Goal: Task Accomplishment & Management: Manage account settings

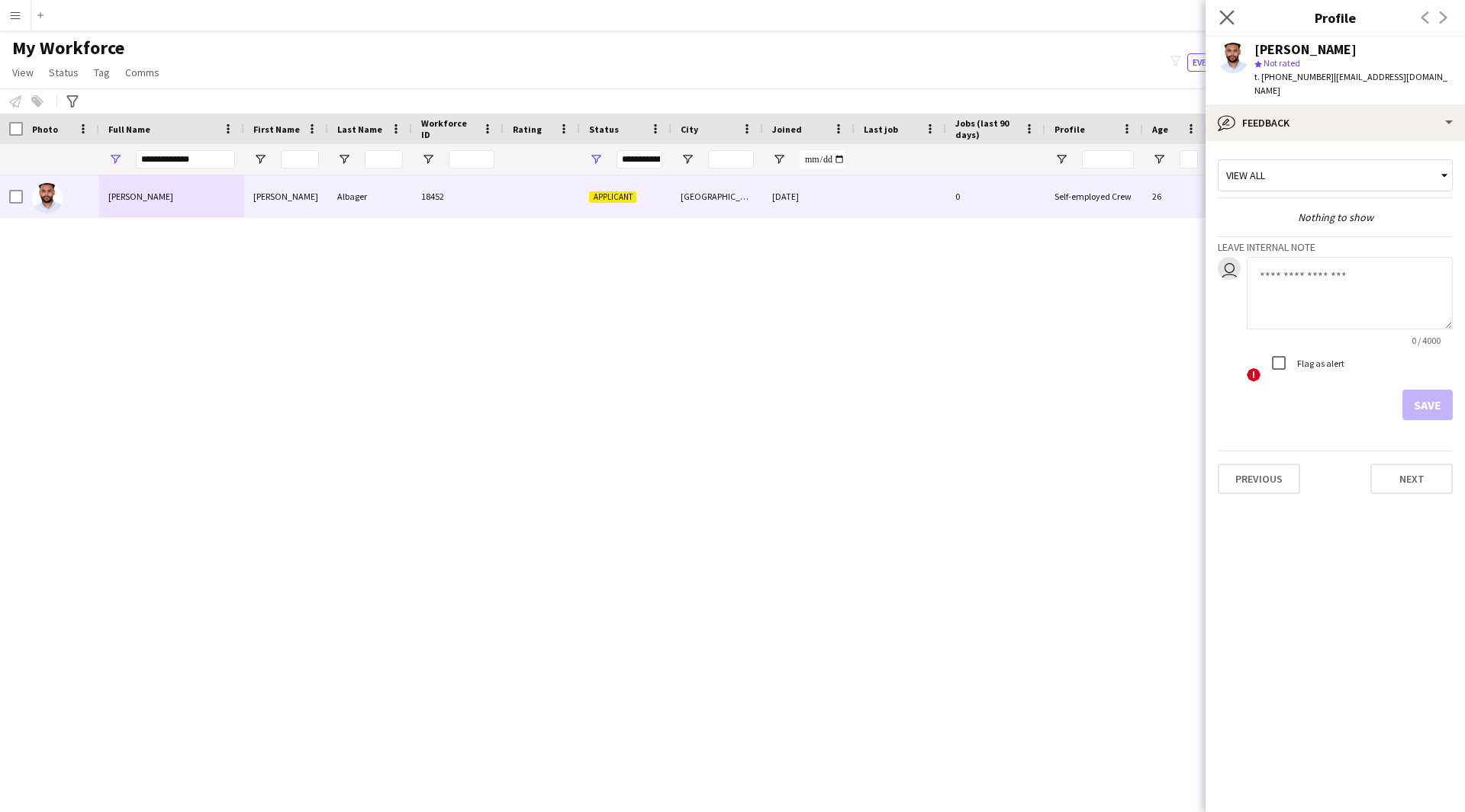
click at [1228, 8] on app-icon "Close pop-in" at bounding box center [1227, 18] width 22 height 22
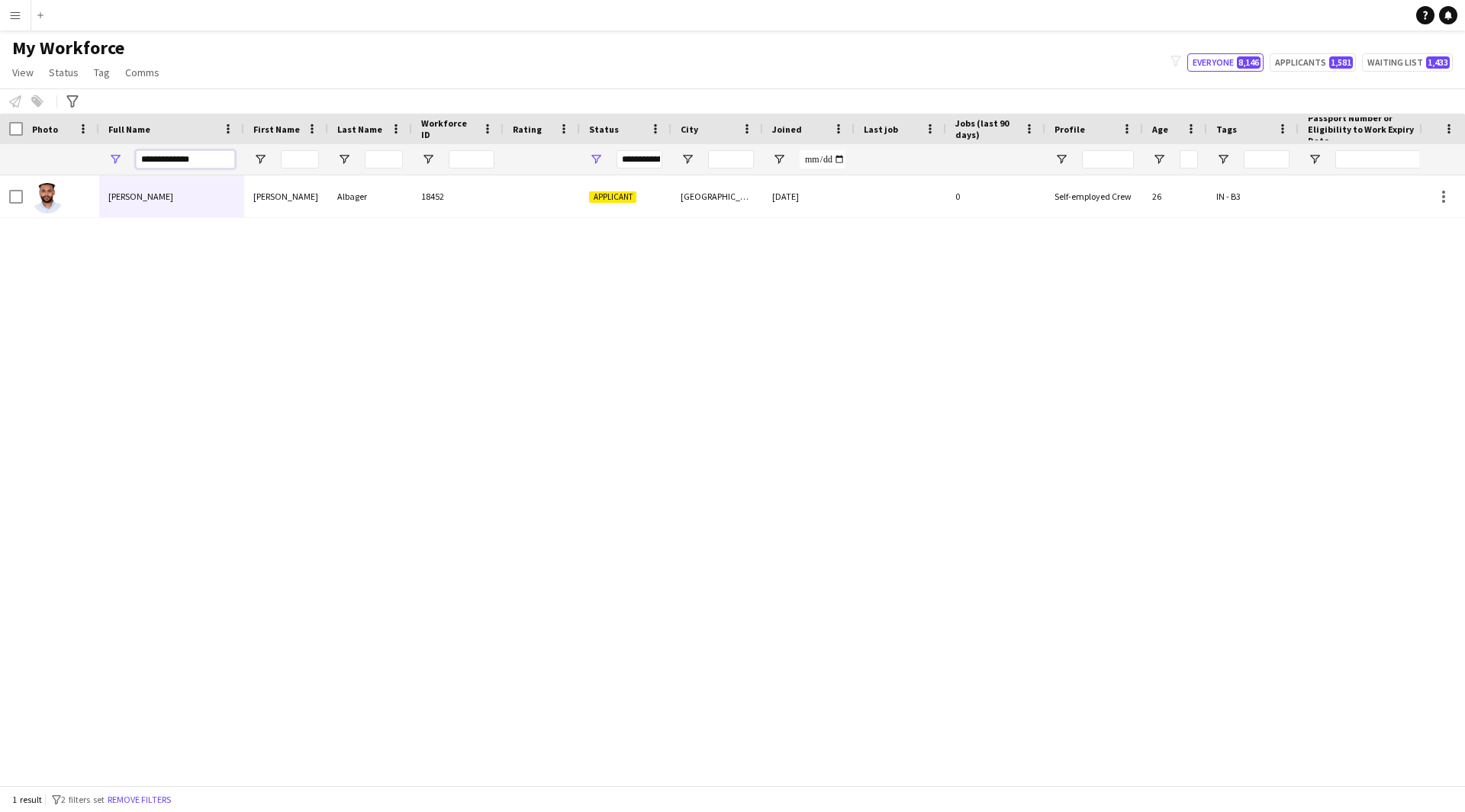
drag, startPoint x: 219, startPoint y: 157, endPoint x: 0, endPoint y: 182, distance: 220.4
click at [0, 182] on div "Workforce Details Profile Data Photo" at bounding box center [732, 449] width 1465 height 672
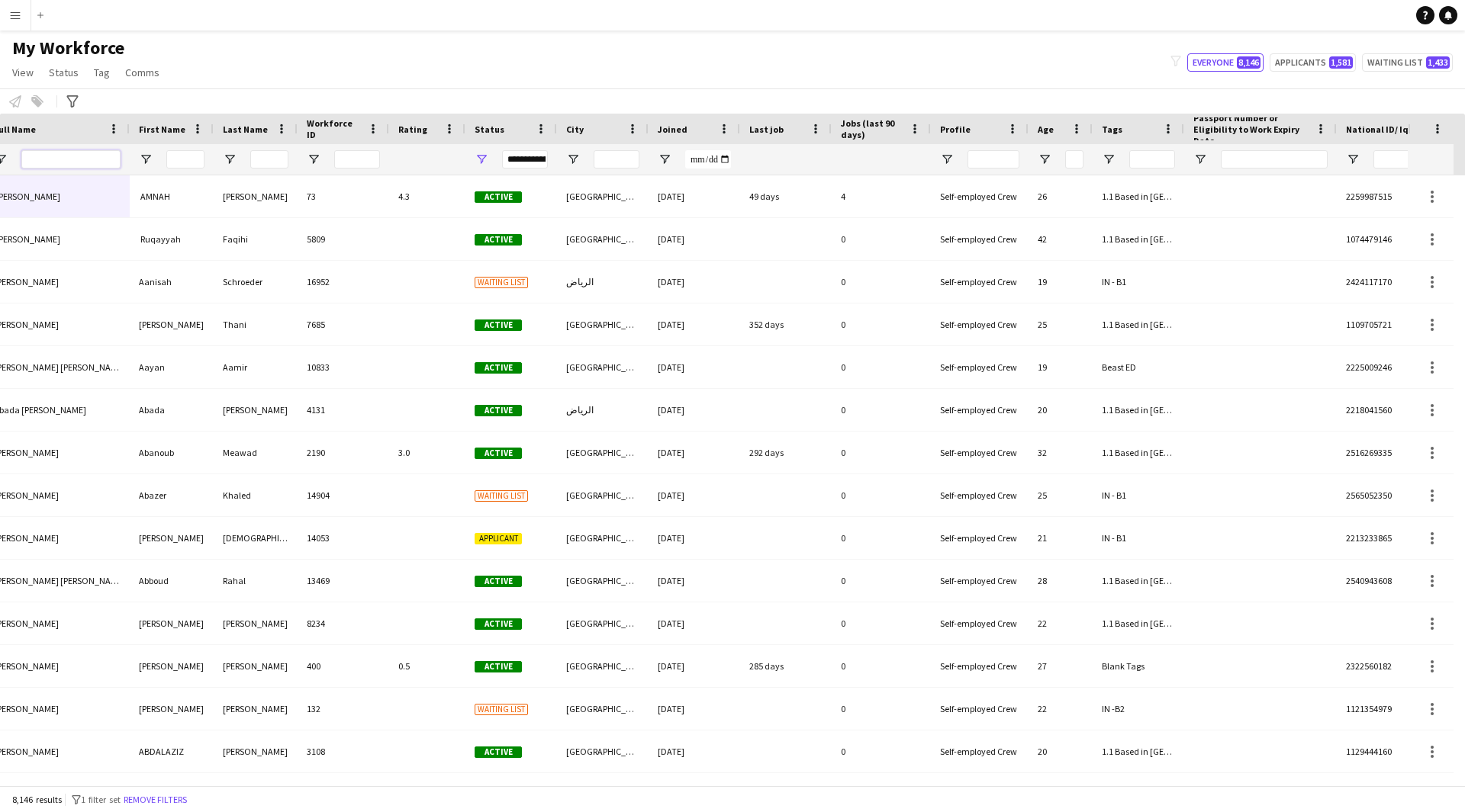
scroll to position [0, 196]
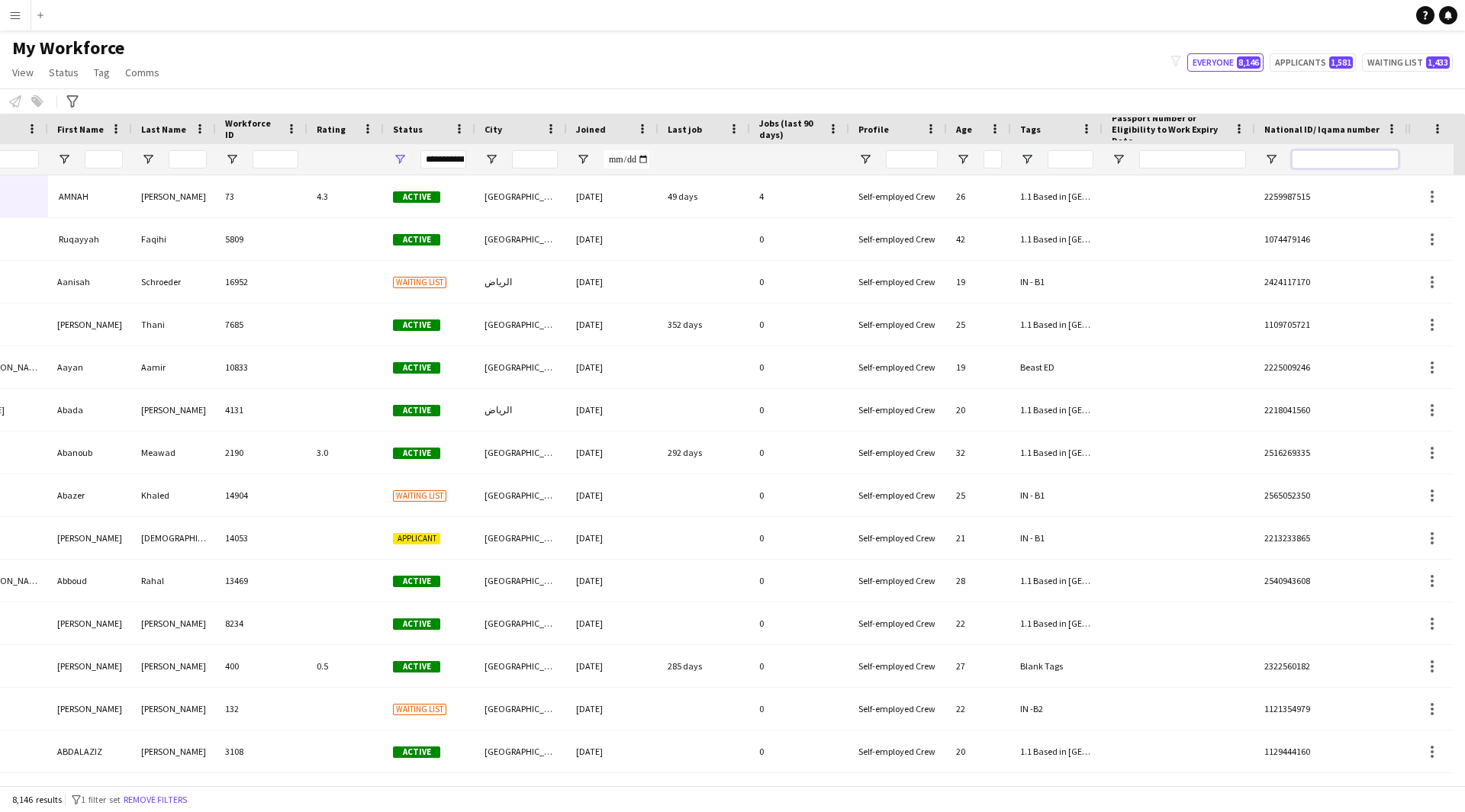
click at [1323, 160] on input "National ID/ Iqama number Filter Input" at bounding box center [1345, 159] width 107 height 19
paste input "**********"
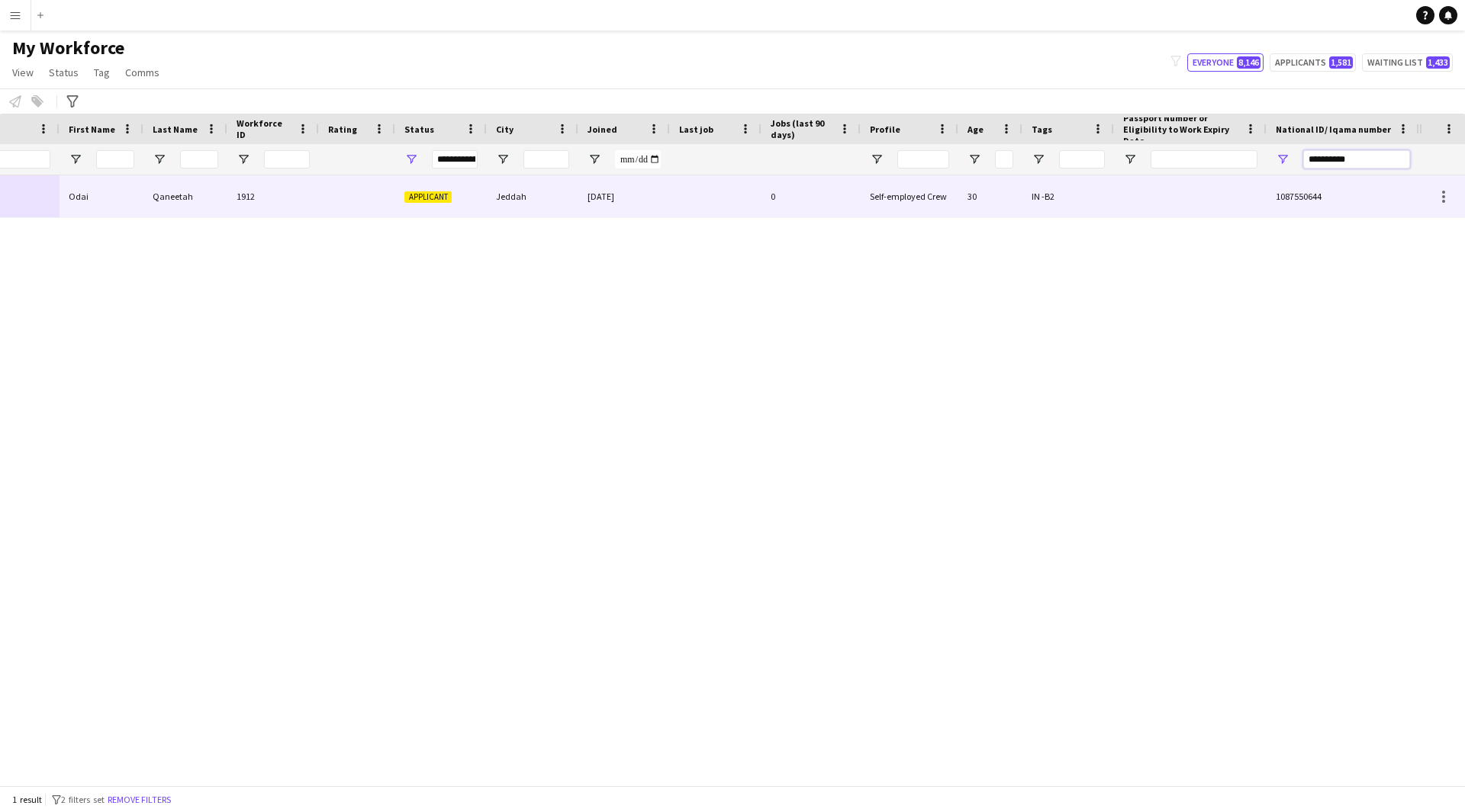
type input "**********"
click at [965, 193] on div "30" at bounding box center [990, 197] width 64 height 42
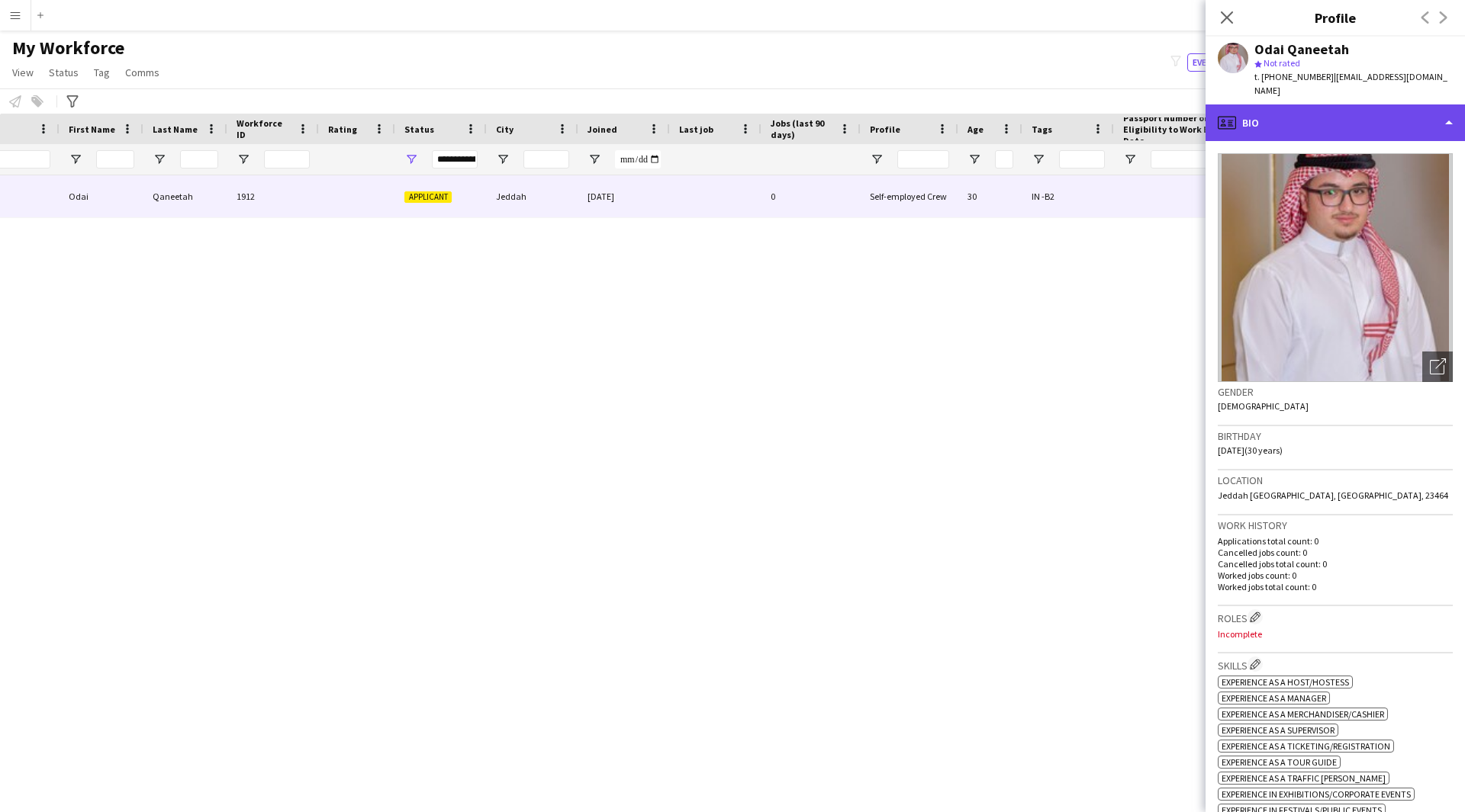
click at [1332, 120] on div "profile Bio" at bounding box center [1335, 122] width 260 height 36
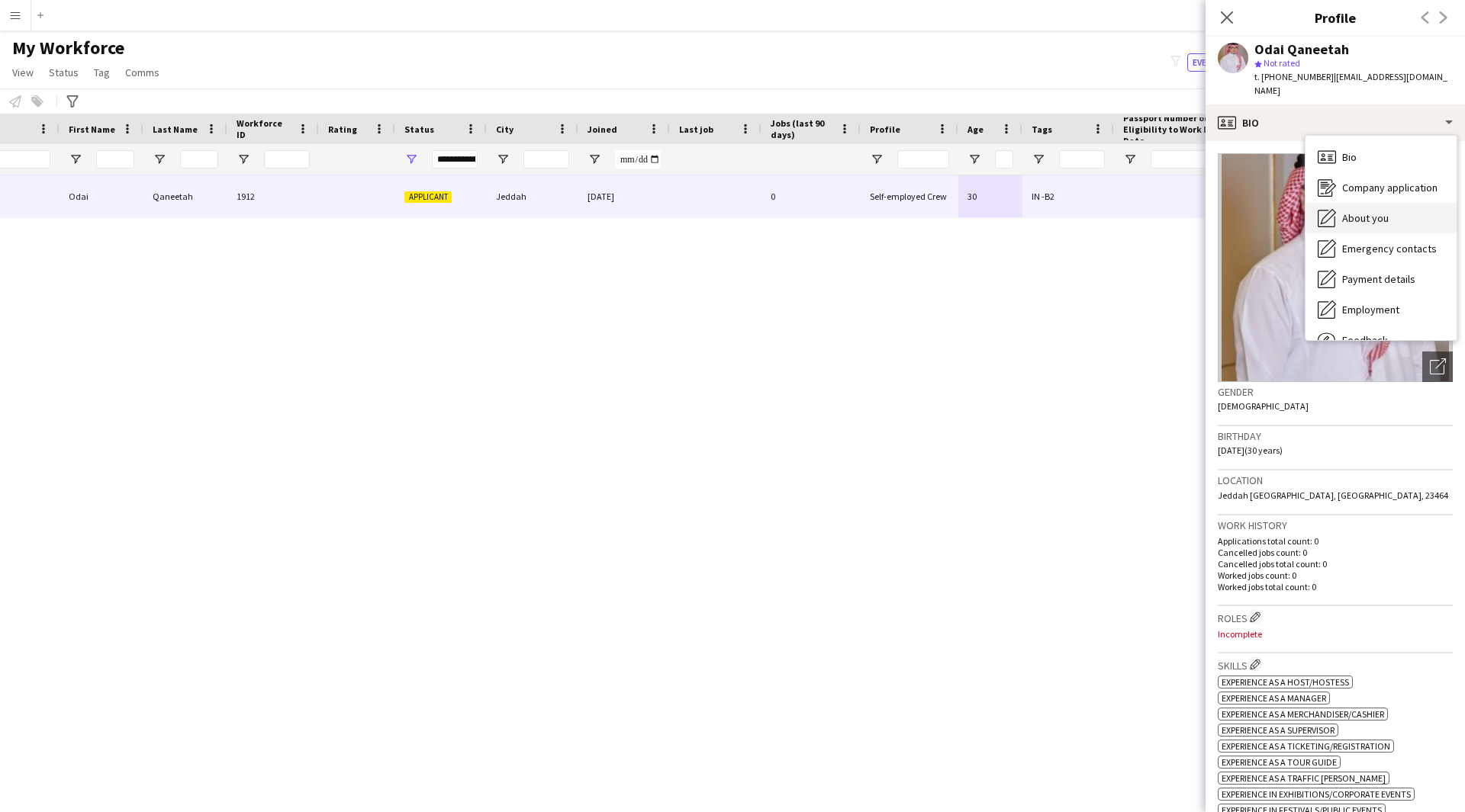
click at [1374, 211] on span "About you" at bounding box center [1365, 218] width 47 height 14
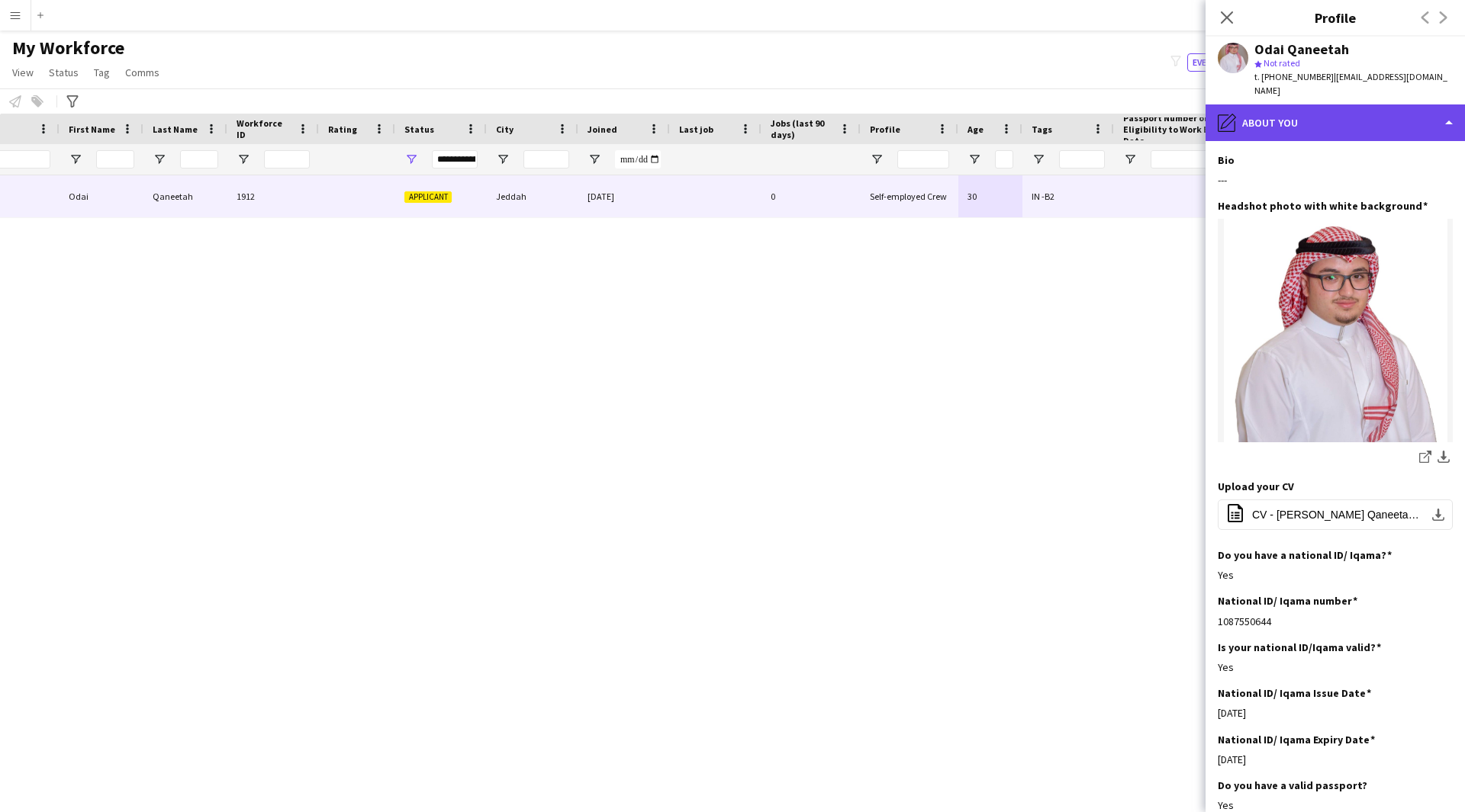
click at [1368, 124] on div "pencil4 About you" at bounding box center [1335, 122] width 260 height 36
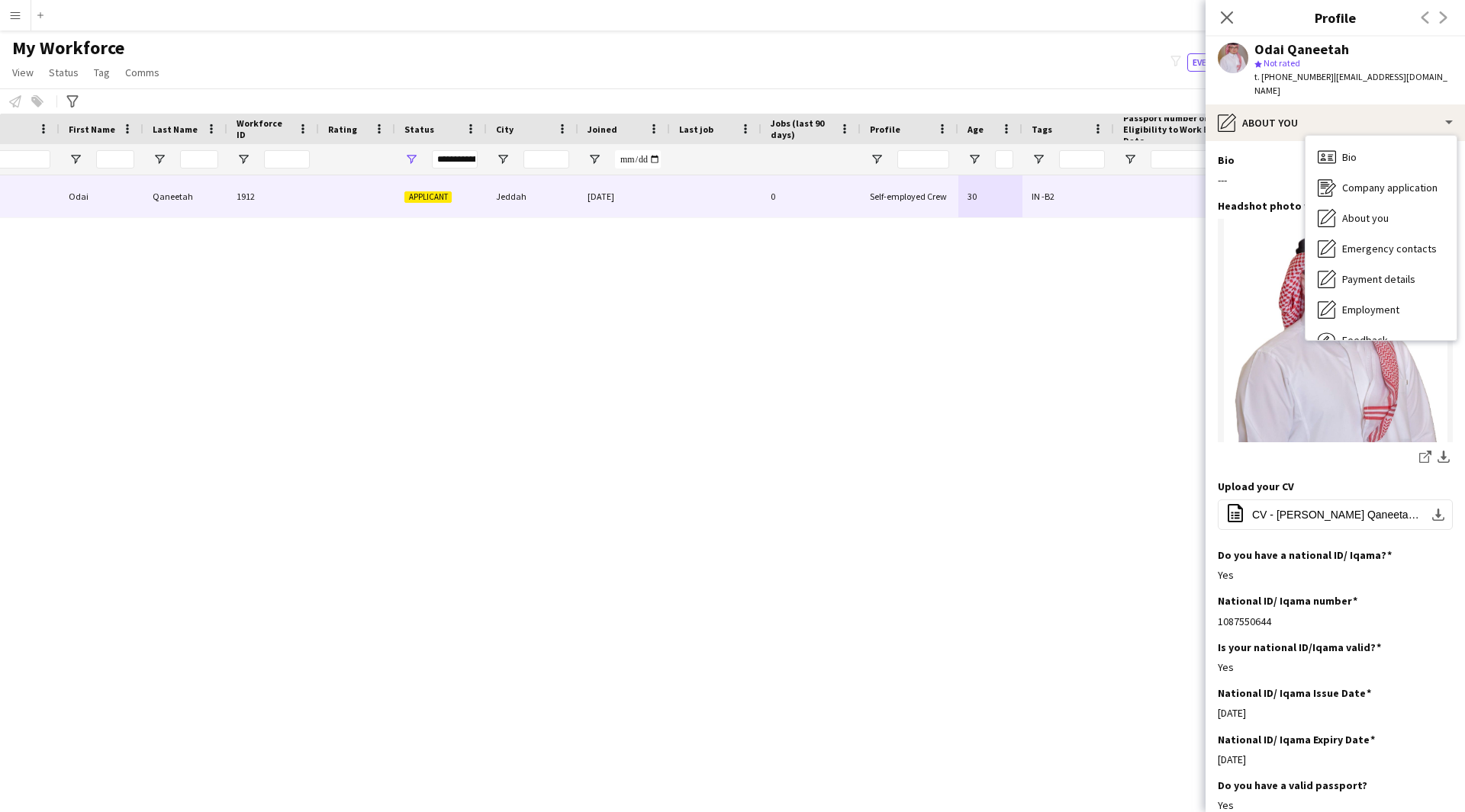
click at [815, 658] on div "Odai Qaneetah Odai Qaneetah 1912 Applicant Jeddah [DATE] 0 Self-employed Crew 3…" at bounding box center [709, 475] width 1419 height 598
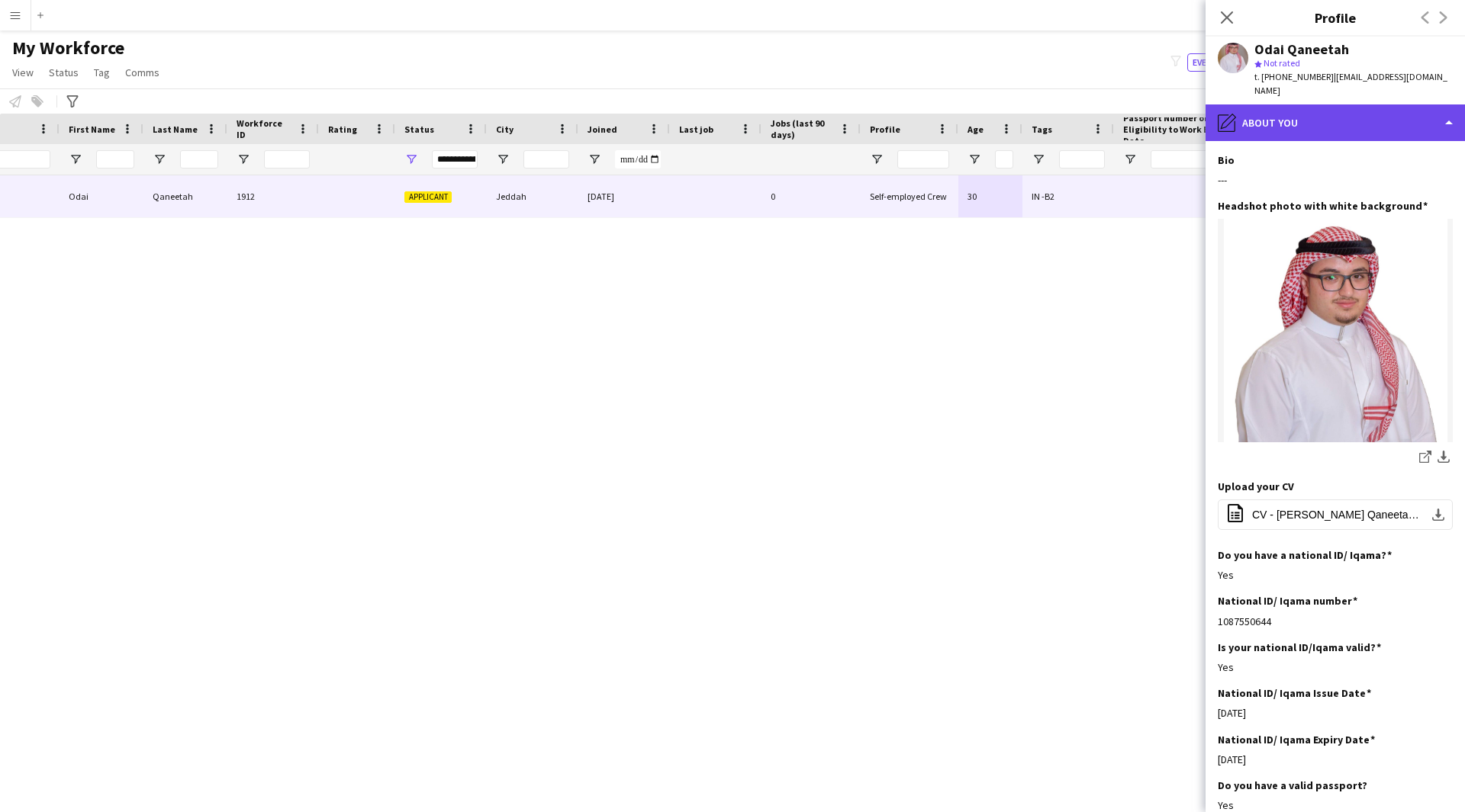
click at [1389, 113] on div "pencil4 About you" at bounding box center [1335, 122] width 260 height 36
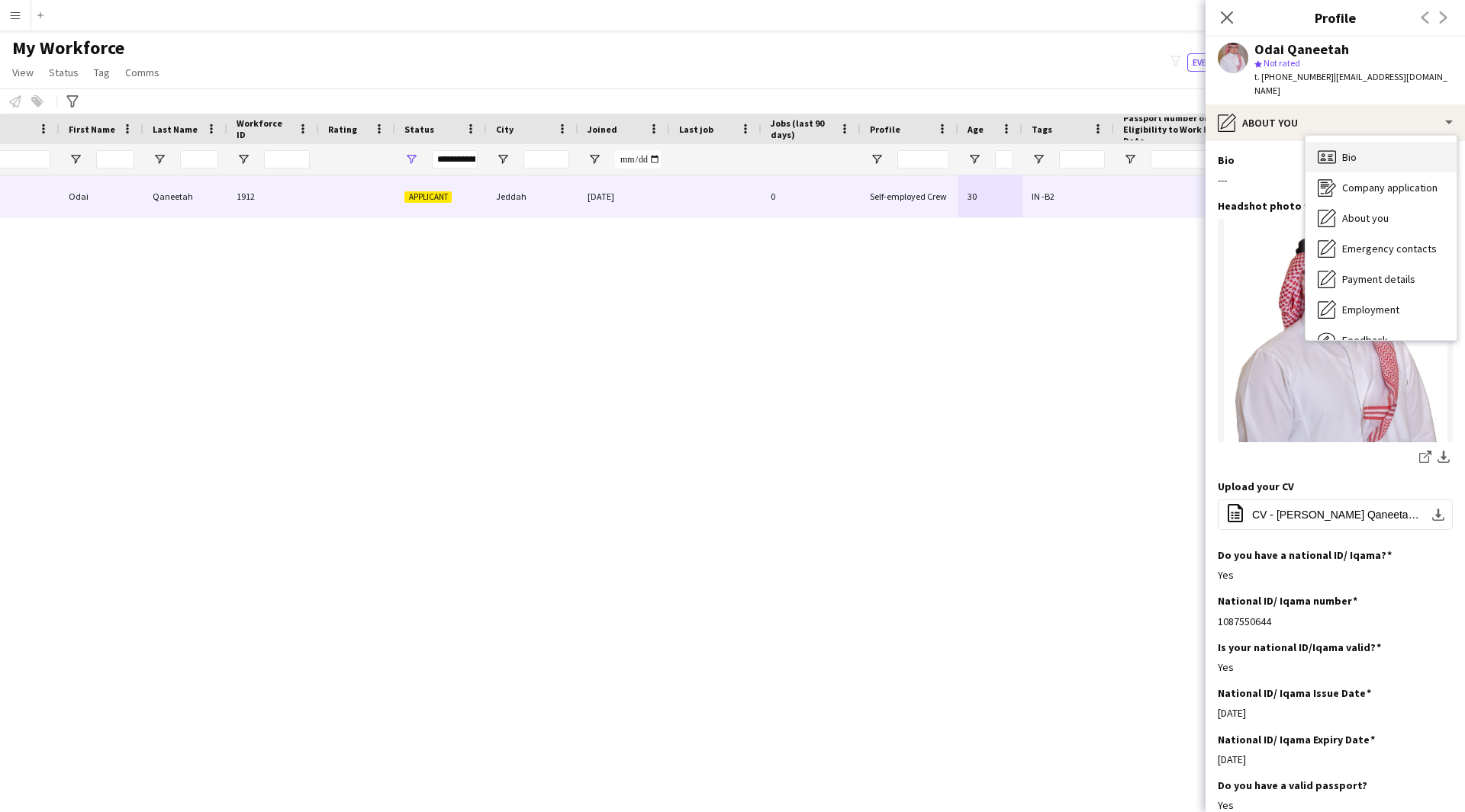
click at [1390, 147] on div "Bio Bio" at bounding box center [1380, 157] width 151 height 31
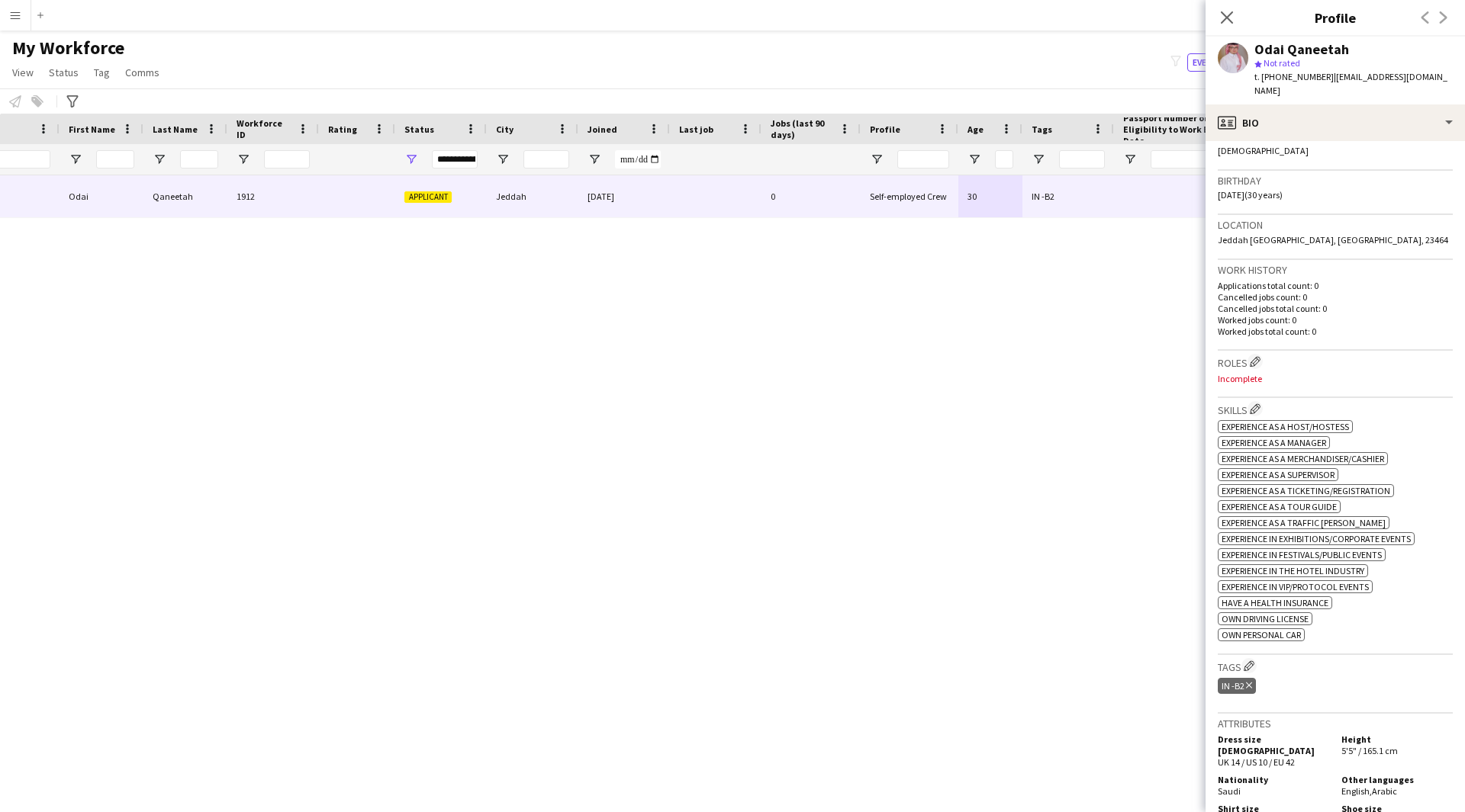
scroll to position [257, 0]
click at [1253, 355] on h3 "Roles Edit crew company roles" at bounding box center [1335, 360] width 235 height 16
click at [1258, 355] on app-icon "Edit crew company roles" at bounding box center [1255, 360] width 11 height 11
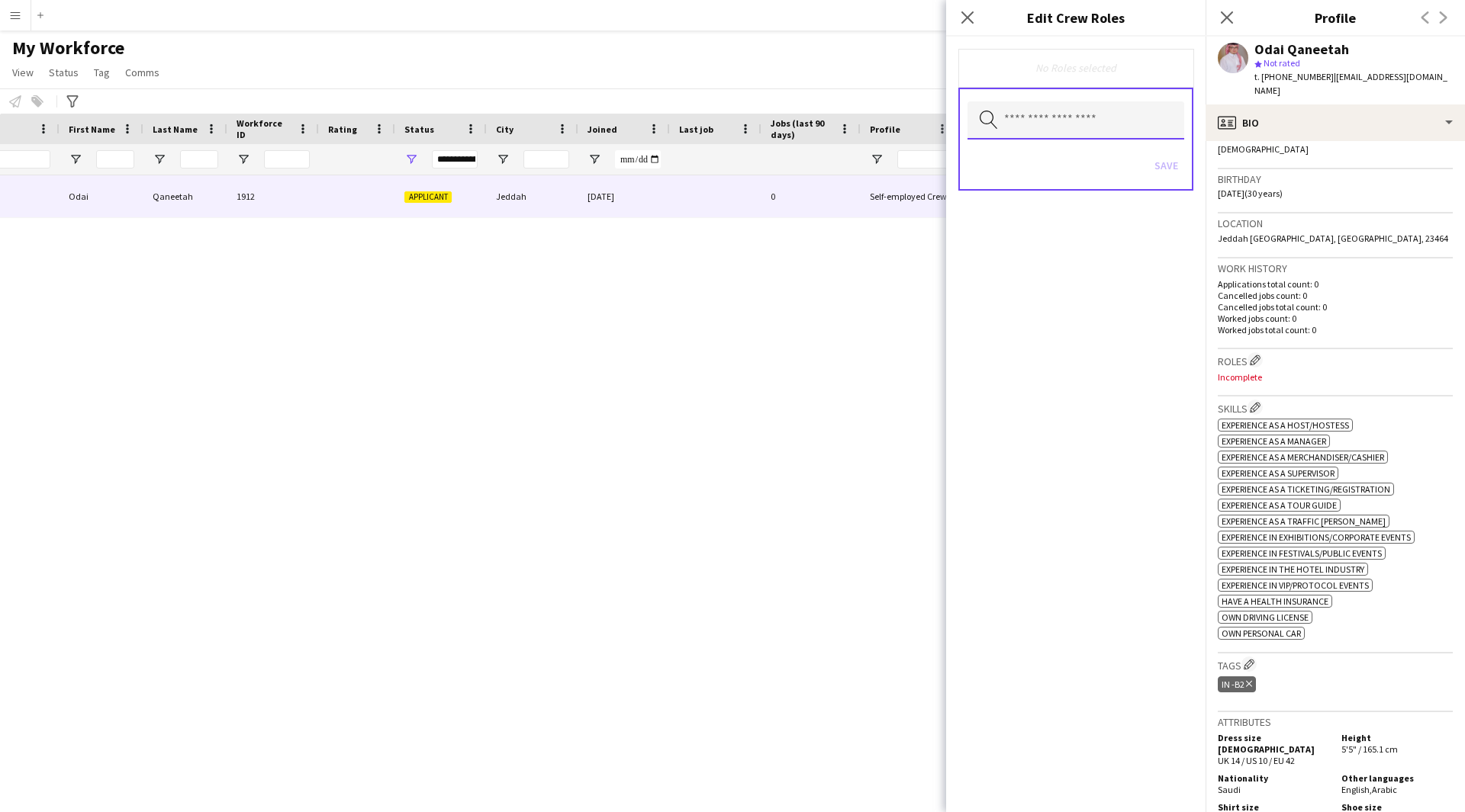
click at [1129, 134] on input "text" at bounding box center [1075, 120] width 216 height 38
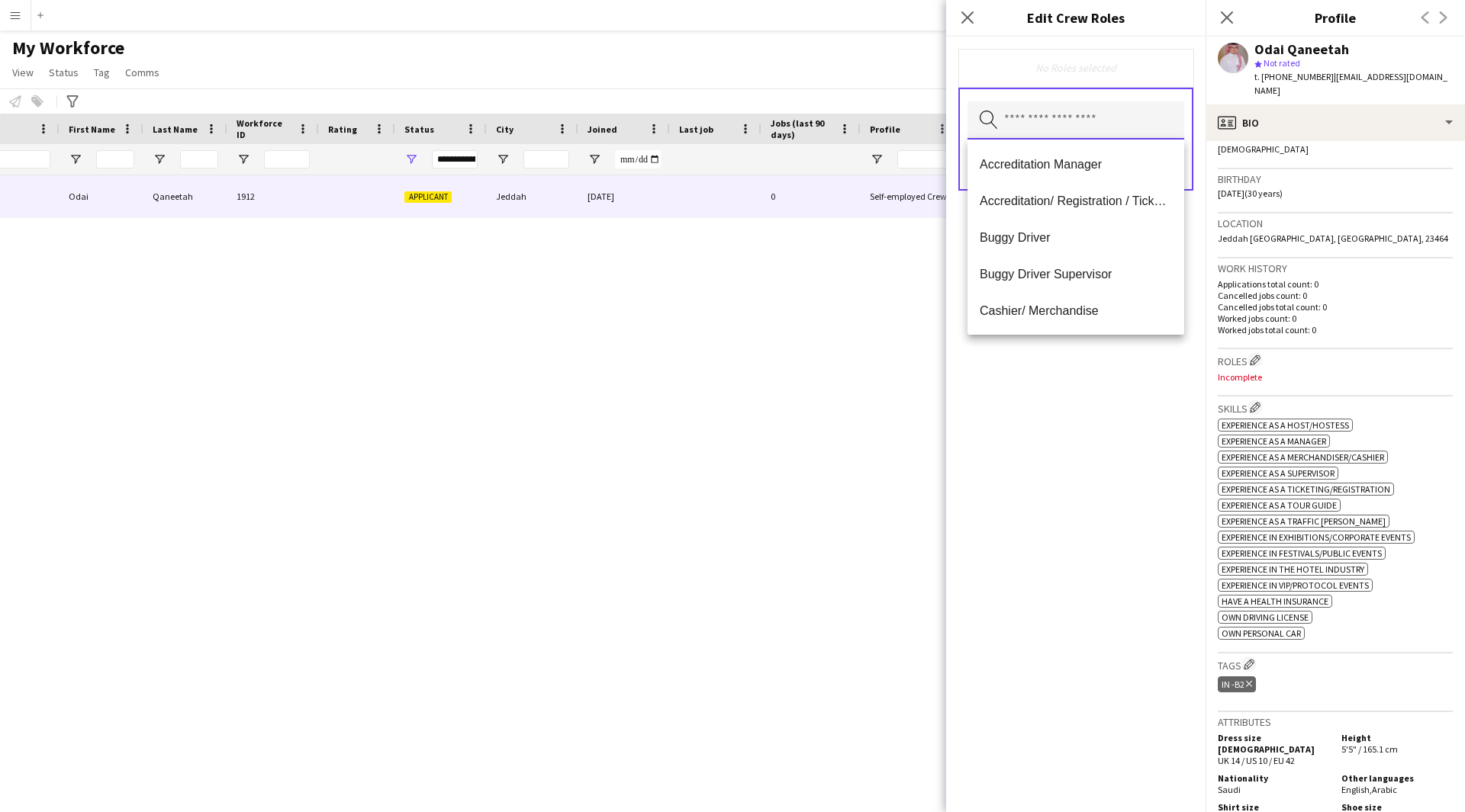
click at [1129, 134] on input "text" at bounding box center [1075, 120] width 216 height 38
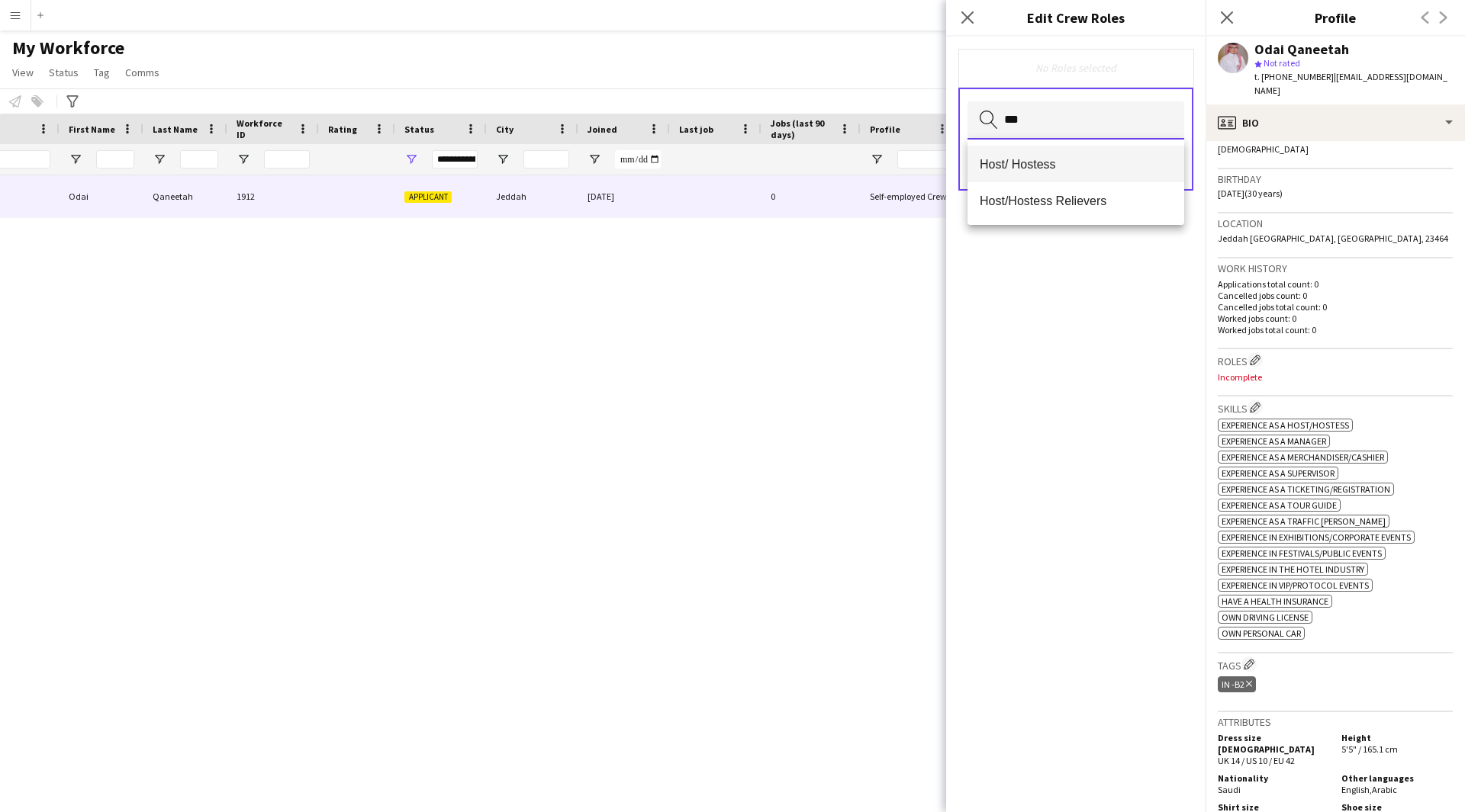
type input "***"
click at [1075, 165] on span "Host/ Hostess" at bounding box center [1076, 164] width 193 height 14
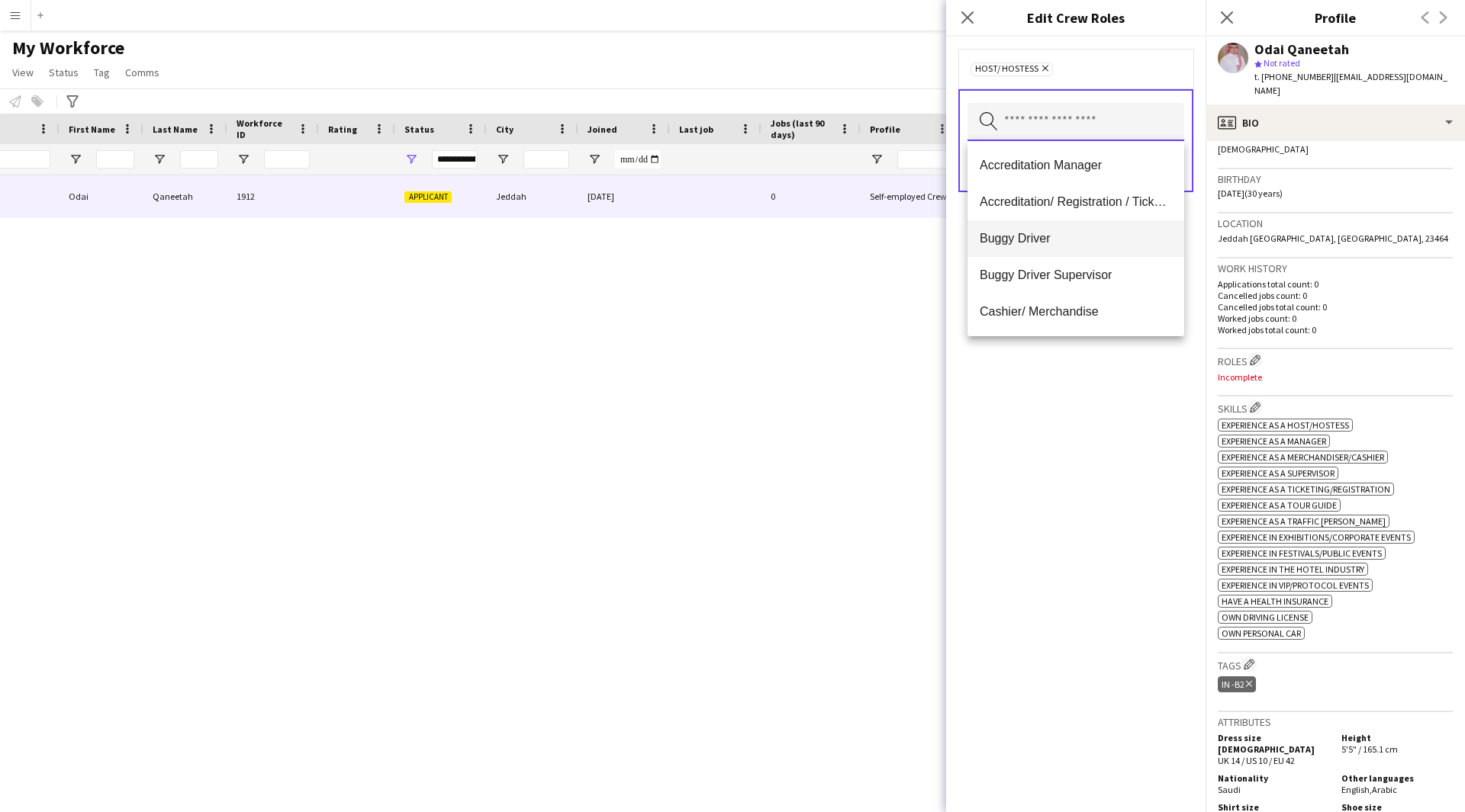
type input "*"
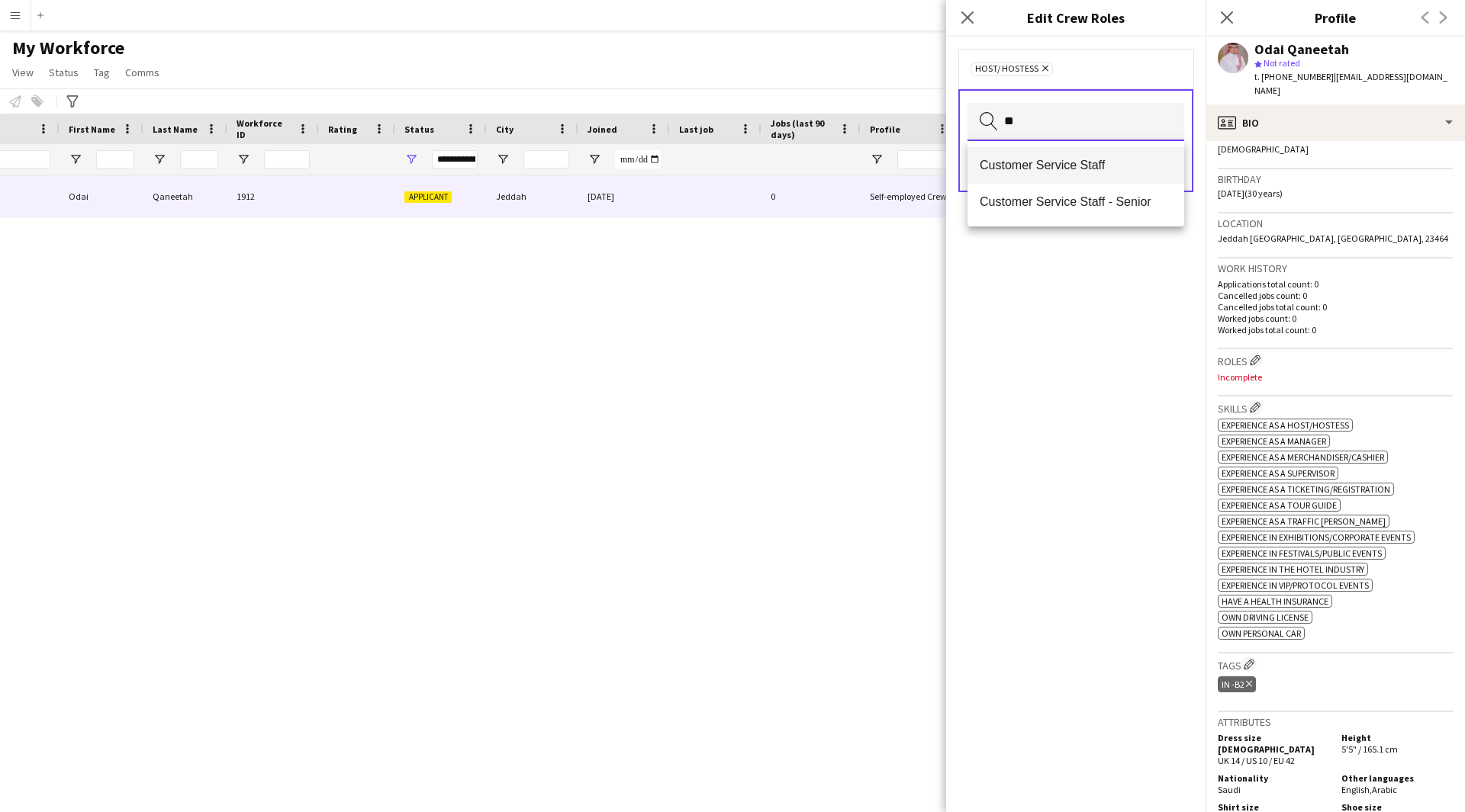
type input "**"
click at [1051, 166] on span "Customer Service Staff" at bounding box center [1076, 165] width 193 height 14
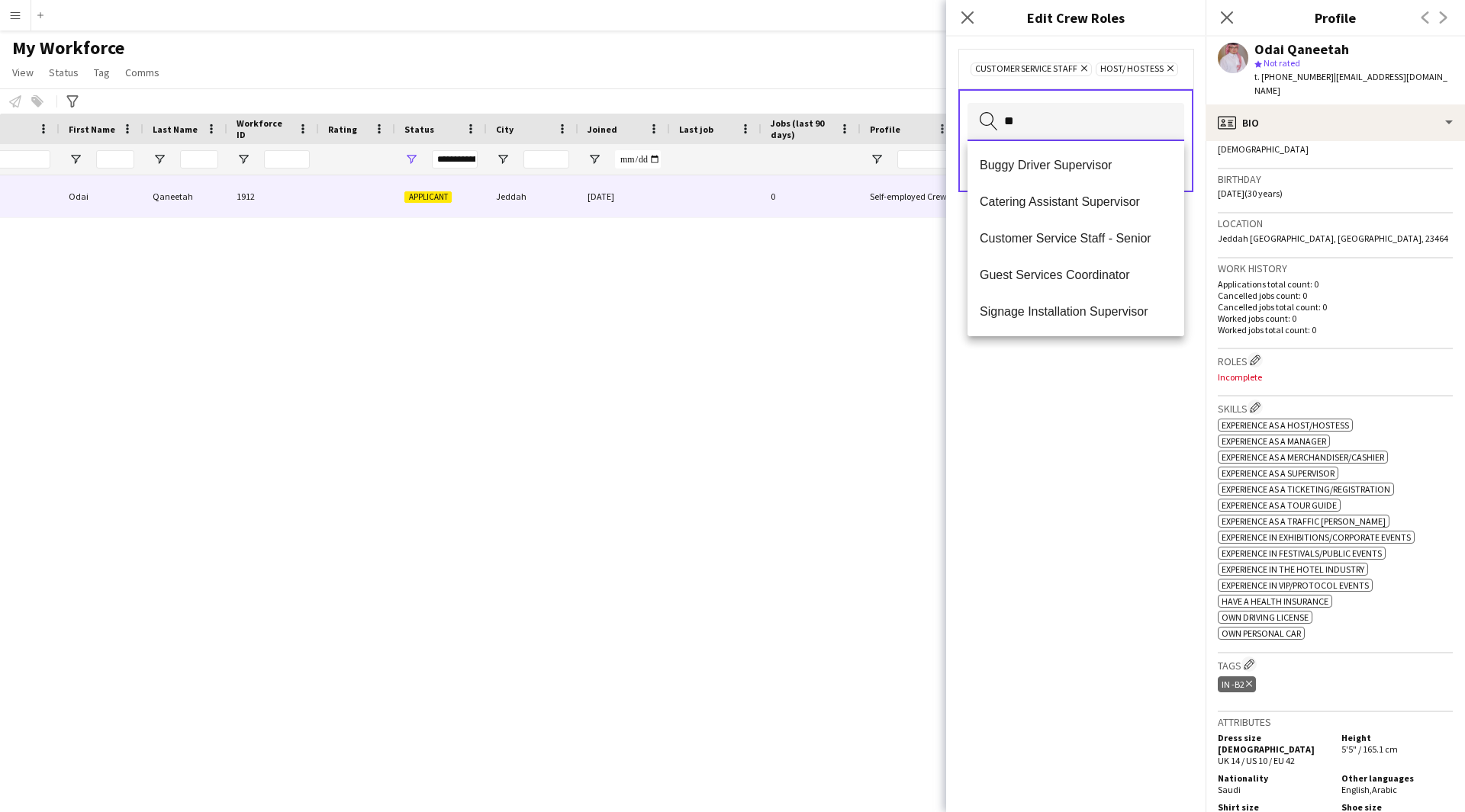
type input "*"
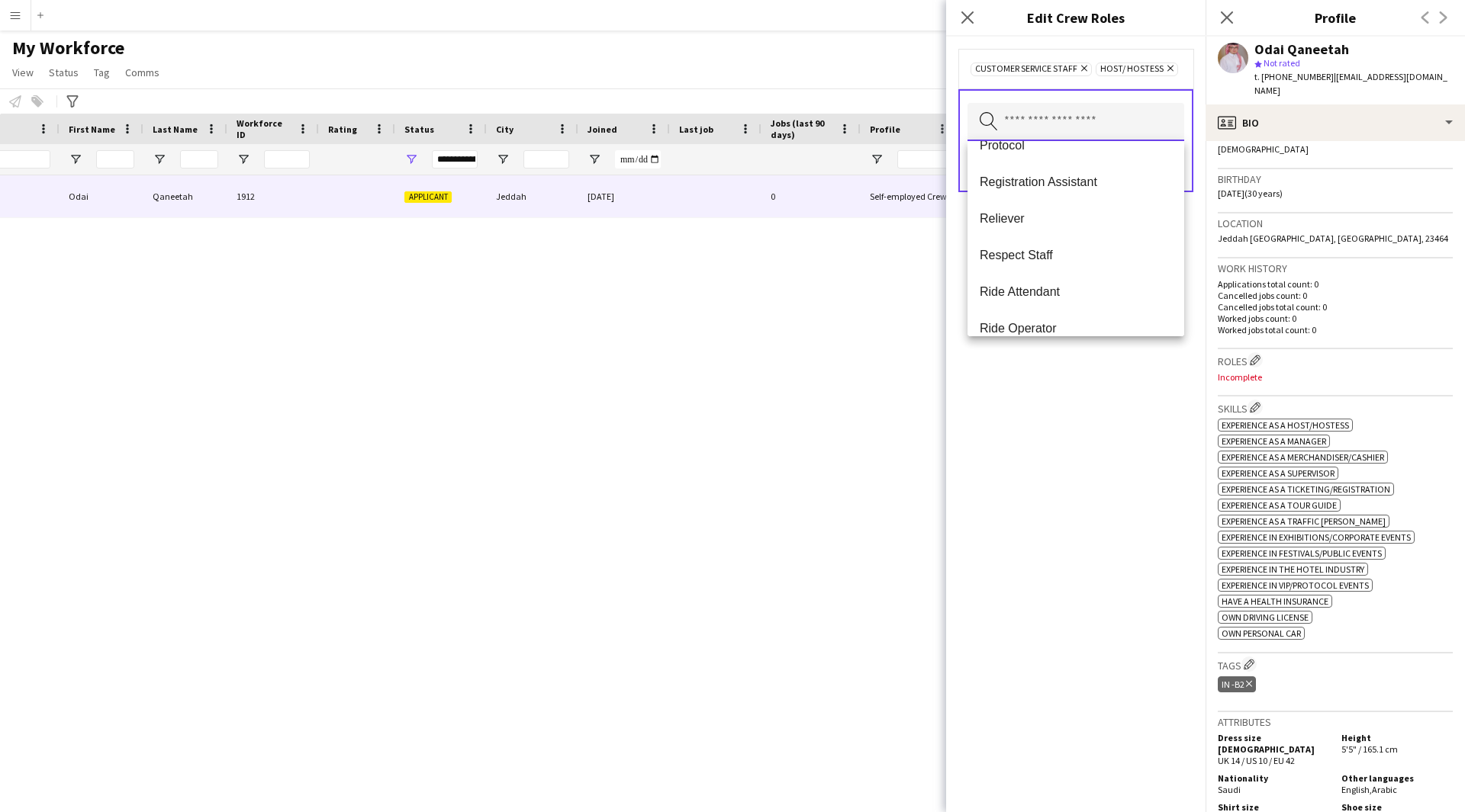
scroll to position [862, 0]
click at [1060, 478] on div "Customer Service Staff Remove Host/ Hostess Remove Search by role type Save" at bounding box center [1076, 424] width 260 height 776
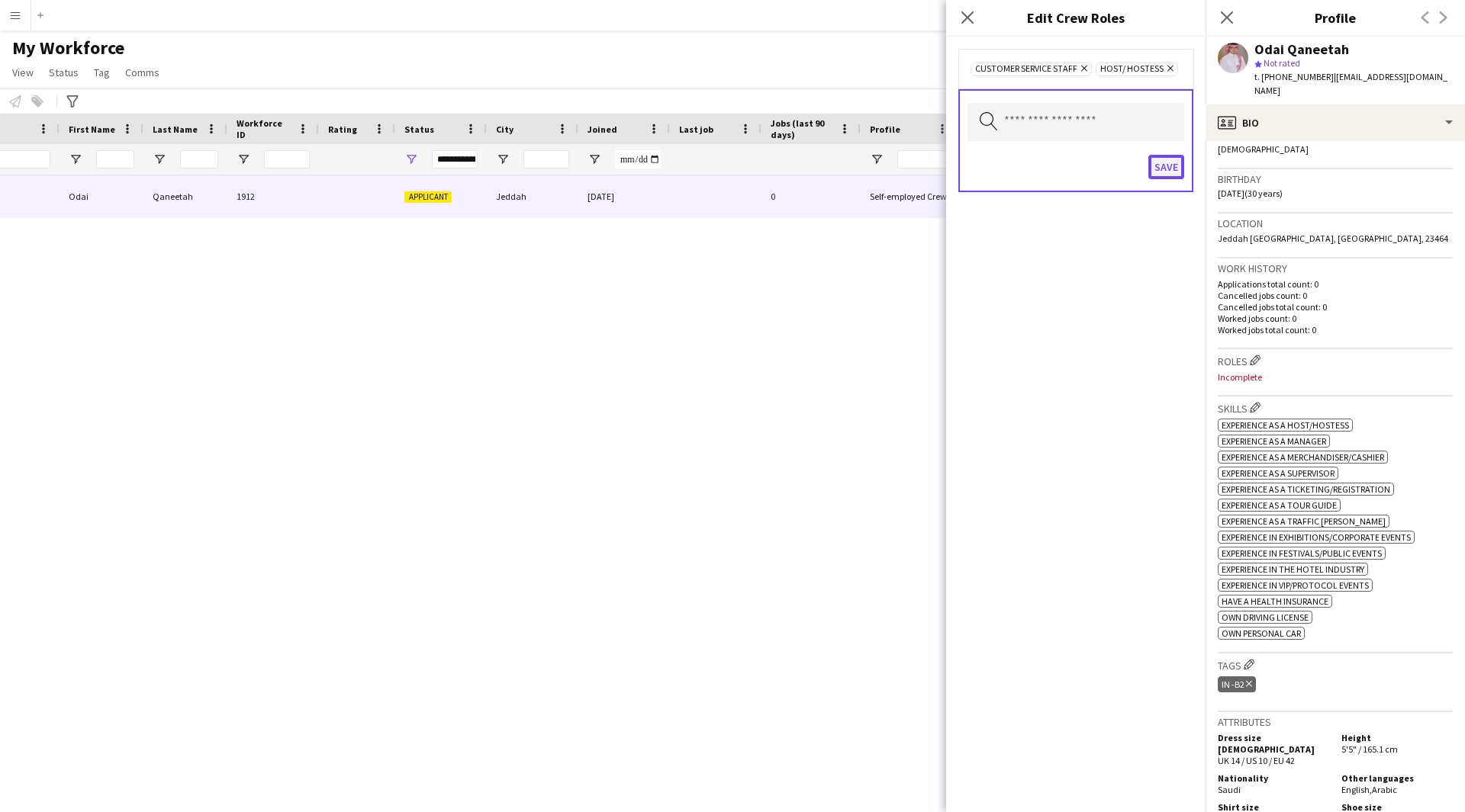
click at [1161, 170] on button "Save" at bounding box center [1166, 167] width 36 height 25
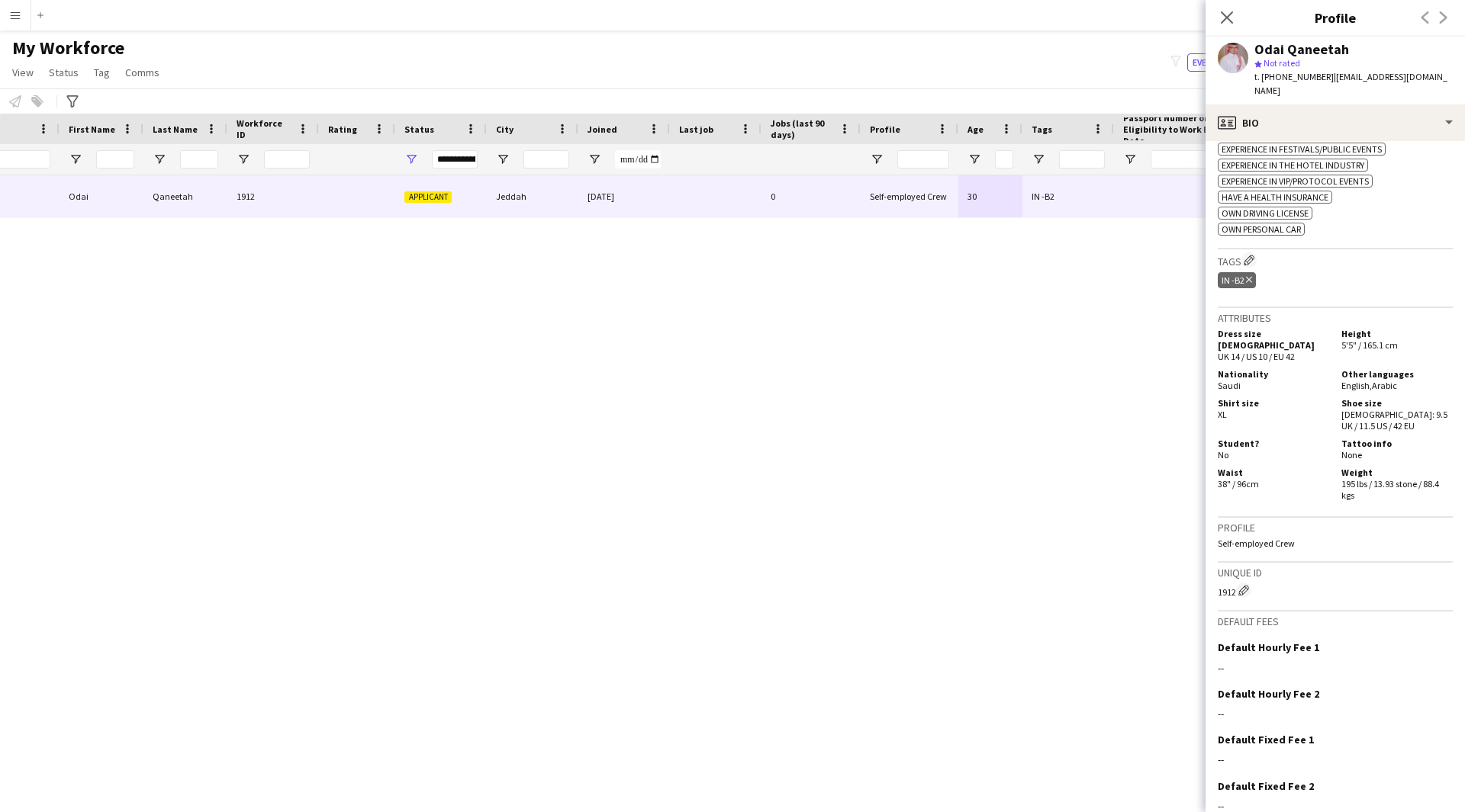
scroll to position [703, 0]
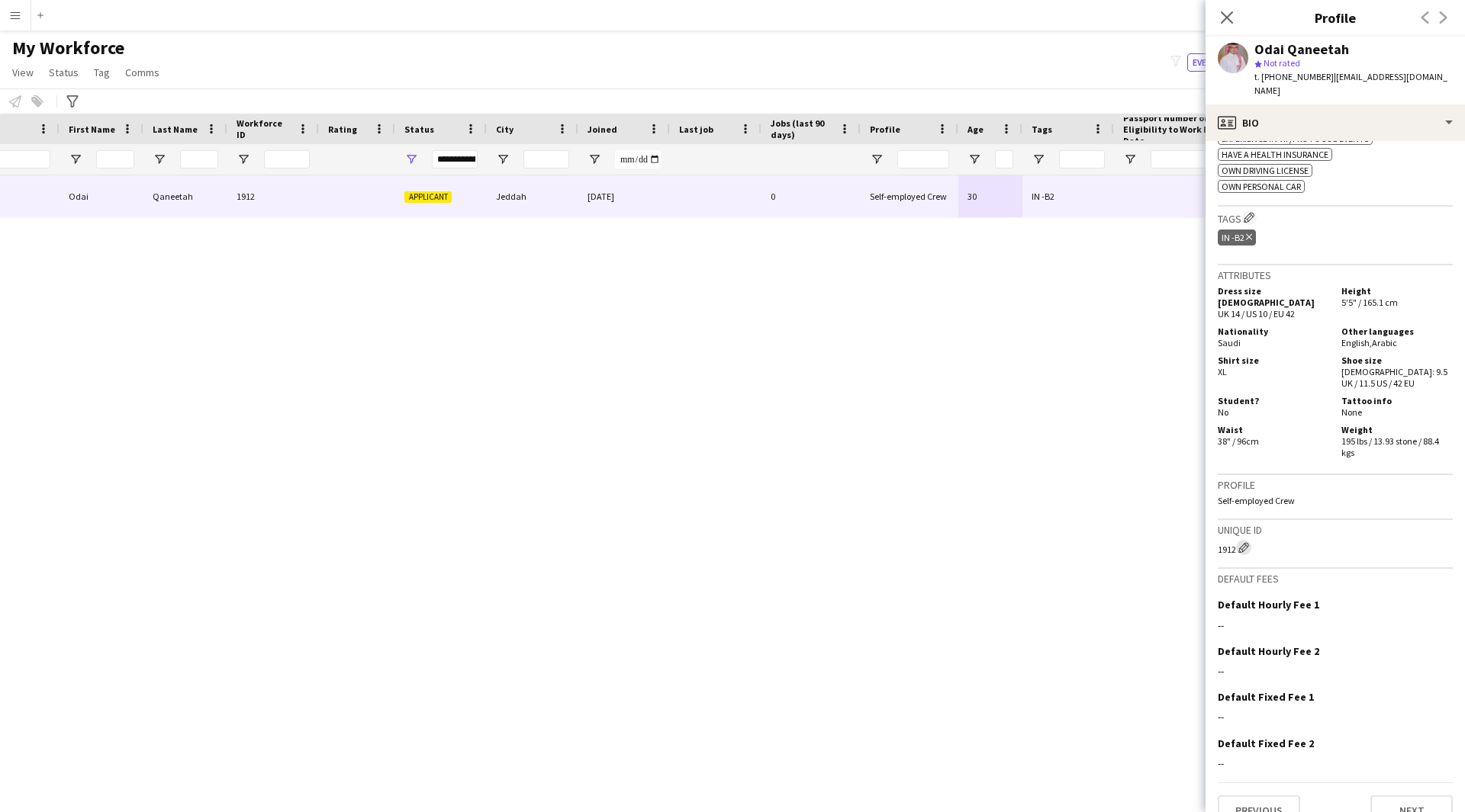
click at [1242, 542] on app-icon "Edit crew unique ID" at bounding box center [1243, 547] width 11 height 11
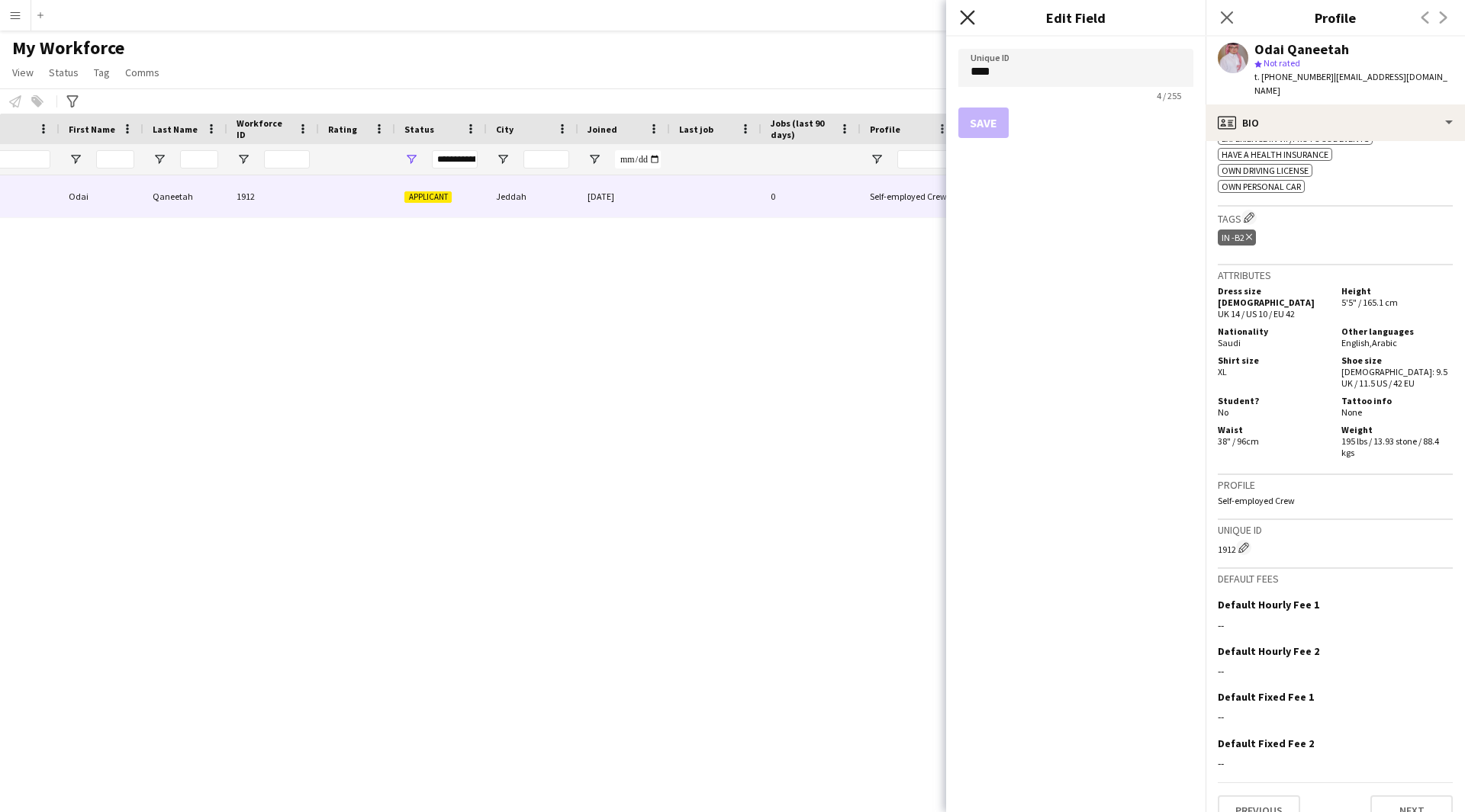
click at [970, 16] on icon at bounding box center [967, 17] width 14 height 14
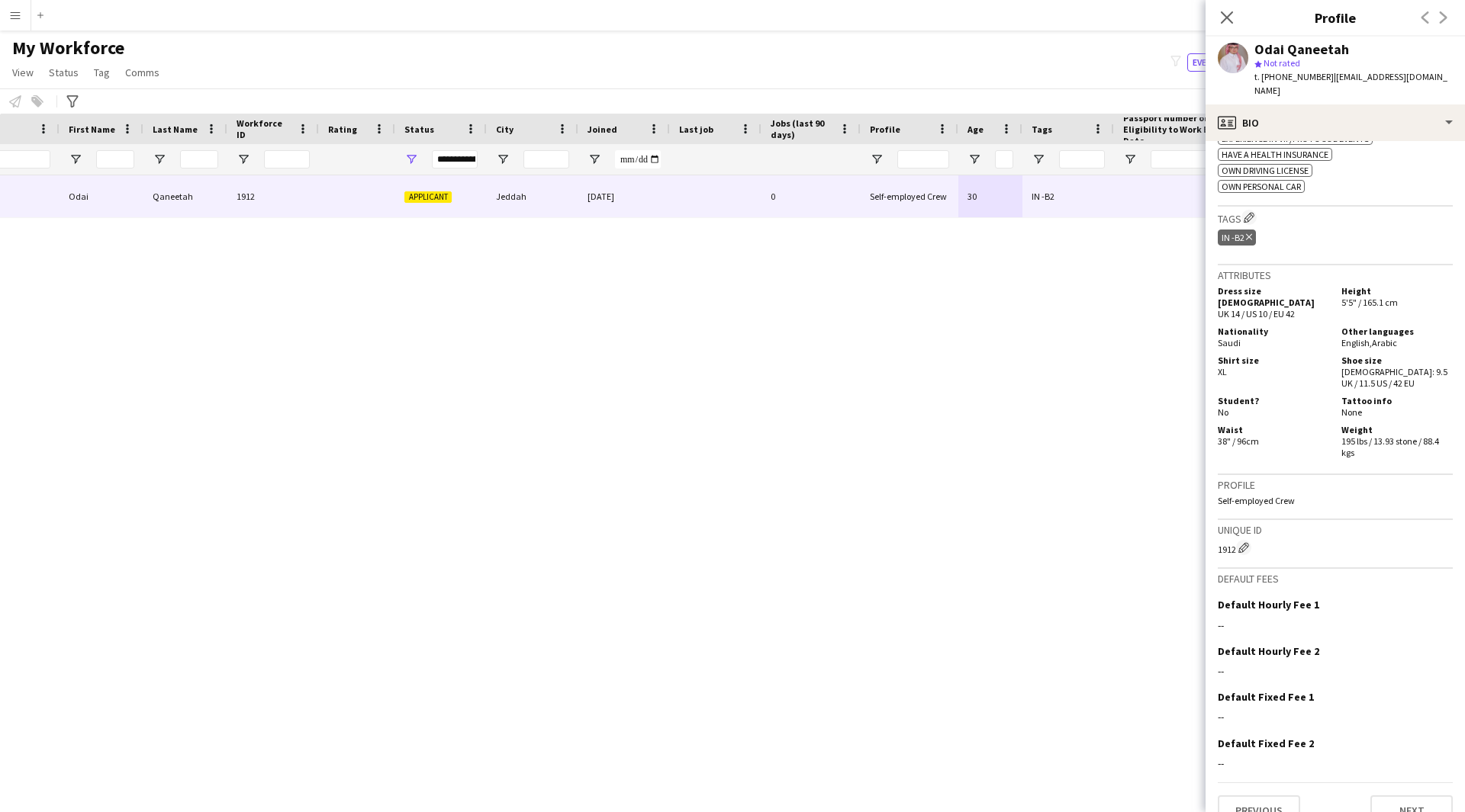
click at [1257, 210] on h3 "Tags Edit crew company tags" at bounding box center [1335, 218] width 235 height 16
click at [1251, 212] on app-icon "Edit crew company tags" at bounding box center [1249, 217] width 11 height 11
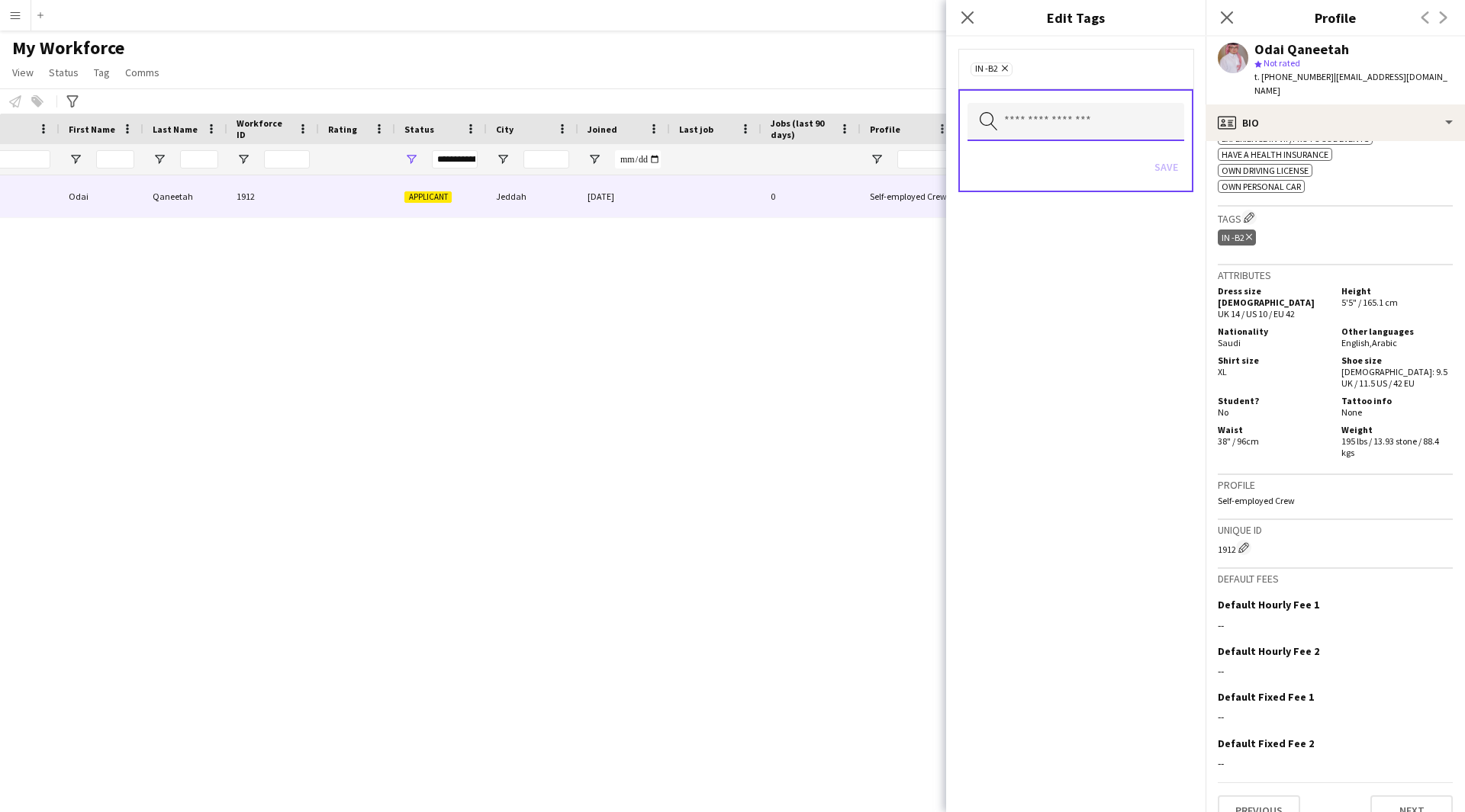
click at [1013, 128] on input "text" at bounding box center [1075, 122] width 216 height 38
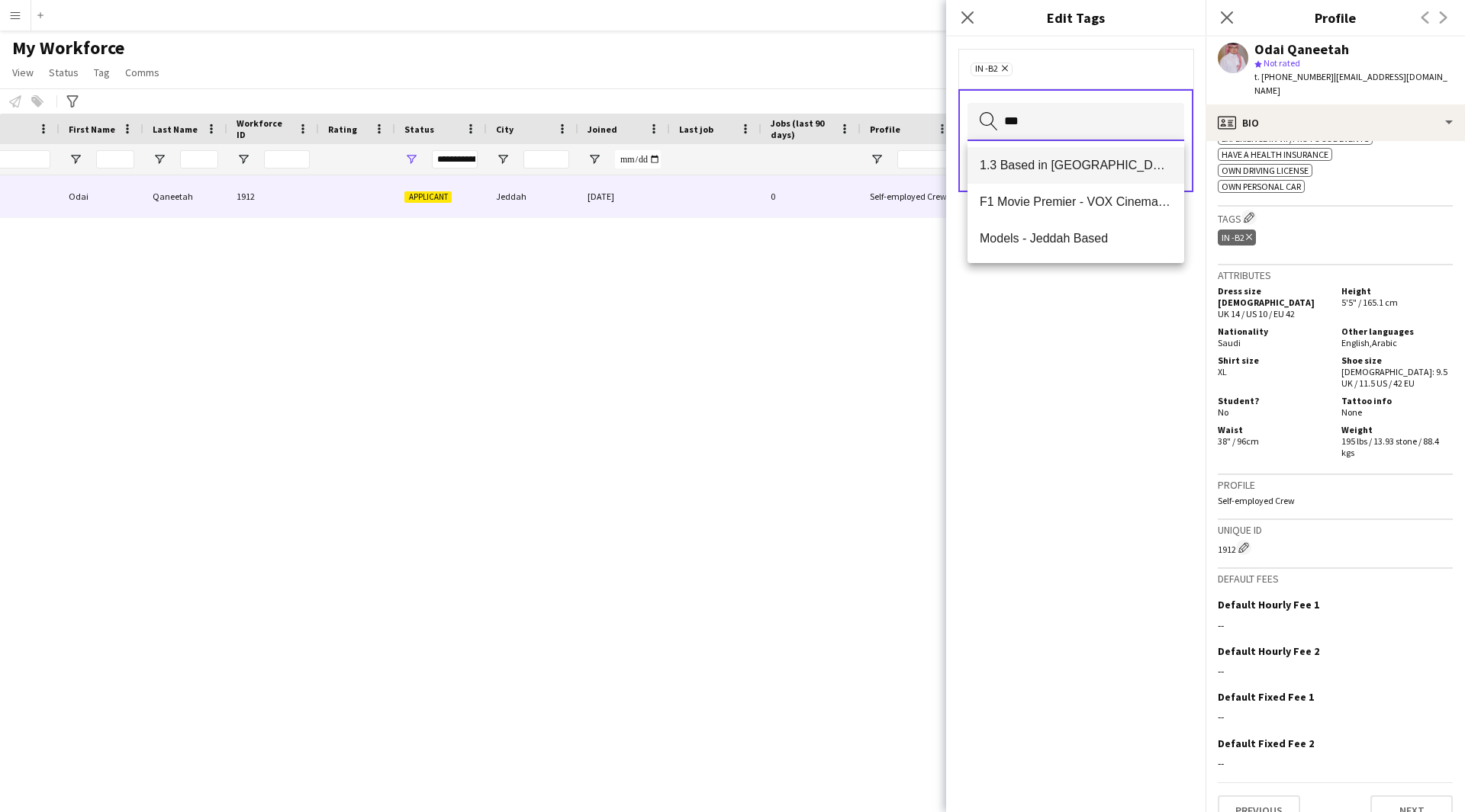
type input "***"
click at [1052, 161] on span "1.3 Based in [GEOGRAPHIC_DATA]" at bounding box center [1076, 165] width 193 height 14
type input "***"
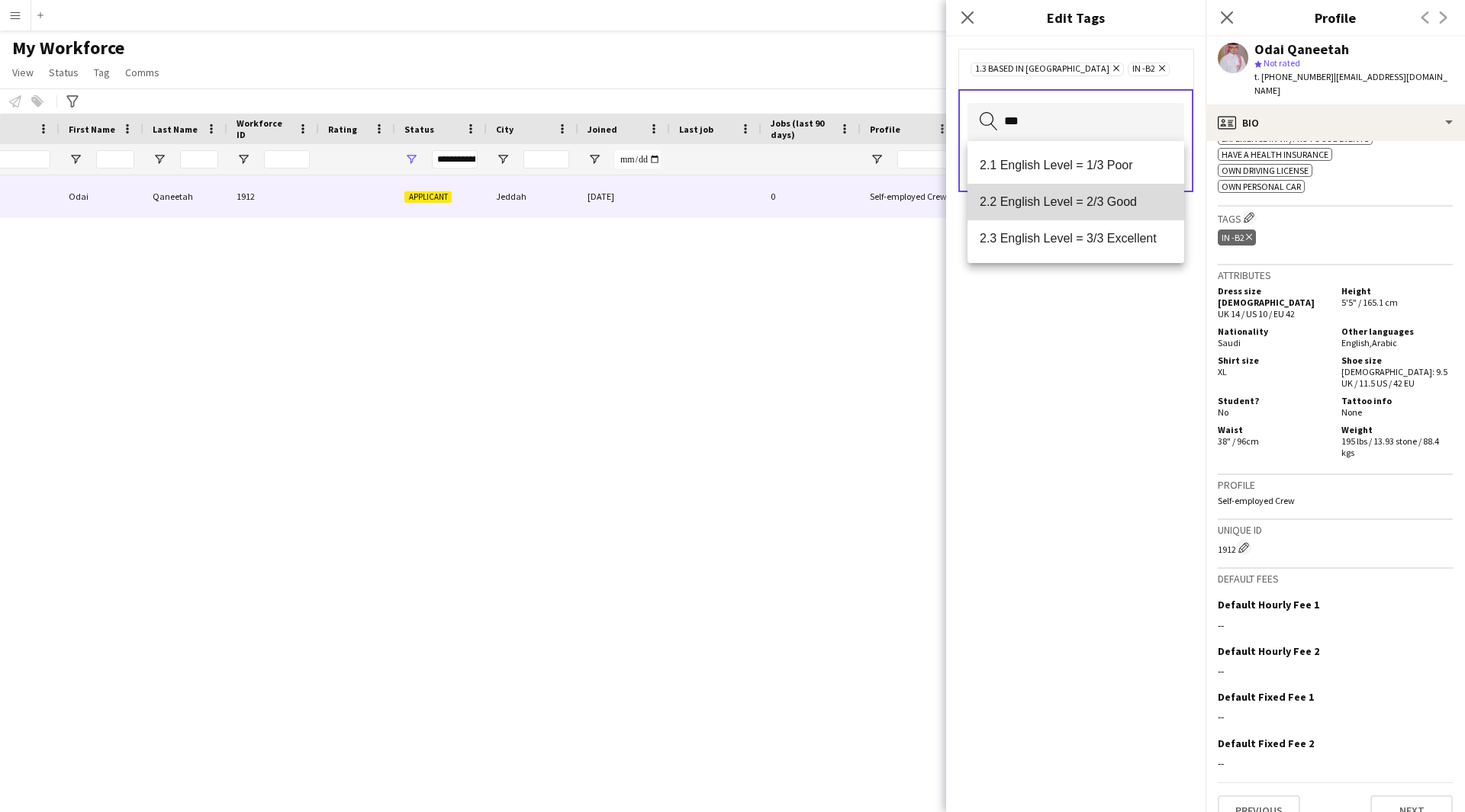
click at [1114, 207] on span "2.2 English Level = 2/3 Good" at bounding box center [1076, 201] width 193 height 14
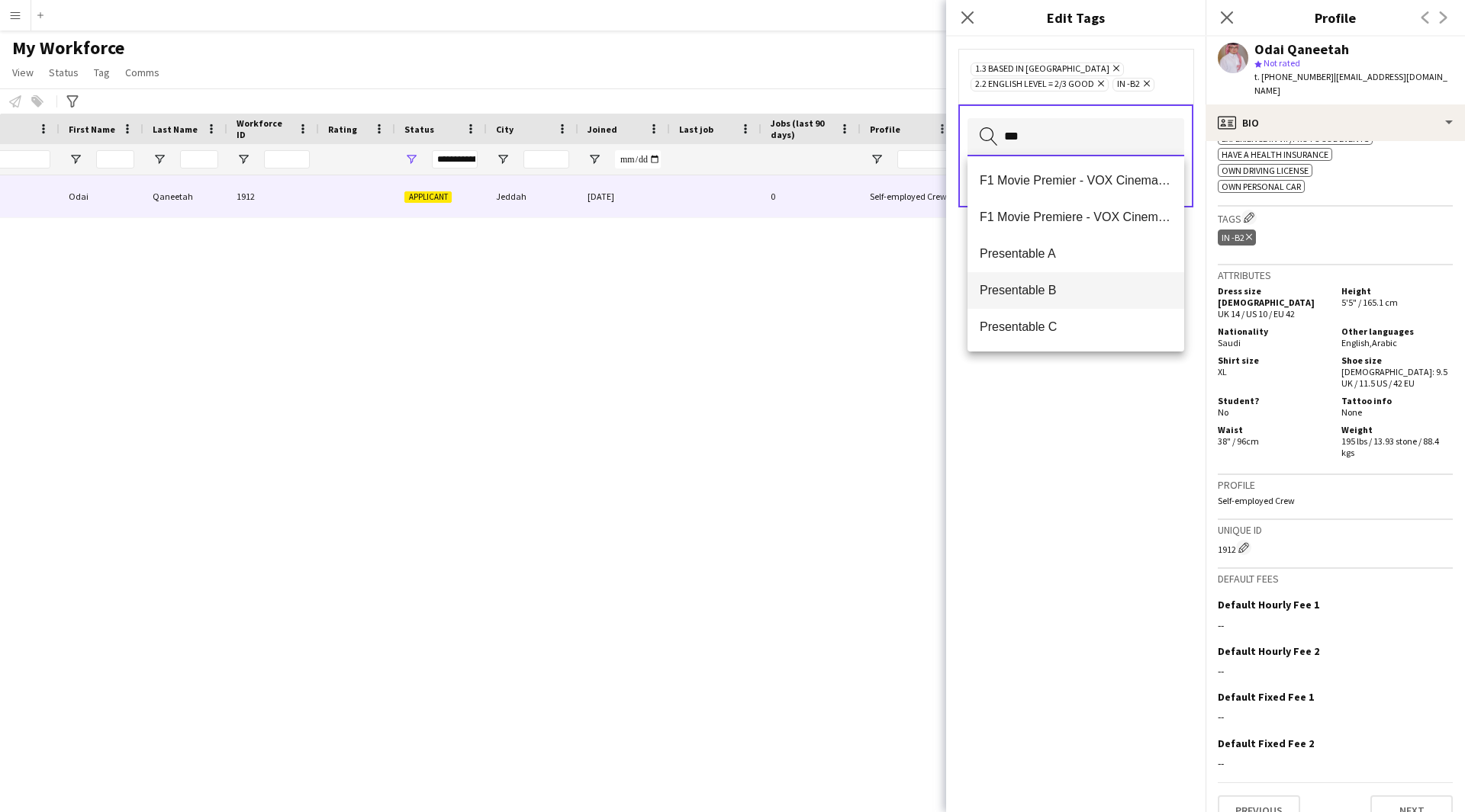
type input "***"
click at [1065, 286] on span "Presentable B" at bounding box center [1076, 289] width 193 height 14
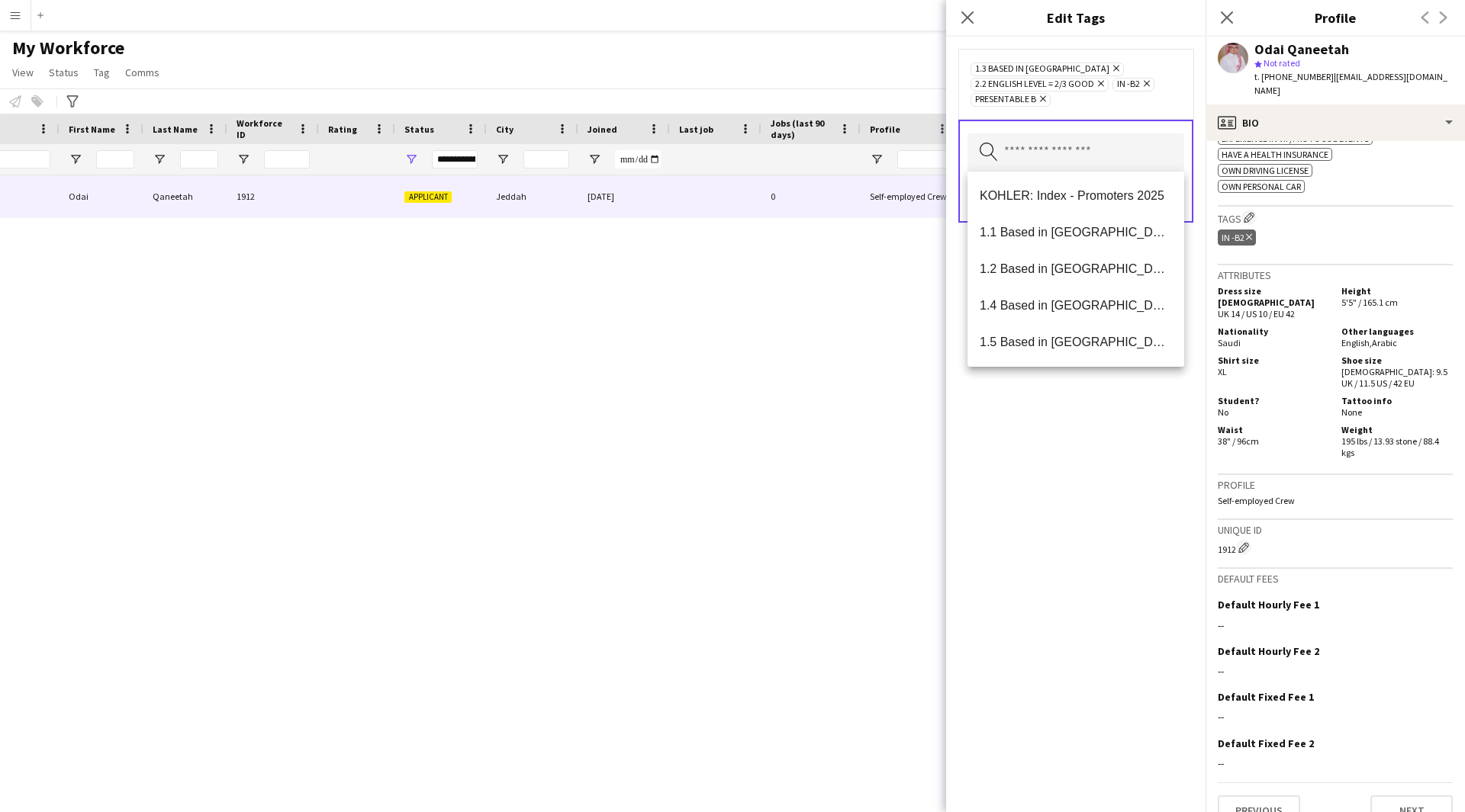
click at [625, 535] on div "Odai Qaneetah Odai Qaneetah 1912 Applicant Jeddah [DATE] 0 Self-employed Crew 3…" at bounding box center [709, 475] width 1419 height 598
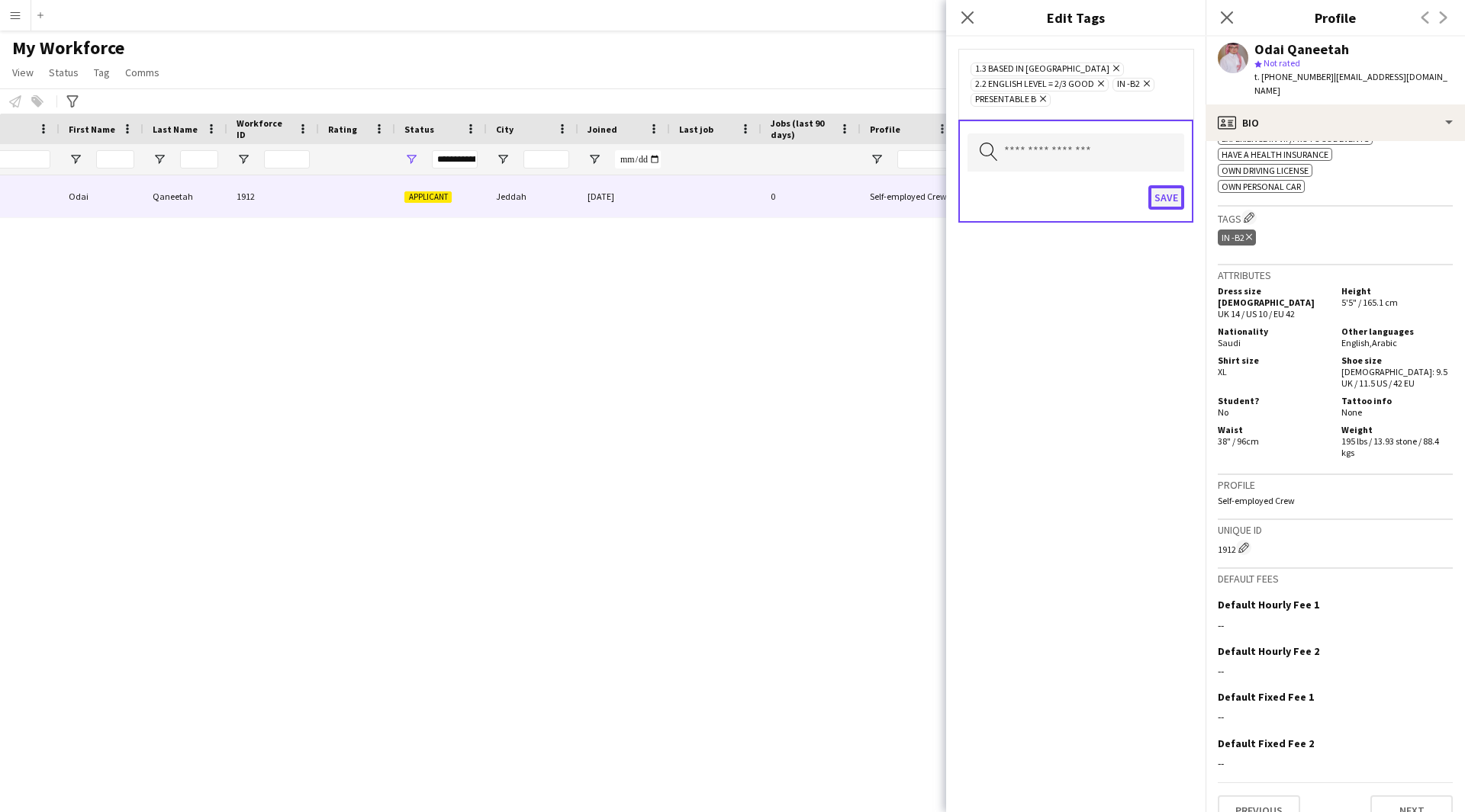
click at [1182, 203] on button "Save" at bounding box center [1166, 198] width 36 height 25
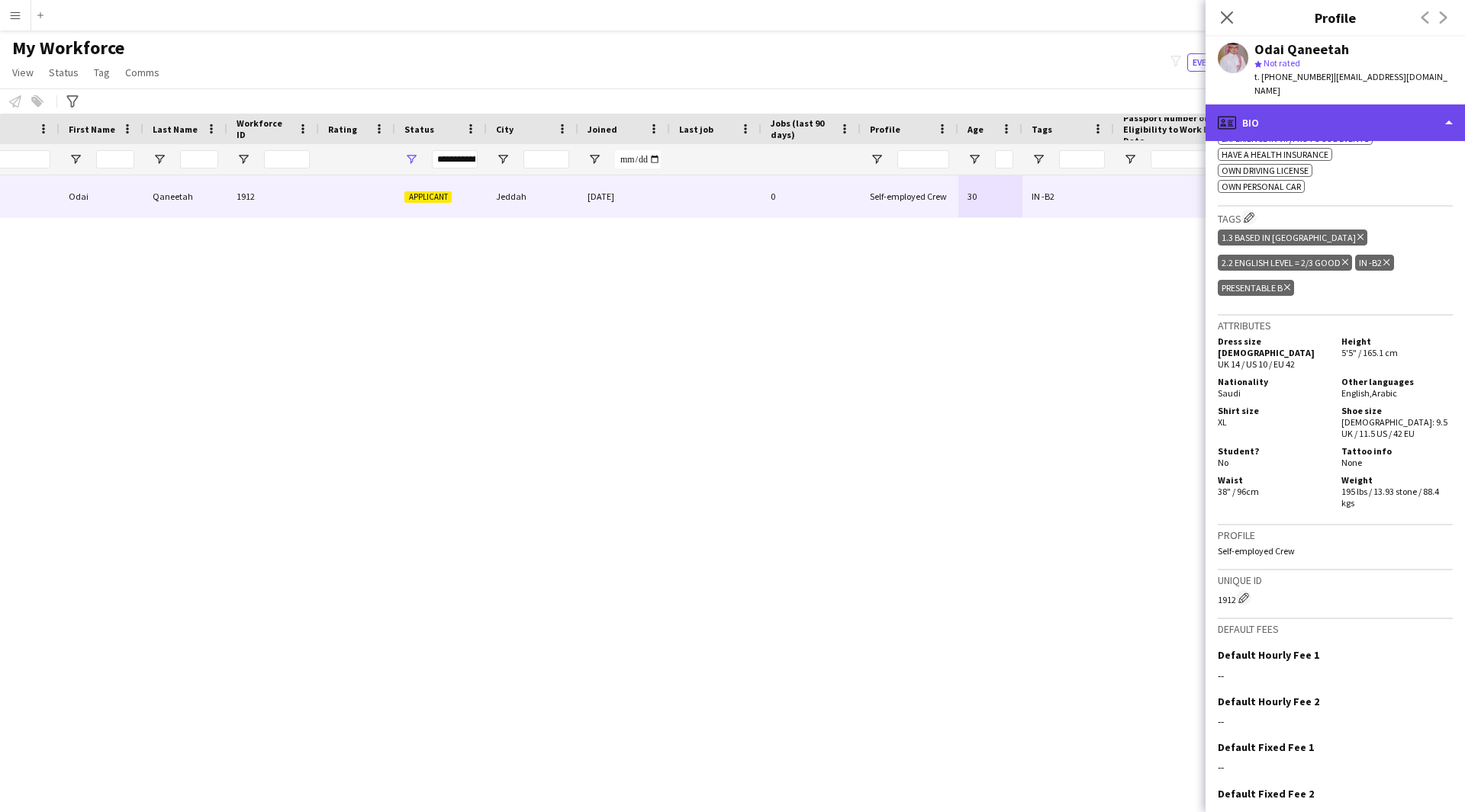
click at [1291, 120] on div "profile Bio" at bounding box center [1335, 122] width 260 height 36
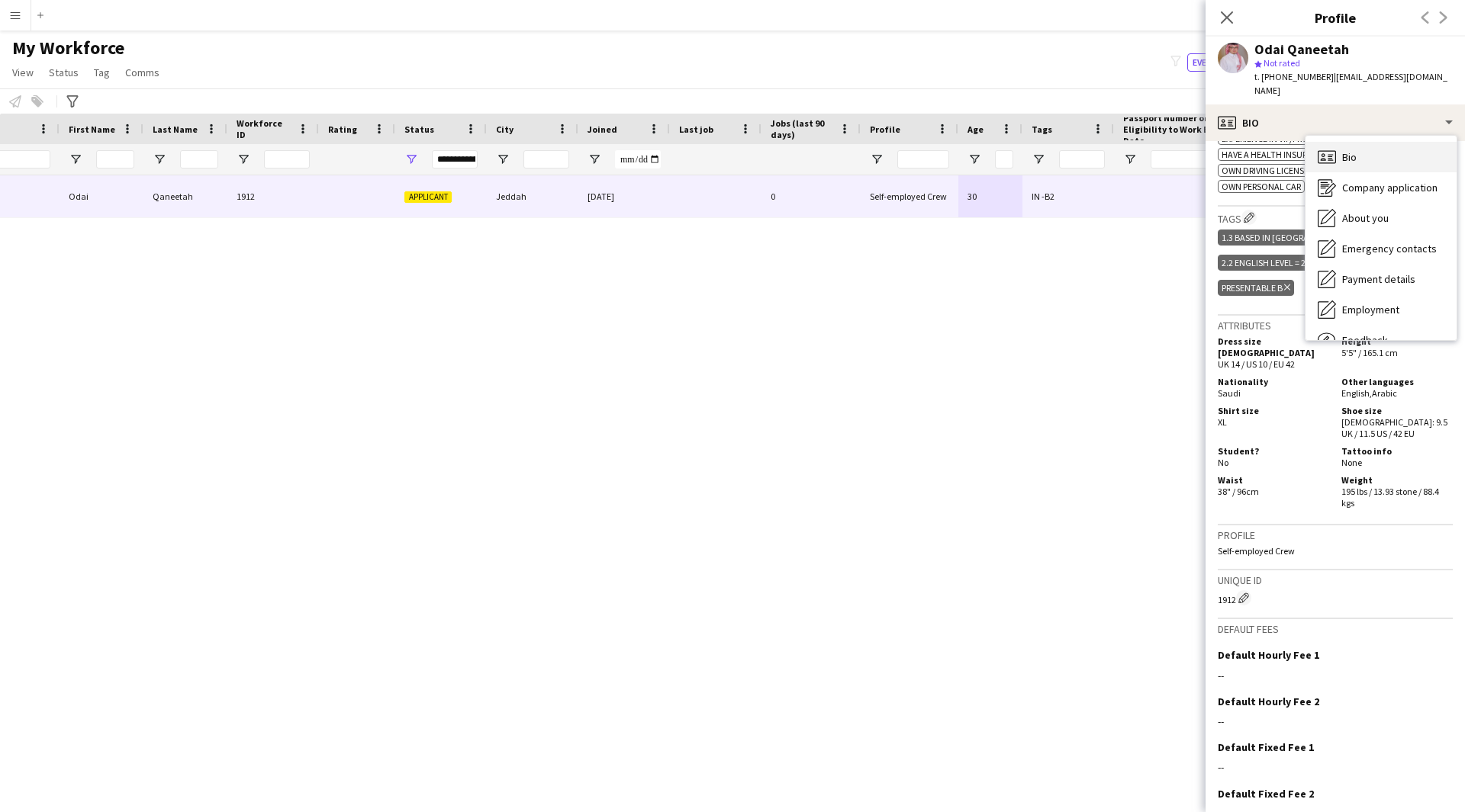
click at [1360, 154] on div "Bio Bio" at bounding box center [1380, 157] width 151 height 31
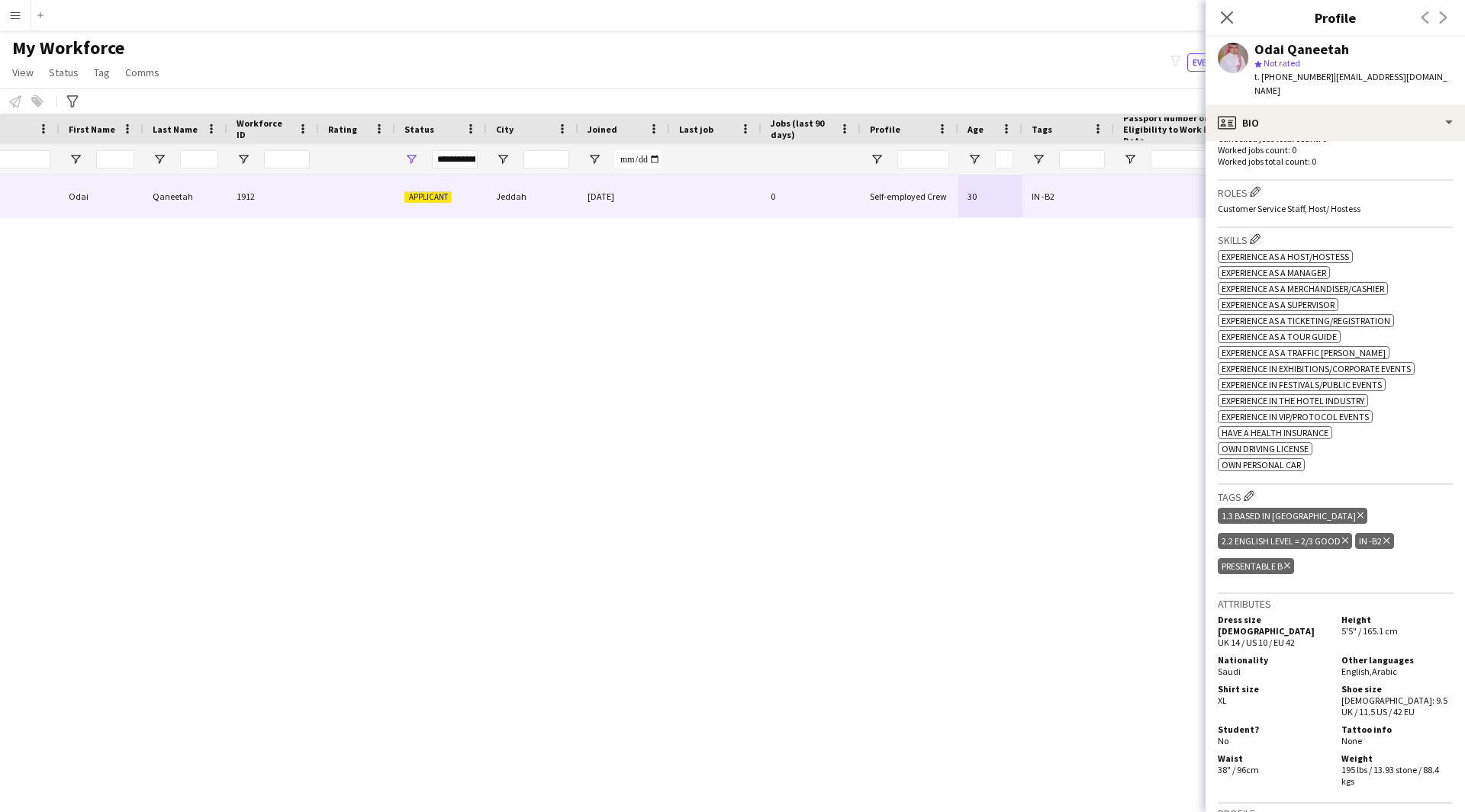
scroll to position [319, 0]
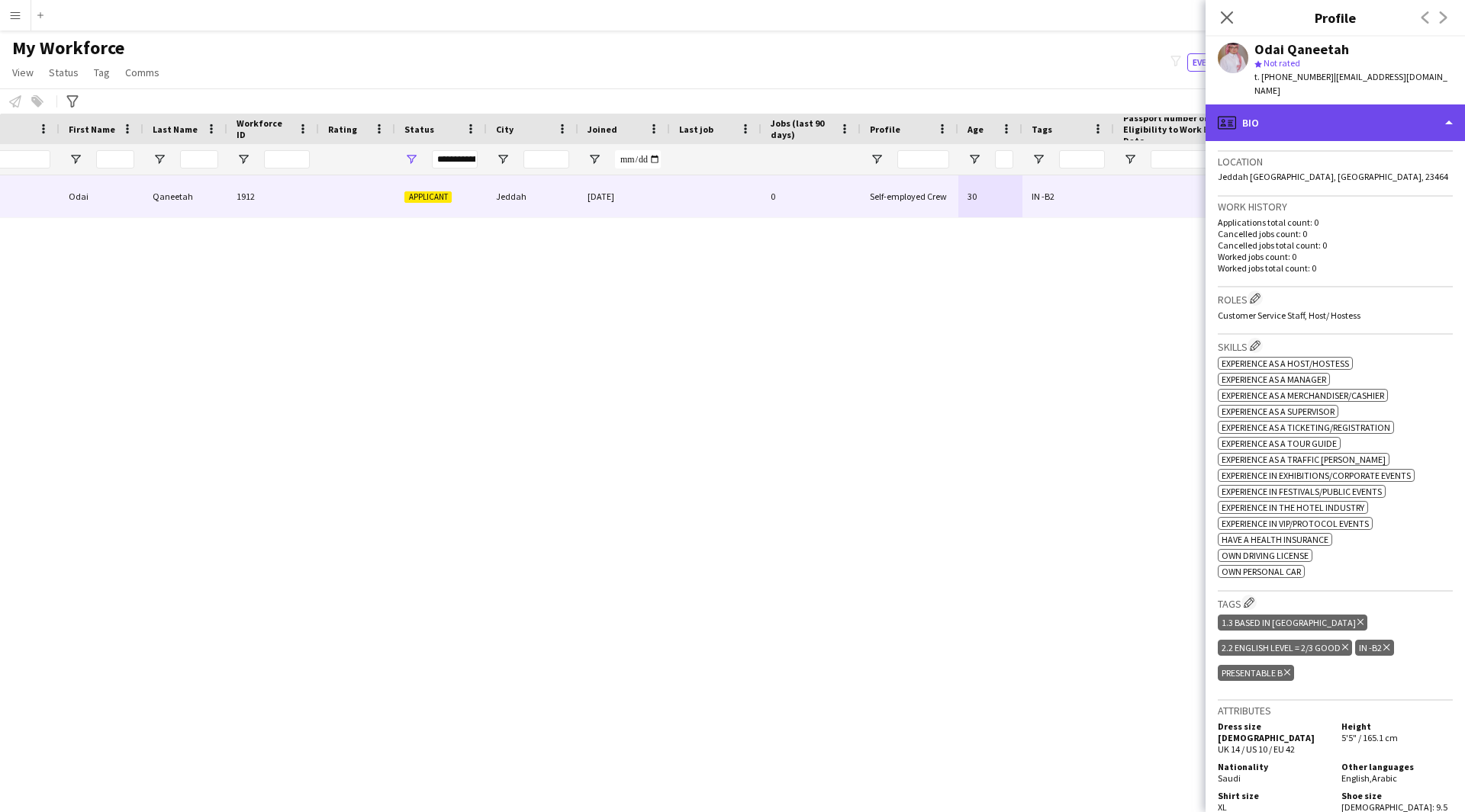
click at [1295, 115] on div "profile Bio" at bounding box center [1335, 122] width 260 height 36
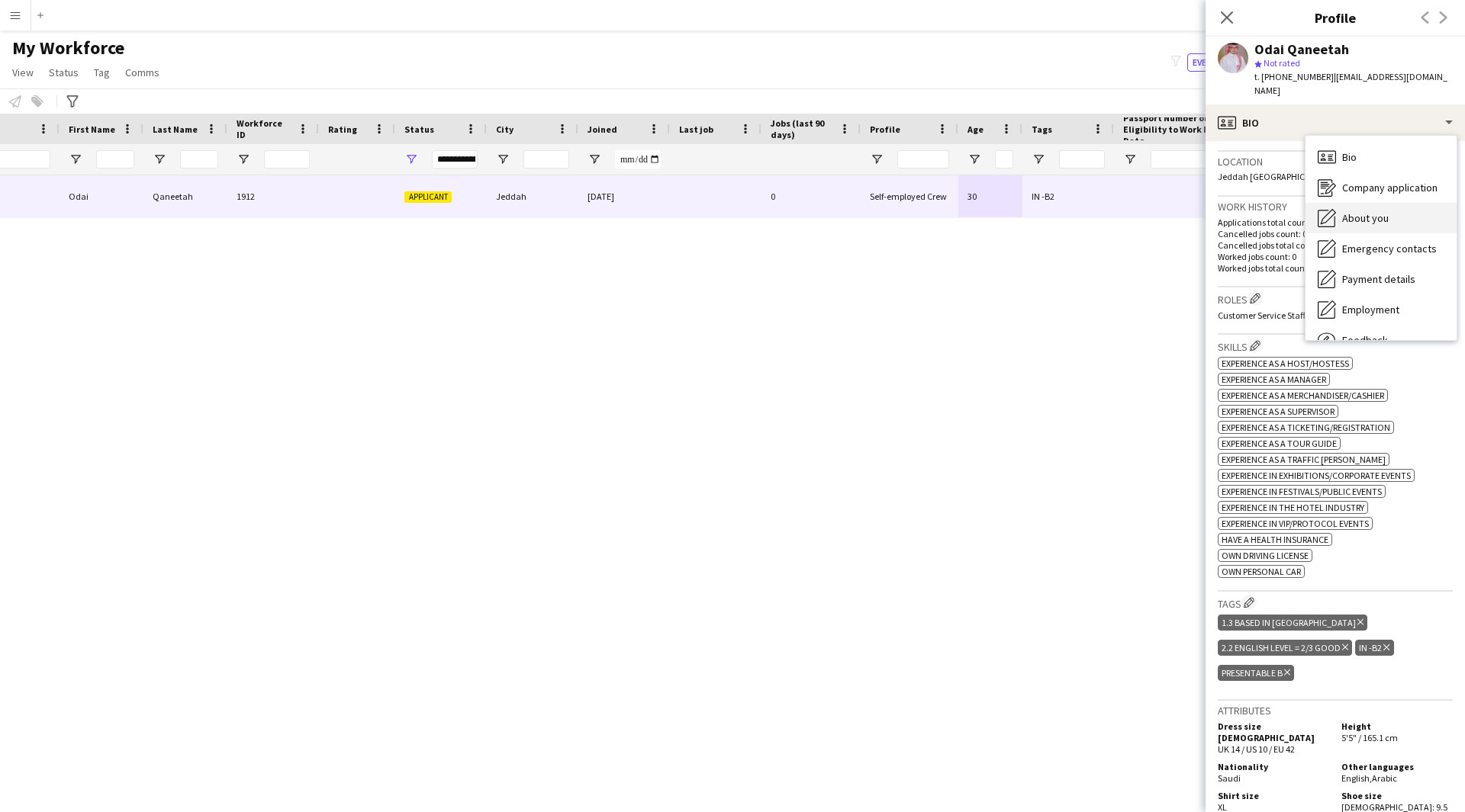
click at [1366, 211] on span "About you" at bounding box center [1365, 218] width 47 height 14
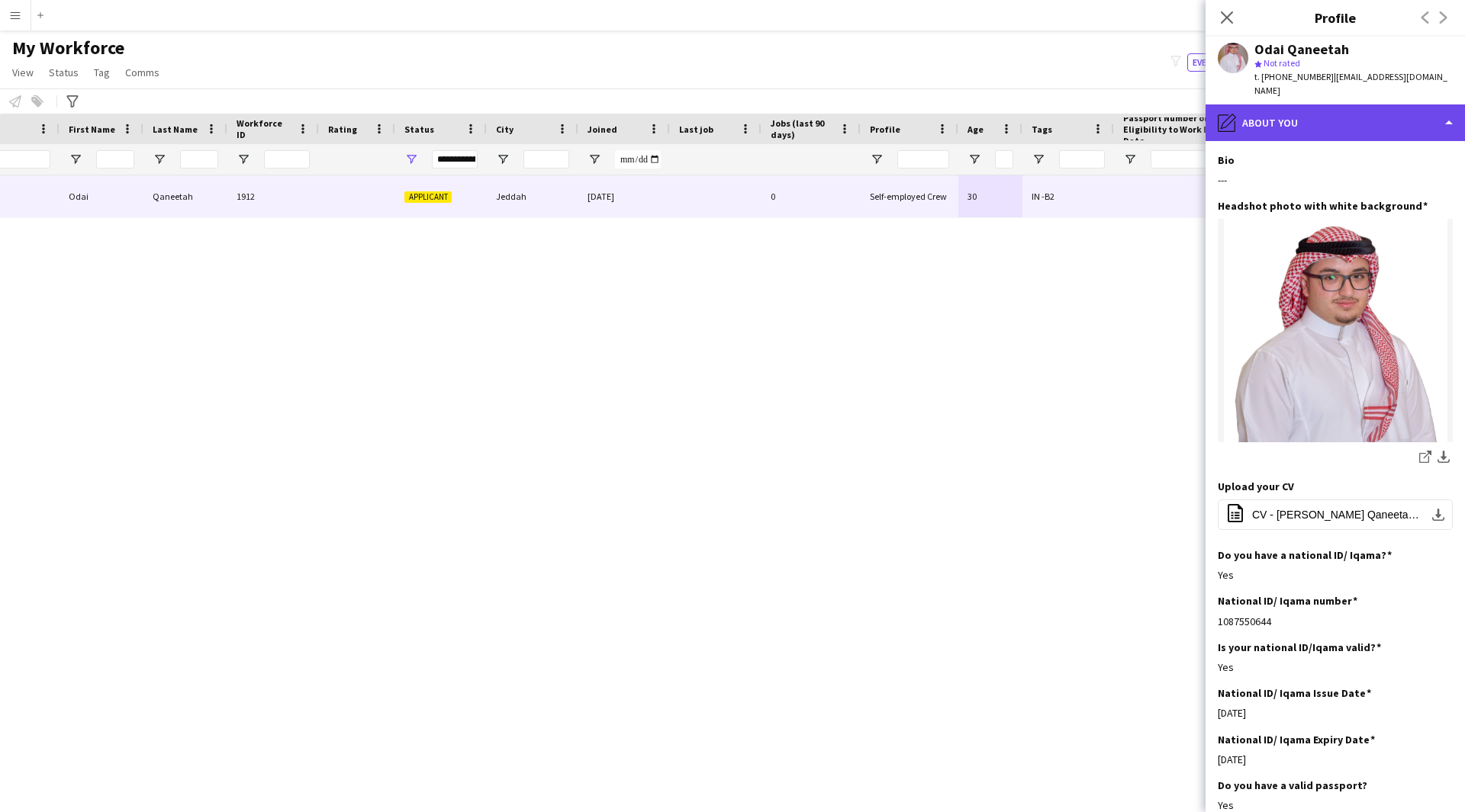
click at [1376, 109] on div "pencil4 About you" at bounding box center [1335, 122] width 260 height 36
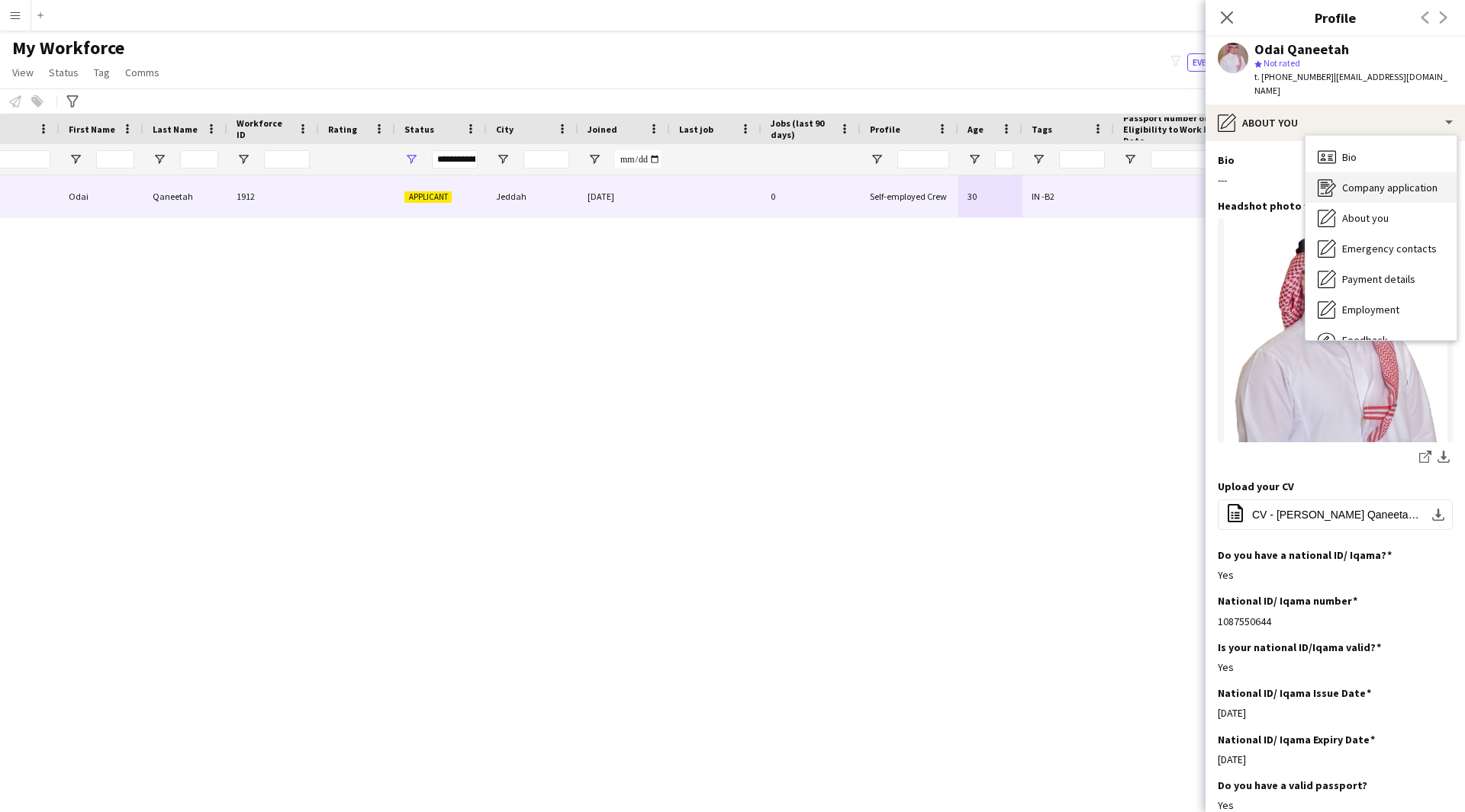
click at [1381, 181] on span "Company application" at bounding box center [1390, 188] width 95 height 14
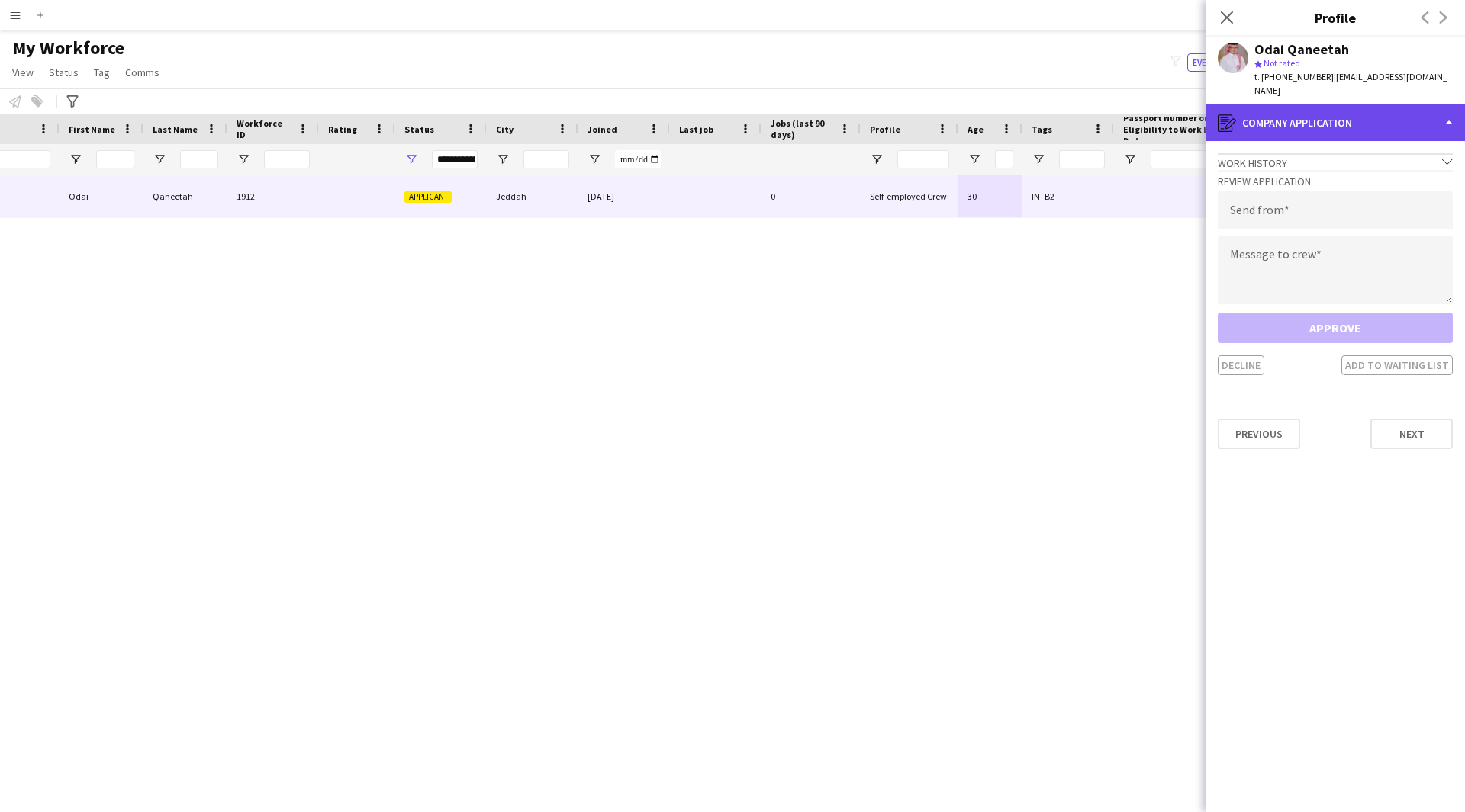
click at [1334, 125] on div "register Company application" at bounding box center [1335, 122] width 260 height 36
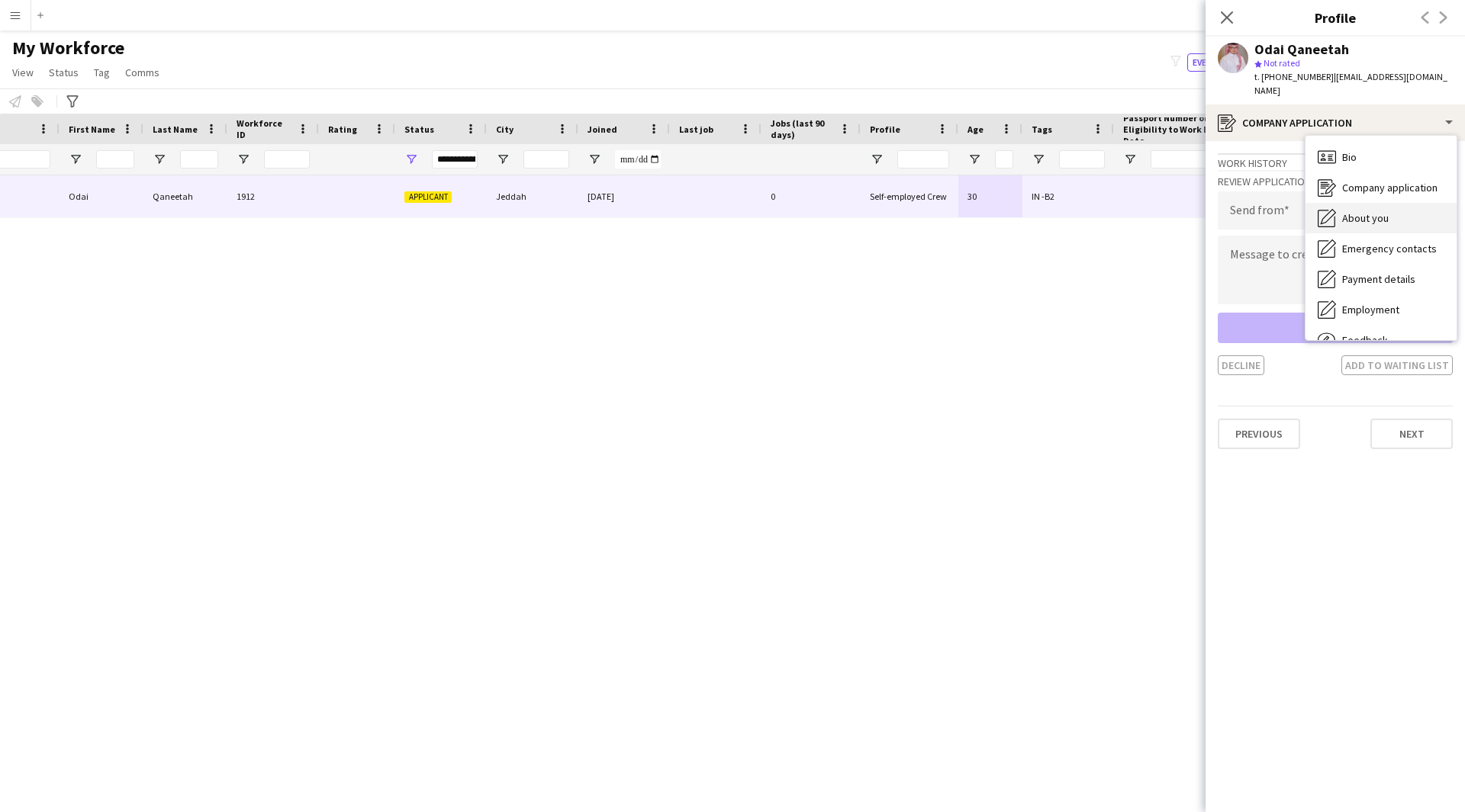
click at [1371, 211] on span "About you" at bounding box center [1365, 218] width 47 height 14
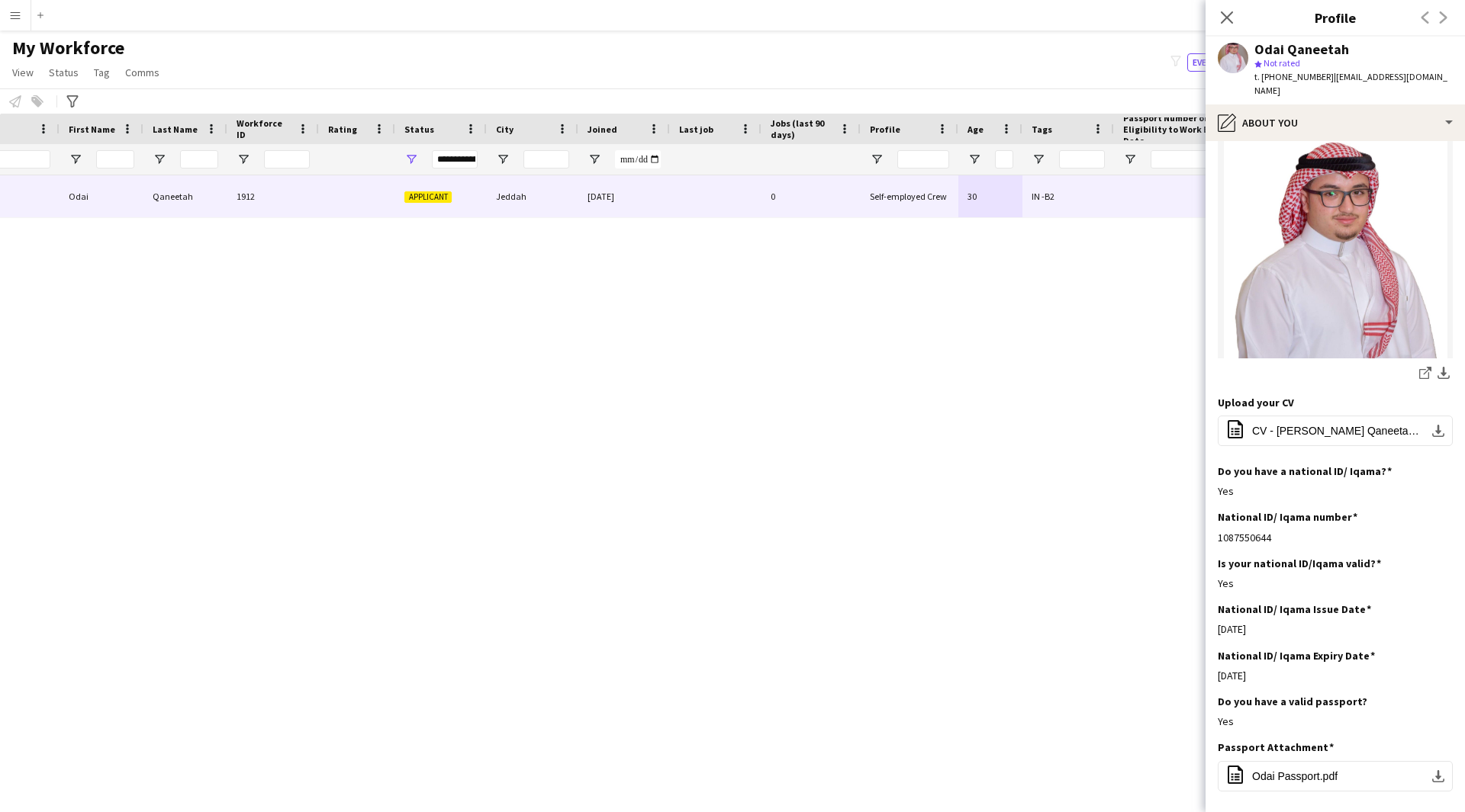
scroll to position [0, 0]
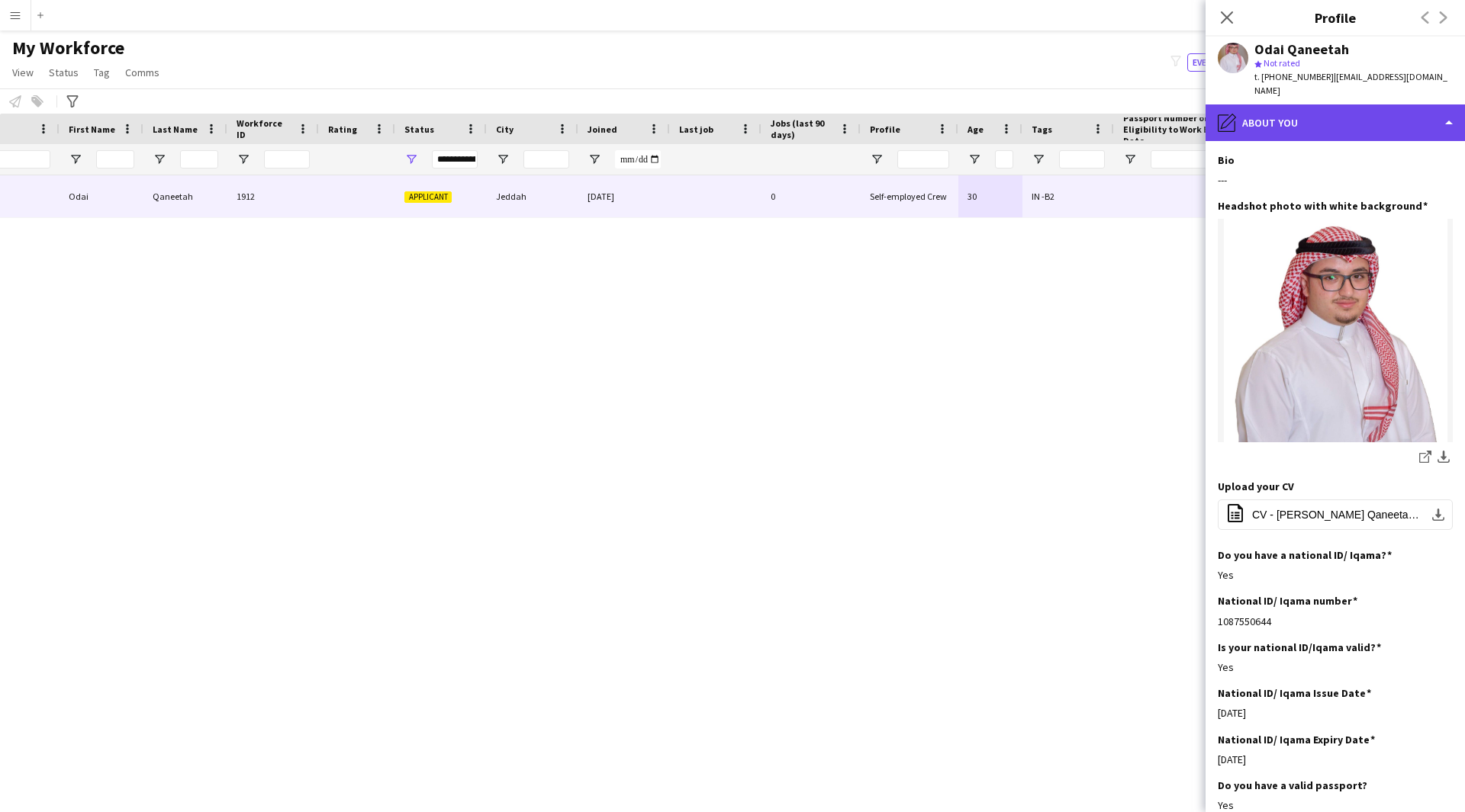
click at [1315, 104] on div "pencil4 About you" at bounding box center [1335, 122] width 260 height 36
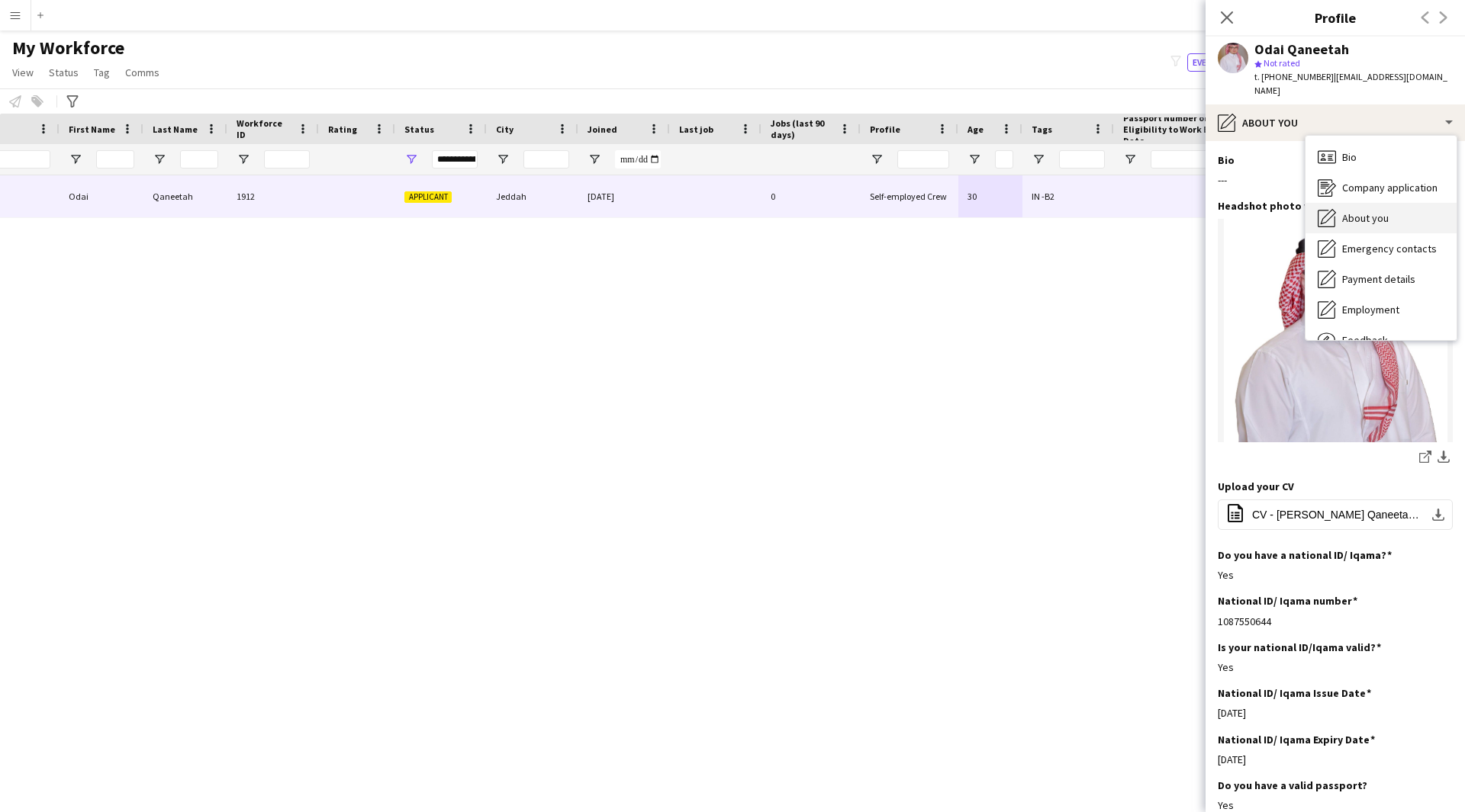
click at [1387, 211] on span "About you" at bounding box center [1365, 218] width 47 height 14
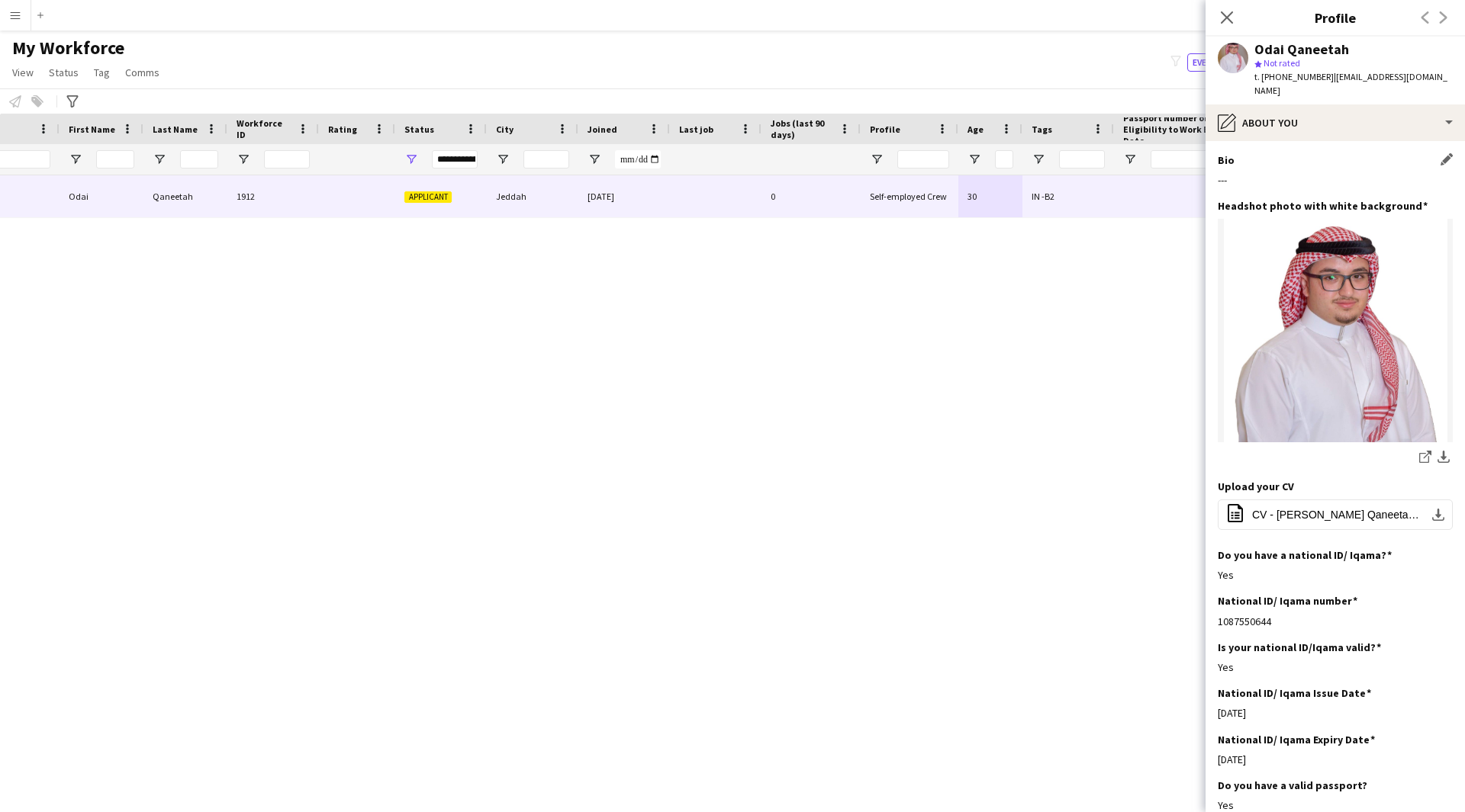
drag, startPoint x: 1235, startPoint y: 154, endPoint x: 1223, endPoint y: 147, distance: 13.9
click at [1223, 154] on div "Bio Edit this field ---" at bounding box center [1335, 177] width 235 height 46
click at [1223, 154] on h3 "Bio" at bounding box center [1226, 161] width 17 height 14
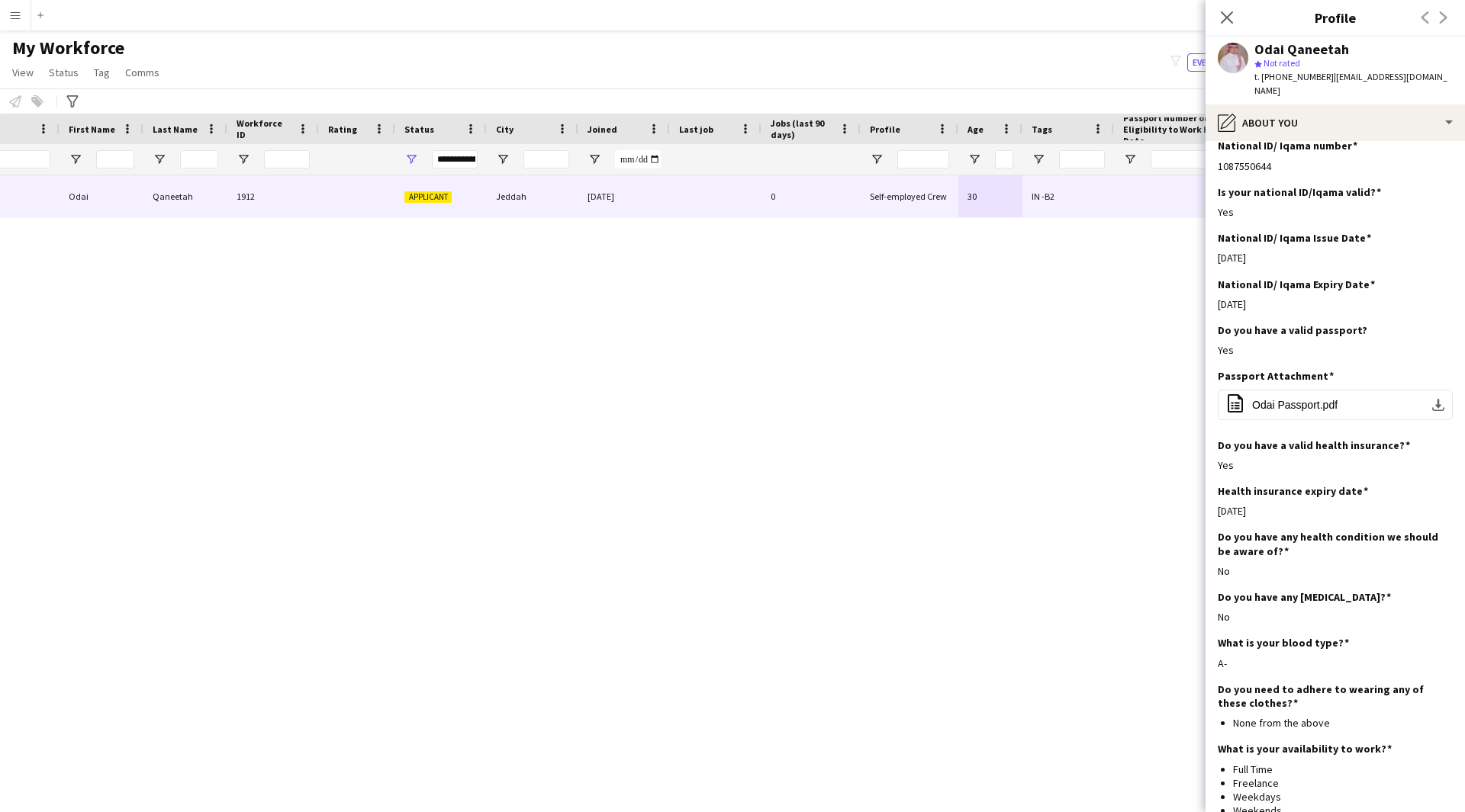
scroll to position [455, 0]
click at [1316, 115] on div "pencil4 About you" at bounding box center [1335, 122] width 260 height 36
click at [1377, 242] on div "Emergency contacts Emergency contacts" at bounding box center [1380, 248] width 151 height 31
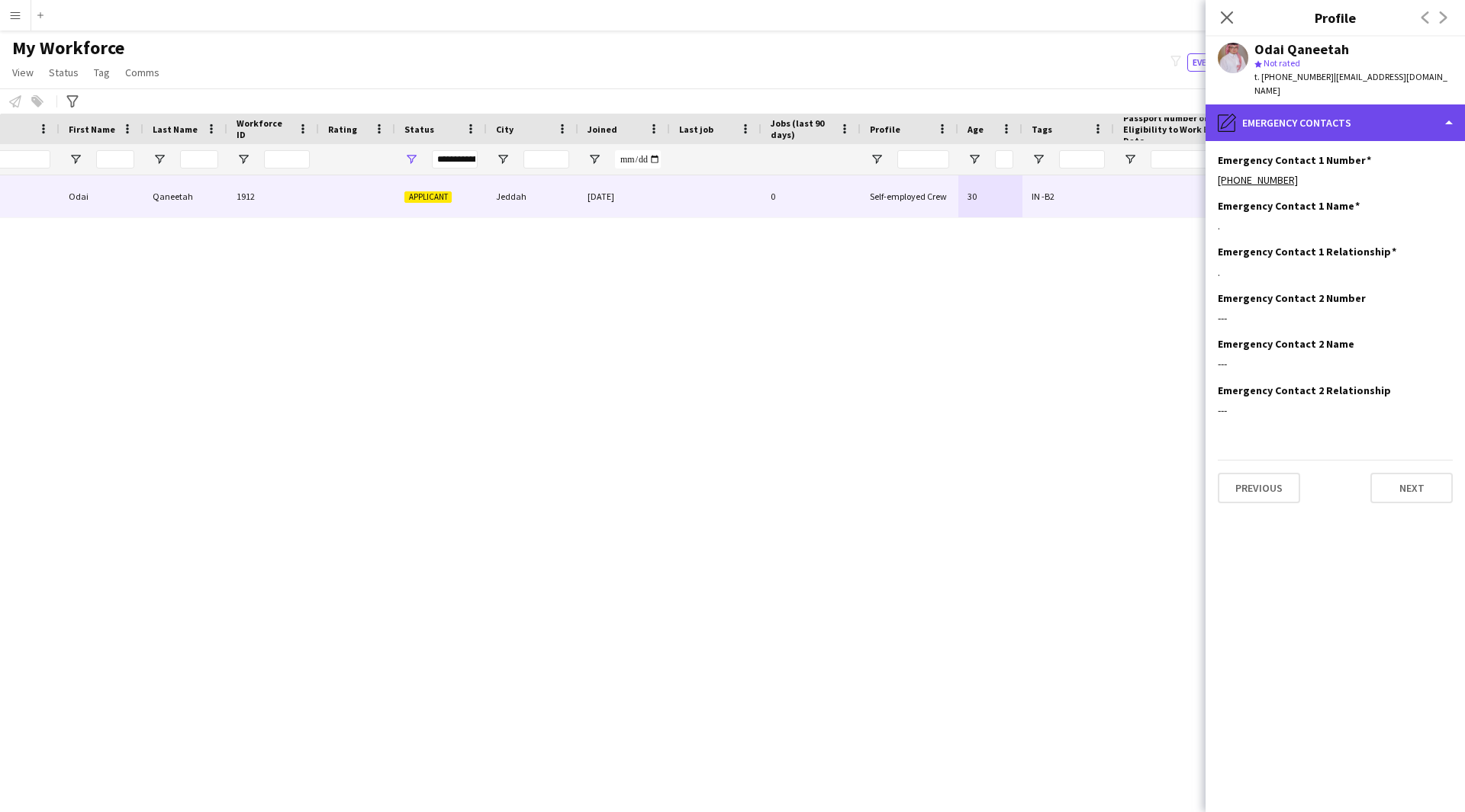
click at [1325, 112] on div "pencil4 Emergency contacts" at bounding box center [1335, 122] width 260 height 36
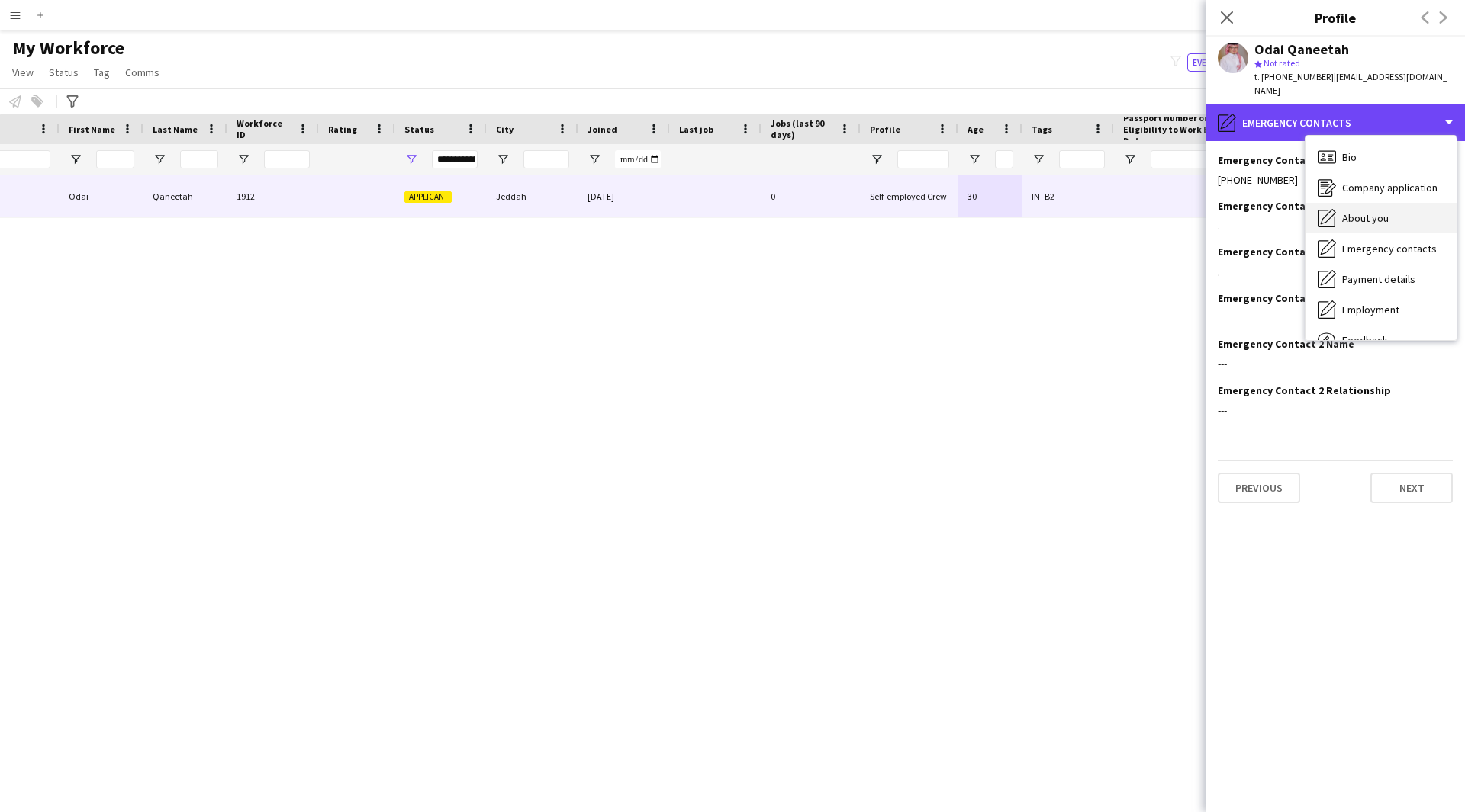
scroll to position [52, 0]
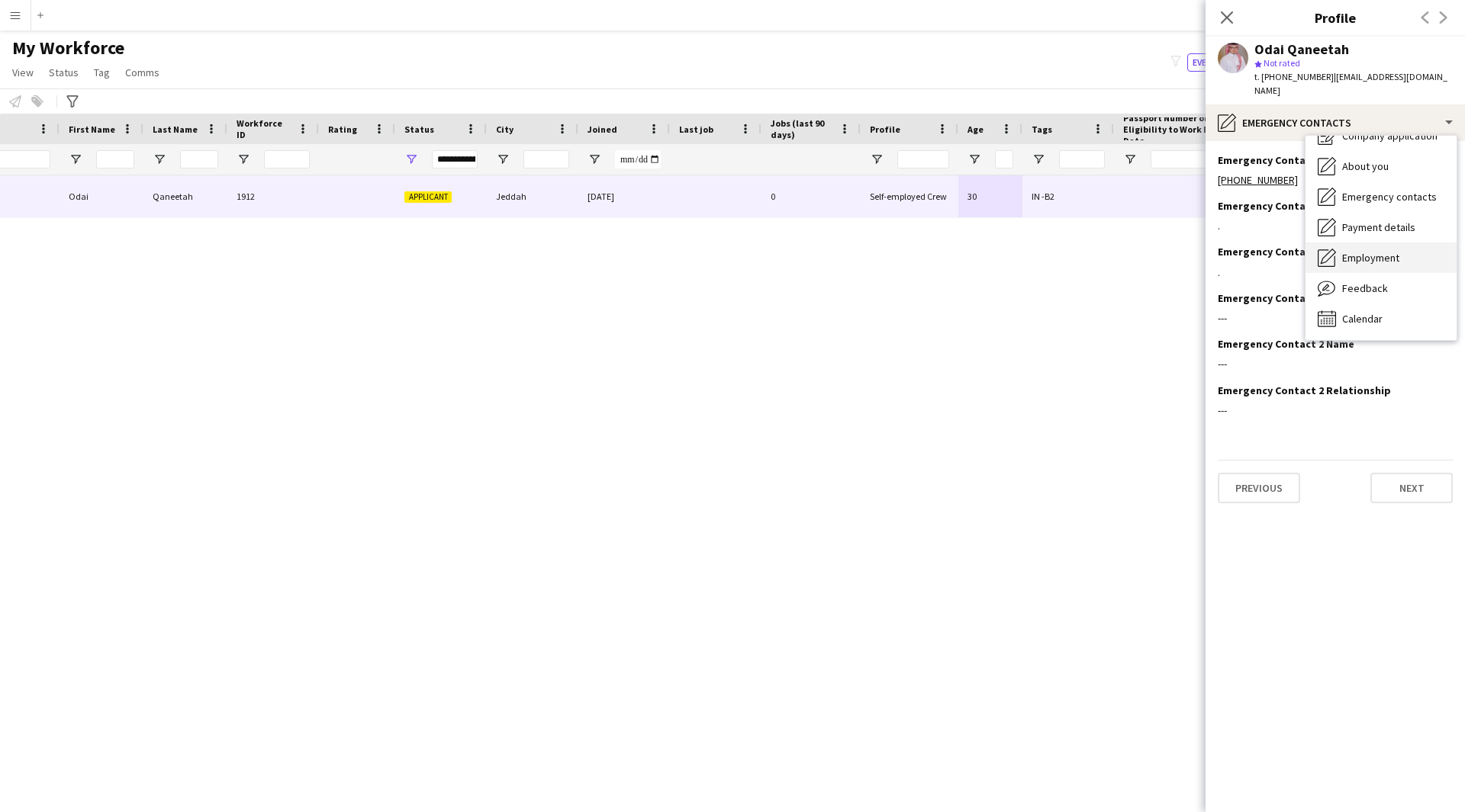
click at [1369, 251] on span "Employment" at bounding box center [1371, 258] width 57 height 14
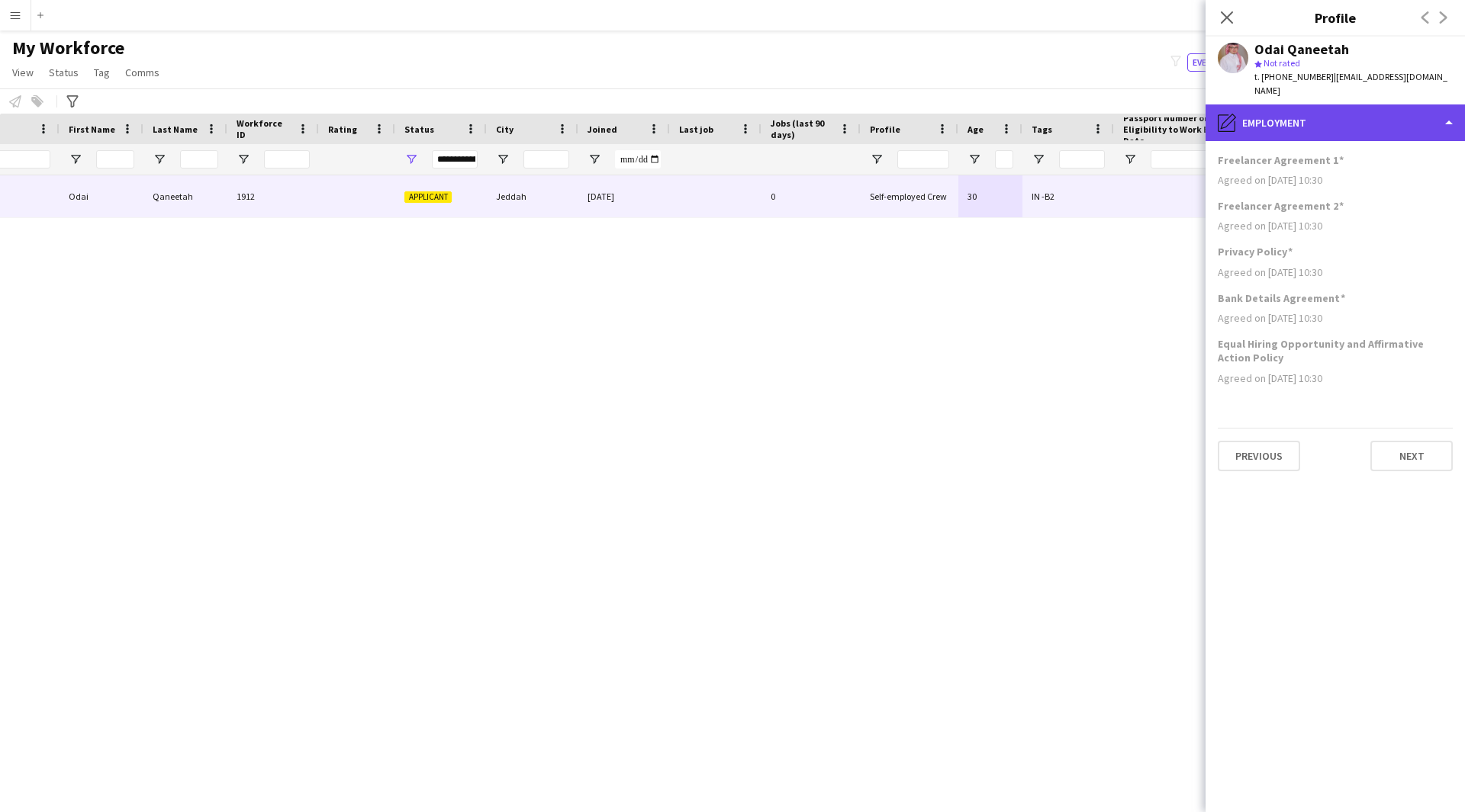
click at [1330, 119] on div "pencil4 Employment" at bounding box center [1335, 122] width 260 height 36
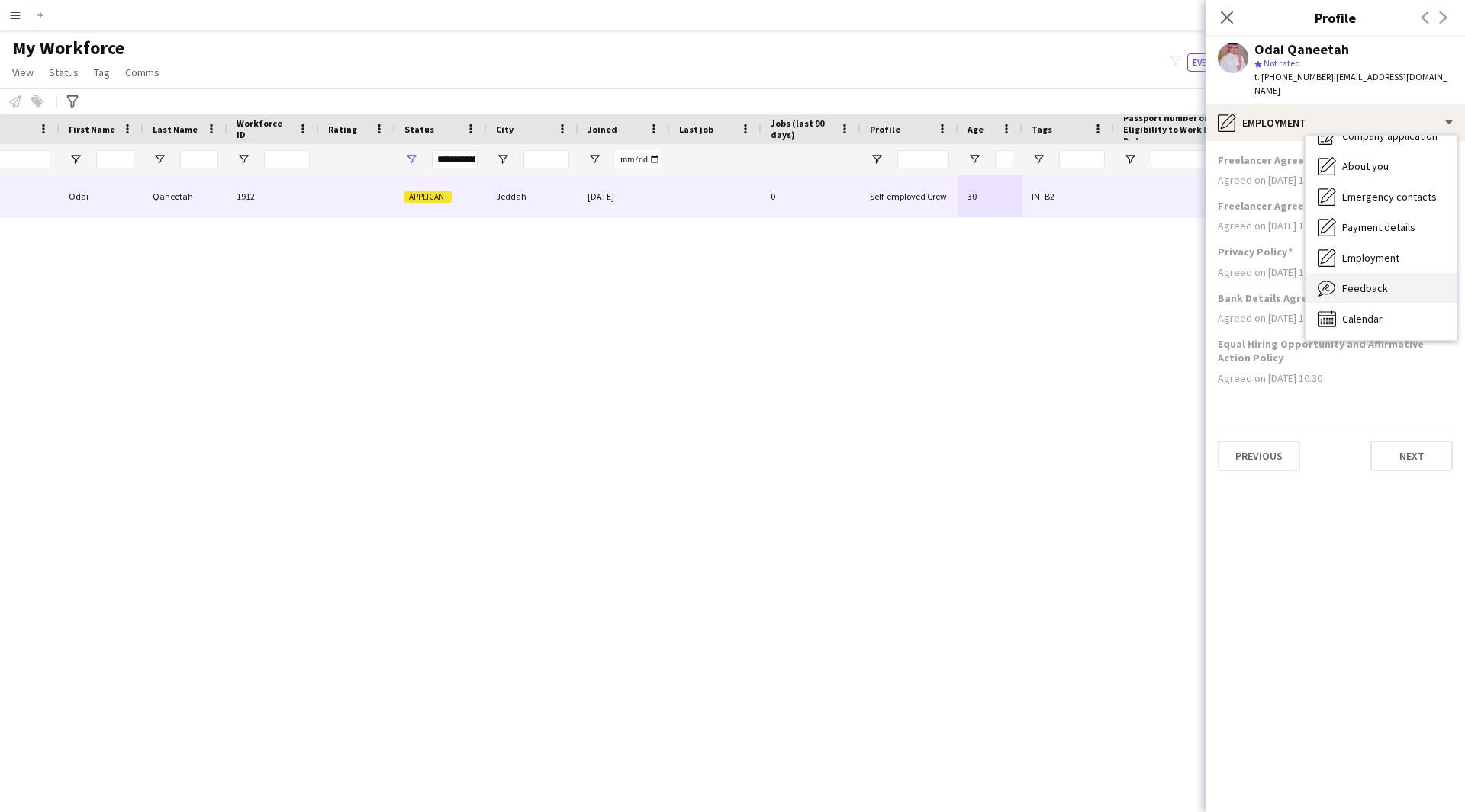
click at [1364, 282] on span "Feedback" at bounding box center [1365, 289] width 46 height 14
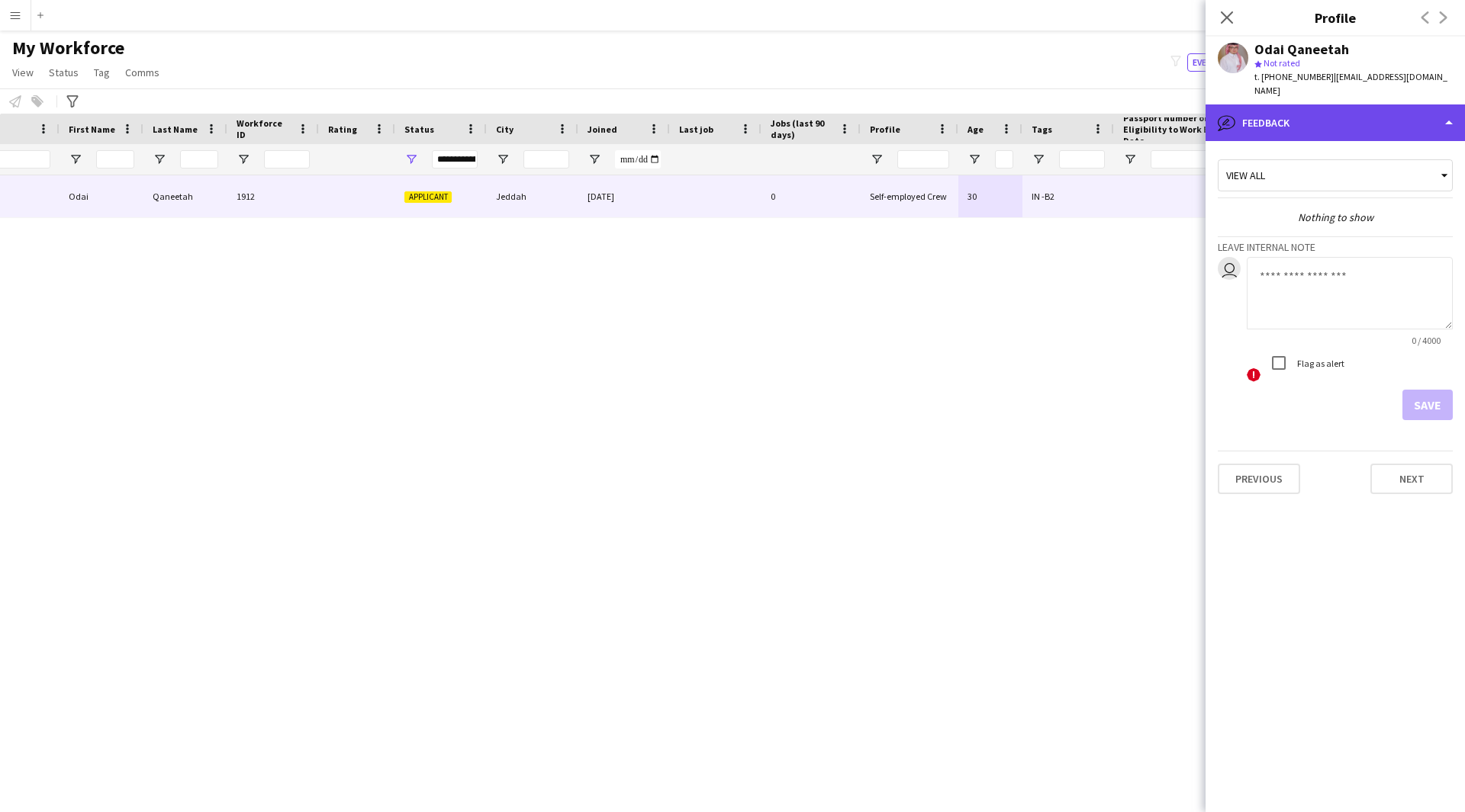
click at [1393, 104] on div "bubble-pencil Feedback" at bounding box center [1335, 122] width 260 height 36
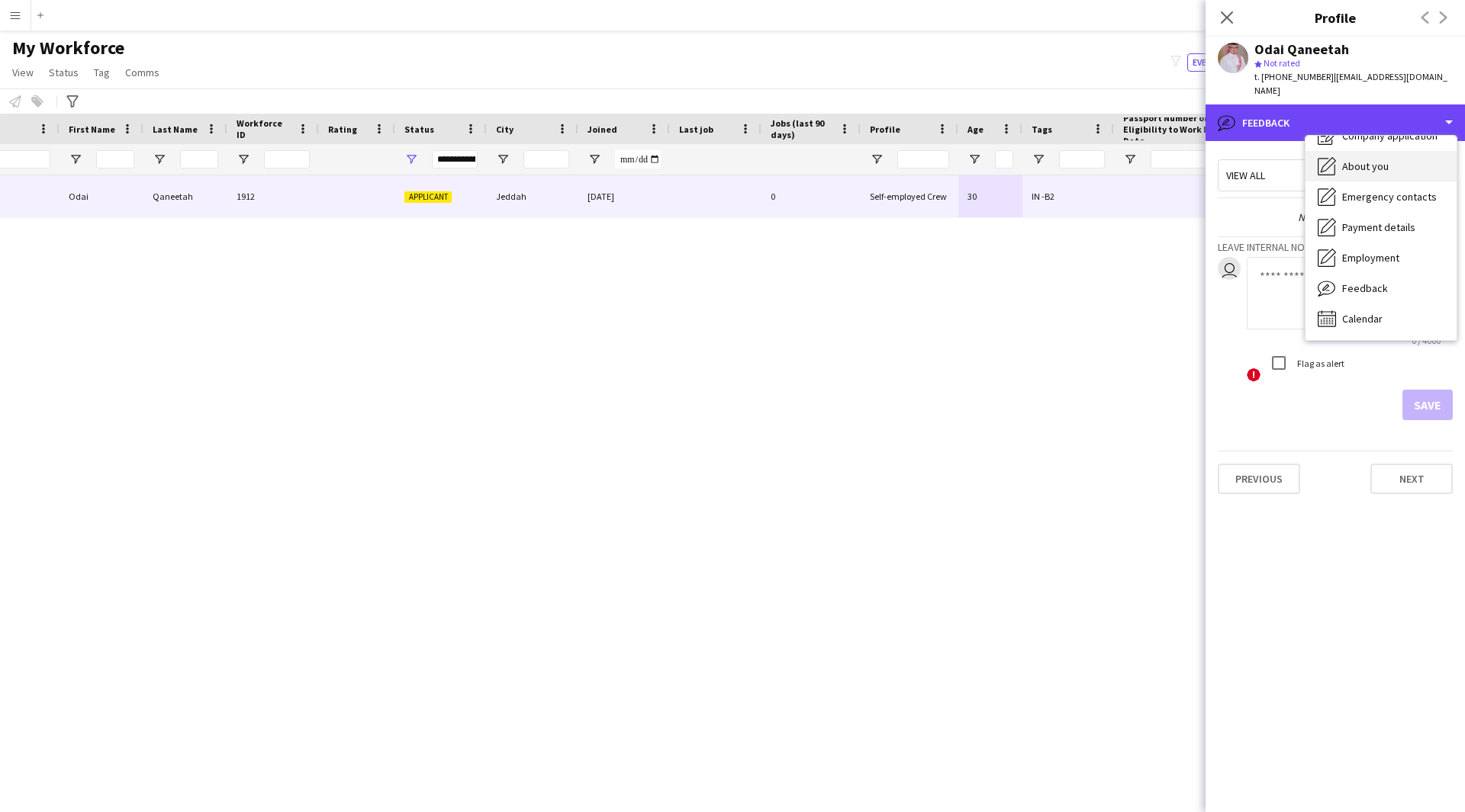
scroll to position [0, 0]
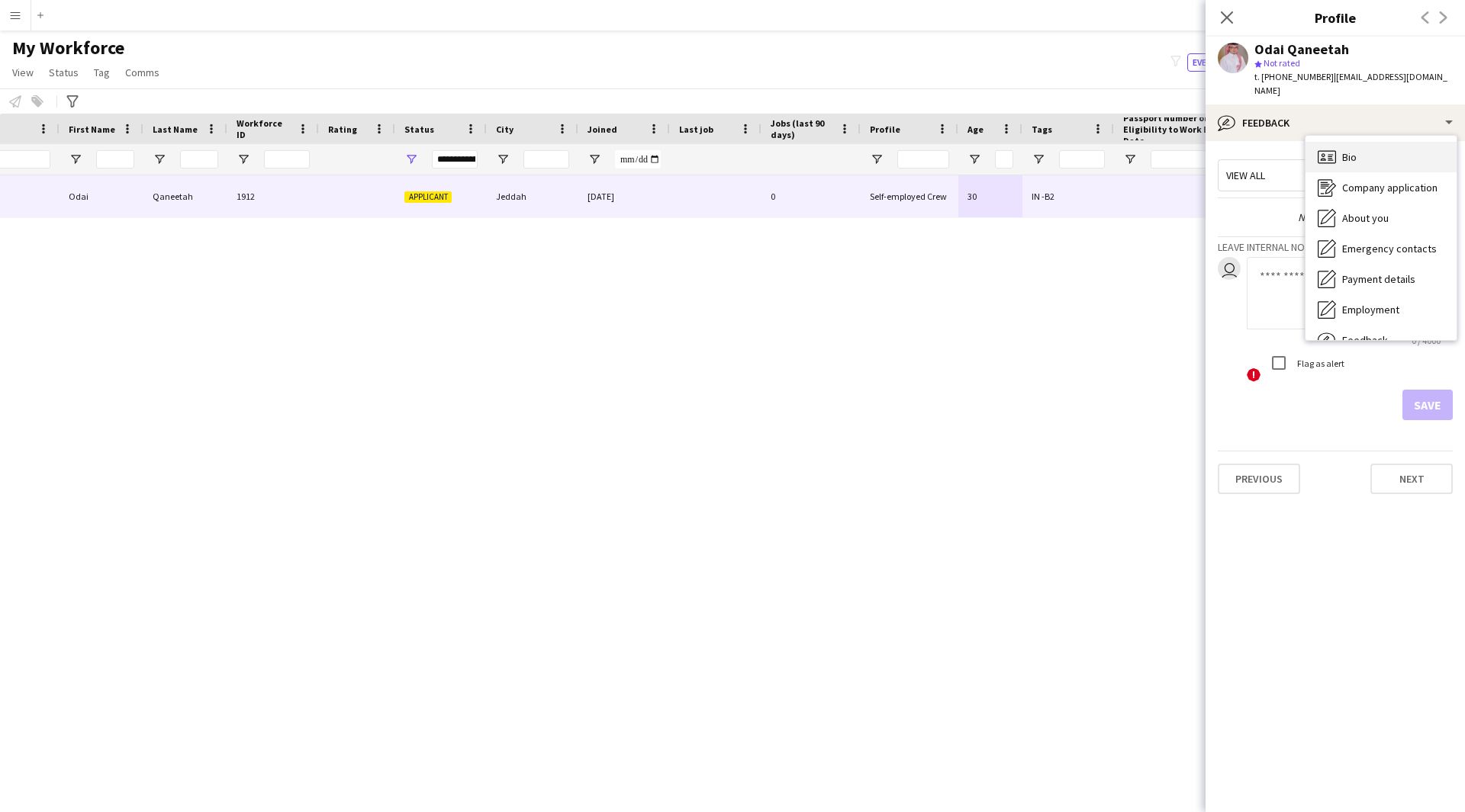
click at [1364, 144] on div "Bio Bio" at bounding box center [1380, 157] width 151 height 31
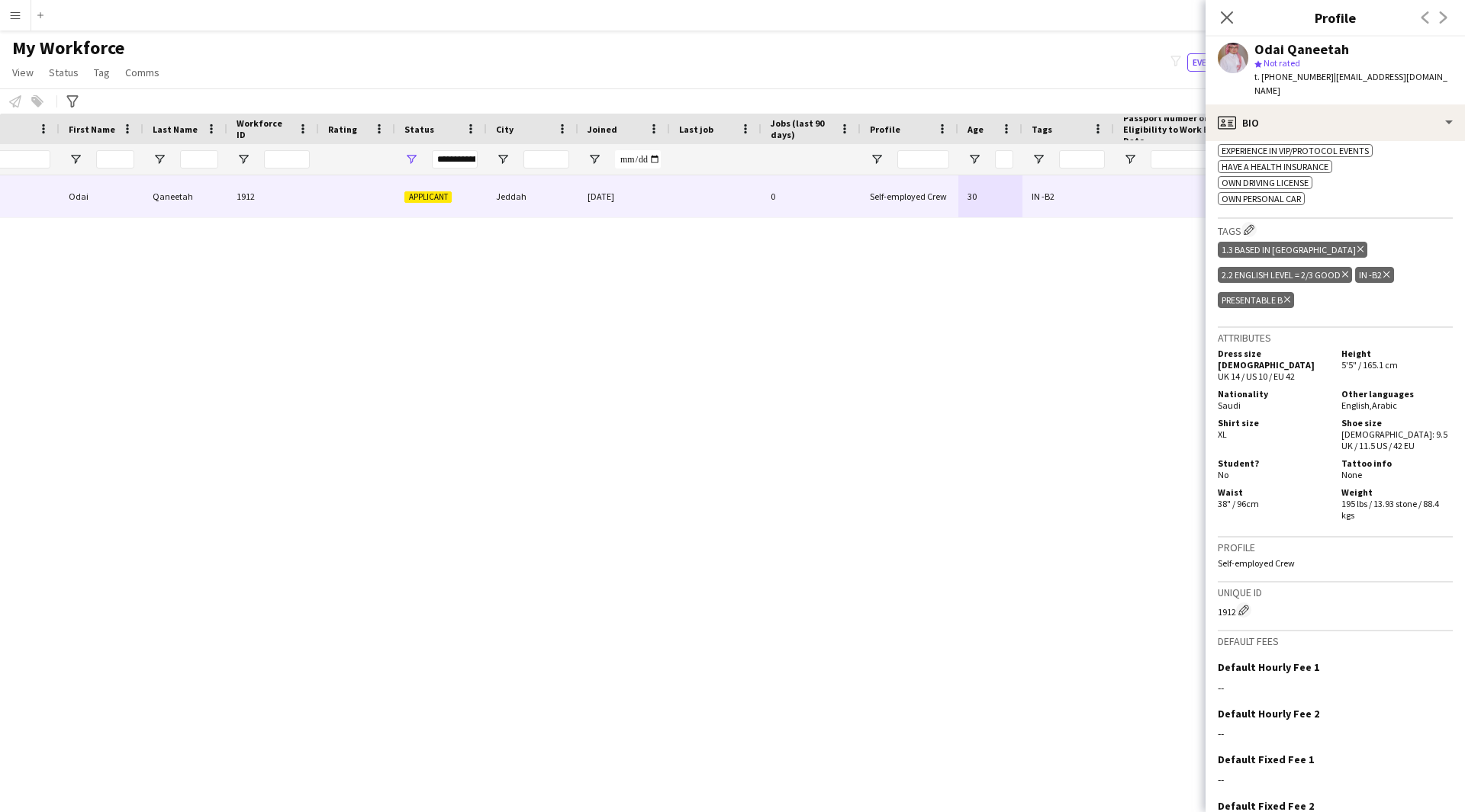
scroll to position [692, 0]
click at [1250, 223] on app-icon "Edit crew company tags" at bounding box center [1249, 229] width 11 height 11
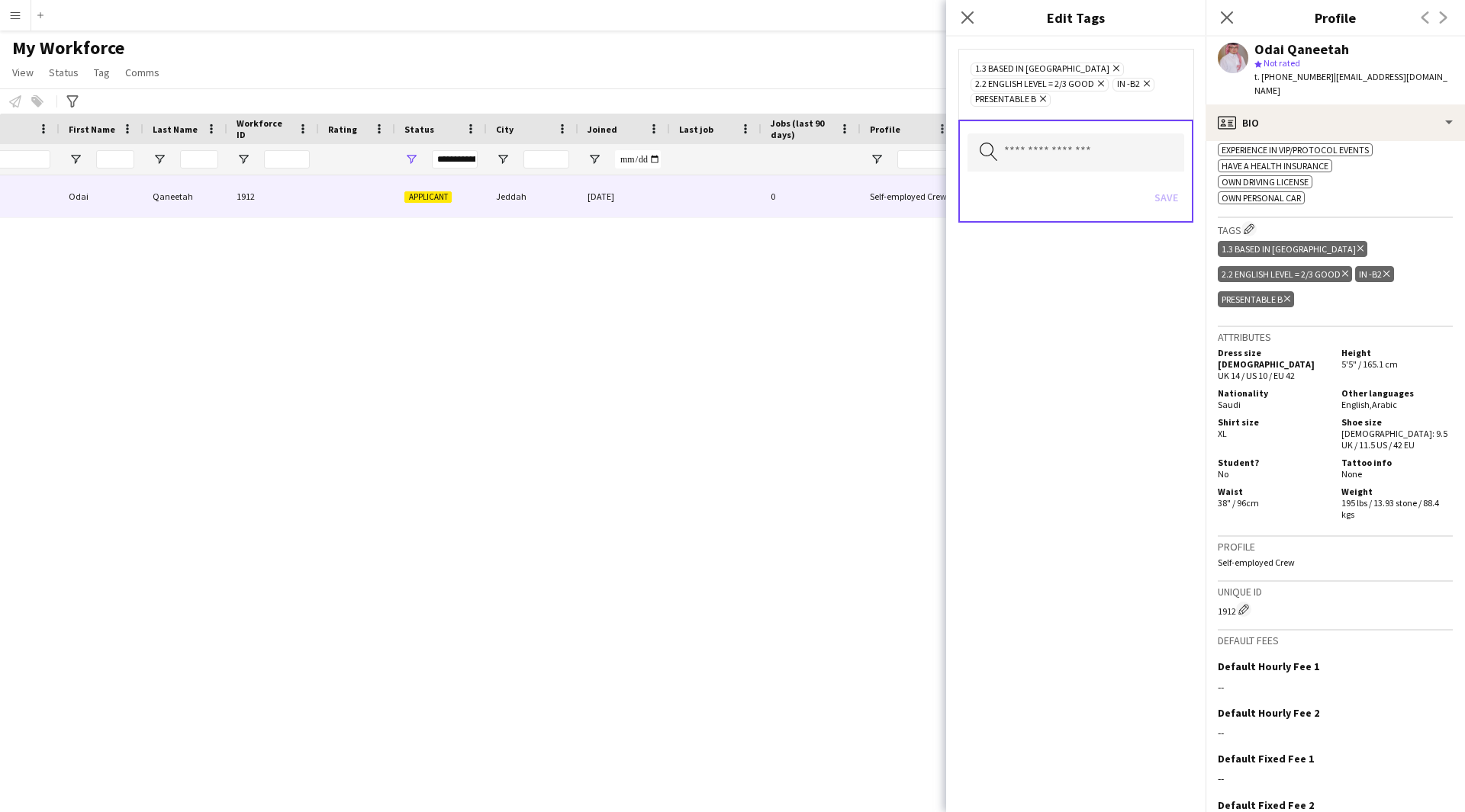
click at [979, 149] on icon "Search by tag name" at bounding box center [988, 152] width 19 height 19
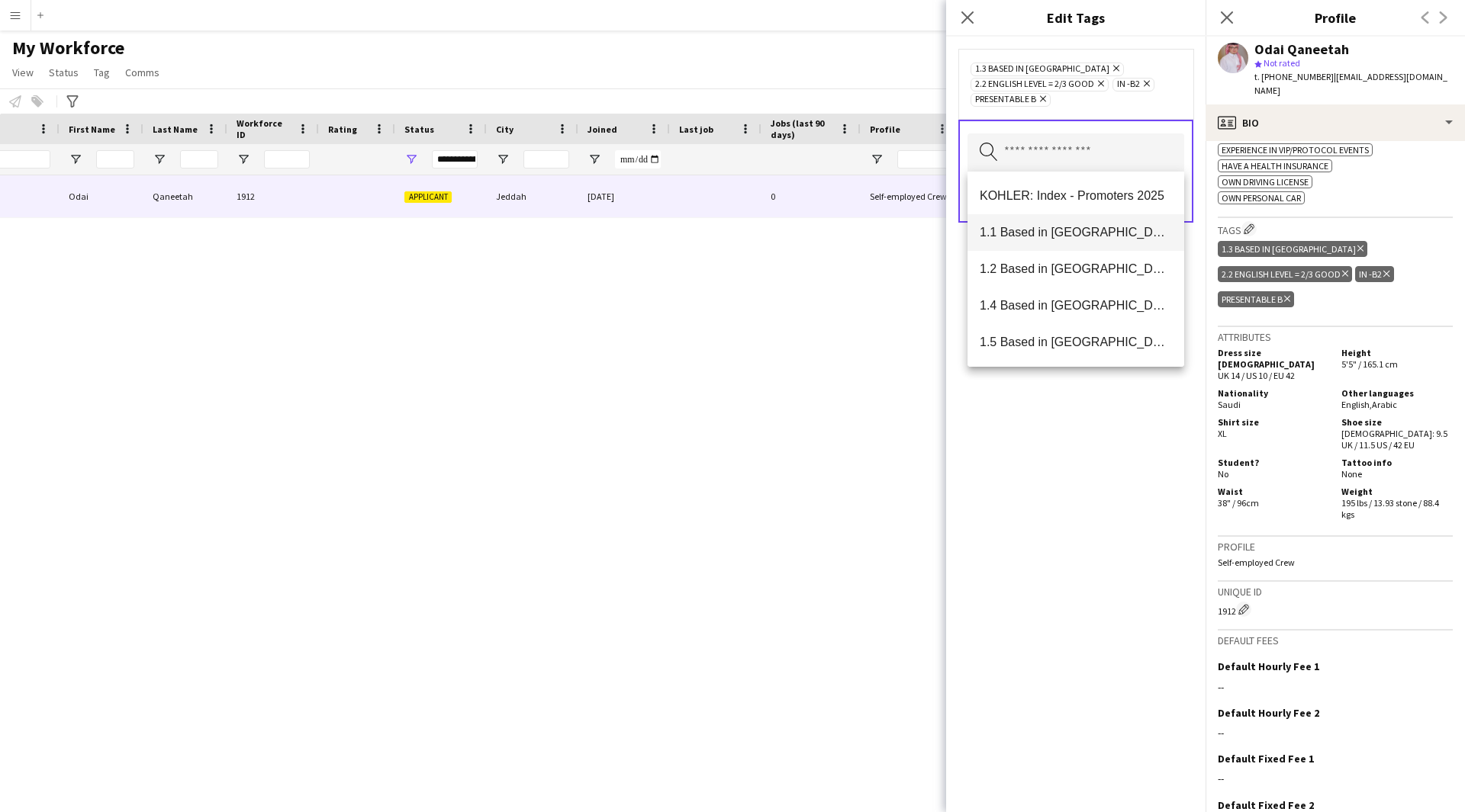
click at [1074, 238] on span "1.1 Based in [GEOGRAPHIC_DATA]" at bounding box center [1076, 232] width 193 height 14
click at [1070, 446] on div "1.1 Based in [GEOGRAPHIC_DATA] Remove 1.3 Based in [GEOGRAPHIC_DATA] Remove 2.2…" at bounding box center [1076, 424] width 260 height 776
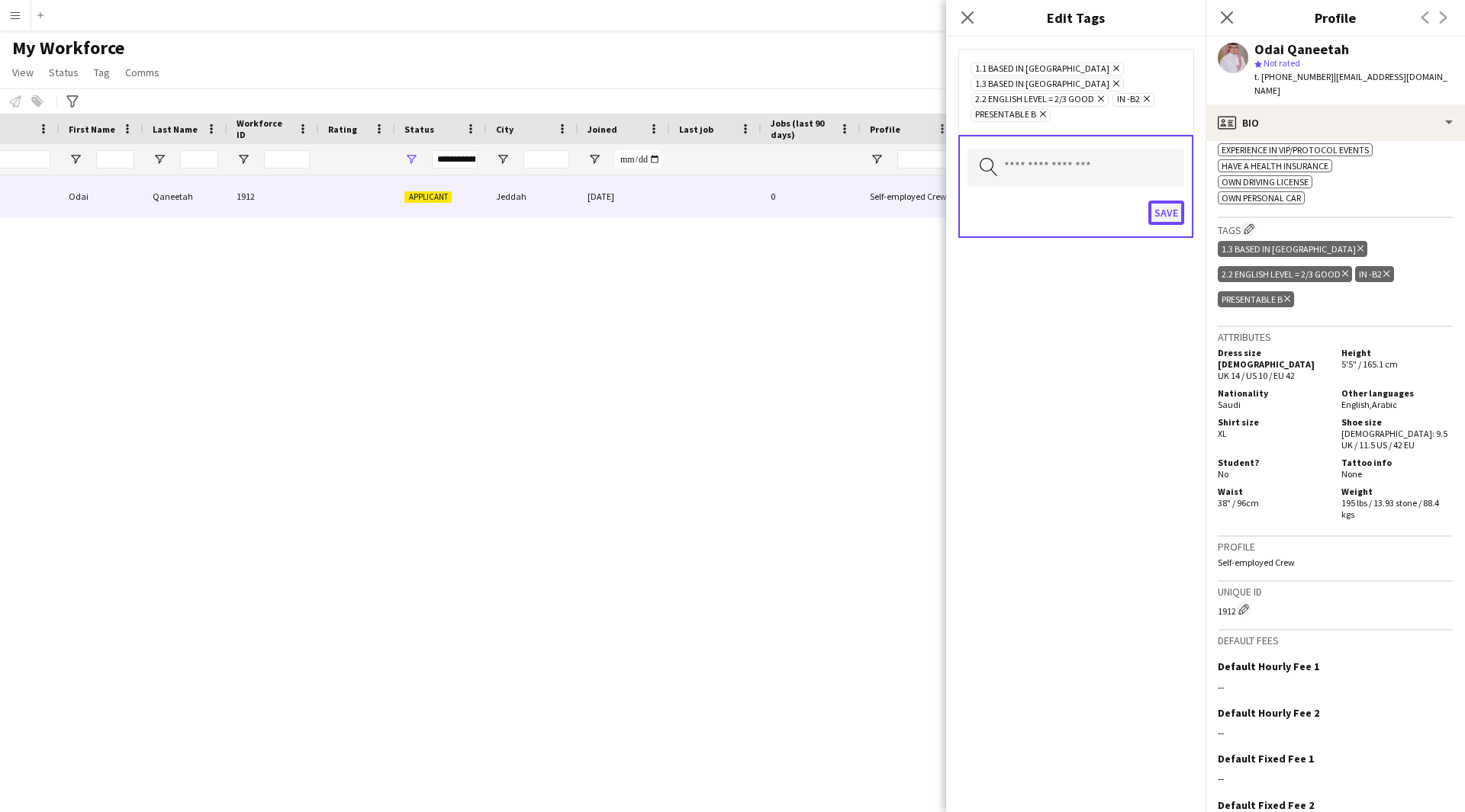
click at [1168, 204] on button "Save" at bounding box center [1166, 213] width 36 height 25
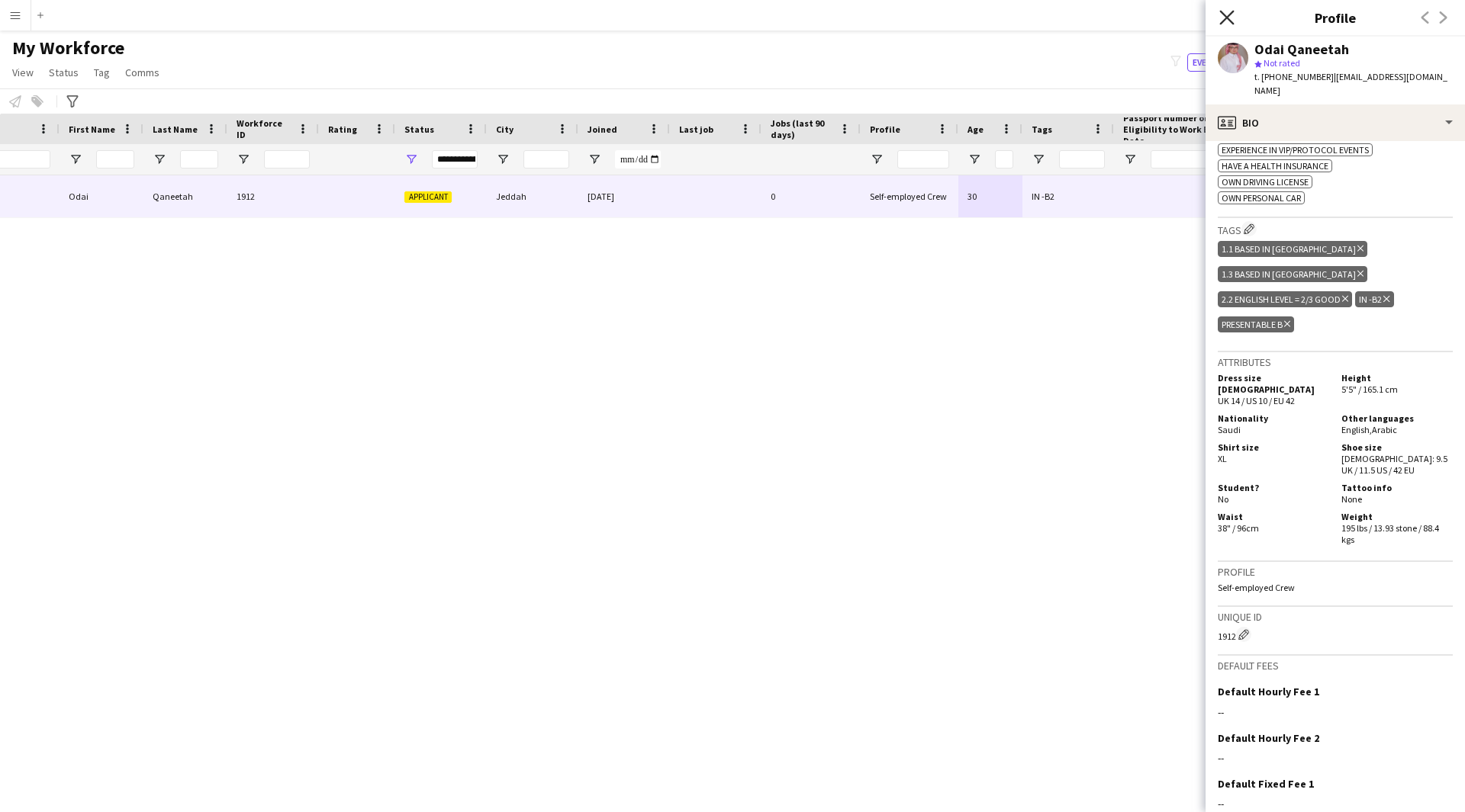
click at [1220, 23] on icon "Close pop-in" at bounding box center [1226, 17] width 14 height 14
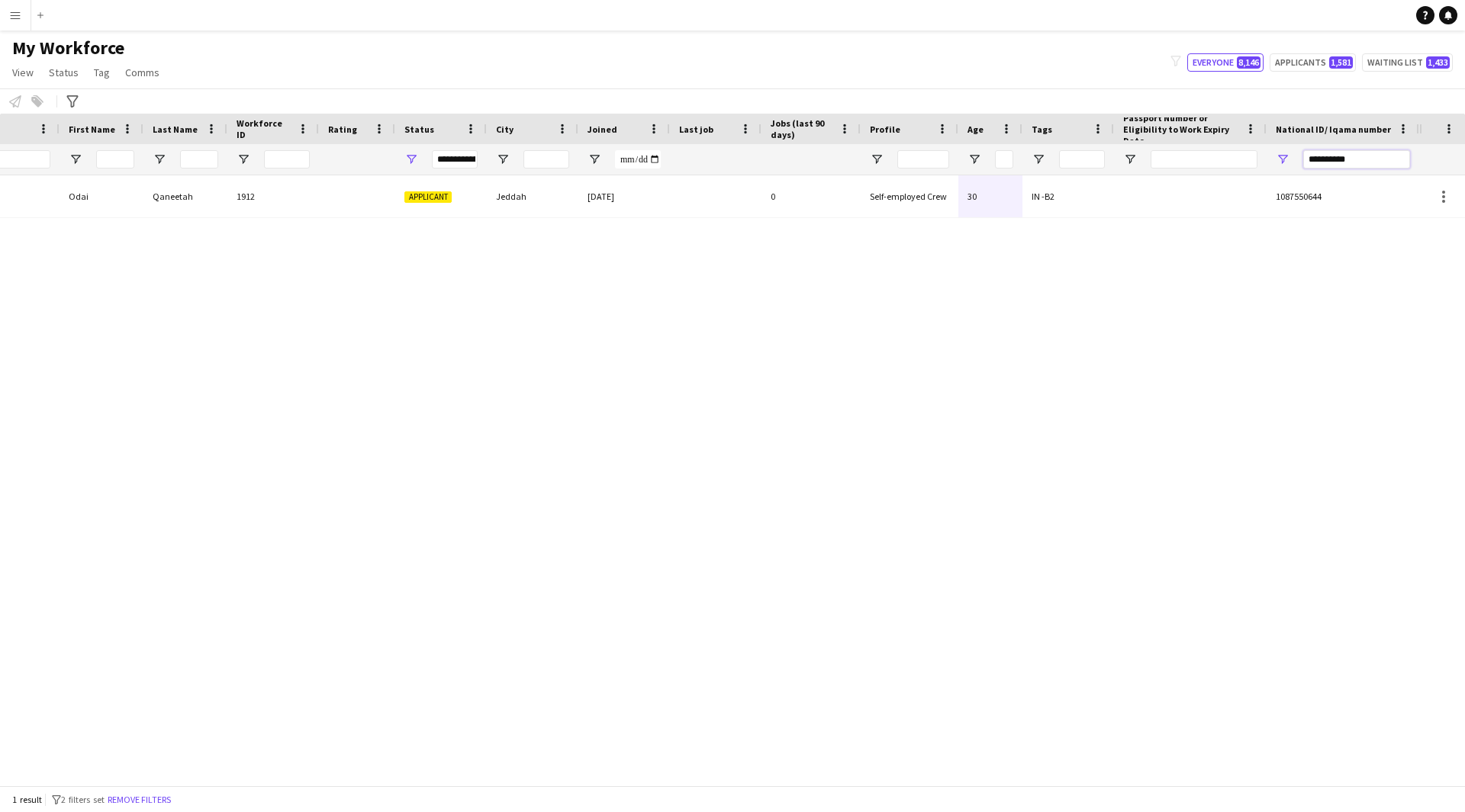
drag, startPoint x: 1366, startPoint y: 164, endPoint x: 1154, endPoint y: 218, distance: 218.8
click at [1154, 218] on div "Workforce Details Profile Data Photo First Name Last Name 0" at bounding box center [732, 449] width 1465 height 672
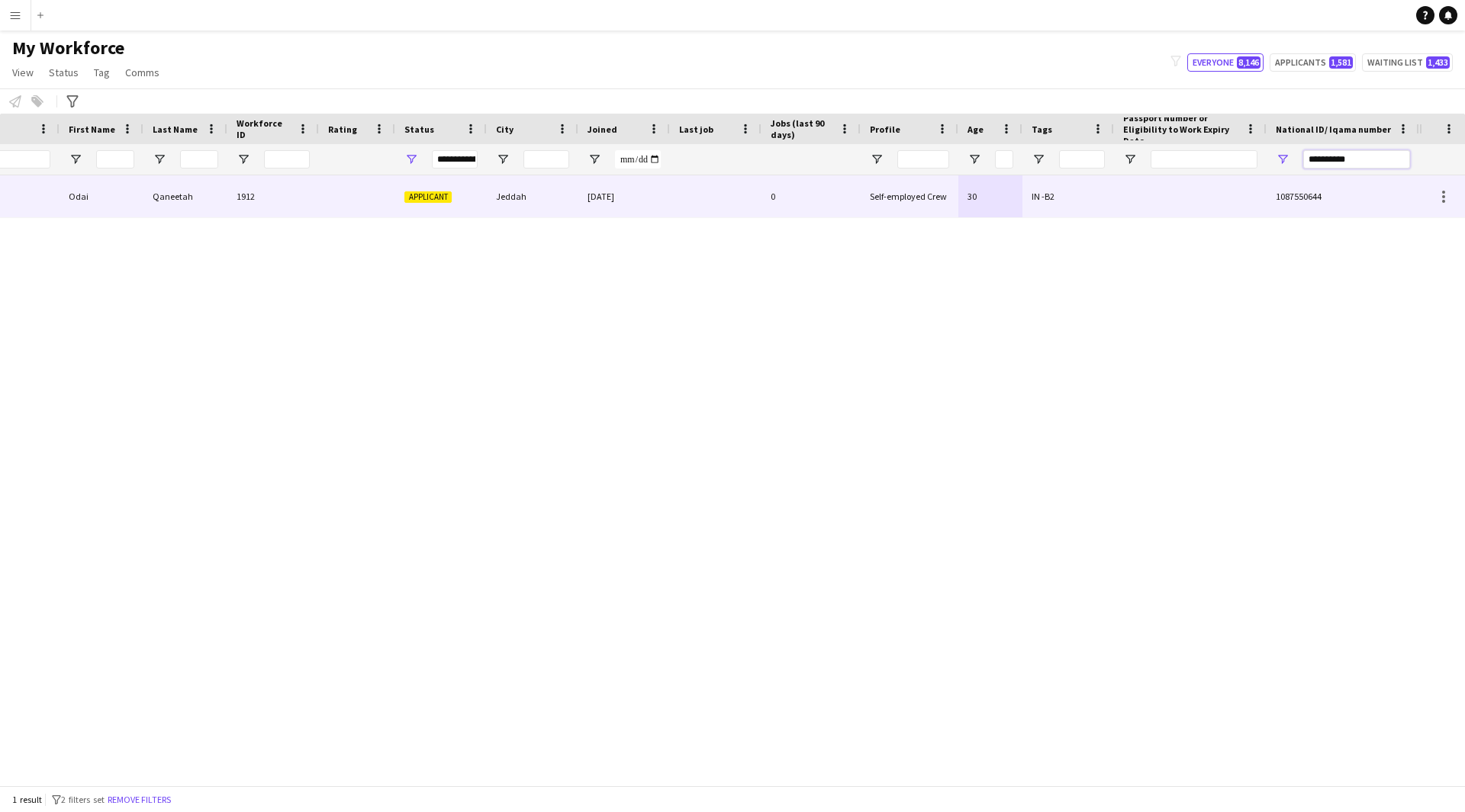
paste input "National ID/ Iqama number Filter Input"
type input "**********"
click at [1144, 208] on div at bounding box center [1189, 197] width 153 height 42
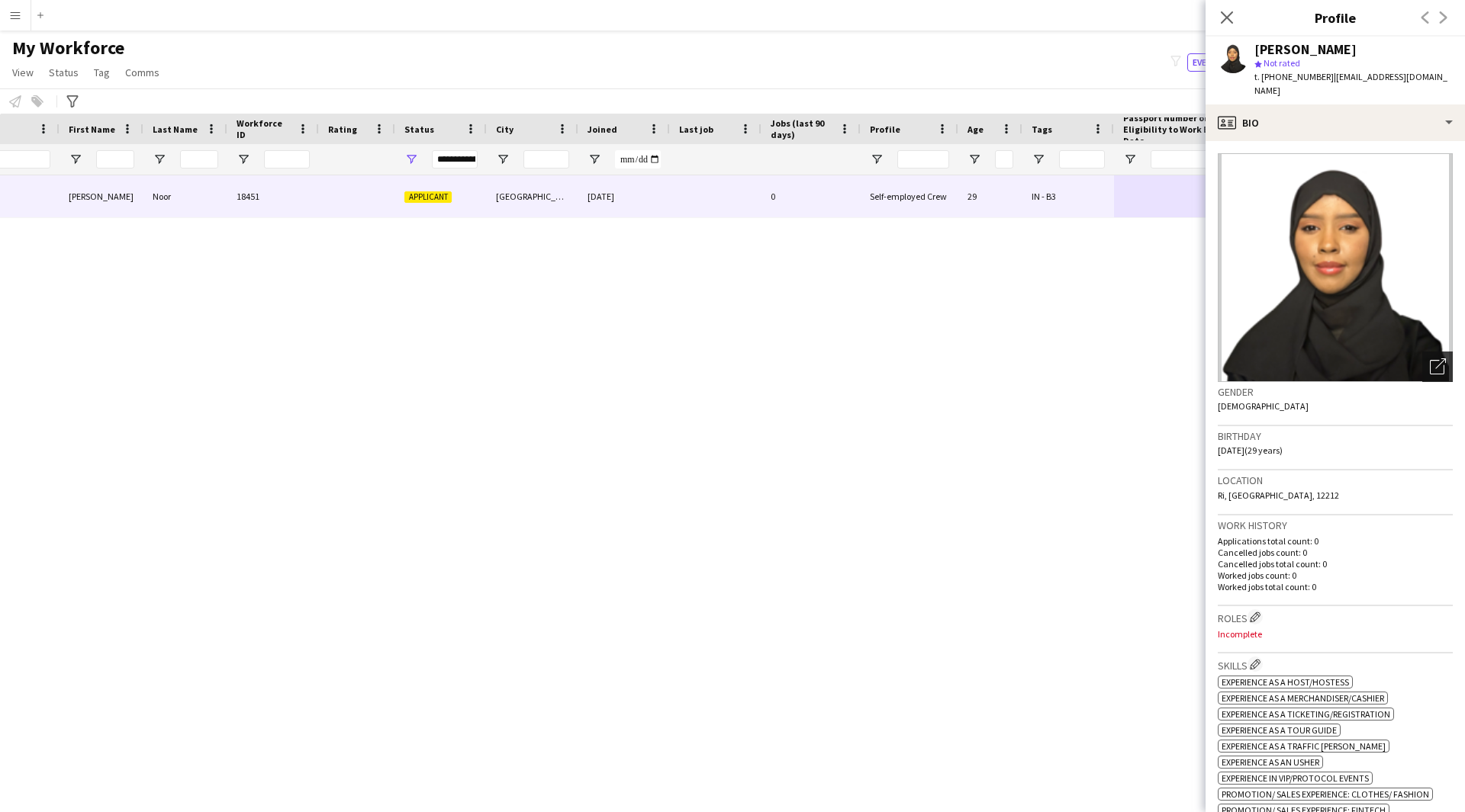
click at [1430, 358] on icon "Open photos pop-in" at bounding box center [1438, 366] width 16 height 16
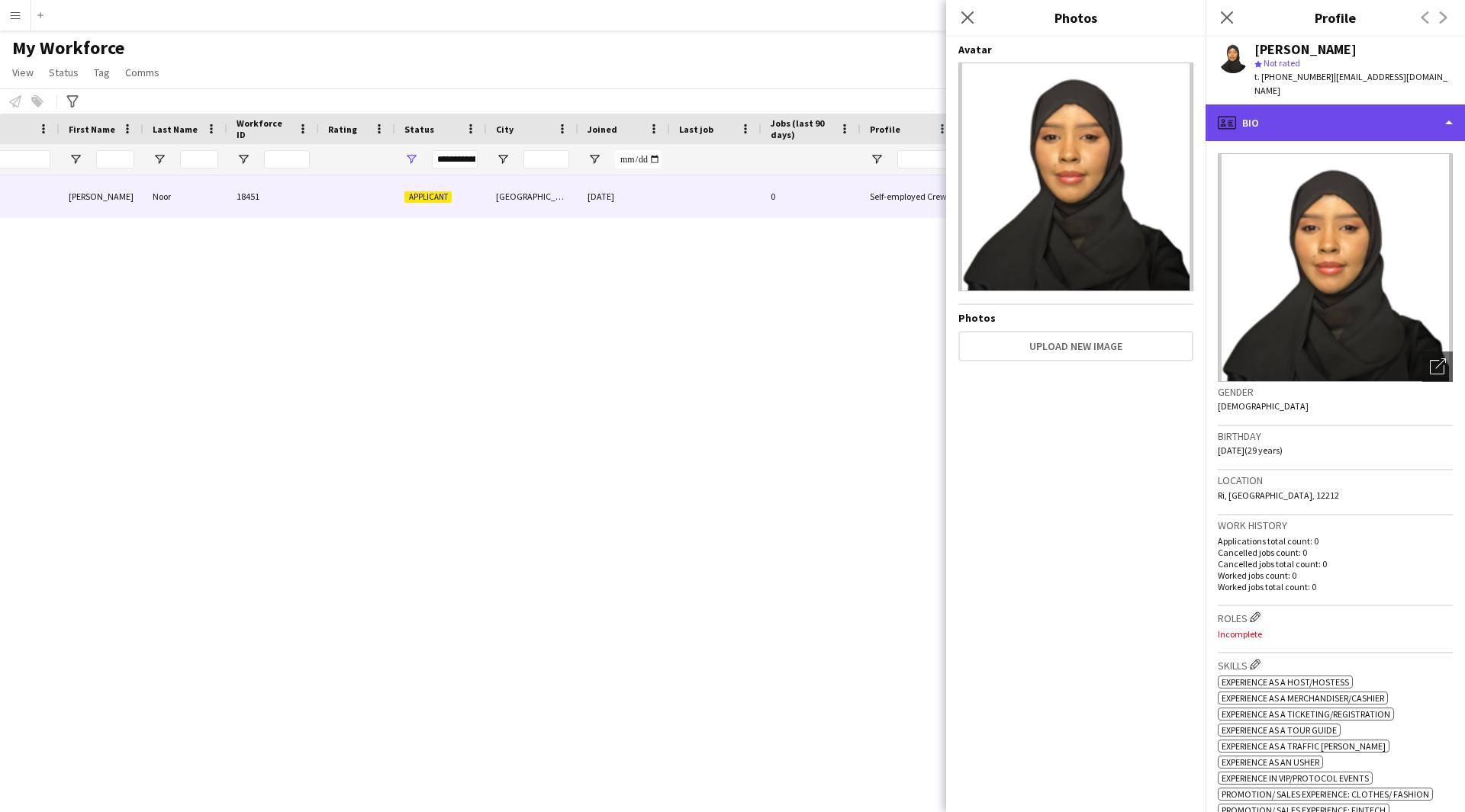
click at [1345, 124] on div "profile Bio" at bounding box center [1335, 122] width 260 height 36
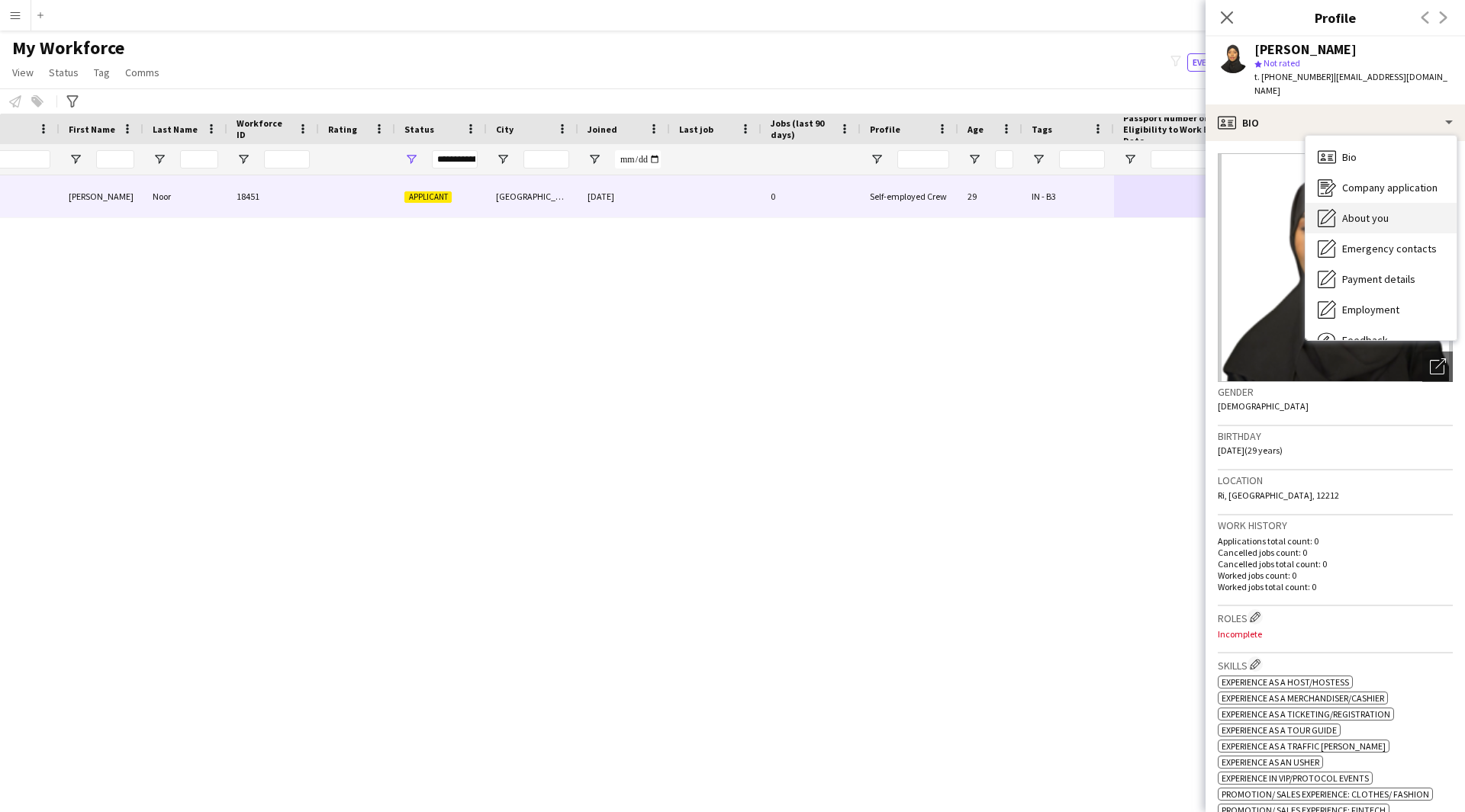
click at [1371, 211] on span "About you" at bounding box center [1365, 218] width 47 height 14
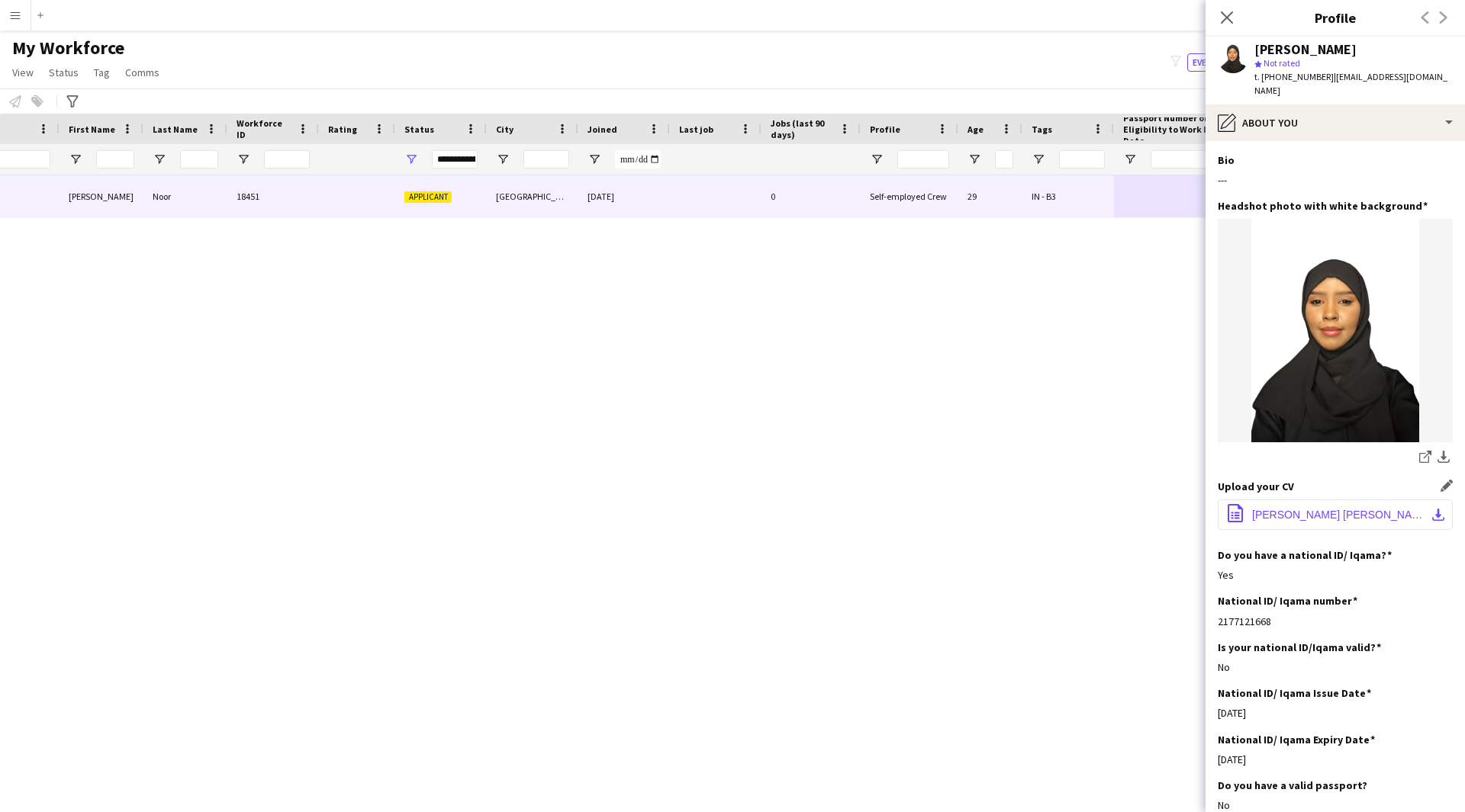
click at [1318, 508] on span "[PERSON_NAME] [PERSON_NAME].pdf" at bounding box center [1338, 515] width 172 height 12
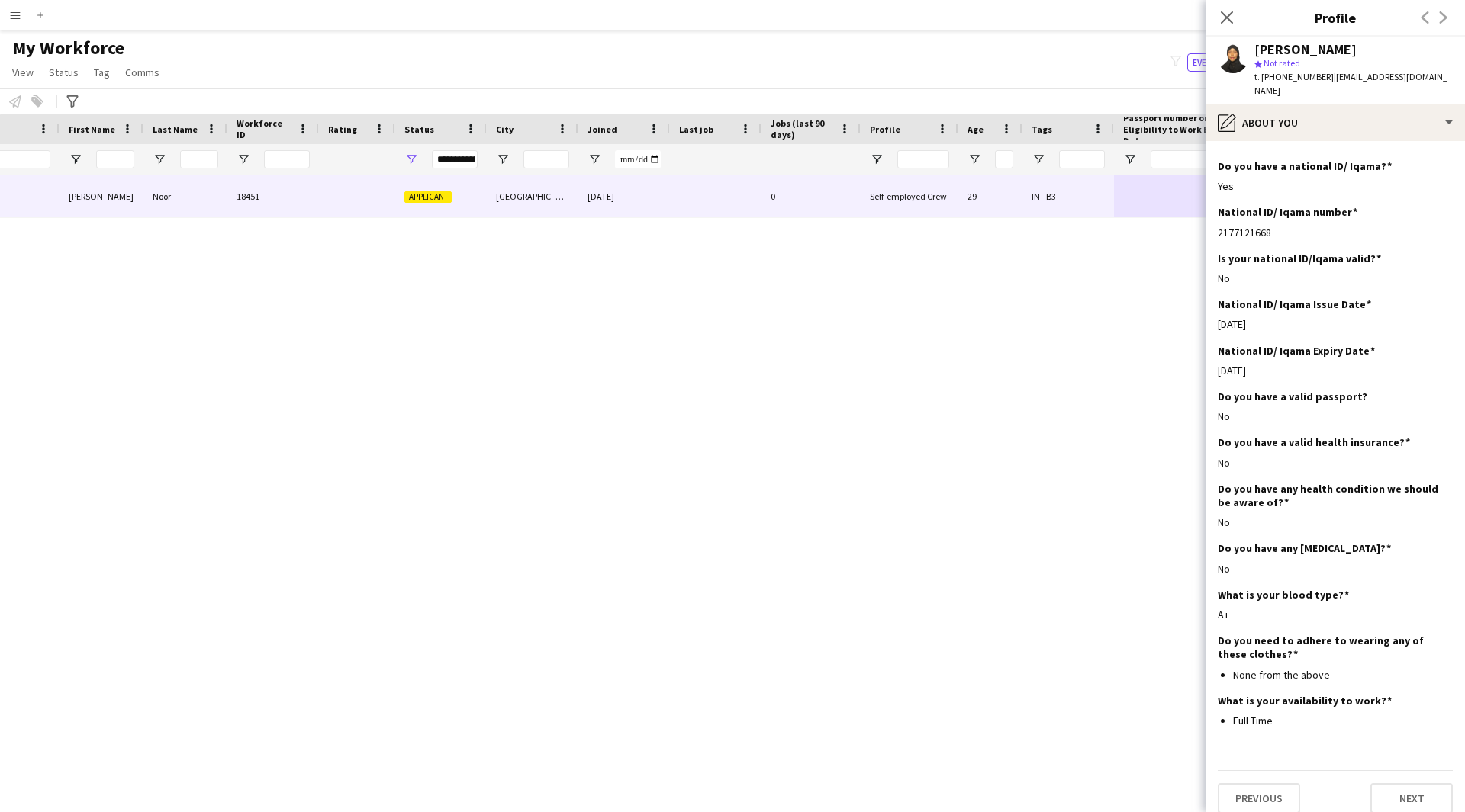
scroll to position [0, 0]
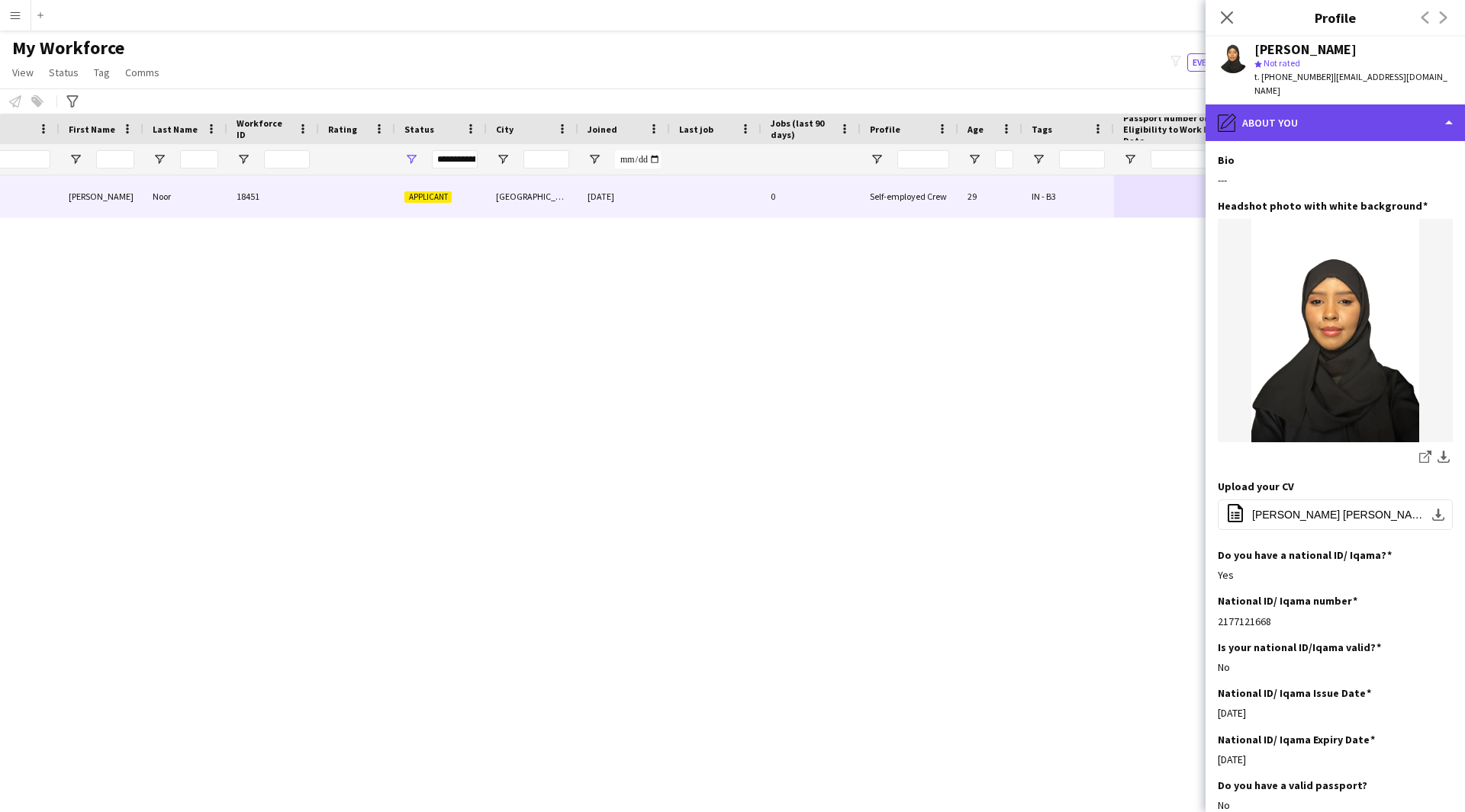
click at [1282, 117] on div "pencil4 About you" at bounding box center [1335, 122] width 260 height 36
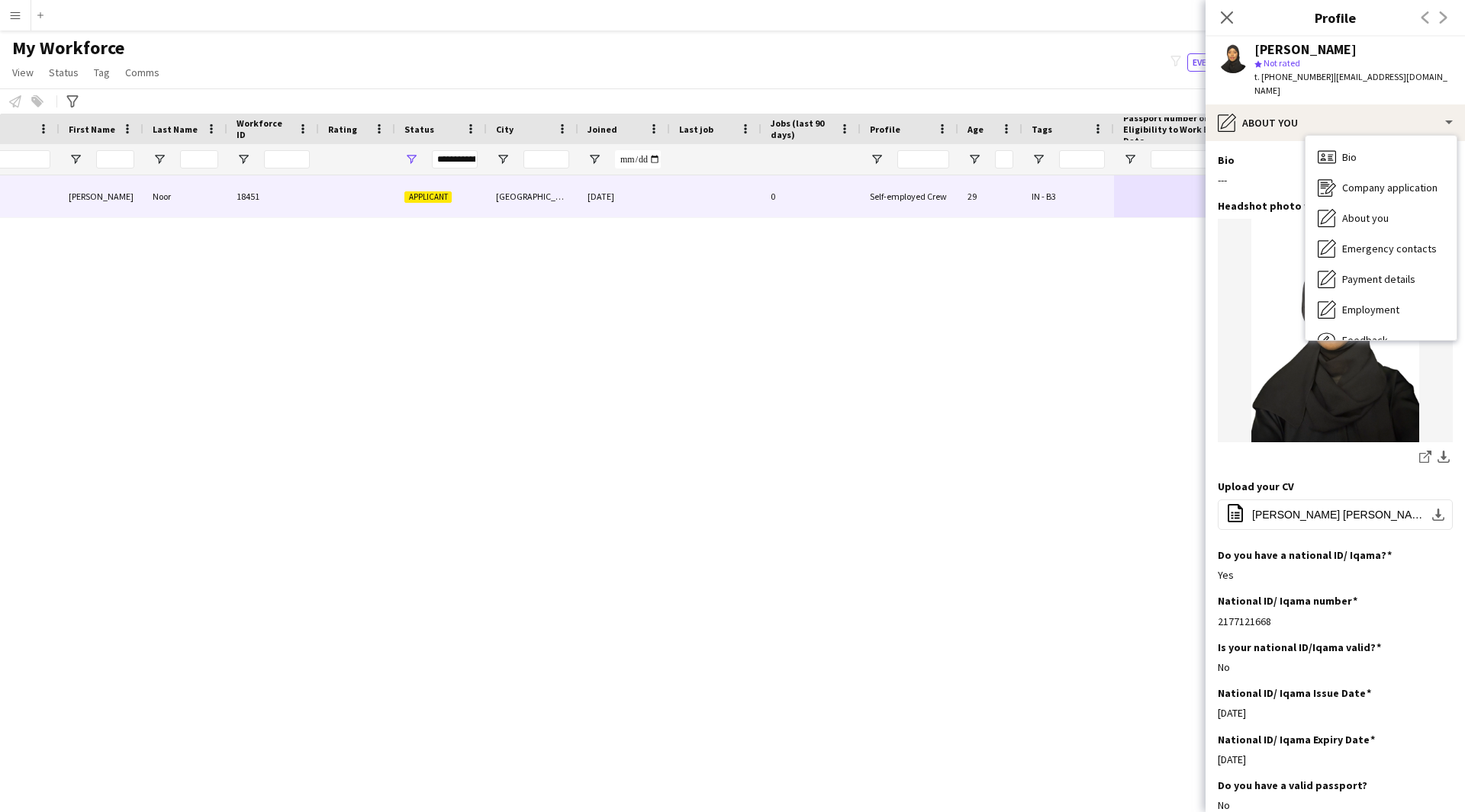
click at [1052, 520] on div "[PERSON_NAME] [PERSON_NAME] 18451 Applicant [GEOGRAPHIC_DATA] [DATE] 0 Self-emp…" at bounding box center [709, 475] width 1419 height 598
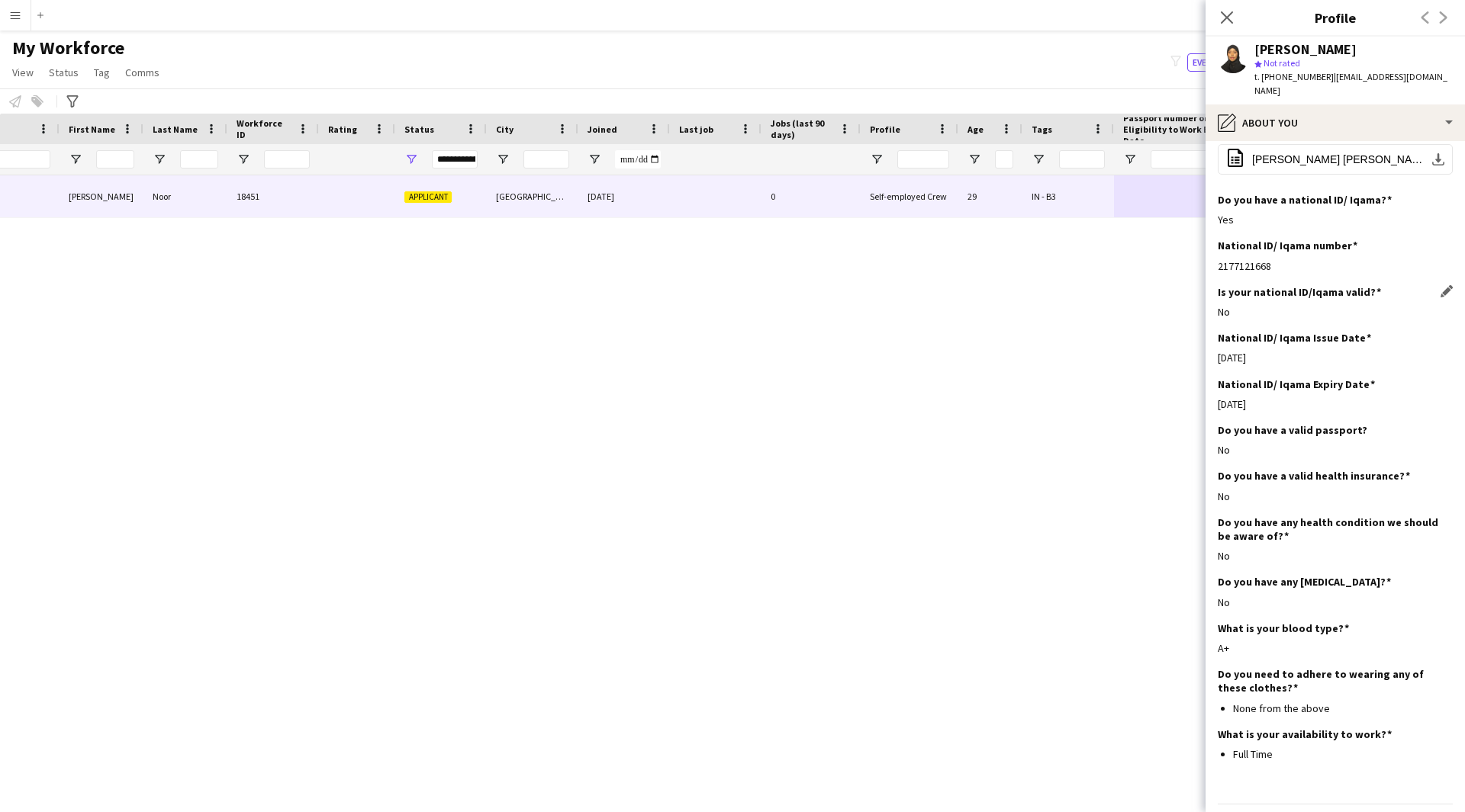
scroll to position [356, 0]
drag, startPoint x: 1372, startPoint y: 278, endPoint x: 1248, endPoint y: 275, distance: 124.0
click at [1248, 284] on div "Is your national ID/Iqama valid? Edit this field" at bounding box center [1335, 291] width 235 height 14
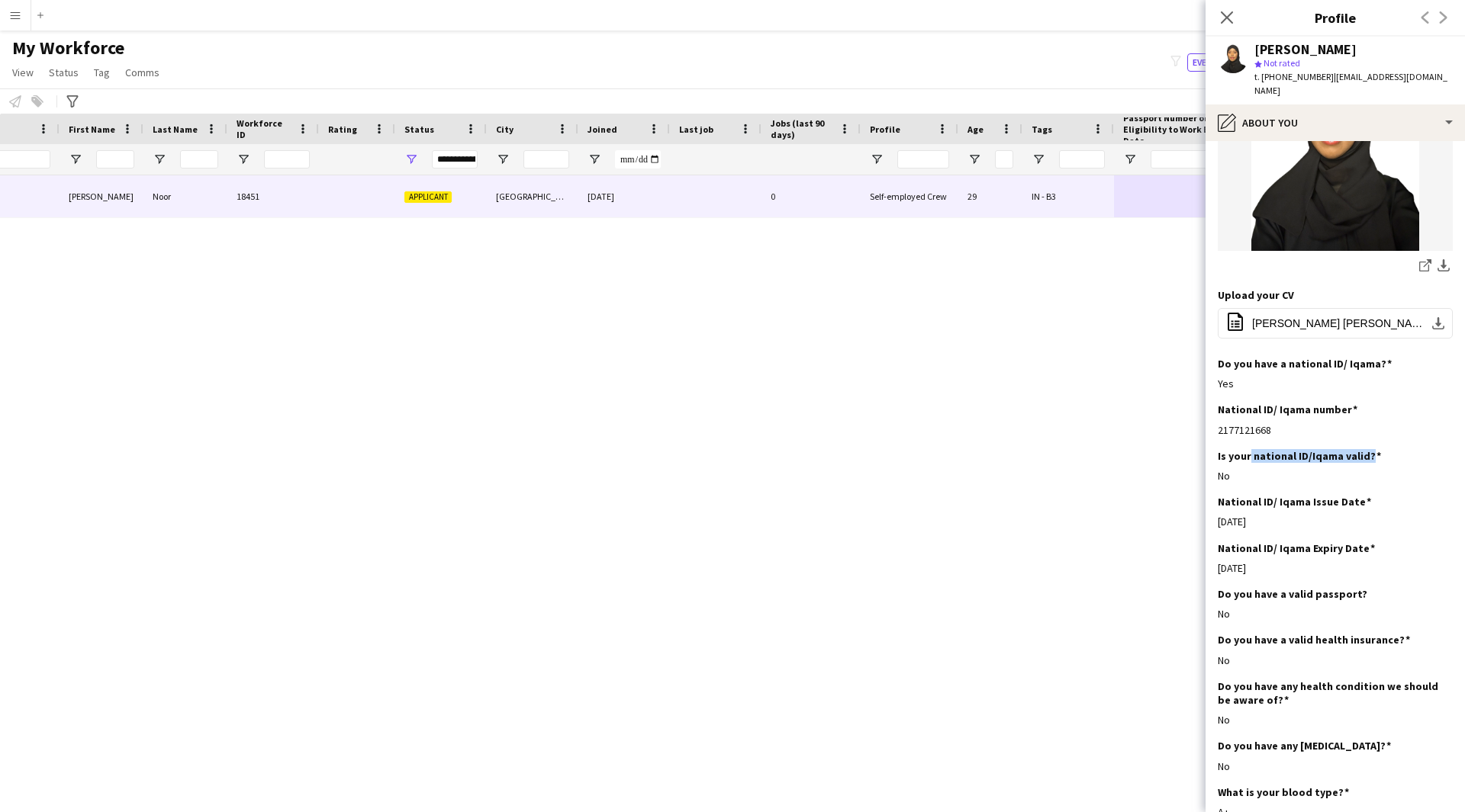
scroll to position [192, 0]
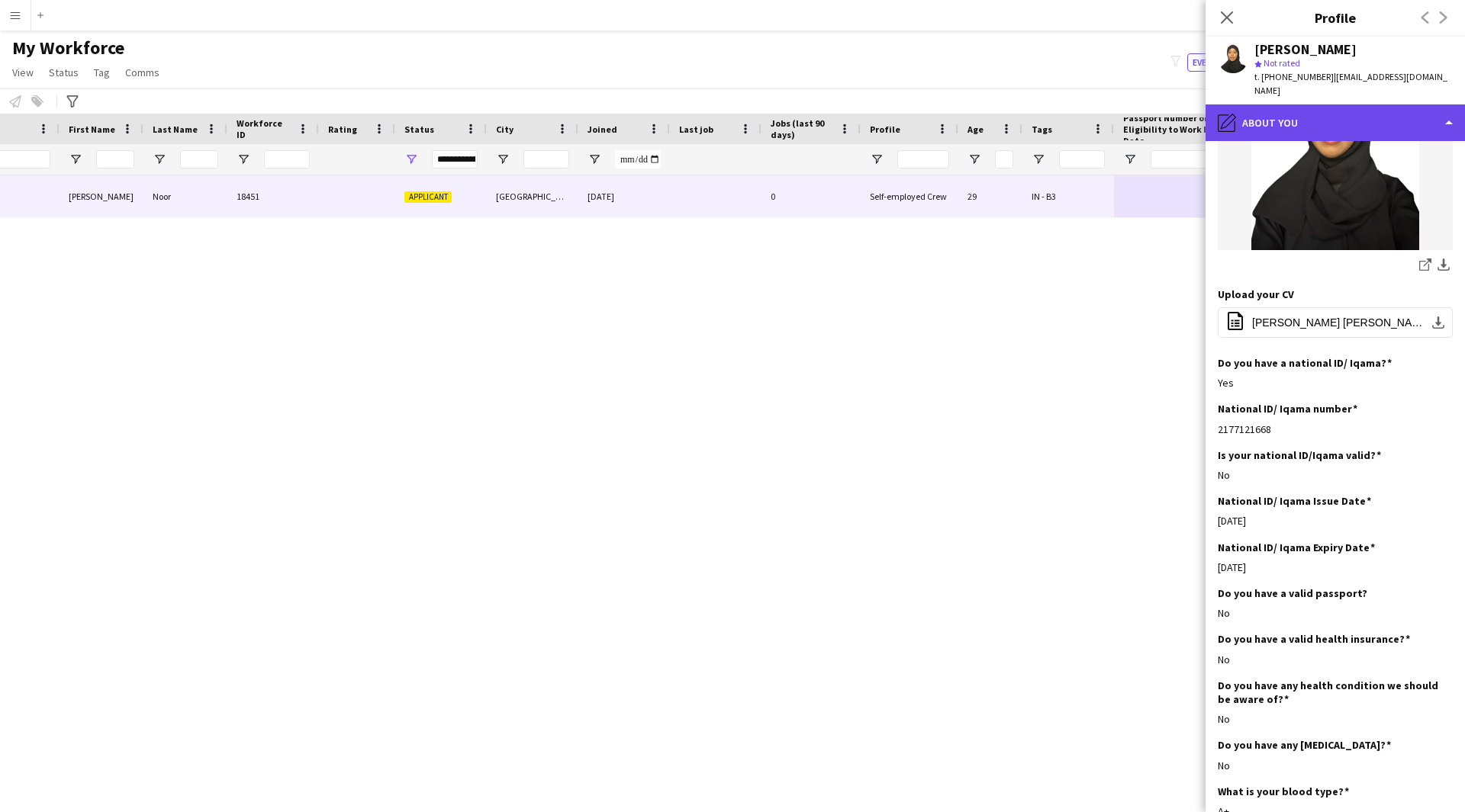
click at [1300, 104] on div "pencil4 About you" at bounding box center [1335, 122] width 260 height 36
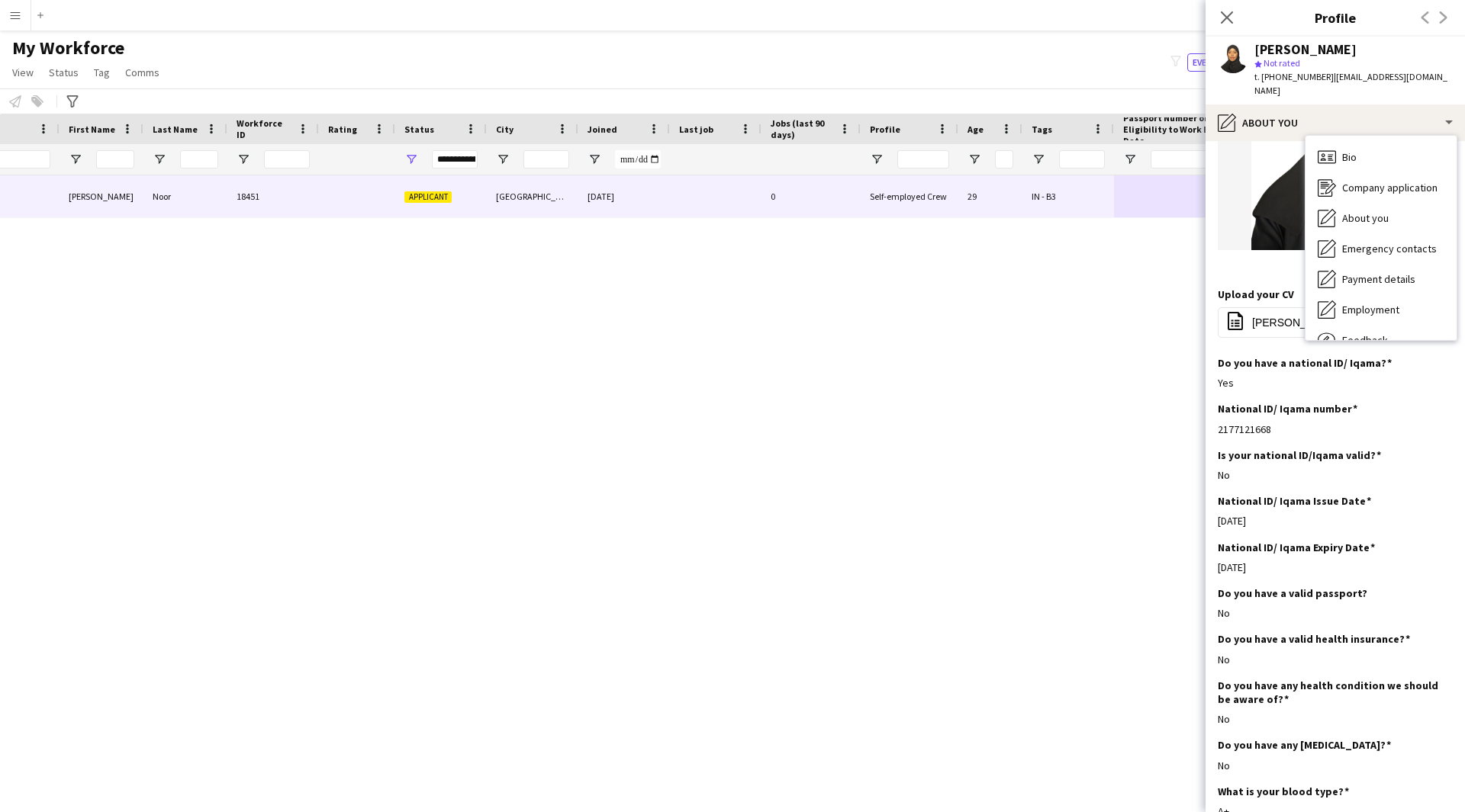
click at [1024, 448] on div "[PERSON_NAME] [PERSON_NAME] 18451 Applicant [GEOGRAPHIC_DATA] [DATE] 0 Self-emp…" at bounding box center [709, 475] width 1419 height 598
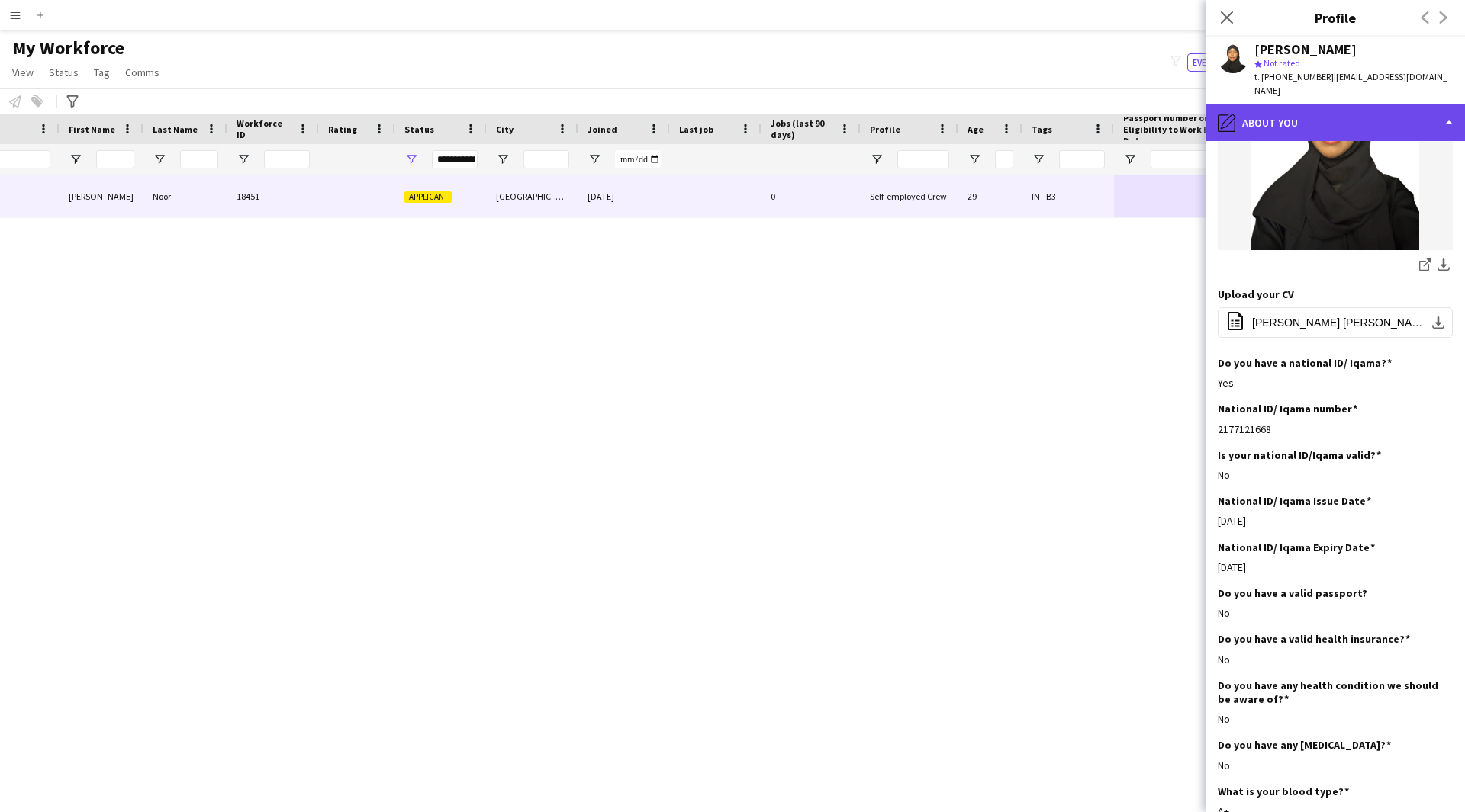
click at [1380, 104] on div "pencil4 About you" at bounding box center [1335, 122] width 260 height 36
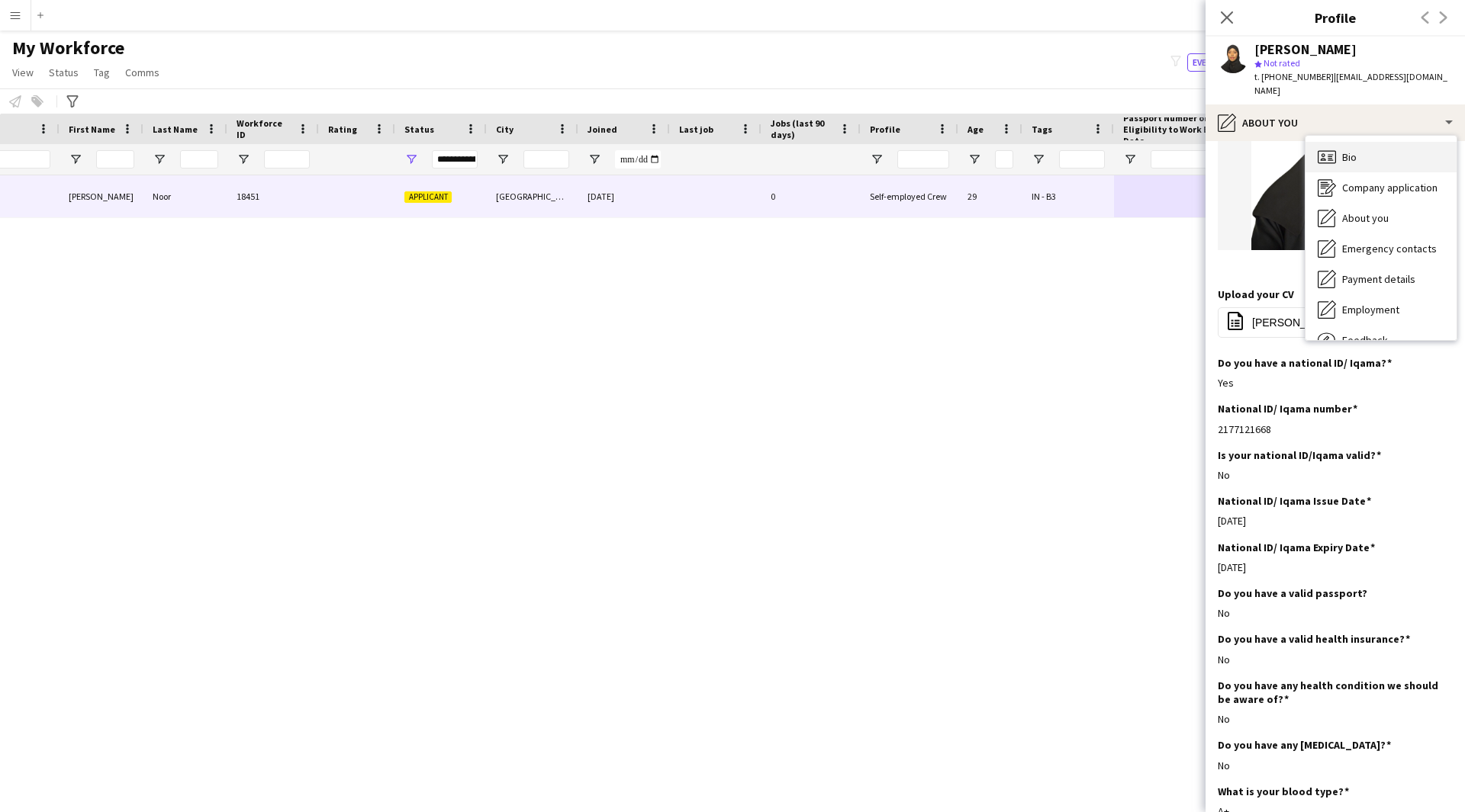
click at [1389, 157] on div "Bio Bio" at bounding box center [1380, 157] width 151 height 31
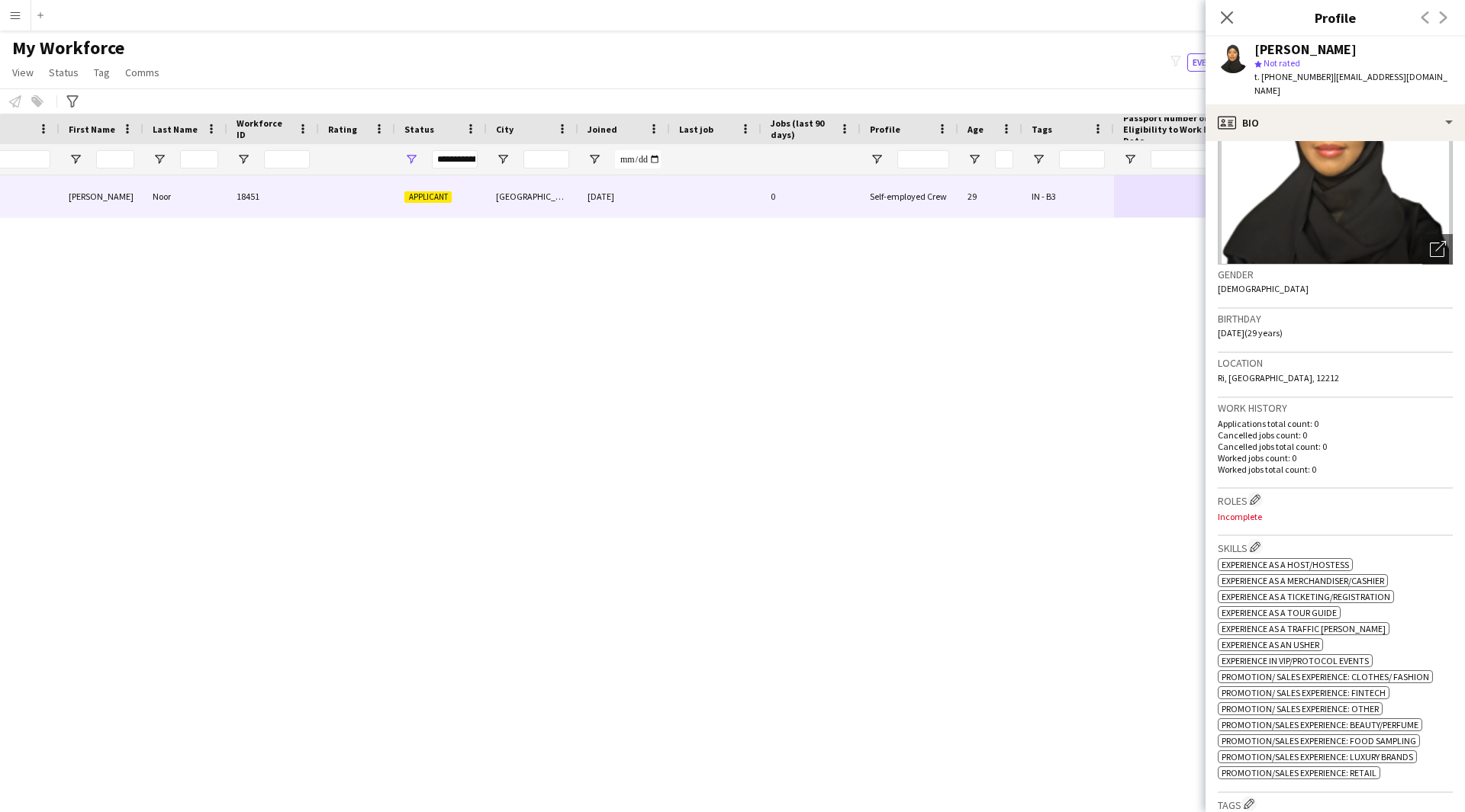
scroll to position [118, 0]
click at [1254, 493] on app-icon "Edit crew company roles" at bounding box center [1255, 499] width 11 height 11
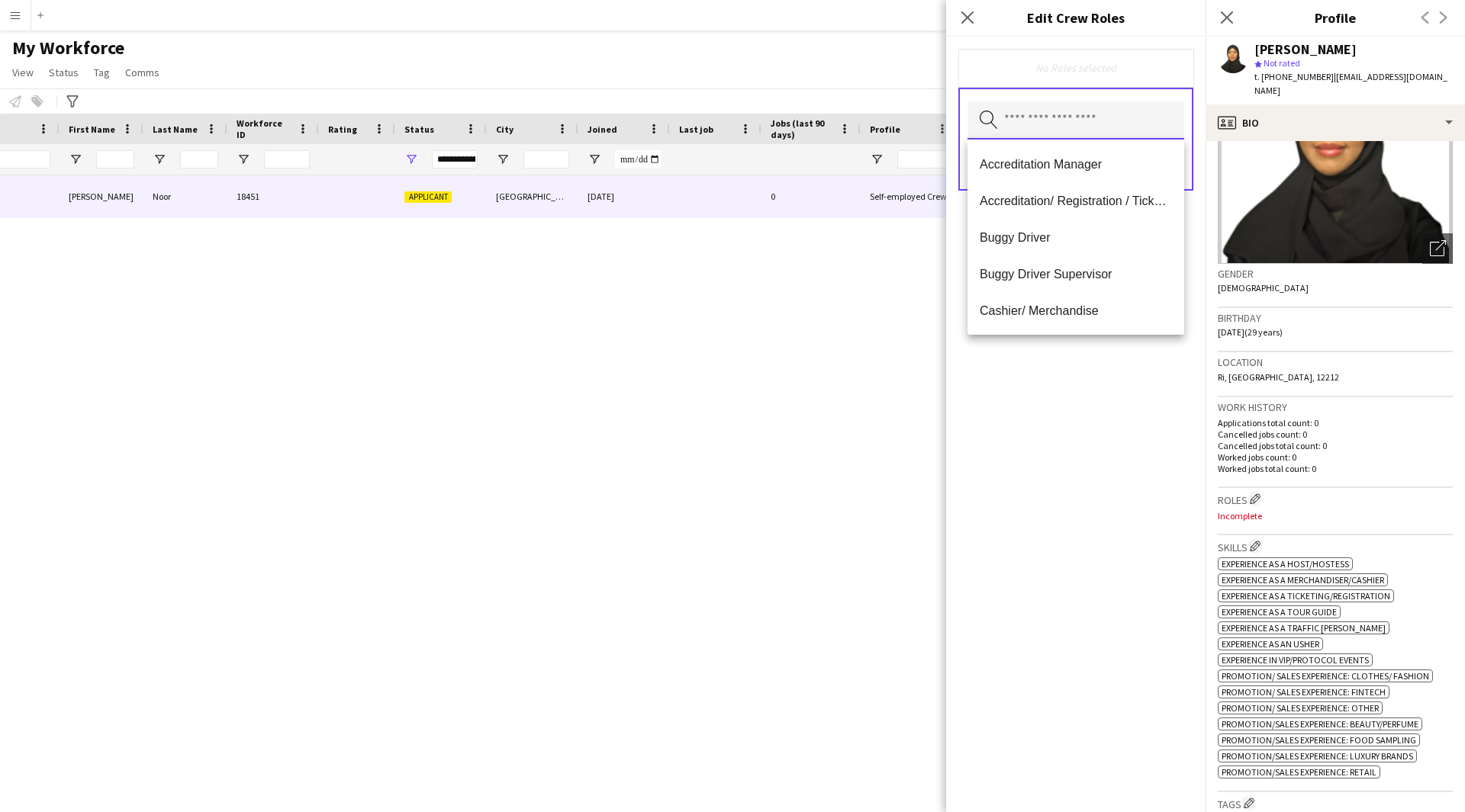
click at [1071, 122] on input "text" at bounding box center [1075, 120] width 216 height 38
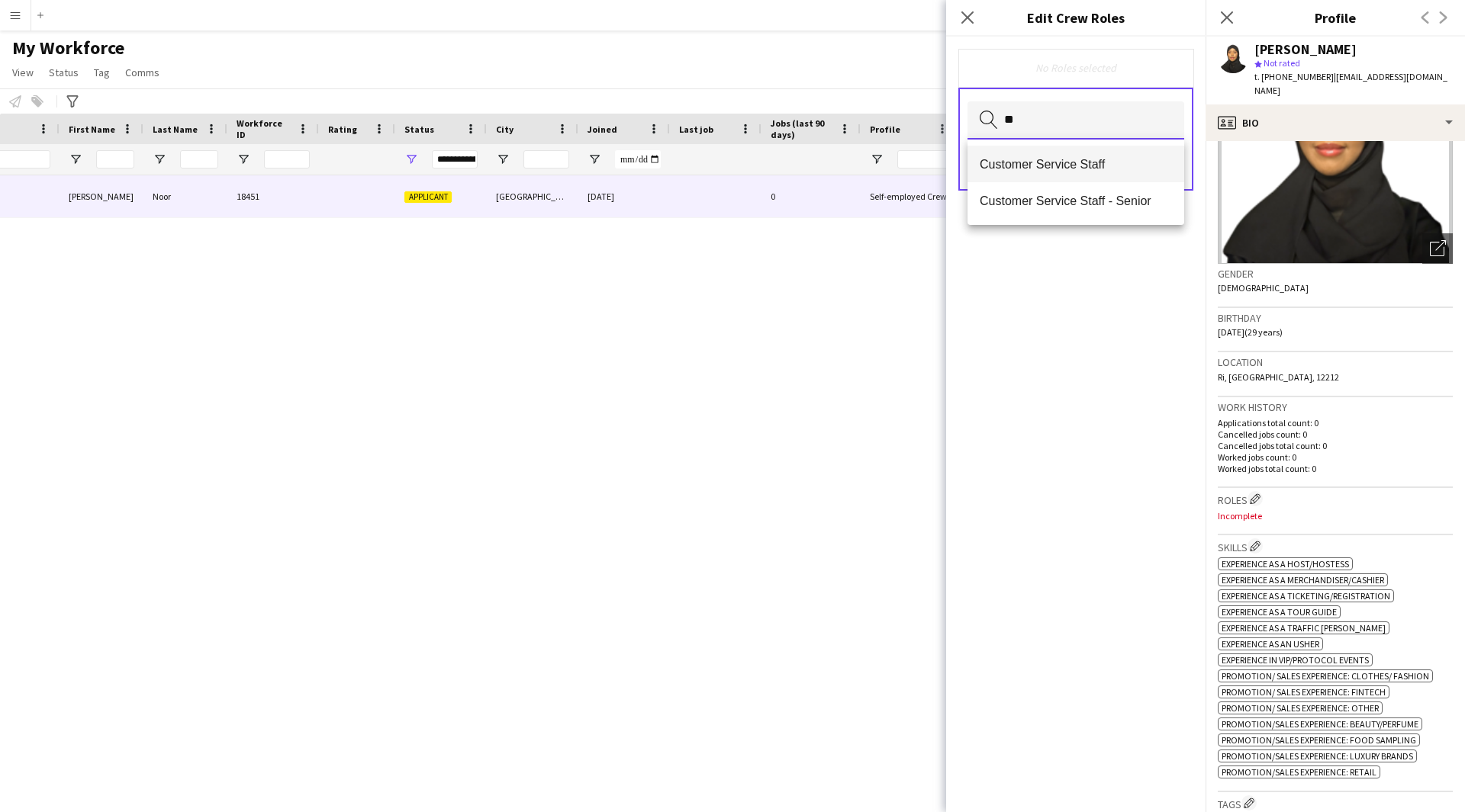
type input "**"
click at [1012, 178] on mat-option "Customer Service Staff" at bounding box center [1075, 163] width 216 height 36
type input "***"
click at [1012, 178] on mat-option "Promoter / Sales / Brand Ambassador" at bounding box center [1075, 165] width 216 height 36
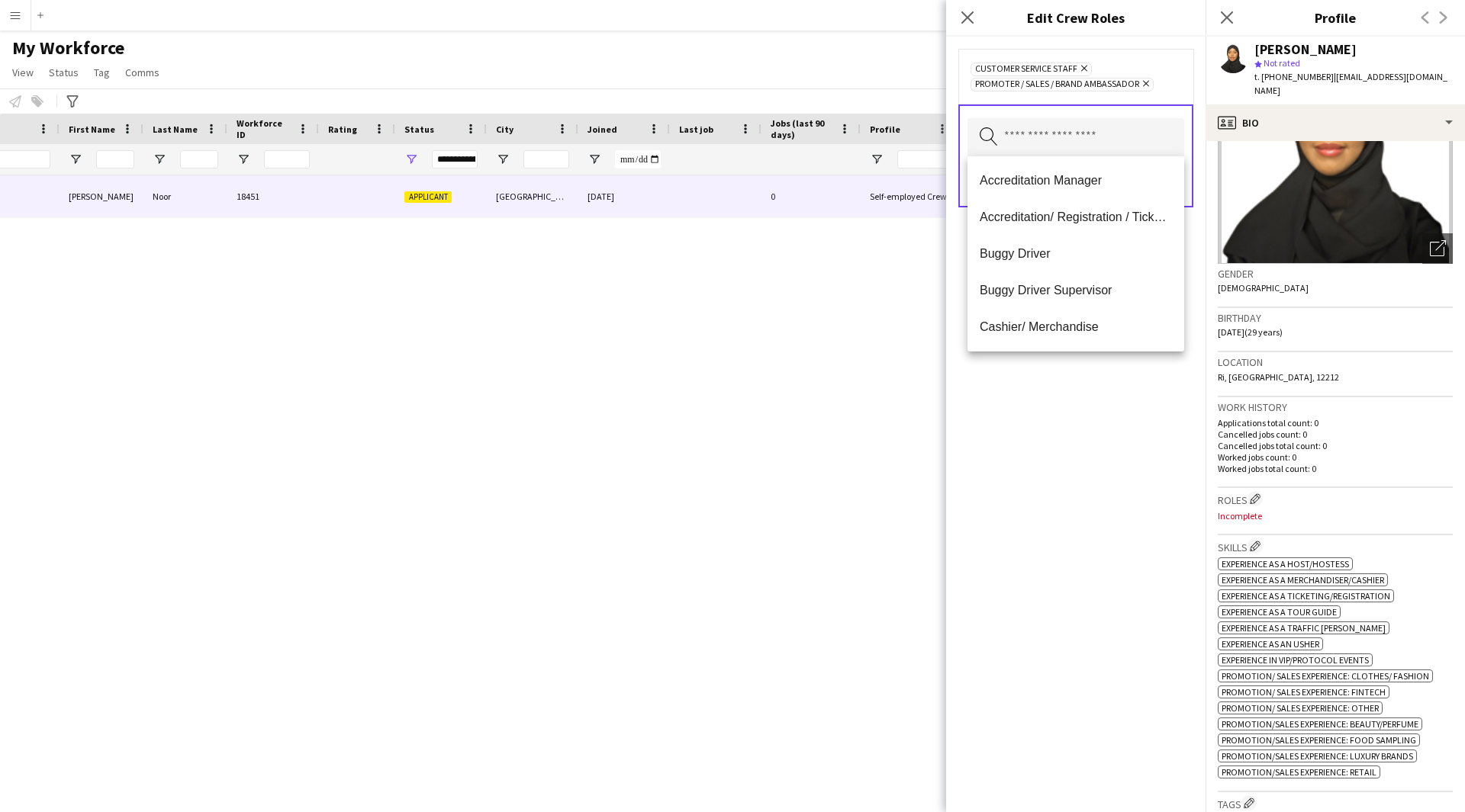
click at [1043, 632] on div "Customer Service Staff Remove Promoter / Sales / Brand Ambassador Remove Search…" at bounding box center [1076, 424] width 260 height 776
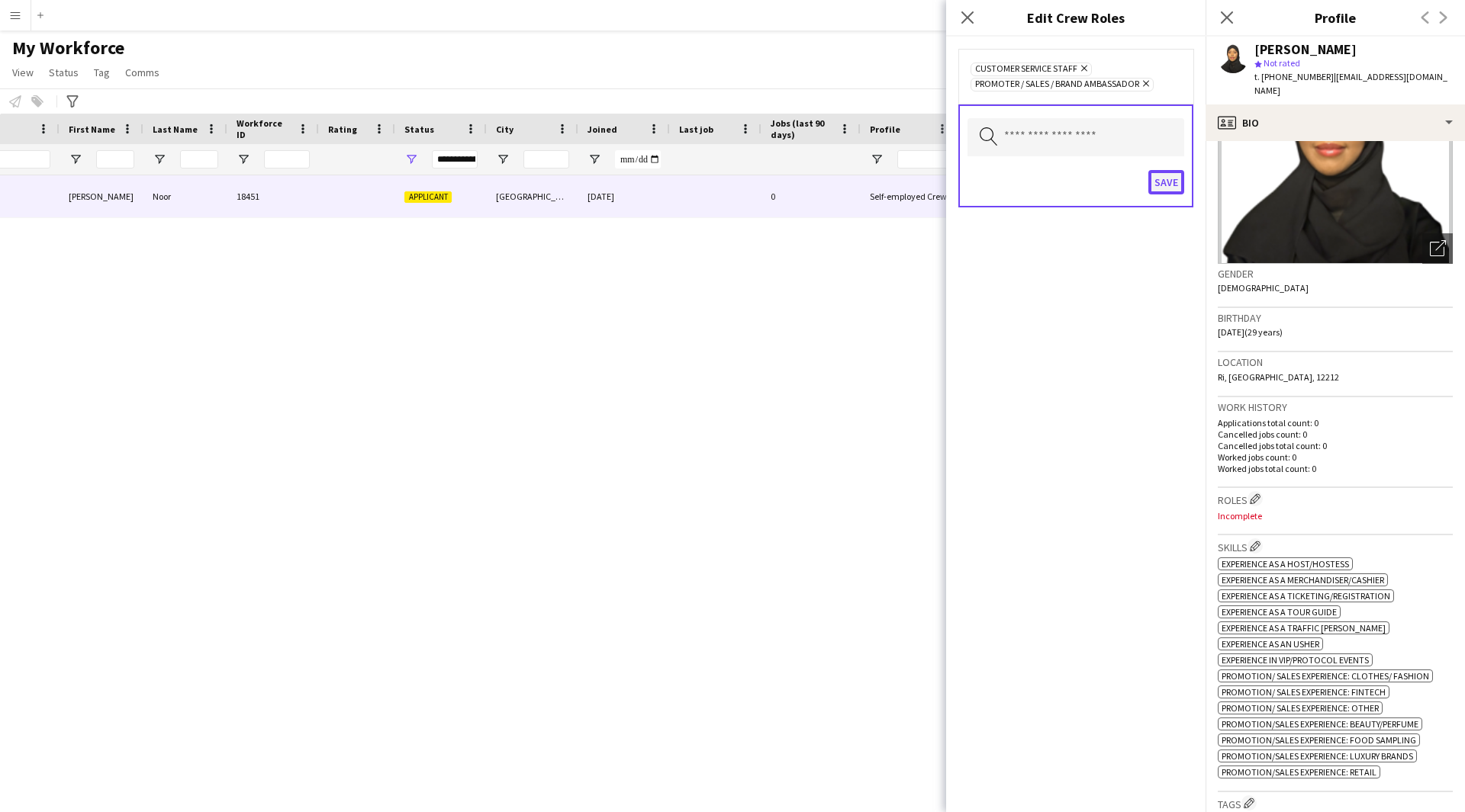
click at [1173, 181] on button "Save" at bounding box center [1166, 183] width 36 height 25
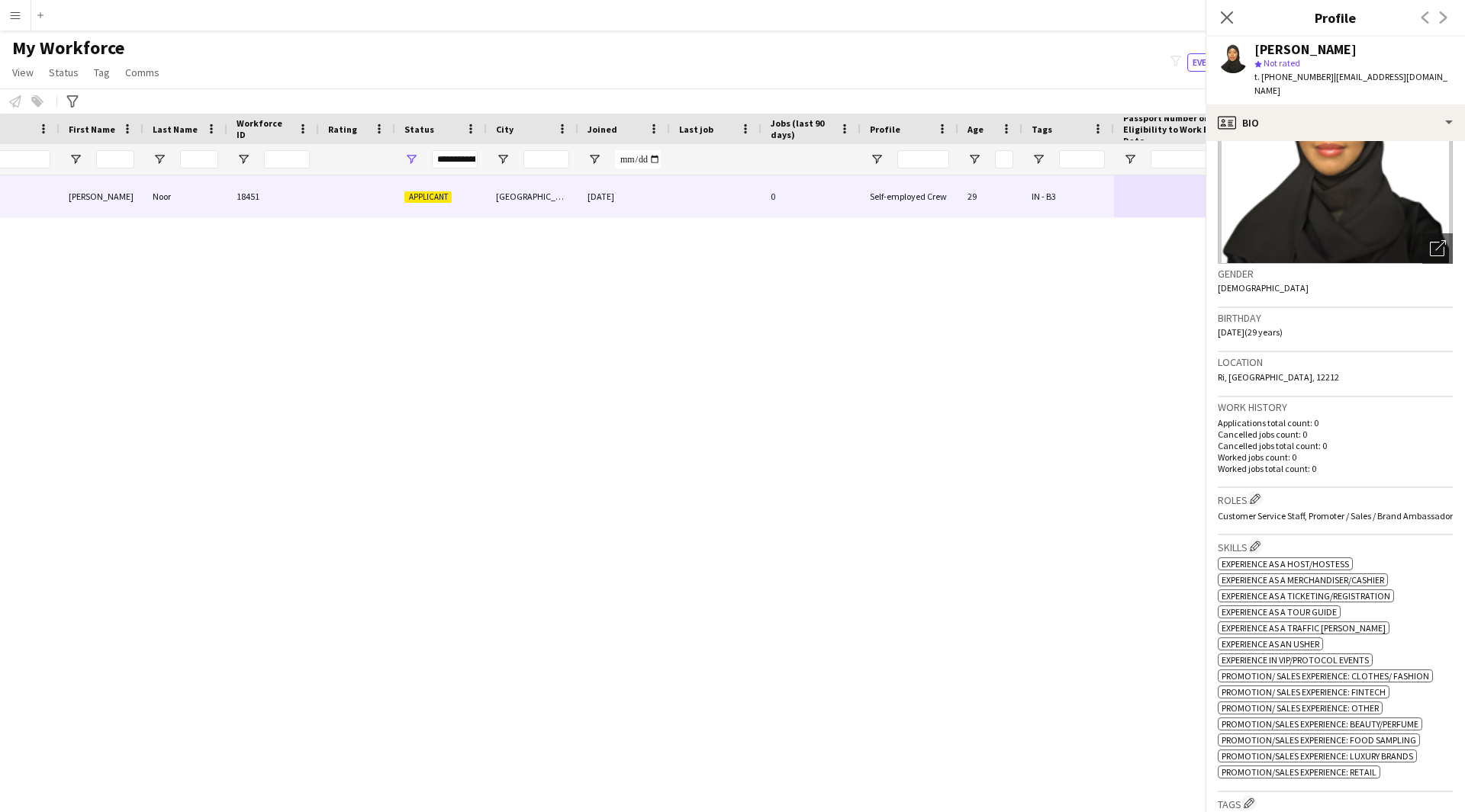
scroll to position [305, 0]
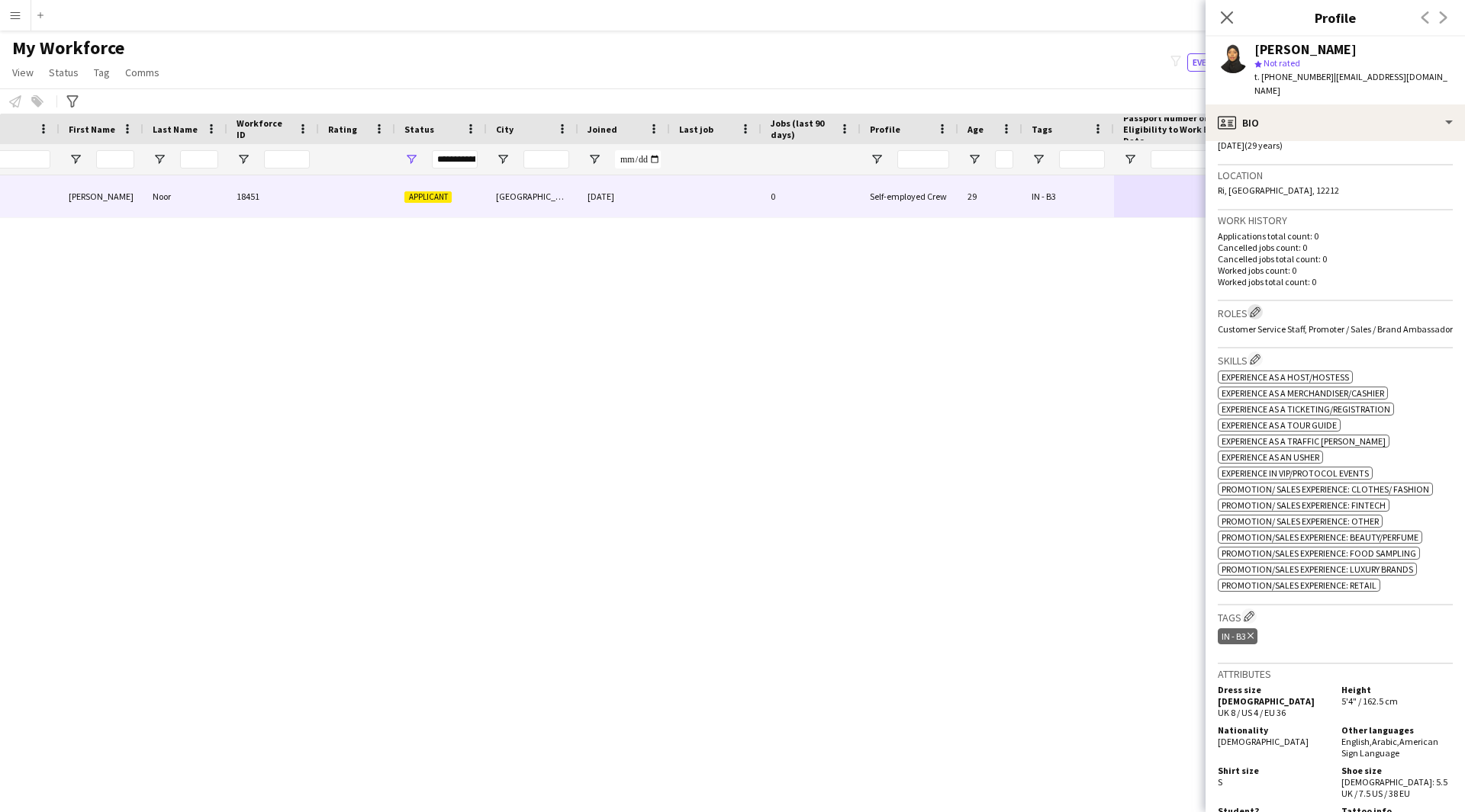
click at [1257, 306] on app-icon "Edit crew company roles" at bounding box center [1255, 312] width 11 height 11
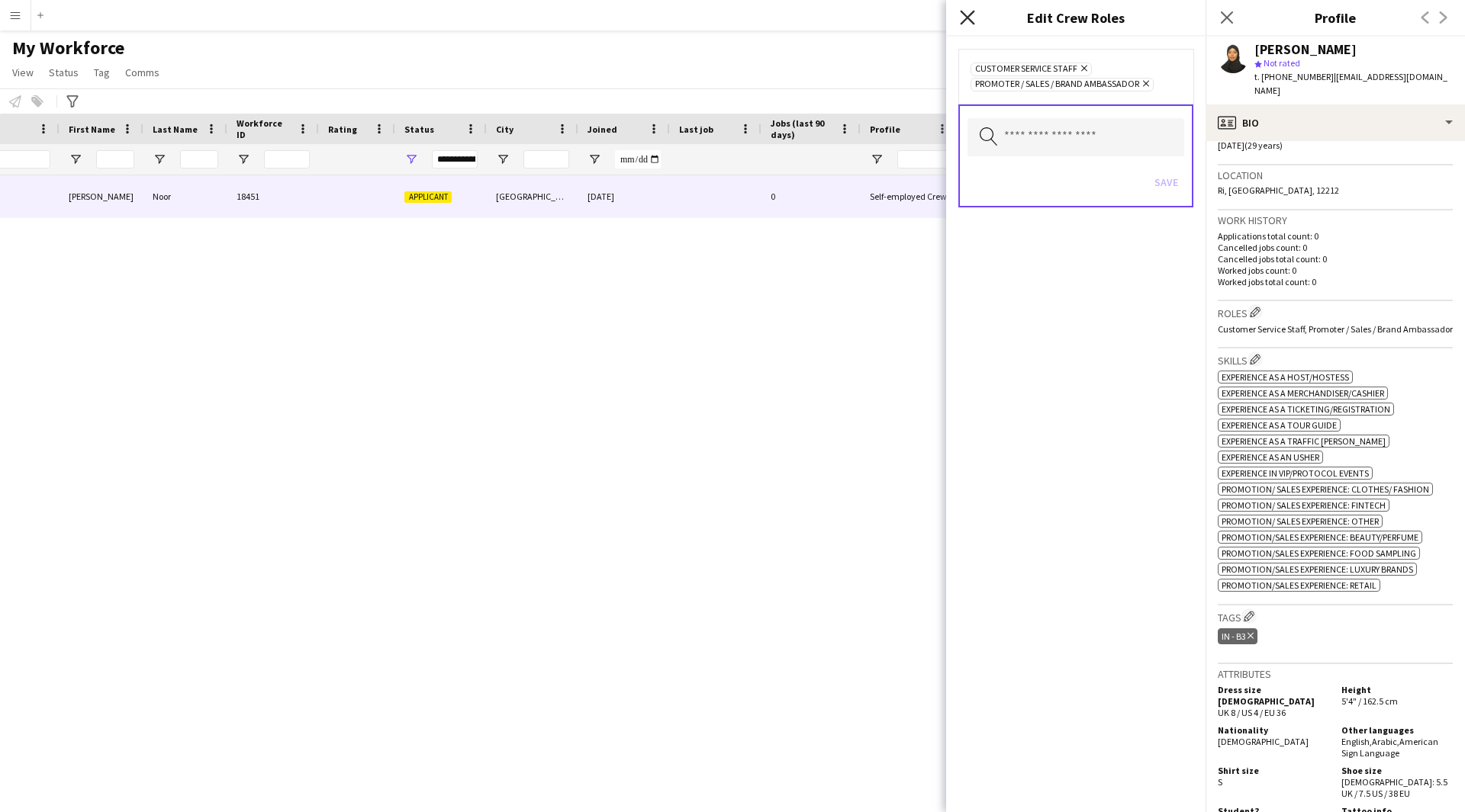
click at [969, 20] on icon "Close pop-in" at bounding box center [967, 17] width 14 height 14
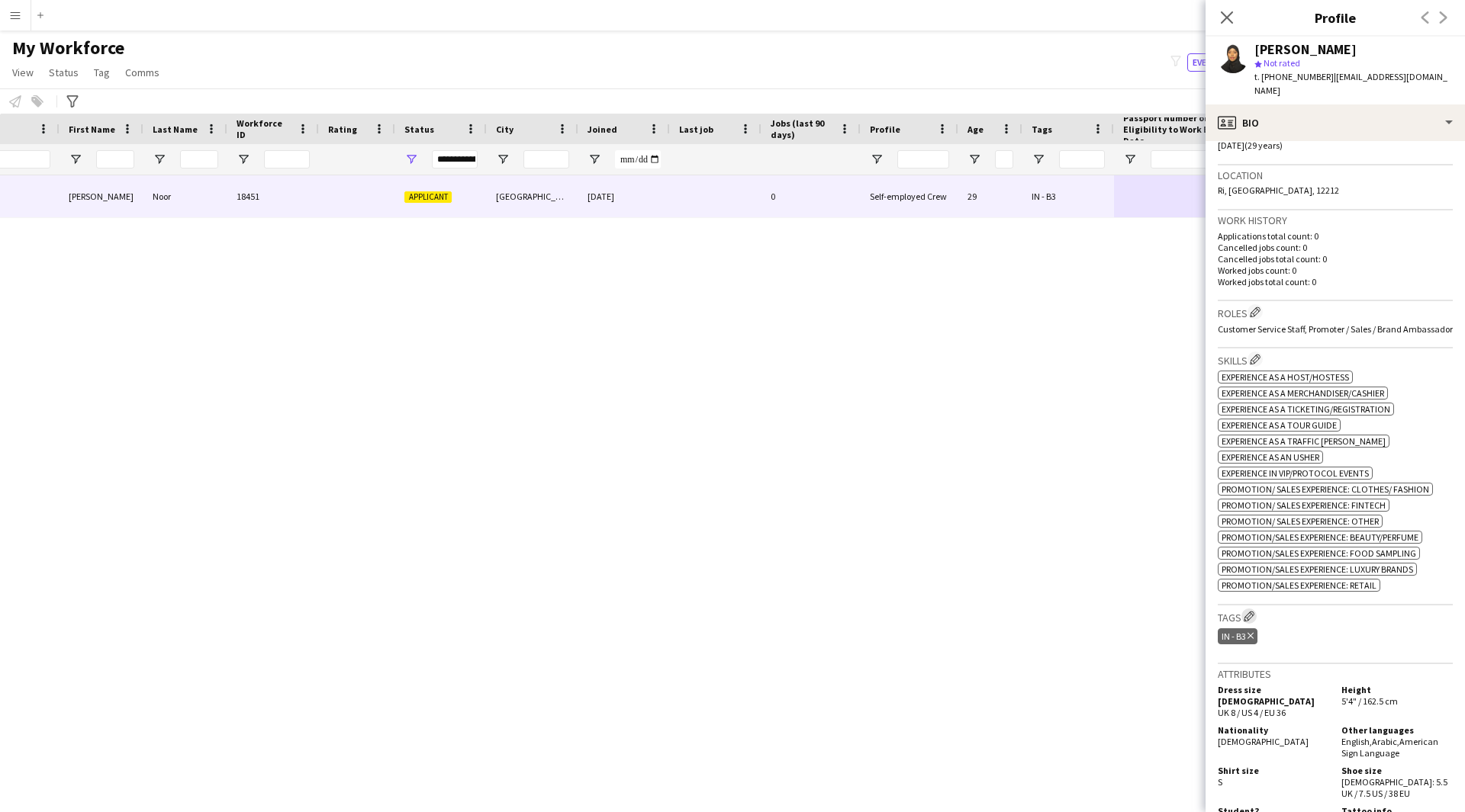
click at [1251, 618] on app-icon "Edit crew company tags" at bounding box center [1249, 616] width 11 height 11
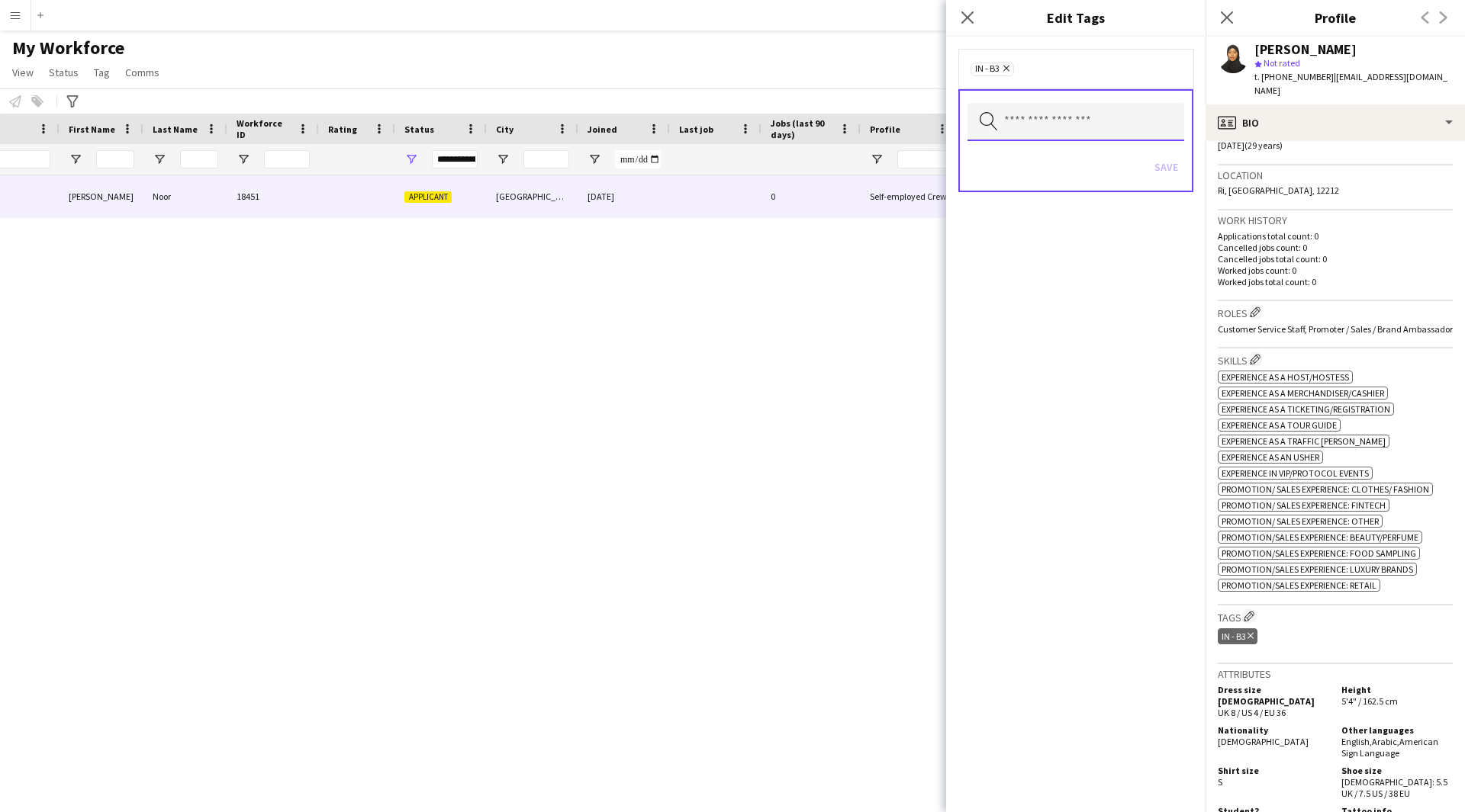
click at [1044, 125] on input "text" at bounding box center [1075, 122] width 216 height 38
type input "****"
click at [1058, 170] on span "2.1 English Level = 1/3 Poor" at bounding box center [1076, 165] width 193 height 14
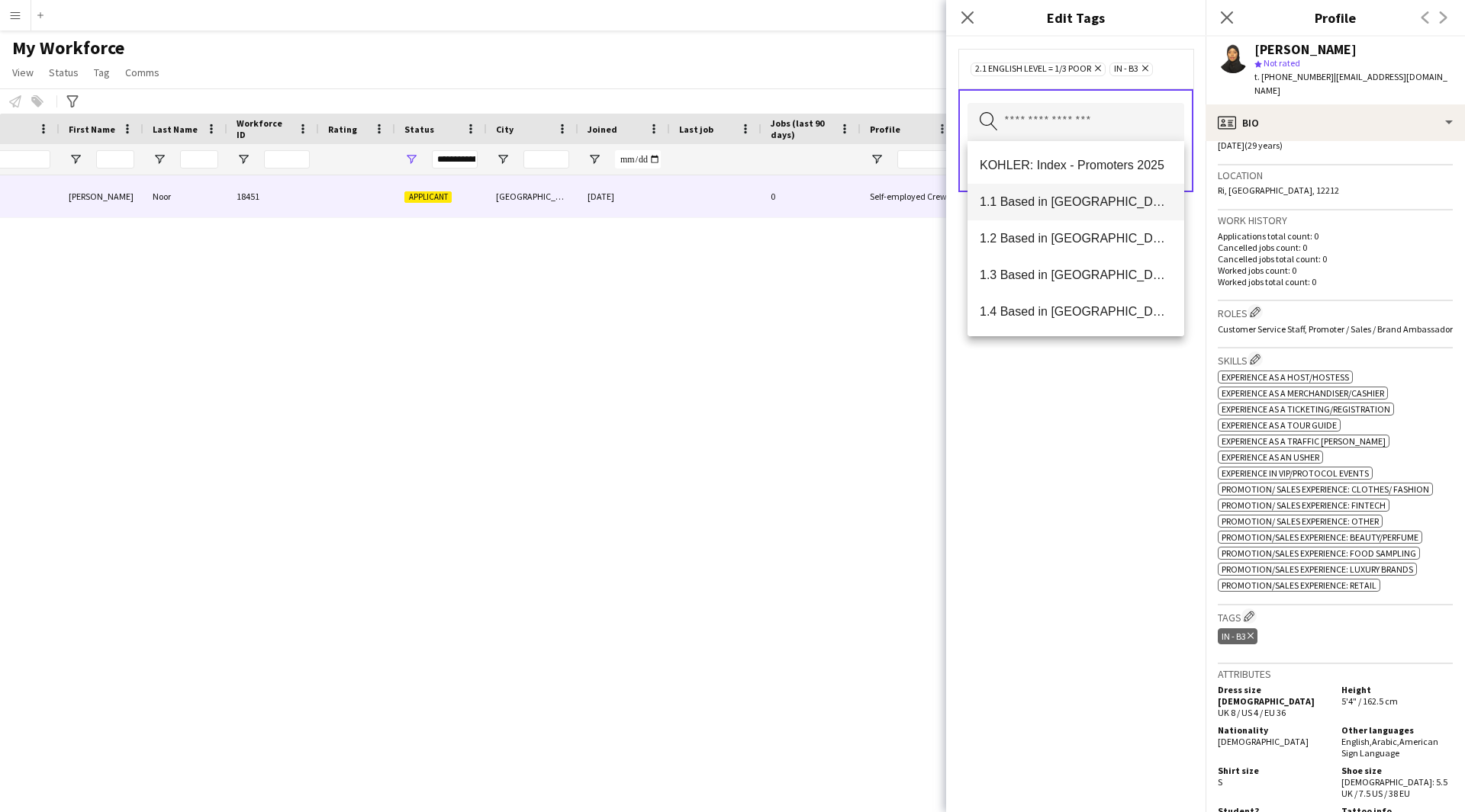
click at [1084, 210] on mat-option "1.1 Based in [GEOGRAPHIC_DATA]" at bounding box center [1075, 201] width 216 height 36
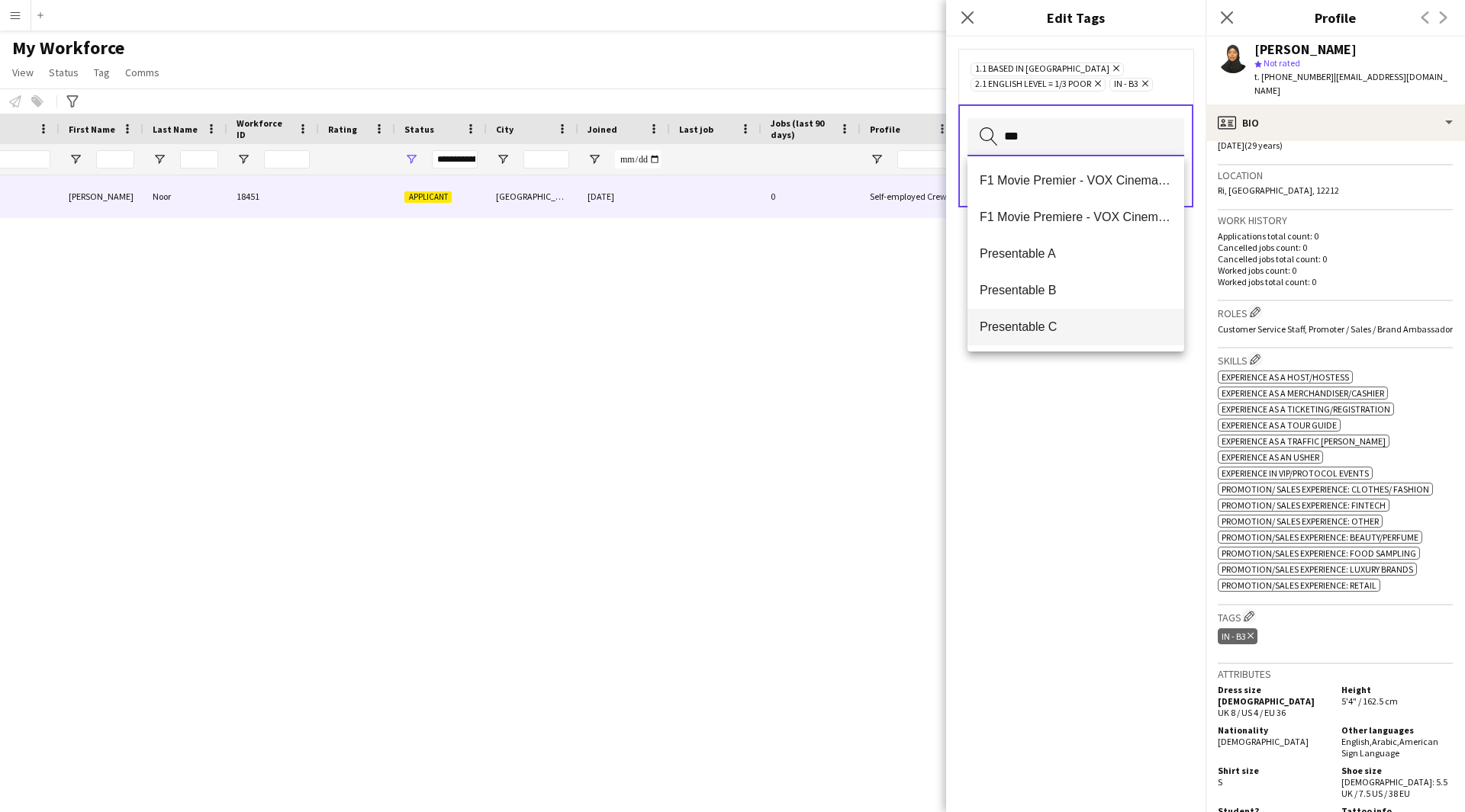
type input "***"
drag, startPoint x: 1051, startPoint y: 319, endPoint x: 1115, endPoint y: 310, distance: 64.6
click at [1115, 310] on mat-option "Presentable C" at bounding box center [1075, 327] width 216 height 36
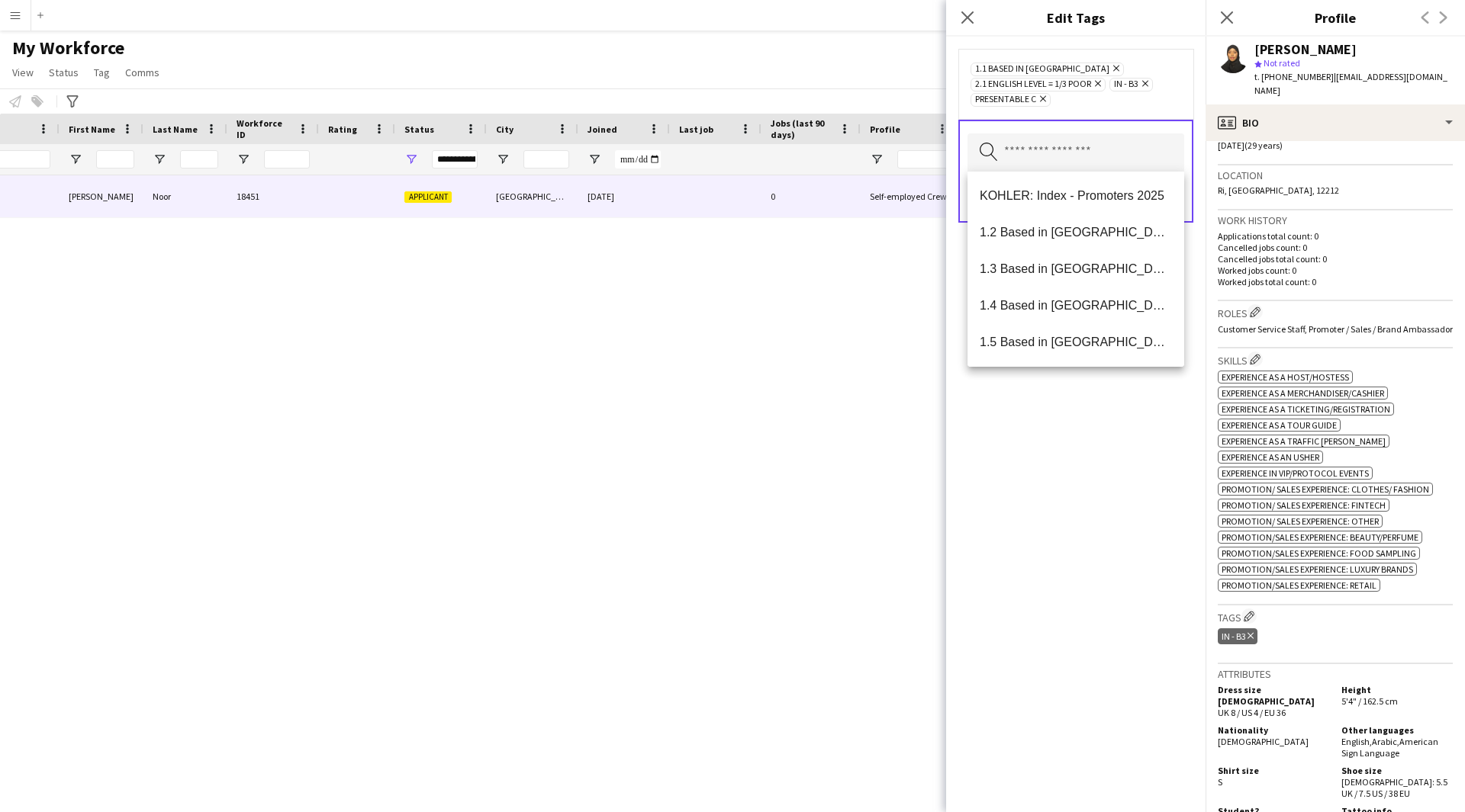
click at [1044, 101] on icon "Remove" at bounding box center [1040, 98] width 10 height 10
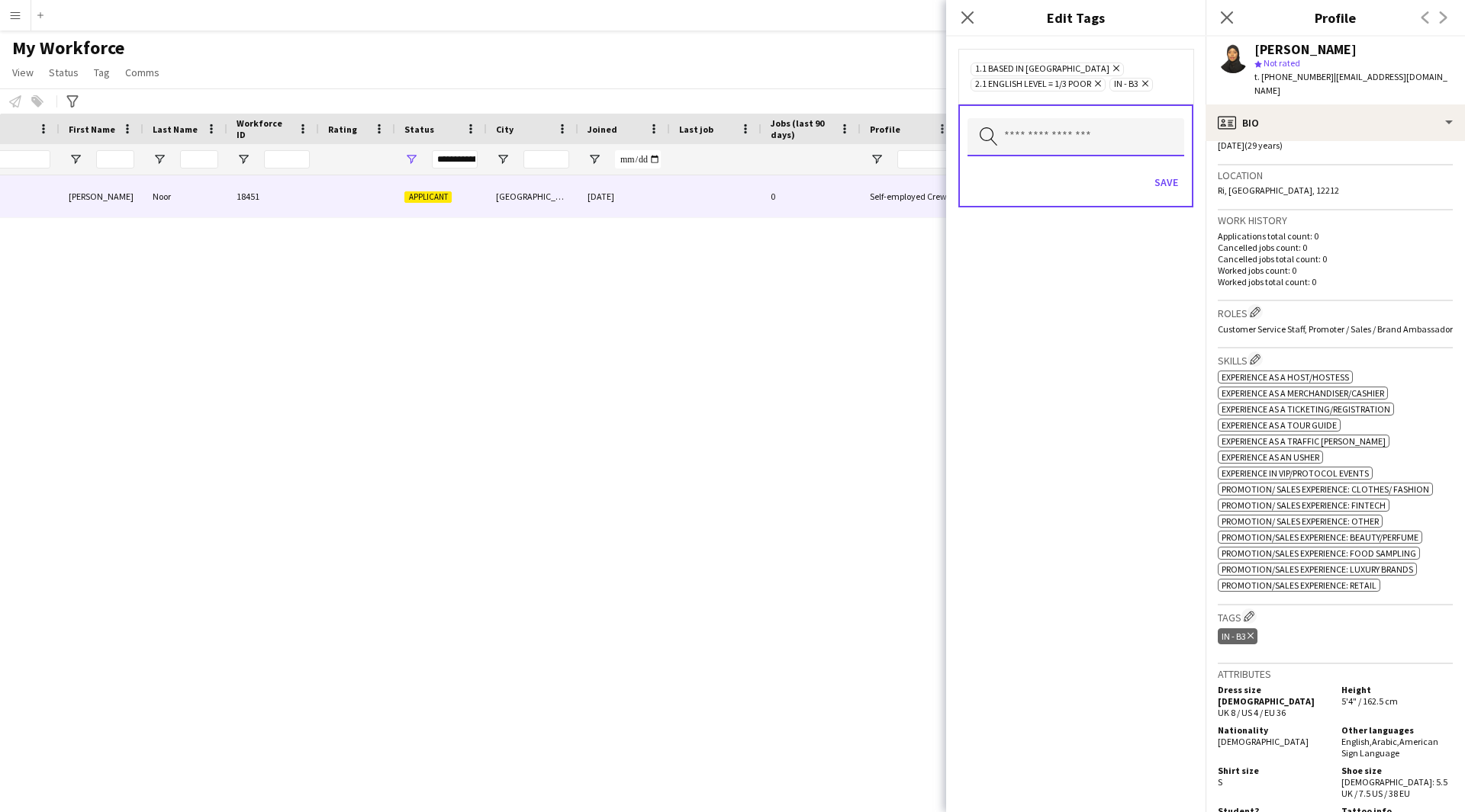
click at [1062, 142] on input "text" at bounding box center [1075, 137] width 216 height 38
type input "*"
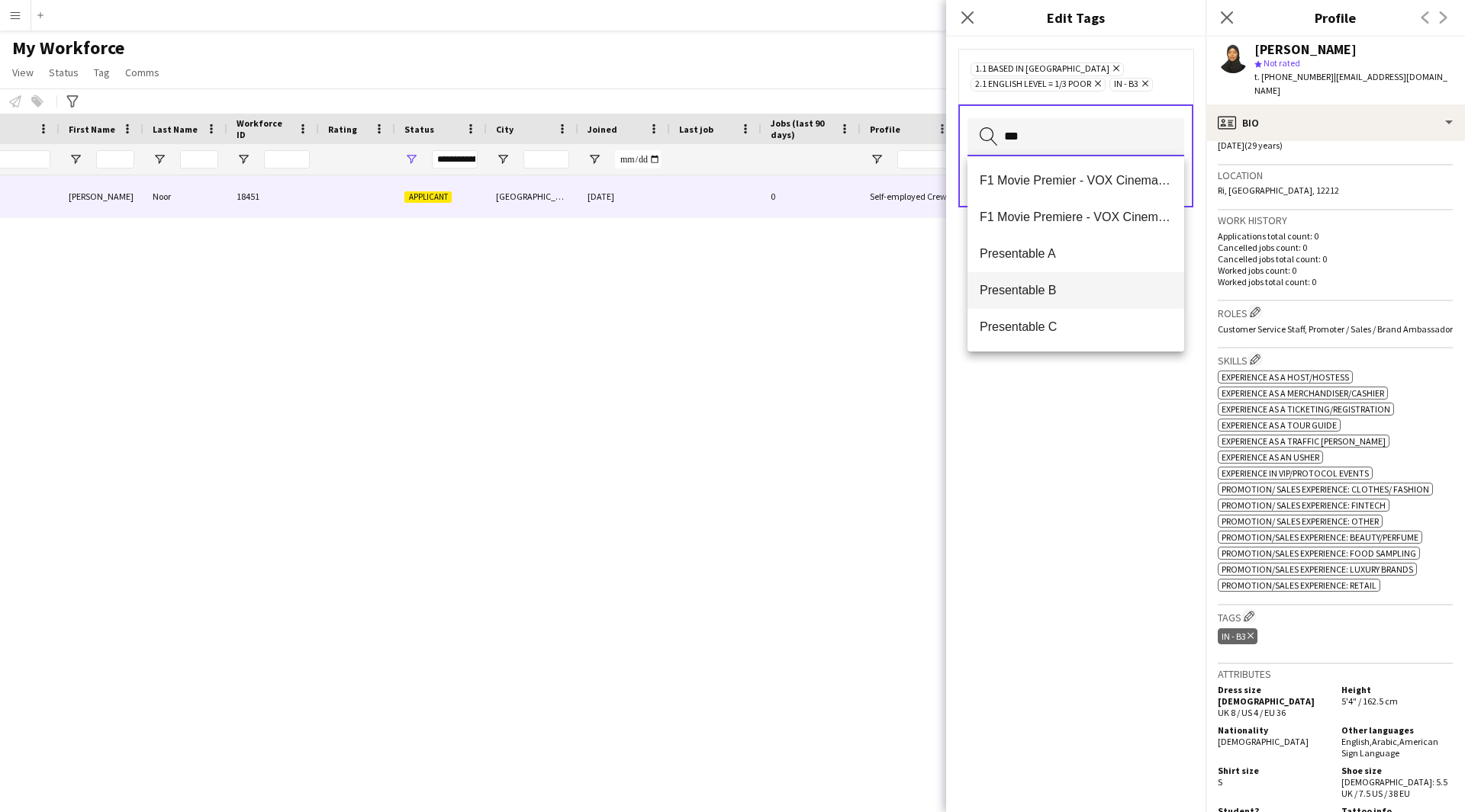
type input "***"
click at [1058, 295] on span "Presentable B" at bounding box center [1076, 289] width 193 height 14
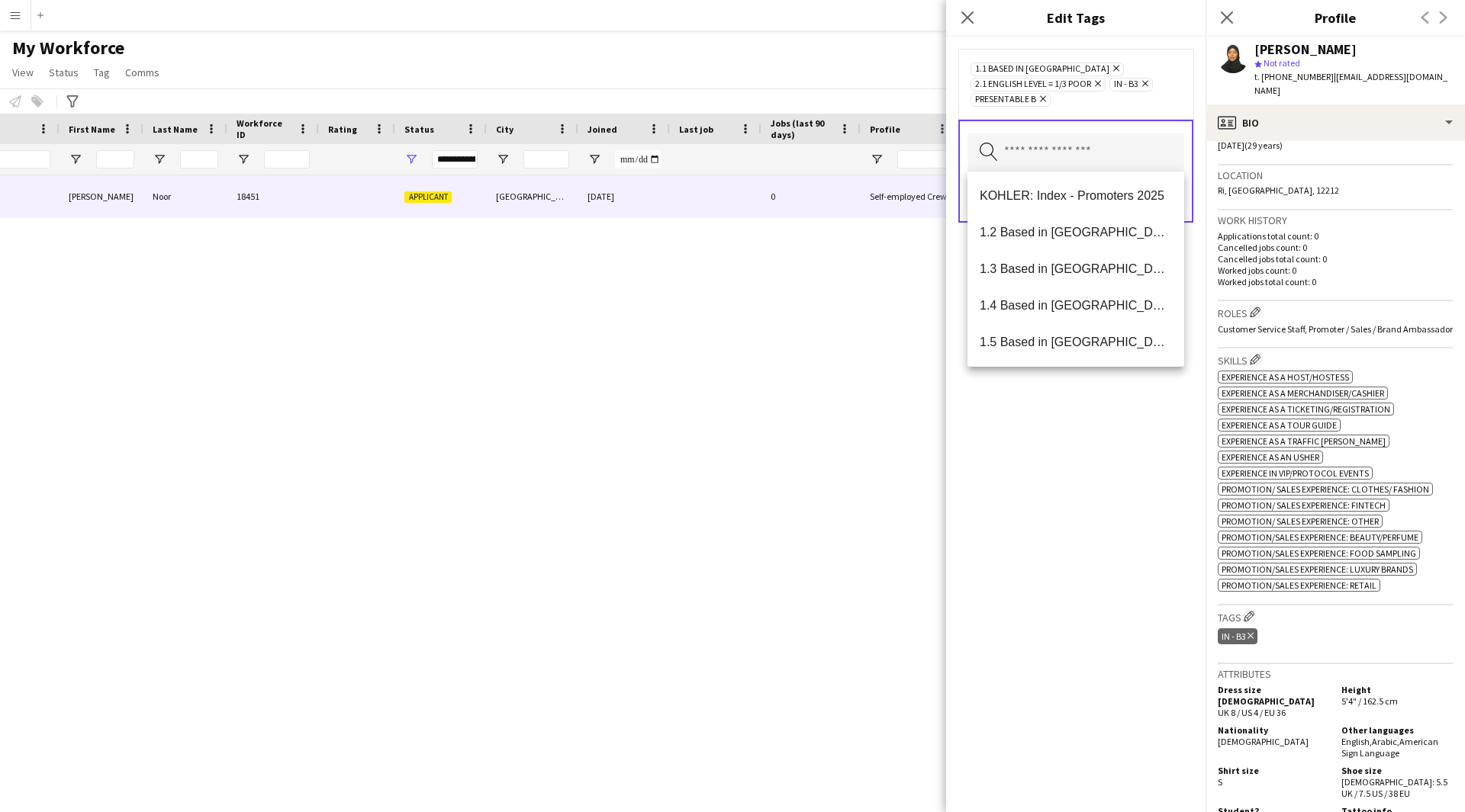
click at [1043, 599] on div "1.1 Based in [GEOGRAPHIC_DATA] Remove 2.1 English Level = 1/3 Poor Remove IN - …" at bounding box center [1076, 424] width 260 height 776
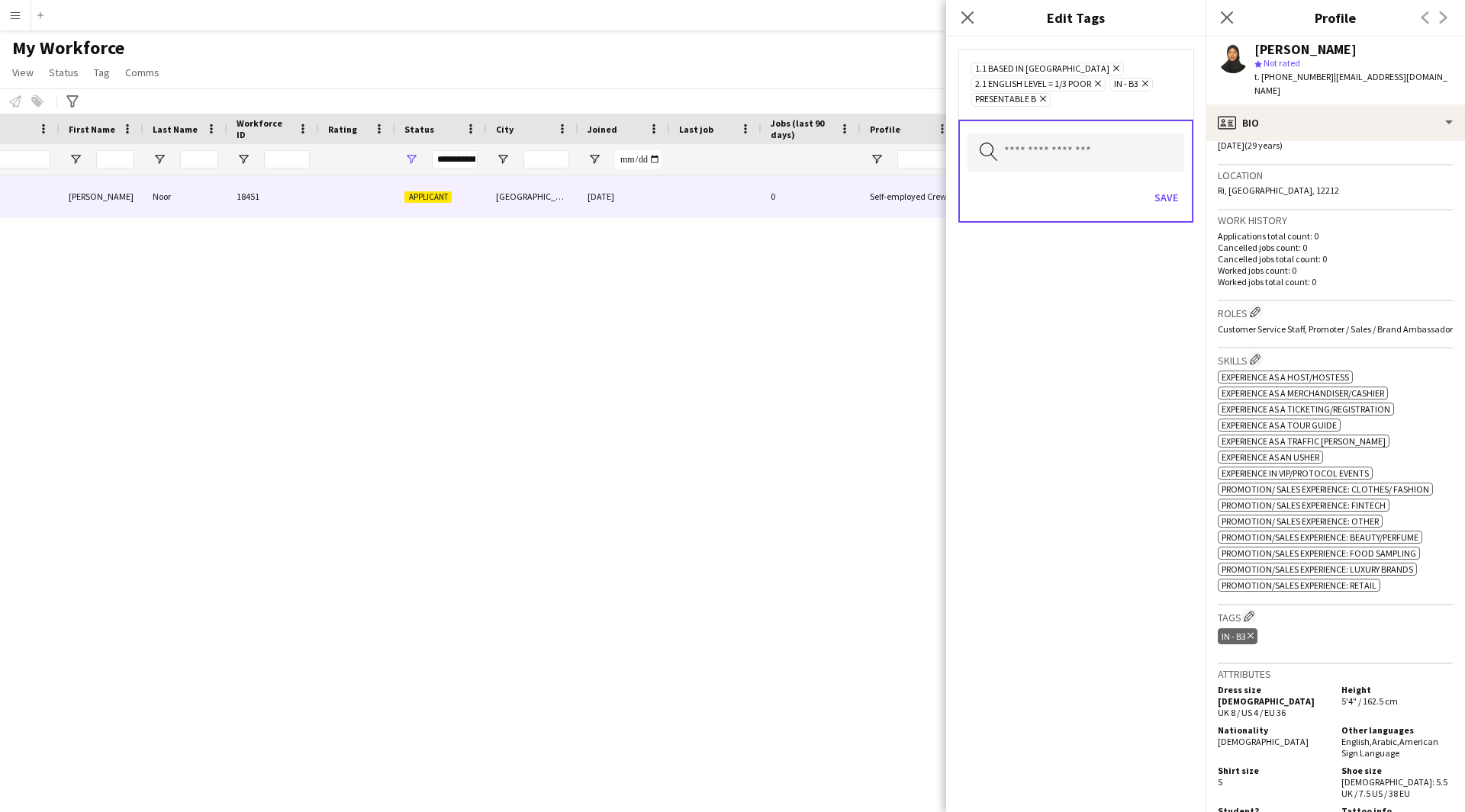
click at [1161, 210] on div "Save" at bounding box center [1075, 199] width 216 height 43
click at [1157, 190] on button "Save" at bounding box center [1166, 198] width 36 height 25
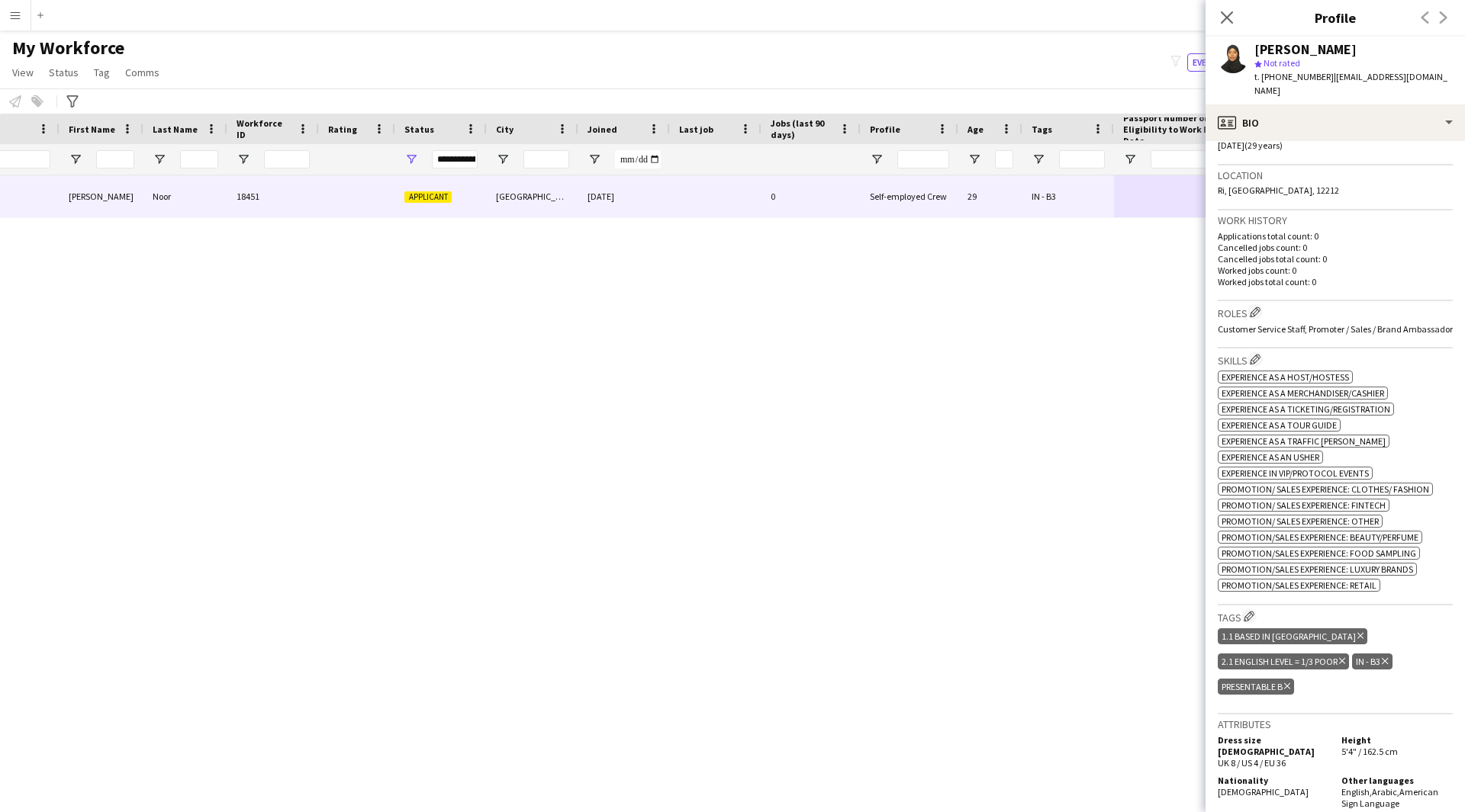
scroll to position [0, 0]
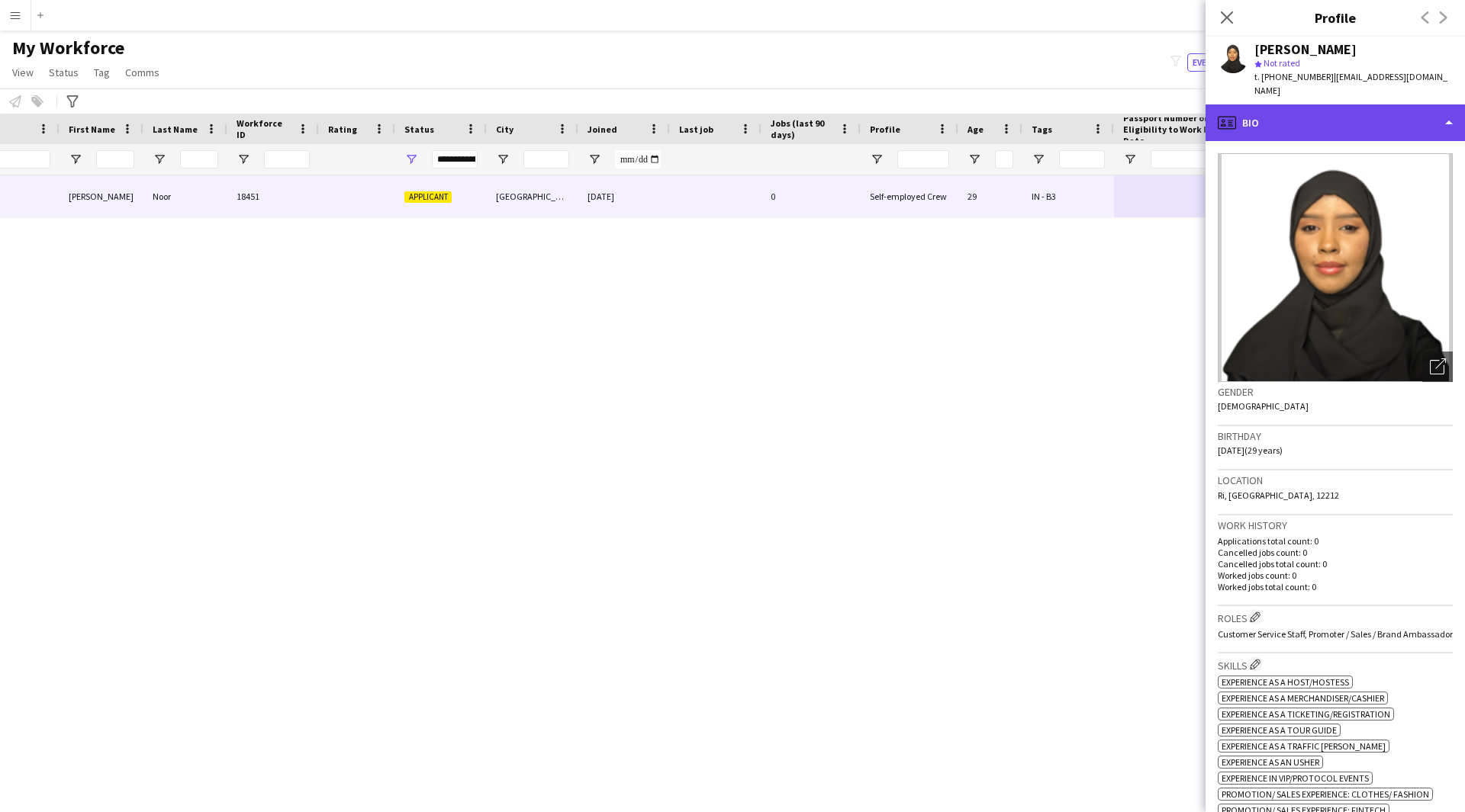
click at [1335, 106] on div "profile Bio" at bounding box center [1335, 122] width 260 height 36
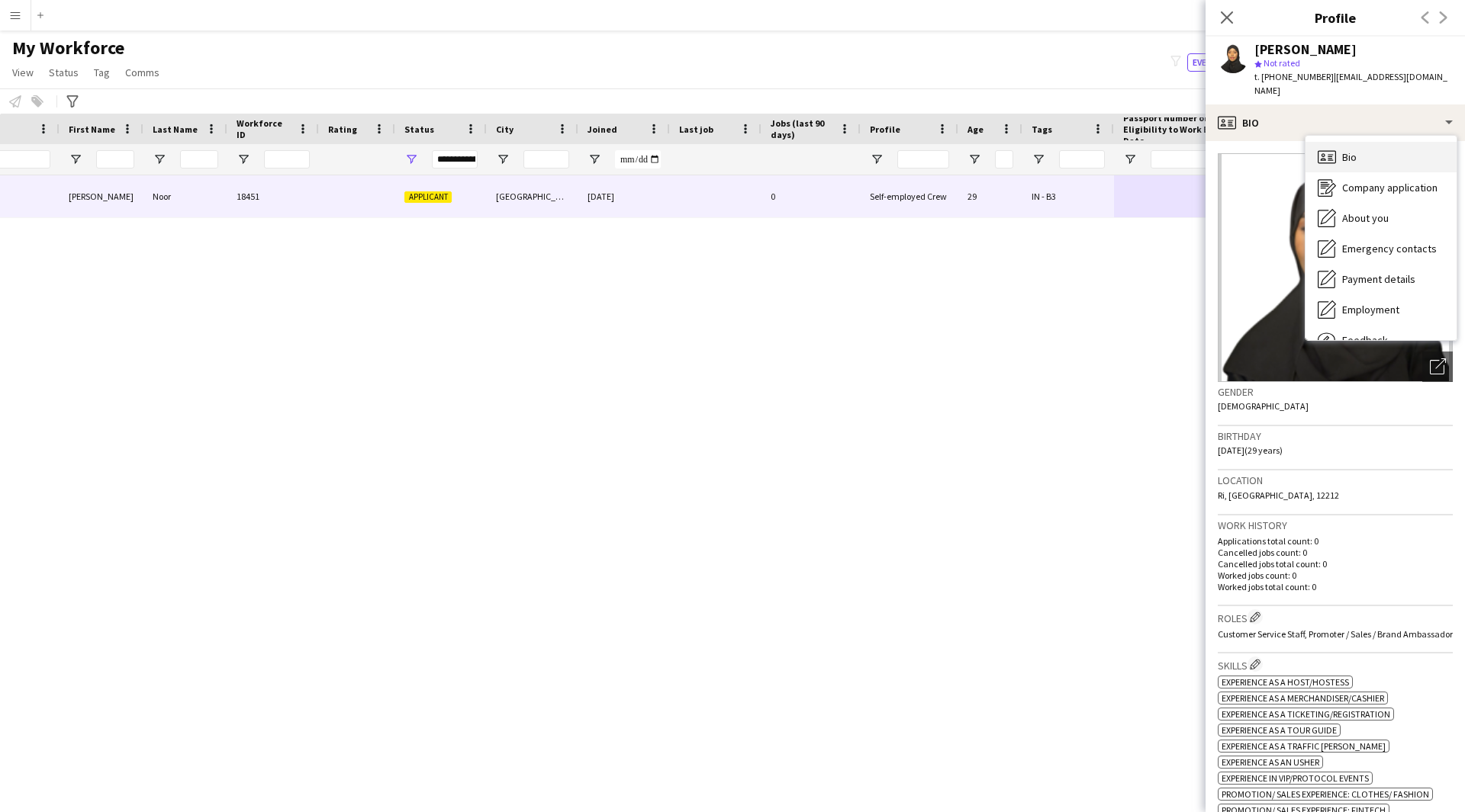
click at [1387, 144] on div "Bio Bio" at bounding box center [1380, 157] width 151 height 31
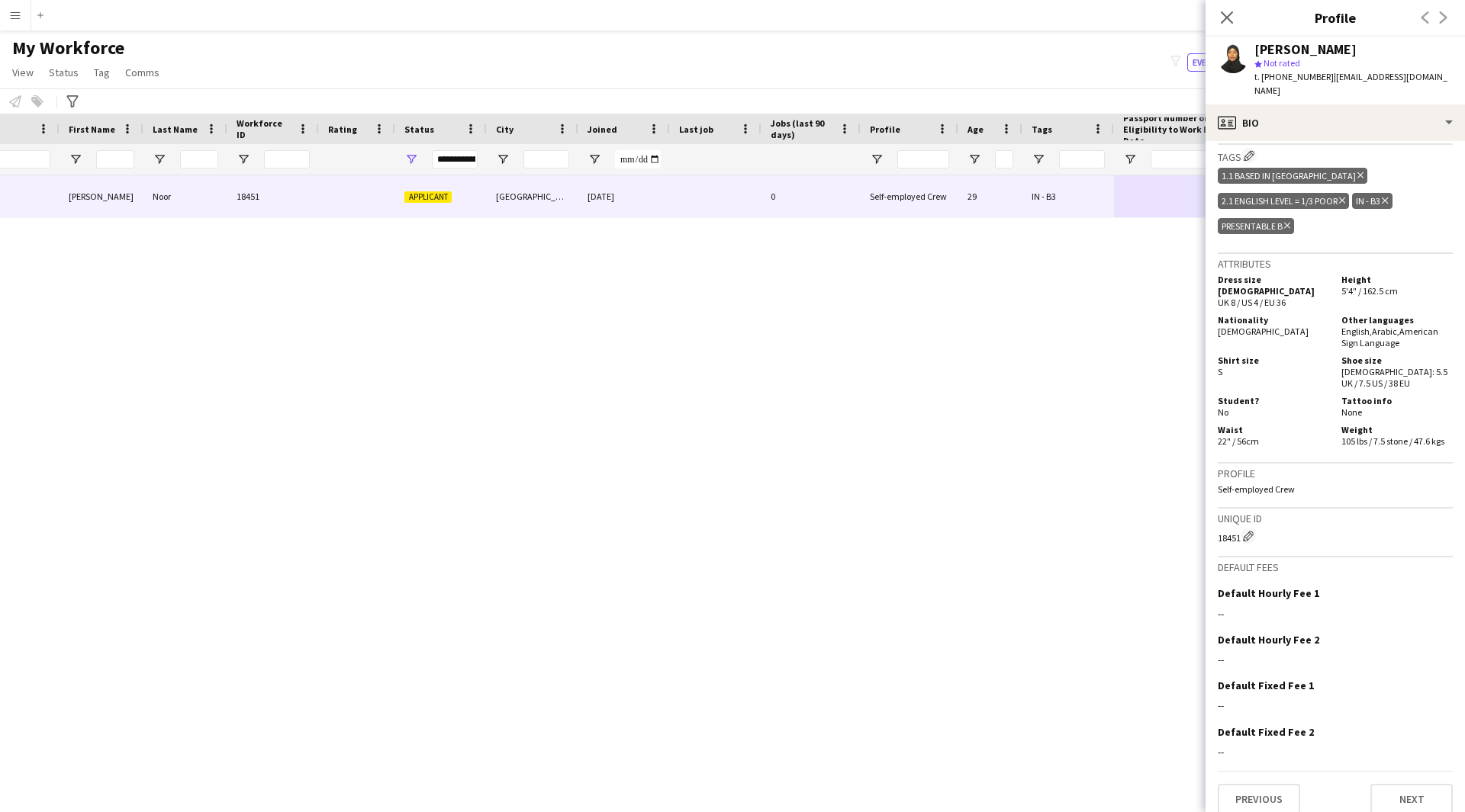
scroll to position [753, 0]
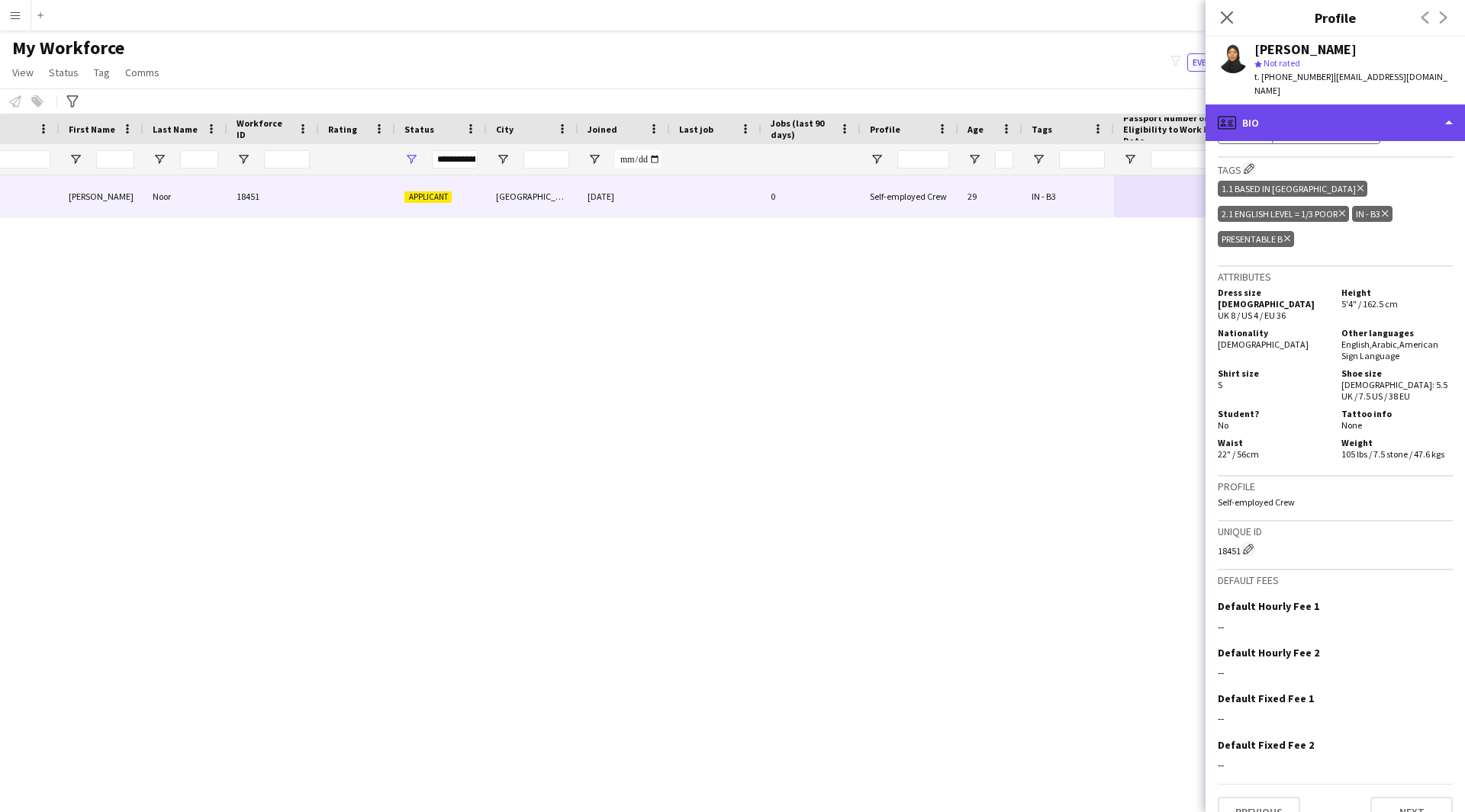
click at [1304, 112] on div "profile Bio" at bounding box center [1335, 122] width 260 height 36
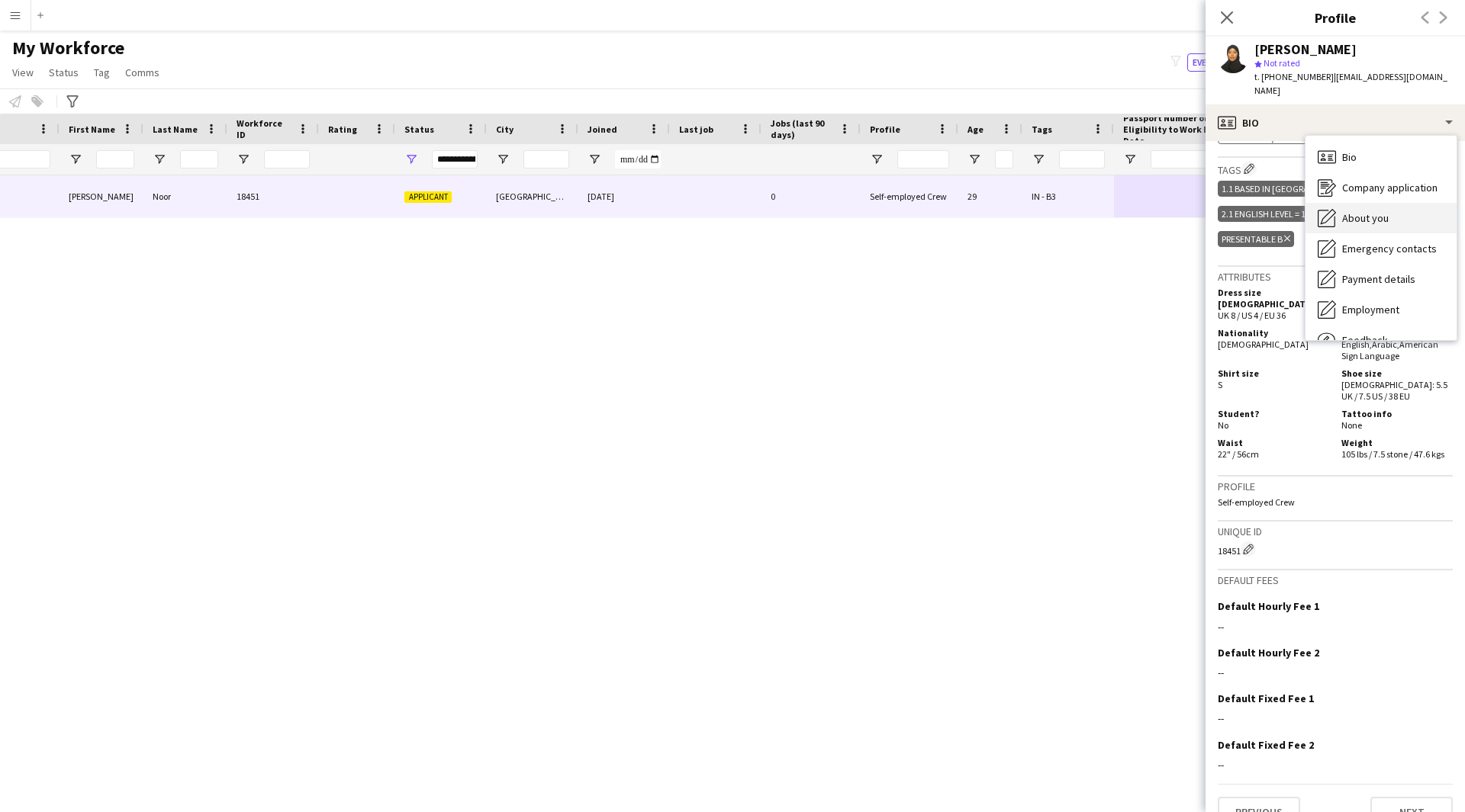
click at [1342, 211] on span "About you" at bounding box center [1365, 218] width 47 height 14
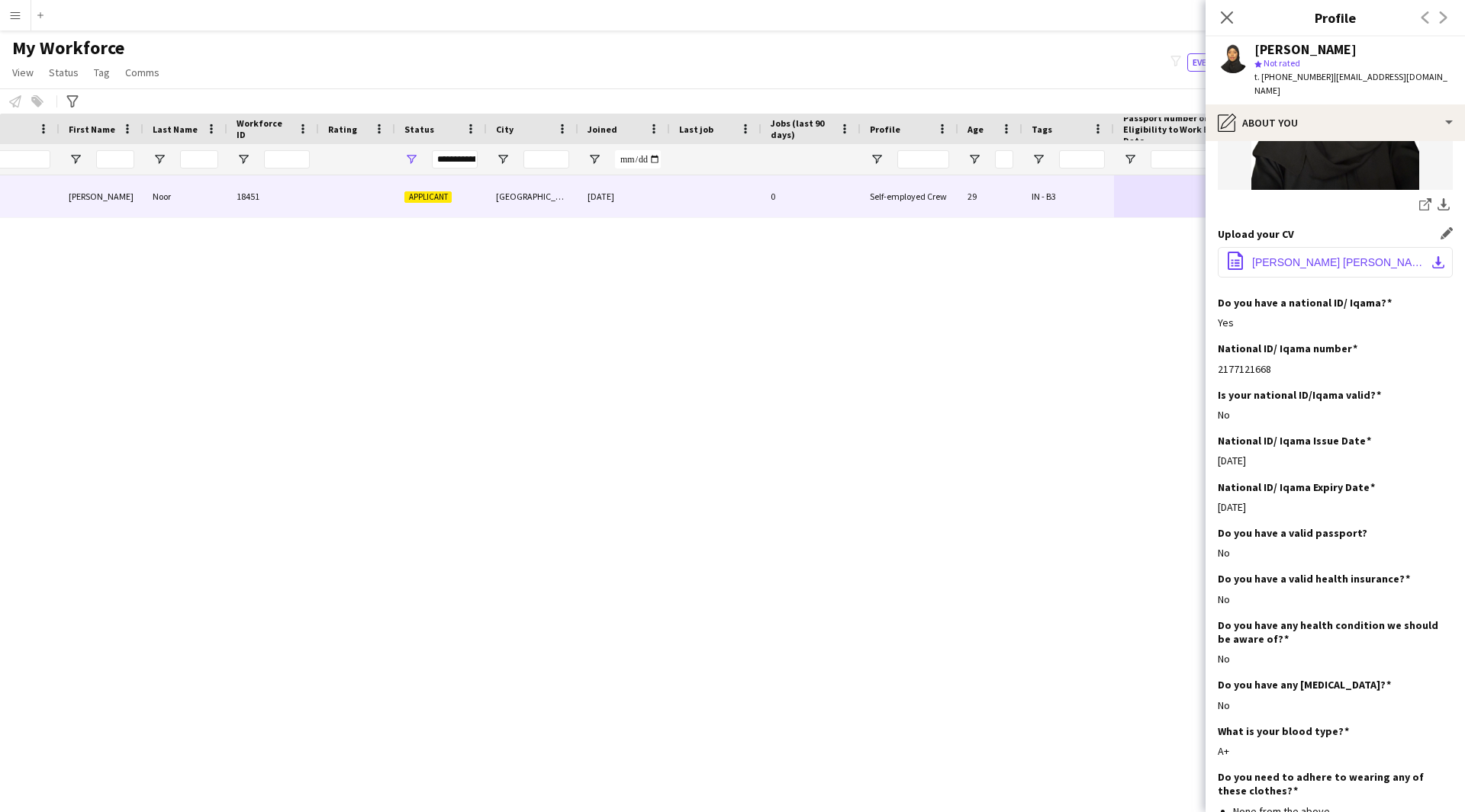
scroll to position [389, 0]
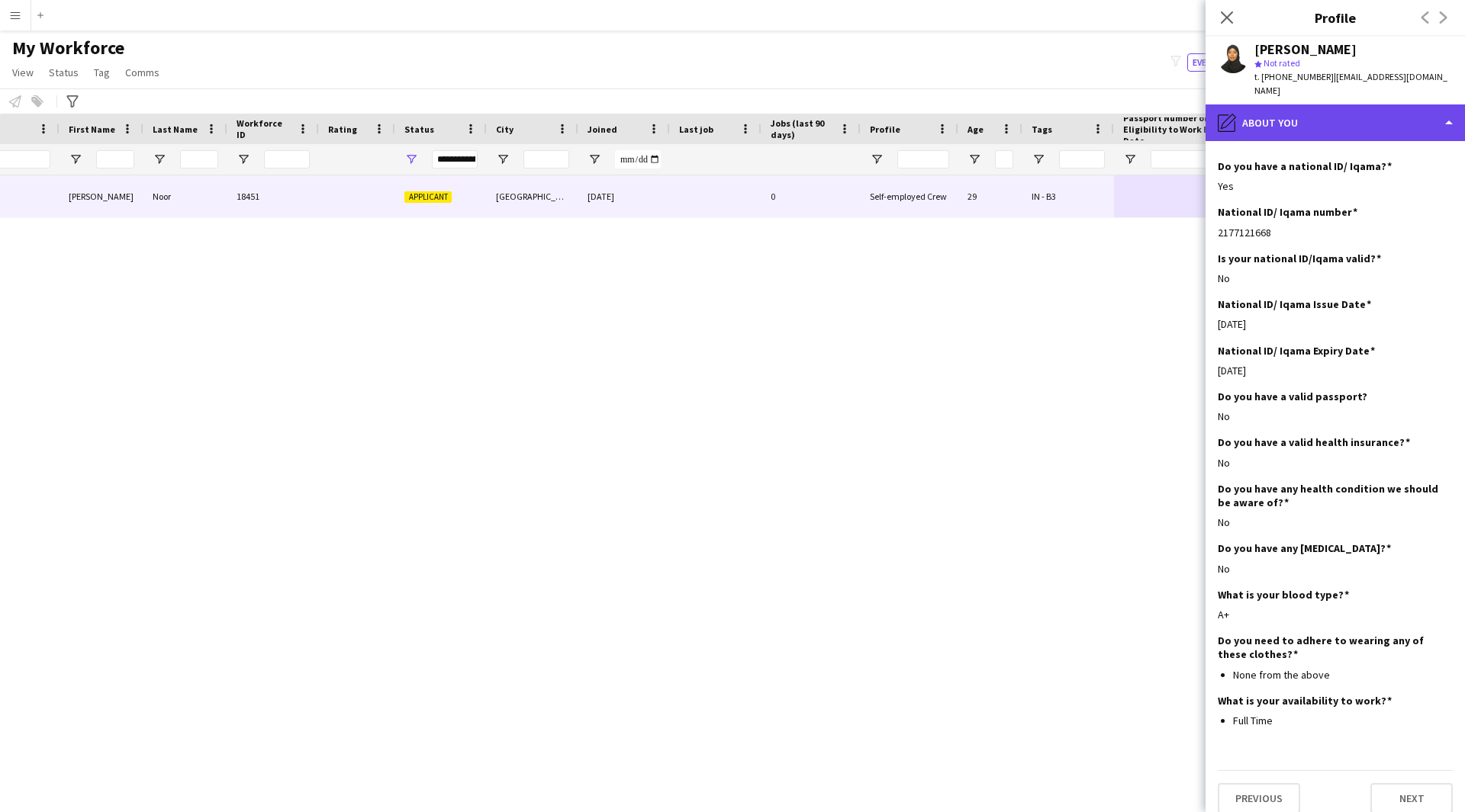
click at [1331, 118] on div "pencil4 About you" at bounding box center [1335, 122] width 260 height 36
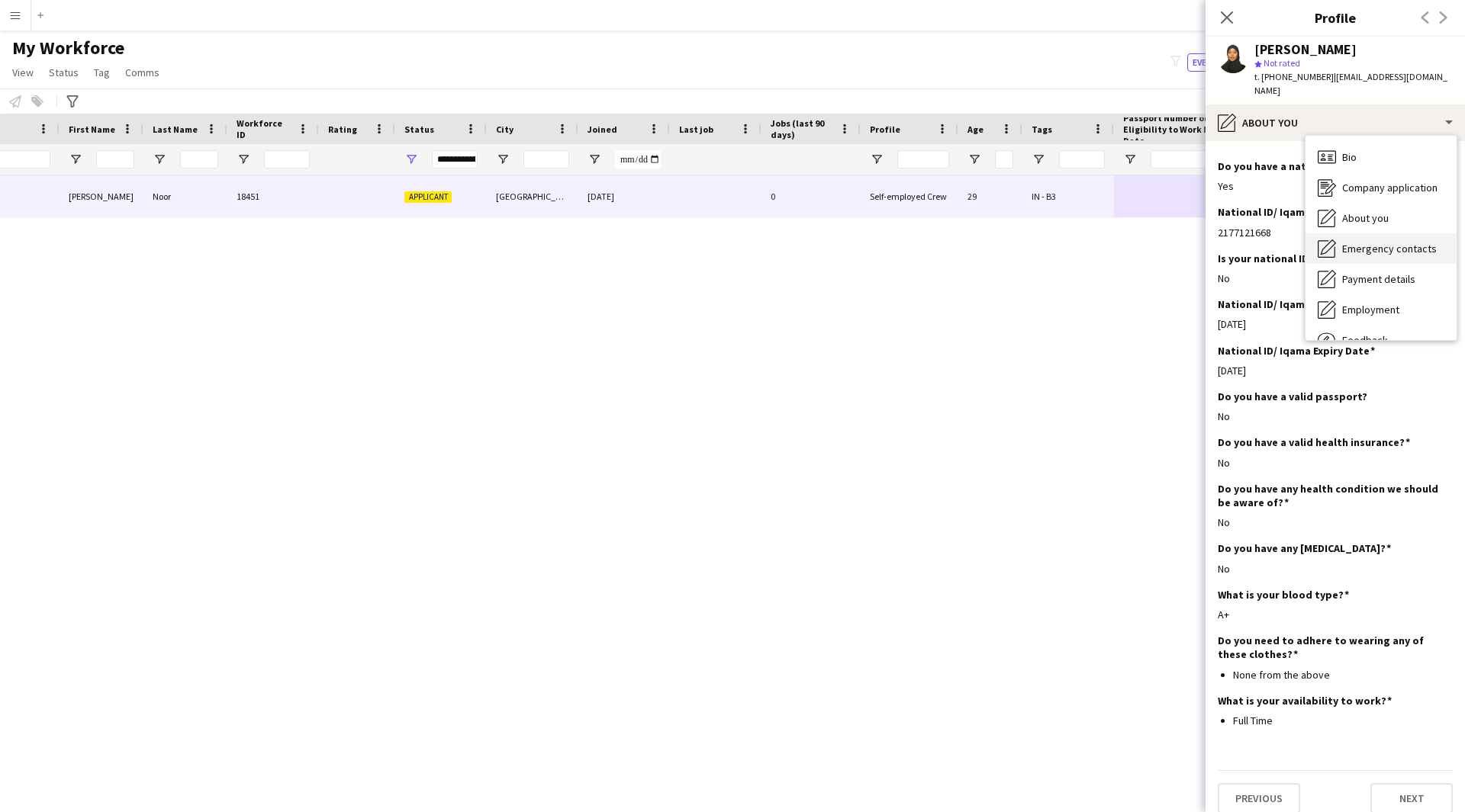
click at [1367, 242] on span "Emergency contacts" at bounding box center [1389, 249] width 94 height 14
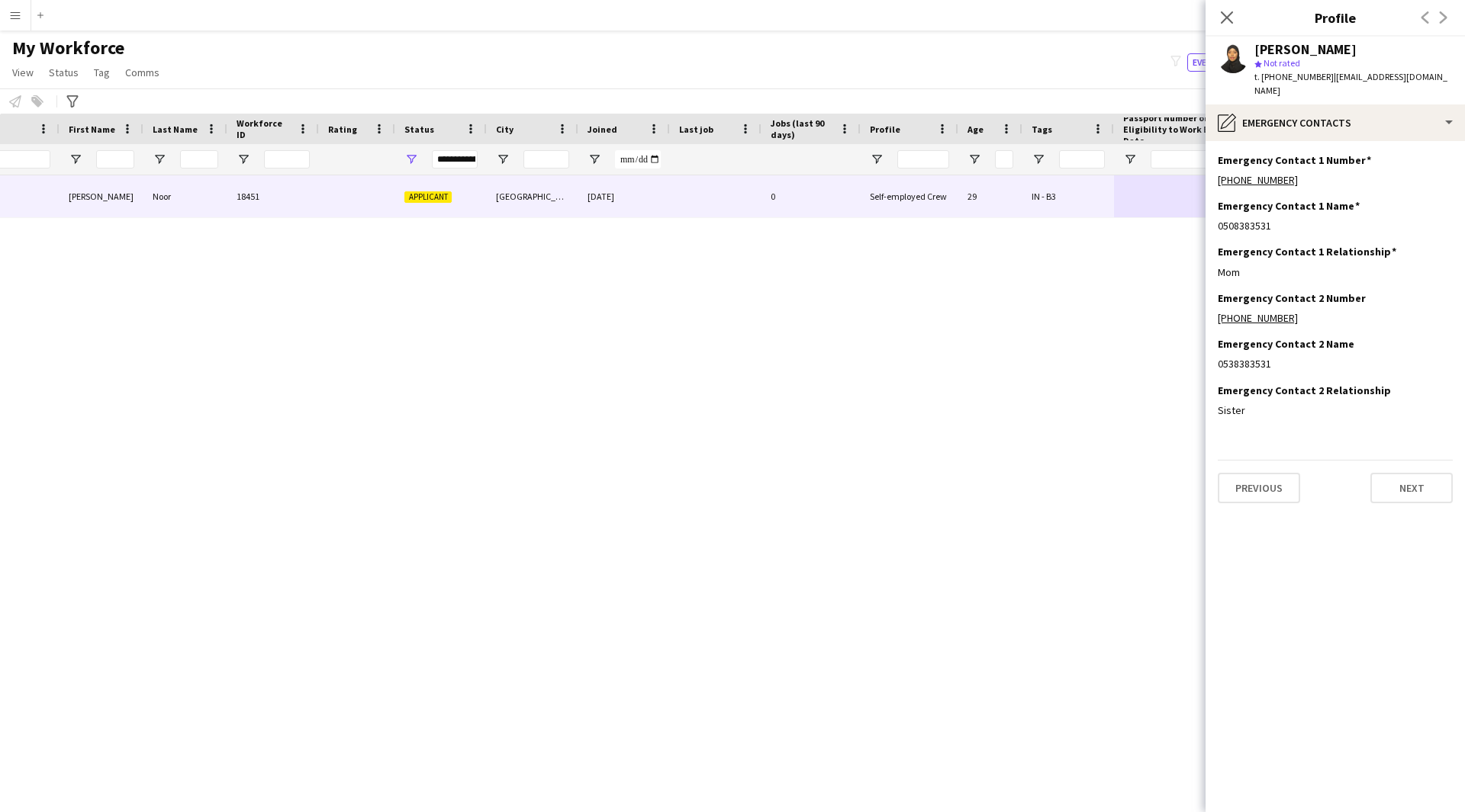
scroll to position [0, 0]
click at [1325, 85] on div "[PERSON_NAME] star Not rated t. [PHONE_NUMBER] | [EMAIL_ADDRESS][DOMAIN_NAME]" at bounding box center [1335, 70] width 260 height 68
click at [1326, 115] on div "pencil4 Emergency contacts" at bounding box center [1335, 122] width 260 height 36
click at [1395, 275] on div "Payment details Payment details" at bounding box center [1380, 279] width 151 height 31
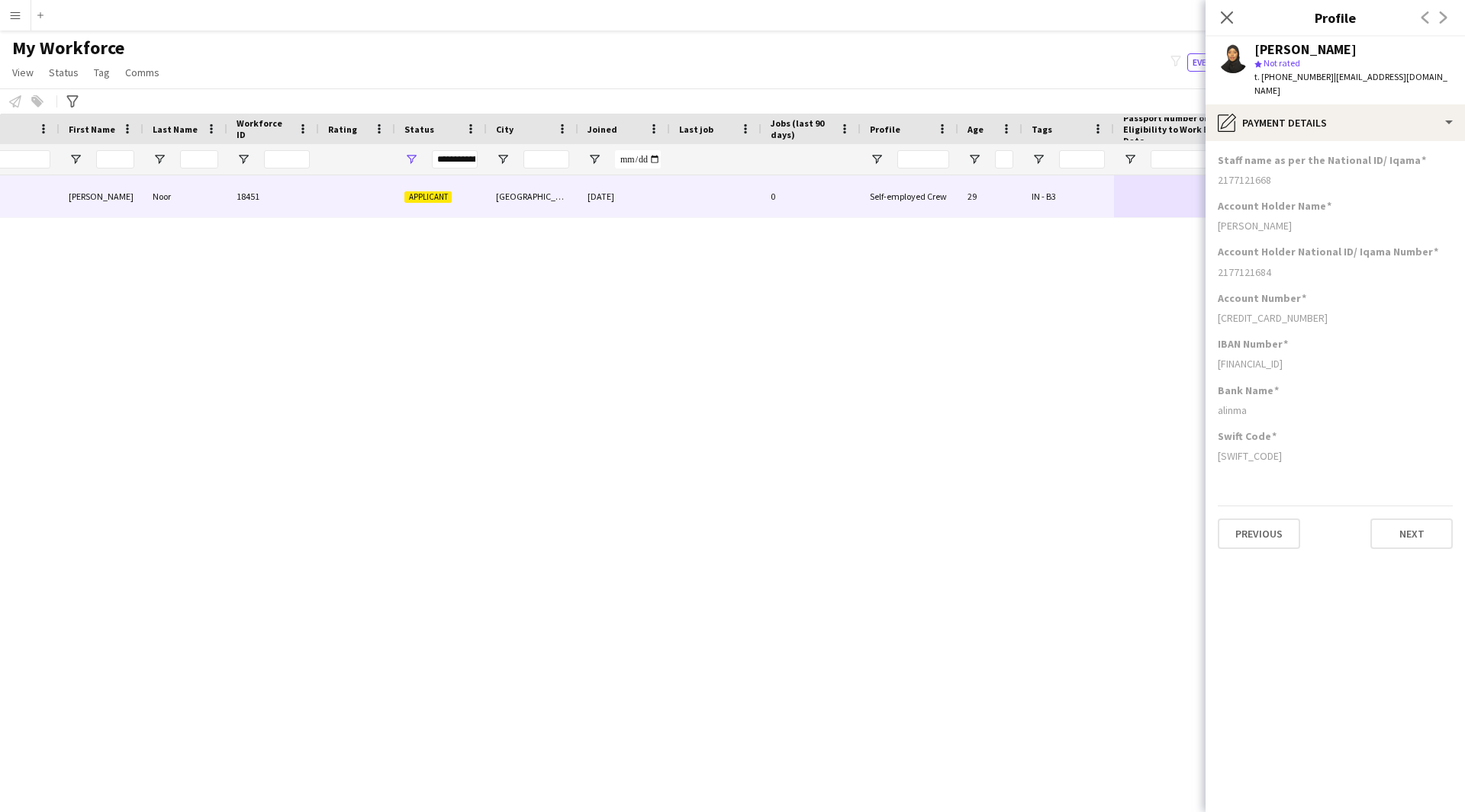
click at [1356, 141] on app-section-data-types "Staff name as per the National ID/ Iqama 2177121668 Account Holder Name [PERSON…" at bounding box center [1335, 477] width 260 height 671
click at [1342, 120] on div "pencil4 Payment details" at bounding box center [1335, 122] width 260 height 36
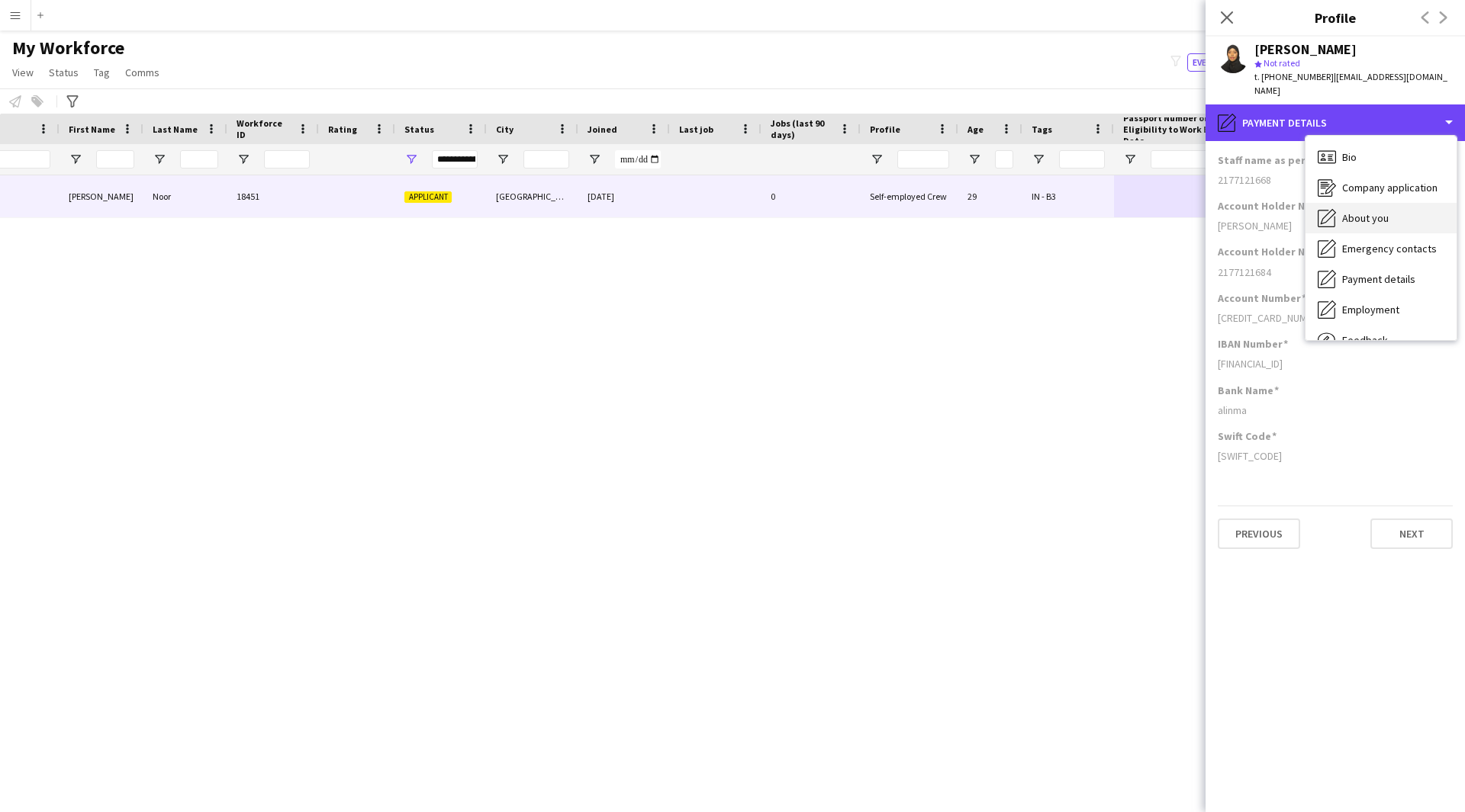
scroll to position [52, 0]
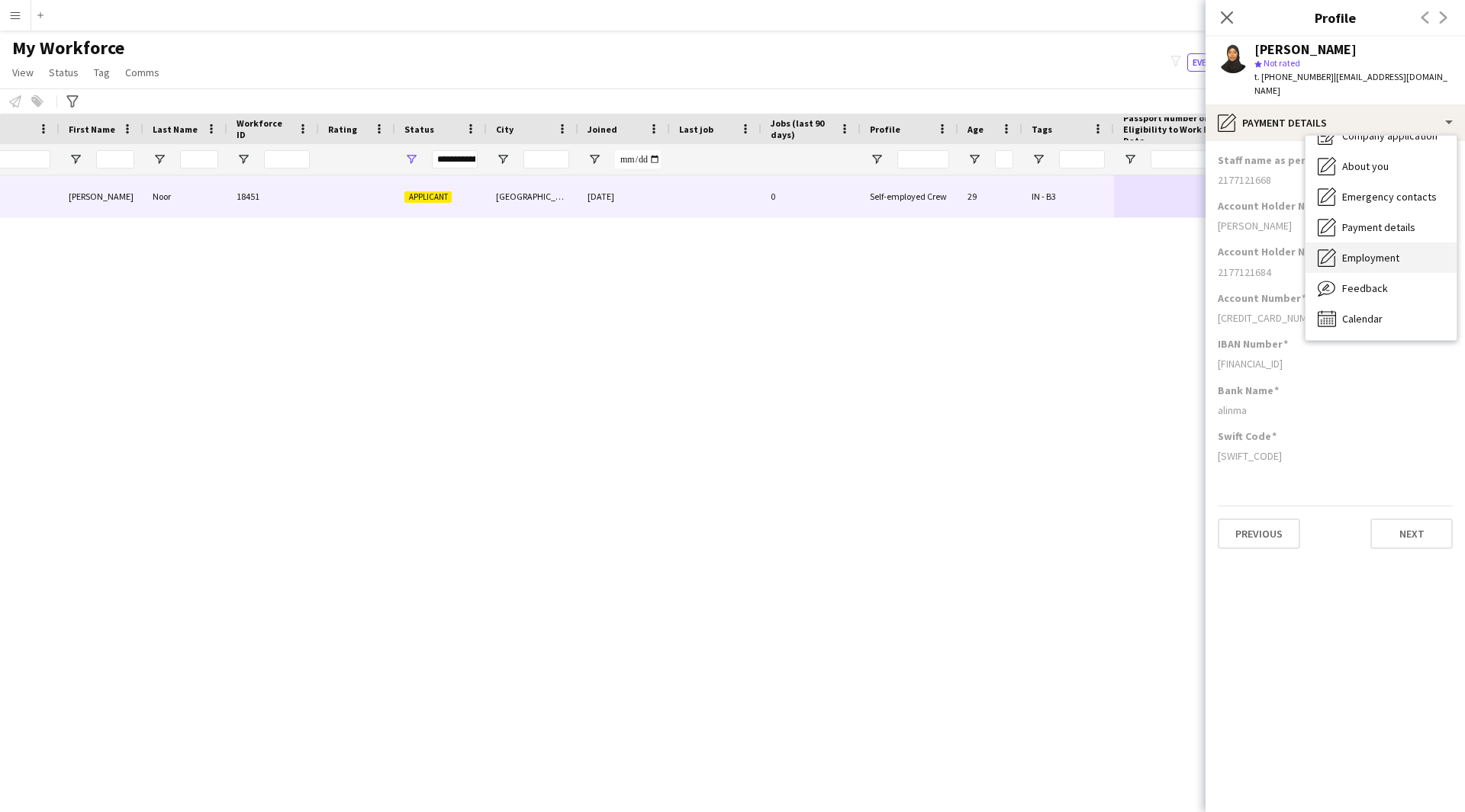
click at [1384, 243] on div "Employment Employment" at bounding box center [1380, 258] width 151 height 31
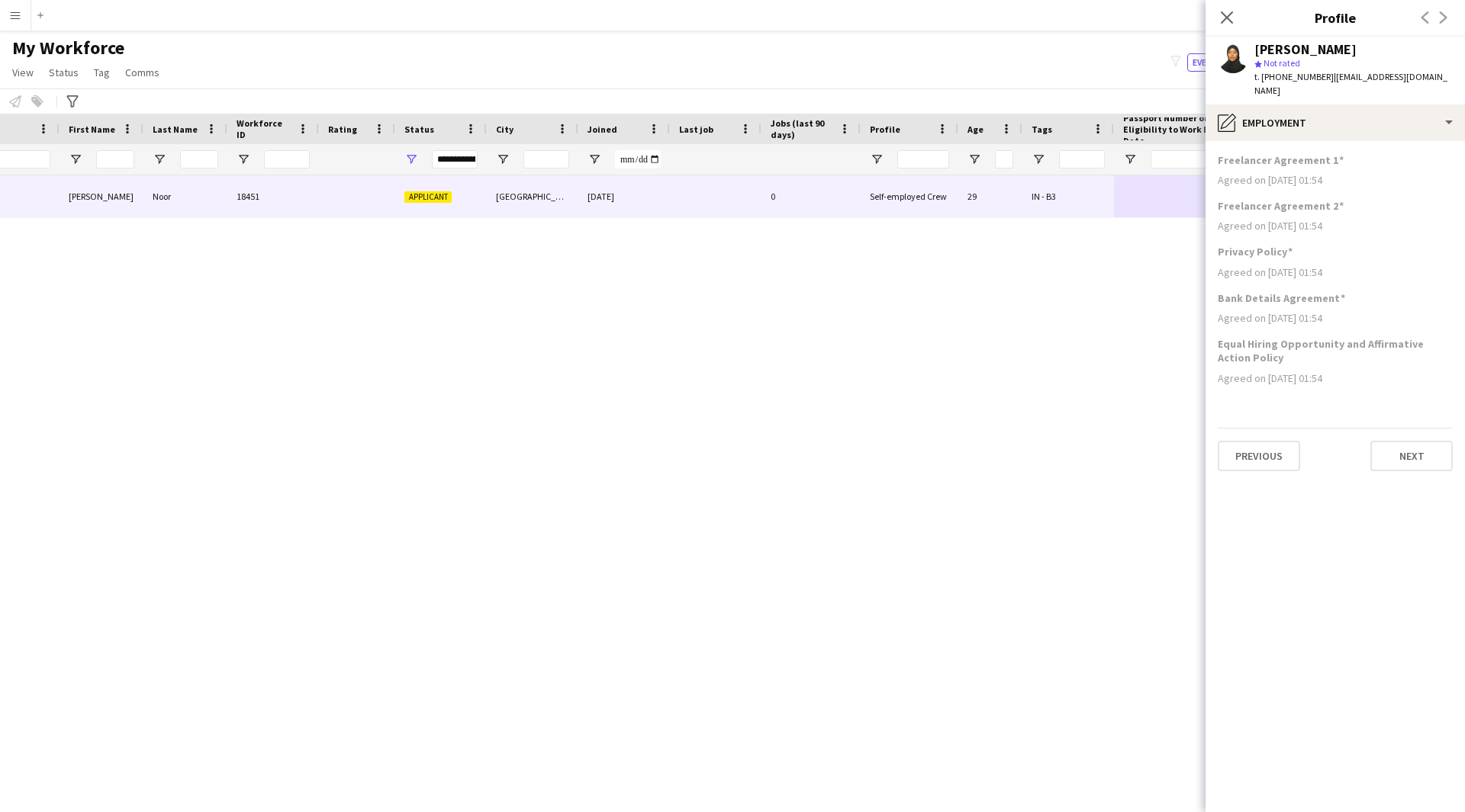
click at [1364, 141] on app-section-data-types "Freelancer Agreement 1 Agreed on [DATE] 01:54 Freelancer Agreement 2 Agreed on …" at bounding box center [1335, 477] width 260 height 671
click at [1348, 112] on div "pencil4 Employment" at bounding box center [1335, 122] width 260 height 36
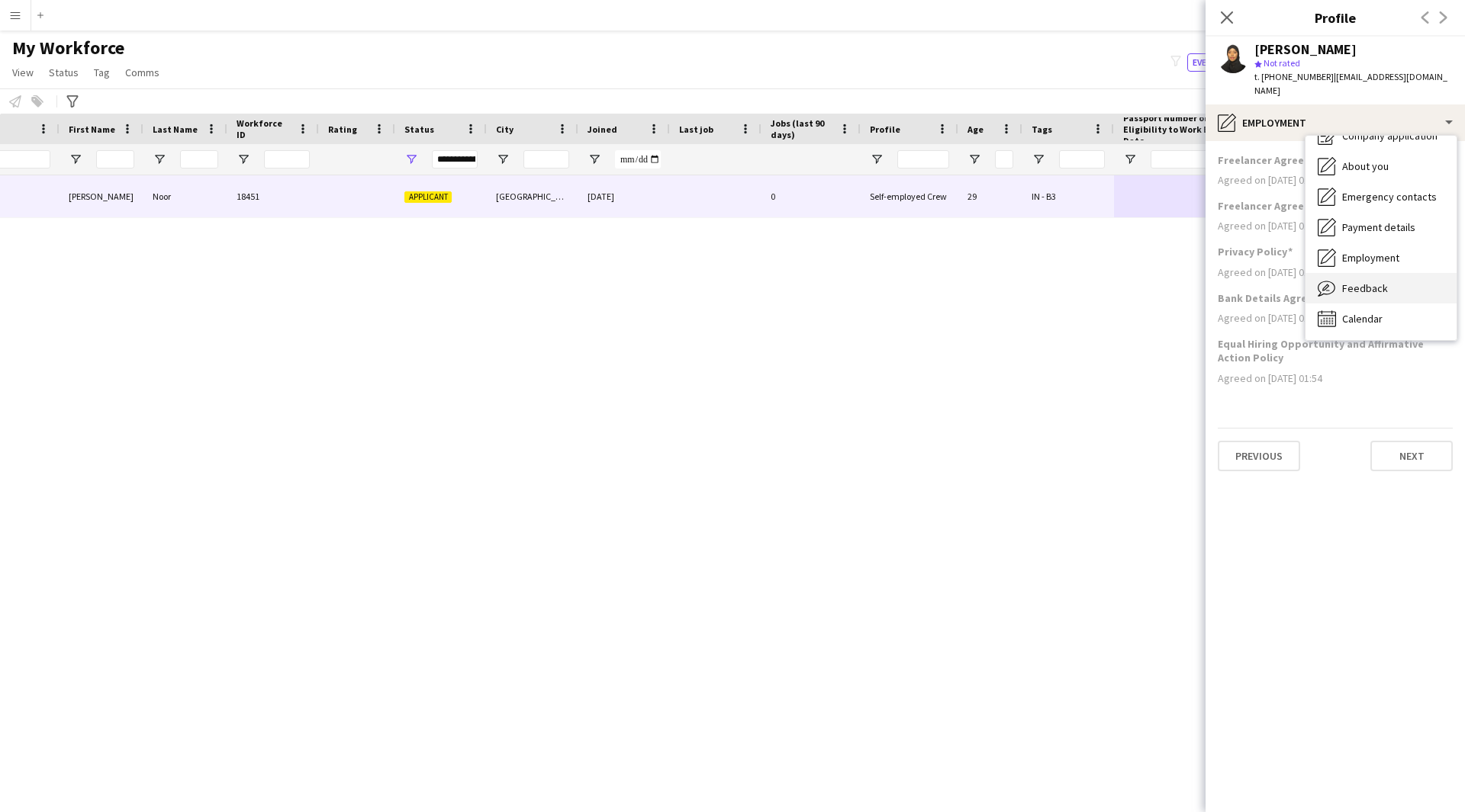
click at [1373, 282] on span "Feedback" at bounding box center [1365, 289] width 46 height 14
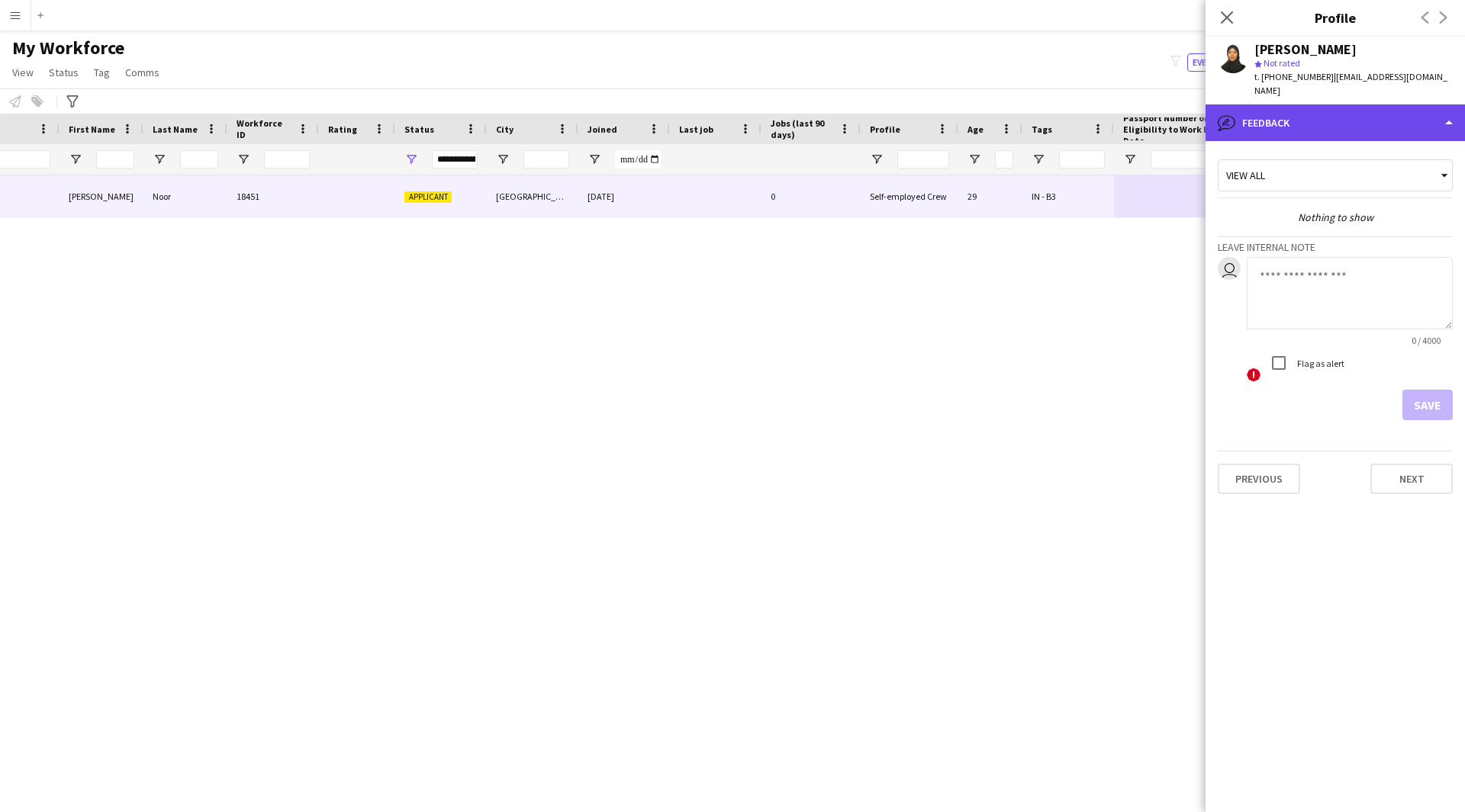
click at [1321, 112] on div "bubble-pencil Feedback" at bounding box center [1335, 122] width 260 height 36
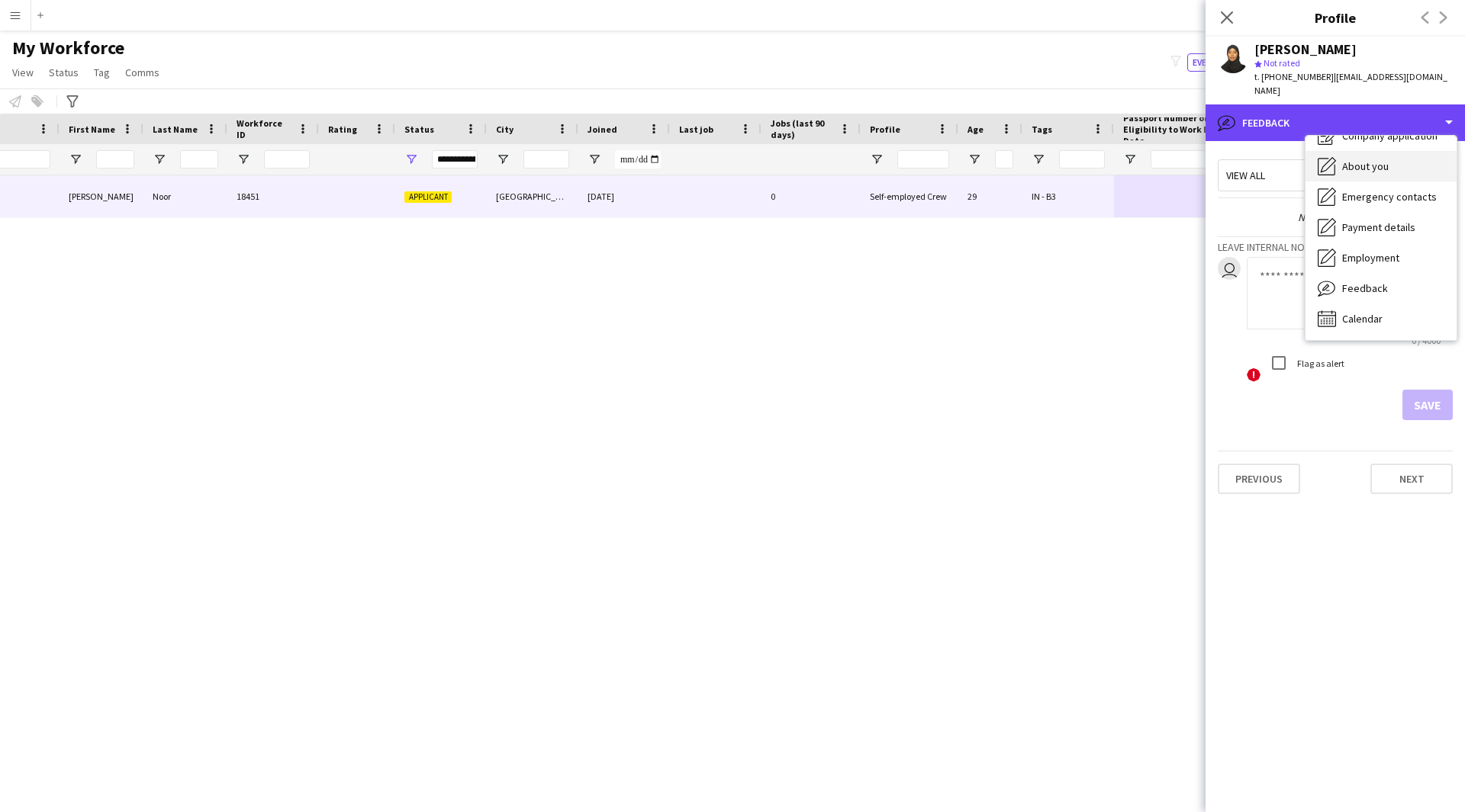
scroll to position [0, 0]
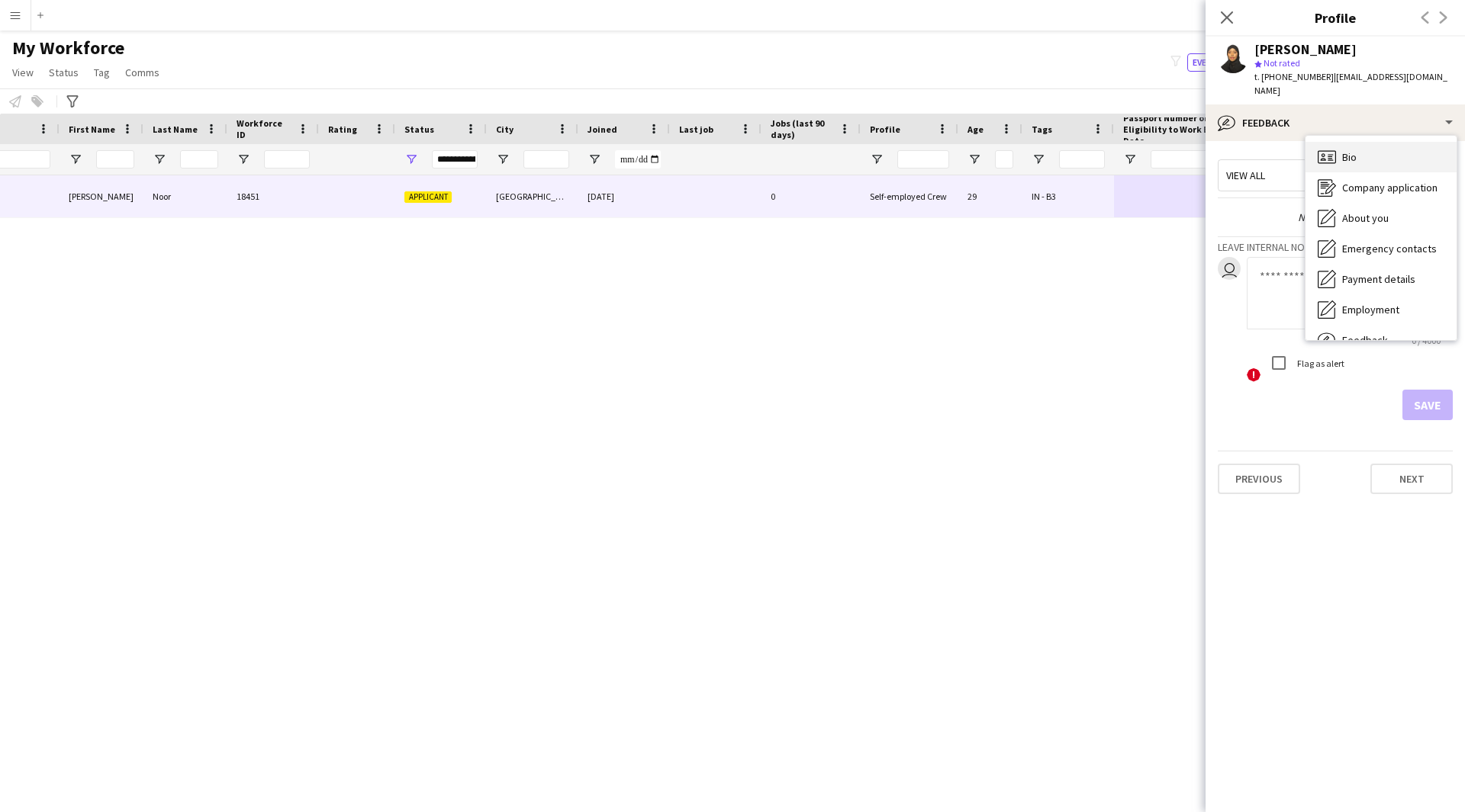
click at [1387, 154] on div "Bio Bio" at bounding box center [1380, 157] width 151 height 31
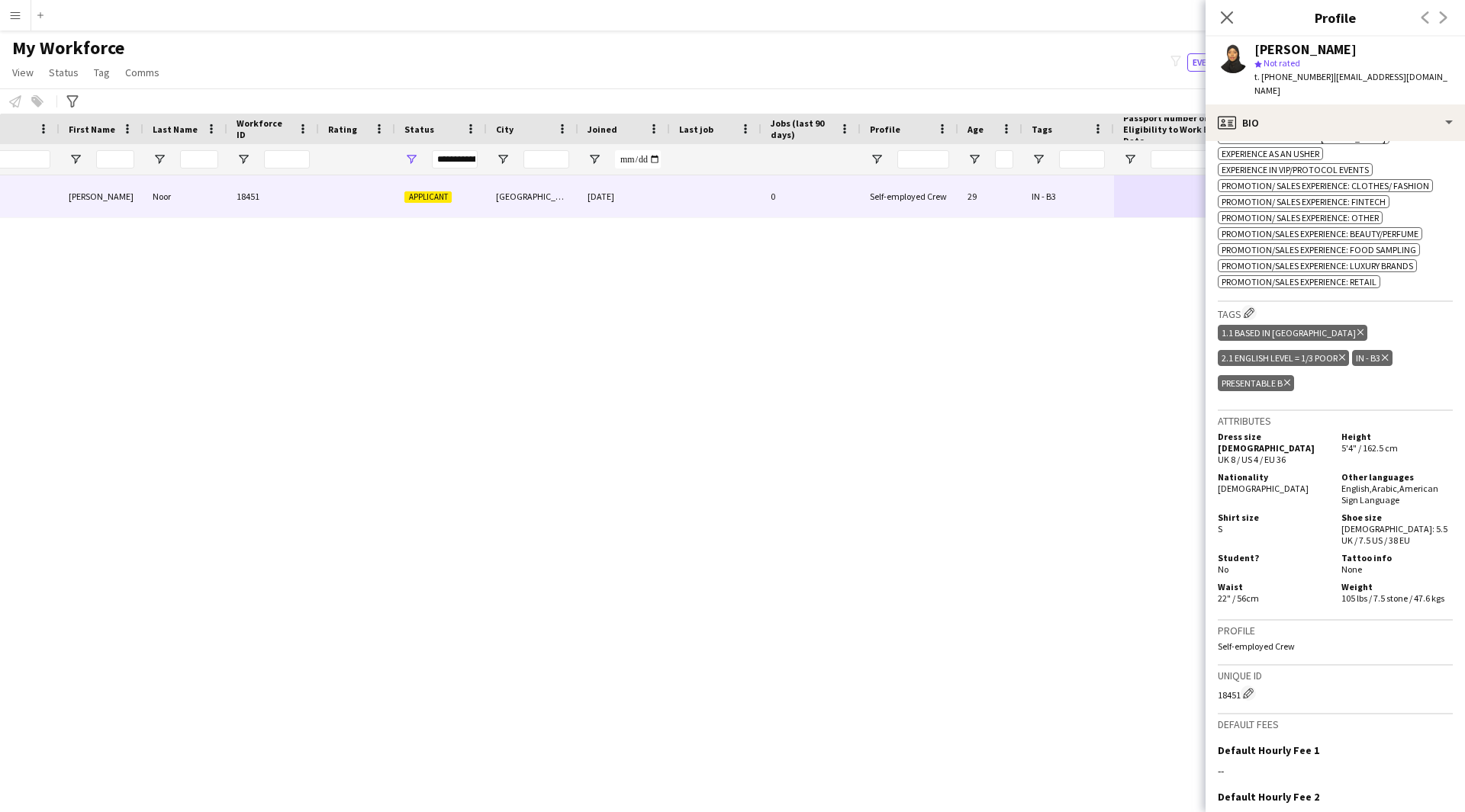
scroll to position [765, 0]
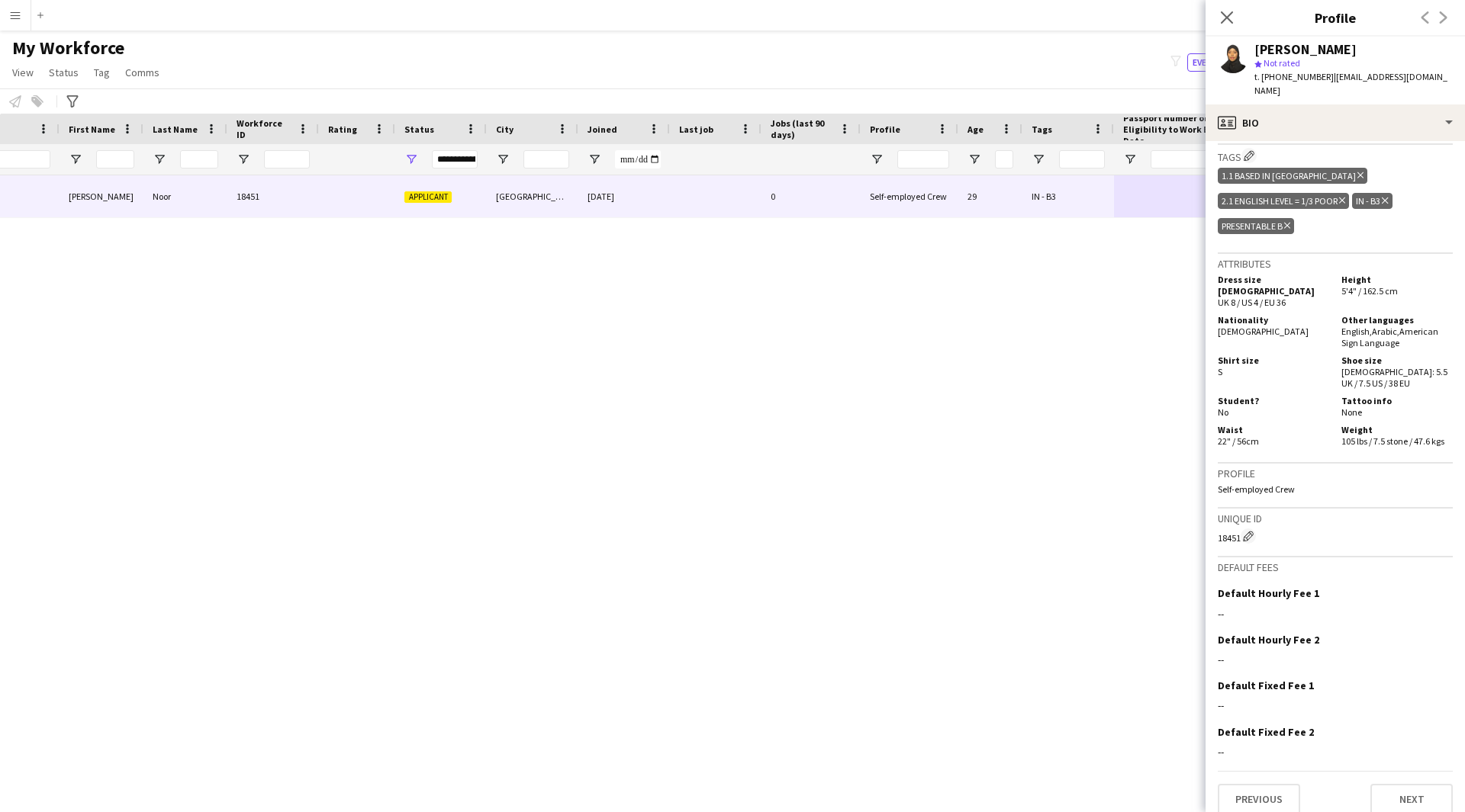
click at [959, 527] on div "[PERSON_NAME] [PERSON_NAME] 18451 Applicant [GEOGRAPHIC_DATA] [DATE] 0 Self-emp…" at bounding box center [709, 475] width 1419 height 598
click at [1228, 19] on icon at bounding box center [1226, 17] width 14 height 14
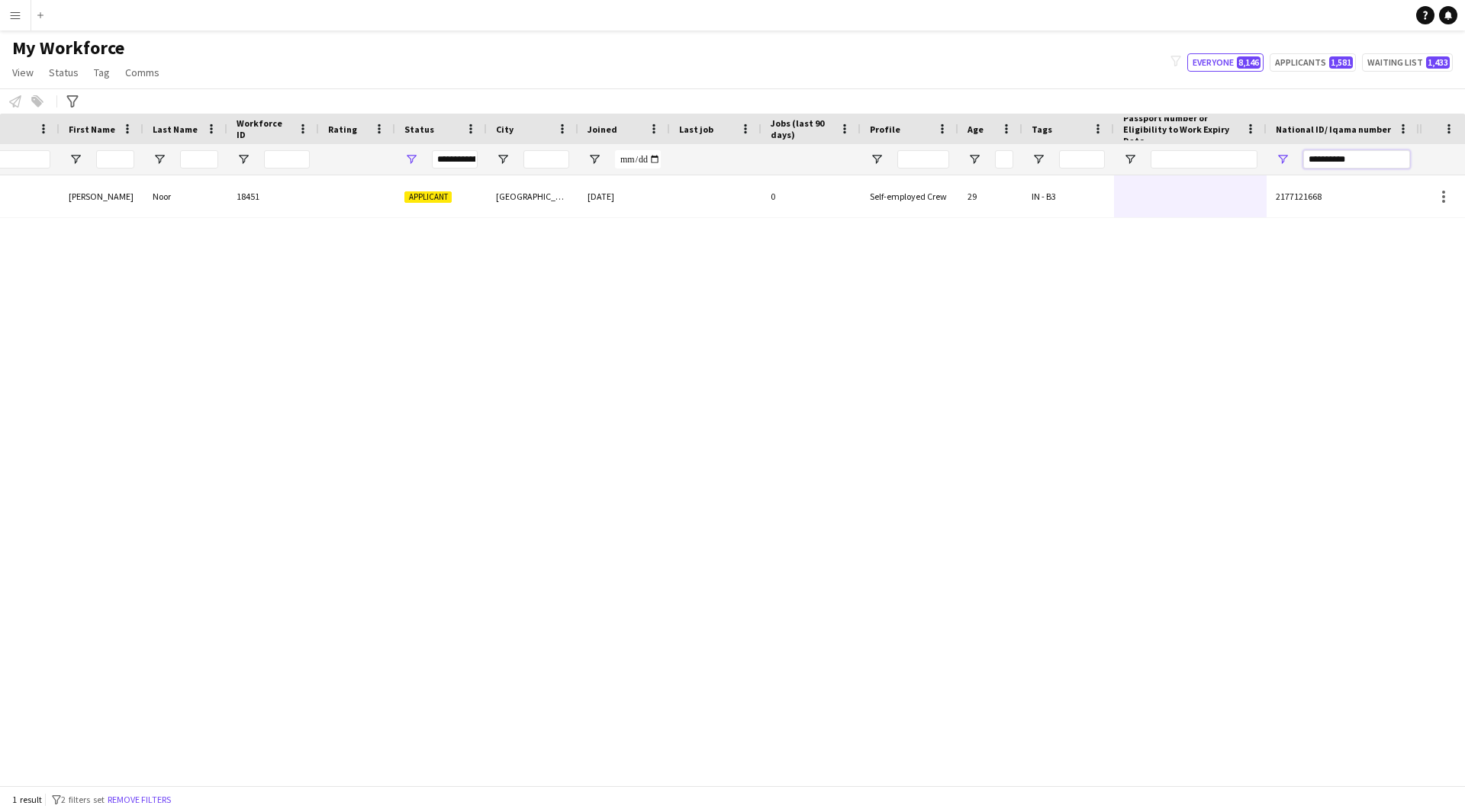
drag, startPoint x: 1372, startPoint y: 156, endPoint x: 1242, endPoint y: 173, distance: 131.1
click at [1242, 173] on div "**********" at bounding box center [617, 159] width 1604 height 31
paste input "National ID/ Iqama number Filter Input"
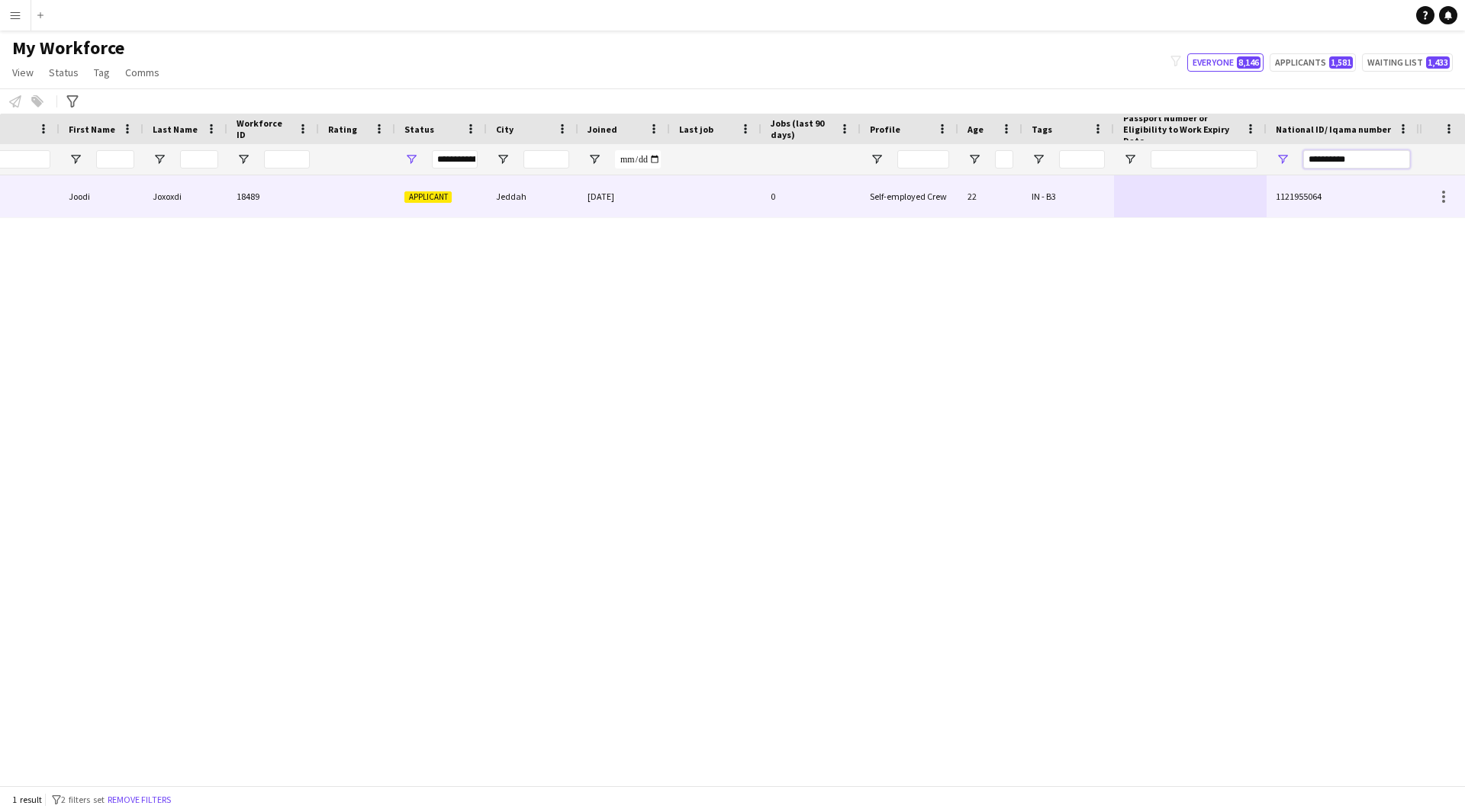
type input "**********"
click at [1013, 189] on div "22" at bounding box center [990, 197] width 64 height 42
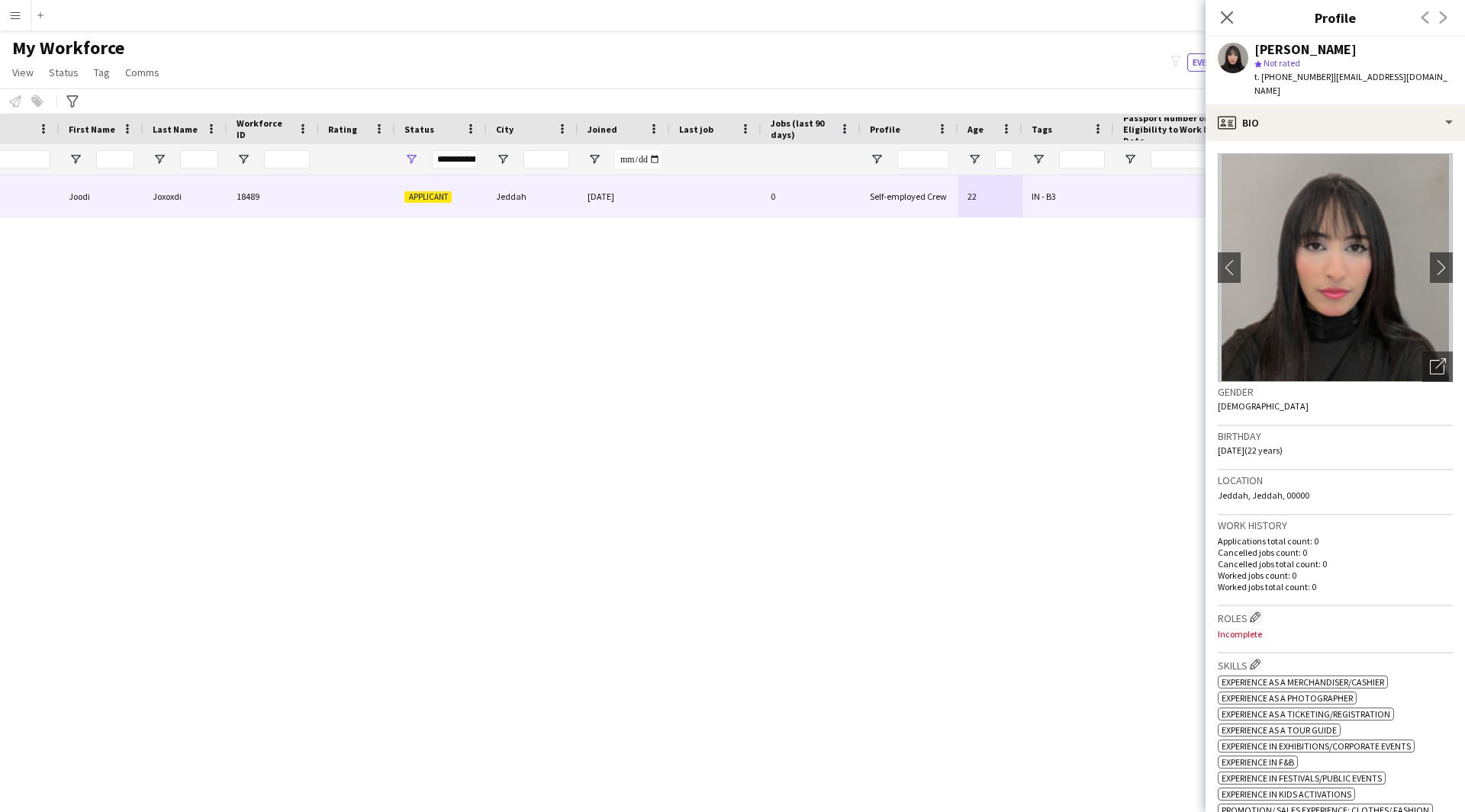
click at [150, 620] on div "[PERSON_NAME] Joodi Joxoxdi 18489 Applicant Jeddah [DATE] 0 Self-employed Crew …" at bounding box center [709, 475] width 1419 height 598
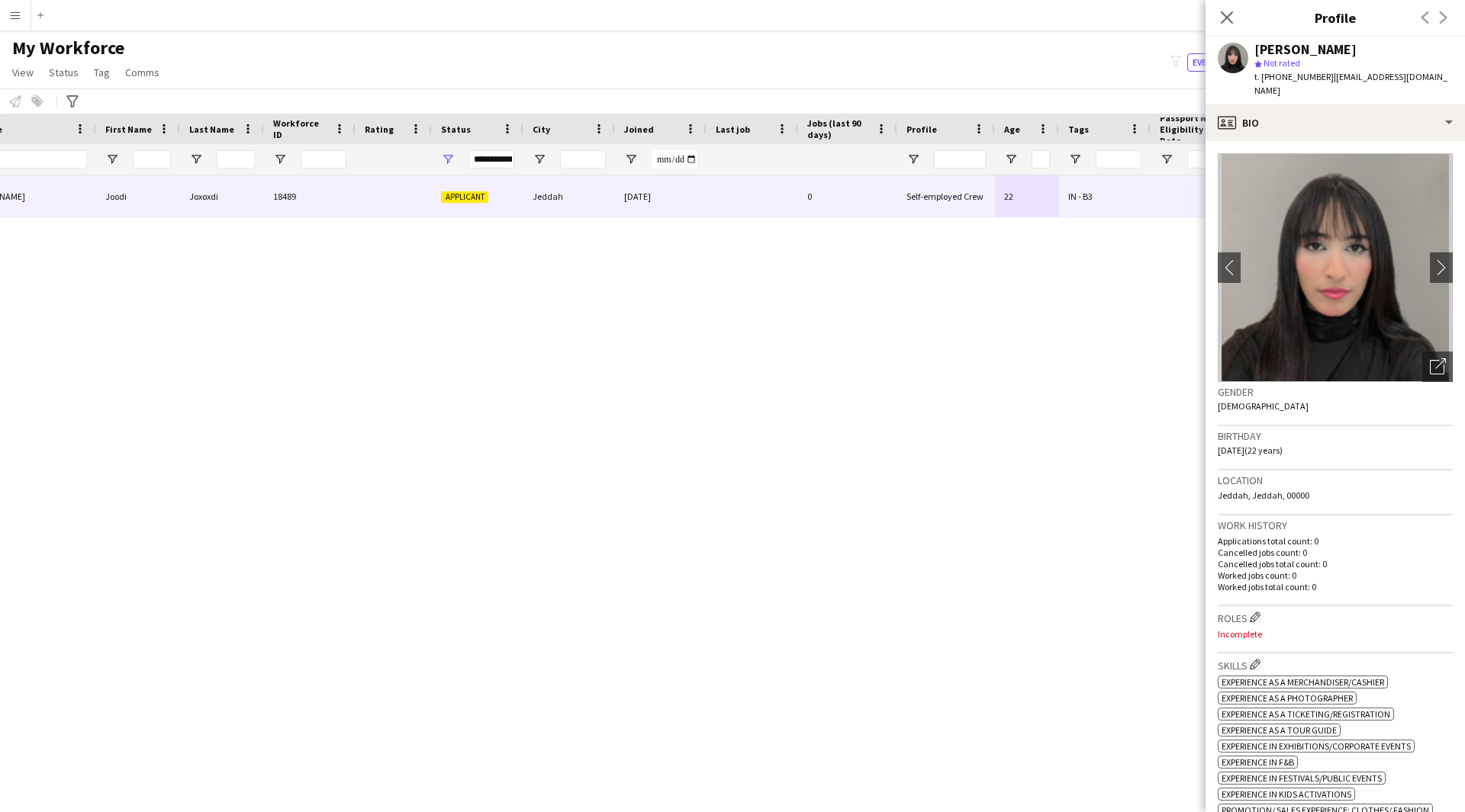
scroll to position [0, 0]
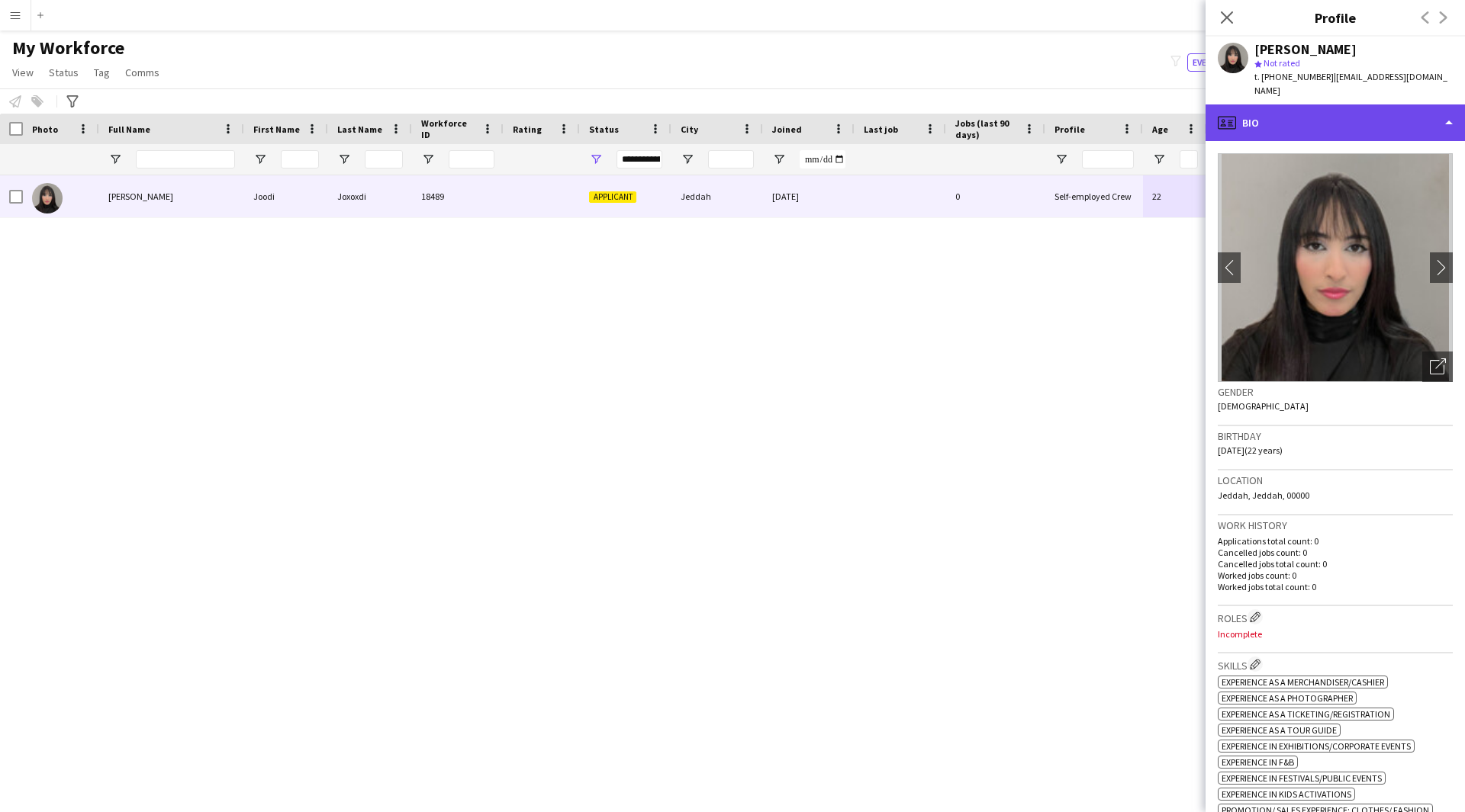
click at [1331, 114] on div "profile Bio" at bounding box center [1335, 122] width 260 height 36
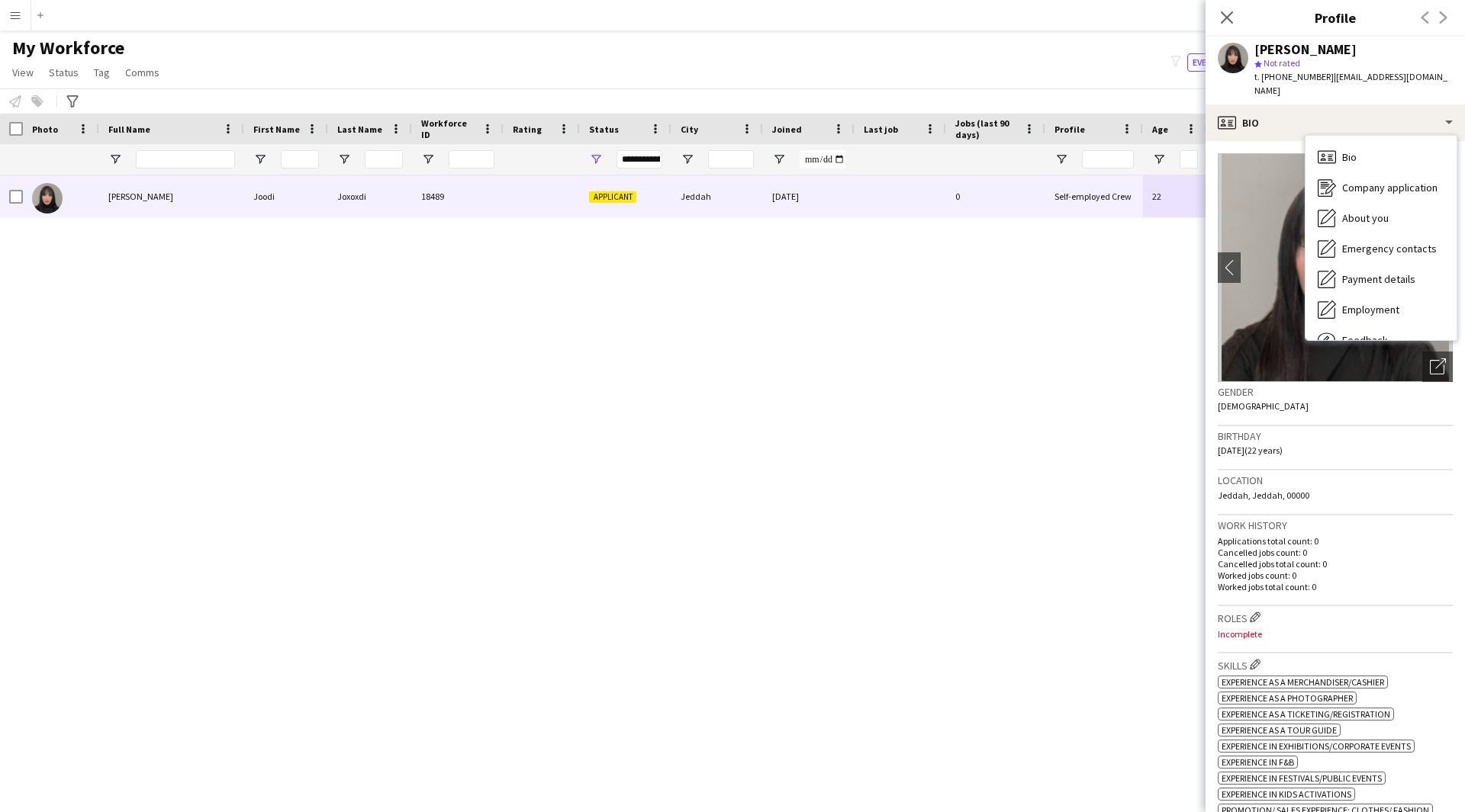
click at [1046, 361] on div "[PERSON_NAME] Joodi Joxoxdi 18489 Applicant Jeddah [DATE] 0 Self-employed Crew …" at bounding box center [709, 475] width 1419 height 598
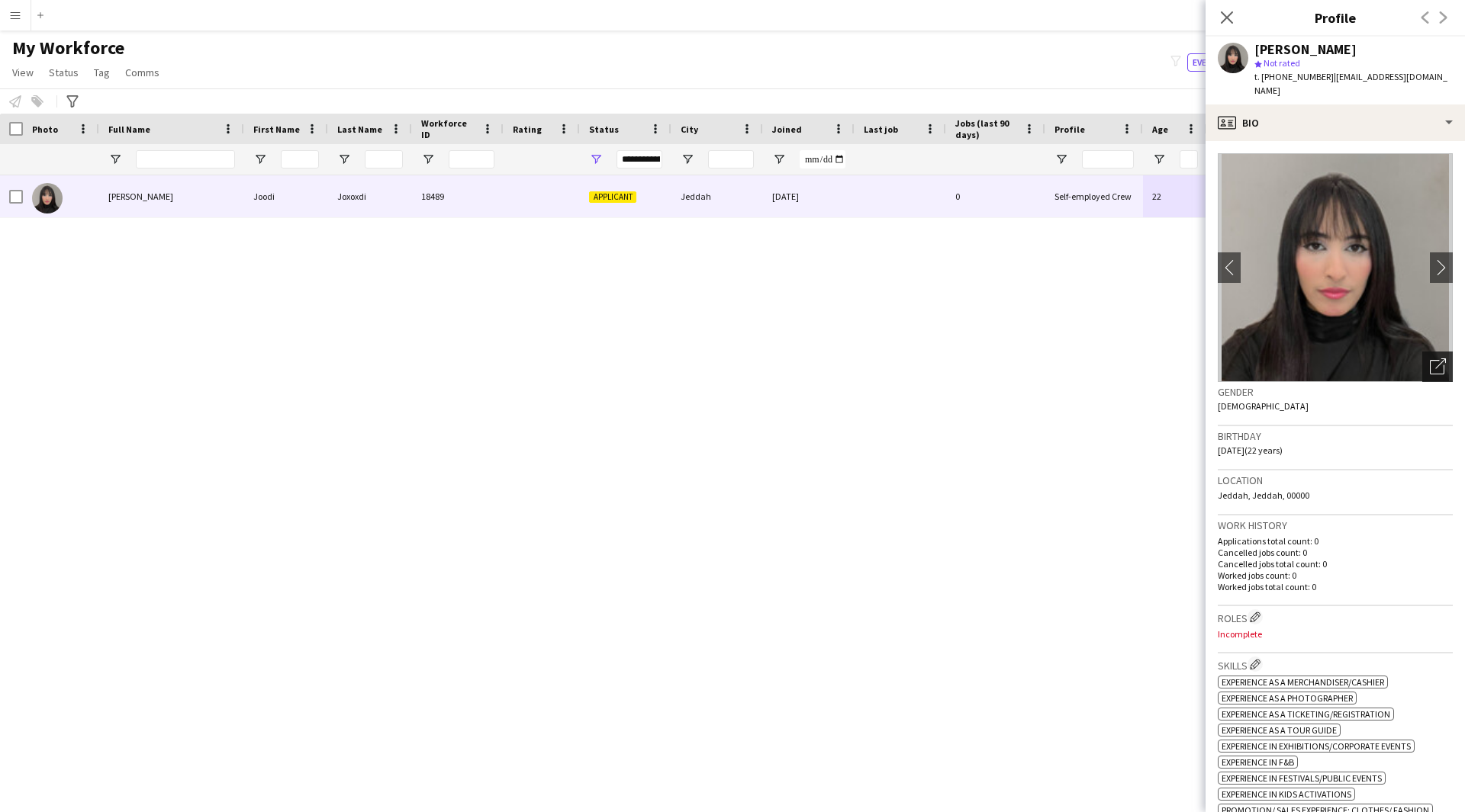
click at [1430, 358] on icon "Open photos pop-in" at bounding box center [1438, 366] width 16 height 16
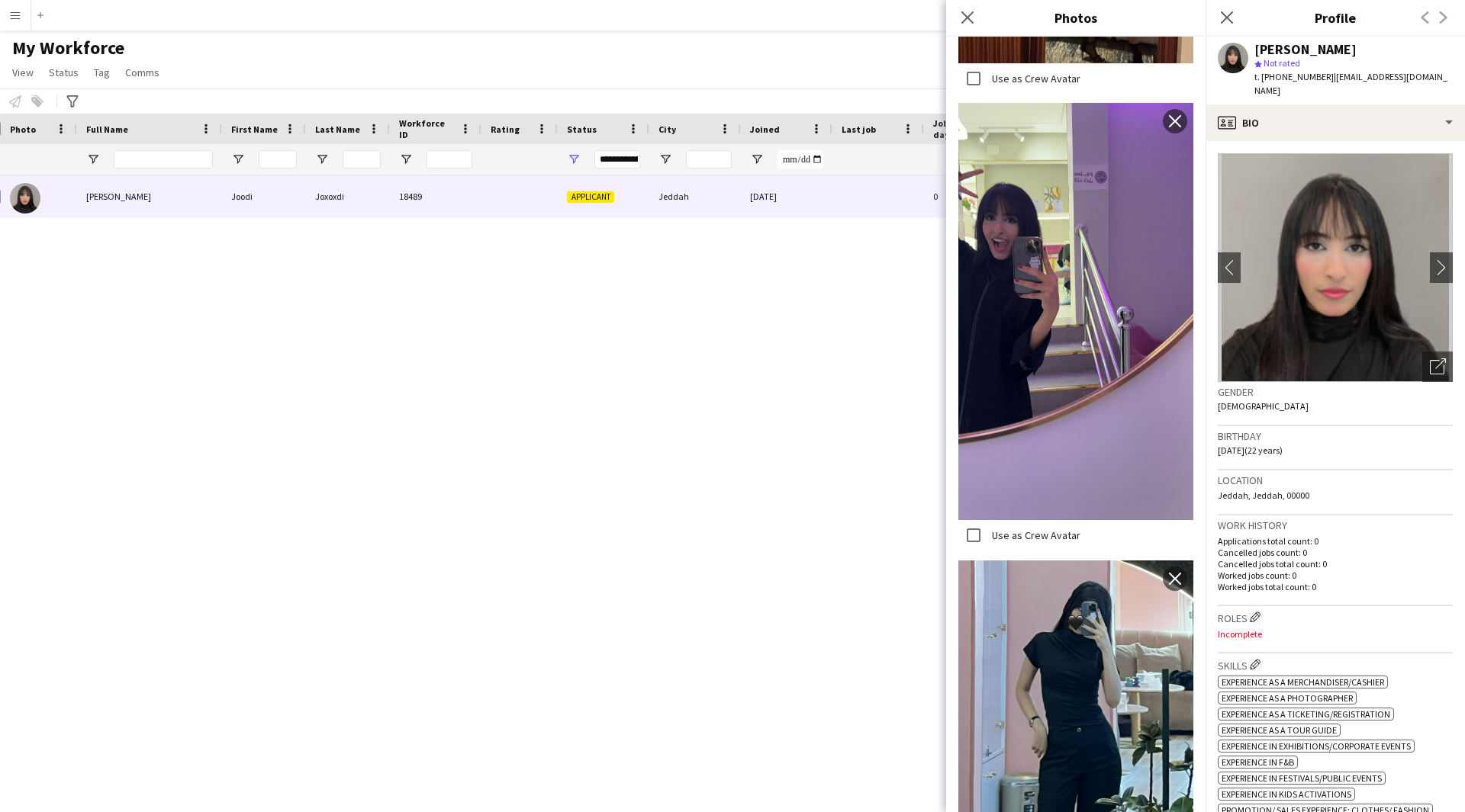
scroll to position [2968, 0]
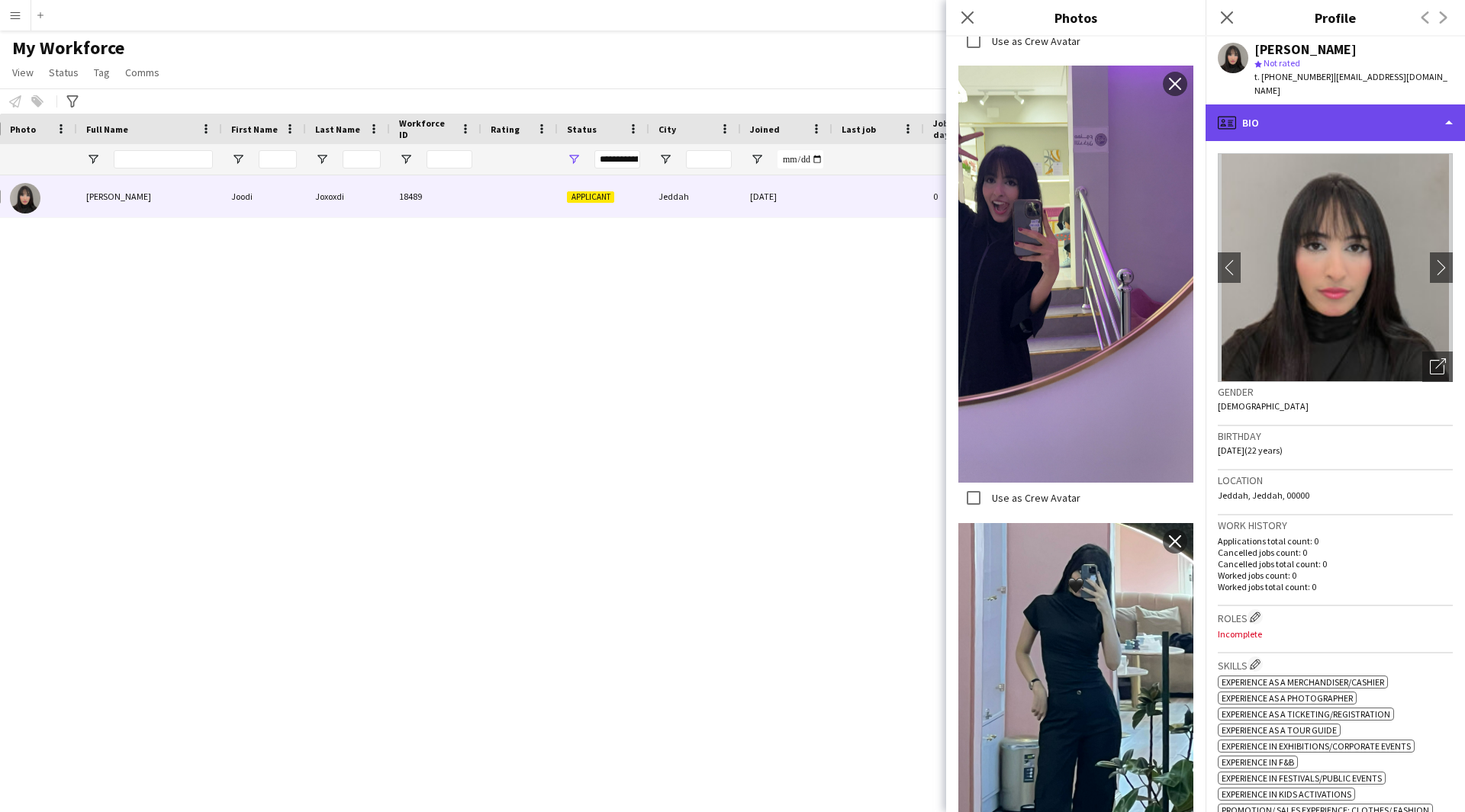
click at [1345, 109] on div "profile Bio" at bounding box center [1335, 122] width 260 height 36
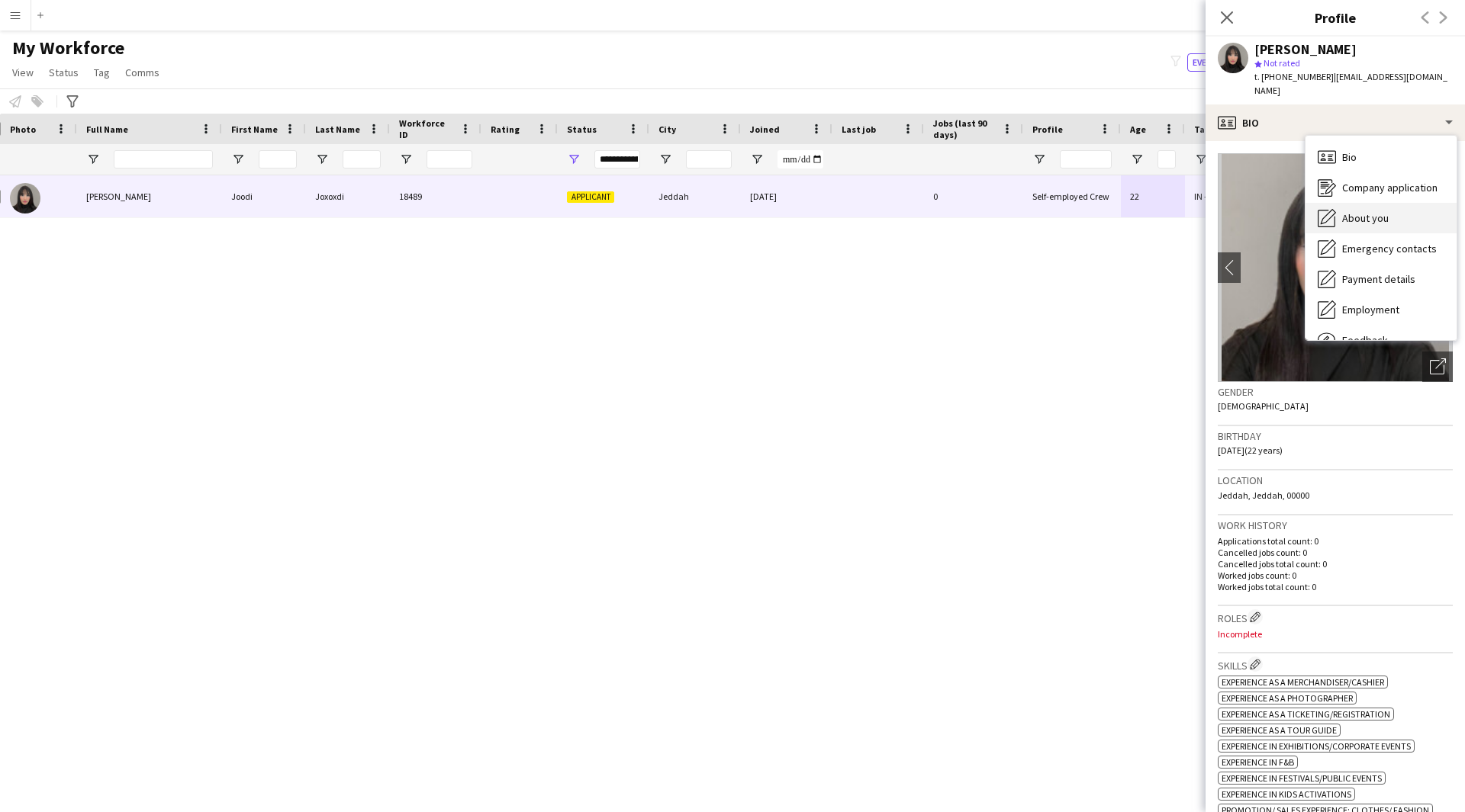
click at [1410, 207] on div "About you About you" at bounding box center [1380, 218] width 151 height 31
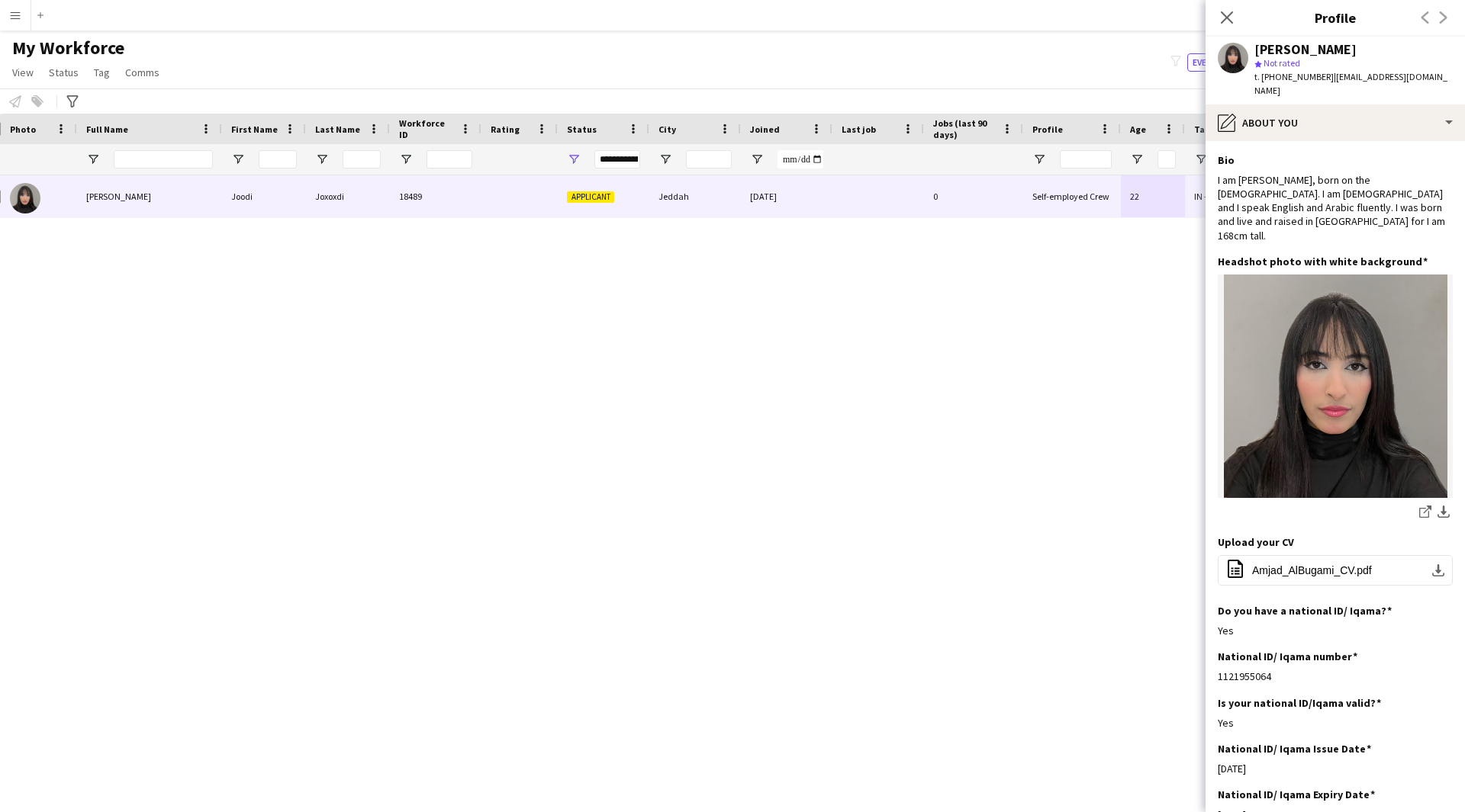
drag, startPoint x: 1423, startPoint y: 553, endPoint x: 1100, endPoint y: 540, distance: 323.3
click at [1100, 540] on div "[PERSON_NAME] Joodi Joxoxdi 18489 Applicant Jeddah [DATE] 0 Self-employed Crew …" at bounding box center [709, 475] width 1419 height 598
click at [1307, 564] on span "Amjad_AlBugami_CV.pdf" at bounding box center [1312, 570] width 120 height 12
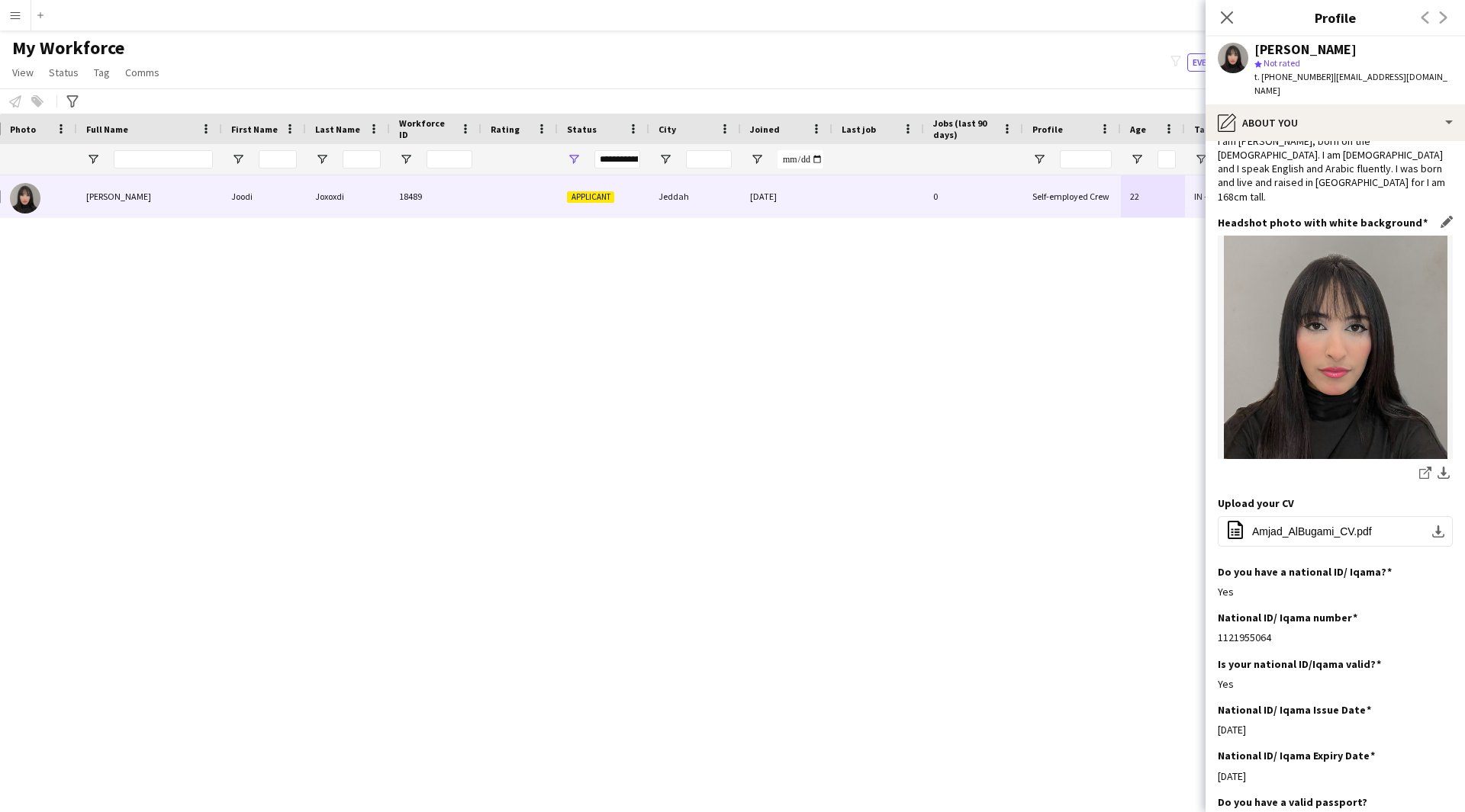
scroll to position [0, 0]
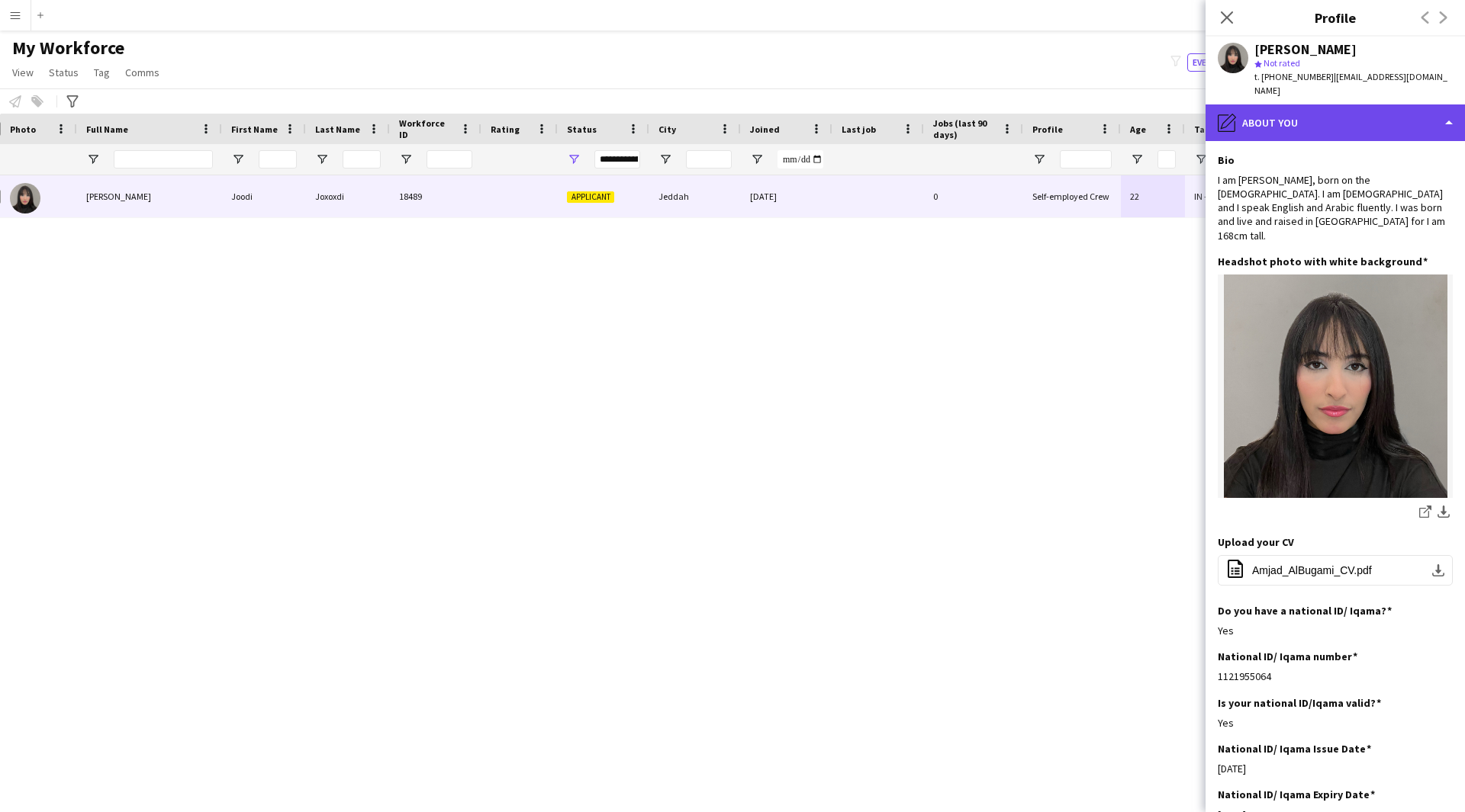
click at [1316, 110] on div "pencil4 About you" at bounding box center [1335, 122] width 260 height 36
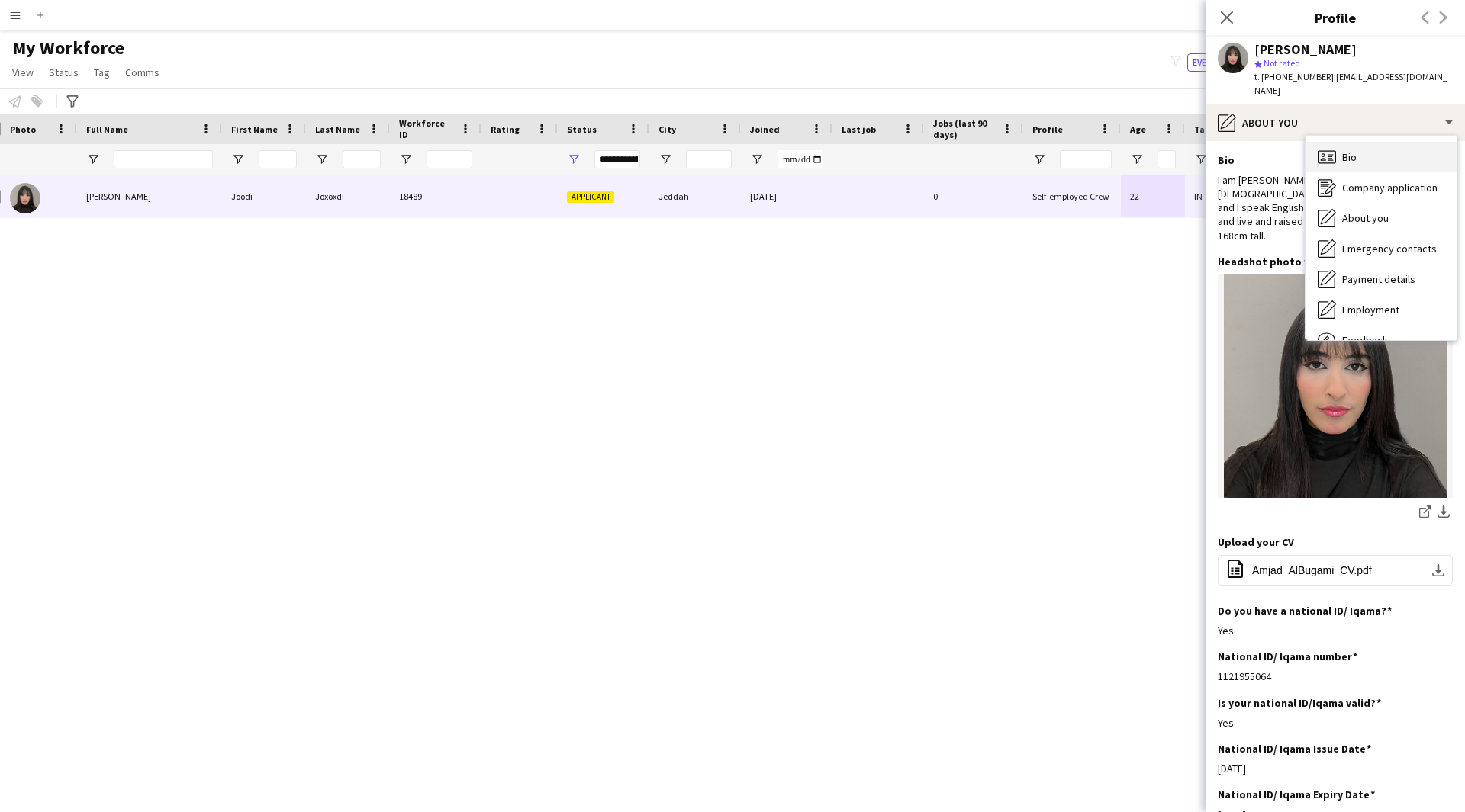
click at [1331, 150] on icon at bounding box center [1326, 156] width 19 height 13
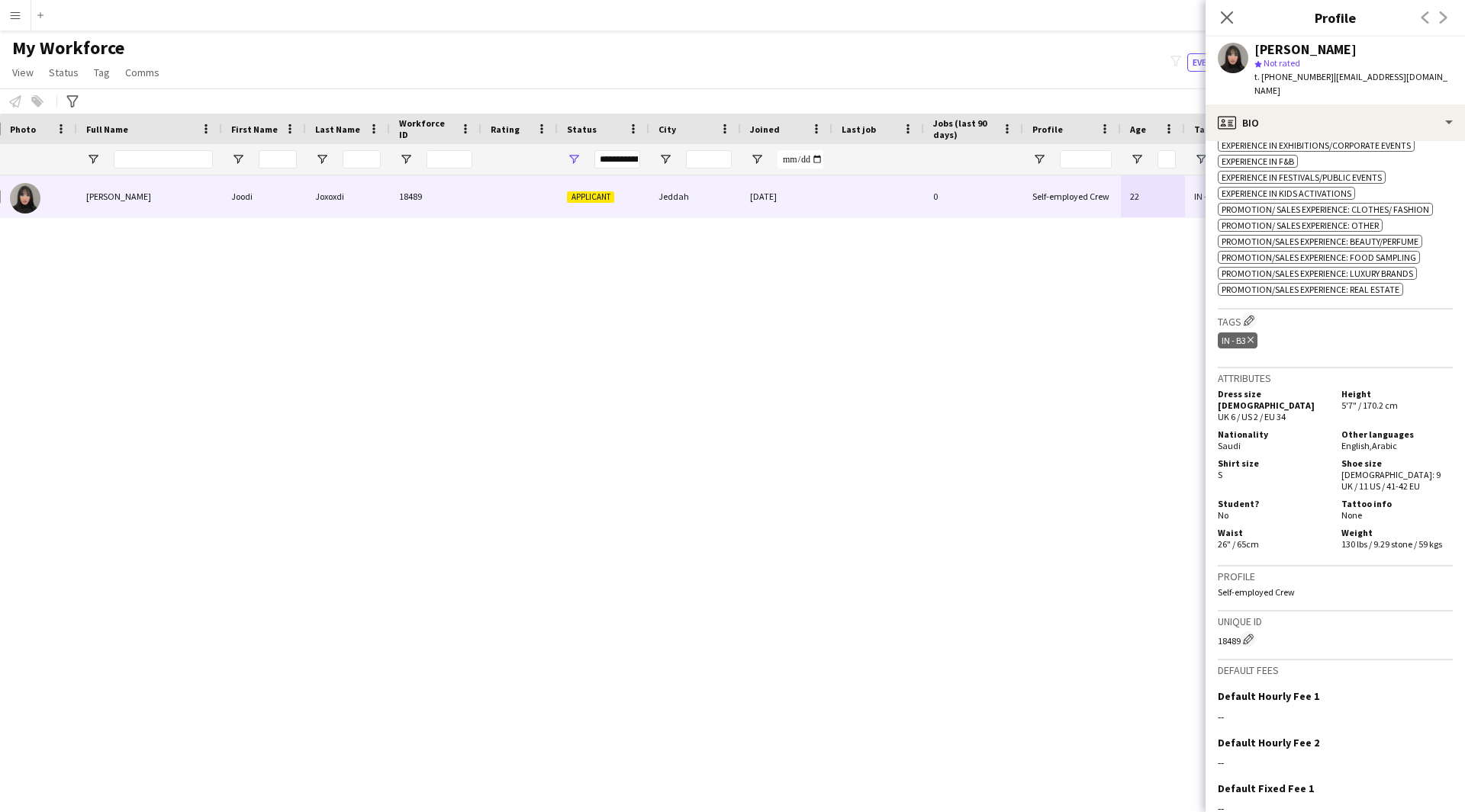
scroll to position [624, 0]
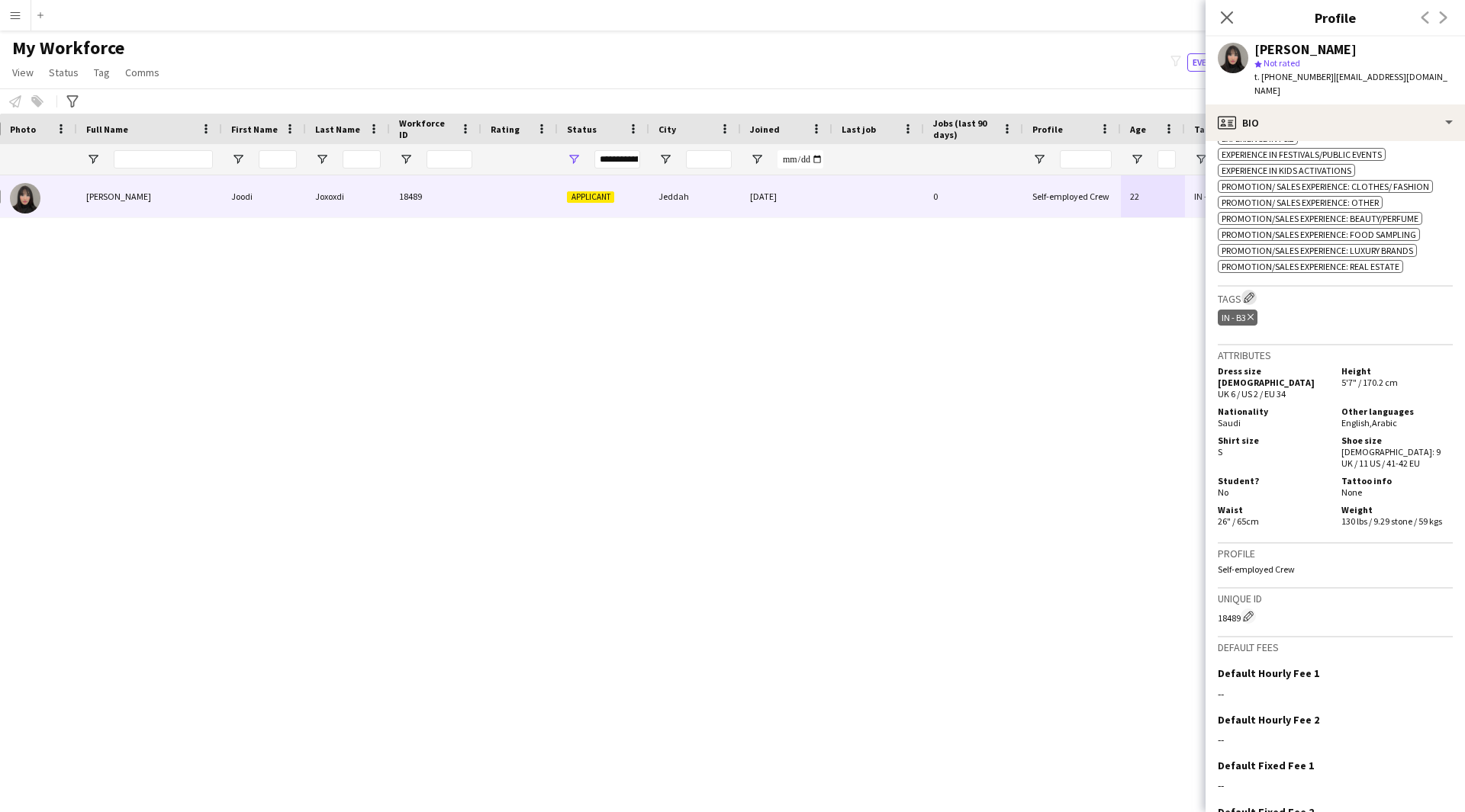
click at [1247, 292] on app-icon "Edit crew company tags" at bounding box center [1249, 297] width 11 height 11
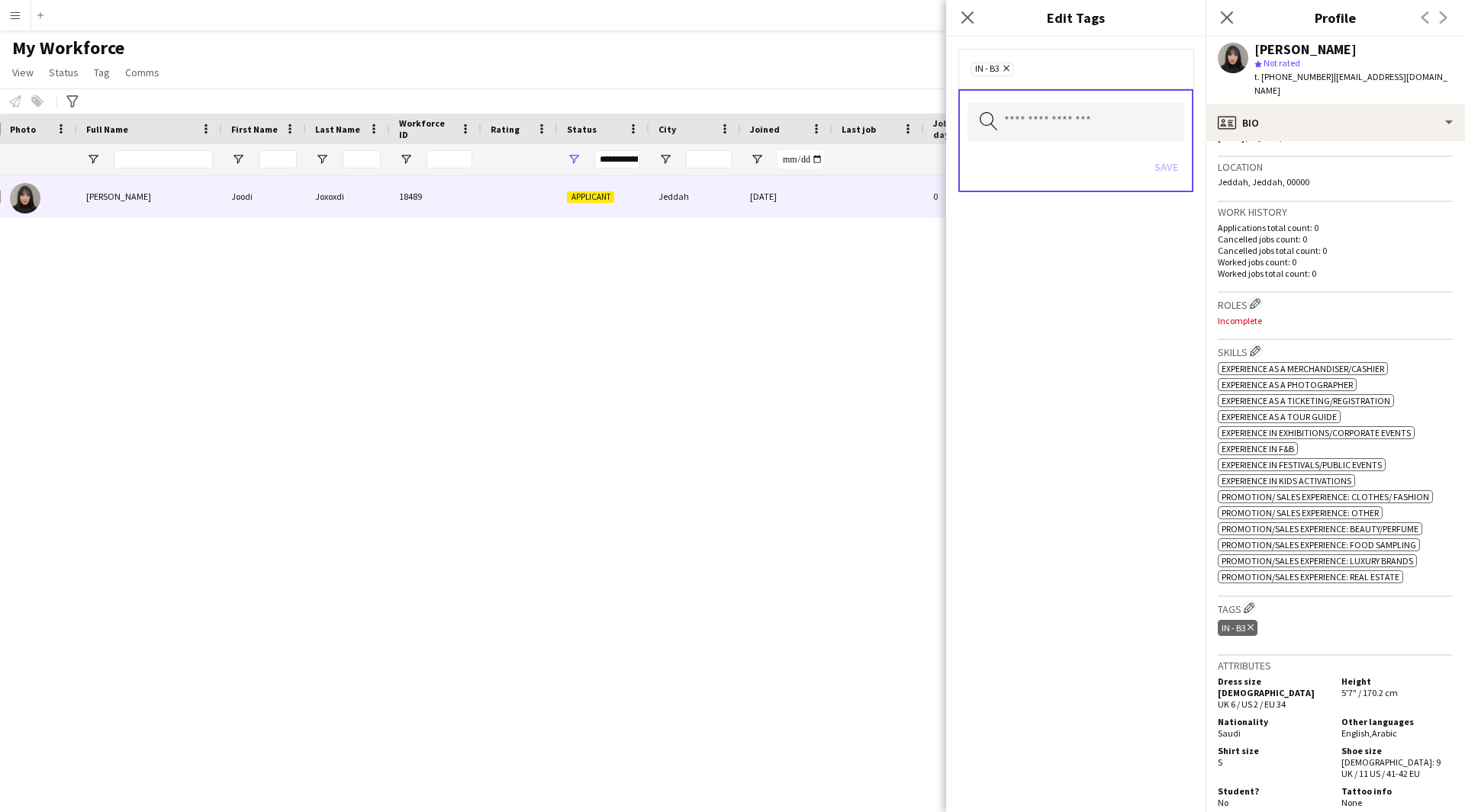
scroll to position [301, 0]
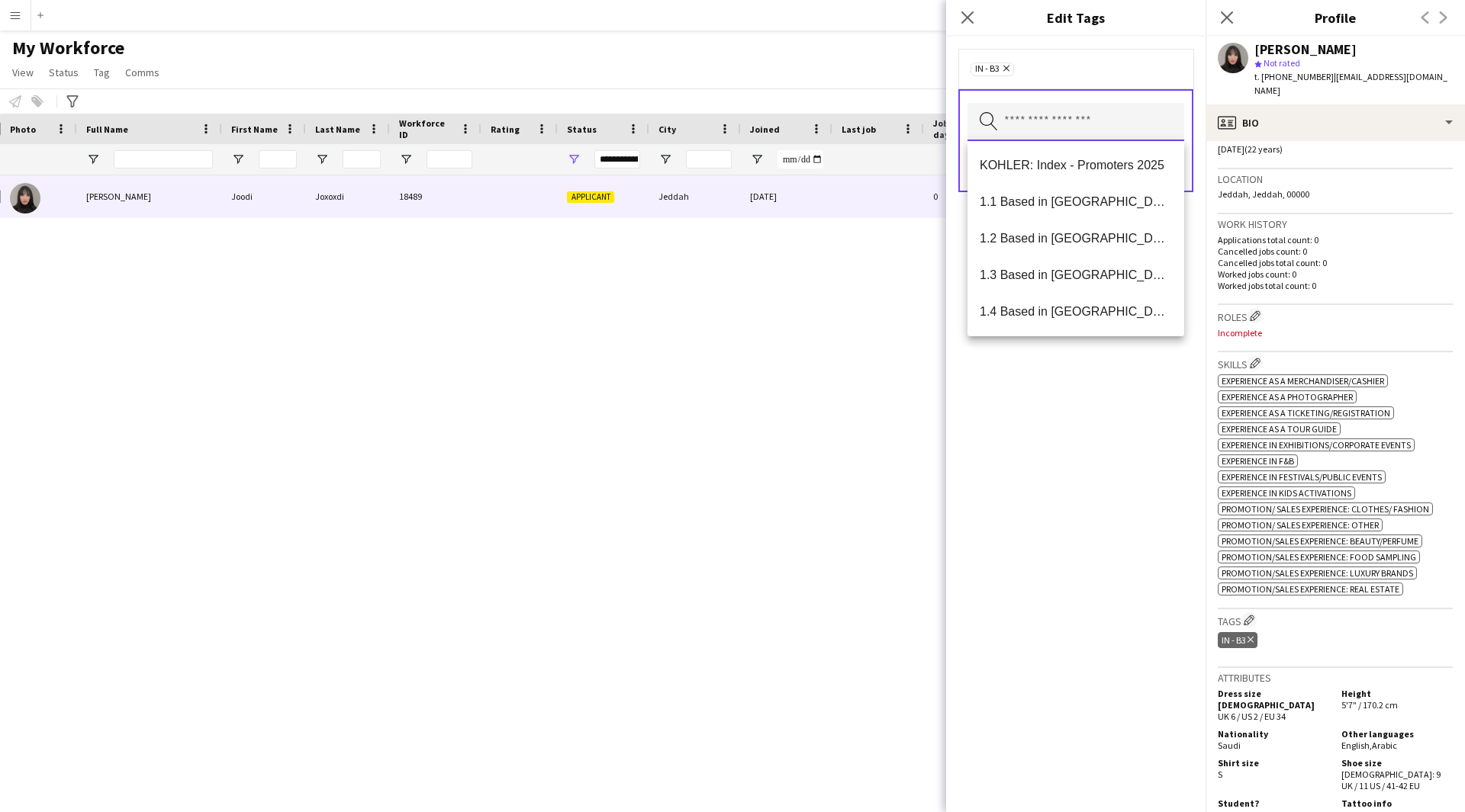
click at [1099, 137] on input "text" at bounding box center [1075, 122] width 216 height 38
click at [1097, 261] on mat-option "1.3 Based in [GEOGRAPHIC_DATA]" at bounding box center [1075, 274] width 216 height 36
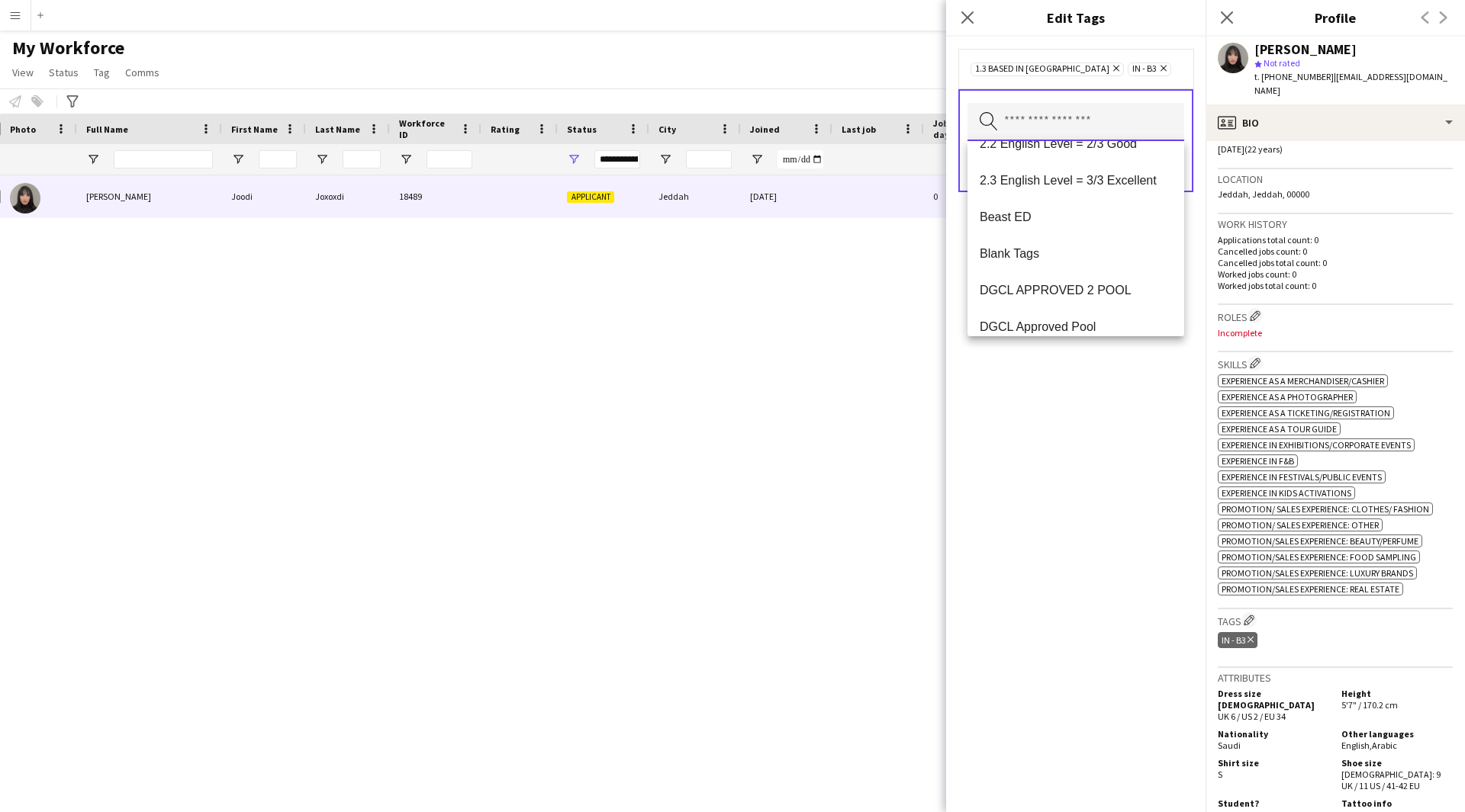
scroll to position [349, 0]
click at [1101, 173] on mat-option "2.3 English Level = 3/3 Excellent" at bounding box center [1075, 183] width 216 height 36
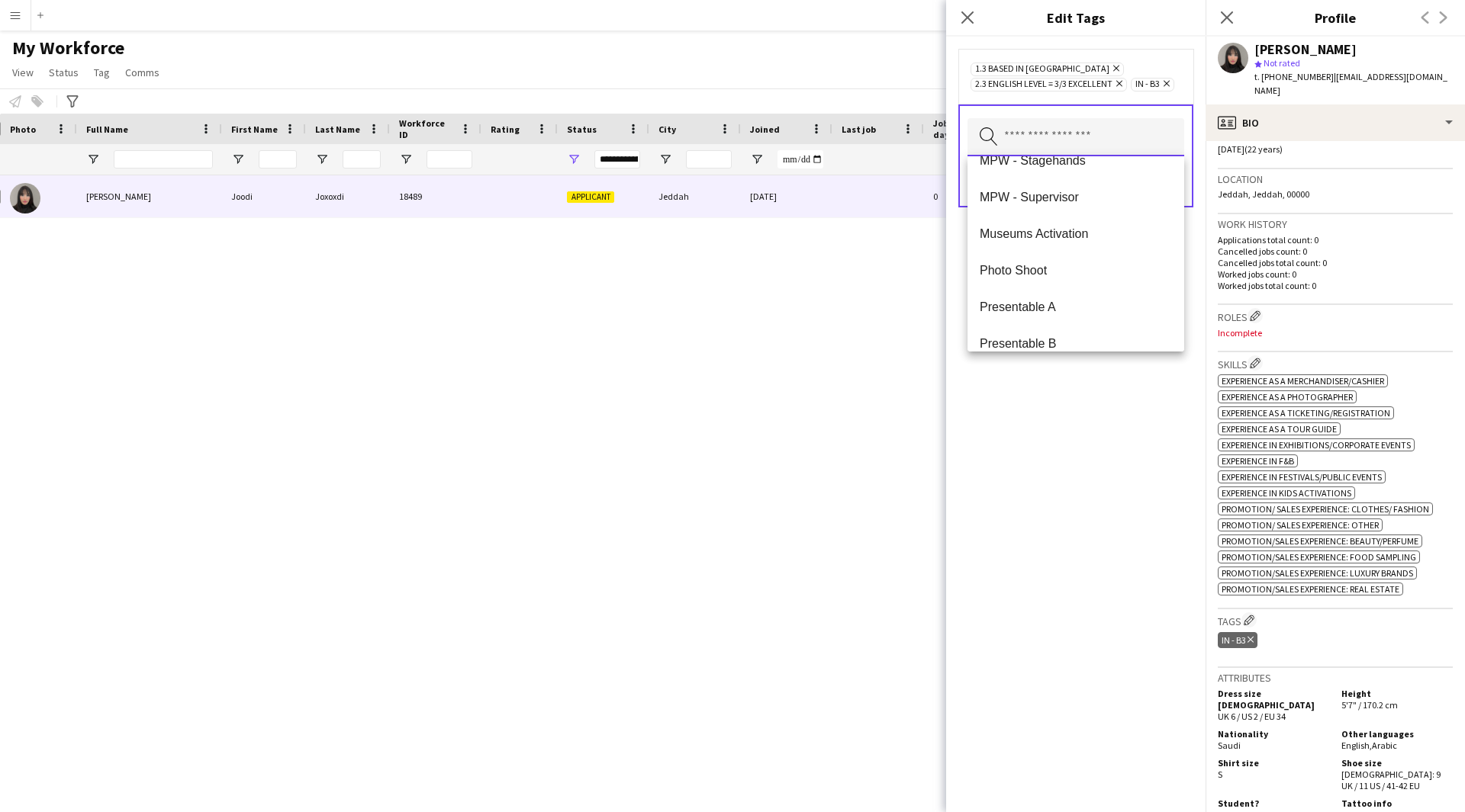
scroll to position [1703, 0]
click at [1033, 312] on span "Presentable A" at bounding box center [1076, 307] width 193 height 14
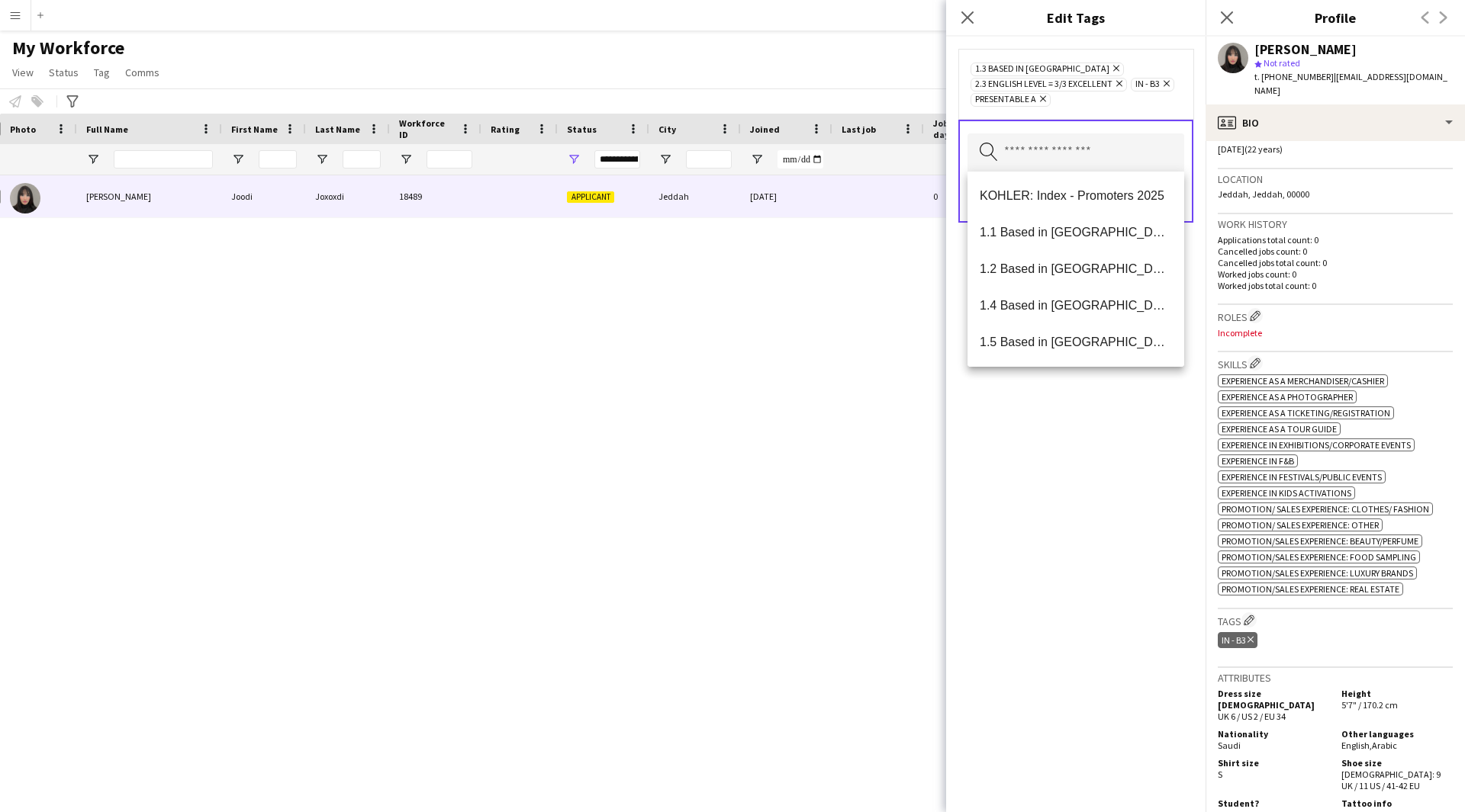
click at [1044, 485] on div "1.3 Based in [GEOGRAPHIC_DATA] Remove 2.3 English Level = 3/3 Excellent Remove …" at bounding box center [1076, 424] width 260 height 776
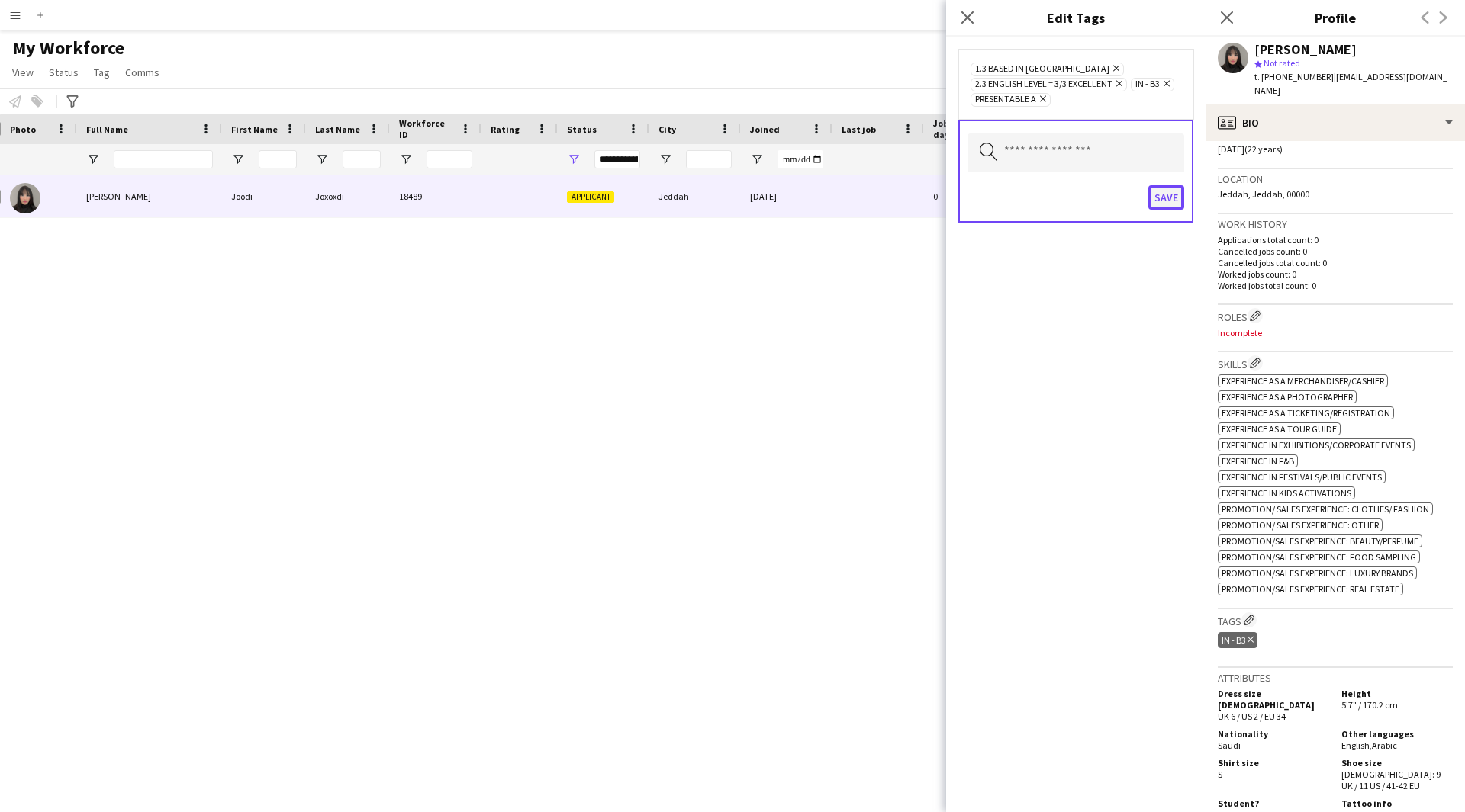
click at [1157, 199] on button "Save" at bounding box center [1166, 198] width 36 height 25
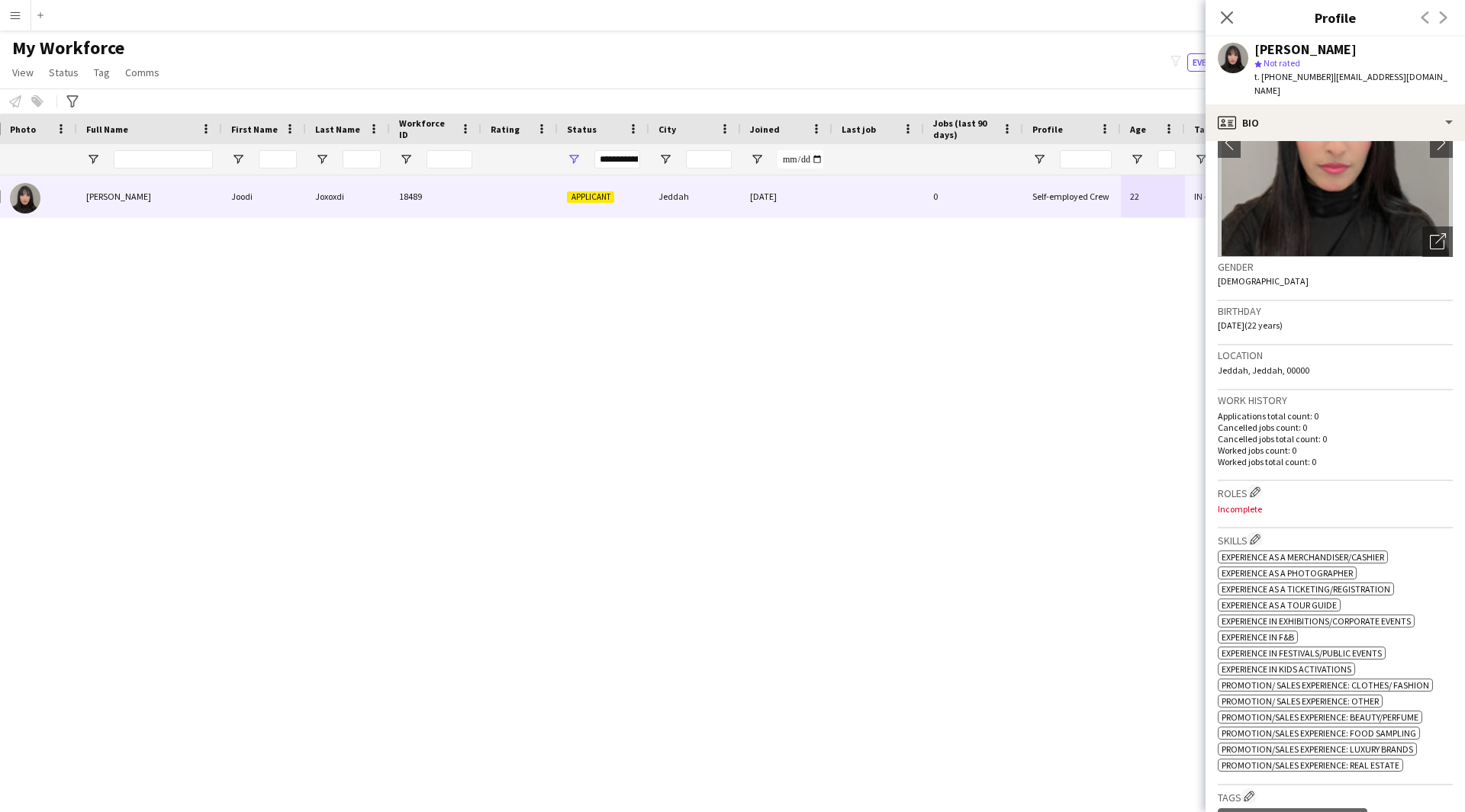
scroll to position [0, 0]
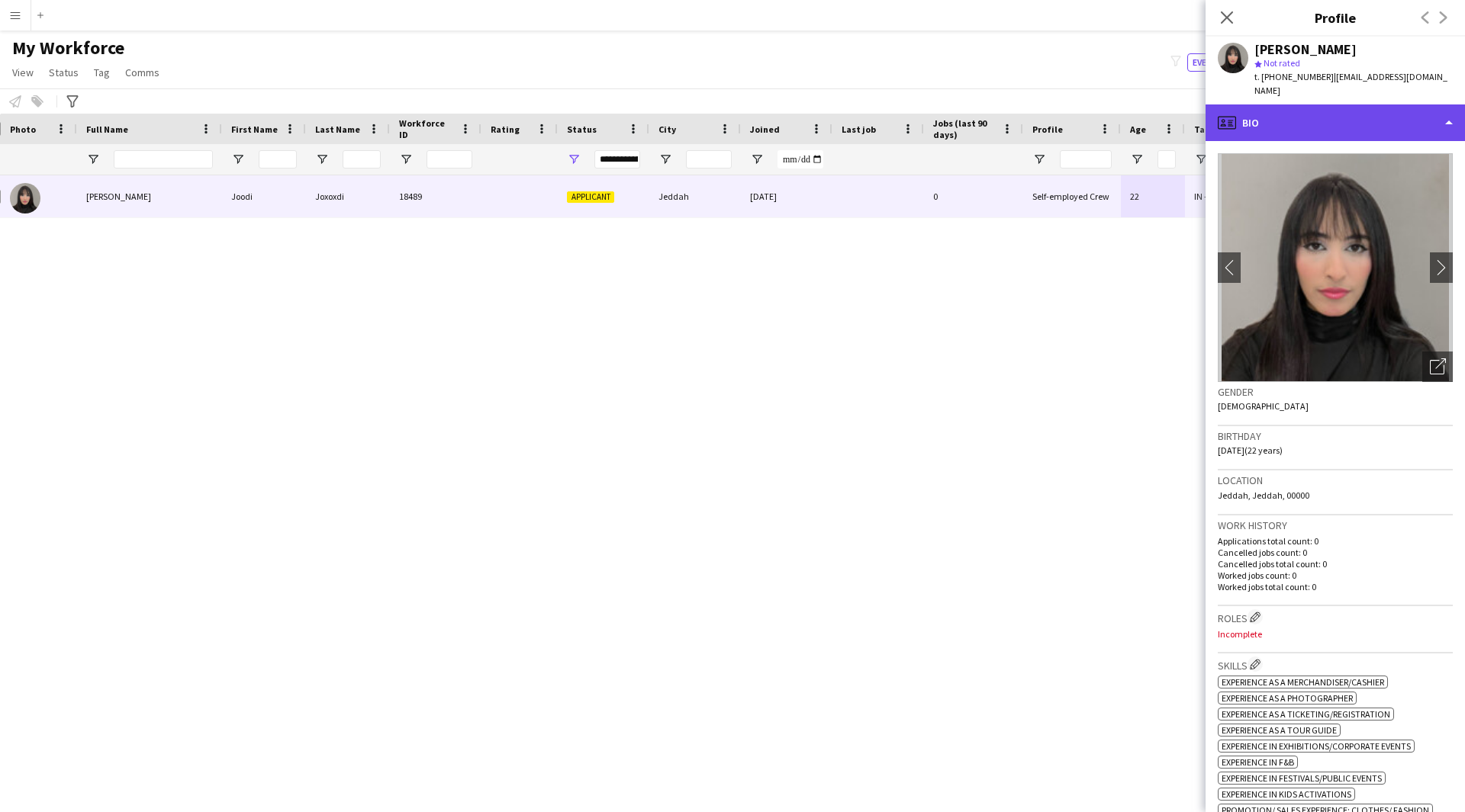
click at [1340, 109] on div "profile Bio" at bounding box center [1335, 122] width 260 height 36
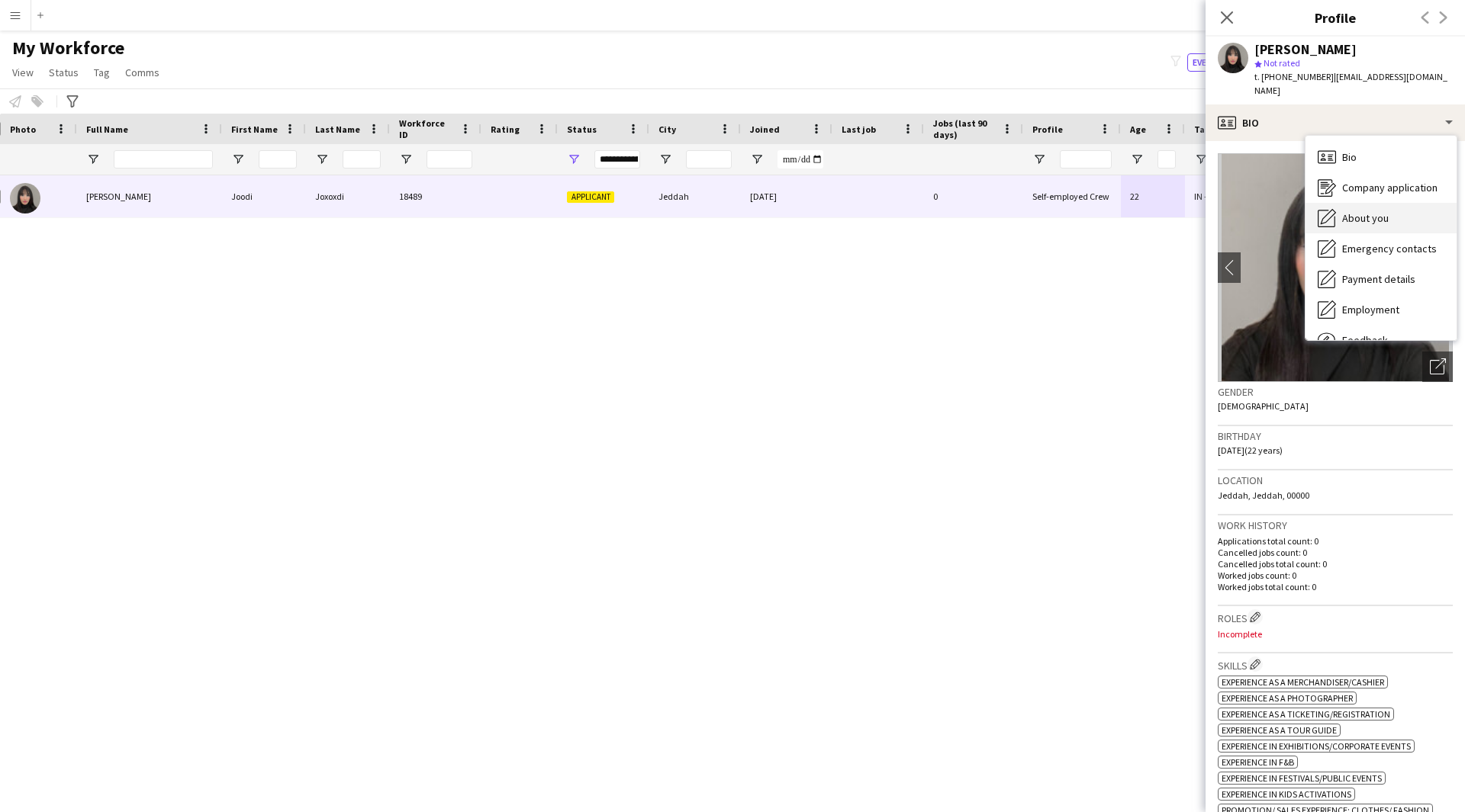
click at [1381, 211] on span "About you" at bounding box center [1365, 218] width 47 height 14
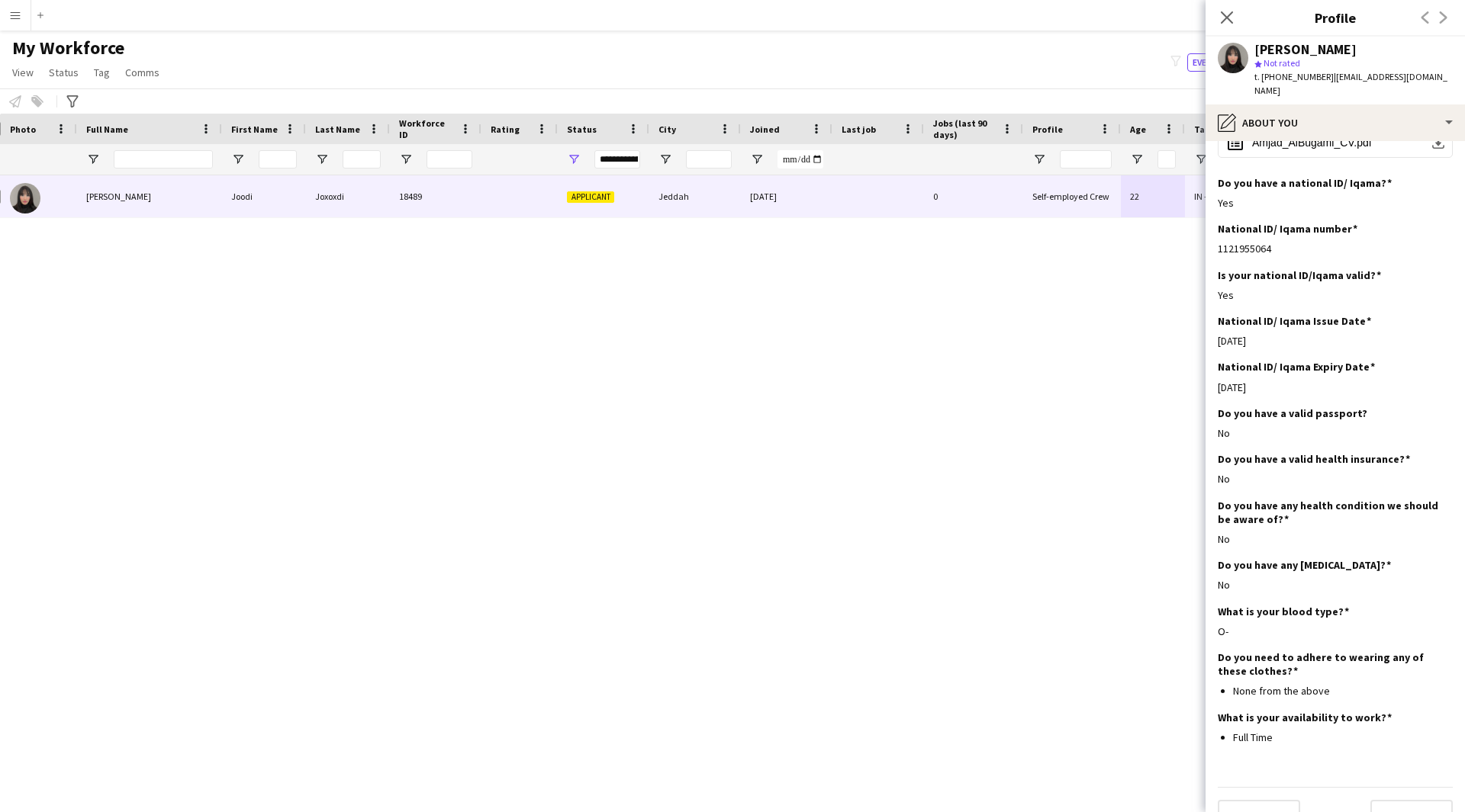
scroll to position [430, 0]
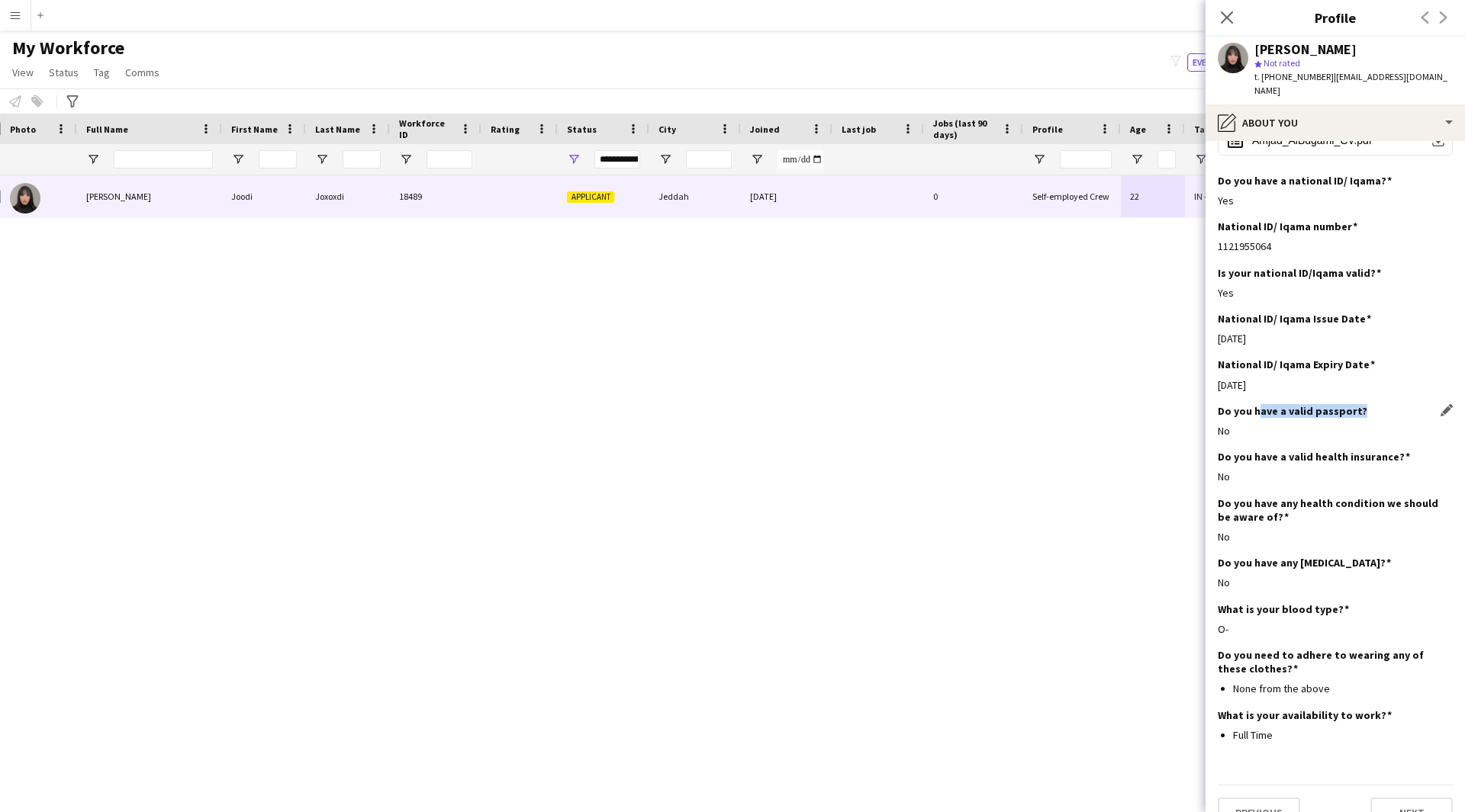
drag, startPoint x: 1363, startPoint y: 377, endPoint x: 1257, endPoint y: 388, distance: 106.6
click at [1257, 404] on div "Do you have a valid passport? Edit this field" at bounding box center [1335, 411] width 235 height 14
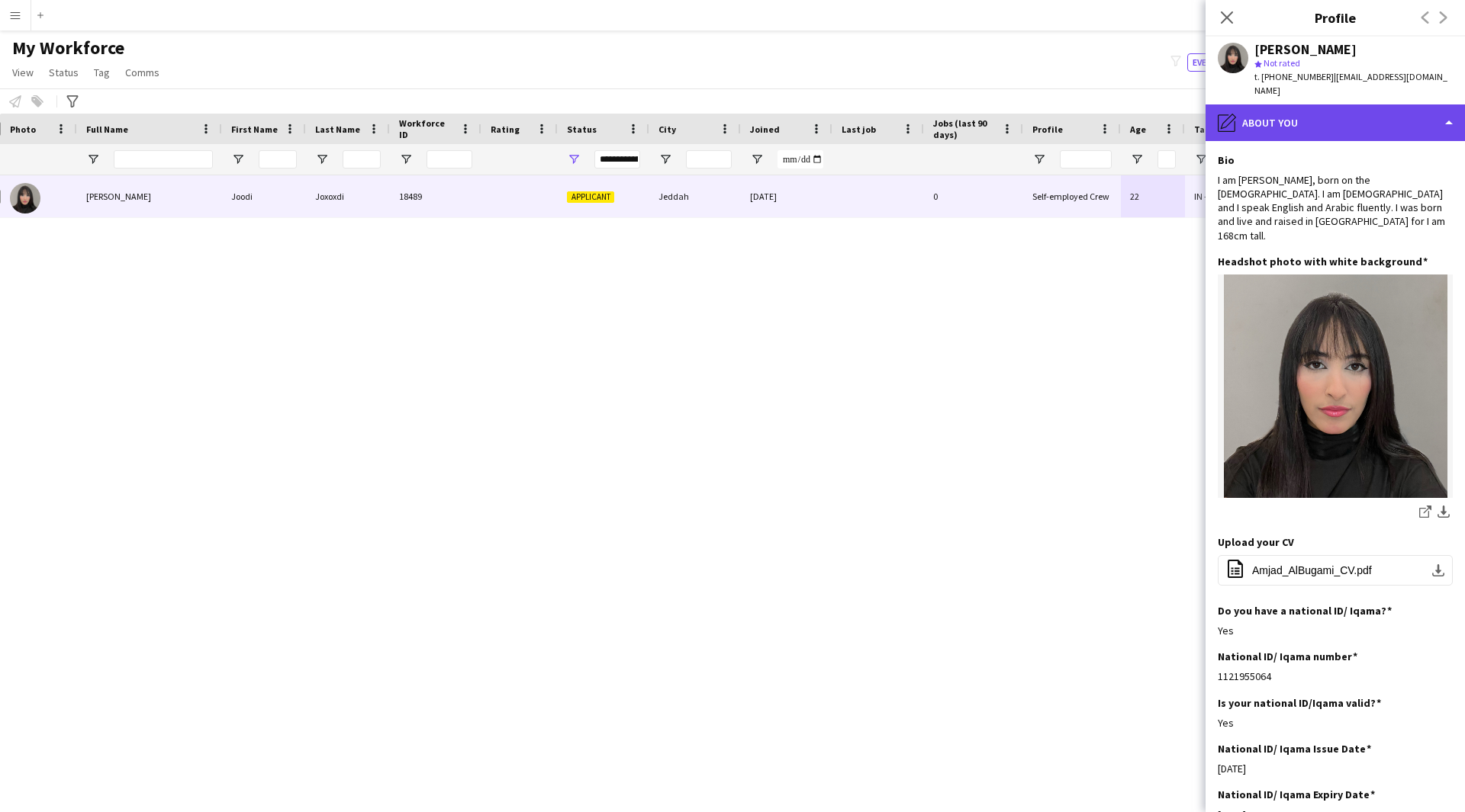
click at [1356, 110] on div "pencil4 About you" at bounding box center [1335, 122] width 260 height 36
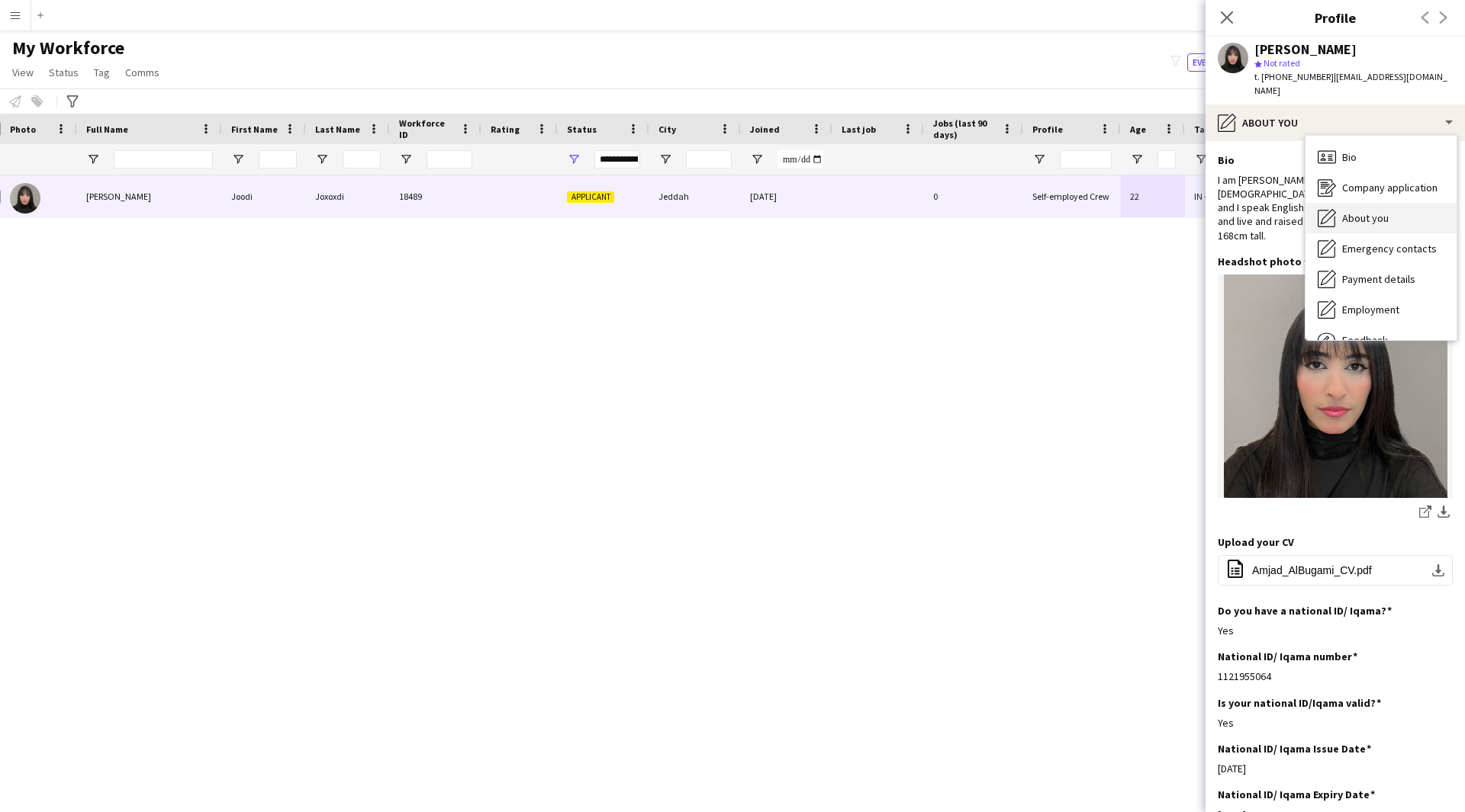
click at [1393, 203] on div "About you About you" at bounding box center [1380, 218] width 151 height 31
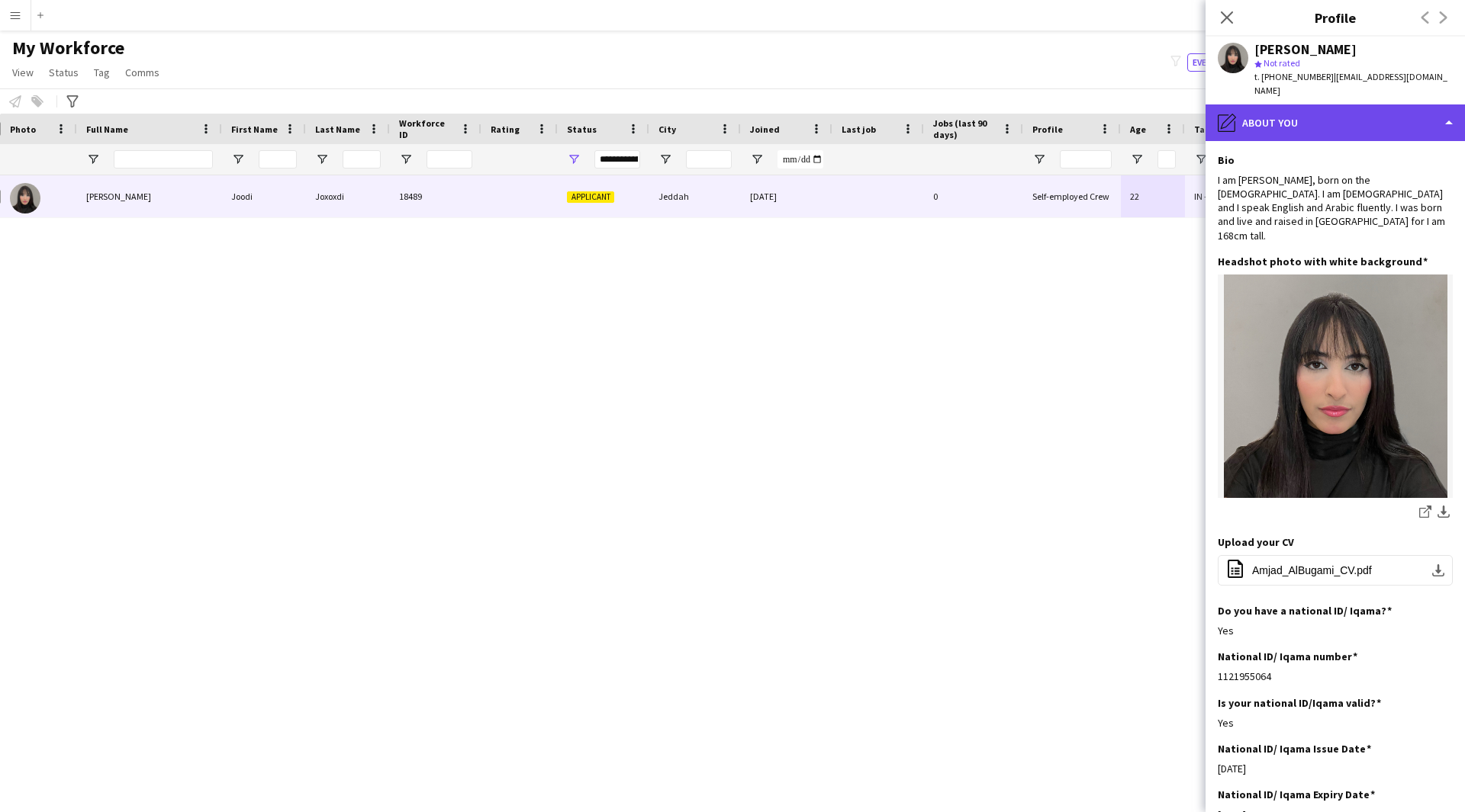
click at [1371, 109] on div "pencil4 About you" at bounding box center [1335, 122] width 260 height 36
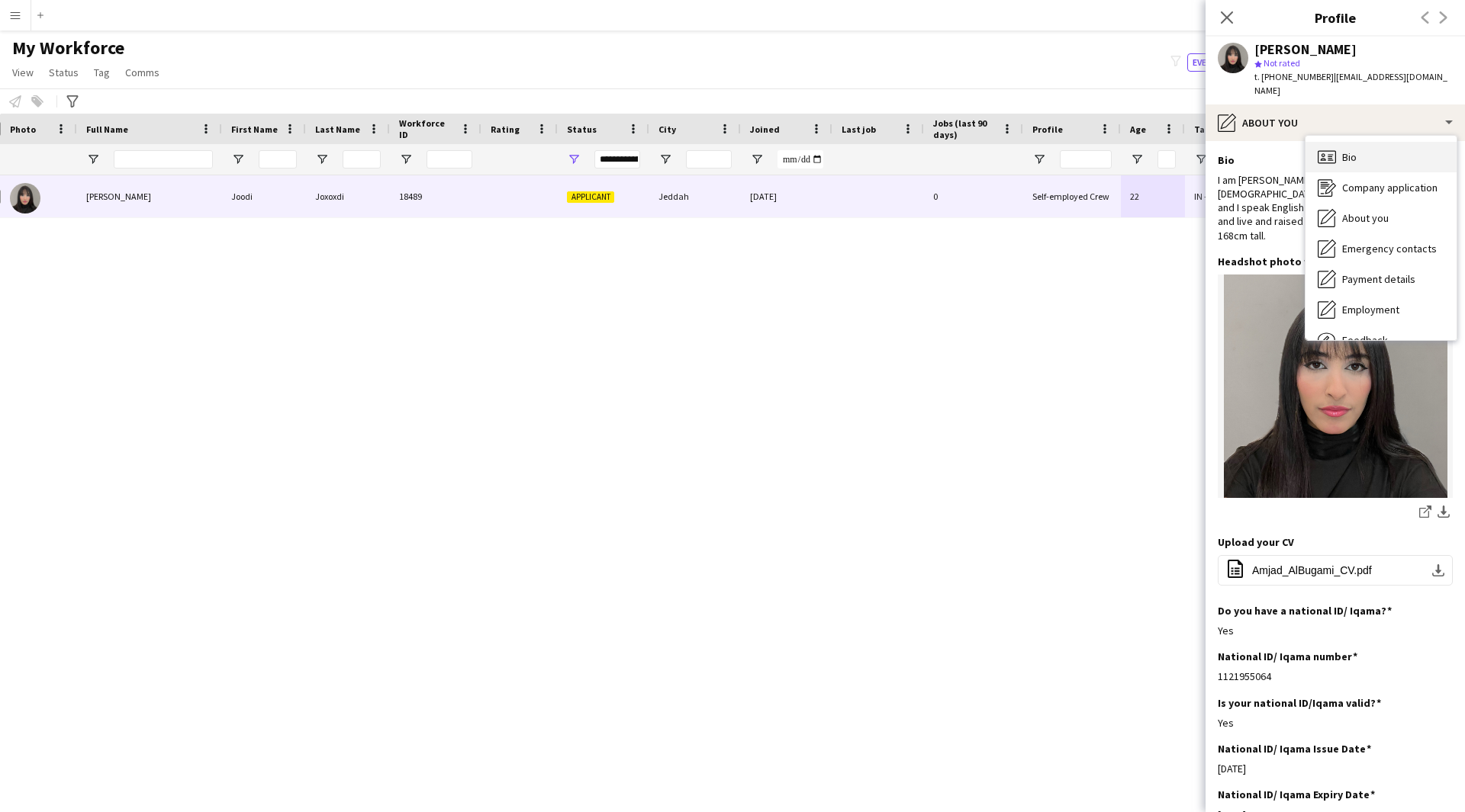
click at [1378, 147] on div "Bio Bio" at bounding box center [1380, 157] width 151 height 31
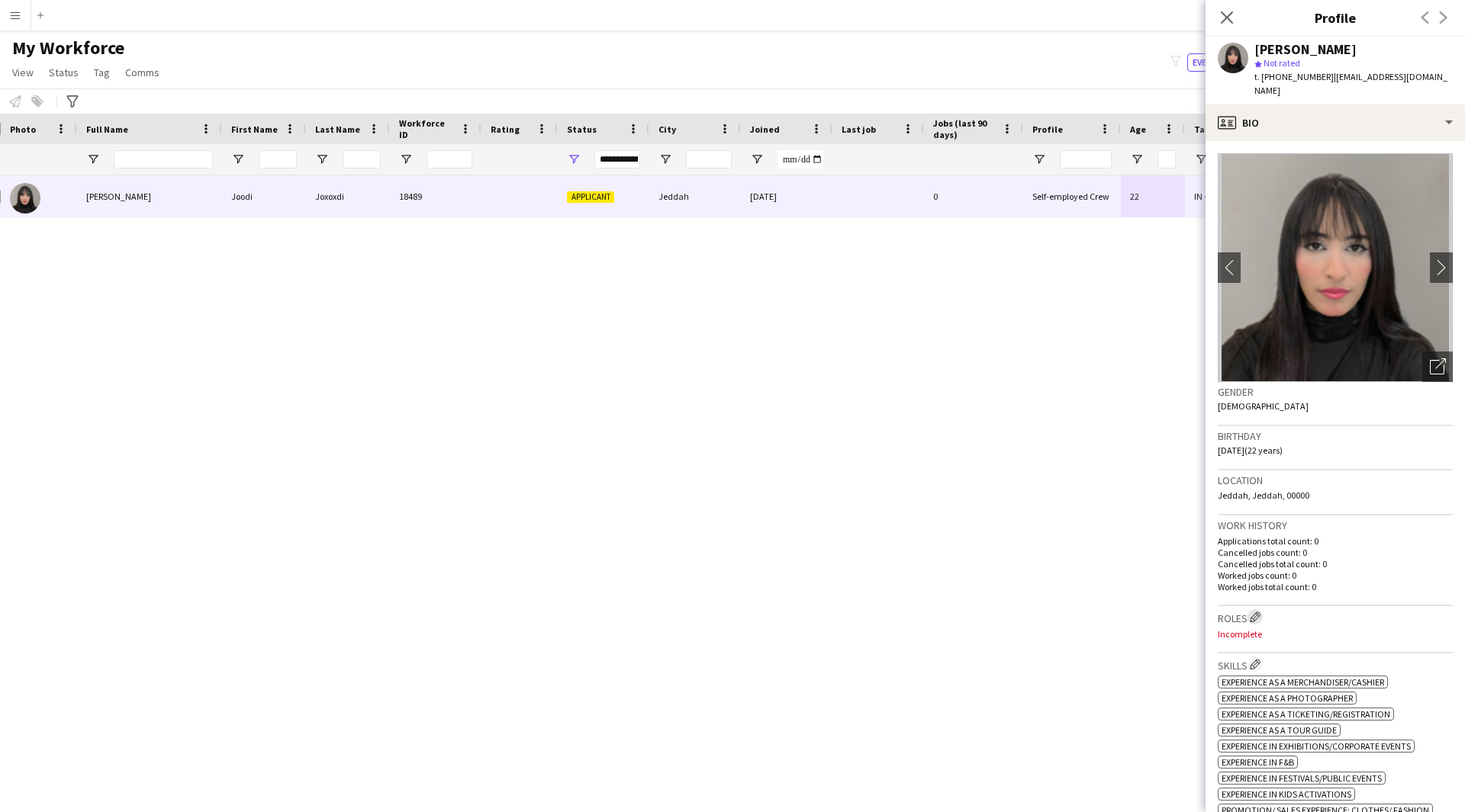
click at [1252, 612] on app-icon "Edit crew company roles" at bounding box center [1255, 617] width 11 height 11
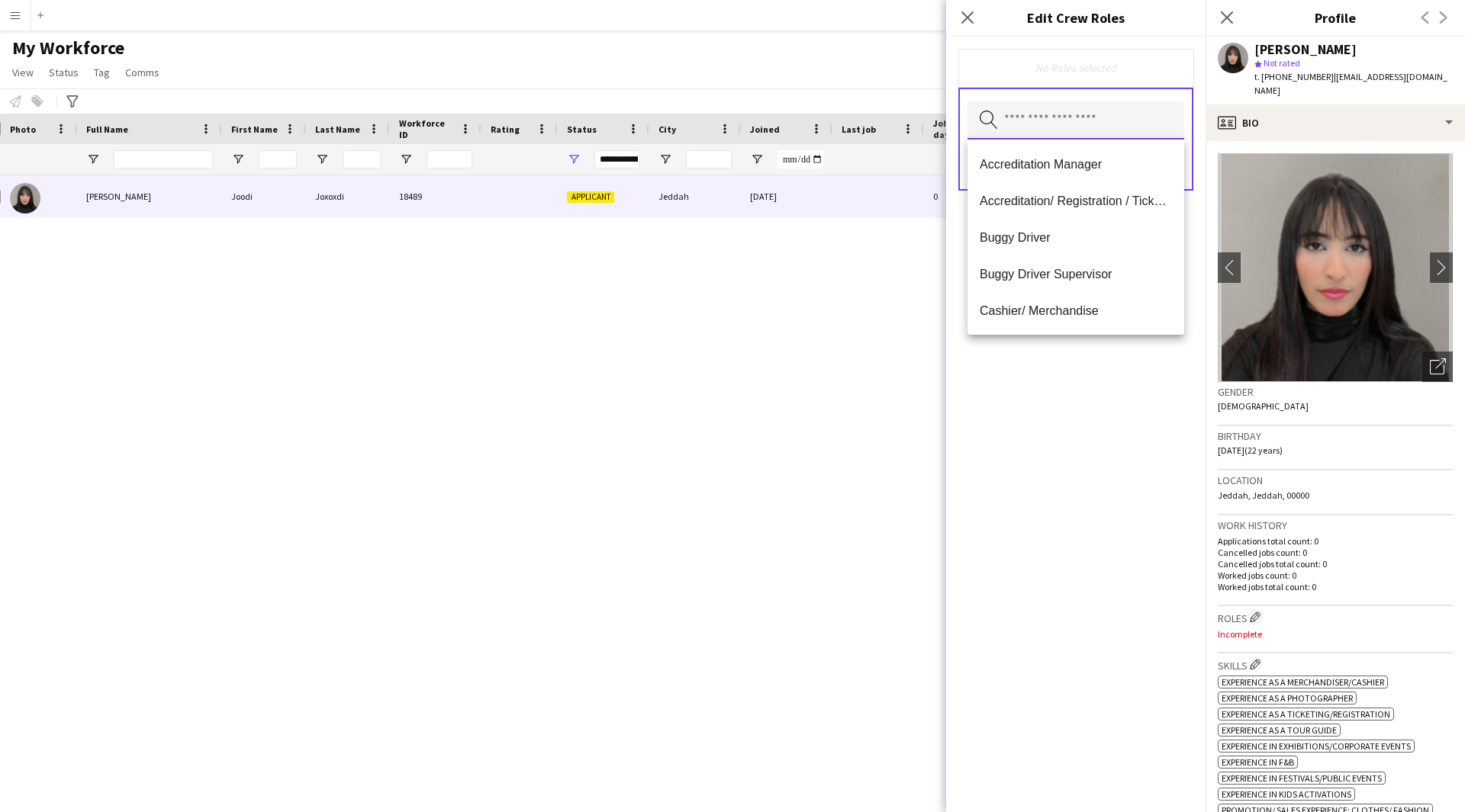
click at [1067, 119] on input "text" at bounding box center [1075, 120] width 216 height 38
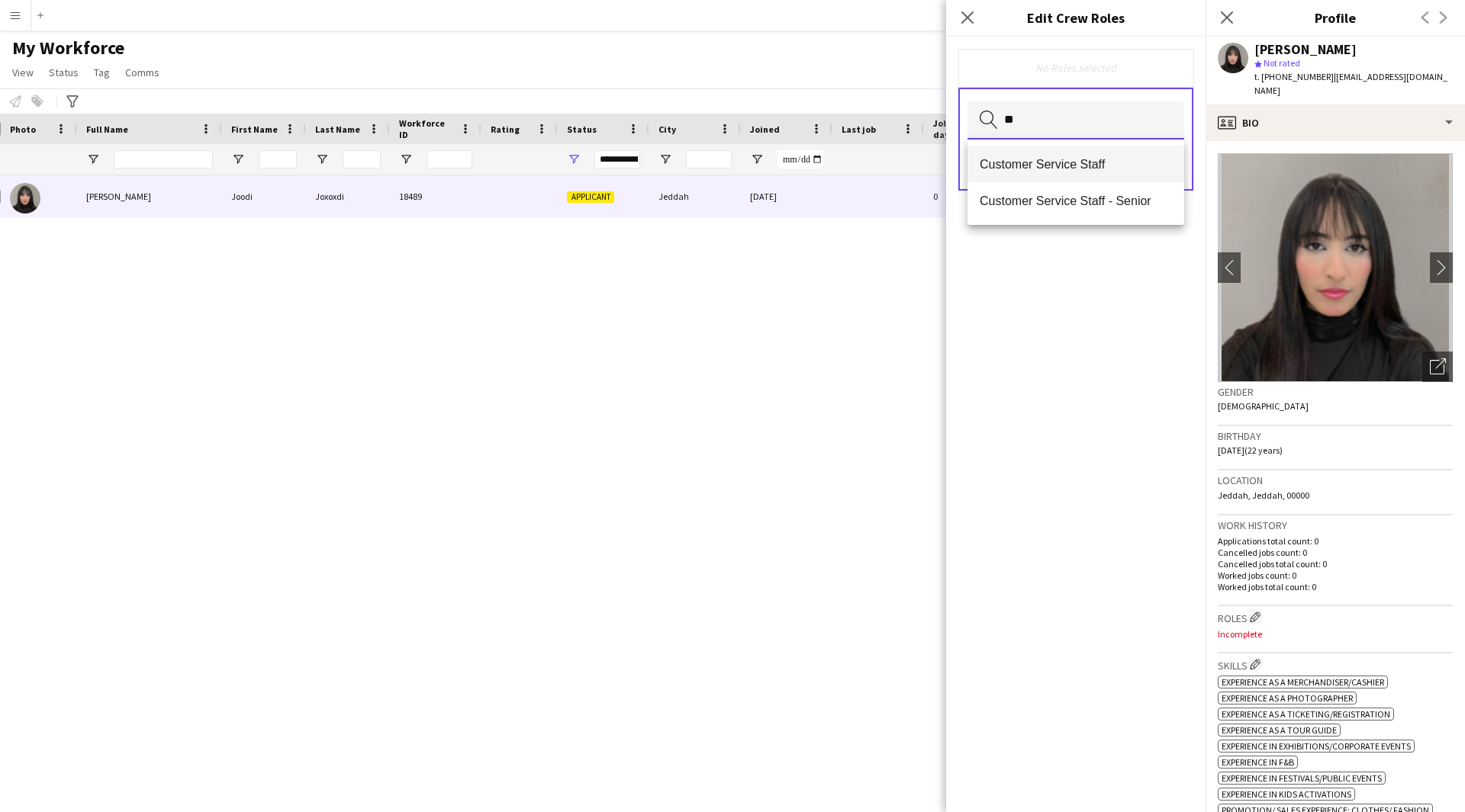
type input "**"
click at [1090, 174] on mat-option "Customer Service Staff" at bounding box center [1075, 163] width 216 height 36
type input "**"
click at [1054, 173] on mat-option "Host/ Hostess" at bounding box center [1075, 165] width 216 height 36
type input "****"
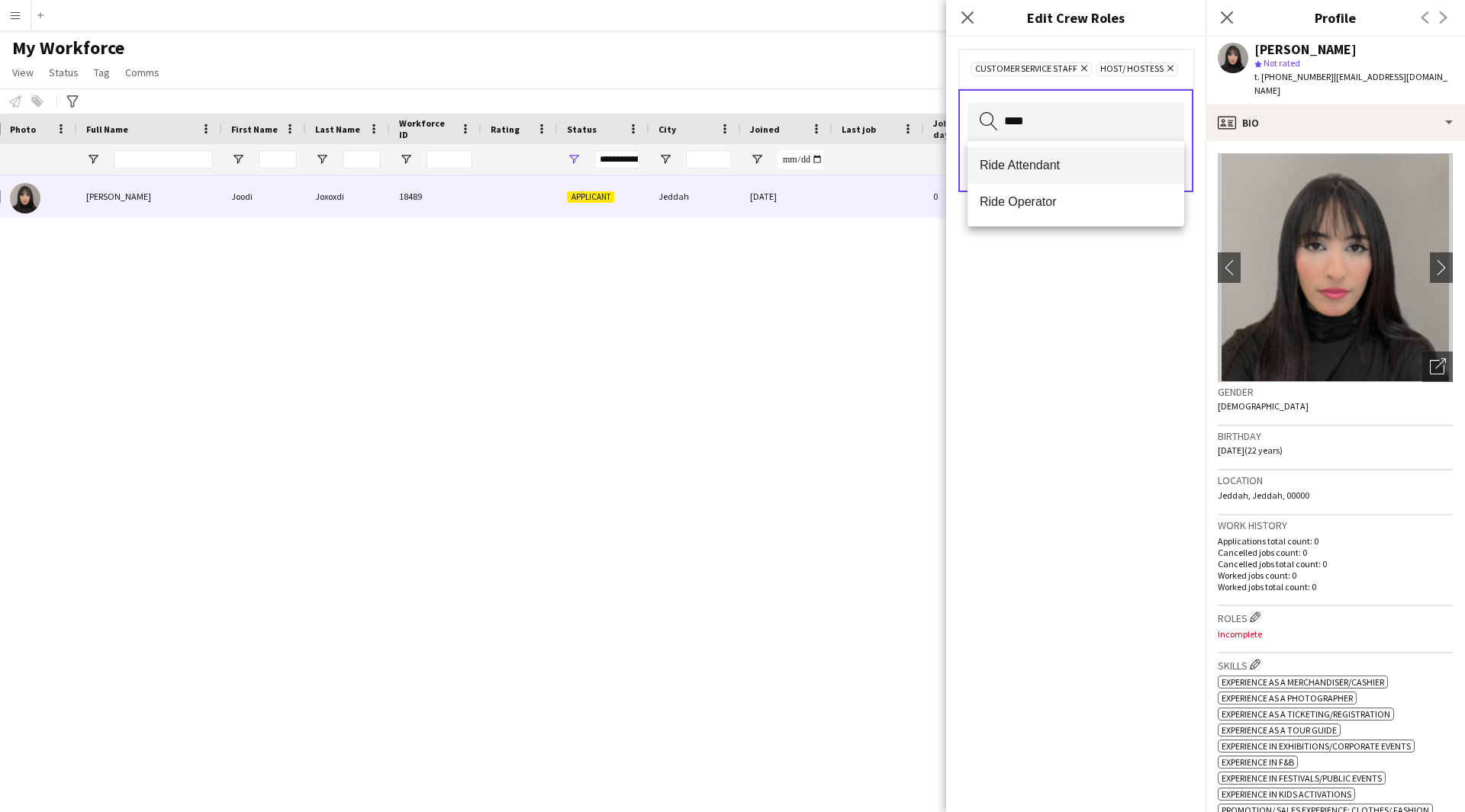
click at [1023, 177] on mat-option "Ride Attendant" at bounding box center [1075, 165] width 216 height 36
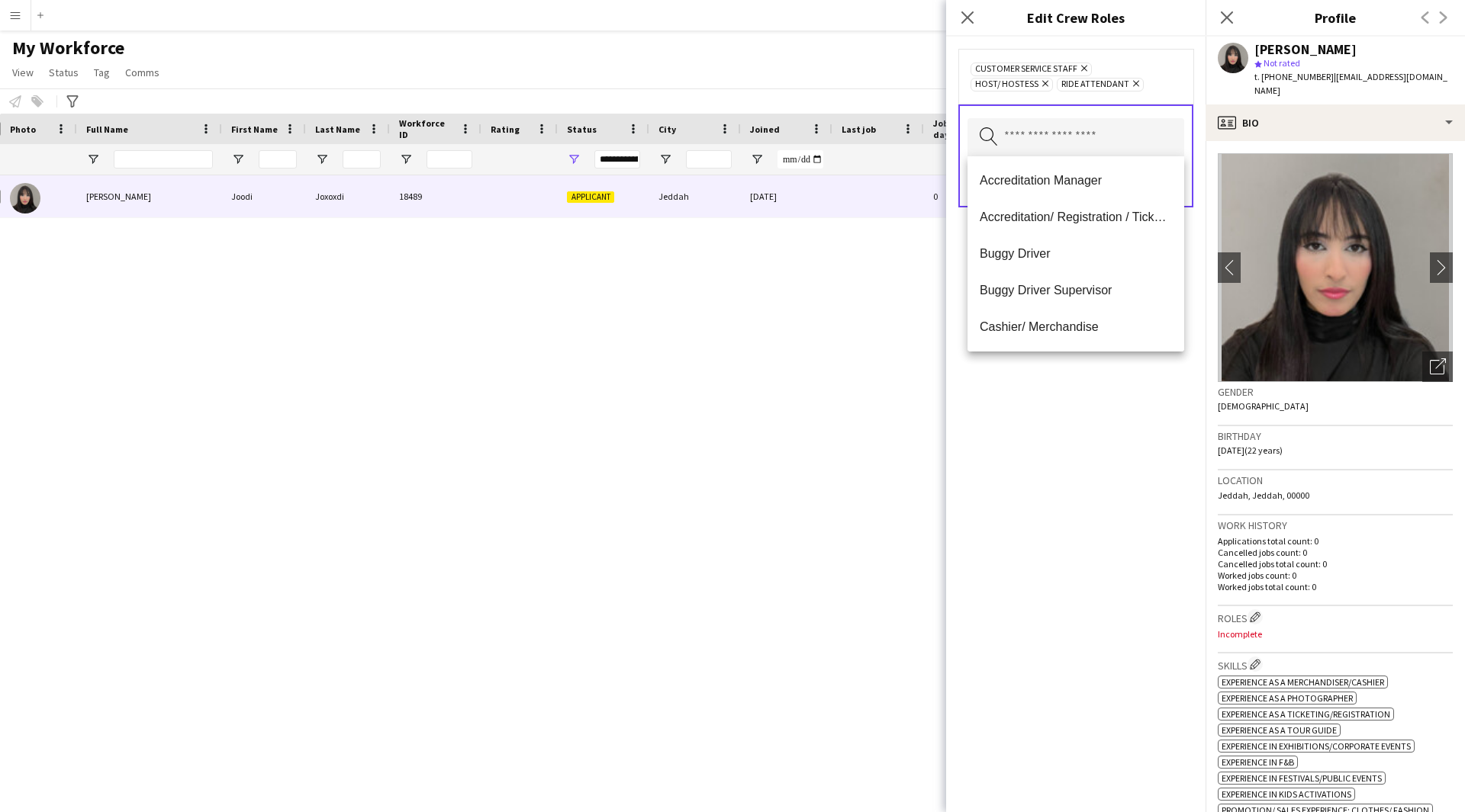
click at [1106, 536] on div "Customer Service Staff Remove Host/ Hostess Remove Ride Attendant Remove Search…" at bounding box center [1076, 424] width 260 height 776
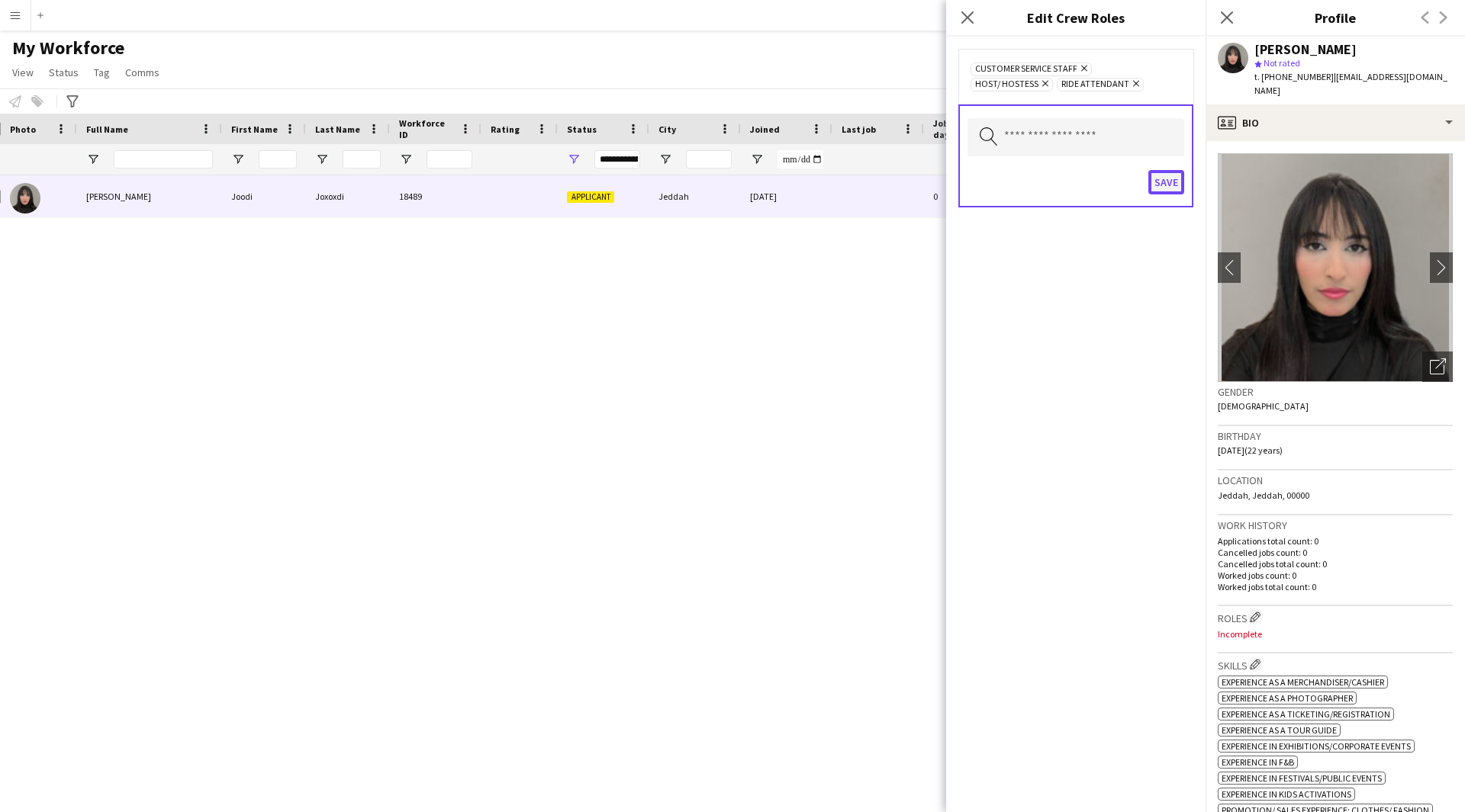
click at [1167, 184] on button "Save" at bounding box center [1166, 183] width 36 height 25
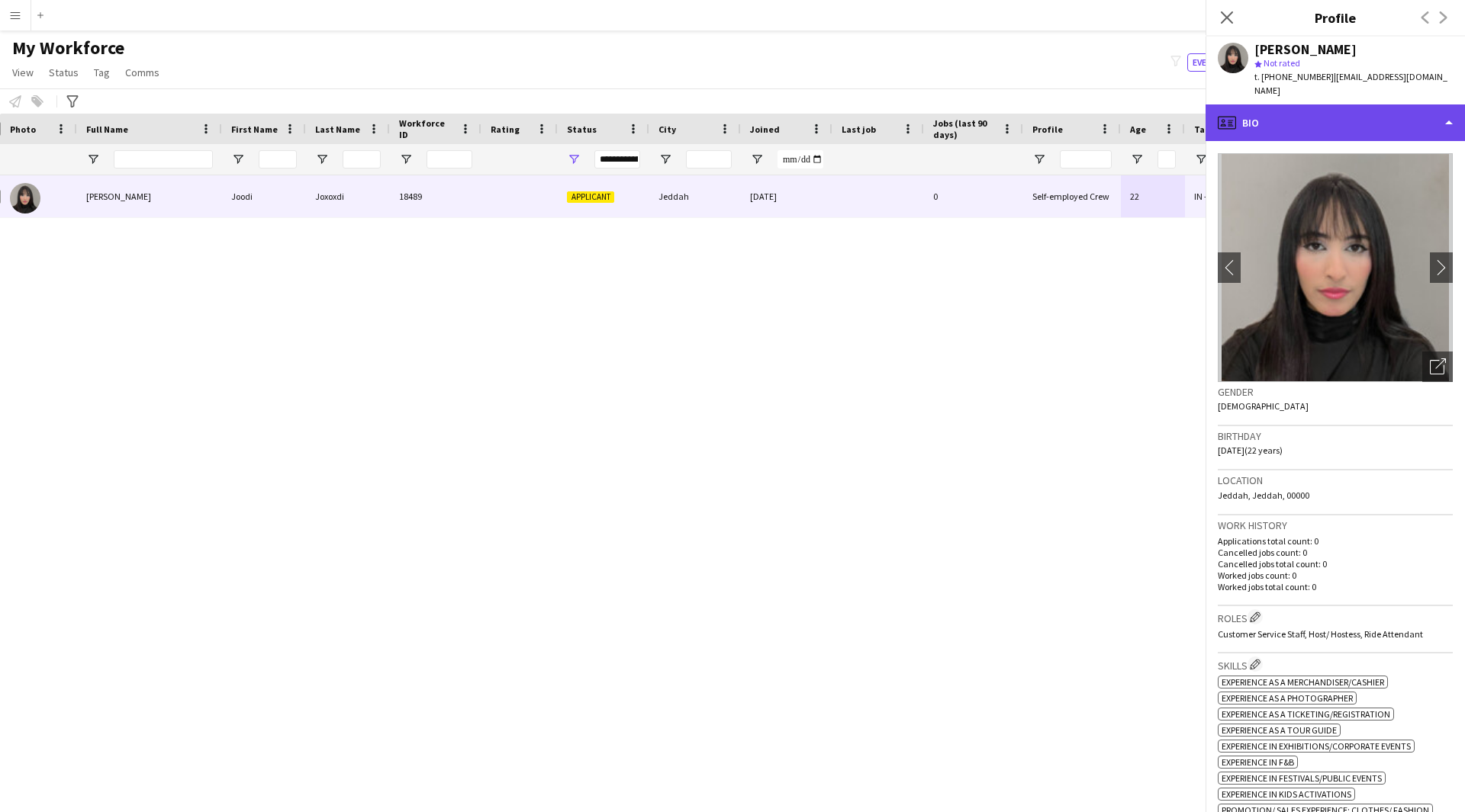
click at [1320, 104] on div "profile Bio" at bounding box center [1335, 122] width 260 height 36
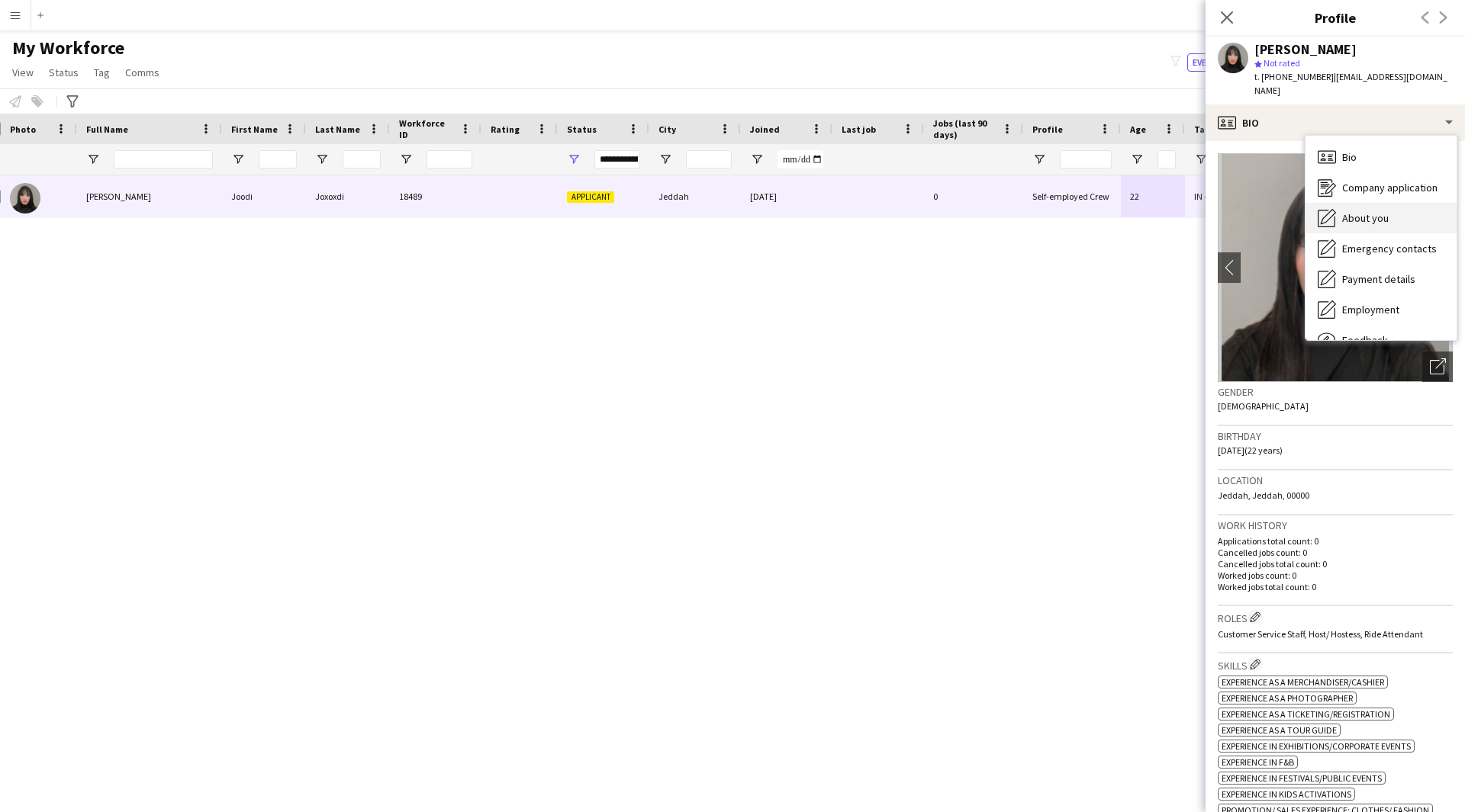
click at [1386, 211] on span "About you" at bounding box center [1365, 218] width 47 height 14
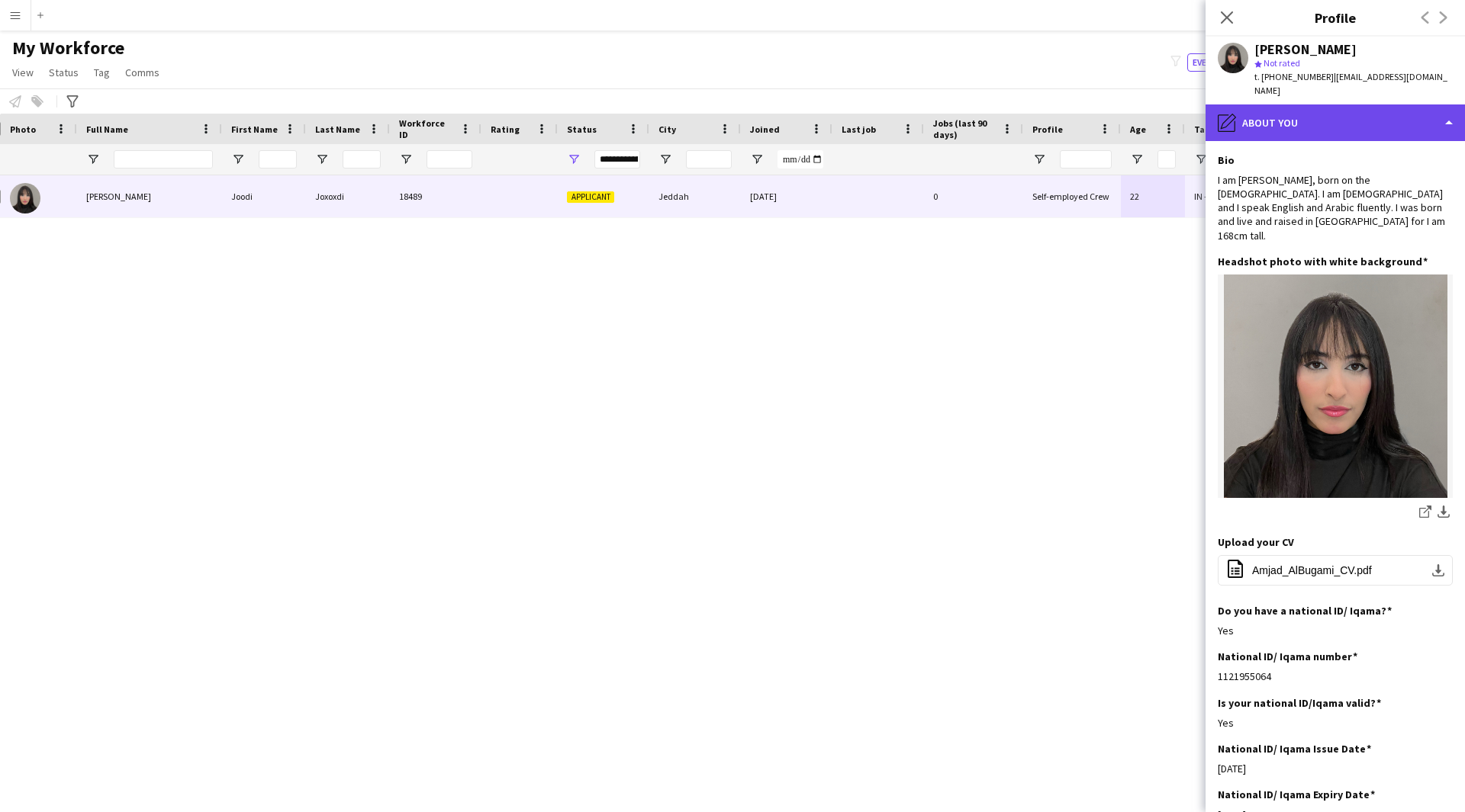
click at [1322, 104] on div "pencil4 About you" at bounding box center [1335, 122] width 260 height 36
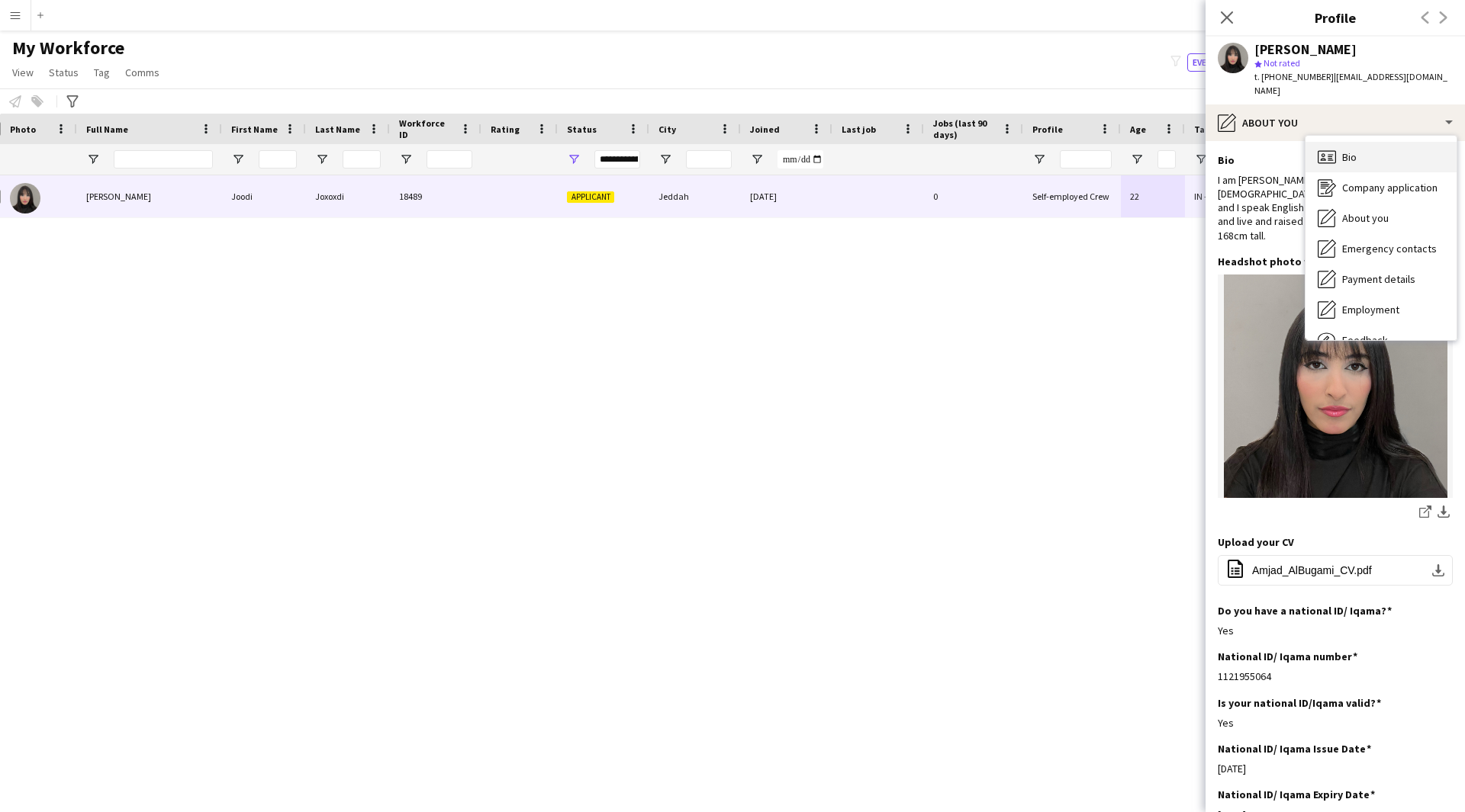
click at [1341, 142] on div "Bio Bio" at bounding box center [1380, 157] width 151 height 31
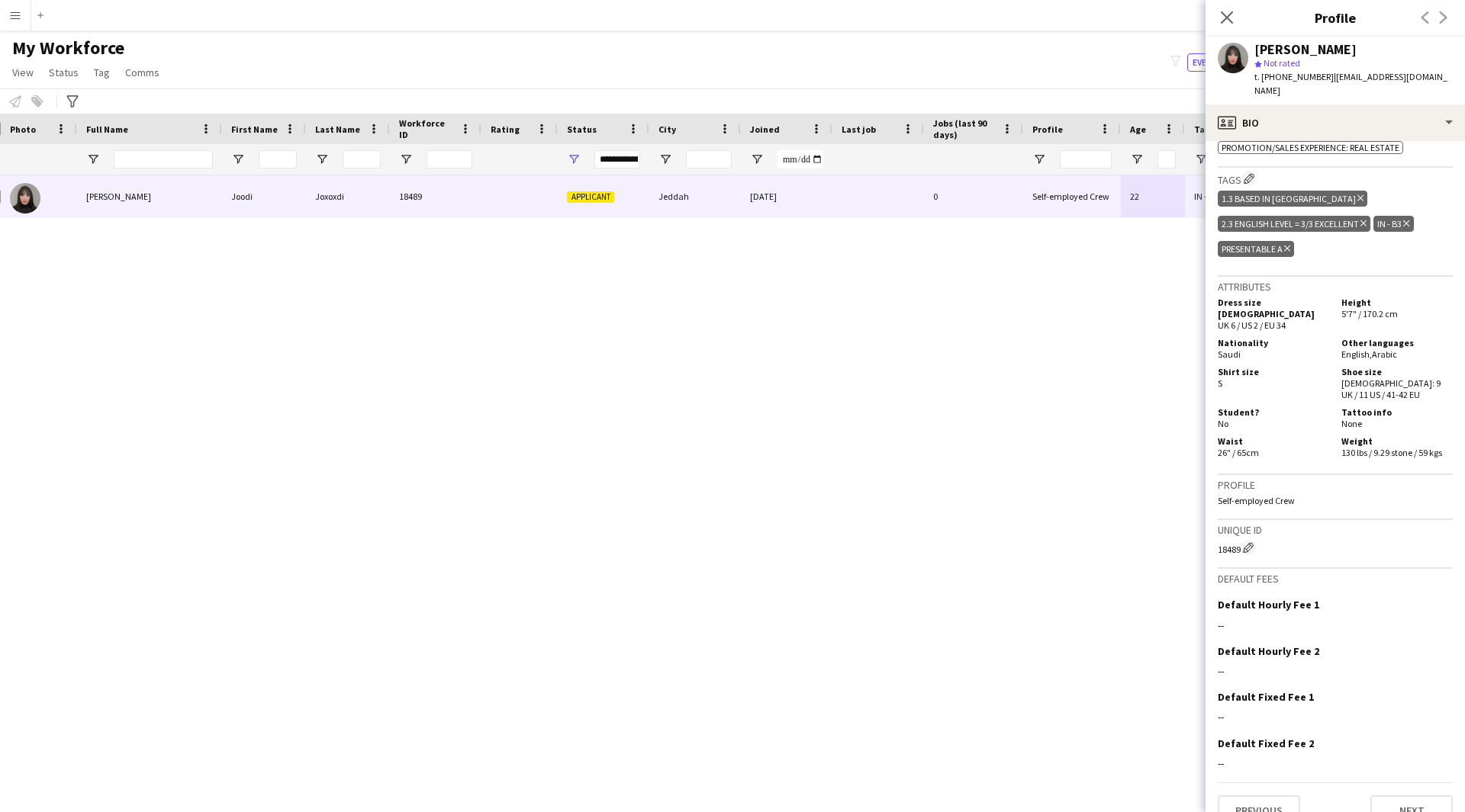
scroll to position [341, 0]
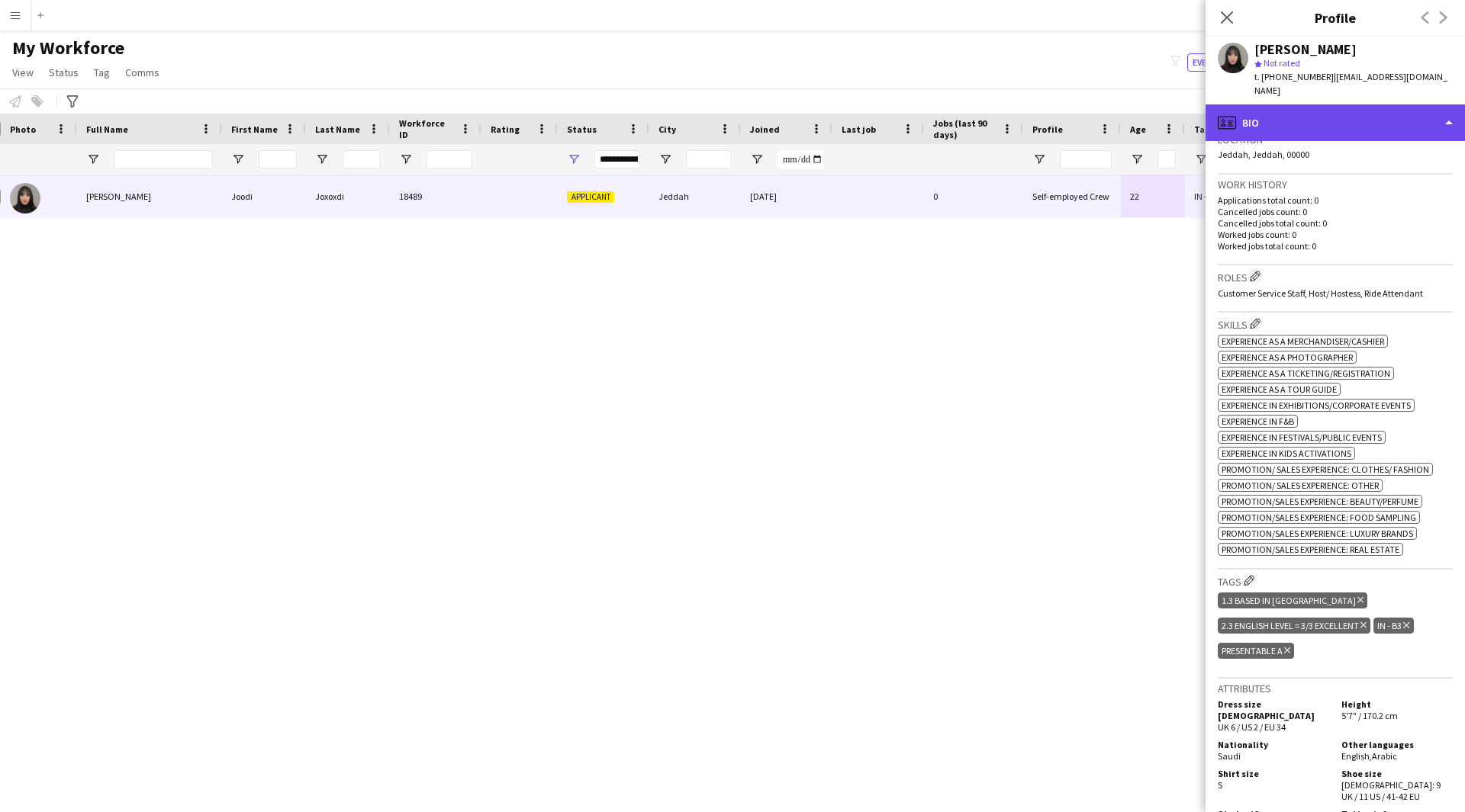
click at [1305, 106] on div "profile Bio" at bounding box center [1335, 122] width 260 height 36
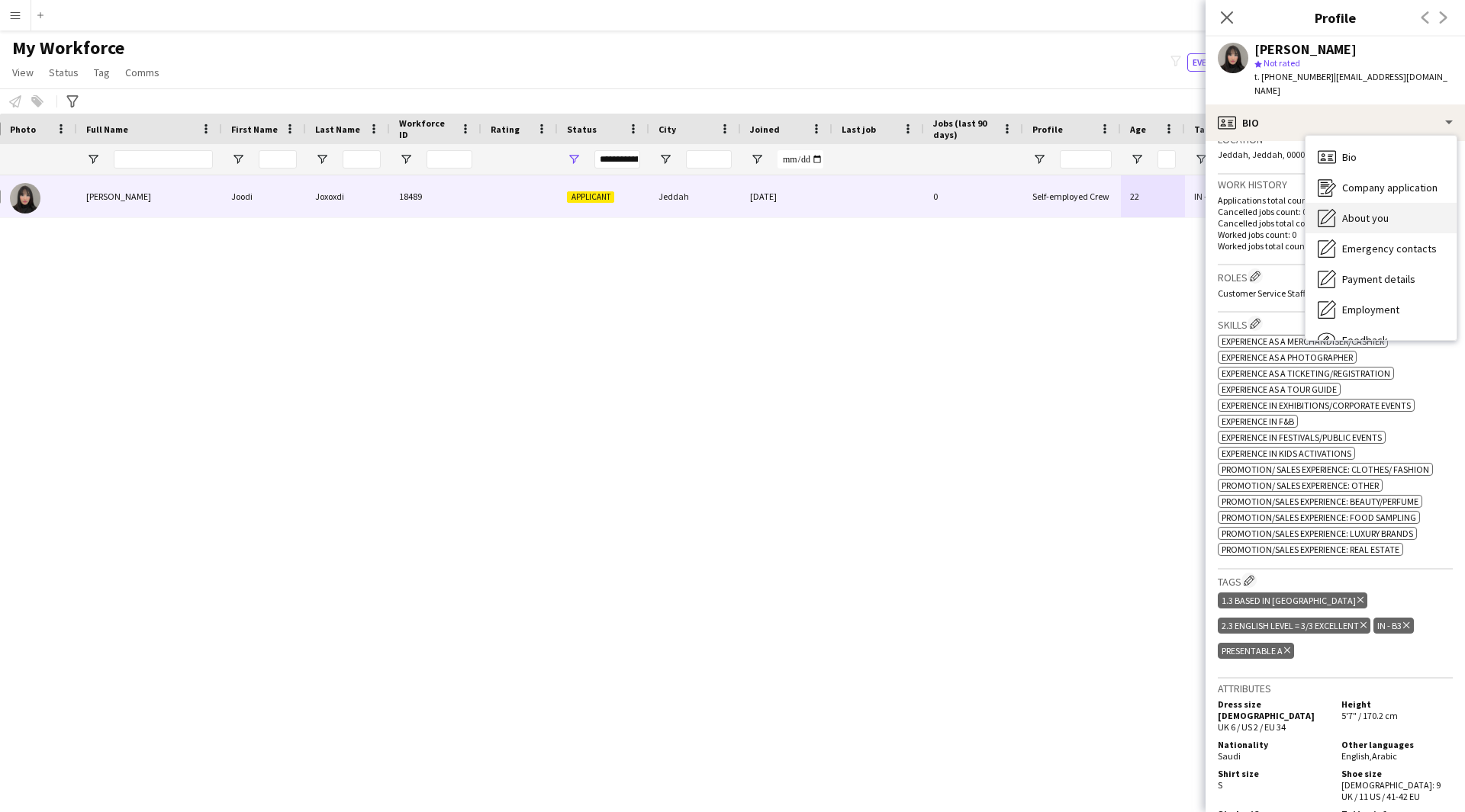
click at [1363, 211] on span "About you" at bounding box center [1365, 218] width 47 height 14
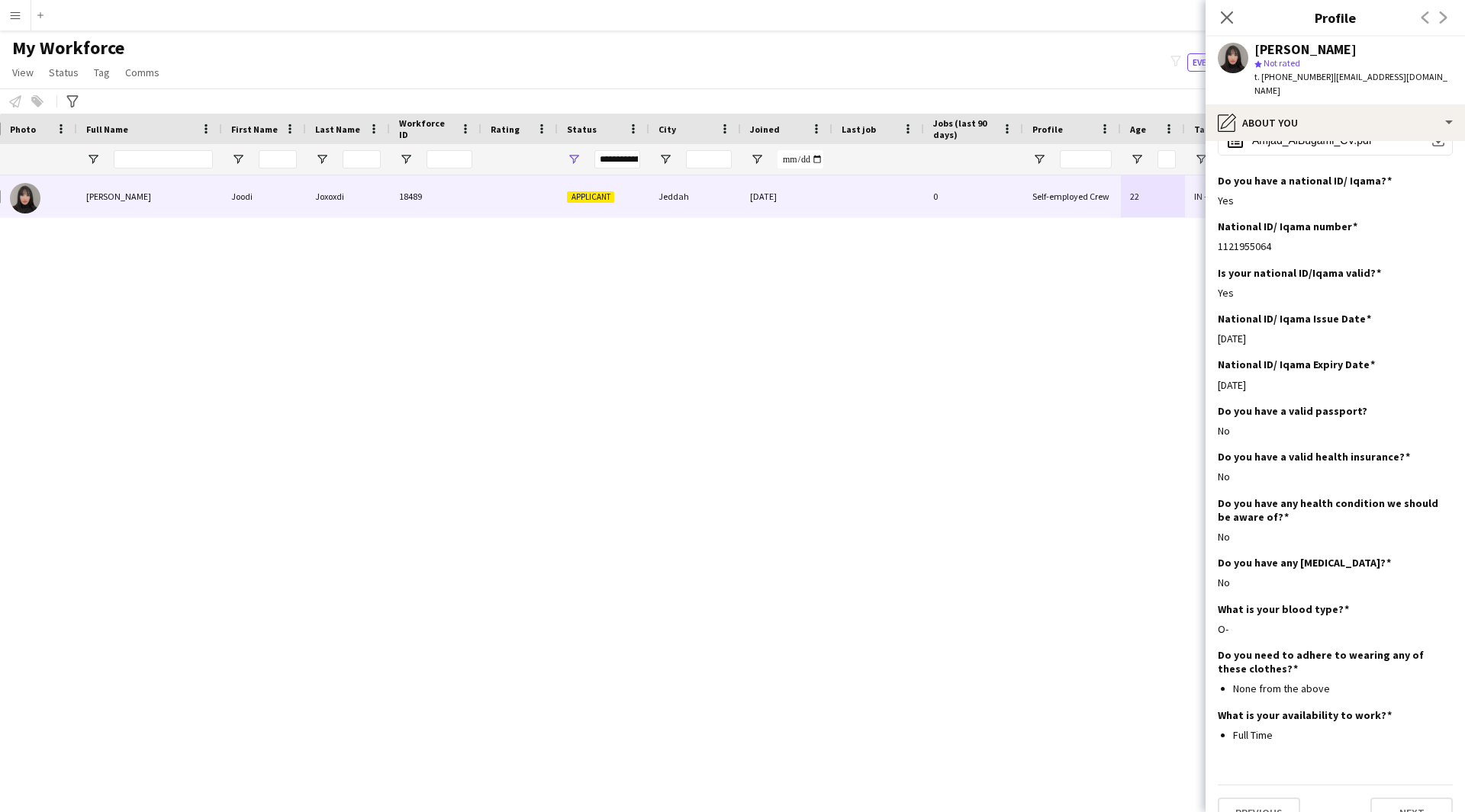
scroll to position [0, 0]
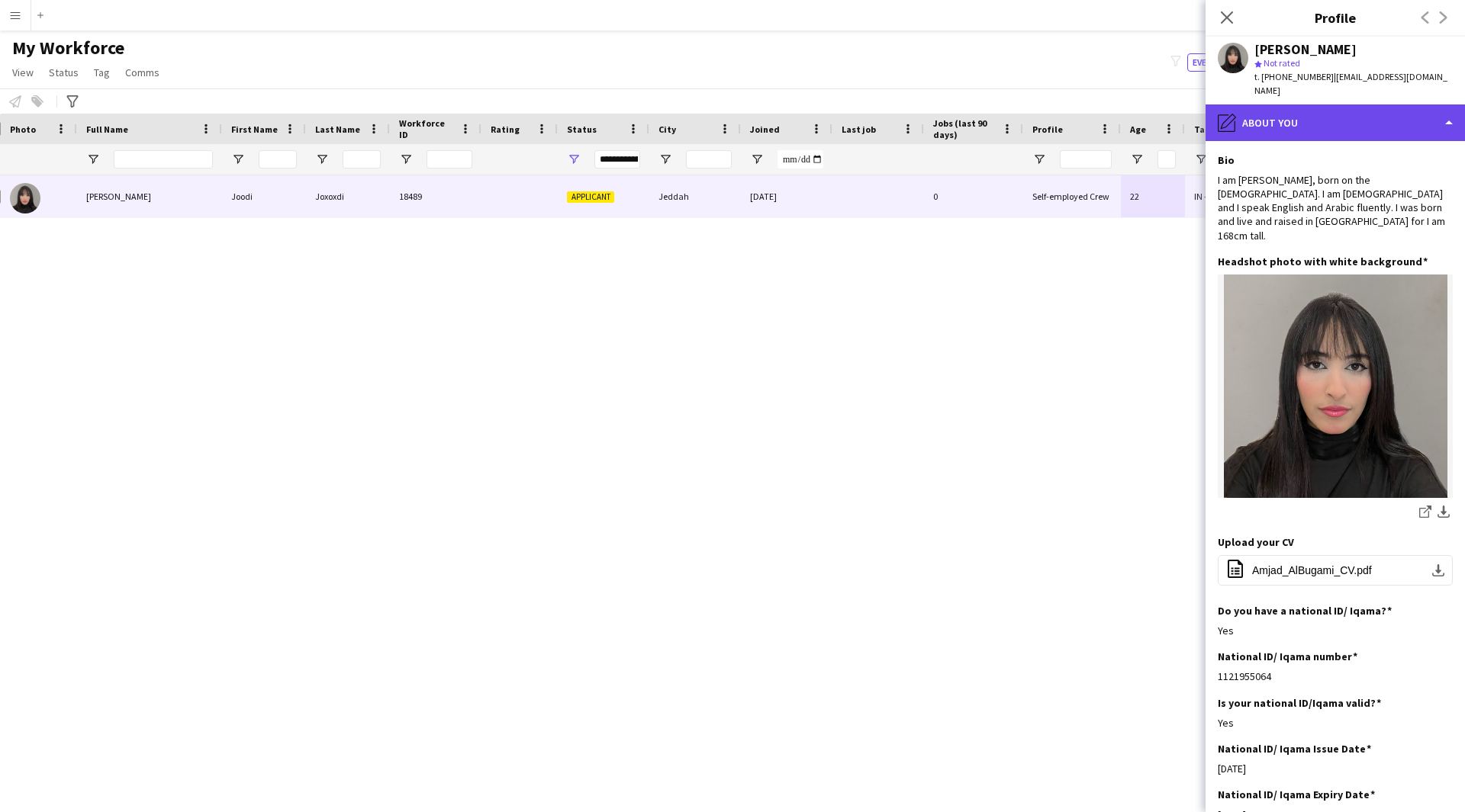
click at [1269, 104] on div "pencil4 About you" at bounding box center [1335, 122] width 260 height 36
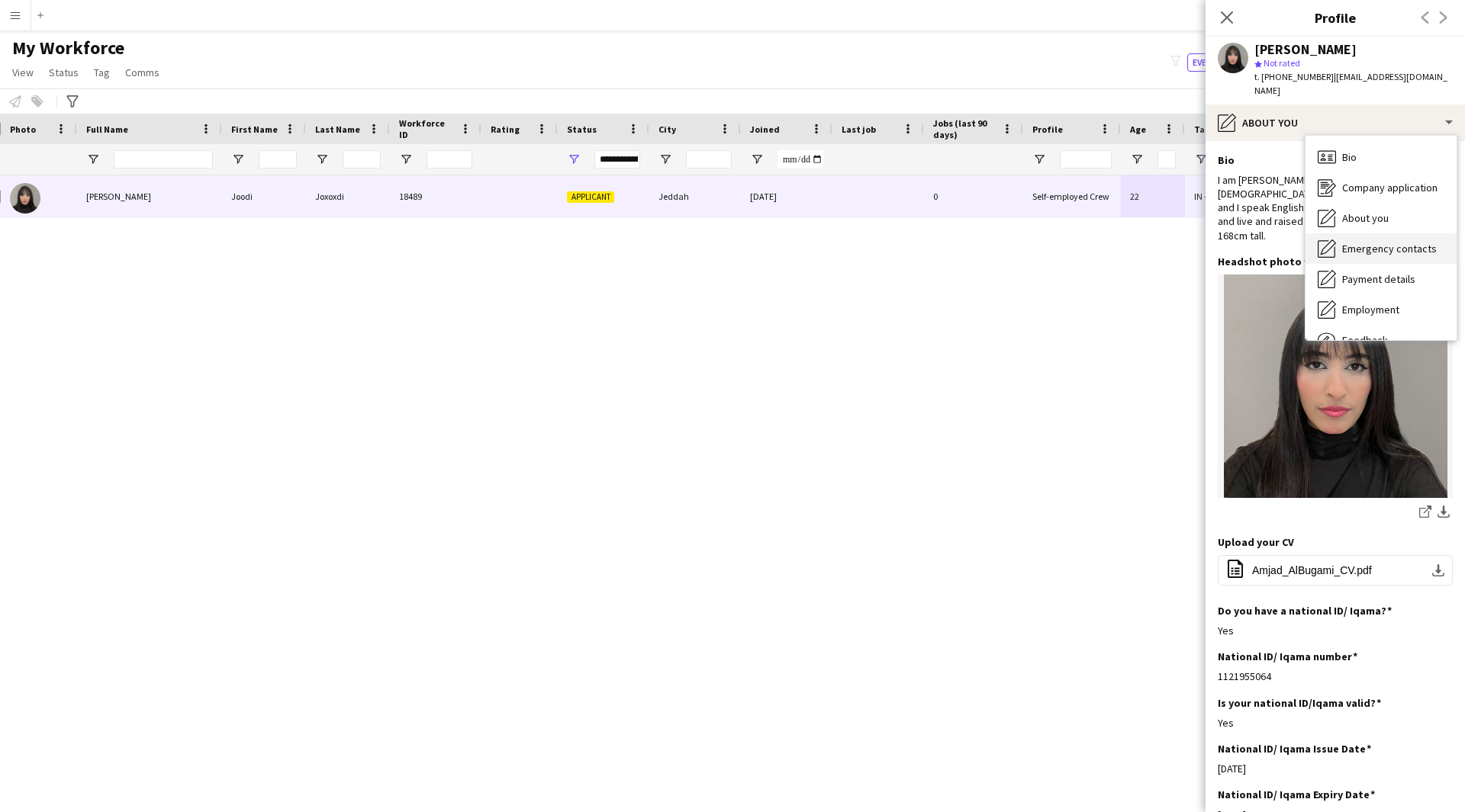
click at [1354, 242] on span "Emergency contacts" at bounding box center [1389, 249] width 94 height 14
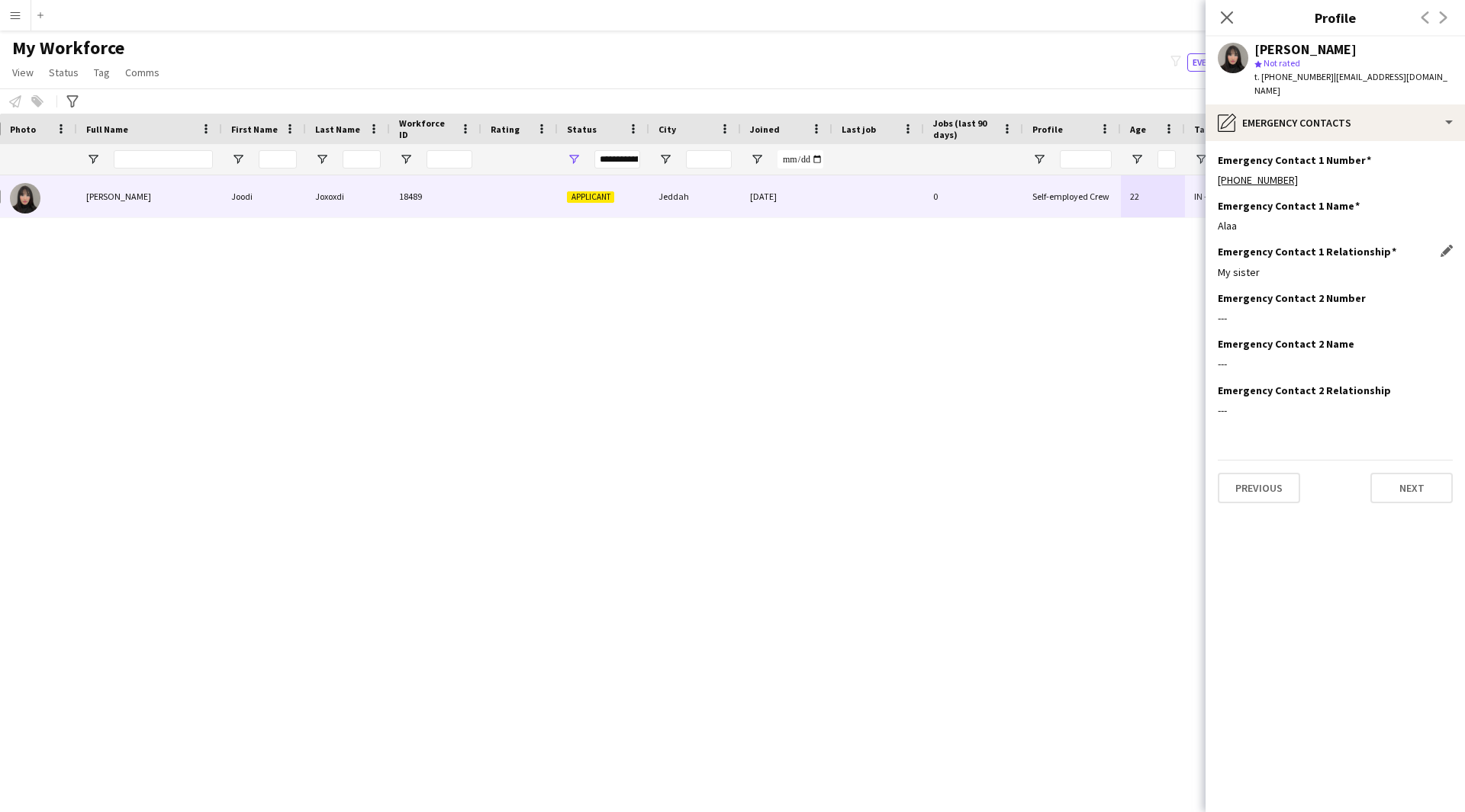
click at [1264, 266] on div "My sister" at bounding box center [1335, 273] width 235 height 14
click at [1333, 107] on div "pencil4 Emergency contacts" at bounding box center [1335, 122] width 260 height 36
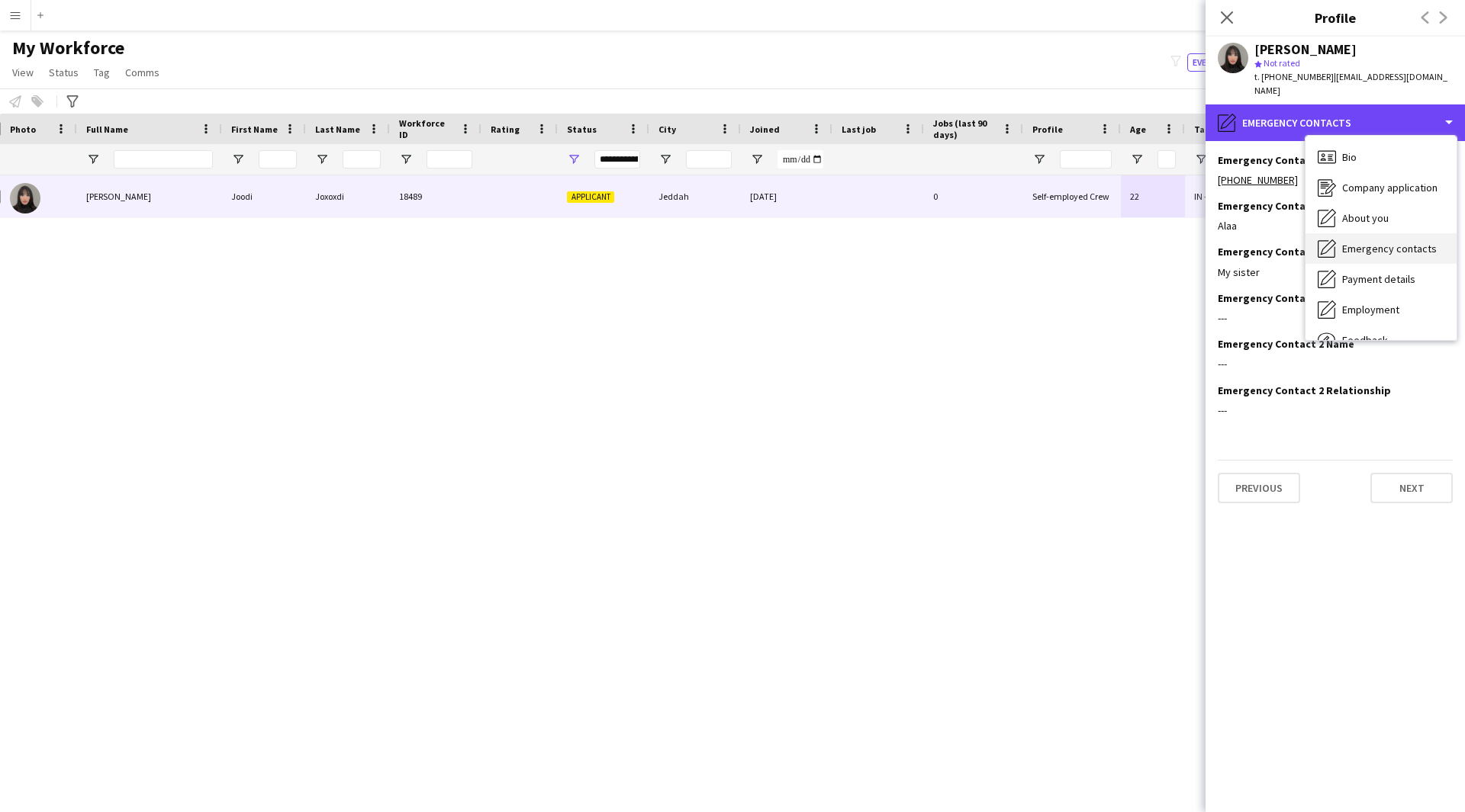
scroll to position [52, 0]
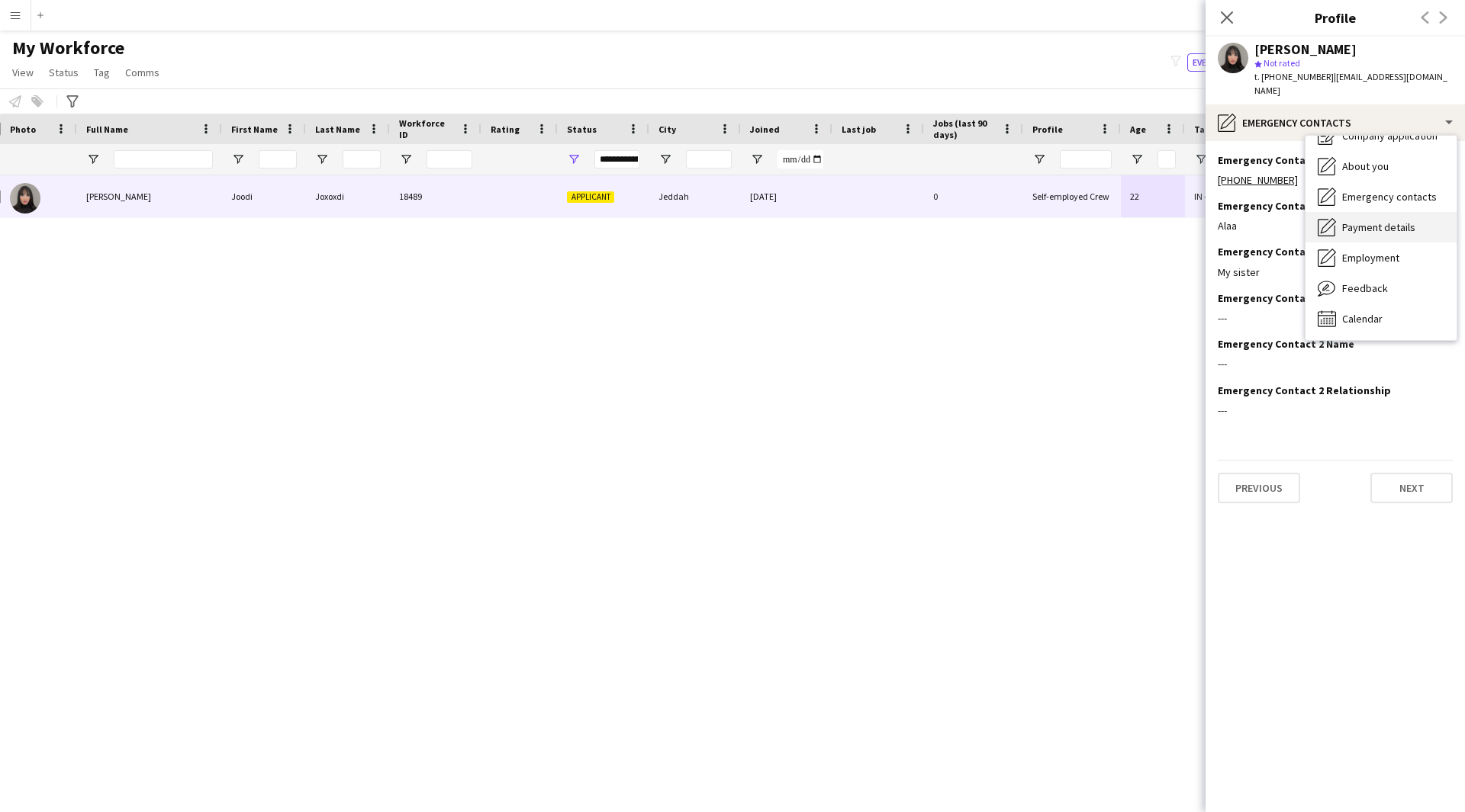
click at [1394, 221] on span "Payment details" at bounding box center [1378, 228] width 73 height 14
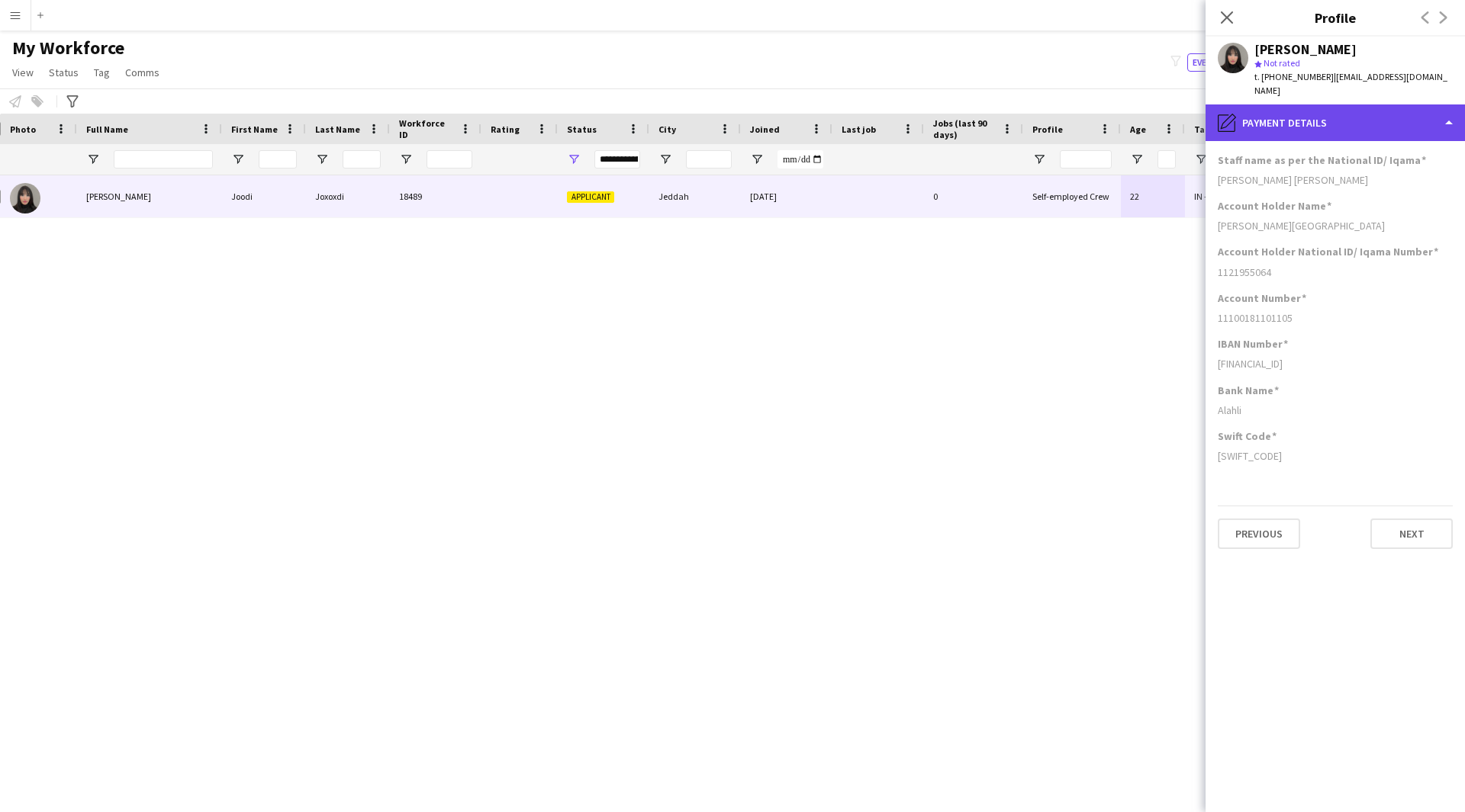
click at [1357, 117] on div "pencil4 Payment details" at bounding box center [1335, 122] width 260 height 36
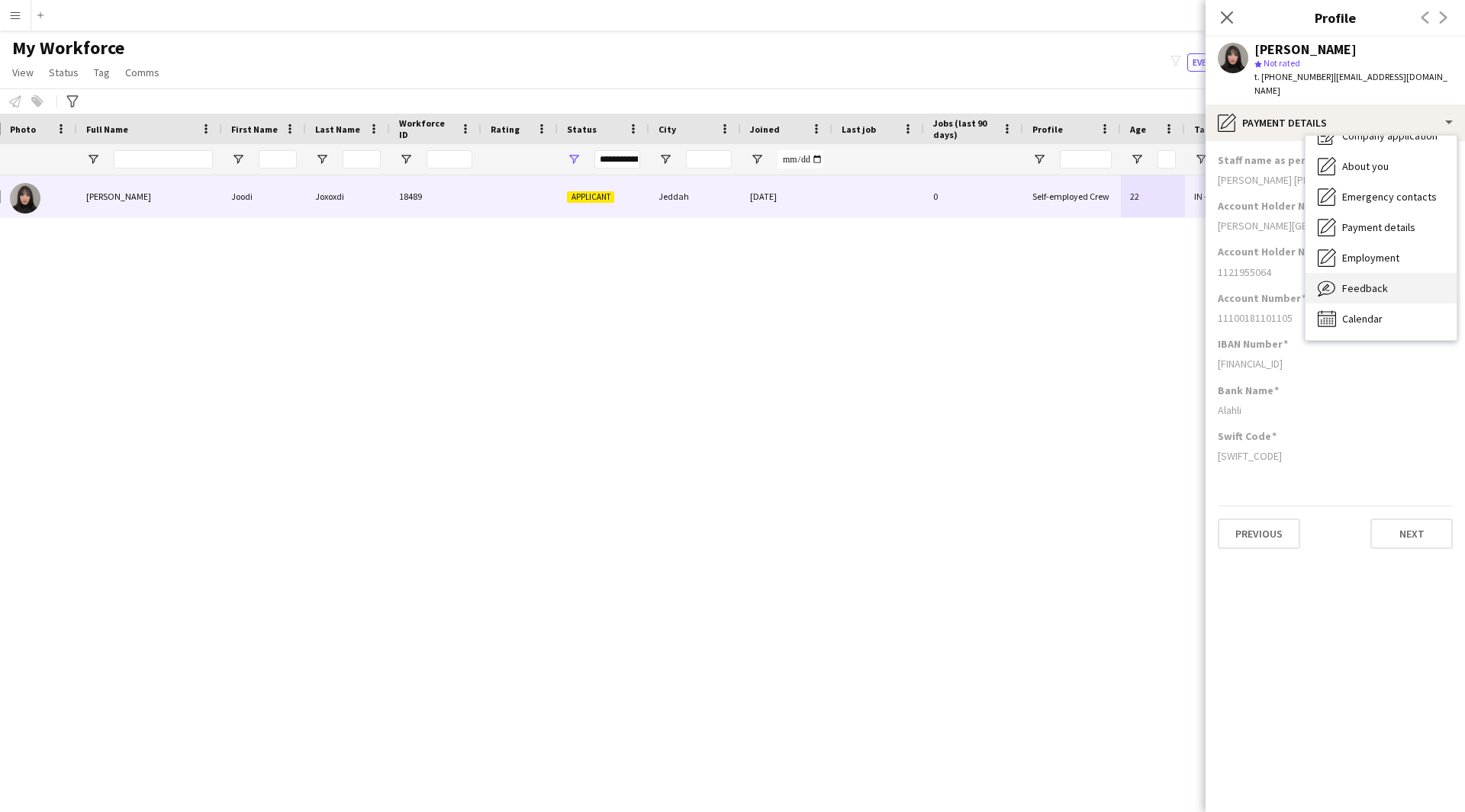
click at [1371, 282] on div "Feedback Feedback" at bounding box center [1380, 288] width 151 height 31
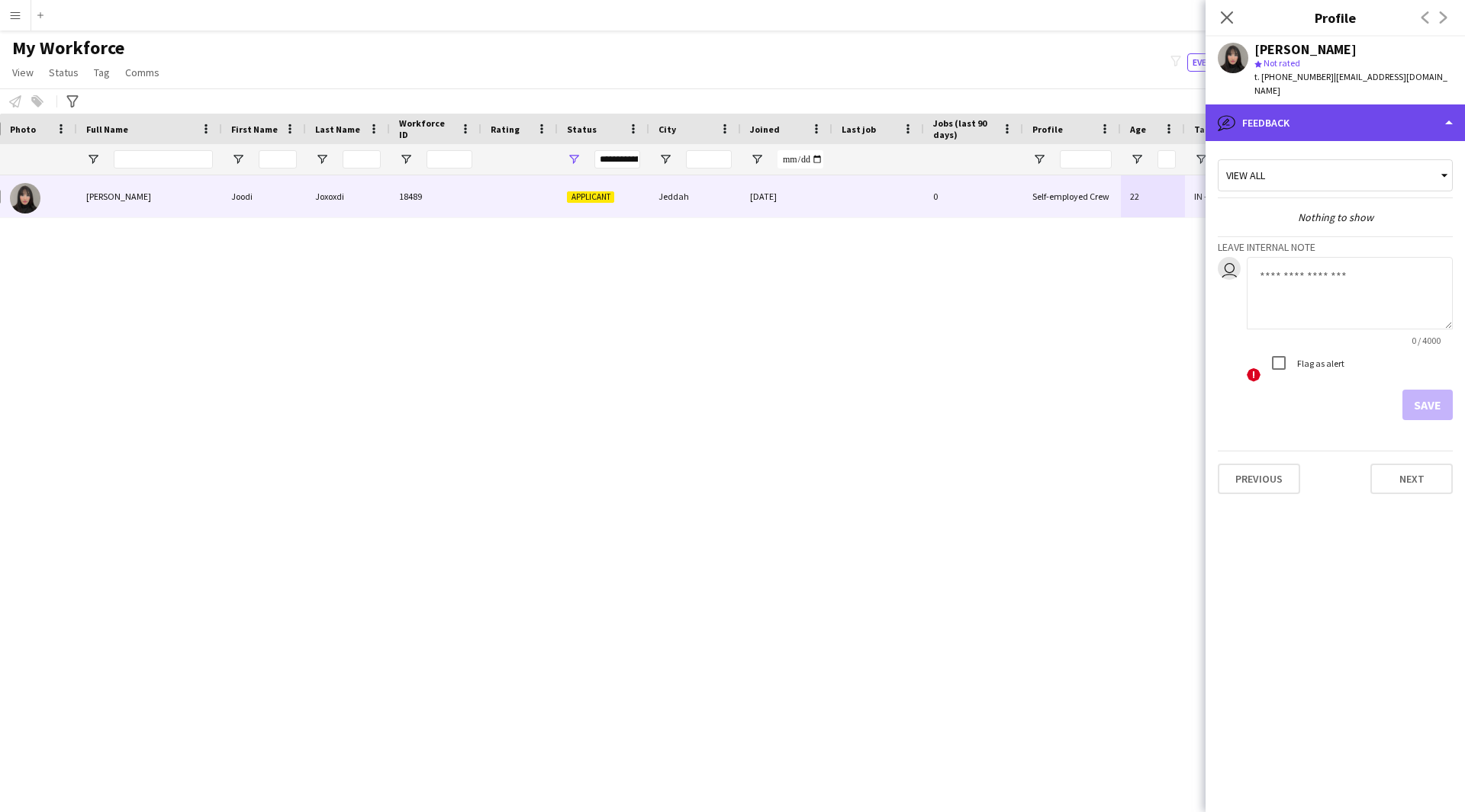
click at [1330, 113] on div "bubble-pencil Feedback" at bounding box center [1335, 122] width 260 height 36
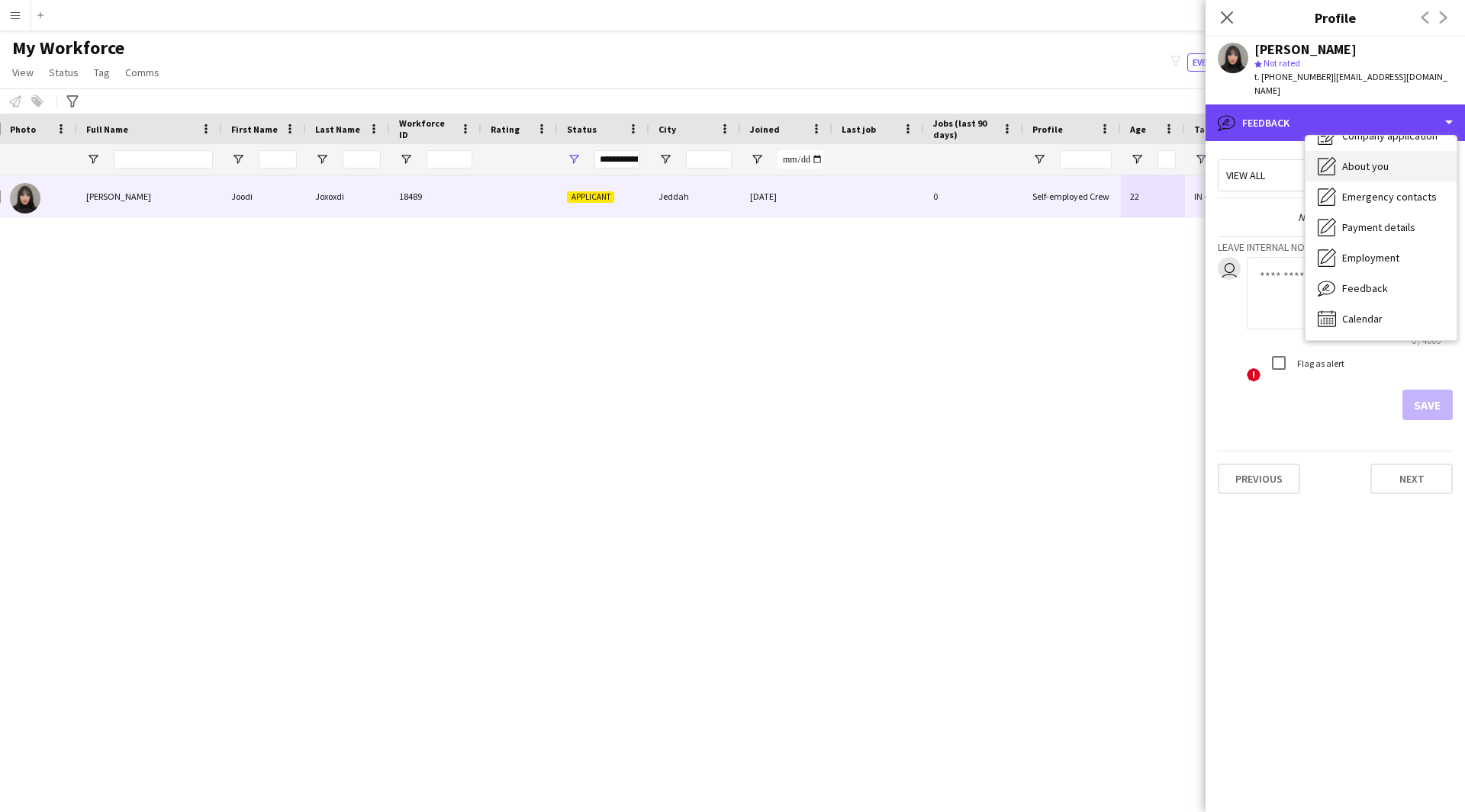
scroll to position [0, 0]
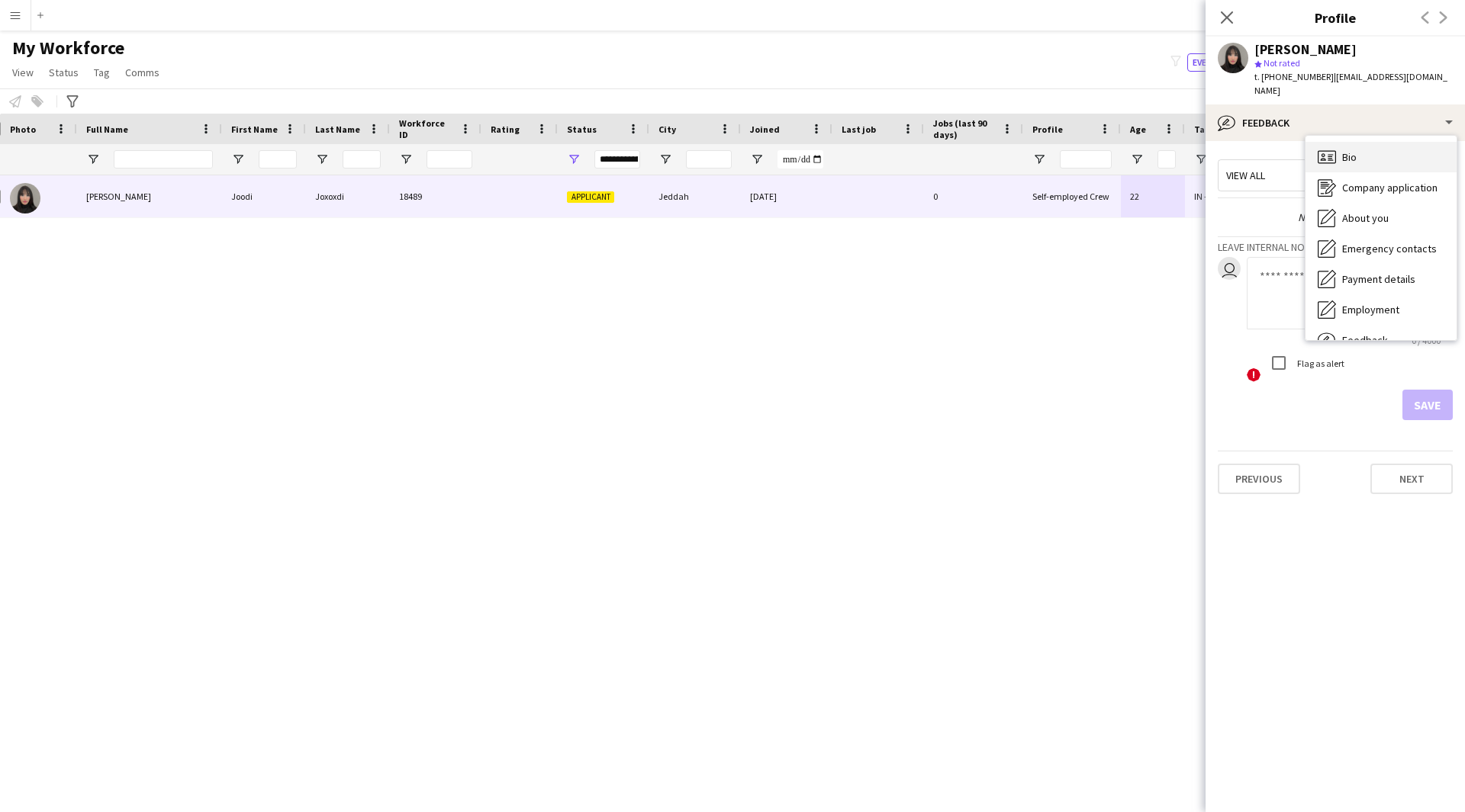
click at [1363, 142] on div "Bio Bio" at bounding box center [1380, 157] width 151 height 31
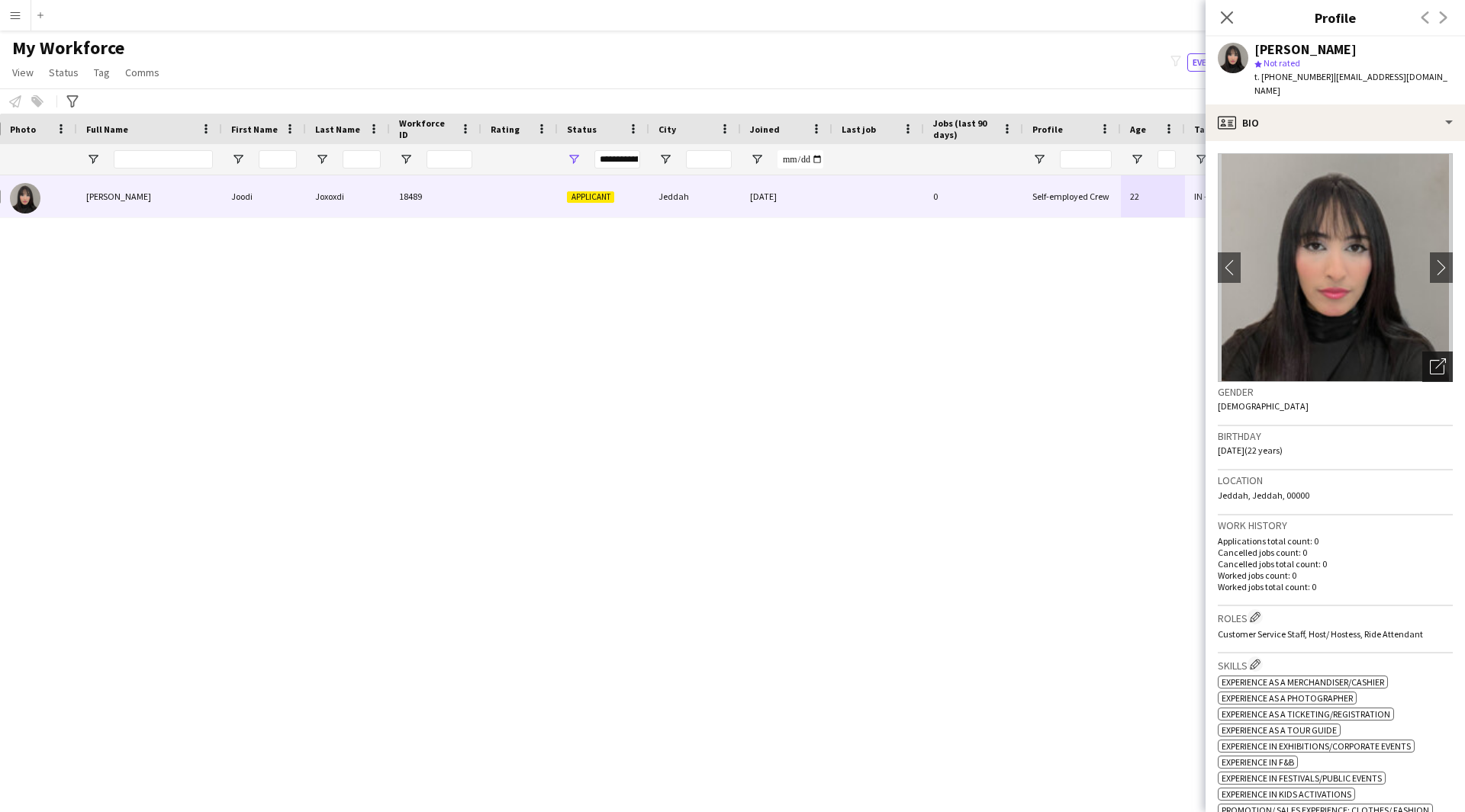
click at [1430, 358] on icon "Open photos pop-in" at bounding box center [1438, 366] width 16 height 16
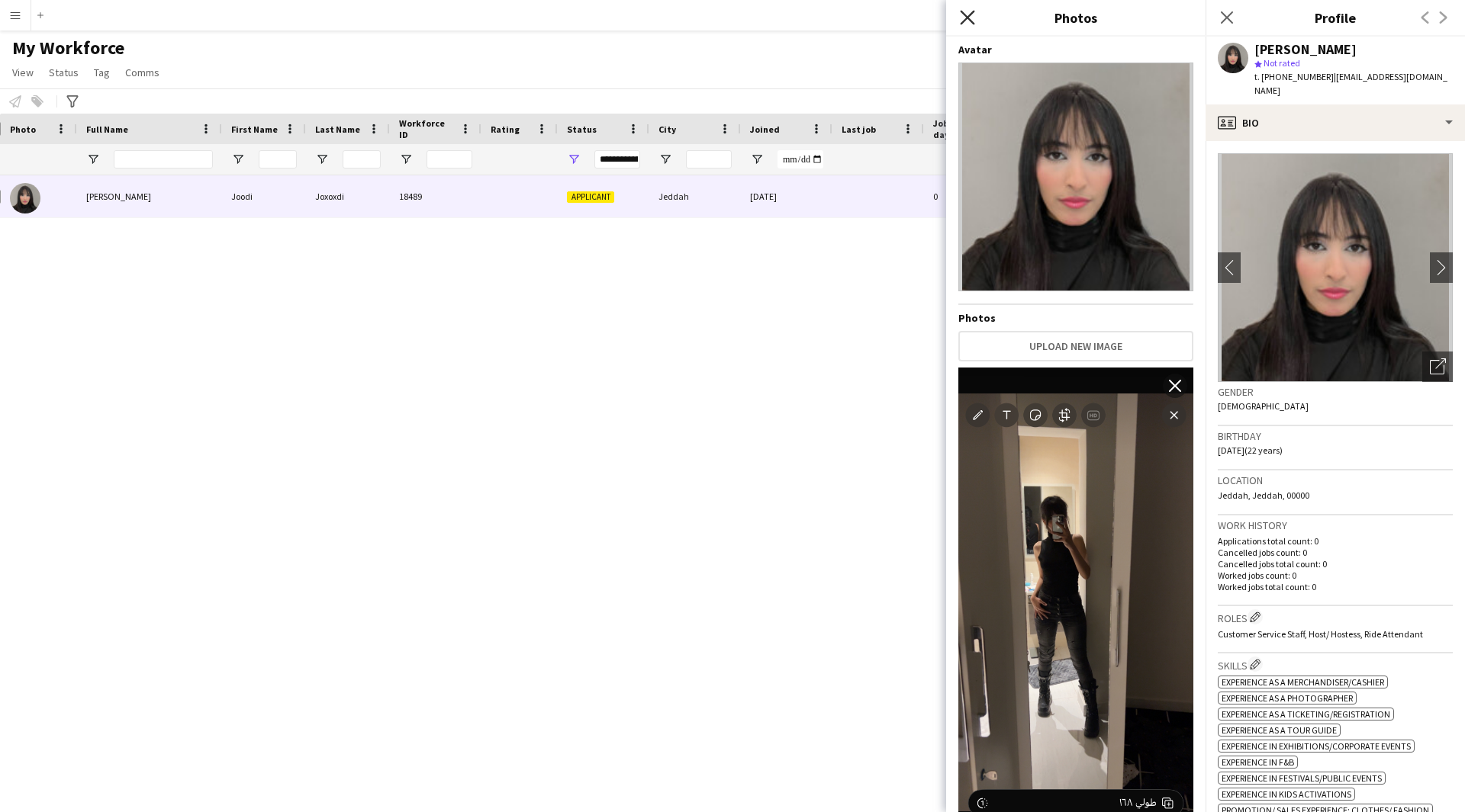
click at [967, 25] on icon "Close pop-in" at bounding box center [967, 17] width 14 height 14
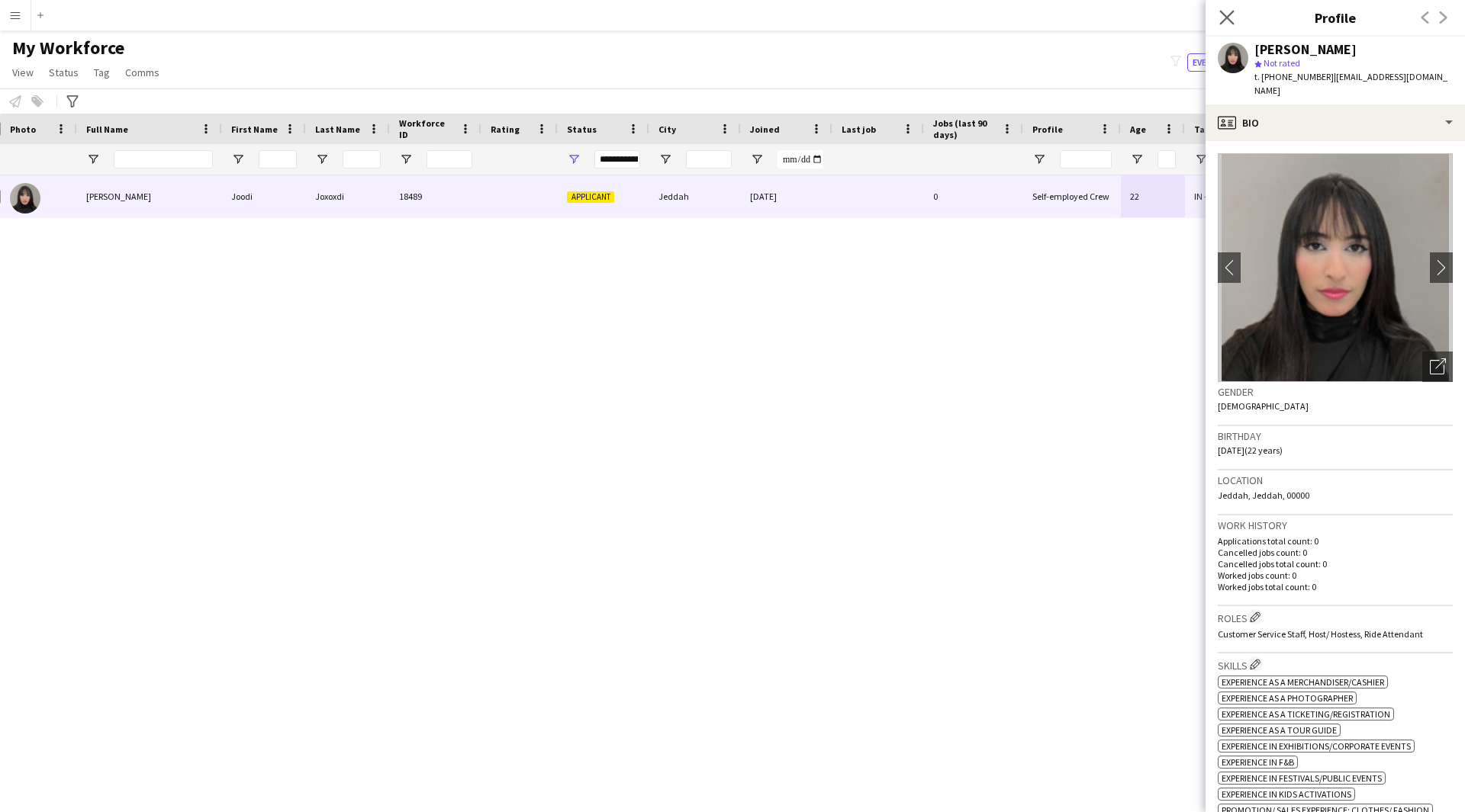
click at [1218, 15] on app-icon "Close pop-in" at bounding box center [1227, 18] width 22 height 22
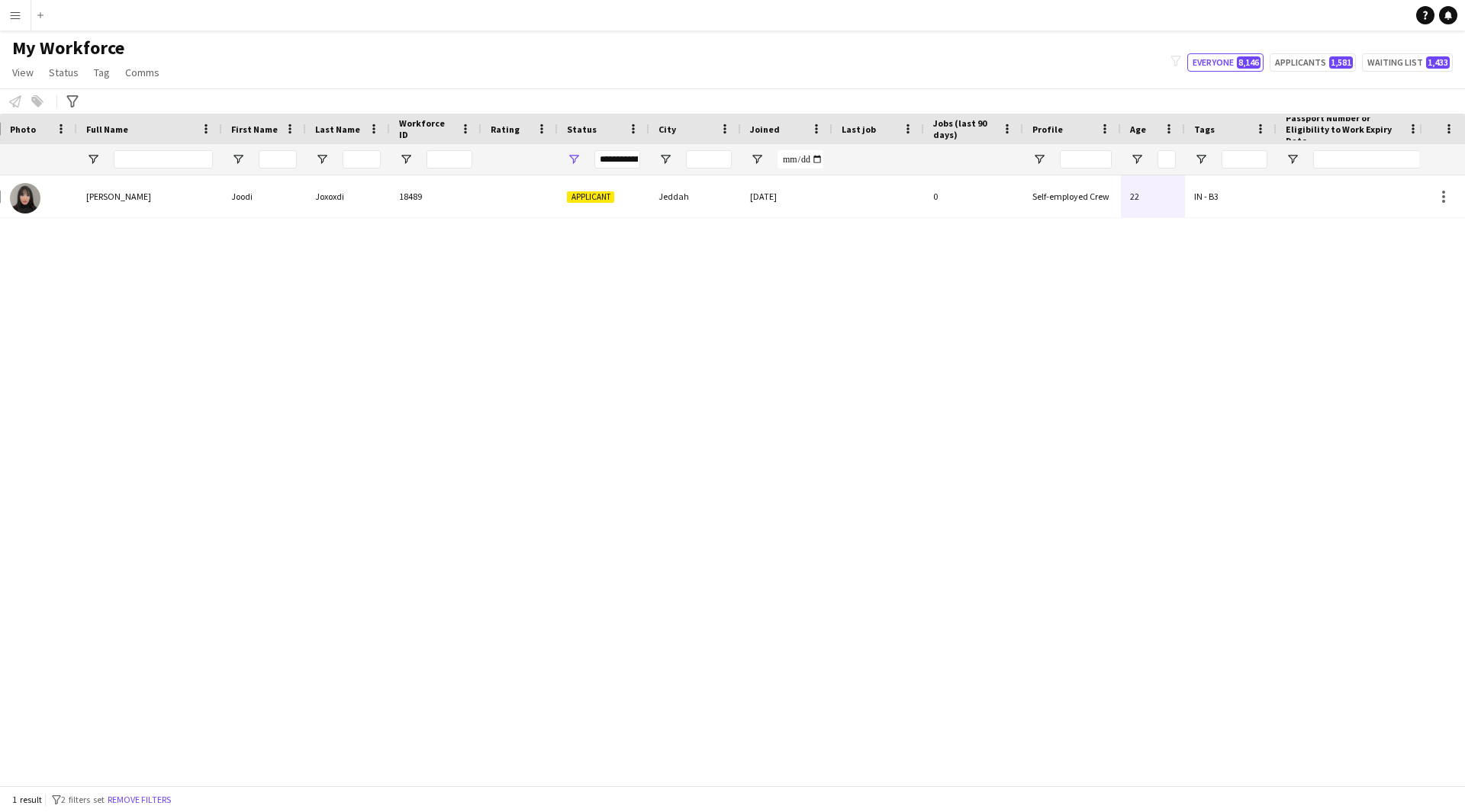
scroll to position [0, 185]
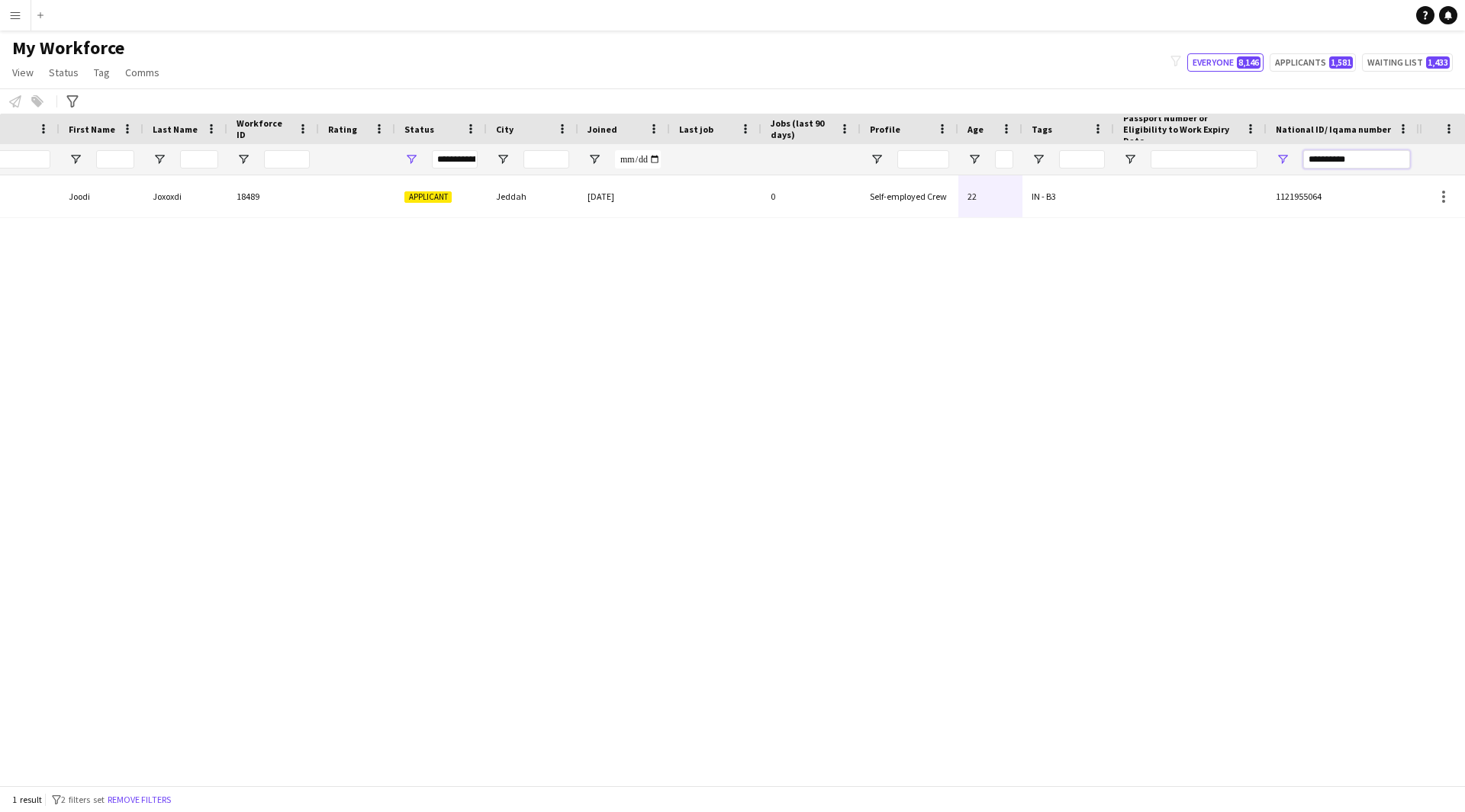
drag, startPoint x: 1376, startPoint y: 158, endPoint x: 1197, endPoint y: 188, distance: 181.5
click at [1197, 188] on div "Workforce Details Profile Data Photo First Name Last Name 0" at bounding box center [732, 449] width 1465 height 672
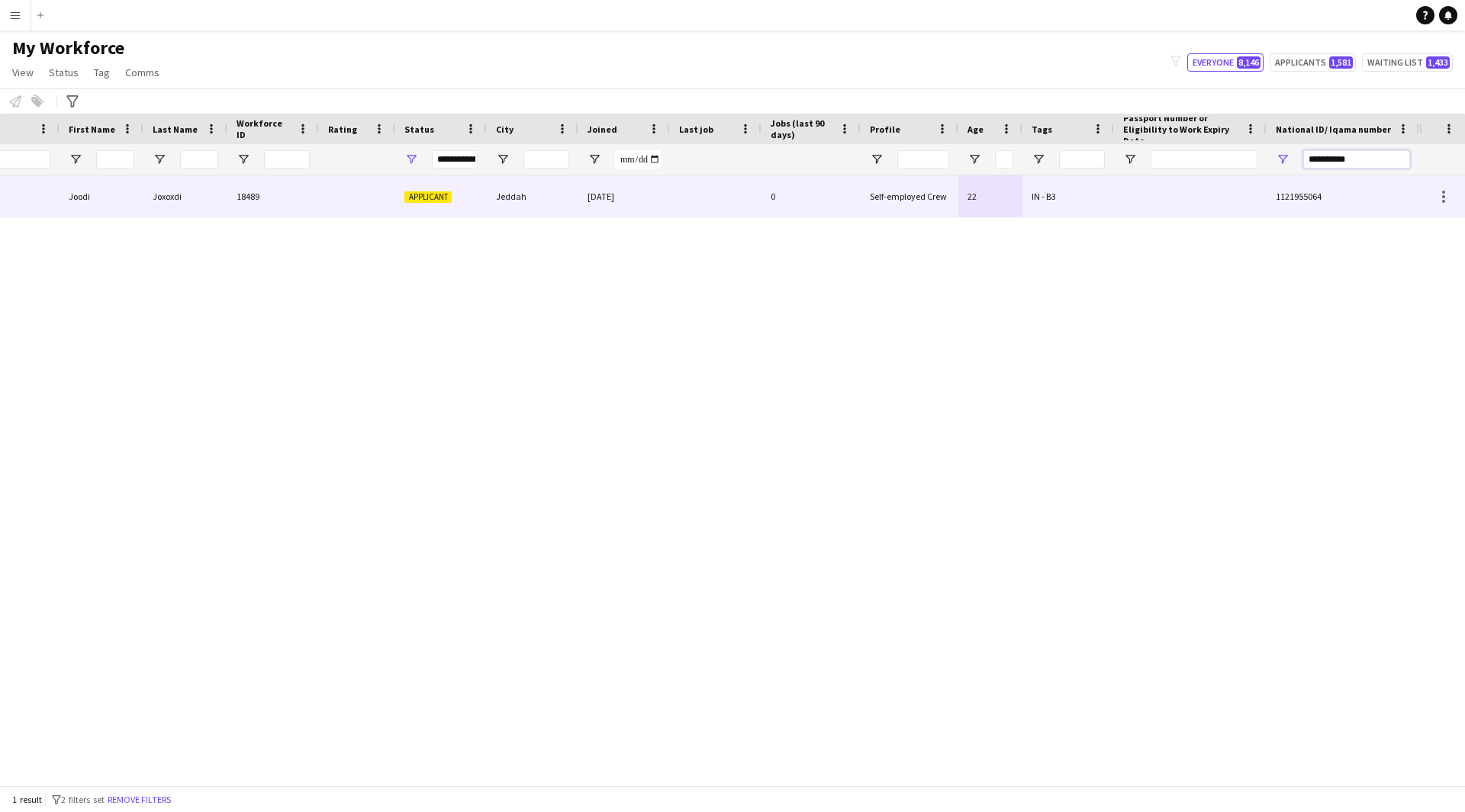
paste input "National ID/ Iqama number Filter Input"
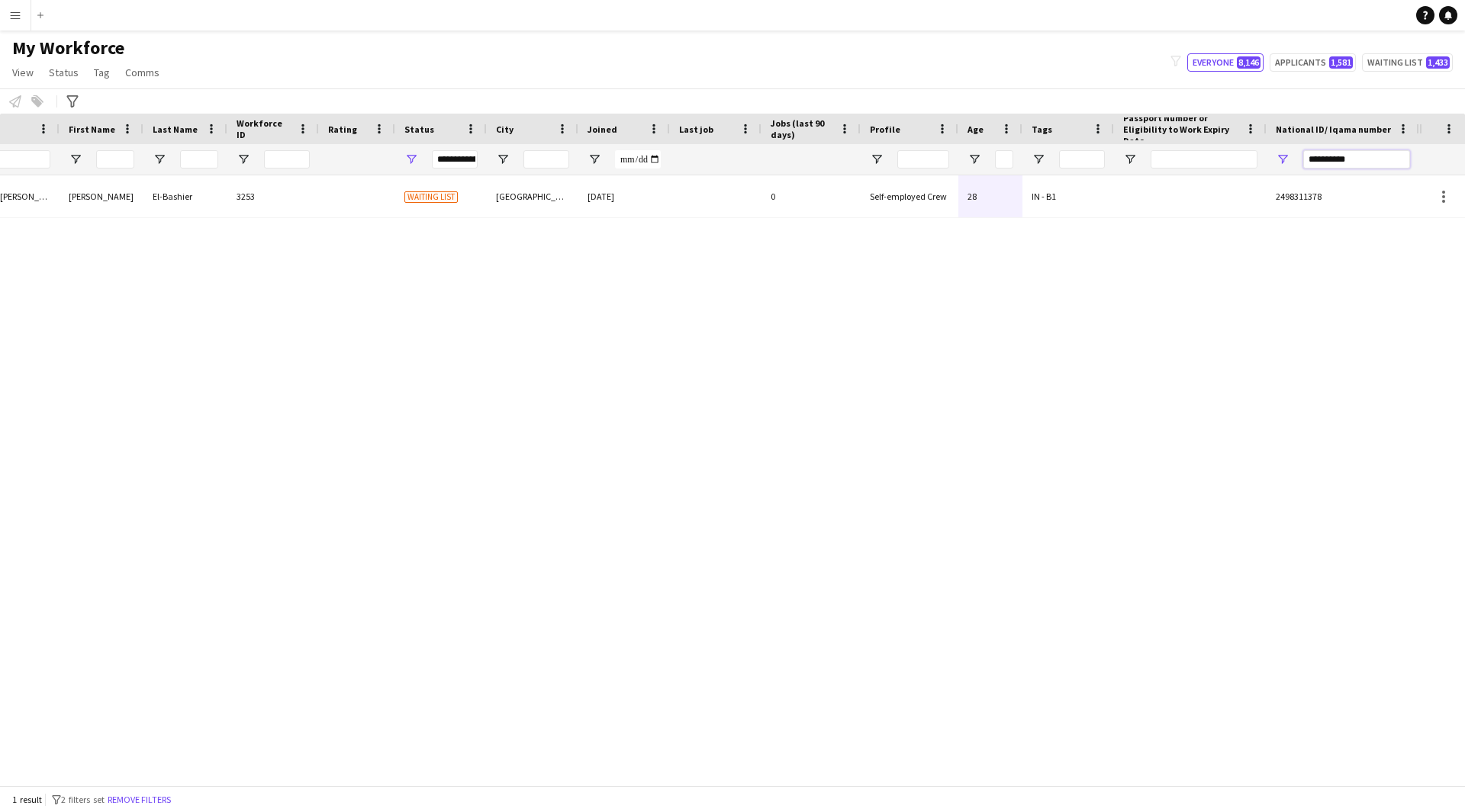
type input "**********"
click at [1076, 160] on input "Tags Filter Input" at bounding box center [1082, 159] width 46 height 19
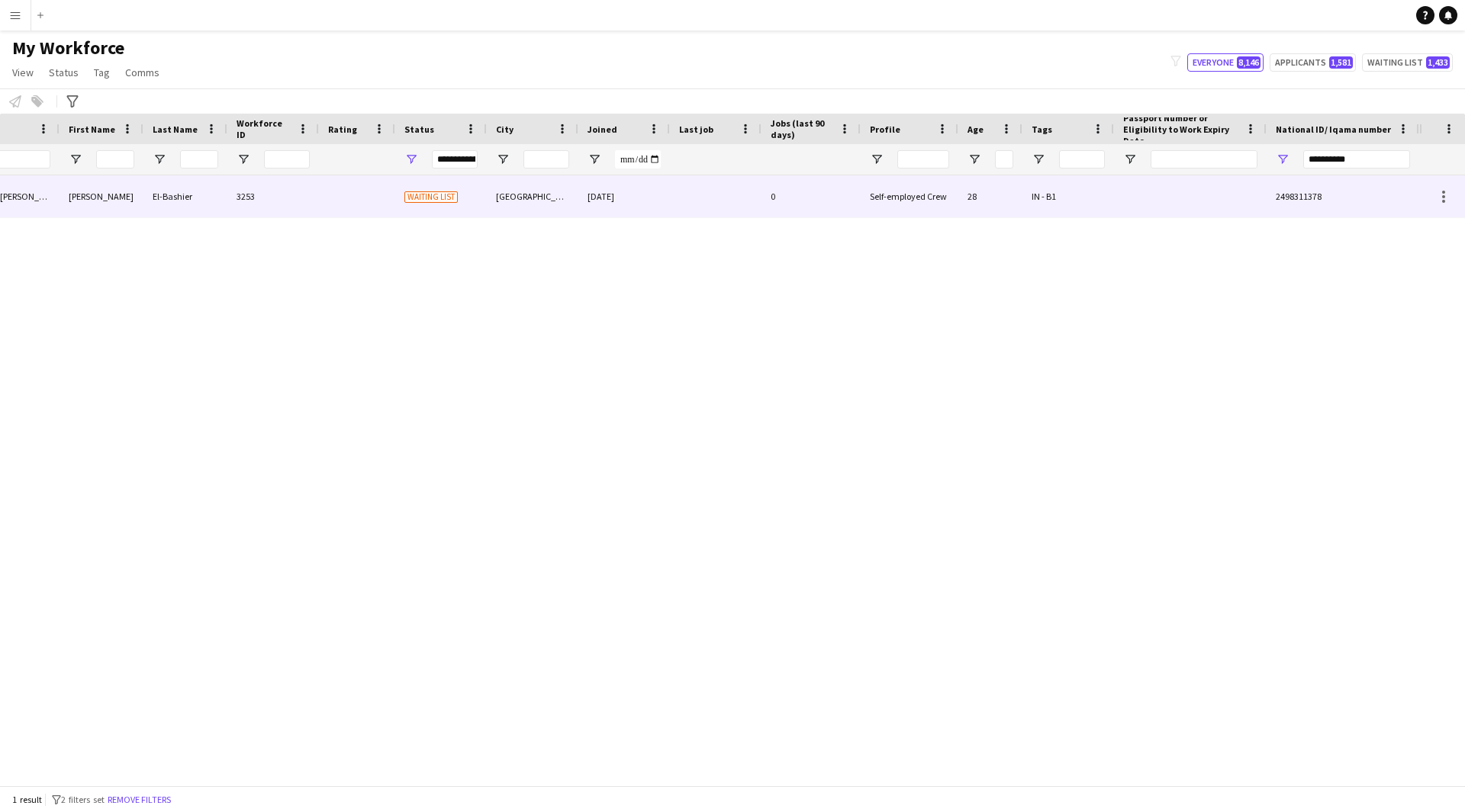
click at [1103, 207] on div "IN - B1" at bounding box center [1069, 197] width 92 height 42
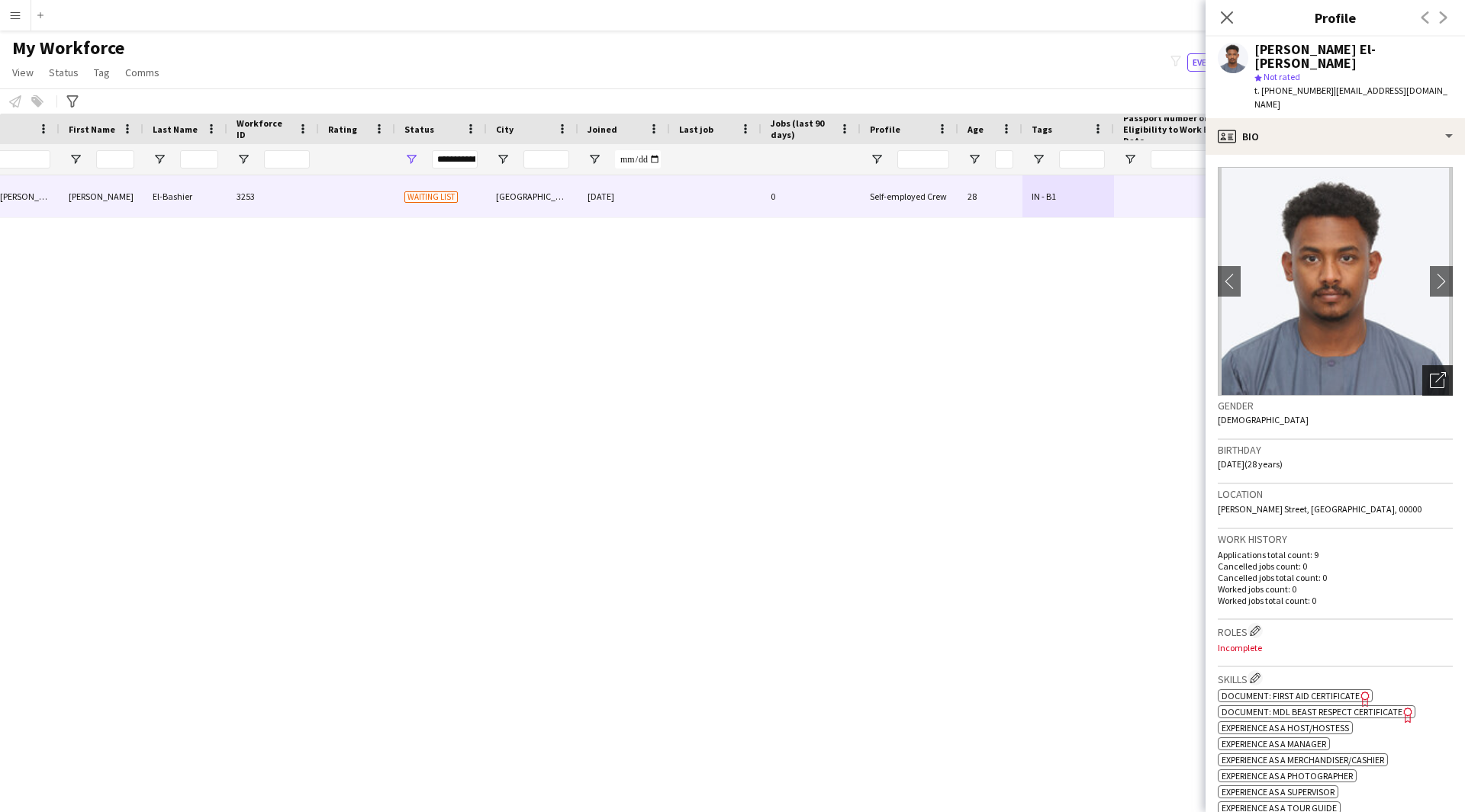
click at [1430, 372] on icon "Open photos pop-in" at bounding box center [1438, 380] width 16 height 16
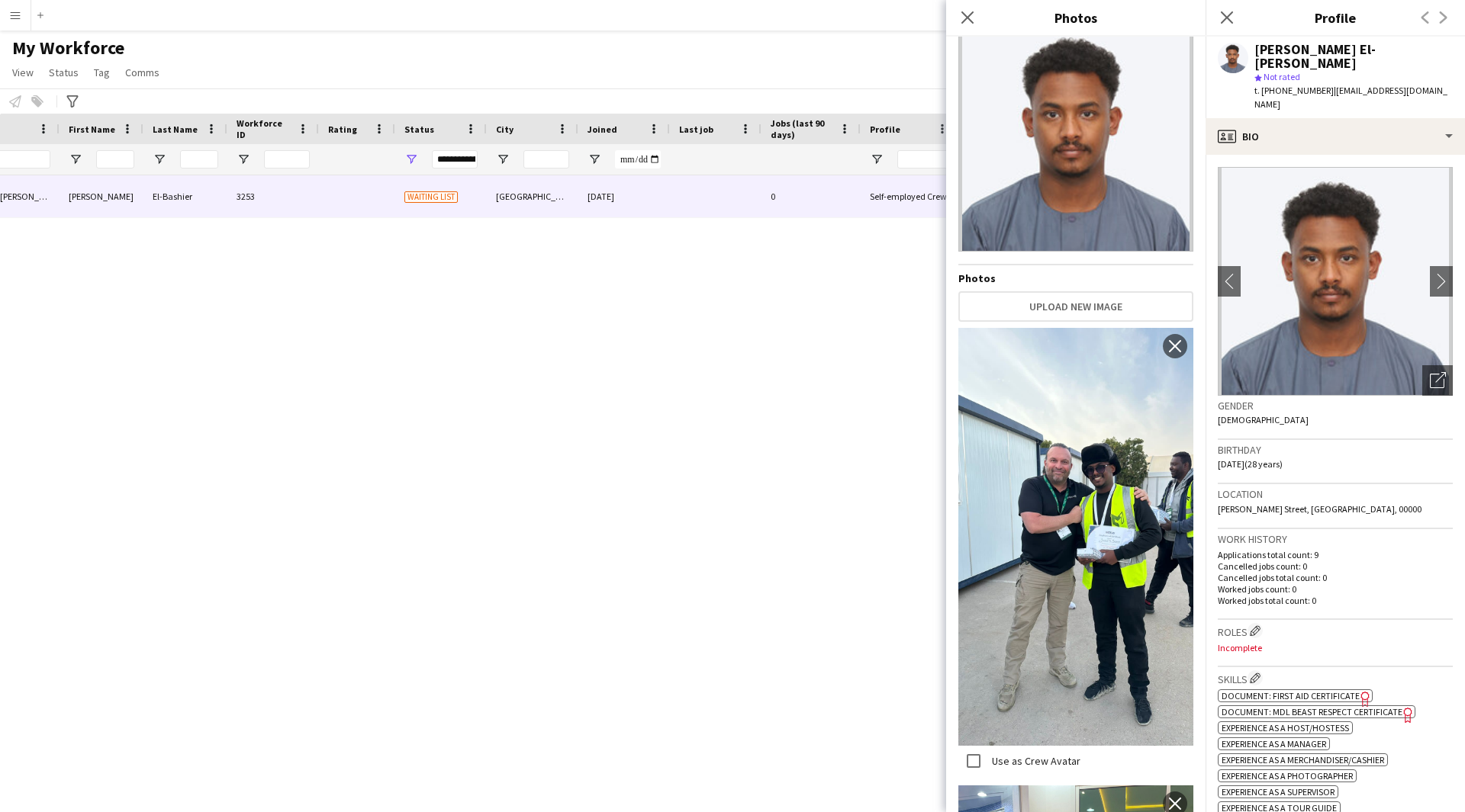
scroll to position [0, 0]
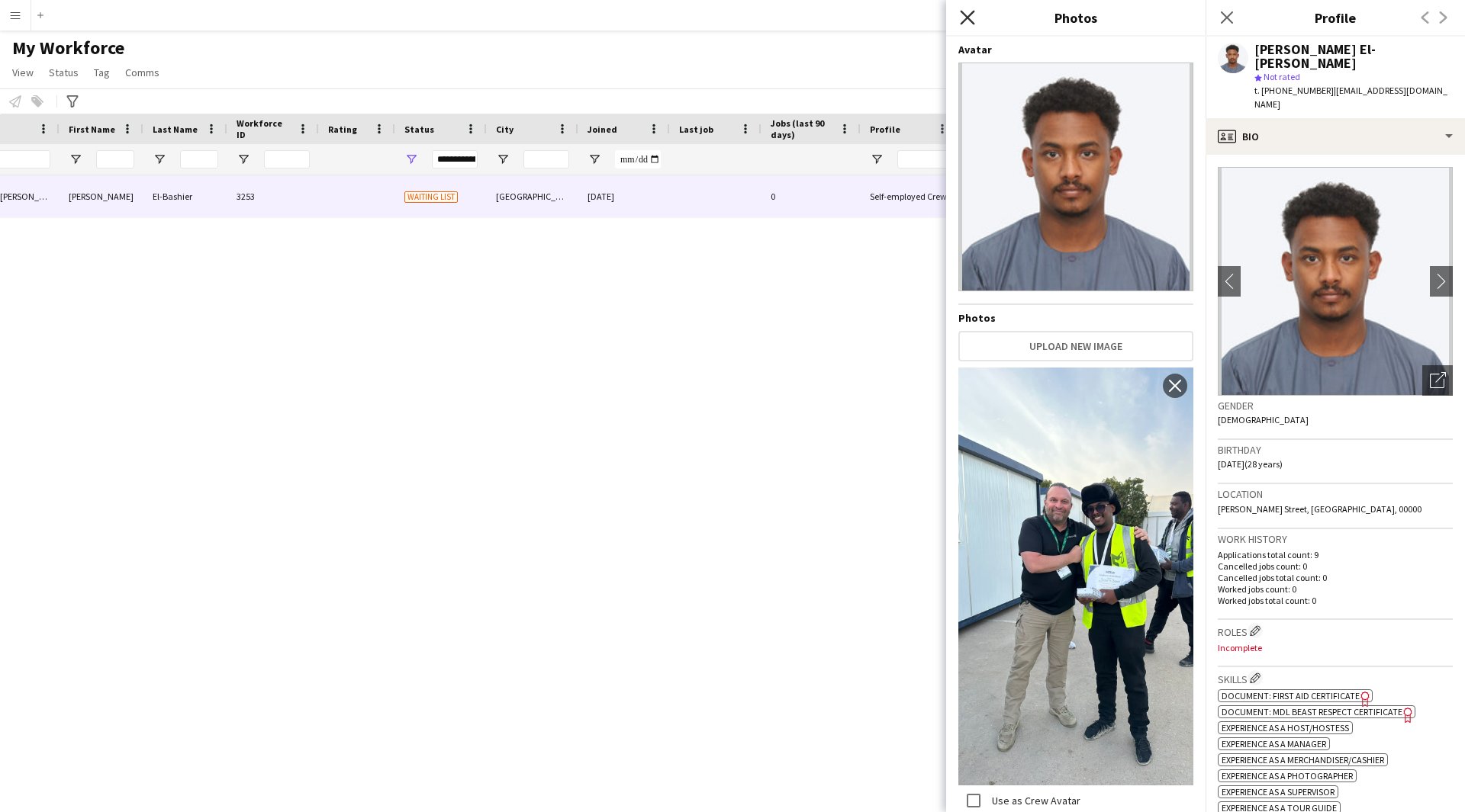
click at [970, 19] on icon at bounding box center [967, 17] width 14 height 14
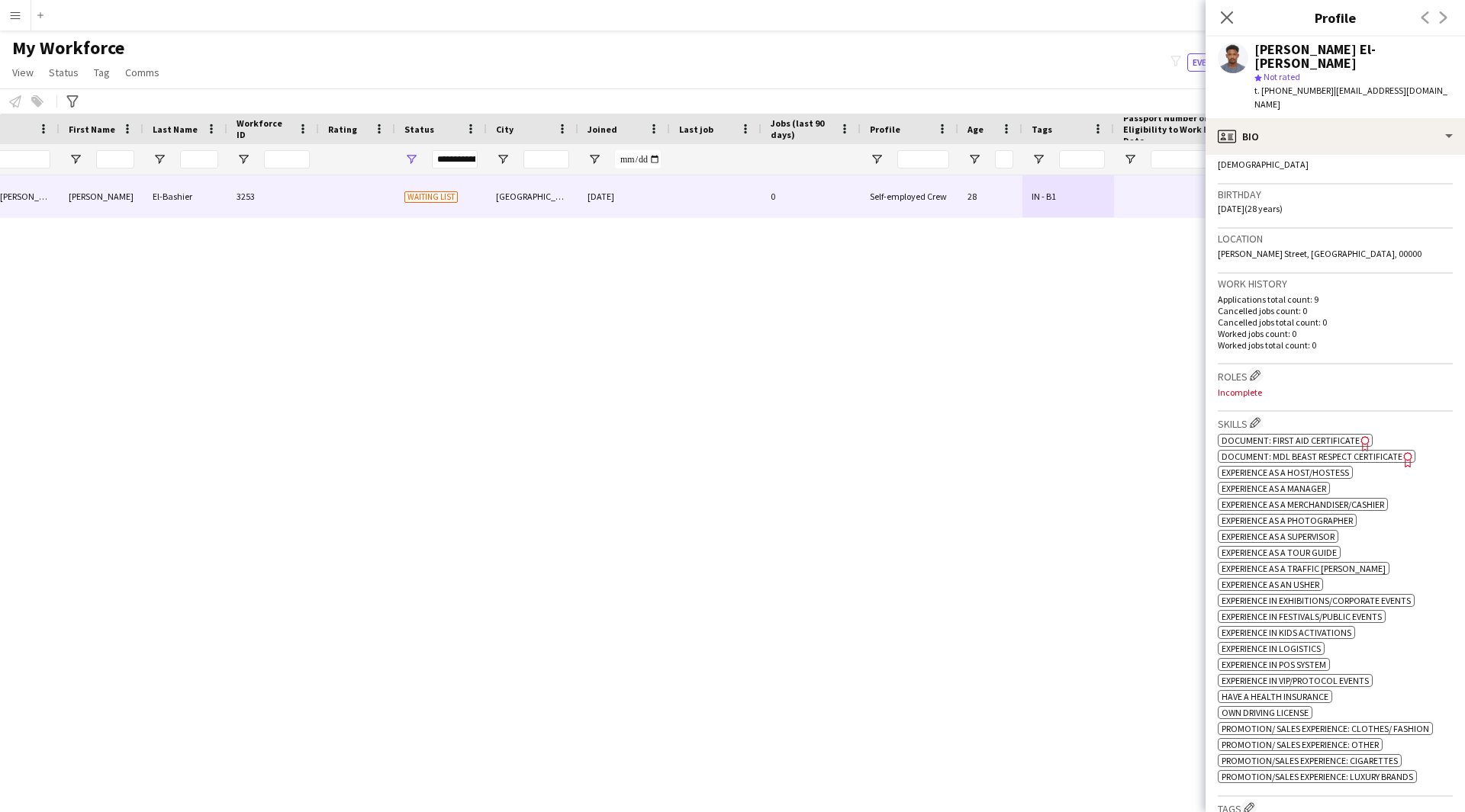
scroll to position [516, 0]
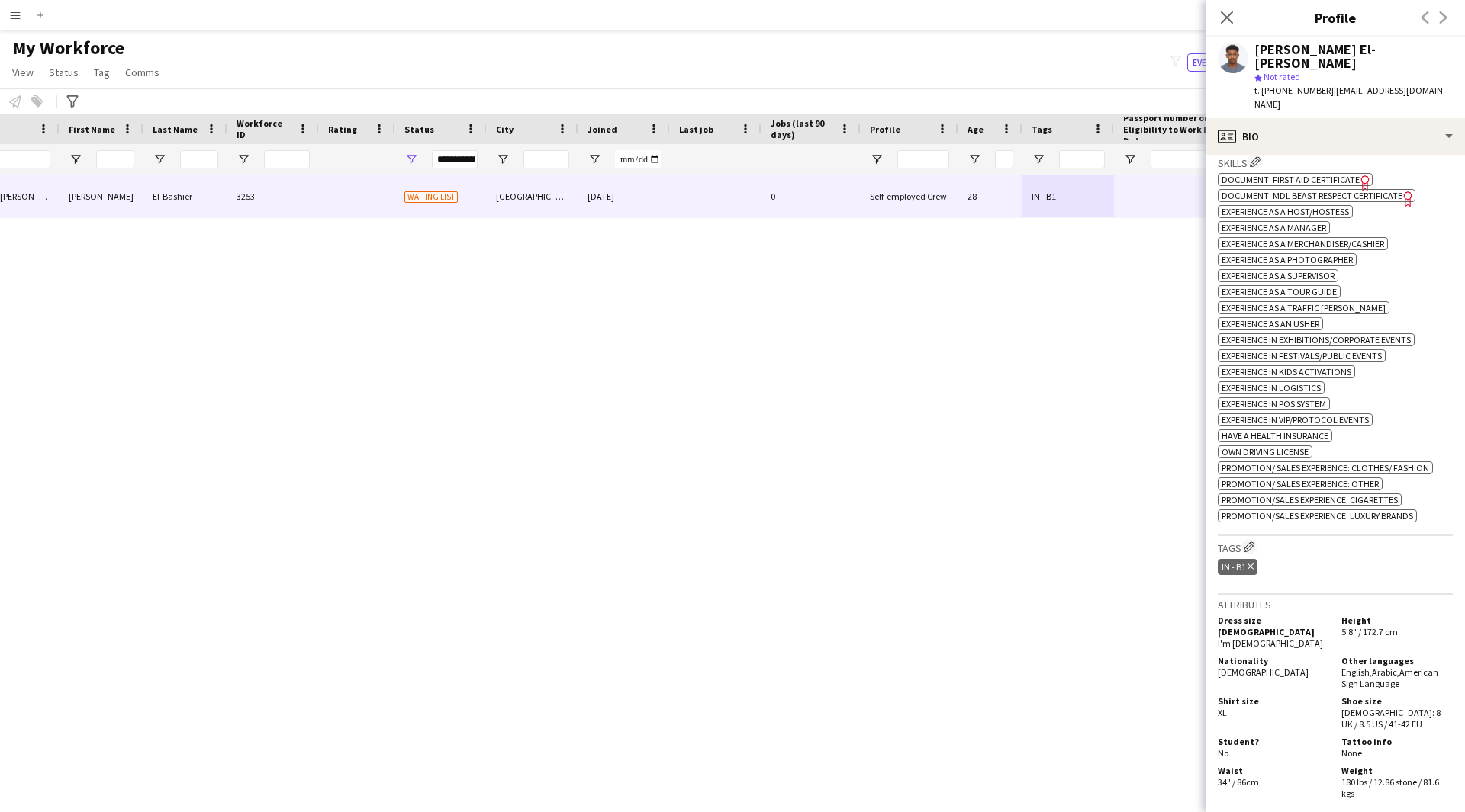
click at [1360, 176] on icon at bounding box center [1364, 183] width 9 height 15
click at [1402, 191] on icon "Freelancer has uploaded a photo validation of skill. Click to see" at bounding box center [1408, 199] width 16 height 16
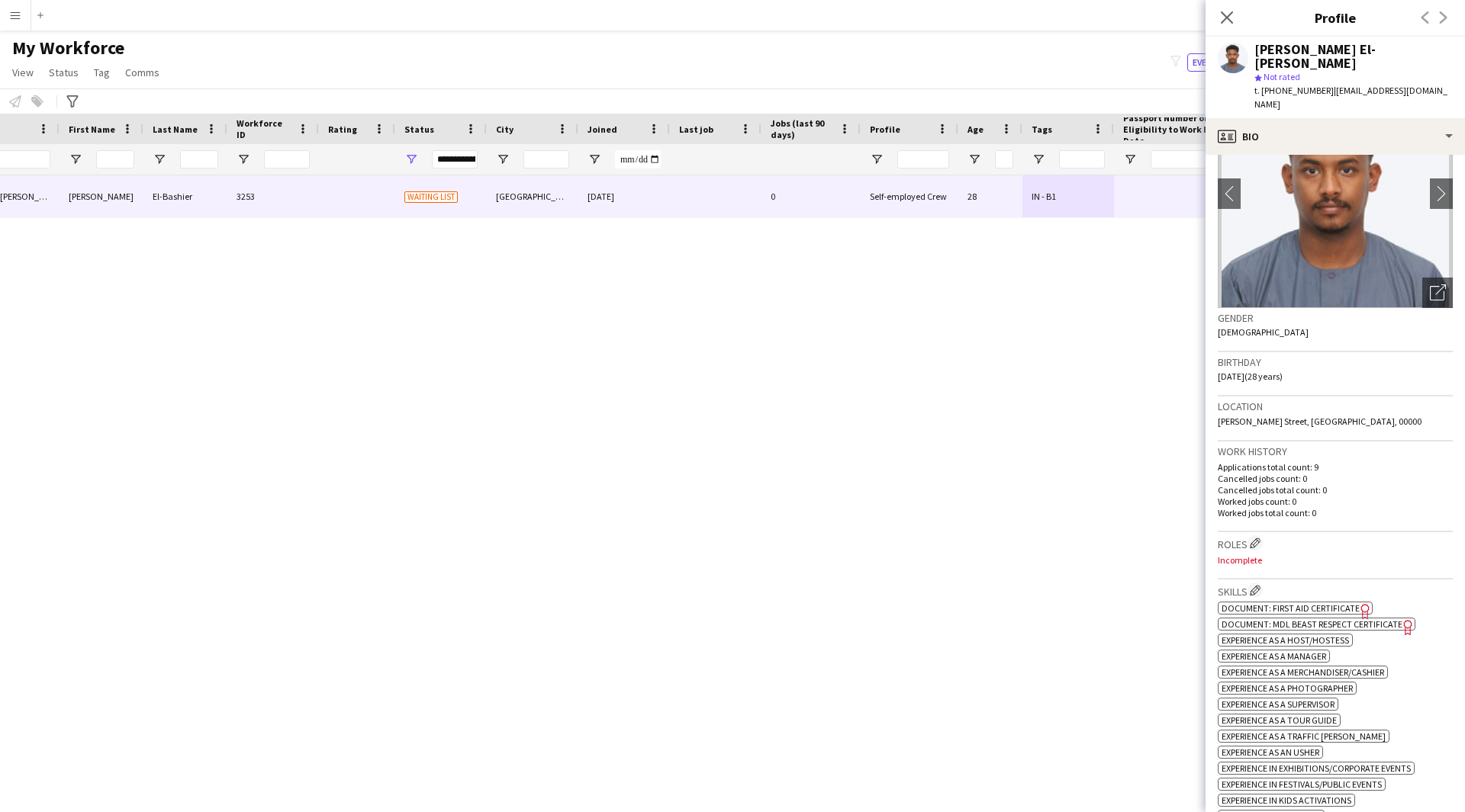
scroll to position [57, 0]
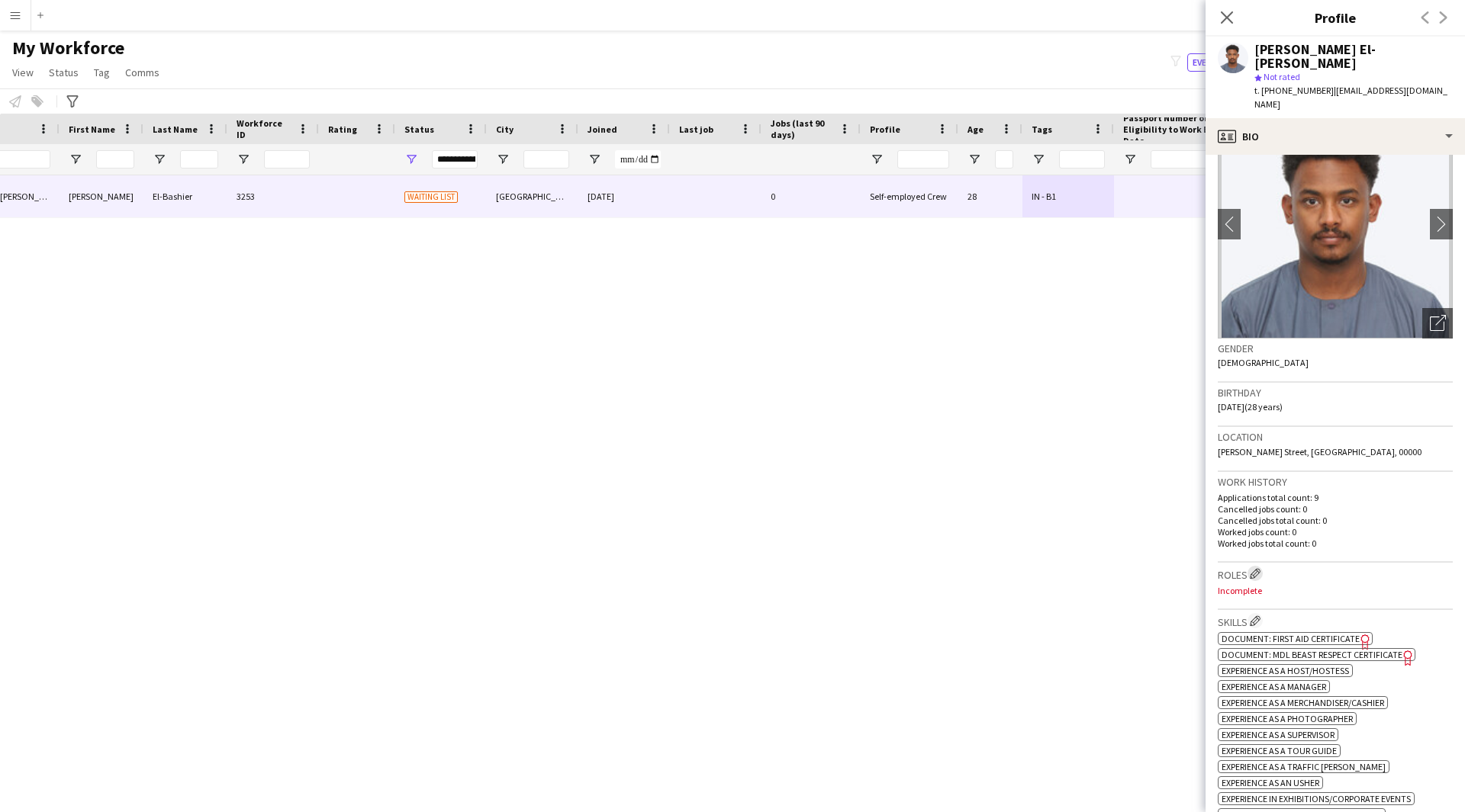
click at [1257, 568] on app-icon "Edit crew company roles" at bounding box center [1255, 574] width 11 height 11
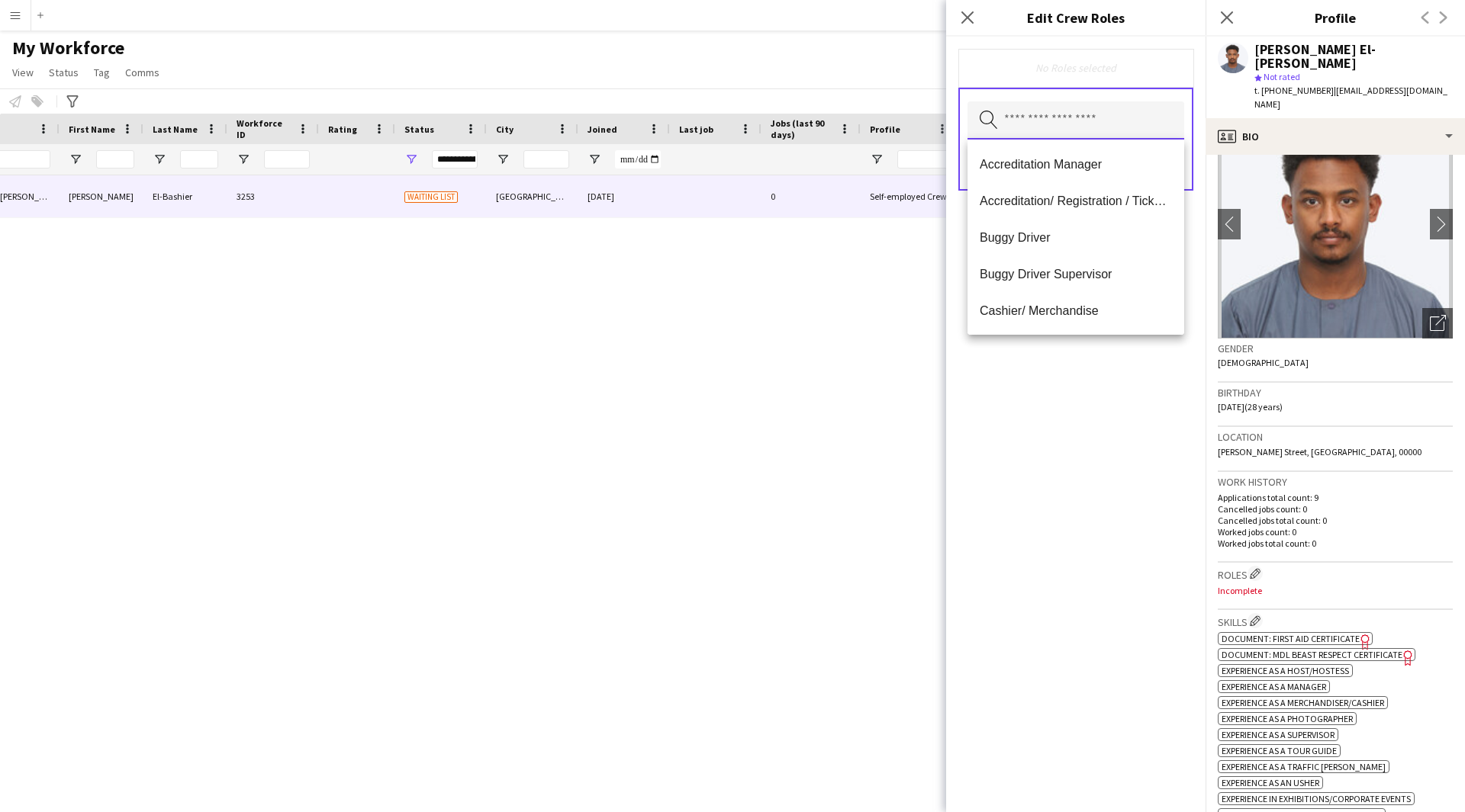
click at [1061, 117] on input "text" at bounding box center [1075, 120] width 216 height 38
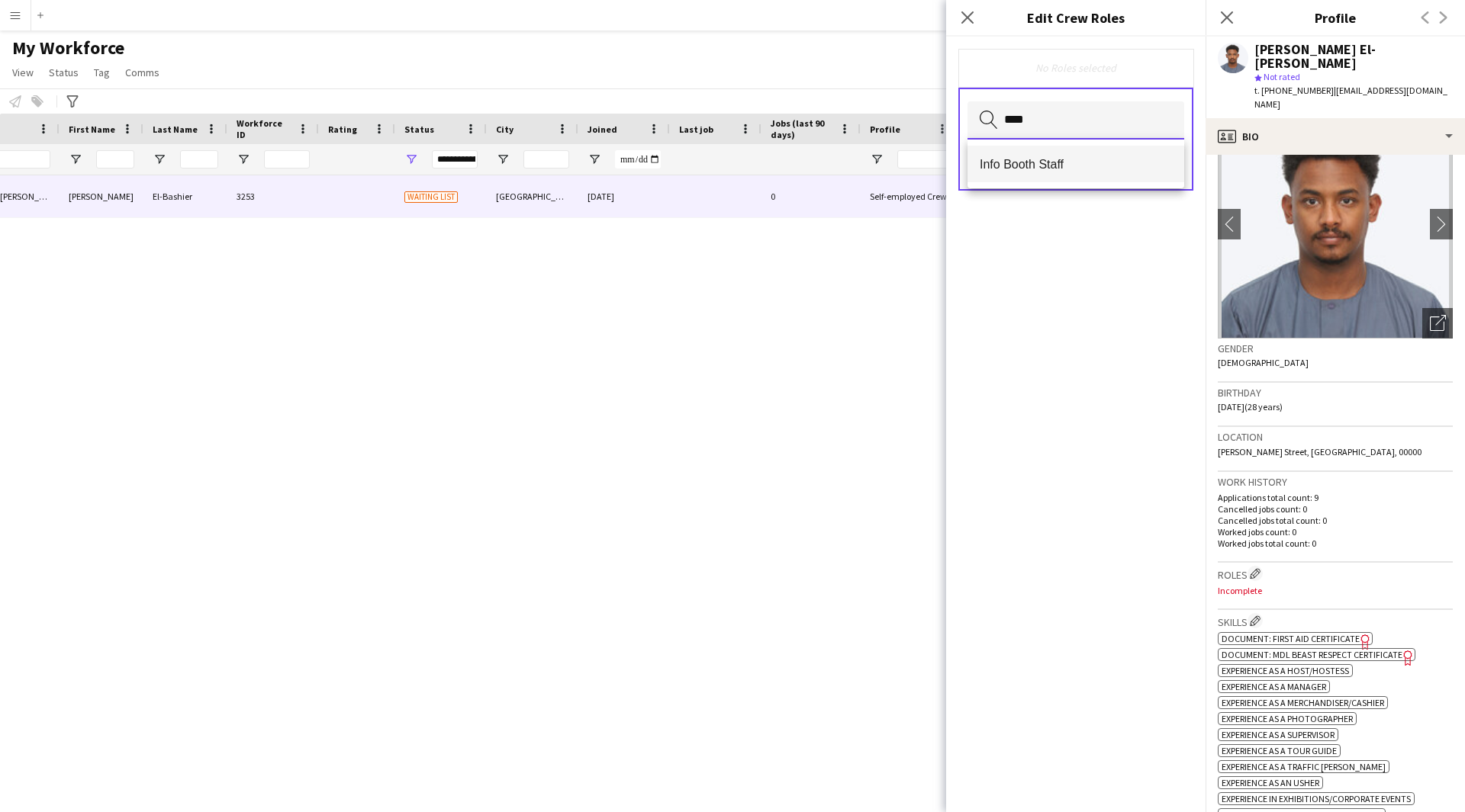
type input "****"
click at [1083, 159] on span "Info Booth Staff" at bounding box center [1076, 164] width 193 height 14
type input "***"
click at [1076, 169] on span "Host/ Hostess" at bounding box center [1076, 165] width 193 height 14
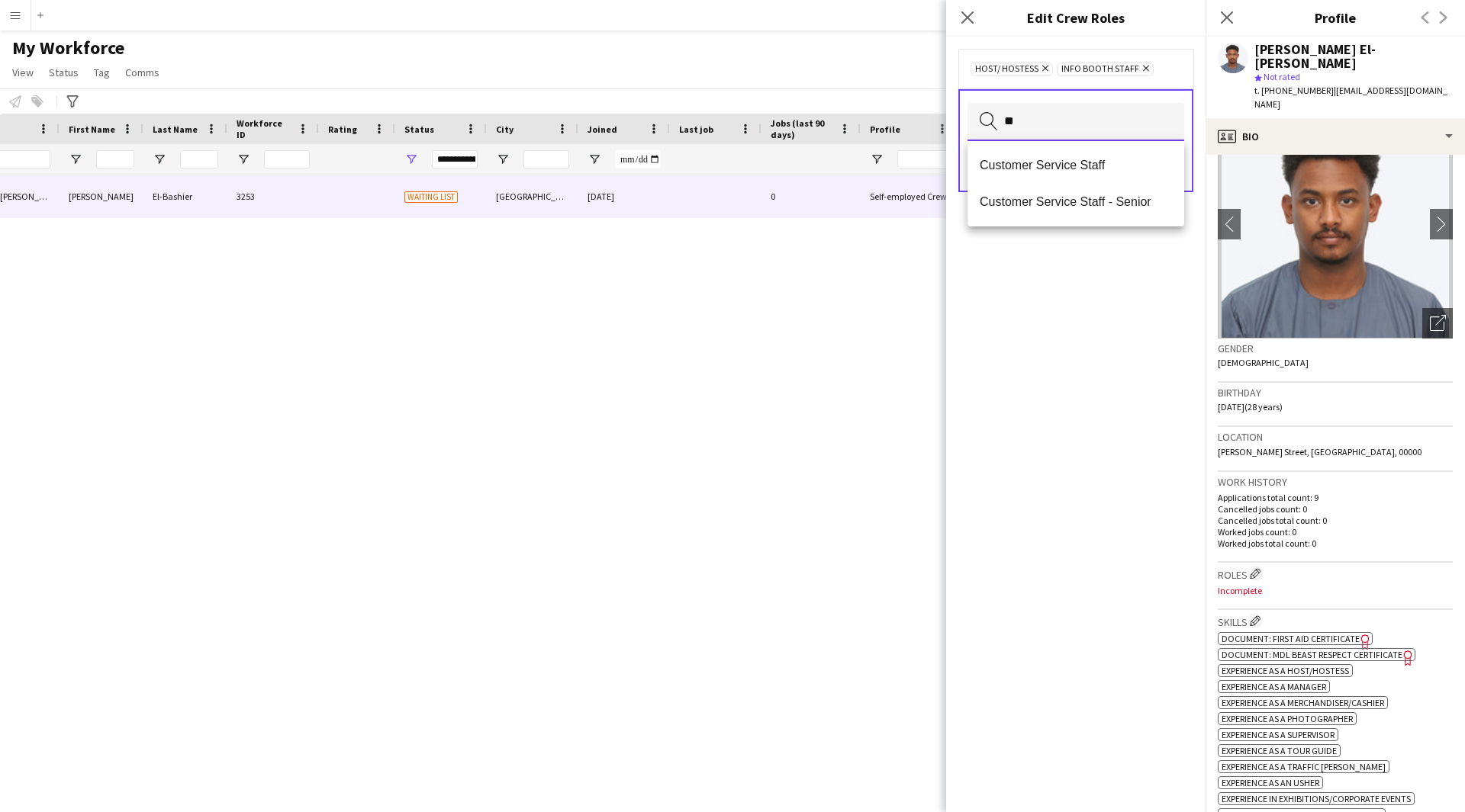
type input "**"
click at [1076, 169] on span "Customer Service Staff" at bounding box center [1076, 165] width 193 height 14
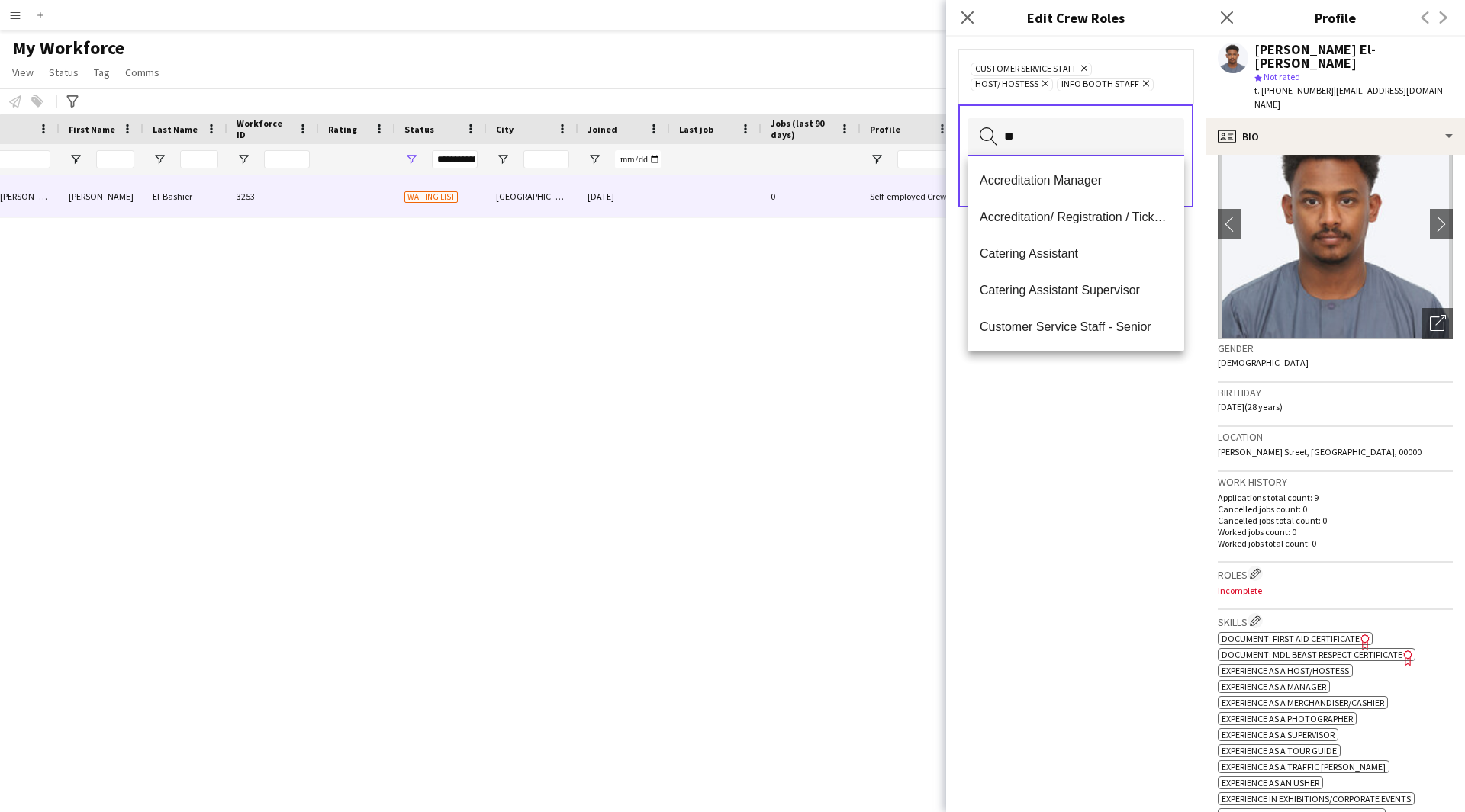
type input "*"
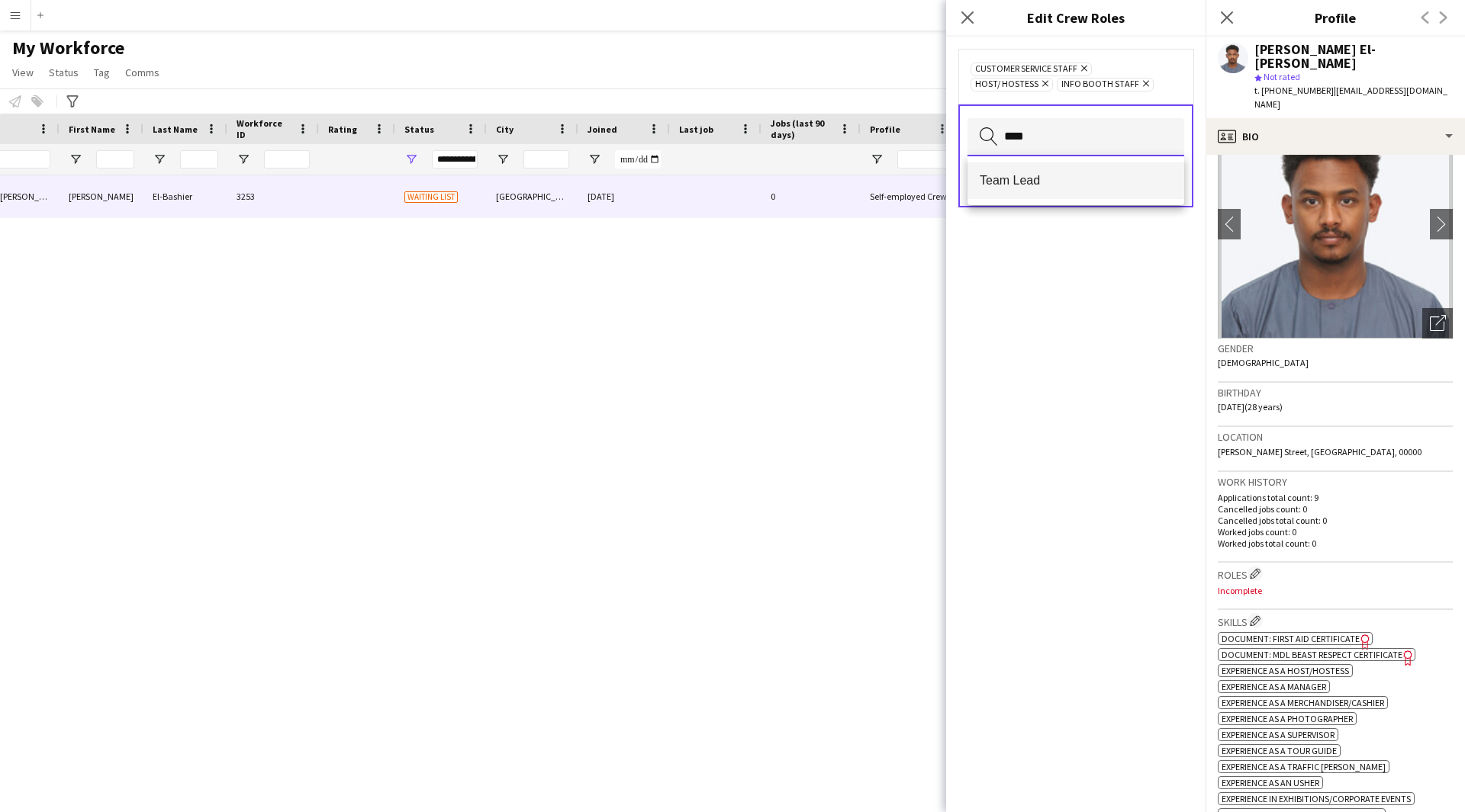
type input "****"
click at [1059, 174] on span "Team Lead" at bounding box center [1076, 180] width 193 height 14
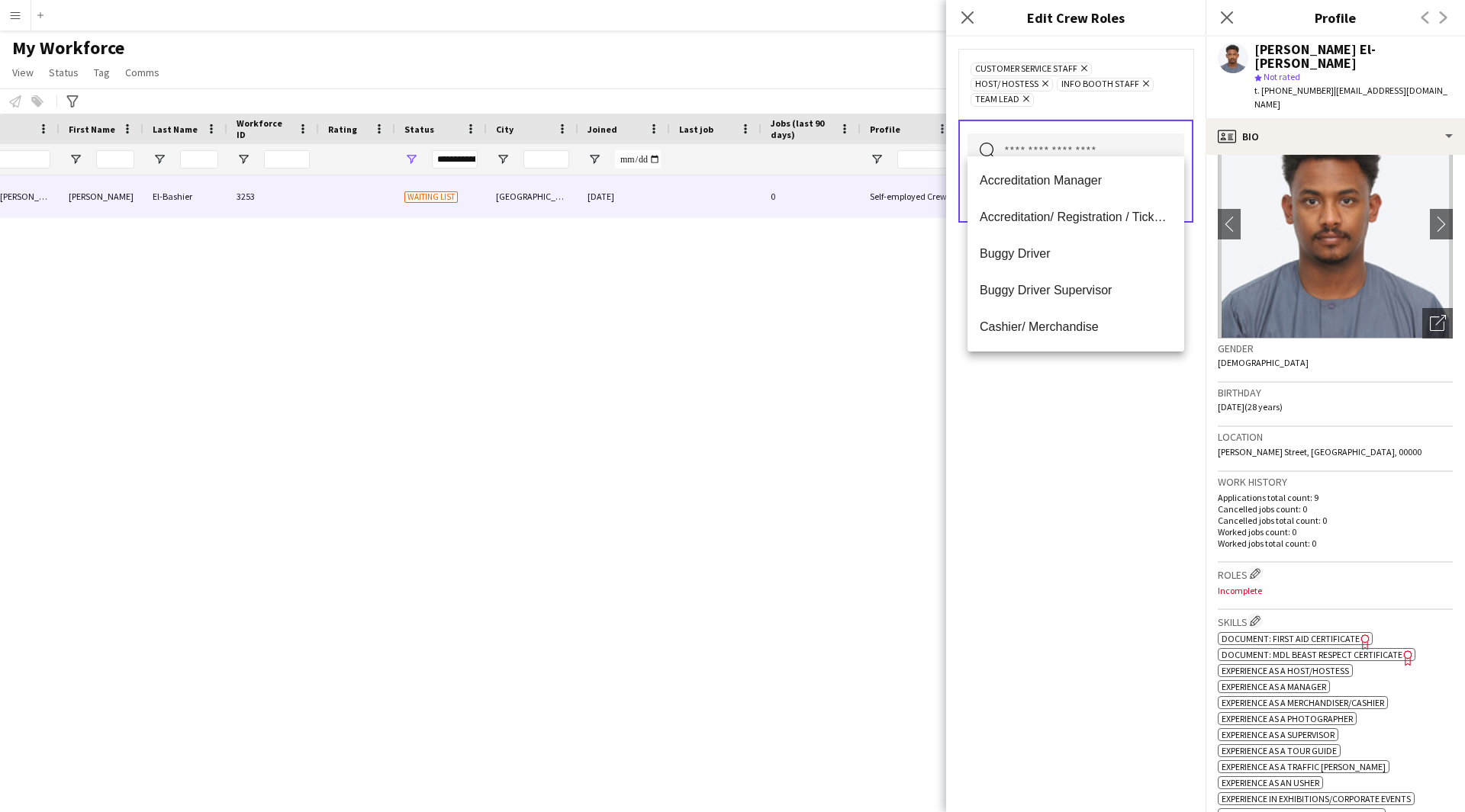
click at [1094, 643] on div "Customer Service Staff Remove Host/ Hostess Remove Info Booth Staff Remove Team…" at bounding box center [1076, 424] width 260 height 776
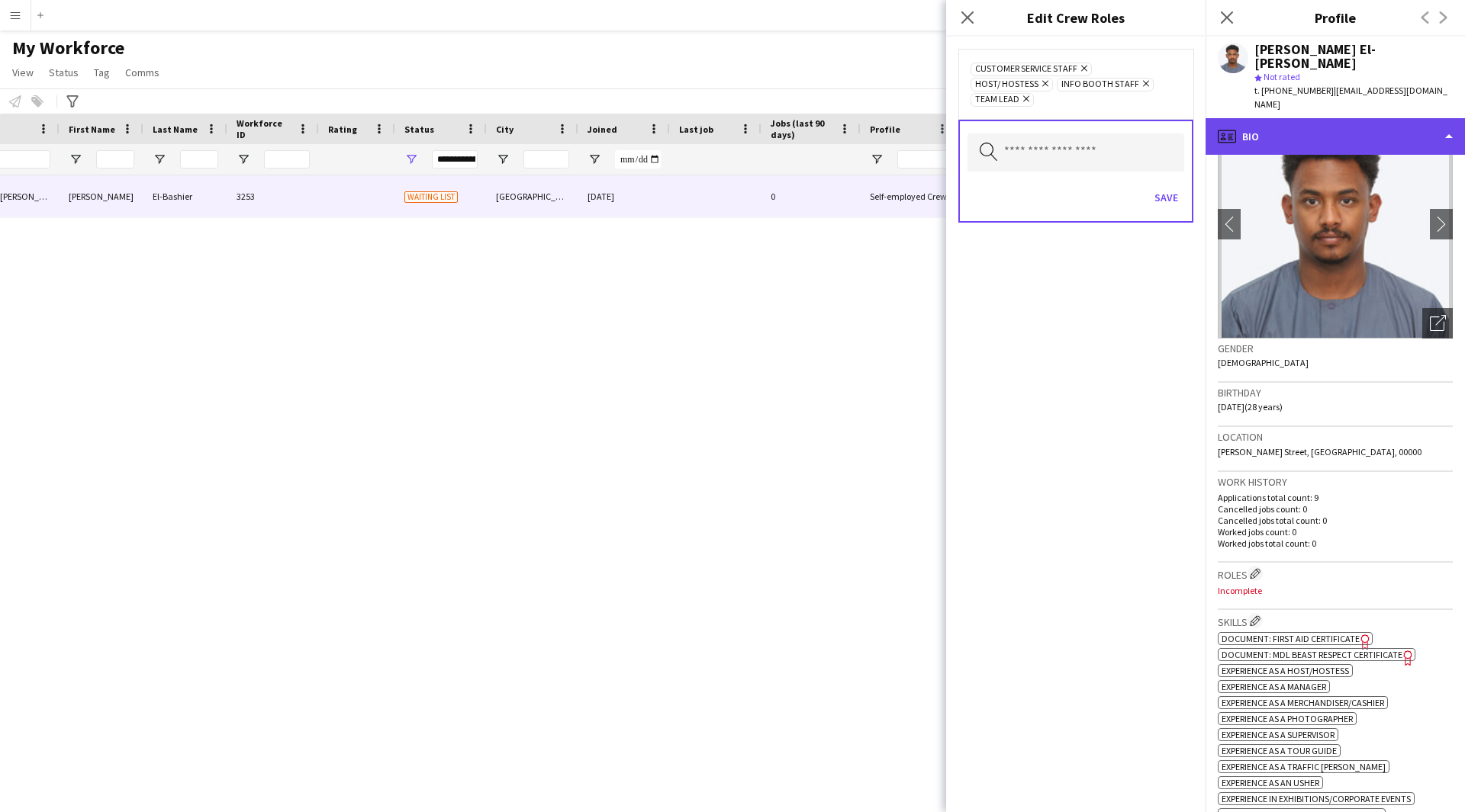
click at [1340, 118] on div "profile Bio" at bounding box center [1335, 136] width 260 height 36
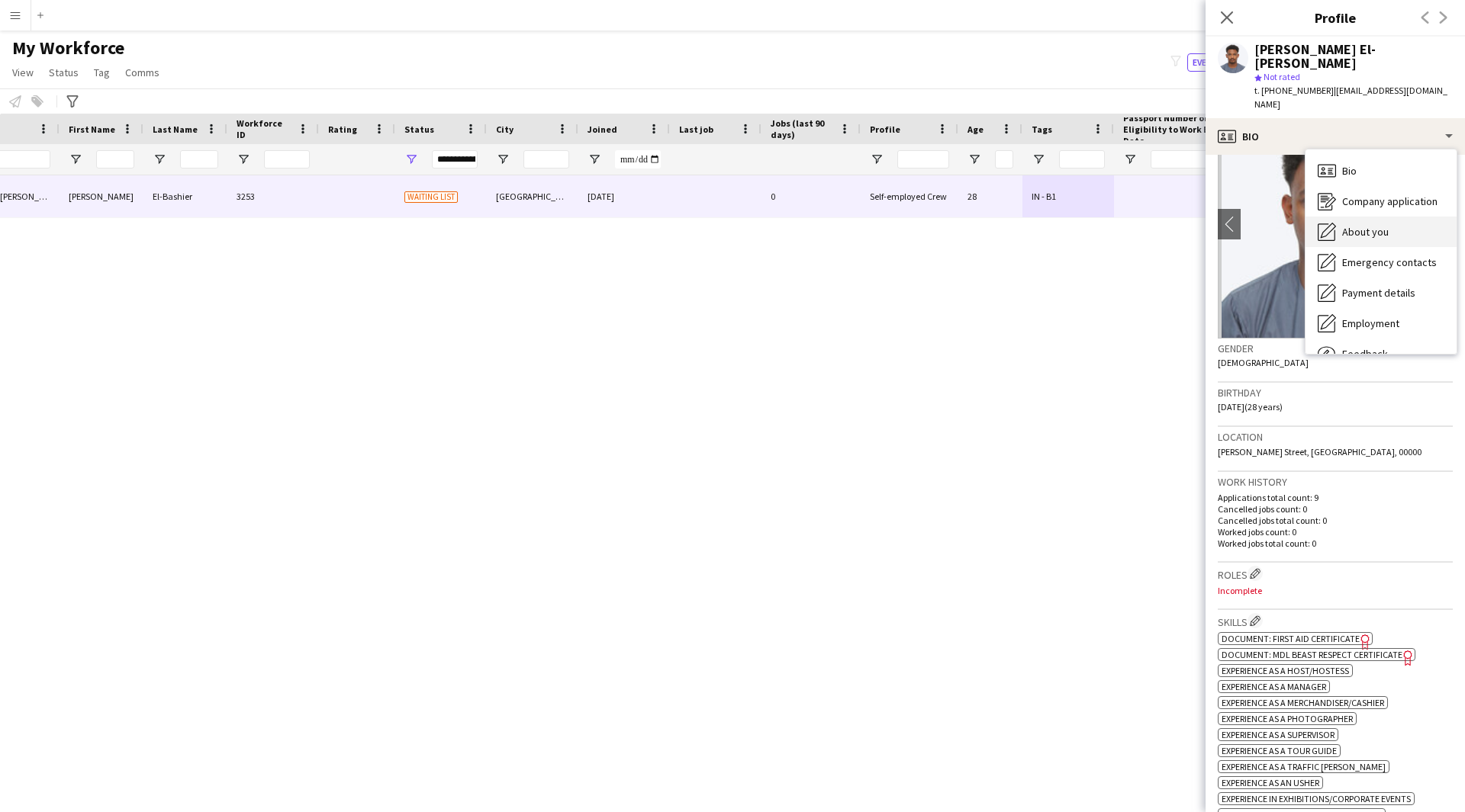
click at [1384, 225] on span "About you" at bounding box center [1365, 232] width 47 height 14
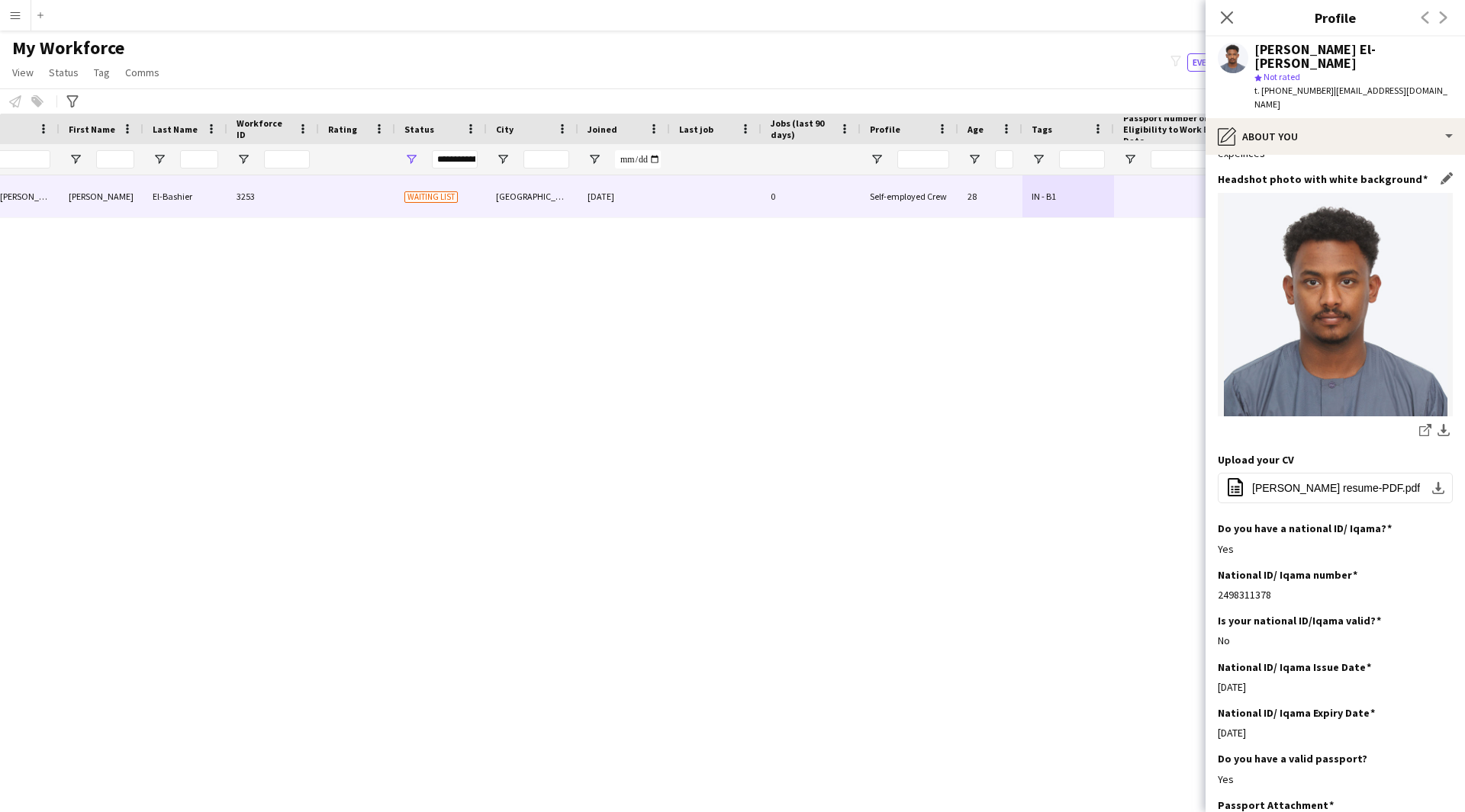
scroll to position [214, 0]
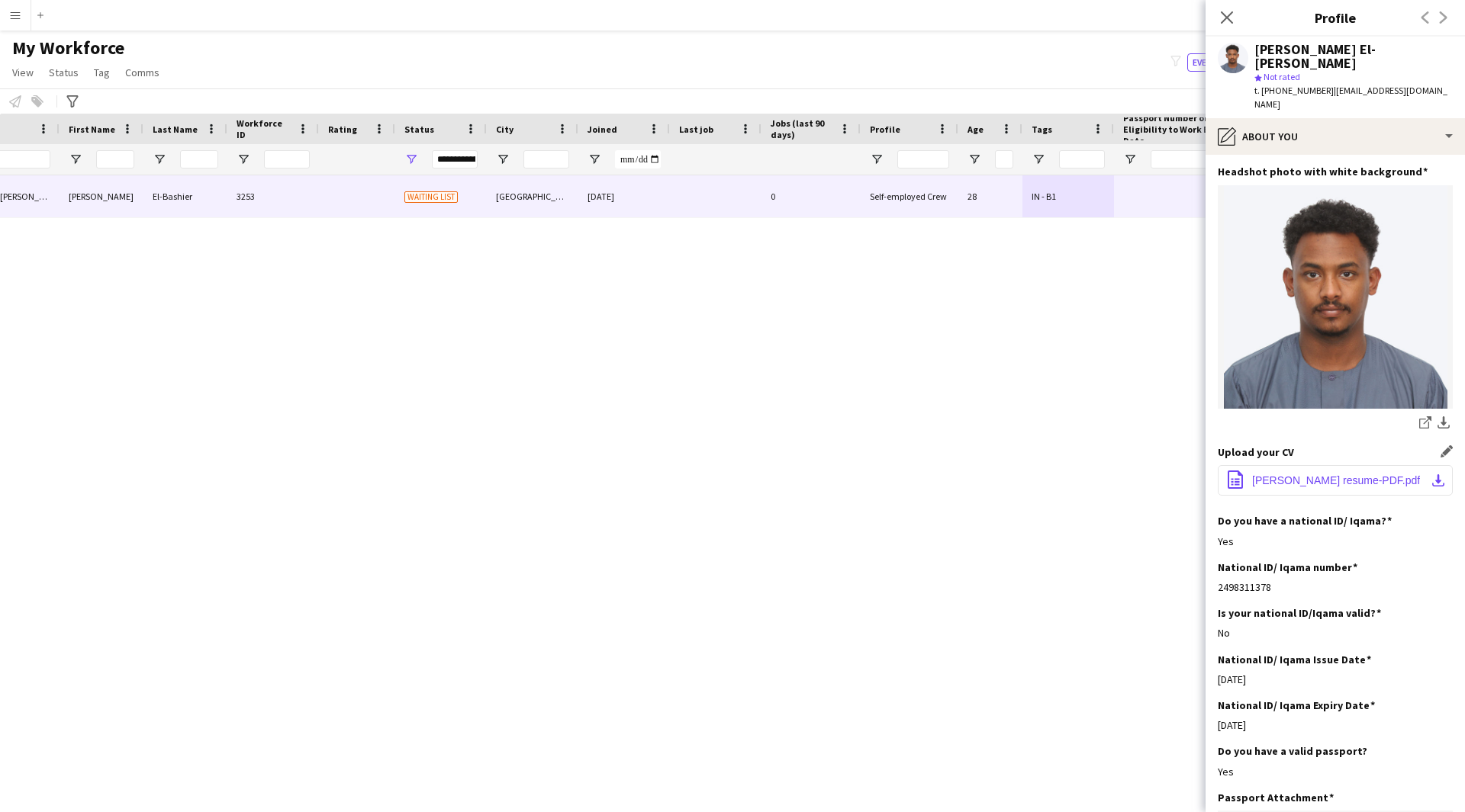
click at [1323, 474] on span "[PERSON_NAME] resume-PDF.pdf" at bounding box center [1336, 480] width 168 height 12
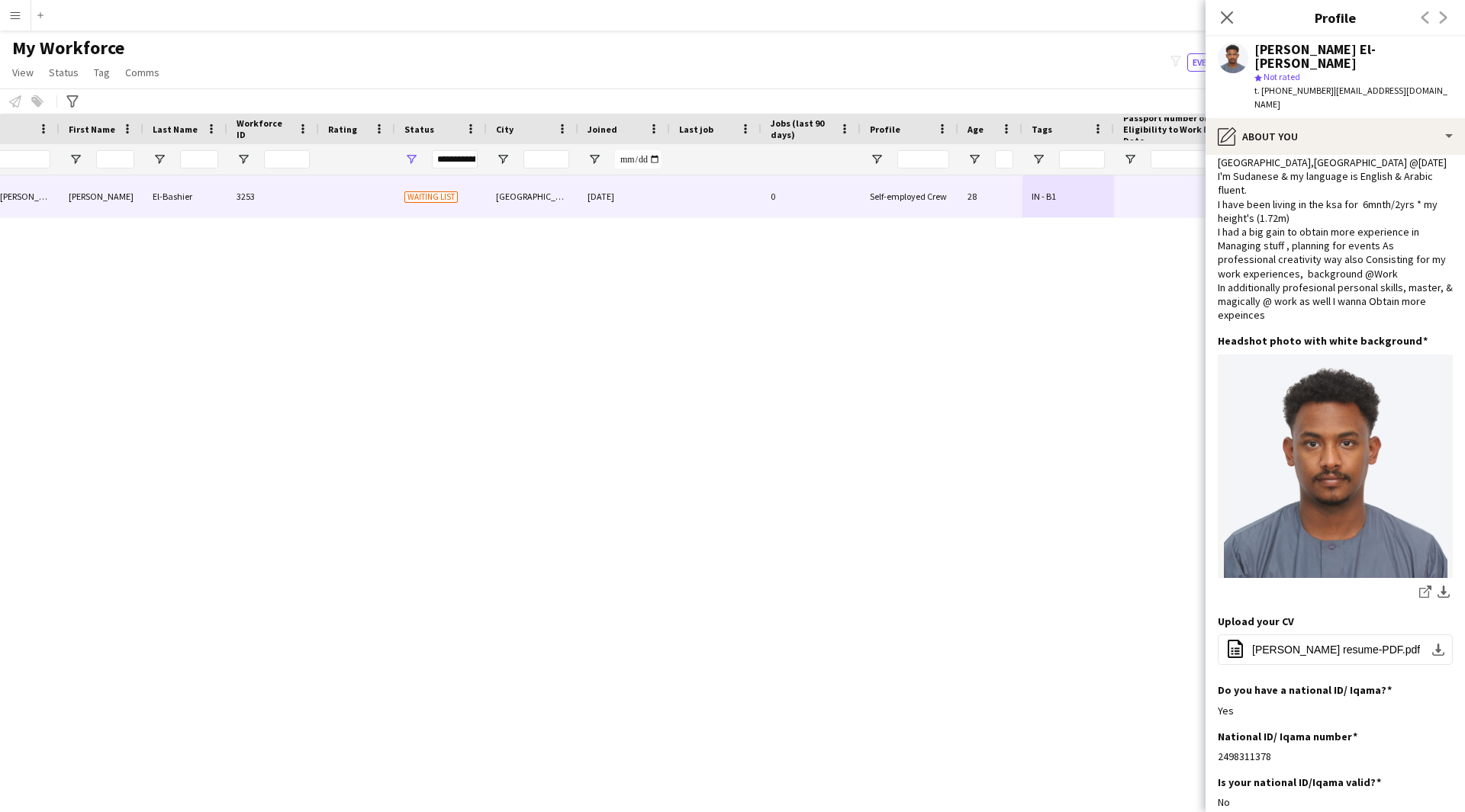
scroll to position [0, 0]
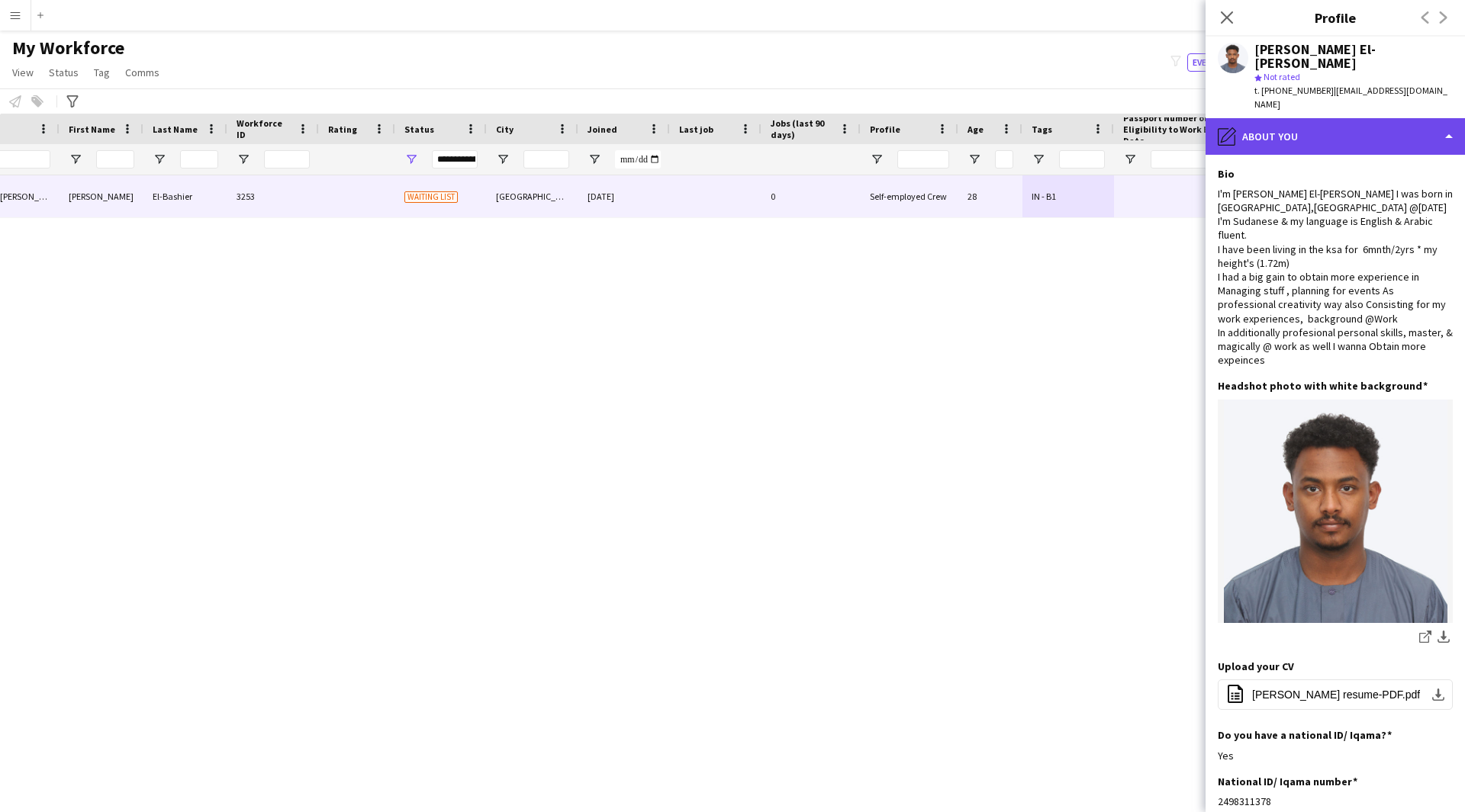
click at [1335, 118] on div "pencil4 About you" at bounding box center [1335, 136] width 260 height 36
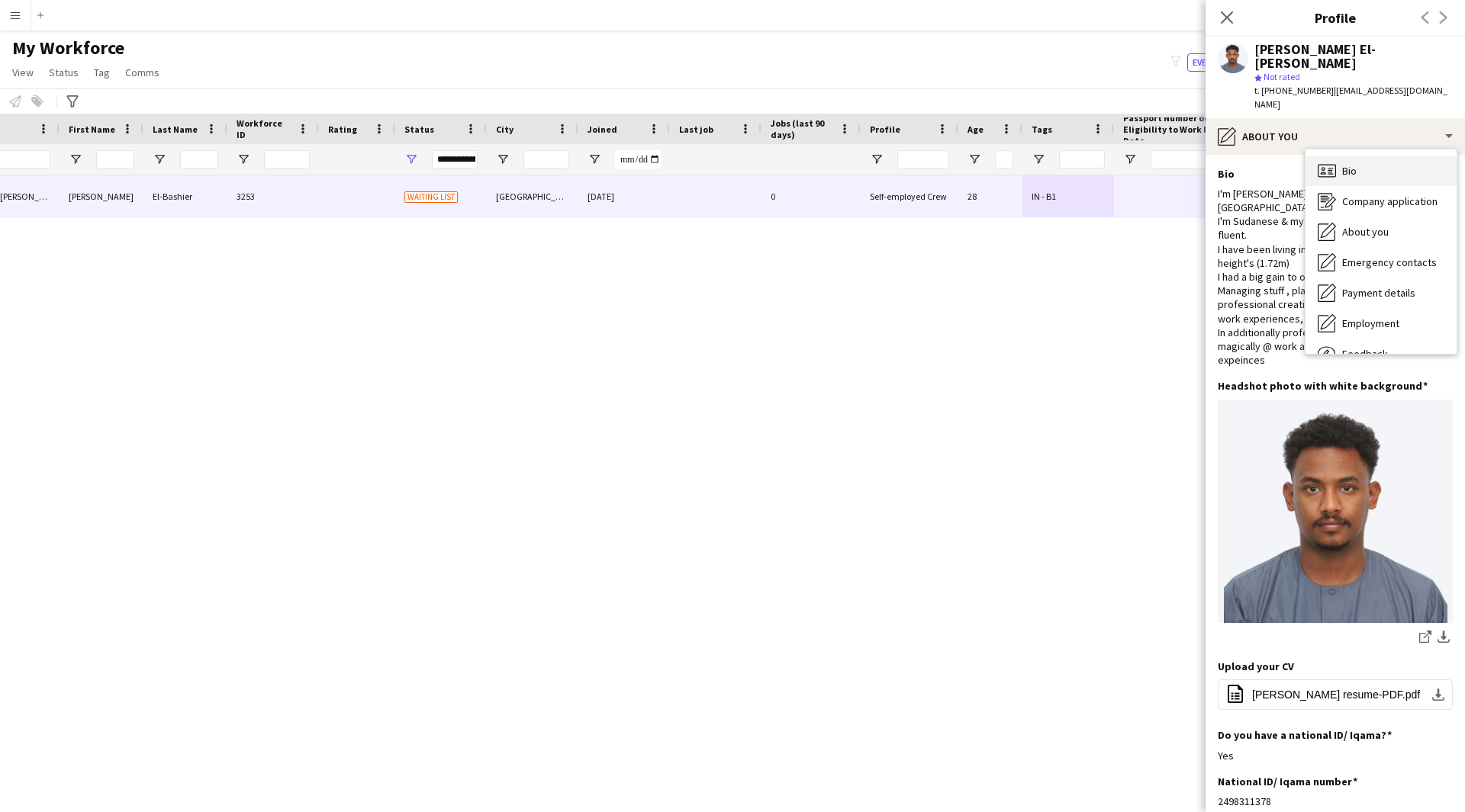
click at [1398, 155] on div "Bio Bio" at bounding box center [1380, 170] width 151 height 31
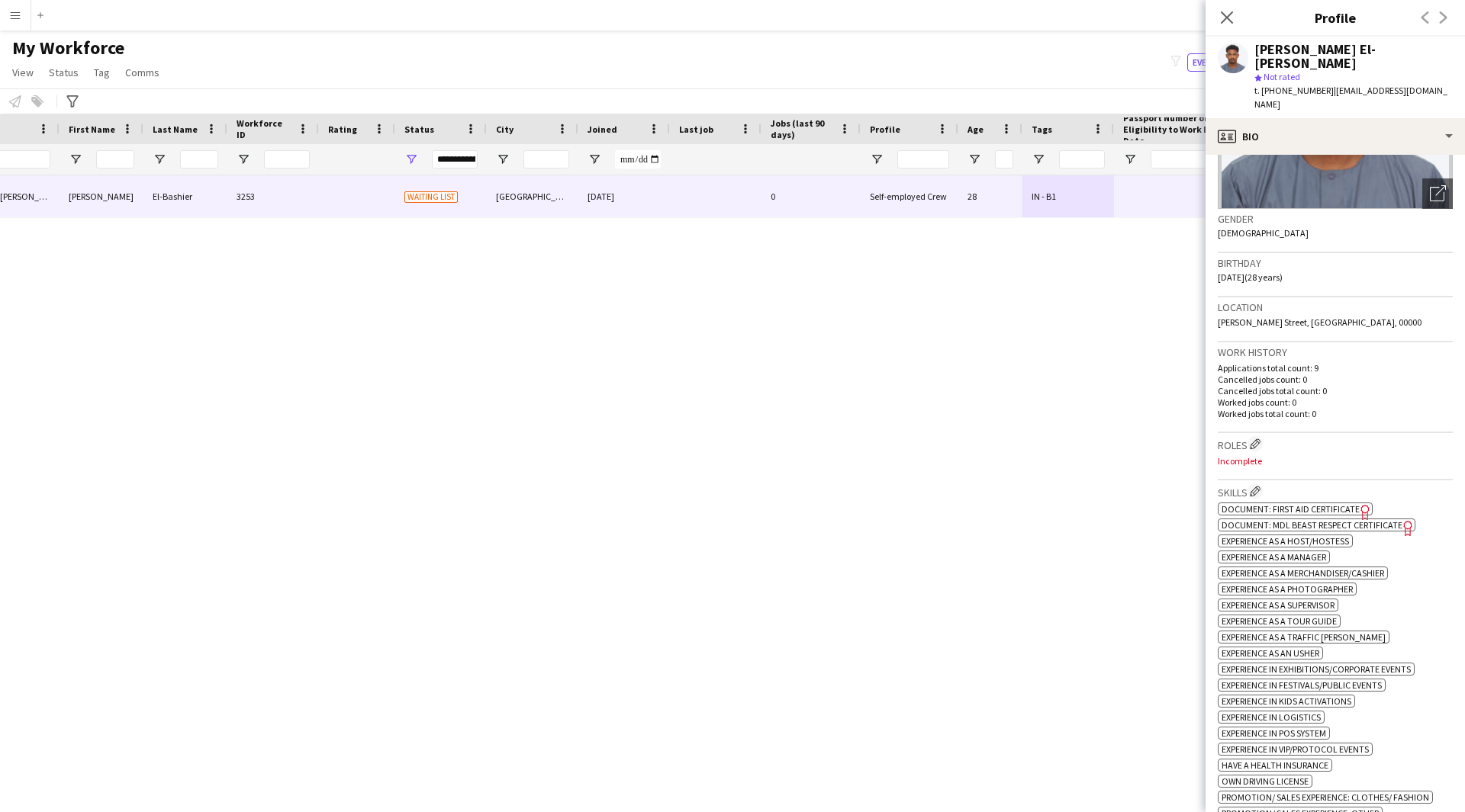
scroll to position [188, 0]
click at [1250, 435] on h3 "Roles Edit crew company roles" at bounding box center [1335, 443] width 235 height 16
click at [1256, 438] on app-icon "Edit crew company roles" at bounding box center [1255, 443] width 11 height 11
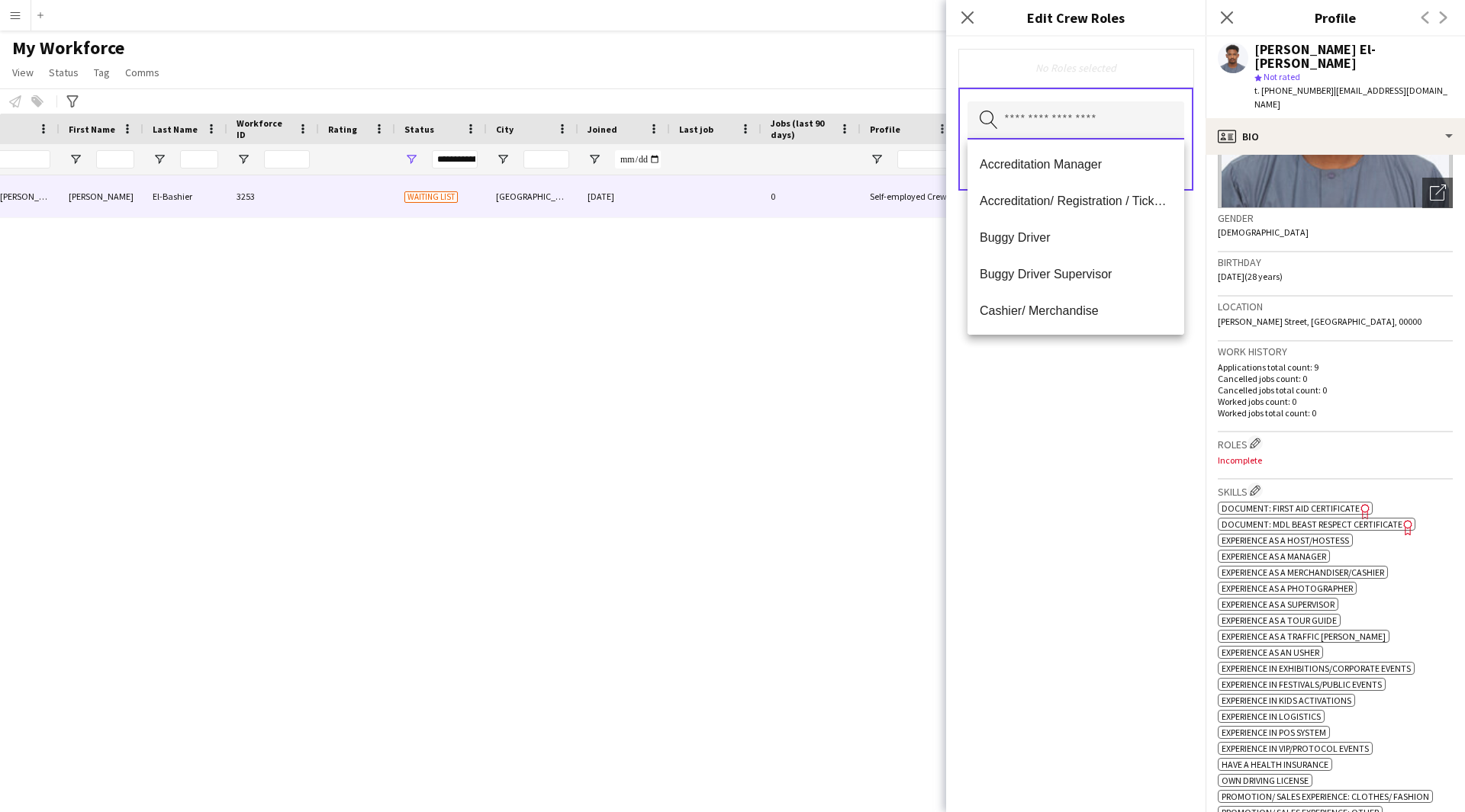
click at [1061, 130] on input "text" at bounding box center [1075, 120] width 216 height 38
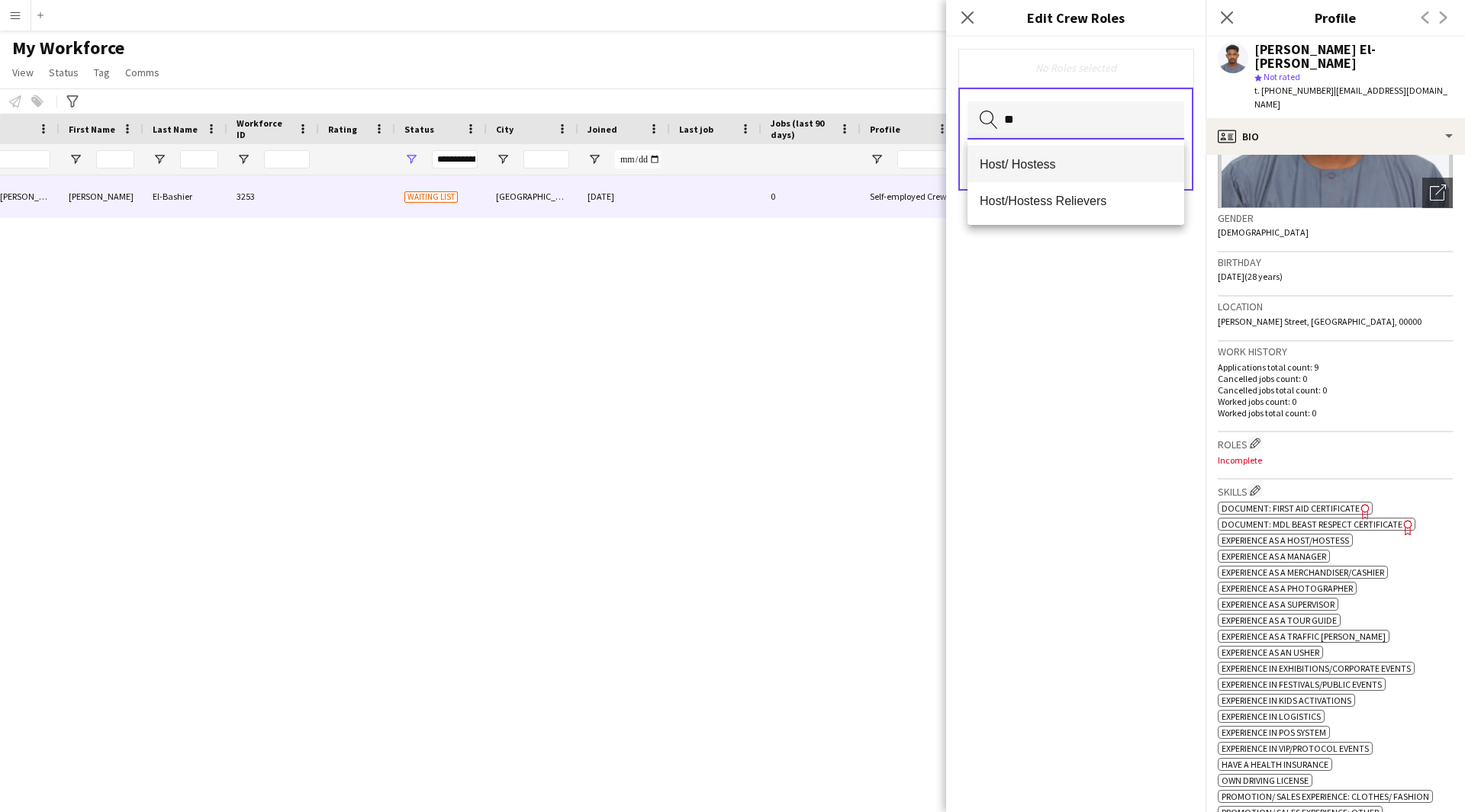
type input "**"
click at [1065, 161] on span "Host/ Hostess" at bounding box center [1076, 164] width 193 height 14
type input "***"
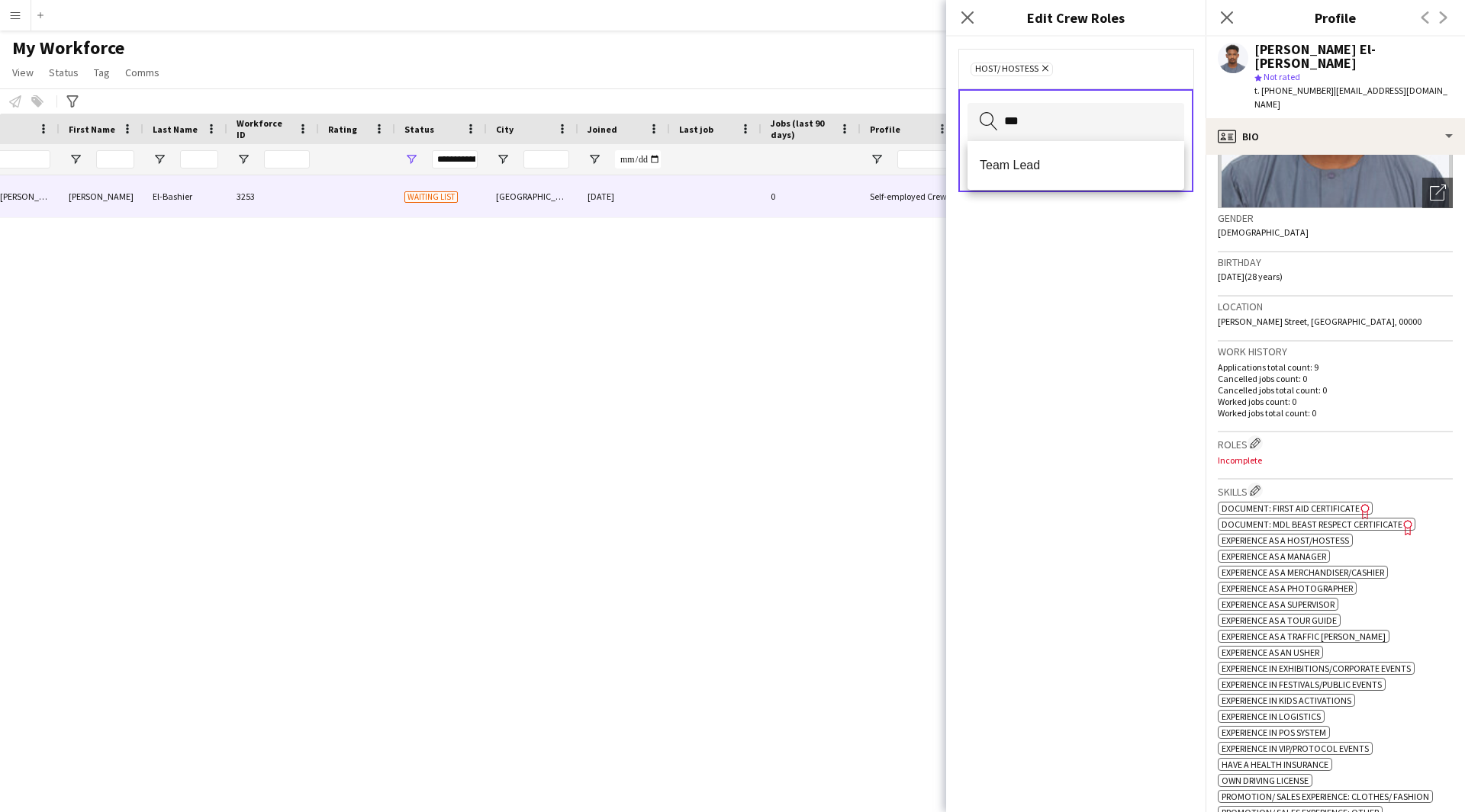
click at [1065, 161] on span "Team Lead" at bounding box center [1076, 165] width 193 height 14
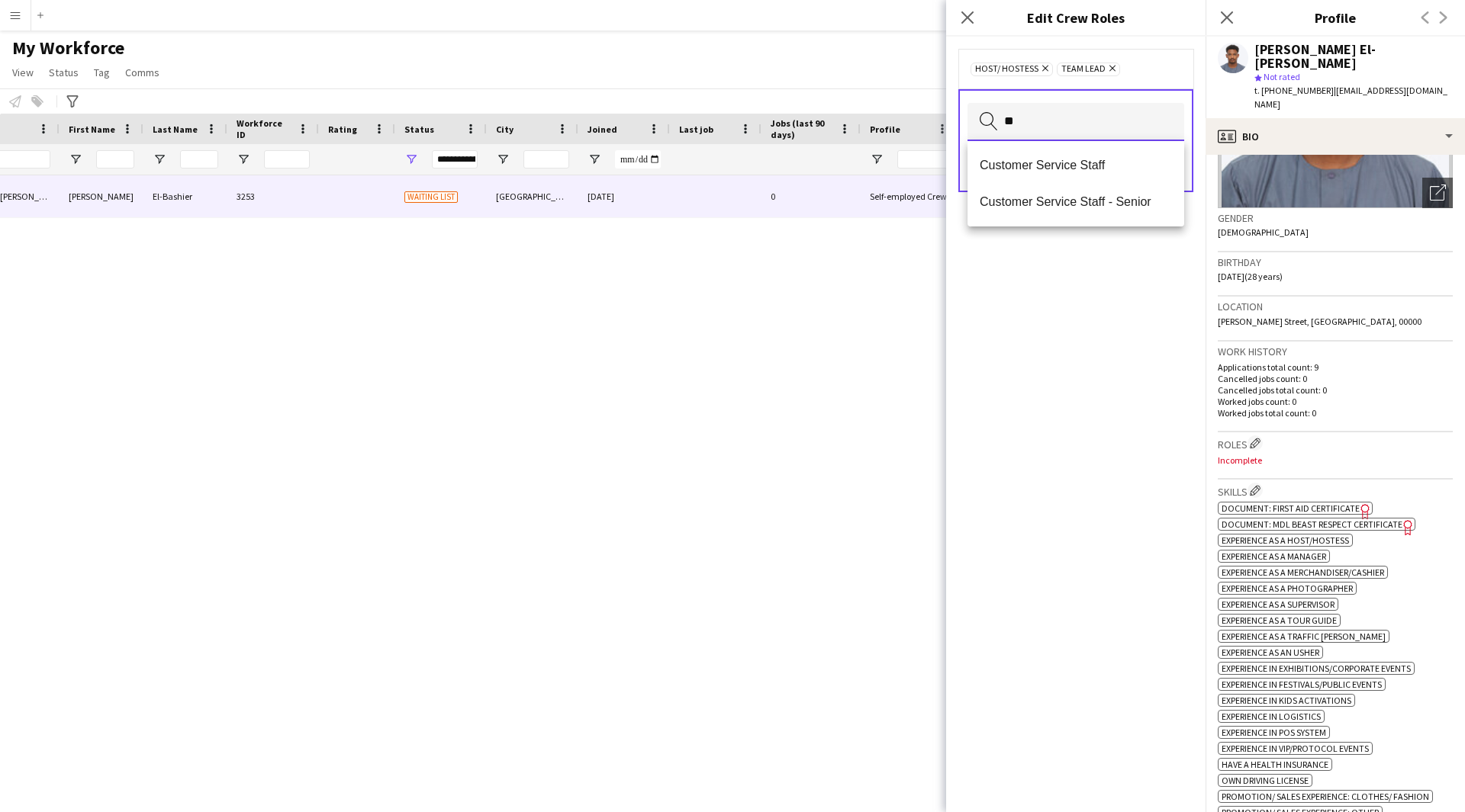
type input "**"
click at [1065, 161] on span "Customer Service Staff" at bounding box center [1076, 165] width 193 height 14
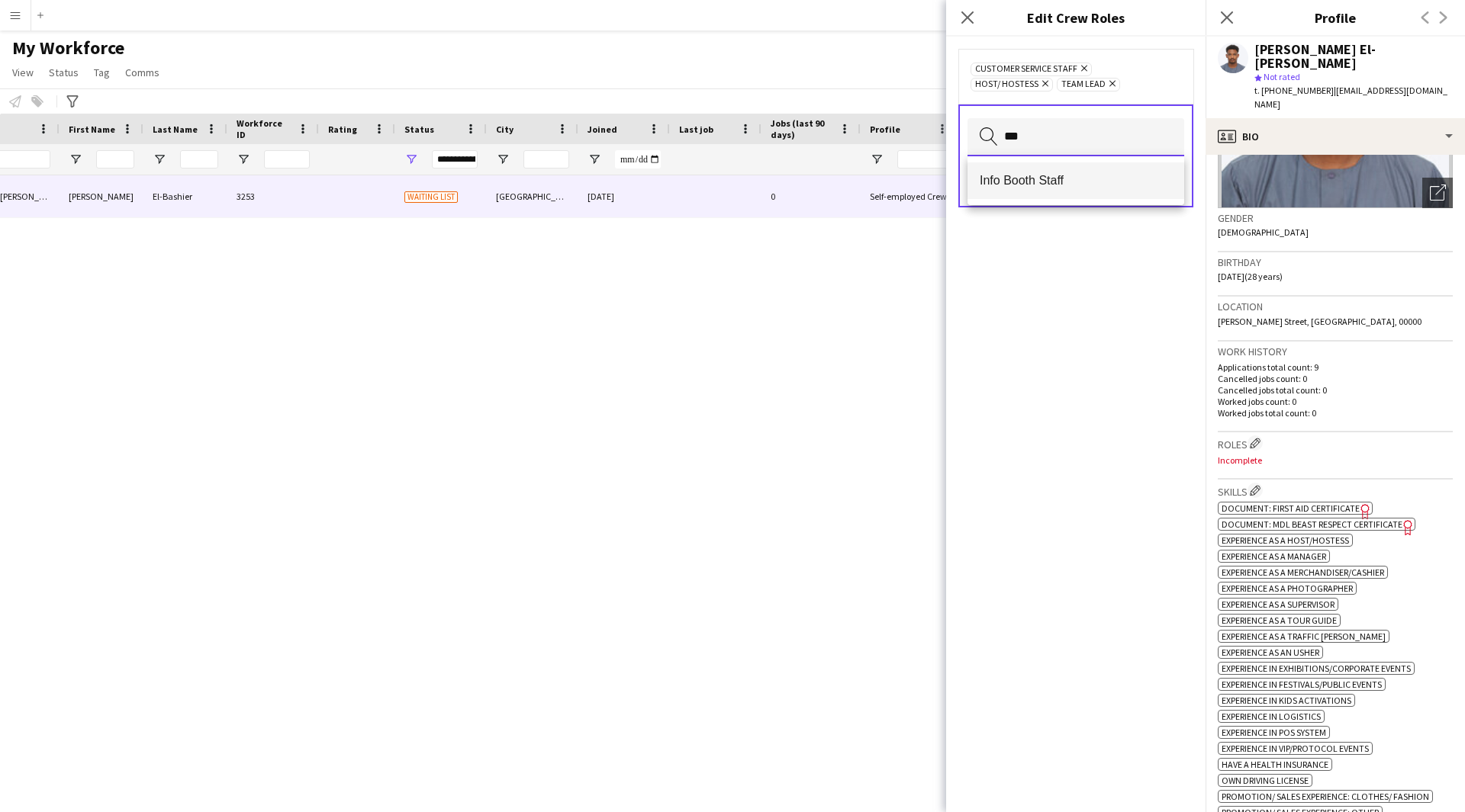
type input "***"
click at [1044, 180] on span "Info Booth Staff" at bounding box center [1076, 180] width 193 height 14
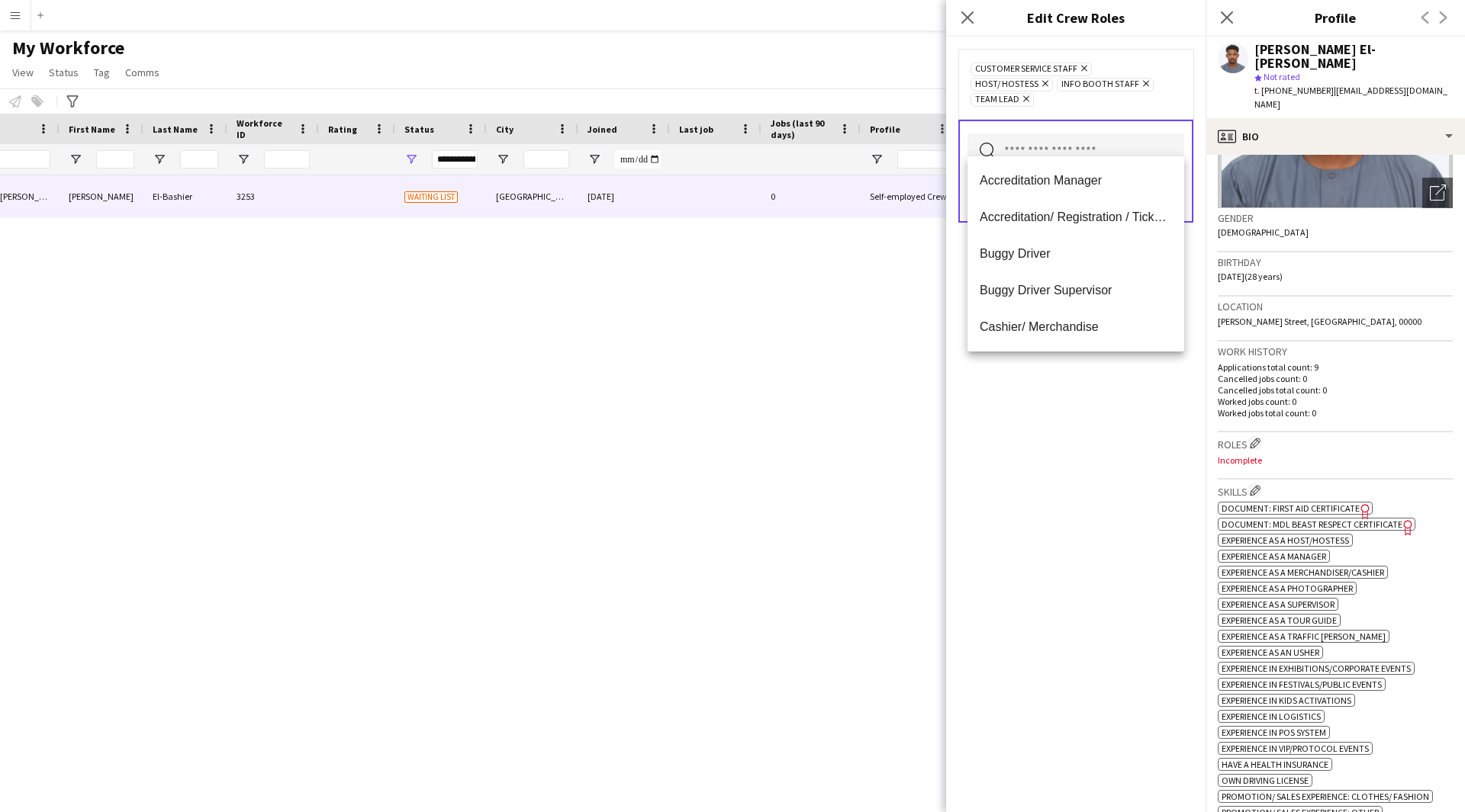
click at [1055, 601] on div "Customer Service Staff Remove Host/ Hostess Remove Info Booth Staff Remove Team…" at bounding box center [1076, 424] width 260 height 776
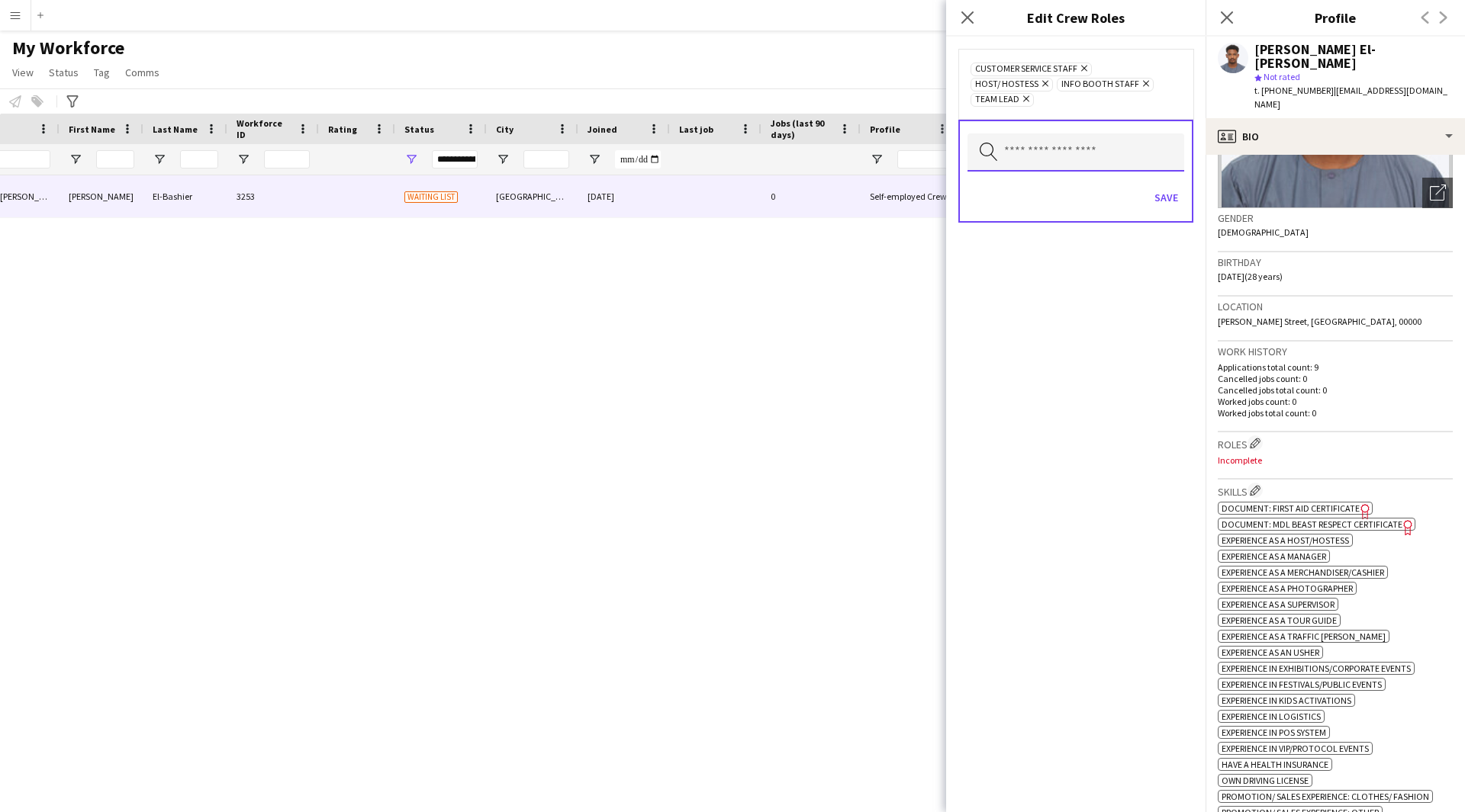
click at [1094, 133] on input "text" at bounding box center [1075, 152] width 216 height 38
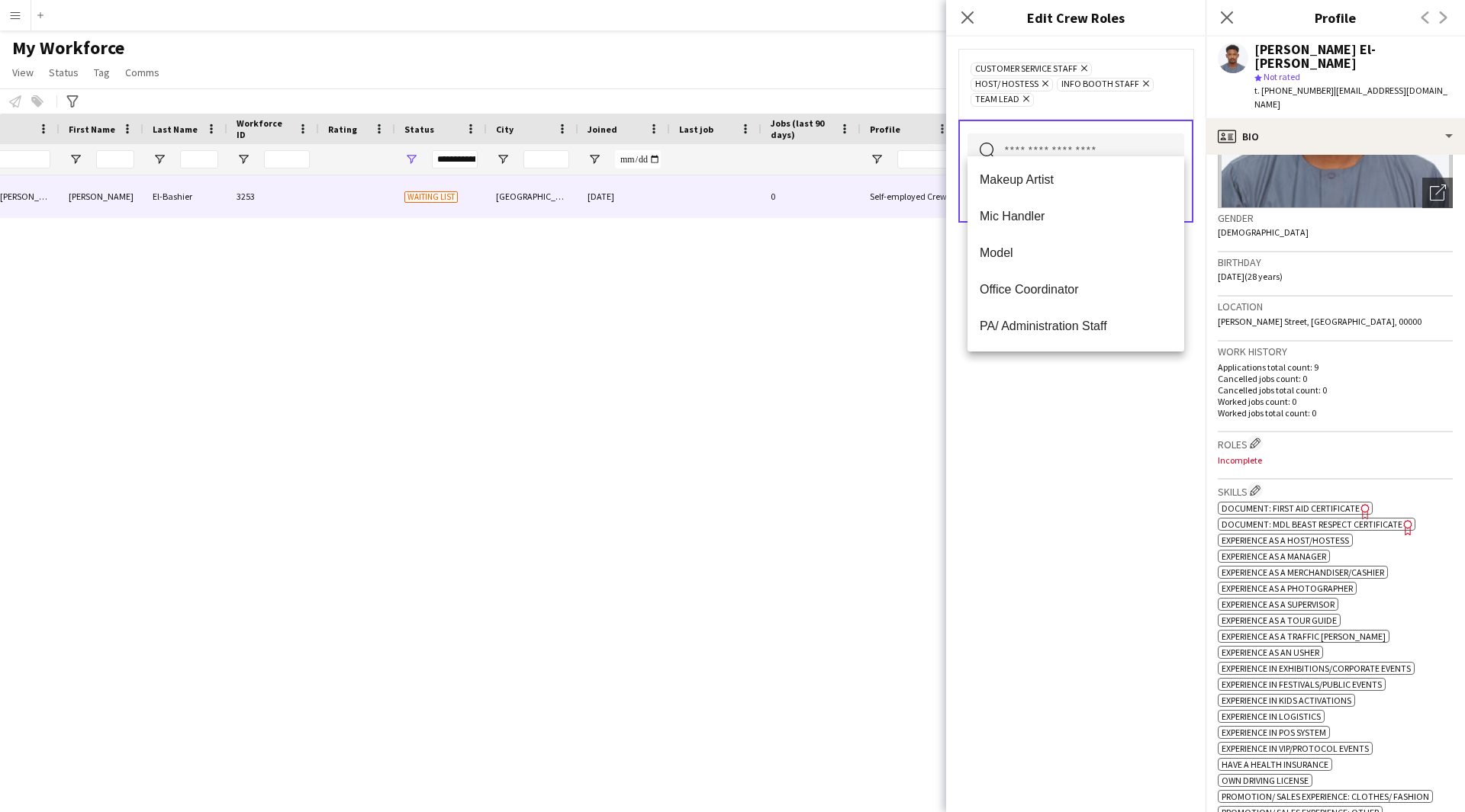
scroll to position [0, 0]
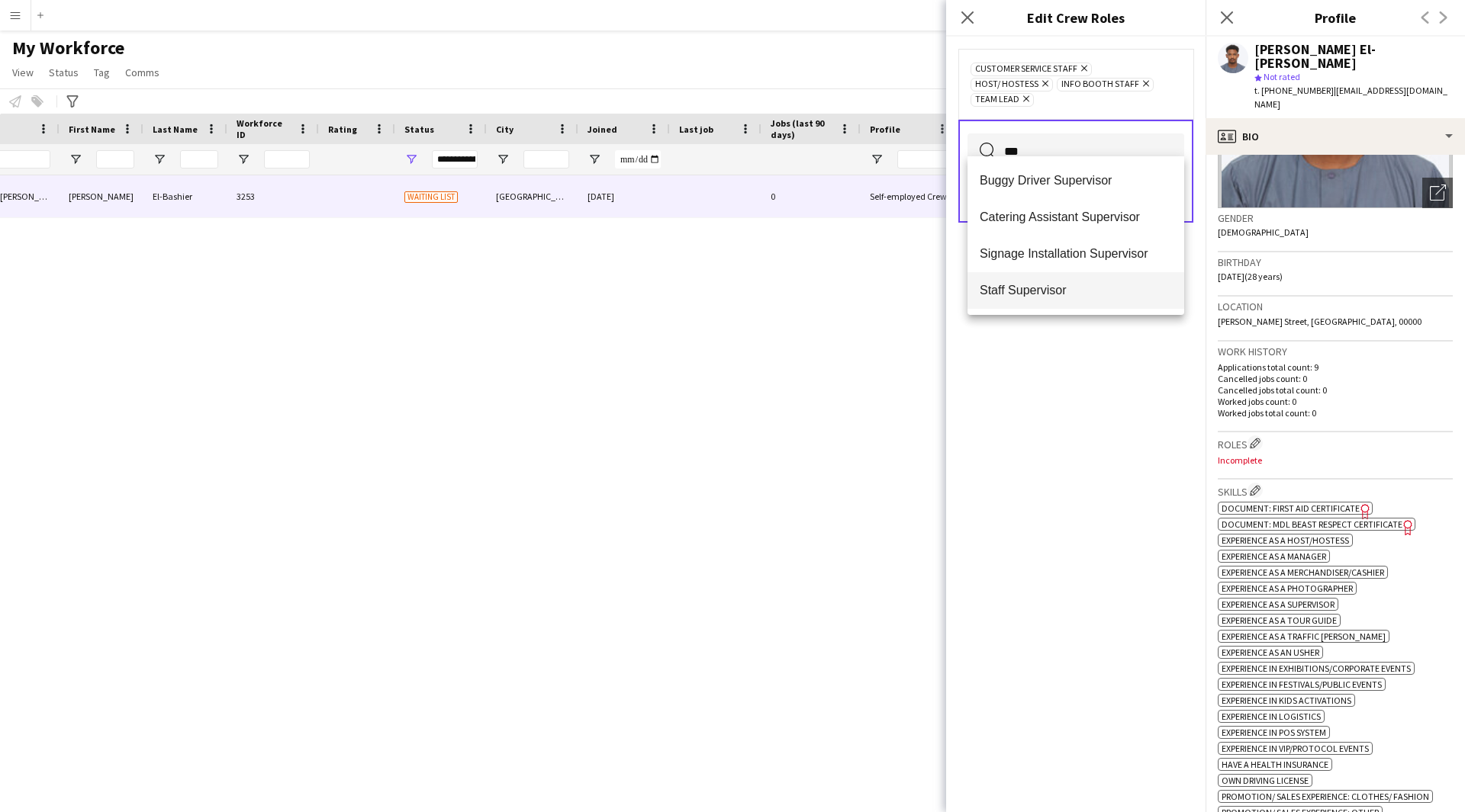
type input "***"
click at [1070, 289] on span "Staff Supervisor" at bounding box center [1076, 289] width 193 height 14
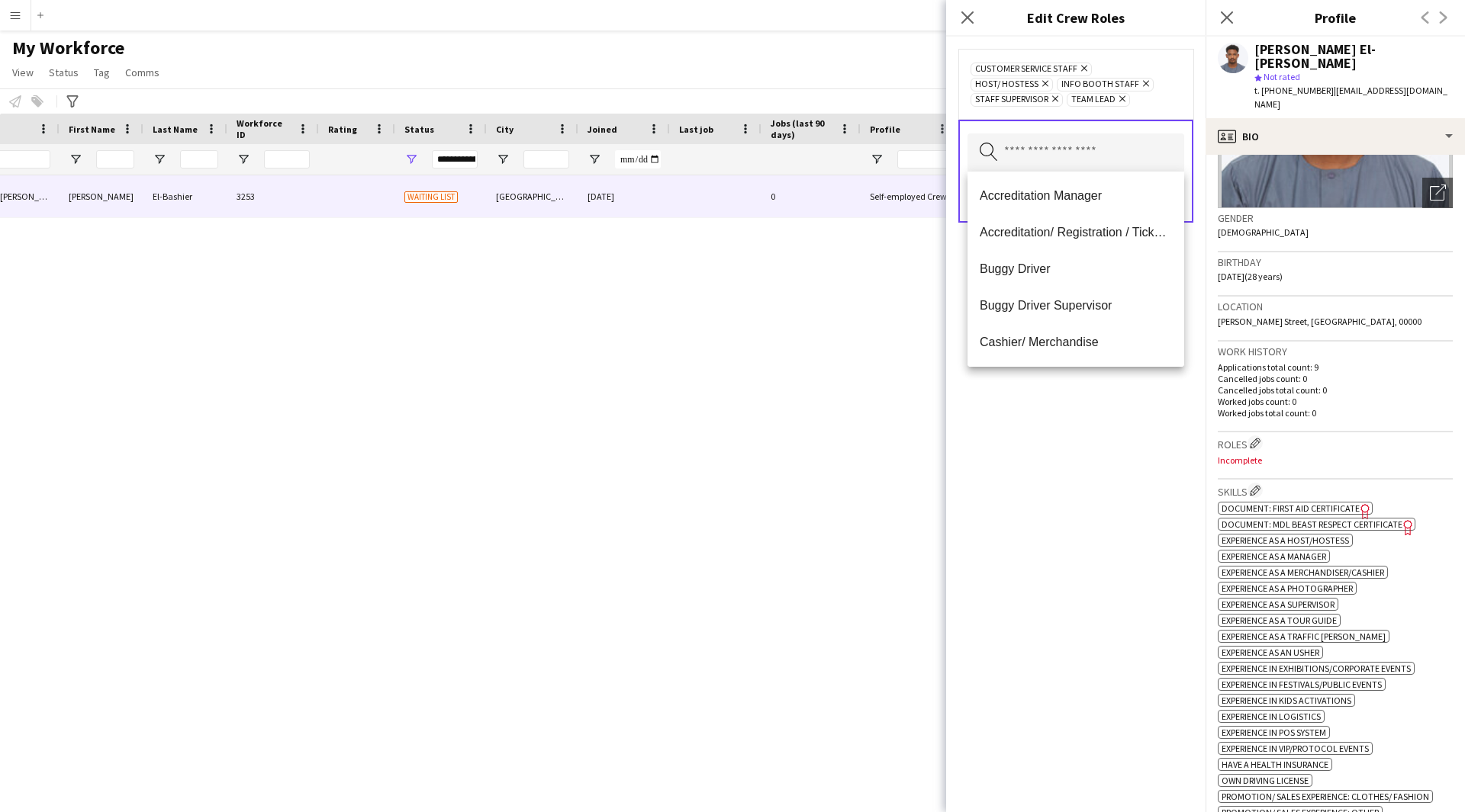
click at [1113, 465] on div "Customer Service Staff Remove Host/ Hostess Remove Info Booth Staff Remove Staf…" at bounding box center [1076, 424] width 260 height 776
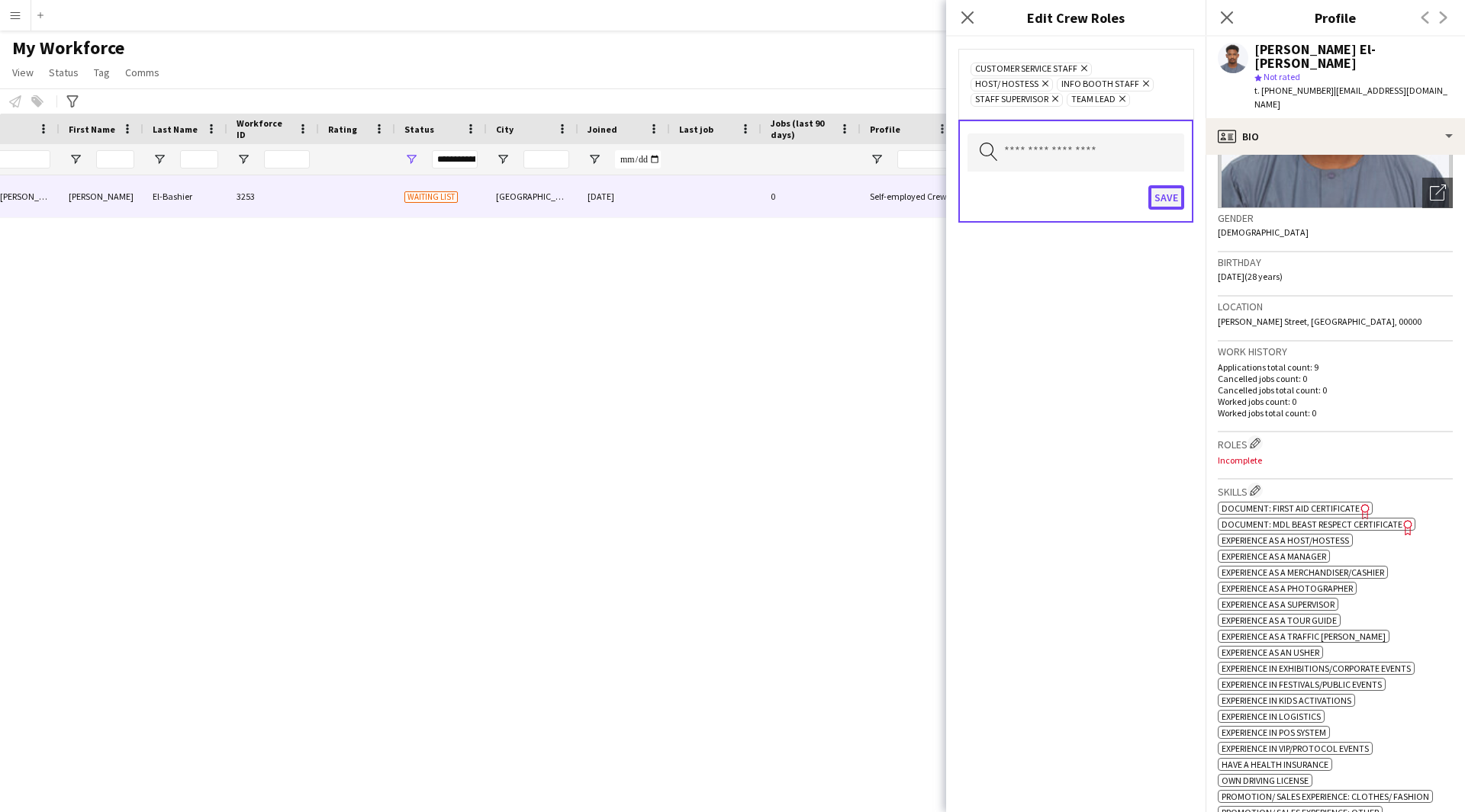
click at [1162, 199] on button "Save" at bounding box center [1166, 198] width 36 height 25
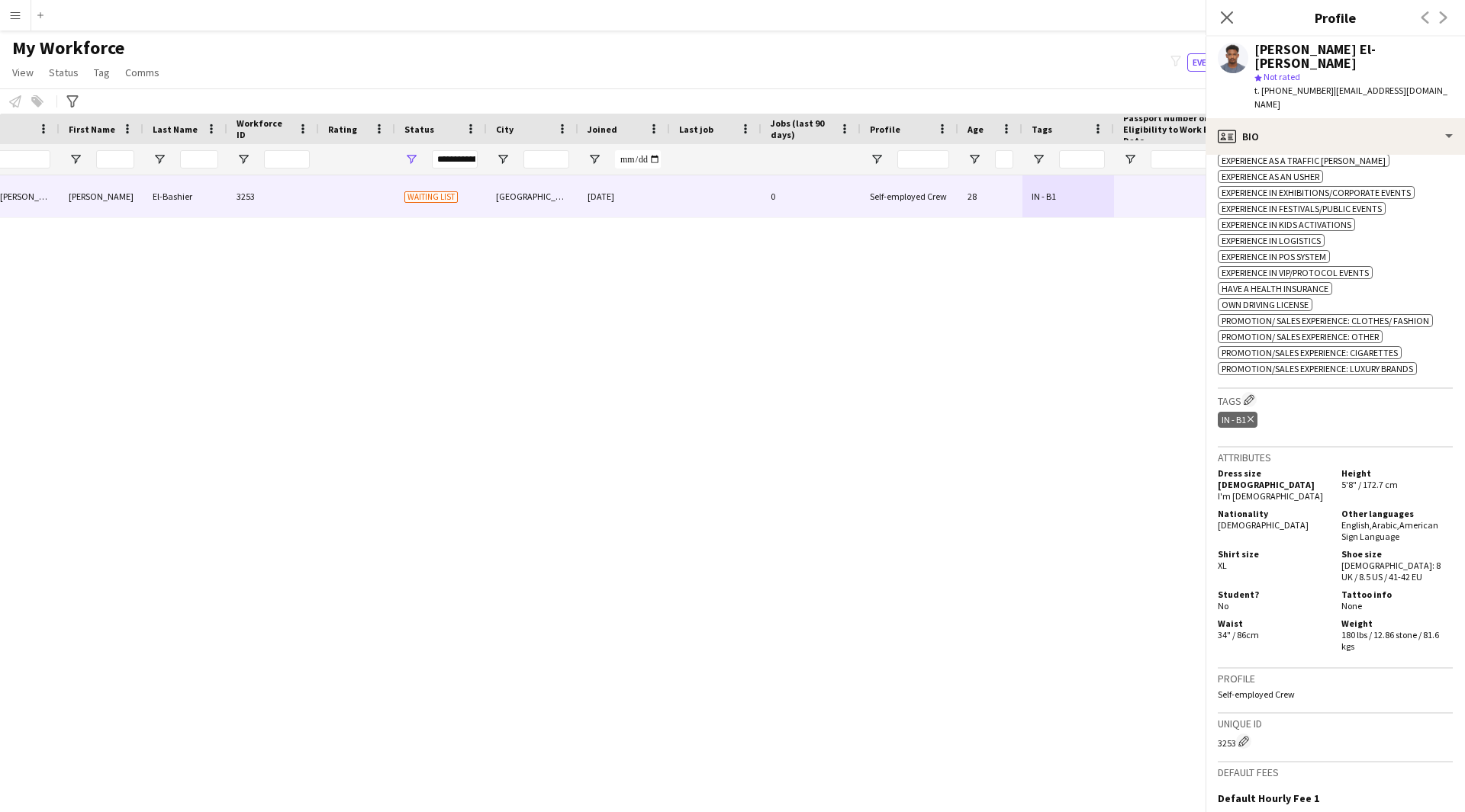
scroll to position [812, 0]
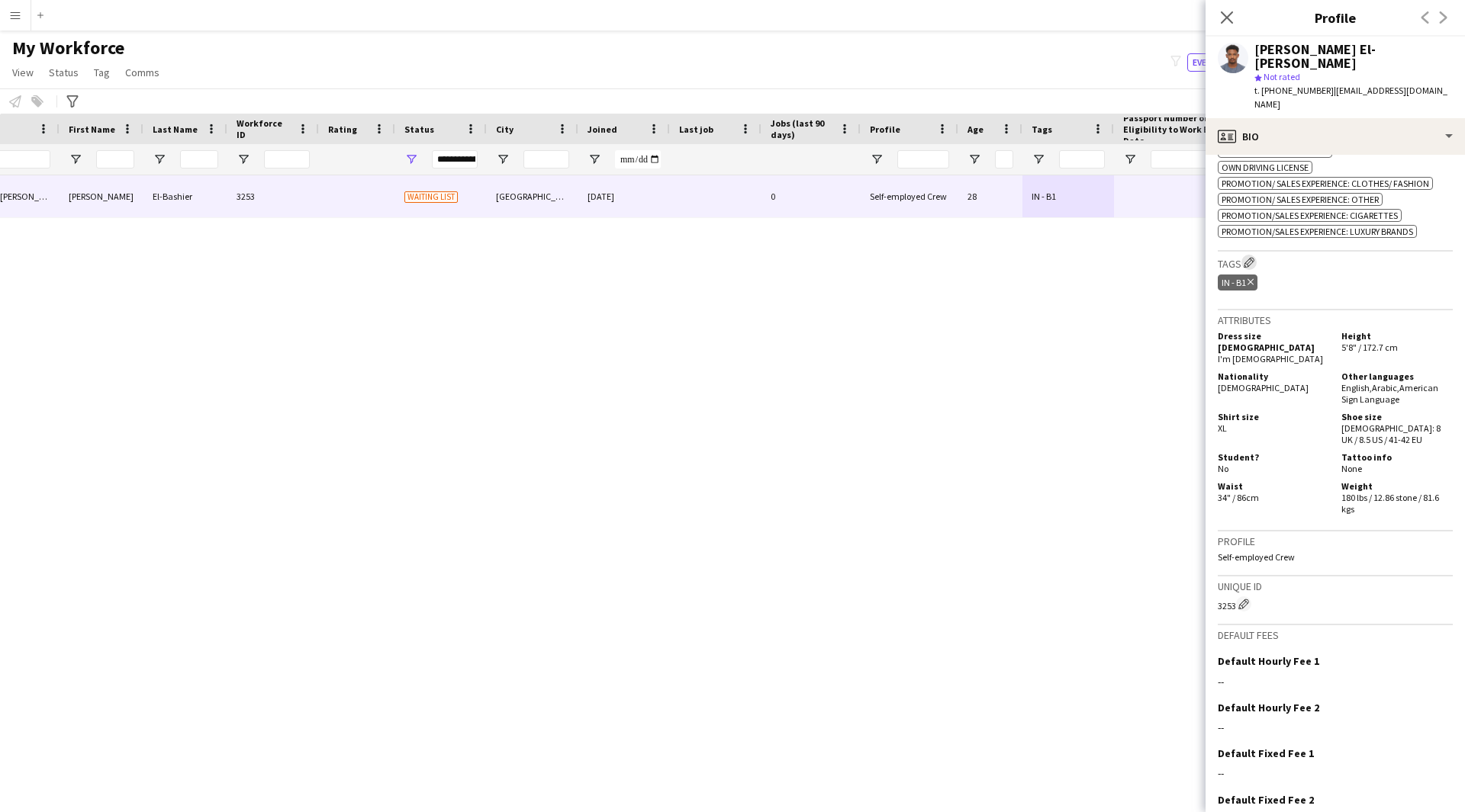
click at [1254, 257] on app-icon "Edit crew company tags" at bounding box center [1249, 262] width 11 height 11
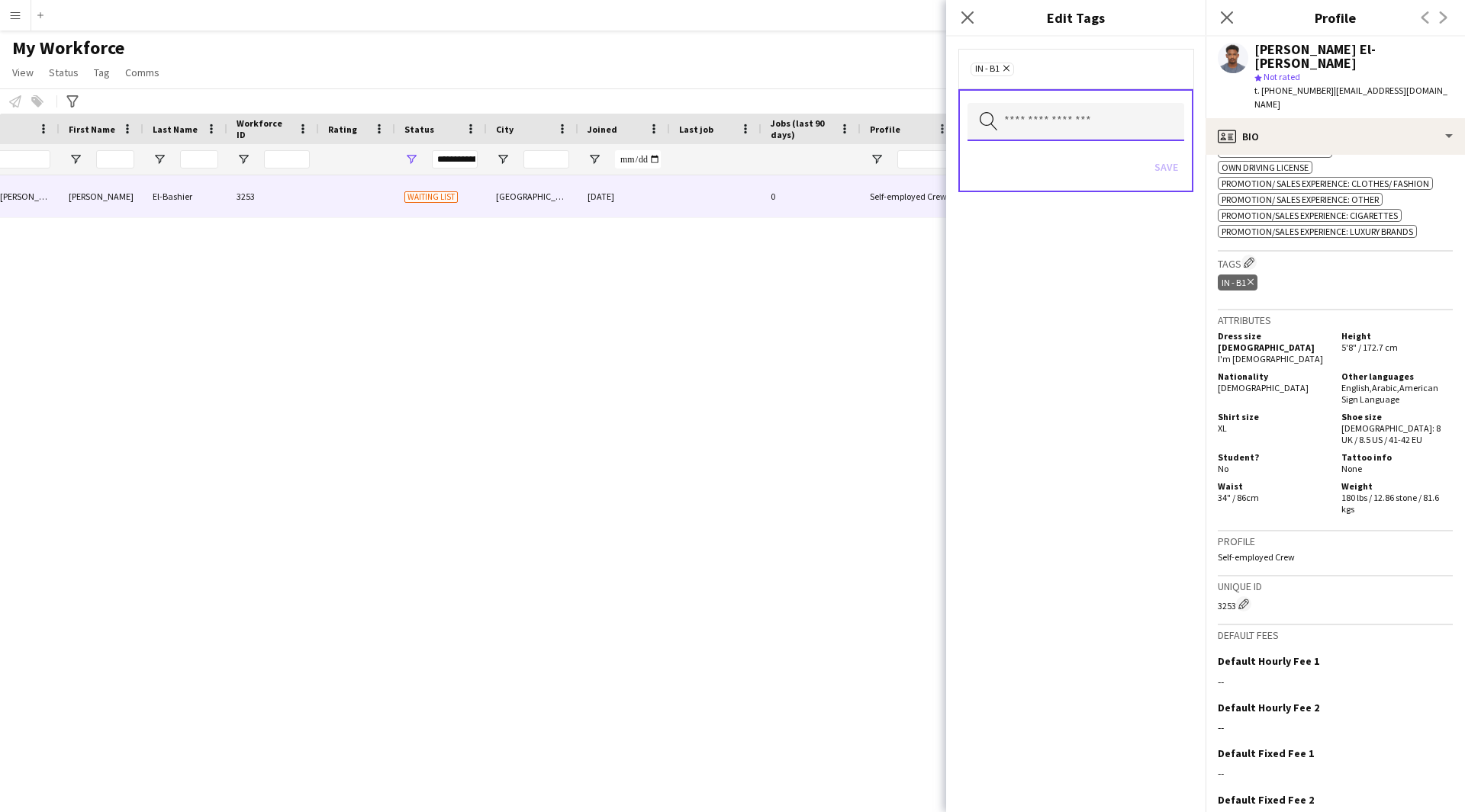
click at [1049, 126] on input "text" at bounding box center [1075, 122] width 216 height 38
type input "*"
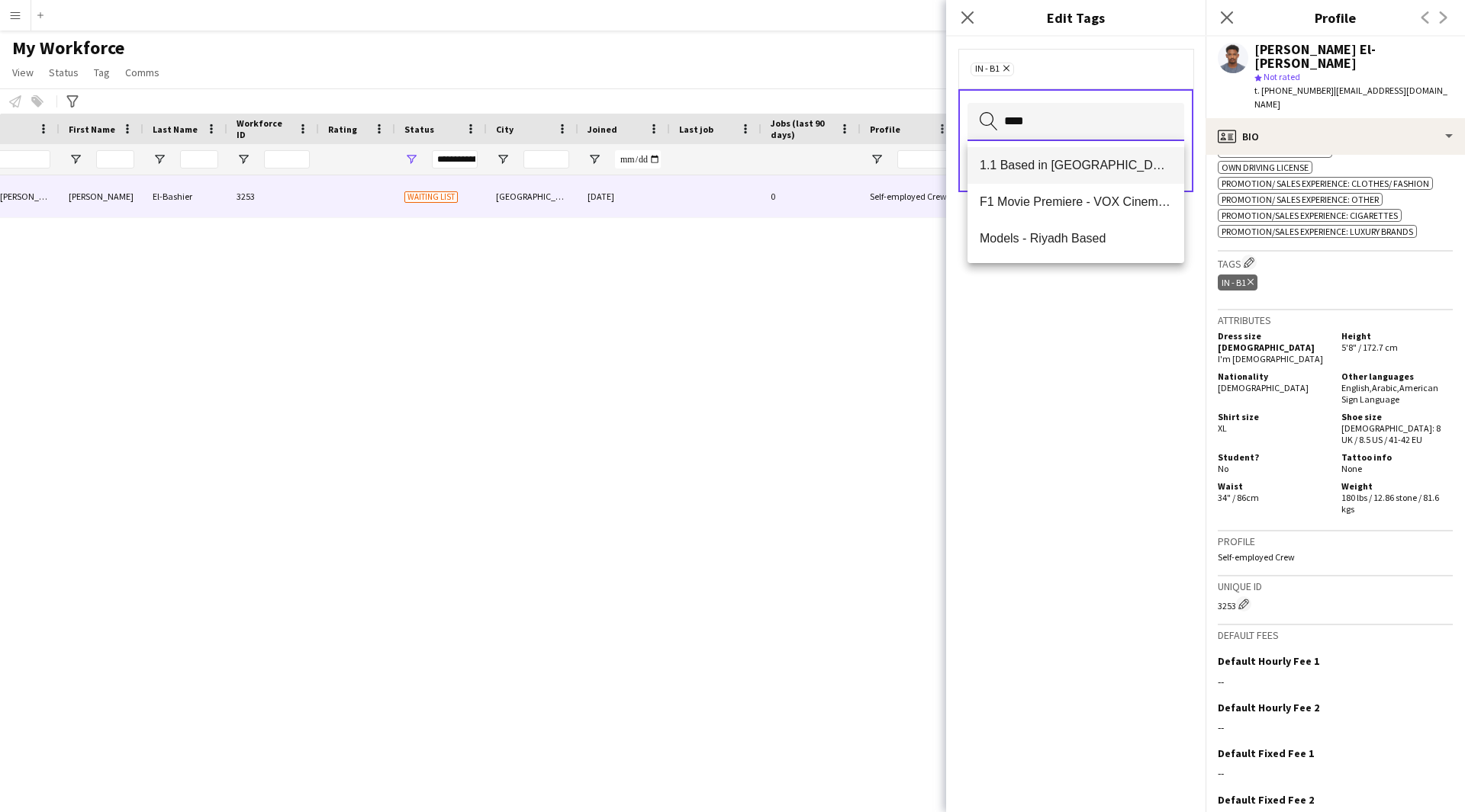
type input "****"
click at [1126, 160] on span "1.1 Based in [GEOGRAPHIC_DATA]" at bounding box center [1076, 165] width 193 height 14
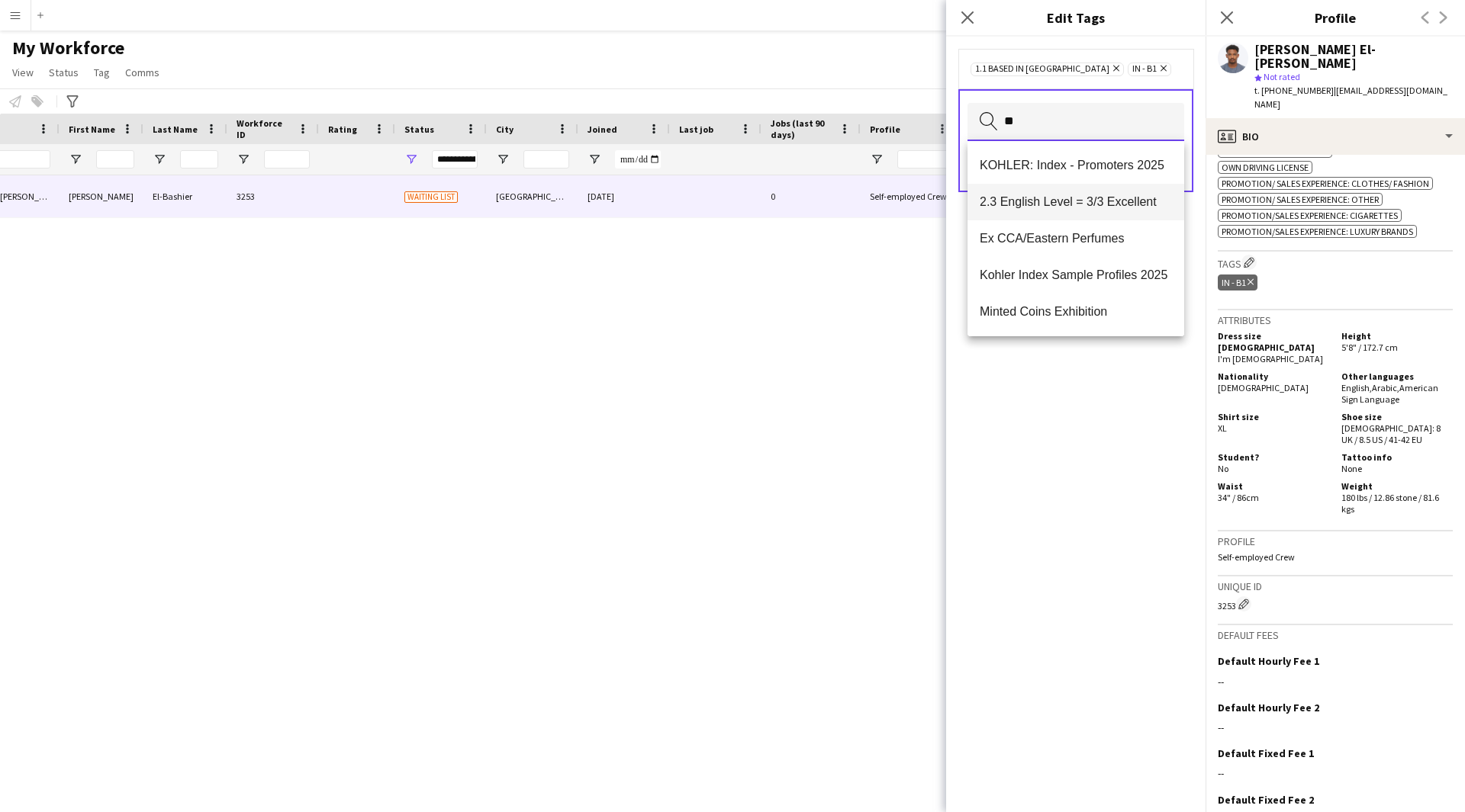
type input "**"
click at [1056, 199] on span "2.3 English Level = 3/3 Excellent" at bounding box center [1076, 201] width 193 height 14
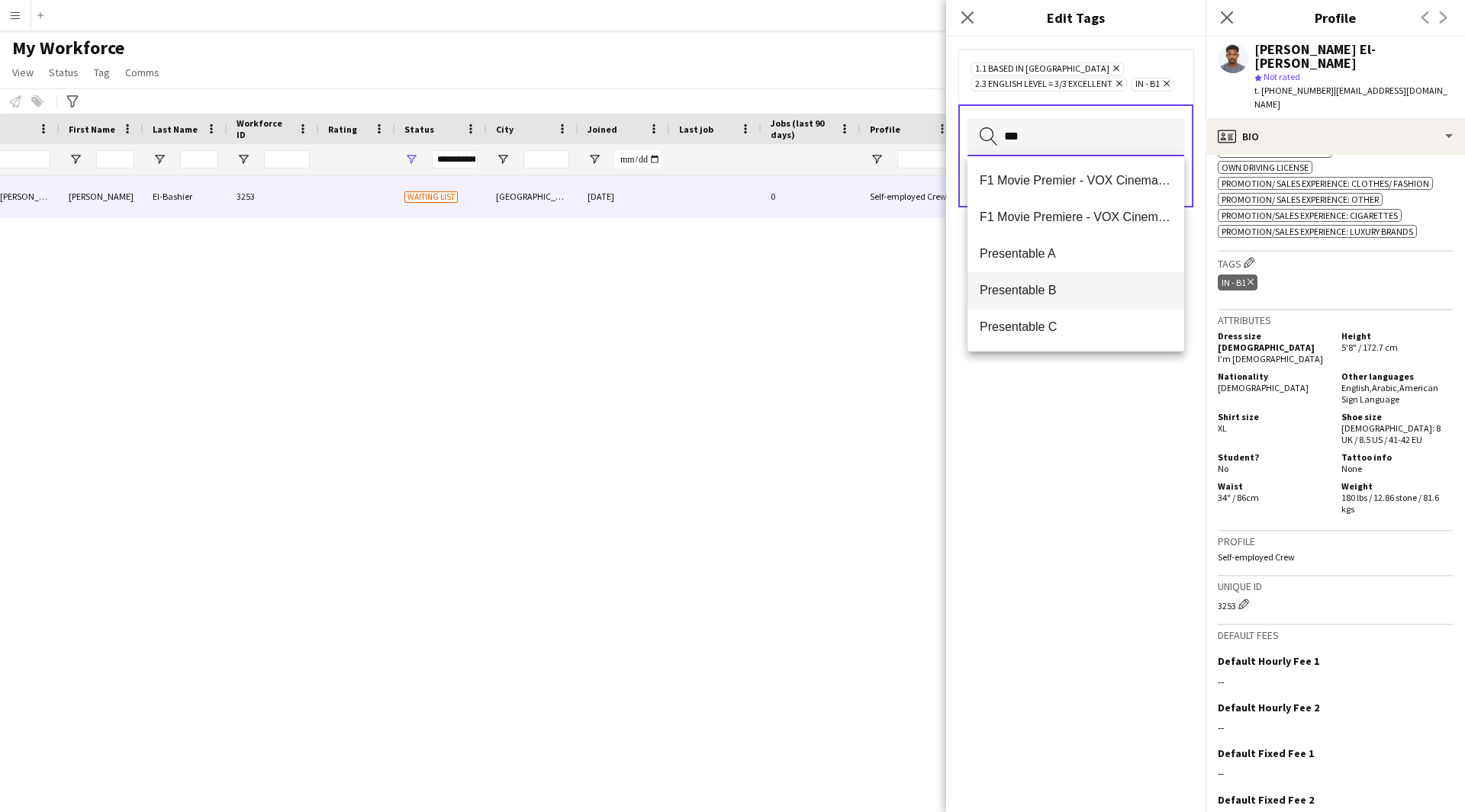
type input "***"
click at [1029, 294] on span "Presentable B" at bounding box center [1076, 289] width 193 height 14
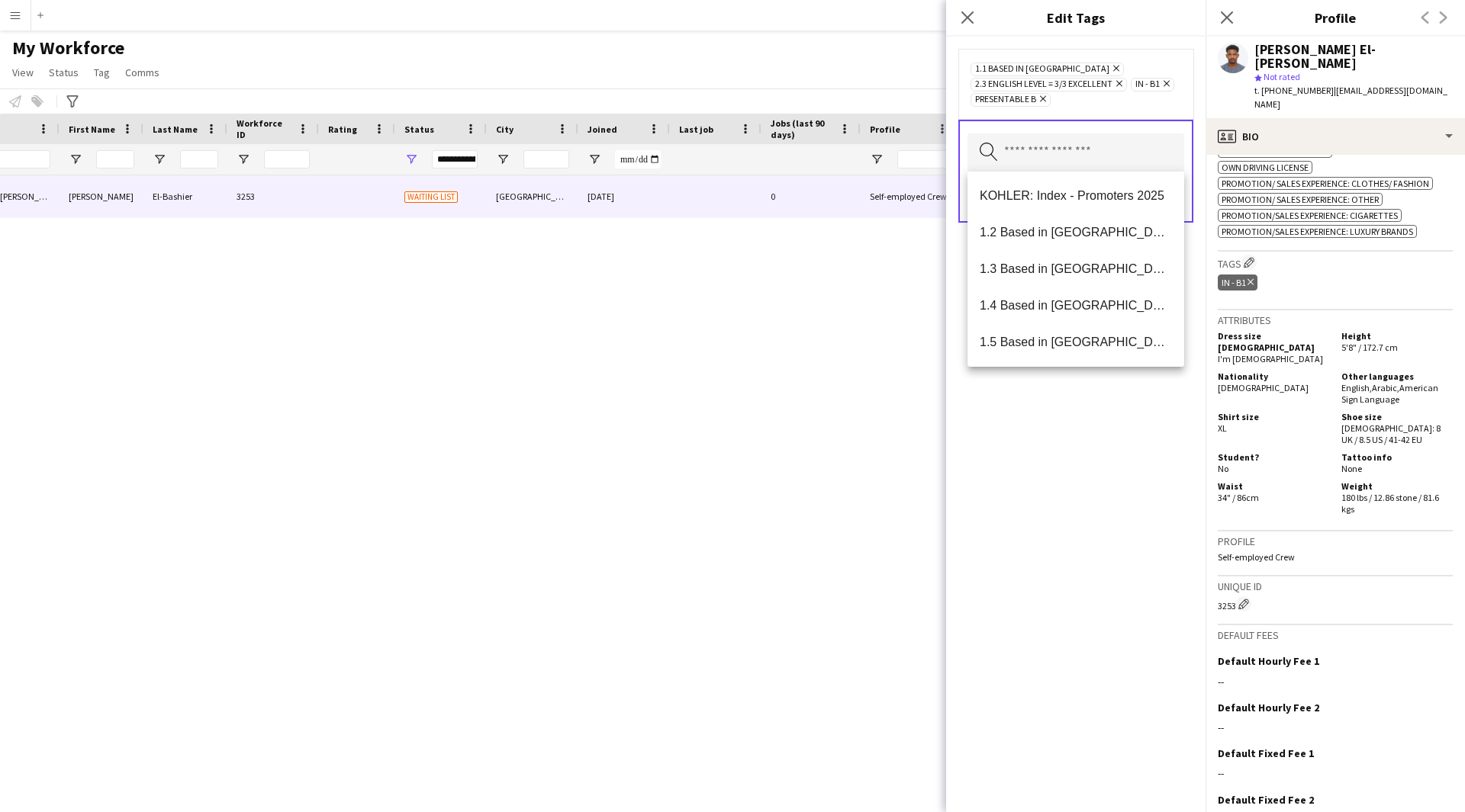
click at [1107, 580] on div "1.1 Based in [GEOGRAPHIC_DATA] Remove 2.3 English Level = 3/3 Excellent Remove …" at bounding box center [1076, 424] width 260 height 776
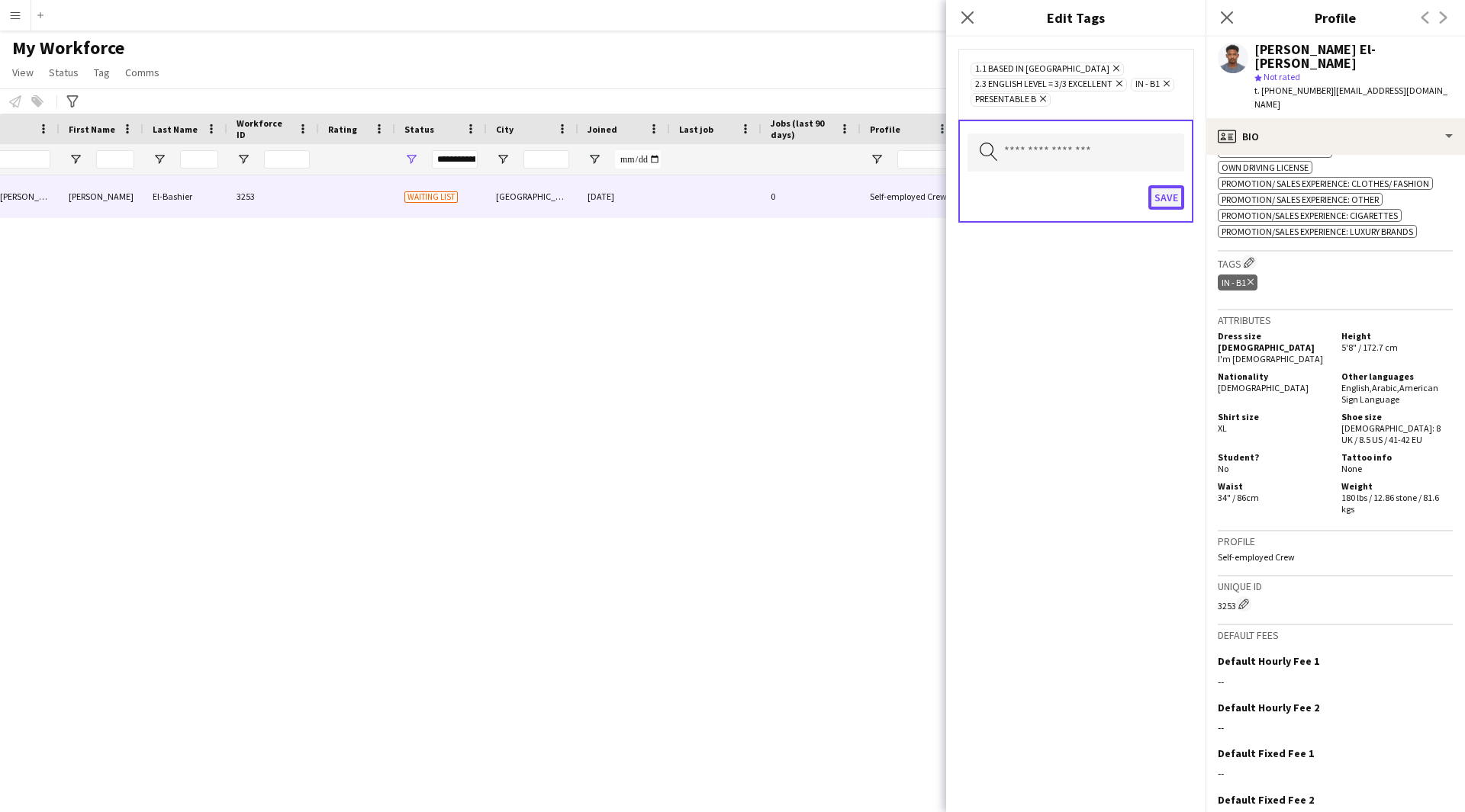
click at [1175, 197] on button "Save" at bounding box center [1166, 198] width 36 height 25
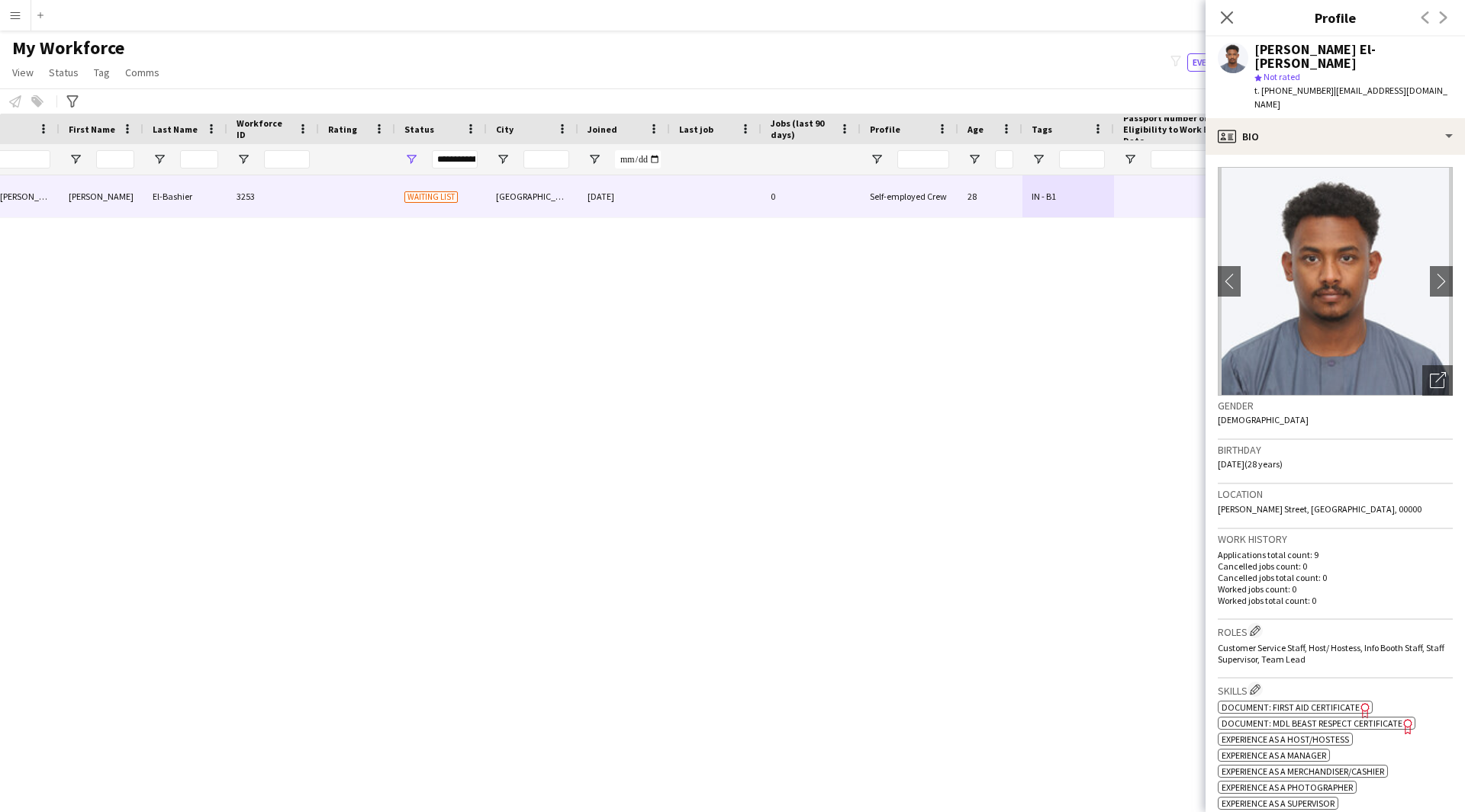
scroll to position [1, 0]
click at [1430, 372] on icon "Open photos pop-in" at bounding box center [1438, 380] width 16 height 16
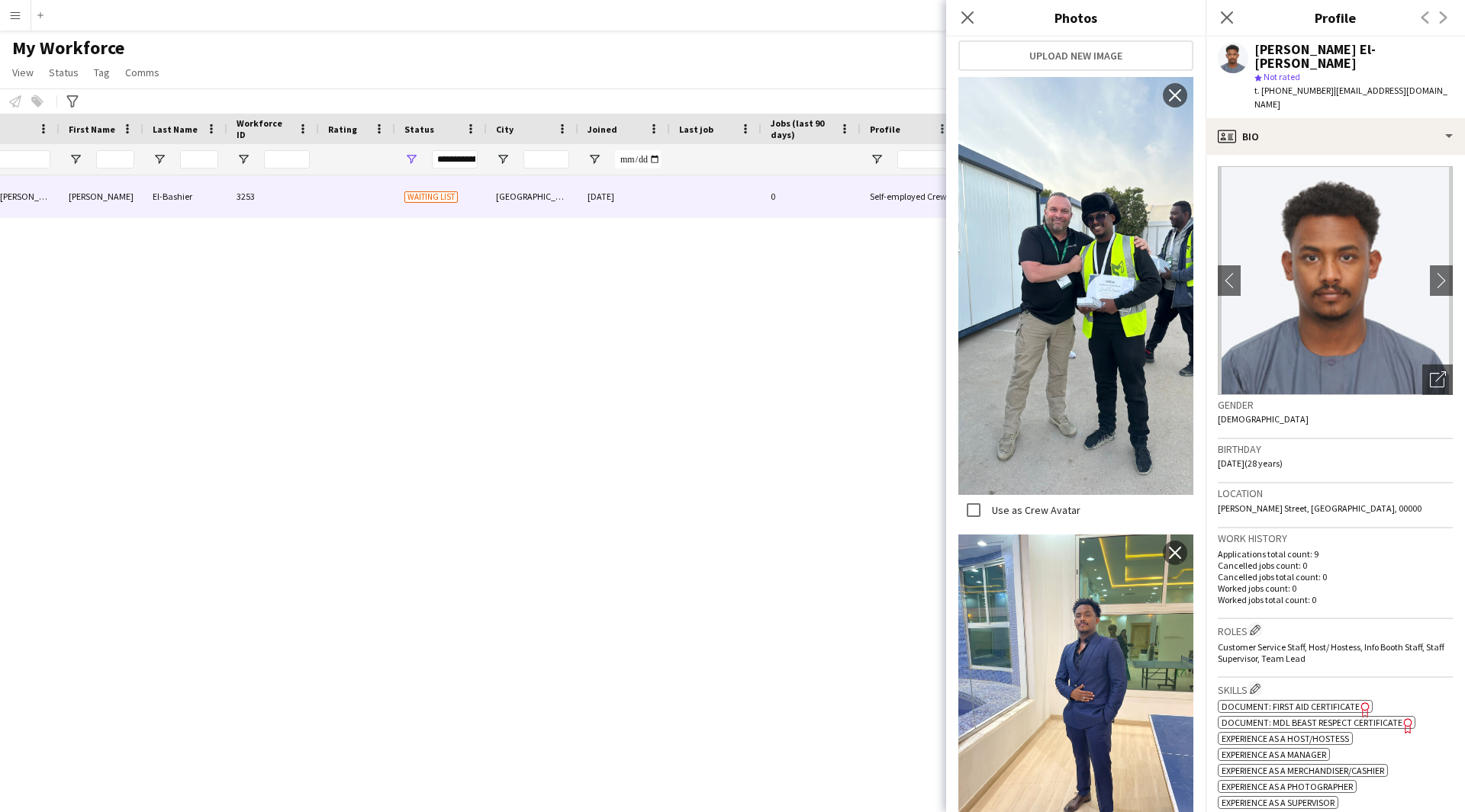
scroll to position [0, 0]
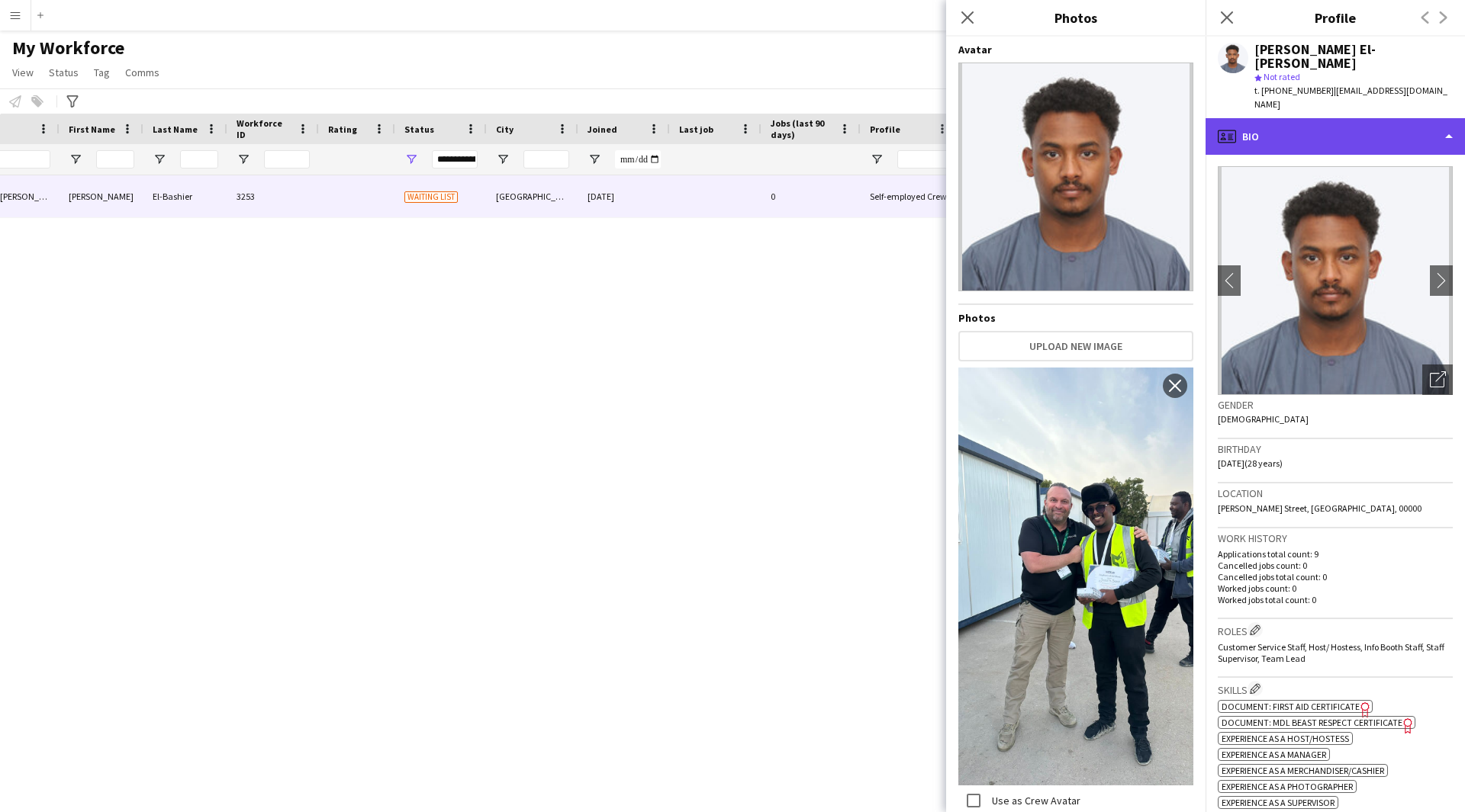
click at [1375, 118] on div "profile Bio" at bounding box center [1335, 136] width 260 height 36
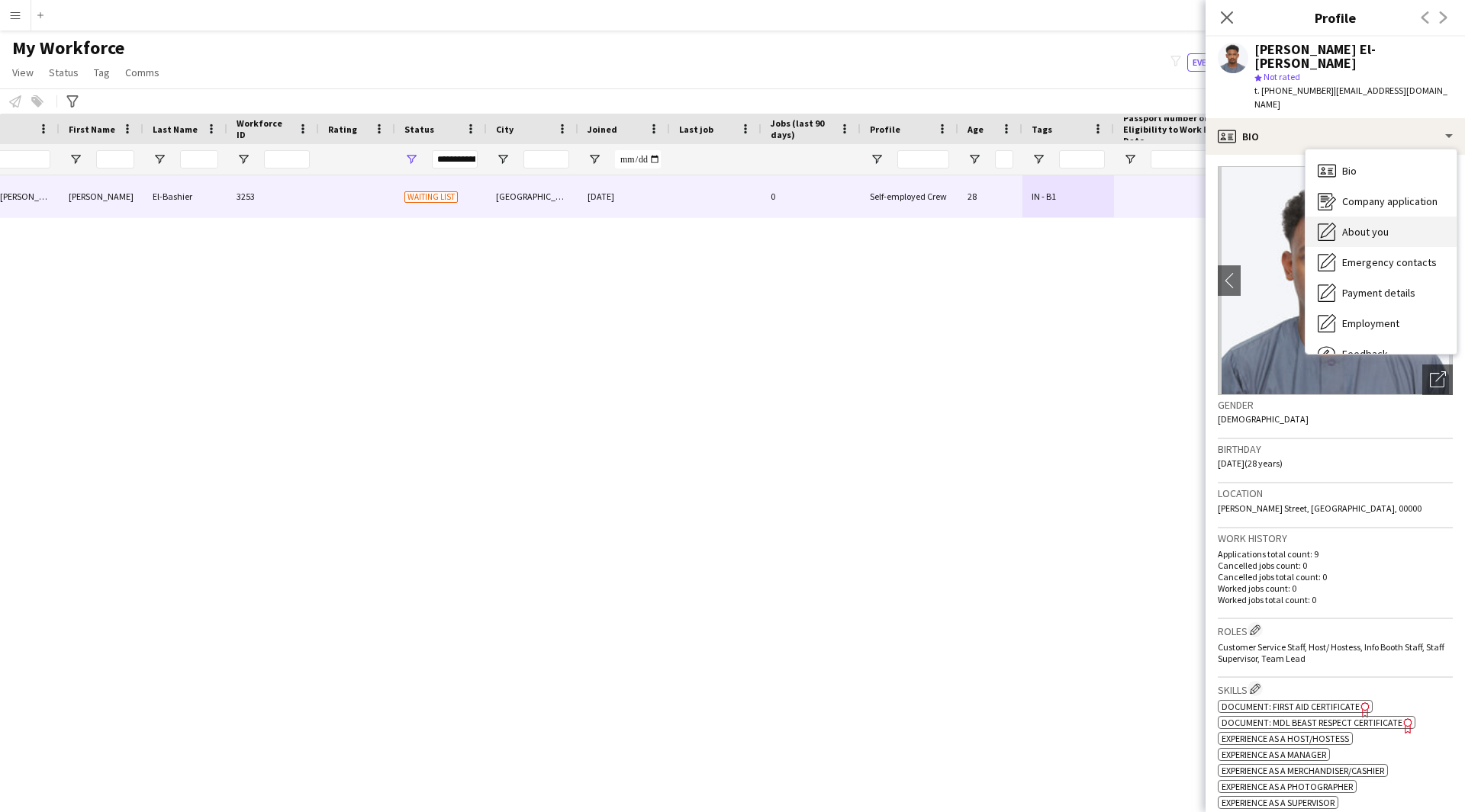
click at [1392, 216] on div "About you About you" at bounding box center [1380, 231] width 151 height 31
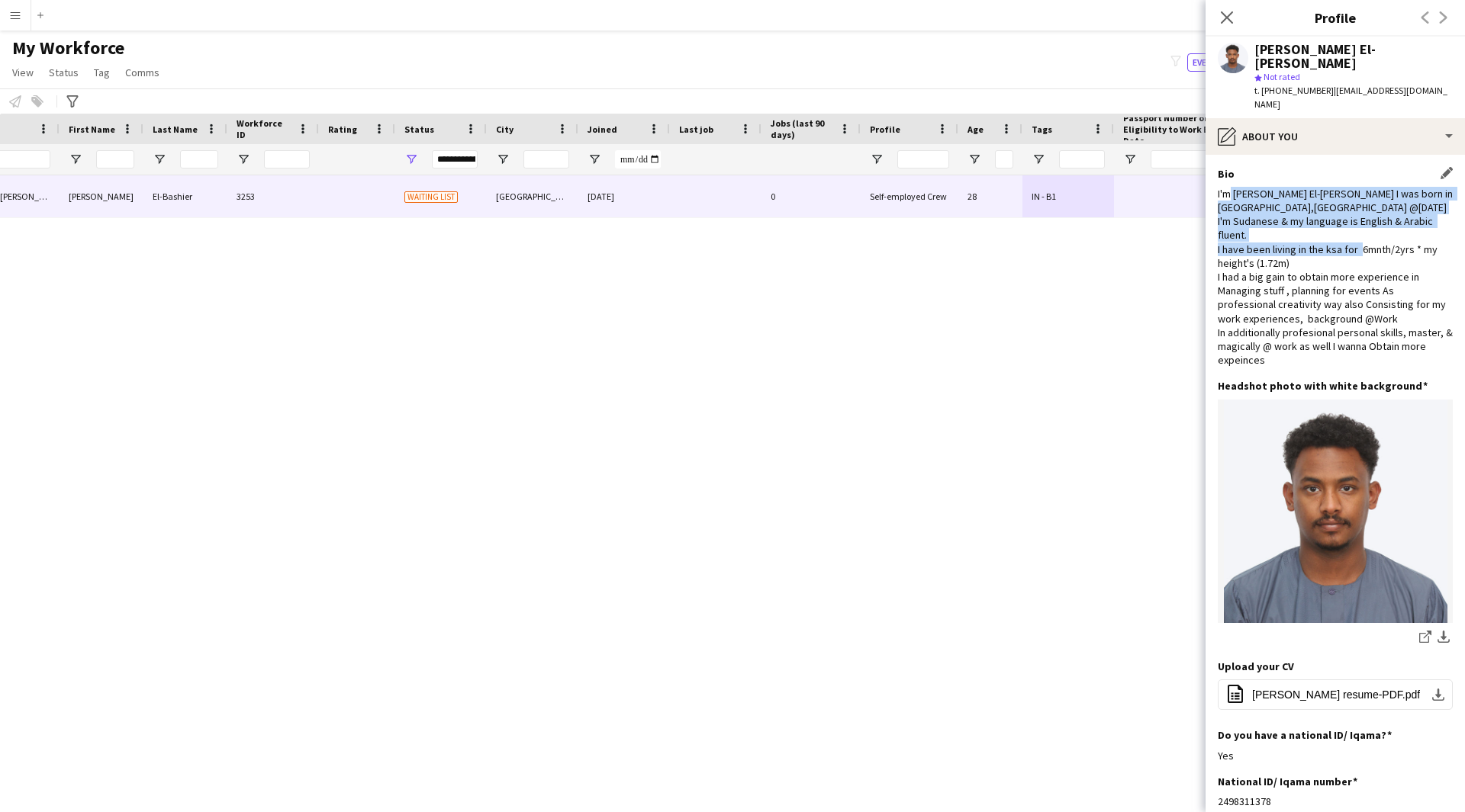
drag, startPoint x: 1229, startPoint y: 169, endPoint x: 1339, endPoint y: 234, distance: 127.8
click at [1339, 234] on div "I'm [PERSON_NAME] El-[PERSON_NAME] I was born in [GEOGRAPHIC_DATA],[GEOGRAPHIC_…" at bounding box center [1335, 277] width 235 height 181
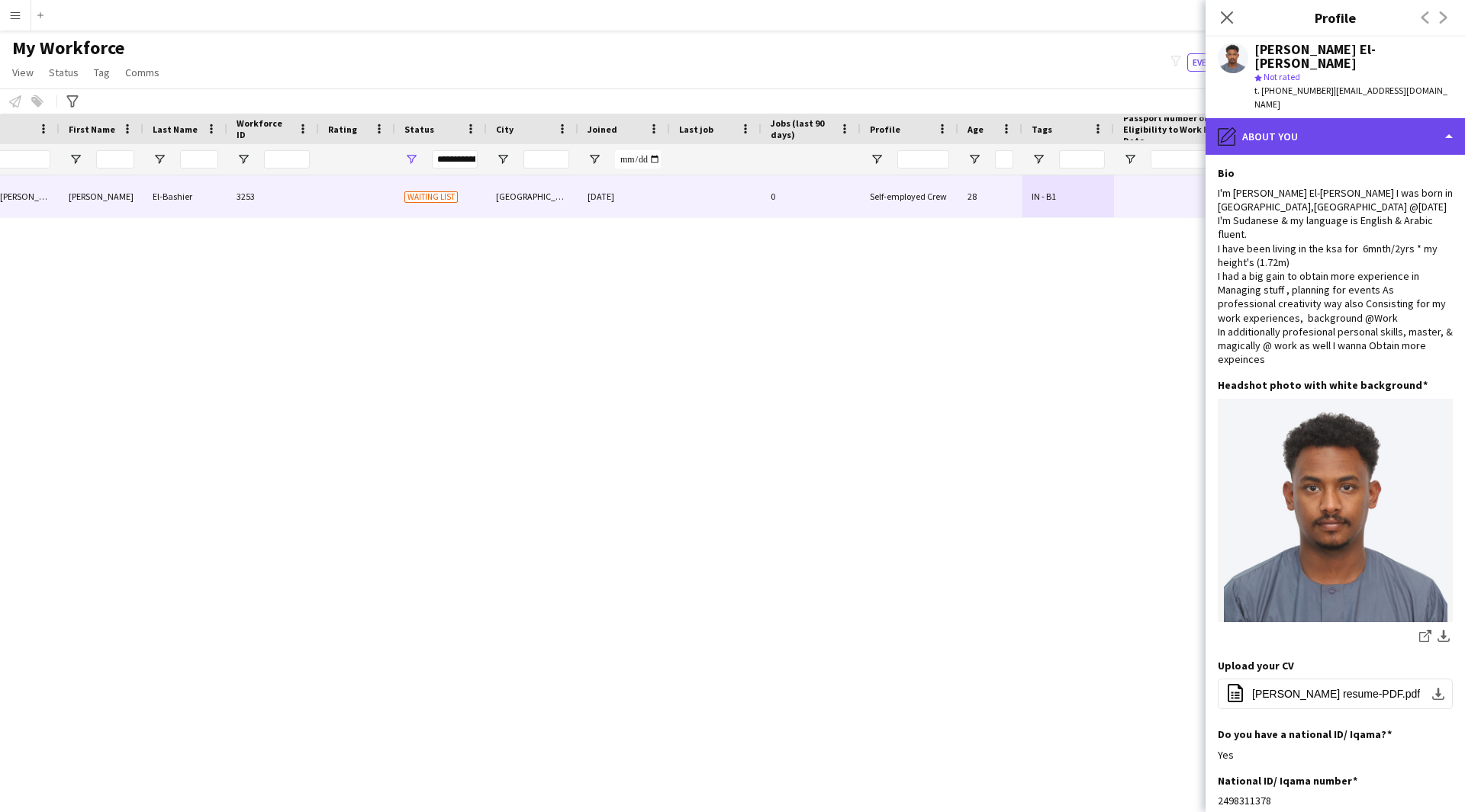
click at [1304, 118] on div "pencil4 About you" at bounding box center [1335, 136] width 260 height 36
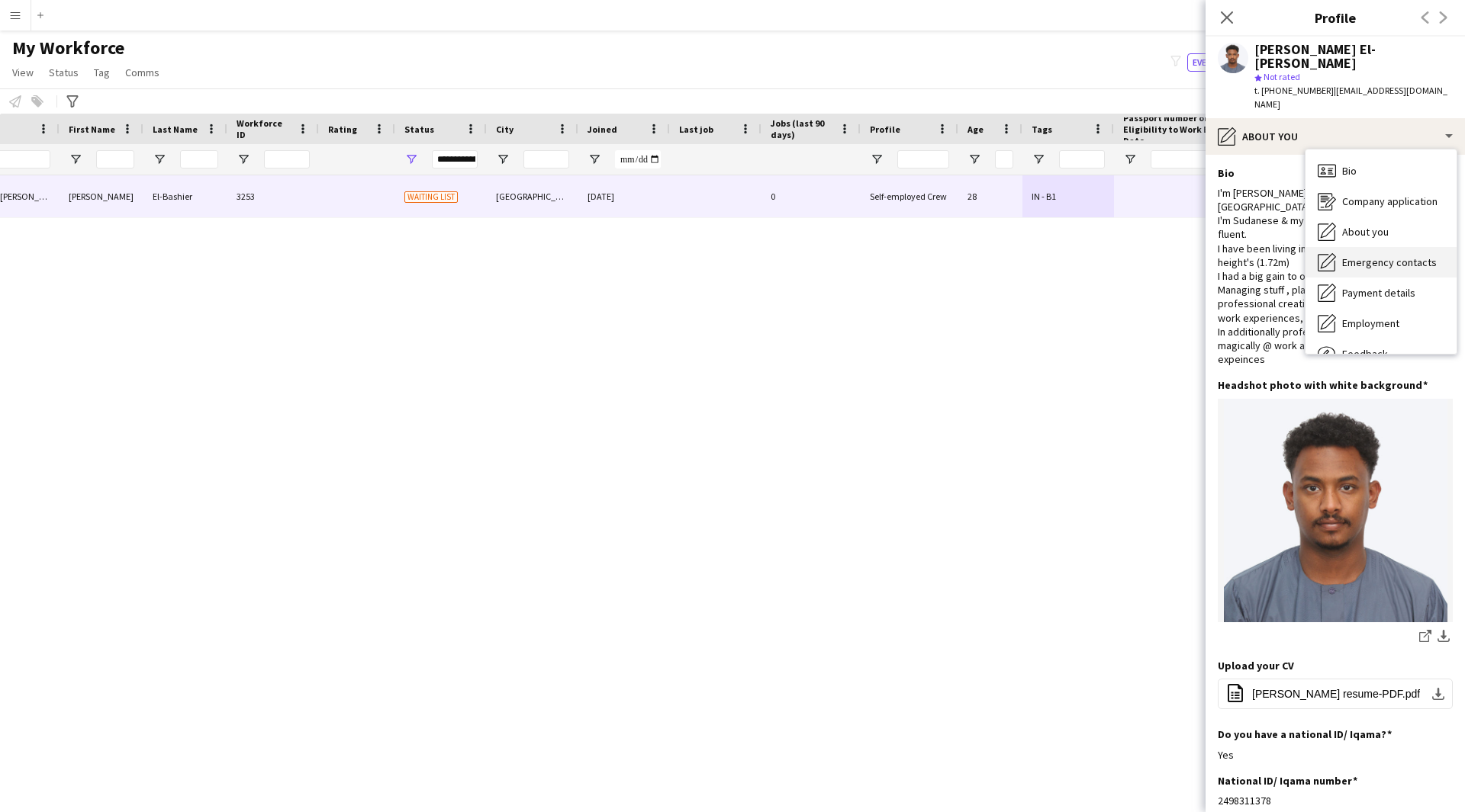
click at [1355, 255] on span "Emergency contacts" at bounding box center [1389, 262] width 94 height 14
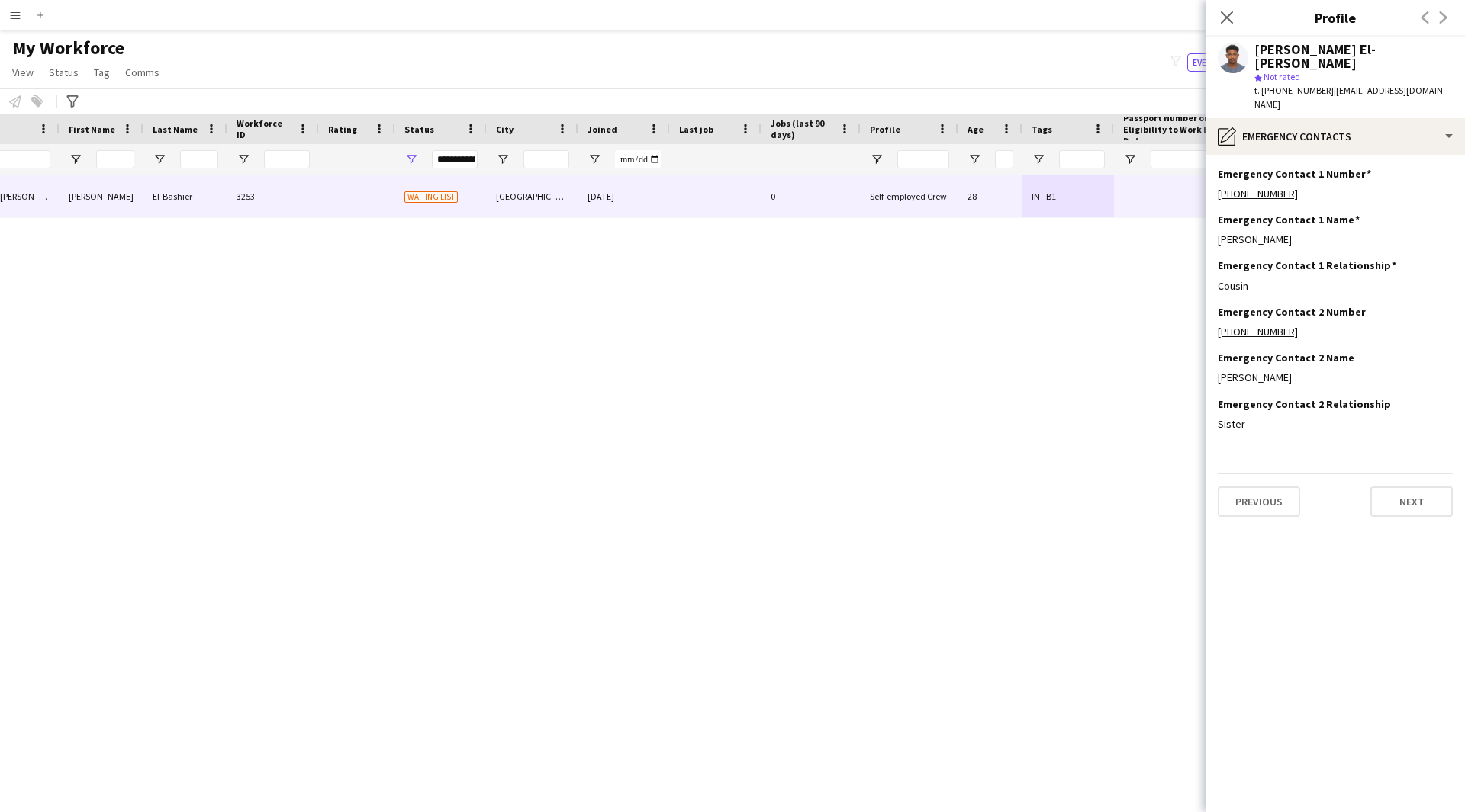
scroll to position [0, 0]
click at [1257, 154] on app-section-data-types "Emergency Contact 1 Number Edit this field [PHONE_NUMBER] Emergency Contact 1 N…" at bounding box center [1335, 483] width 260 height 658
click at [1280, 123] on div "pencil4 Emergency contacts" at bounding box center [1335, 136] width 260 height 36
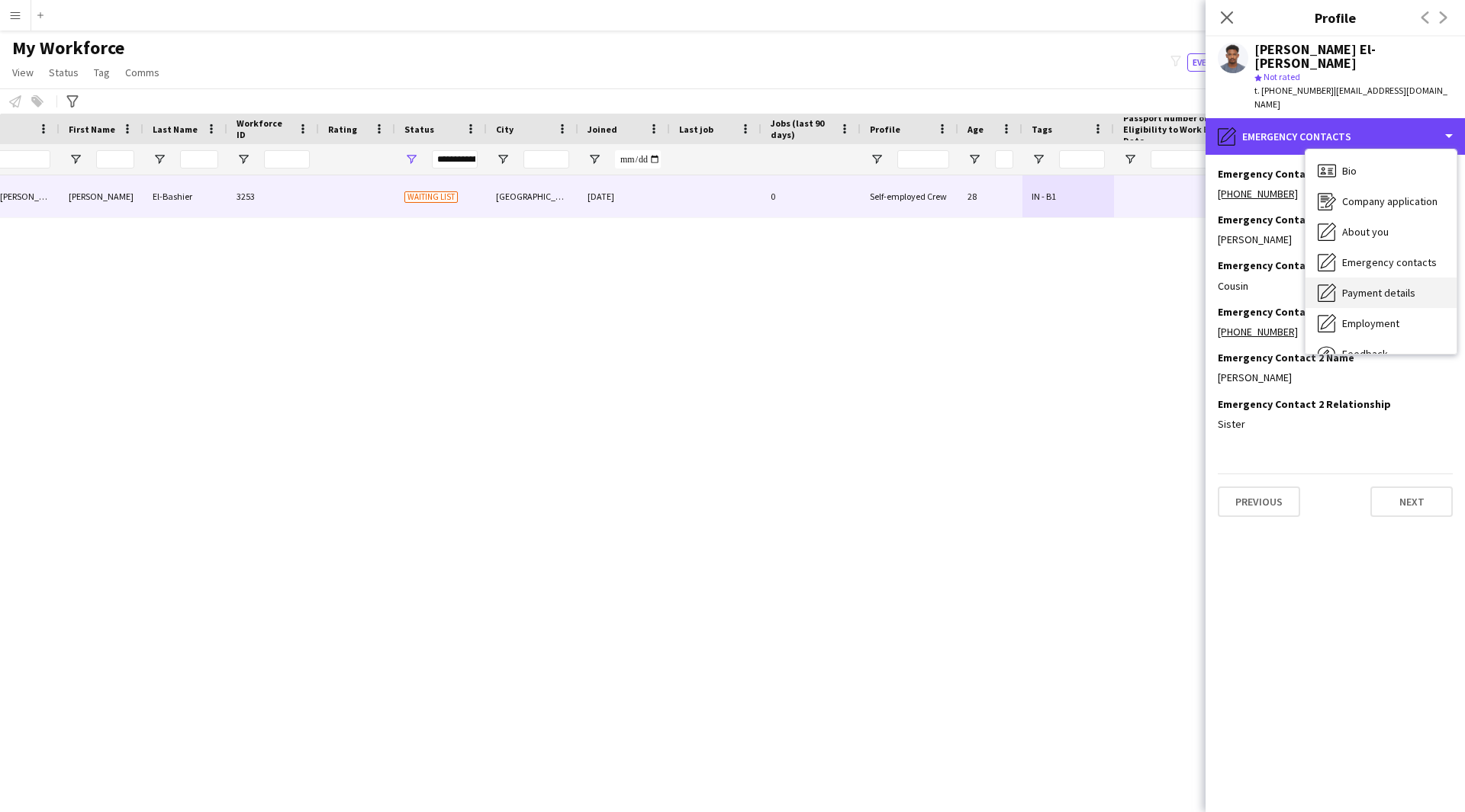
scroll to position [52, 0]
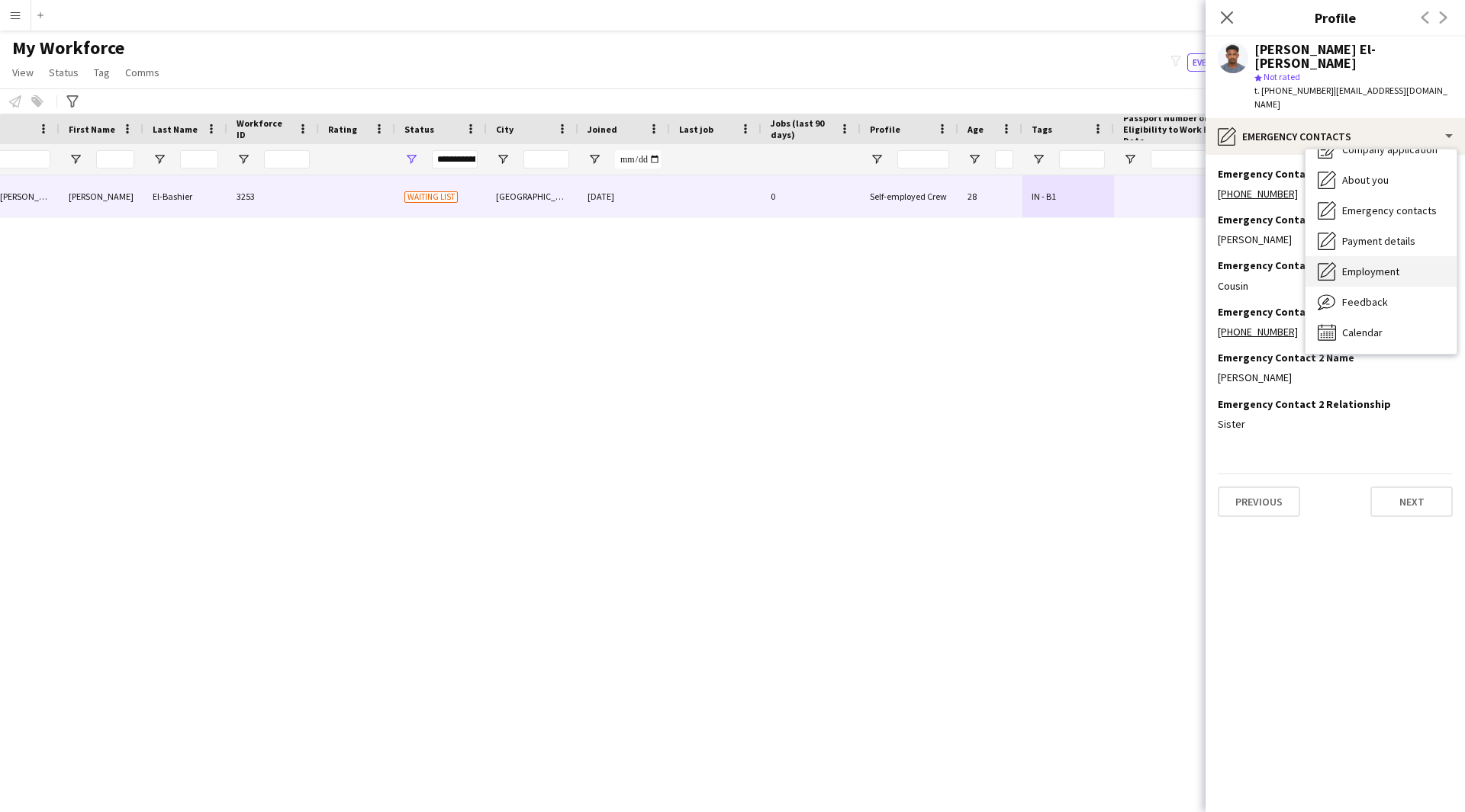
click at [1373, 265] on span "Employment" at bounding box center [1371, 272] width 57 height 14
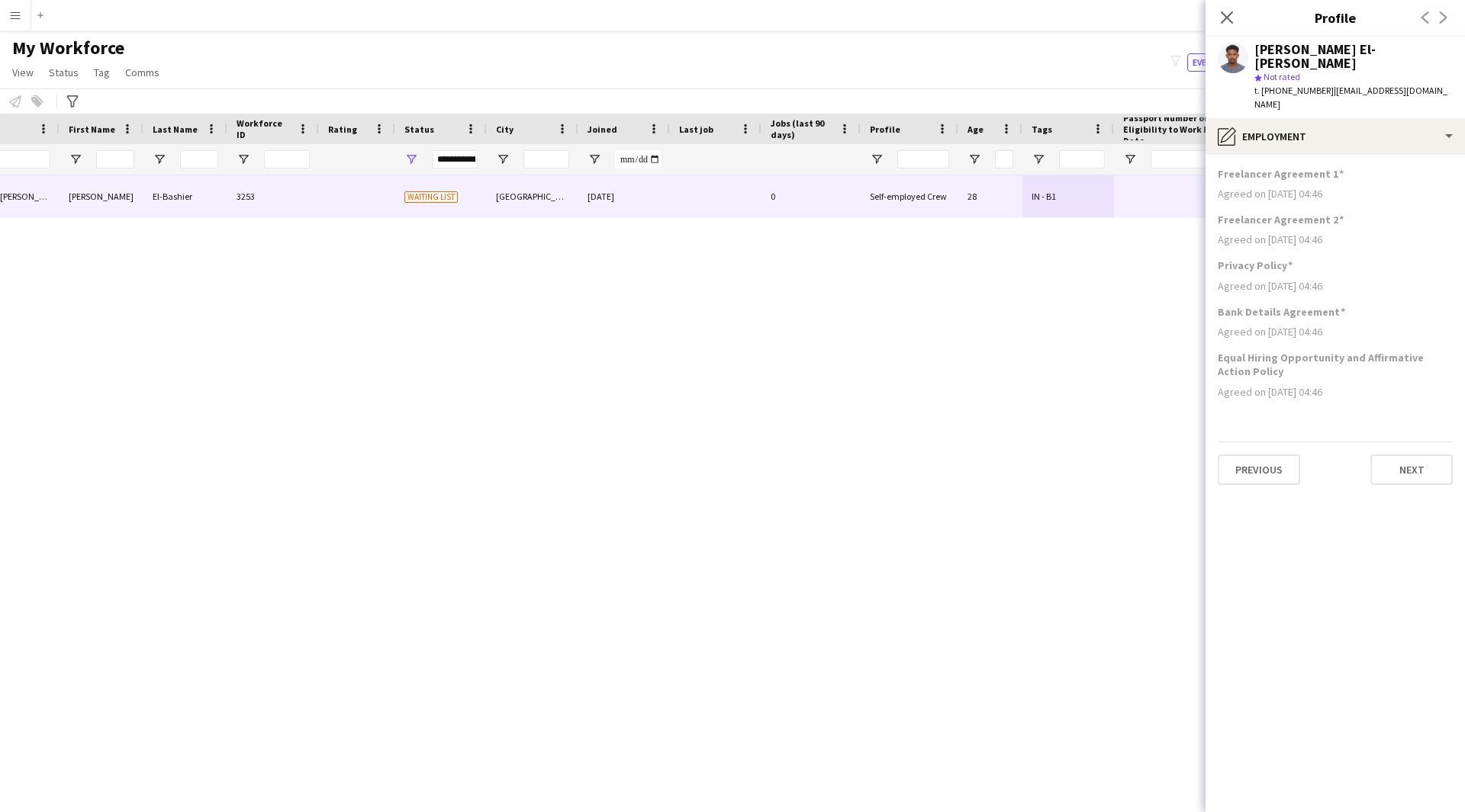
click at [1317, 86] on div "[PERSON_NAME] El-[PERSON_NAME] star Not rated t. [PHONE_NUMBER] | [EMAIL_ADDRES…" at bounding box center [1335, 77] width 260 height 81
click at [1317, 118] on div "pencil4 Employment" at bounding box center [1335, 136] width 260 height 36
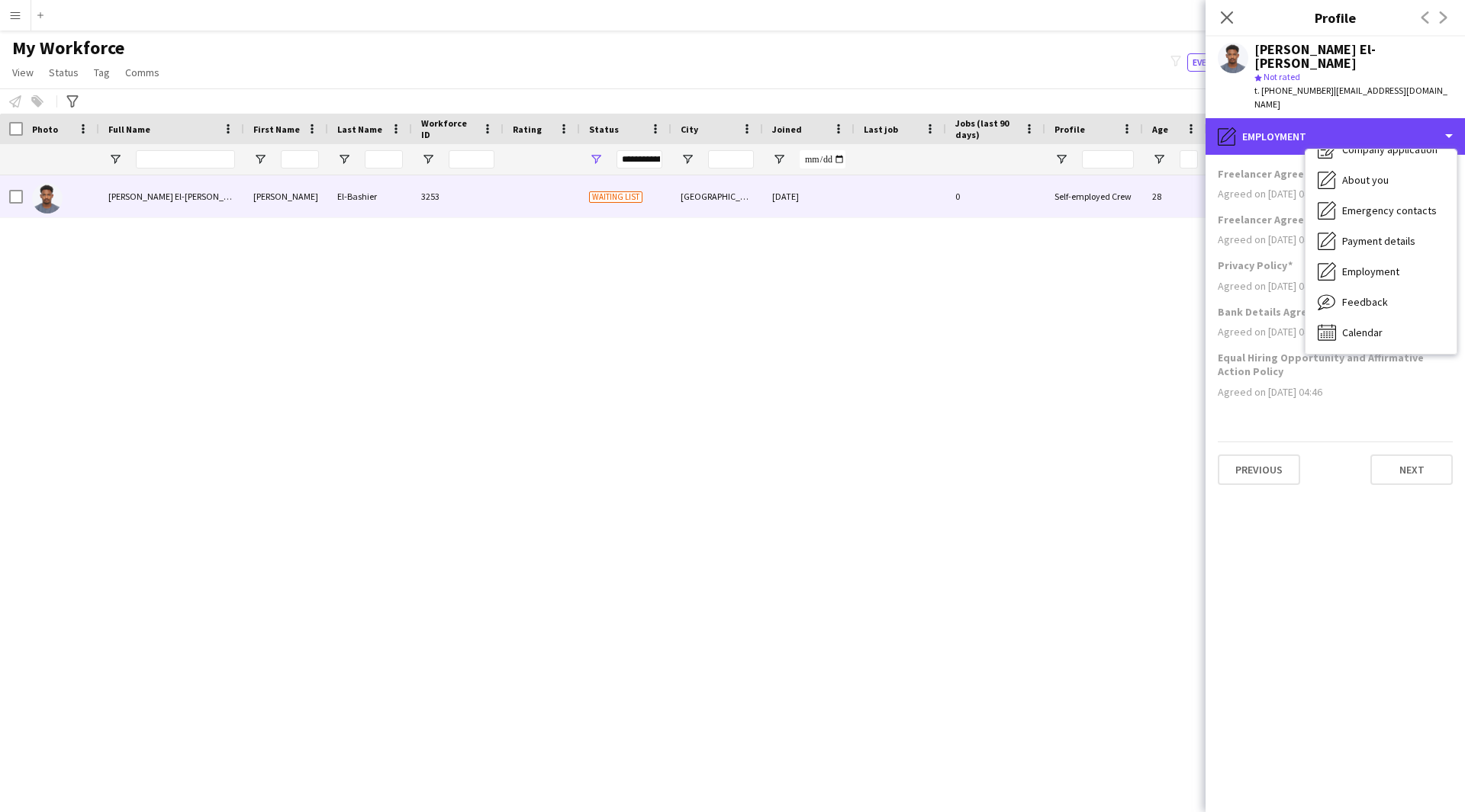
scroll to position [0, 1]
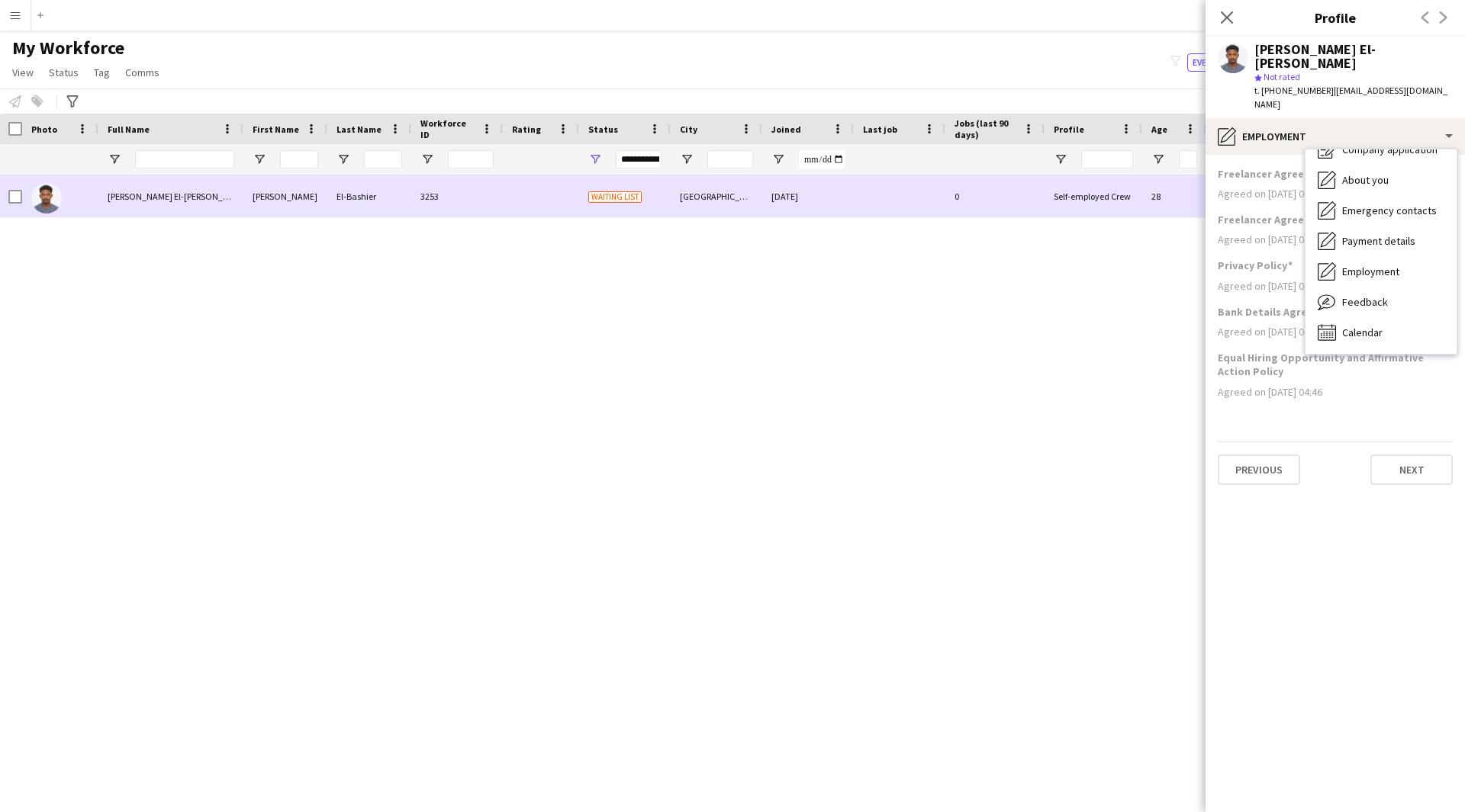
click at [8, 192] on div at bounding box center [11, 197] width 23 height 42
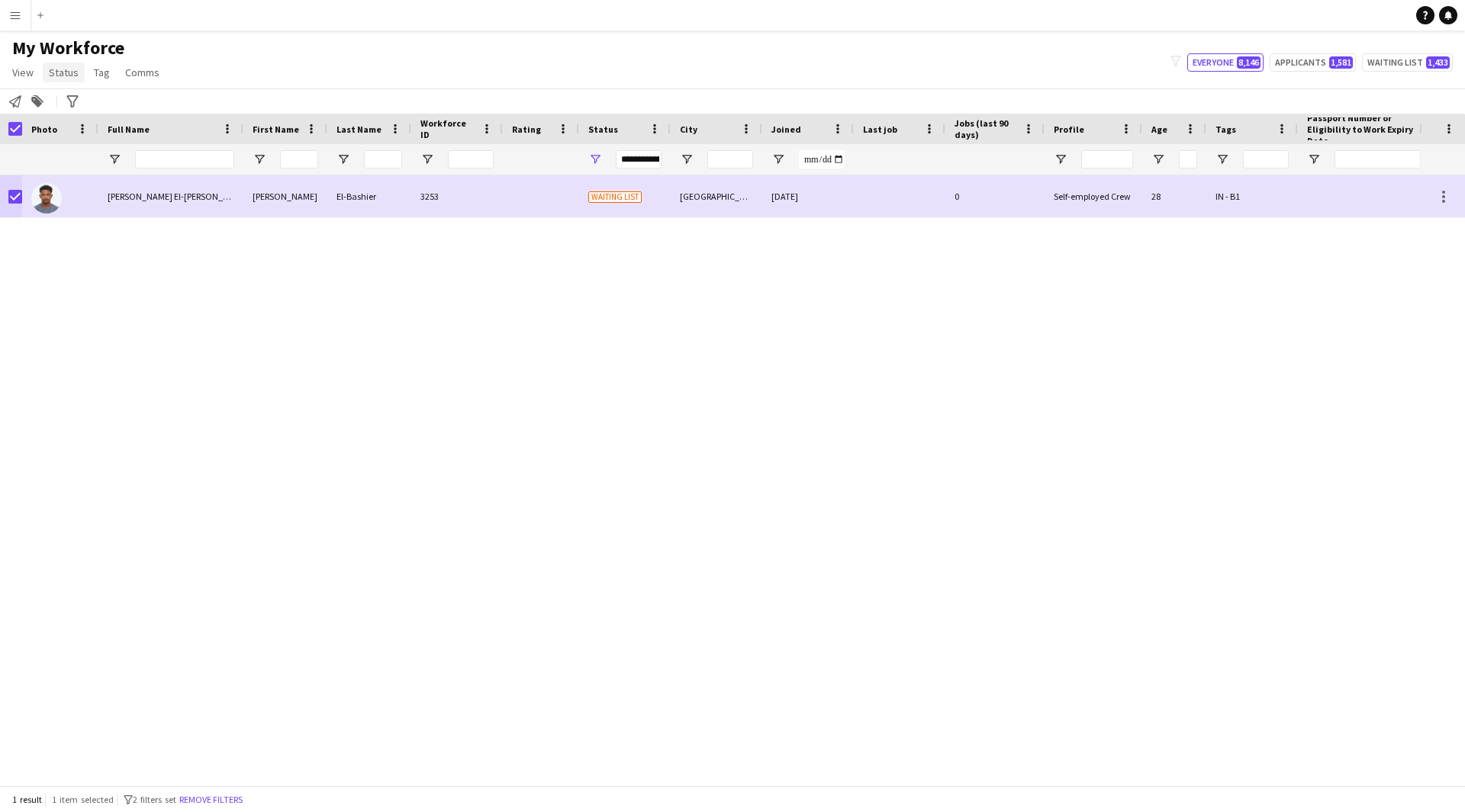
click at [64, 78] on span "Status" at bounding box center [64, 72] width 30 height 14
click at [87, 100] on link "Edit" at bounding box center [96, 105] width 107 height 32
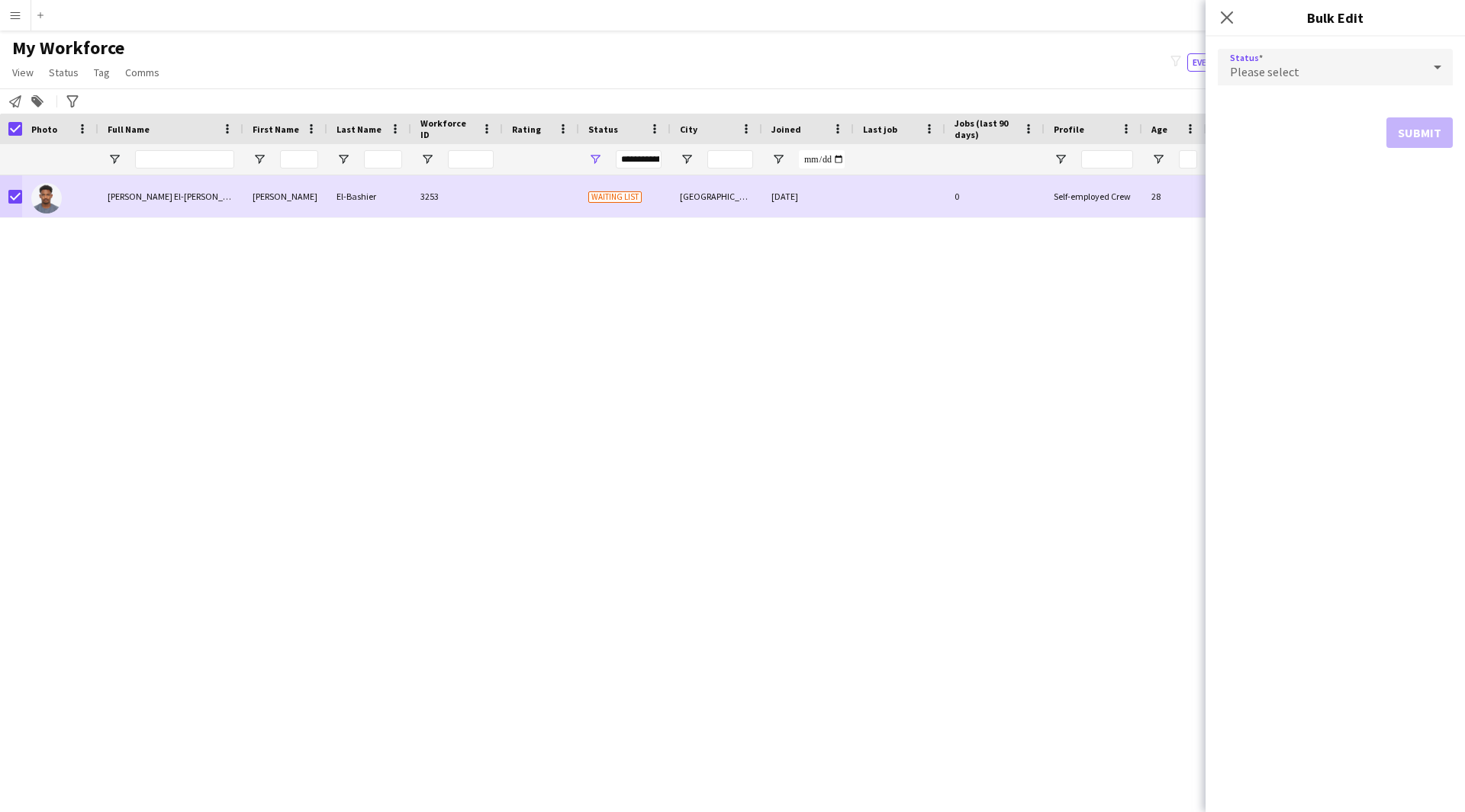
click at [1346, 79] on div "Please select" at bounding box center [1320, 66] width 205 height 36
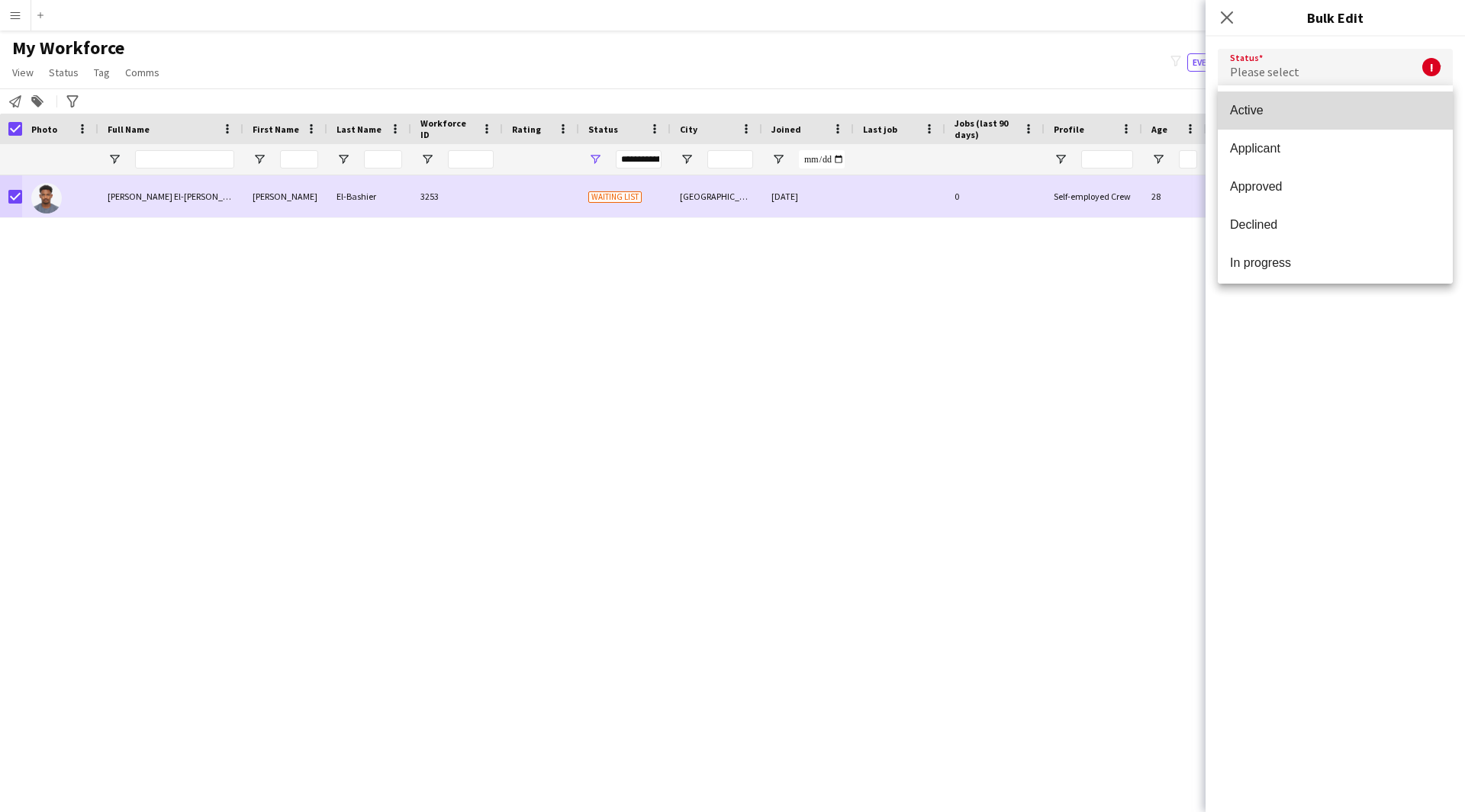
click at [1342, 121] on mat-option "Active" at bounding box center [1335, 110] width 235 height 38
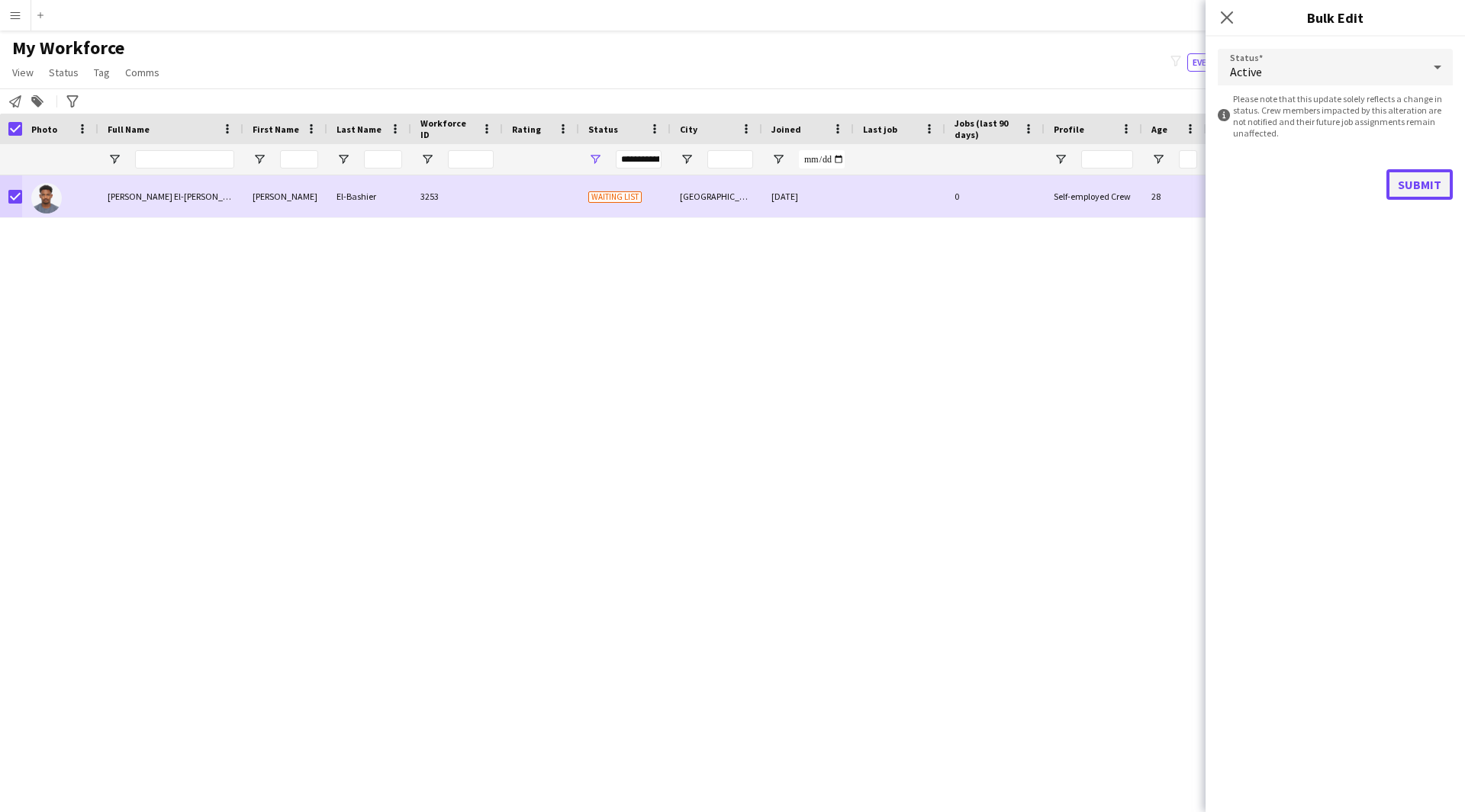
click at [1415, 170] on button "Submit" at bounding box center [1419, 184] width 66 height 31
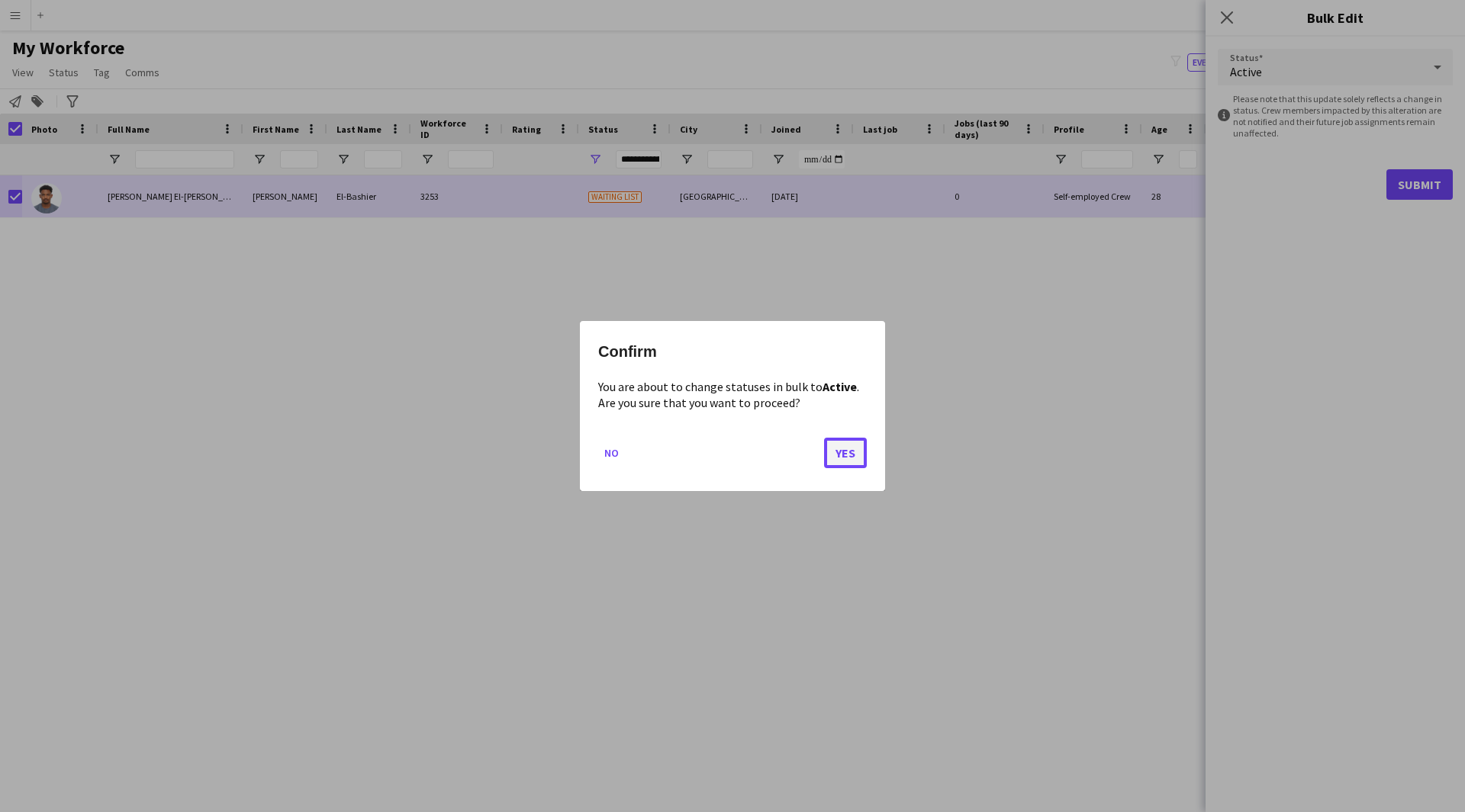
click at [854, 440] on button "Yes" at bounding box center [845, 453] width 42 height 31
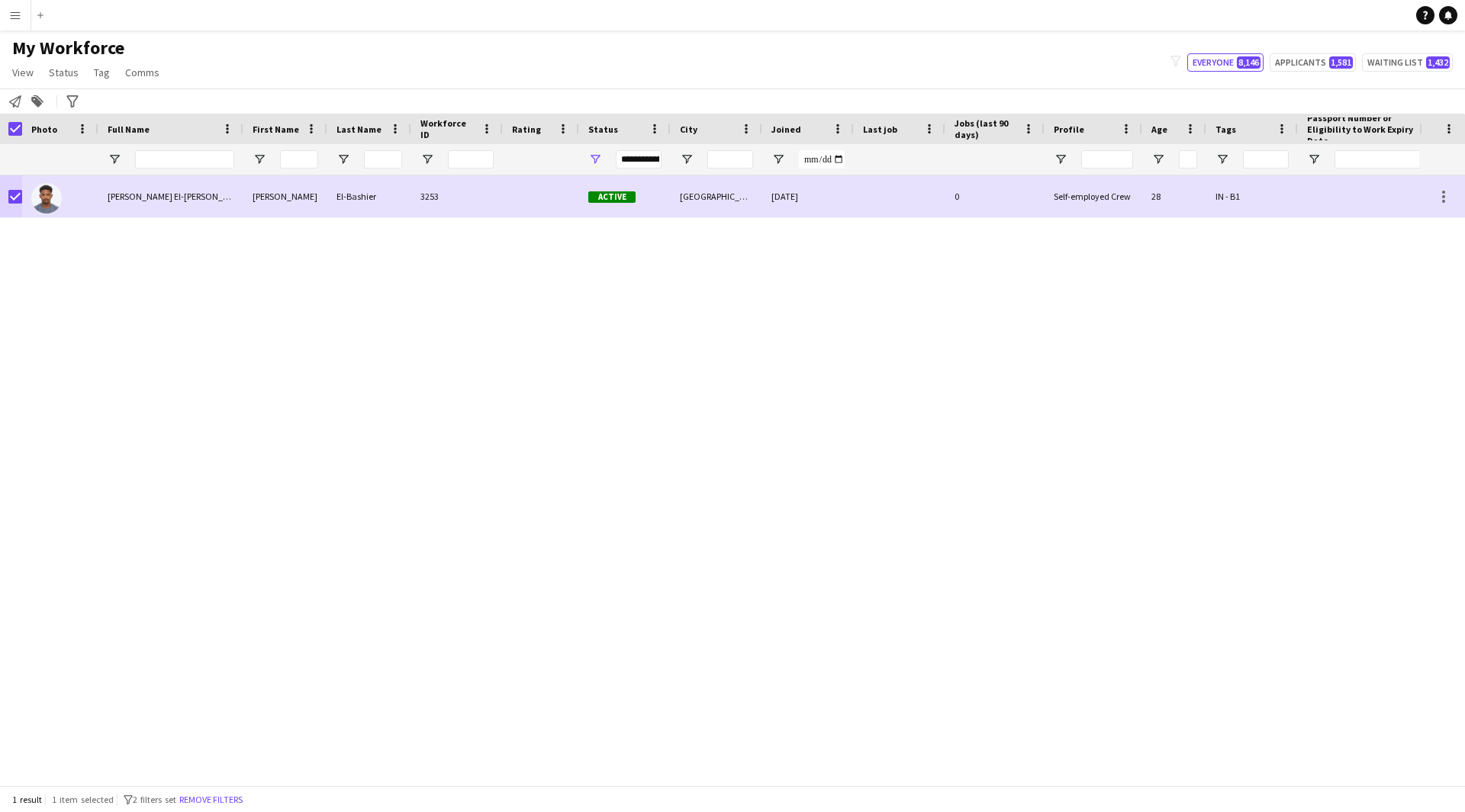
scroll to position [0, 185]
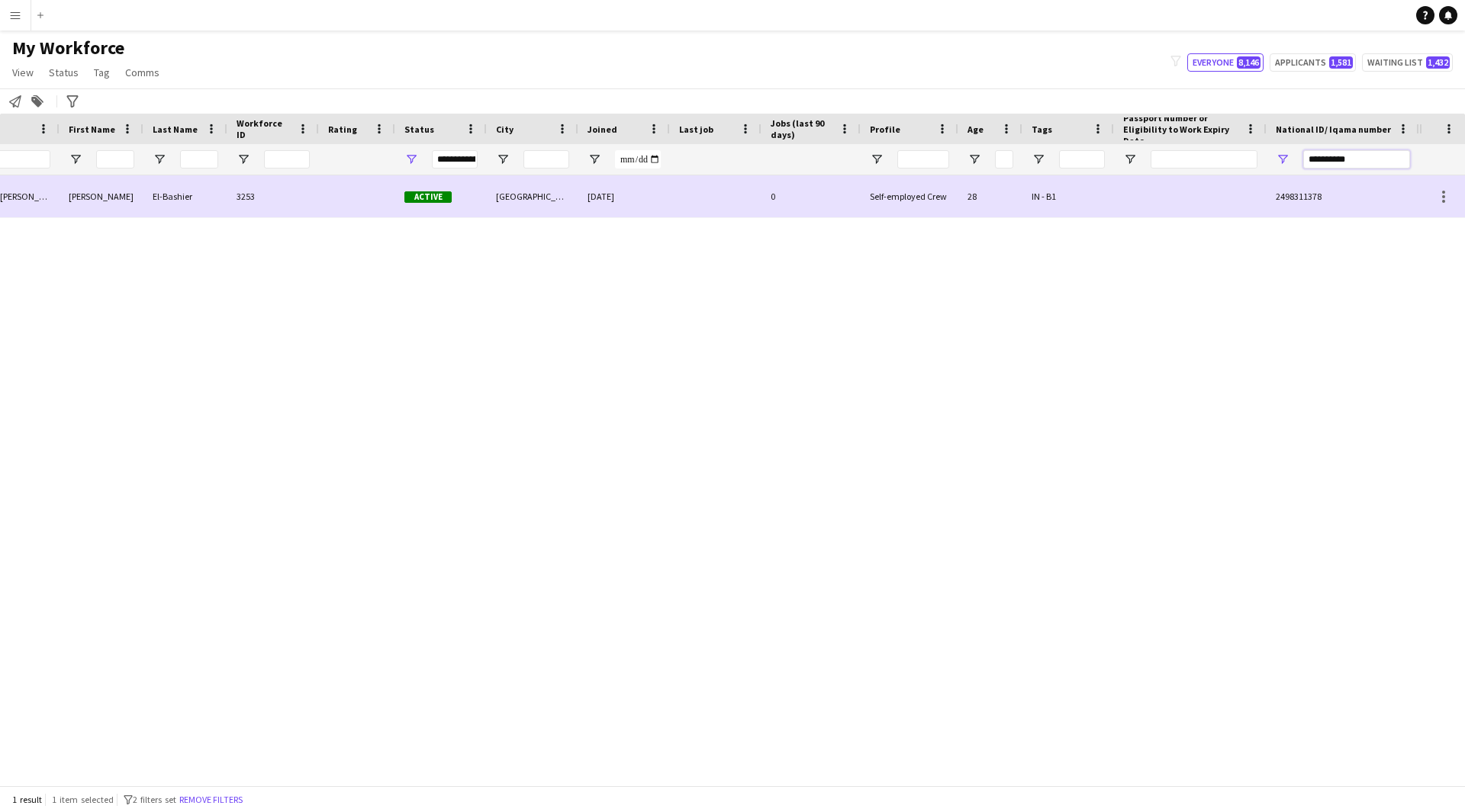
drag, startPoint x: 1371, startPoint y: 165, endPoint x: 1143, endPoint y: 184, distance: 228.8
click at [1143, 184] on div "Workforce Details Profile Data Photo First Name Last Name 0" at bounding box center [732, 449] width 1465 height 672
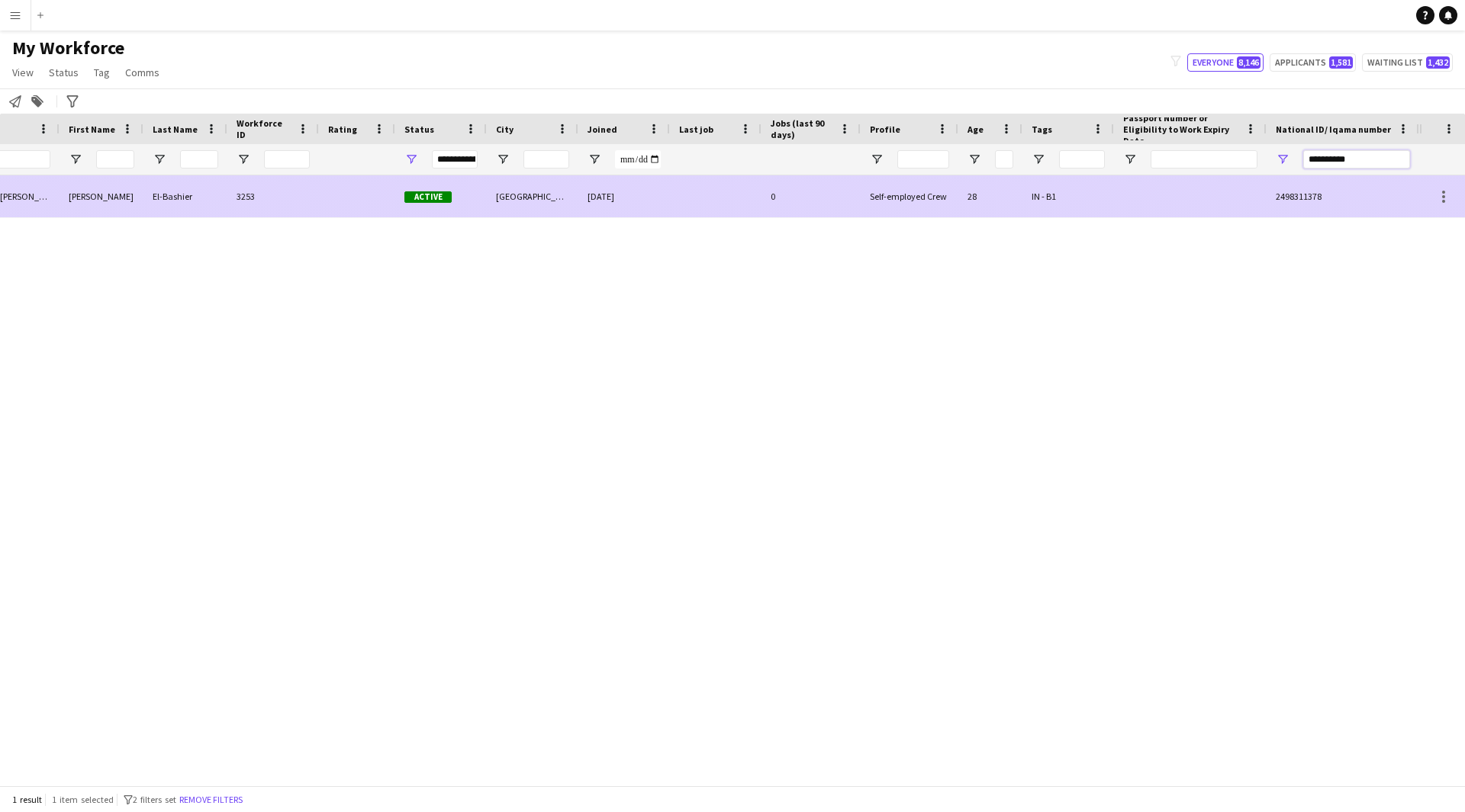
paste input "**********"
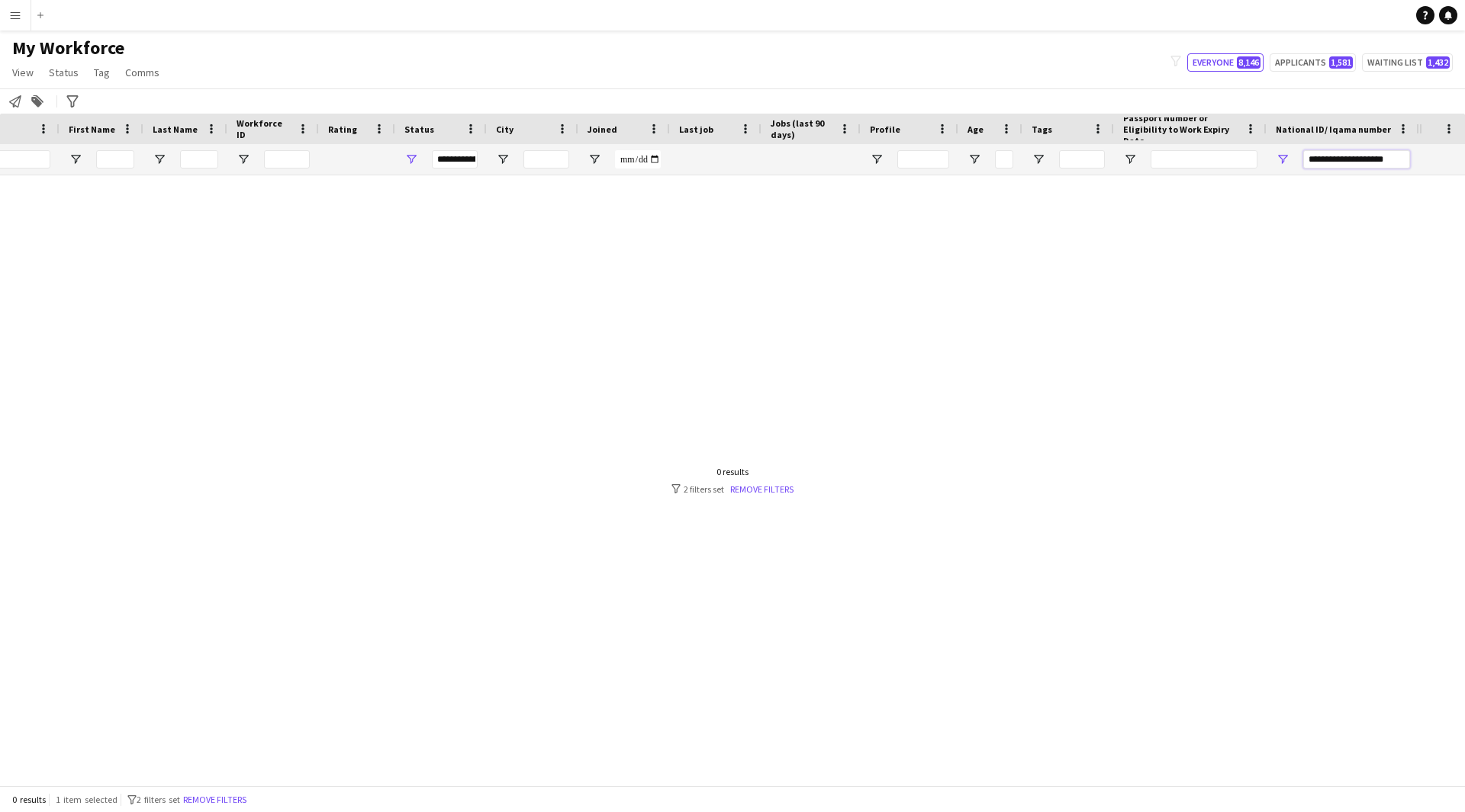
drag, startPoint x: 1354, startPoint y: 160, endPoint x: 1250, endPoint y: 172, distance: 104.7
click at [1250, 172] on div "**********" at bounding box center [617, 159] width 1604 height 31
type input "*********"
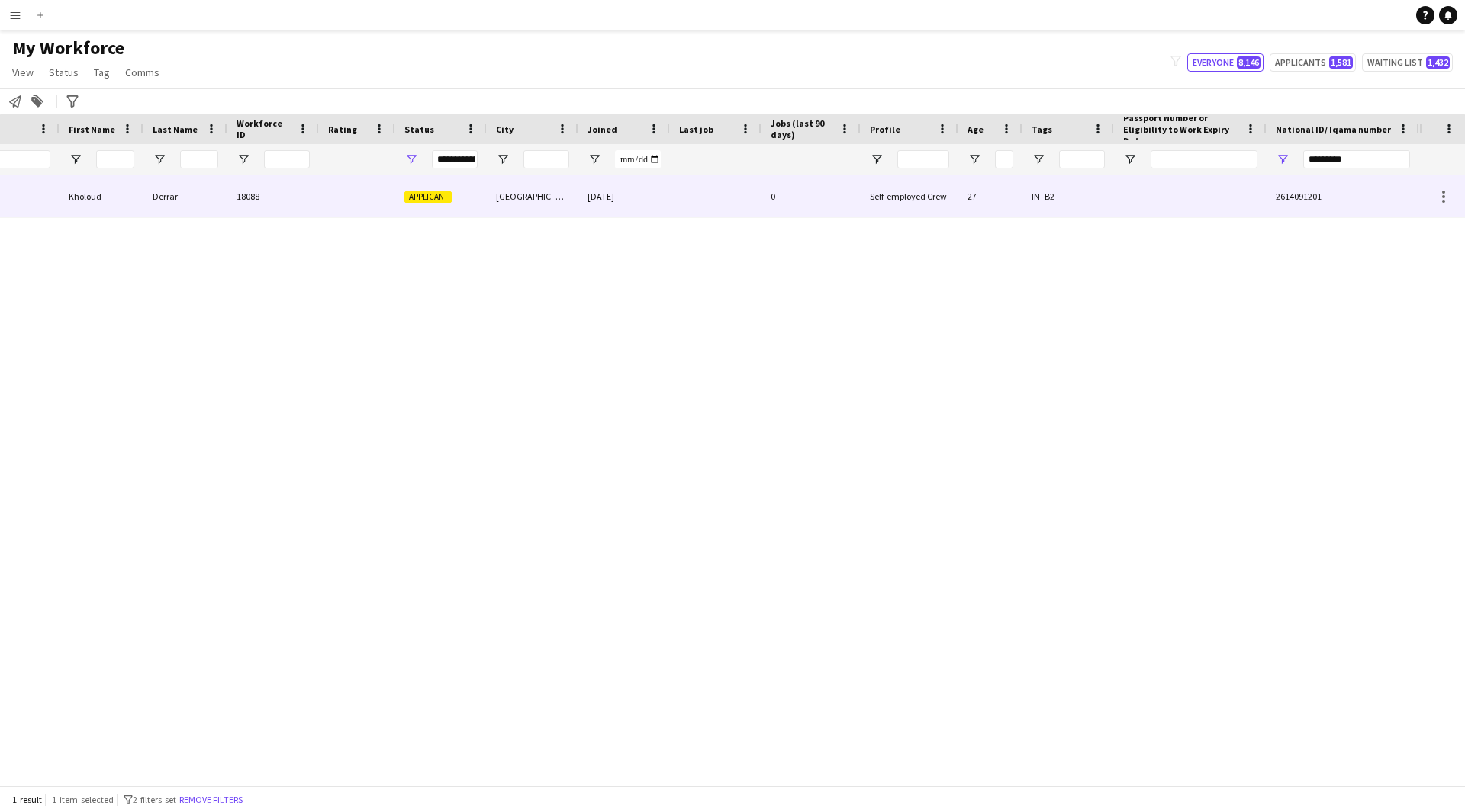
click at [1256, 183] on div at bounding box center [1189, 197] width 153 height 42
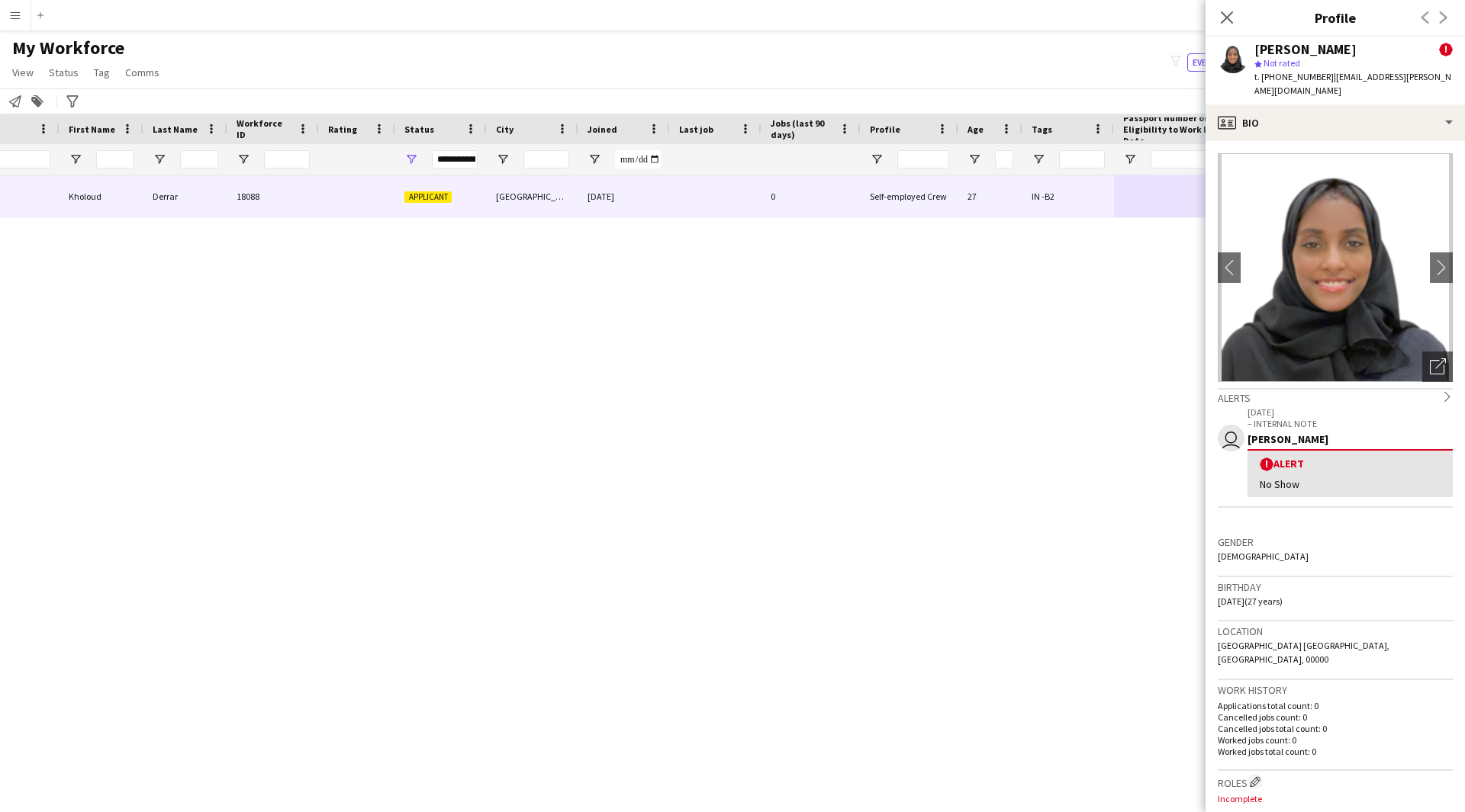
scroll to position [811, 0]
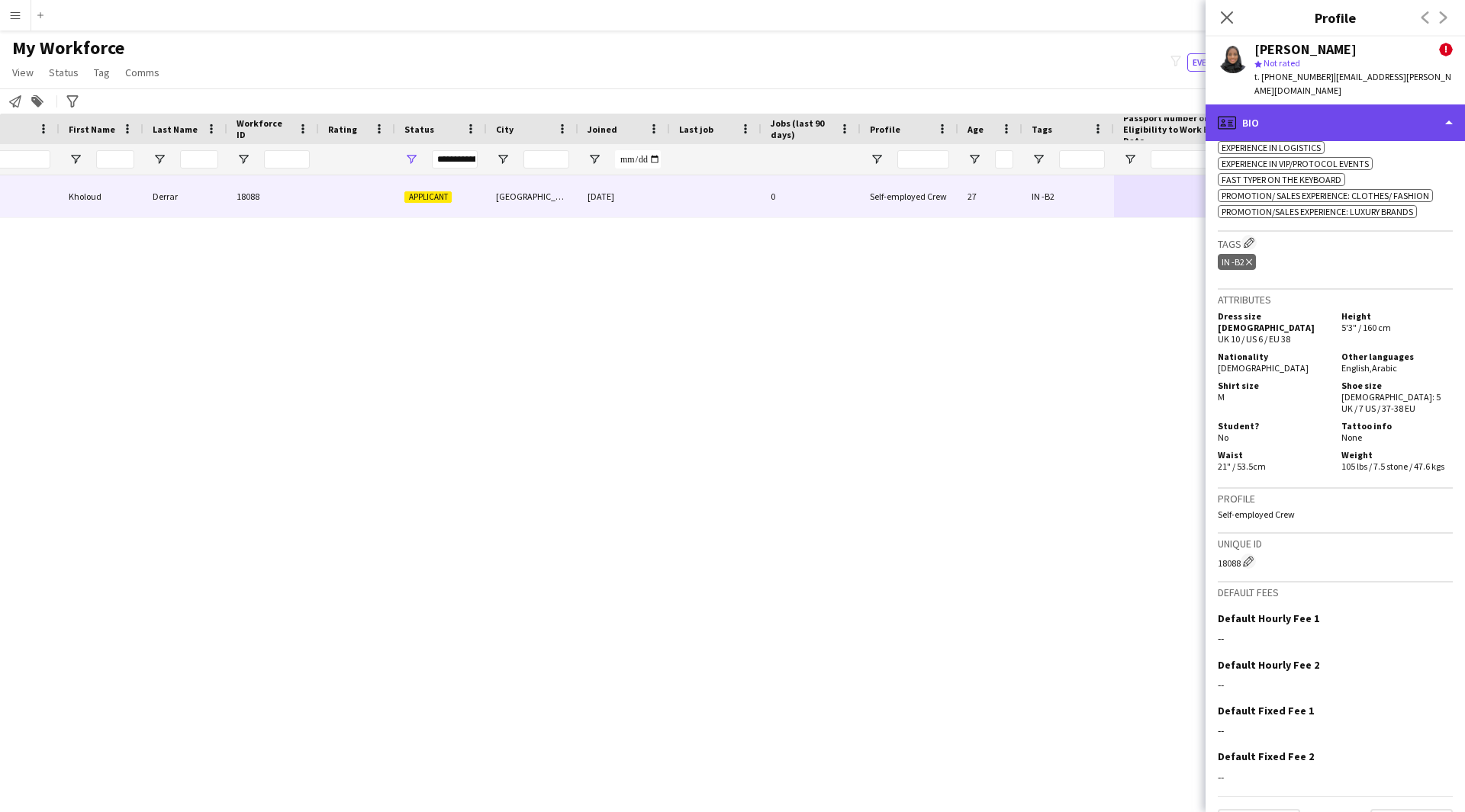
click at [1410, 126] on div "profile Bio" at bounding box center [1335, 122] width 260 height 36
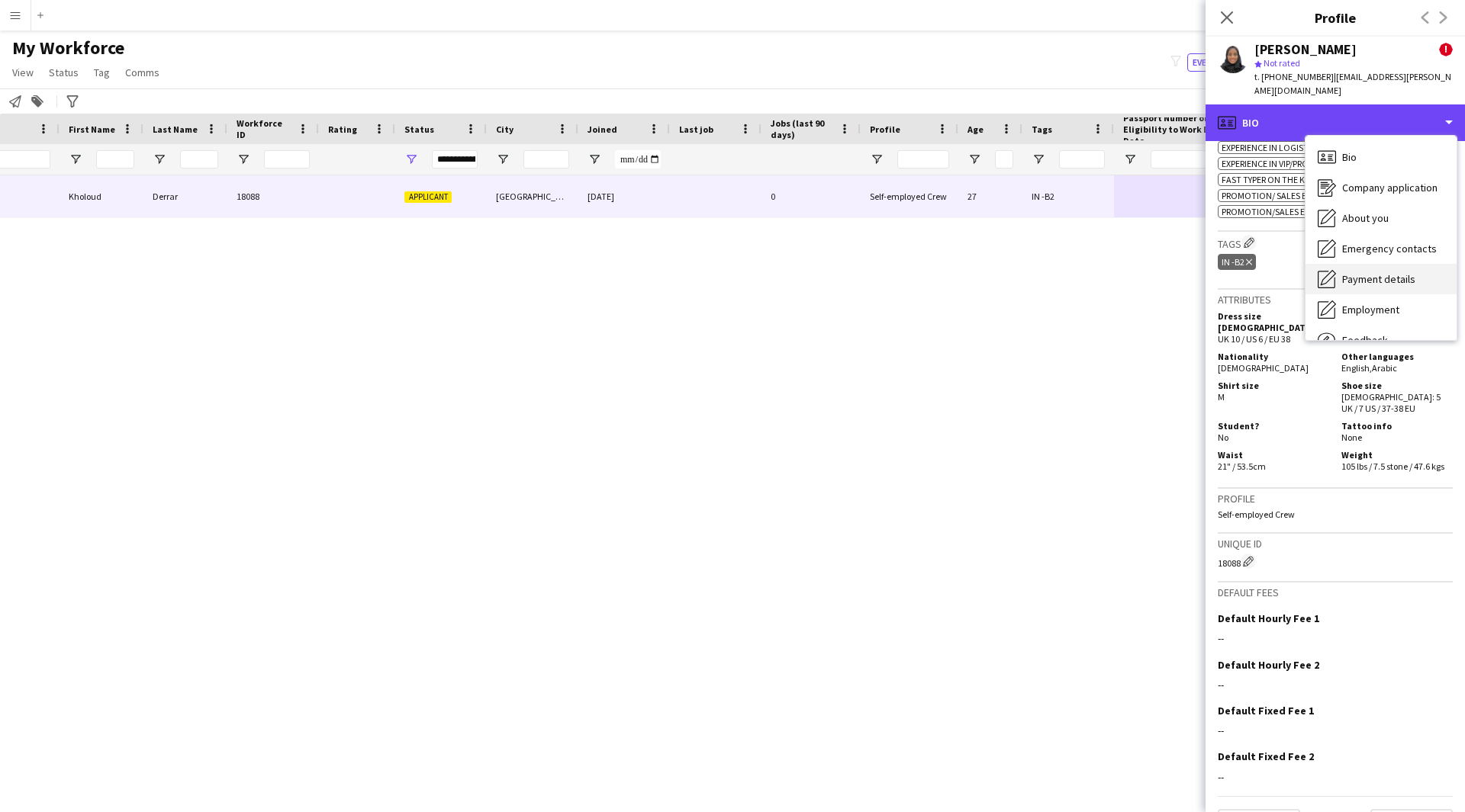
scroll to position [52, 0]
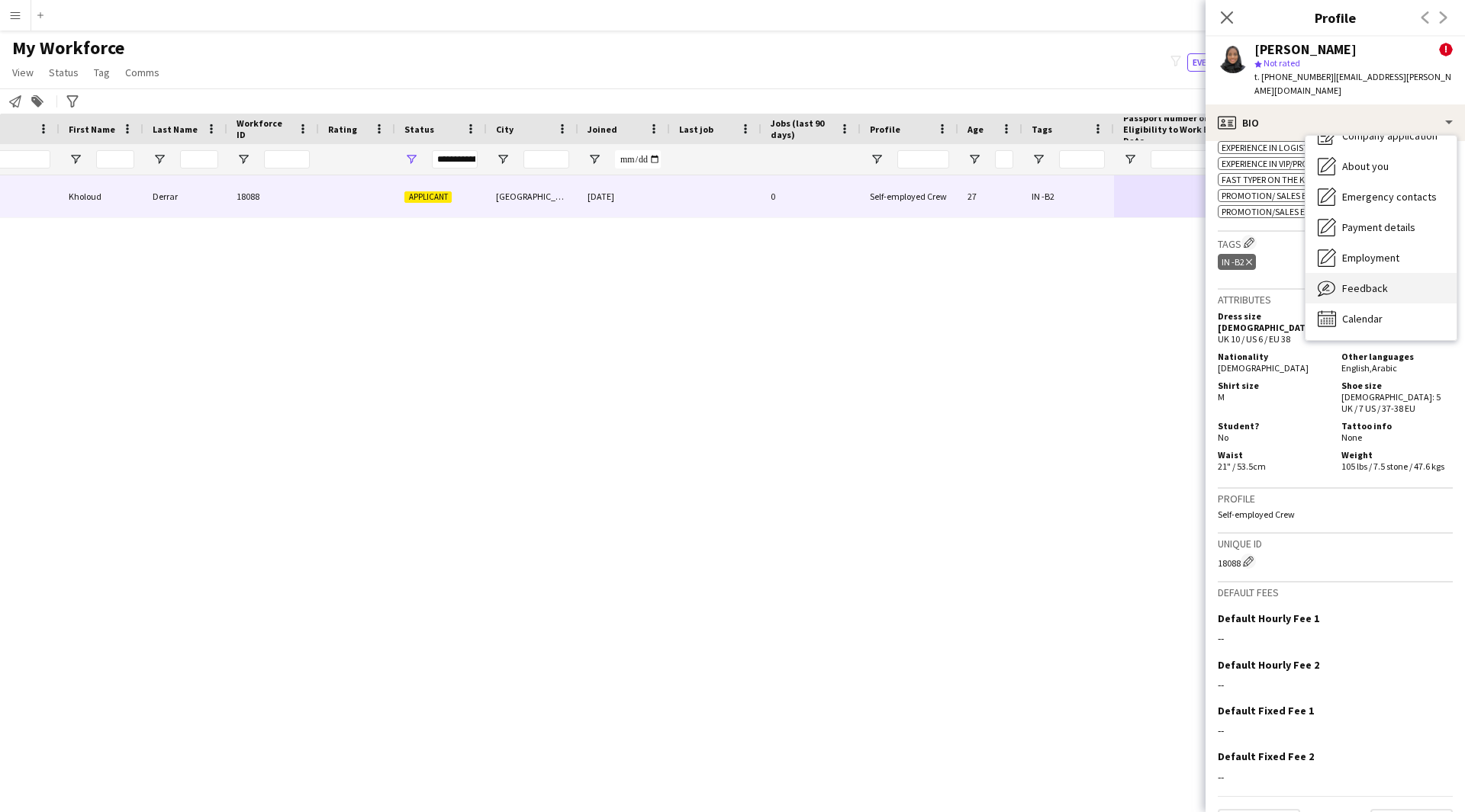
click at [1386, 282] on div "Feedback Feedback" at bounding box center [1380, 288] width 151 height 31
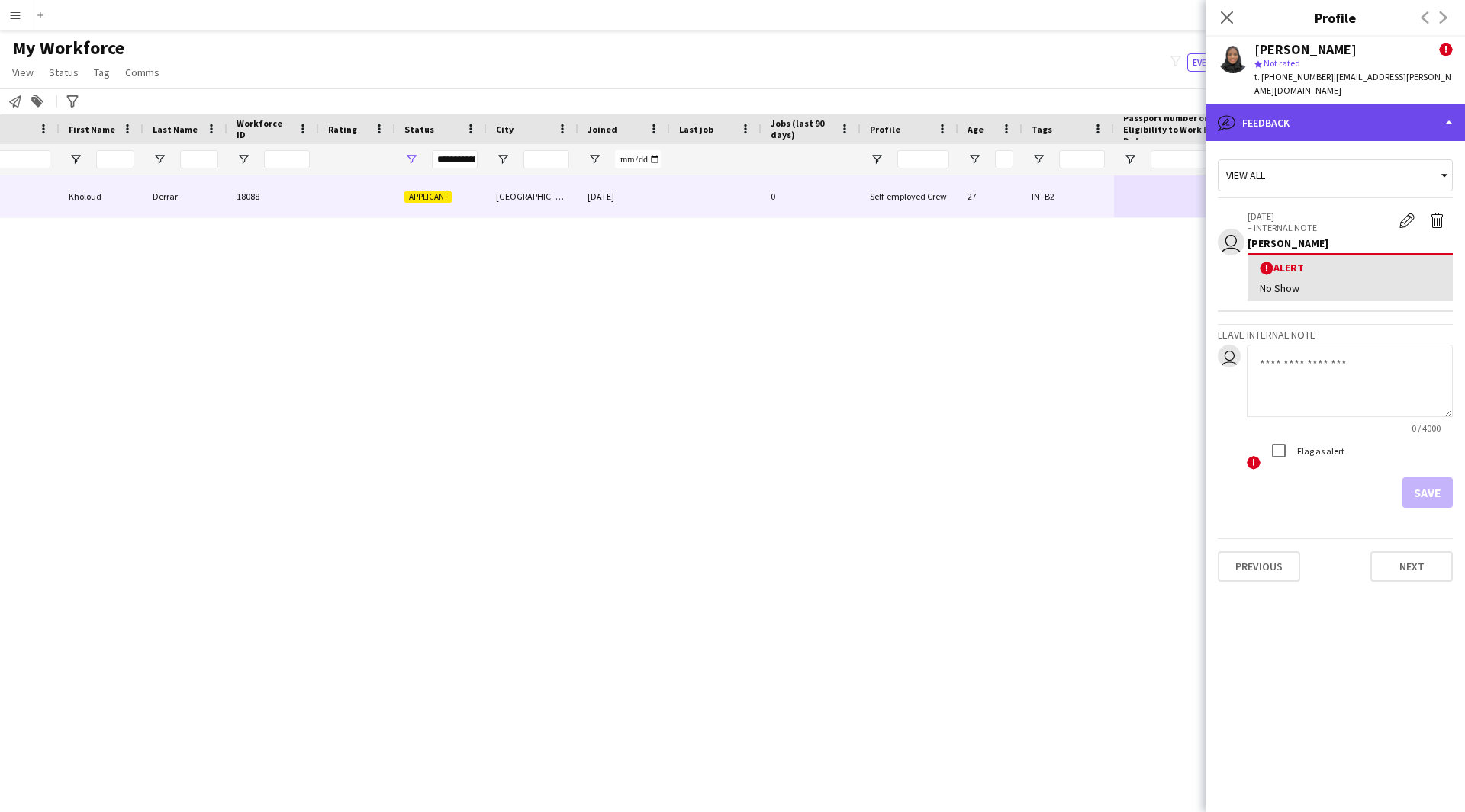
click at [1362, 122] on div "bubble-pencil Feedback" at bounding box center [1335, 122] width 260 height 36
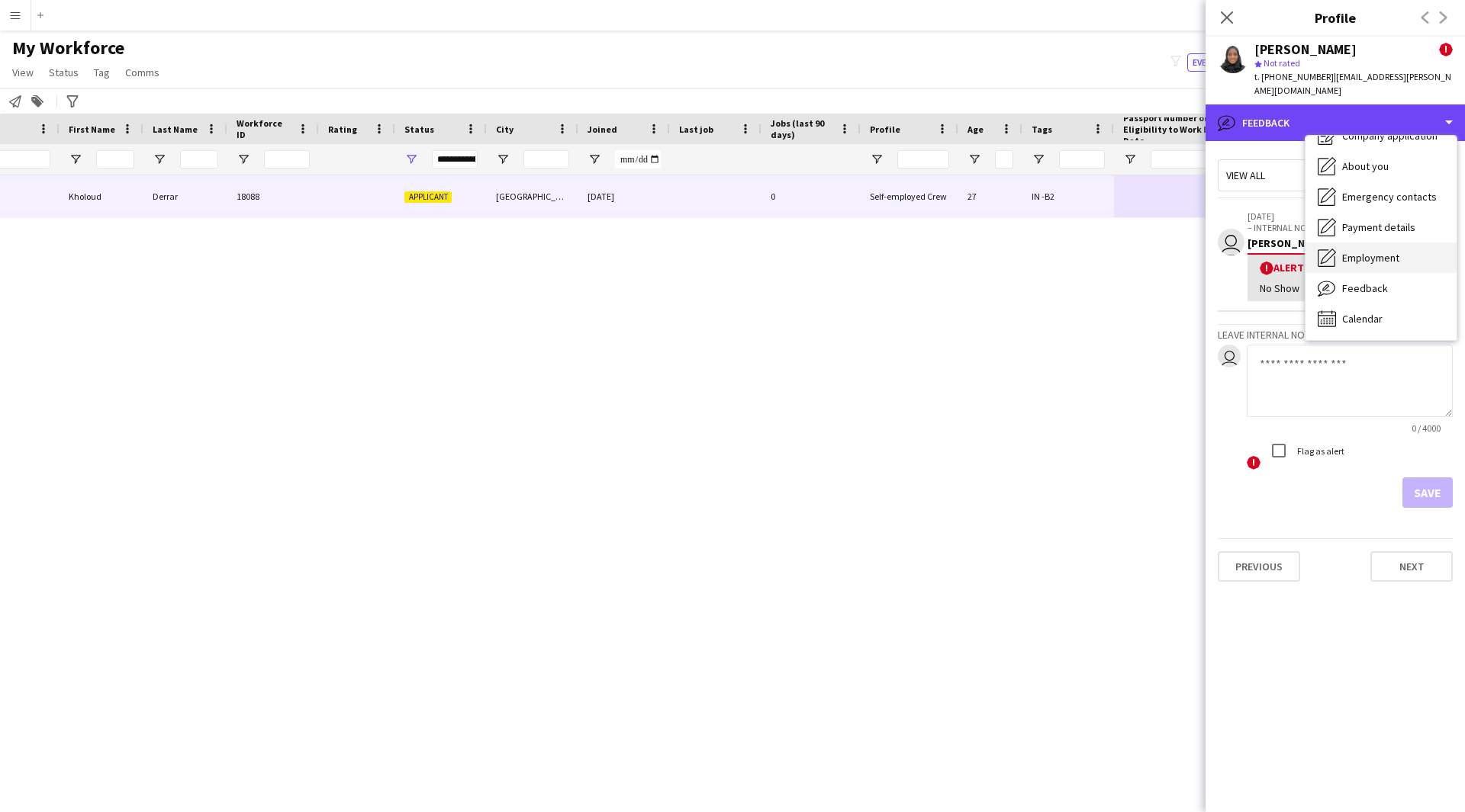
scroll to position [0, 0]
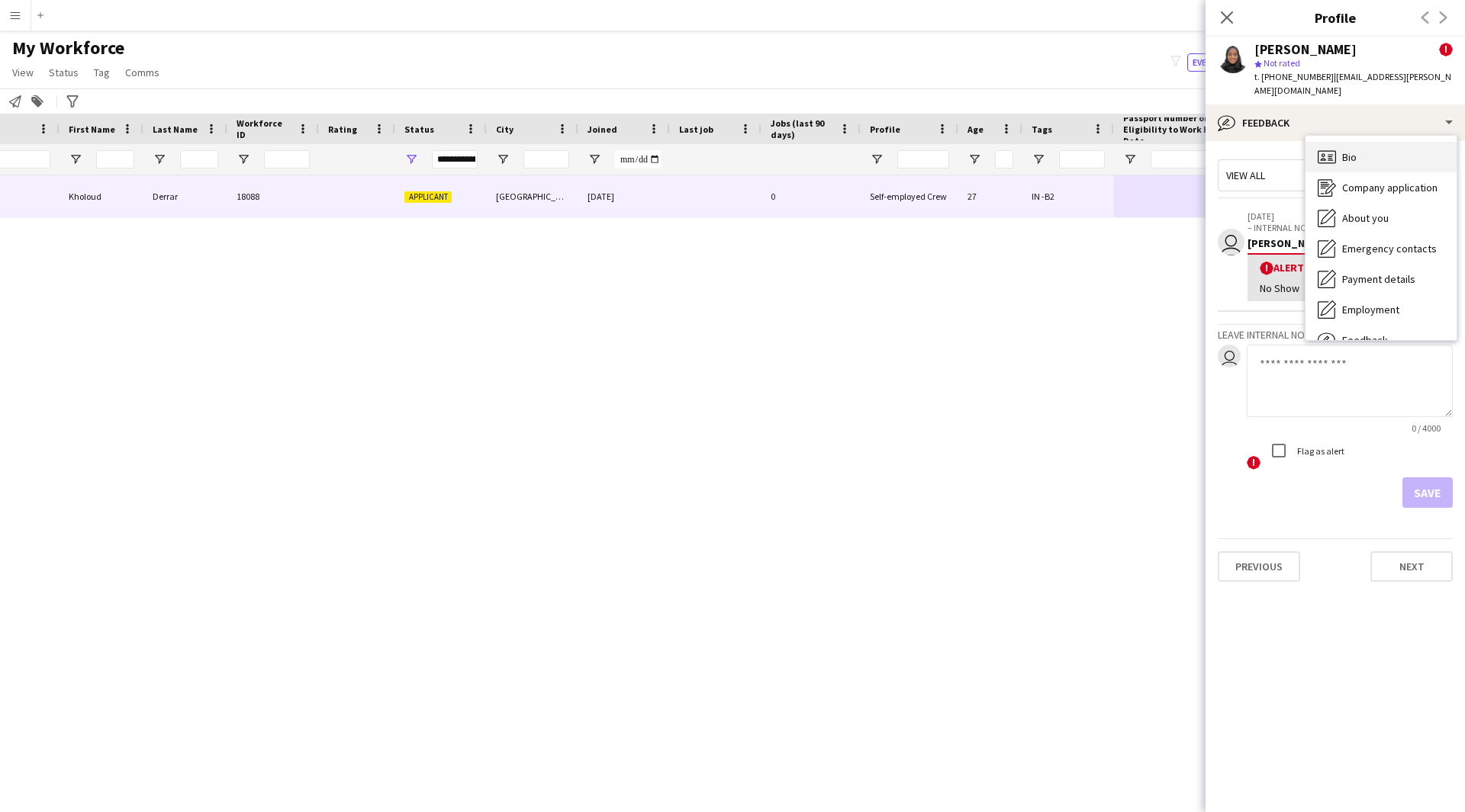
click at [1386, 148] on div "Bio Bio" at bounding box center [1380, 157] width 151 height 31
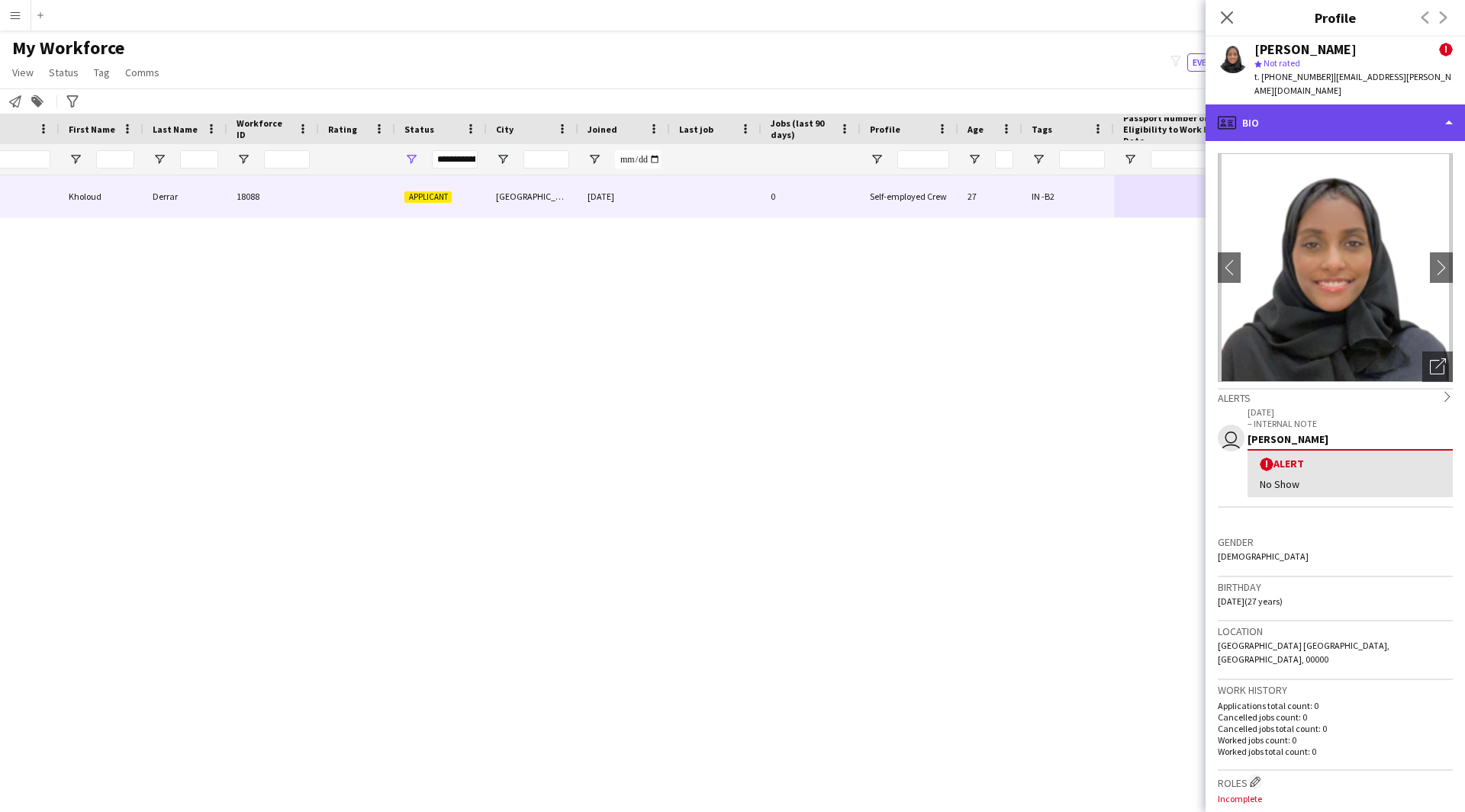
click at [1364, 118] on div "profile Bio" at bounding box center [1335, 122] width 260 height 36
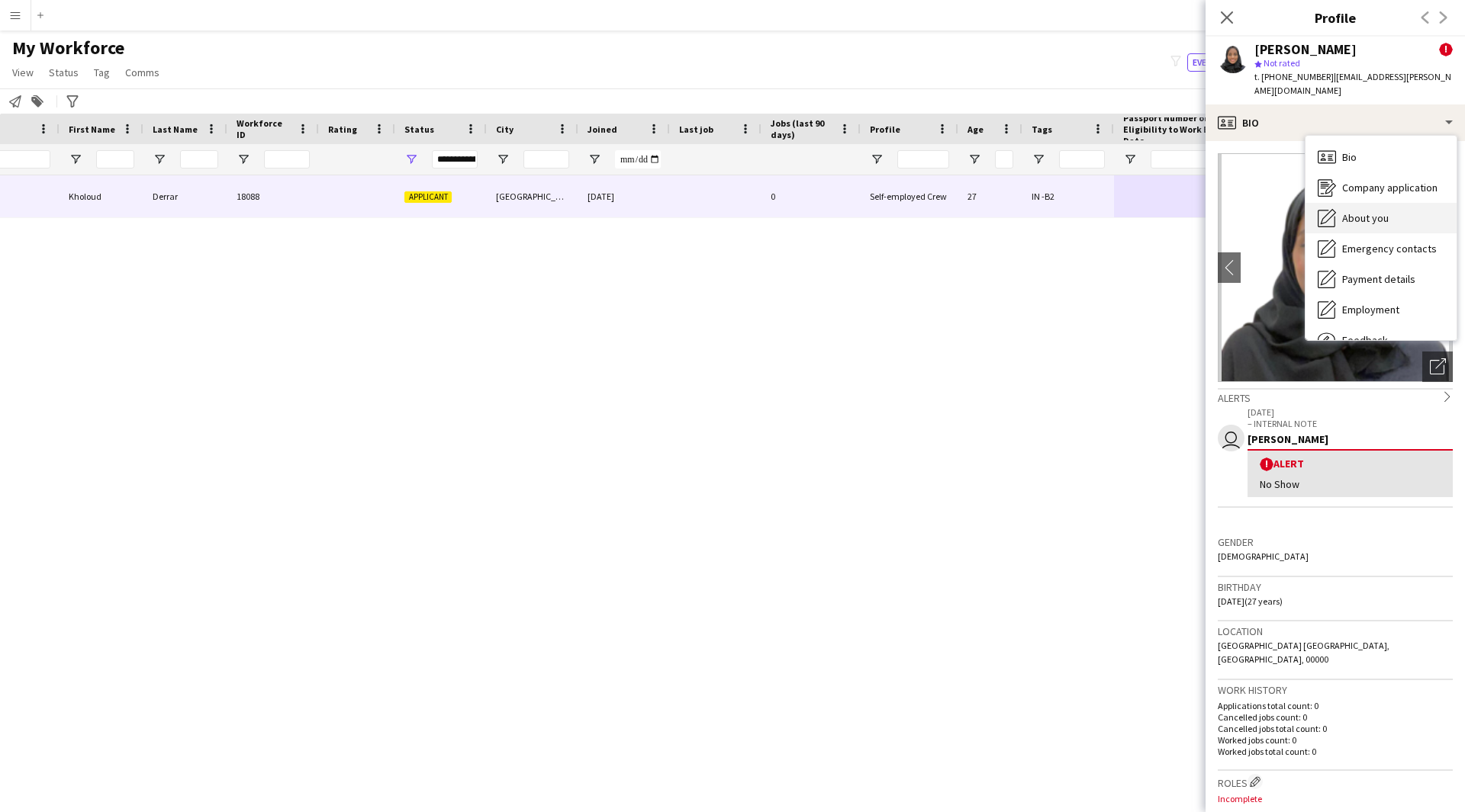
click at [1387, 203] on div "About you About you" at bounding box center [1380, 218] width 151 height 31
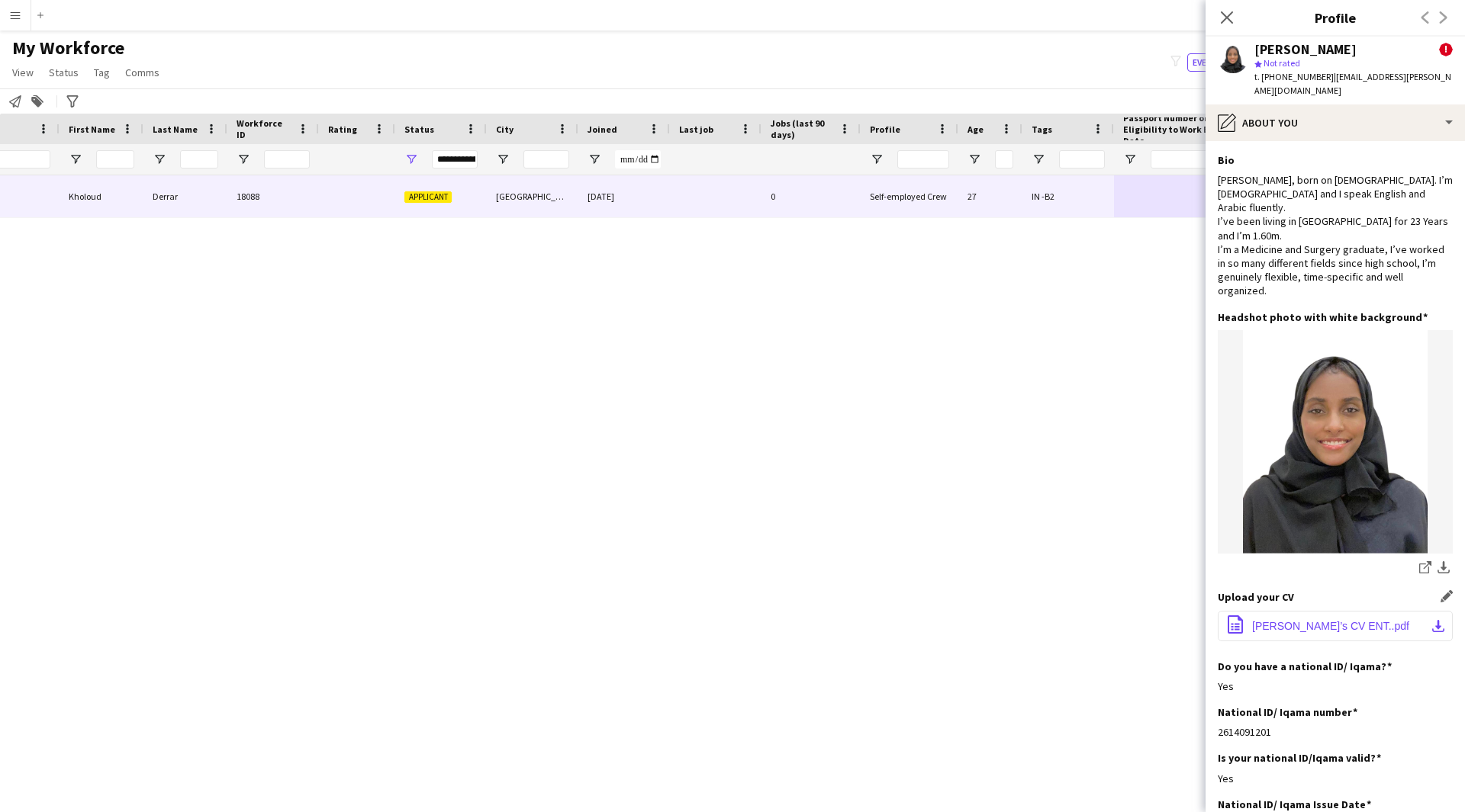
click at [1354, 620] on span "[PERSON_NAME]’s CV ENT..pdf" at bounding box center [1331, 626] width 157 height 12
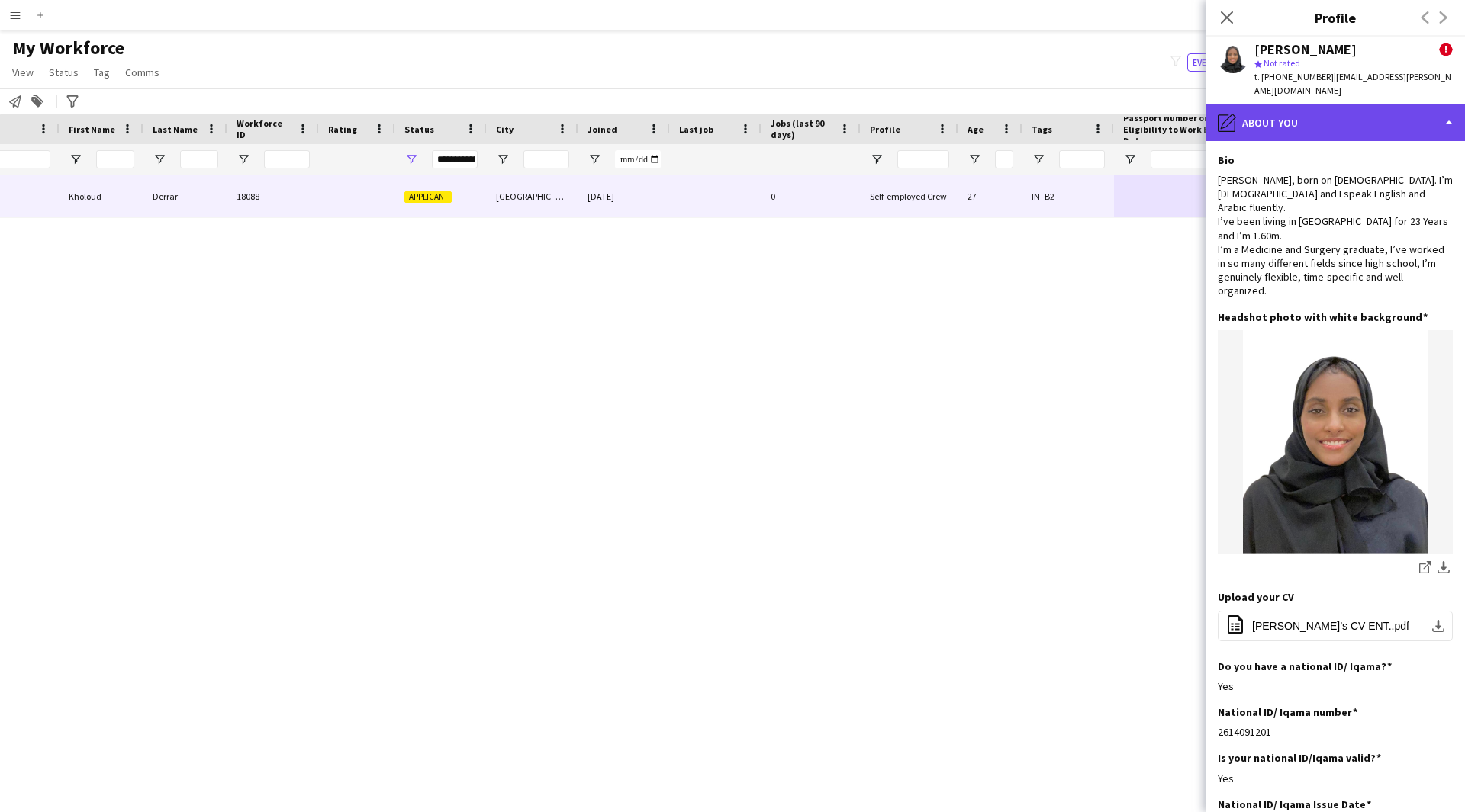
click at [1369, 120] on div "pencil4 About you" at bounding box center [1335, 122] width 260 height 36
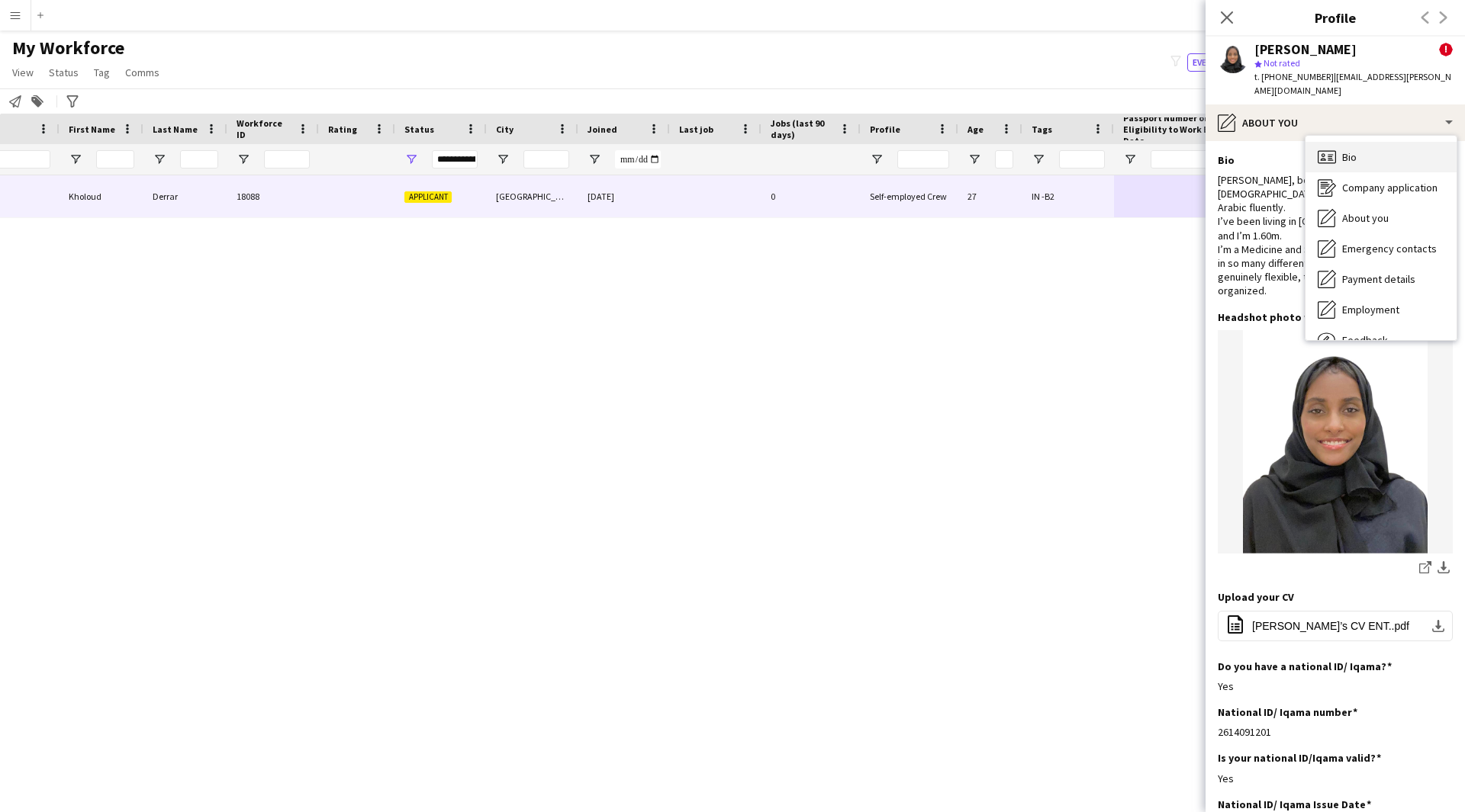
click at [1355, 150] on span "Bio" at bounding box center [1349, 157] width 14 height 14
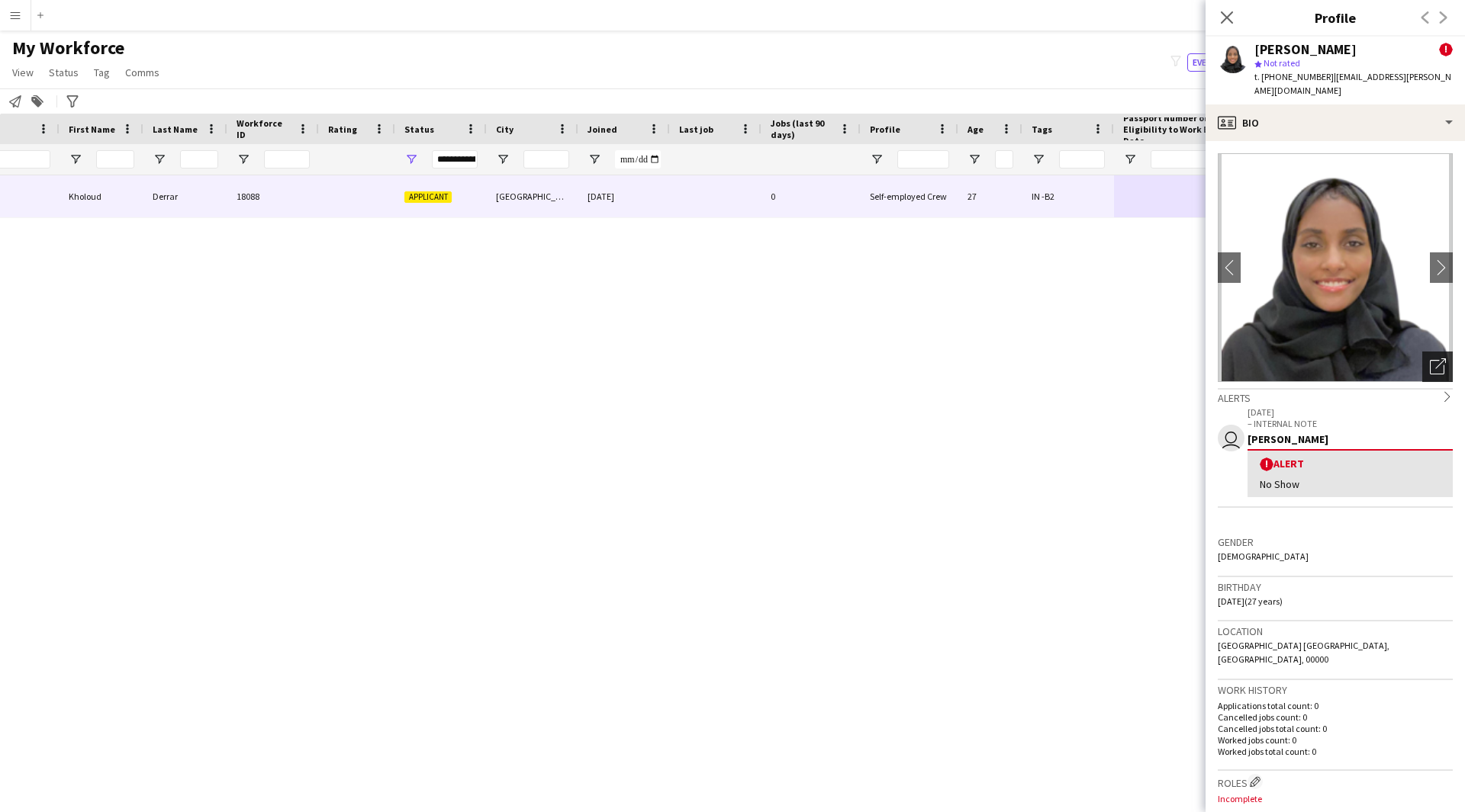
click at [1435, 358] on icon at bounding box center [1440, 364] width 11 height 11
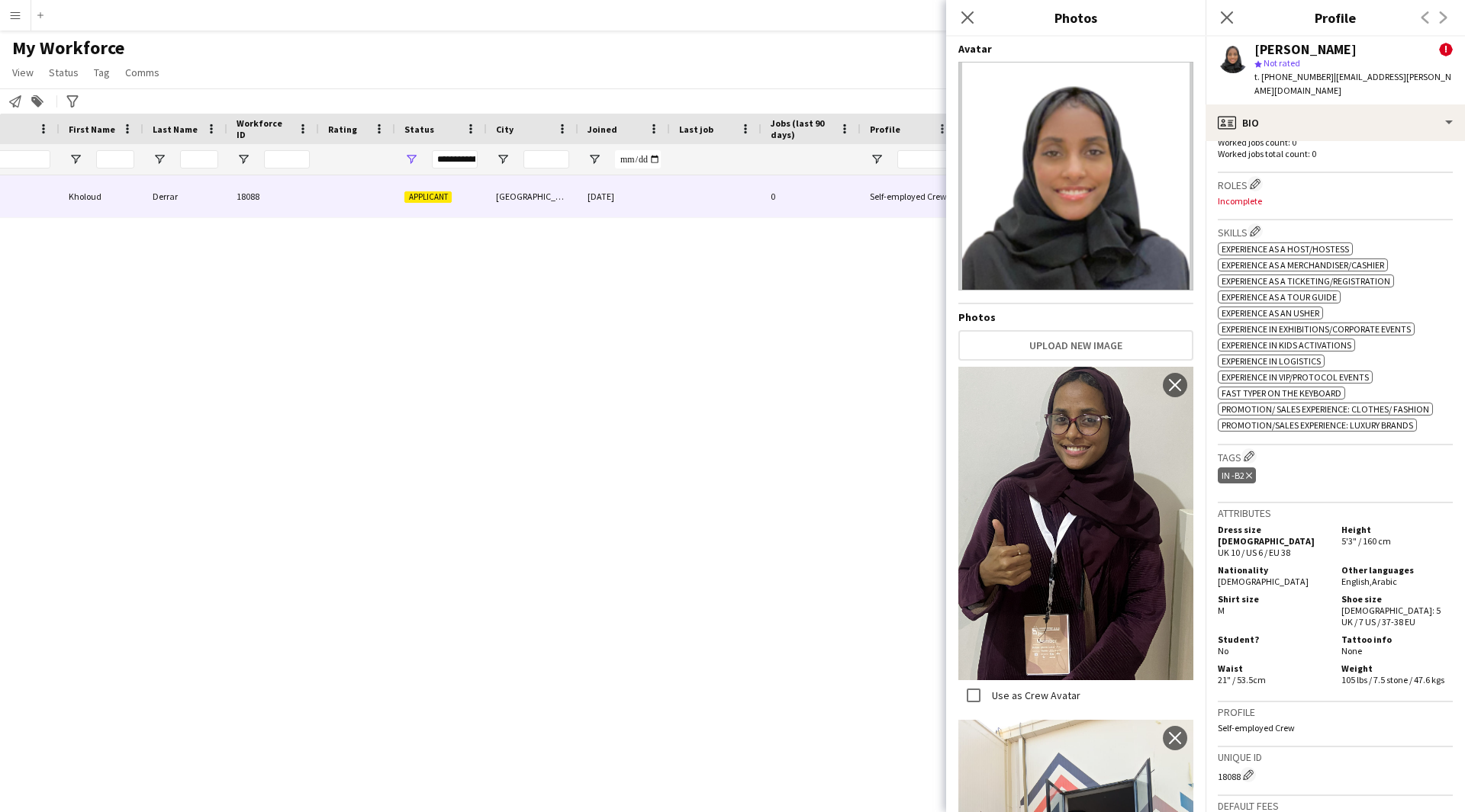
scroll to position [597, 0]
click at [1252, 179] on app-icon "Edit crew company roles" at bounding box center [1255, 184] width 11 height 11
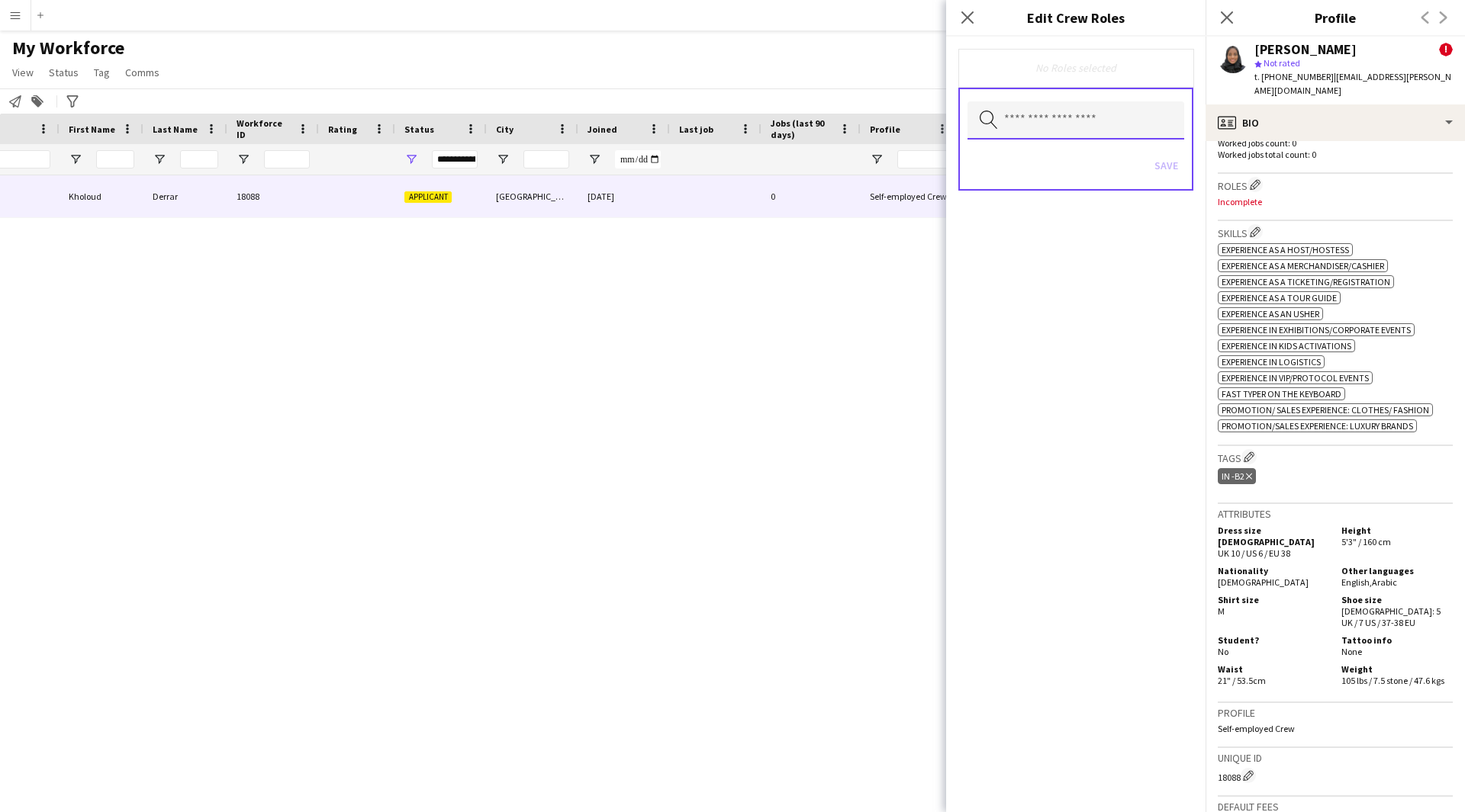
click at [1120, 129] on input "text" at bounding box center [1075, 120] width 216 height 38
type input "***"
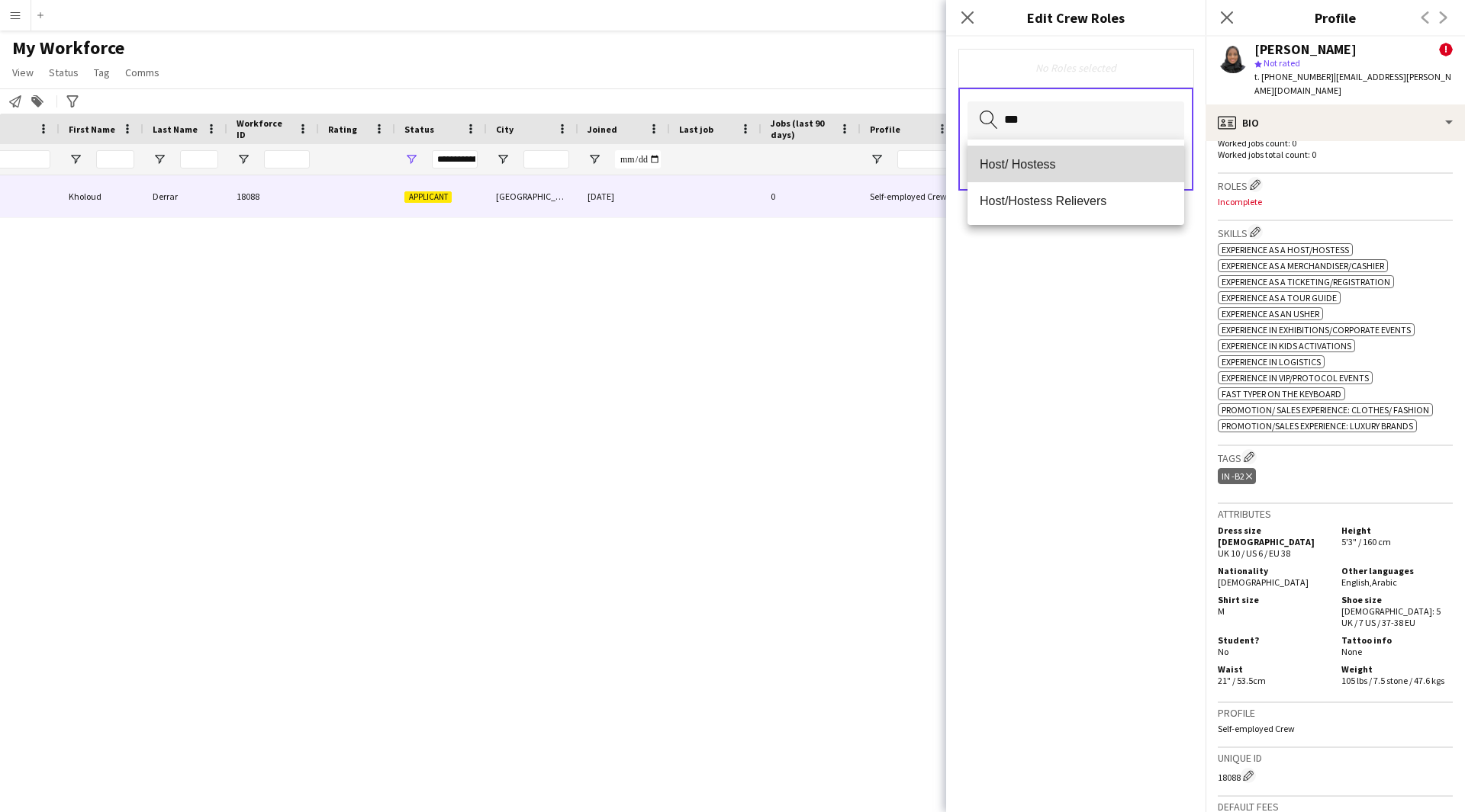
click at [1071, 173] on mat-option "Host/ Hostess" at bounding box center [1075, 163] width 216 height 36
type input "**"
click at [1071, 173] on mat-option "Customer Service Staff" at bounding box center [1075, 165] width 216 height 36
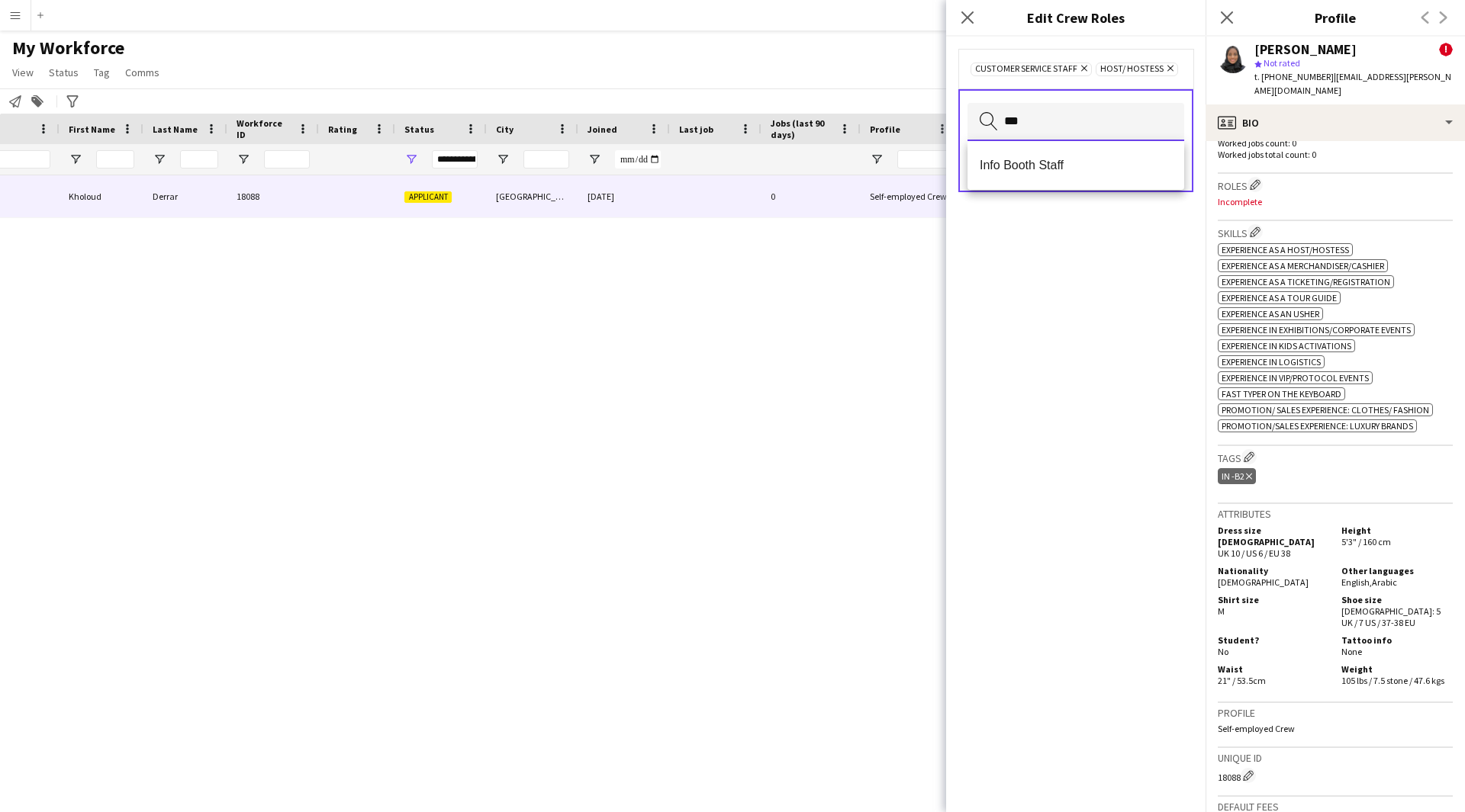
type input "***"
click at [1071, 173] on mat-option "Info Booth Staff" at bounding box center [1075, 165] width 216 height 36
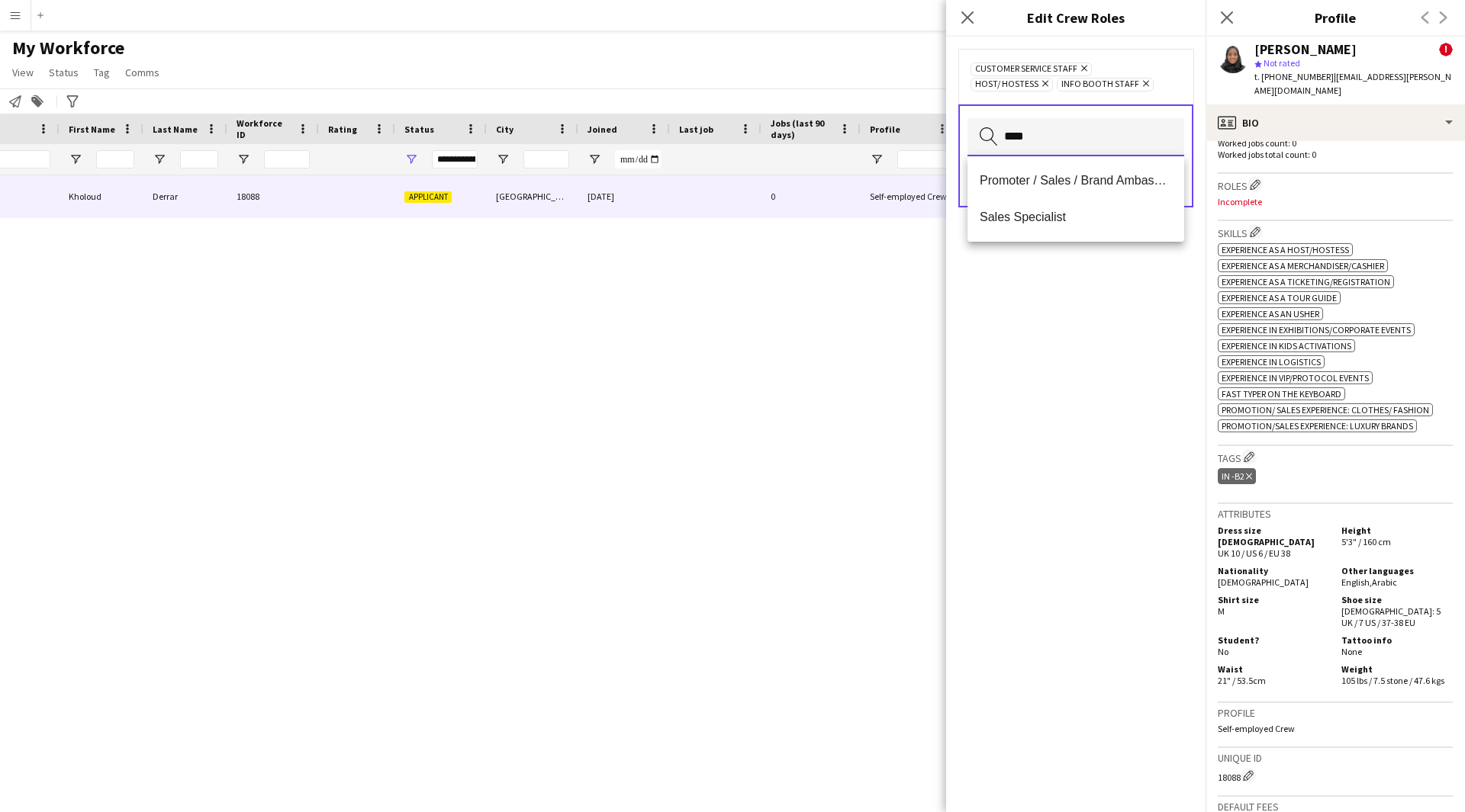
type input "****"
click at [1071, 173] on span "Promoter / Sales / Brand Ambassador" at bounding box center [1076, 180] width 193 height 14
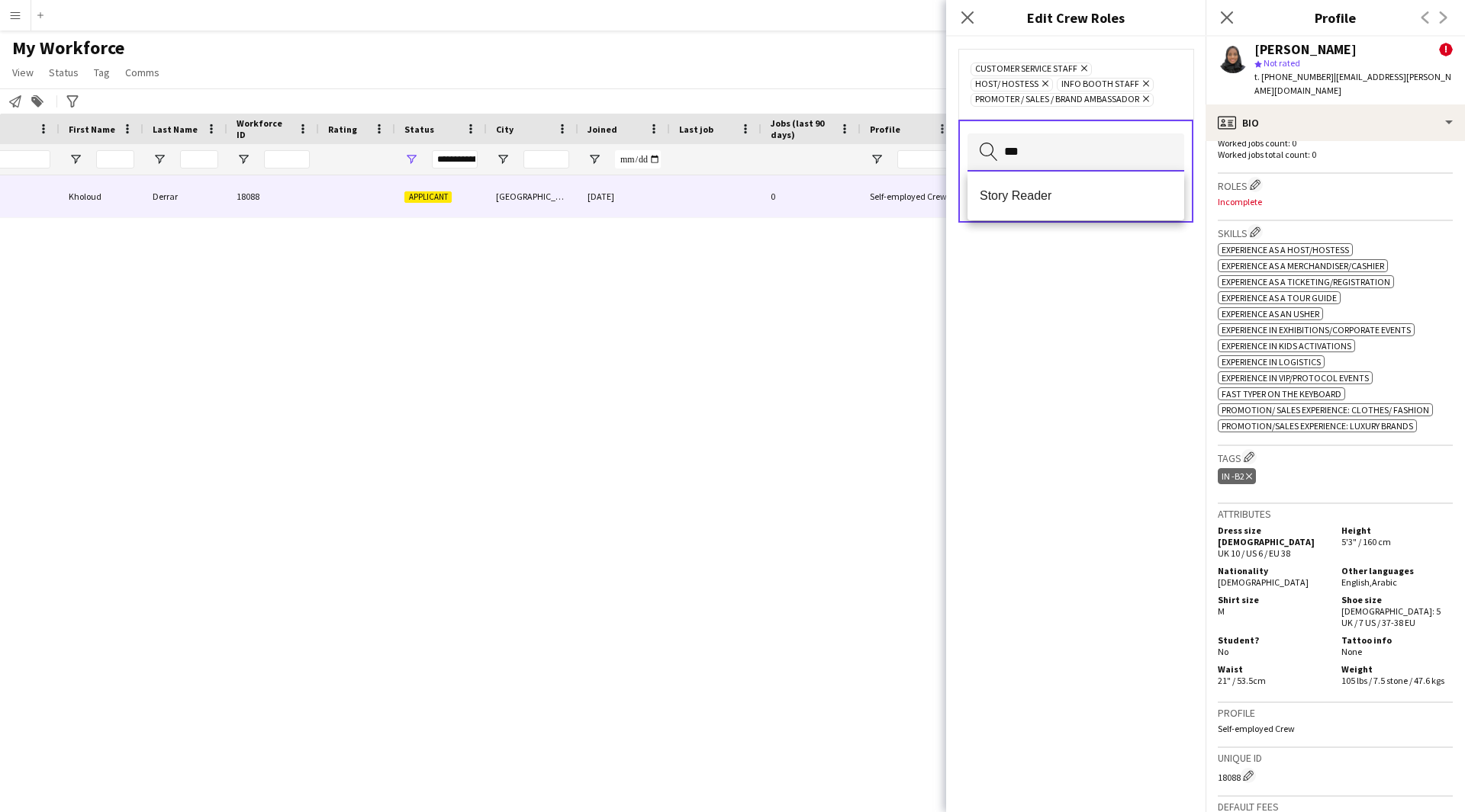
scroll to position [0, 0]
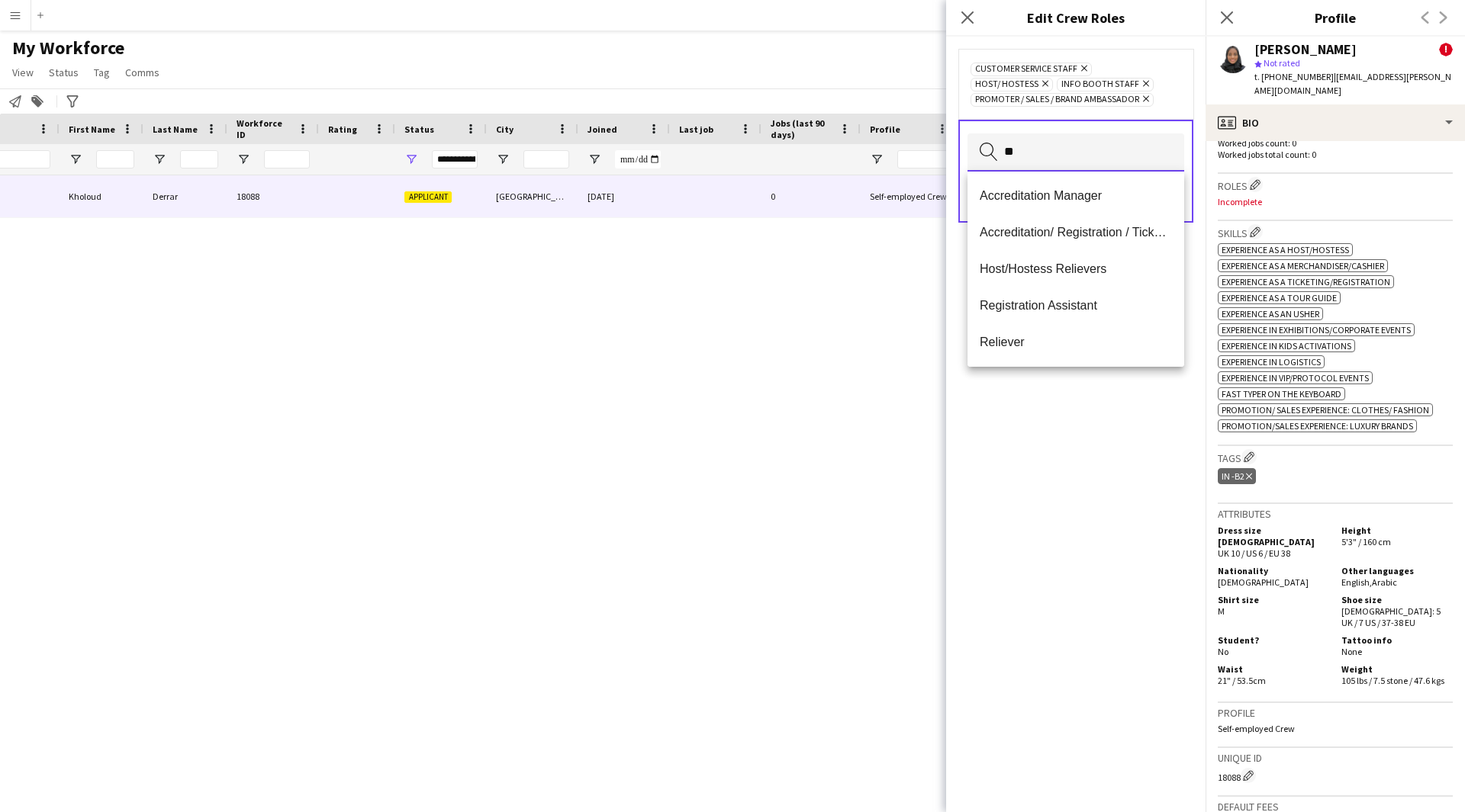
type input "*"
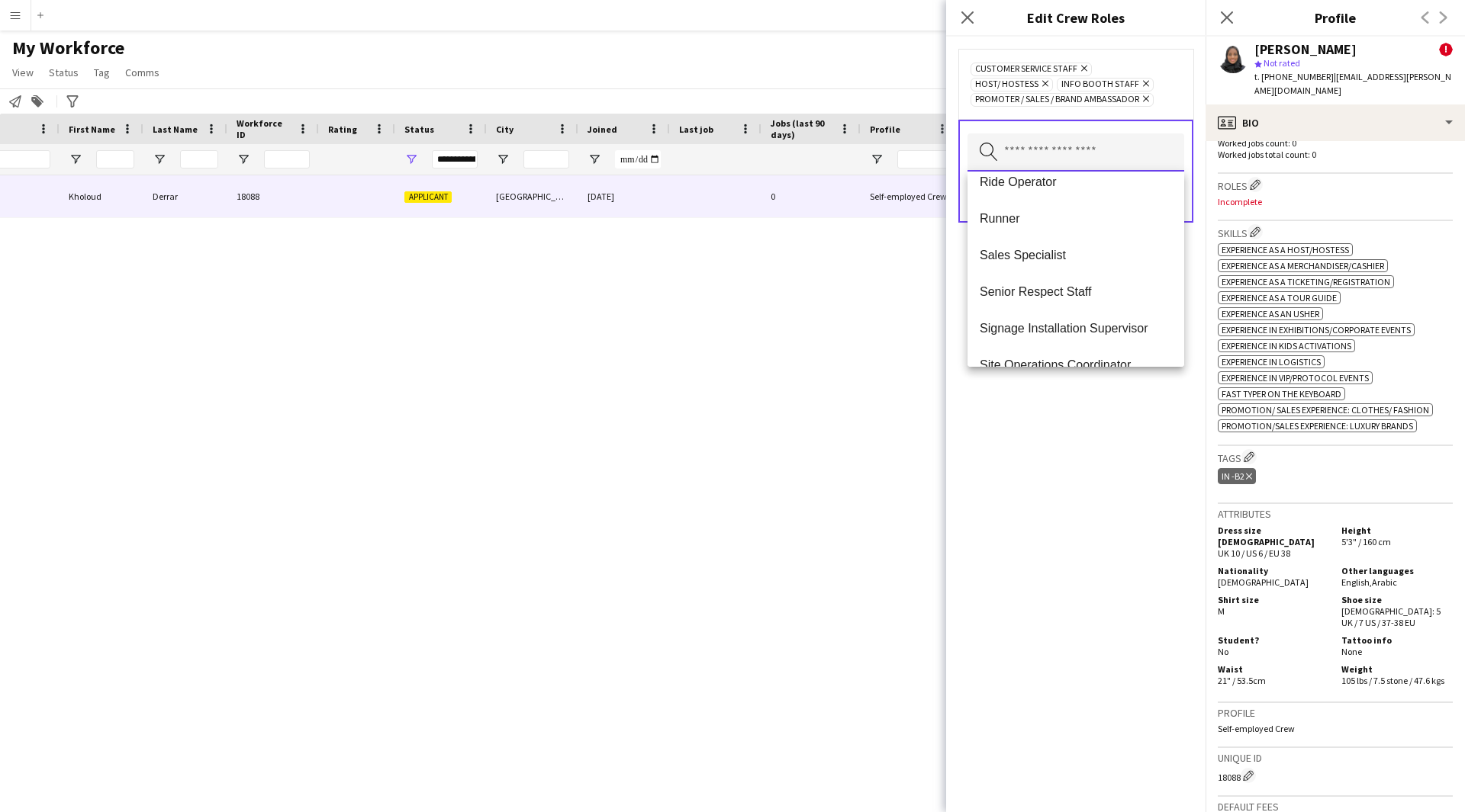
scroll to position [965, 0]
click at [1071, 572] on div "Customer Service Staff Remove Host/ Hostess Remove Info Booth Staff Remove Prom…" at bounding box center [1076, 424] width 260 height 776
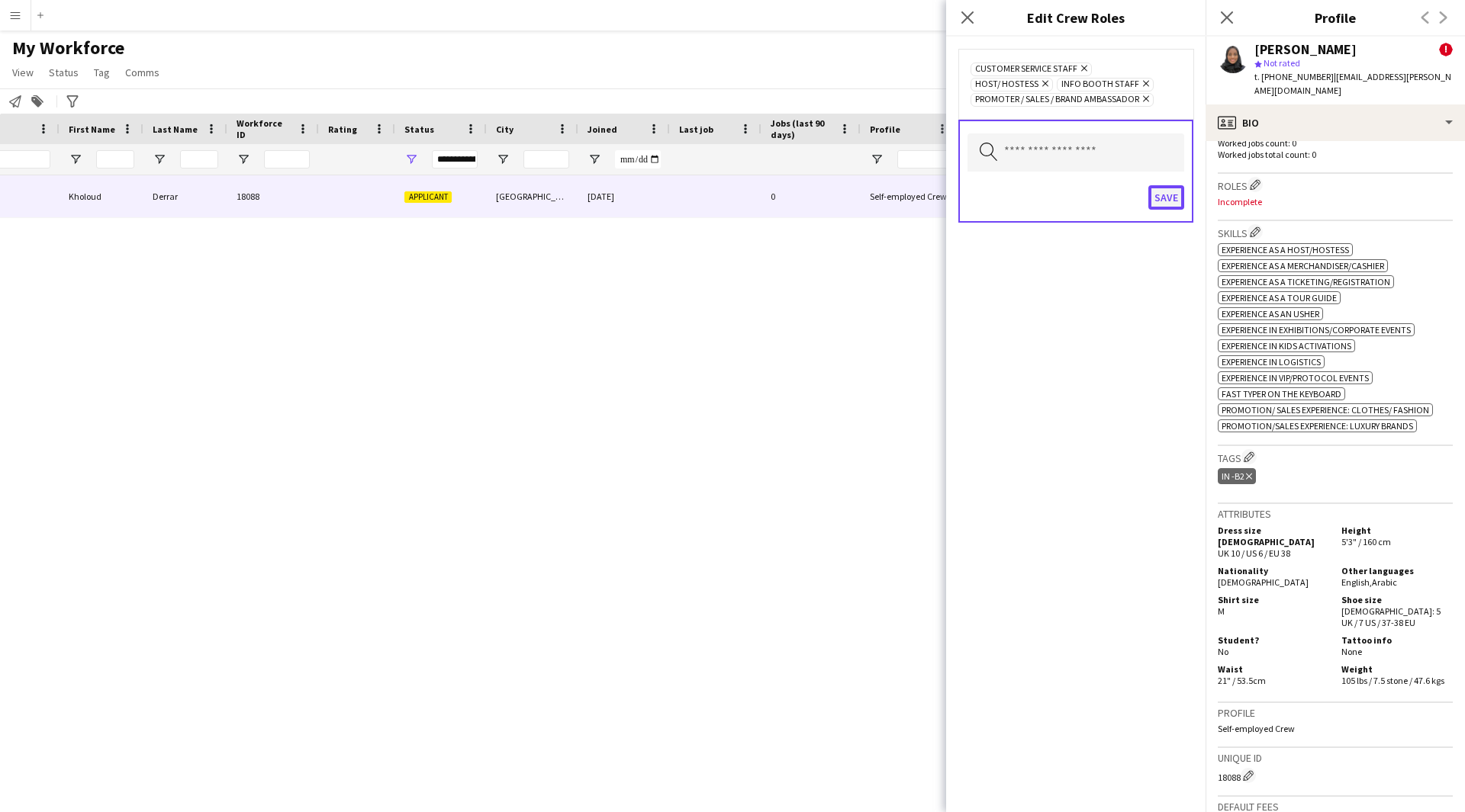
click at [1160, 198] on button "Save" at bounding box center [1166, 198] width 36 height 25
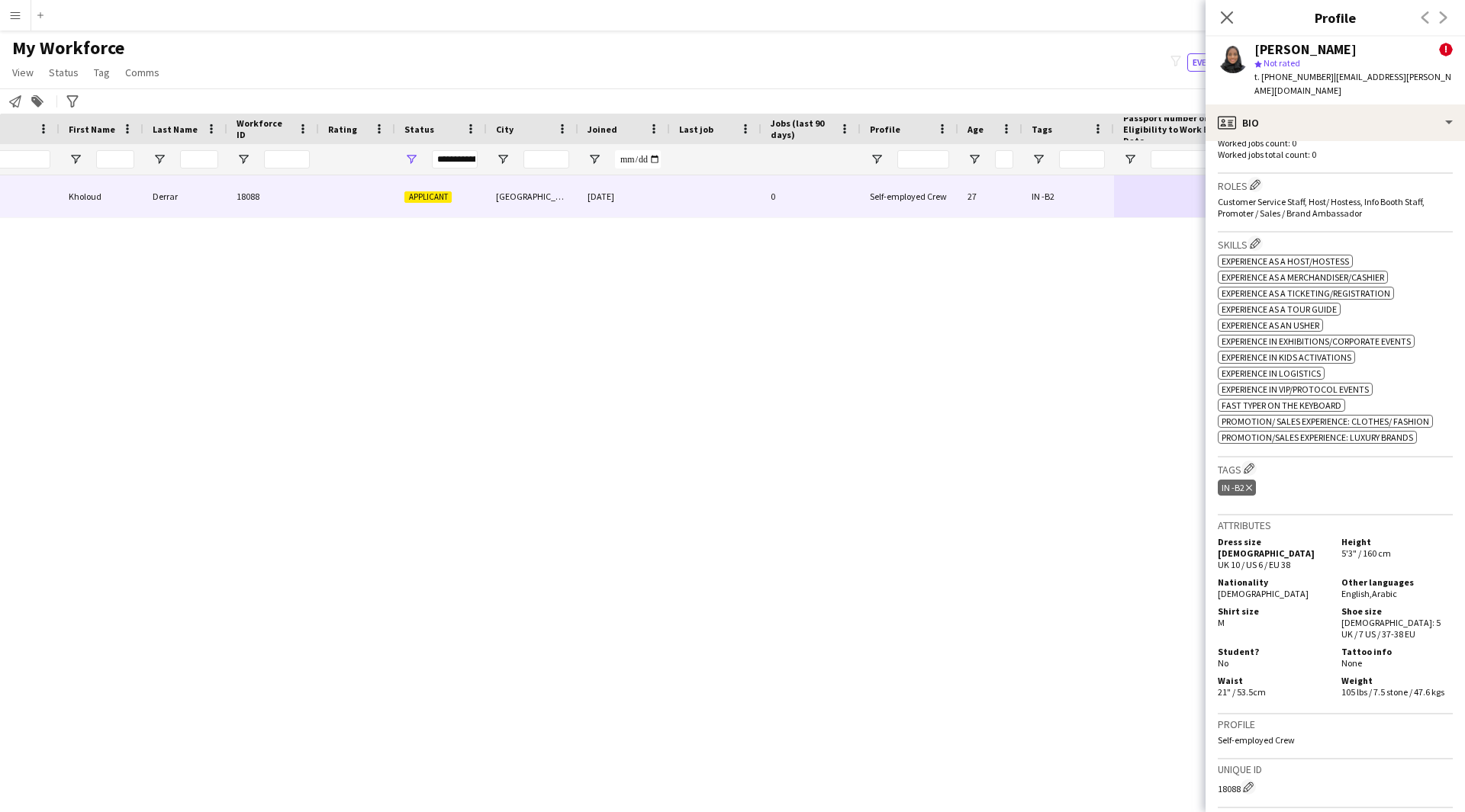
scroll to position [823, 0]
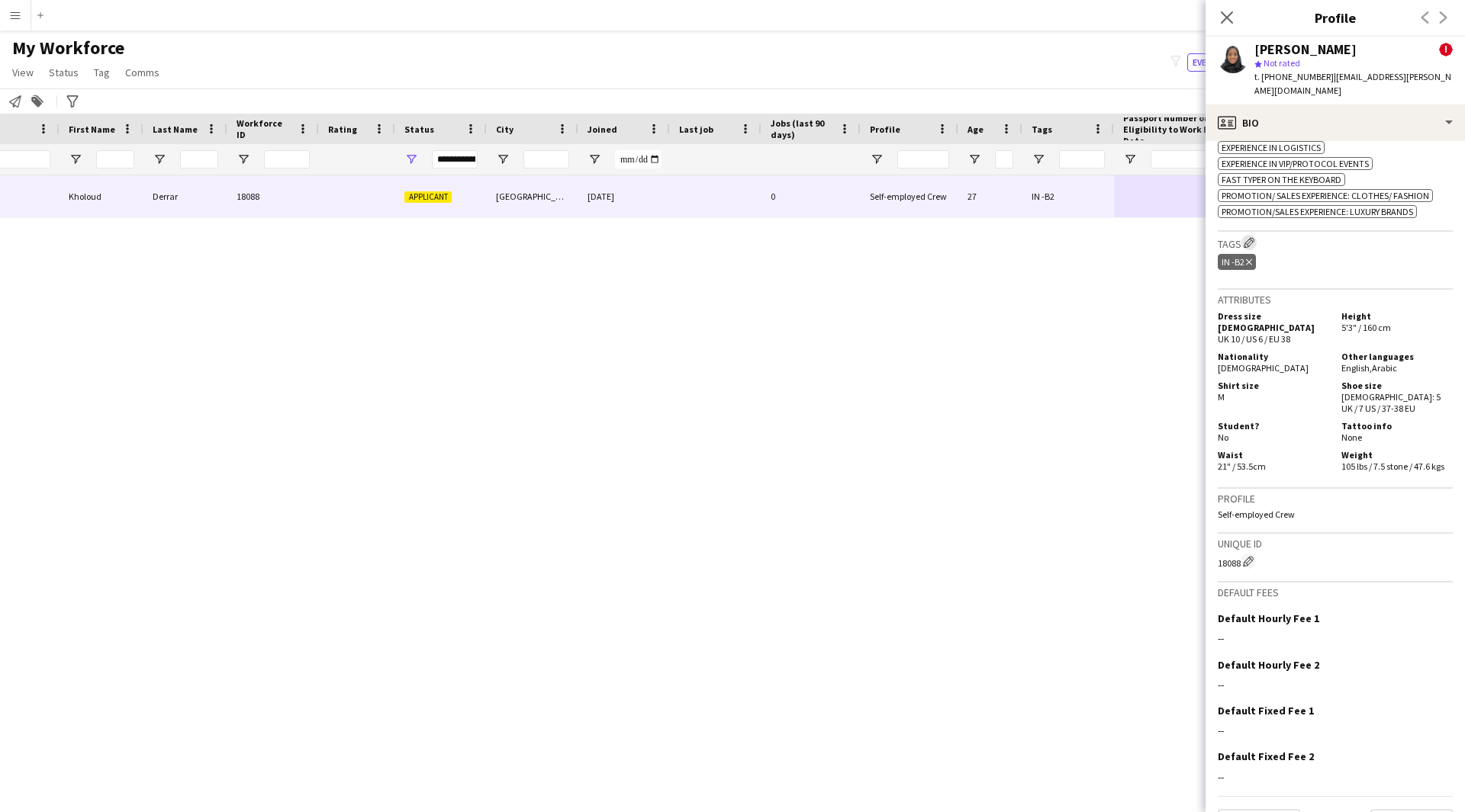
click at [1253, 237] on app-icon "Edit crew company tags" at bounding box center [1249, 243] width 11 height 11
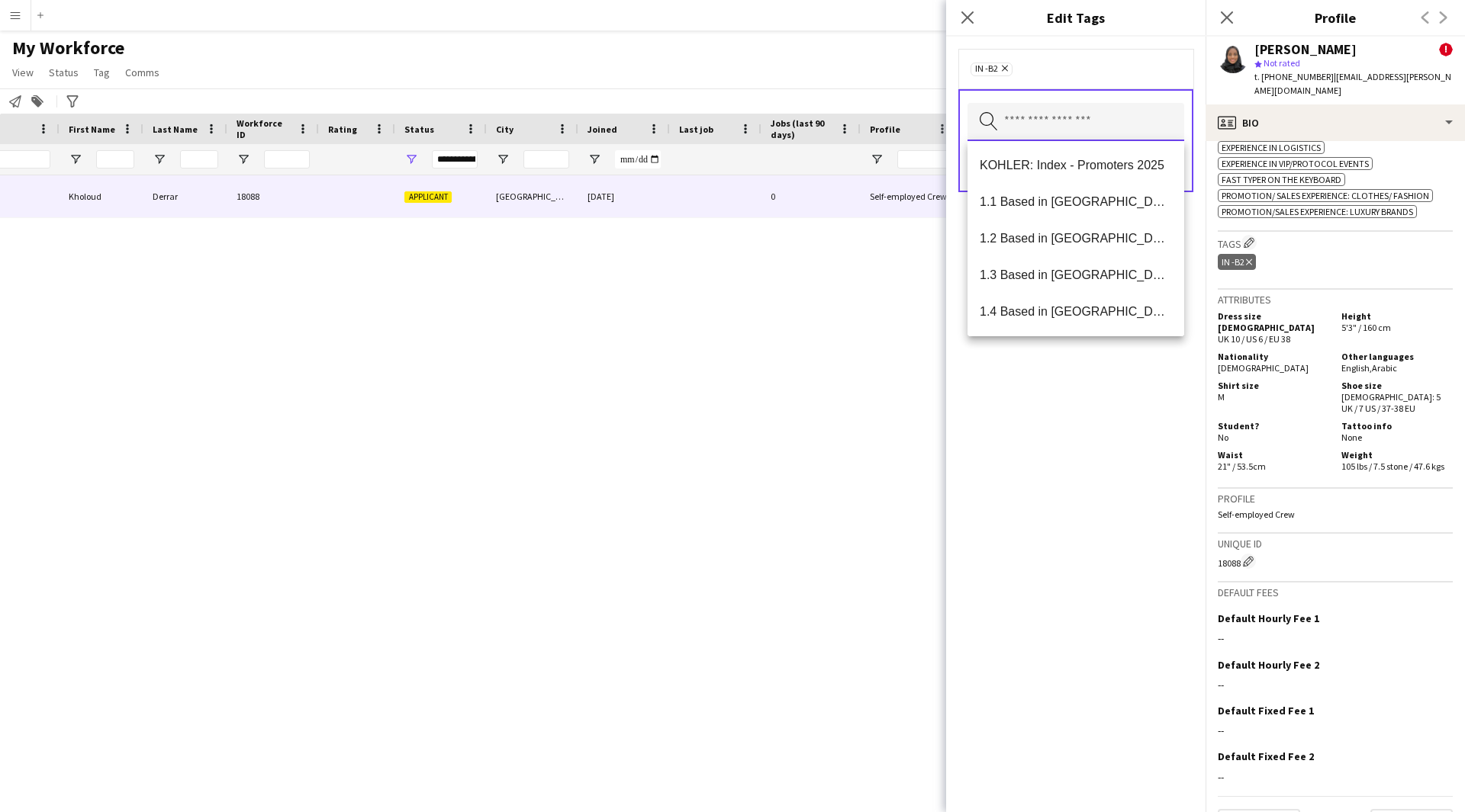
click at [1106, 139] on input "text" at bounding box center [1075, 122] width 216 height 38
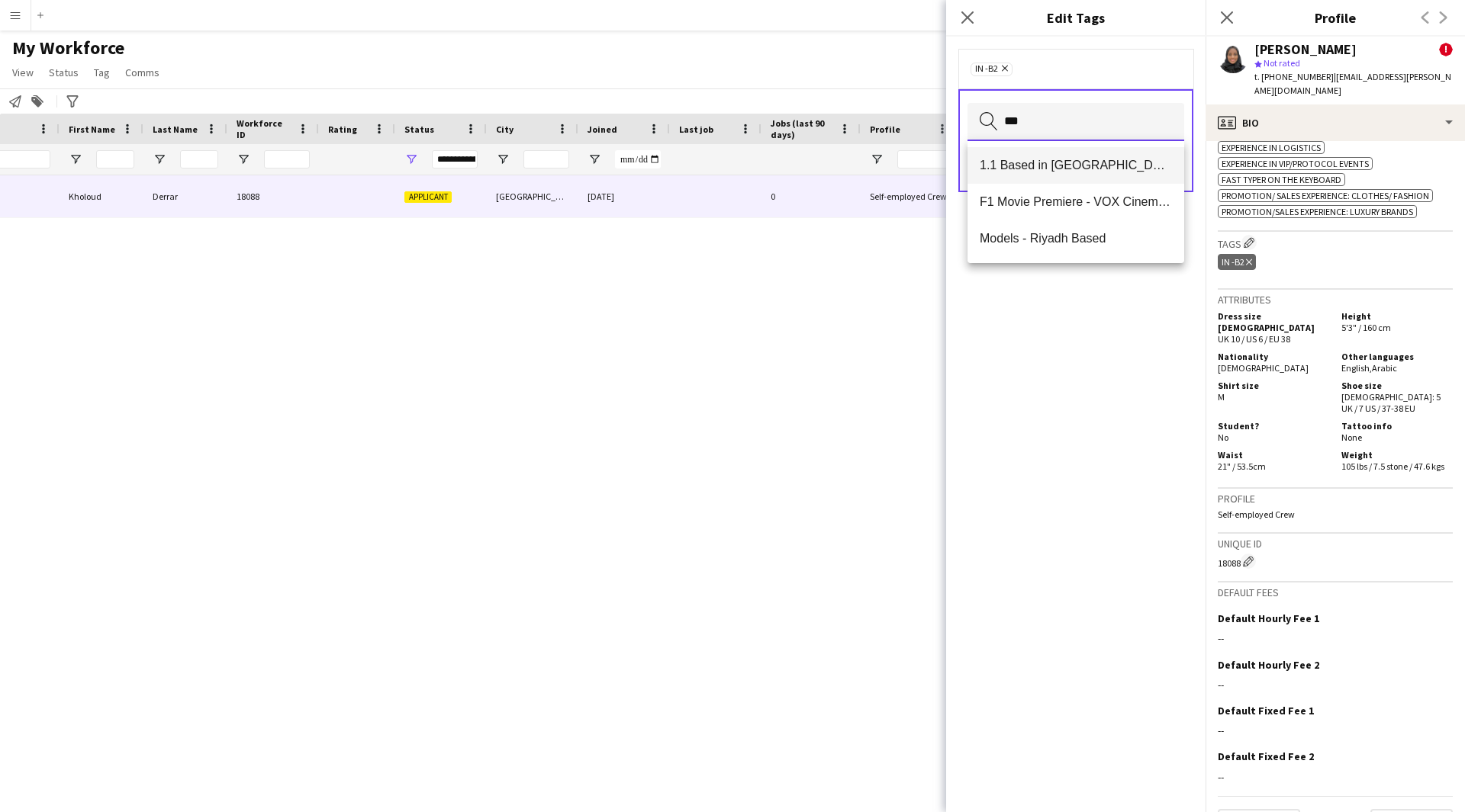
type input "***"
click at [1066, 177] on mat-option "1.1 Based in [GEOGRAPHIC_DATA]" at bounding box center [1075, 165] width 216 height 36
type input "*"
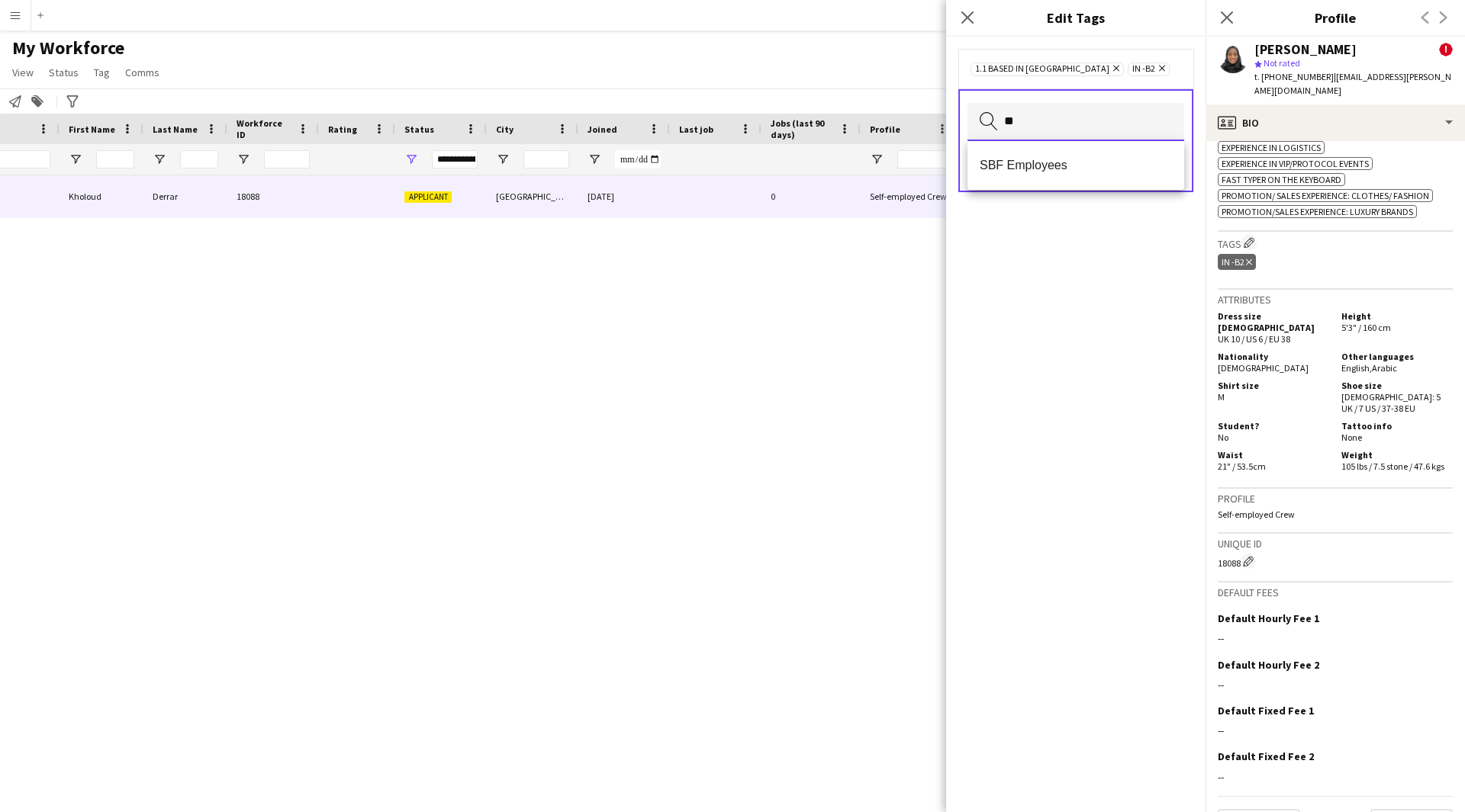
type input "*"
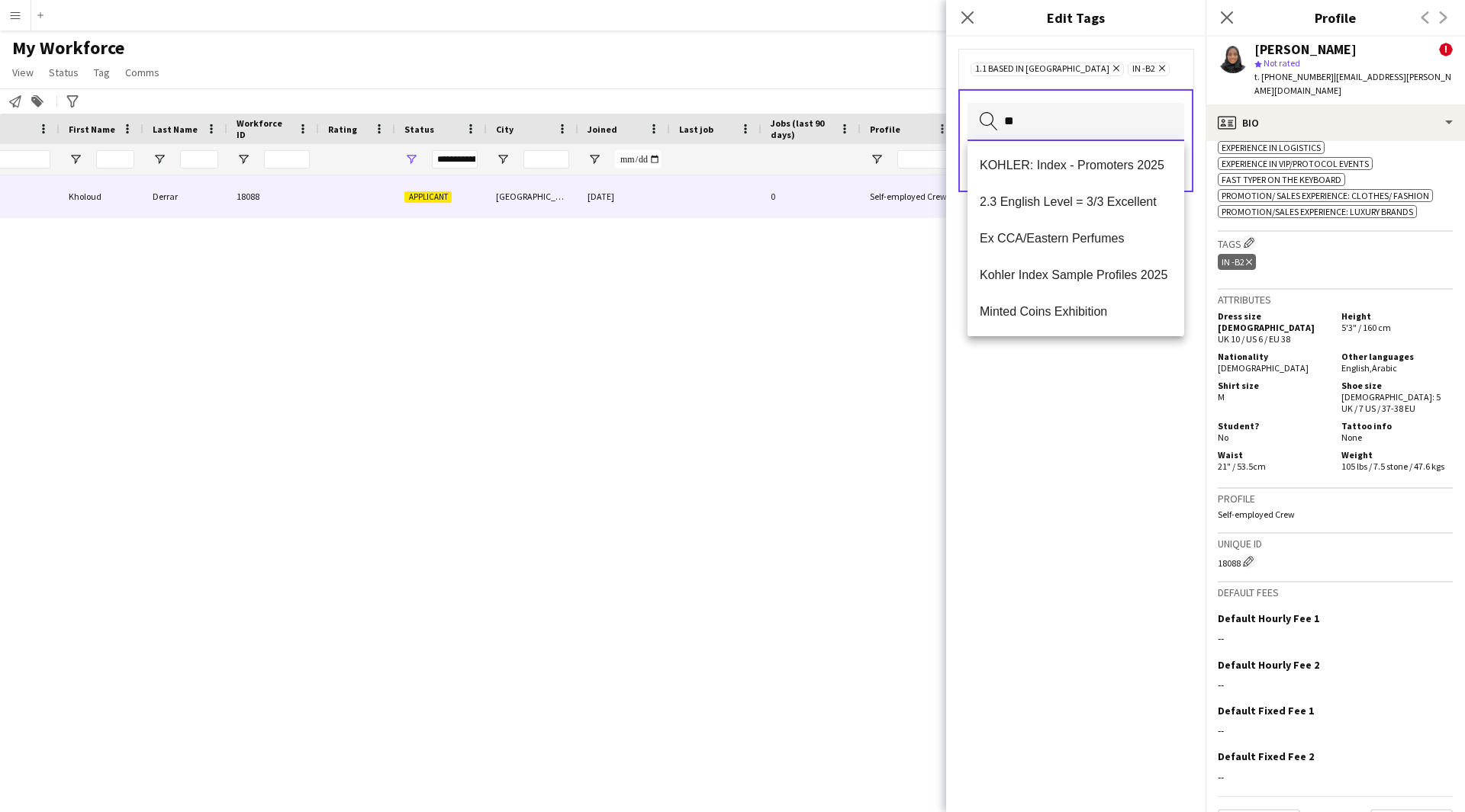
type input "*"
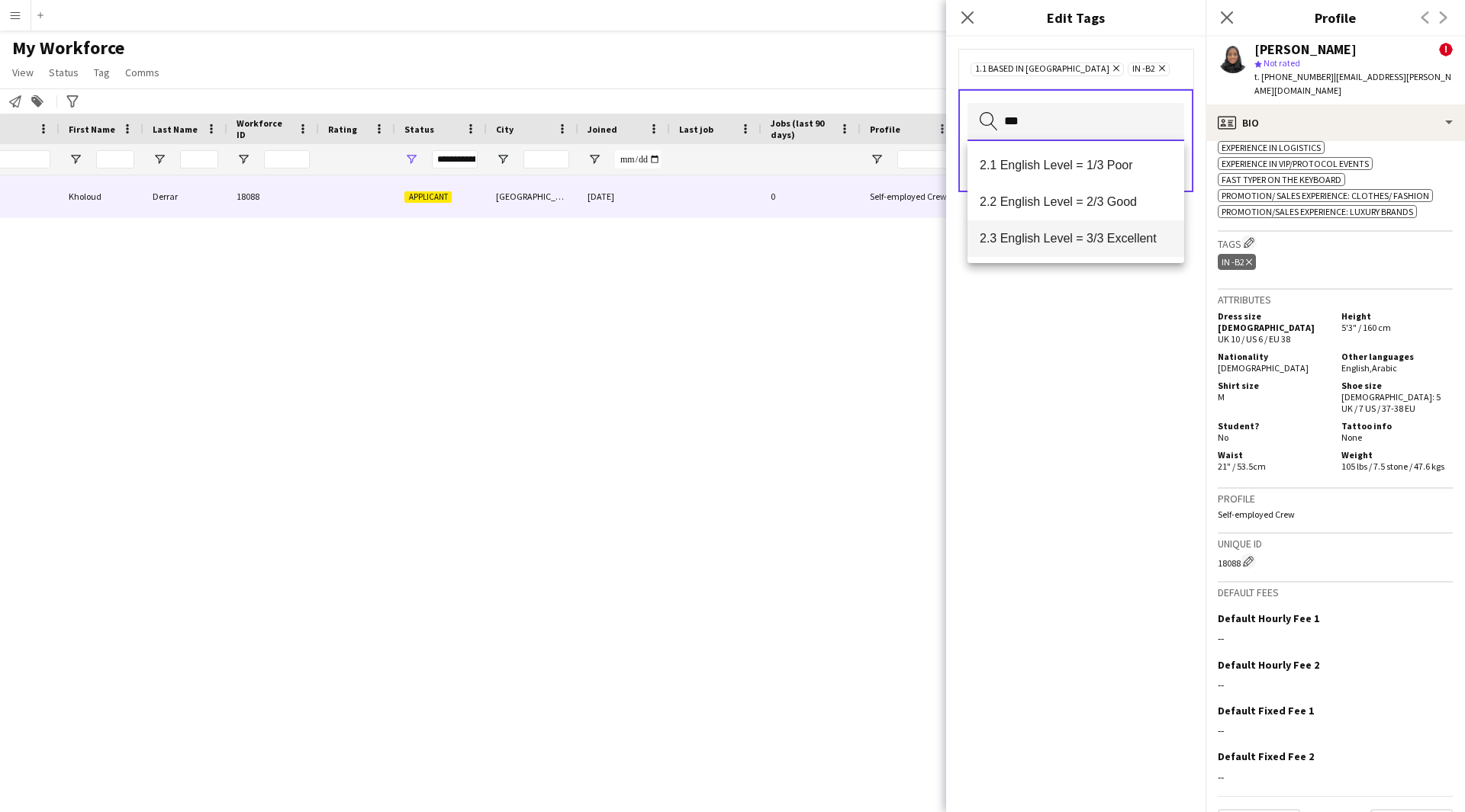
type input "***"
click at [1084, 244] on span "2.3 English Level = 3/3 Excellent" at bounding box center [1076, 238] width 193 height 14
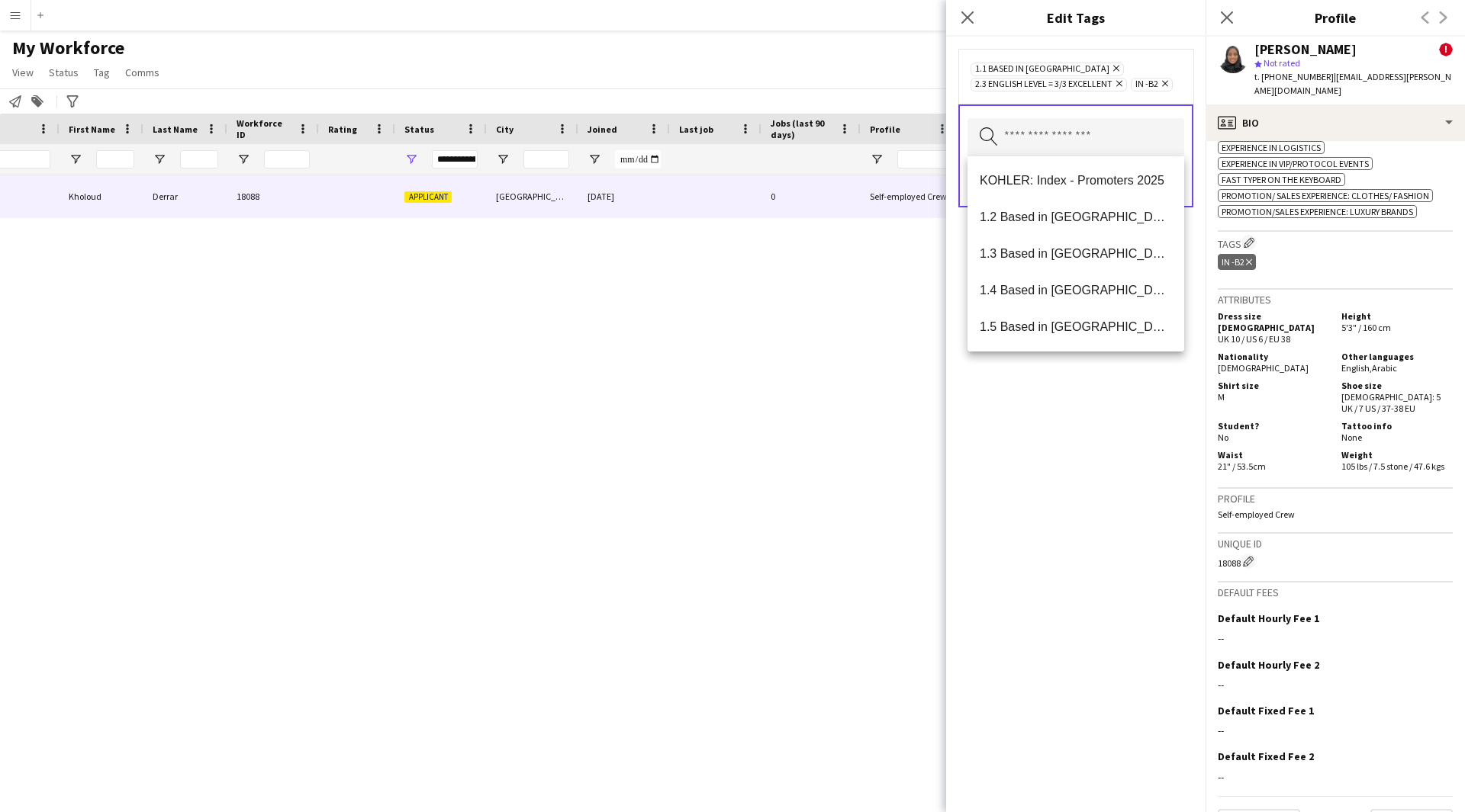
click at [1100, 642] on div "1.1 Based in [GEOGRAPHIC_DATA] Remove 2.3 English Level = 3/3 Excellent Remove …" at bounding box center [1076, 424] width 260 height 776
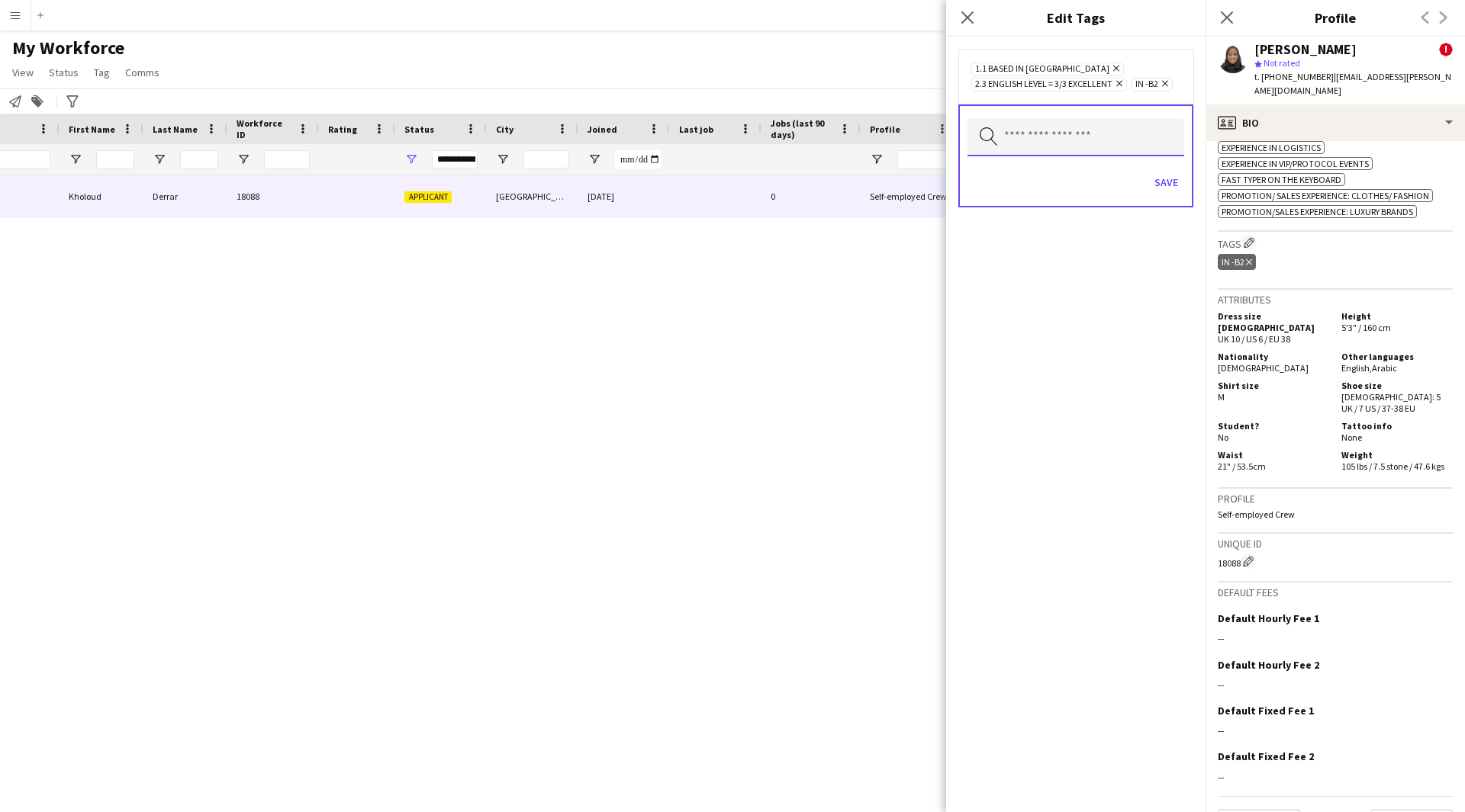
click at [1084, 132] on input "text" at bounding box center [1075, 137] width 216 height 38
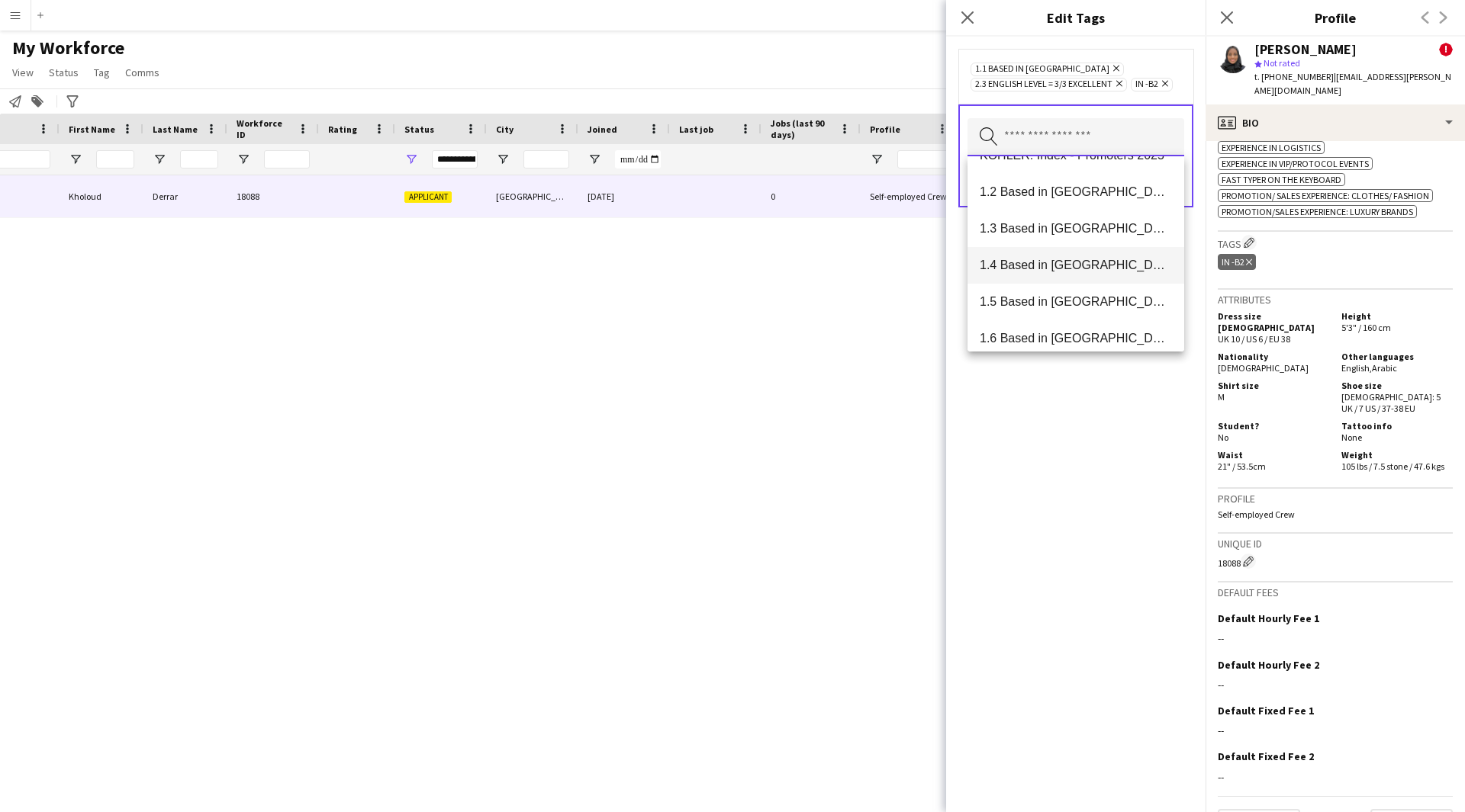
scroll to position [0, 0]
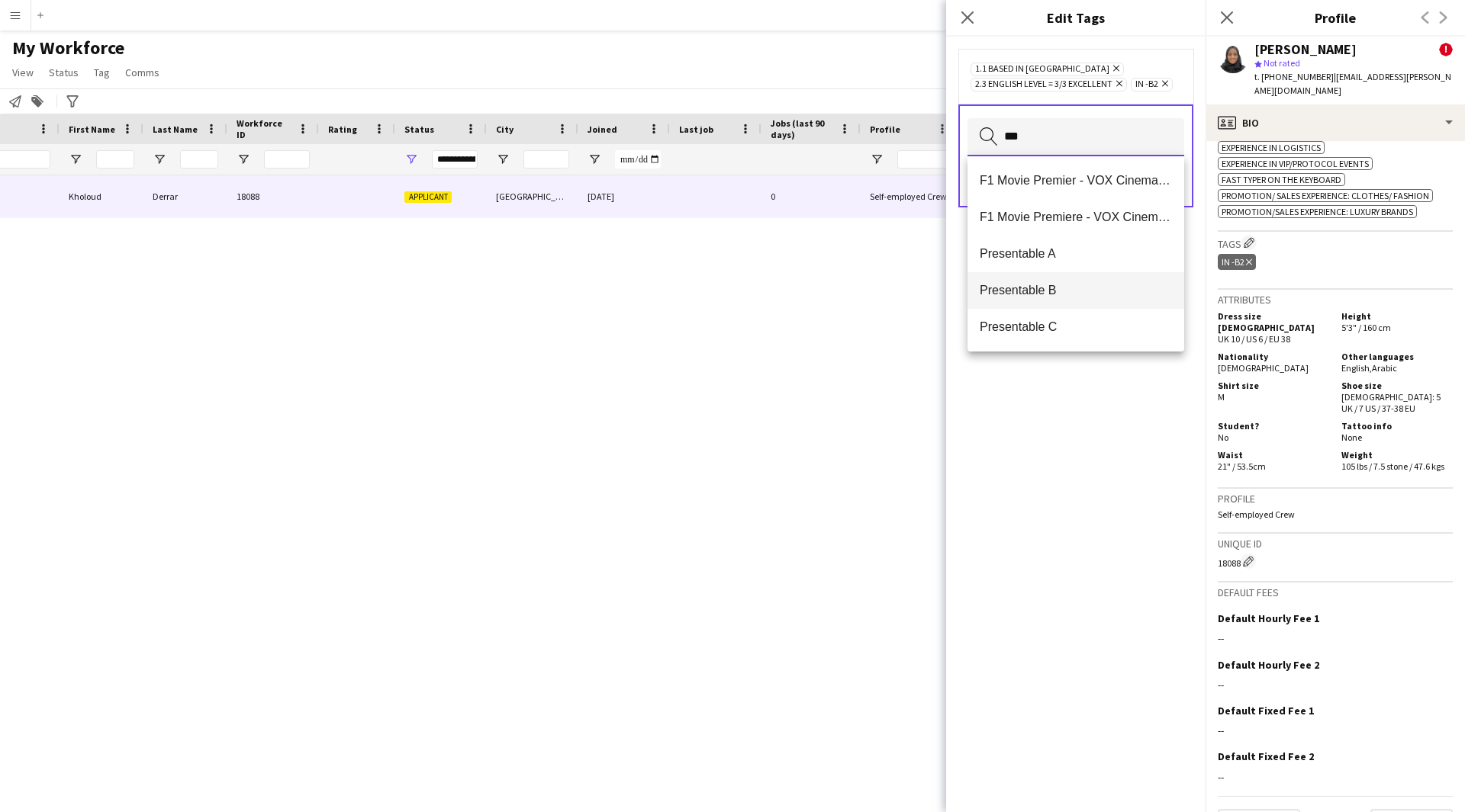
type input "***"
click at [1104, 289] on span "Presentable B" at bounding box center [1076, 289] width 193 height 14
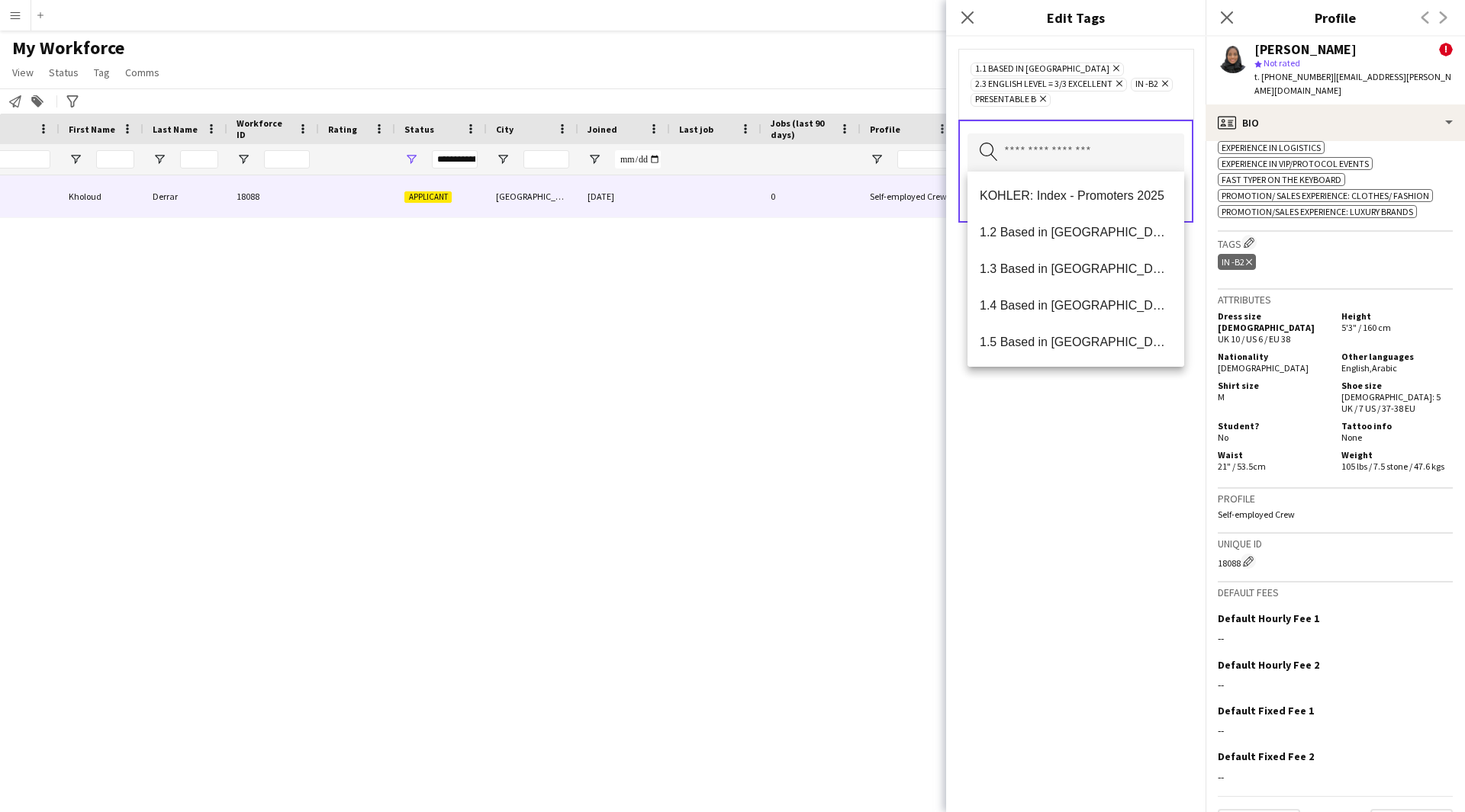
click at [1130, 482] on div "1.1 Based in [GEOGRAPHIC_DATA] Remove 2.3 English Level = 3/3 Excellent Remove …" at bounding box center [1076, 424] width 260 height 776
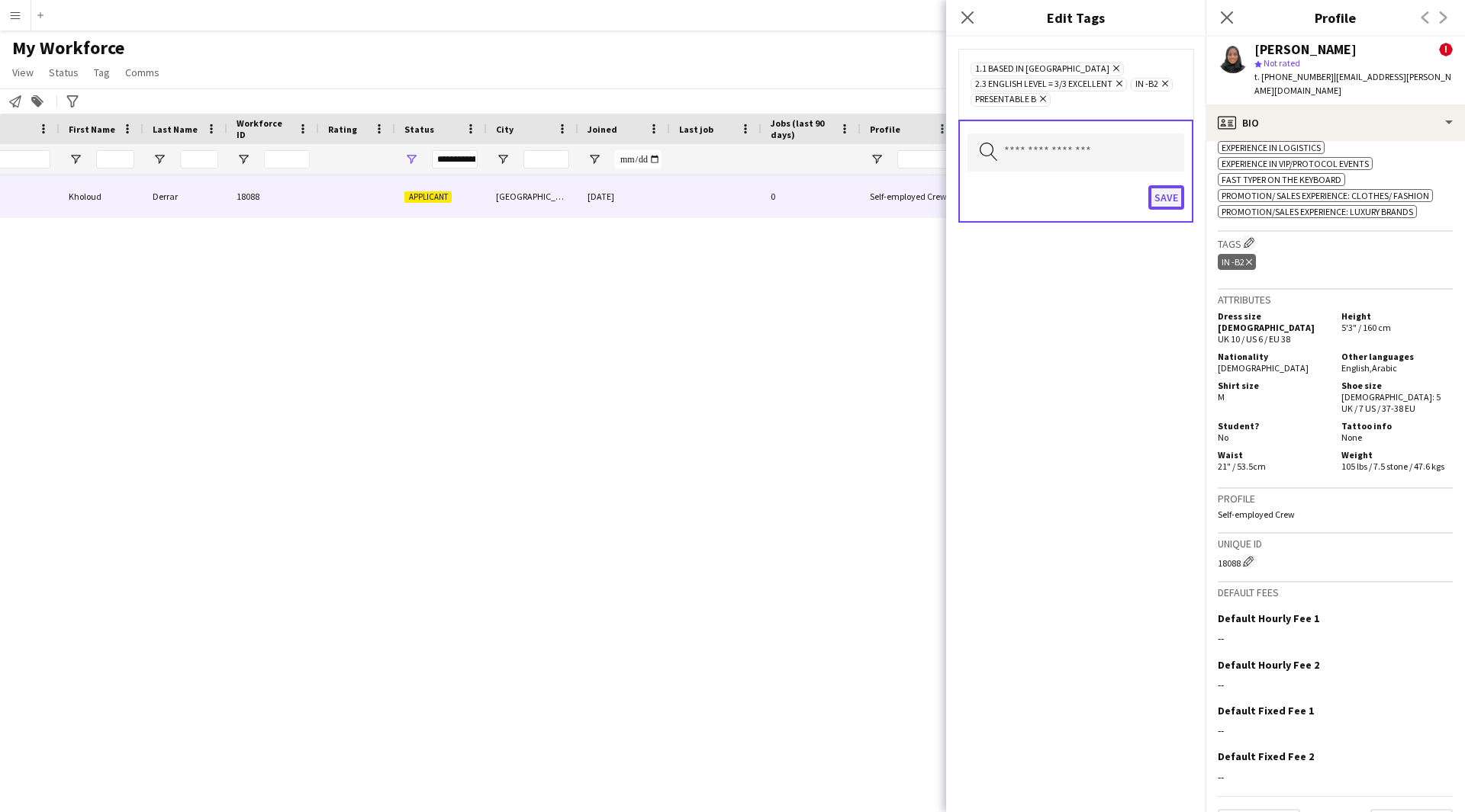
click at [1171, 187] on button "Save" at bounding box center [1166, 198] width 36 height 25
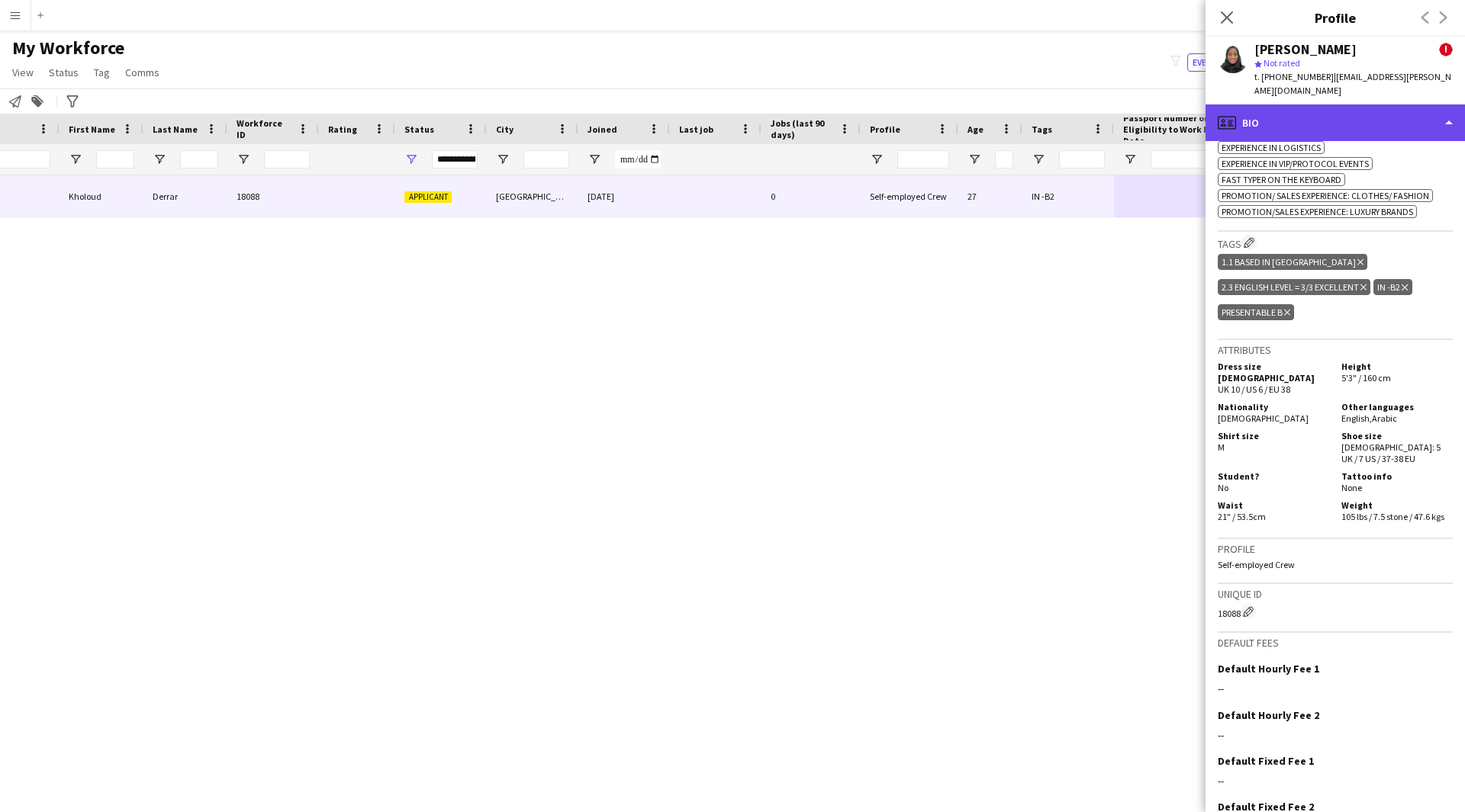
click at [1388, 117] on div "profile Bio" at bounding box center [1335, 122] width 260 height 36
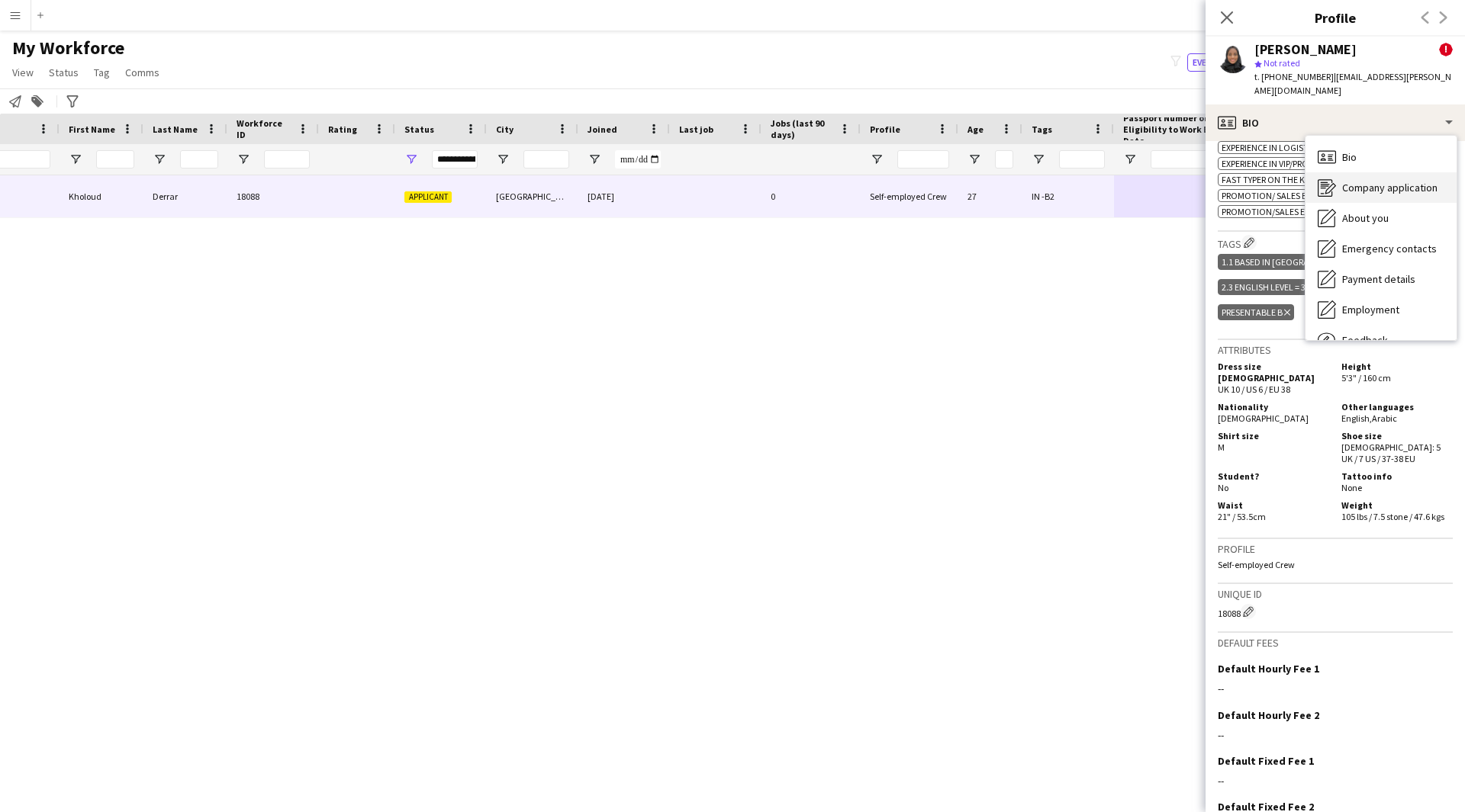
click at [1408, 181] on span "Company application" at bounding box center [1390, 188] width 95 height 14
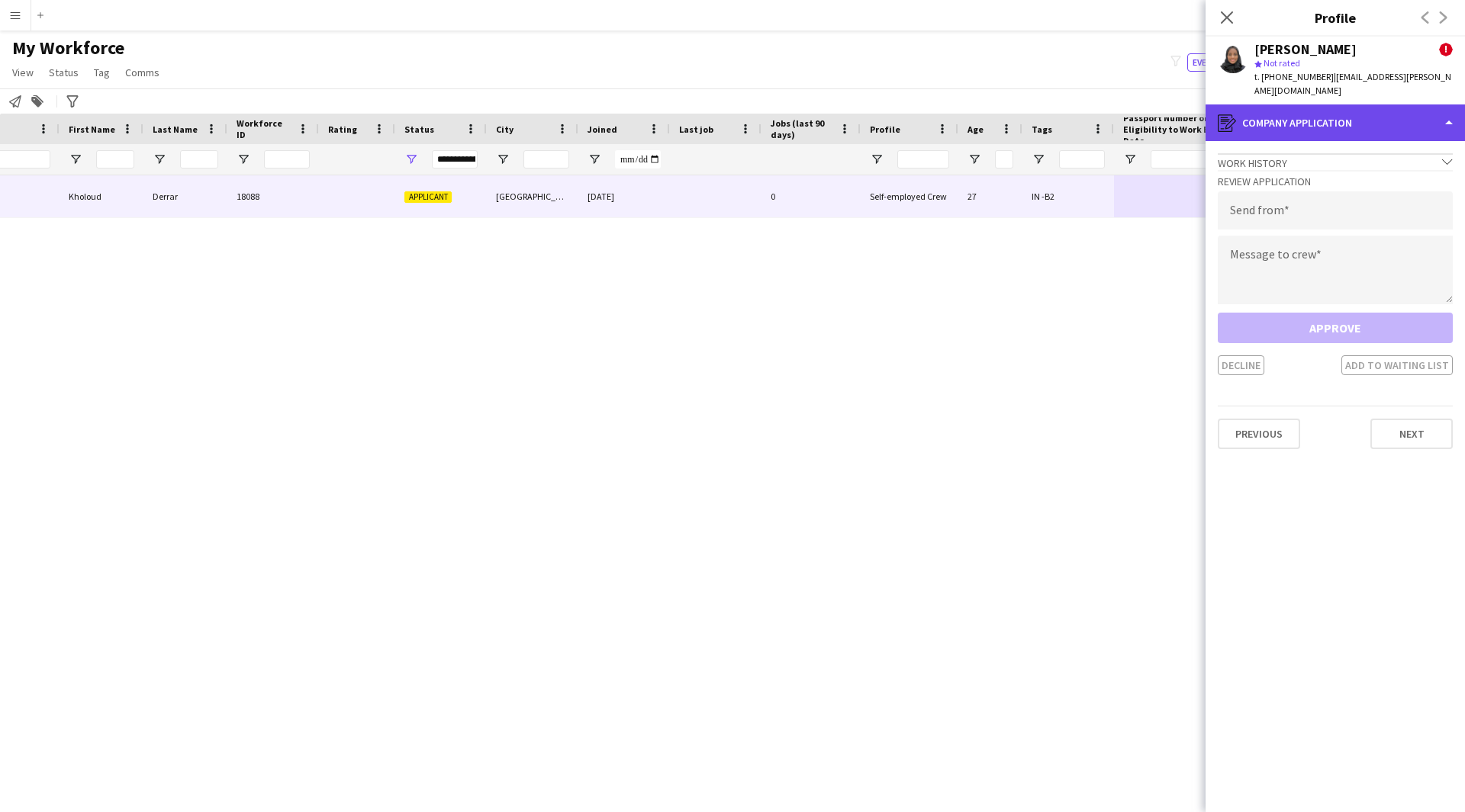
click at [1356, 123] on div "register Company application" at bounding box center [1335, 122] width 260 height 36
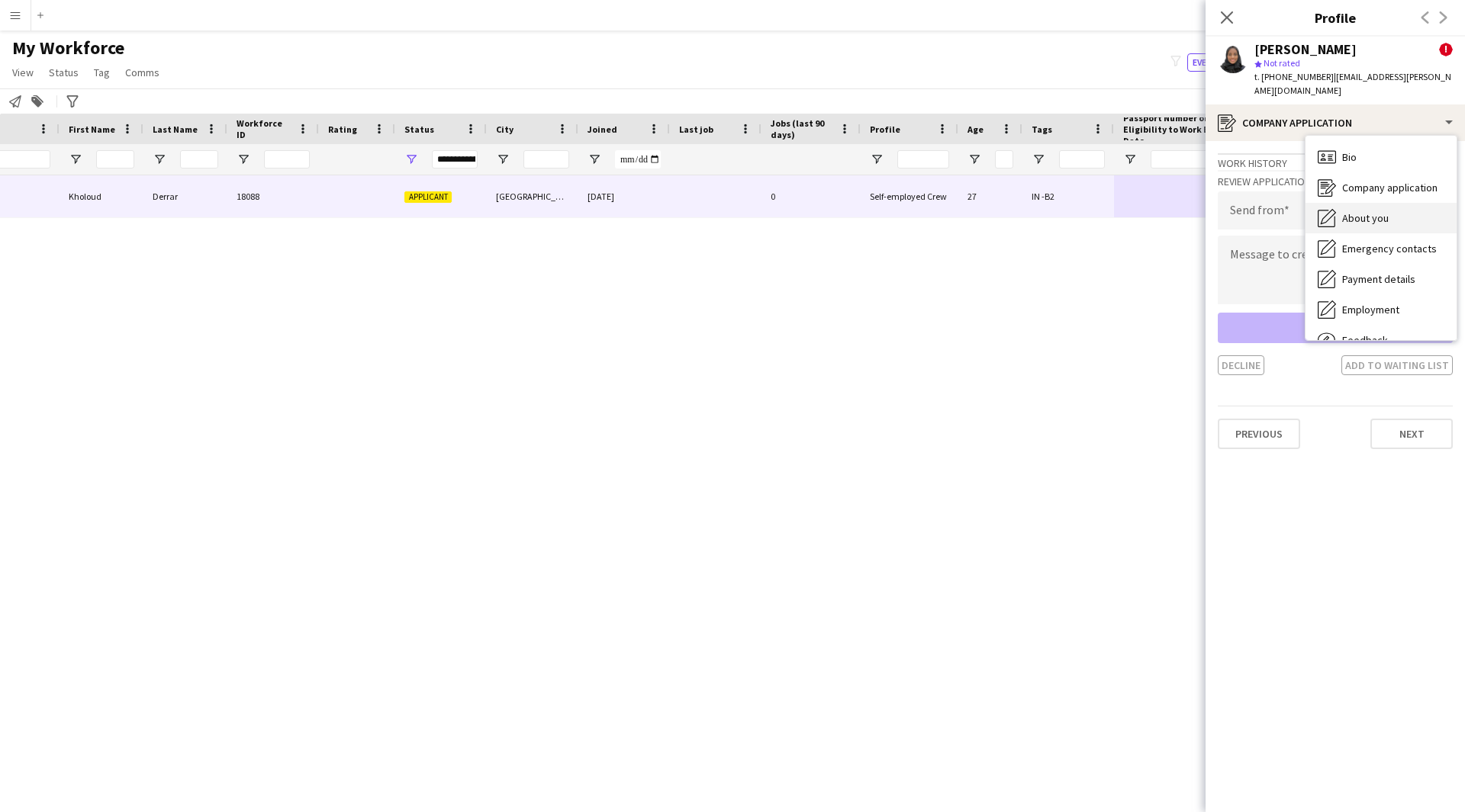
click at [1378, 211] on span "About you" at bounding box center [1365, 218] width 47 height 14
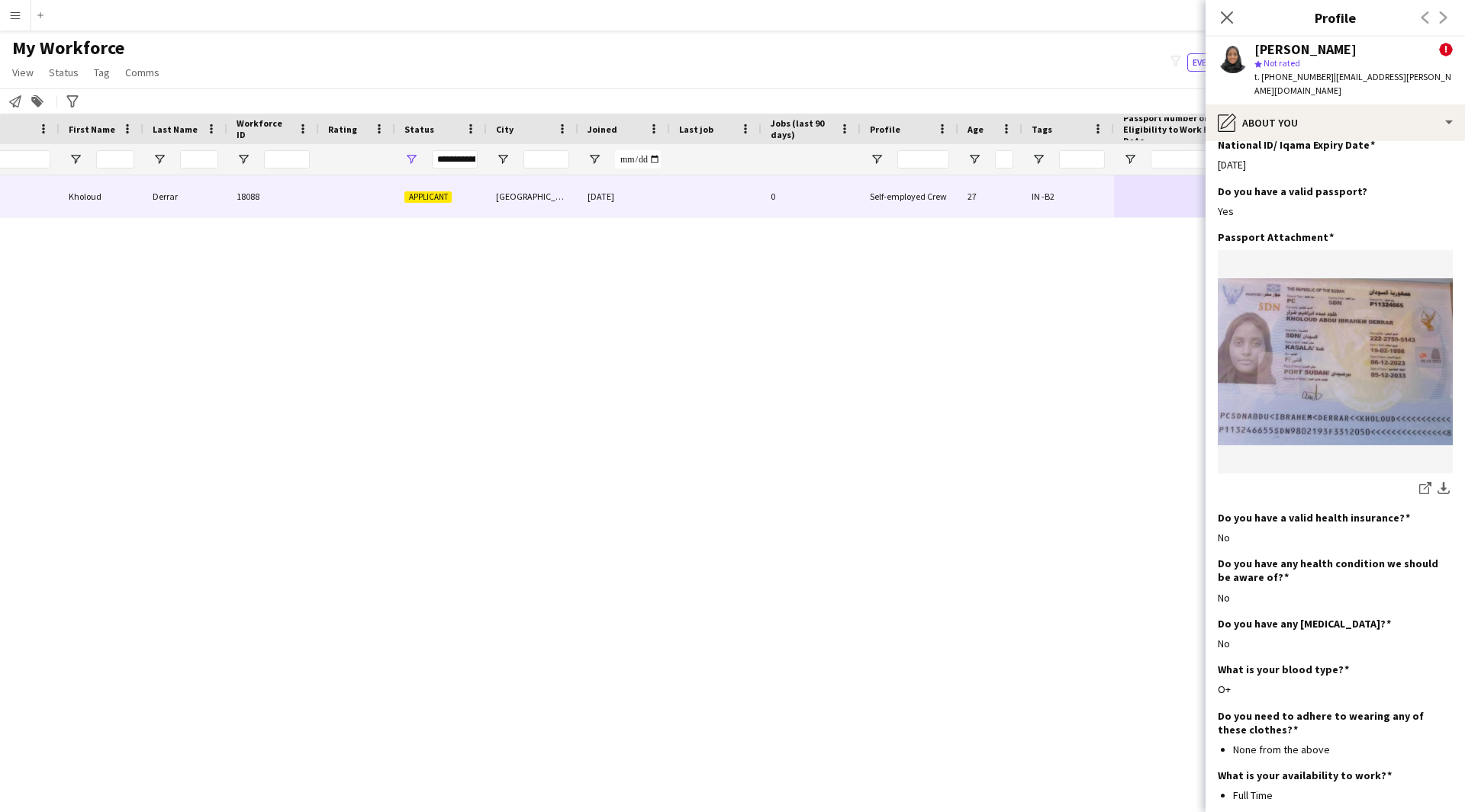
scroll to position [753, 0]
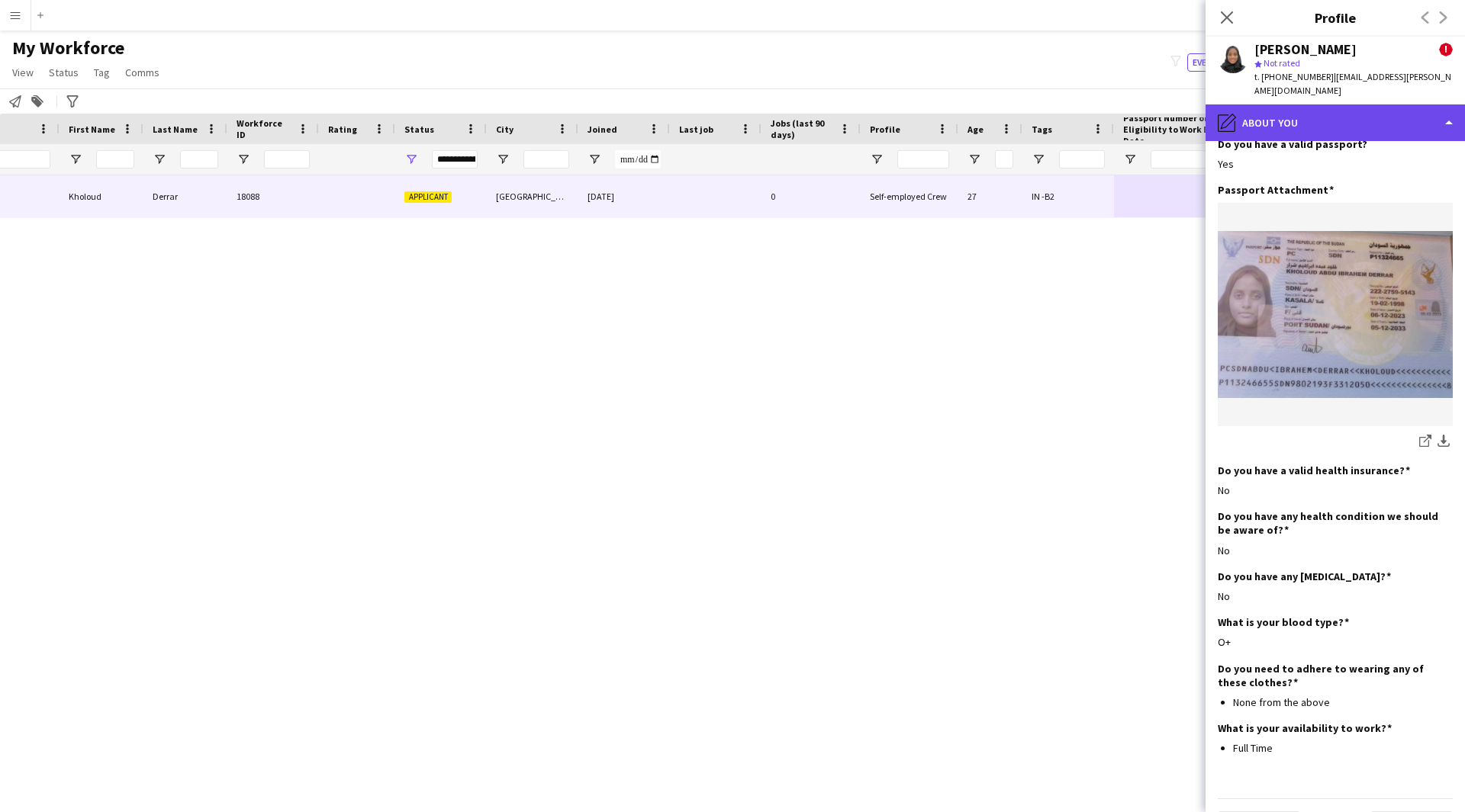
click at [1350, 115] on div "pencil4 About you" at bounding box center [1335, 122] width 260 height 36
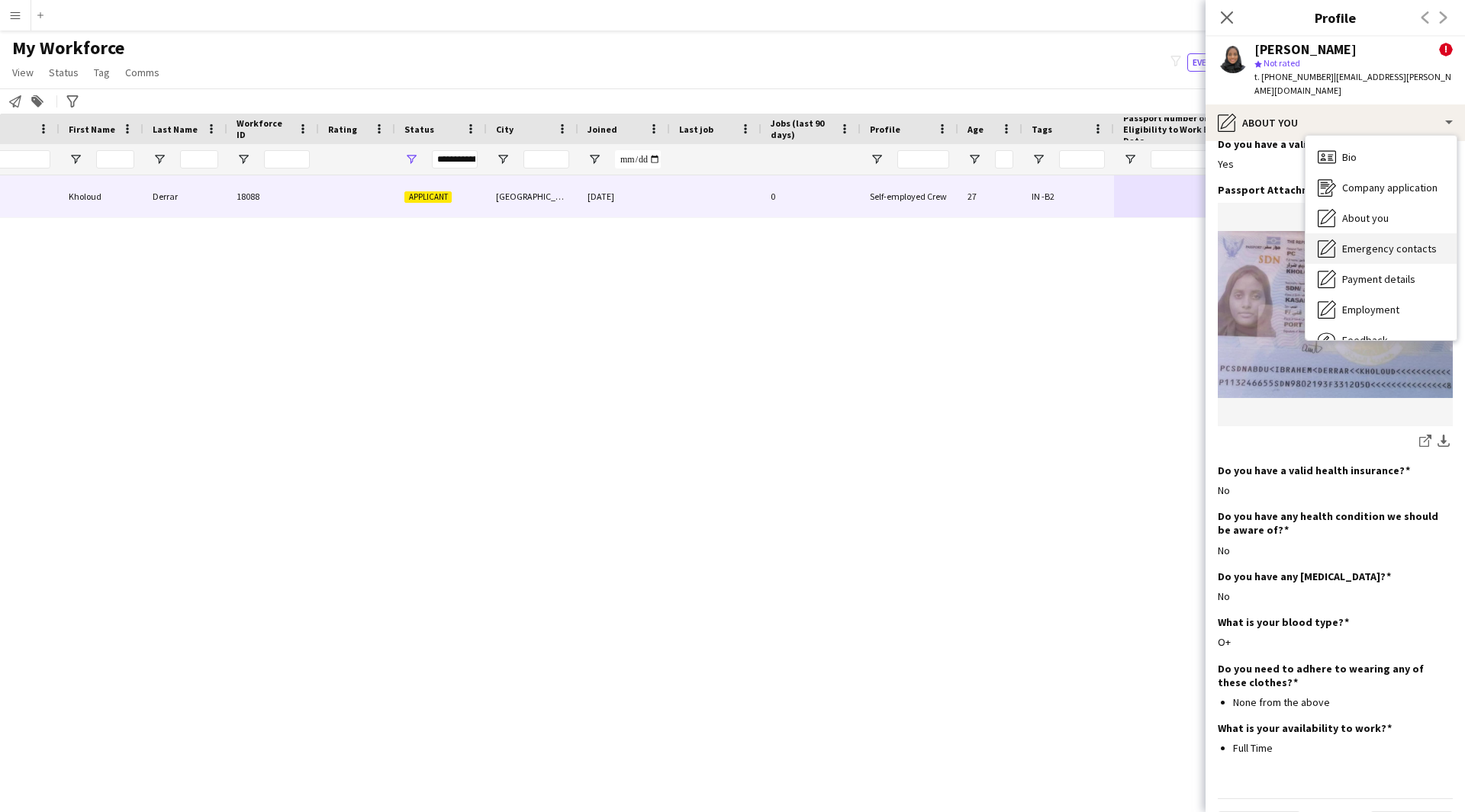
click at [1363, 242] on span "Emergency contacts" at bounding box center [1389, 249] width 94 height 14
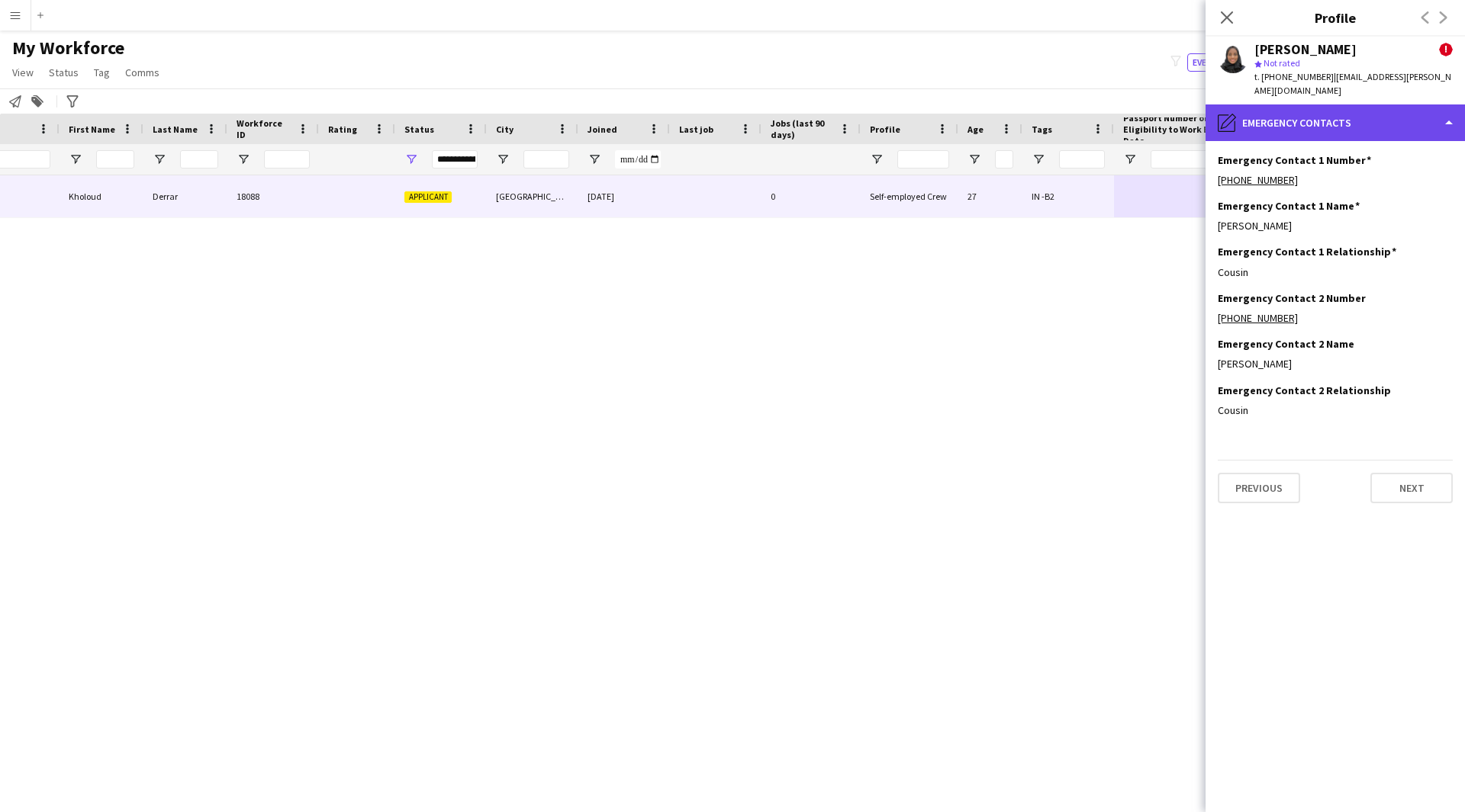
click at [1392, 111] on div "pencil4 Emergency contacts" at bounding box center [1335, 122] width 260 height 36
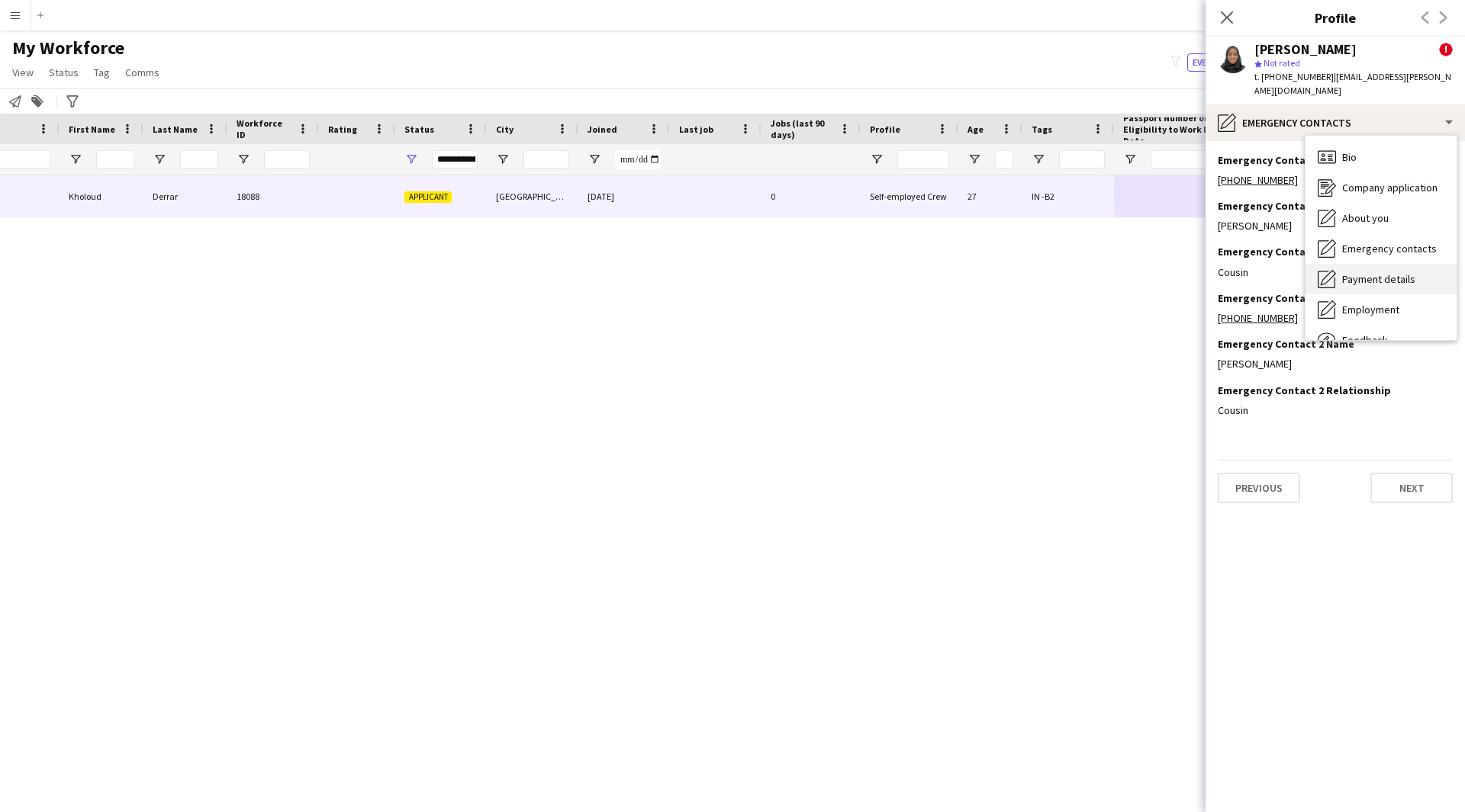
click at [1386, 272] on span "Payment details" at bounding box center [1378, 279] width 73 height 14
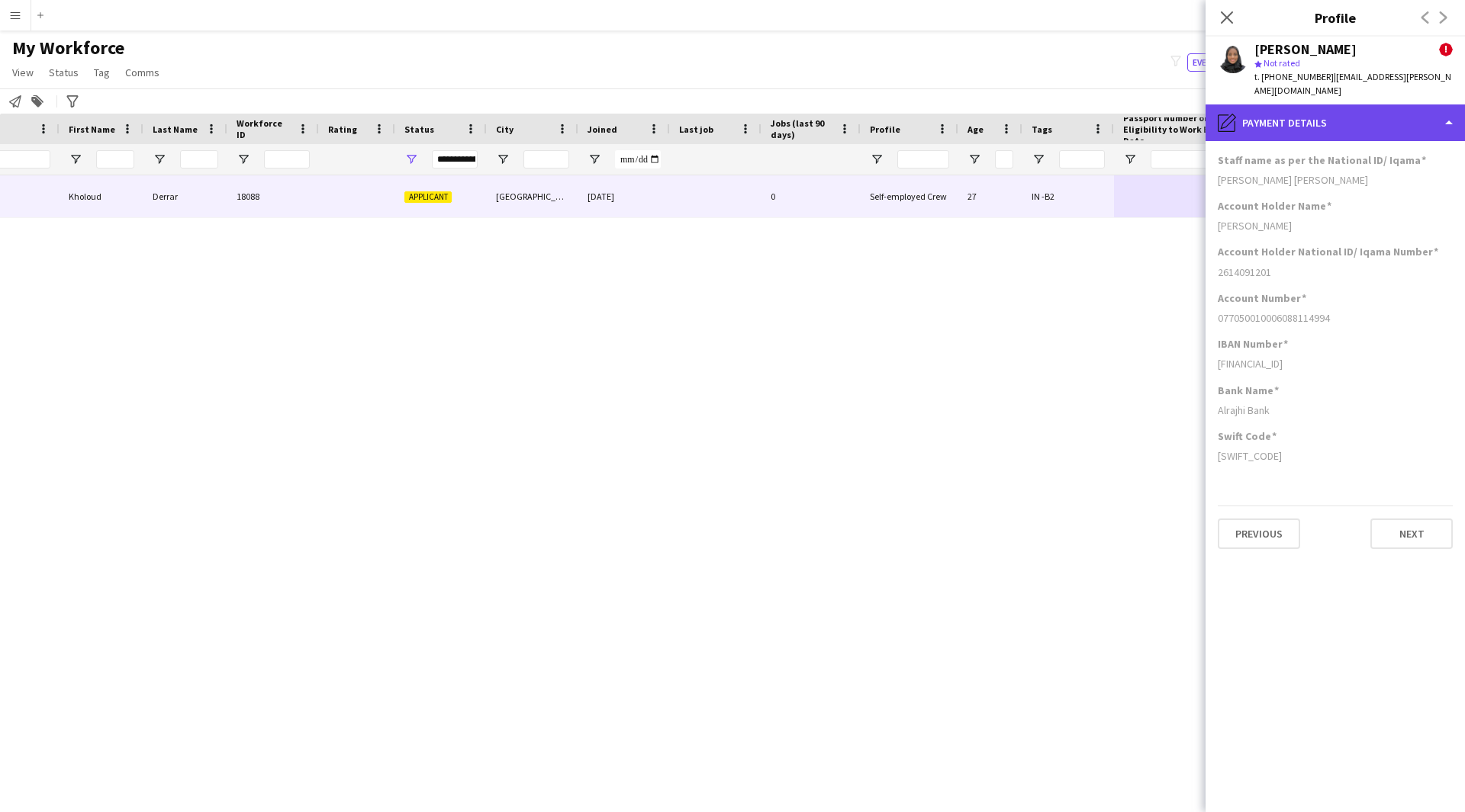
click at [1350, 122] on div "pencil4 Payment details" at bounding box center [1335, 122] width 260 height 36
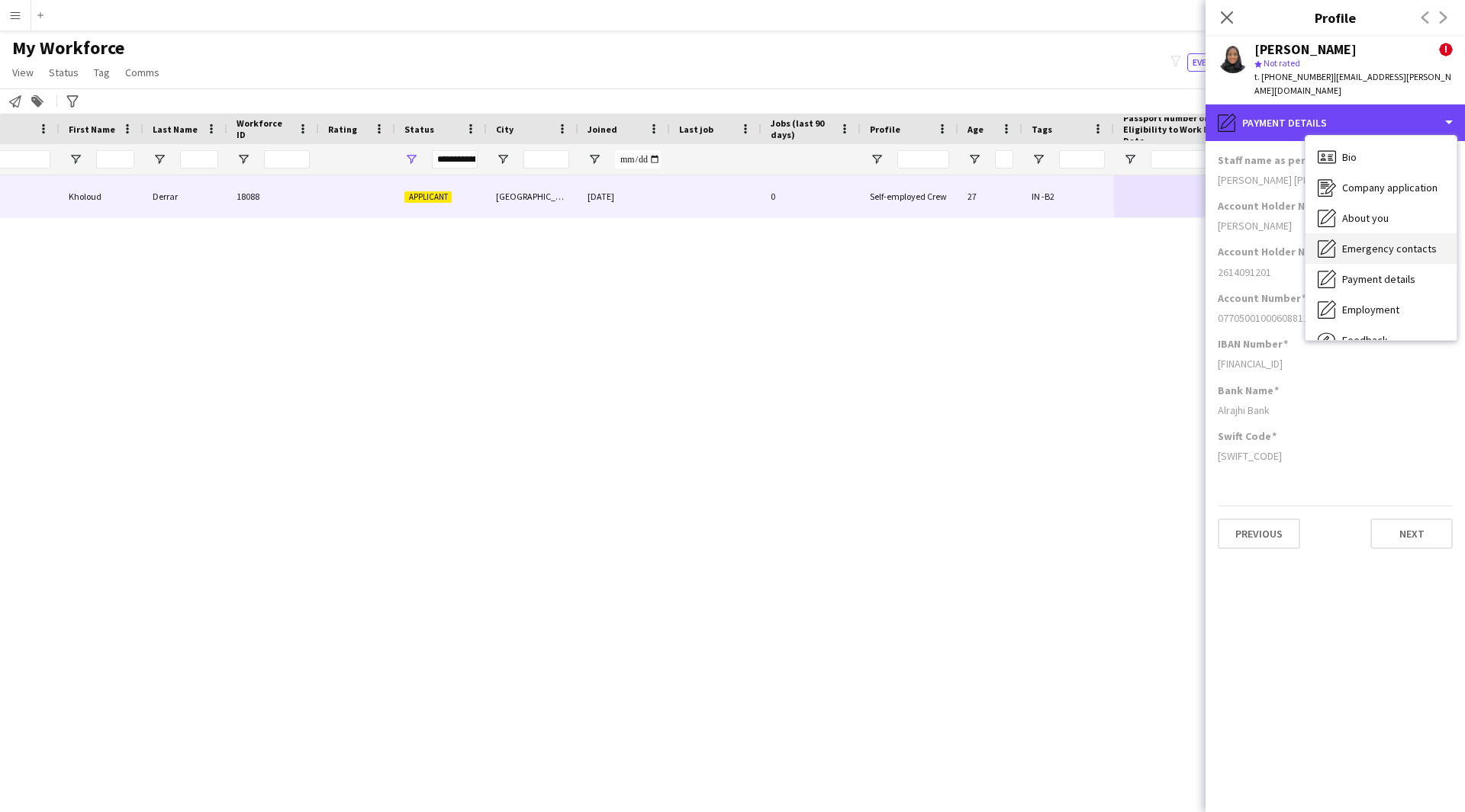
scroll to position [52, 0]
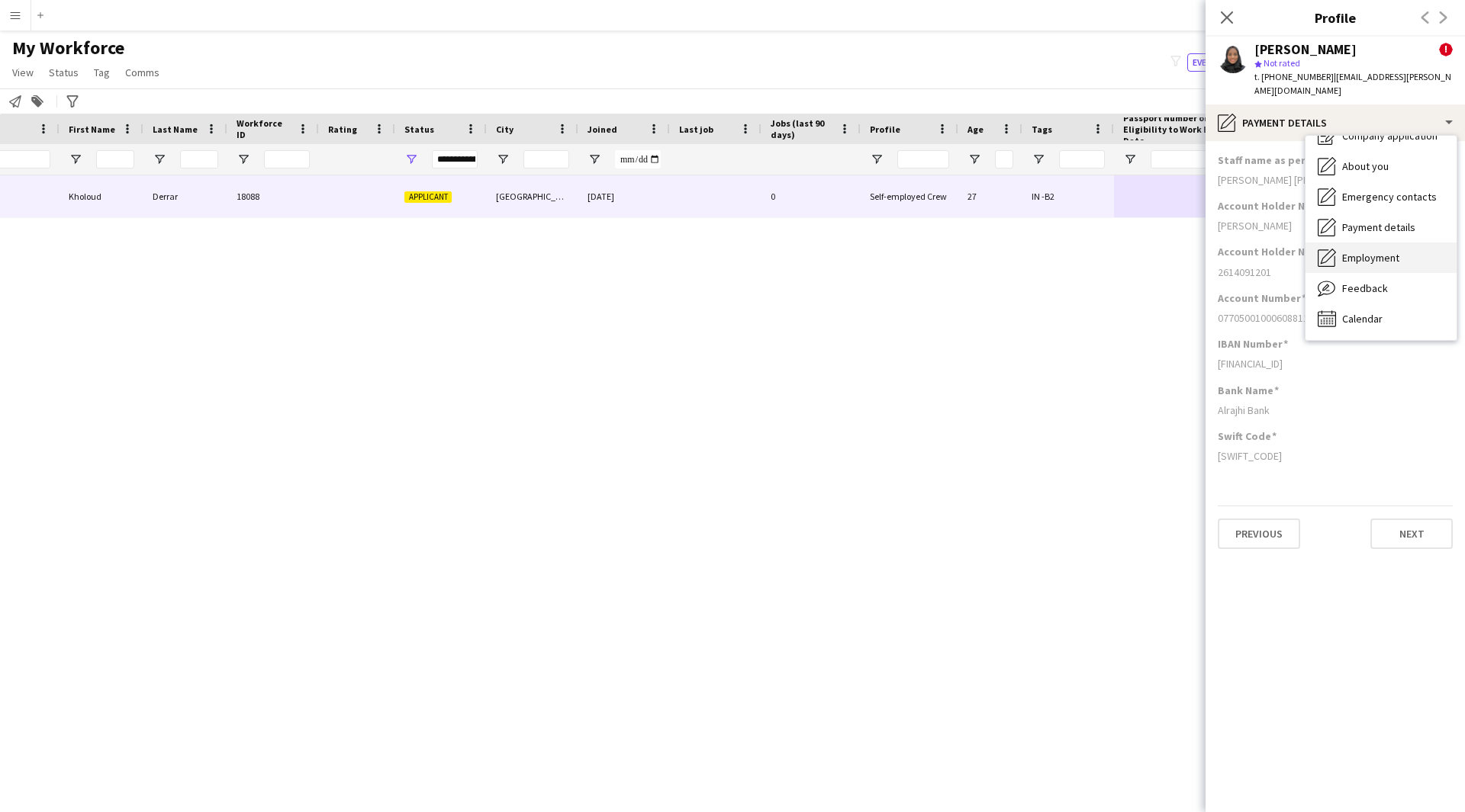
click at [1367, 251] on span "Employment" at bounding box center [1371, 258] width 57 height 14
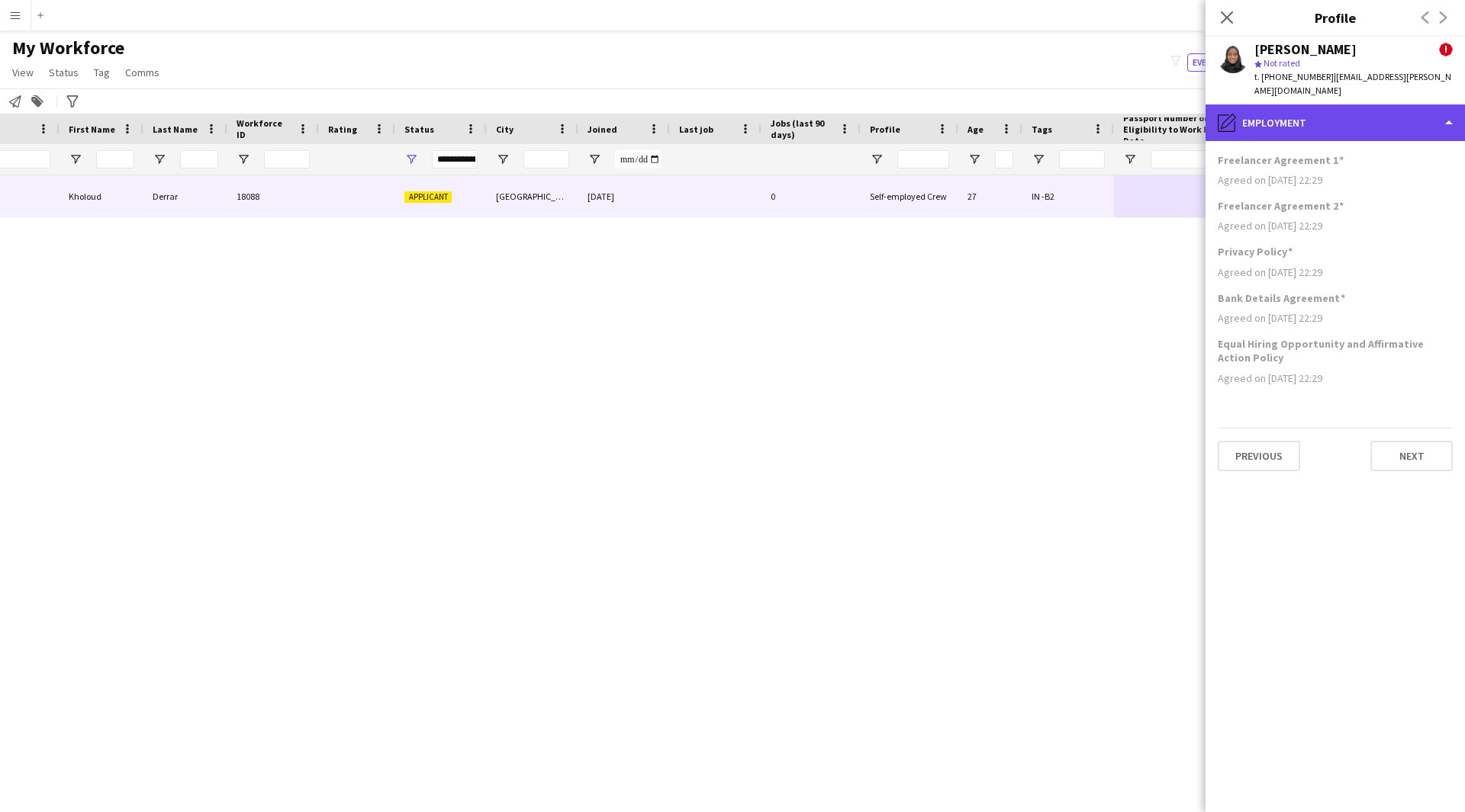
click at [1306, 114] on div "pencil4 Employment" at bounding box center [1335, 122] width 260 height 36
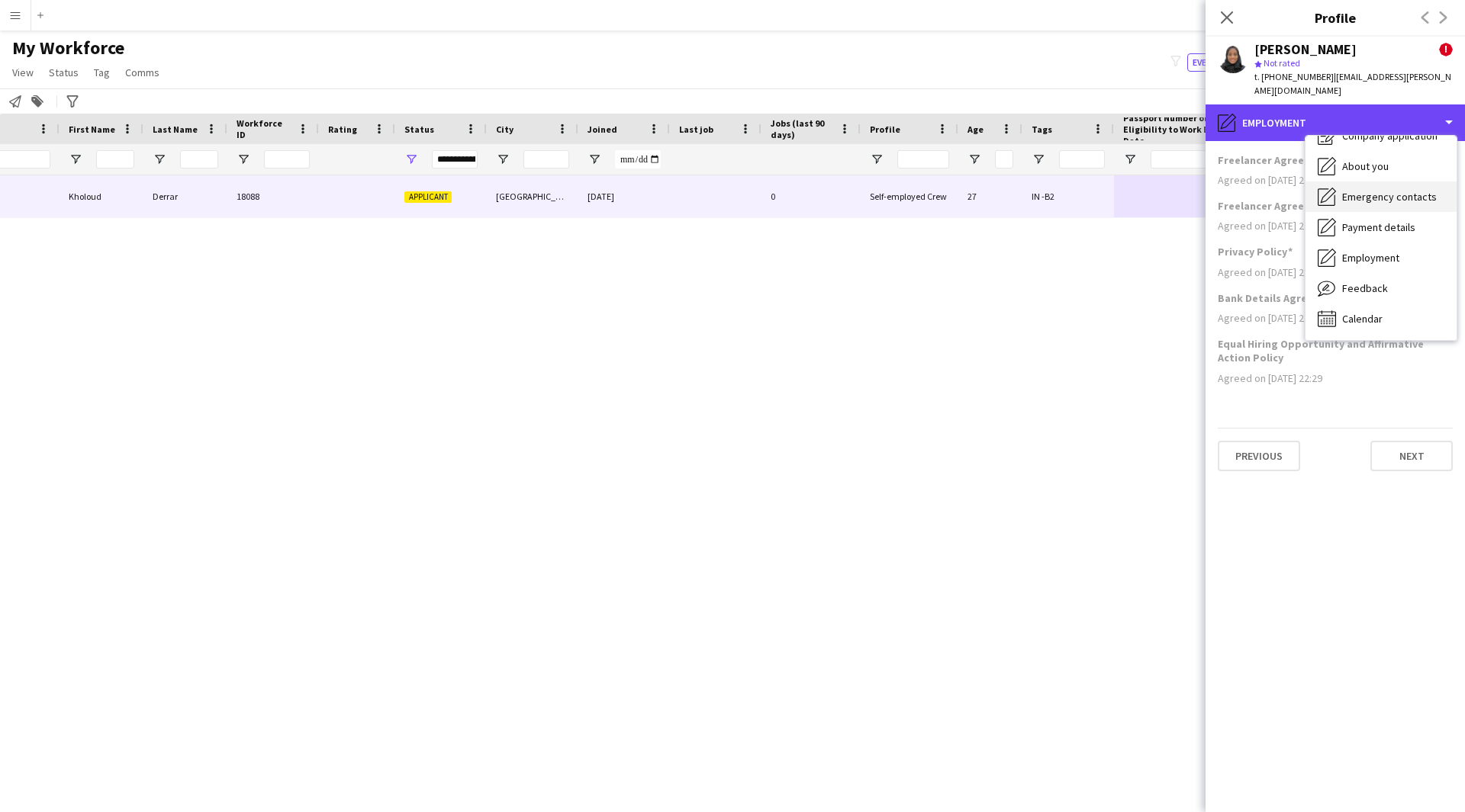
scroll to position [0, 0]
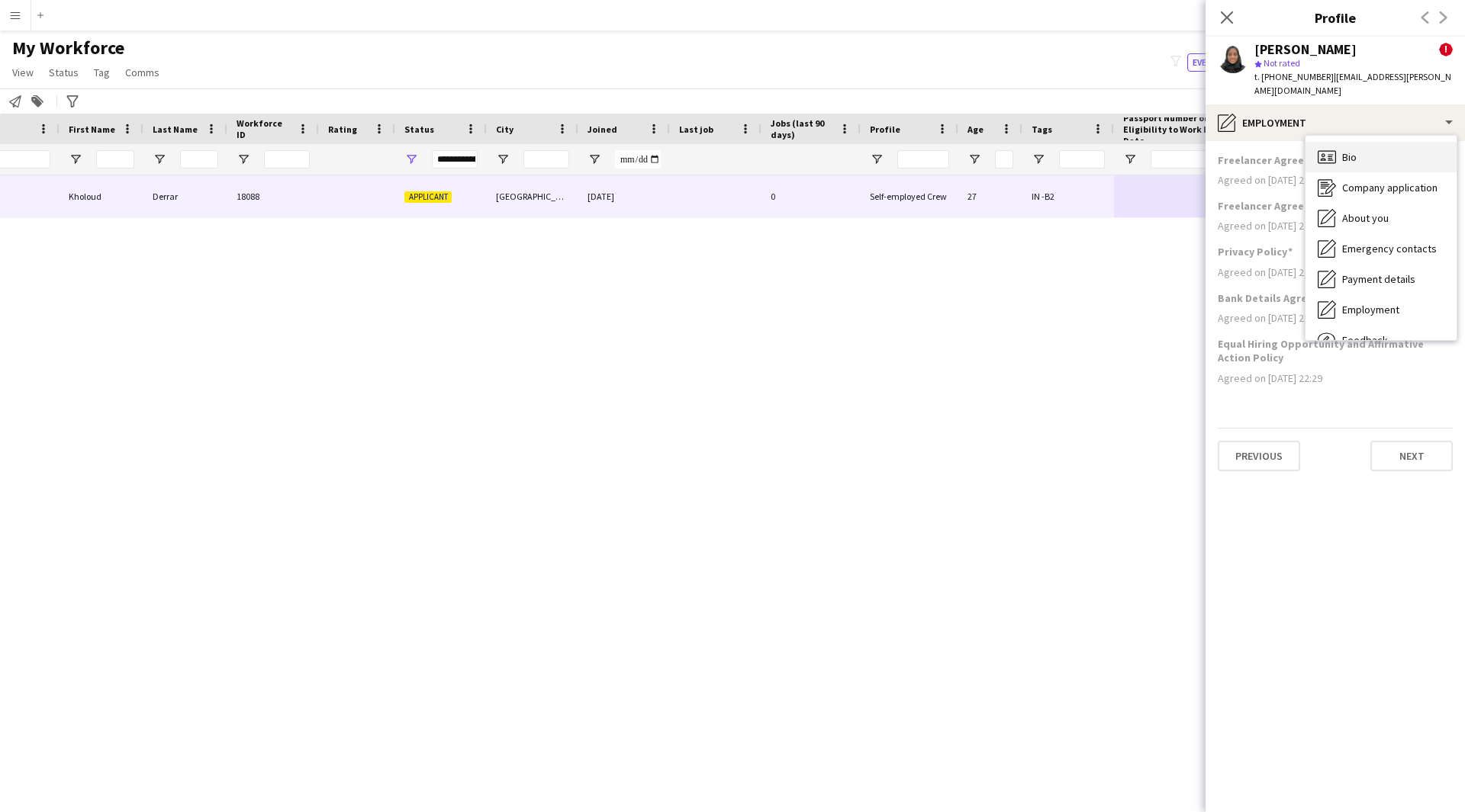
click at [1381, 142] on div "Bio Bio" at bounding box center [1380, 157] width 151 height 31
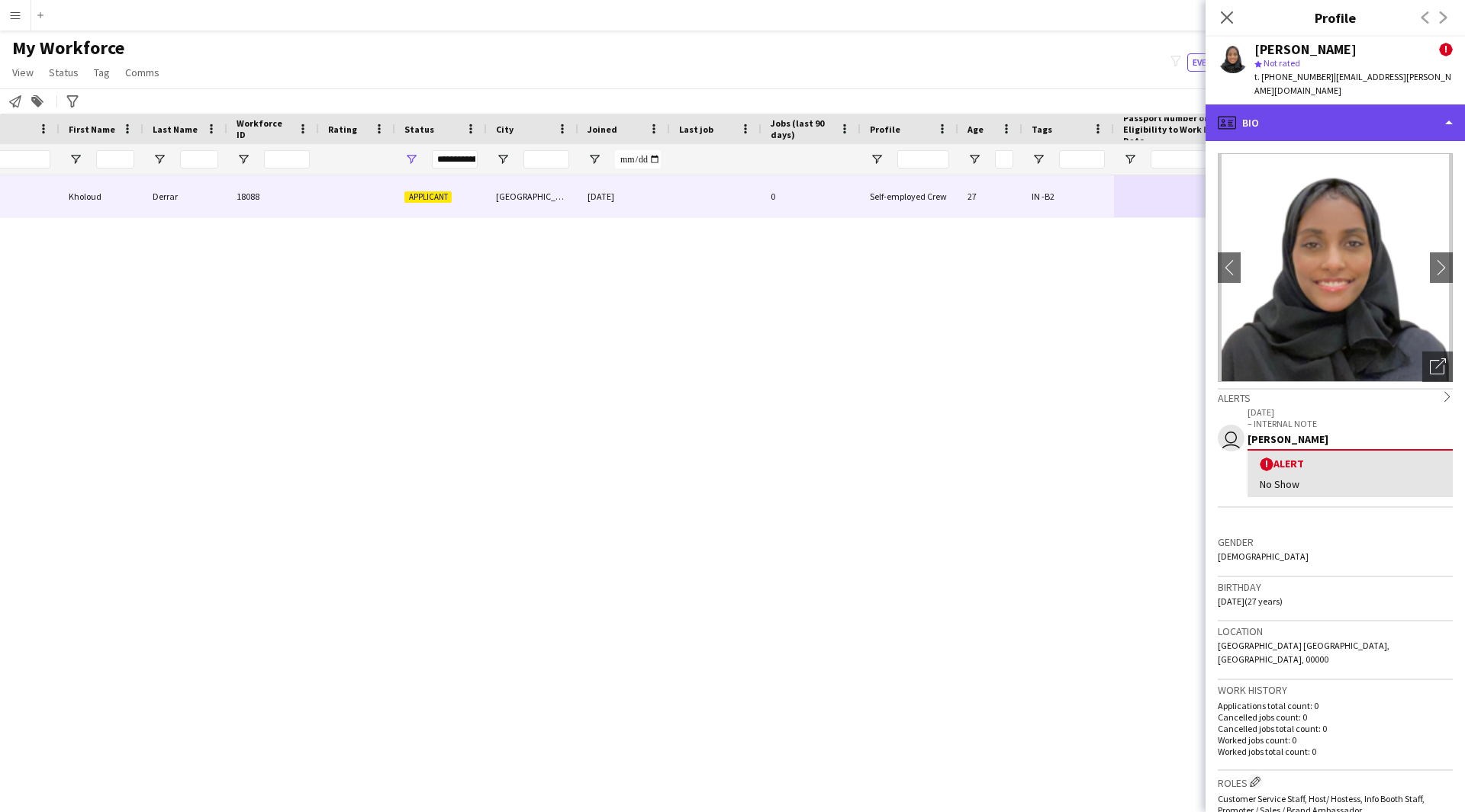
click at [1292, 119] on div "profile Bio" at bounding box center [1335, 122] width 260 height 36
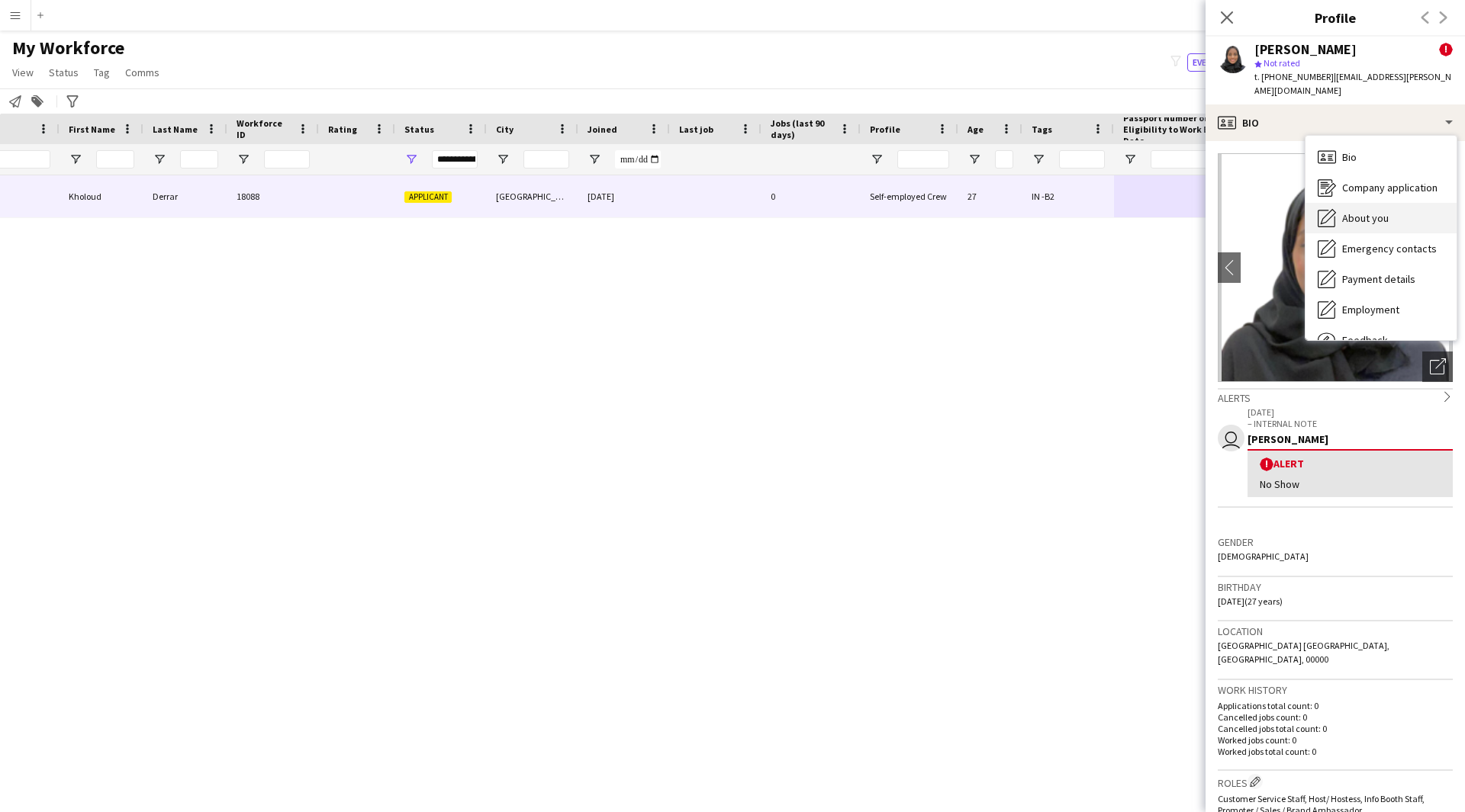
click at [1368, 203] on div "About you About you" at bounding box center [1380, 218] width 151 height 31
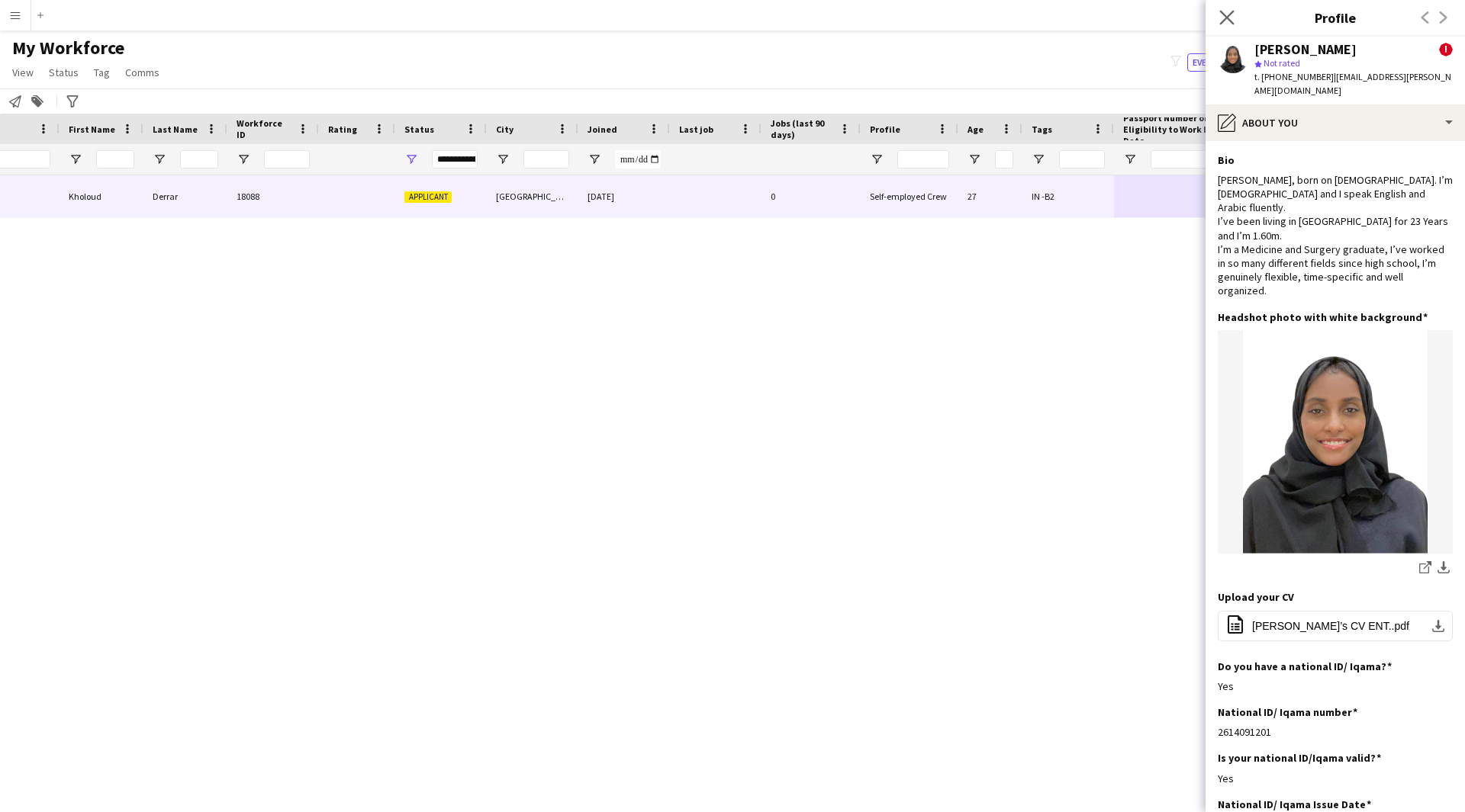
click at [1233, 7] on app-icon "Close pop-in" at bounding box center [1227, 18] width 22 height 22
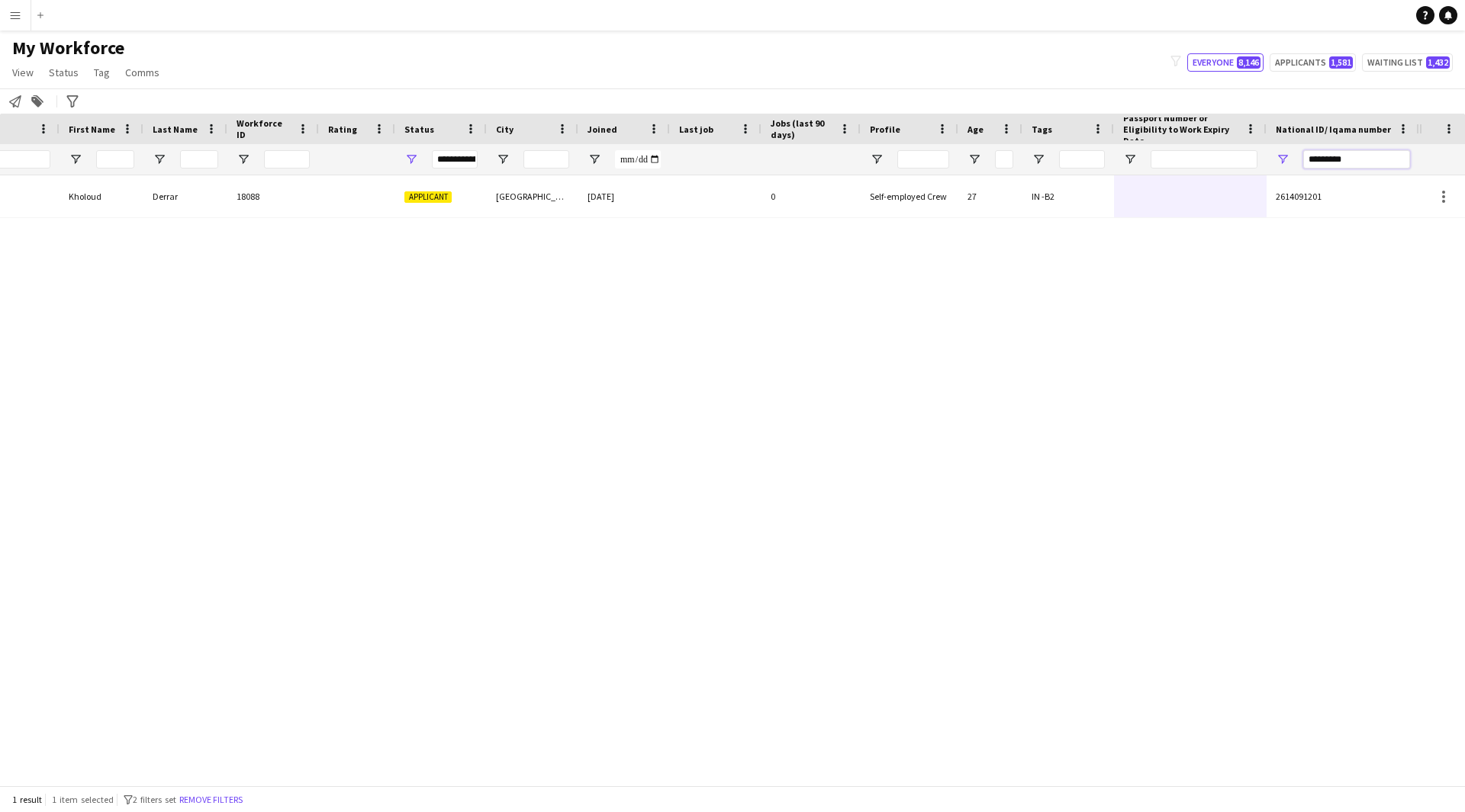
drag, startPoint x: 1381, startPoint y: 168, endPoint x: 1136, endPoint y: 216, distance: 249.7
click at [1136, 216] on div "Workforce Details Profile Data Photo First Name Last Name !" at bounding box center [732, 449] width 1465 height 672
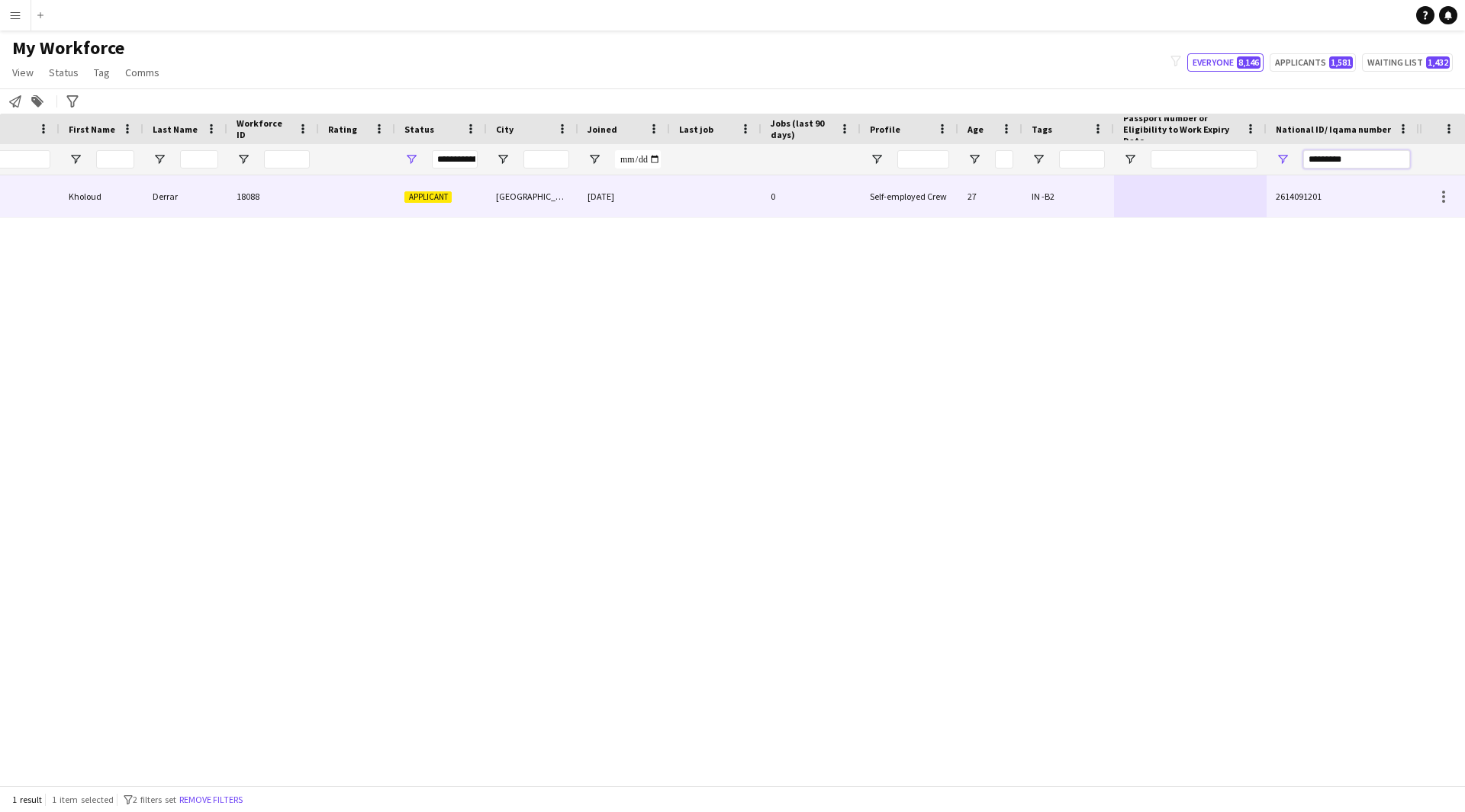
paste input "*"
click at [1017, 179] on div "38" at bounding box center [990, 197] width 64 height 42
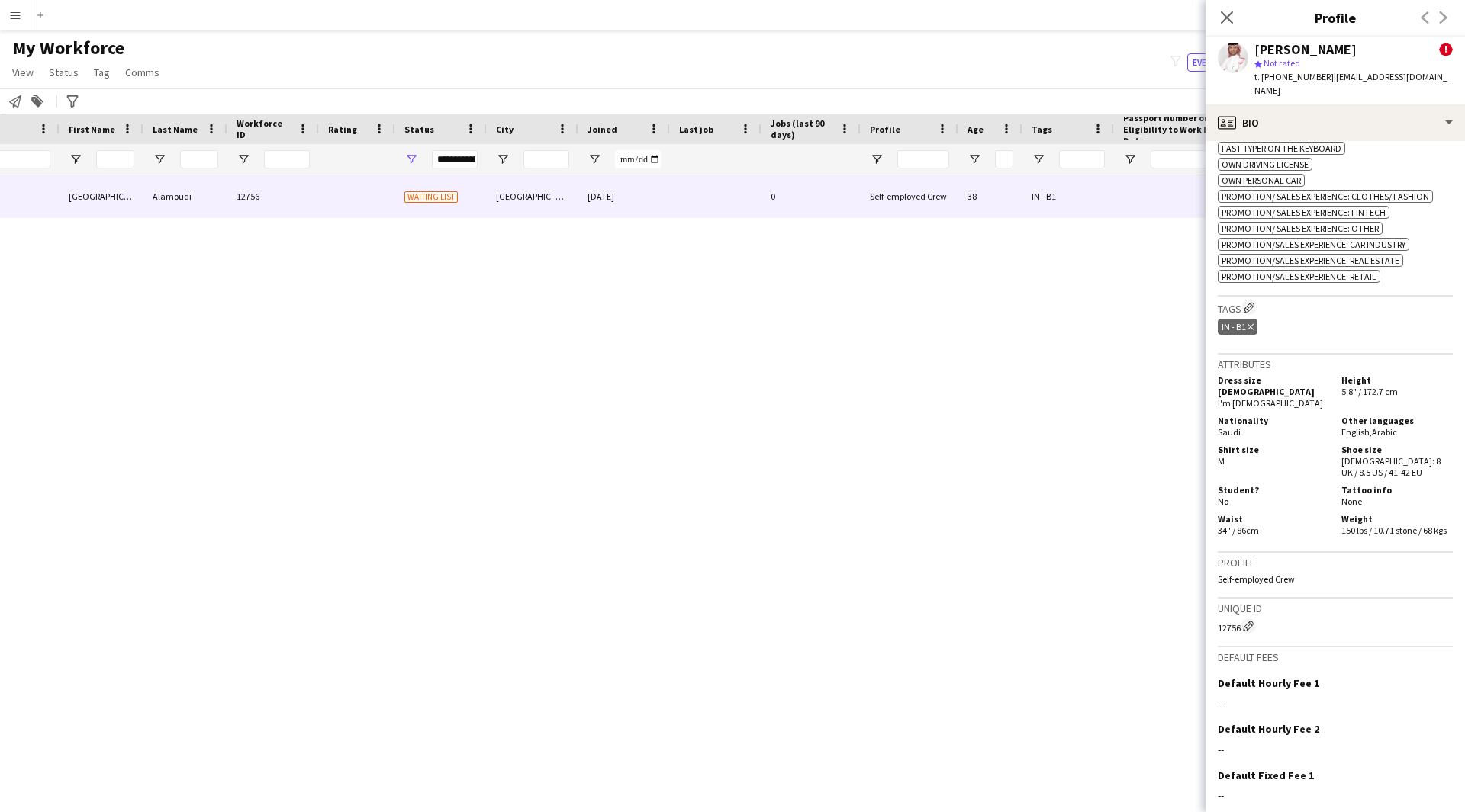
scroll to position [999, 0]
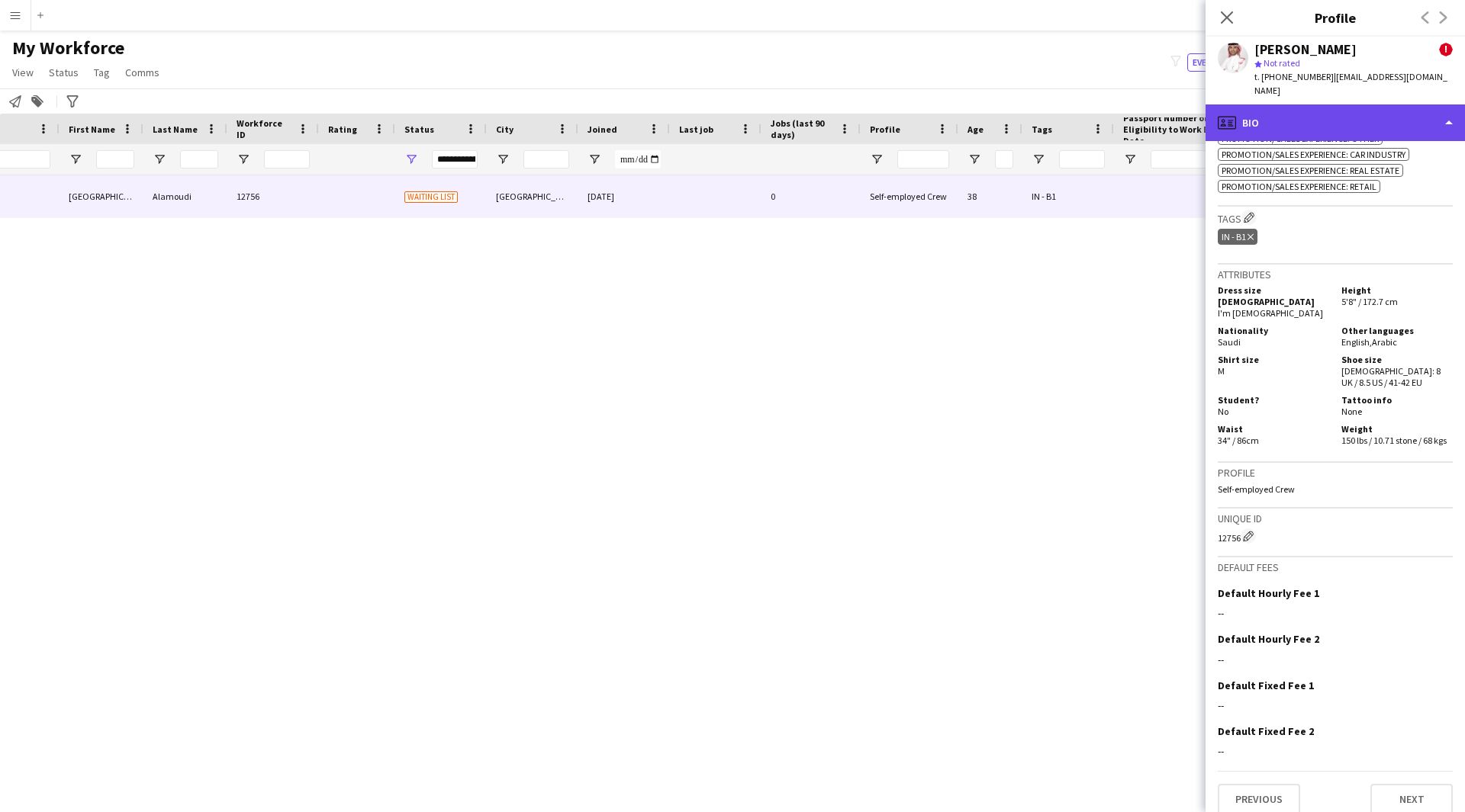
click at [1333, 126] on div "profile Bio" at bounding box center [1335, 122] width 260 height 36
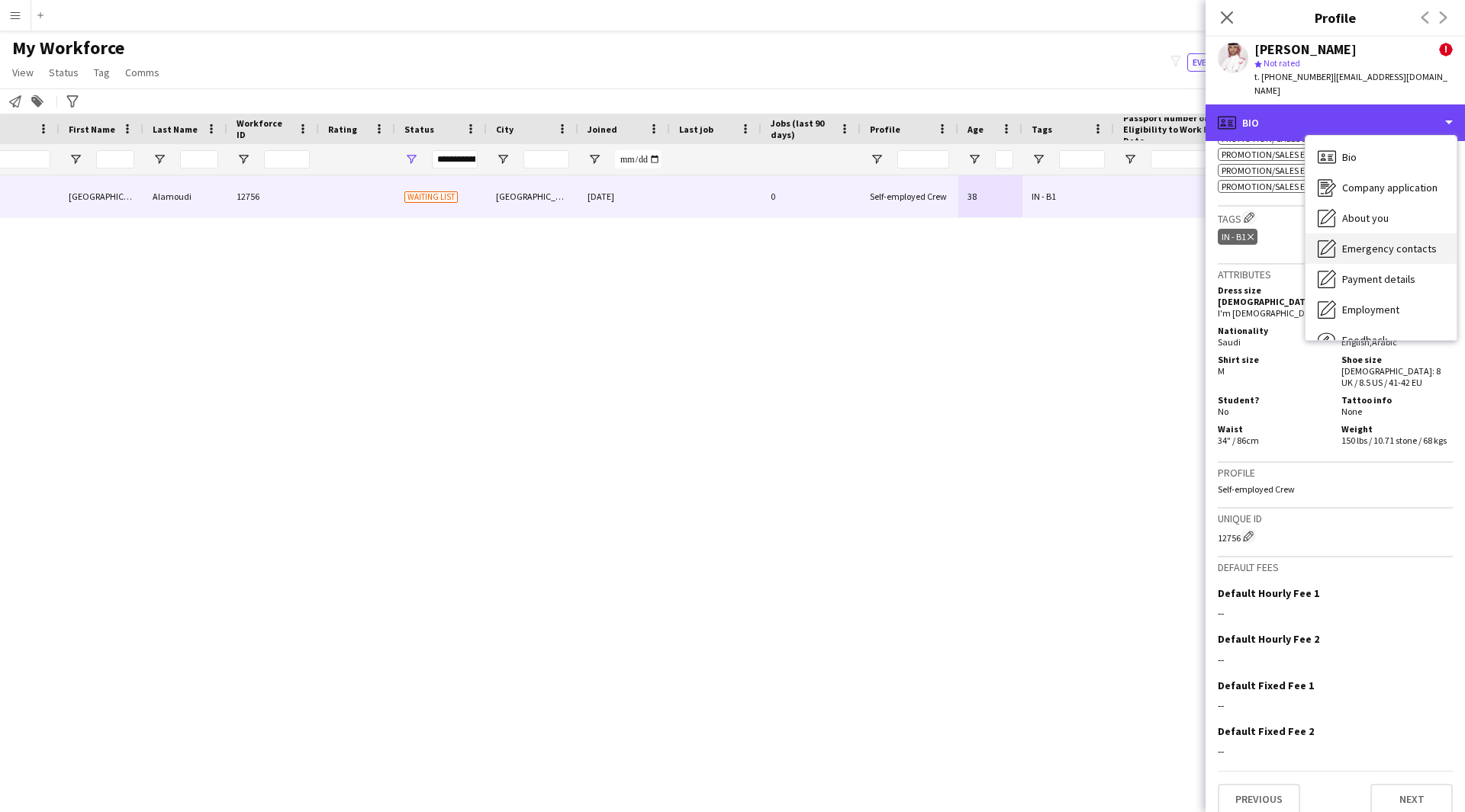
scroll to position [52, 0]
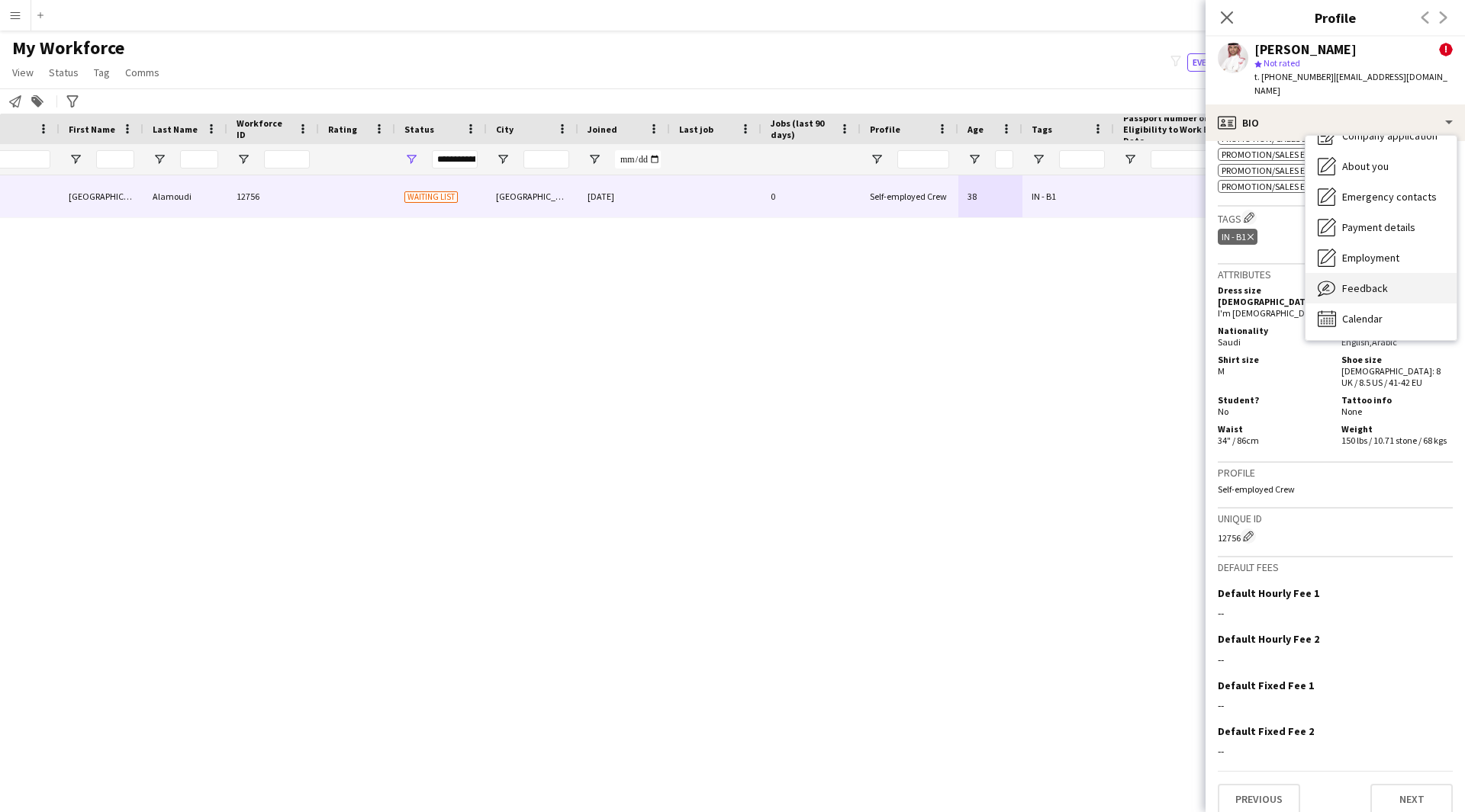
click at [1386, 287] on div "Feedback Feedback" at bounding box center [1380, 288] width 151 height 31
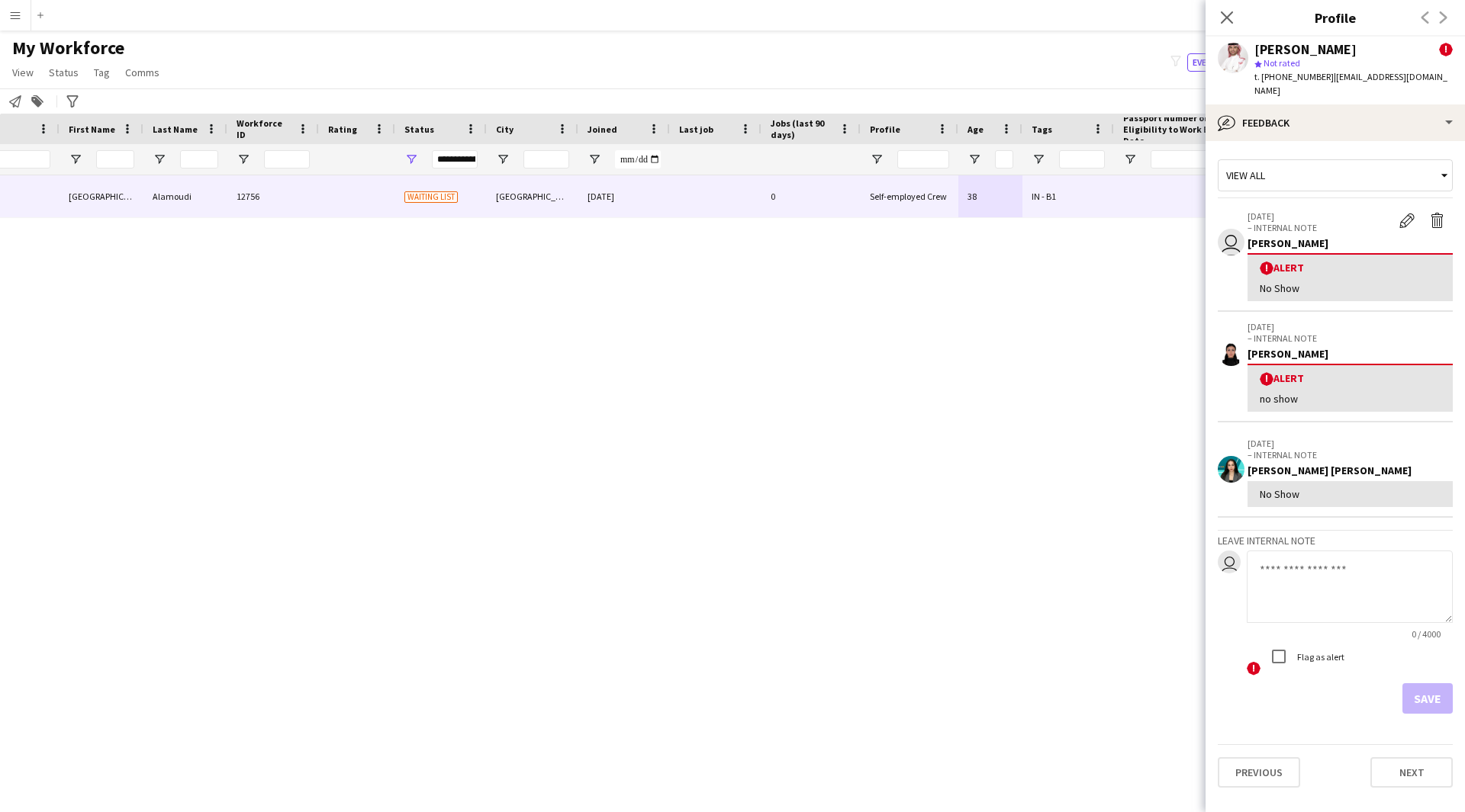
drag, startPoint x: 1361, startPoint y: 49, endPoint x: 1248, endPoint y: 51, distance: 113.0
click at [1248, 51] on div "[PERSON_NAME] ! star Not rated t. [PHONE_NUMBER] | [EMAIL_ADDRESS][DOMAIN_NAME]" at bounding box center [1335, 70] width 260 height 68
copy div "[PERSON_NAME]"
click at [1231, 20] on icon "Close pop-in" at bounding box center [1226, 17] width 14 height 14
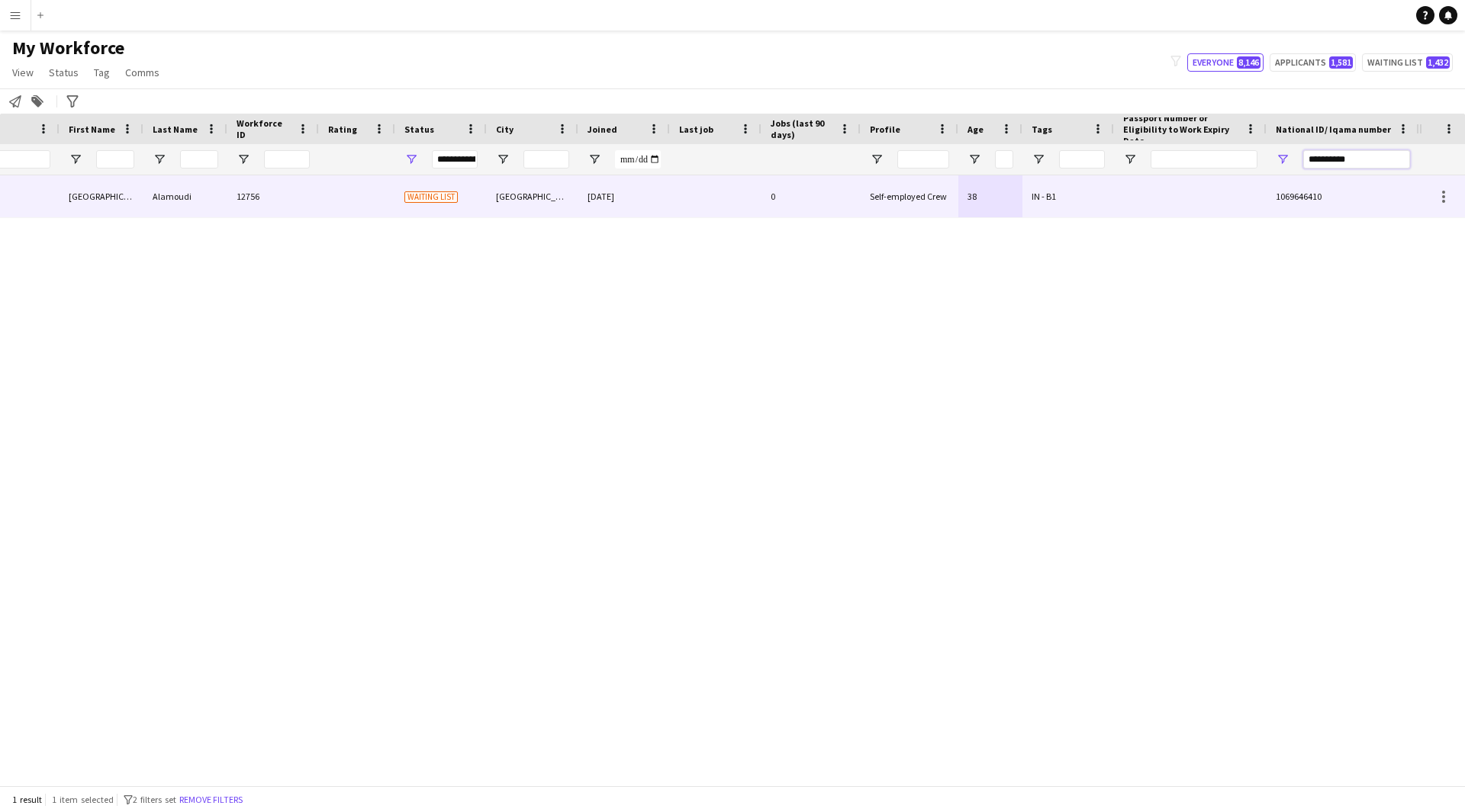
drag, startPoint x: 1372, startPoint y: 157, endPoint x: 1162, endPoint y: 196, distance: 213.6
click at [1162, 196] on div "Workforce Details Profile Data Photo First Name Last Name !" at bounding box center [732, 449] width 1465 height 672
paste input "National ID/ Iqama number Filter Input"
type input "**********"
click at [1122, 186] on div at bounding box center [1189, 197] width 153 height 42
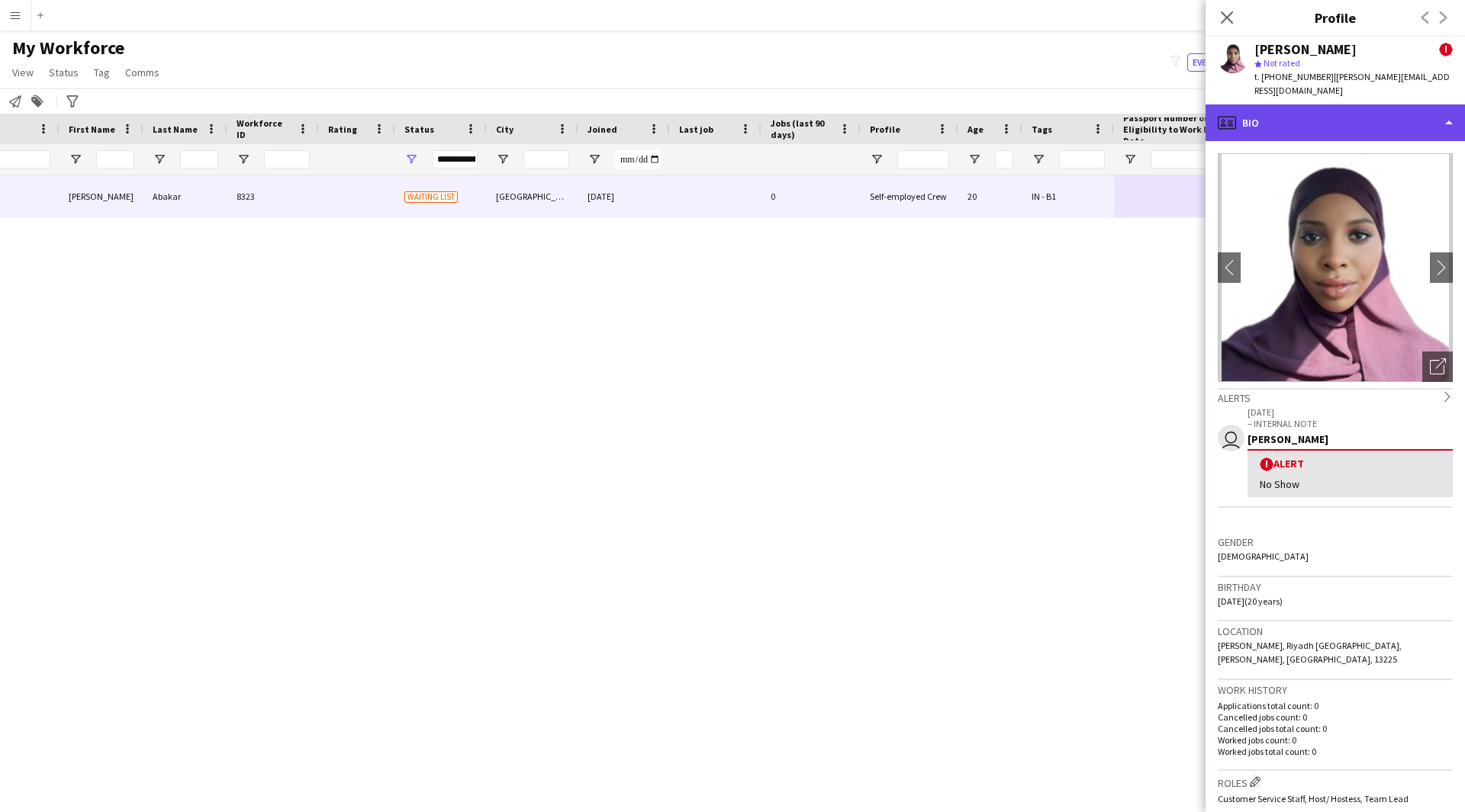
click at [1431, 113] on div "profile Bio" at bounding box center [1335, 122] width 260 height 36
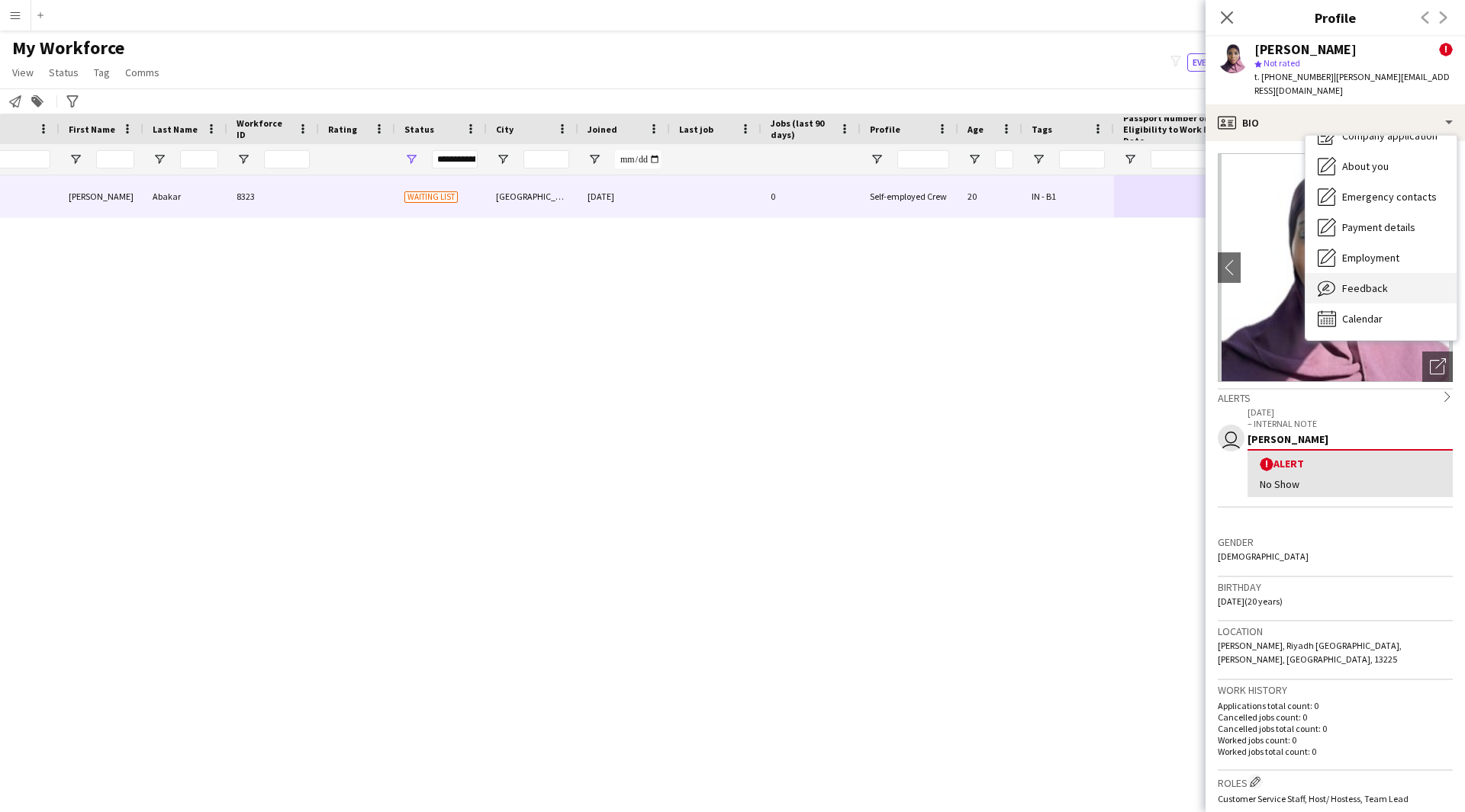
click at [1386, 273] on div "Feedback Feedback" at bounding box center [1380, 288] width 151 height 31
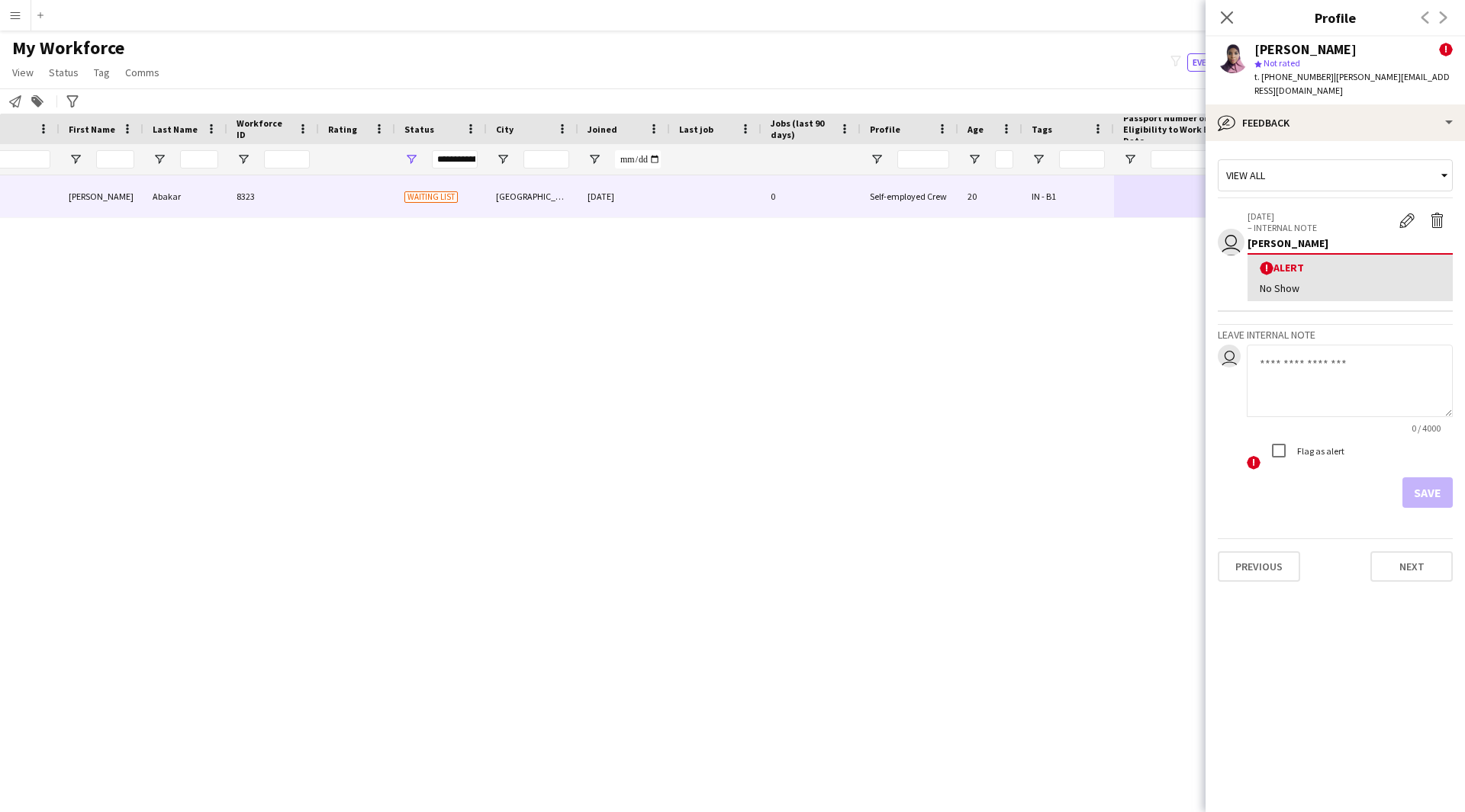
click at [1354, 350] on textarea at bounding box center [1349, 380] width 206 height 72
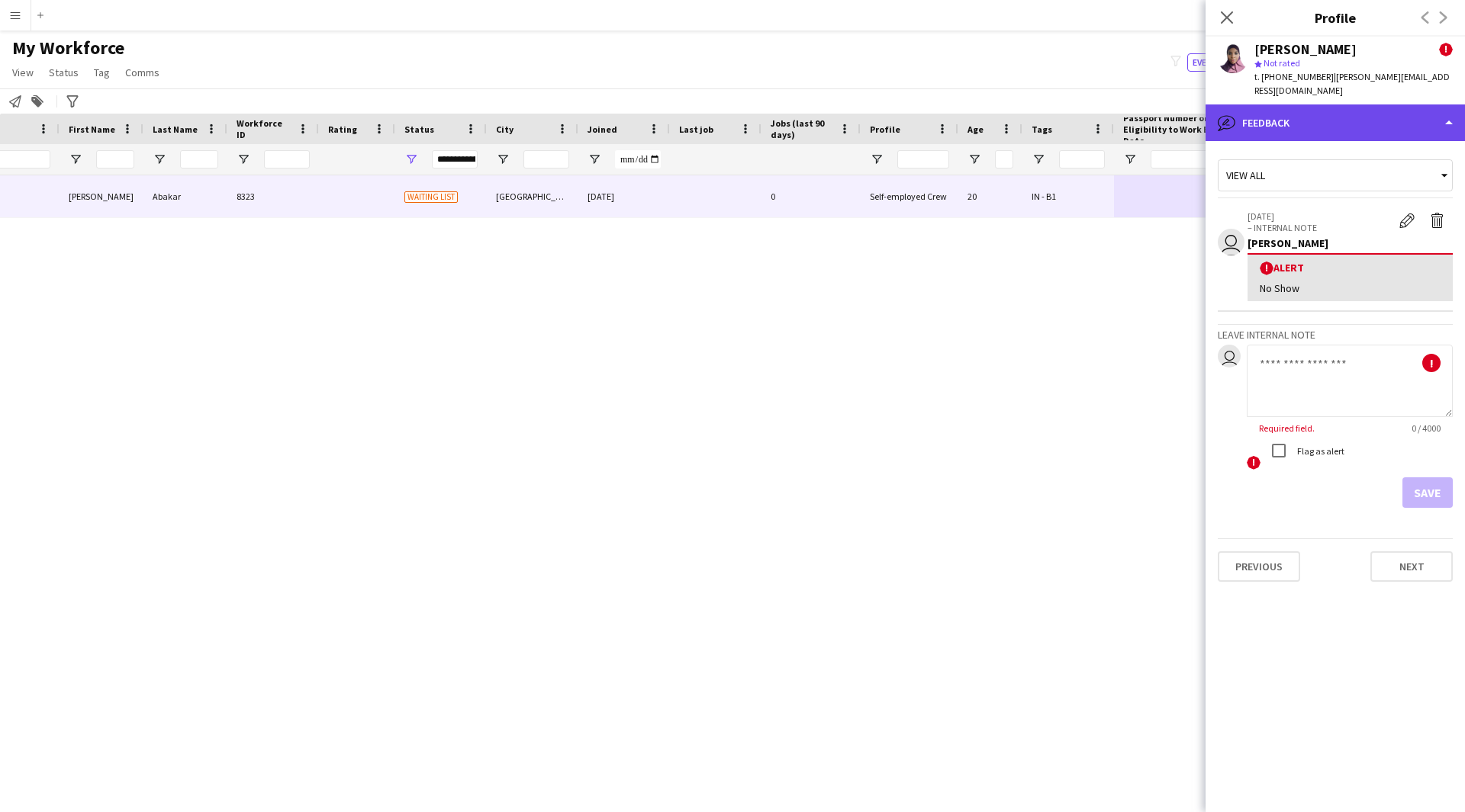
click at [1319, 104] on div "bubble-pencil Feedback" at bounding box center [1335, 122] width 260 height 36
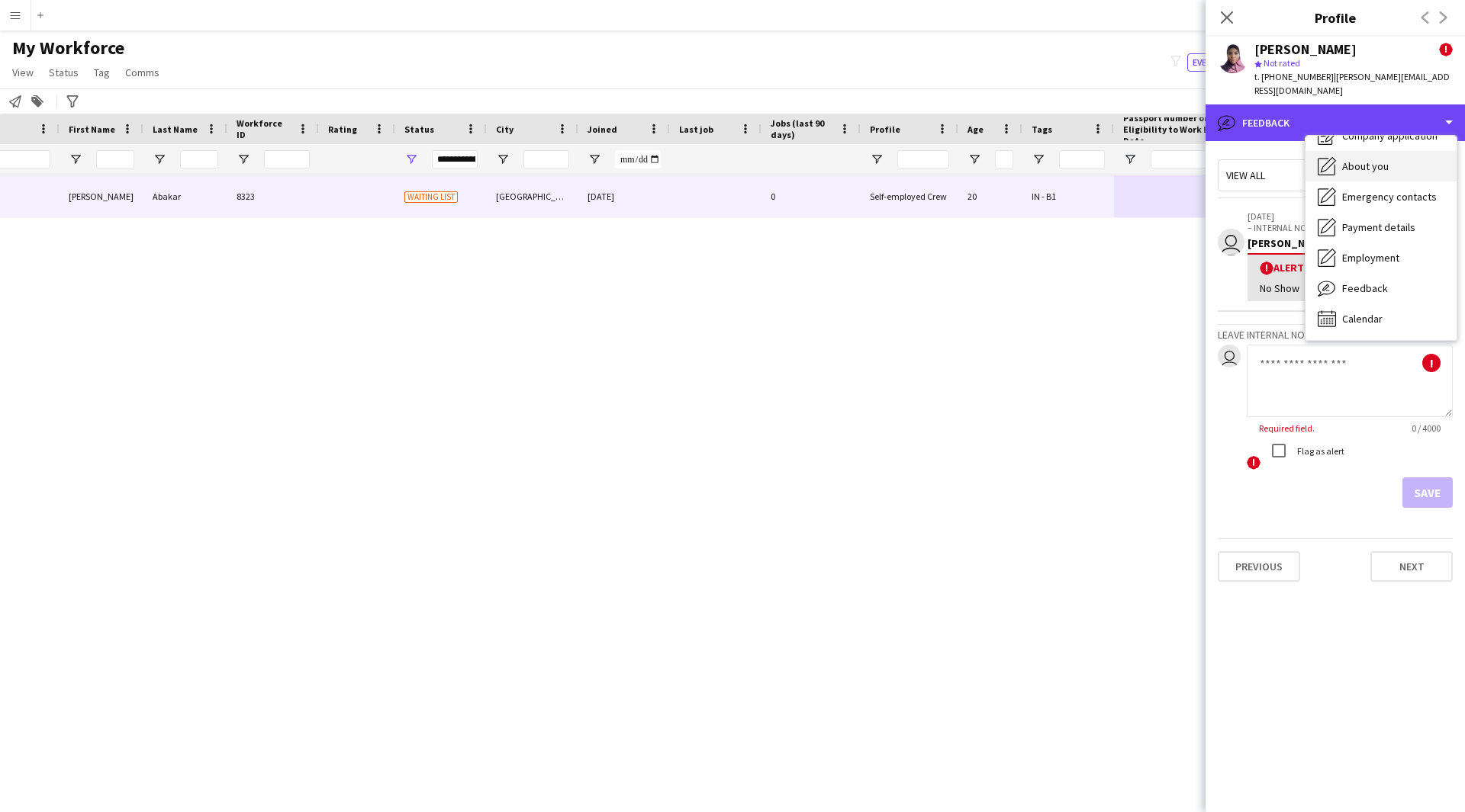
scroll to position [0, 0]
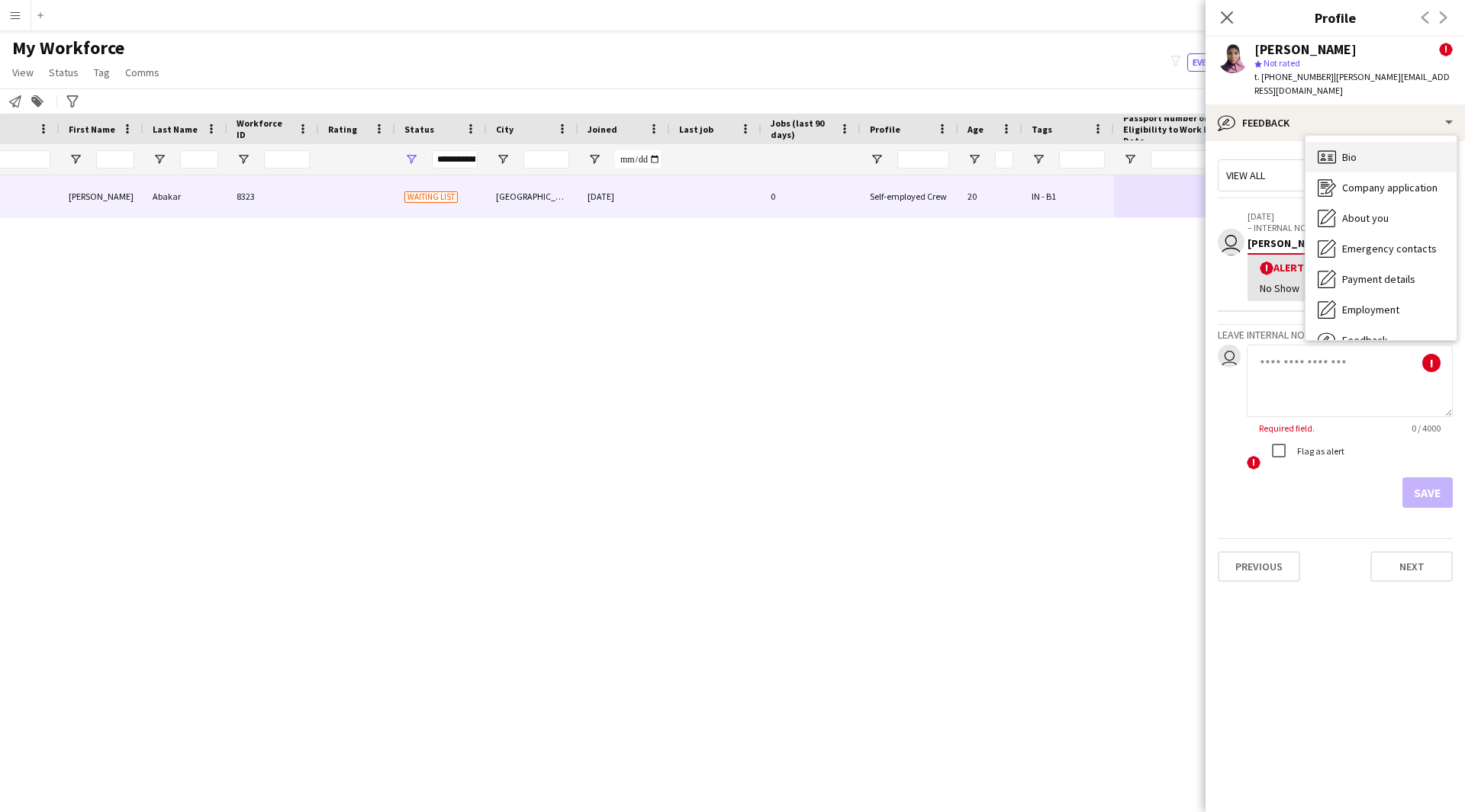
click at [1359, 147] on div "Bio Bio" at bounding box center [1380, 157] width 151 height 31
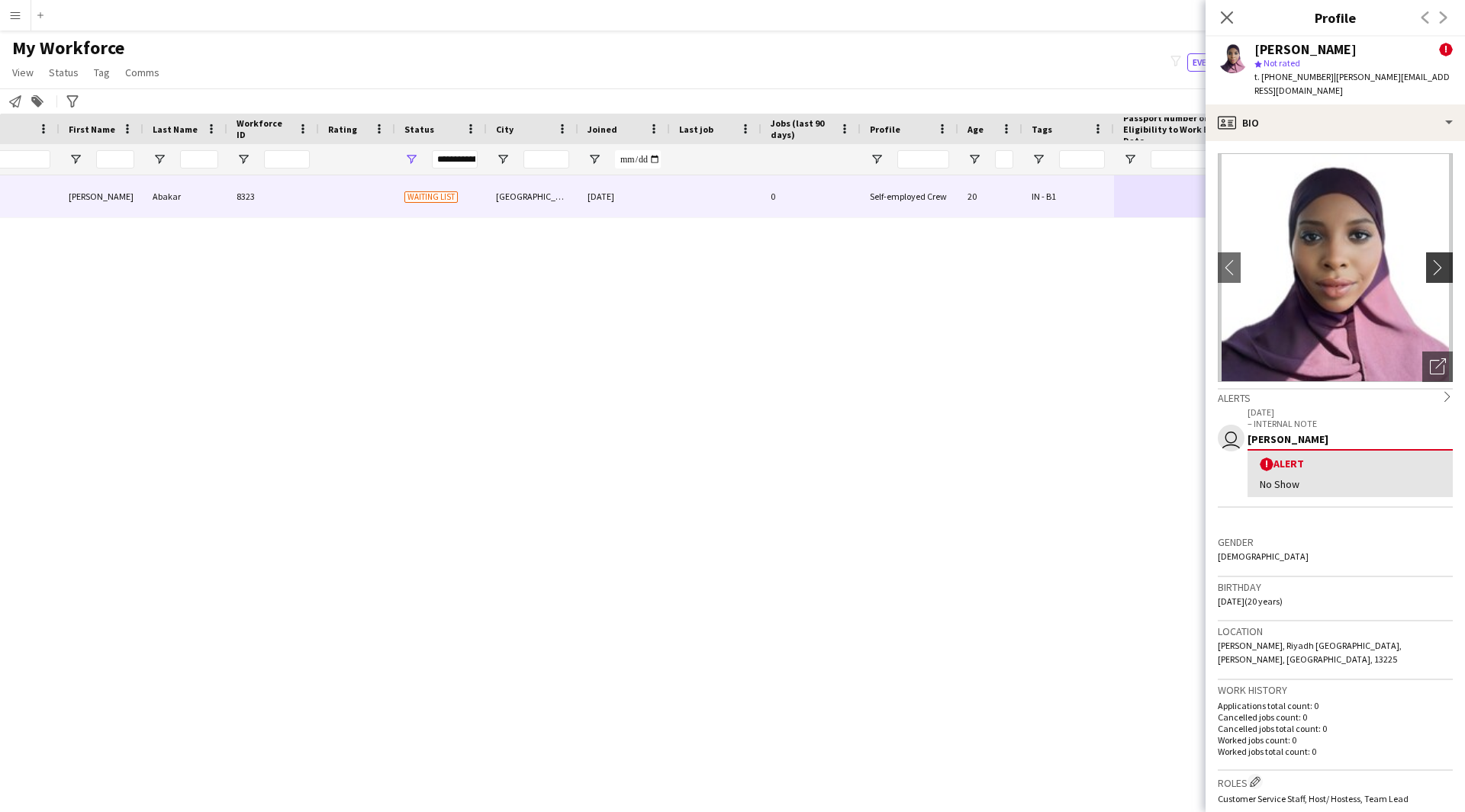
click at [1431, 259] on app-icon "chevron-right" at bounding box center [1441, 267] width 24 height 16
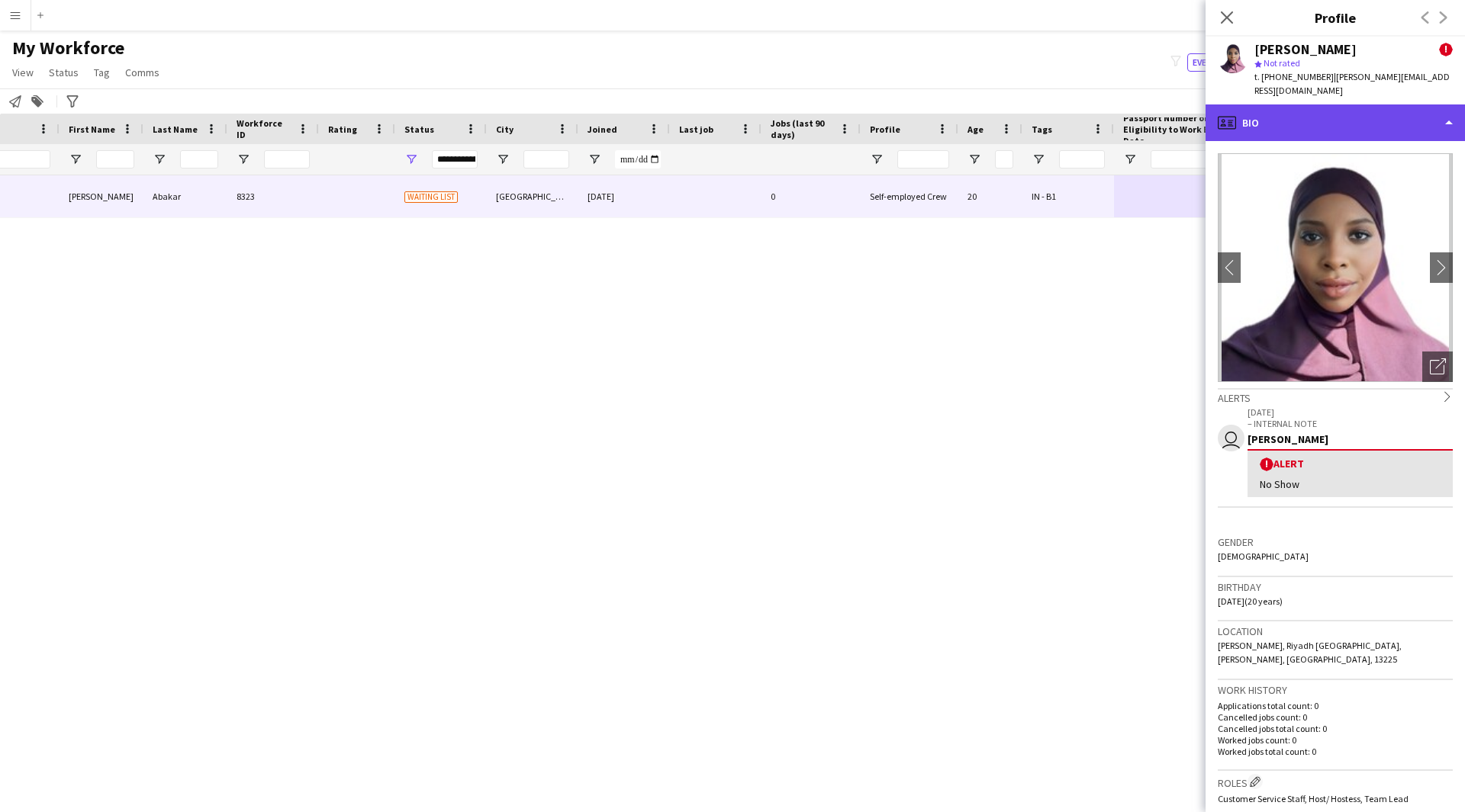
click at [1347, 104] on div "profile Bio" at bounding box center [1335, 122] width 260 height 36
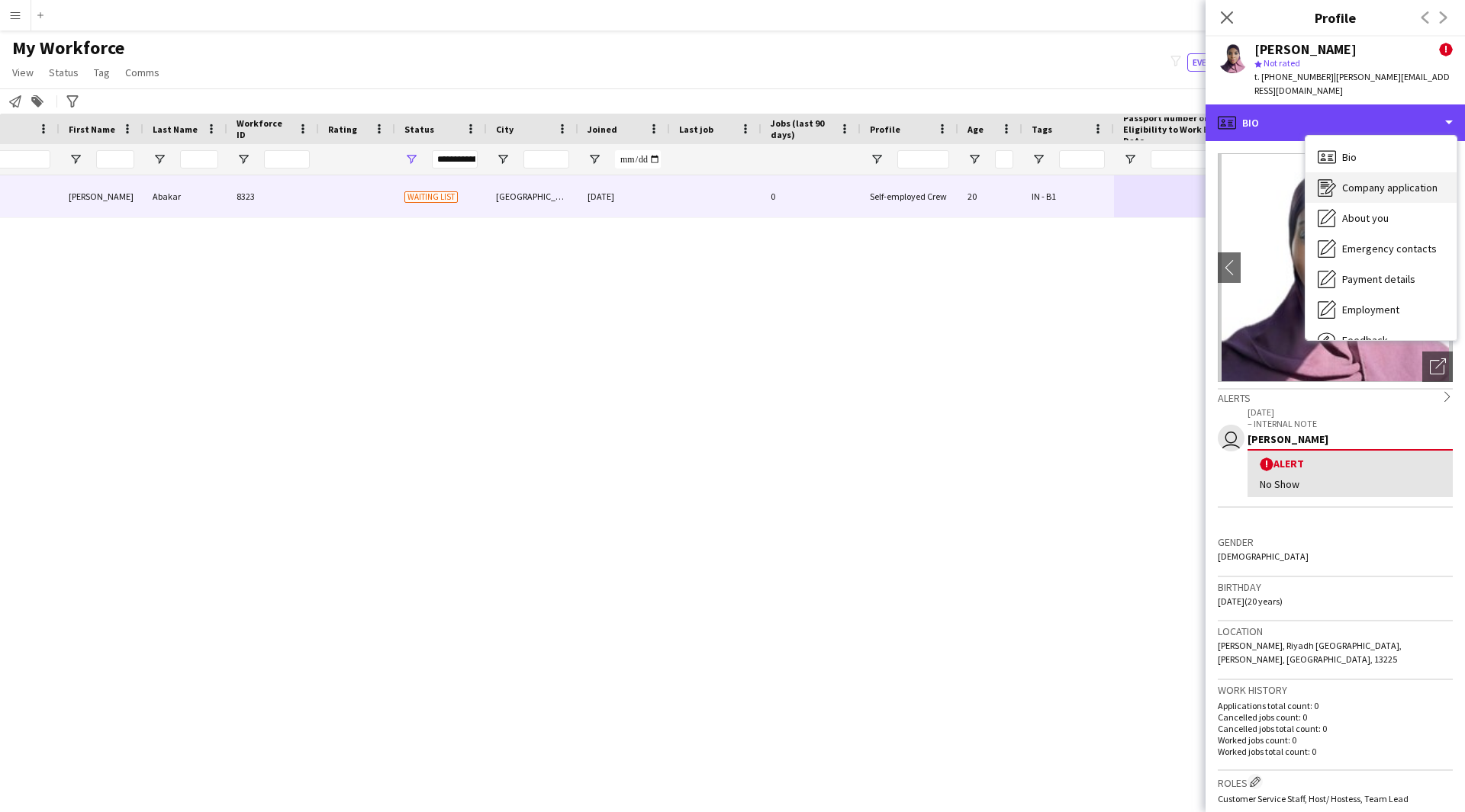
scroll to position [52, 0]
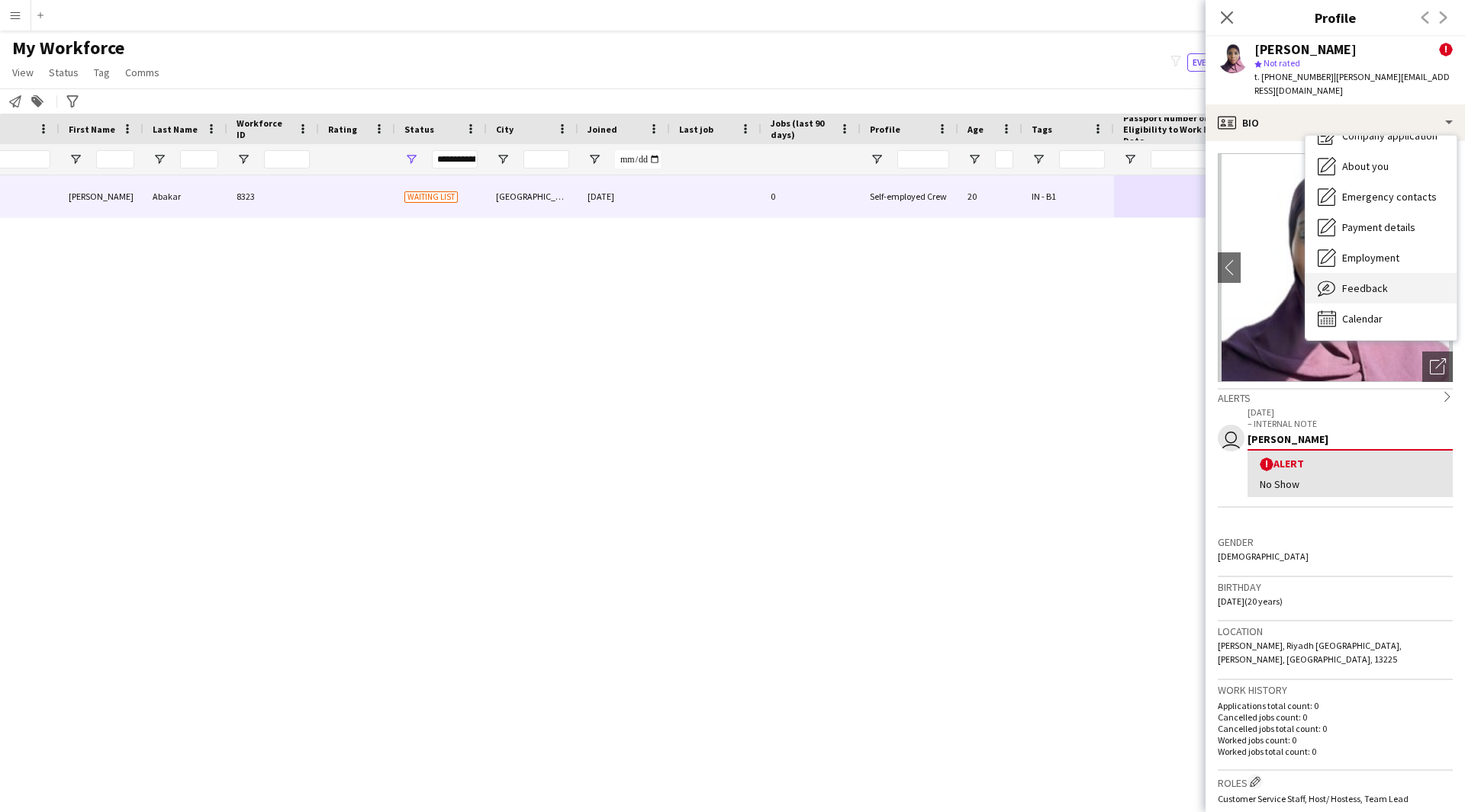
click at [1359, 282] on span "Feedback" at bounding box center [1365, 289] width 46 height 14
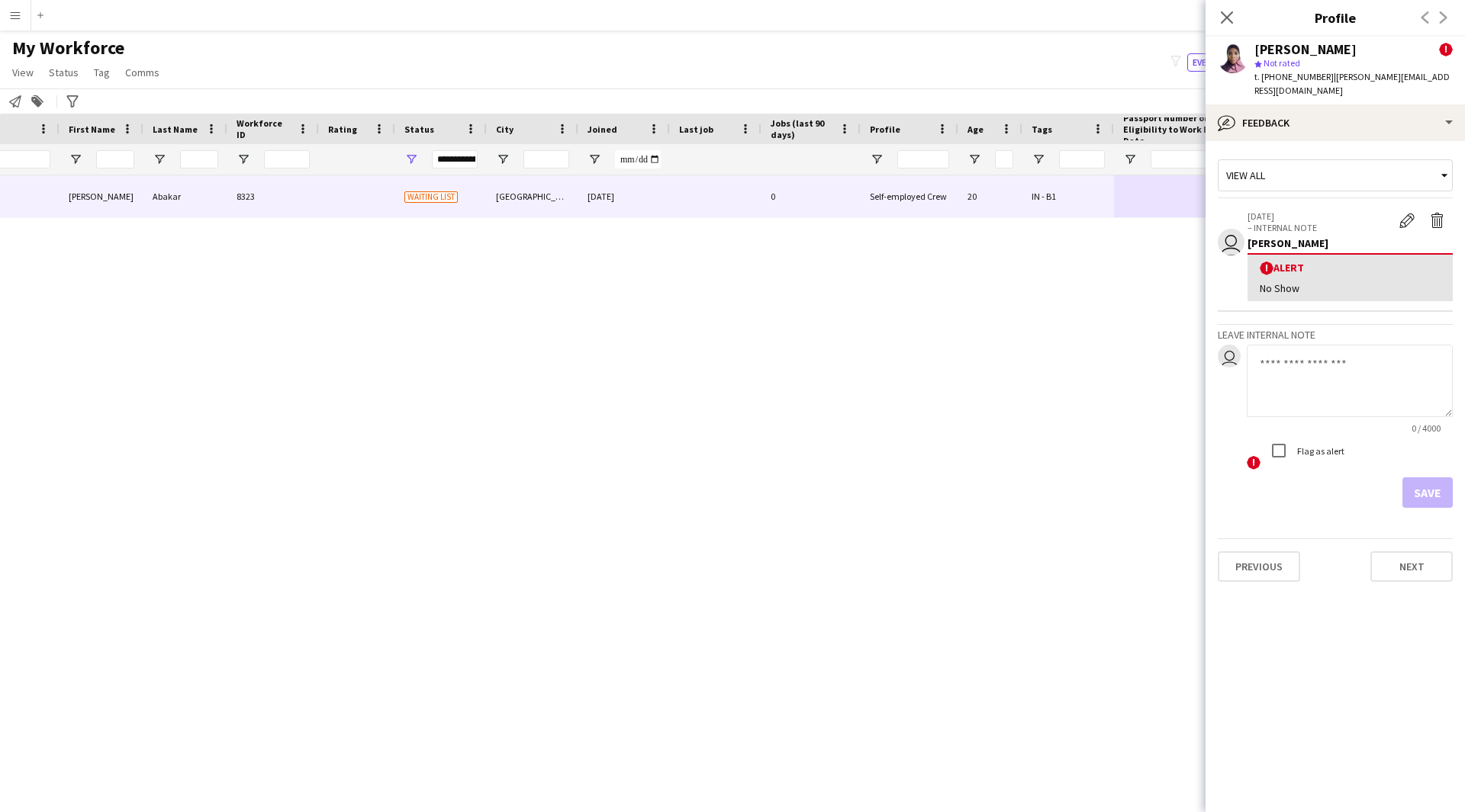
click at [1297, 361] on textarea at bounding box center [1349, 380] width 206 height 72
click at [1408, 213] on app-icon "Edit alert" at bounding box center [1406, 220] width 15 height 15
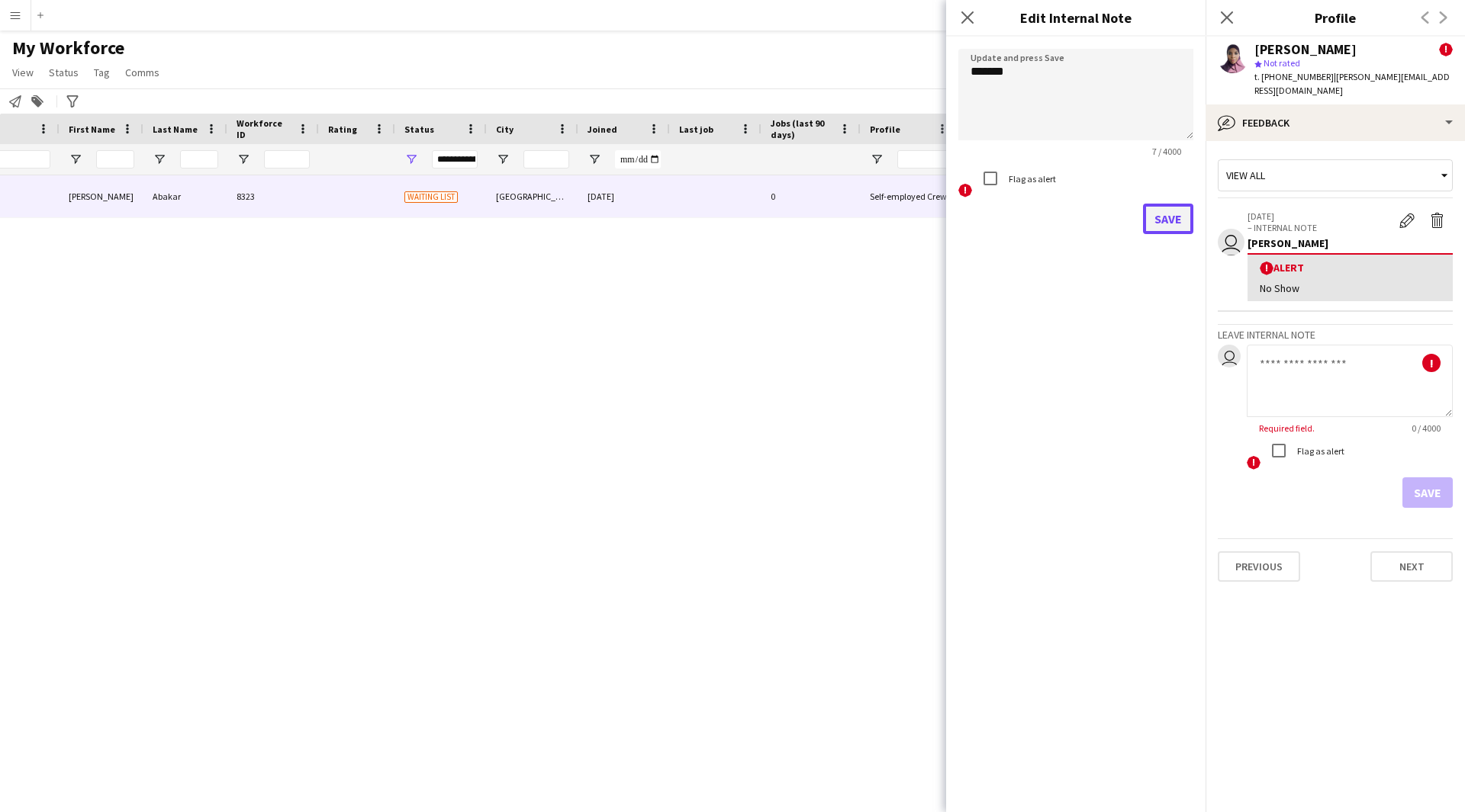
click at [1167, 219] on button "Save" at bounding box center [1167, 219] width 50 height 31
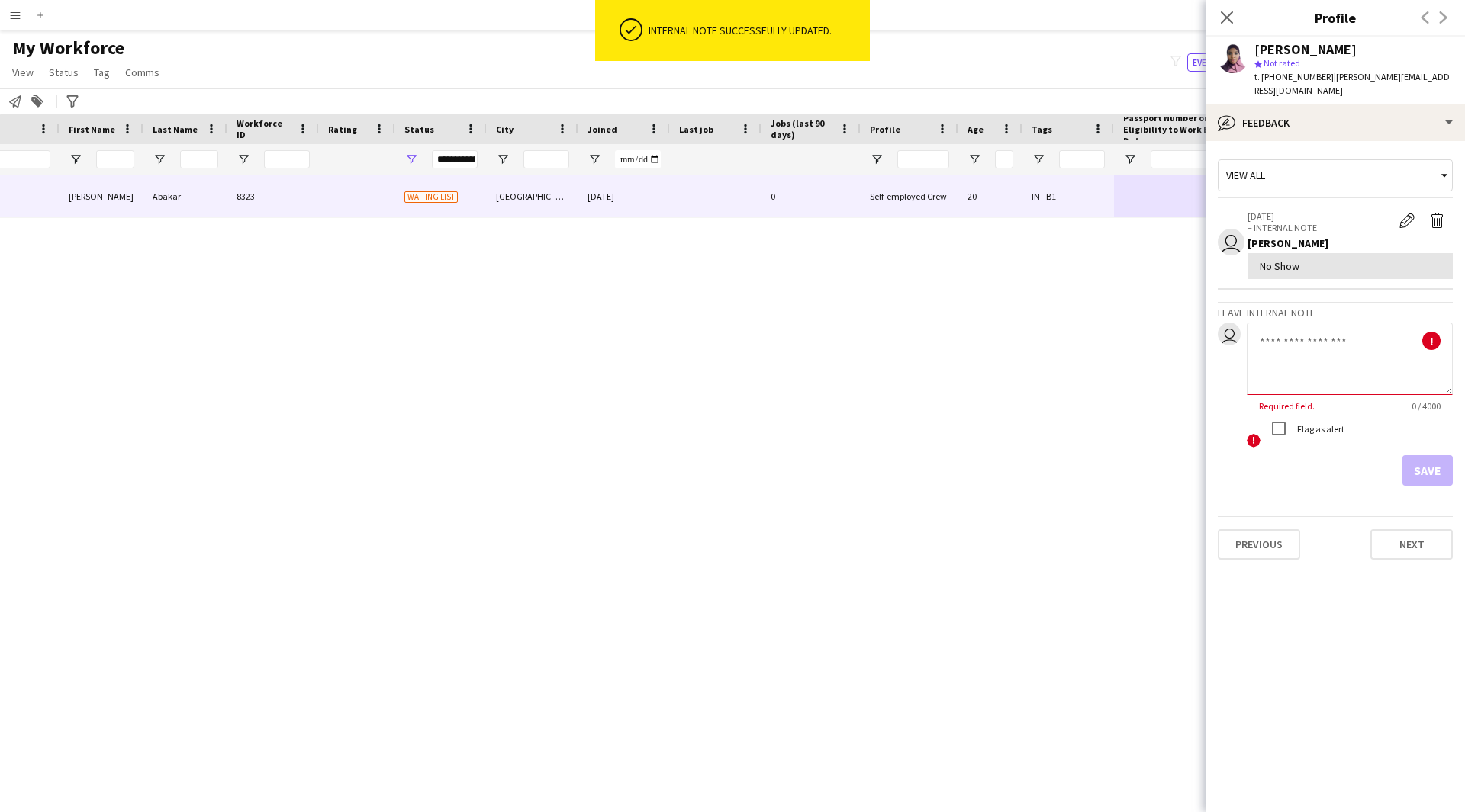
click at [1329, 327] on textarea at bounding box center [1349, 358] width 206 height 72
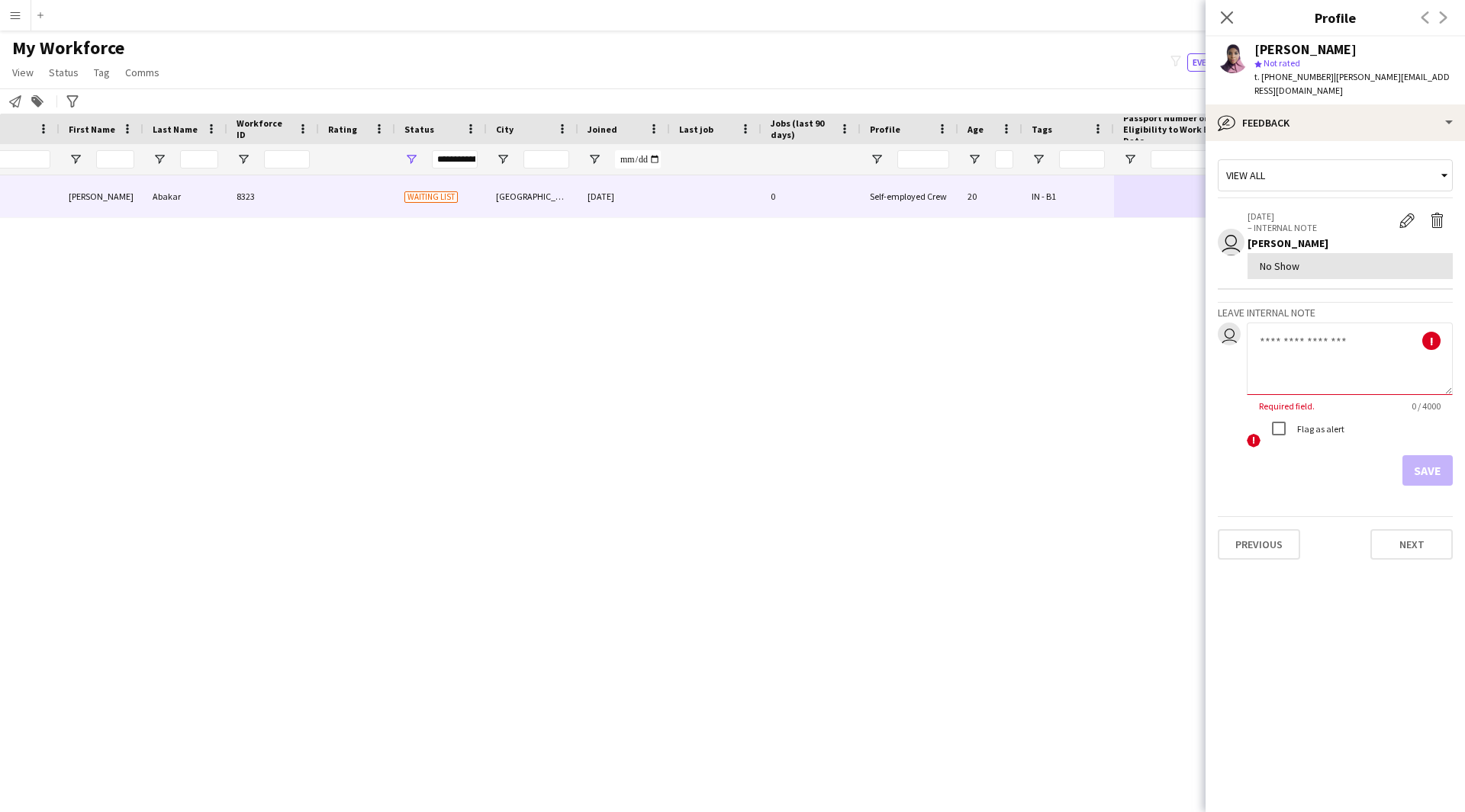
type textarea "*"
paste textarea "**********"
type textarea "**********"
click at [1430, 455] on button "Save" at bounding box center [1427, 470] width 50 height 31
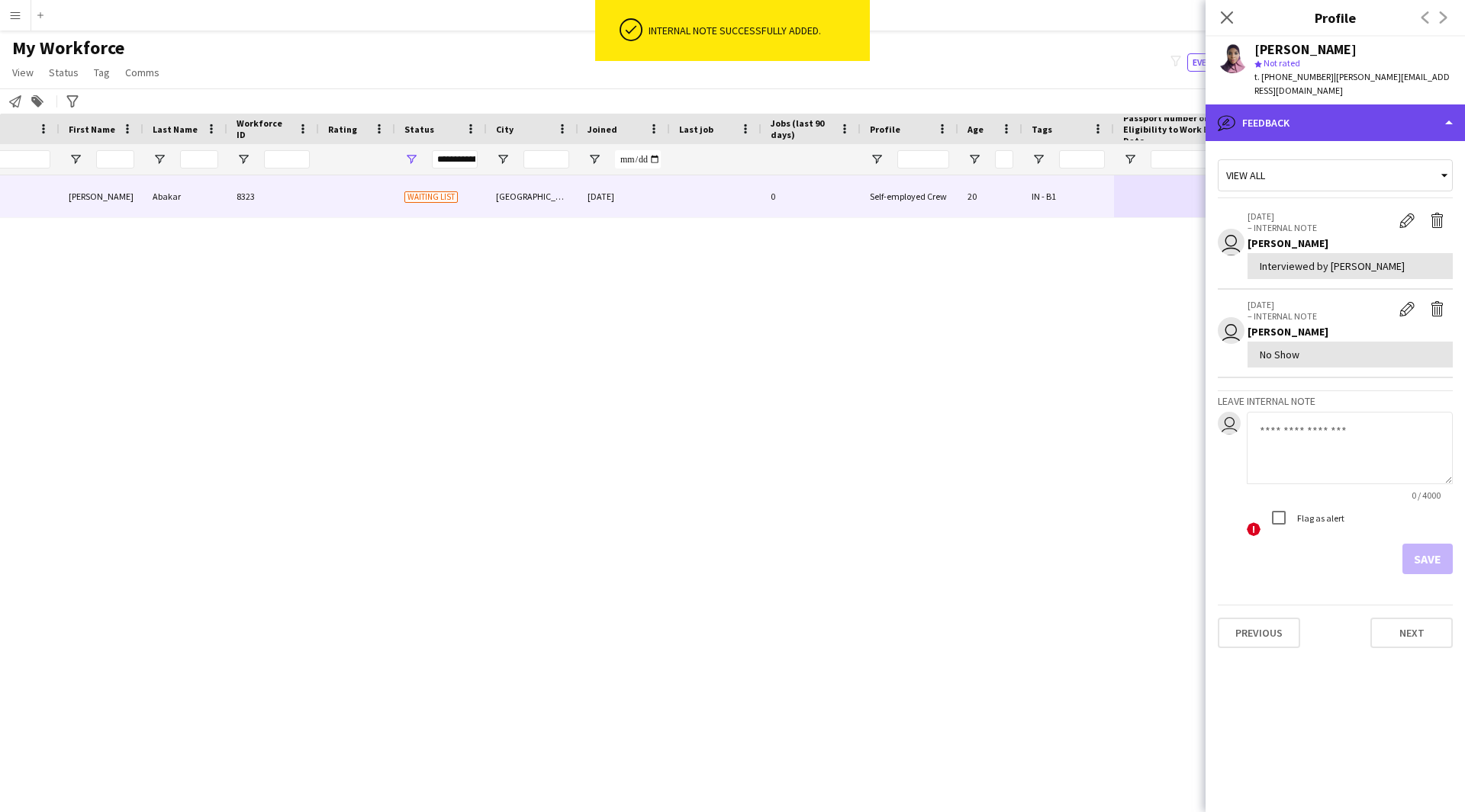
click at [1342, 114] on div "bubble-pencil Feedback" at bounding box center [1335, 122] width 260 height 36
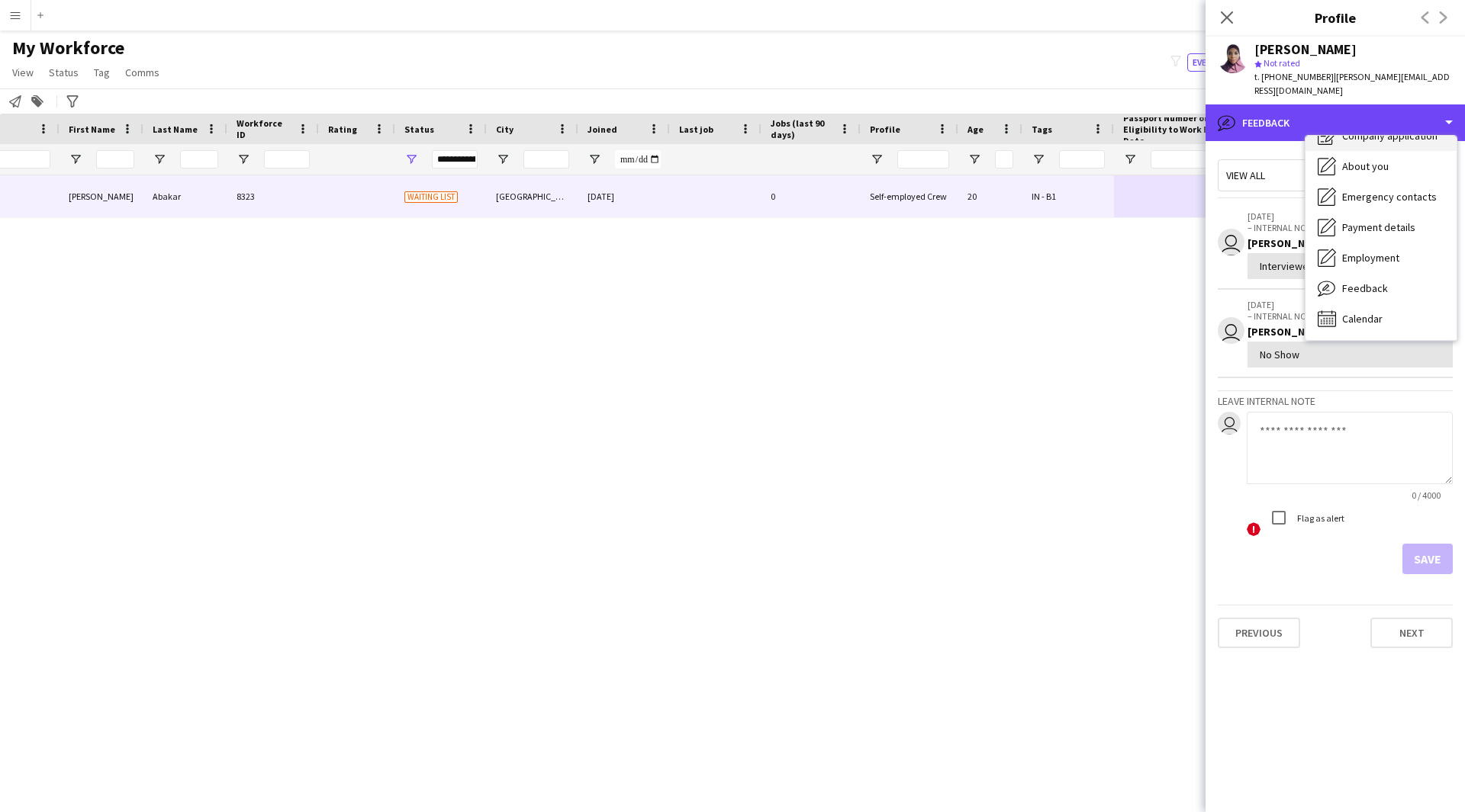
scroll to position [0, 0]
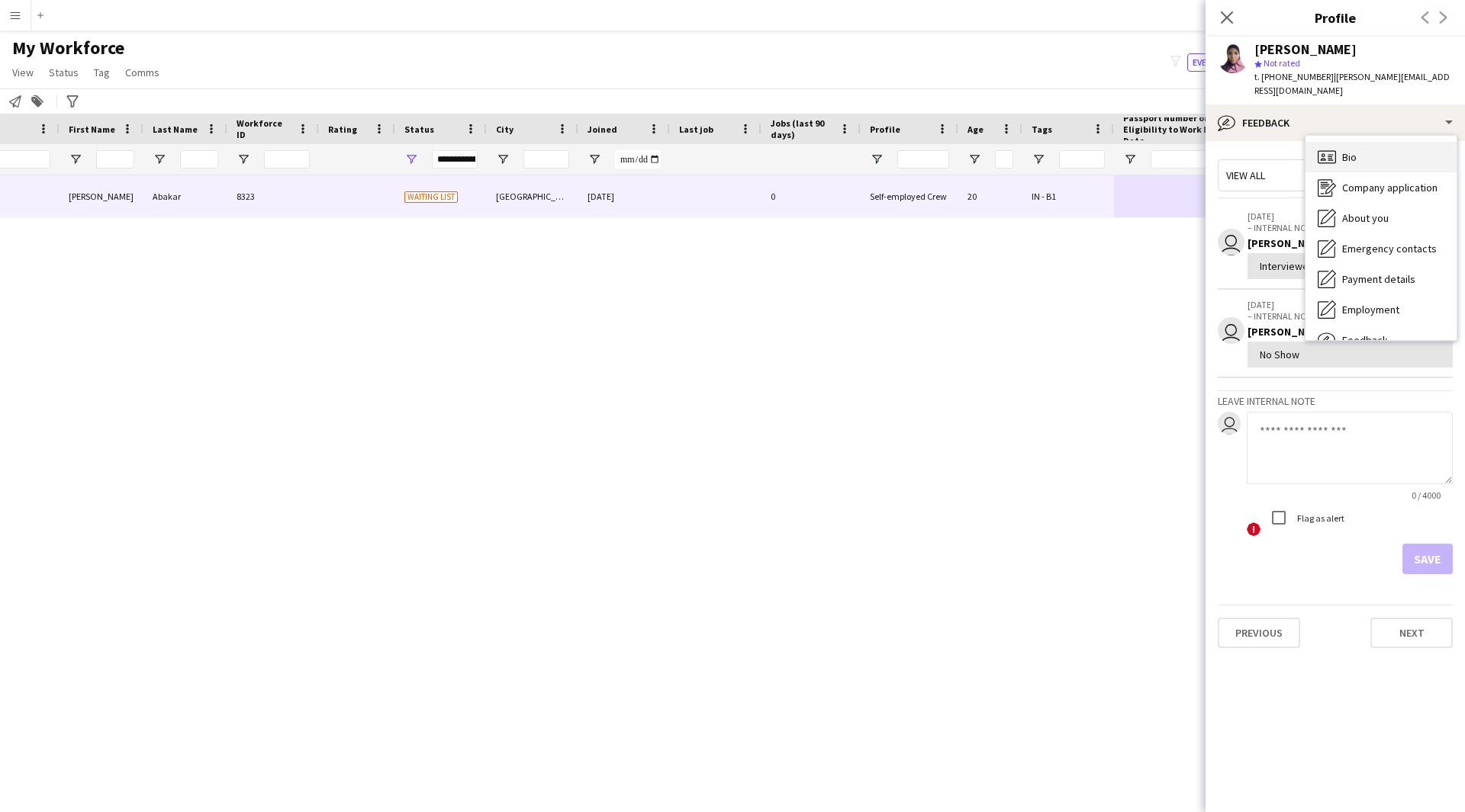
click at [1369, 142] on div "Bio Bio" at bounding box center [1380, 157] width 151 height 31
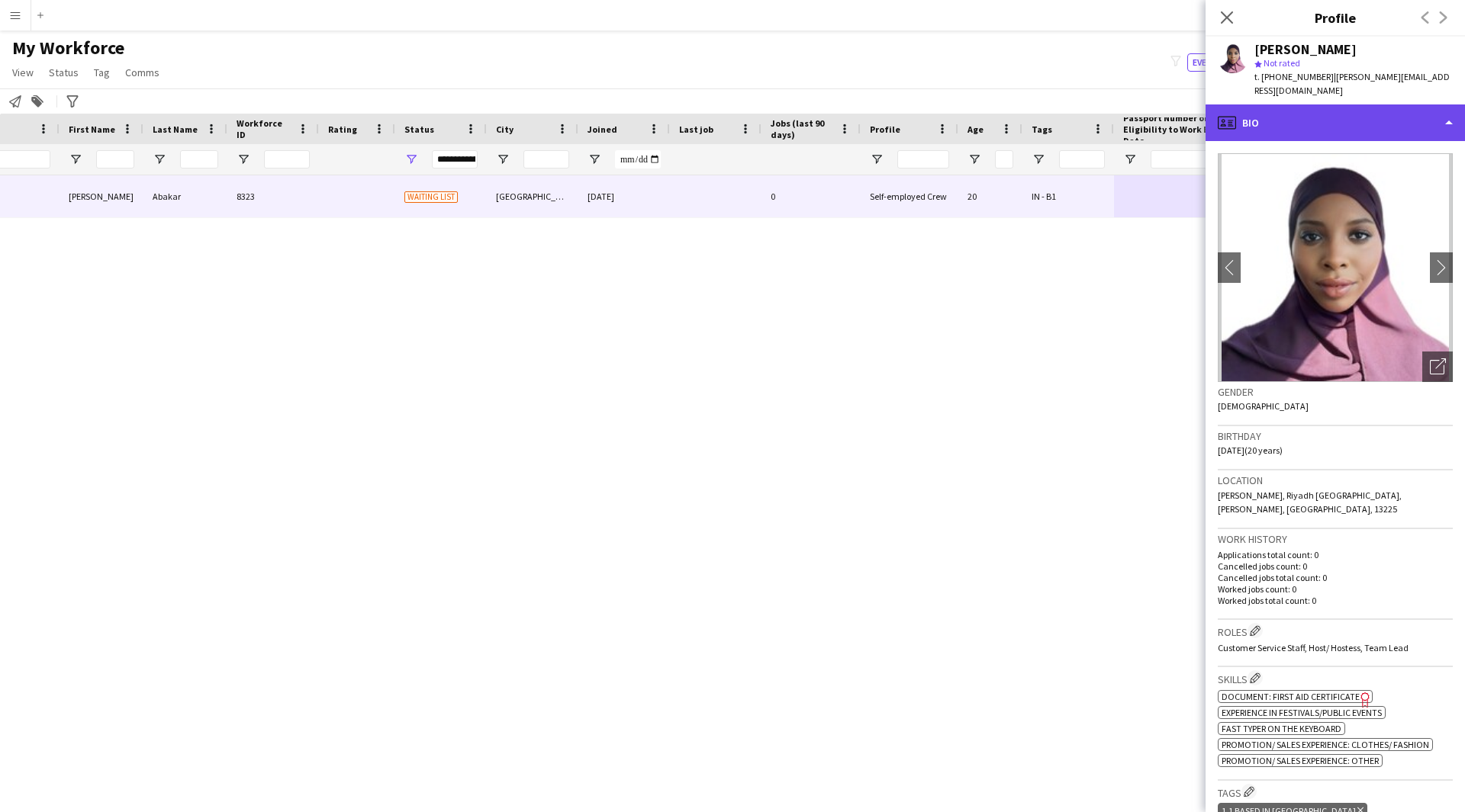
click at [1301, 109] on div "profile Bio" at bounding box center [1335, 122] width 260 height 36
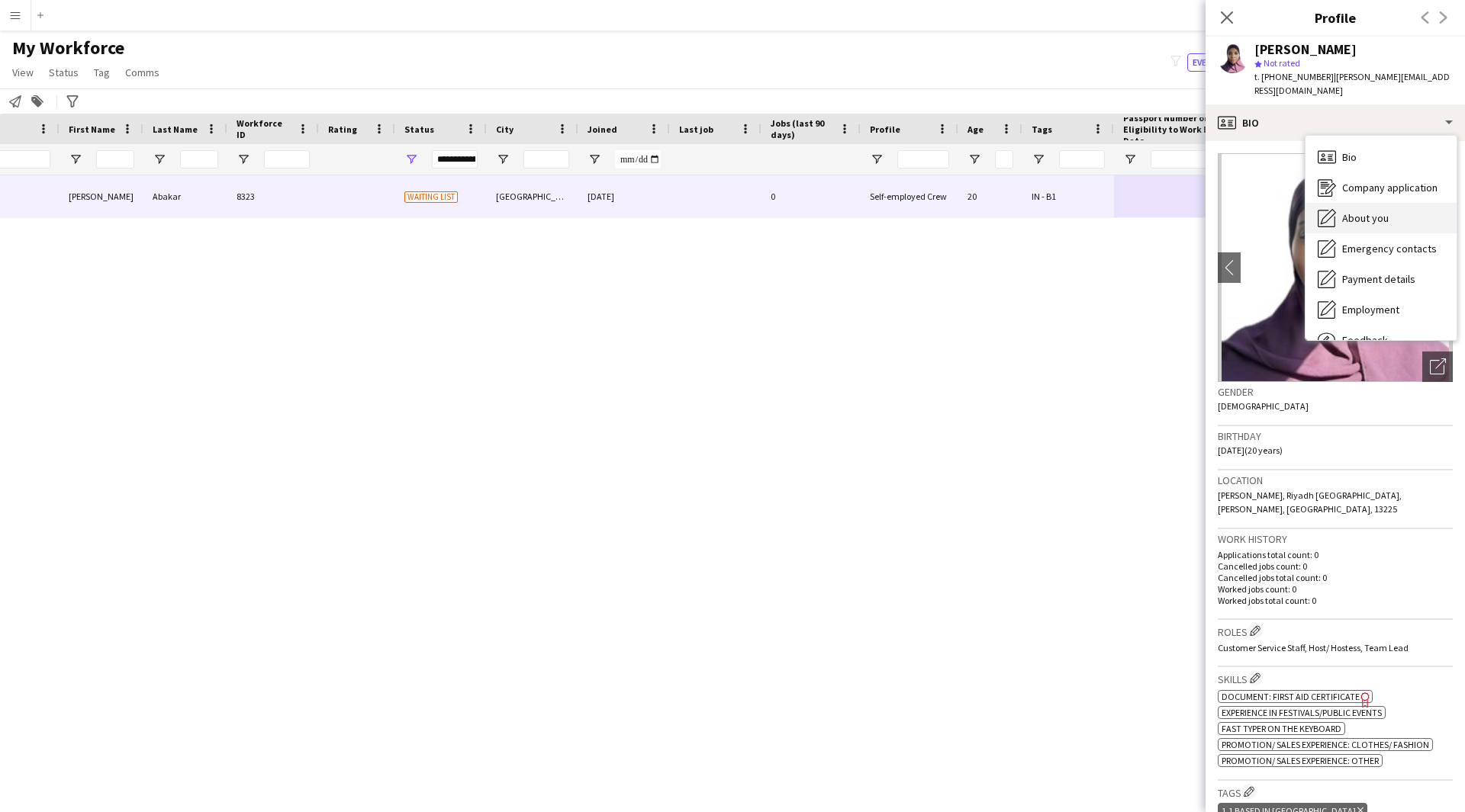
click at [1364, 211] on span "About you" at bounding box center [1365, 218] width 47 height 14
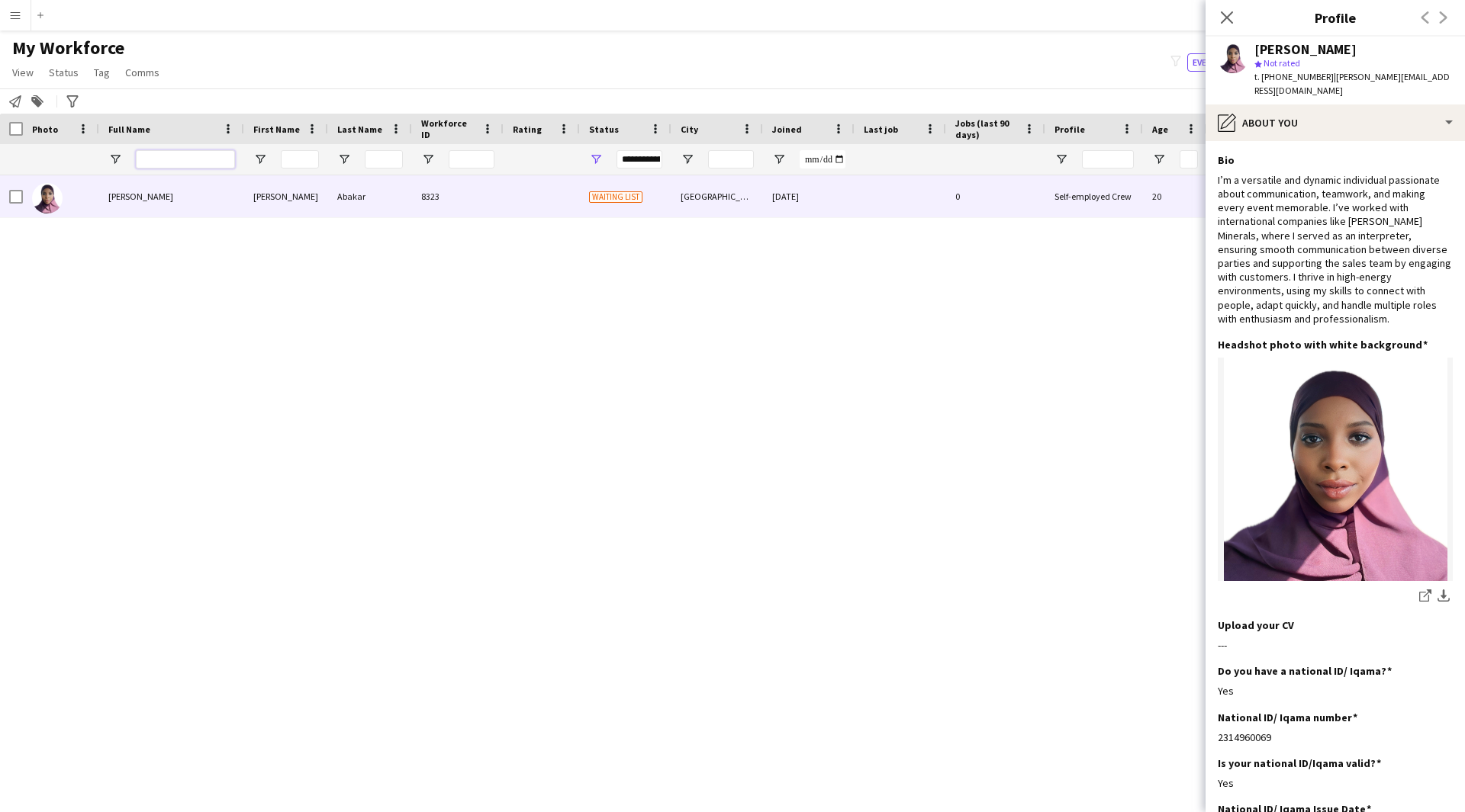
click at [213, 162] on input "Full Name Filter Input" at bounding box center [185, 159] width 99 height 19
click at [1229, 16] on icon at bounding box center [1226, 17] width 14 height 14
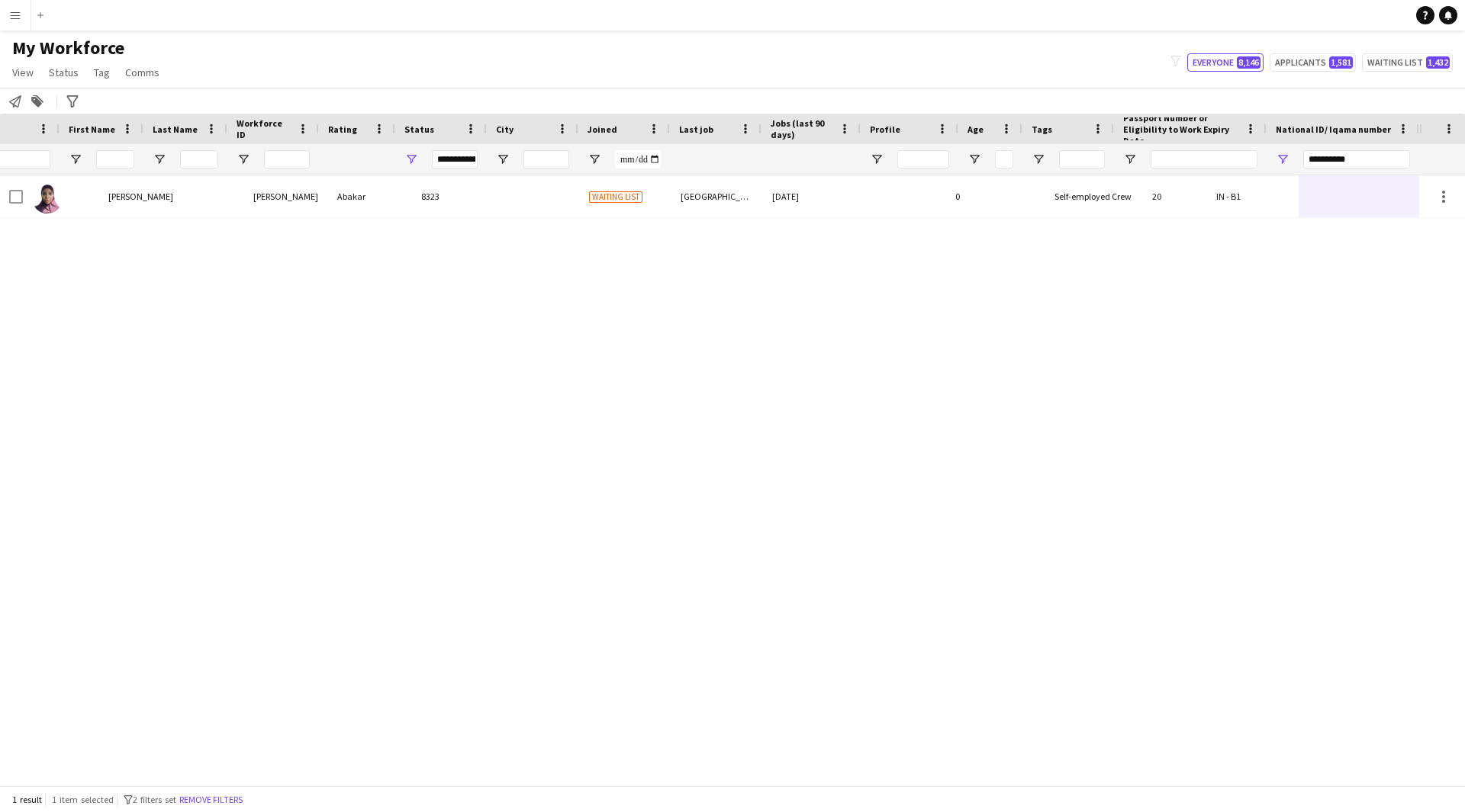
scroll to position [0, 185]
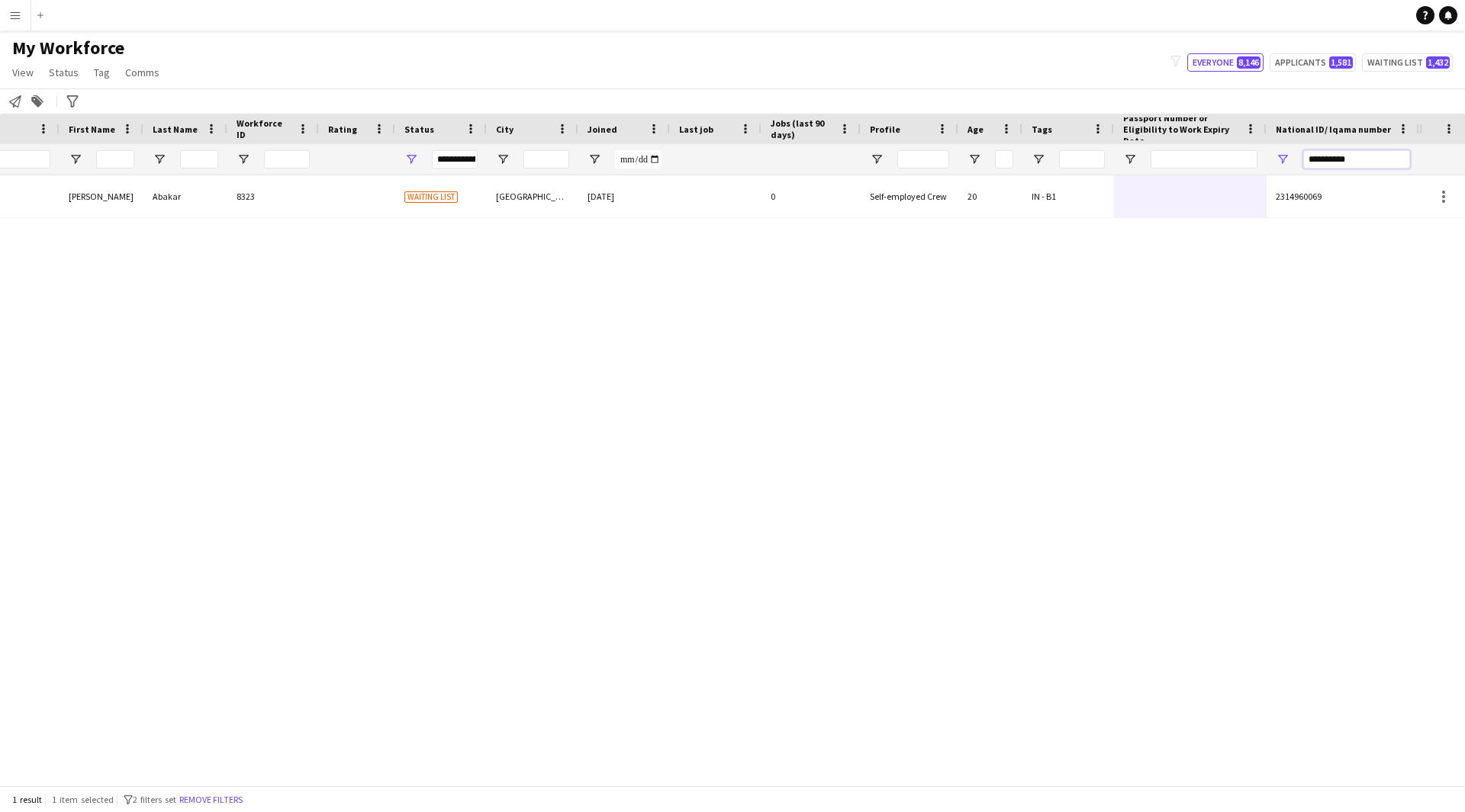
click at [1370, 154] on input "**********" at bounding box center [1356, 159] width 107 height 19
drag, startPoint x: 1370, startPoint y: 154, endPoint x: 1163, endPoint y: 182, distance: 208.9
click at [1163, 182] on div "Workforce Details Profile Data Photo First Name Last Name 0" at bounding box center [732, 449] width 1465 height 672
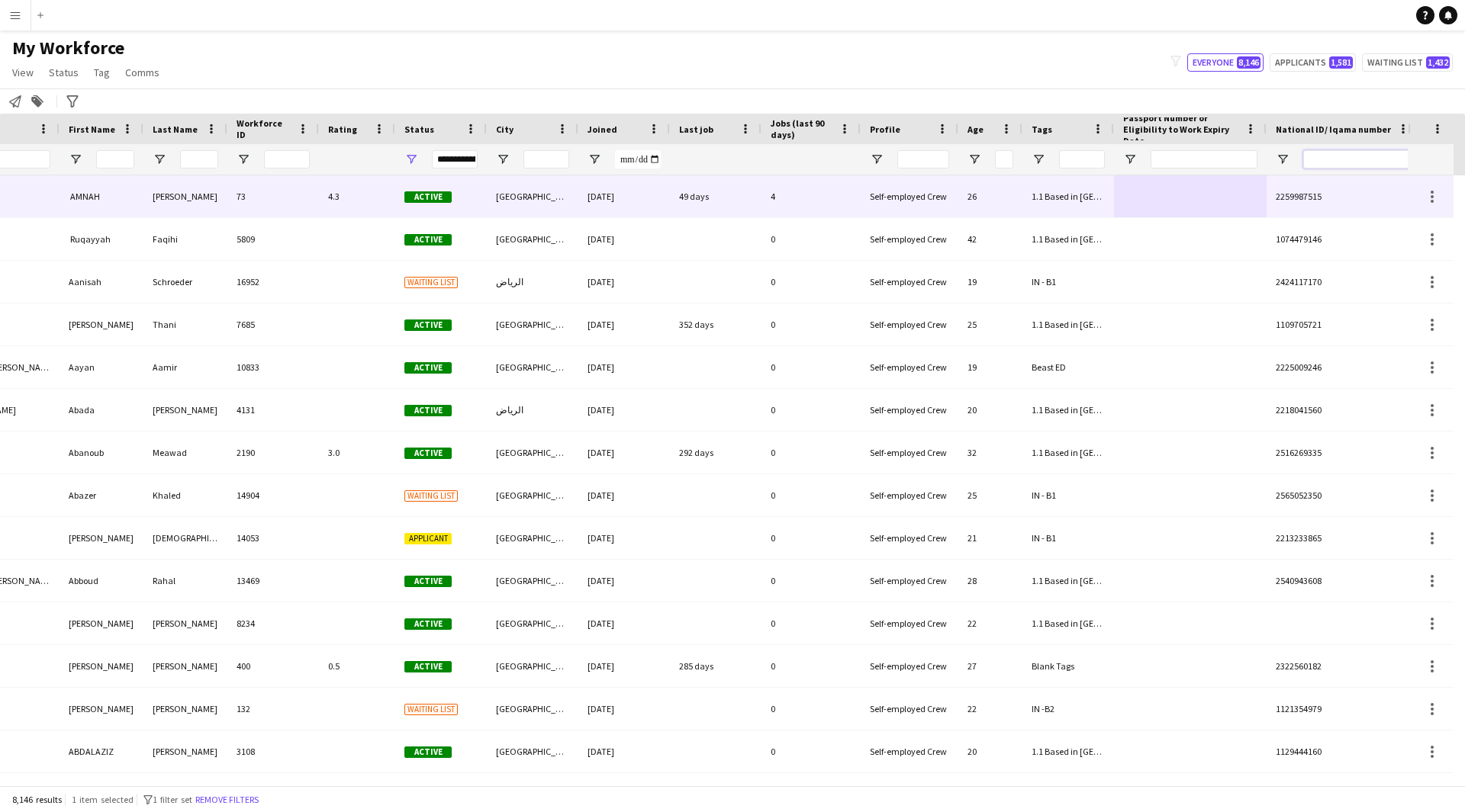
scroll to position [0, 0]
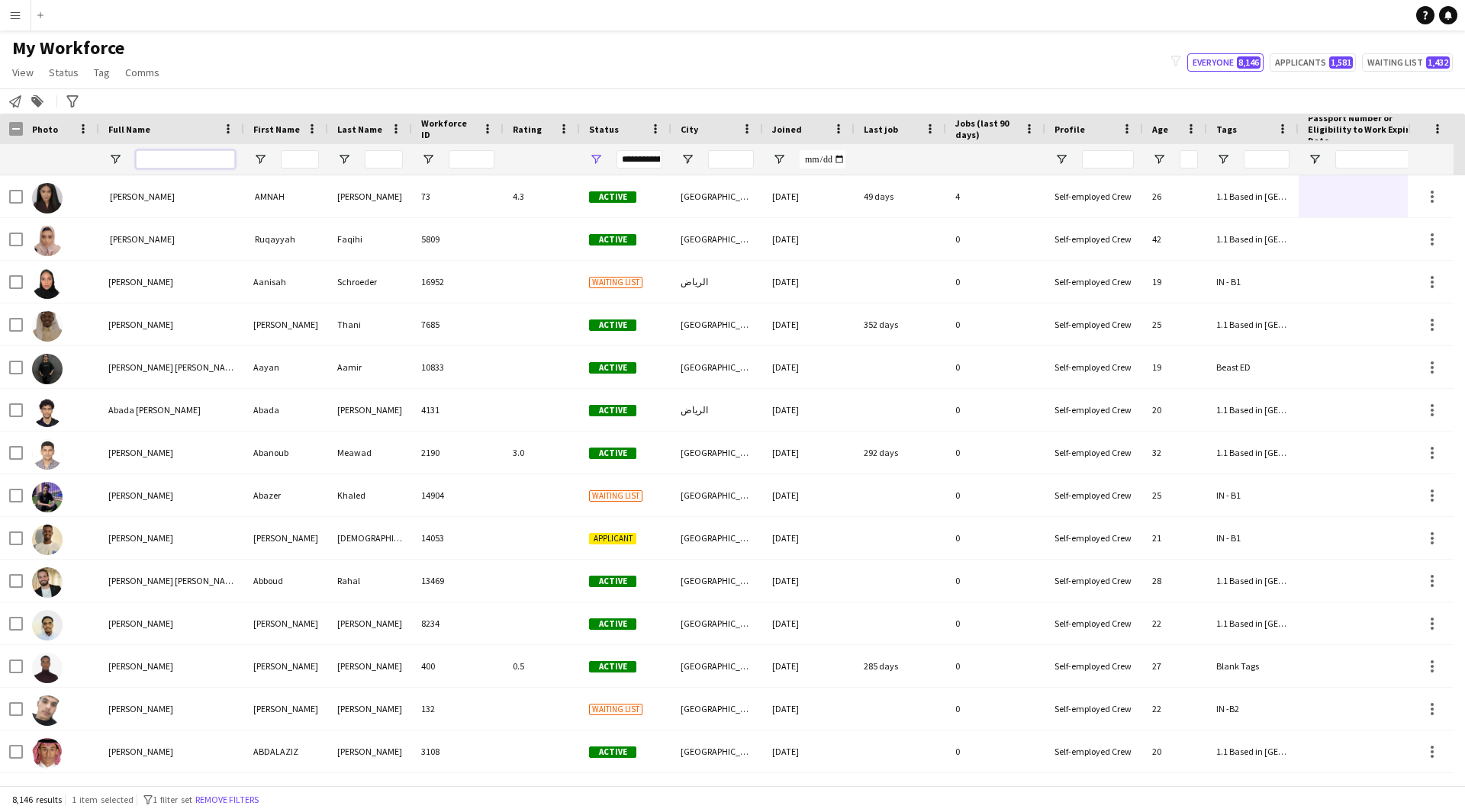
click at [213, 163] on input "Full Name Filter Input" at bounding box center [185, 159] width 99 height 19
paste input "**********"
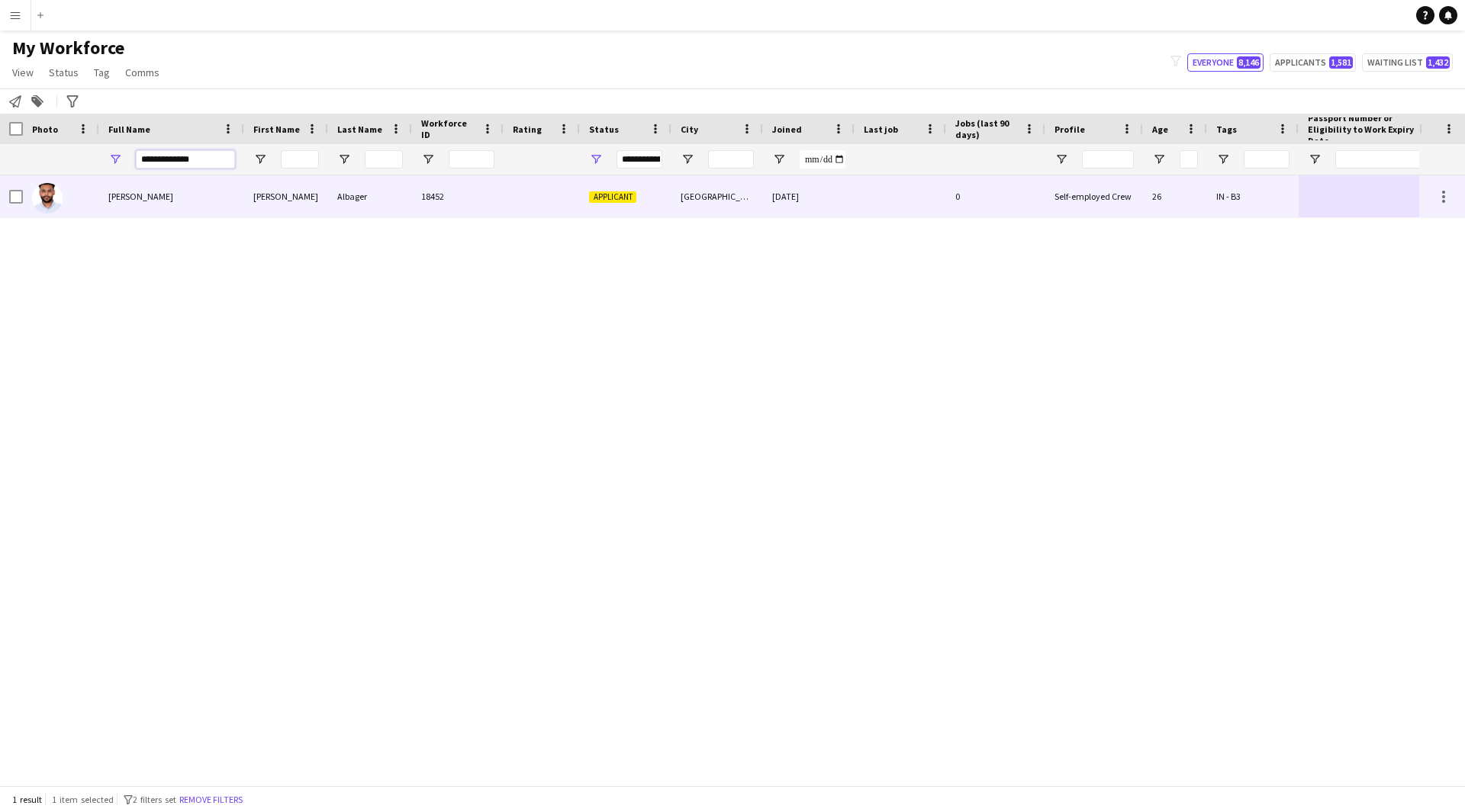
type input "**********"
click at [474, 201] on div "18452" at bounding box center [457, 197] width 92 height 42
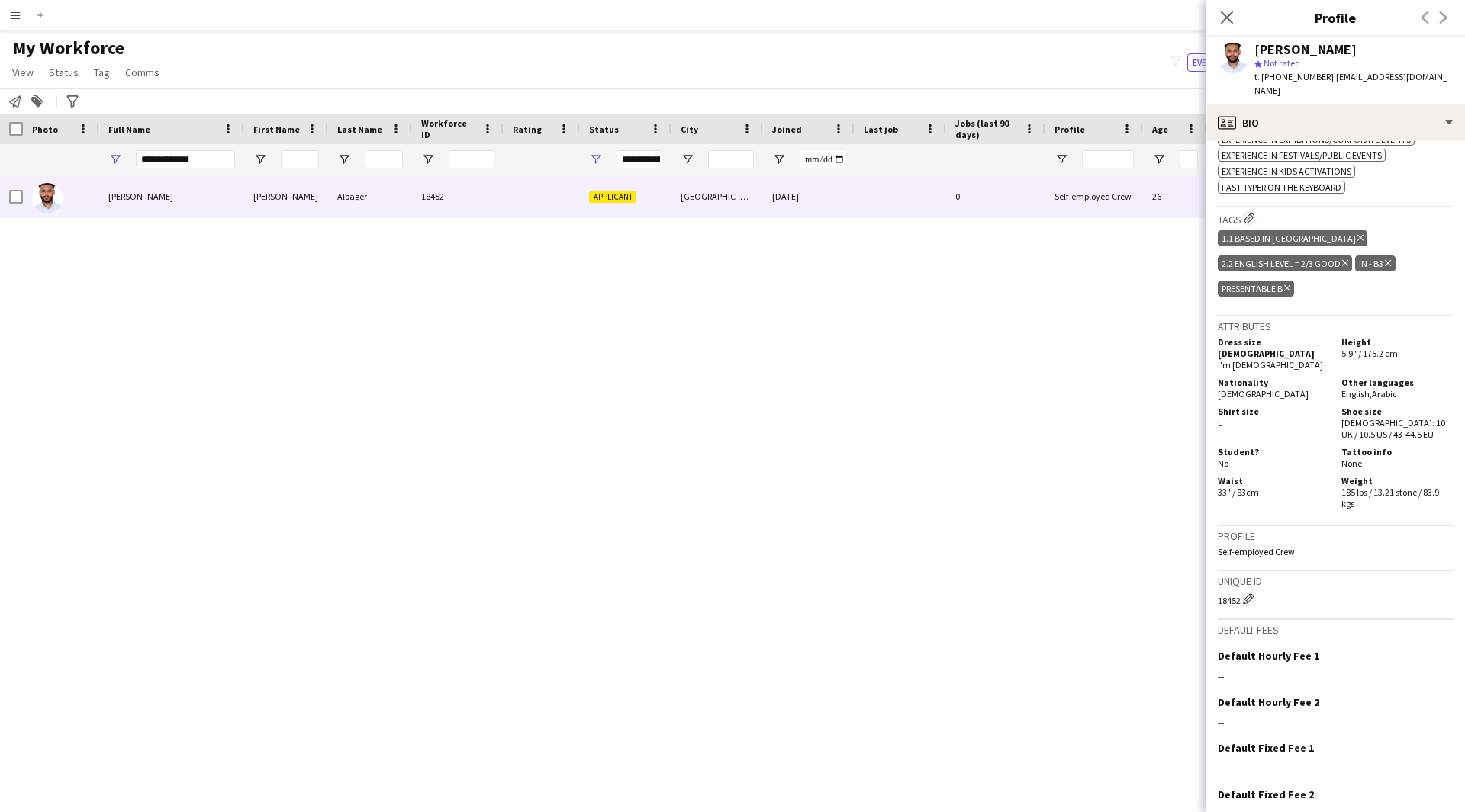
scroll to position [658, 0]
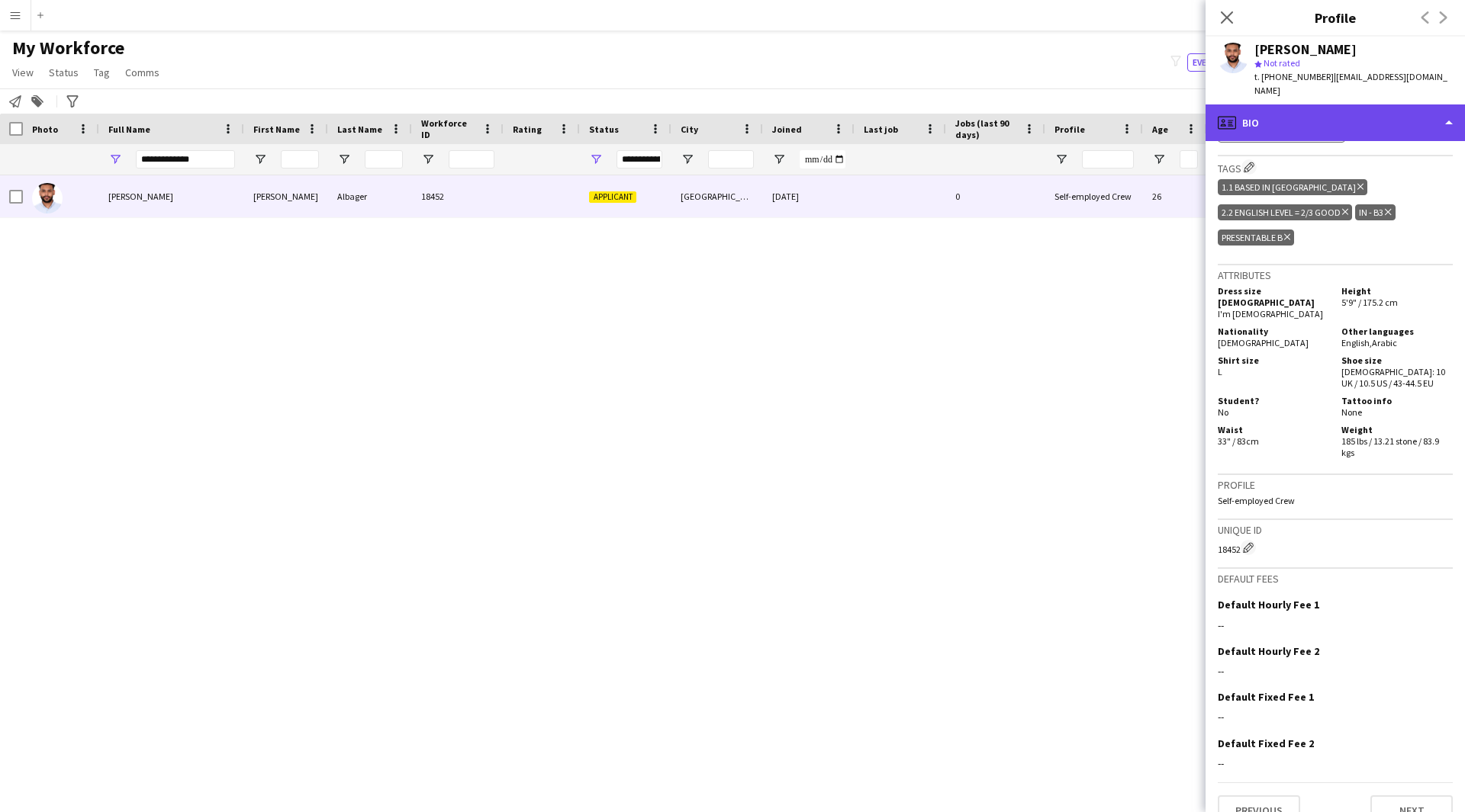
click at [1336, 104] on div "profile Bio" at bounding box center [1335, 122] width 260 height 36
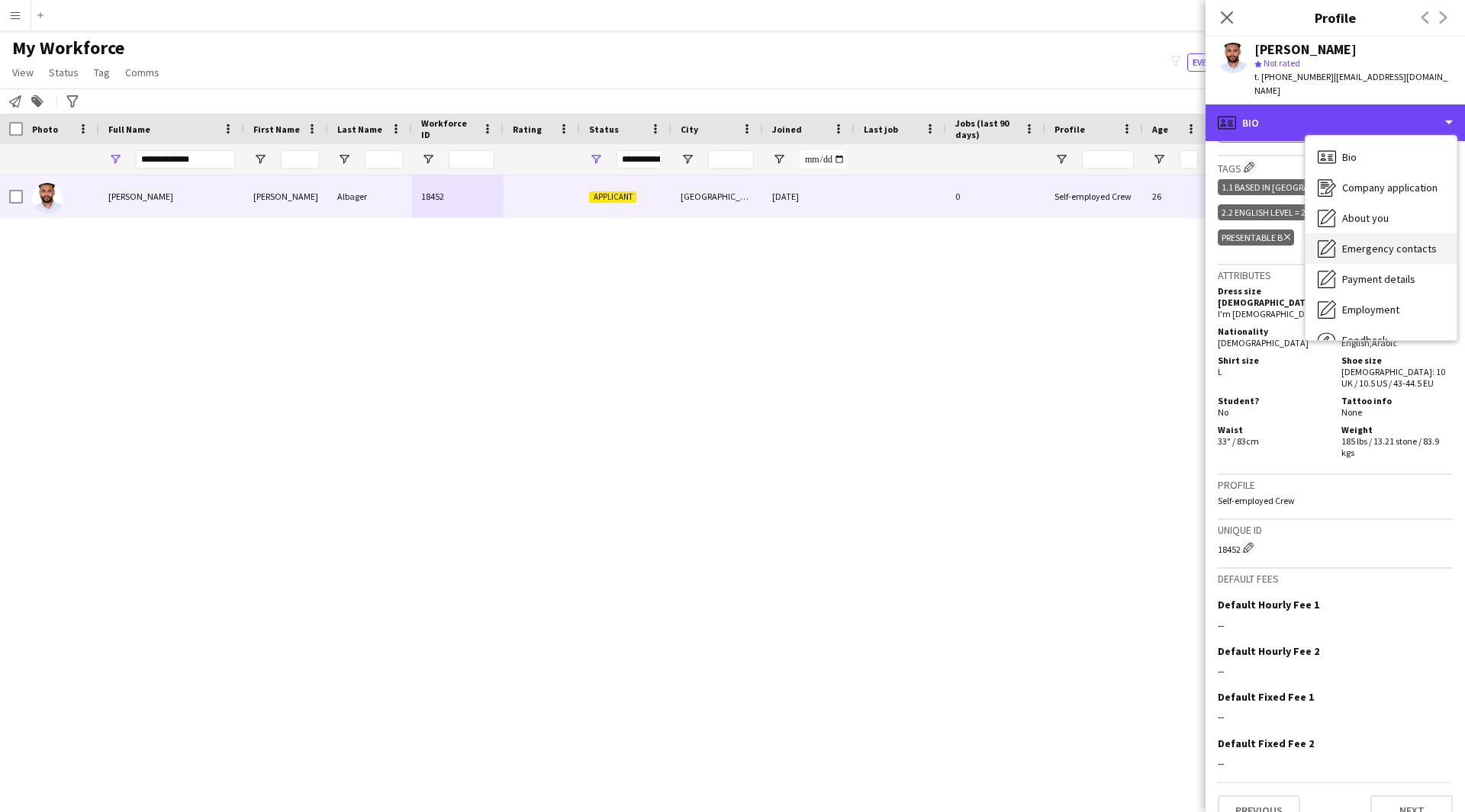
scroll to position [52, 0]
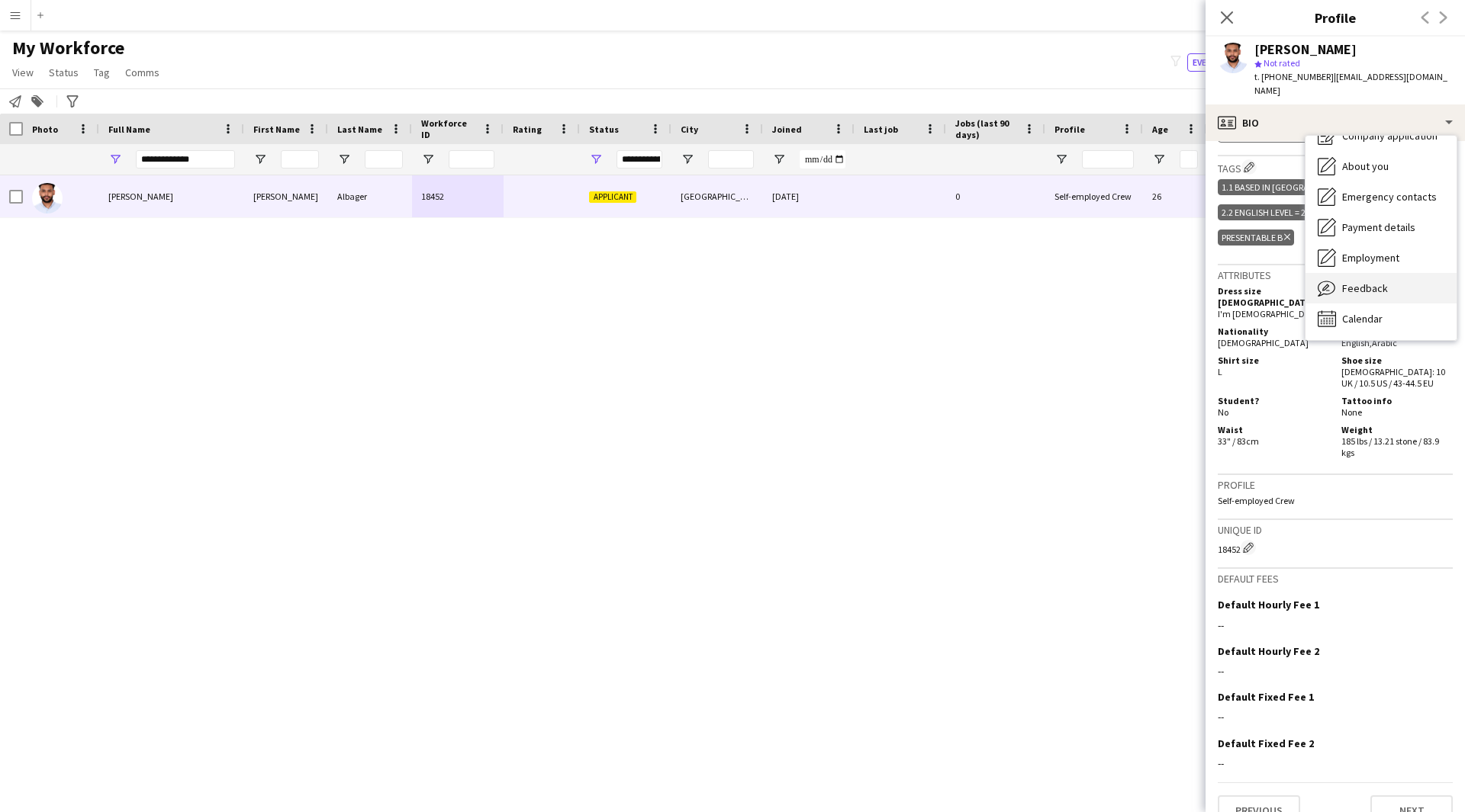
click at [1367, 282] on span "Feedback" at bounding box center [1365, 289] width 46 height 14
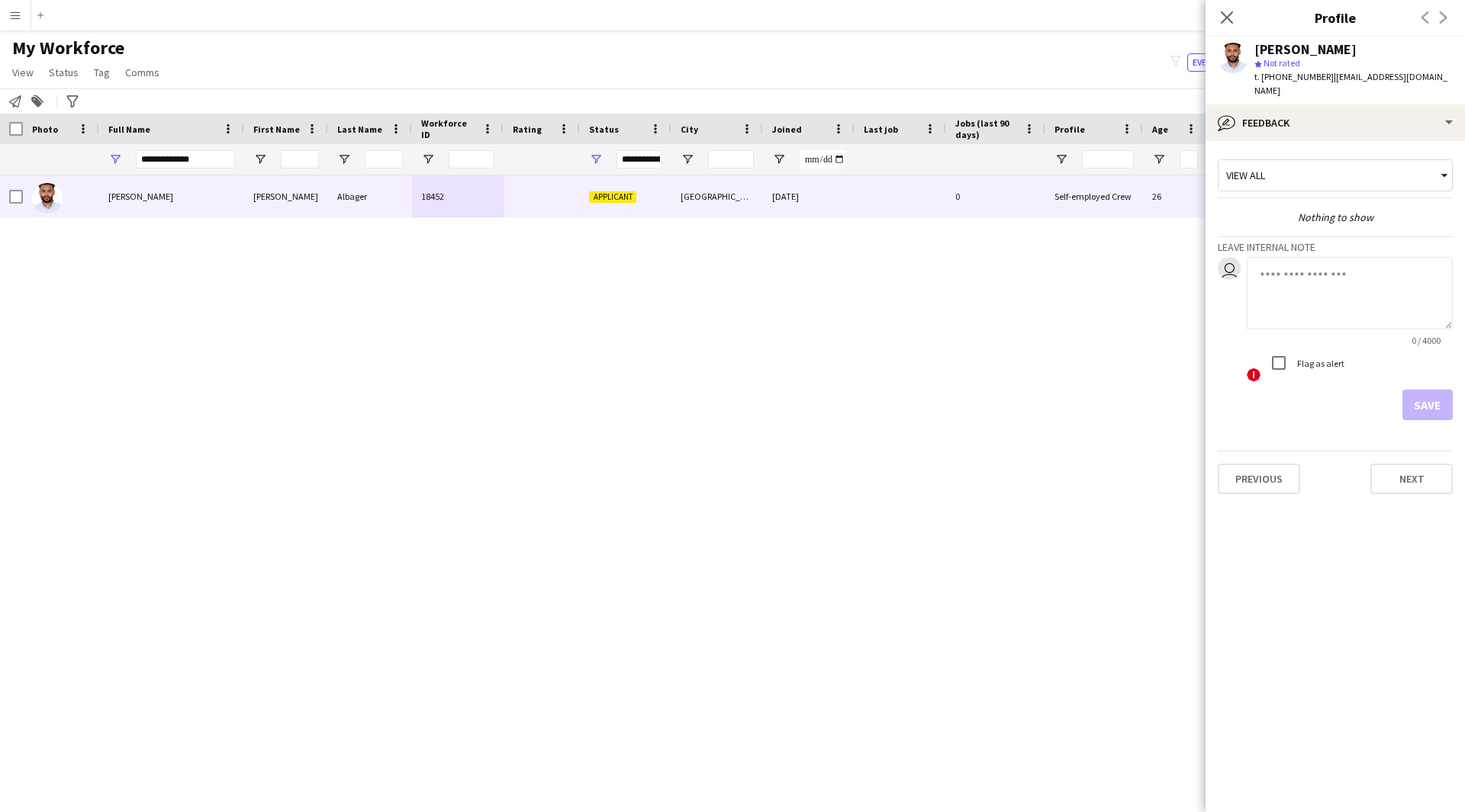
click at [1314, 300] on textarea at bounding box center [1349, 293] width 206 height 72
paste textarea "**********"
drag, startPoint x: 1377, startPoint y: 259, endPoint x: 1360, endPoint y: 259, distance: 17.0
click at [1360, 259] on textarea "**********" at bounding box center [1349, 293] width 206 height 72
type textarea "**********"
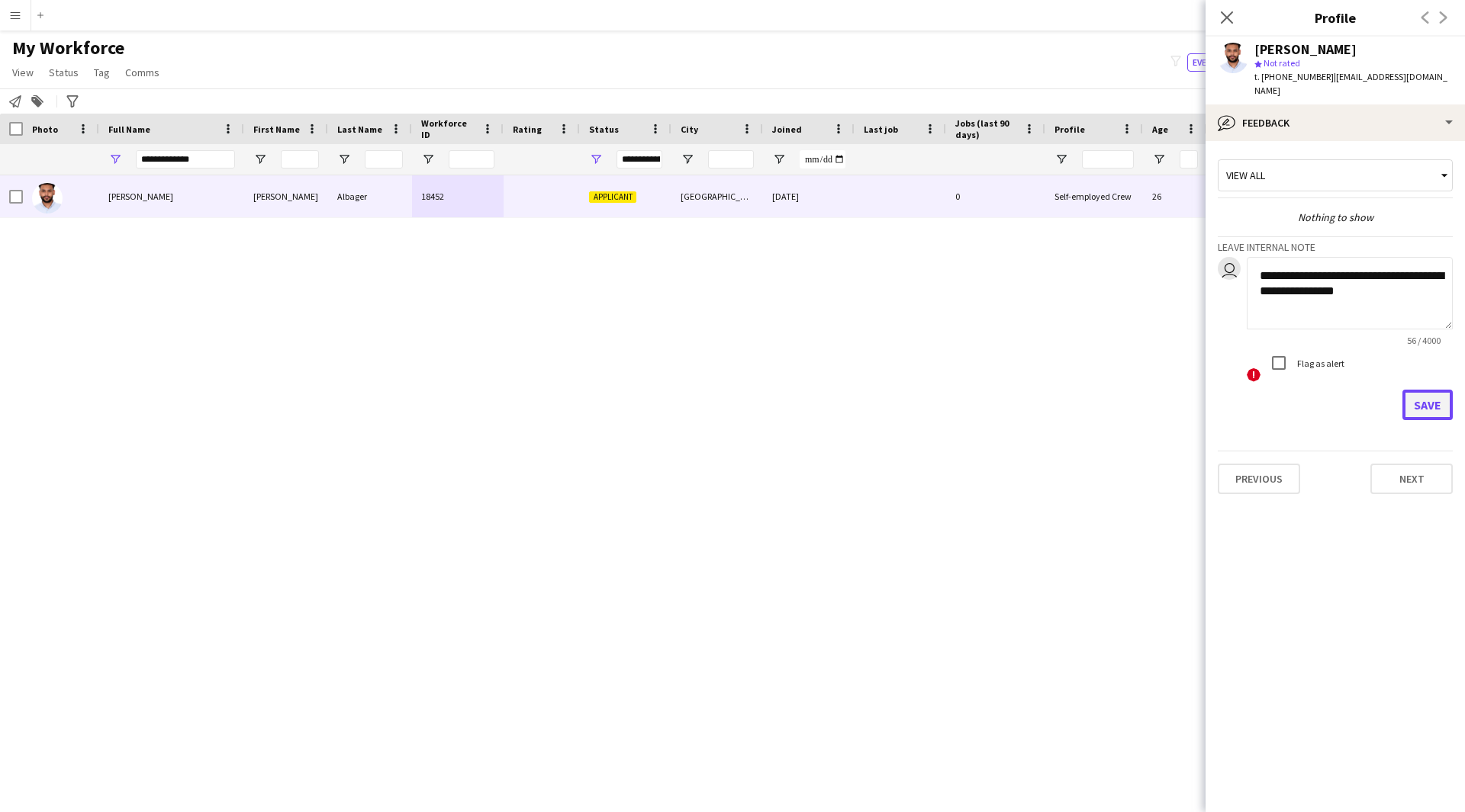
click at [1421, 389] on button "Save" at bounding box center [1427, 404] width 50 height 31
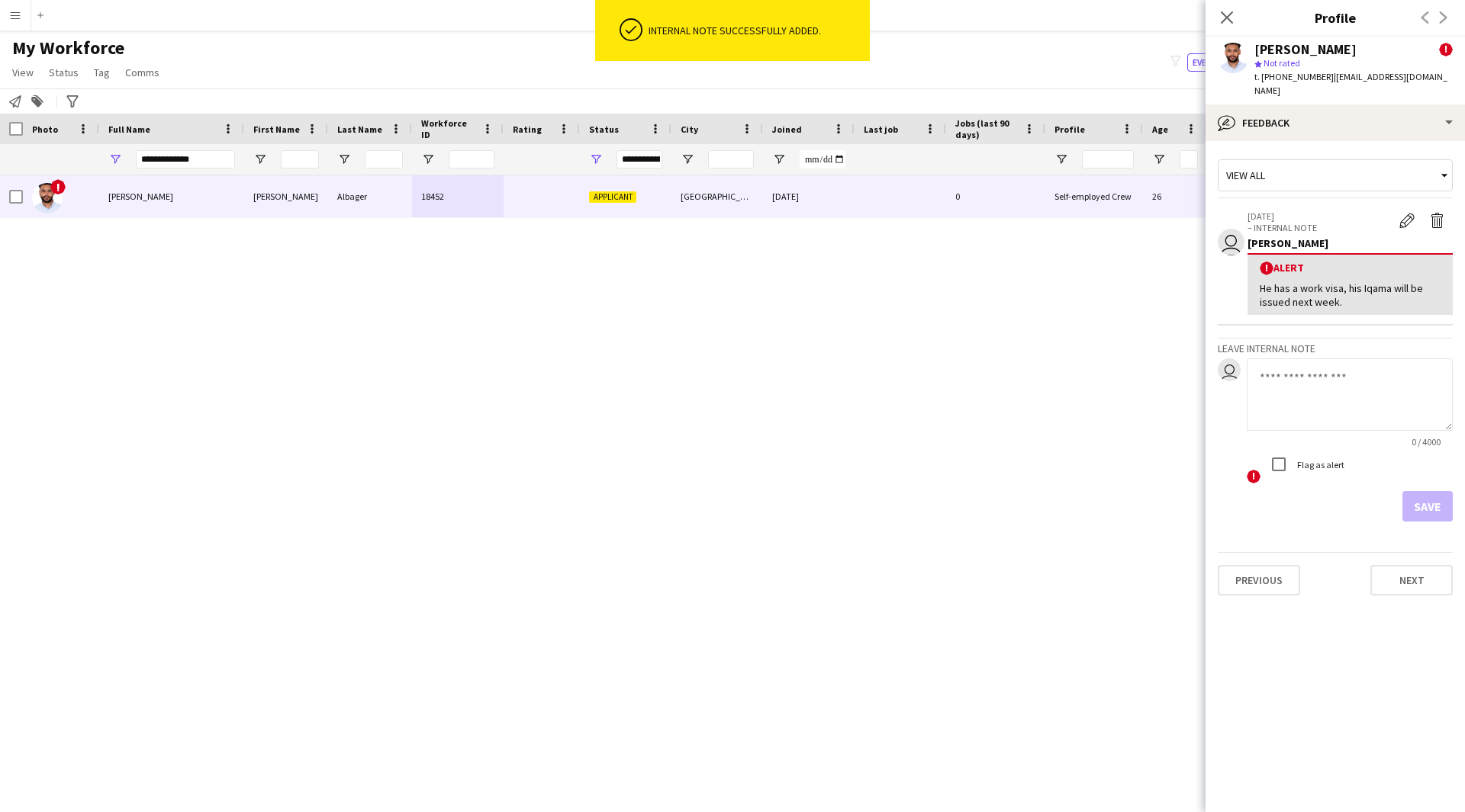
drag, startPoint x: 1357, startPoint y: 290, endPoint x: 1240, endPoint y: 277, distance: 117.7
click at [1240, 277] on app-crew-profile-feedback-alert "user [DATE] – INTERNAL NOTE Edit alert Delete alert [PERSON_NAME] ! Alert He ha…" at bounding box center [1335, 264] width 235 height 125
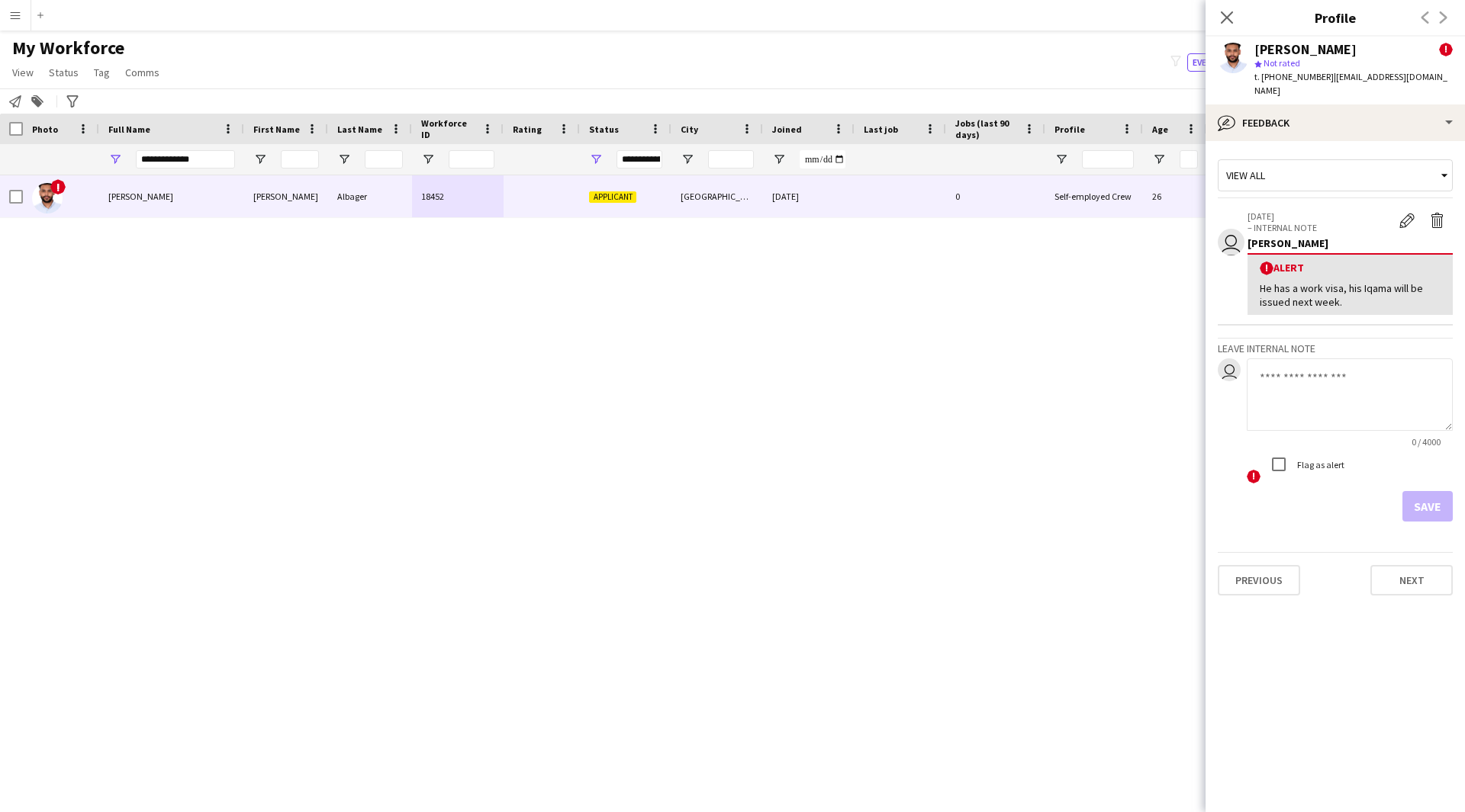
copy div "He has a work visa, his Iqama will be issued next week."
click at [1322, 116] on div "bubble-pencil Feedback" at bounding box center [1335, 122] width 260 height 36
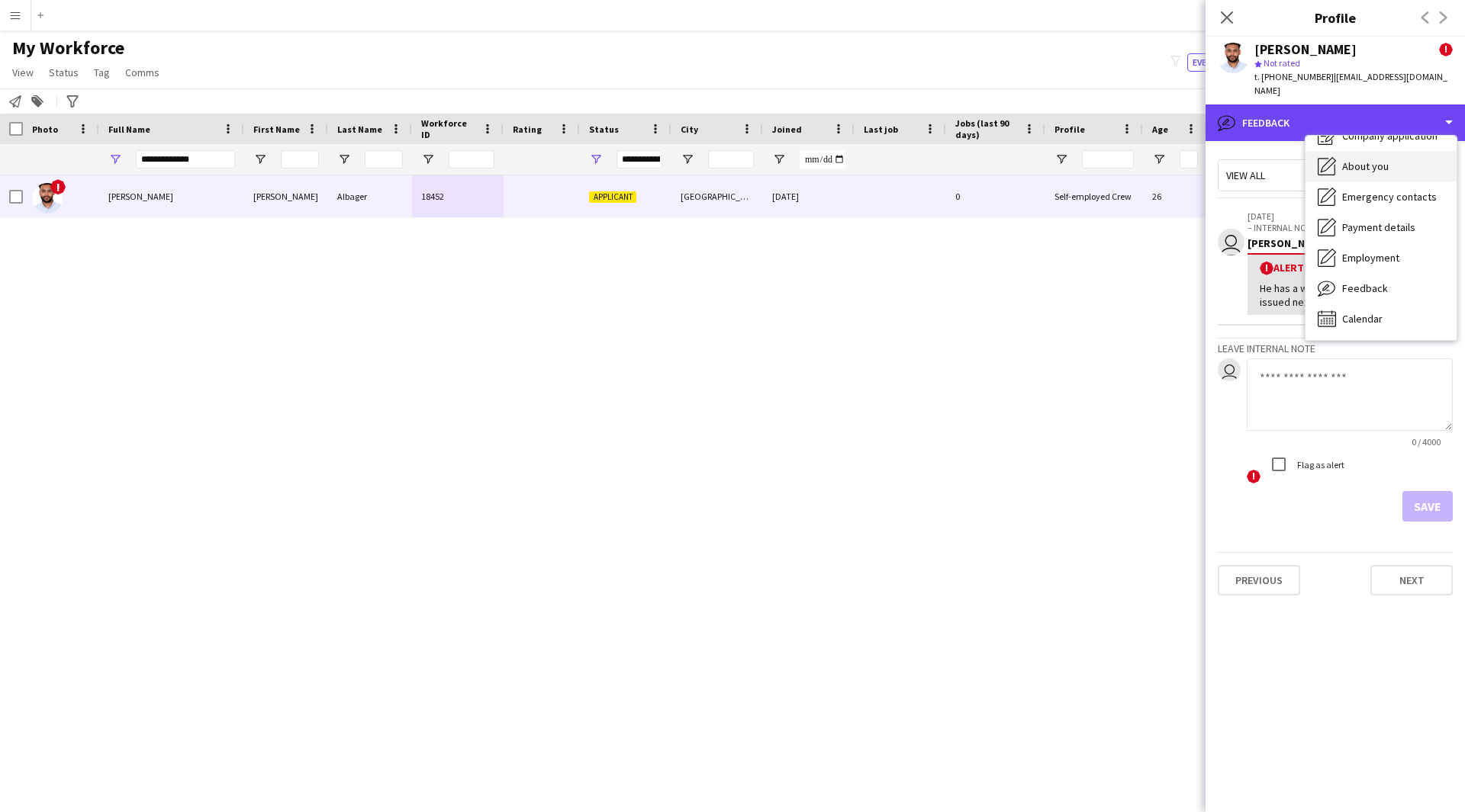
scroll to position [0, 0]
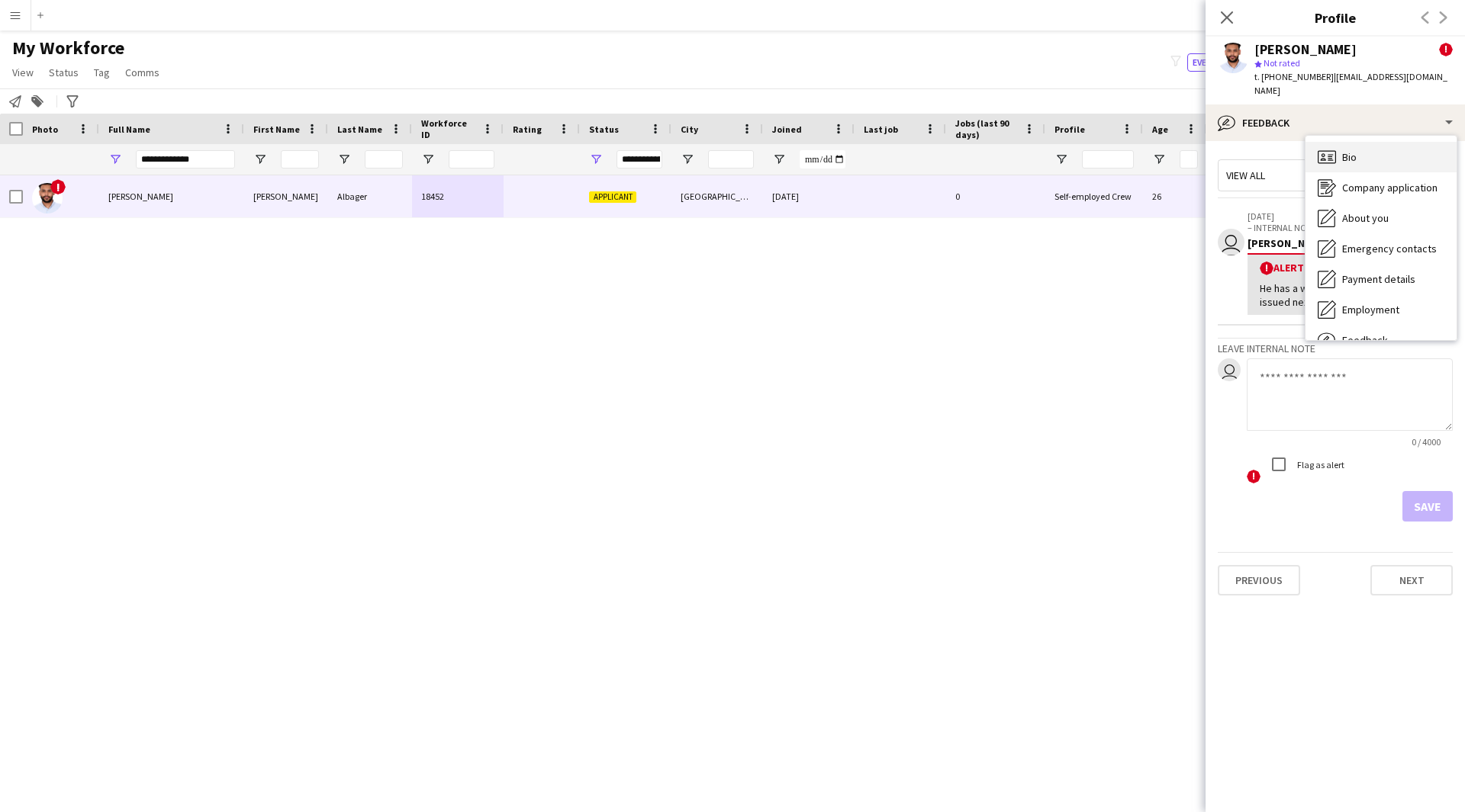
click at [1356, 150] on span "Bio" at bounding box center [1349, 157] width 14 height 14
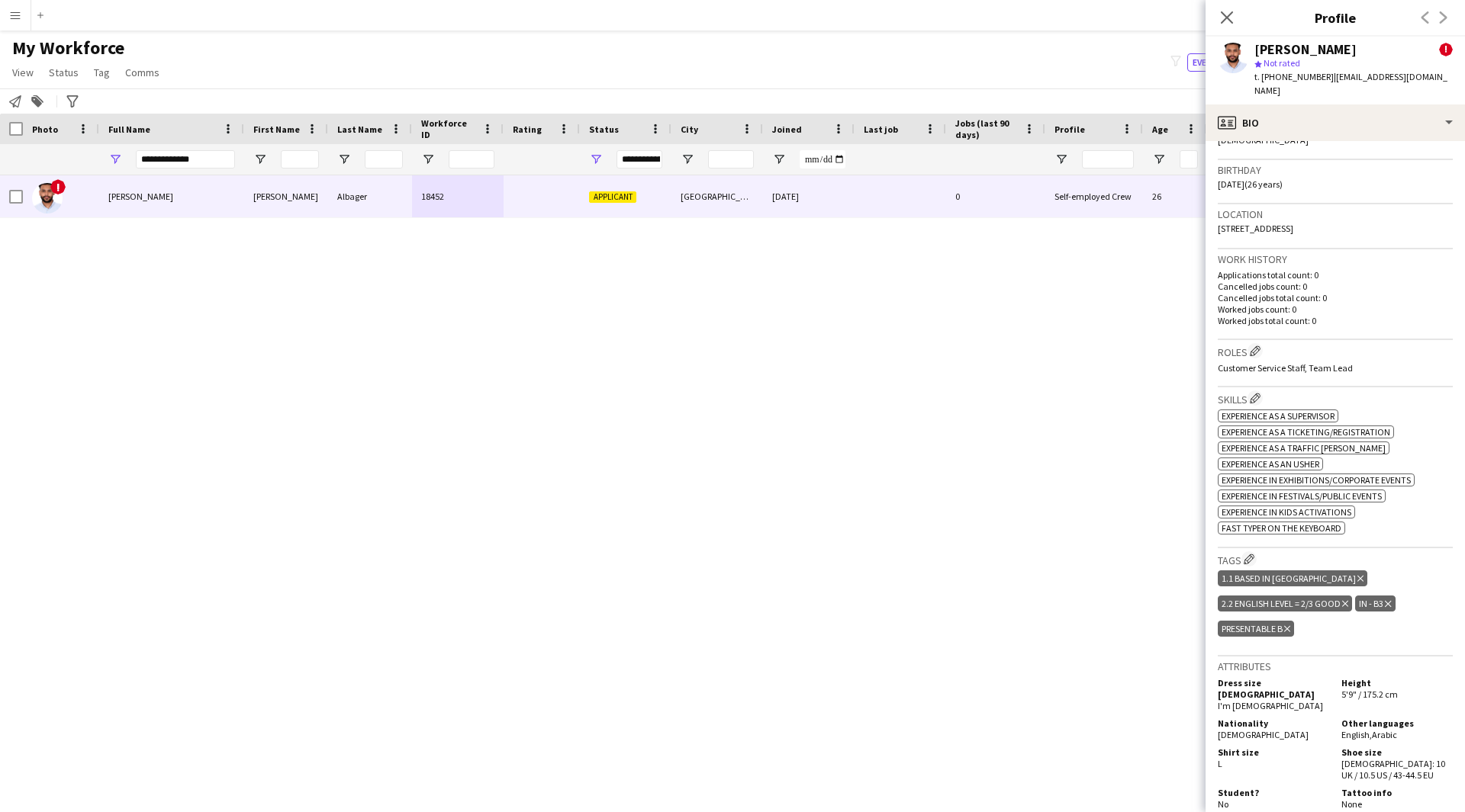
scroll to position [440, 0]
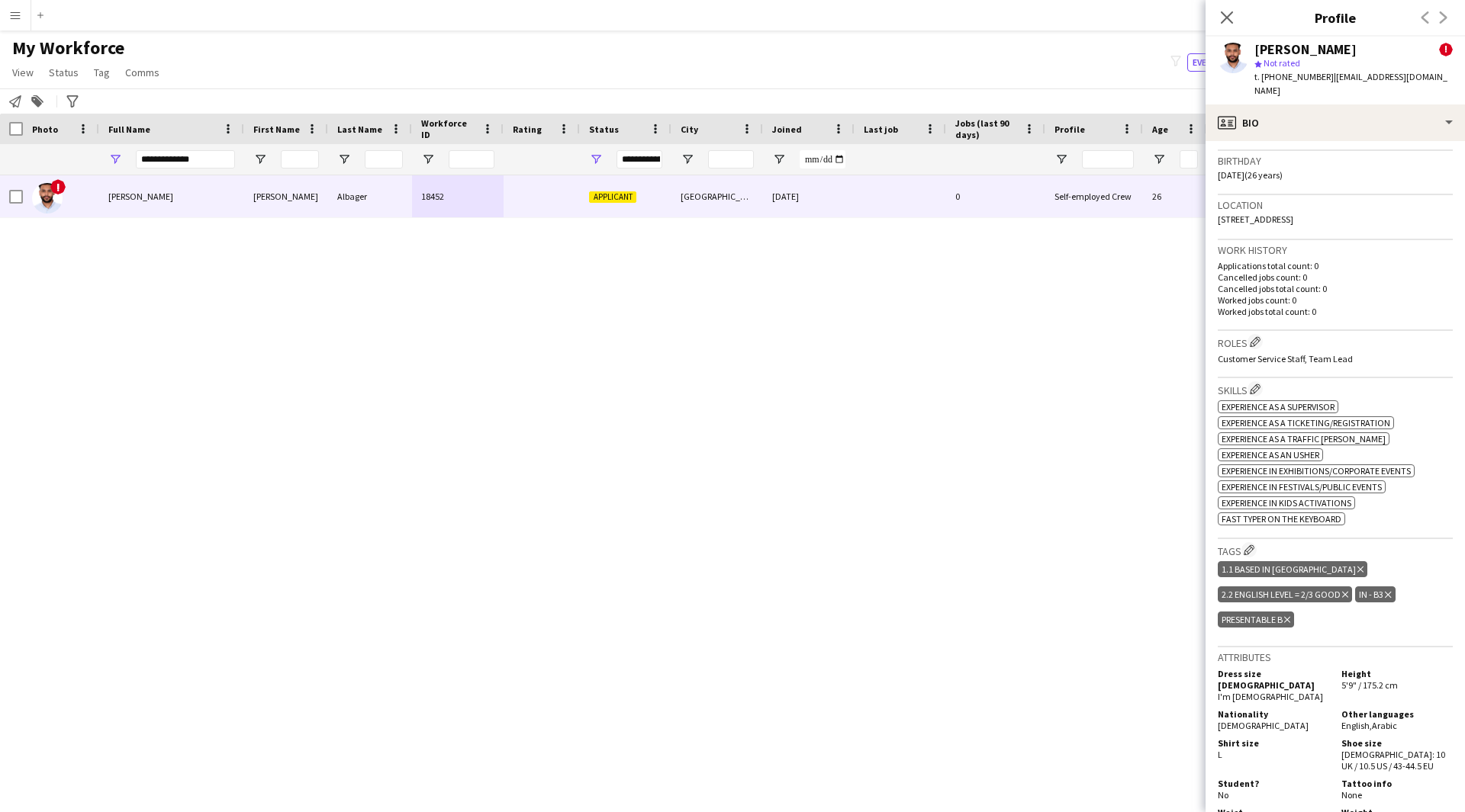
drag, startPoint x: 1325, startPoint y: 417, endPoint x: 1252, endPoint y: 50, distance: 374.2
click at [1252, 50] on div "[PERSON_NAME] ! star Not rated t. [PHONE_NUMBER] | [EMAIL_ADDRESS][DOMAIN_NAME]" at bounding box center [1335, 70] width 260 height 68
copy div "[PERSON_NAME]"
click at [1231, 14] on icon "Close pop-in" at bounding box center [1226, 17] width 14 height 14
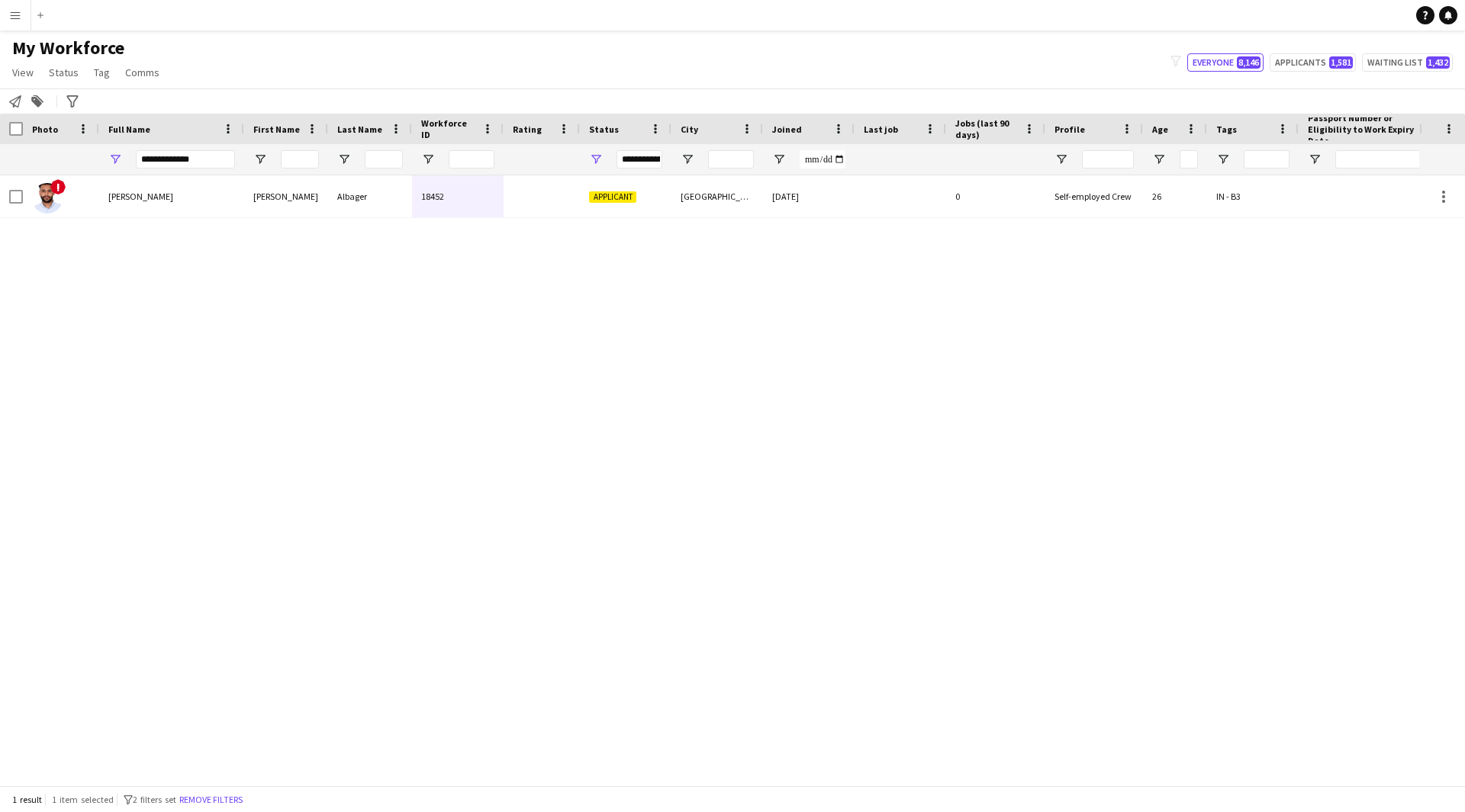
scroll to position [0, 185]
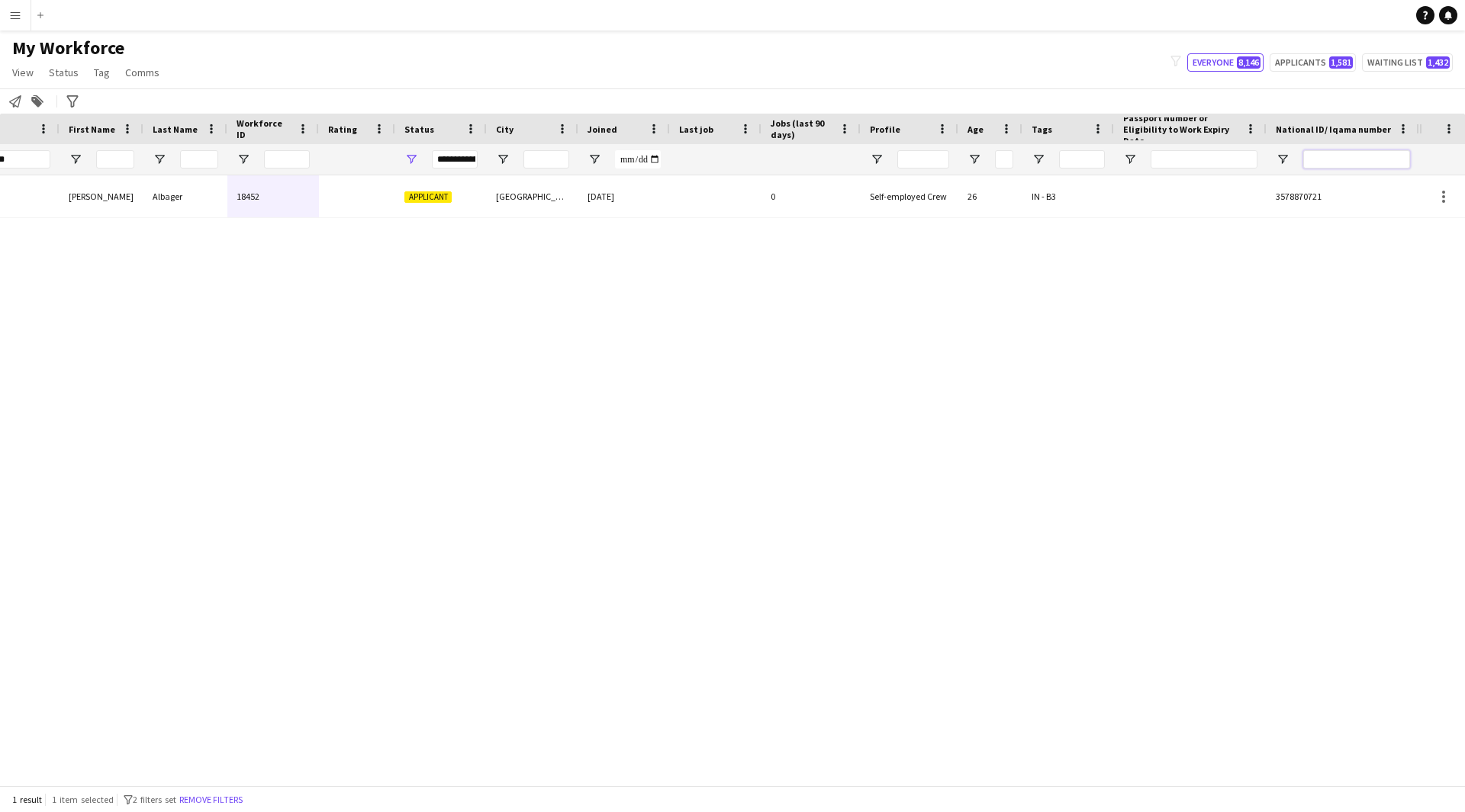
click at [1341, 160] on input "National ID/ Iqama number Filter Input" at bounding box center [1356, 159] width 107 height 19
paste input "**********"
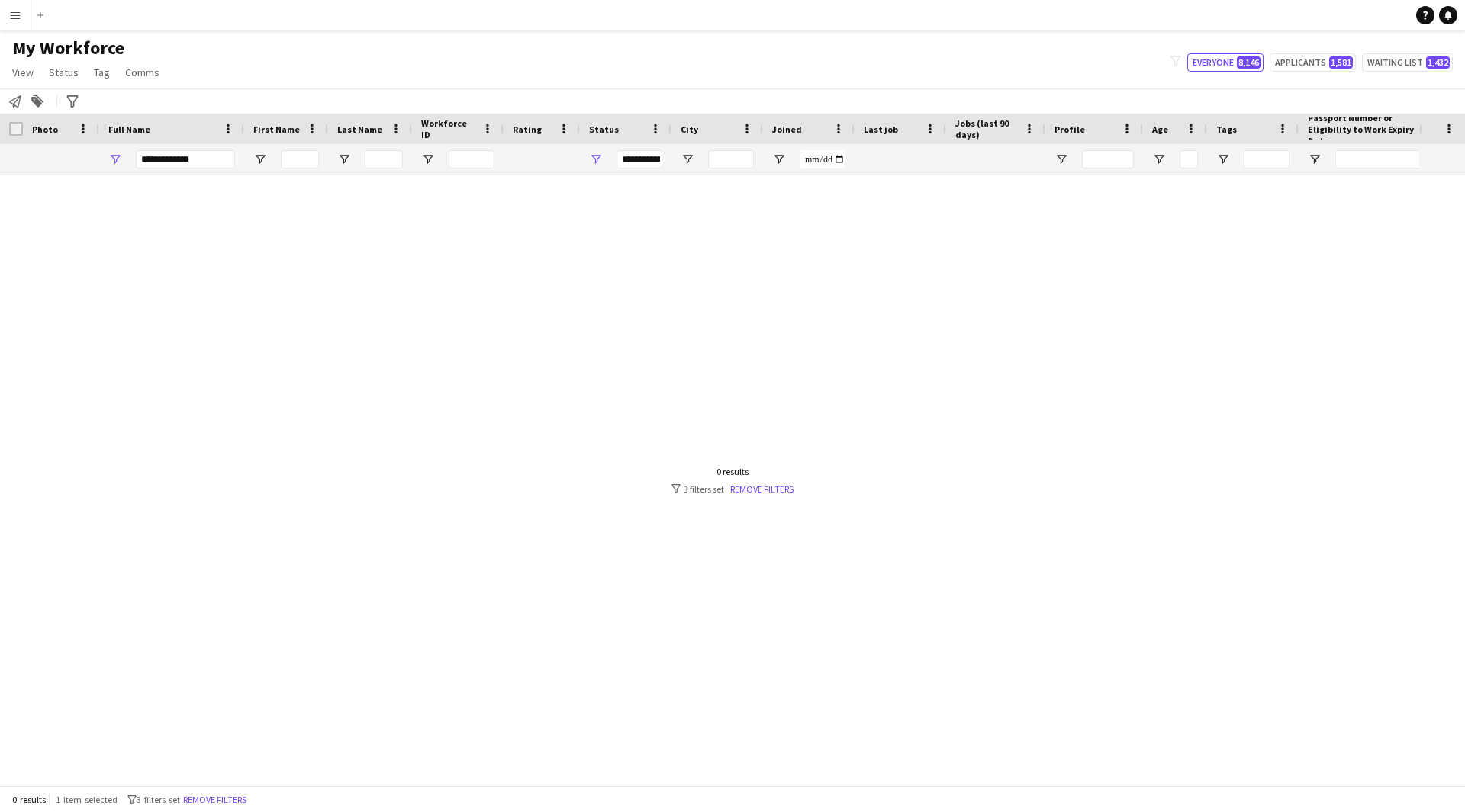
type input "**********"
drag, startPoint x: 206, startPoint y: 157, endPoint x: 0, endPoint y: 150, distance: 206.1
click at [0, 150] on div "**********" at bounding box center [802, 159] width 1604 height 31
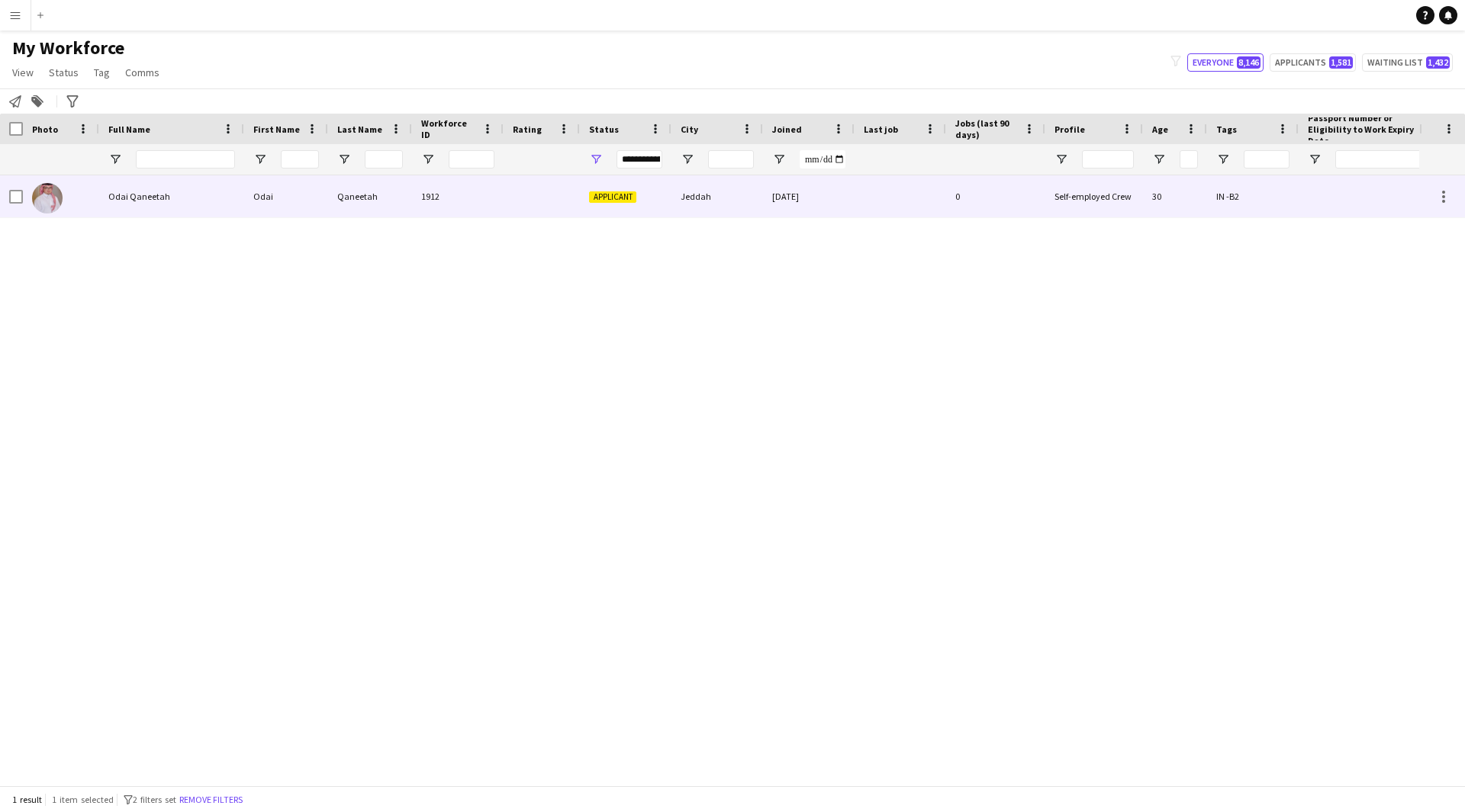
click at [573, 213] on div at bounding box center [541, 197] width 76 height 42
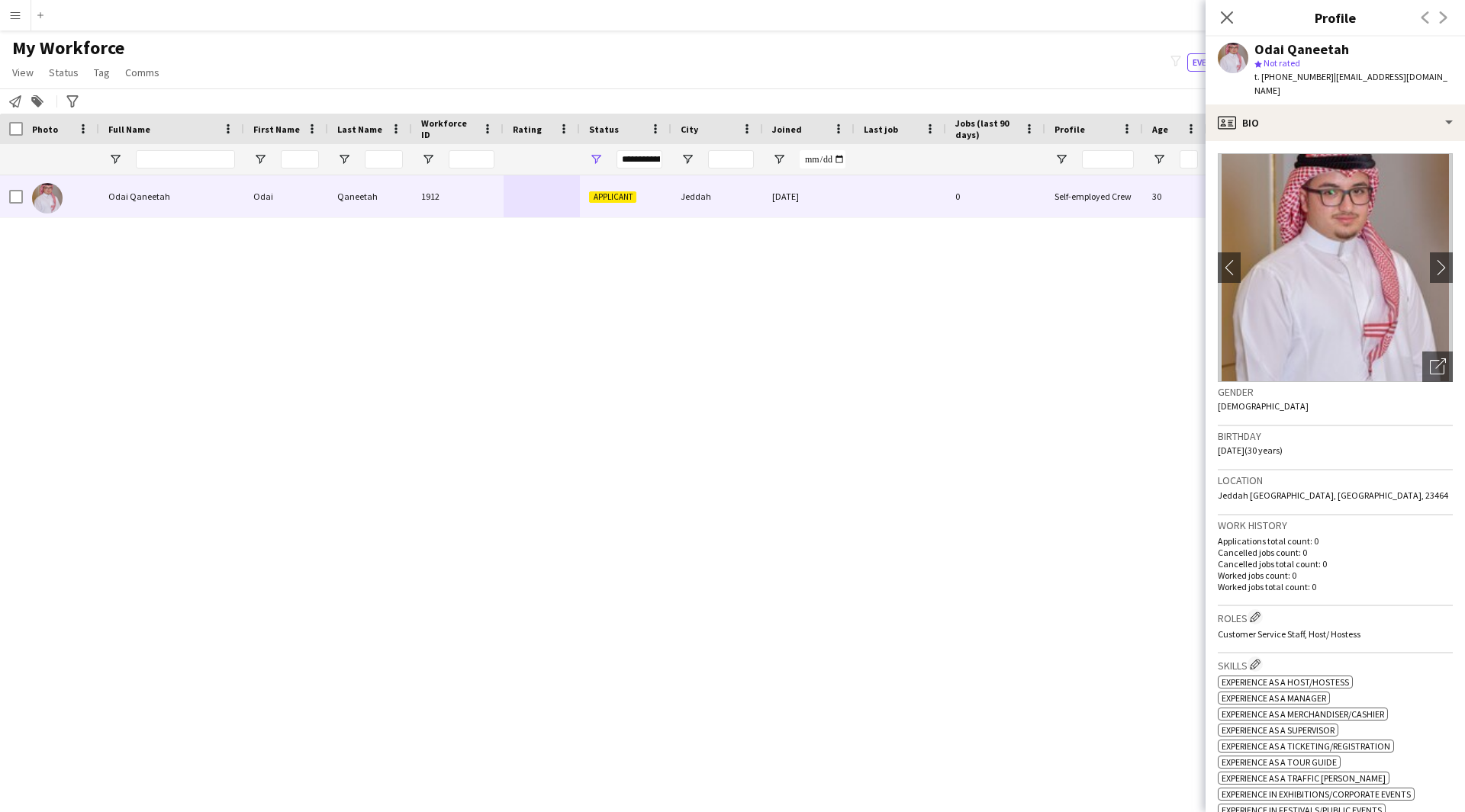
drag, startPoint x: 1355, startPoint y: 40, endPoint x: 1247, endPoint y: 49, distance: 108.4
click at [1247, 49] on div "Odai Qaneetah star Not rated t. [PHONE_NUMBER] | [EMAIL_ADDRESS][DOMAIN_NAME]" at bounding box center [1335, 70] width 260 height 68
copy div "Odai Qaneetah"
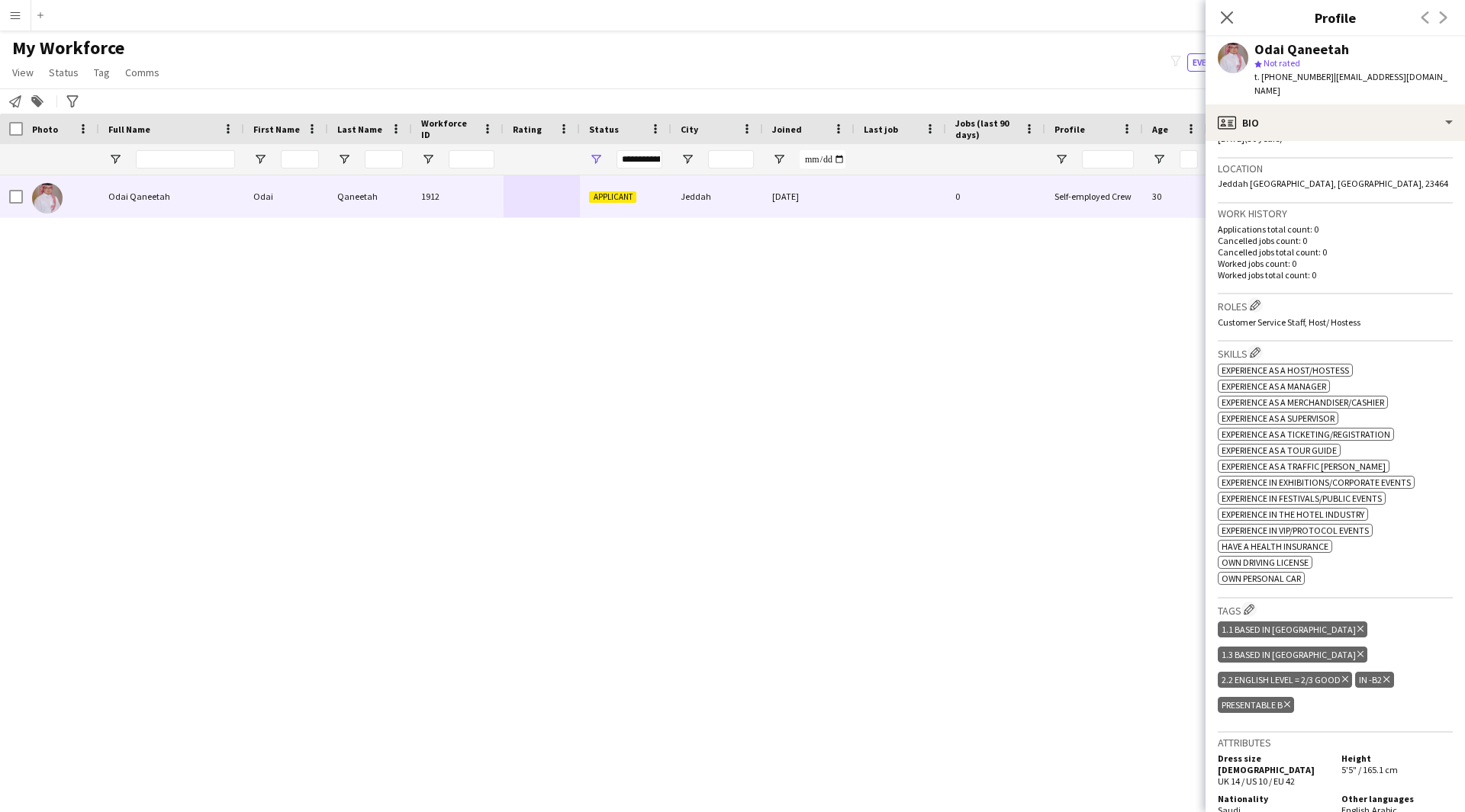
scroll to position [327, 0]
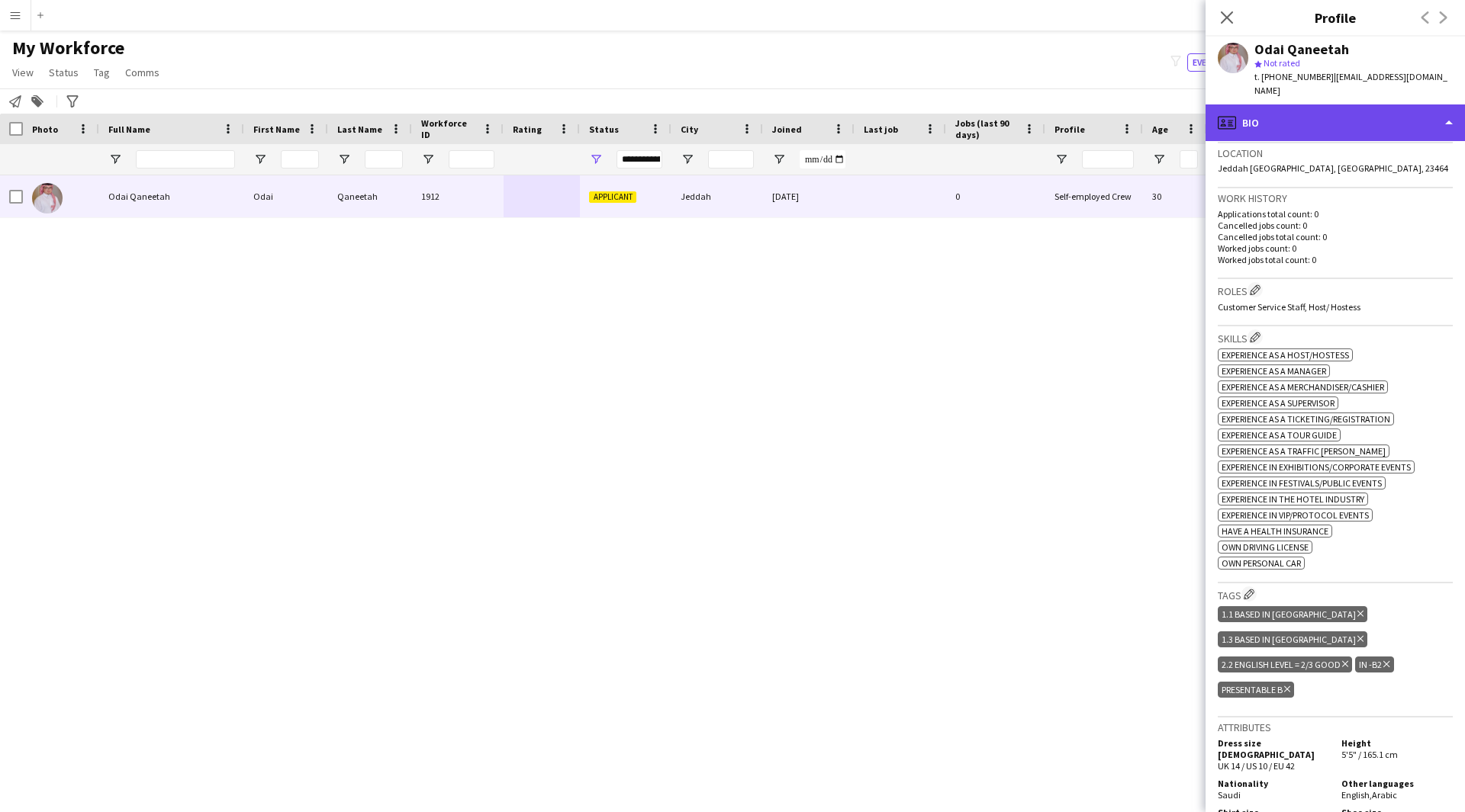
click at [1305, 109] on div "profile Bio" at bounding box center [1335, 122] width 260 height 36
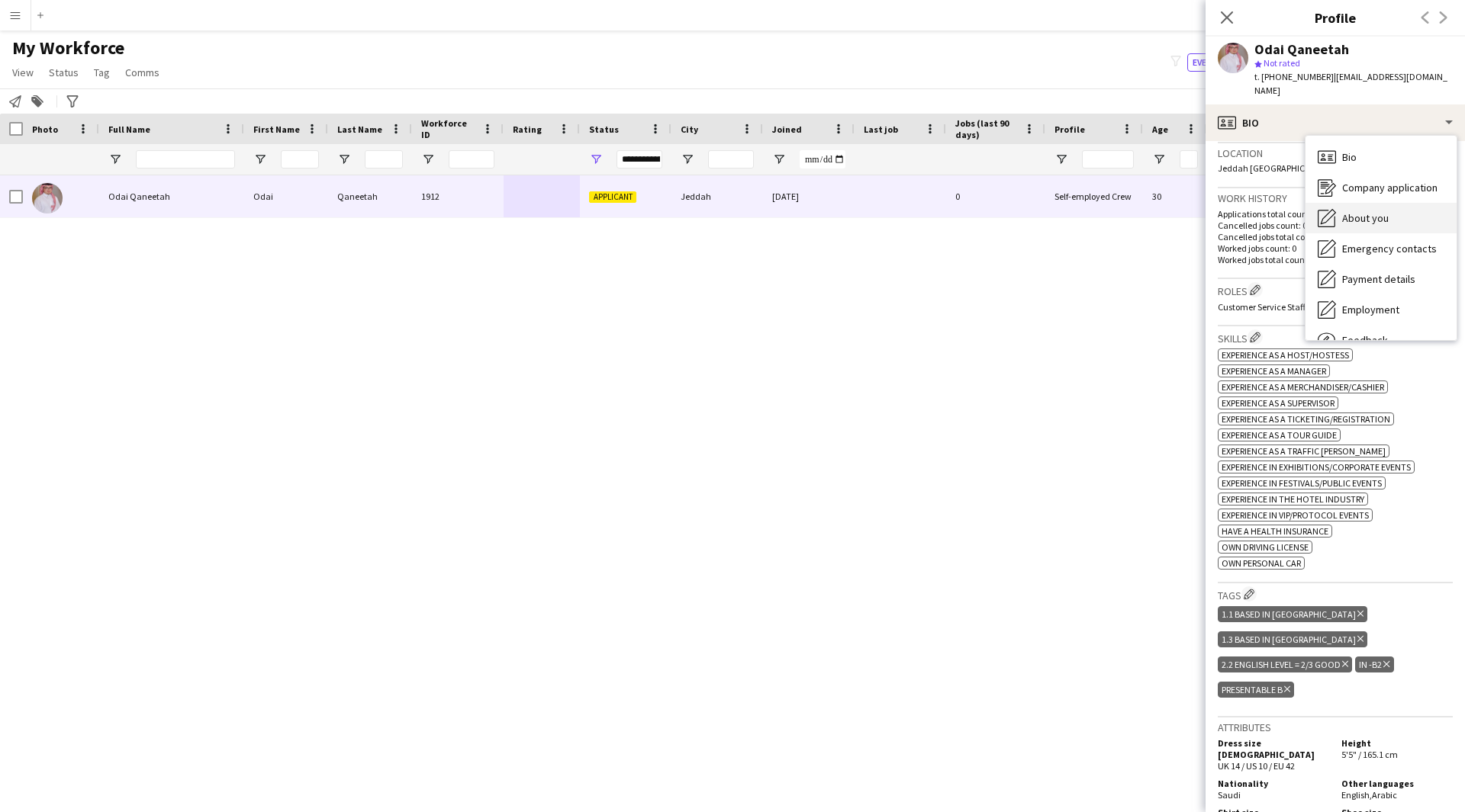
click at [1349, 203] on div "About you About you" at bounding box center [1380, 218] width 151 height 31
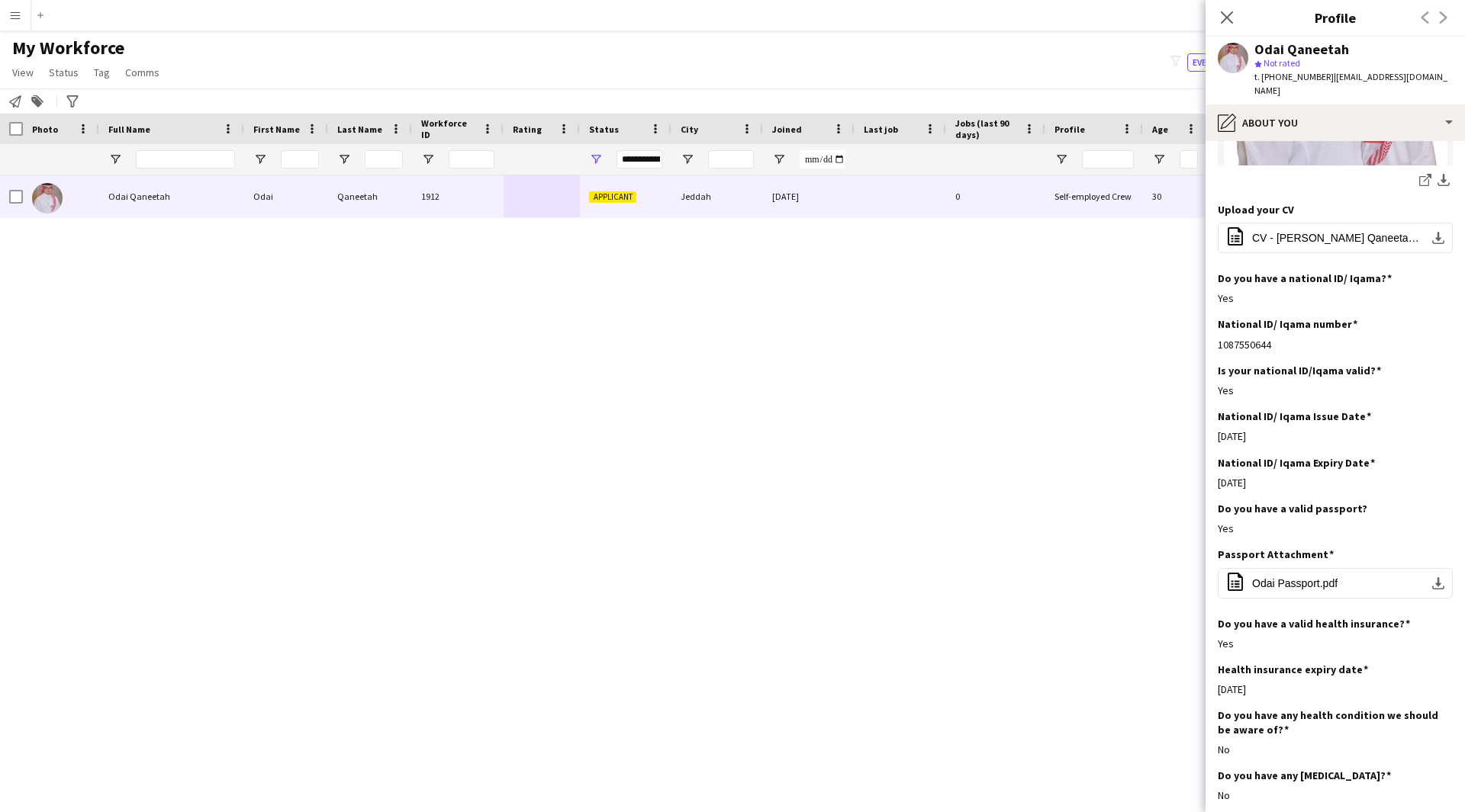
scroll to position [711, 0]
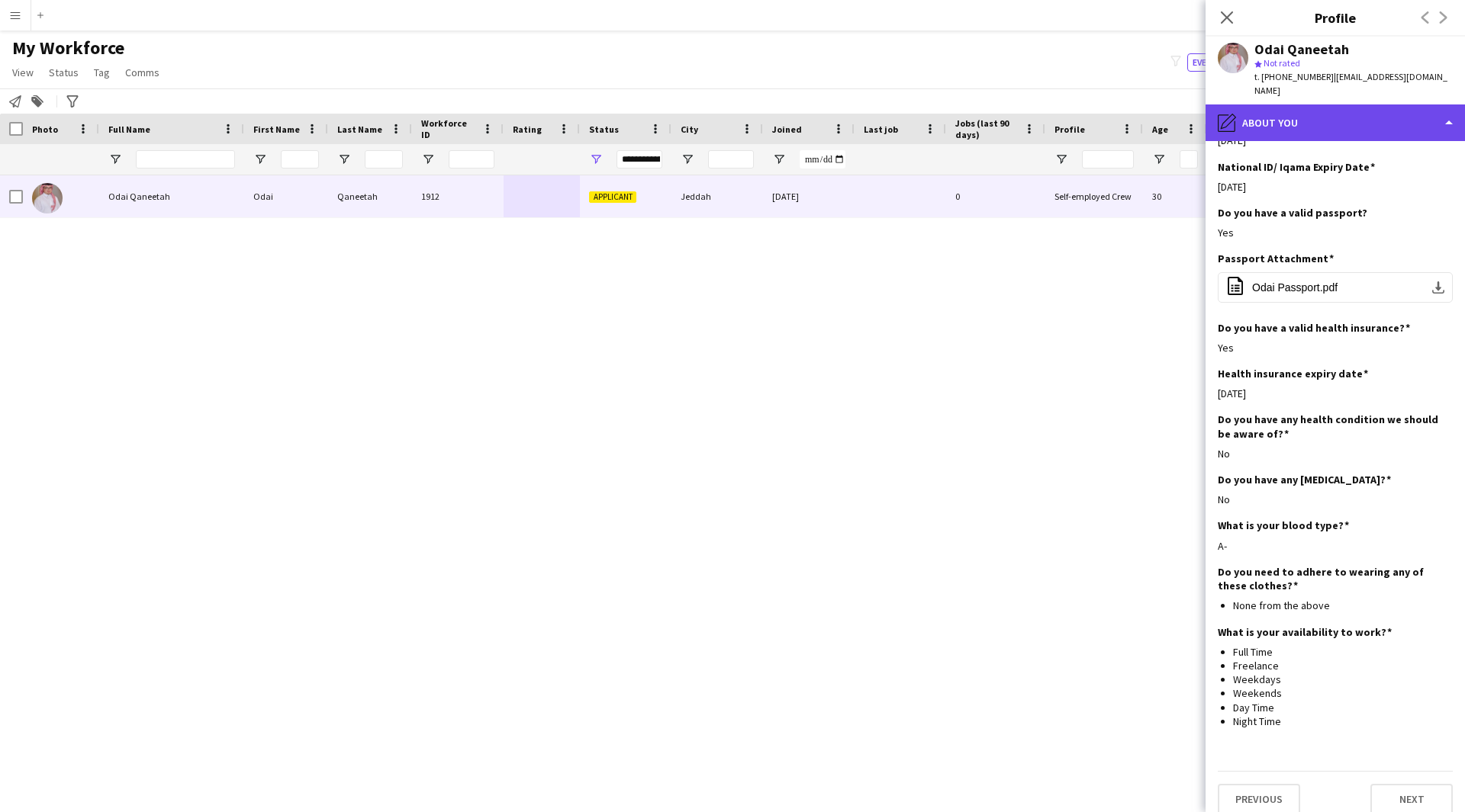
click at [1319, 126] on div "pencil4 About you" at bounding box center [1335, 122] width 260 height 36
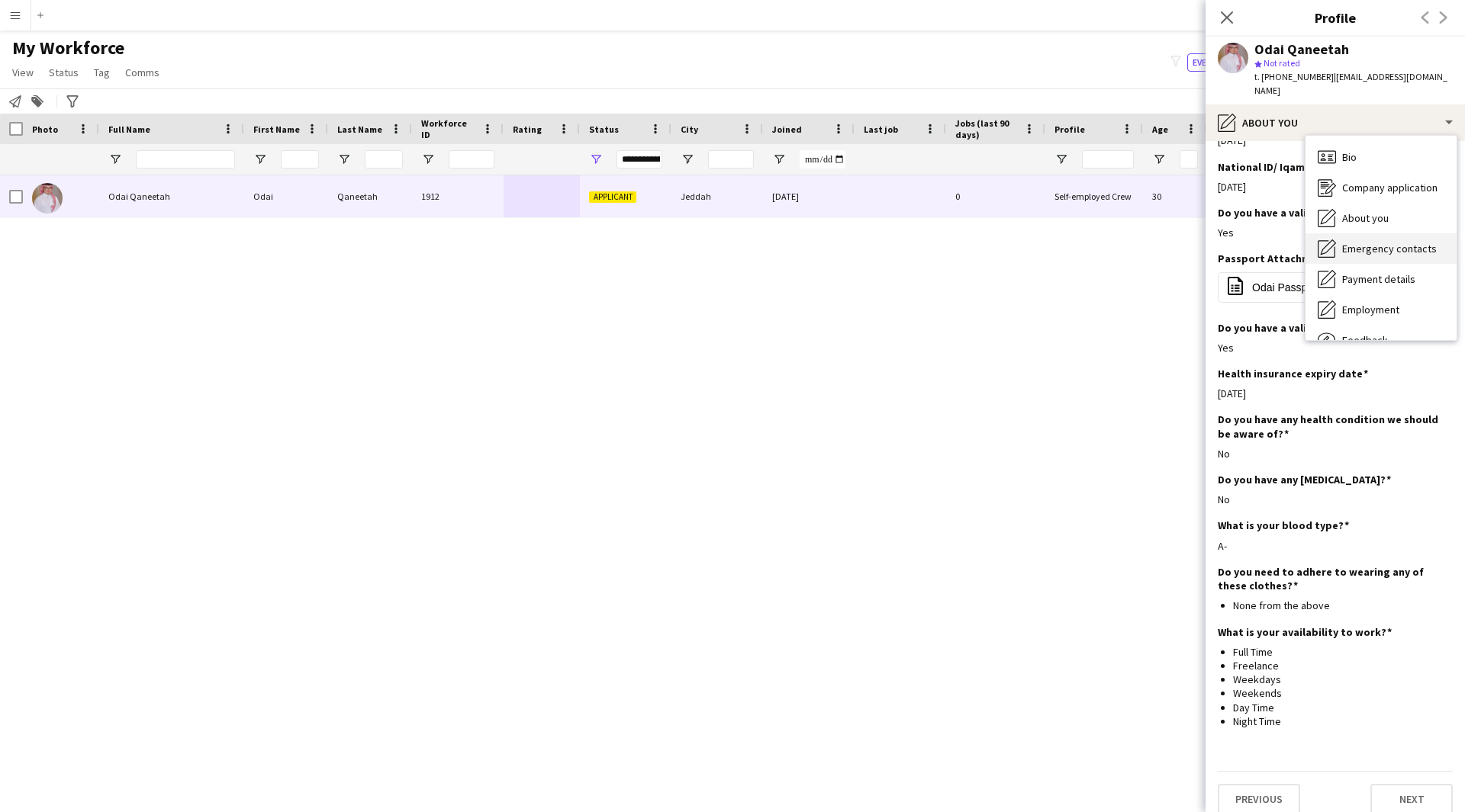
click at [1371, 242] on span "Emergency contacts" at bounding box center [1389, 249] width 94 height 14
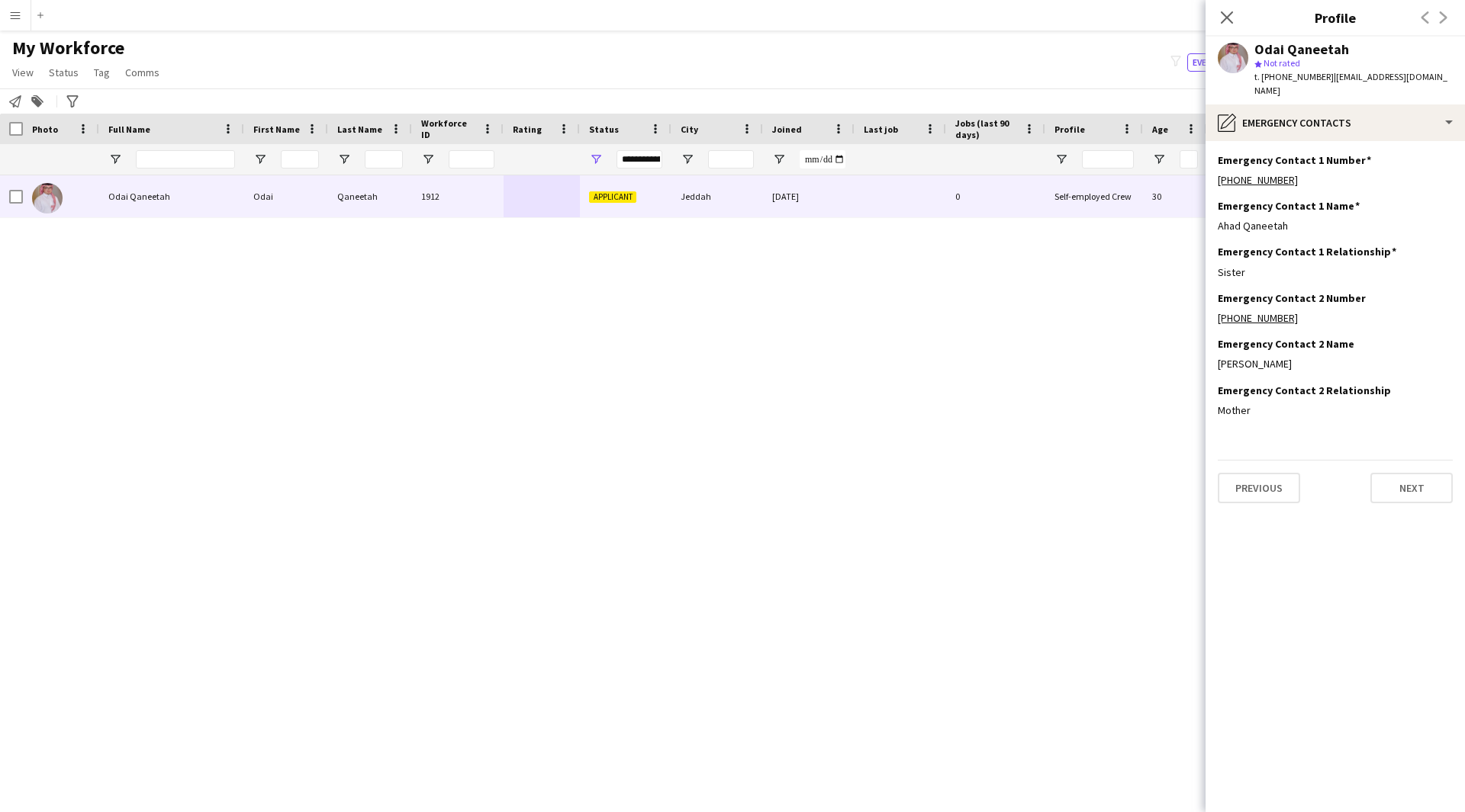
scroll to position [0, 0]
click at [1336, 109] on div "pencil4 Emergency contacts" at bounding box center [1335, 122] width 260 height 36
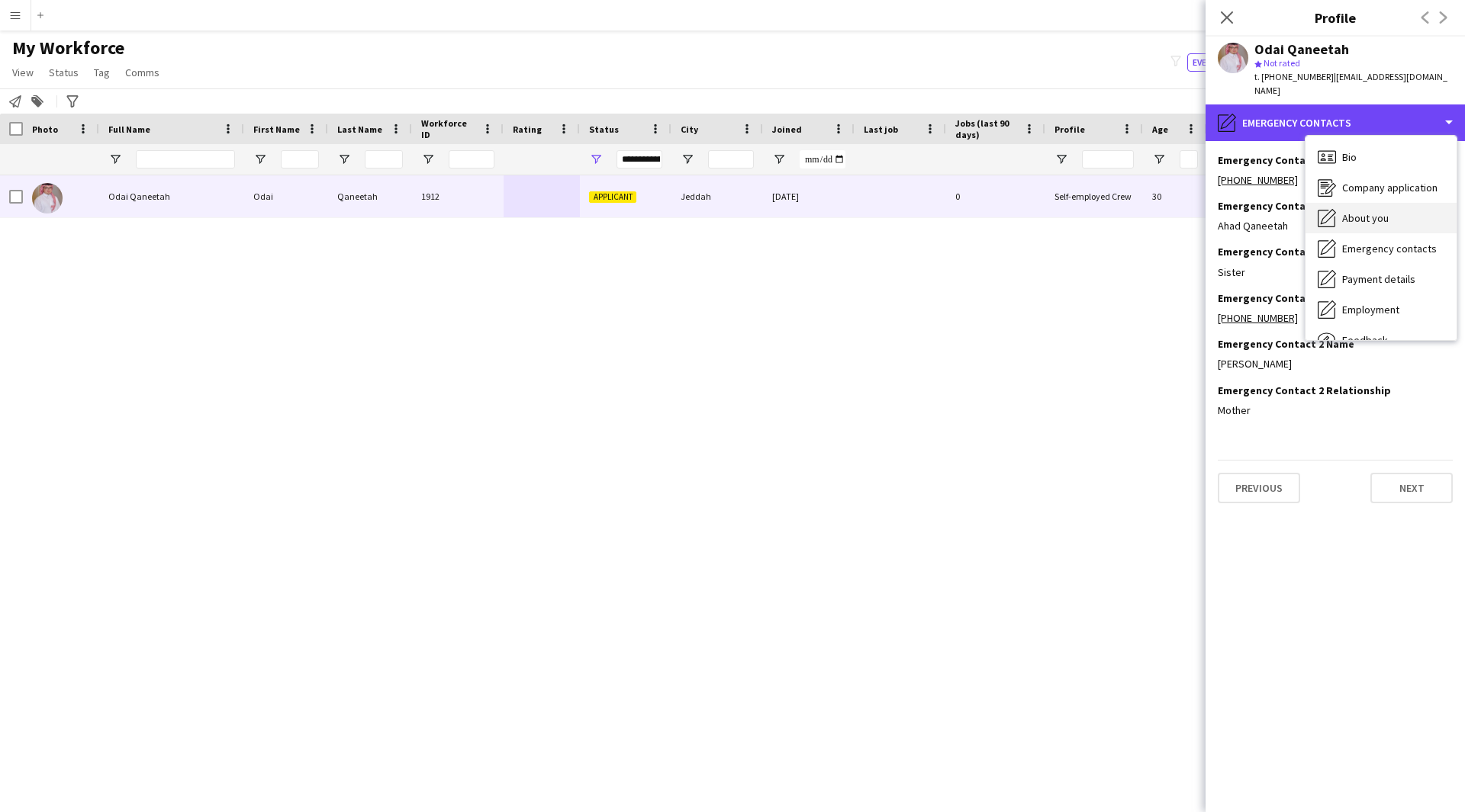
scroll to position [52, 0]
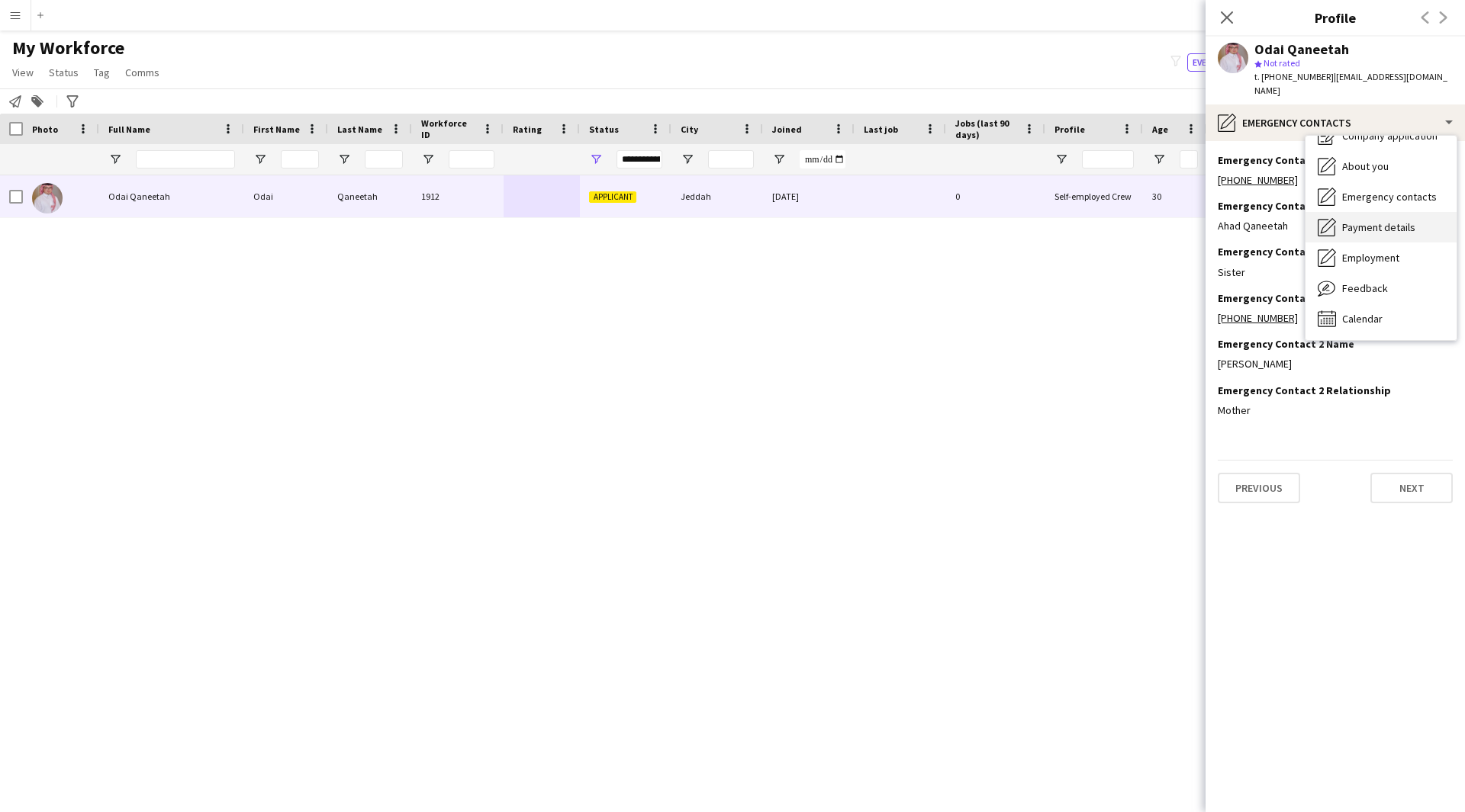
click at [1385, 221] on span "Payment details" at bounding box center [1378, 228] width 73 height 14
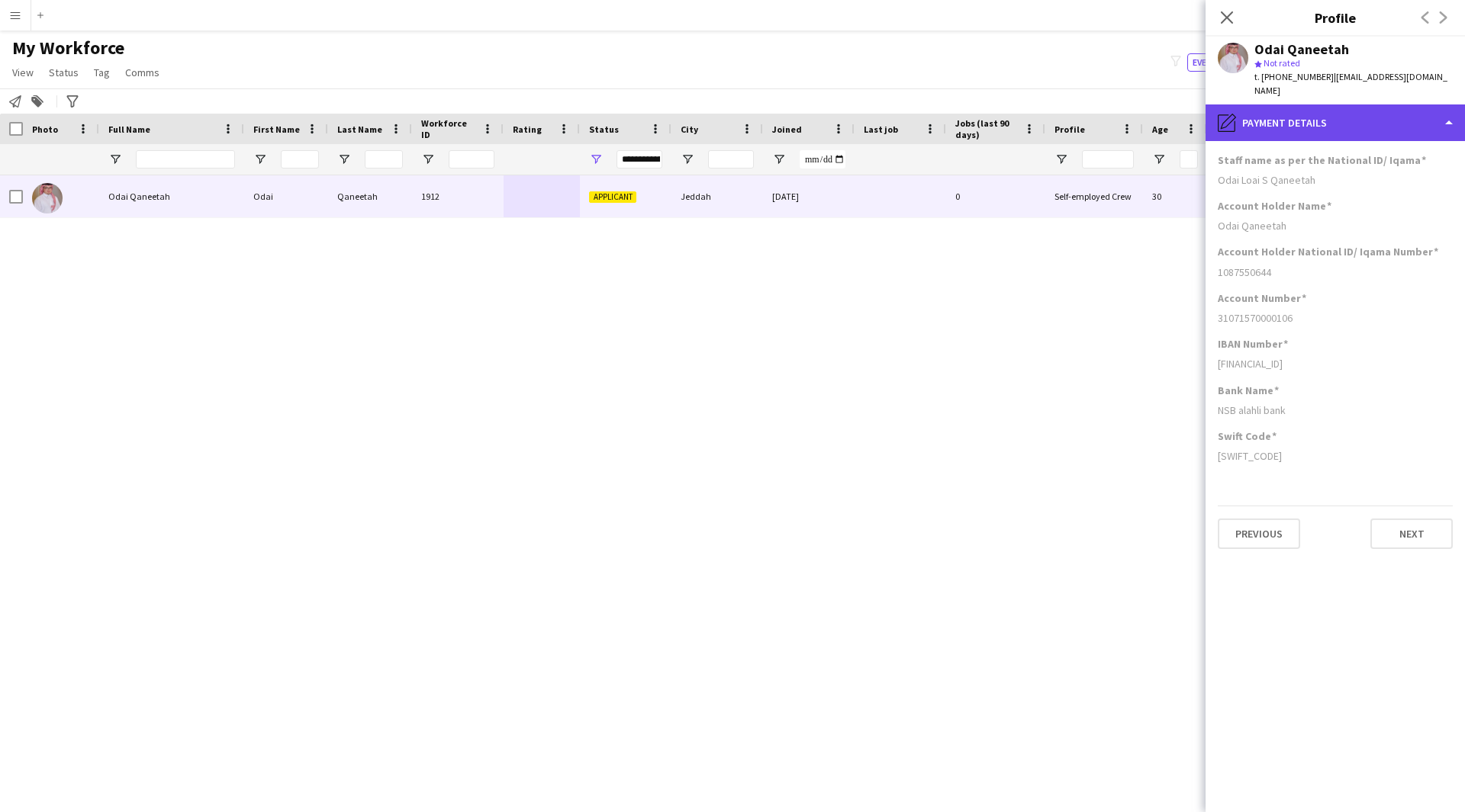
click at [1342, 115] on div "pencil4 Payment details" at bounding box center [1335, 122] width 260 height 36
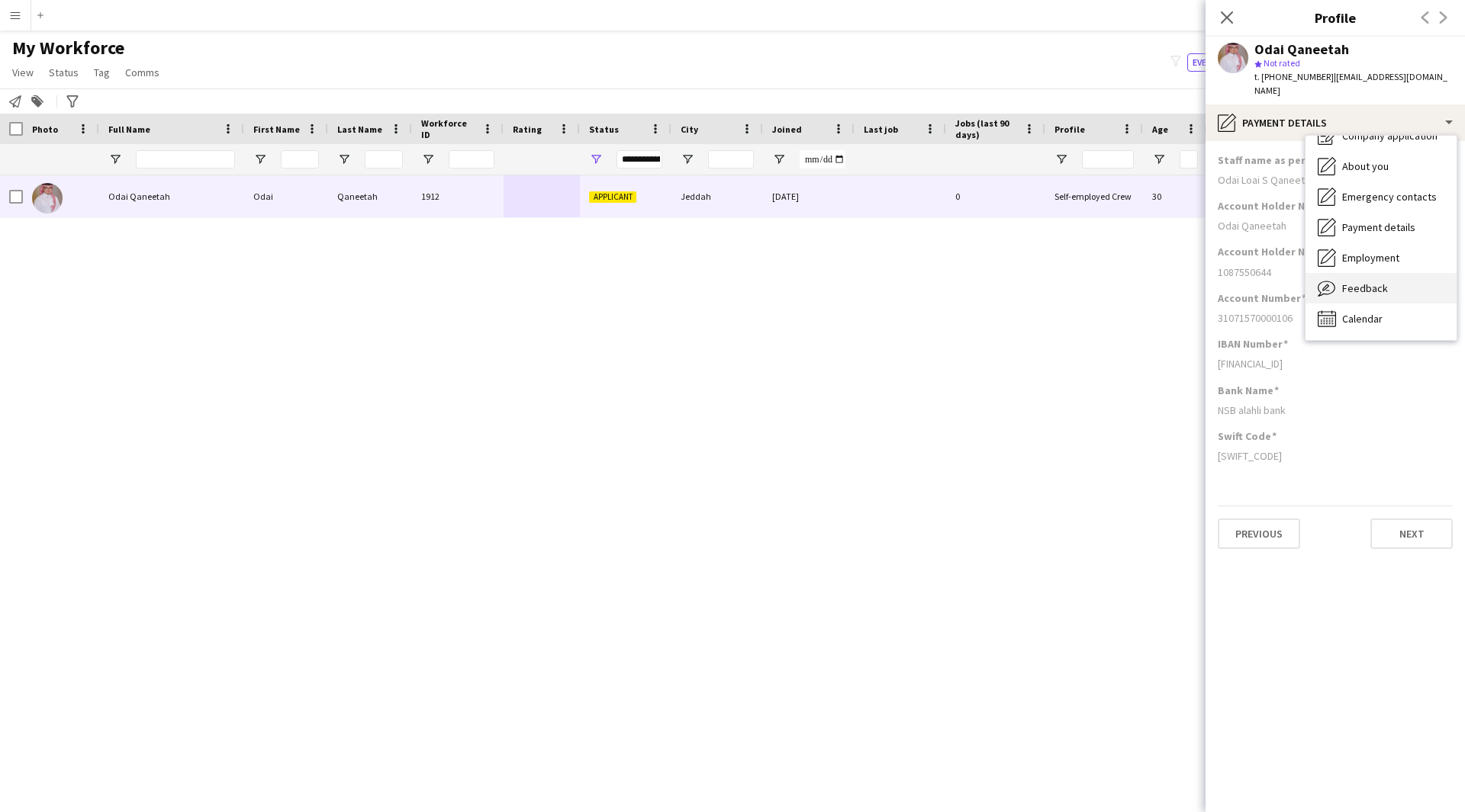
click at [1374, 282] on span "Feedback" at bounding box center [1365, 289] width 46 height 14
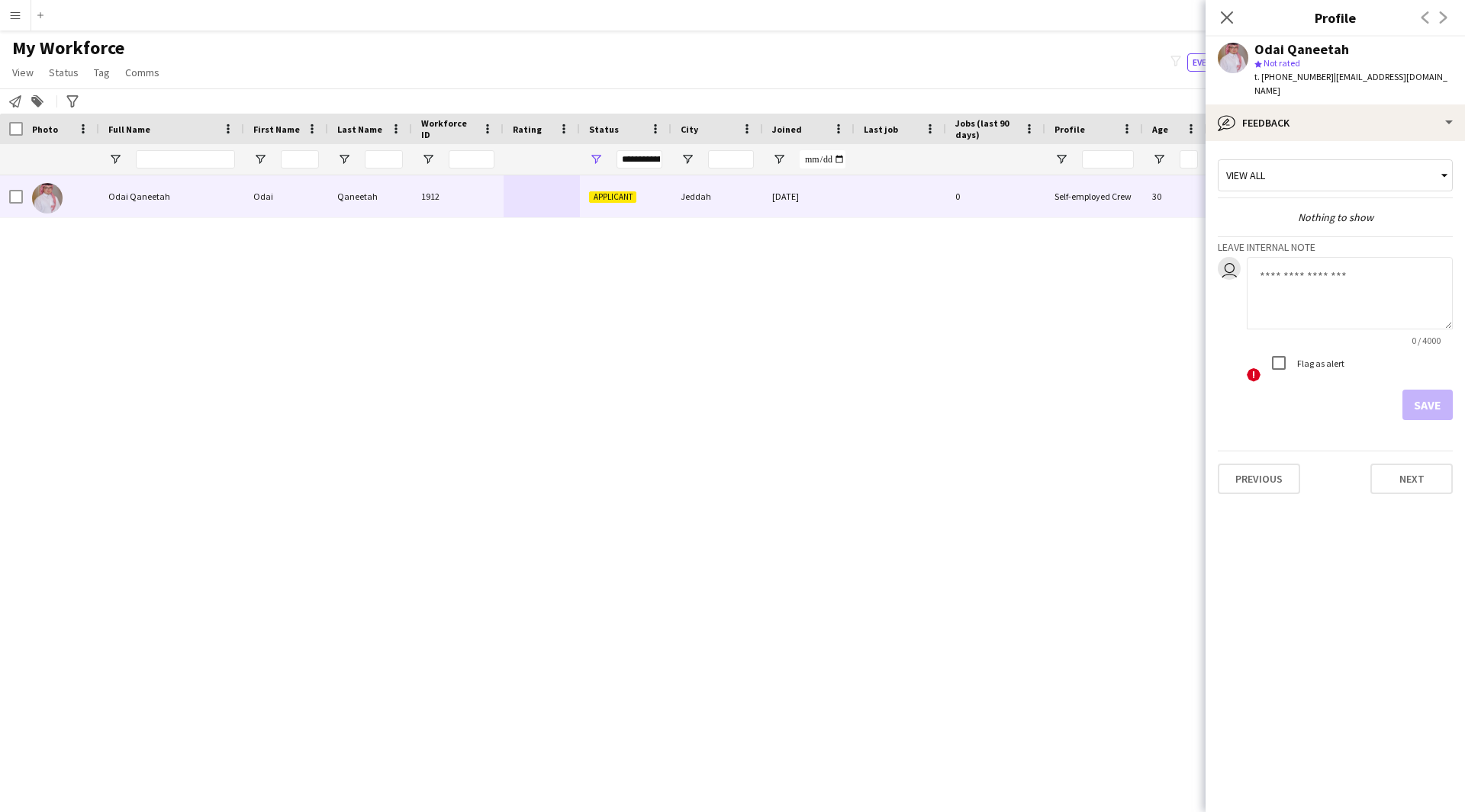
click at [1340, 276] on textarea at bounding box center [1349, 293] width 206 height 72
paste textarea "**********"
type textarea "**********"
click at [1438, 390] on button "Save" at bounding box center [1427, 404] width 50 height 31
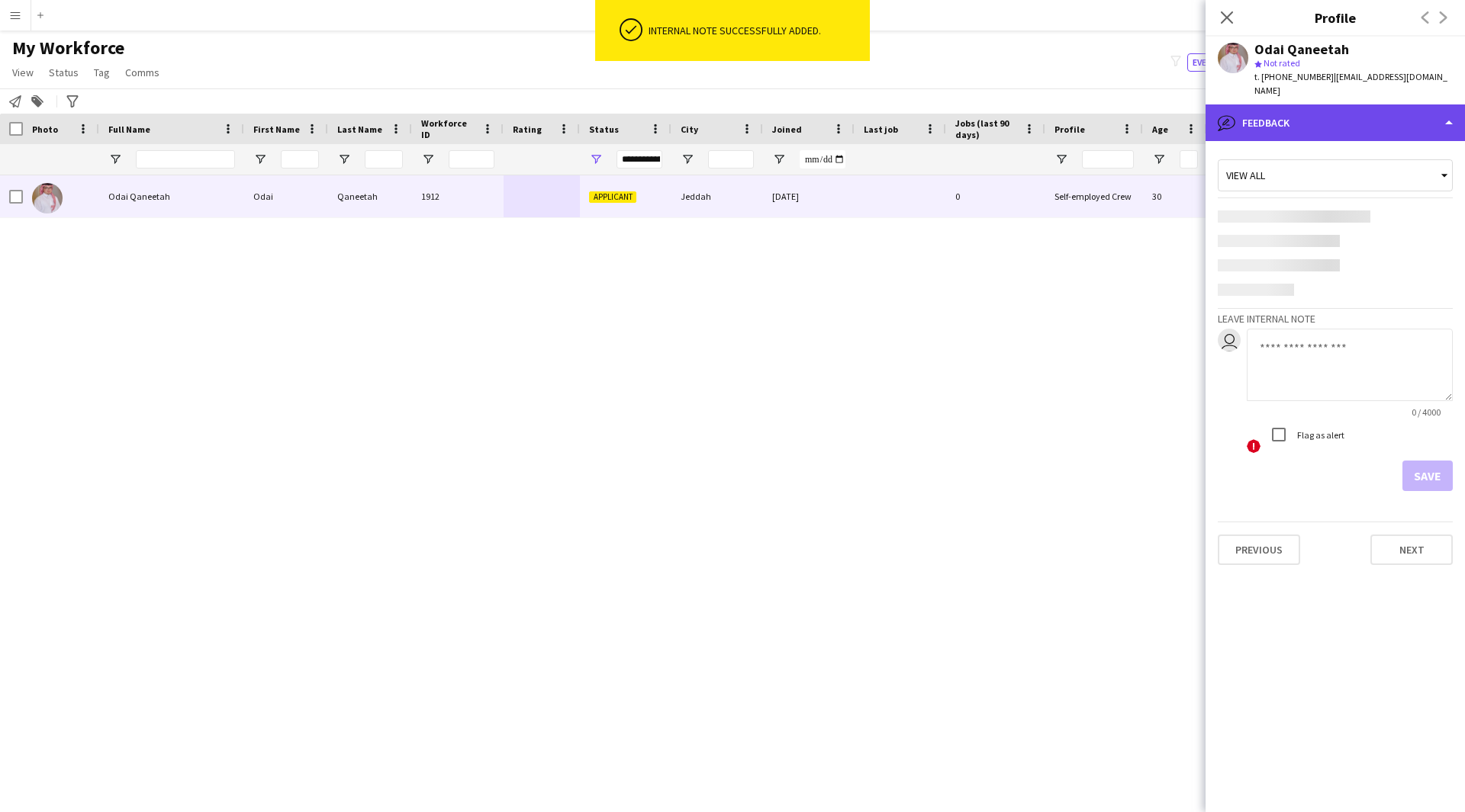
click at [1346, 118] on div "bubble-pencil Feedback" at bounding box center [1335, 122] width 260 height 36
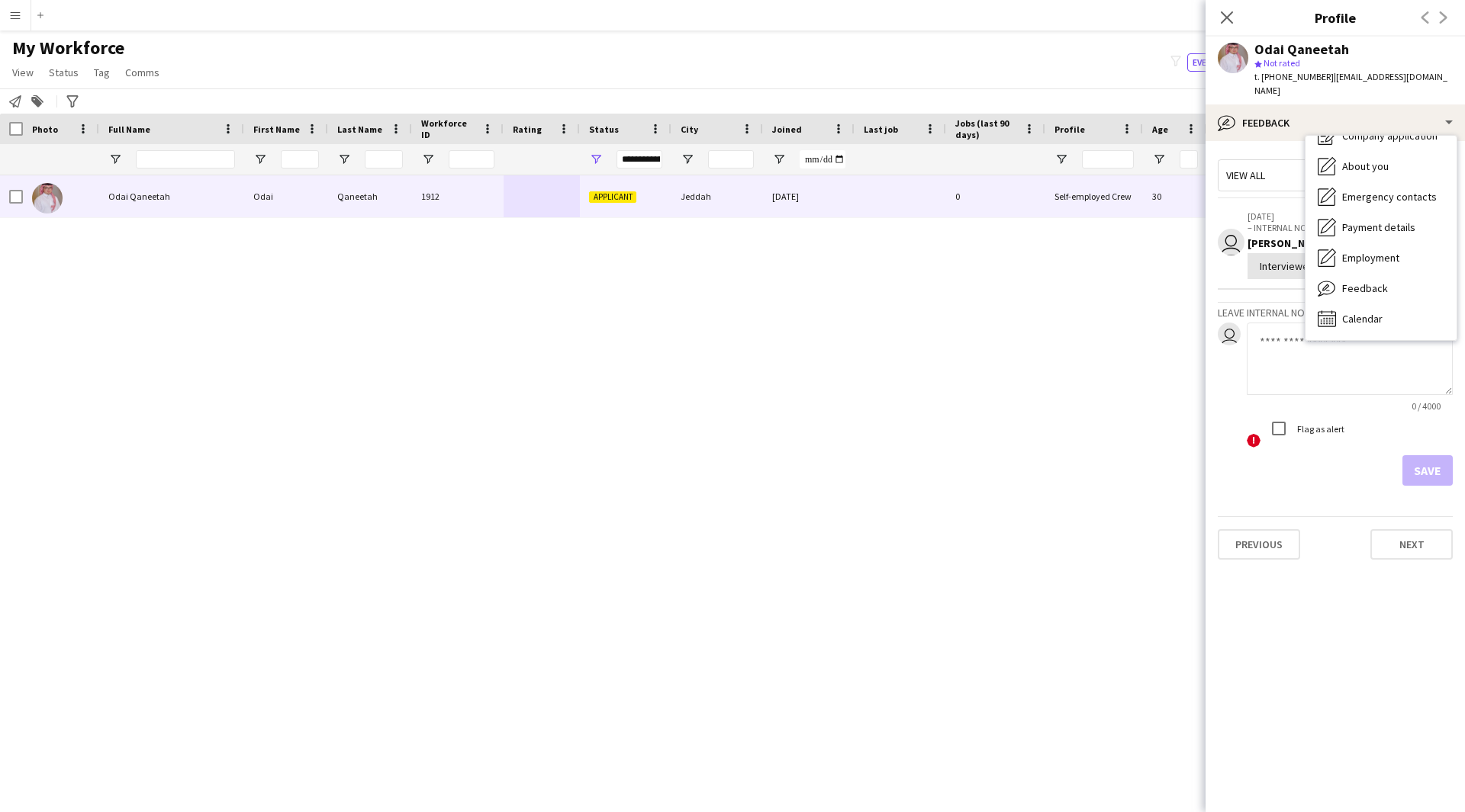
click at [1152, 356] on div "Odai Qaneetah Odai Qaneetah 1912 Applicant Jeddah [DATE] 0 Self-employed Crew 3…" at bounding box center [709, 475] width 1419 height 598
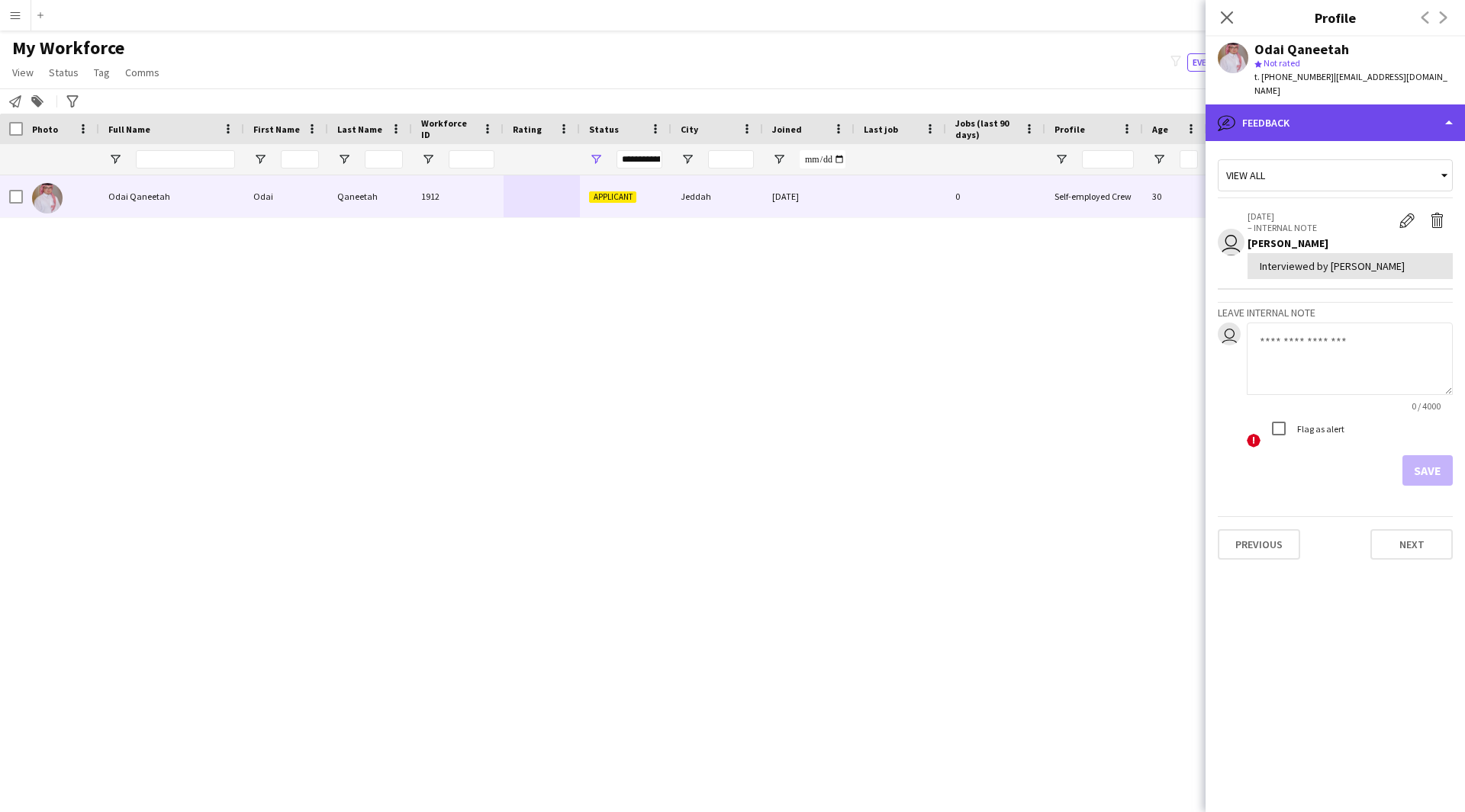
click at [1316, 104] on div "bubble-pencil Feedback" at bounding box center [1335, 122] width 260 height 36
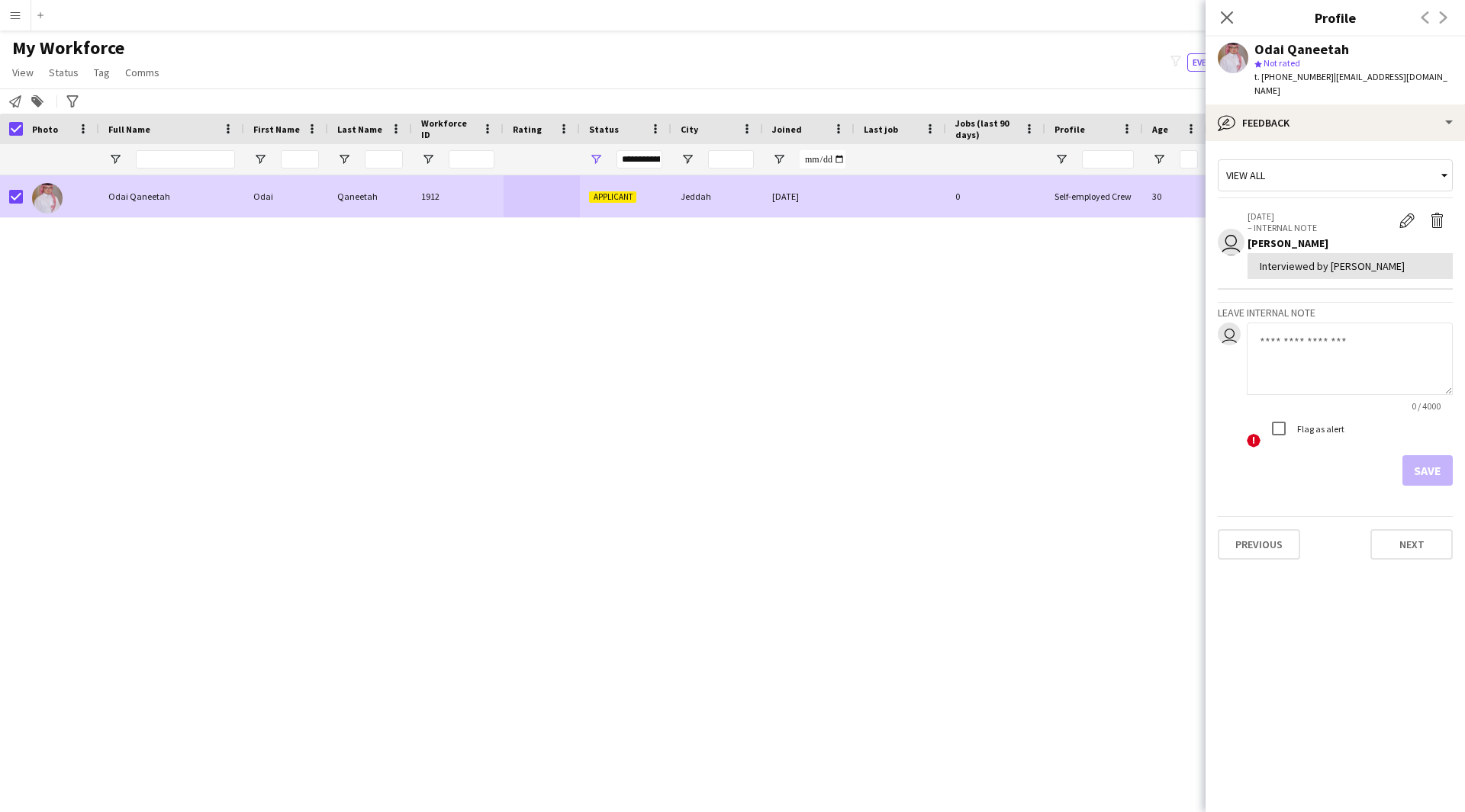
click at [69, 71] on span "Status" at bounding box center [64, 72] width 30 height 14
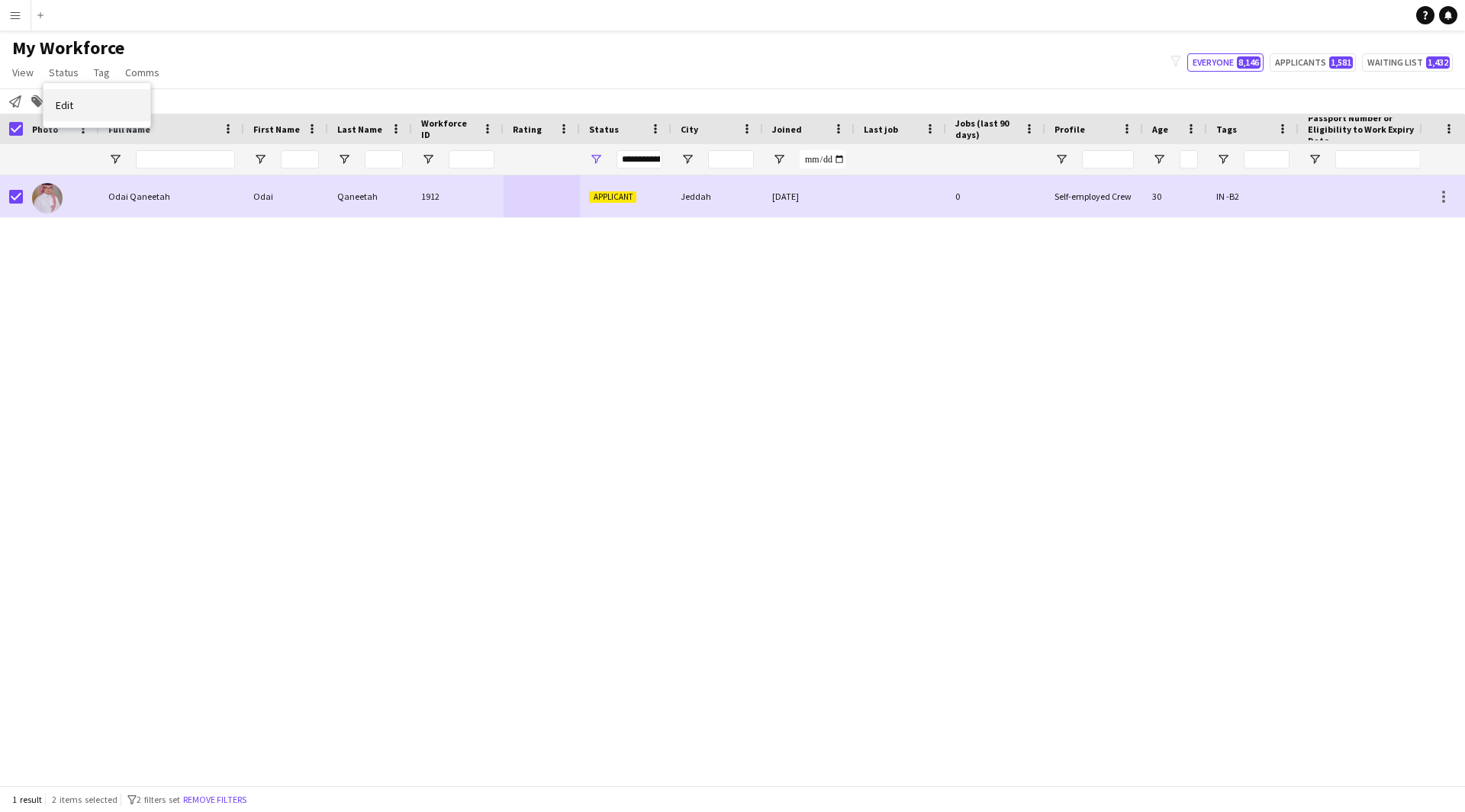
click at [99, 109] on link "Edit" at bounding box center [96, 105] width 107 height 32
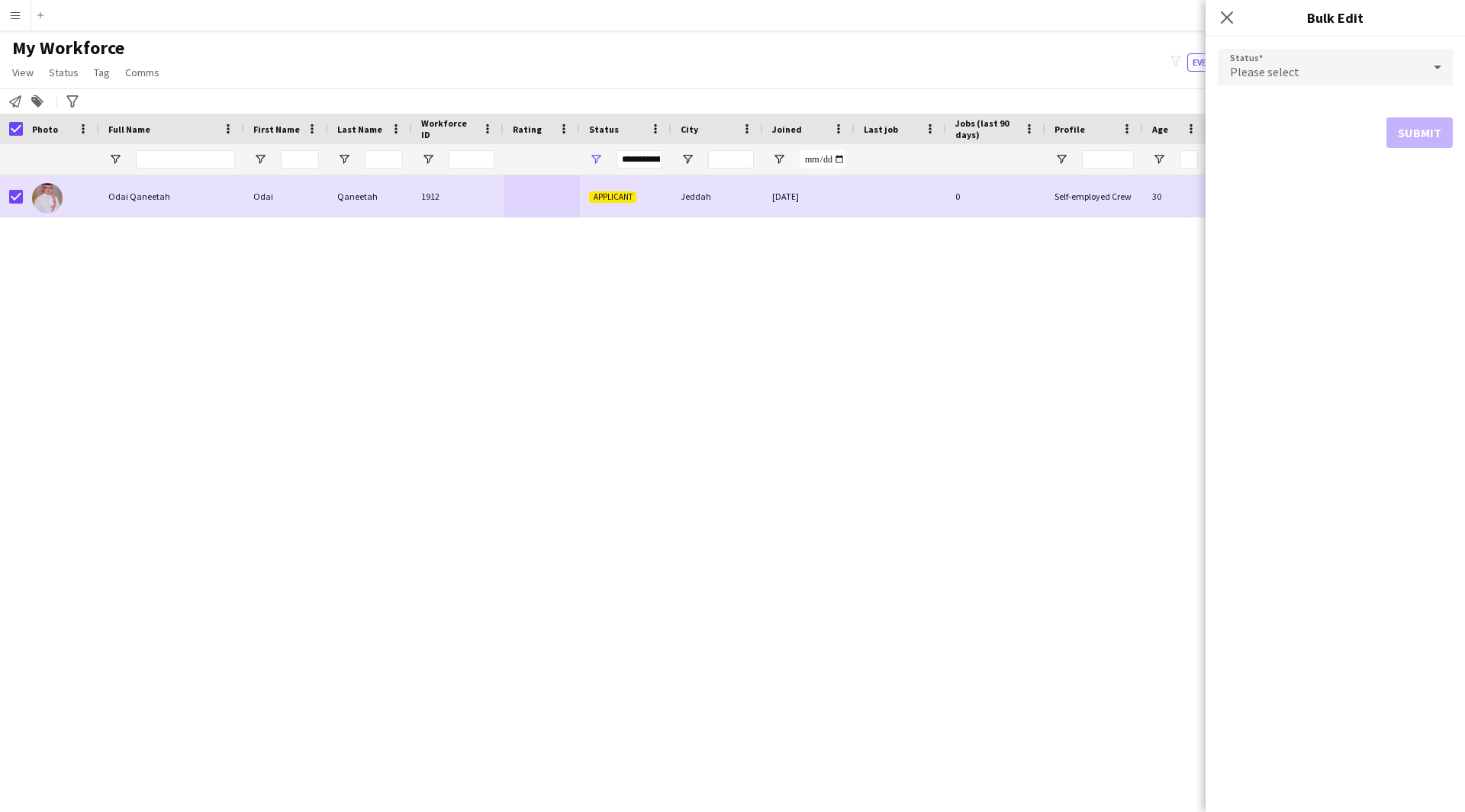
click at [1306, 70] on div "Please select" at bounding box center [1320, 66] width 205 height 36
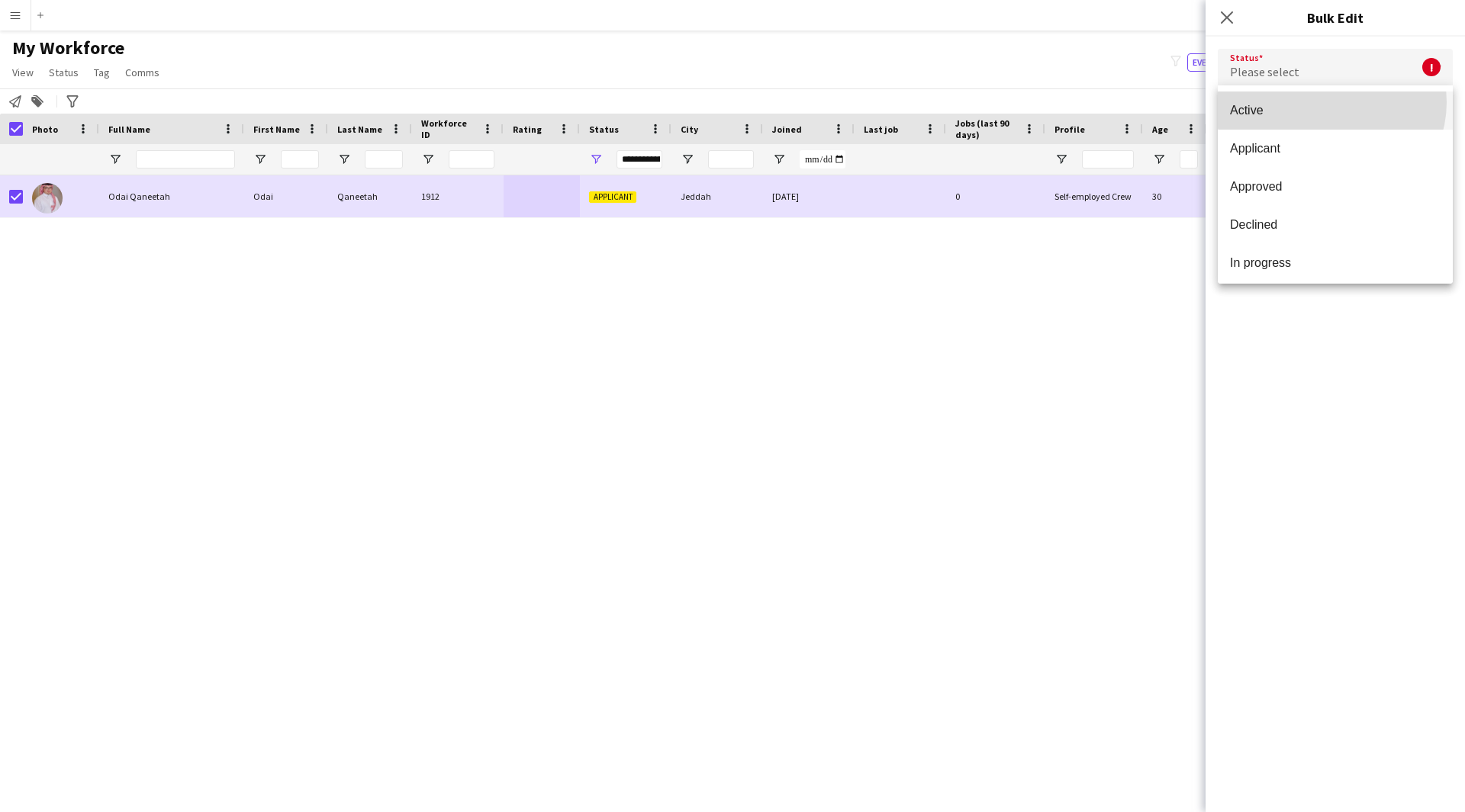
click at [1331, 102] on mat-option "Active" at bounding box center [1335, 110] width 235 height 38
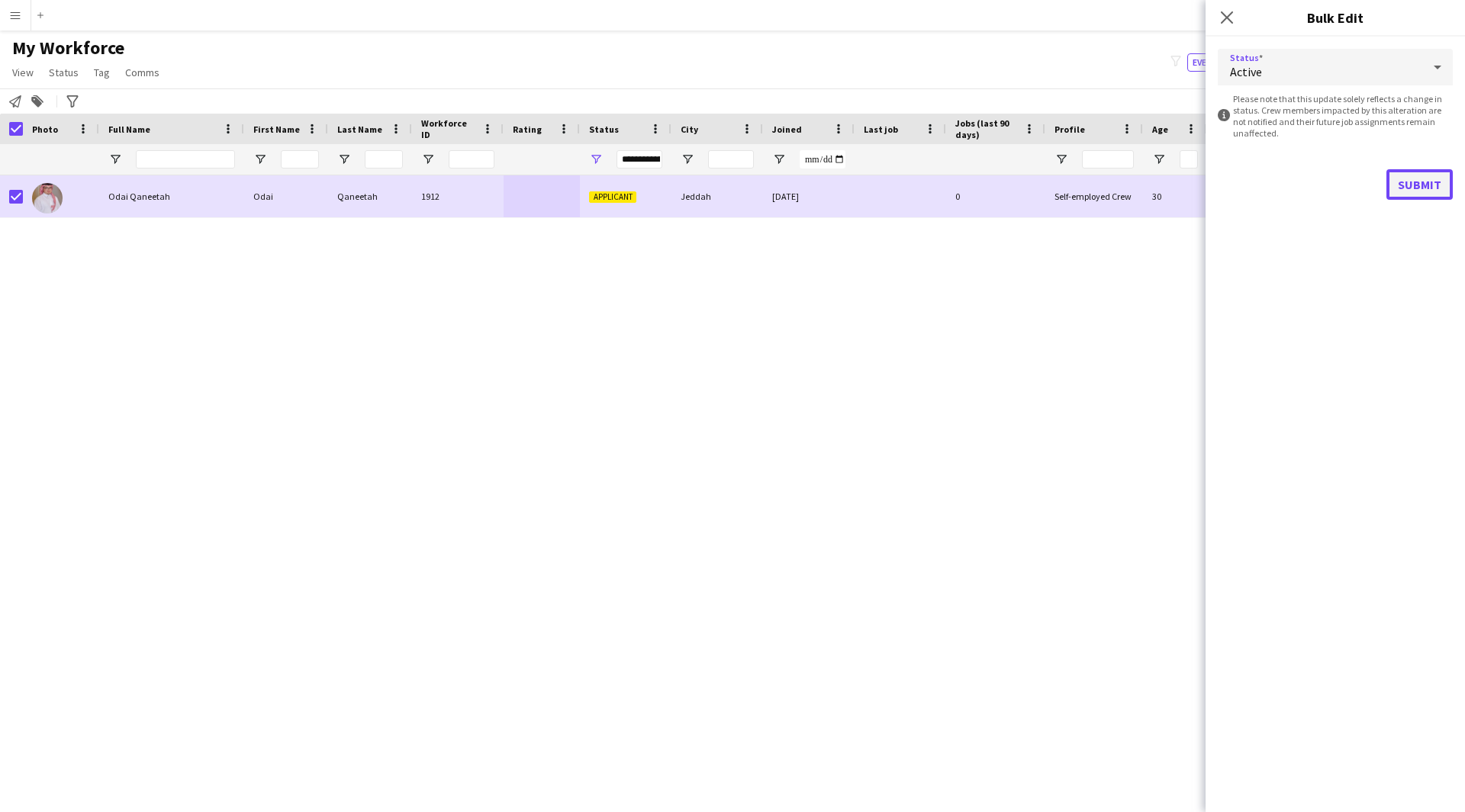
click at [1410, 177] on button "Submit" at bounding box center [1419, 184] width 66 height 31
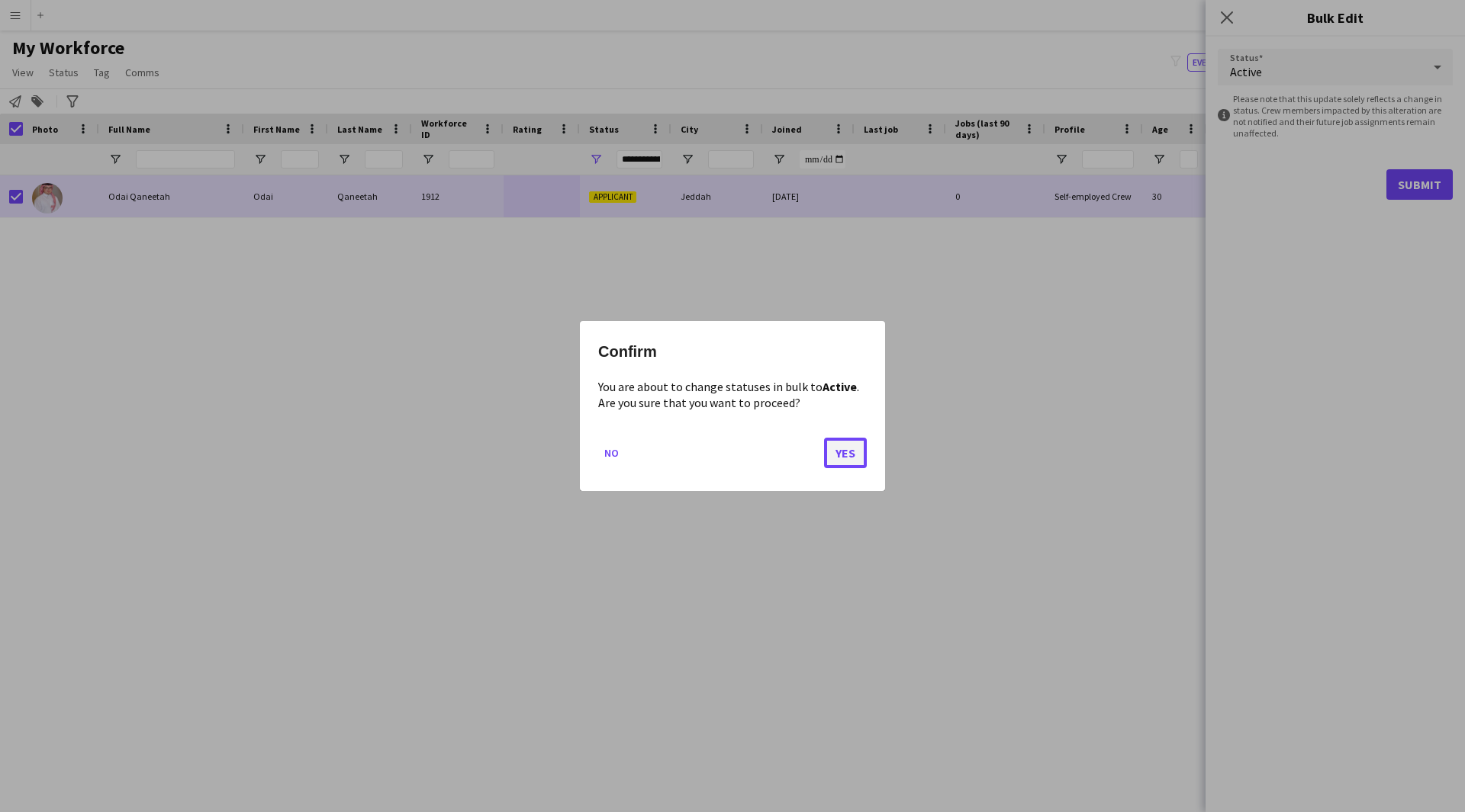
click at [843, 450] on button "Yes" at bounding box center [845, 453] width 42 height 31
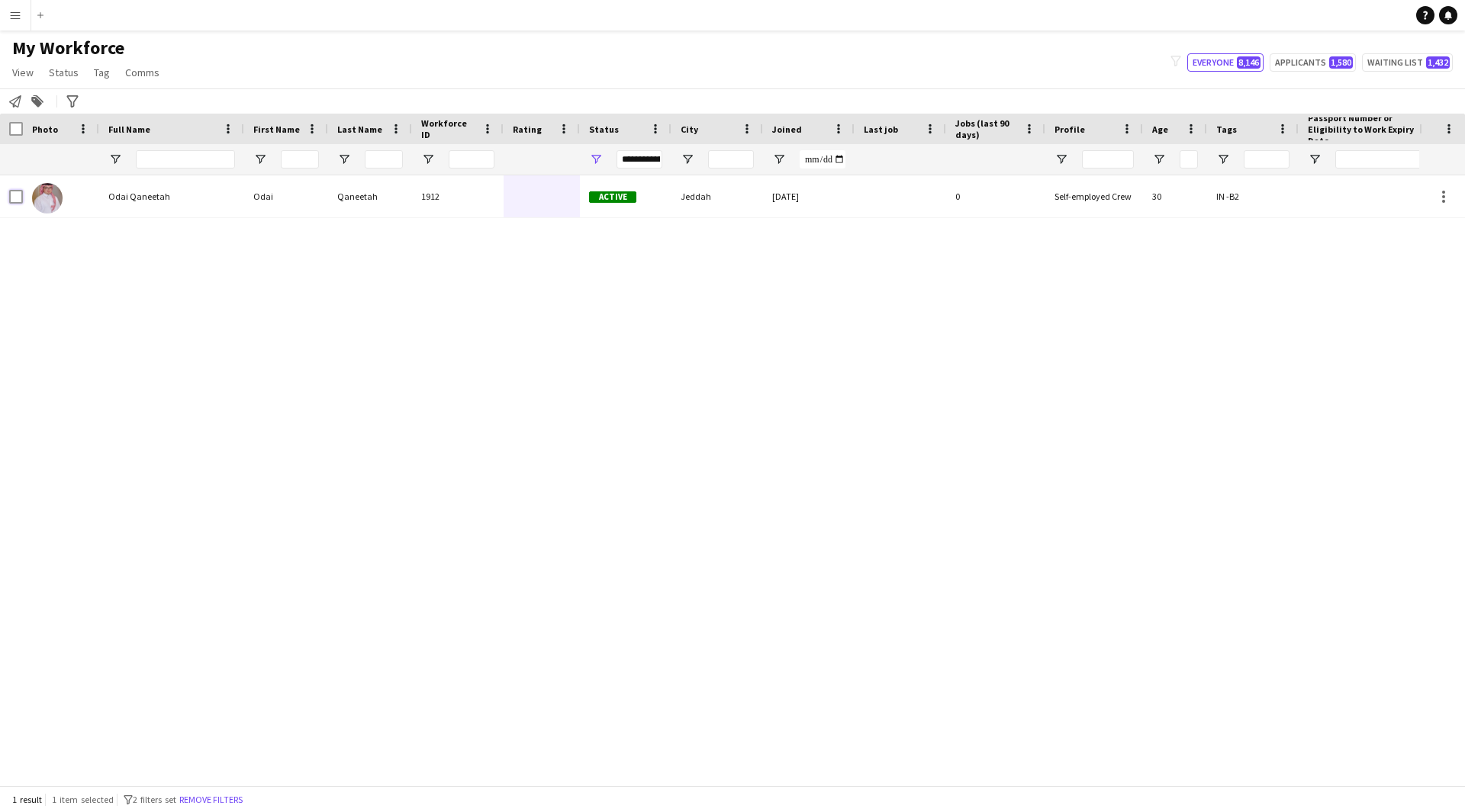
scroll to position [0, 185]
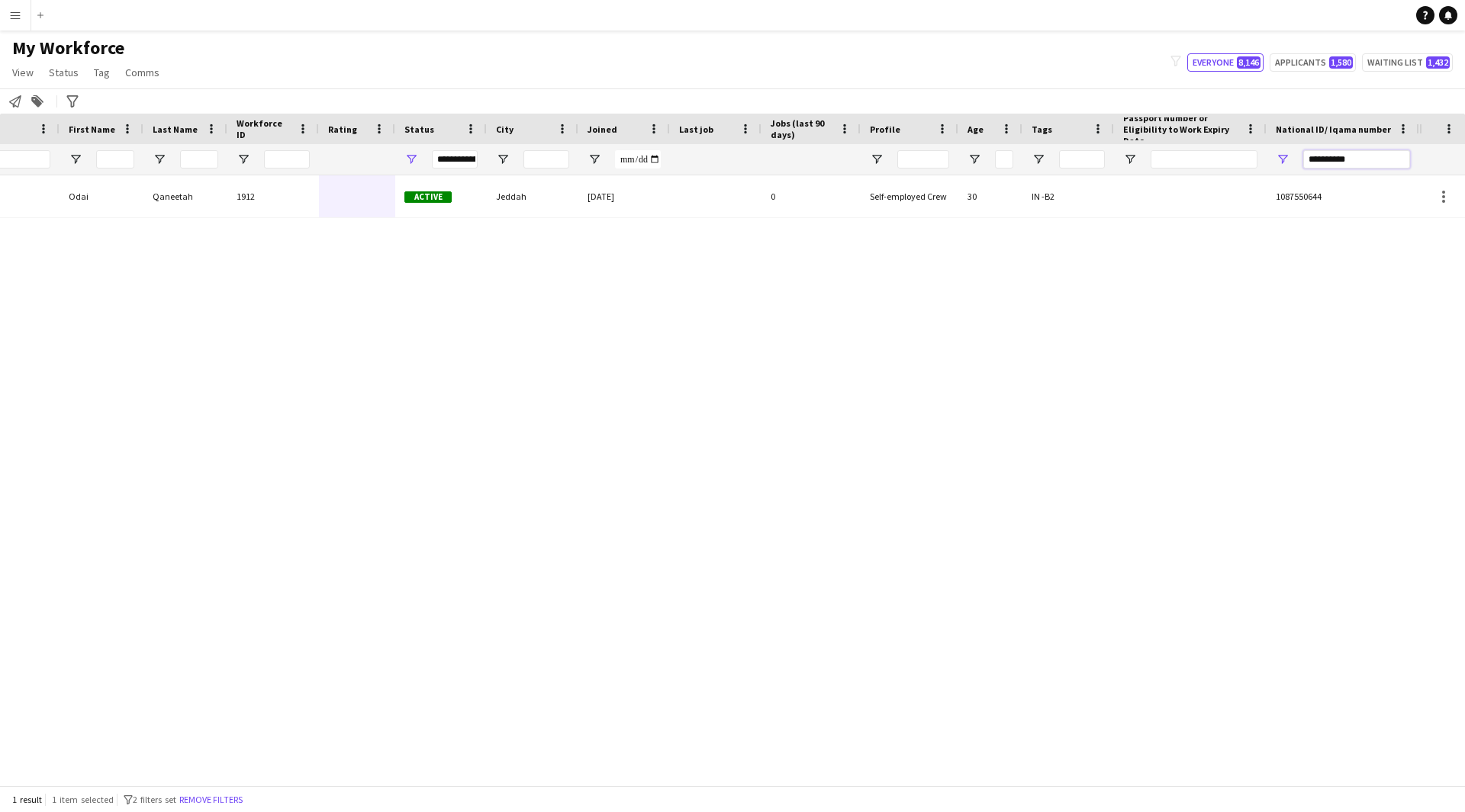
drag, startPoint x: 1384, startPoint y: 165, endPoint x: 1088, endPoint y: 219, distance: 300.9
click at [1088, 219] on div "Workforce Details Profile Data Photo First Name Last Name 0" at bounding box center [732, 449] width 1465 height 672
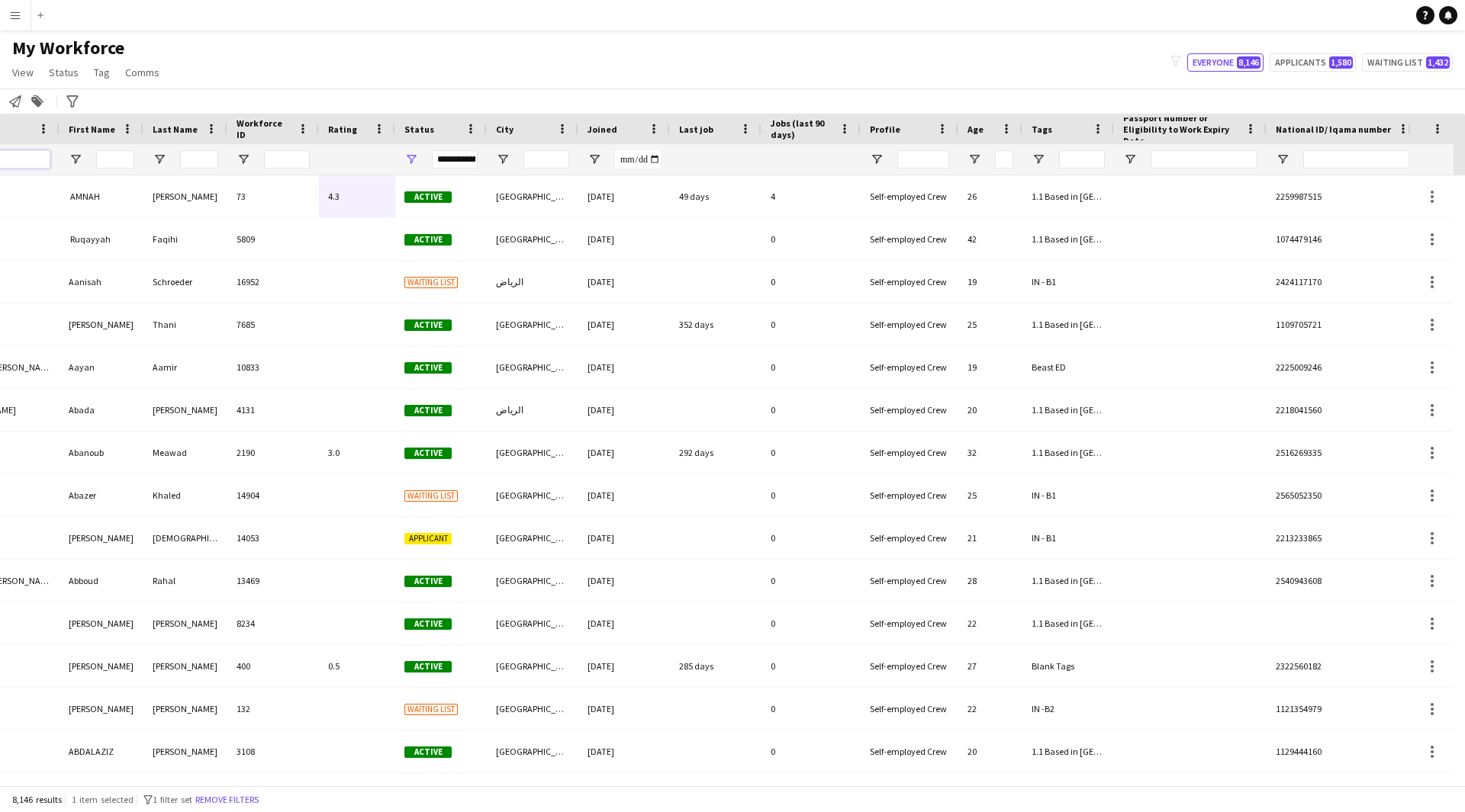
click at [50, 159] on input "Full Name Filter Input" at bounding box center [1, 159] width 99 height 19
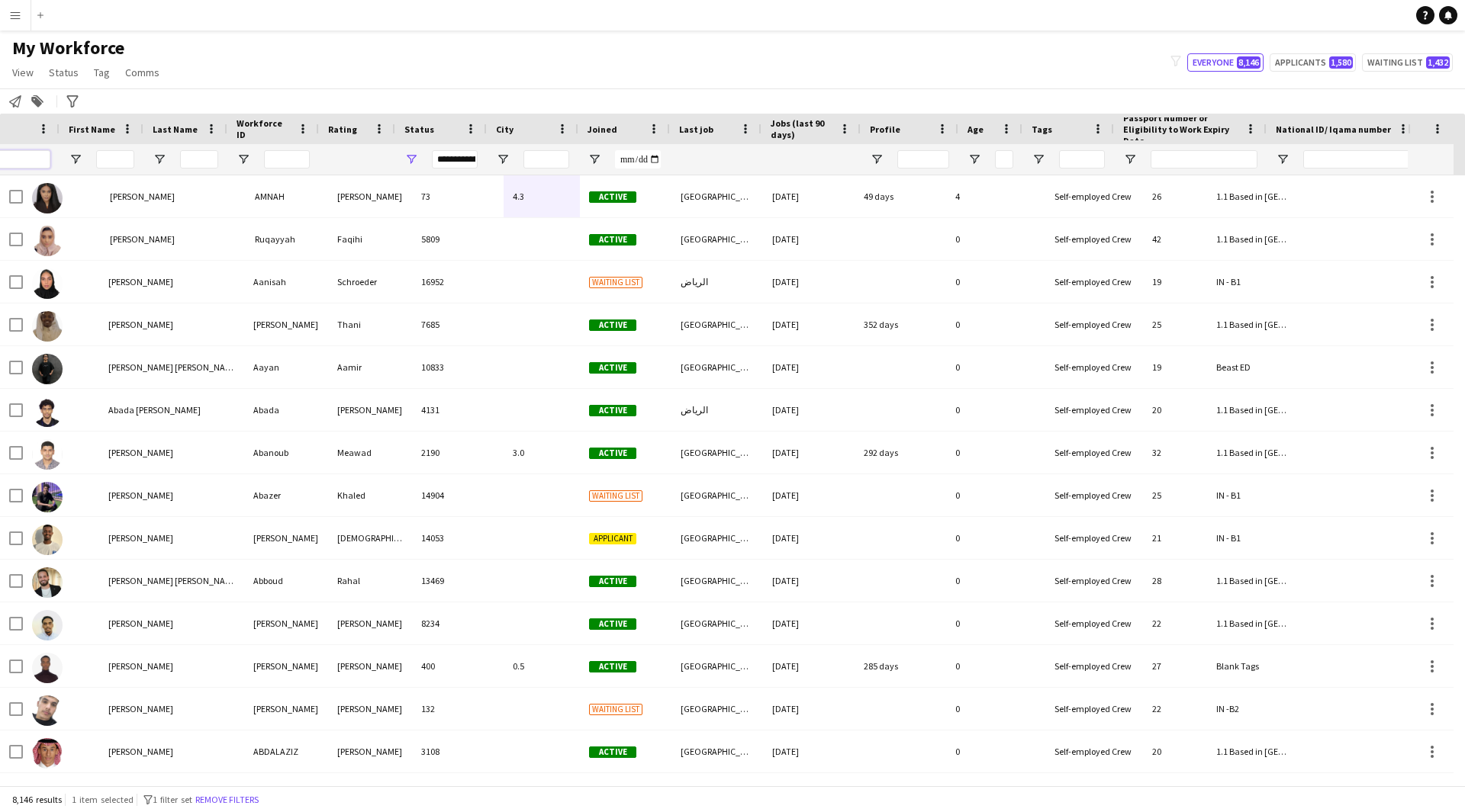
scroll to position [0, 0]
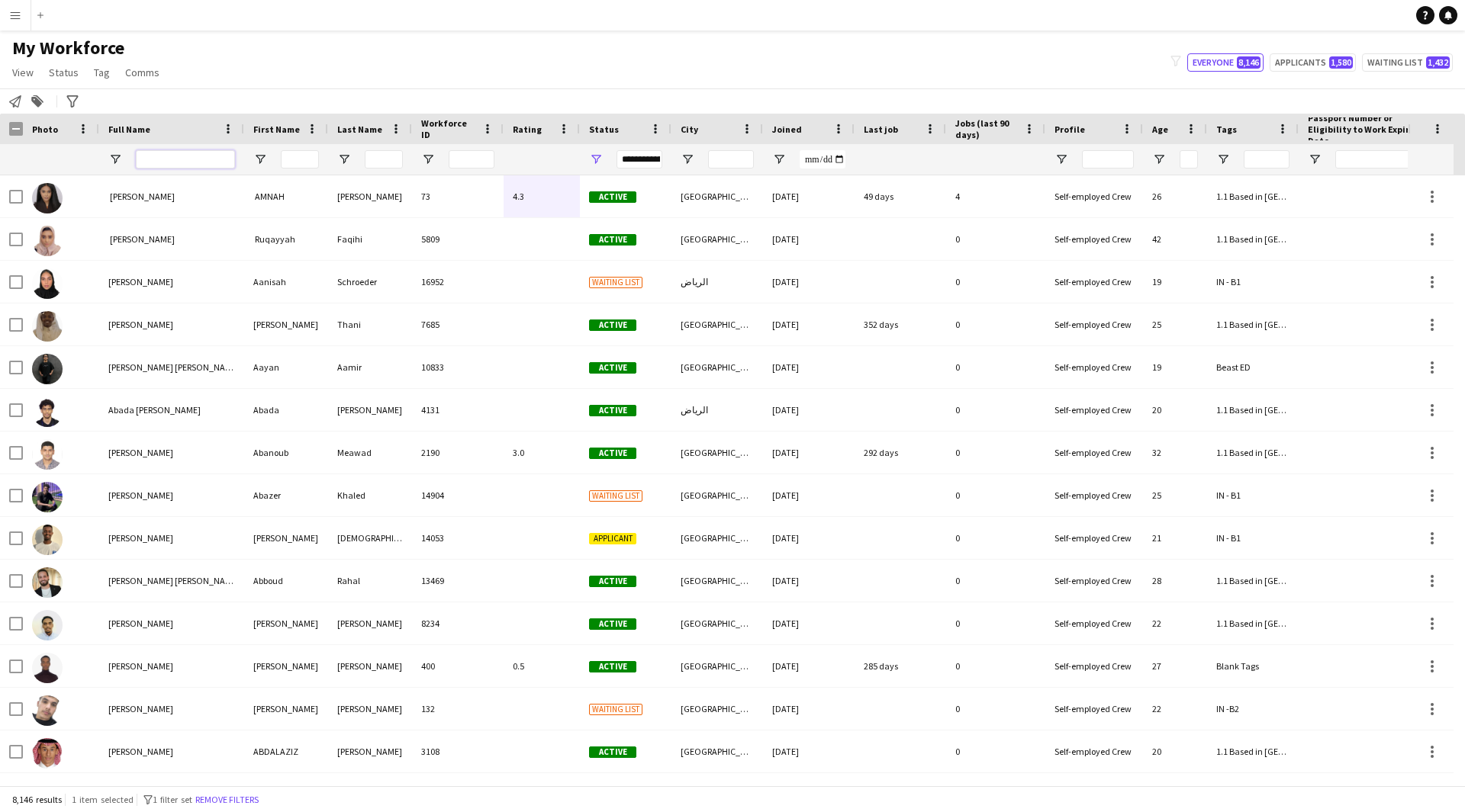
paste input "**********"
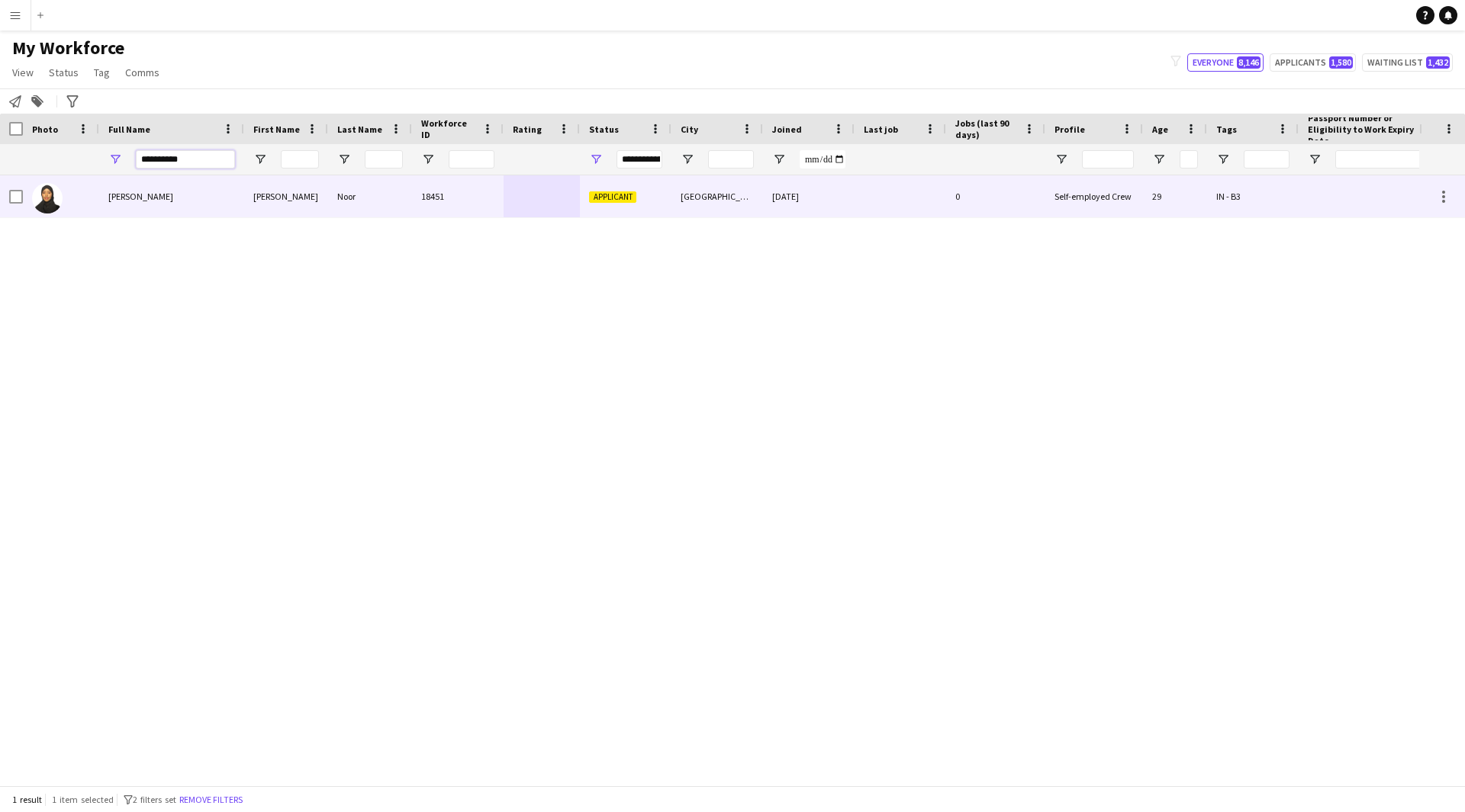
type input "**********"
click at [266, 190] on div "[PERSON_NAME]" at bounding box center [285, 197] width 84 height 42
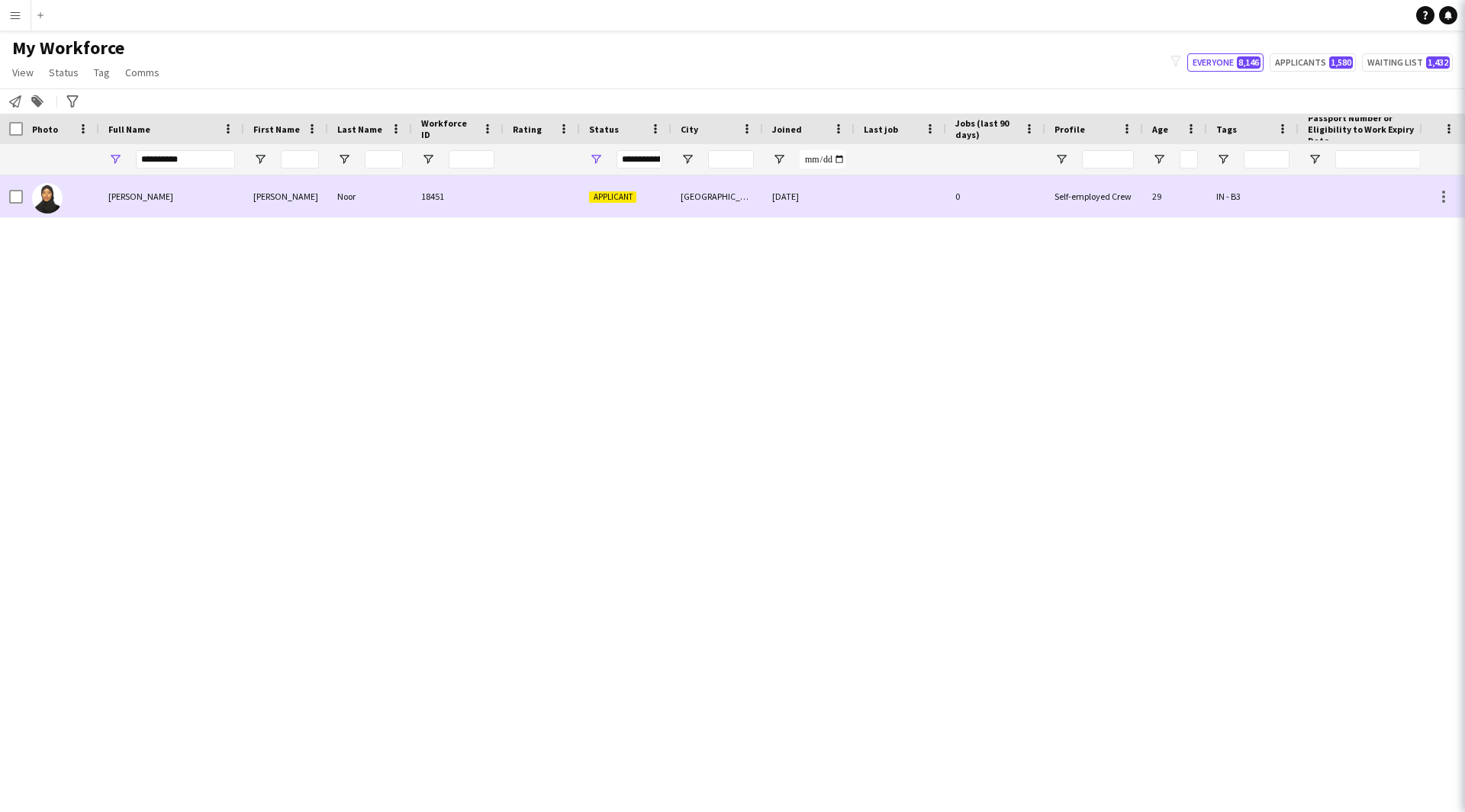
click at [691, 204] on div "[GEOGRAPHIC_DATA]" at bounding box center [717, 197] width 92 height 42
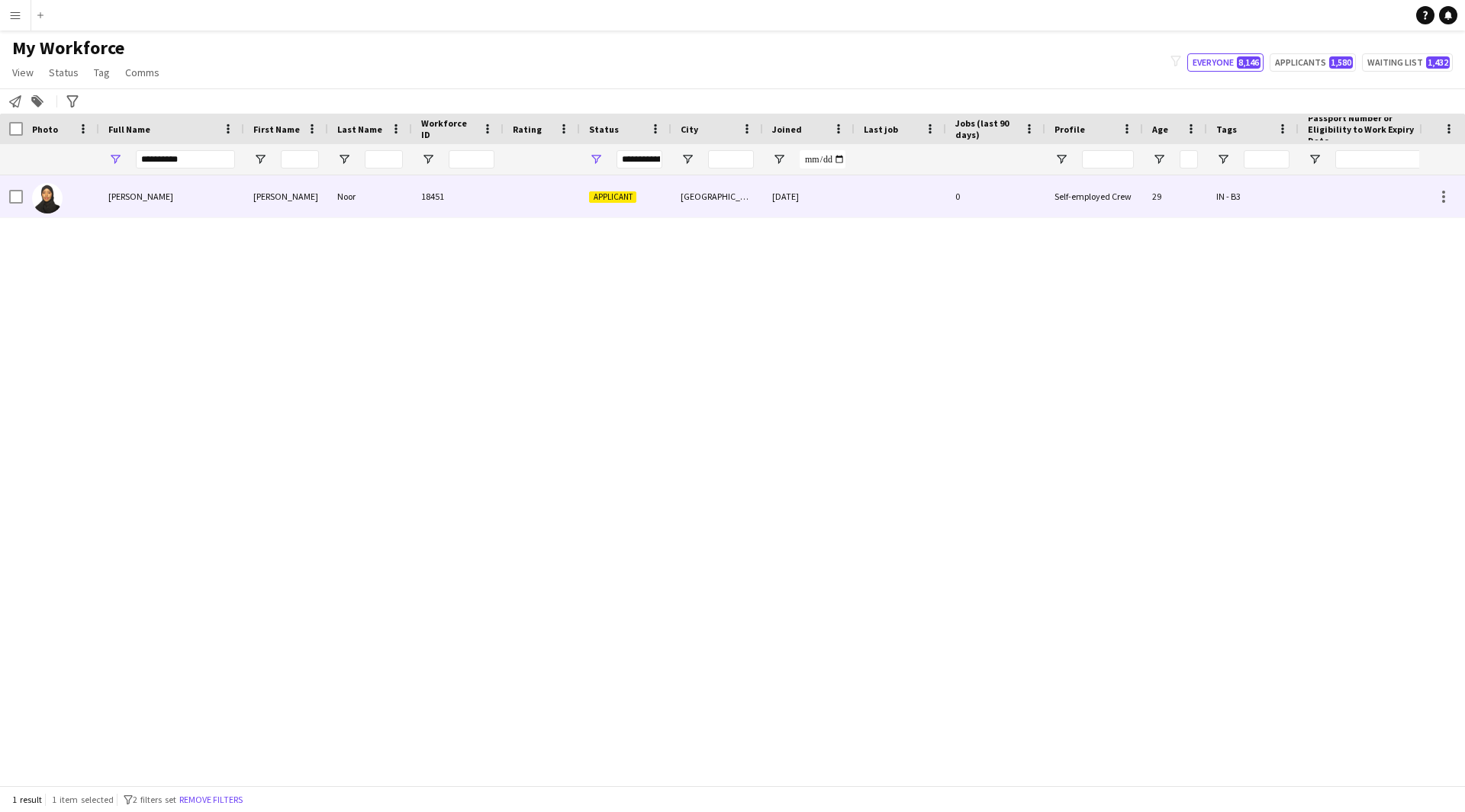
drag, startPoint x: 1163, startPoint y: 193, endPoint x: 1250, endPoint y: 199, distance: 87.2
click at [1164, 193] on div "29" at bounding box center [1174, 197] width 64 height 42
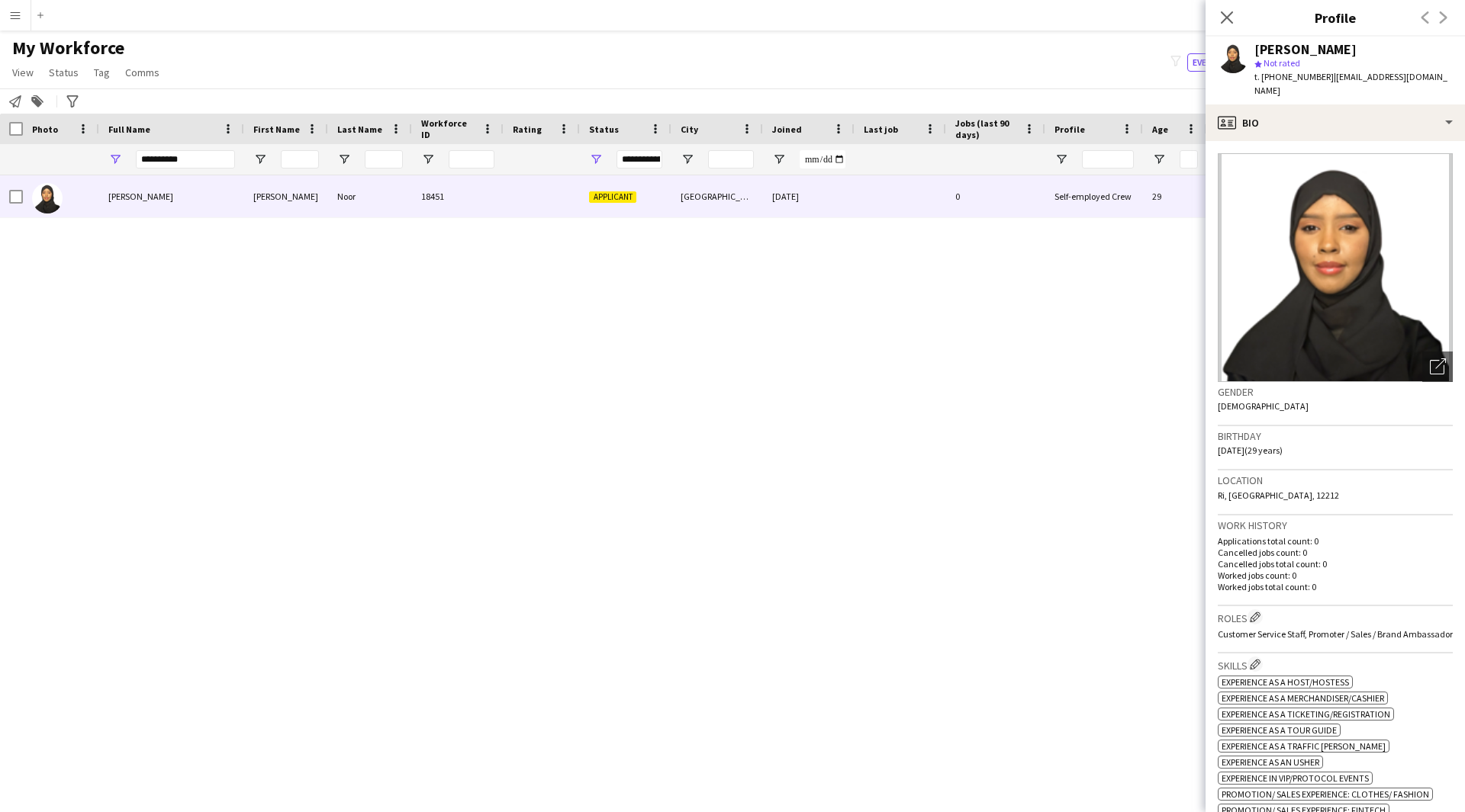
click at [1344, 141] on app-crew-profile-bio "Open photos pop-in Gender [DEMOGRAPHIC_DATA] Birthday [DEMOGRAPHIC_DATA] (29 ye…" at bounding box center [1335, 477] width 260 height 671
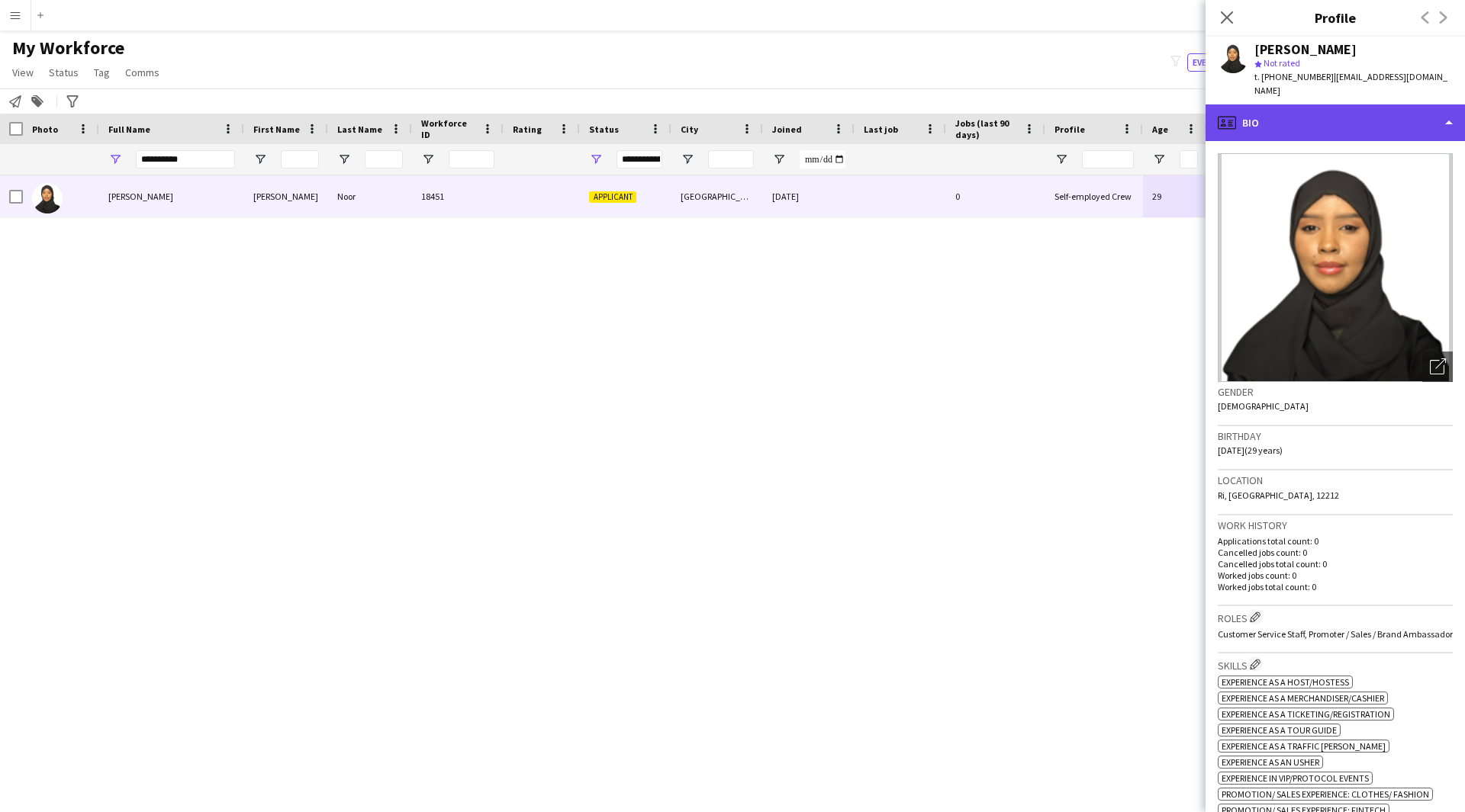
click at [1356, 116] on div "profile Bio" at bounding box center [1335, 122] width 260 height 36
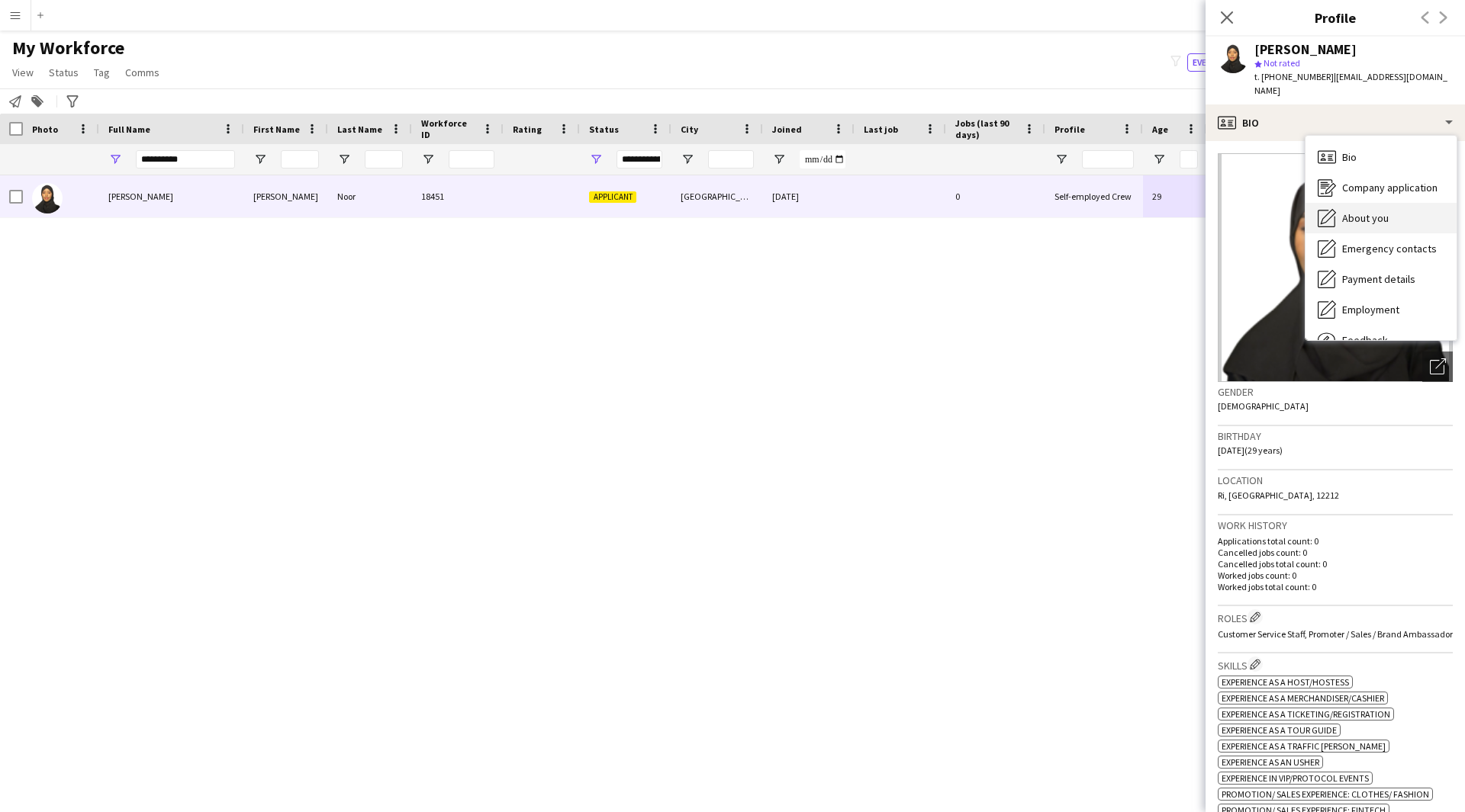
click at [1382, 203] on div "About you About you" at bounding box center [1380, 218] width 151 height 31
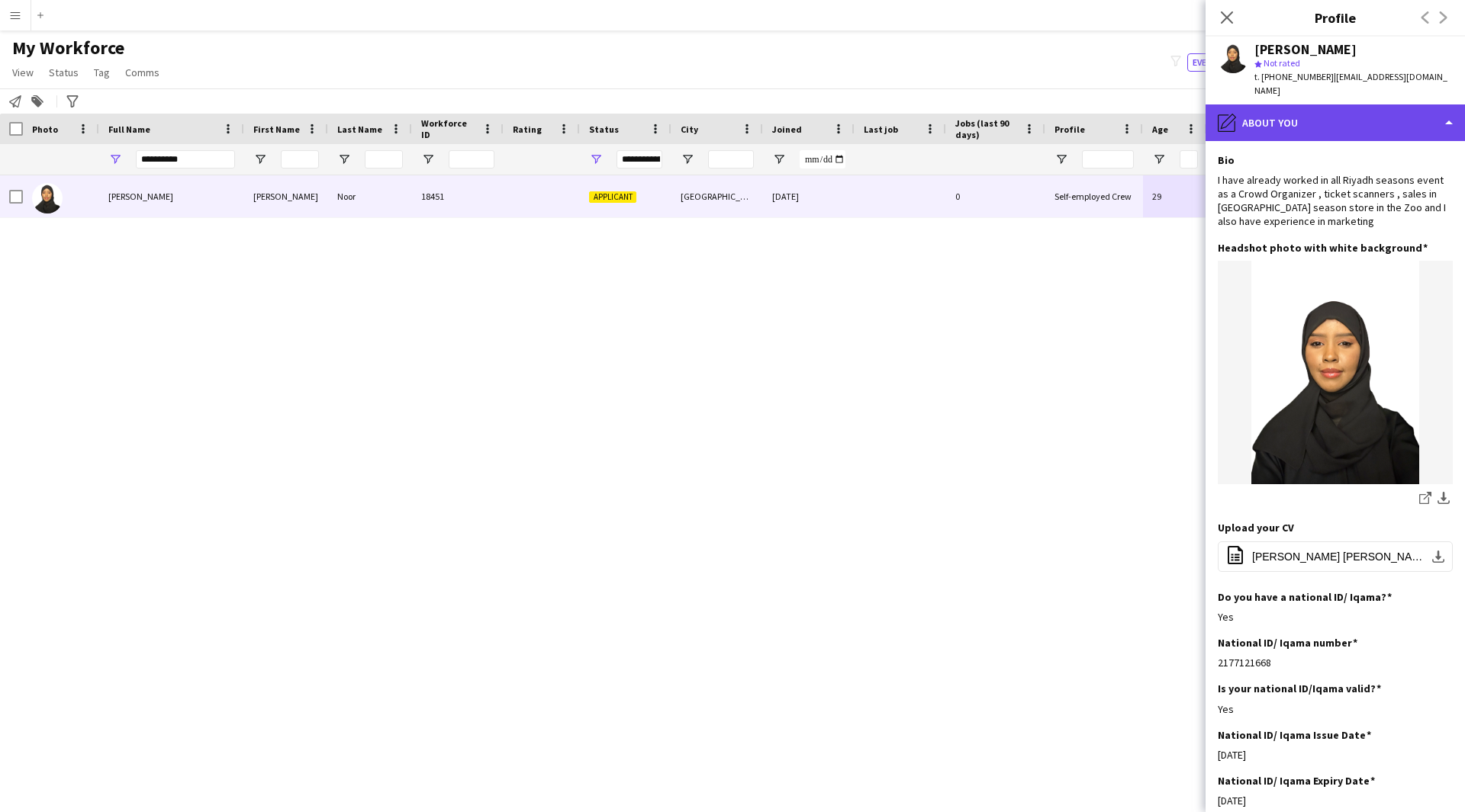
click at [1311, 122] on div "pencil4 About you" at bounding box center [1335, 122] width 260 height 36
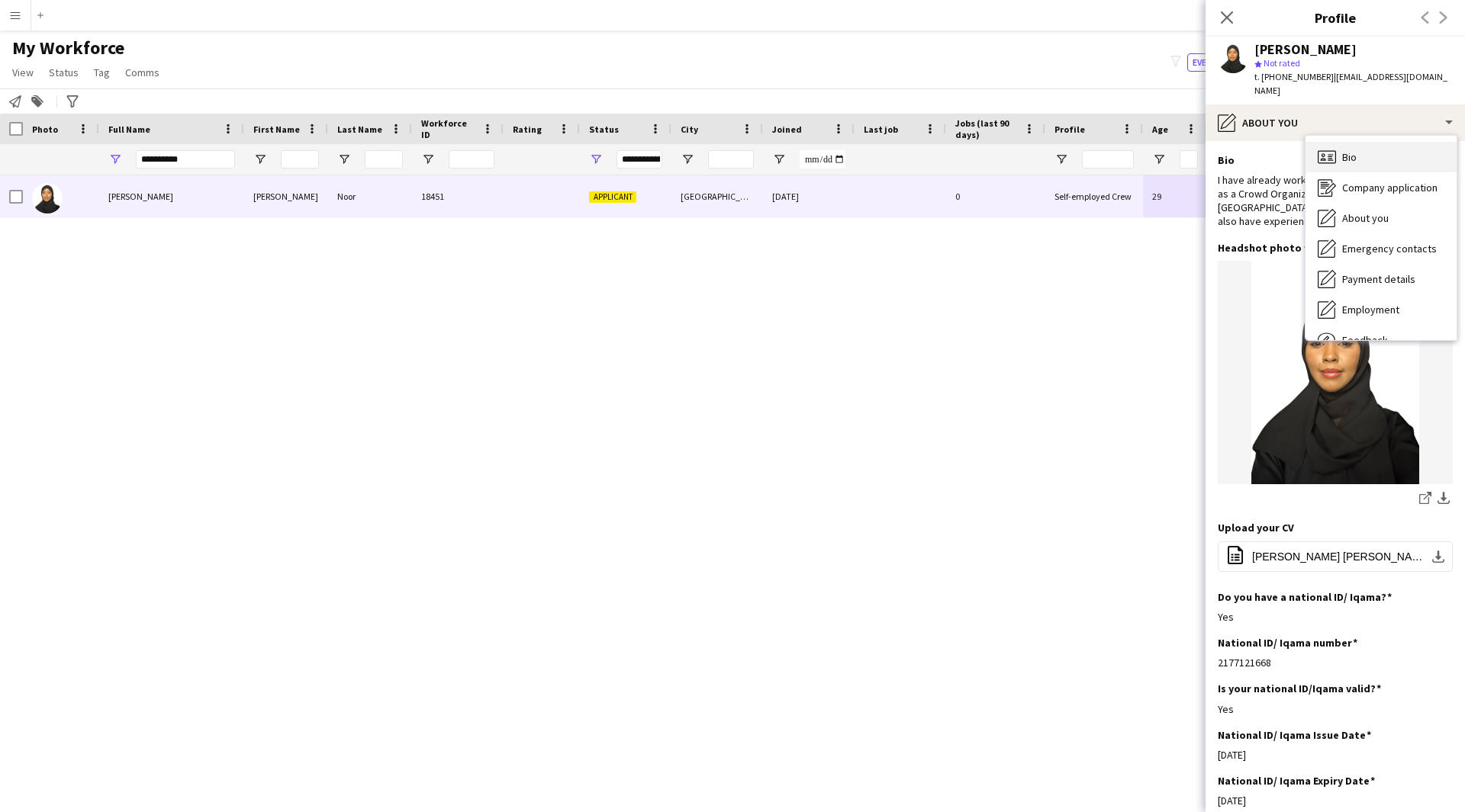
click at [1349, 154] on div "Bio Bio" at bounding box center [1380, 157] width 151 height 31
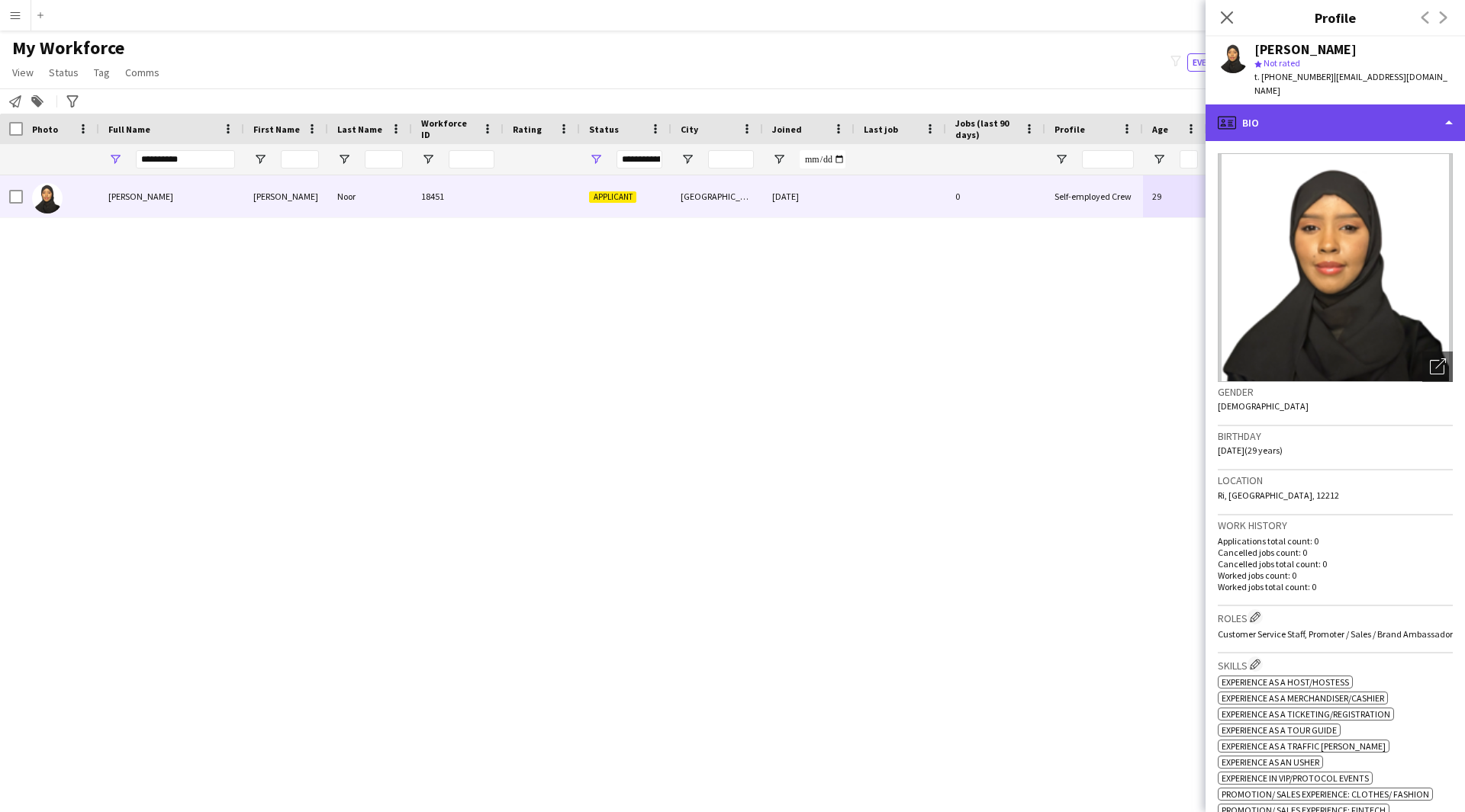
click at [1303, 104] on div "profile Bio" at bounding box center [1335, 122] width 260 height 36
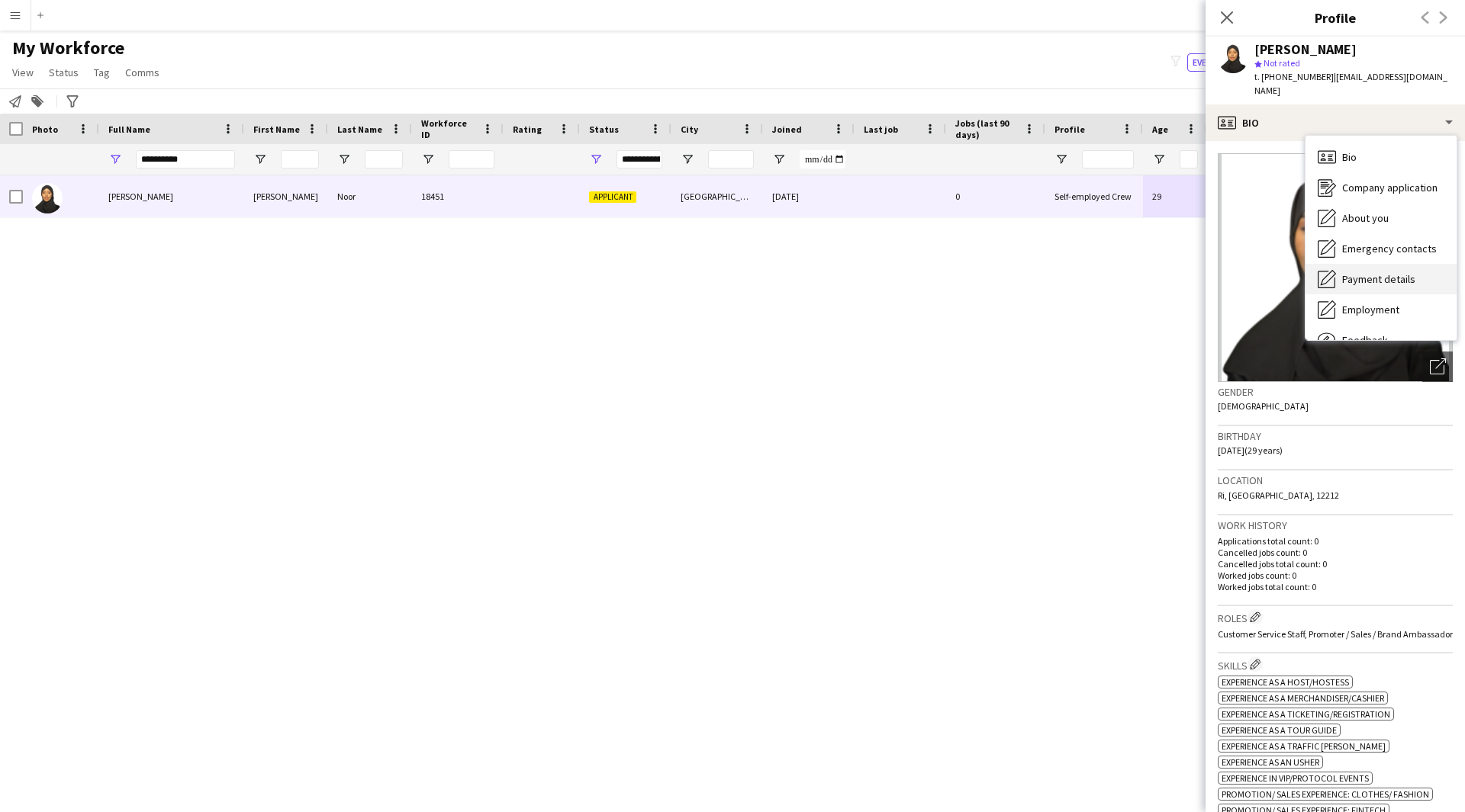
click at [1361, 272] on span "Payment details" at bounding box center [1378, 279] width 73 height 14
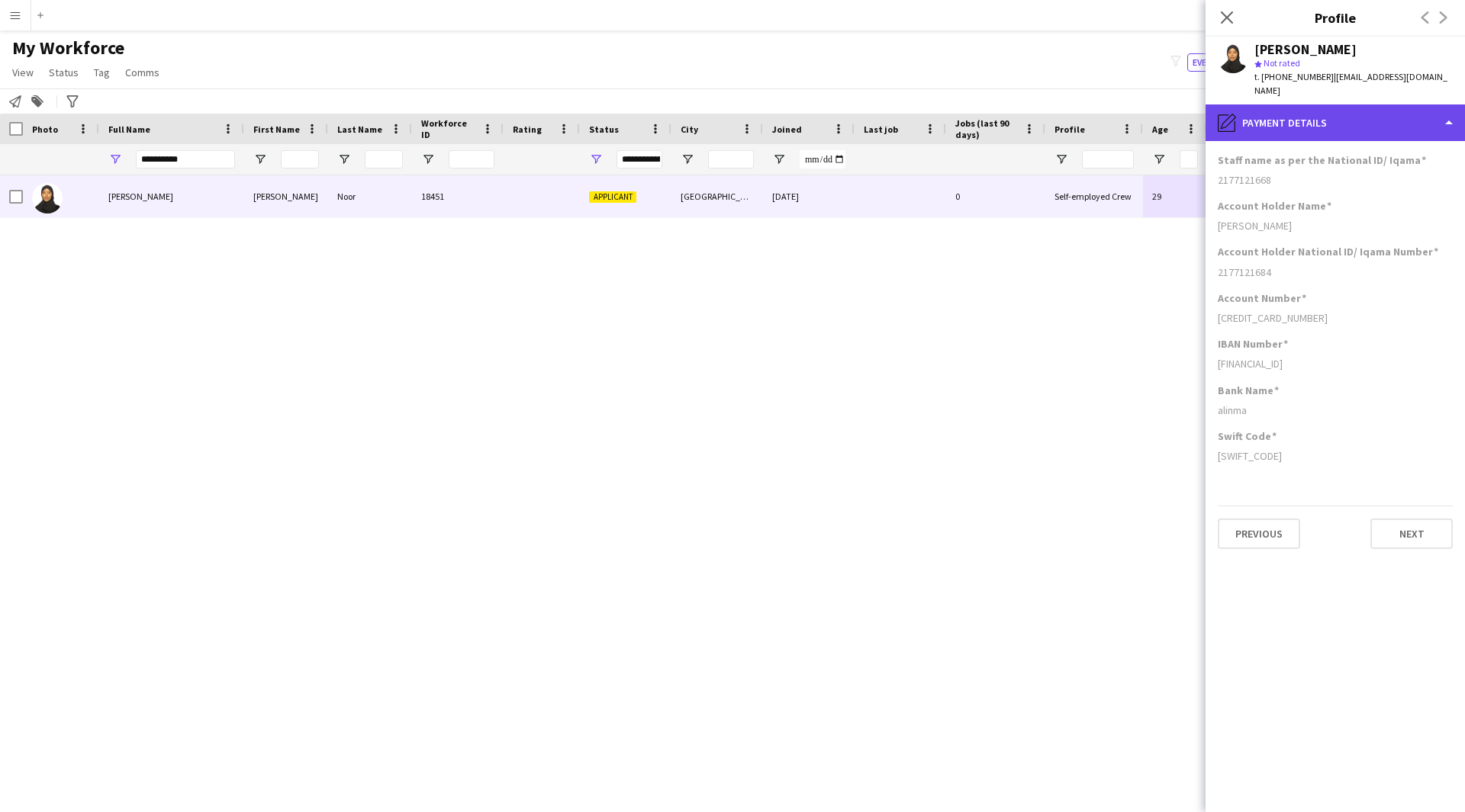
click at [1337, 117] on div "pencil4 Payment details" at bounding box center [1335, 122] width 260 height 36
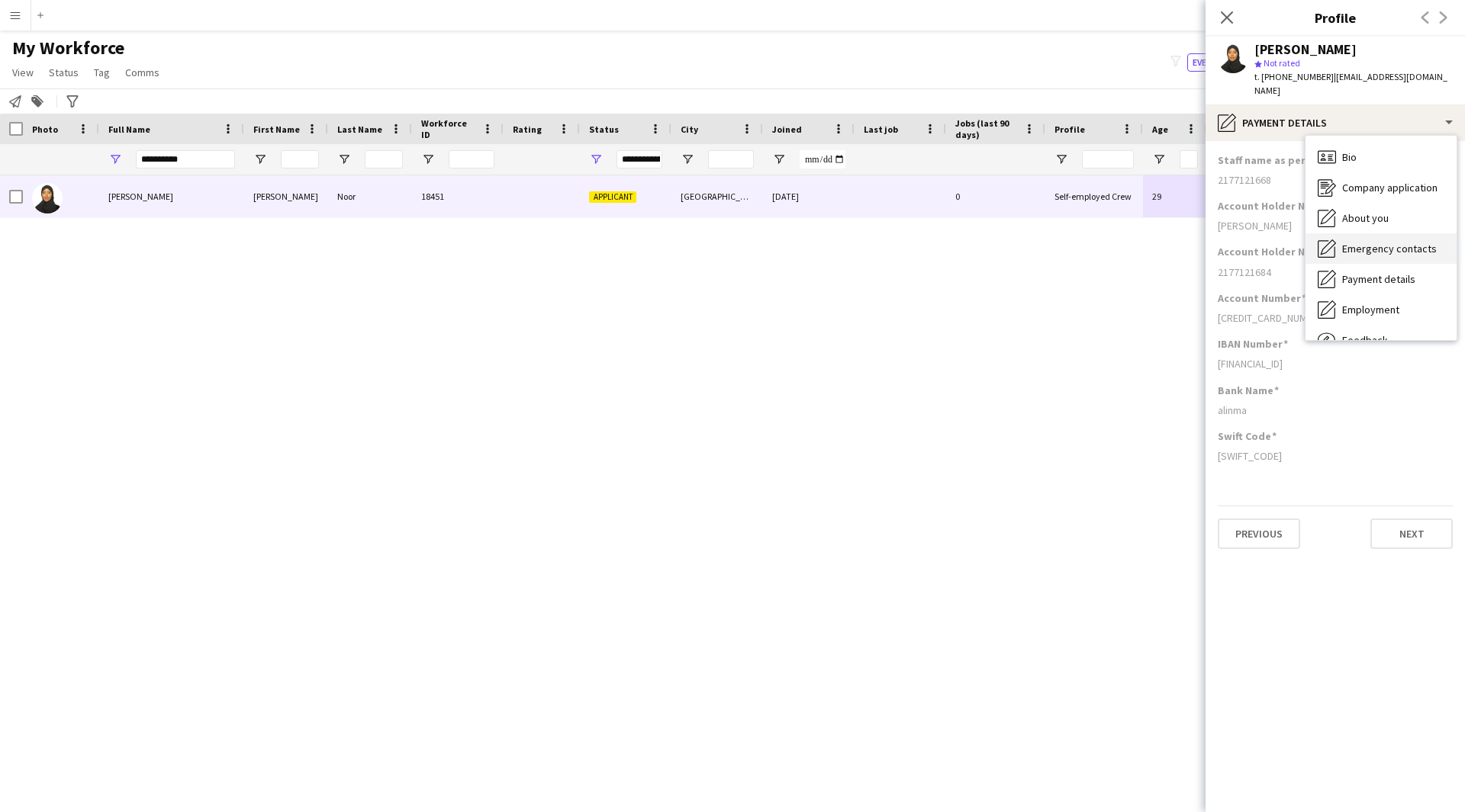
click at [1377, 242] on span "Emergency contacts" at bounding box center [1389, 249] width 94 height 14
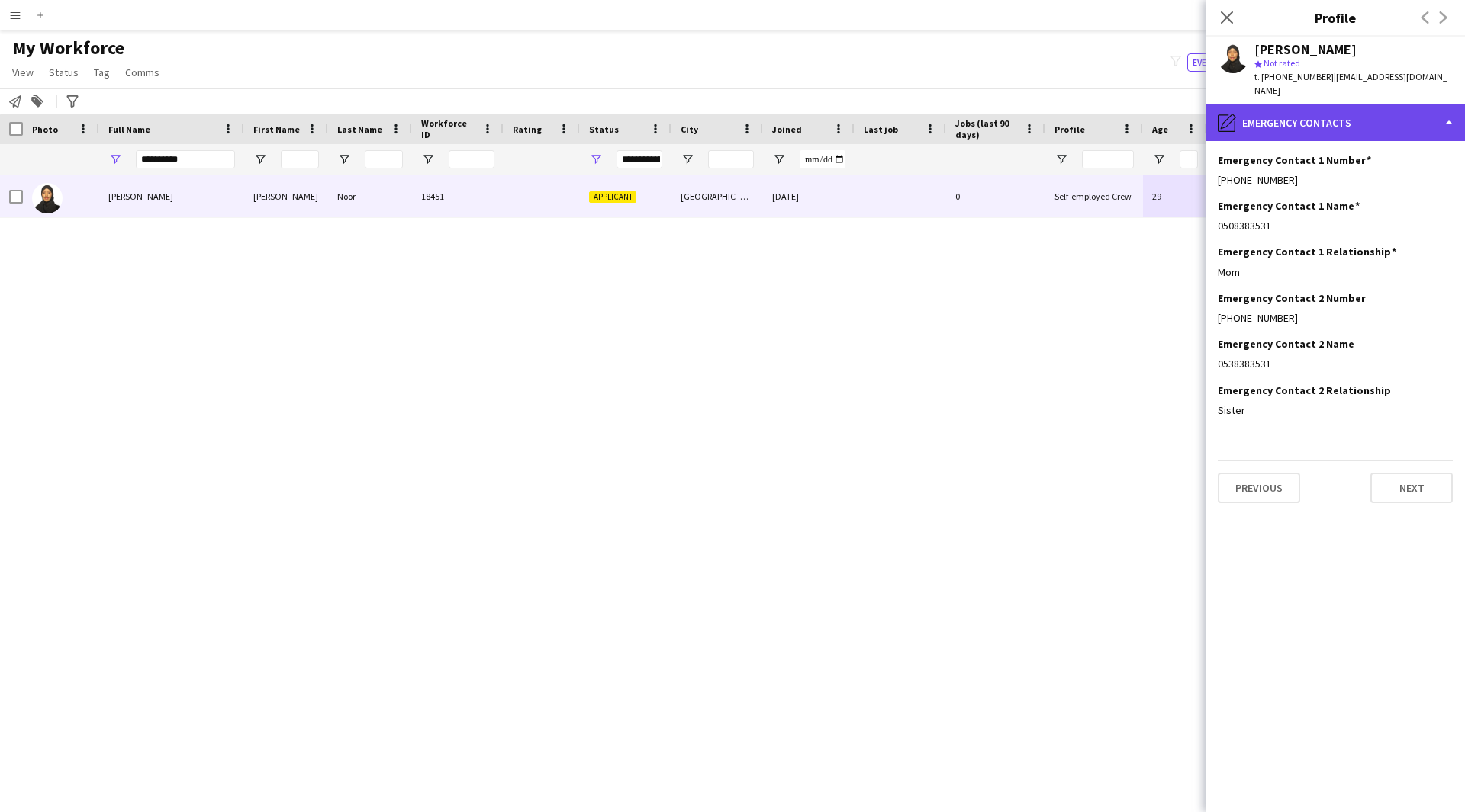
click at [1350, 110] on div "pencil4 Emergency contacts" at bounding box center [1335, 122] width 260 height 36
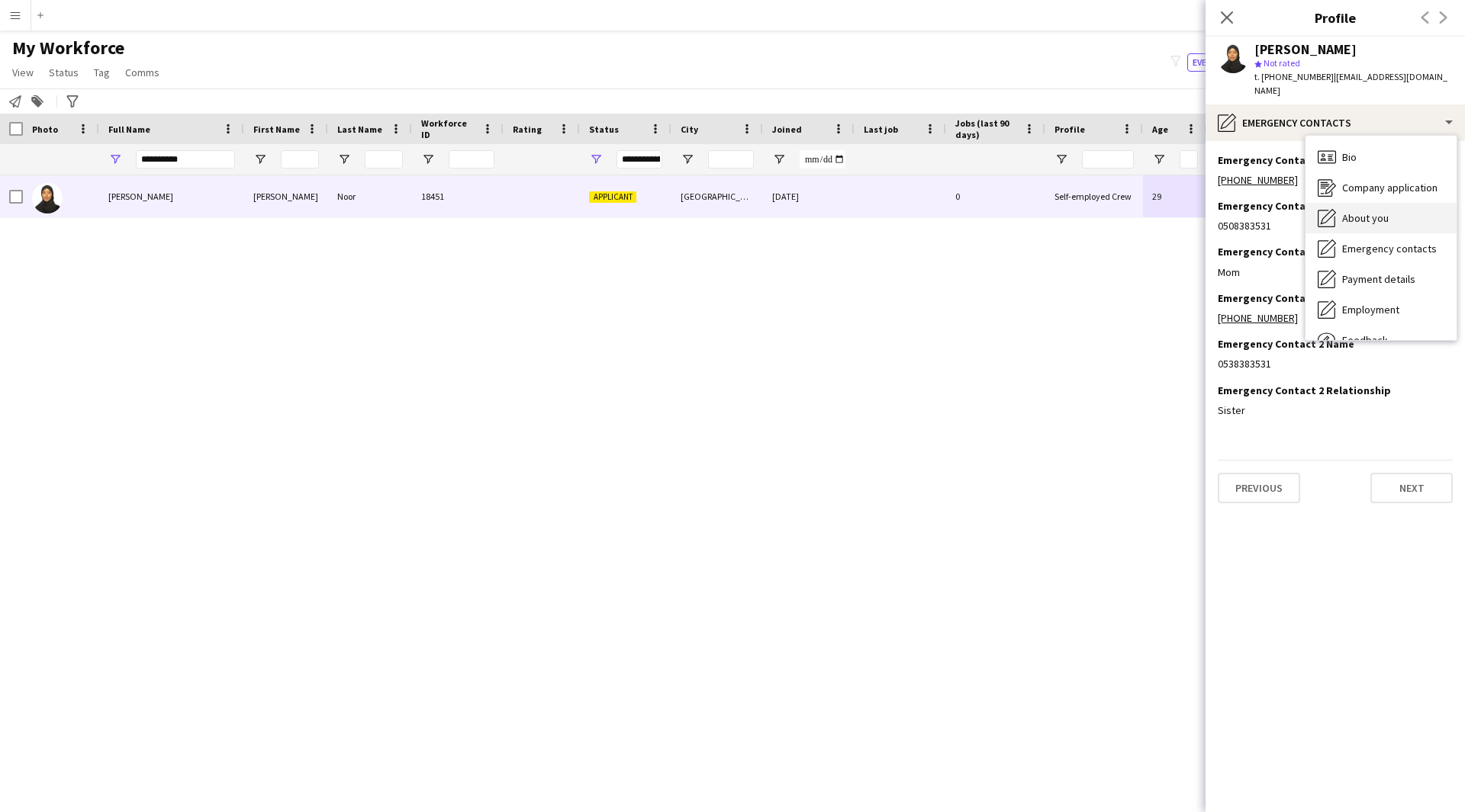
click at [1372, 211] on span "About you" at bounding box center [1365, 218] width 47 height 14
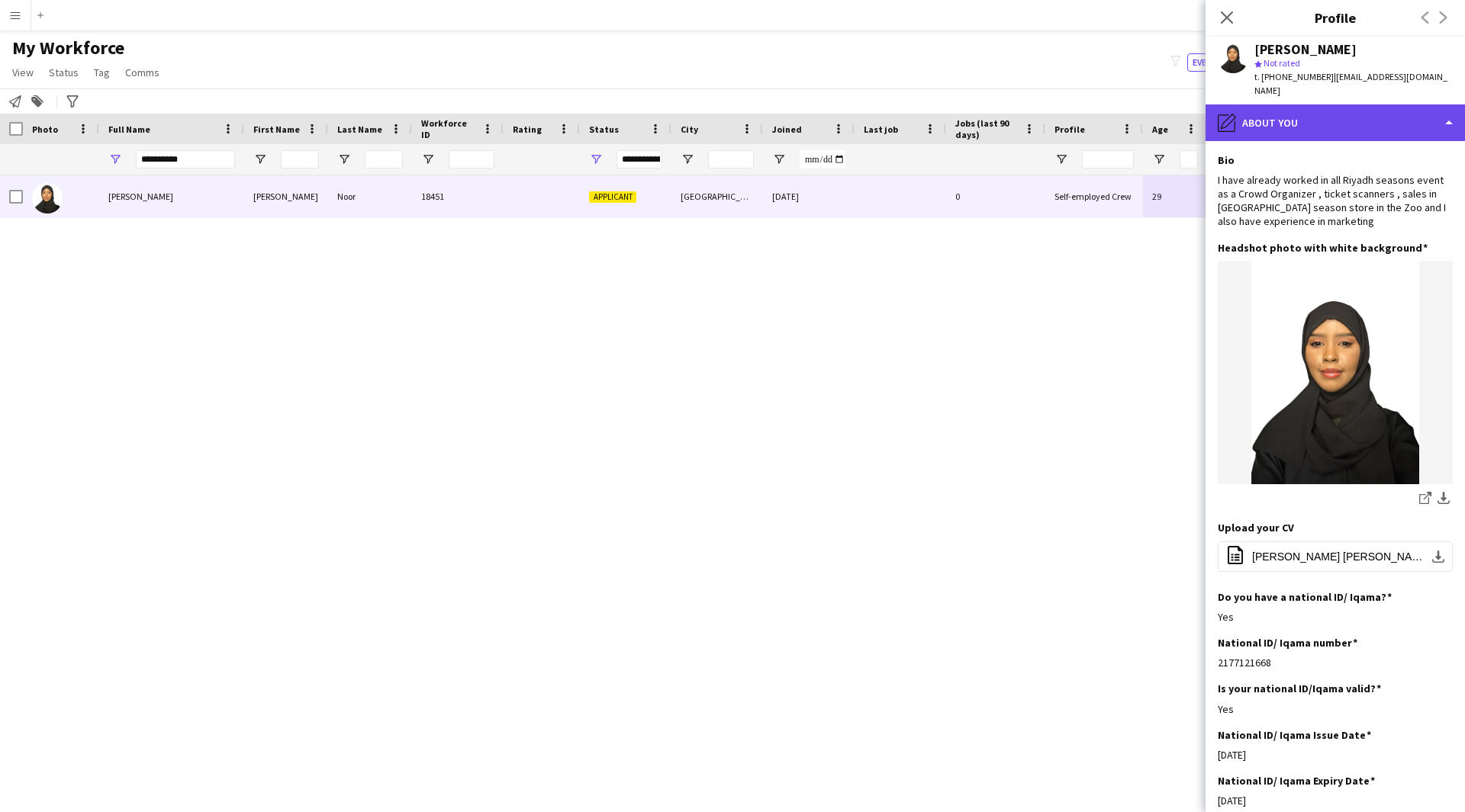
click at [1311, 113] on div "pencil4 About you" at bounding box center [1335, 122] width 260 height 36
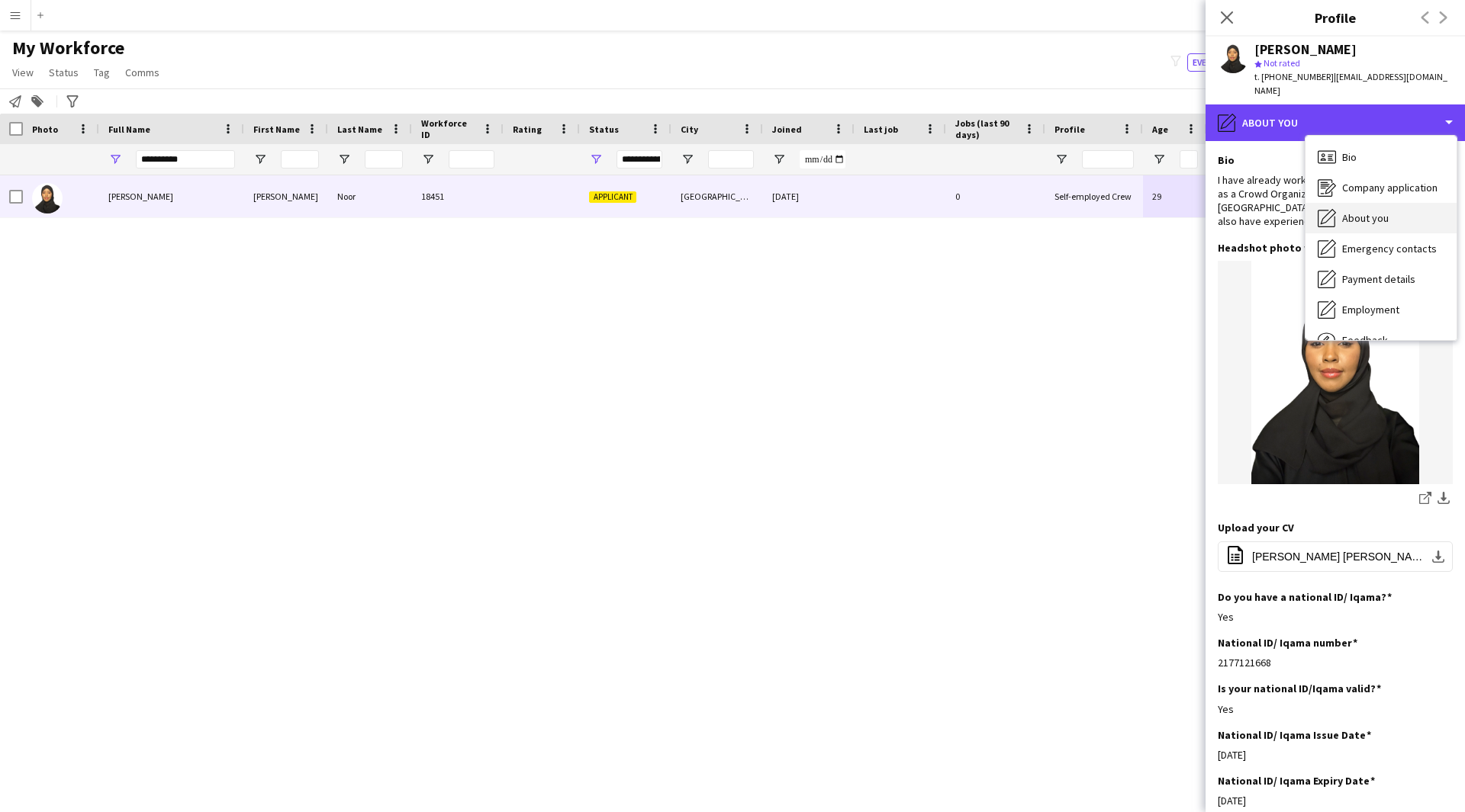
scroll to position [52, 0]
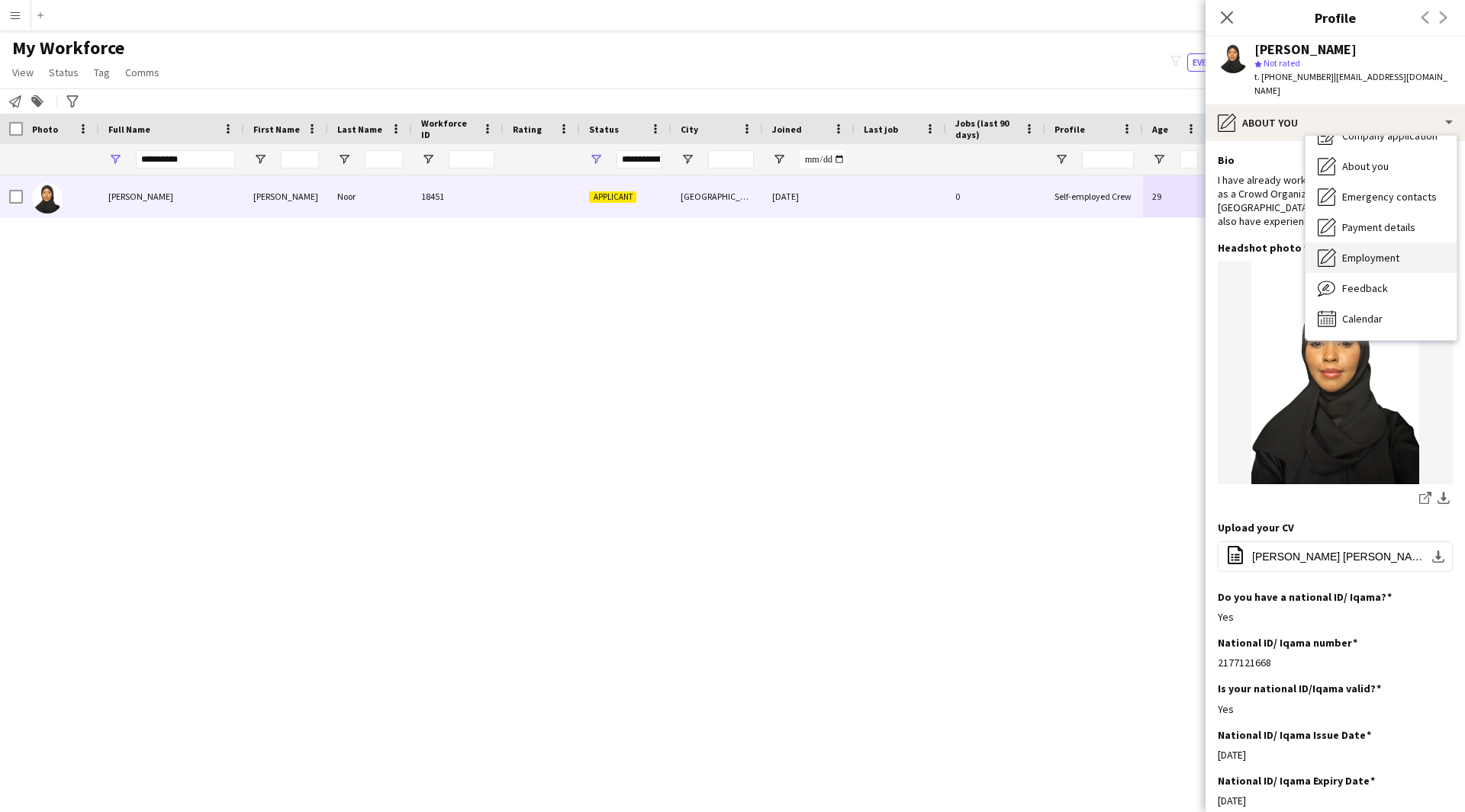
click at [1368, 251] on div "Employment Employment" at bounding box center [1380, 258] width 151 height 31
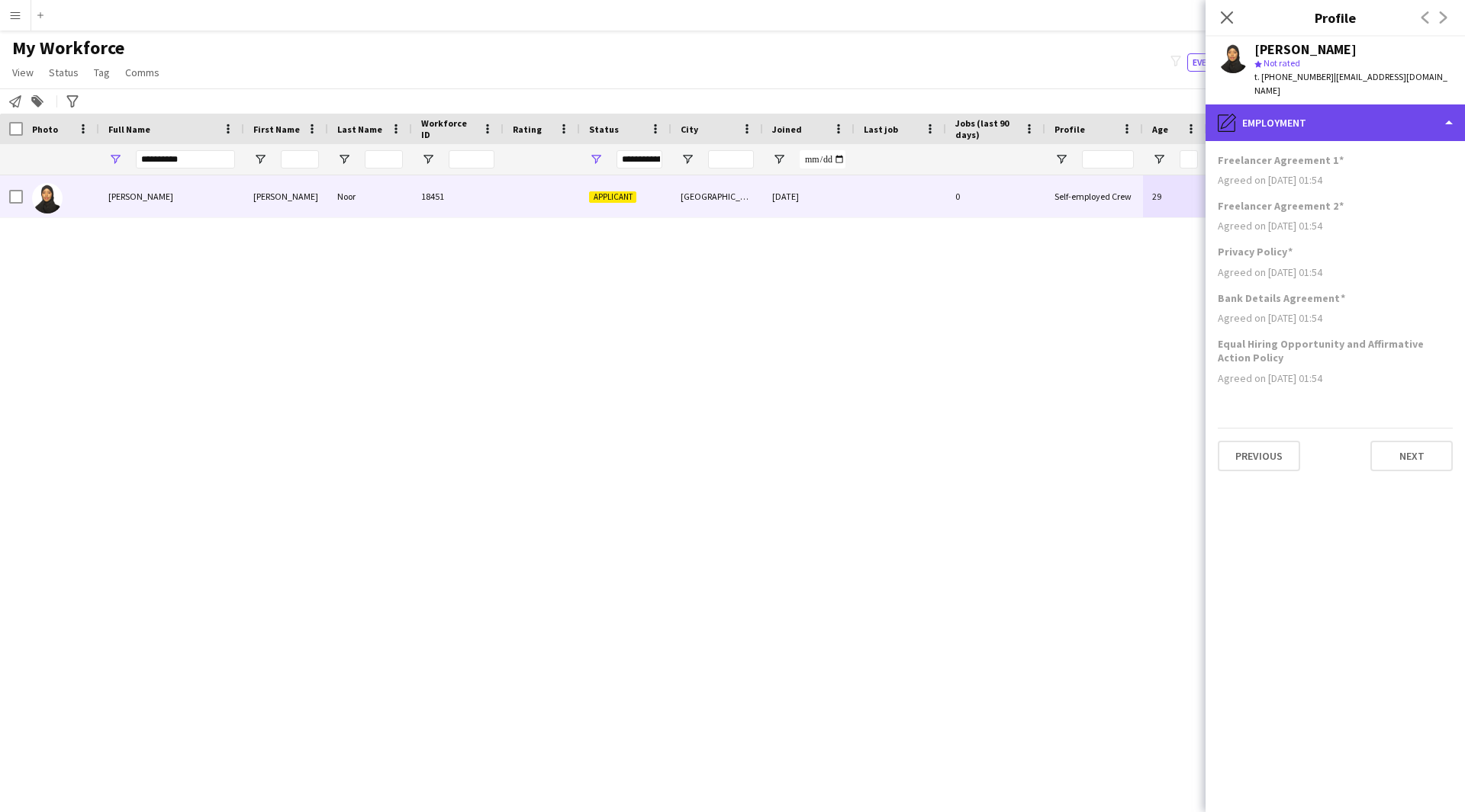
click at [1338, 116] on div "pencil4 Employment" at bounding box center [1335, 122] width 260 height 36
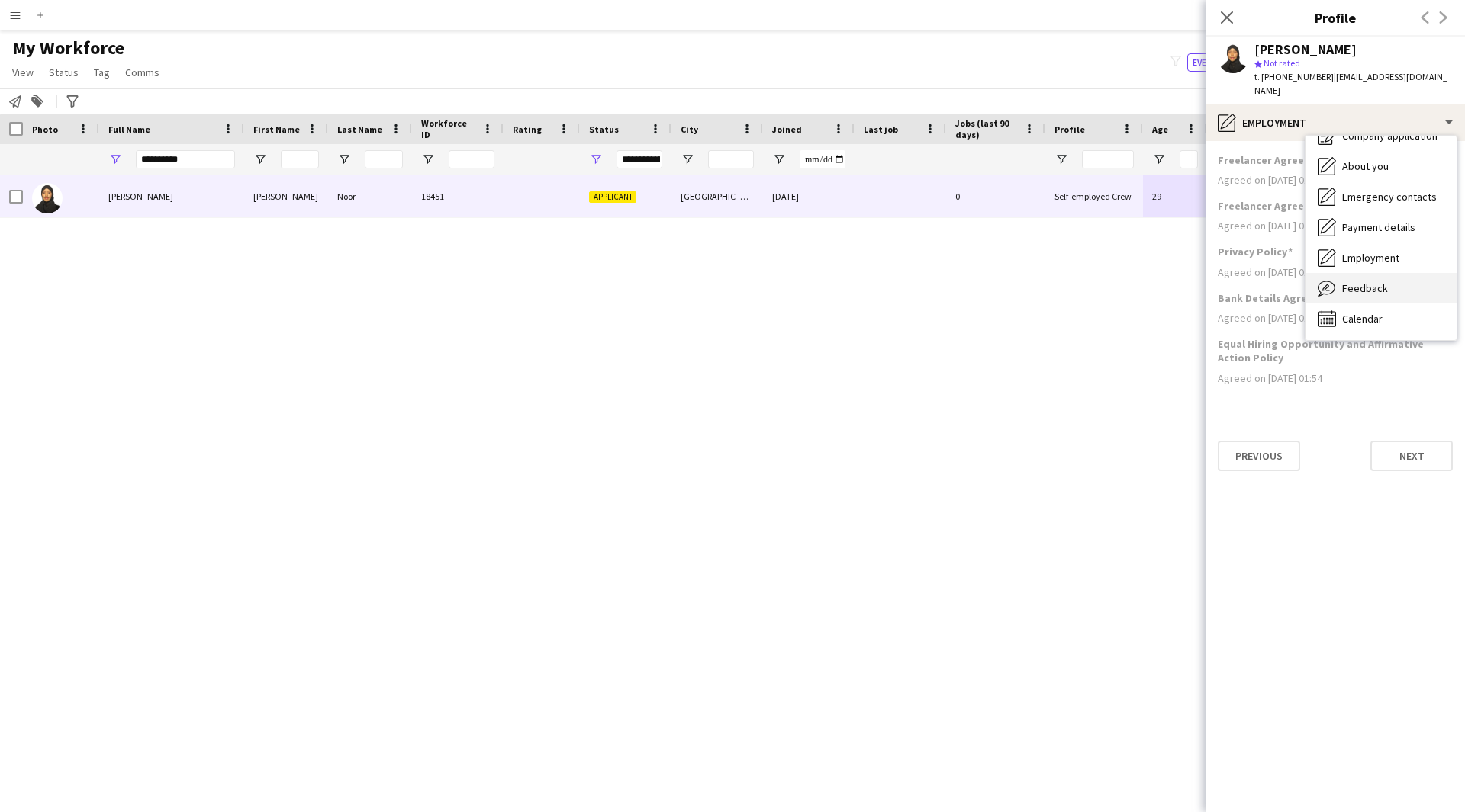
click at [1372, 282] on span "Feedback" at bounding box center [1365, 289] width 46 height 14
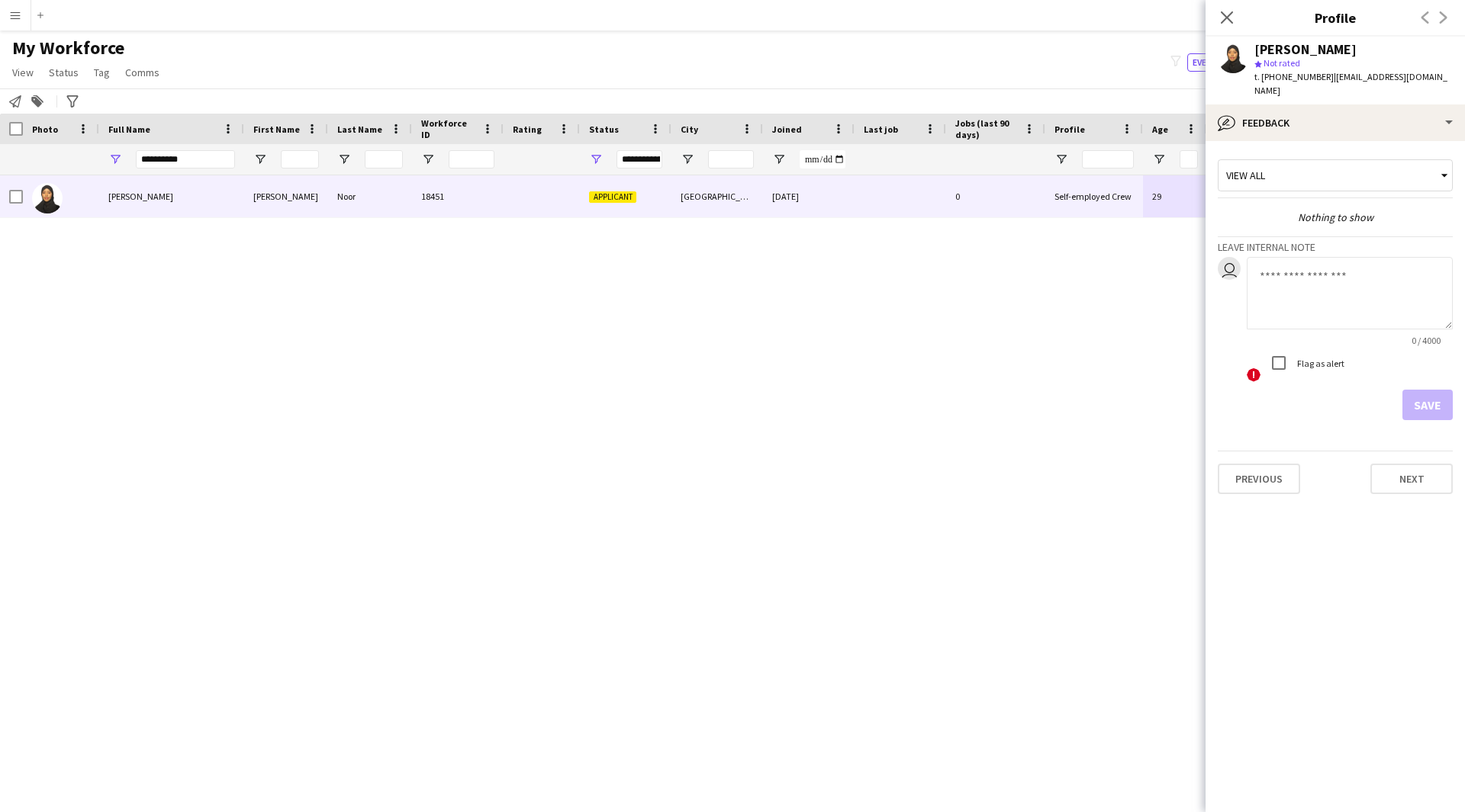
click at [1377, 257] on textarea at bounding box center [1349, 293] width 206 height 72
paste textarea "**********"
type textarea "**********"
drag, startPoint x: 1360, startPoint y: 268, endPoint x: 1229, endPoint y: 271, distance: 131.0
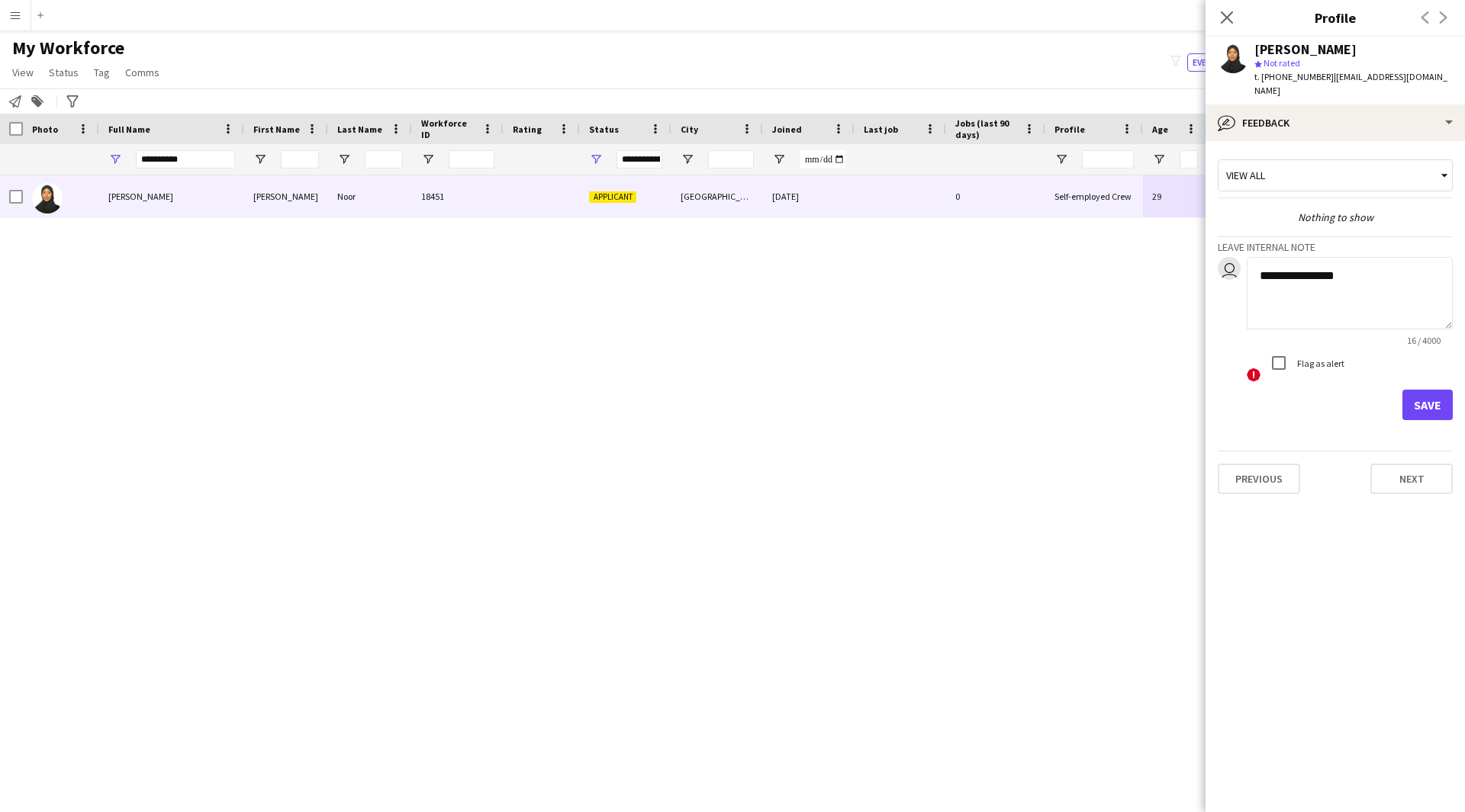
click at [1229, 271] on div "**********" at bounding box center [1335, 320] width 235 height 126
click at [1421, 395] on button "Save" at bounding box center [1427, 404] width 50 height 31
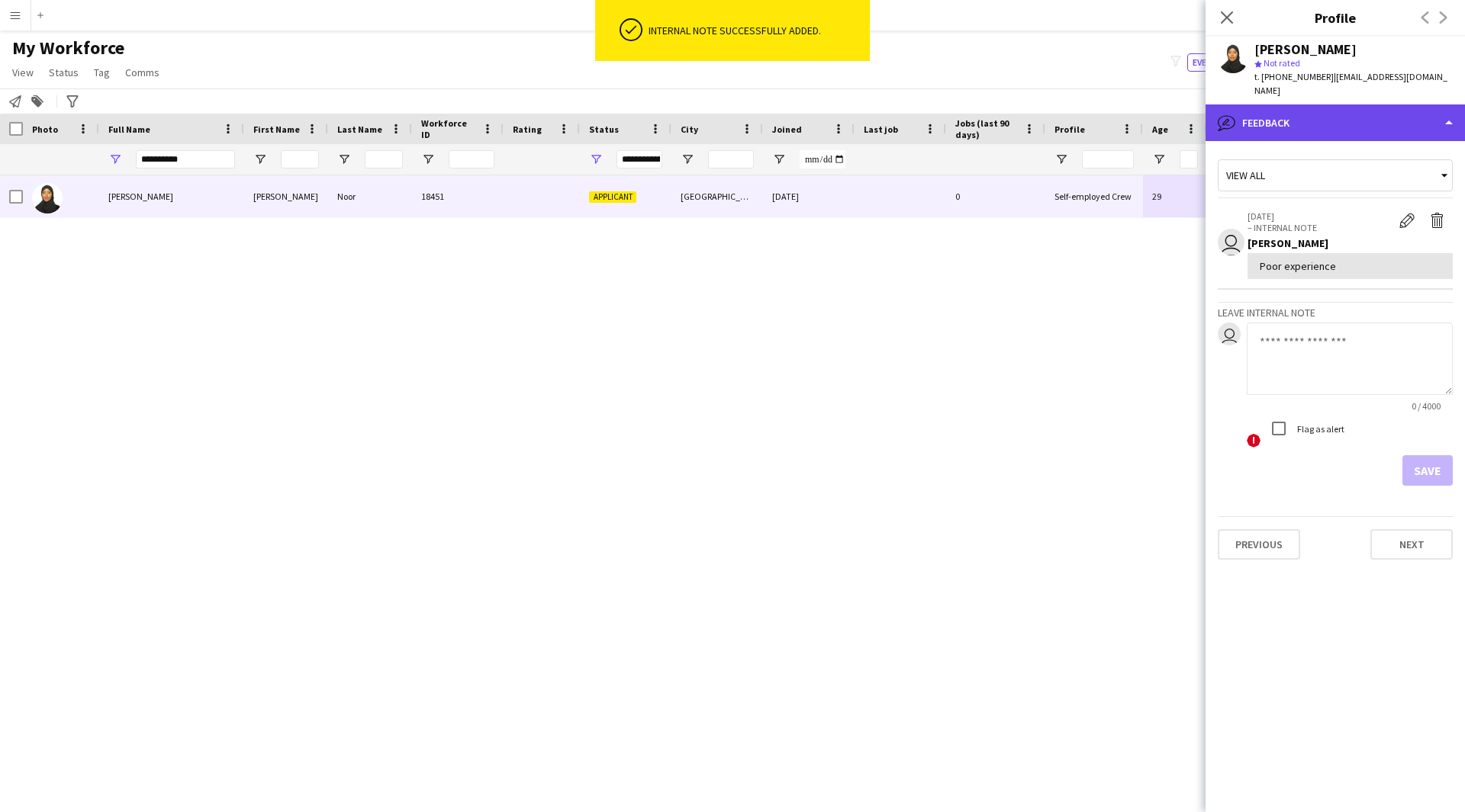
click at [1324, 104] on div "bubble-pencil Feedback" at bounding box center [1335, 122] width 260 height 36
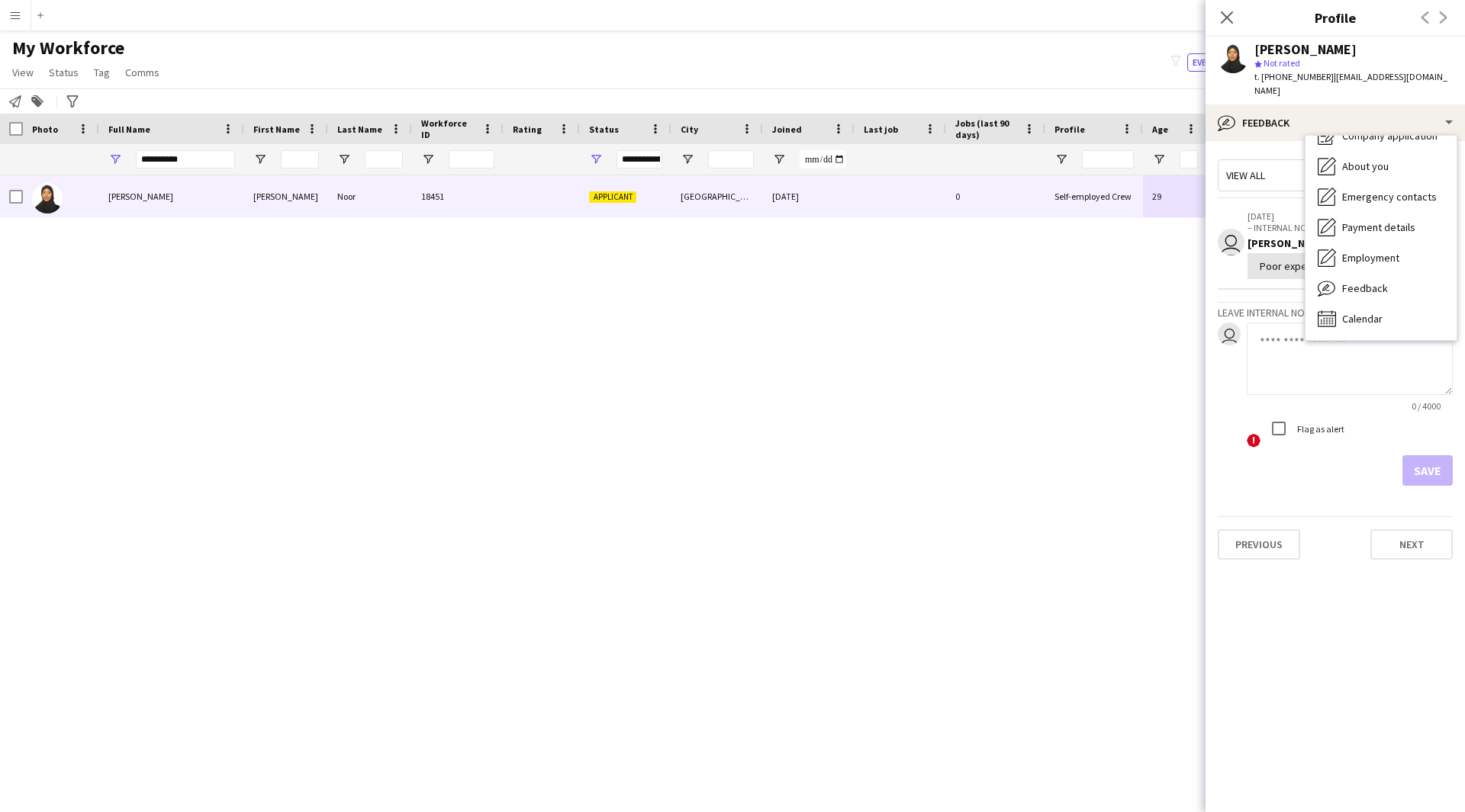
click at [995, 314] on div "[PERSON_NAME] [PERSON_NAME] 18451 Applicant [GEOGRAPHIC_DATA] [DATE] 0 Self-emp…" at bounding box center [709, 475] width 1419 height 598
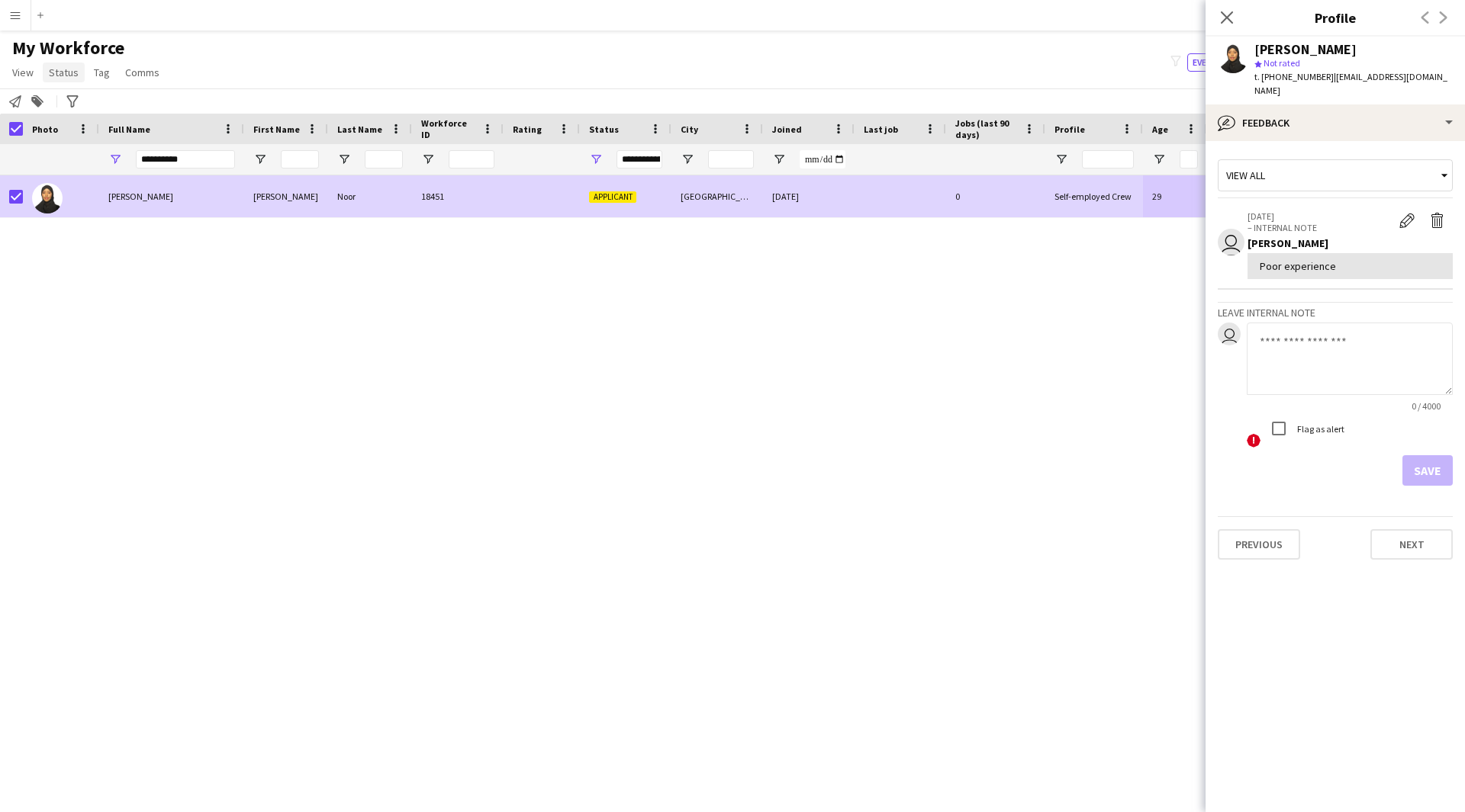
click at [57, 79] on span "Status" at bounding box center [64, 72] width 30 height 14
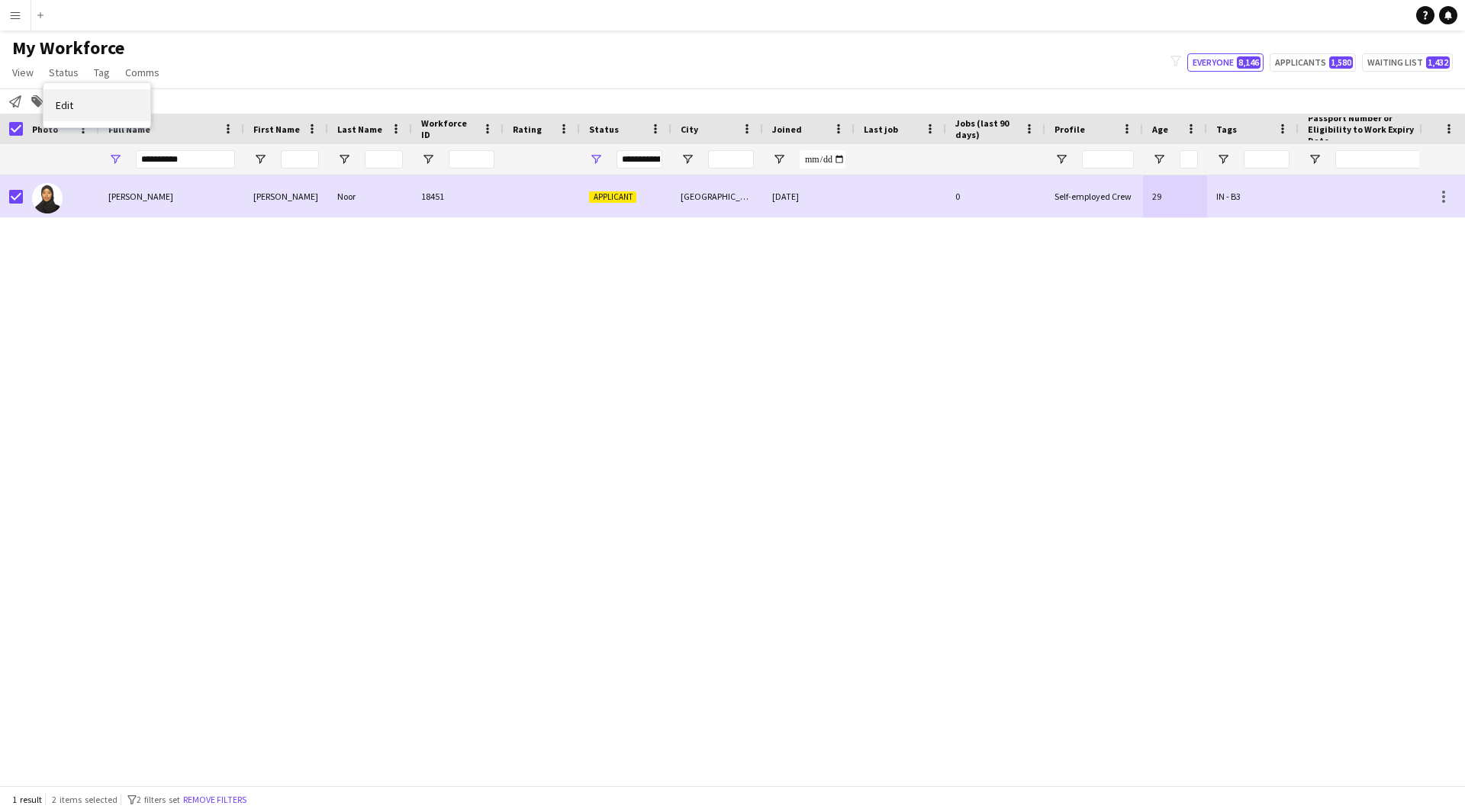
click at [94, 105] on link "Edit" at bounding box center [96, 105] width 107 height 32
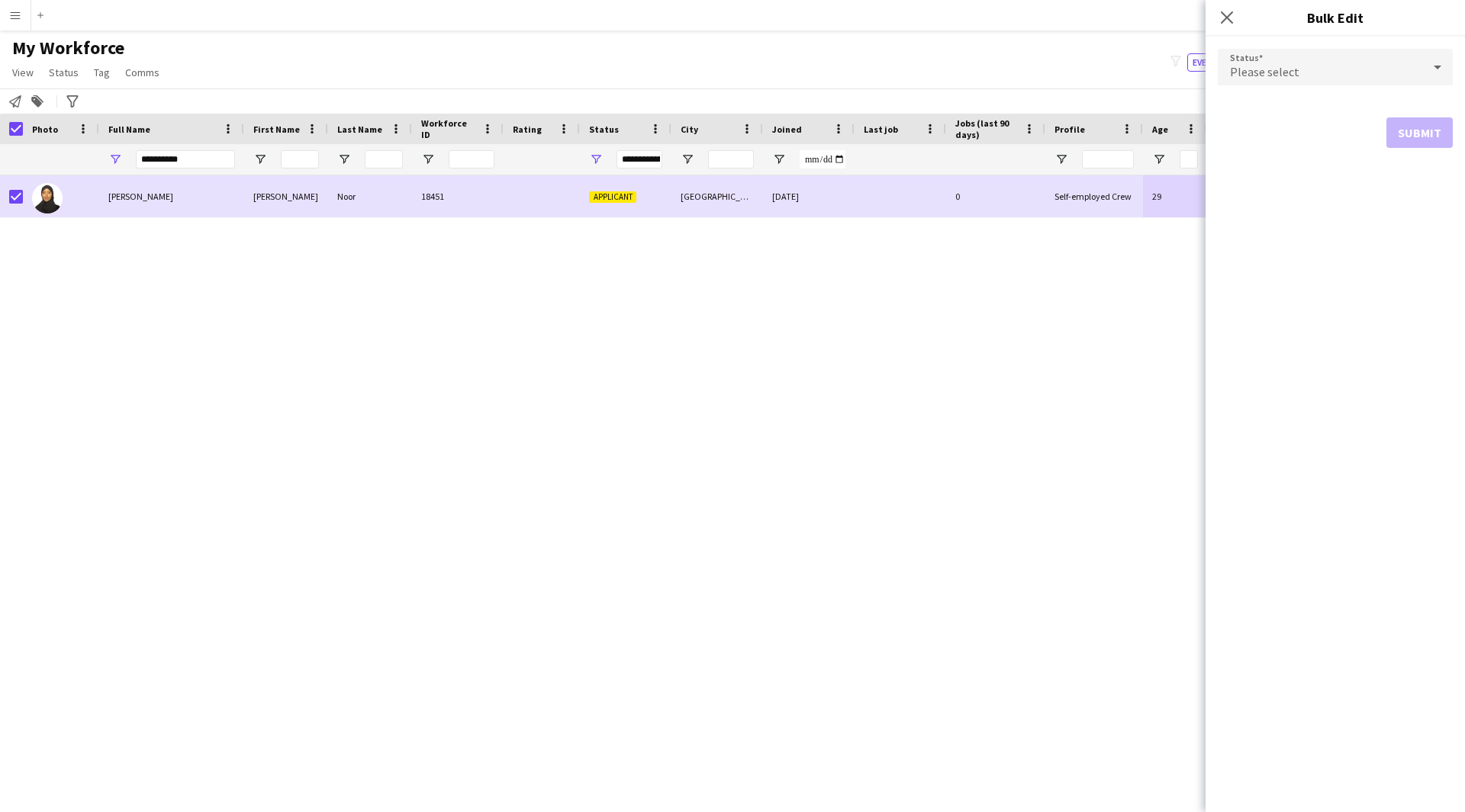
click at [1339, 62] on div "Please select" at bounding box center [1320, 66] width 205 height 36
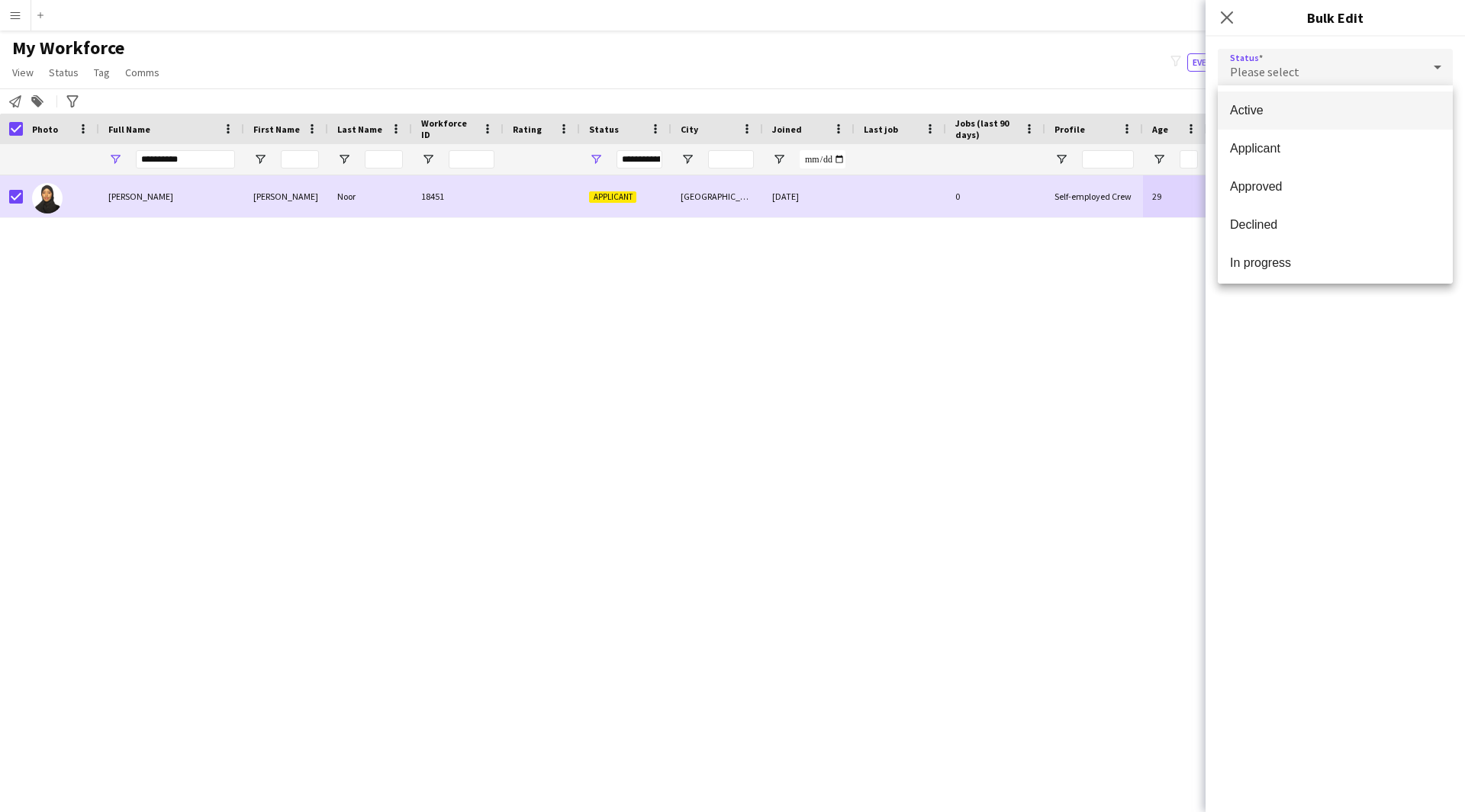
click at [1344, 113] on span "Active" at bounding box center [1335, 110] width 210 height 14
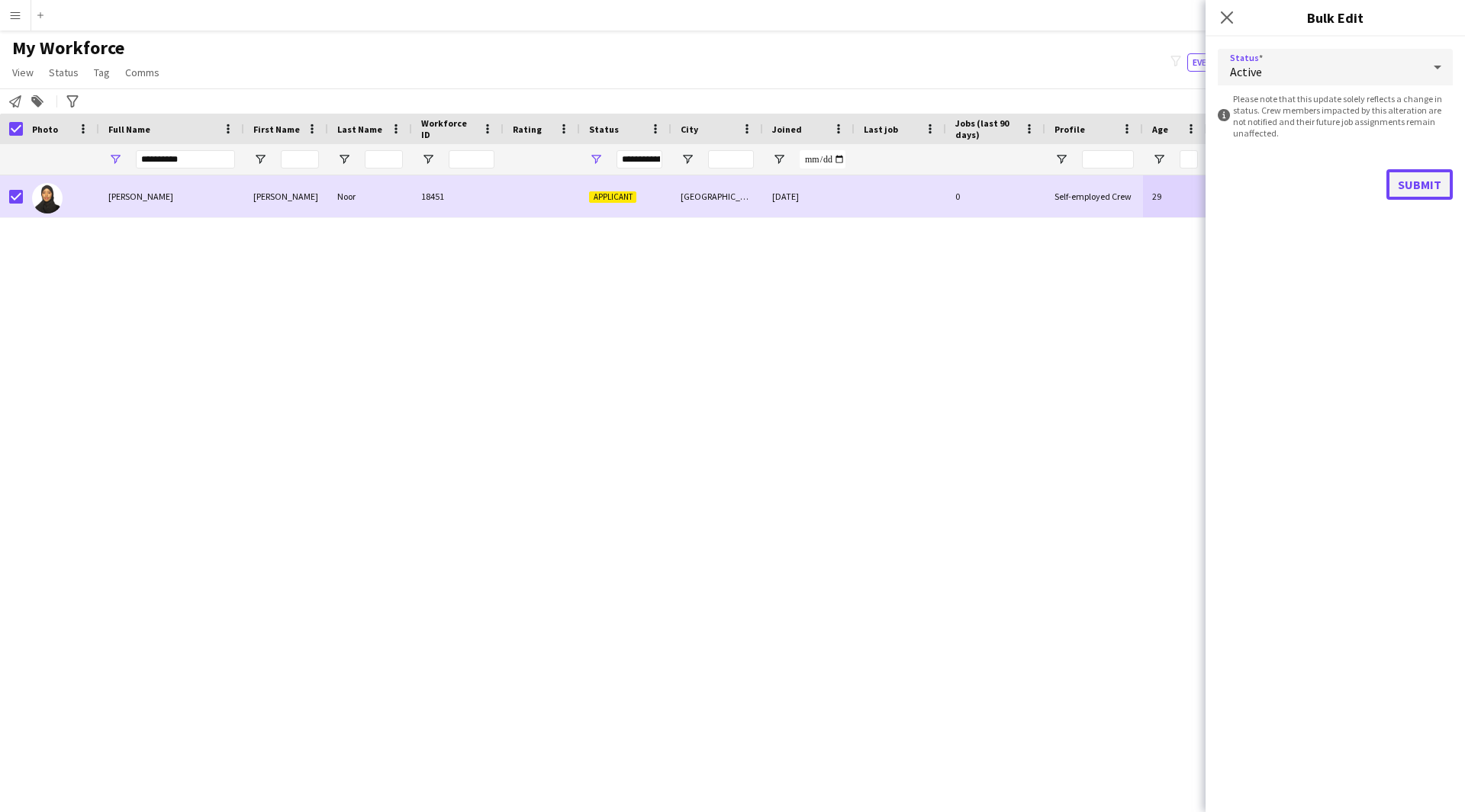
click at [1409, 189] on button "Submit" at bounding box center [1419, 184] width 66 height 31
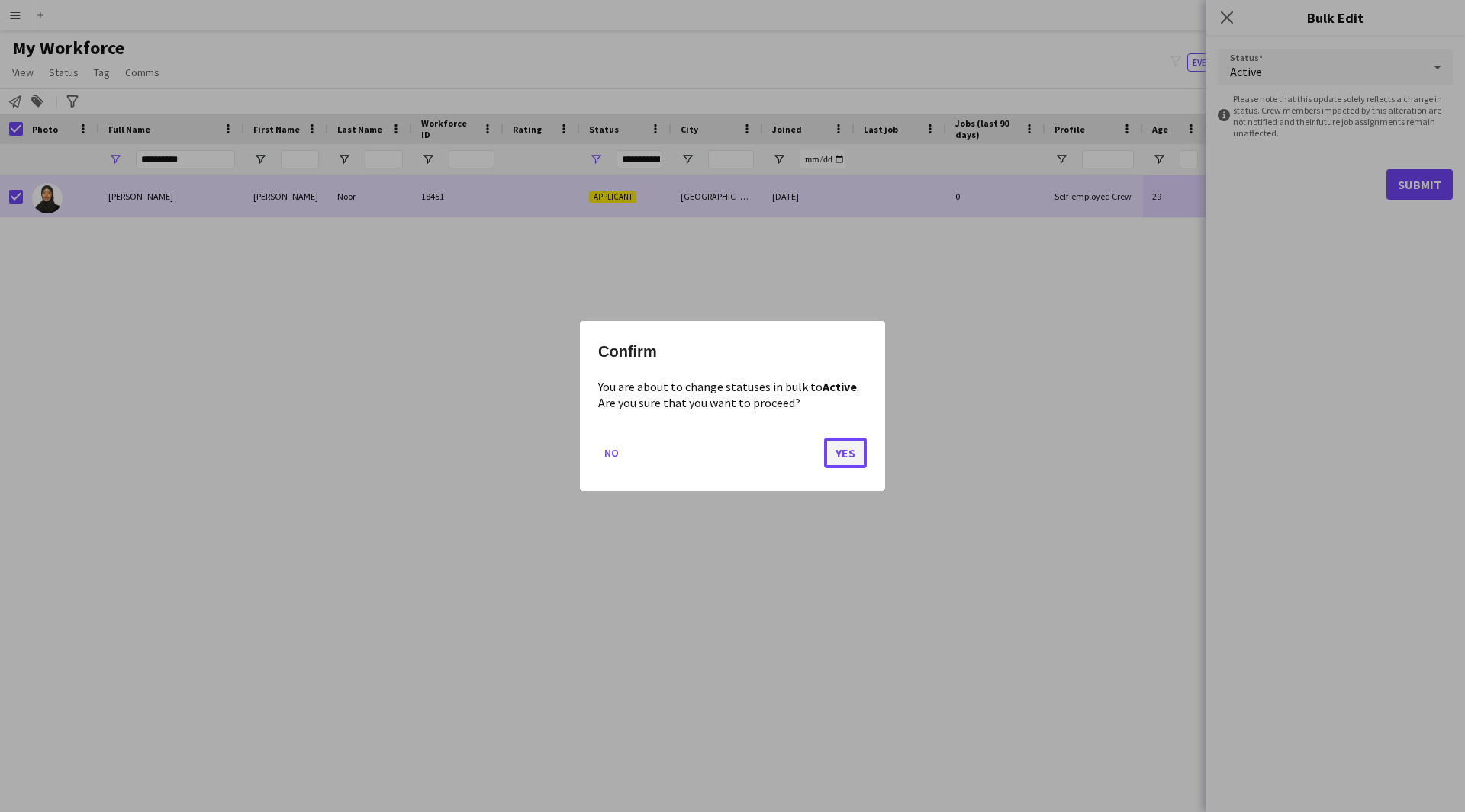
click at [839, 450] on button "Yes" at bounding box center [845, 453] width 42 height 31
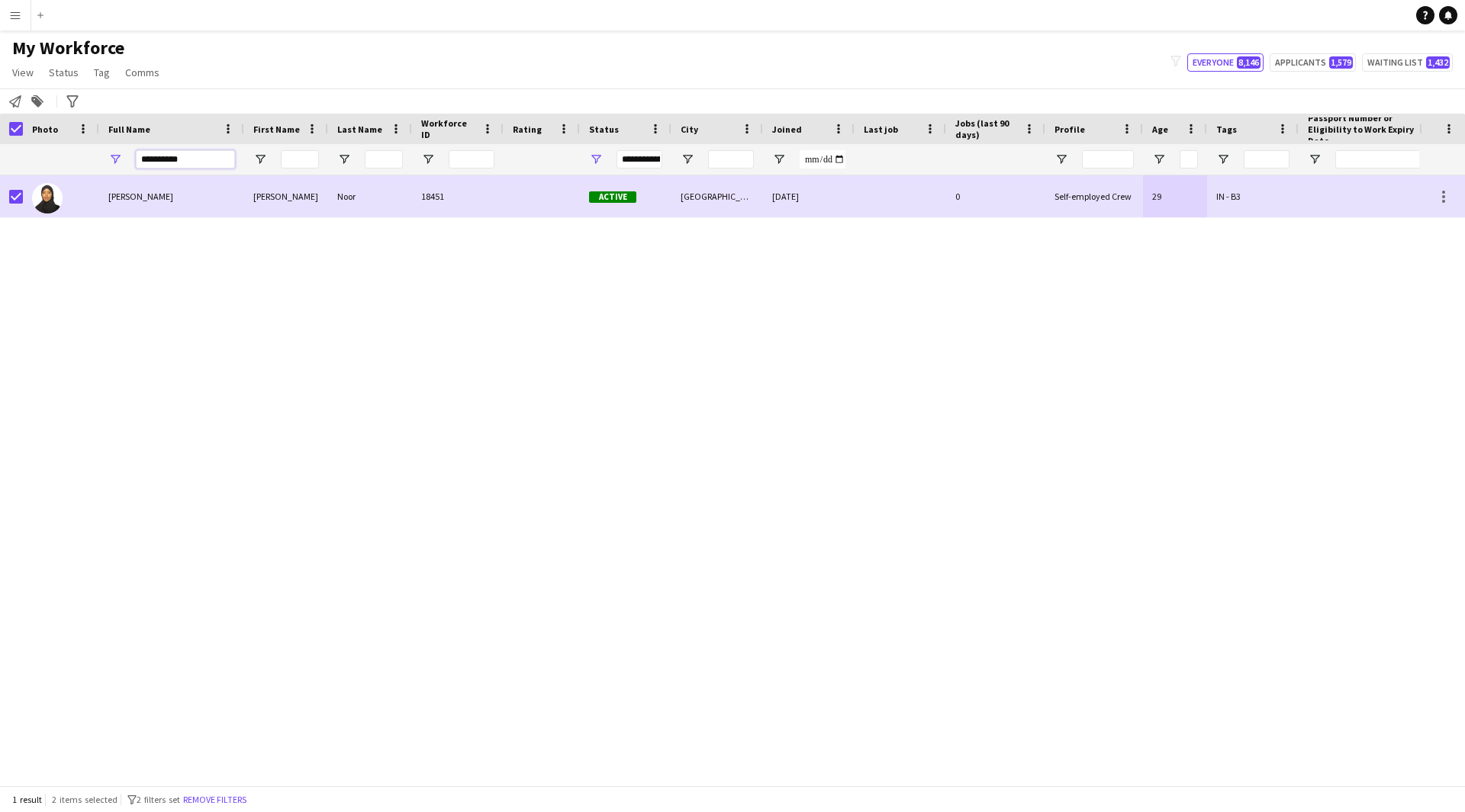
drag, startPoint x: 217, startPoint y: 159, endPoint x: 0, endPoint y: 192, distance: 219.5
click at [0, 192] on div "Workforce Details Profile Data Photo First Name City" at bounding box center [732, 449] width 1465 height 672
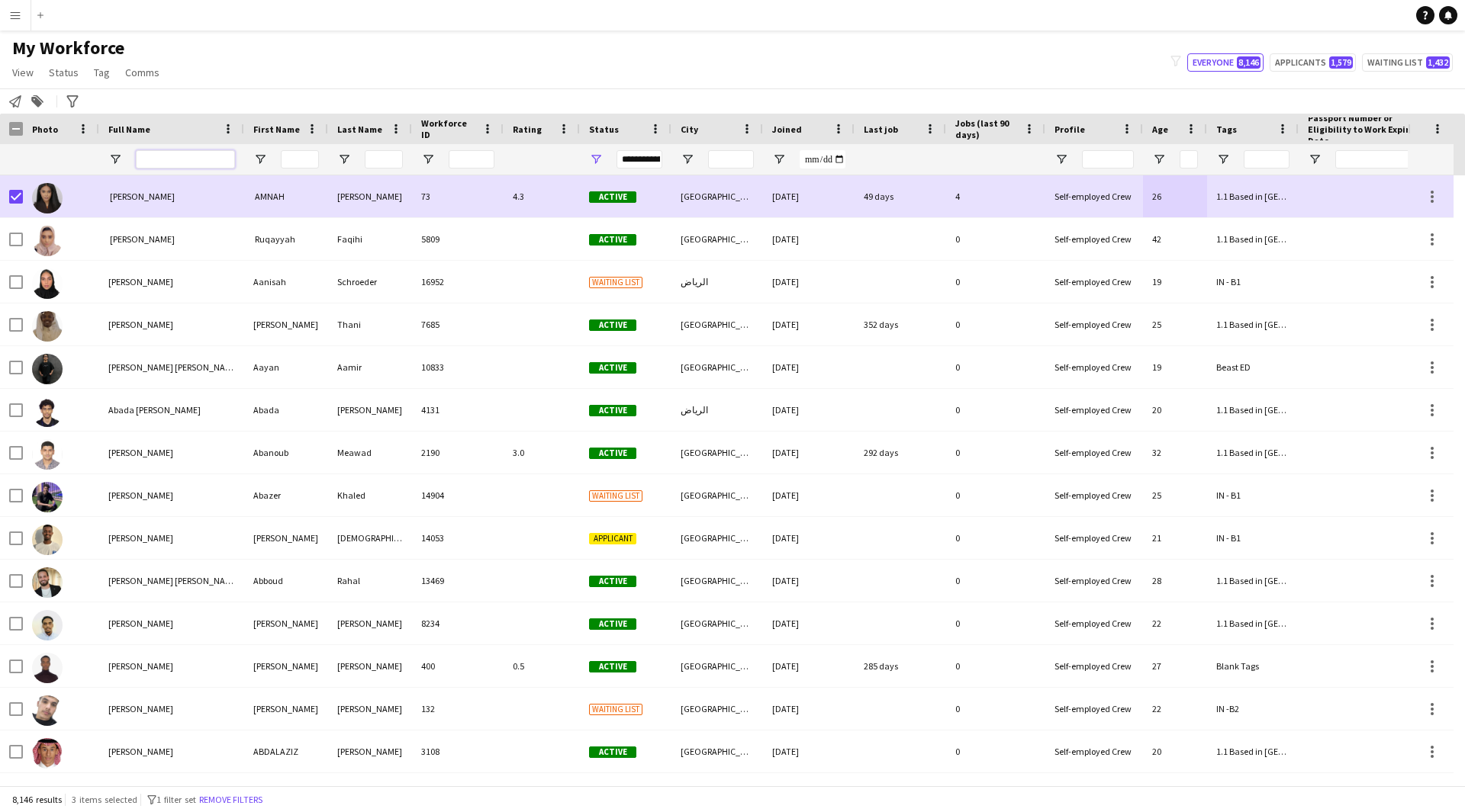
click at [182, 154] on input "Full Name Filter Input" at bounding box center [185, 159] width 99 height 19
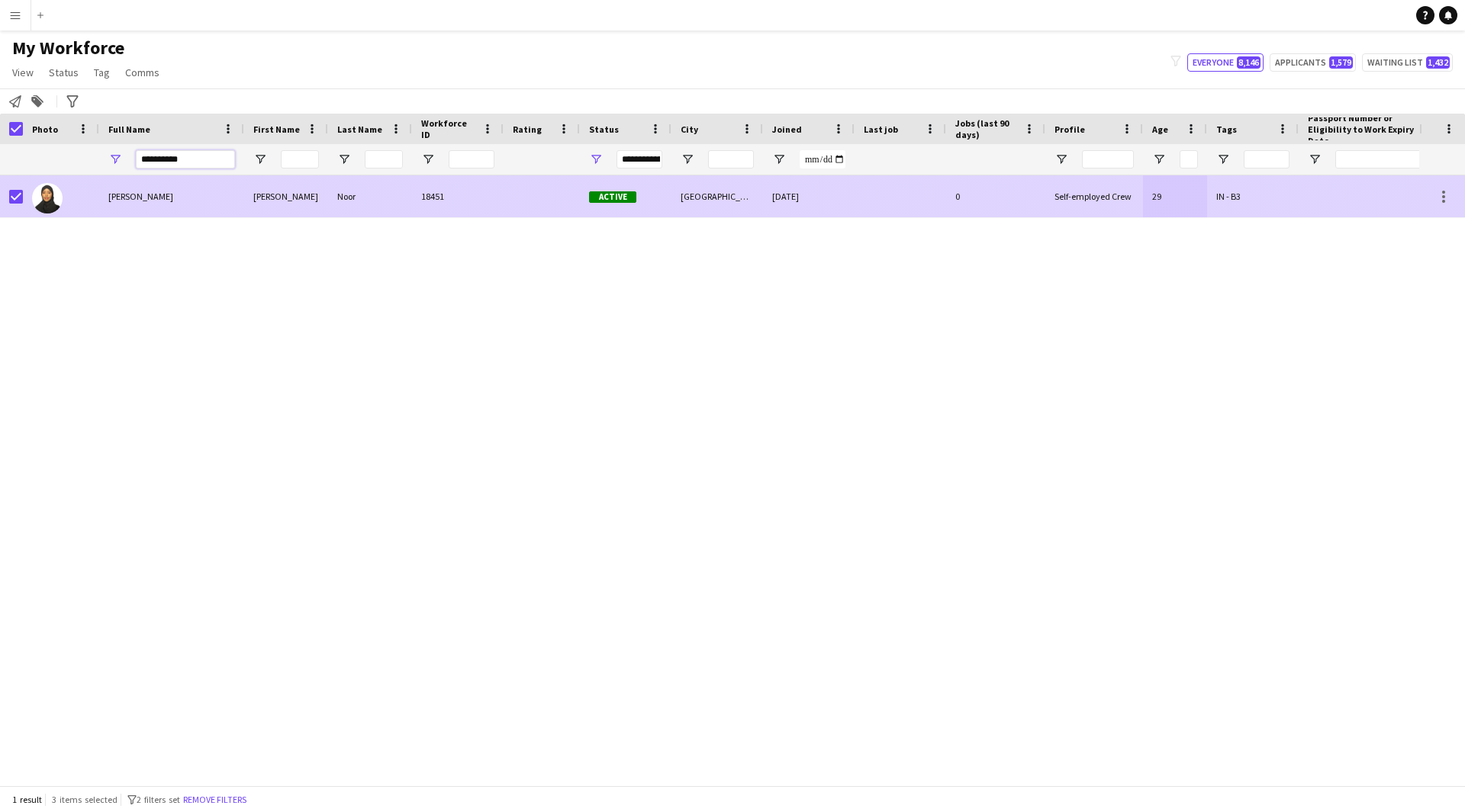
type input "**********"
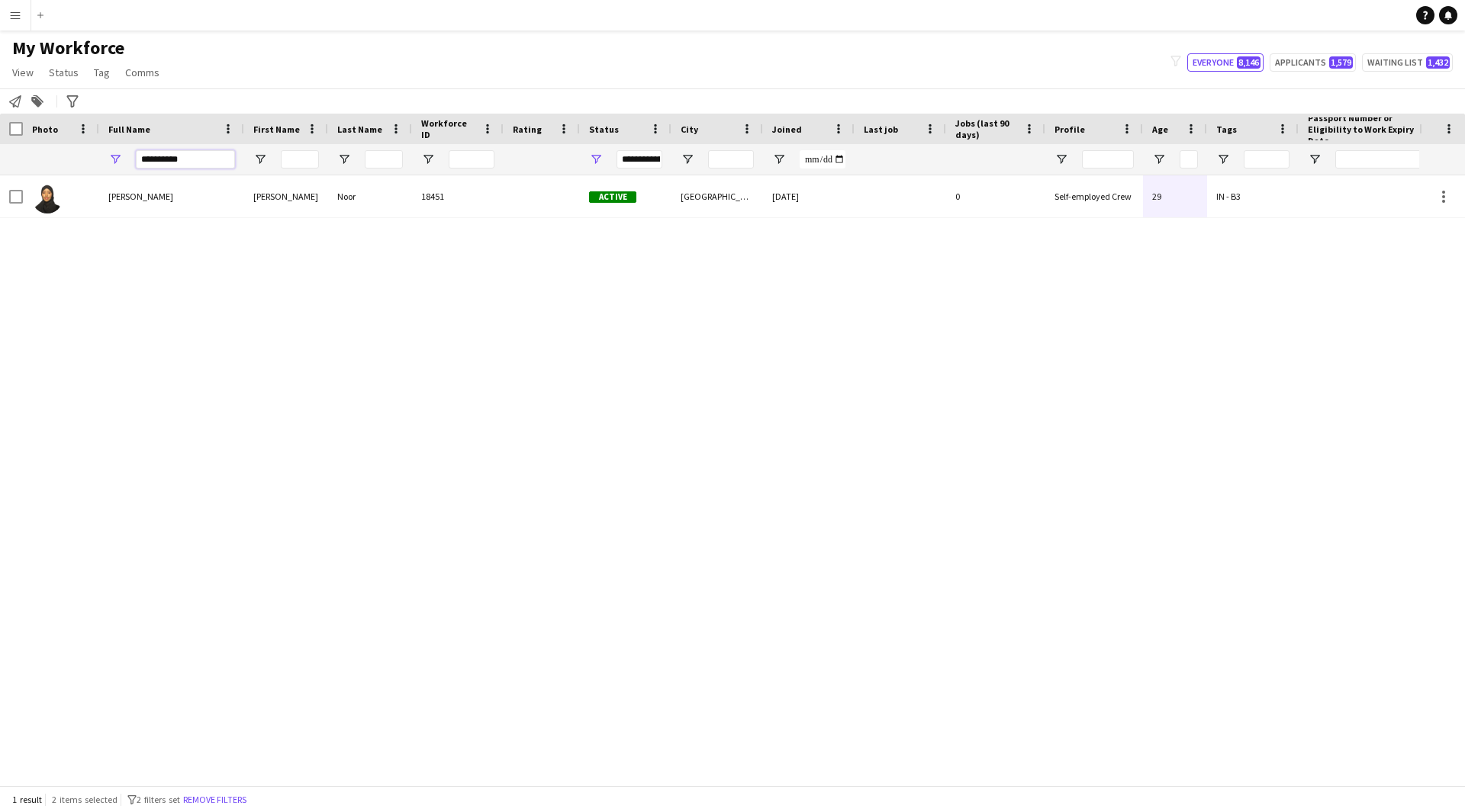
drag, startPoint x: 203, startPoint y: 151, endPoint x: 0, endPoint y: 171, distance: 204.0
click at [0, 171] on div "**********" at bounding box center [802, 159] width 1604 height 31
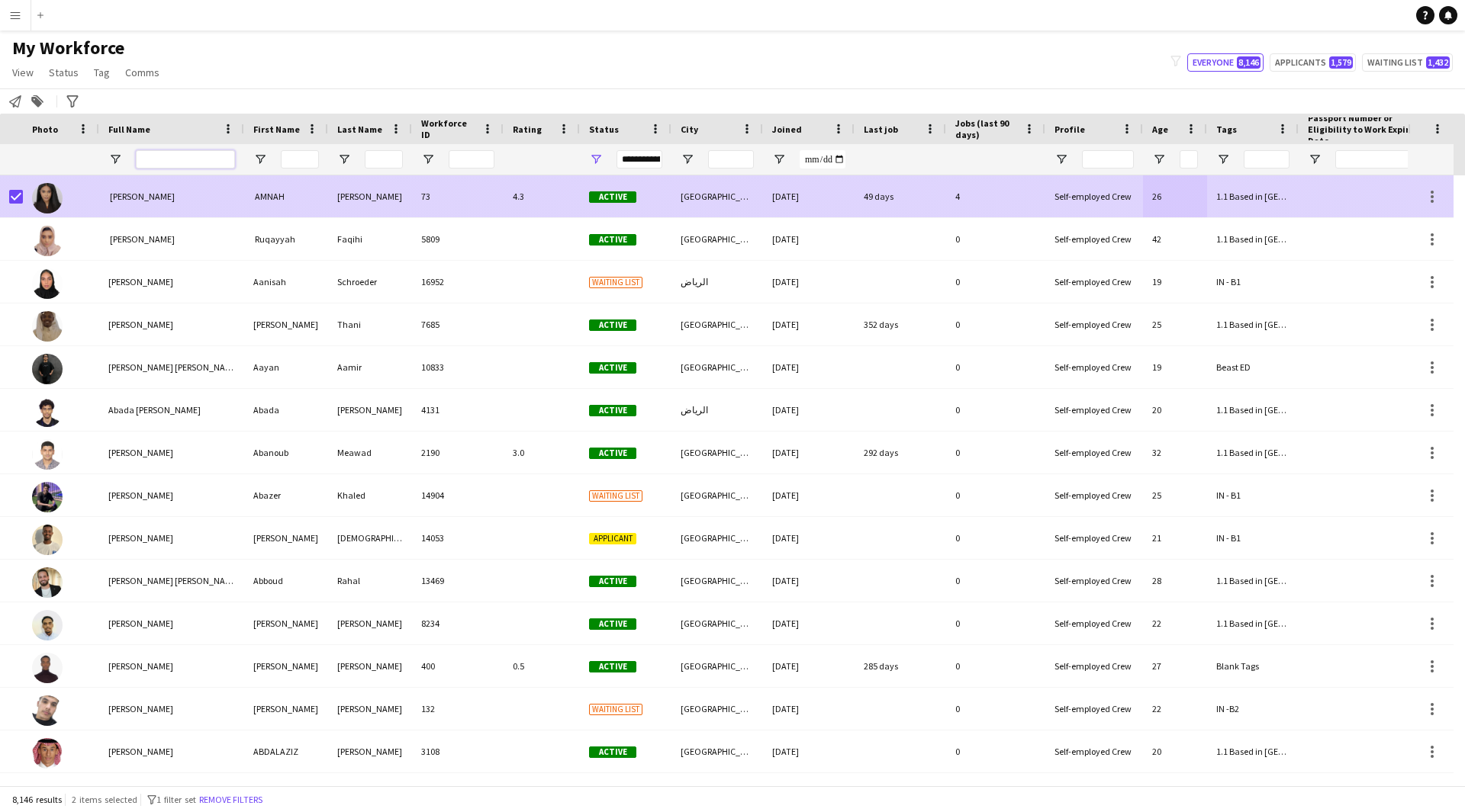
scroll to position [0, 185]
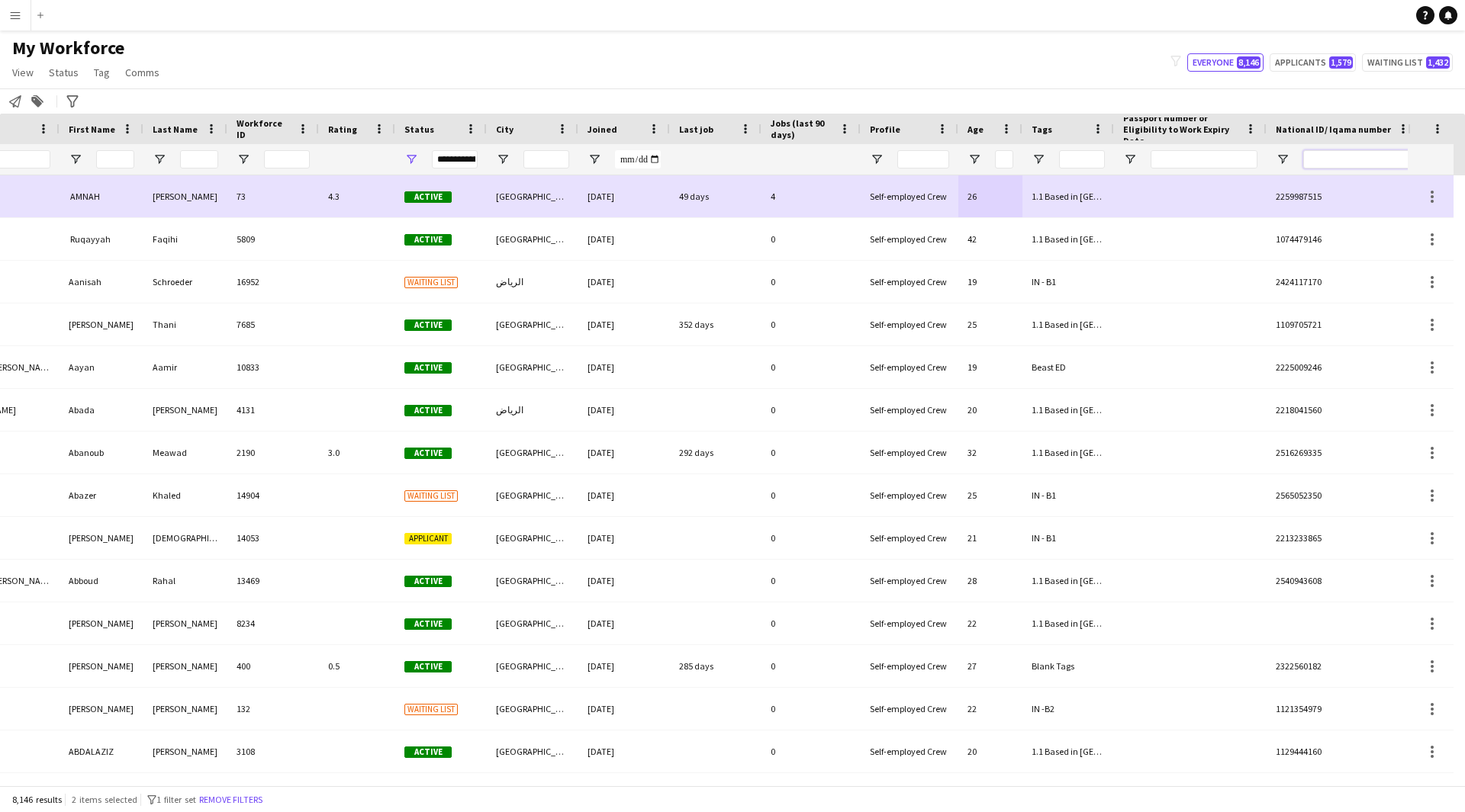
click at [1332, 156] on input "National ID/ Iqama number Filter Input" at bounding box center [1356, 159] width 107 height 19
paste input "**********"
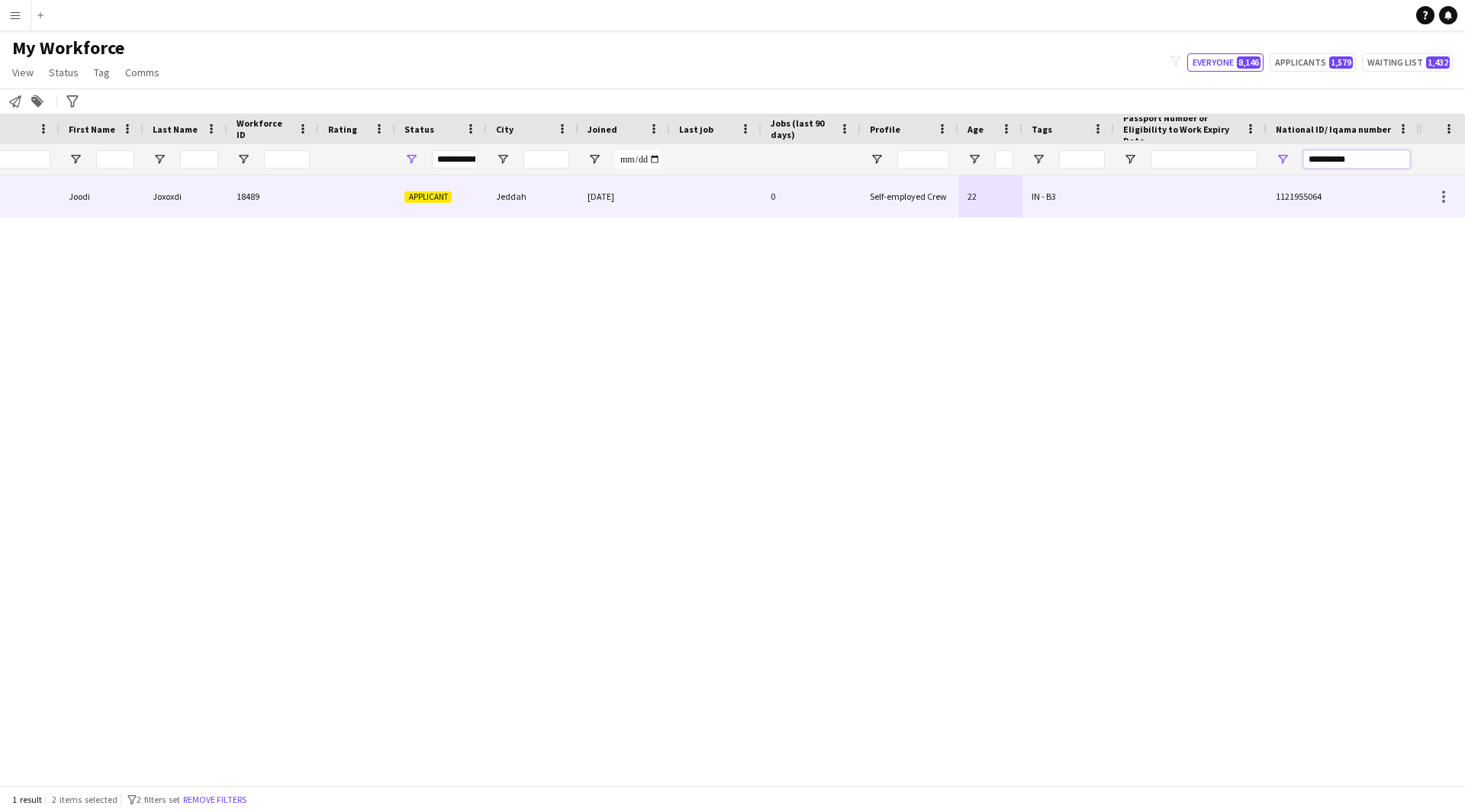
type input "**********"
click at [886, 184] on div "Self-employed Crew" at bounding box center [909, 197] width 98 height 42
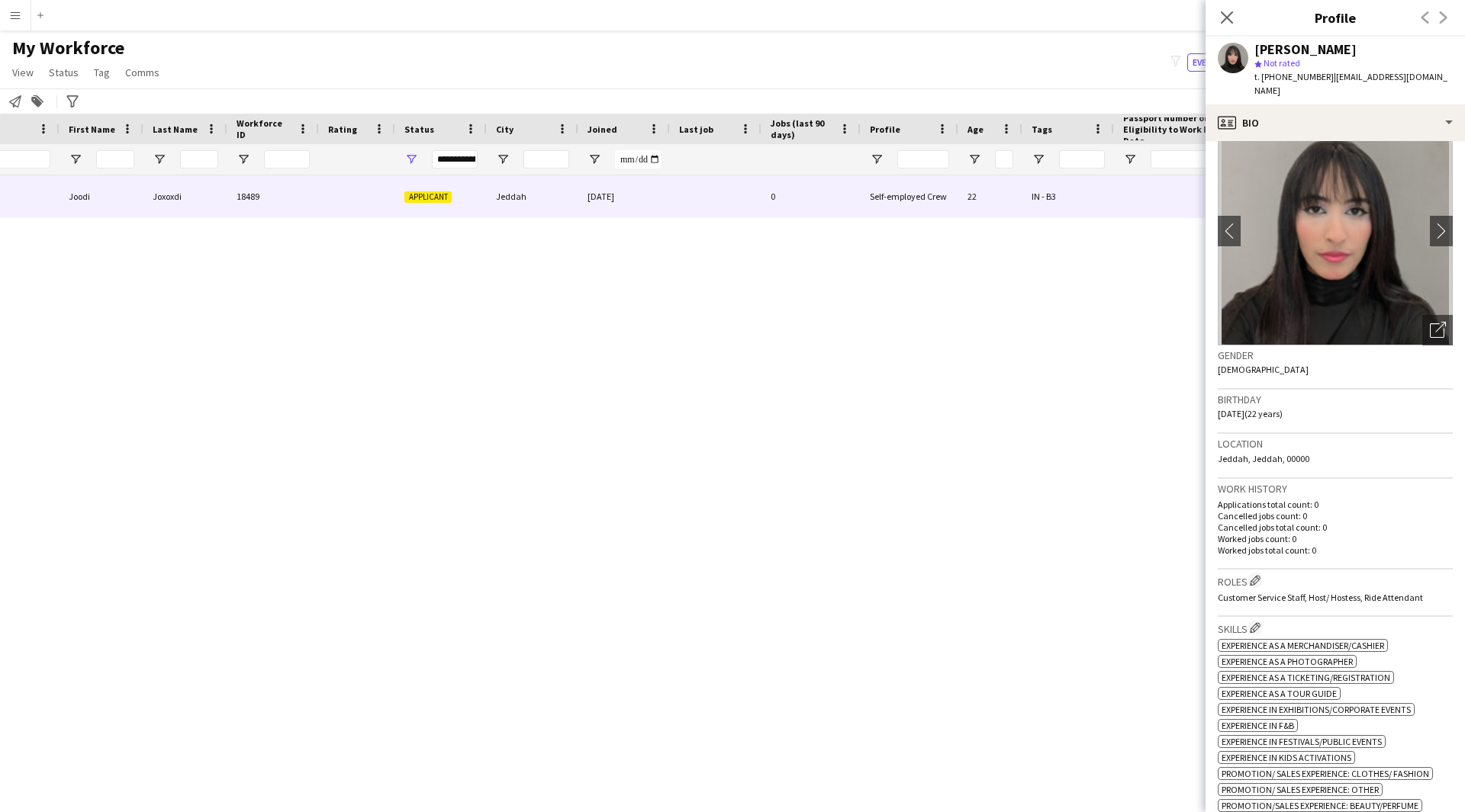
scroll to position [0, 0]
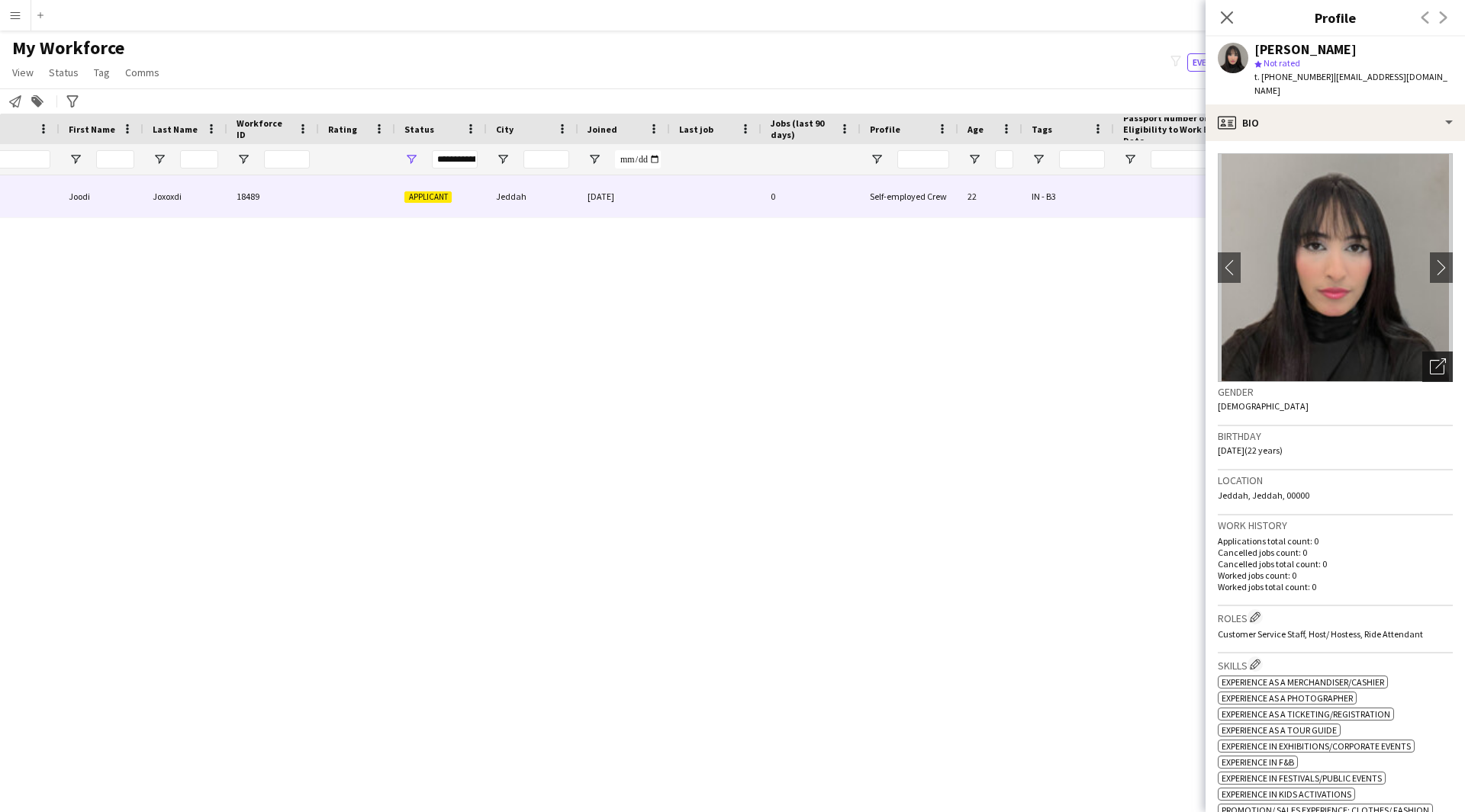
click at [1424, 364] on div "Open photos pop-in" at bounding box center [1437, 366] width 31 height 31
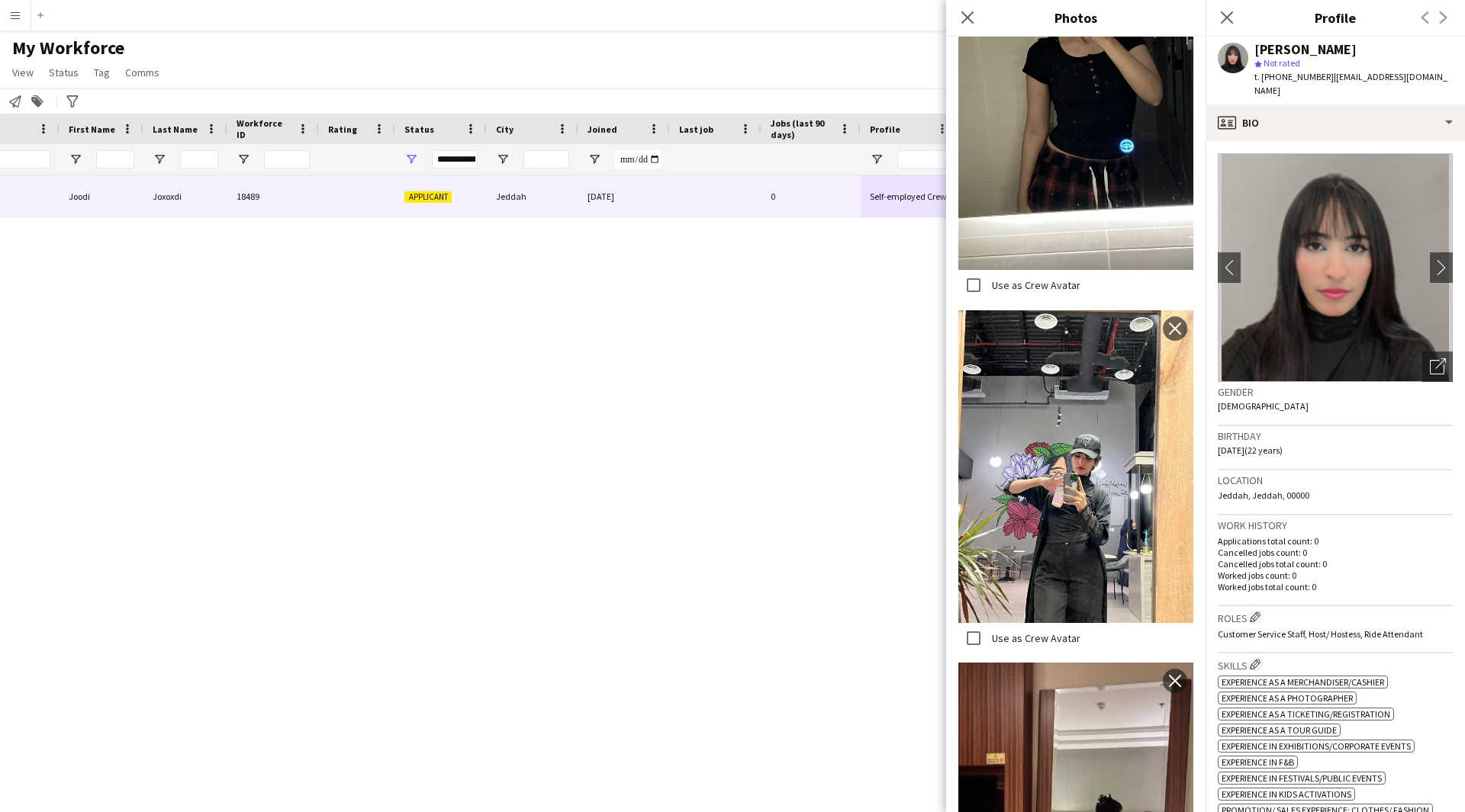
scroll to position [1986, 0]
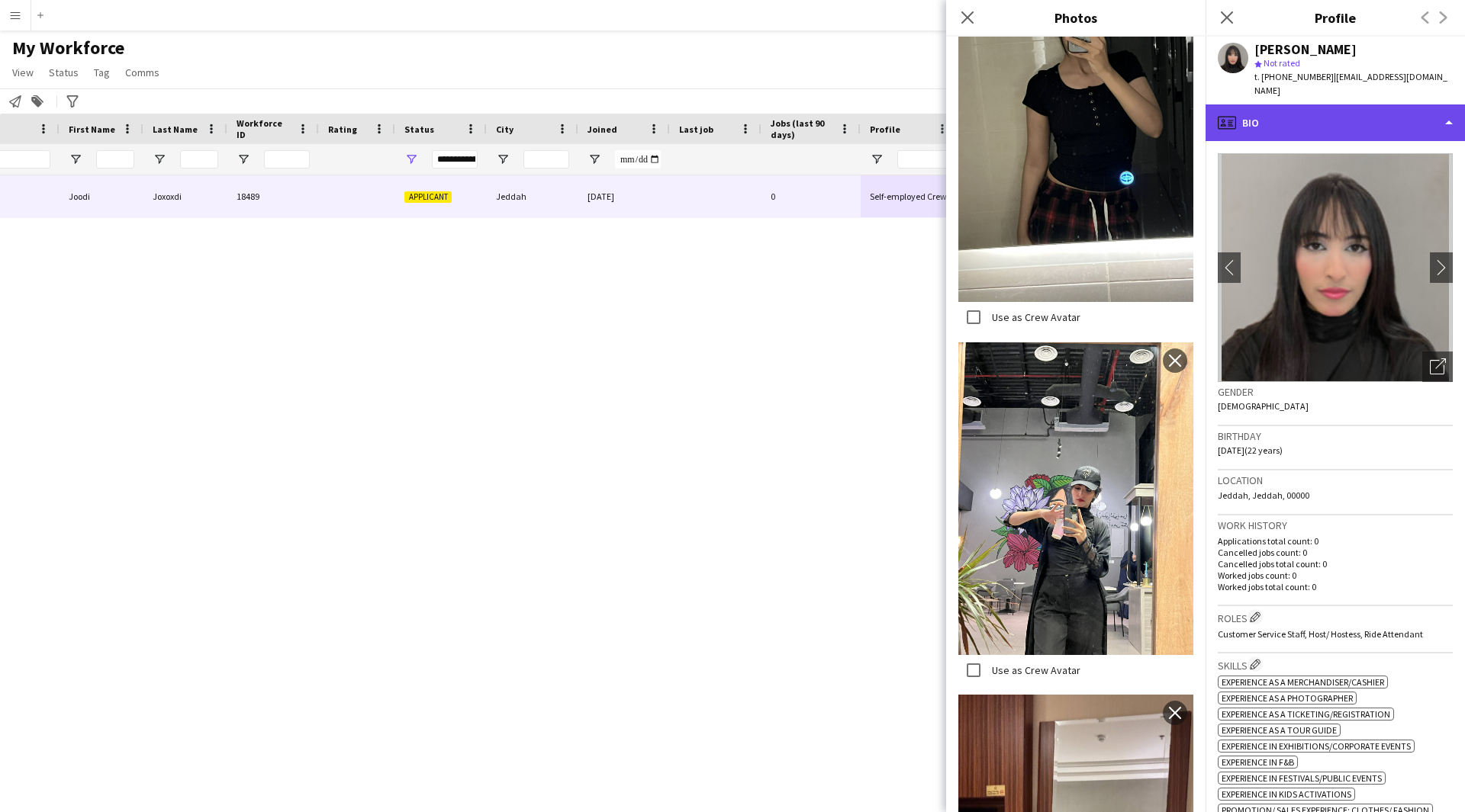
click at [1309, 107] on div "profile Bio" at bounding box center [1335, 122] width 260 height 36
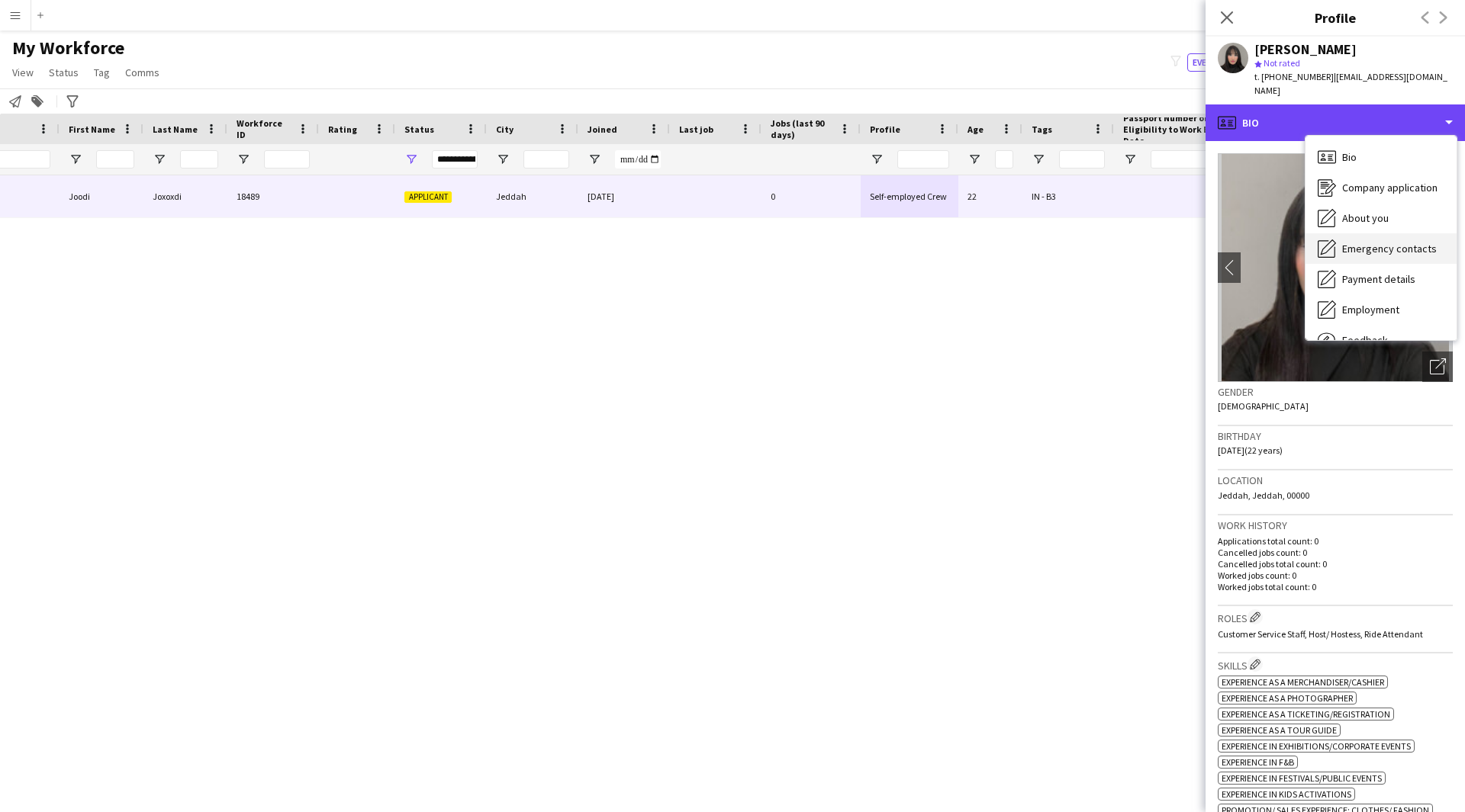
scroll to position [52, 0]
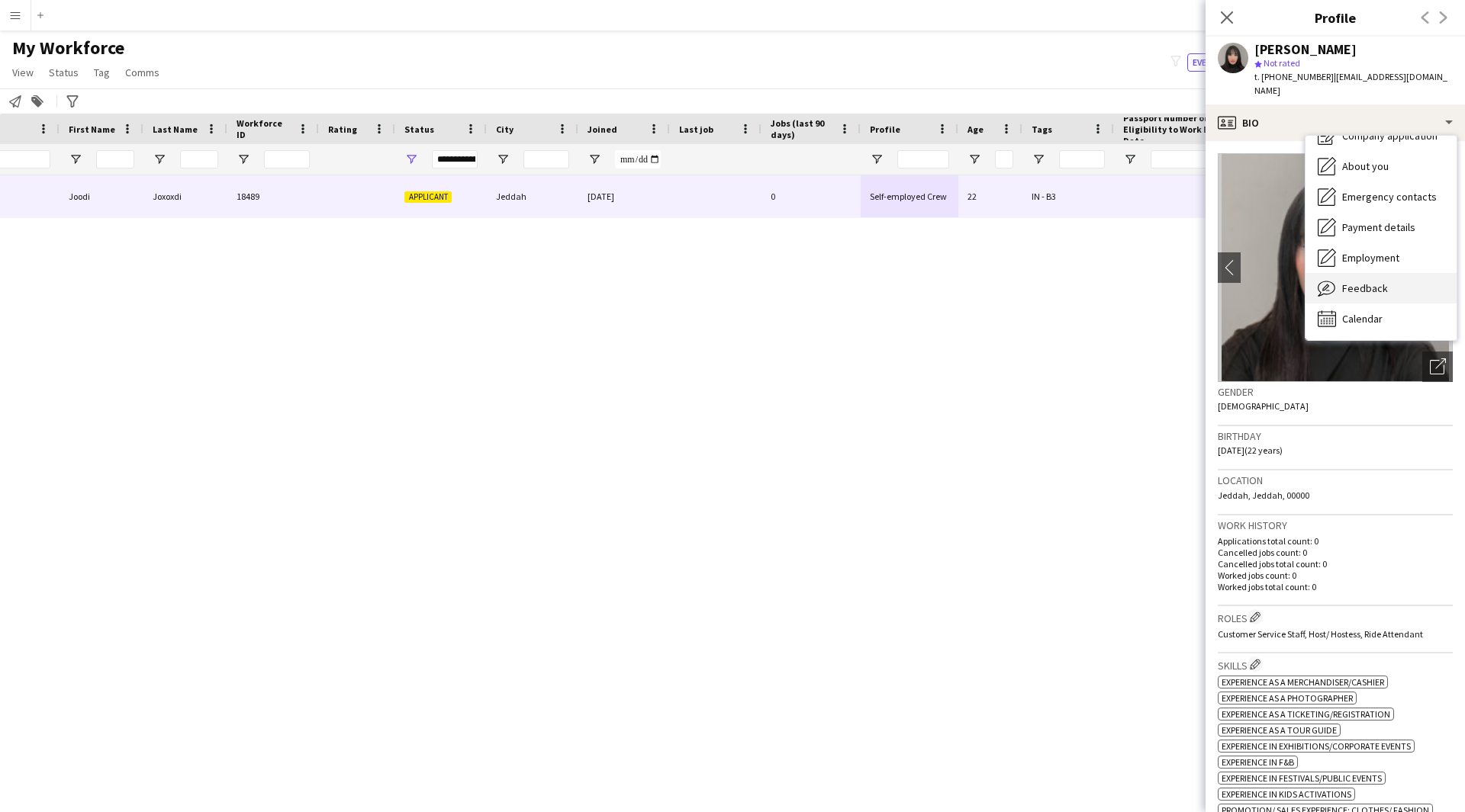
click at [1371, 282] on span "Feedback" at bounding box center [1365, 289] width 46 height 14
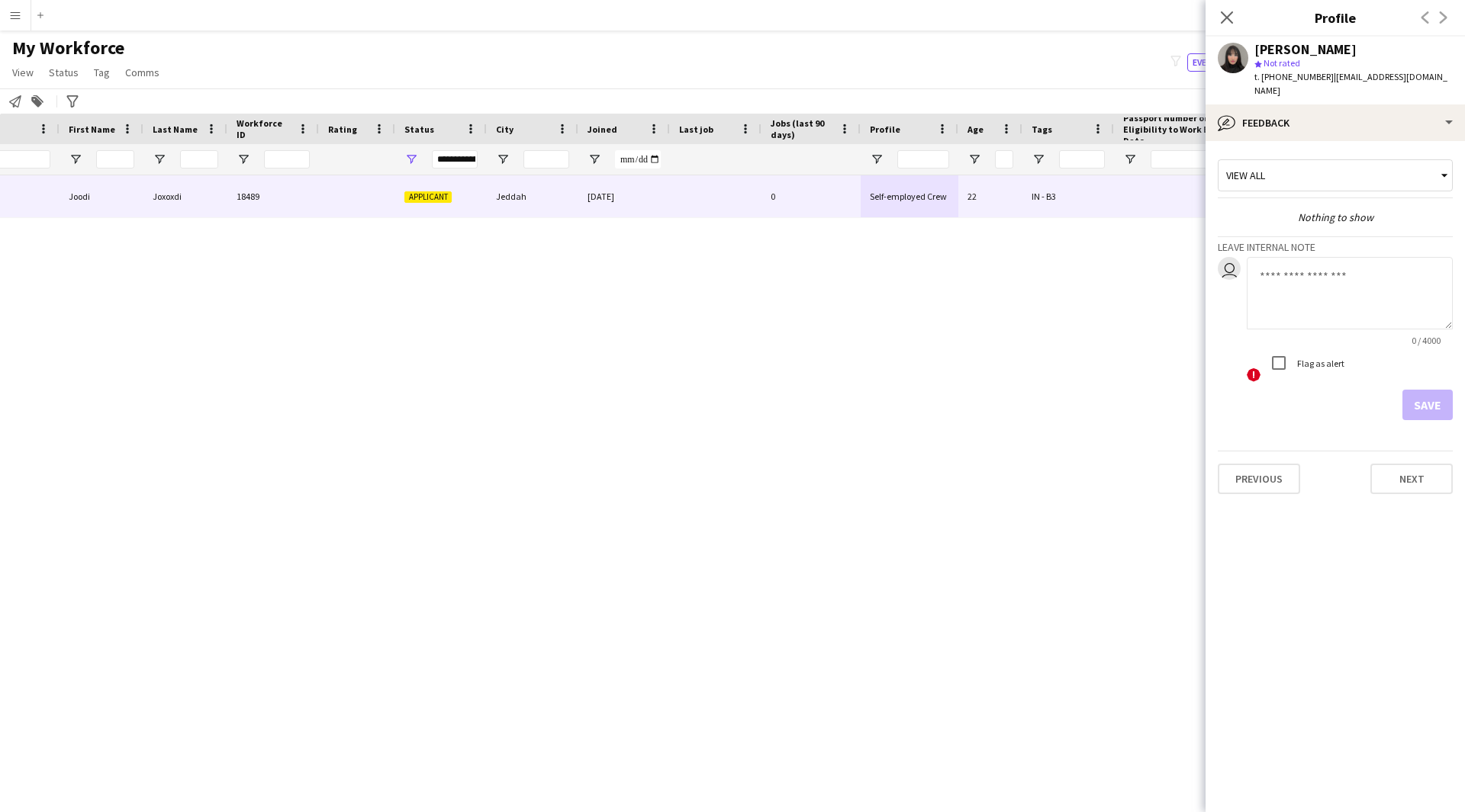
click at [1336, 271] on textarea at bounding box center [1349, 293] width 206 height 72
paste textarea "**********"
click at [1272, 272] on textarea "**********" at bounding box center [1349, 293] width 206 height 72
click at [1294, 282] on textarea "**********" at bounding box center [1349, 293] width 206 height 72
drag, startPoint x: 1344, startPoint y: 303, endPoint x: 1236, endPoint y: 265, distance: 114.5
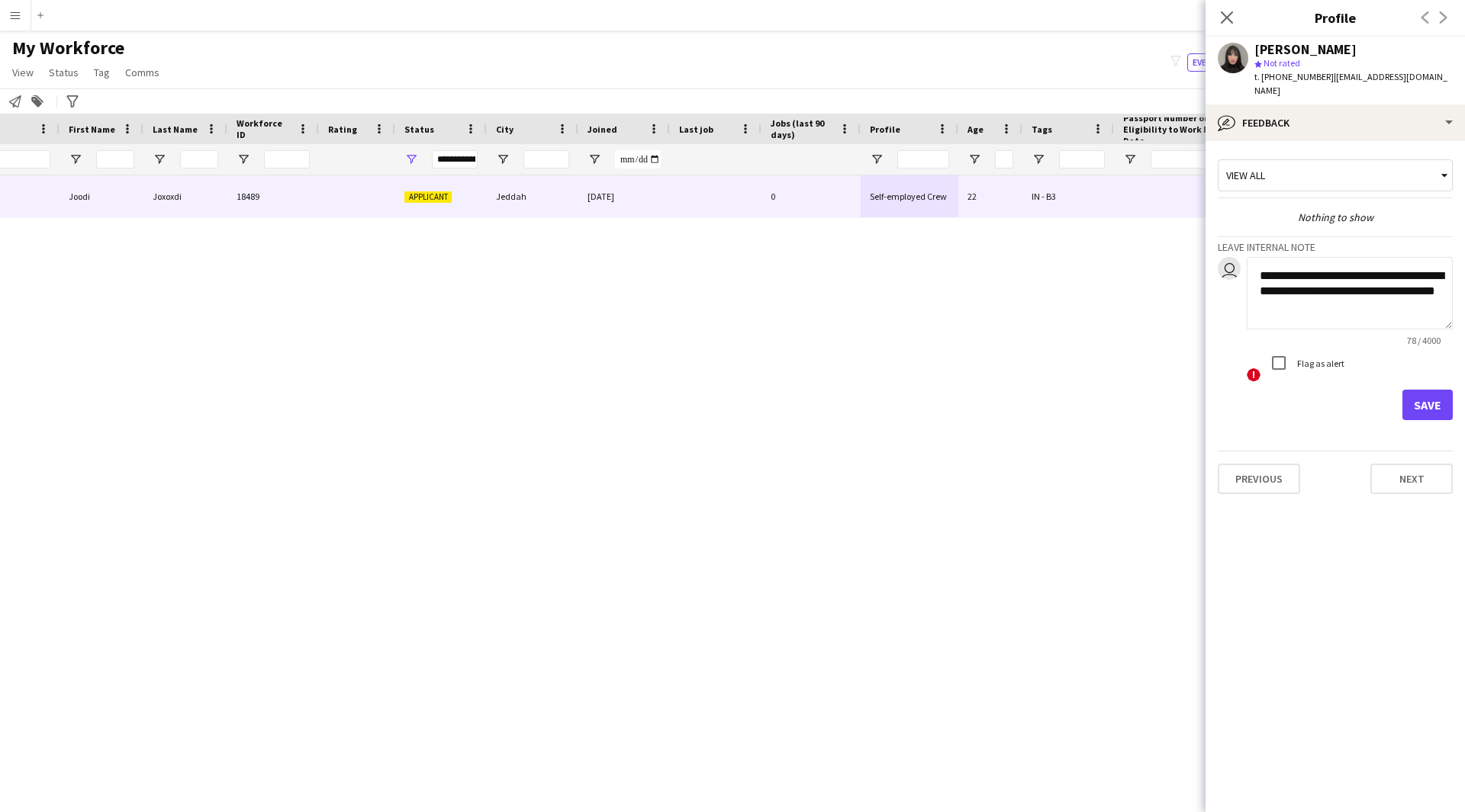
click at [1236, 265] on div "**********" at bounding box center [1335, 320] width 235 height 126
type textarea "**********"
click at [1430, 389] on button "Save" at bounding box center [1427, 404] width 50 height 31
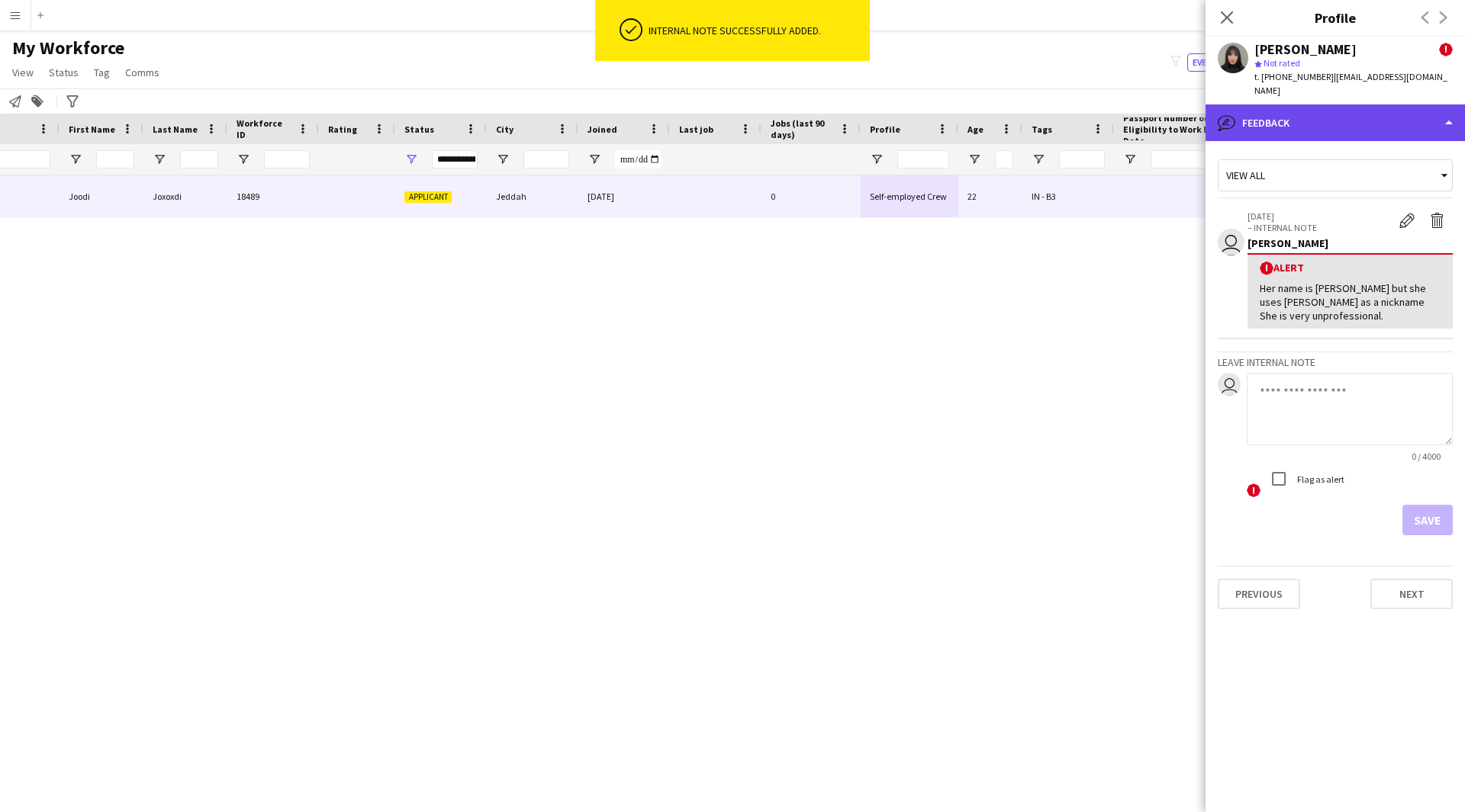
click at [1351, 104] on div "bubble-pencil Feedback" at bounding box center [1335, 122] width 260 height 36
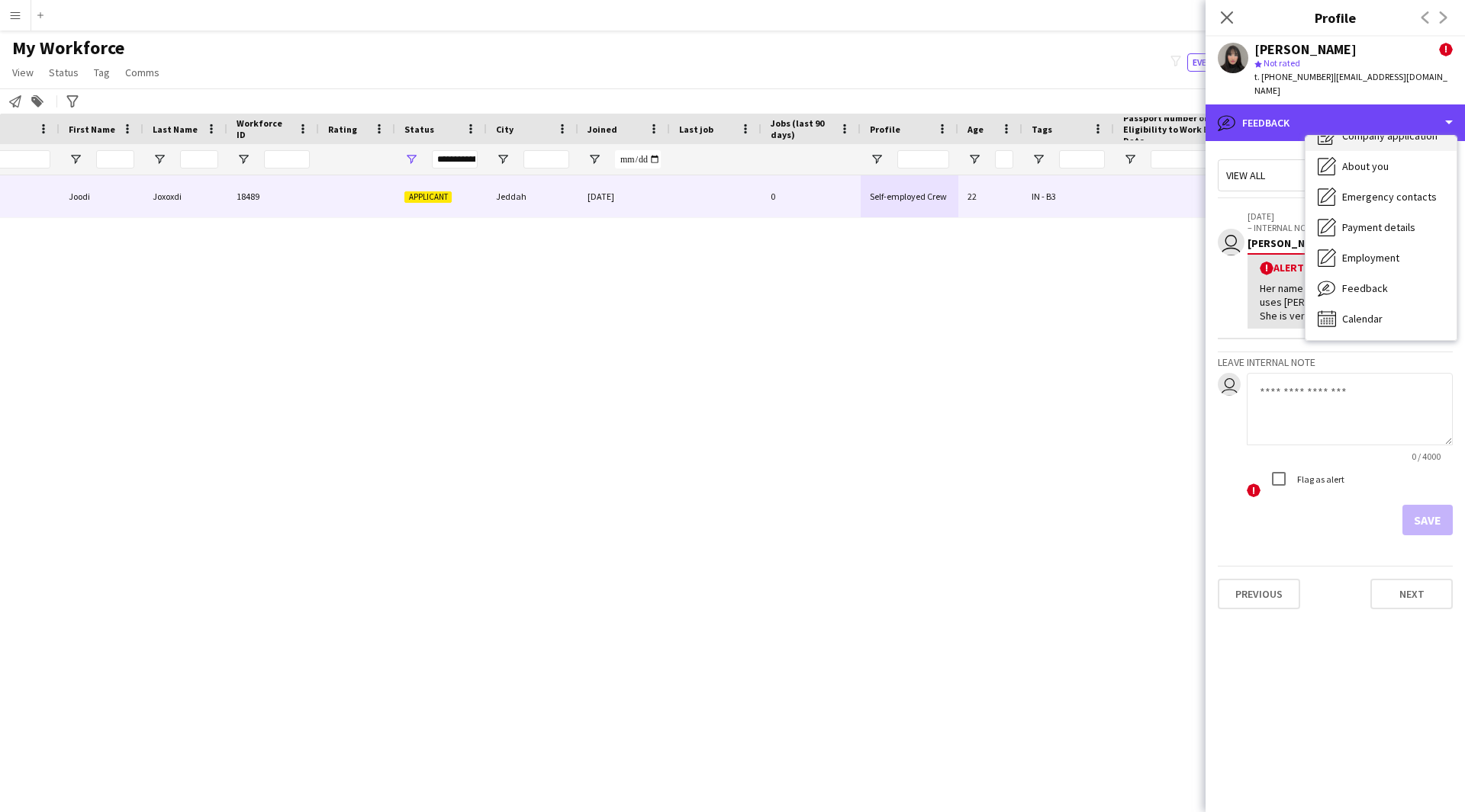
scroll to position [0, 0]
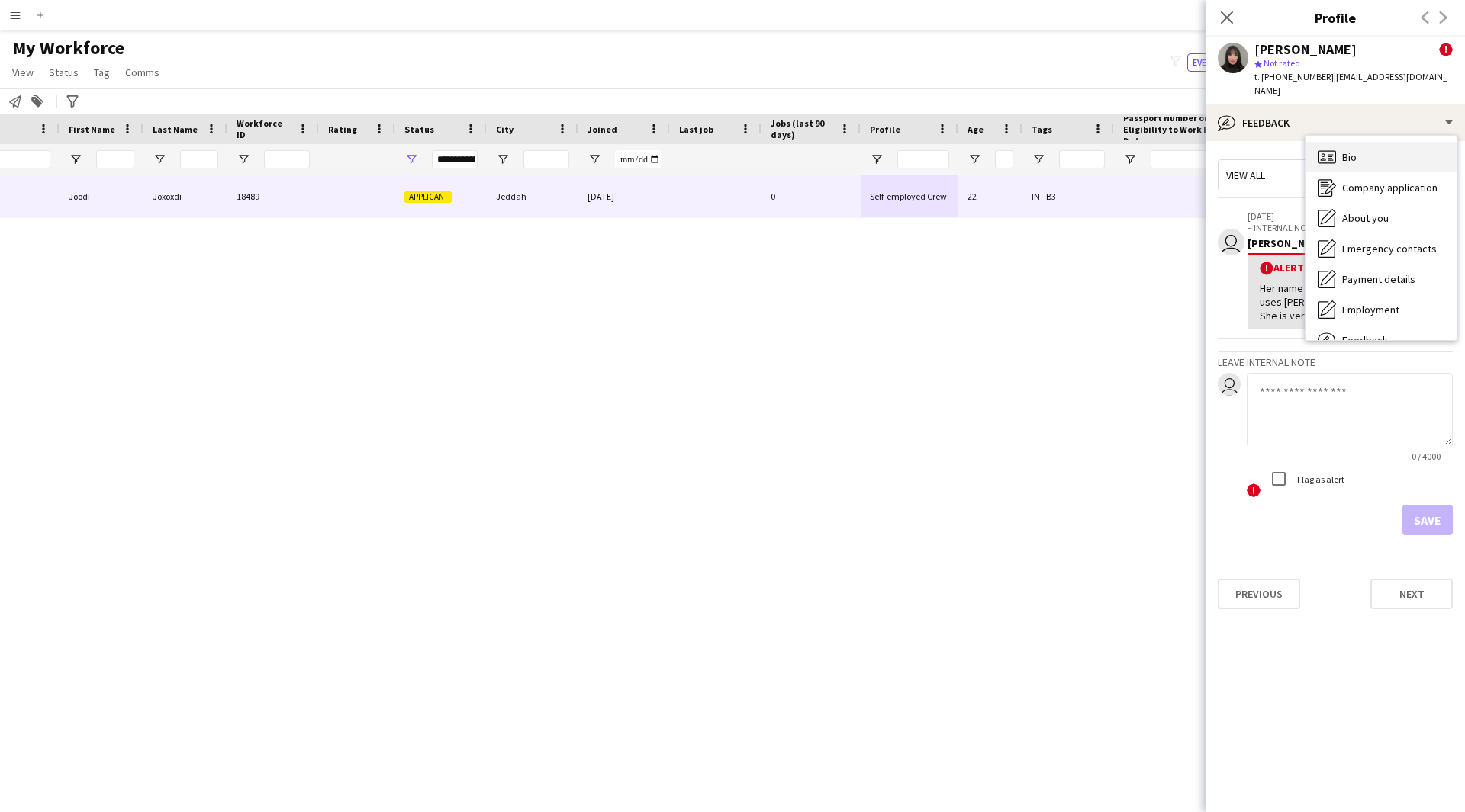
click at [1348, 150] on span "Bio" at bounding box center [1349, 157] width 14 height 14
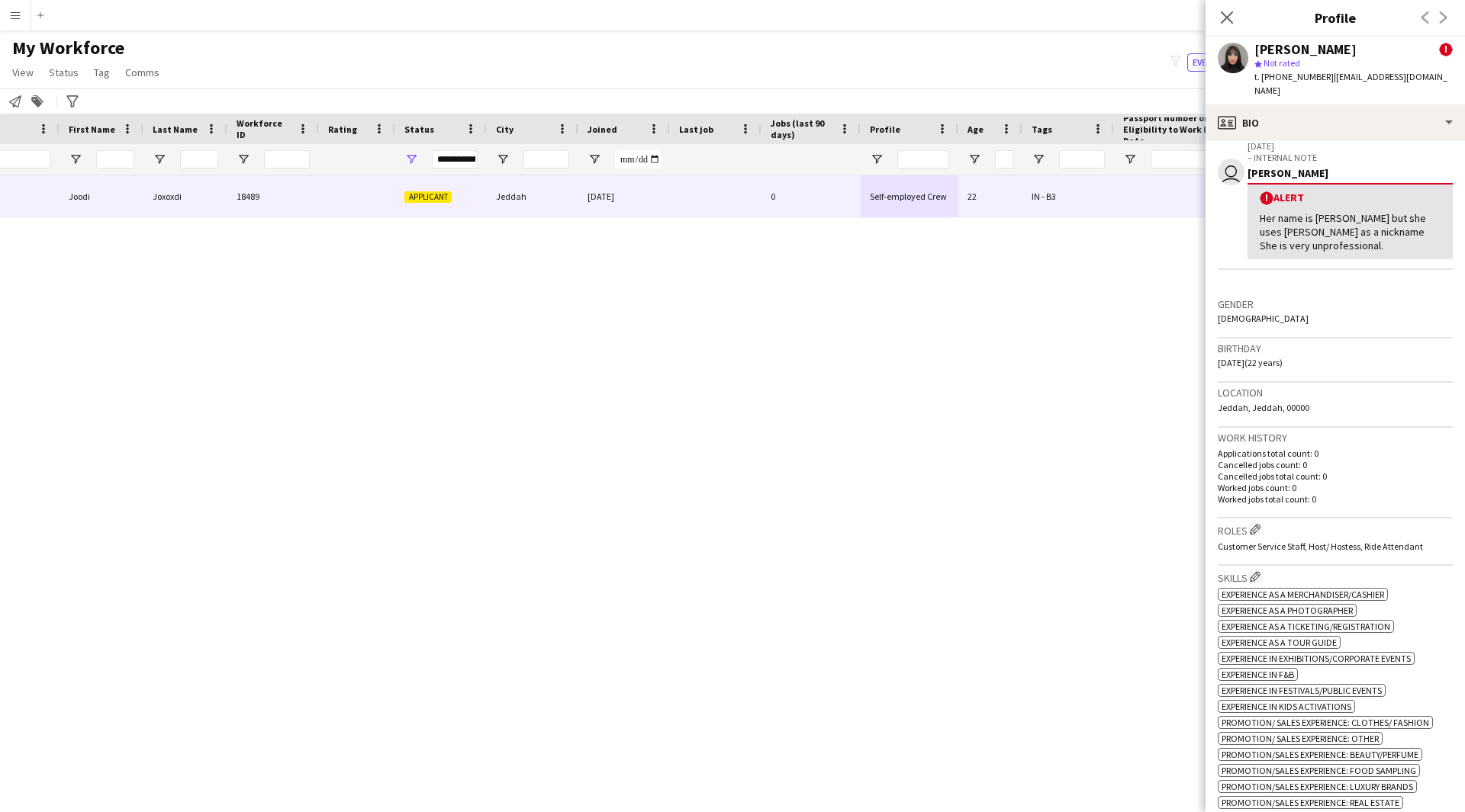
scroll to position [270, 0]
click at [1258, 520] on app-icon "Edit crew company roles" at bounding box center [1255, 525] width 11 height 11
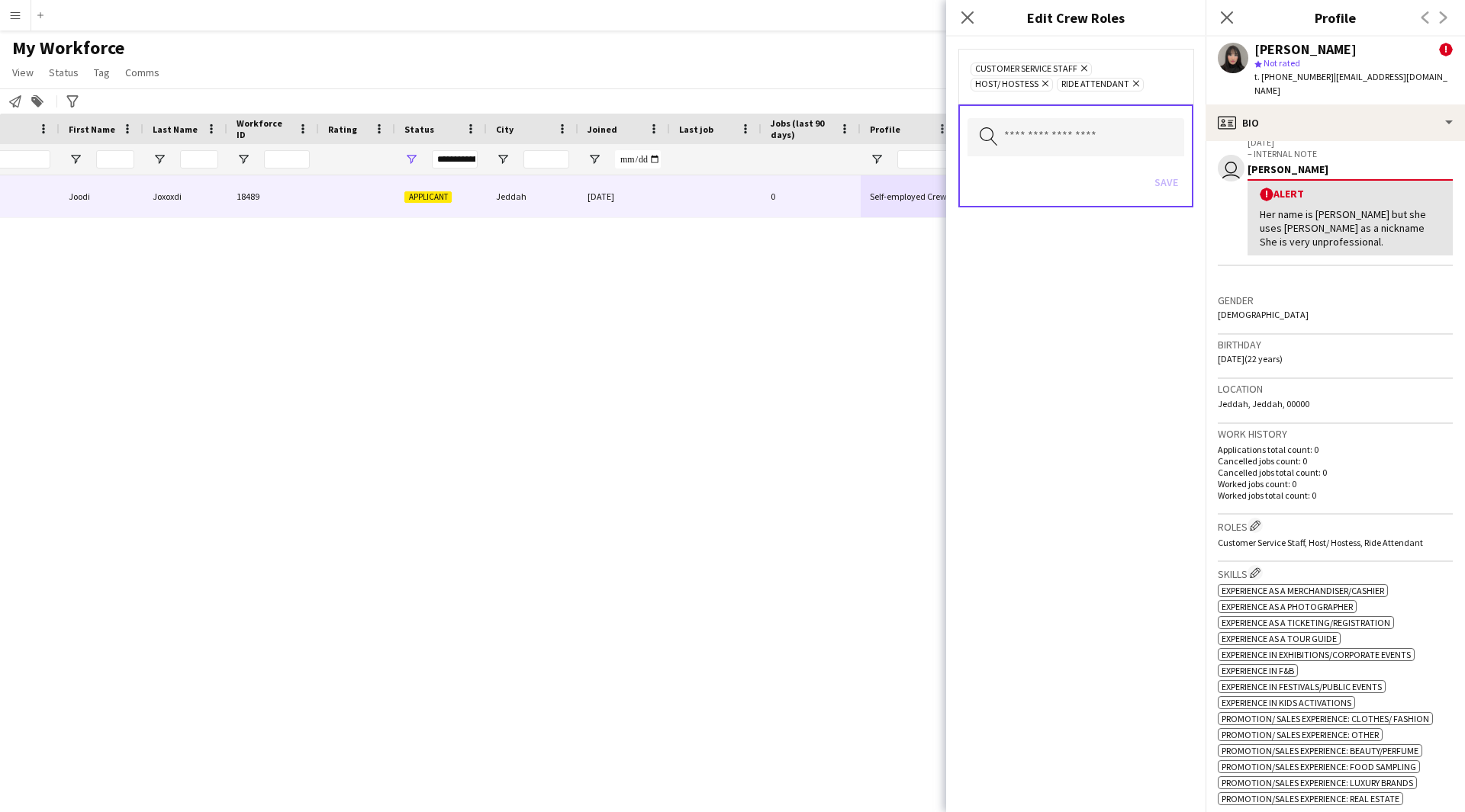
click at [1048, 79] on icon "Remove" at bounding box center [1043, 83] width 10 height 10
click at [1159, 170] on button "Save" at bounding box center [1166, 183] width 36 height 25
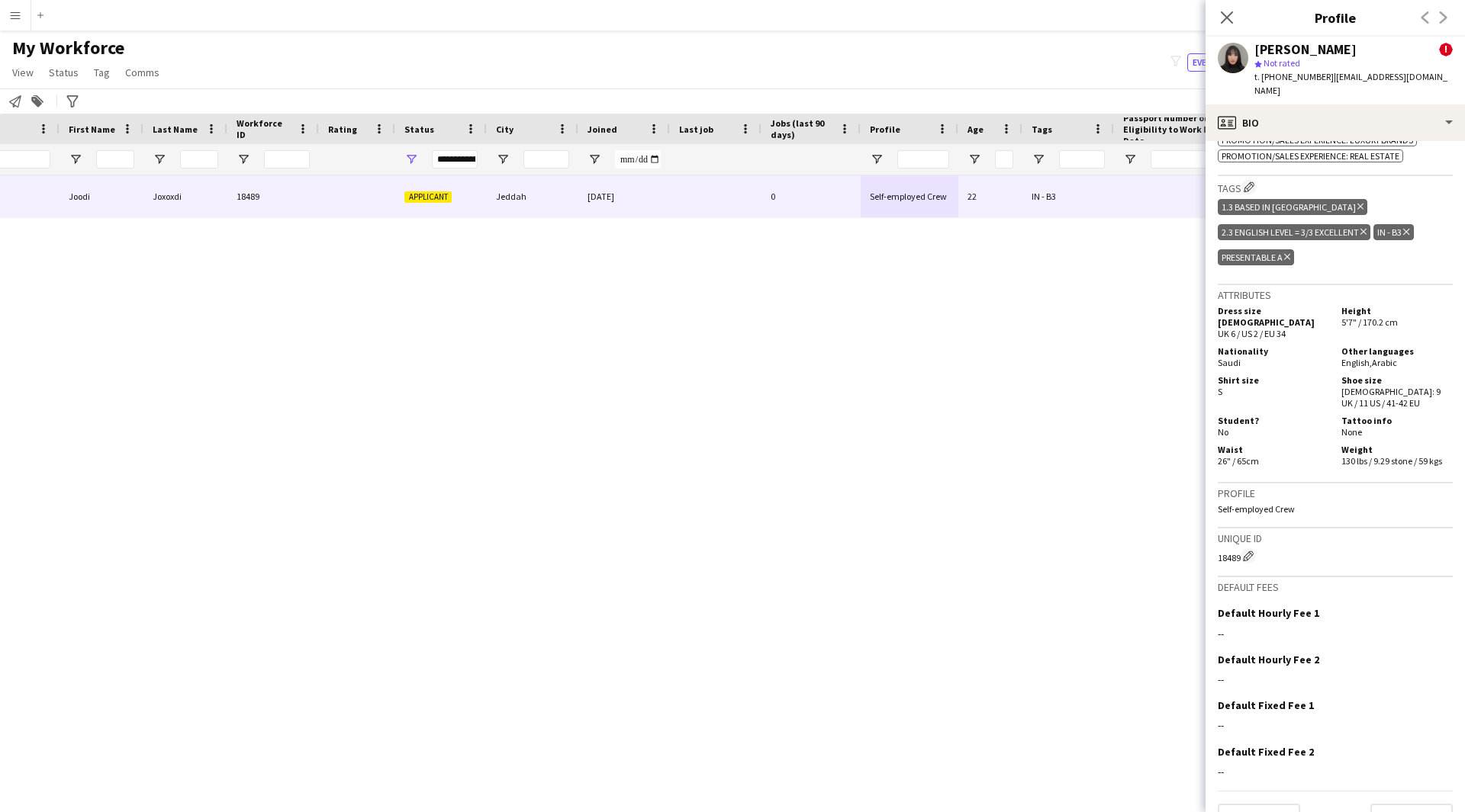
scroll to position [921, 0]
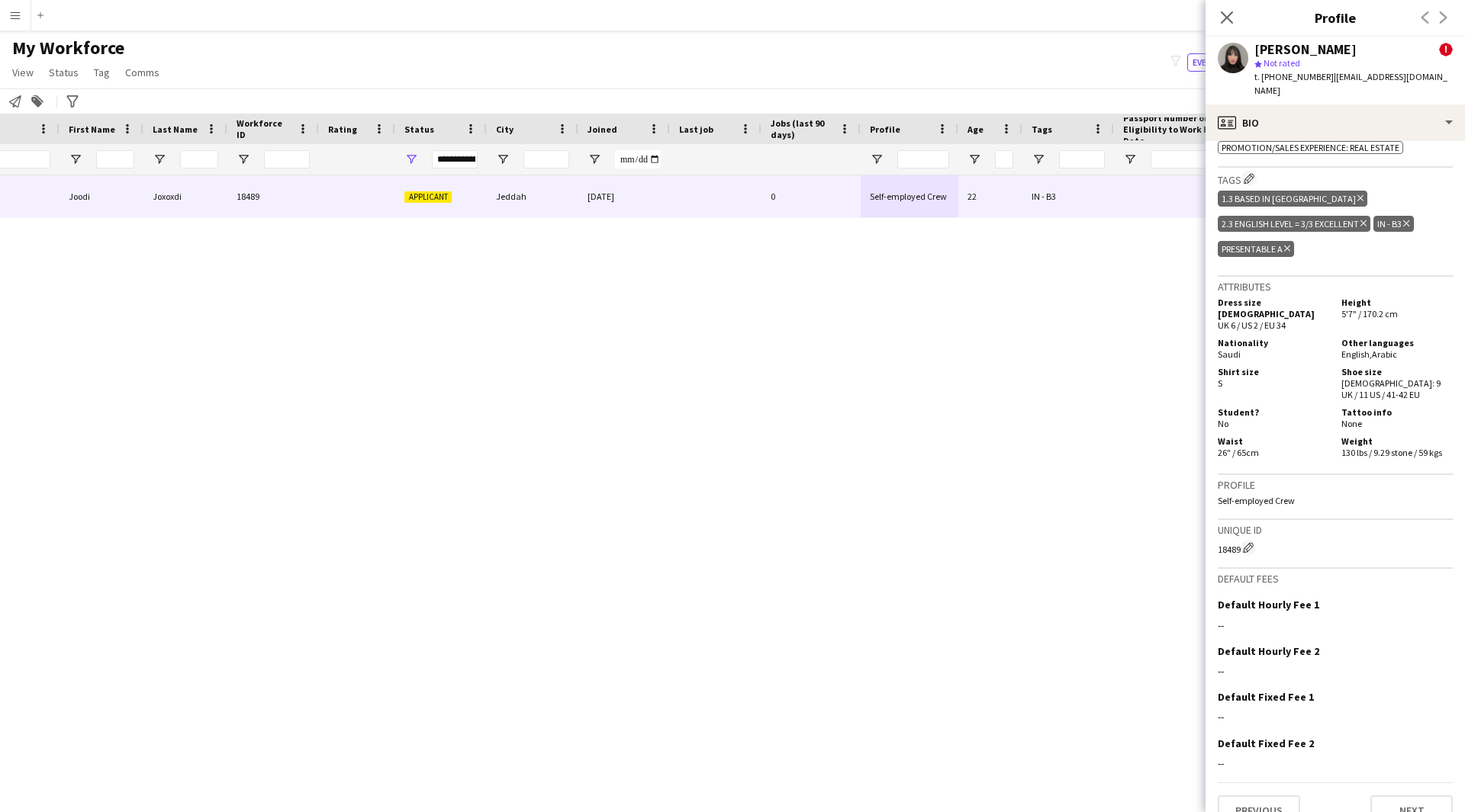
click at [1288, 244] on icon "Delete tag" at bounding box center [1287, 248] width 6 height 9
click at [1250, 196] on button "Edit crew company tags" at bounding box center [1249, 203] width 15 height 15
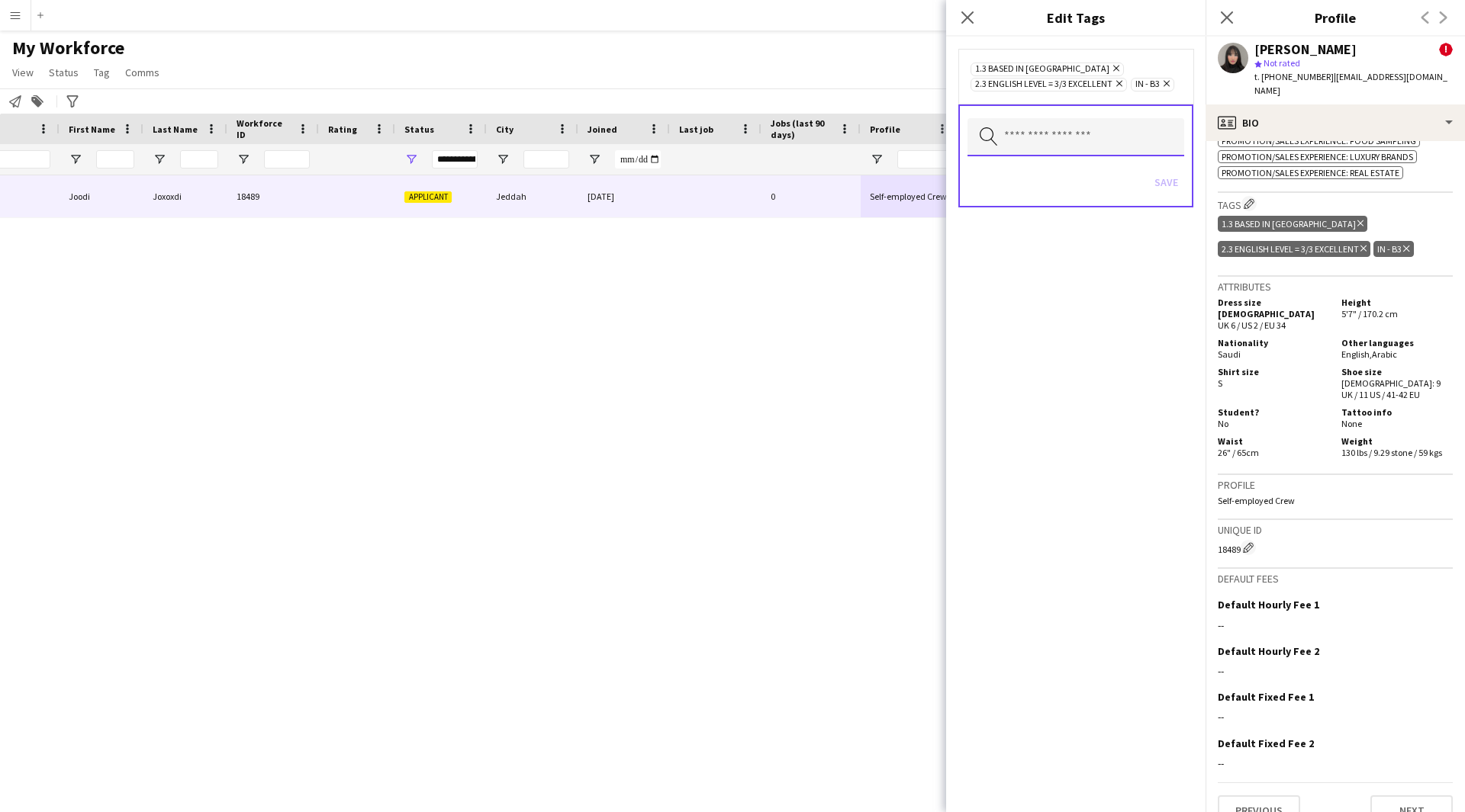
click at [1113, 138] on input "text" at bounding box center [1075, 137] width 216 height 38
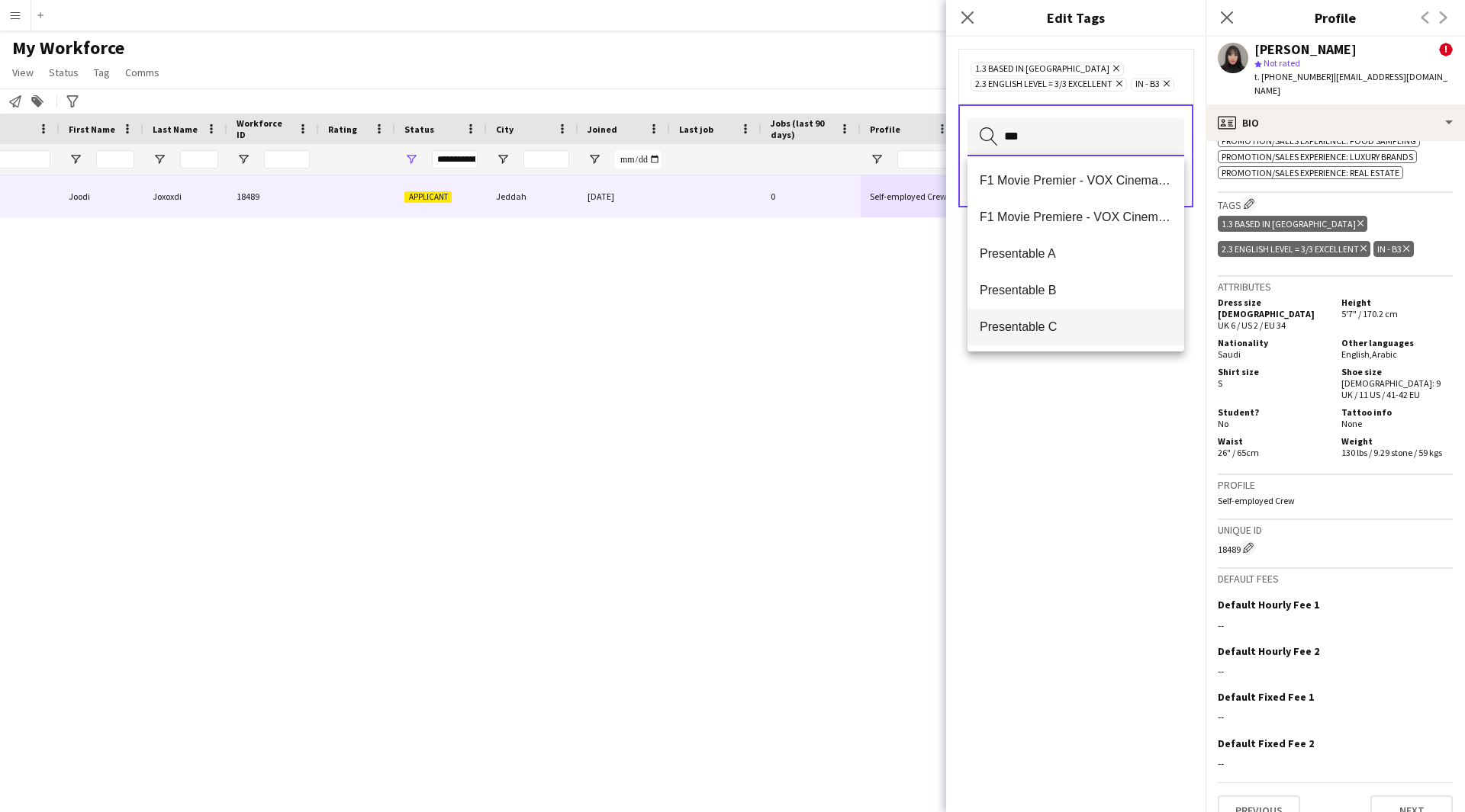
type input "***"
click at [1063, 318] on mat-option "Presentable C" at bounding box center [1075, 327] width 216 height 36
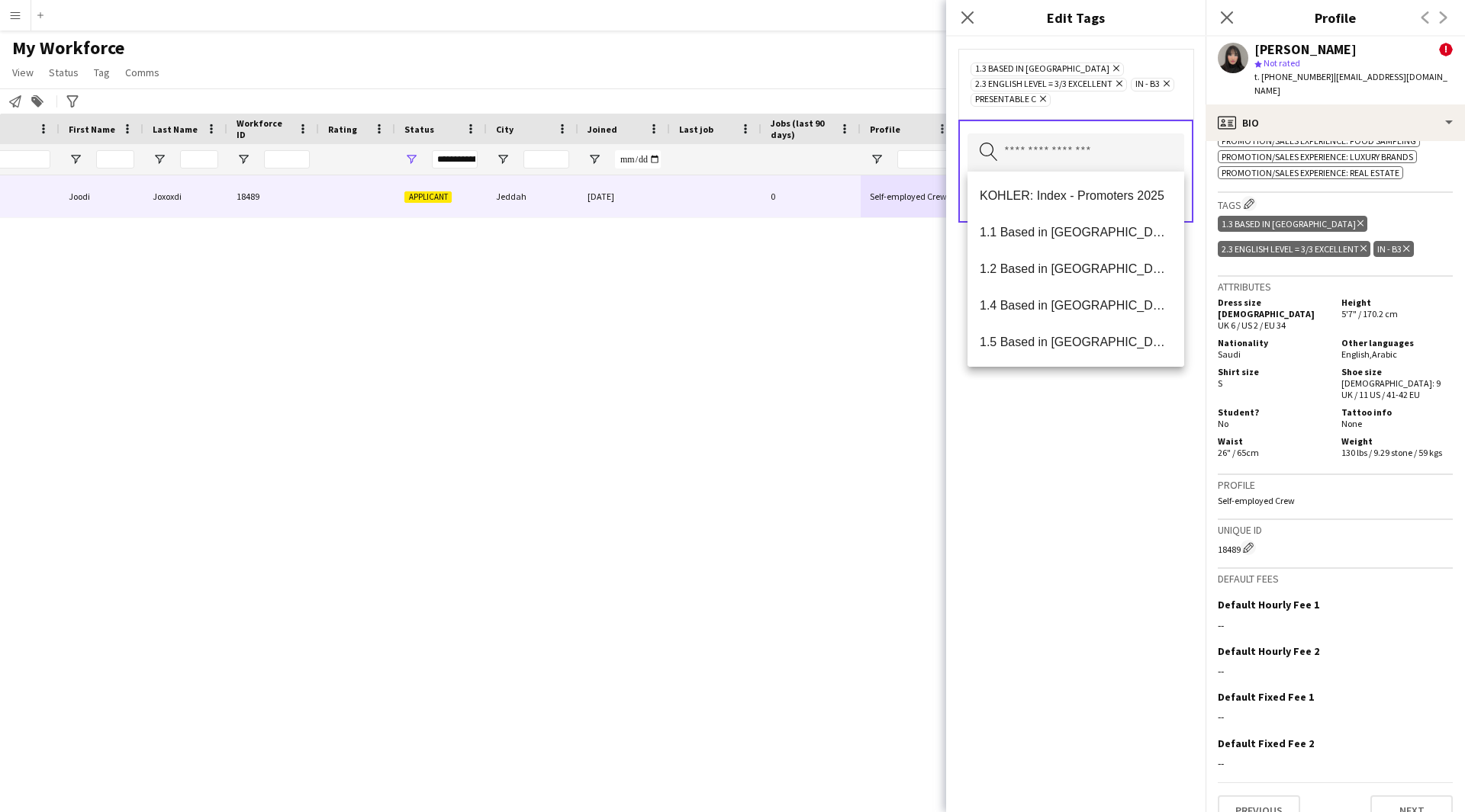
click at [1056, 496] on div "1.3 Based in [GEOGRAPHIC_DATA] Remove 2.3 English Level = 3/3 Excellent Remove …" at bounding box center [1076, 424] width 260 height 776
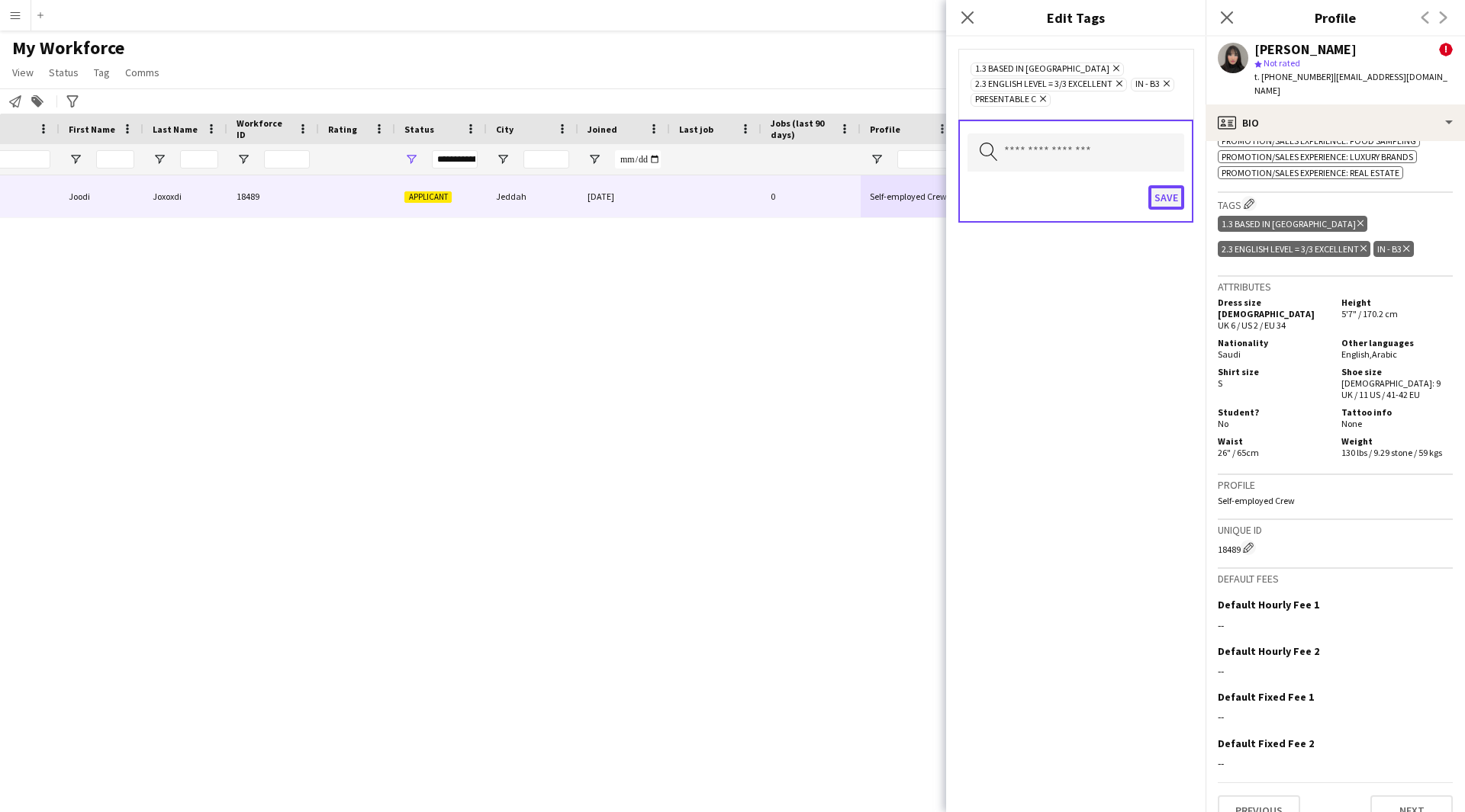
click at [1155, 192] on button "Save" at bounding box center [1166, 198] width 36 height 25
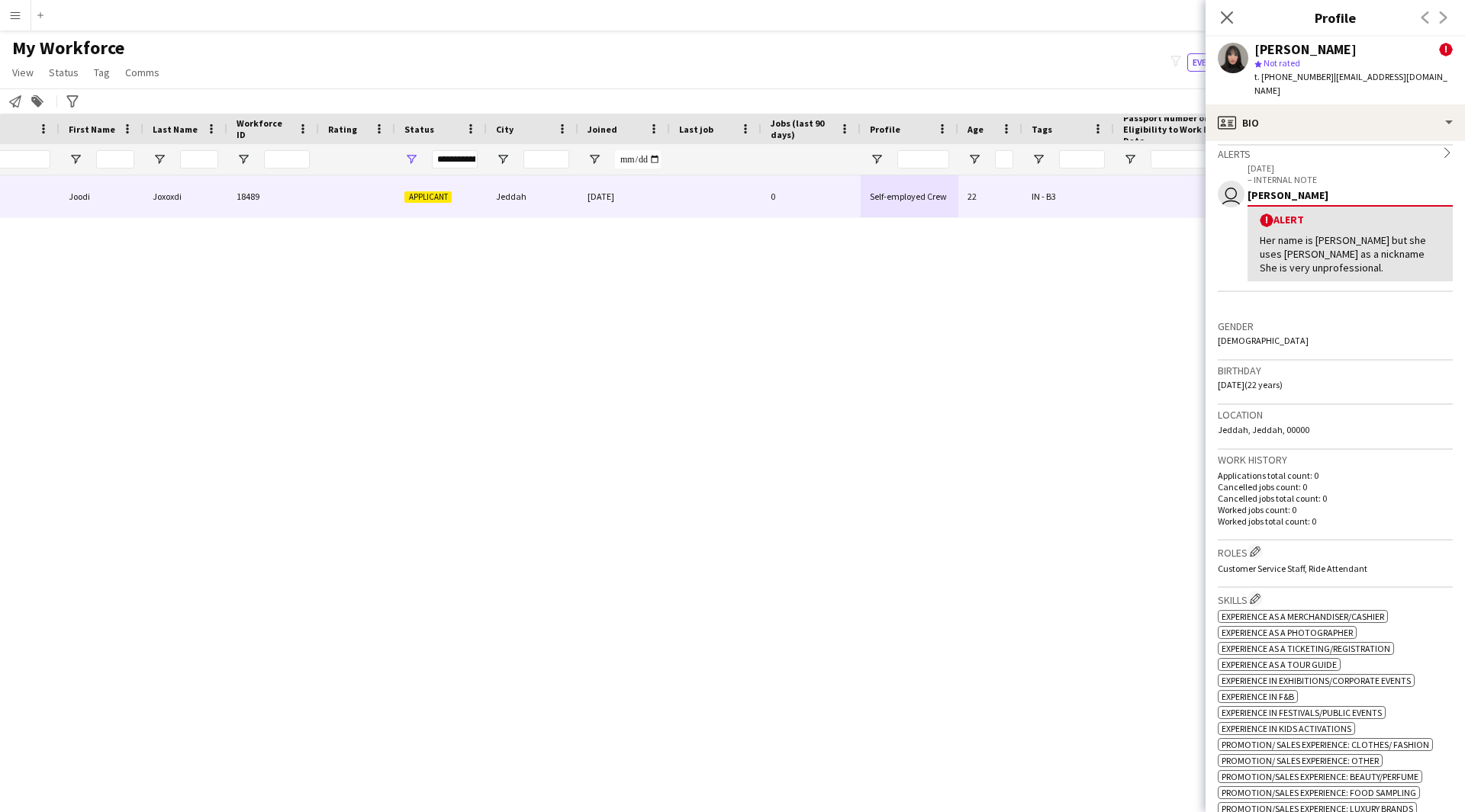
scroll to position [215, 0]
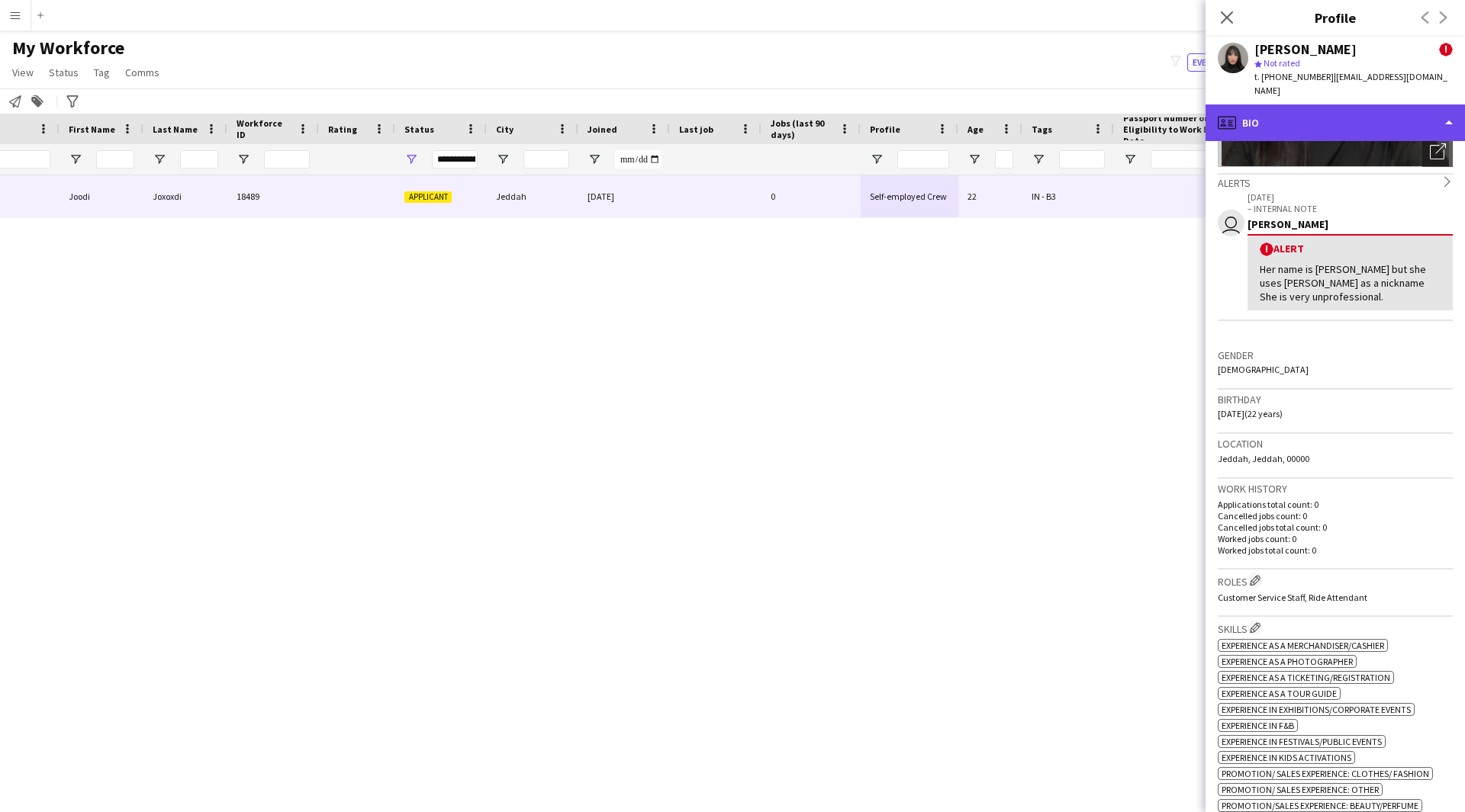
click at [1267, 115] on div "profile Bio" at bounding box center [1335, 122] width 260 height 36
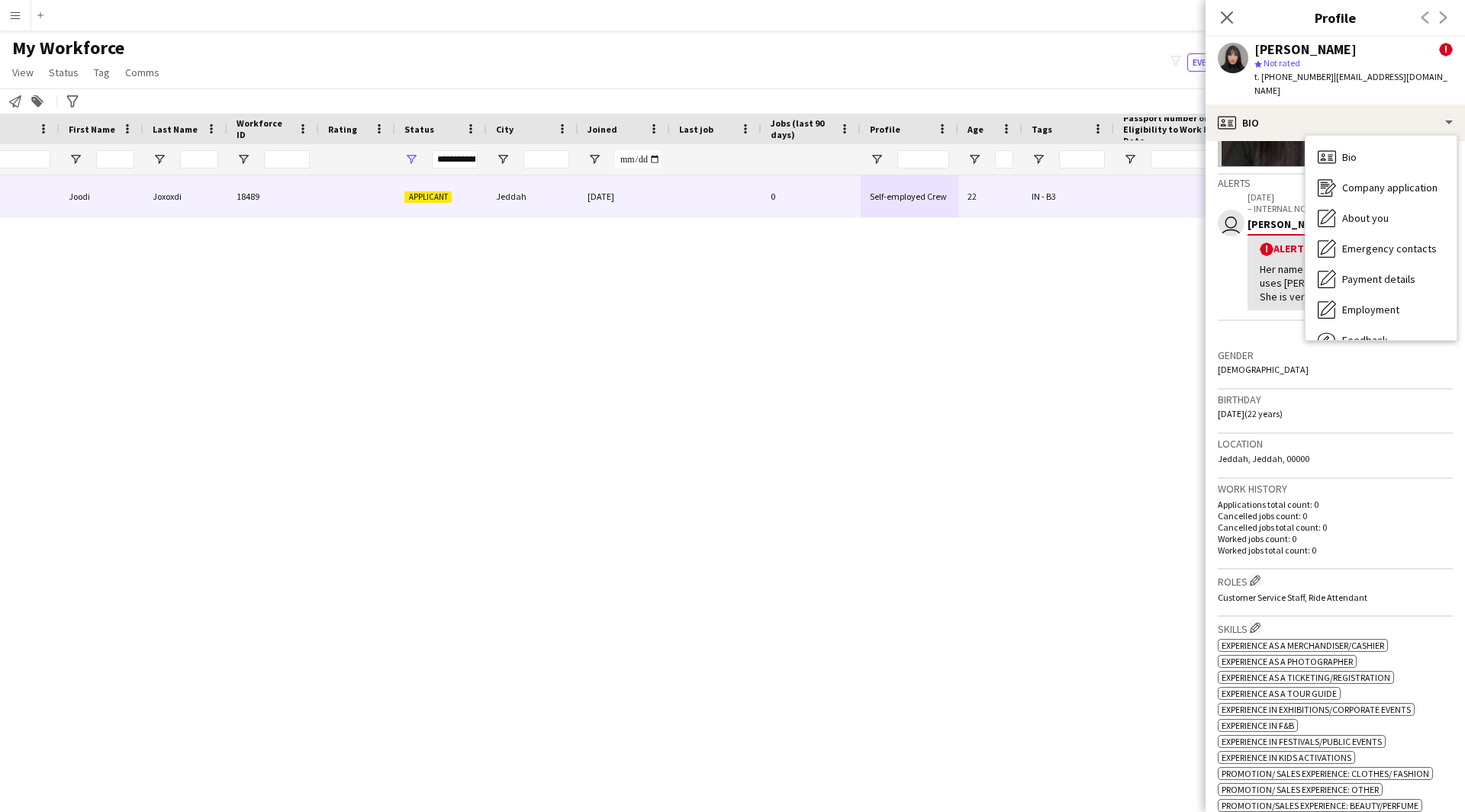
drag, startPoint x: 1359, startPoint y: 49, endPoint x: 1254, endPoint y: 48, distance: 105.0
click at [1254, 48] on div "Joodi Joxoxdi !" at bounding box center [1353, 49] width 199 height 14
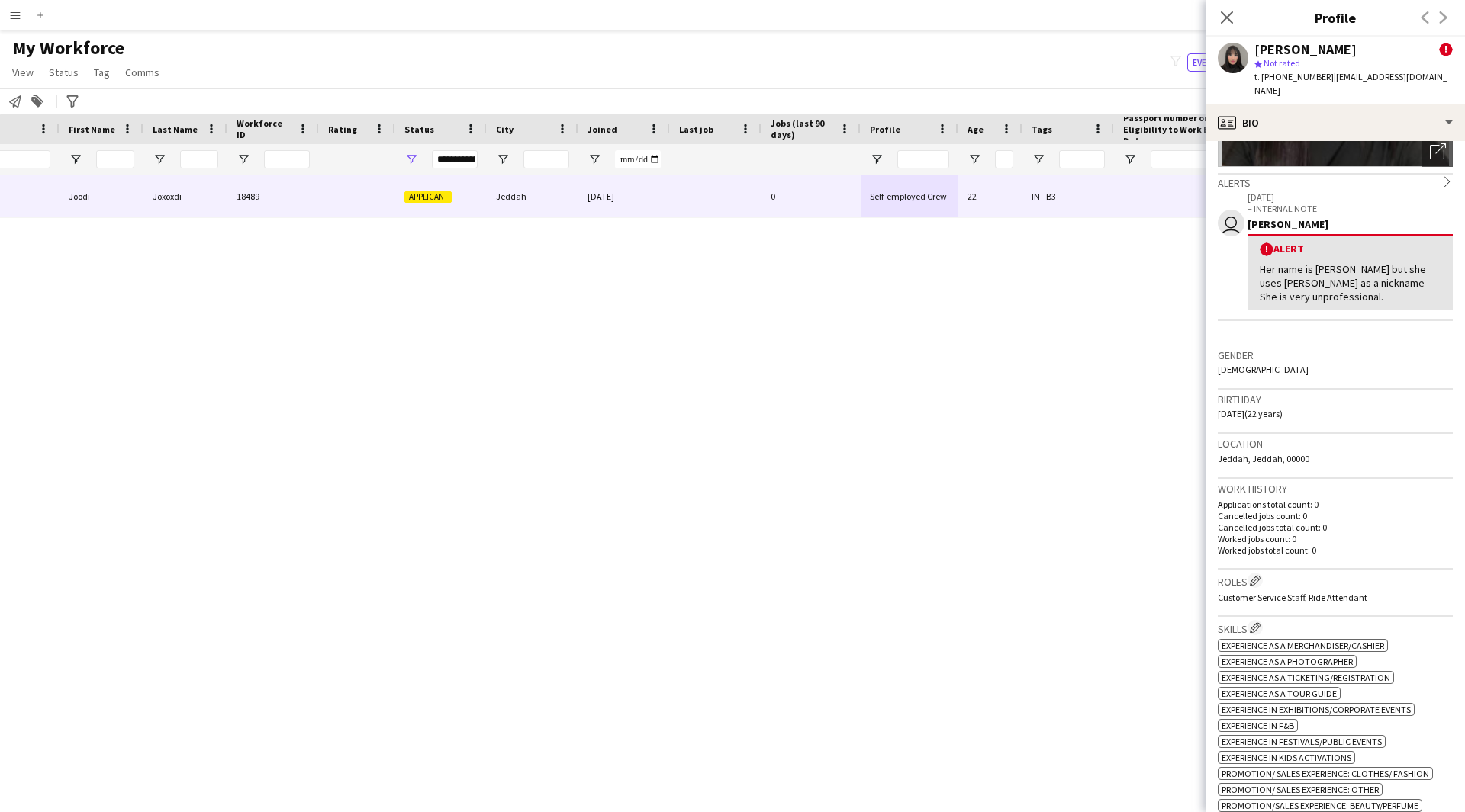
copy div "[PERSON_NAME]"
click at [1231, 16] on icon "Close pop-in" at bounding box center [1226, 17] width 14 height 14
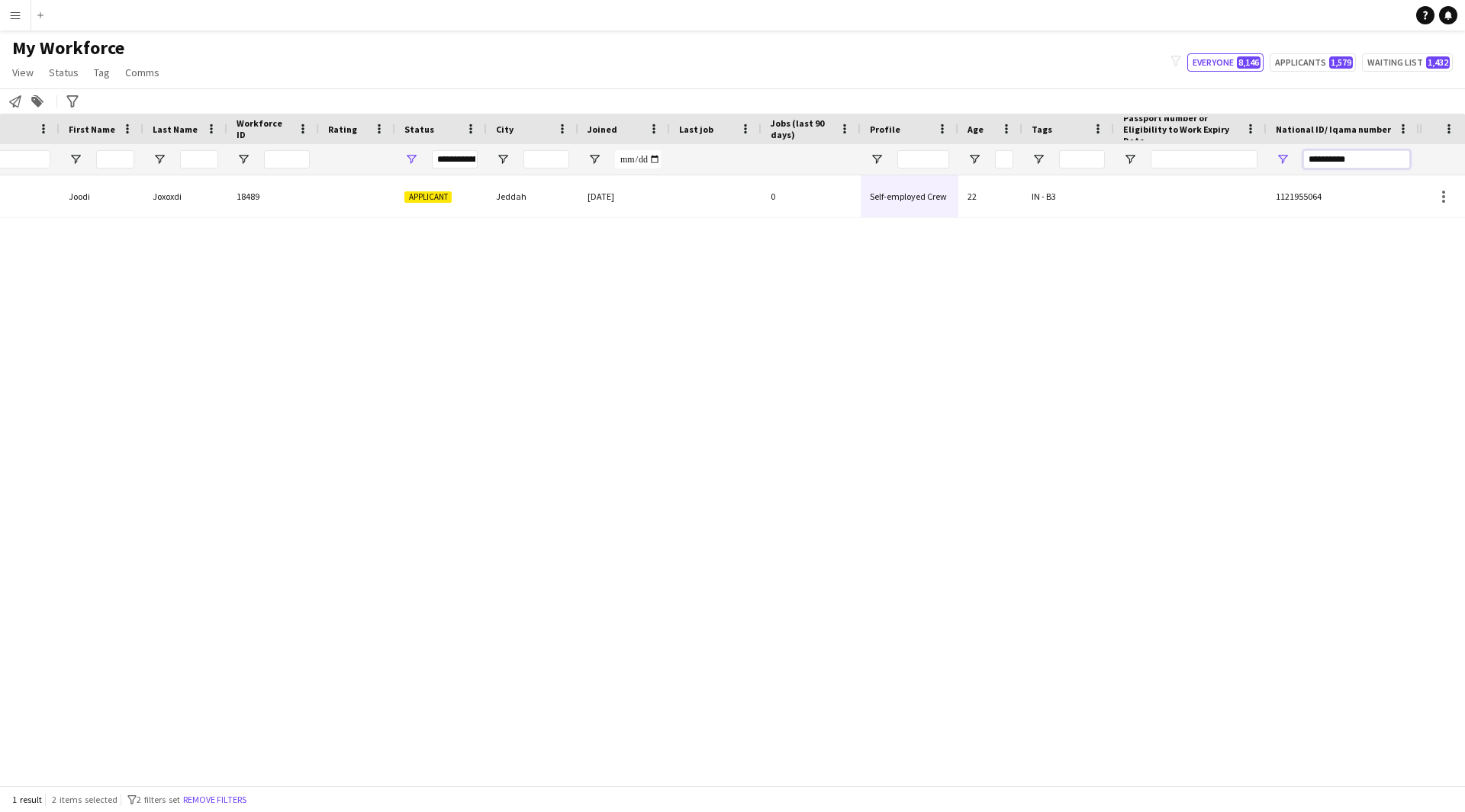
drag, startPoint x: 1371, startPoint y: 153, endPoint x: 1230, endPoint y: 165, distance: 141.5
click at [1230, 165] on div "**********" at bounding box center [617, 159] width 1604 height 31
paste input "National ID/ Iqama number Filter Input"
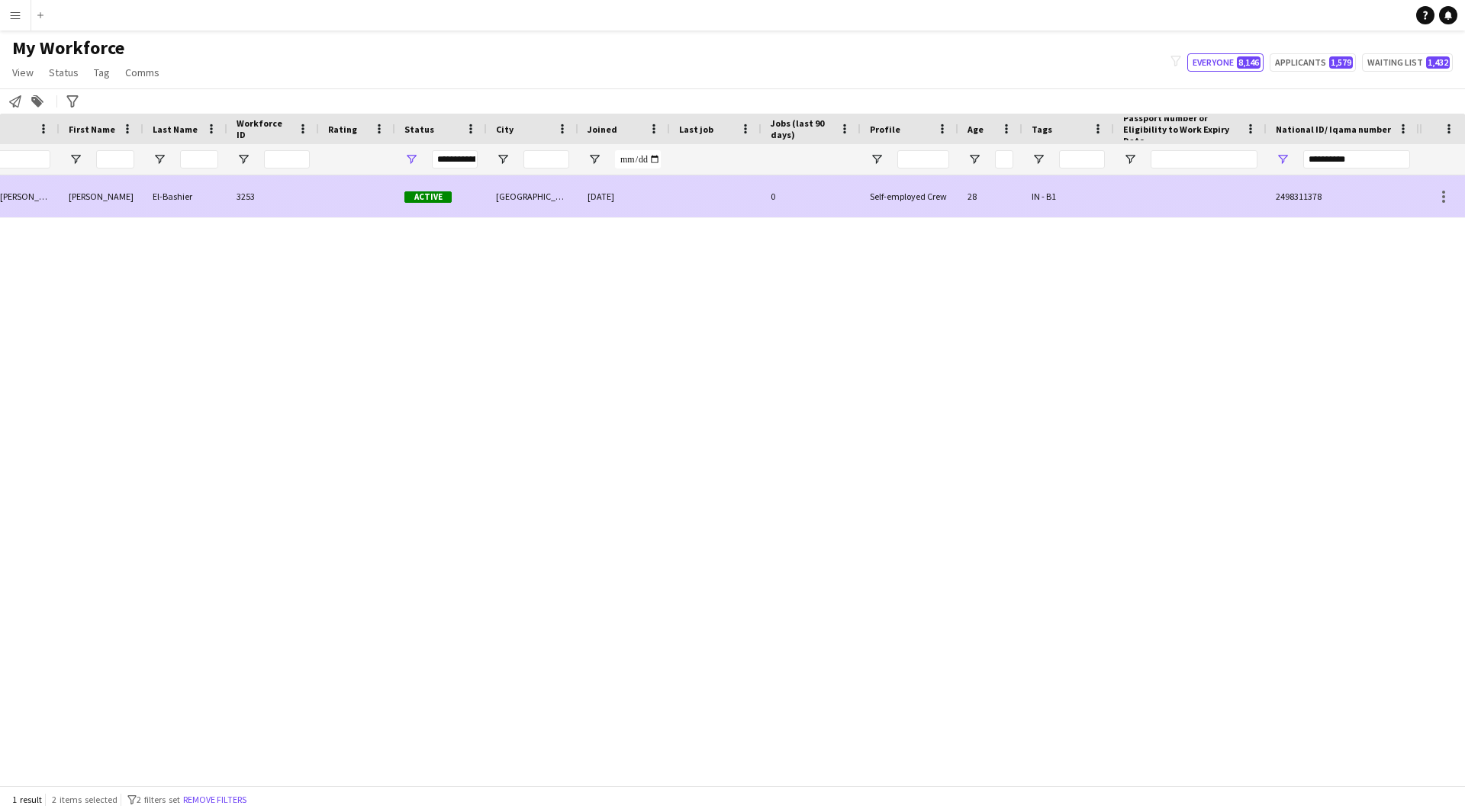
click at [733, 192] on div at bounding box center [715, 197] width 92 height 42
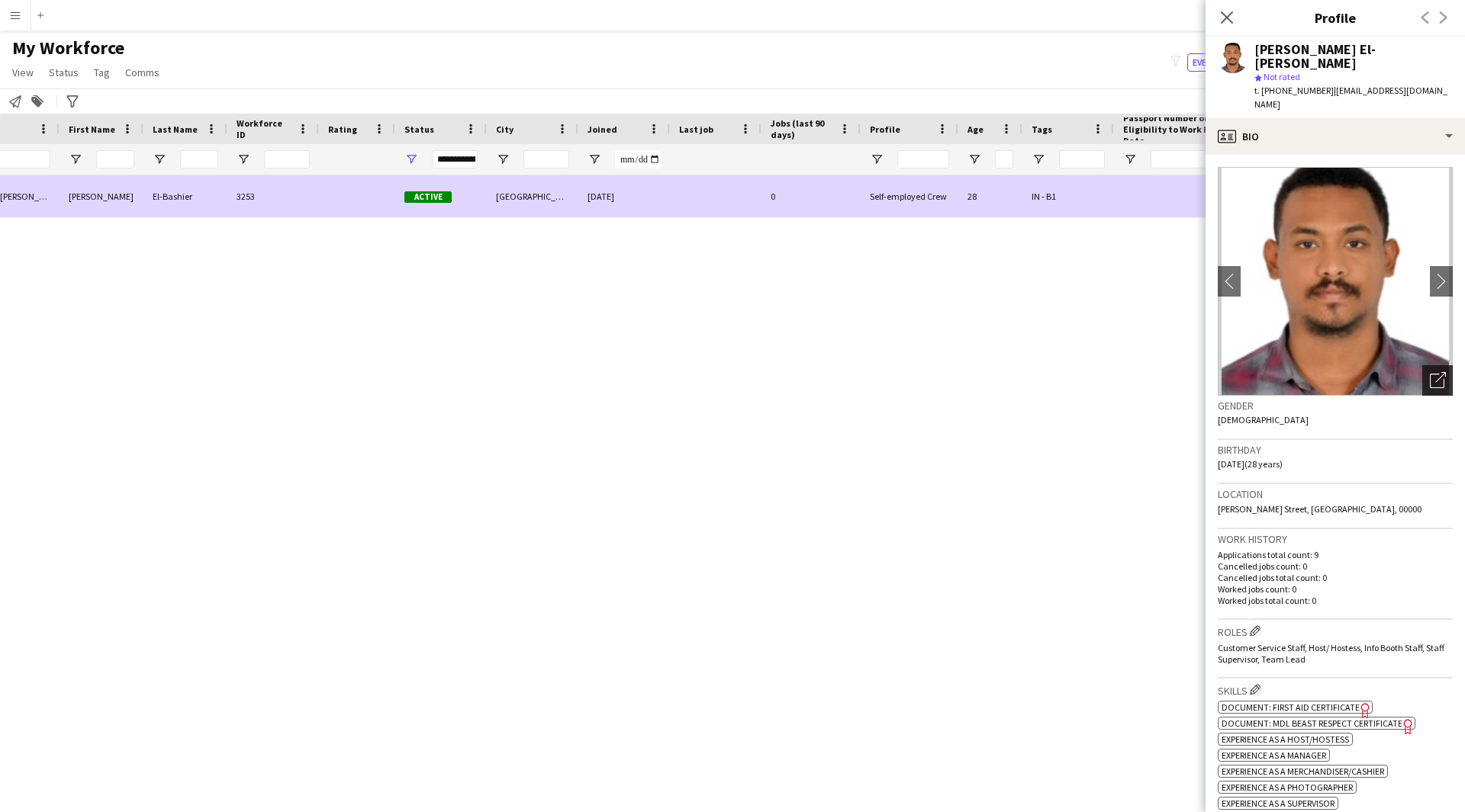
click at [1430, 372] on icon "Open photos pop-in" at bounding box center [1438, 380] width 16 height 16
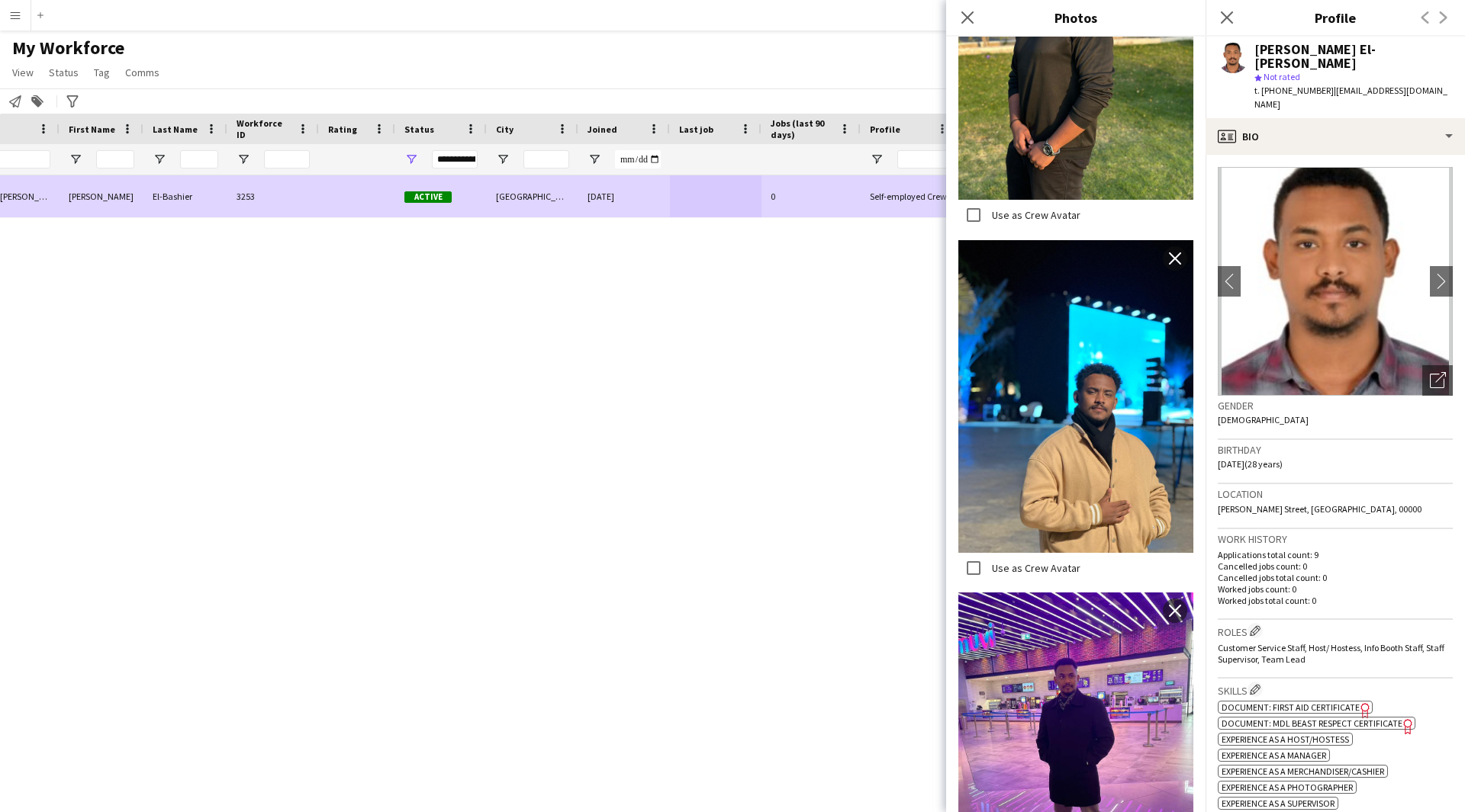
scroll to position [1845, 0]
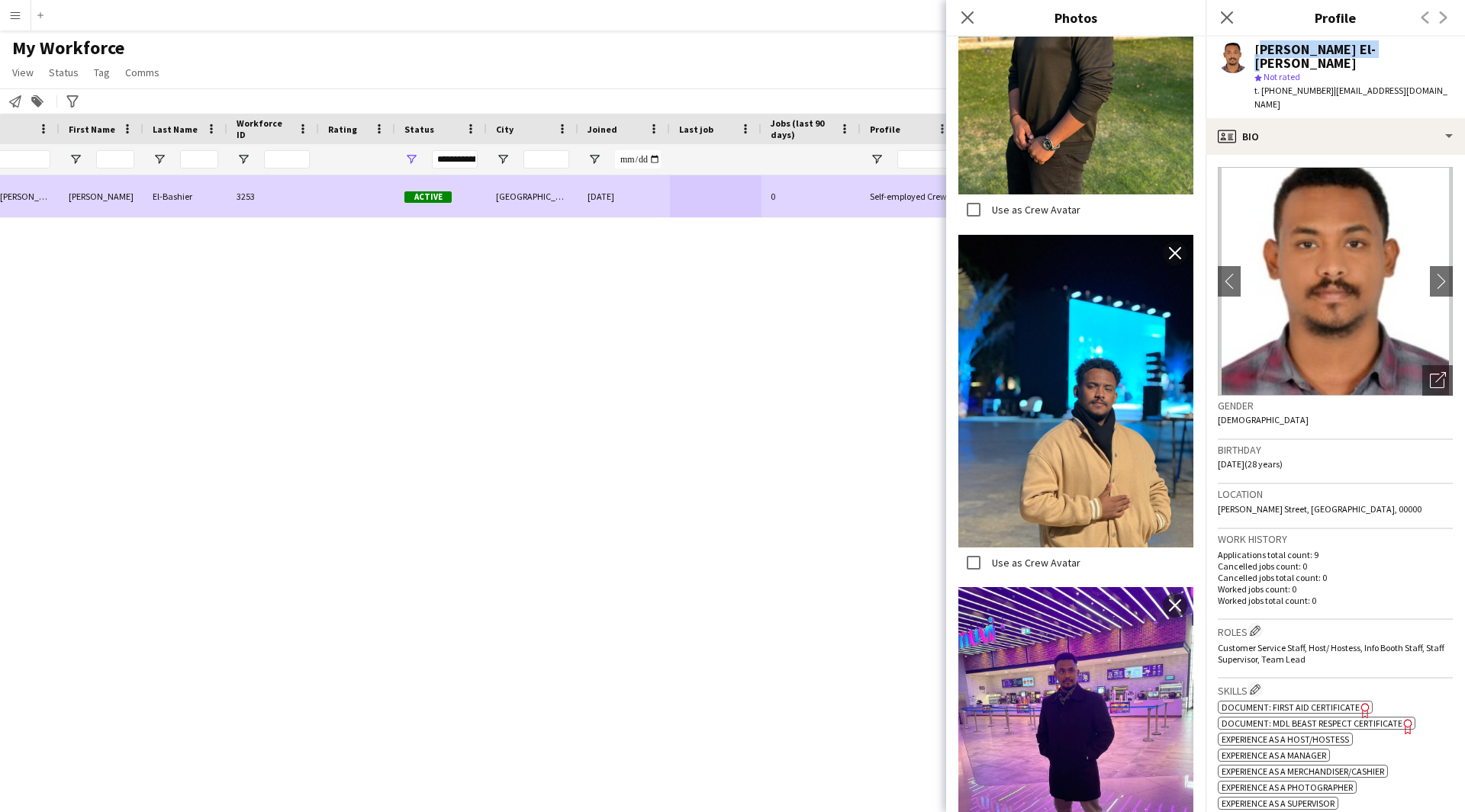
drag, startPoint x: 1377, startPoint y: 55, endPoint x: 1257, endPoint y: 50, distance: 120.1
click at [1257, 50] on div "[PERSON_NAME] El-[PERSON_NAME]" at bounding box center [1353, 56] width 199 height 27
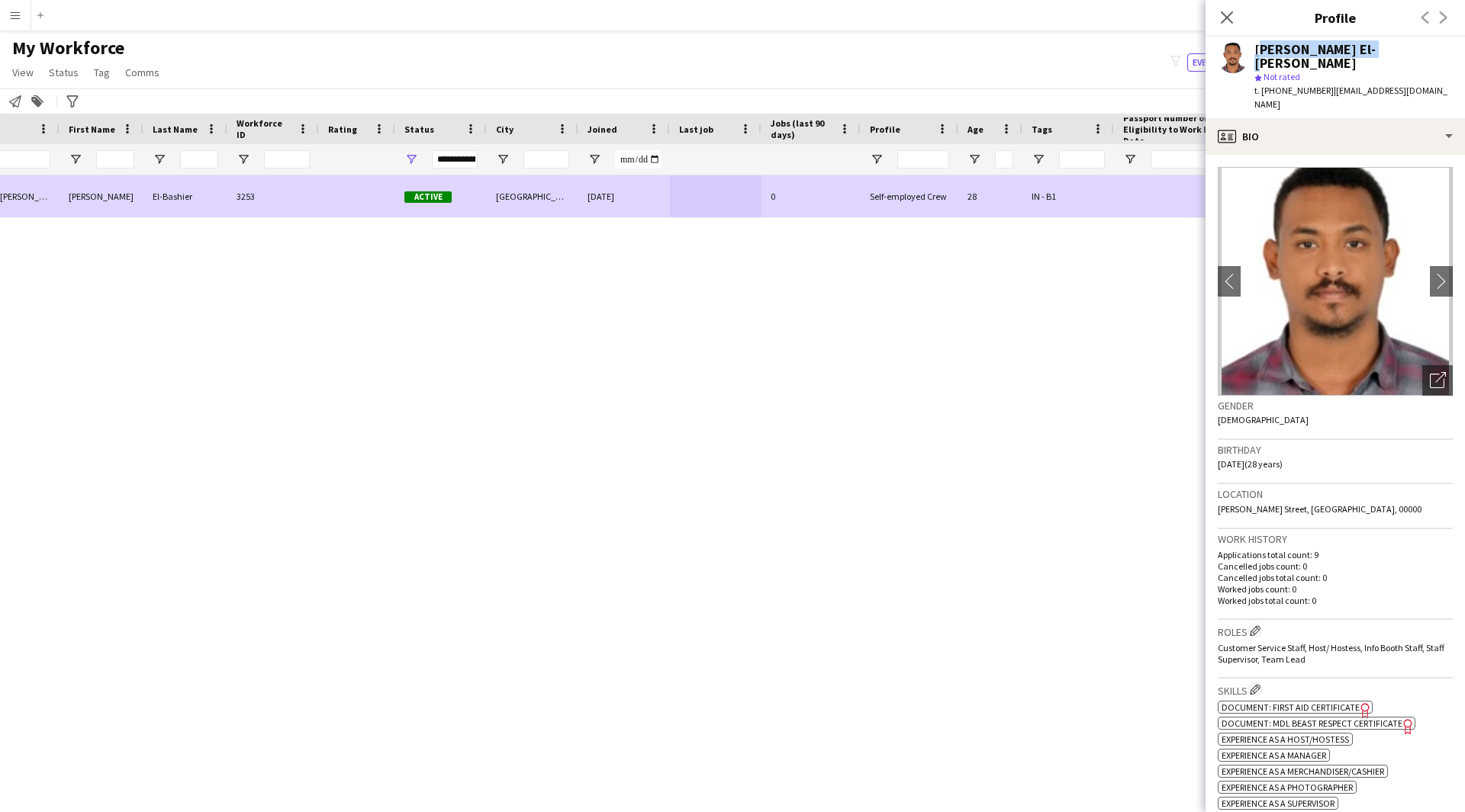
copy div "[PERSON_NAME] El-[PERSON_NAME]"
click at [1139, 124] on span "Passport Number or Eligibility to Work Expiry Date" at bounding box center [1181, 129] width 116 height 34
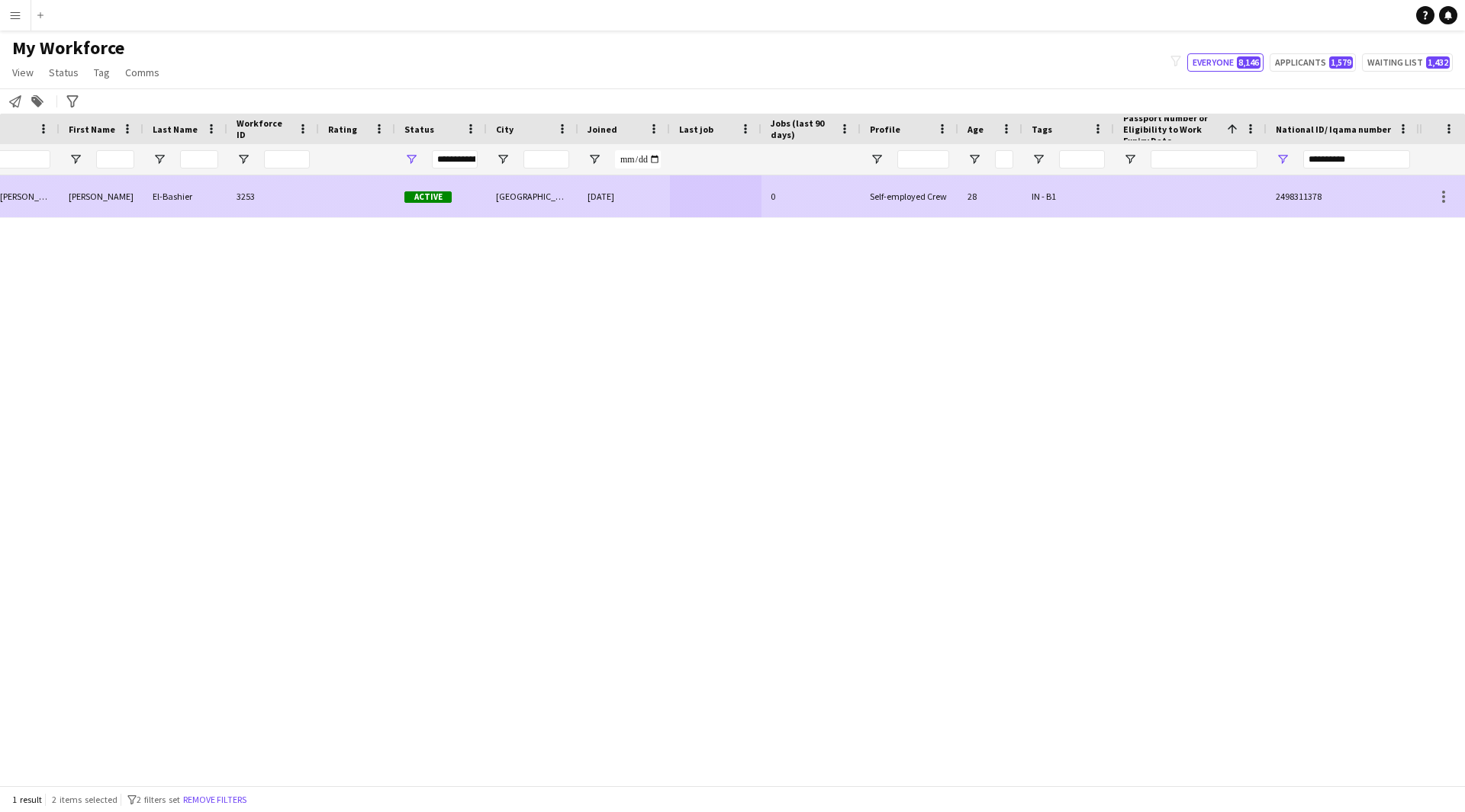
click at [1273, 214] on div "2498311378" at bounding box center [1342, 197] width 153 height 42
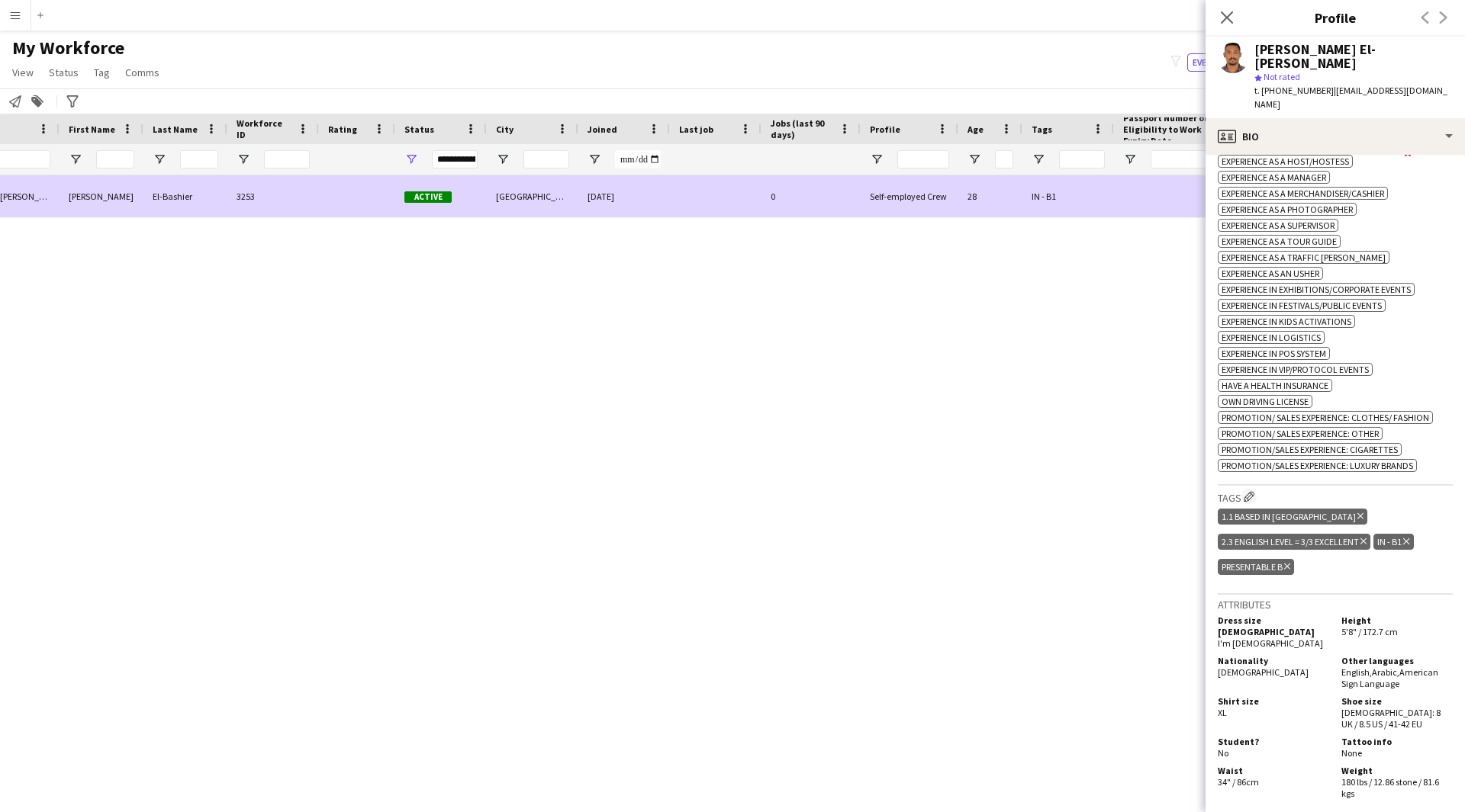
scroll to position [579, 0]
click at [1227, 14] on icon "Close pop-in" at bounding box center [1226, 17] width 14 height 14
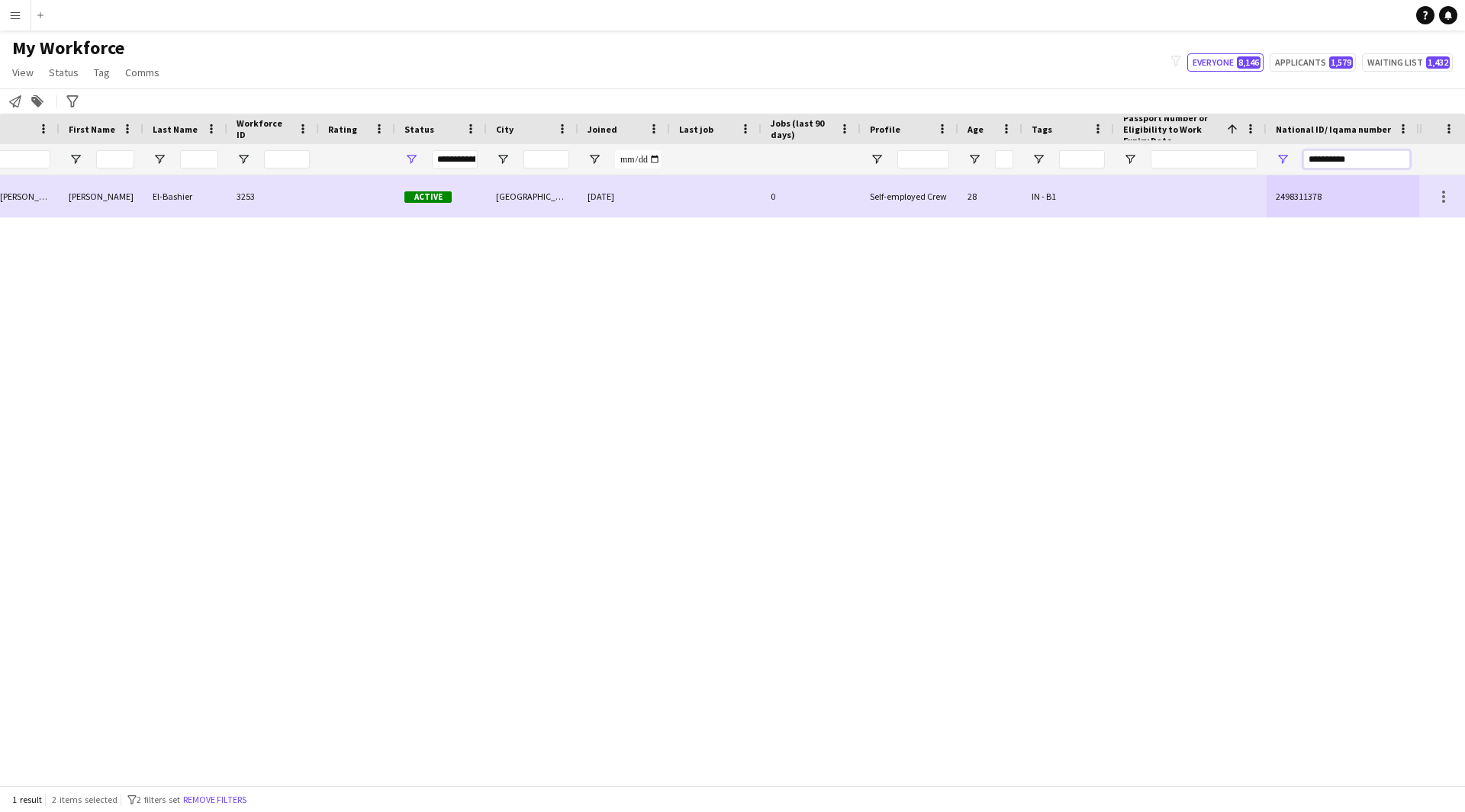
drag, startPoint x: 1363, startPoint y: 161, endPoint x: 1252, endPoint y: 162, distance: 111.0
click at [1252, 162] on div "**********" at bounding box center [617, 159] width 1604 height 31
paste input "National ID/ Iqama number Filter Input"
type input "**********"
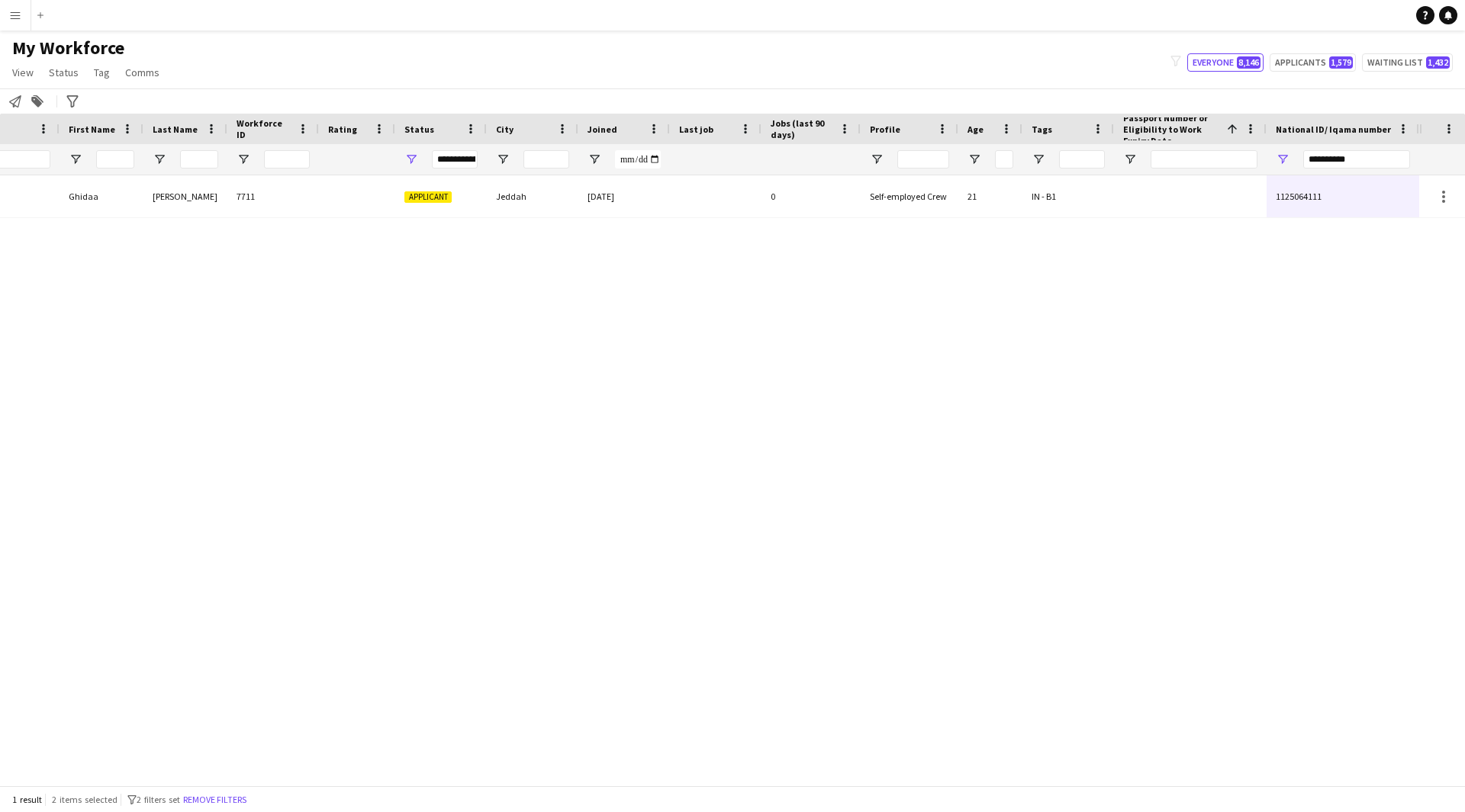
click at [1139, 220] on div "[PERSON_NAME] [PERSON_NAME] 7711 Applicant Jeddah [DATE] 0 Self-employed Crew 2…" at bounding box center [709, 475] width 1419 height 598
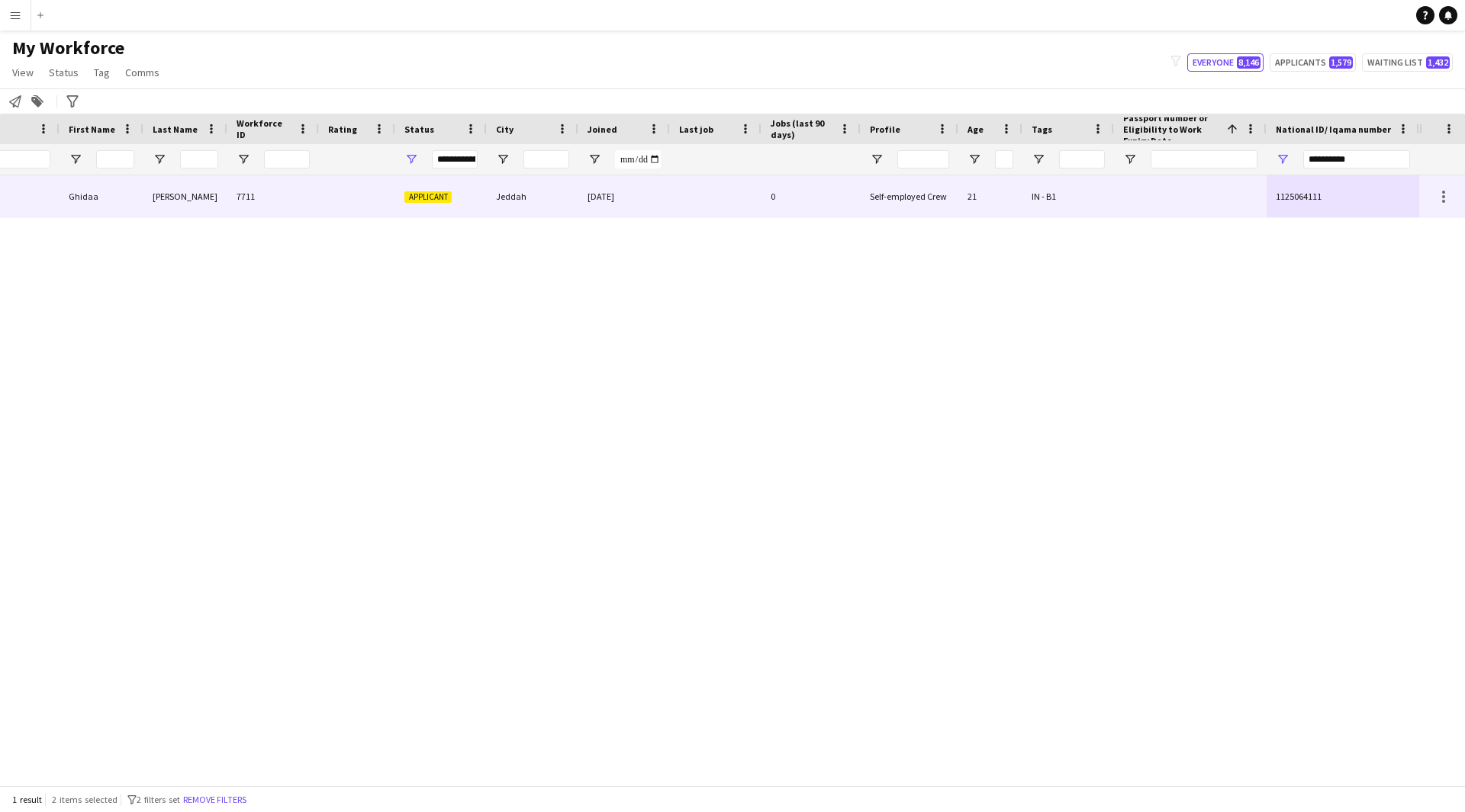
click at [1169, 201] on div at bounding box center [1189, 197] width 153 height 42
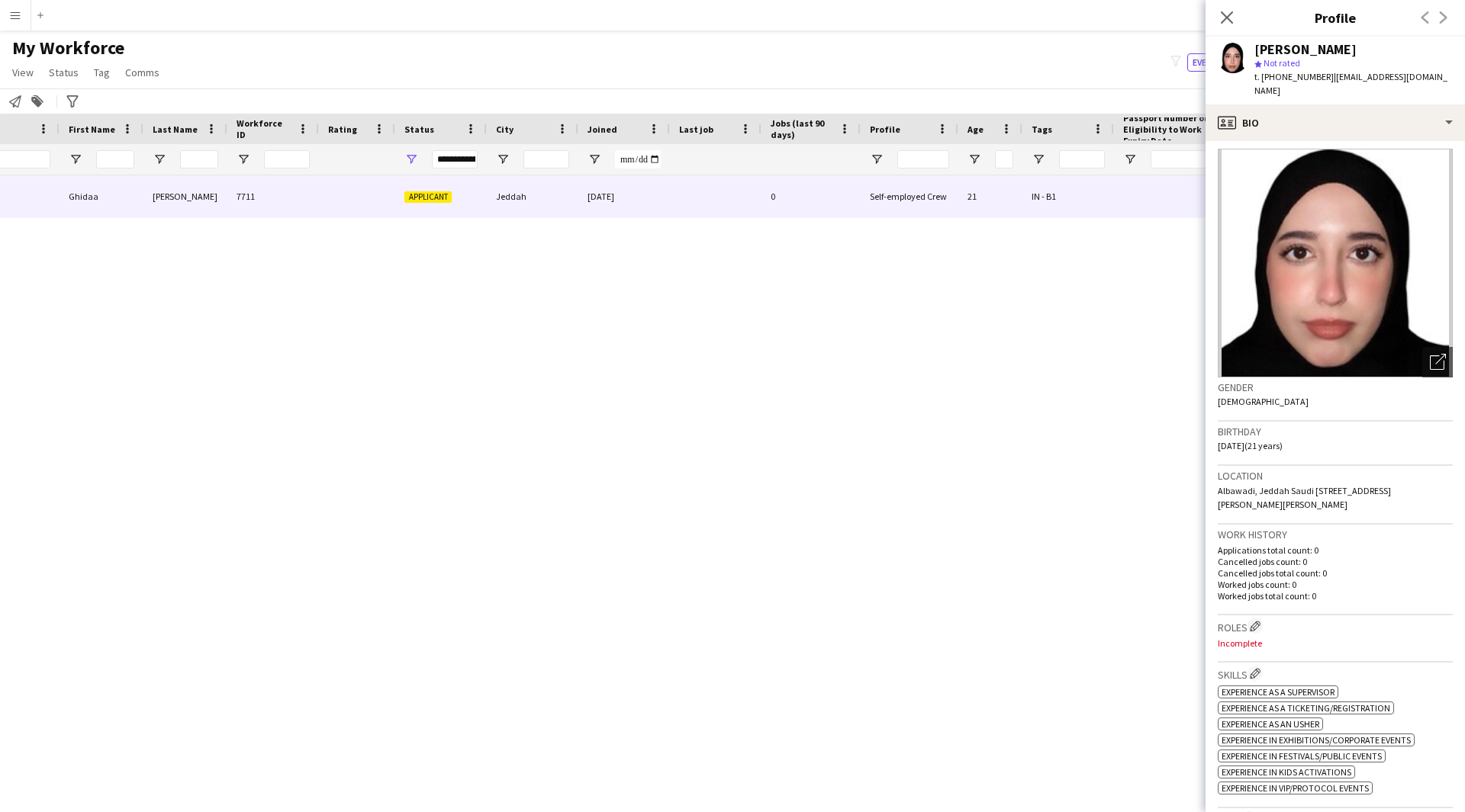
scroll to position [6, 0]
click at [1430, 352] on icon "Open photos pop-in" at bounding box center [1438, 360] width 16 height 16
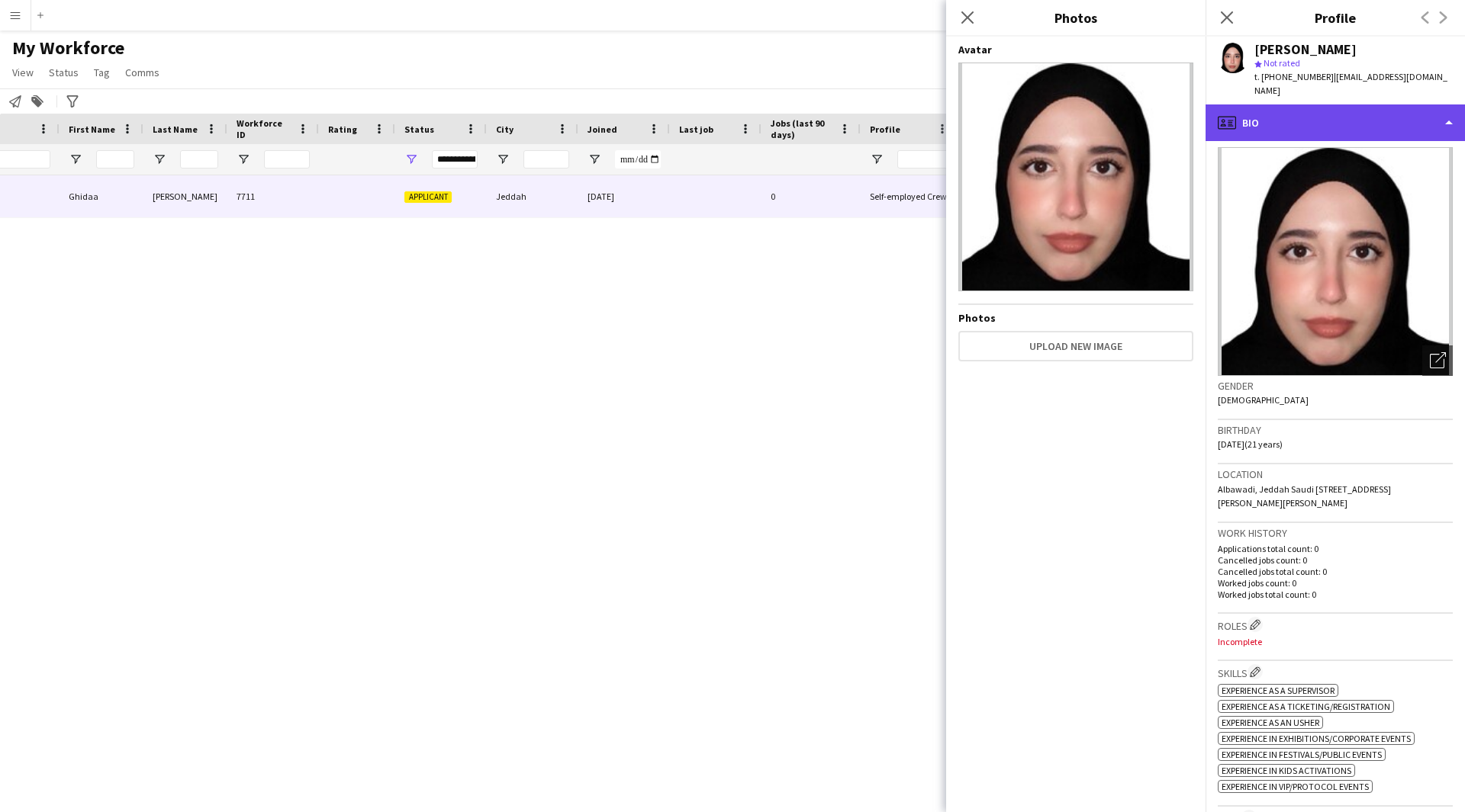
click at [1360, 118] on div "profile Bio" at bounding box center [1335, 122] width 260 height 36
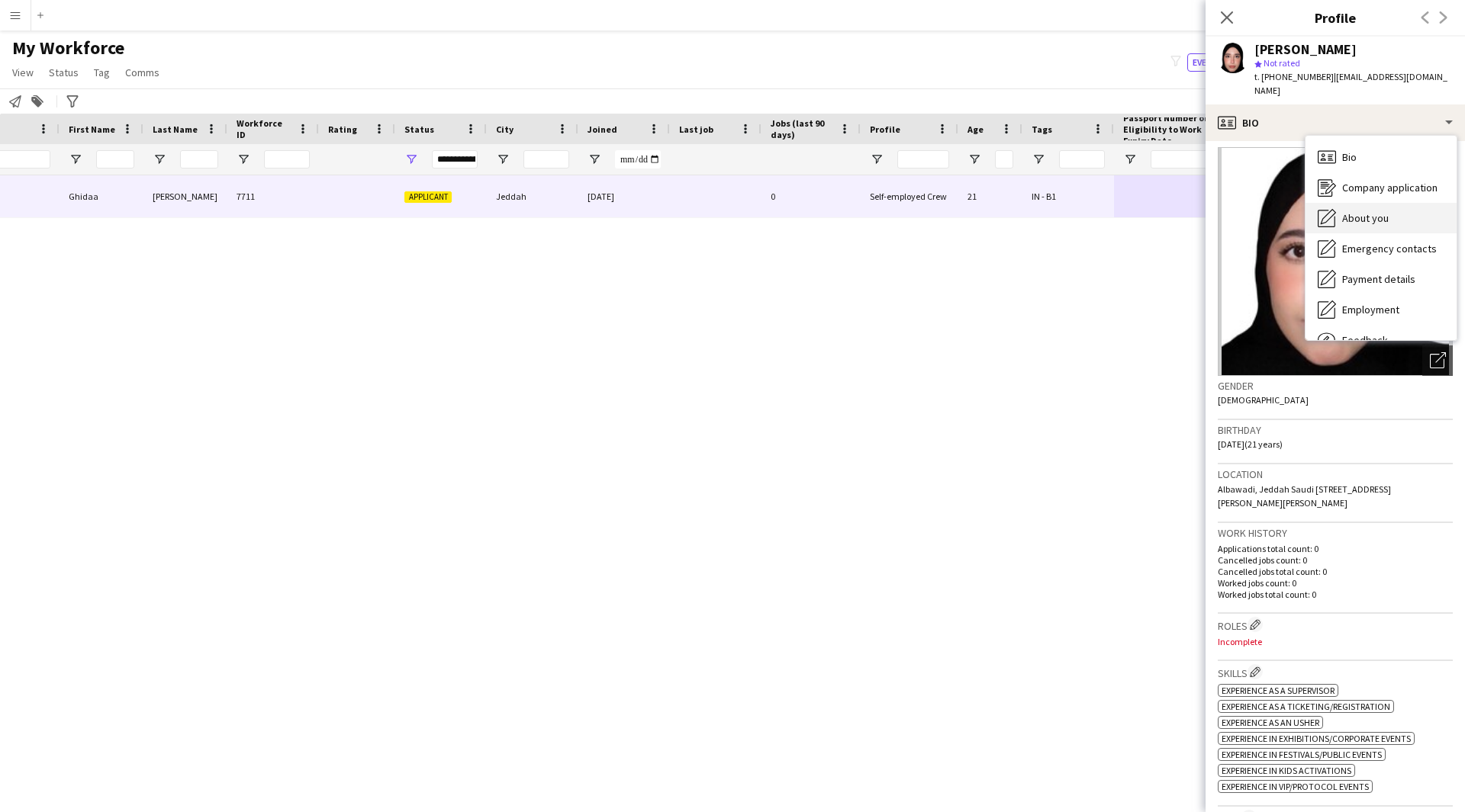
click at [1380, 211] on span "About you" at bounding box center [1365, 218] width 47 height 14
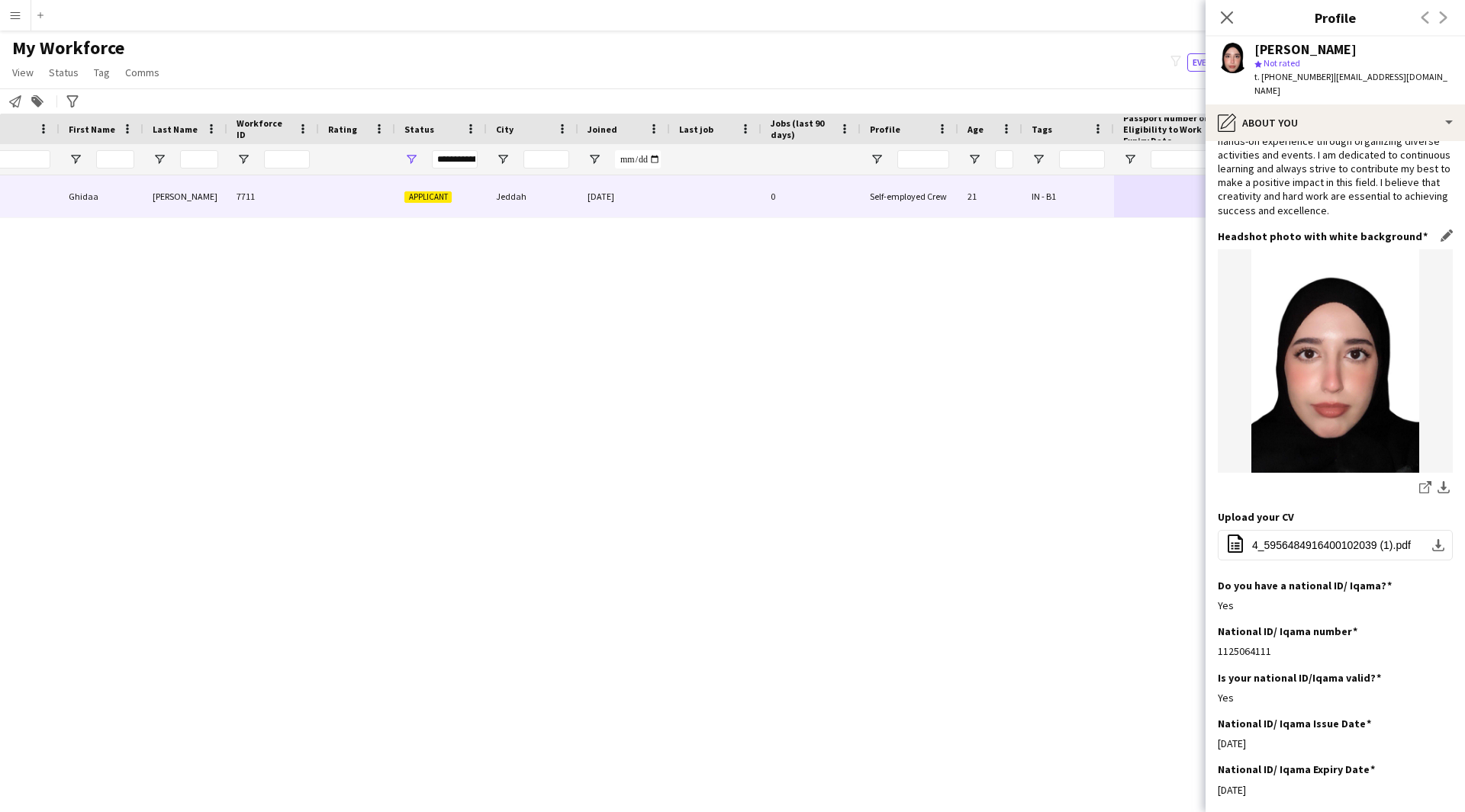
scroll to position [99, 0]
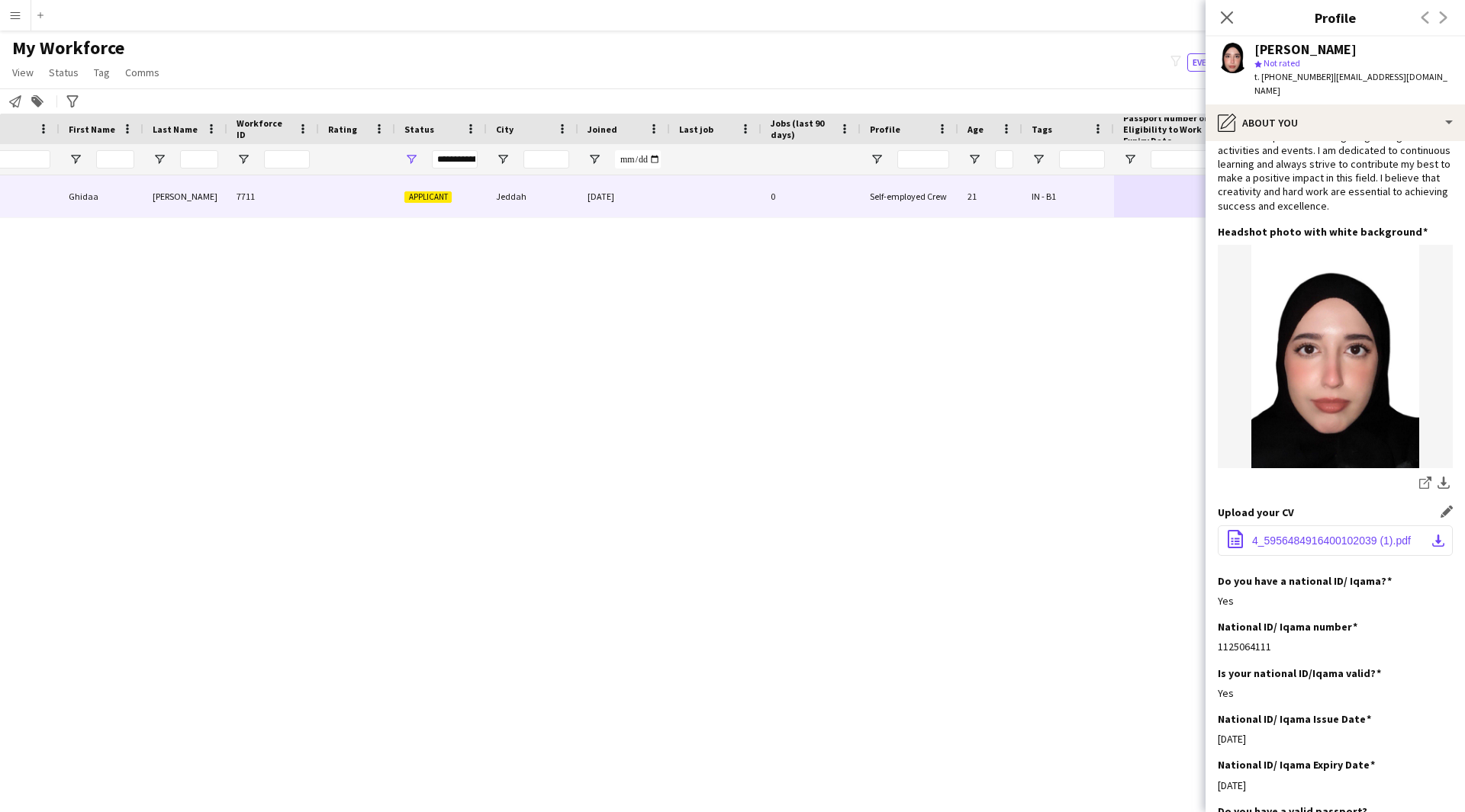
click at [1295, 535] on span "4_5956484916400102039 (1).pdf" at bounding box center [1332, 541] width 159 height 12
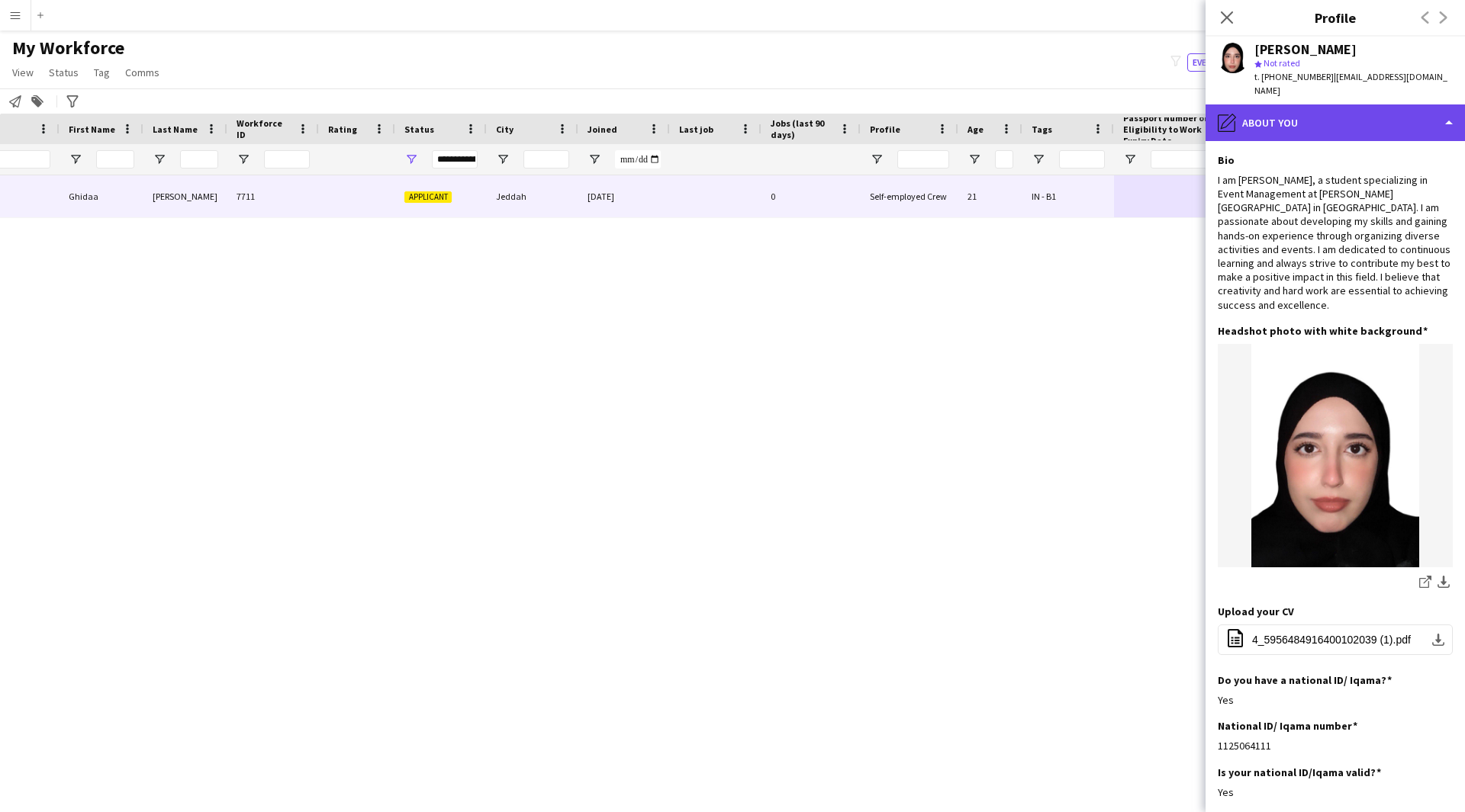
click at [1294, 120] on div "pencil4 About you" at bounding box center [1335, 122] width 260 height 36
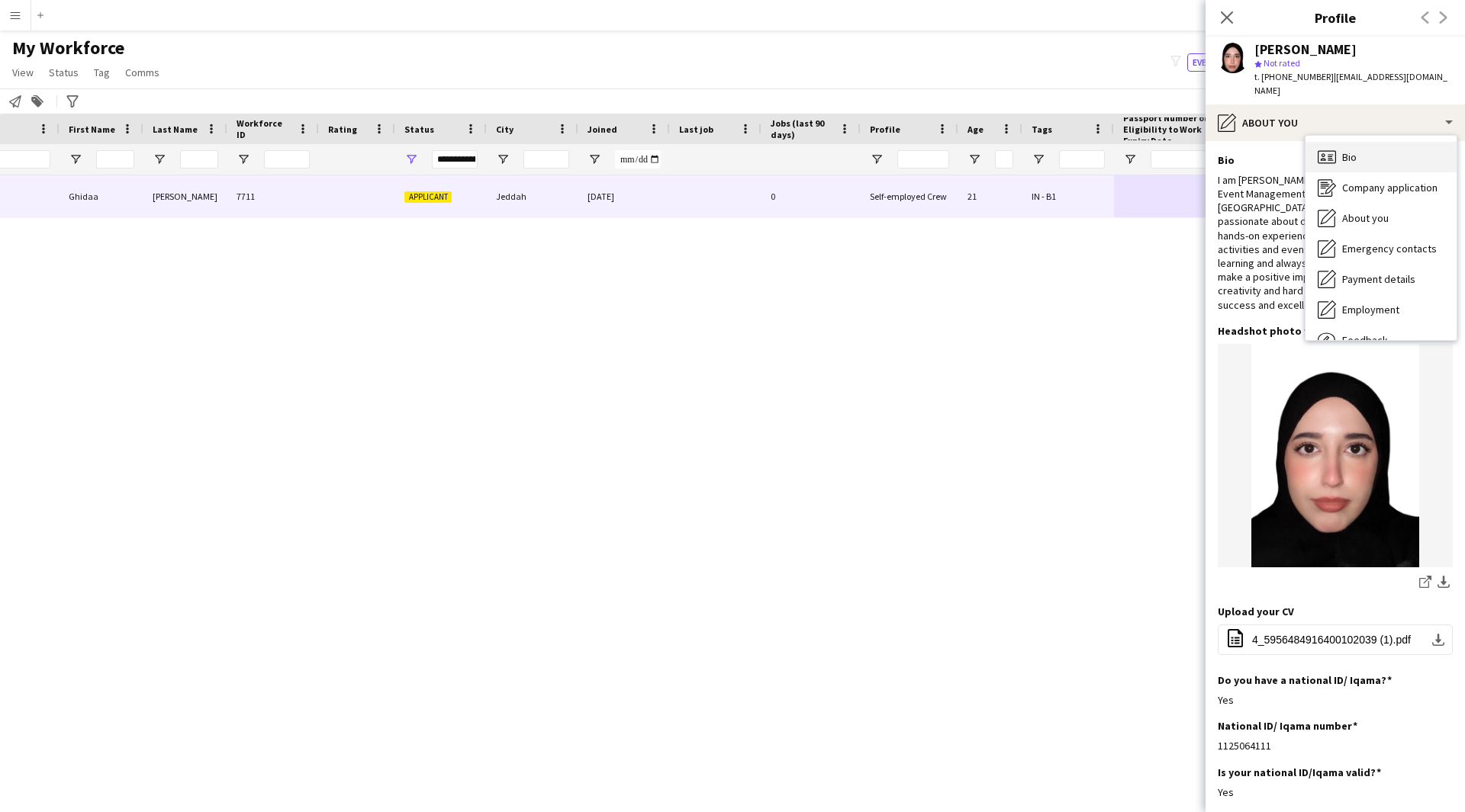
click at [1383, 147] on div "Bio Bio" at bounding box center [1380, 157] width 151 height 31
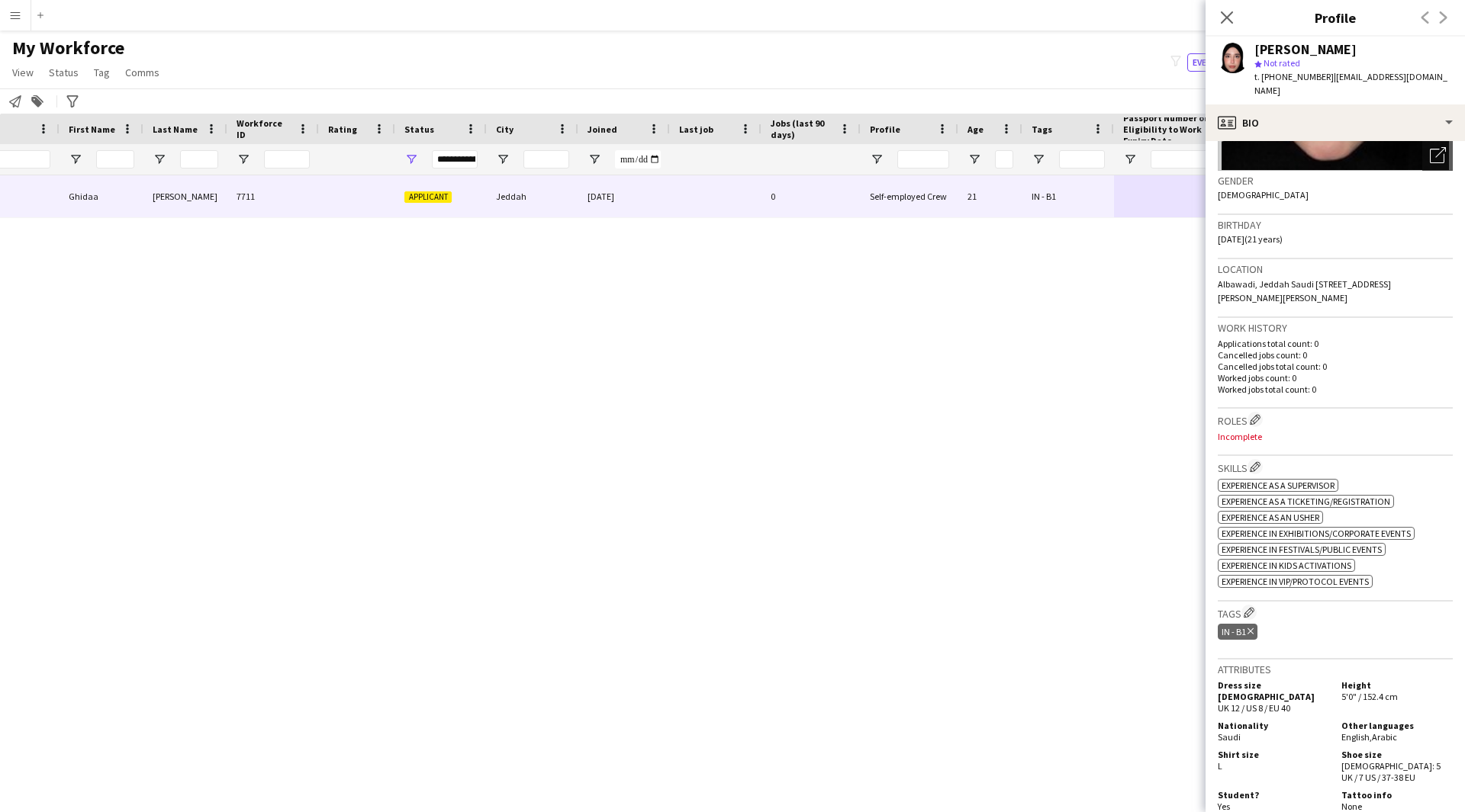
scroll to position [214, 0]
click at [1251, 411] on app-icon "Edit crew company roles" at bounding box center [1255, 417] width 11 height 11
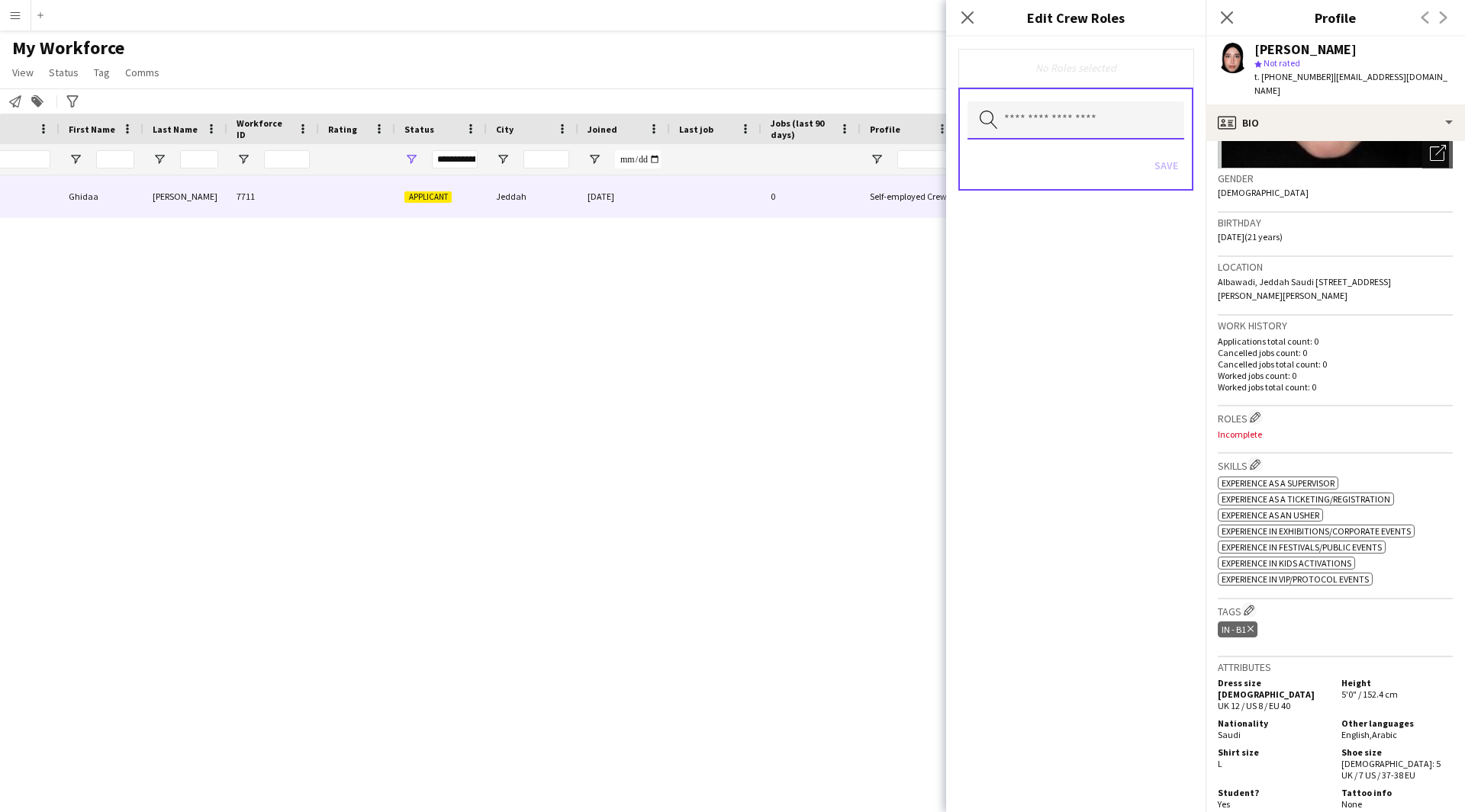
click at [1064, 127] on input "text" at bounding box center [1075, 120] width 216 height 38
type input "***"
click at [1042, 158] on span "Host/ Hostess" at bounding box center [1076, 164] width 193 height 14
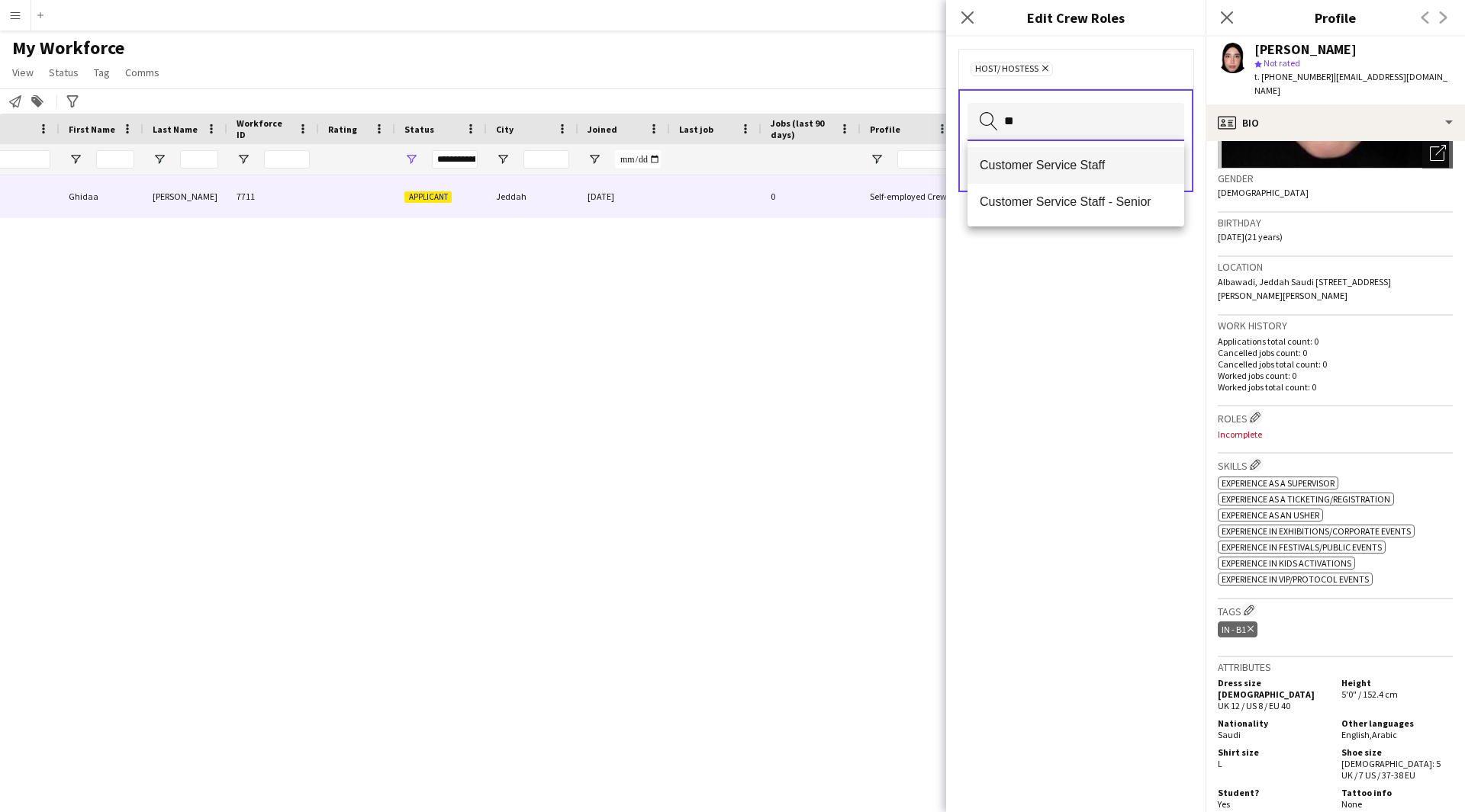
type input "**"
click at [1068, 169] on span "Customer Service Staff" at bounding box center [1076, 165] width 193 height 14
type input "***"
click at [1113, 170] on span "Promoter / Sales / Brand Ambassador" at bounding box center [1076, 165] width 193 height 14
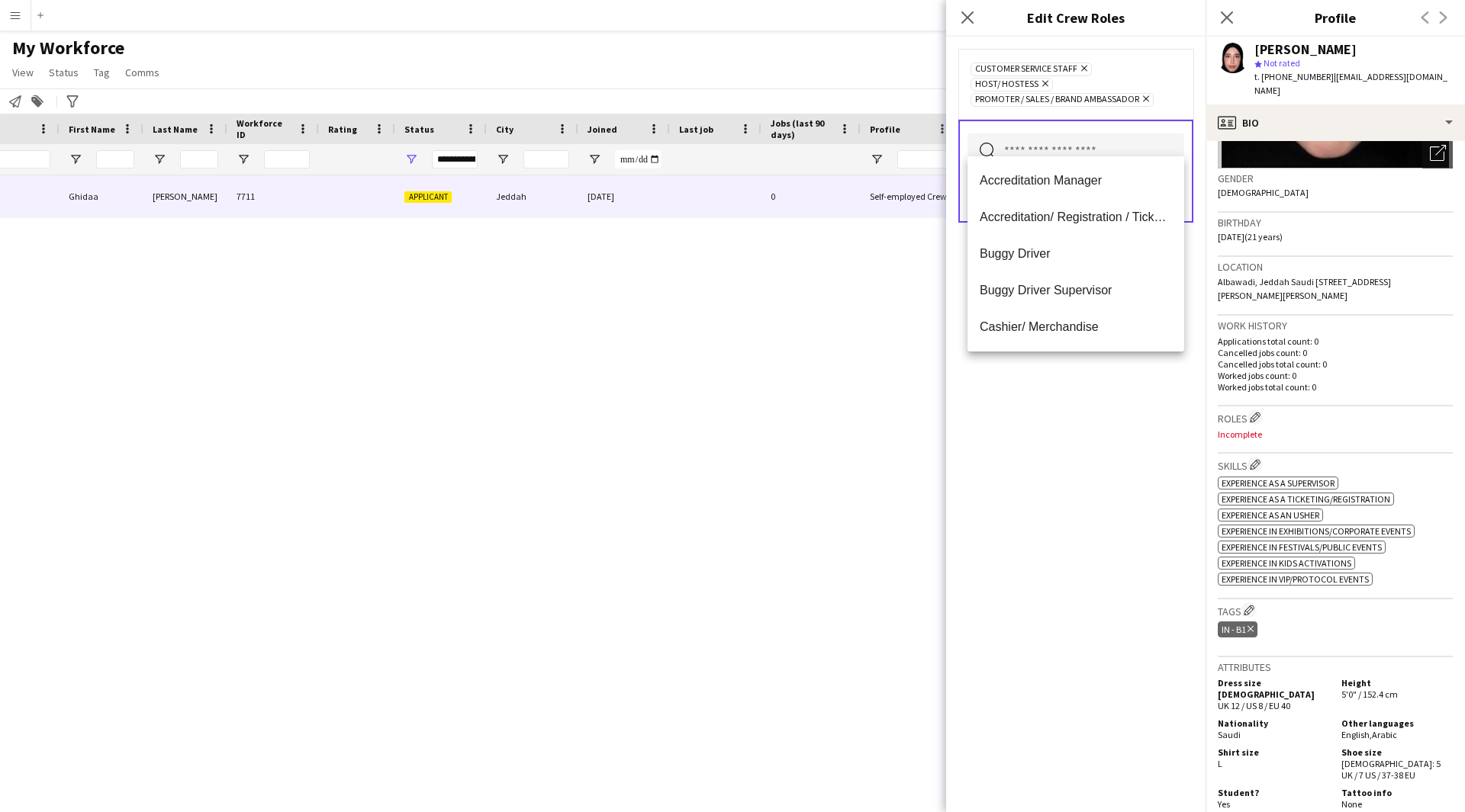
scroll to position [0, 0]
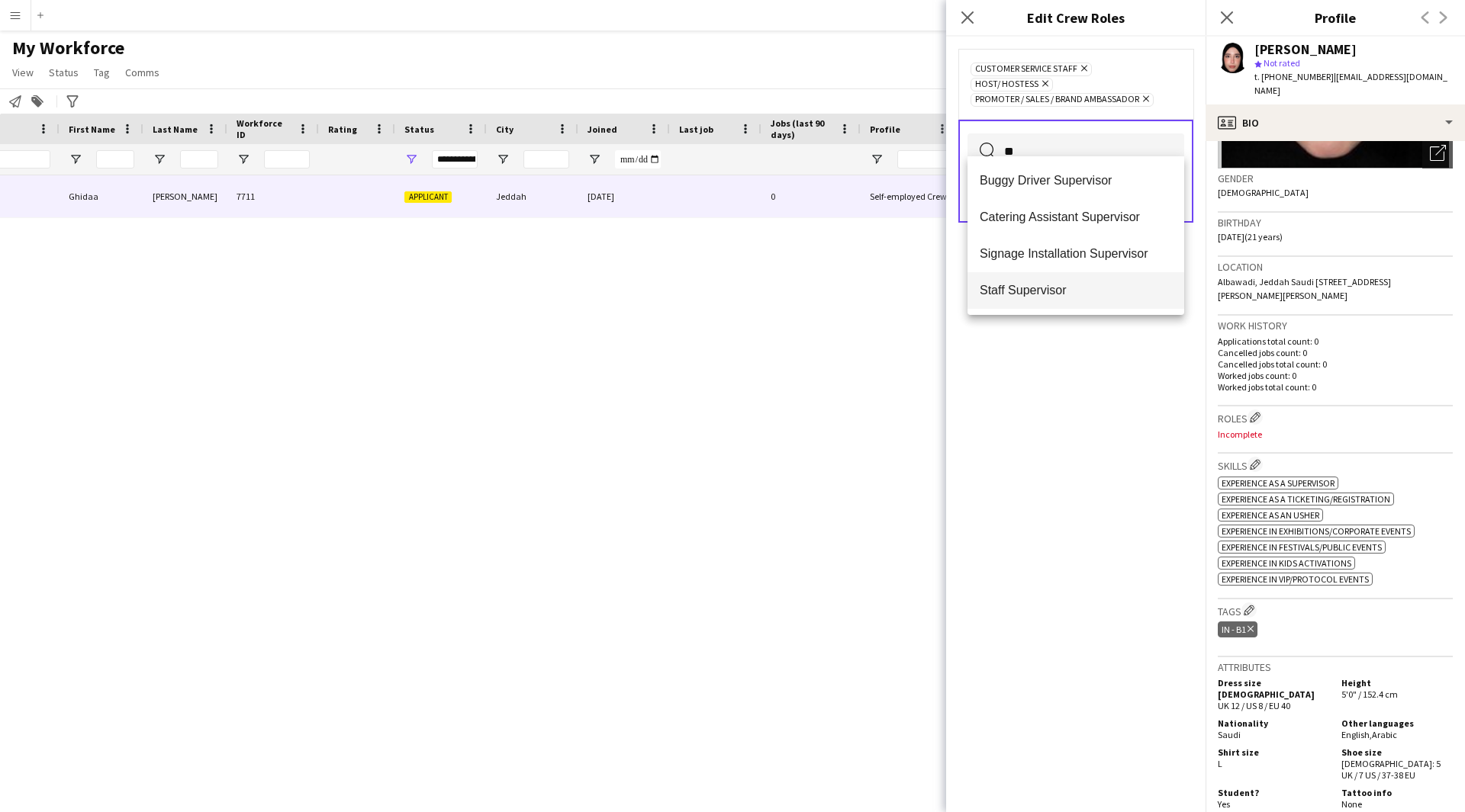
type input "**"
click at [1037, 306] on mat-option "Staff Supervisor" at bounding box center [1075, 289] width 216 height 36
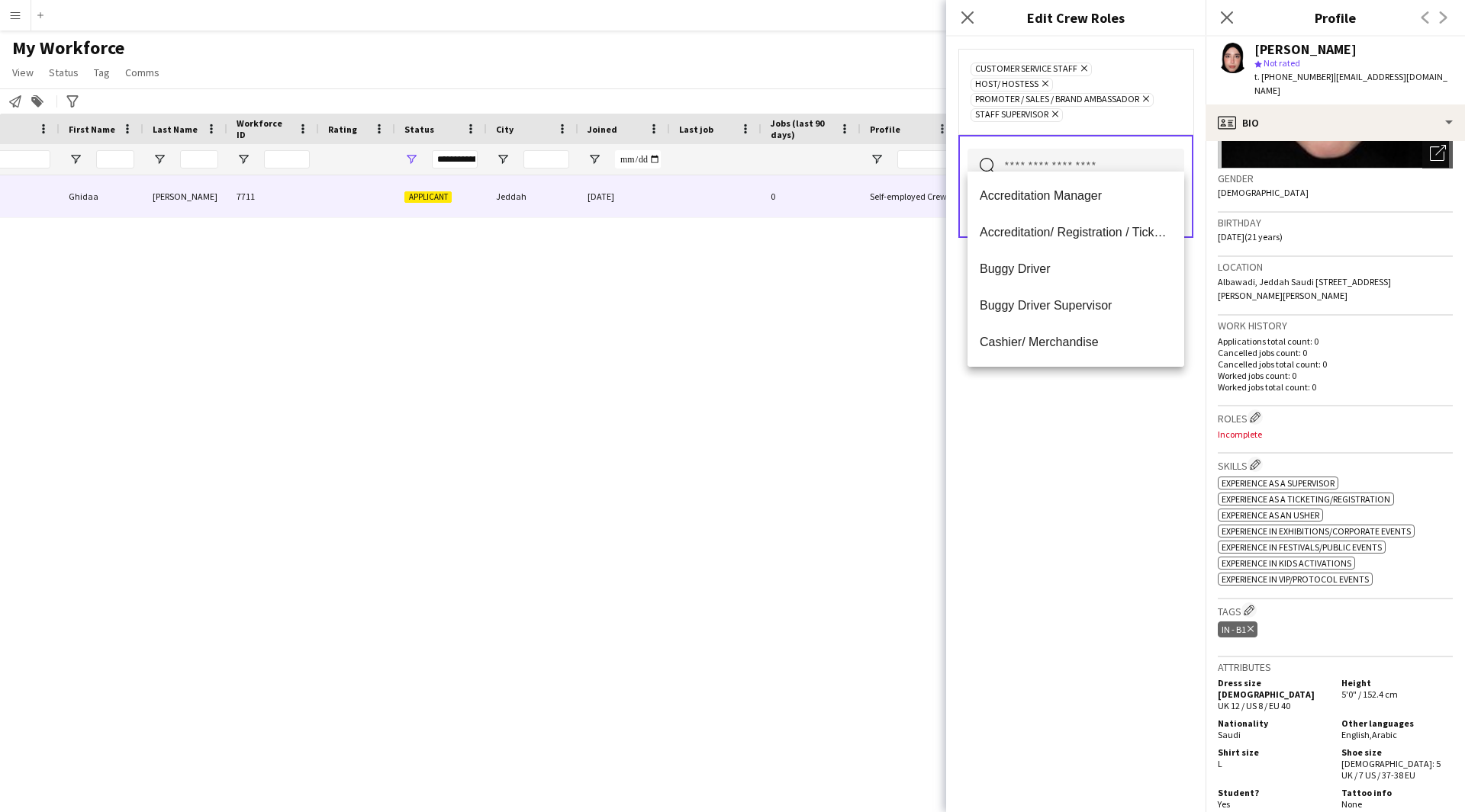
click at [1059, 600] on div "Customer Service Staff Remove Host/ Hostess Remove Promoter / Sales / Brand Amb…" at bounding box center [1076, 424] width 260 height 776
click at [1074, 156] on input "text" at bounding box center [1075, 167] width 216 height 38
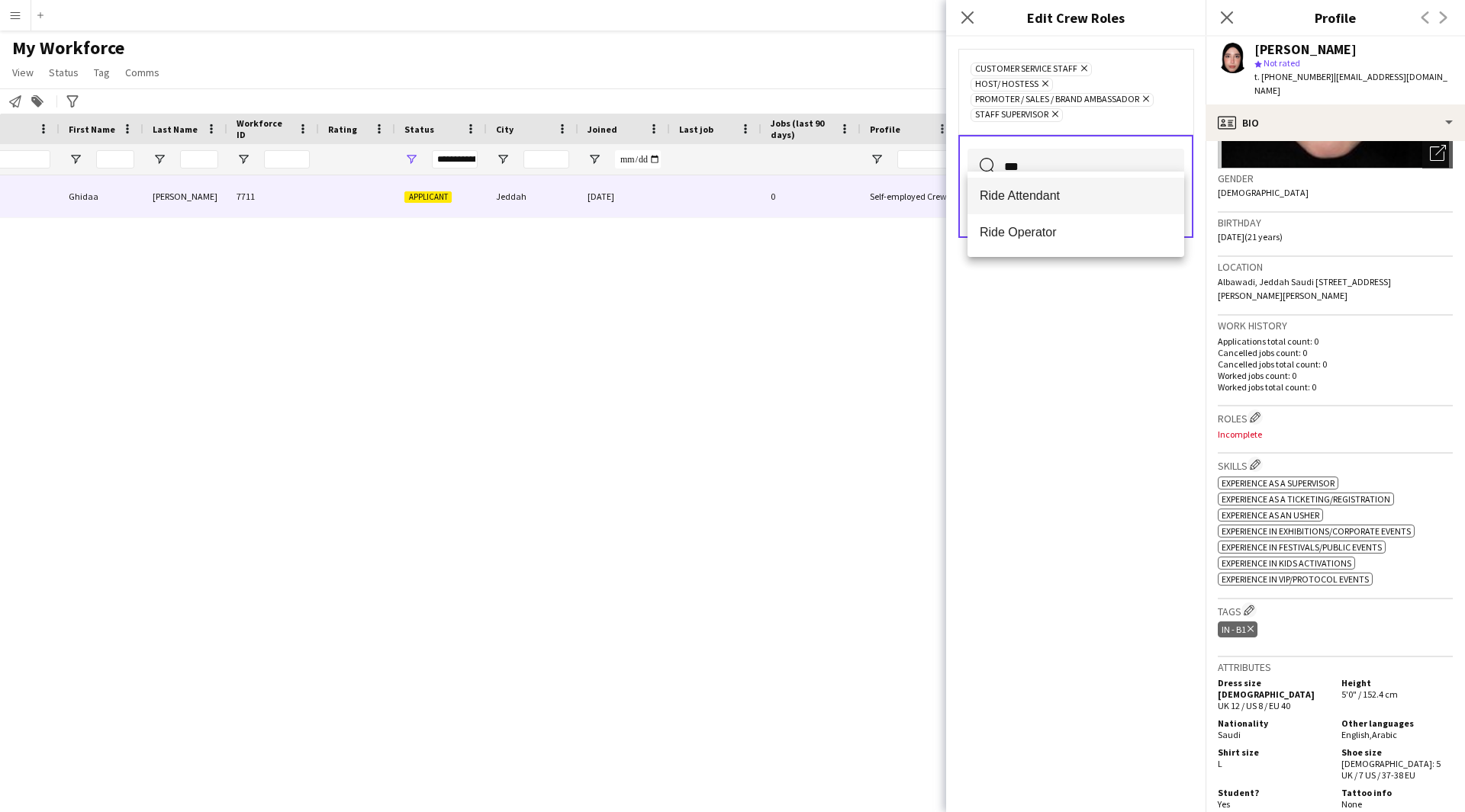
type input "***"
click at [1046, 179] on mat-option "Ride Attendant" at bounding box center [1075, 195] width 216 height 36
type input "***"
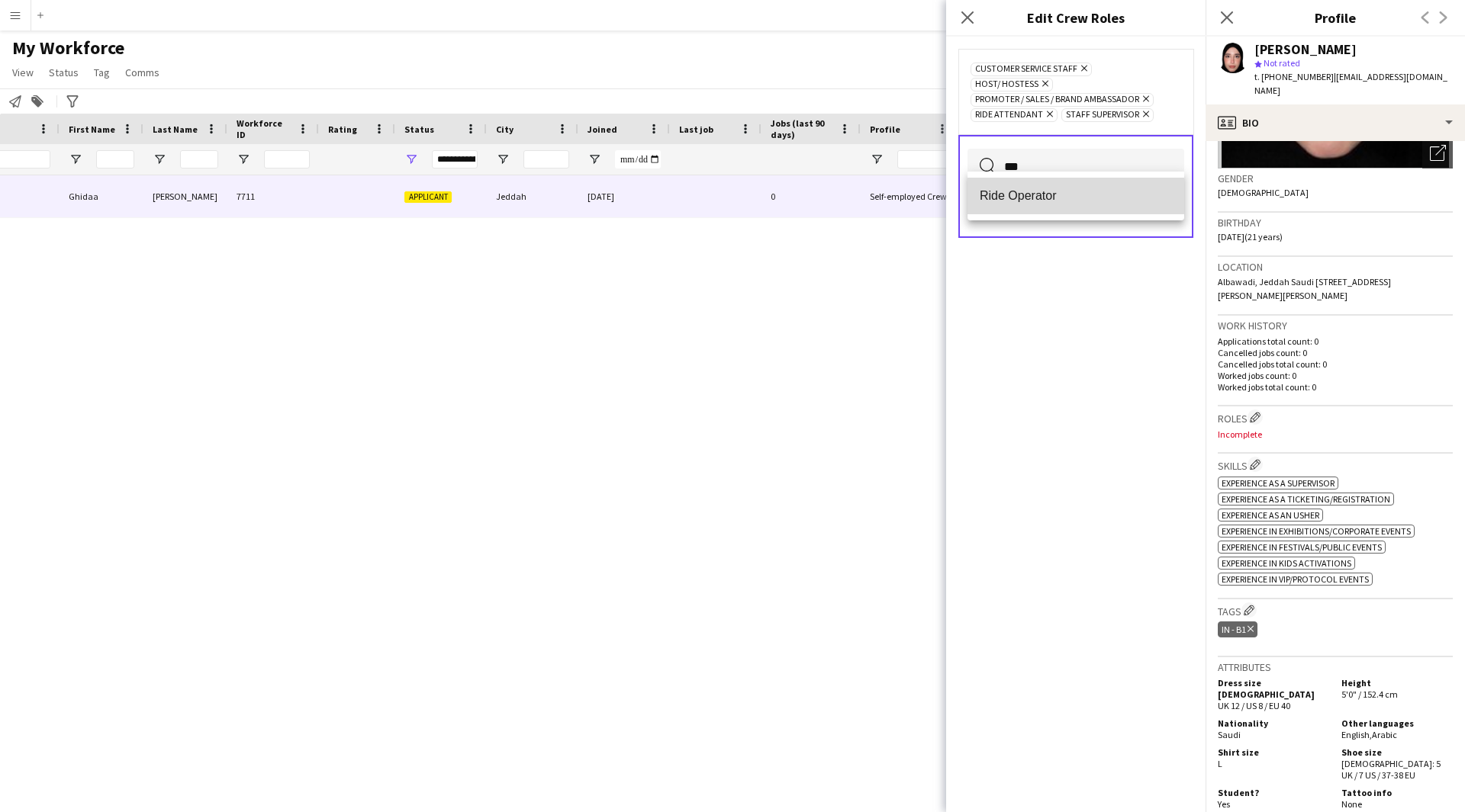
click at [1053, 194] on span "Ride Operator" at bounding box center [1076, 195] width 193 height 14
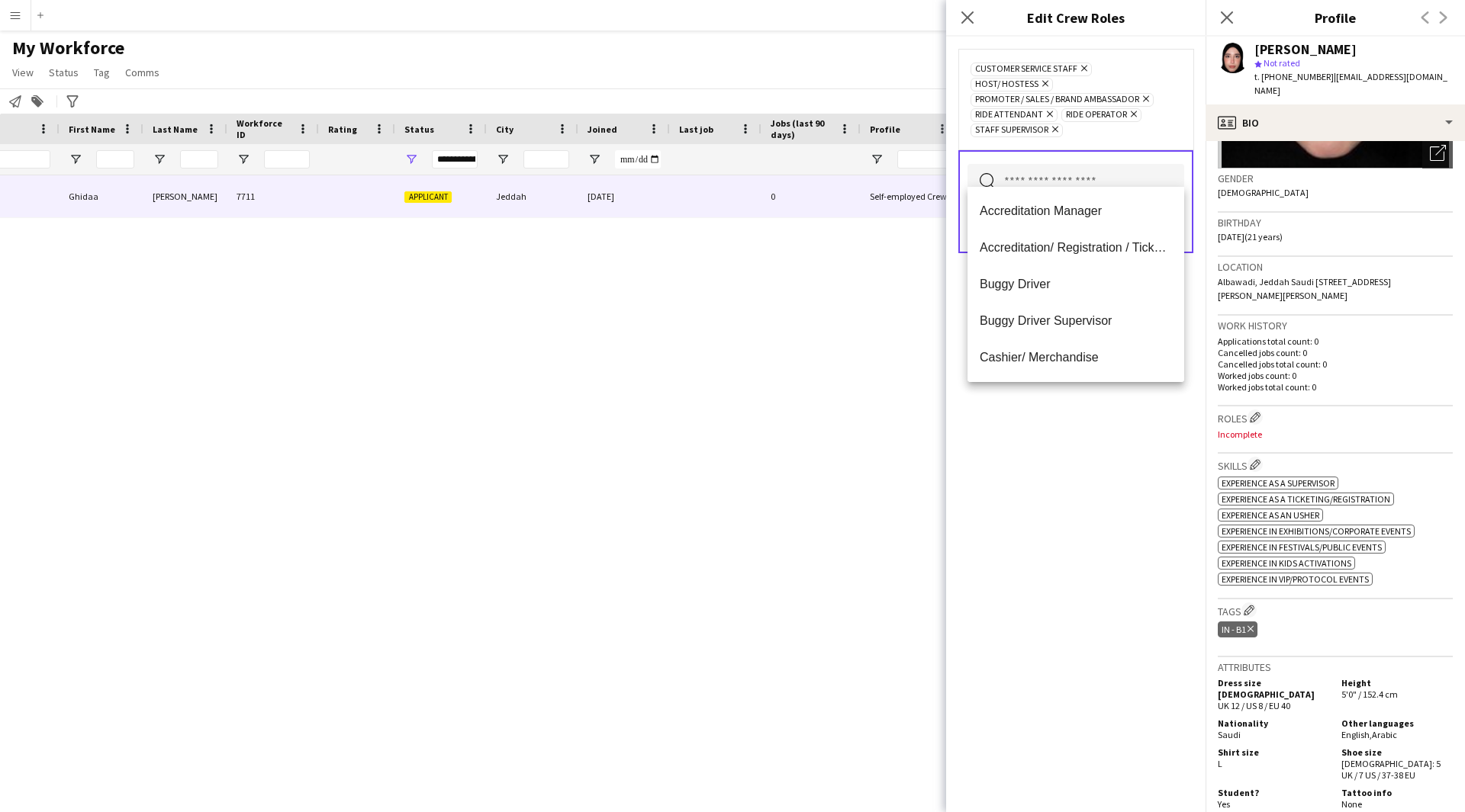
click at [1102, 523] on div "Customer Service Staff Remove Host/ Hostess Remove Promoter / Sales / Brand Amb…" at bounding box center [1076, 424] width 260 height 776
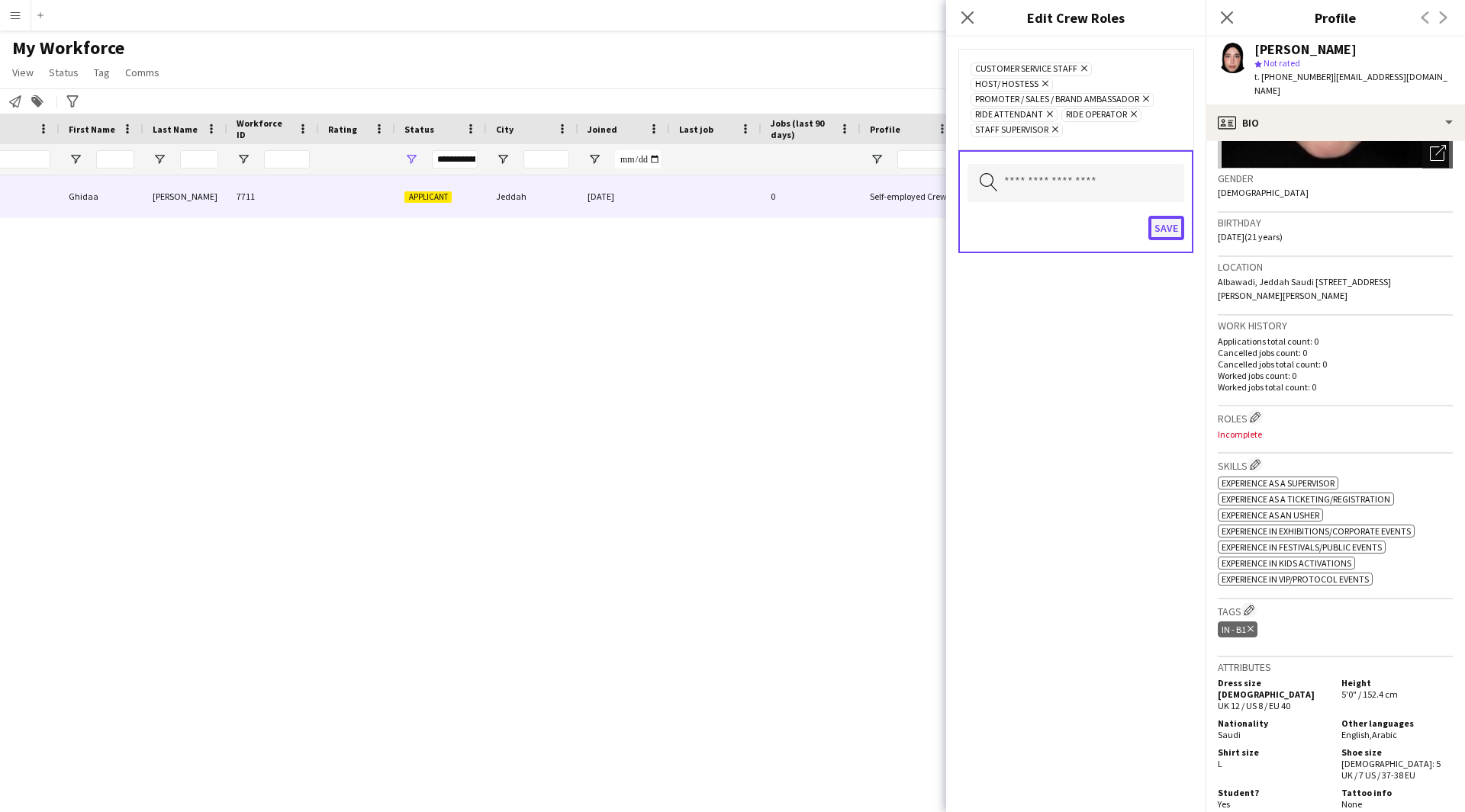
click at [1158, 215] on button "Save" at bounding box center [1166, 228] width 36 height 25
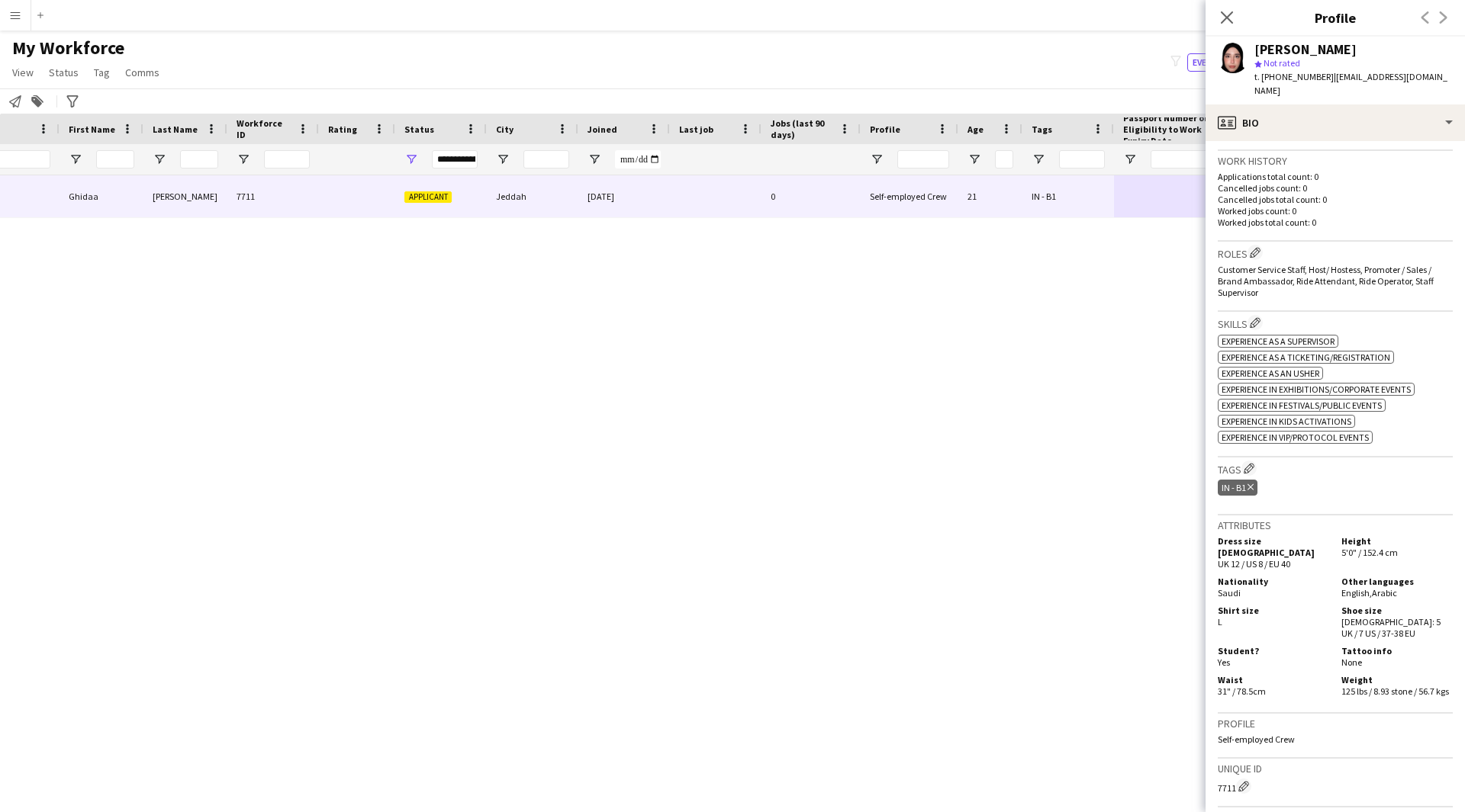
scroll to position [415, 0]
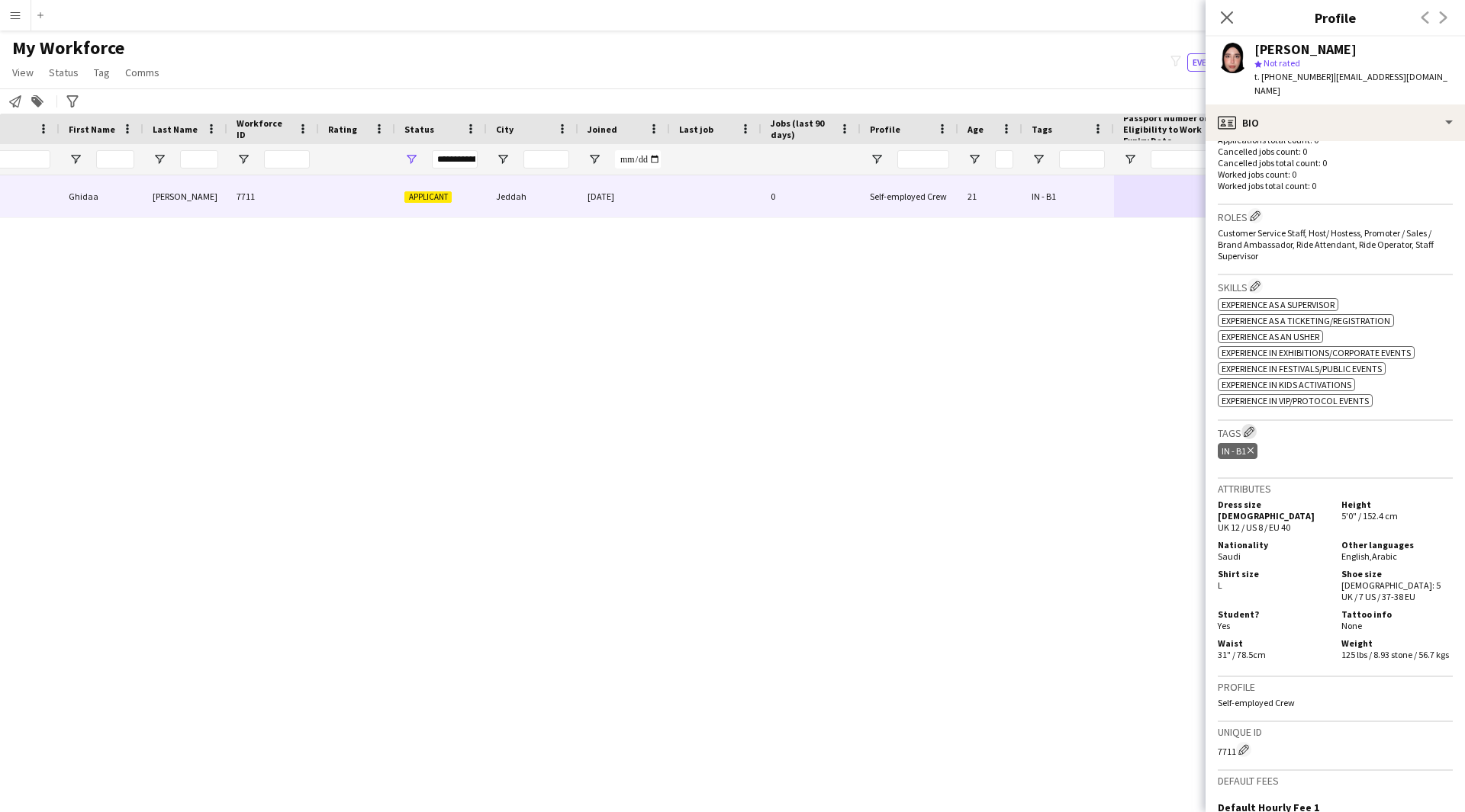
click at [1254, 426] on app-icon "Edit crew company tags" at bounding box center [1249, 432] width 11 height 11
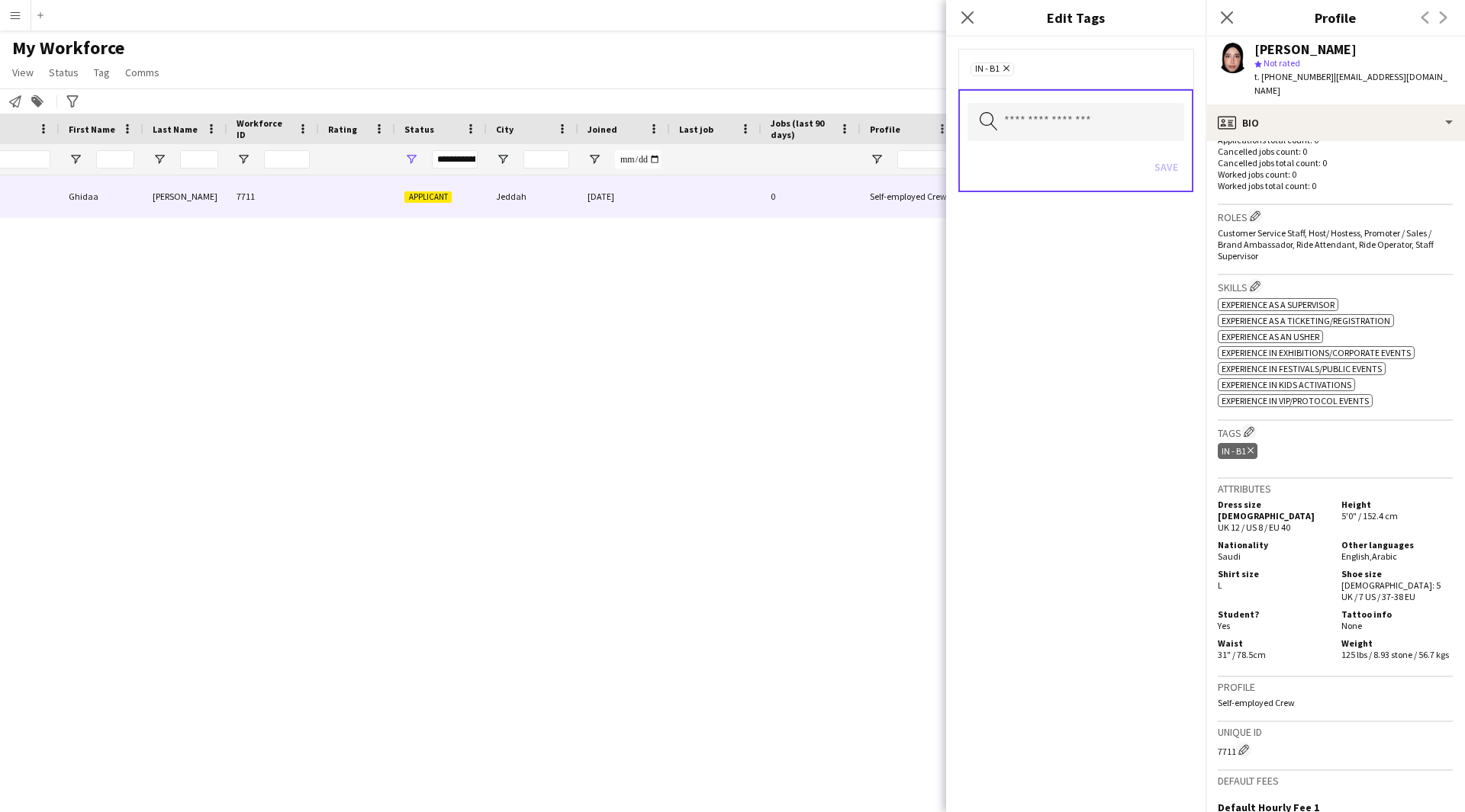
click at [1068, 97] on div "Search by tag name Save" at bounding box center [1076, 140] width 235 height 103
click at [1064, 118] on input "text" at bounding box center [1075, 122] width 216 height 38
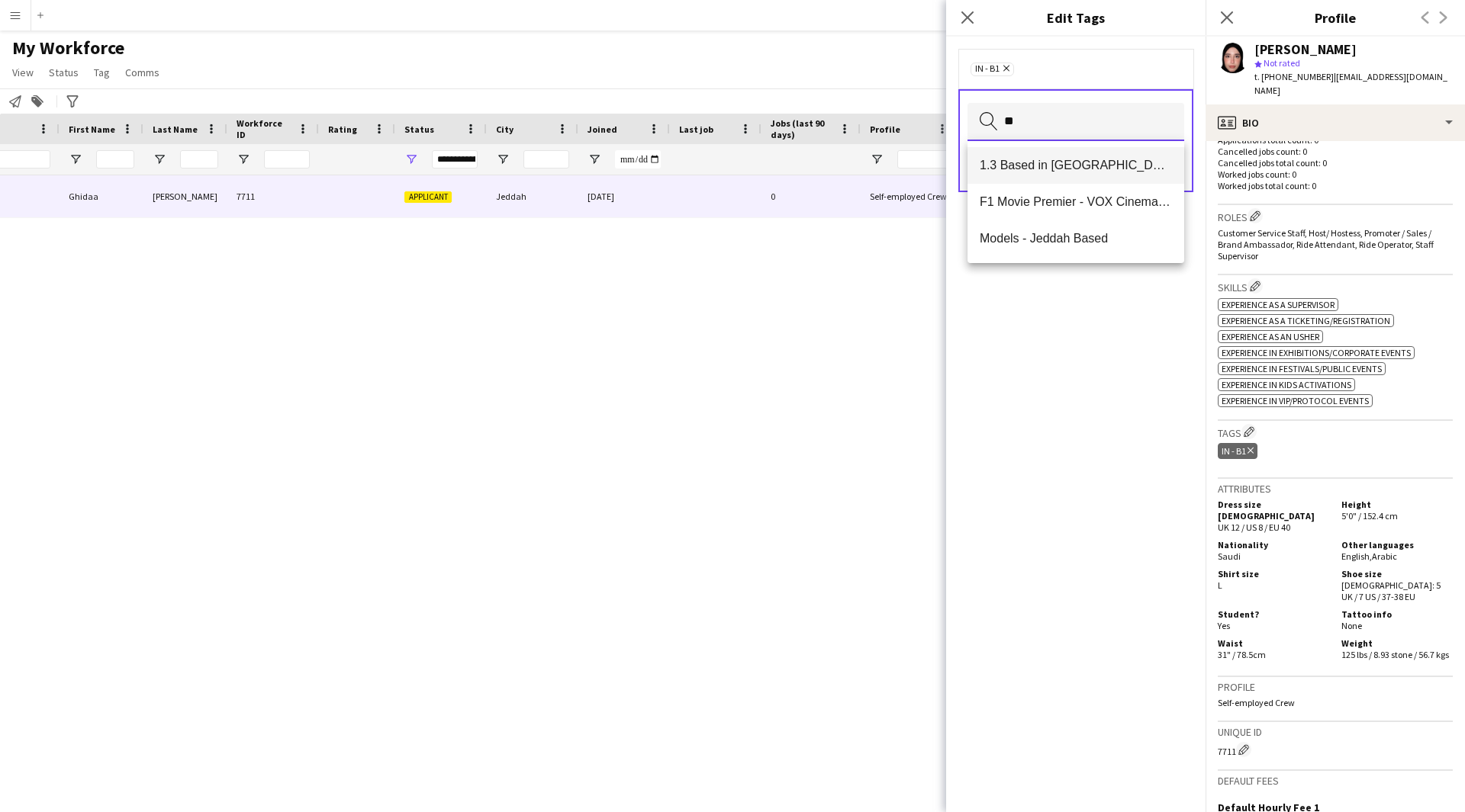
type input "**"
click at [1062, 180] on mat-option "1.3 Based in [GEOGRAPHIC_DATA]" at bounding box center [1075, 165] width 216 height 36
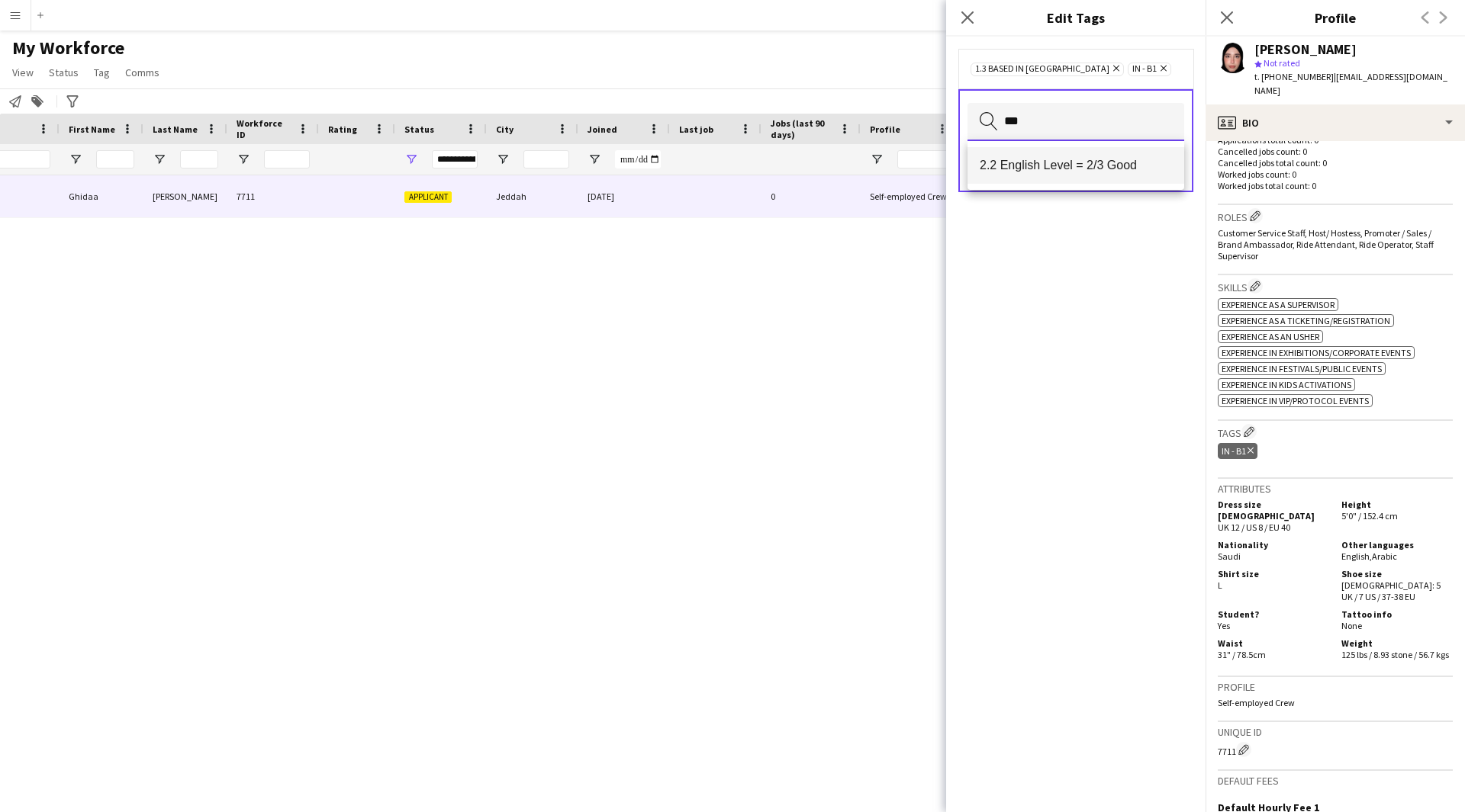
type input "***"
click at [1114, 163] on span "2.2 English Level = 2/3 Good" at bounding box center [1076, 165] width 193 height 14
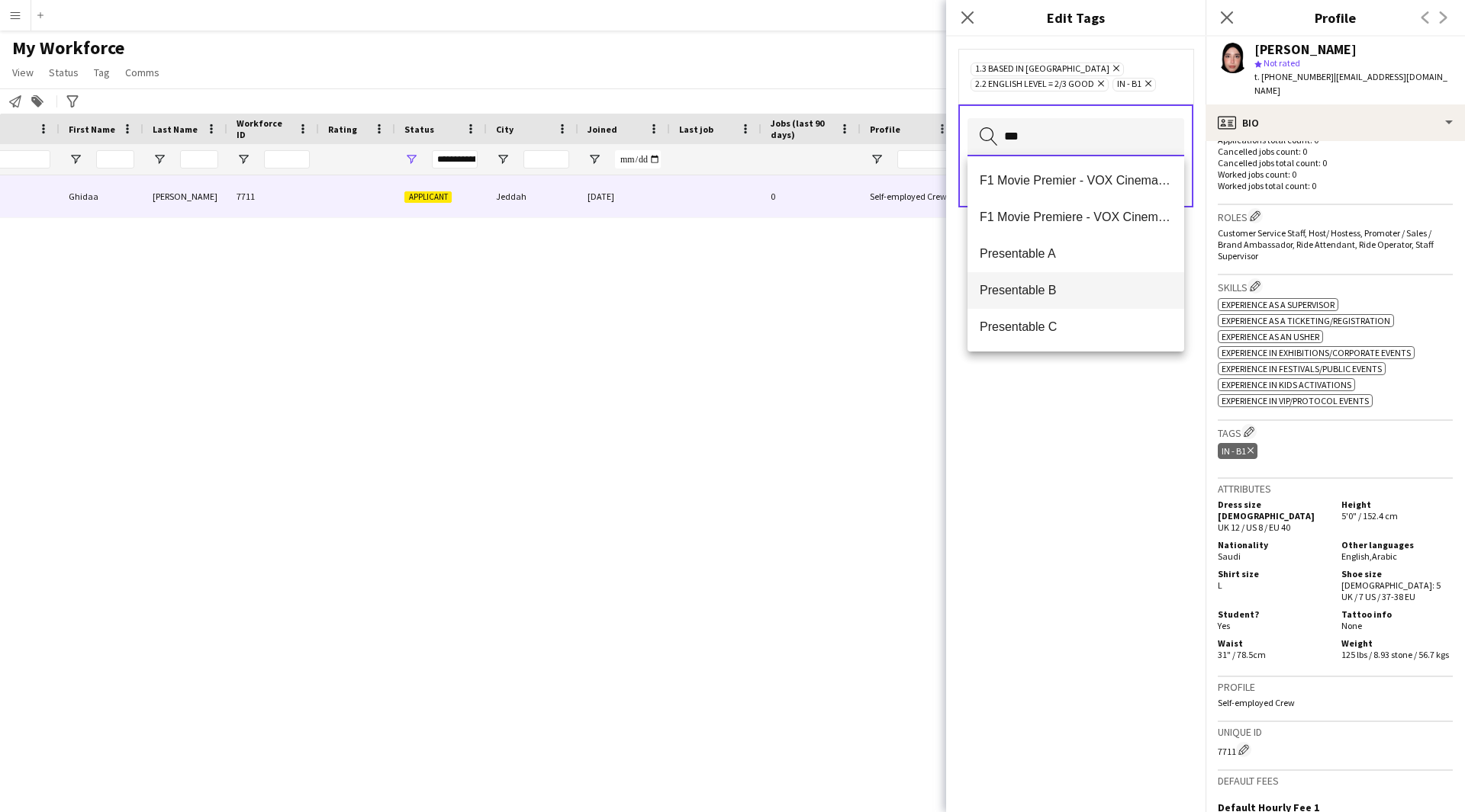
type input "***"
click at [1079, 289] on span "Presentable B" at bounding box center [1076, 289] width 193 height 14
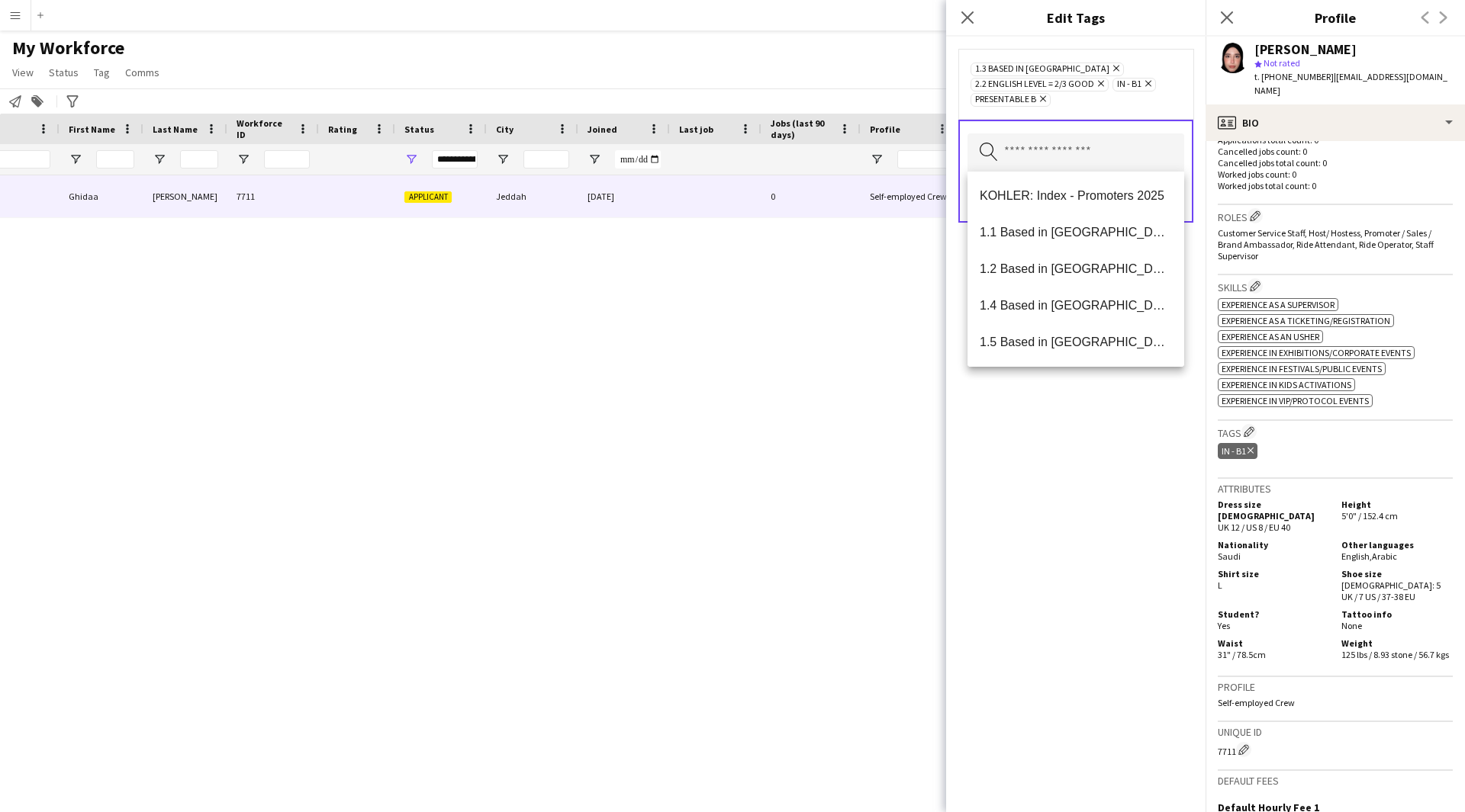
click at [1107, 804] on div "1.3 Based in [GEOGRAPHIC_DATA] Remove 2.2 English Level = 2/3 Good Remove IN - …" at bounding box center [1076, 424] width 260 height 776
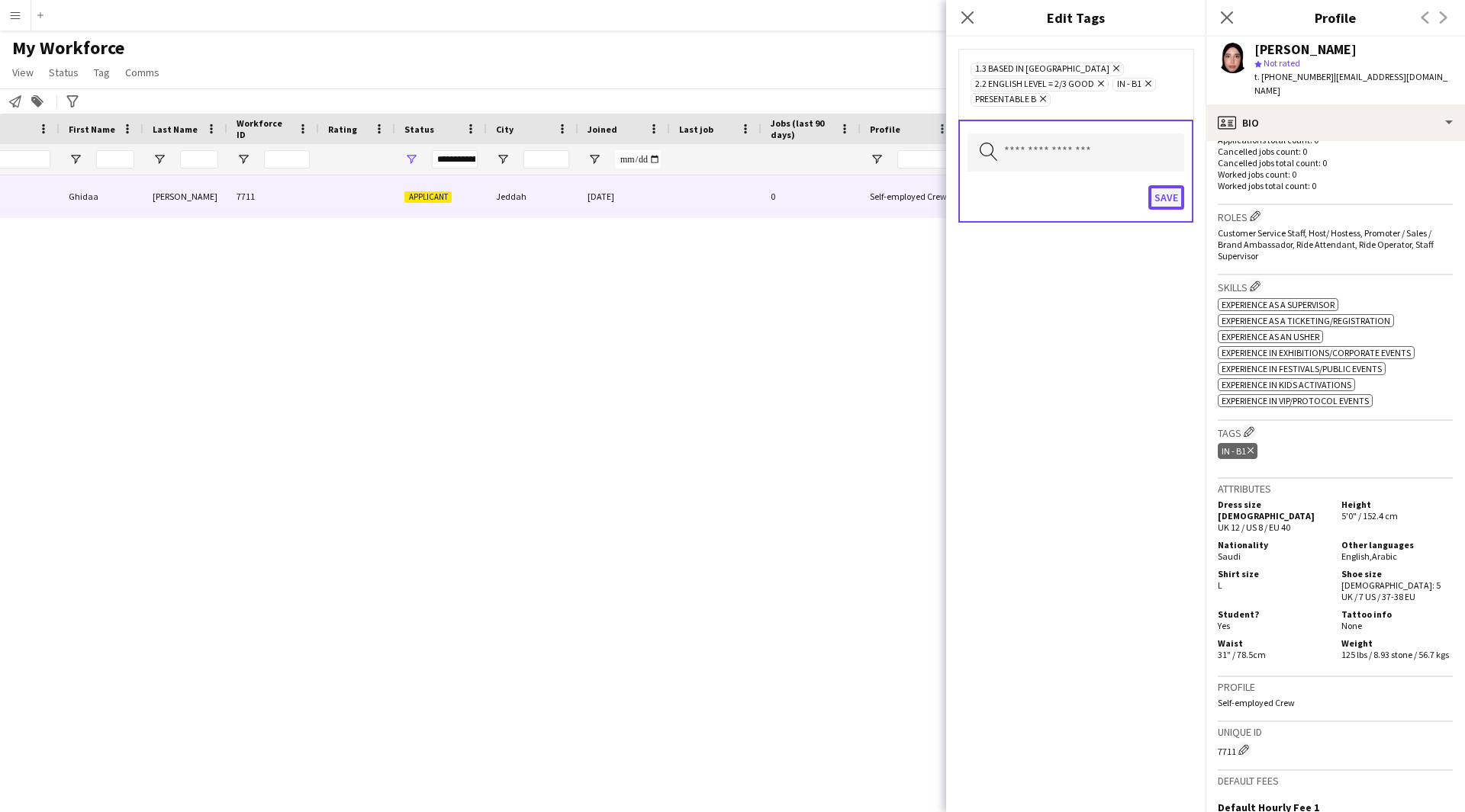
click at [1167, 199] on button "Save" at bounding box center [1166, 198] width 36 height 25
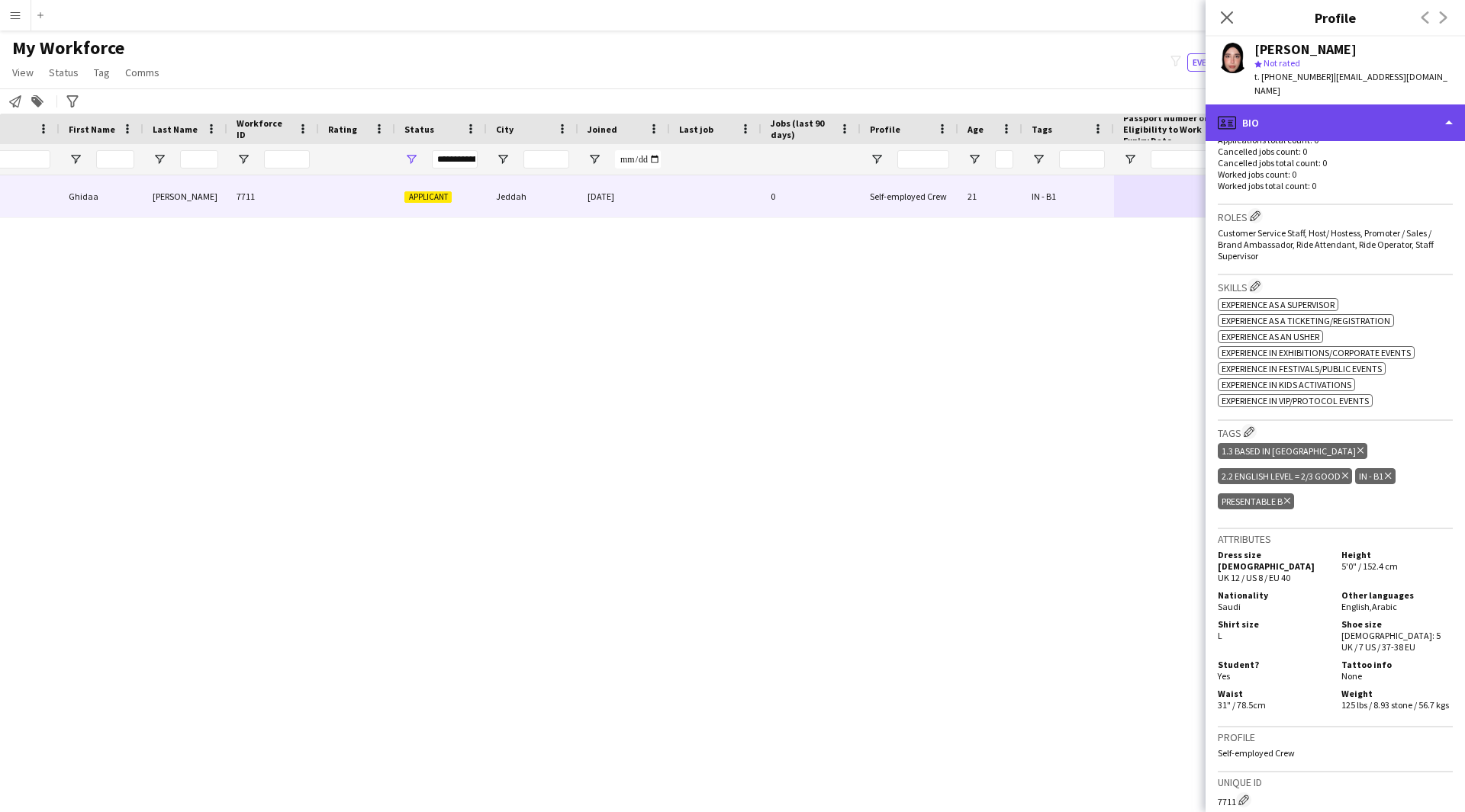
click at [1334, 109] on div "profile Bio" at bounding box center [1335, 122] width 260 height 36
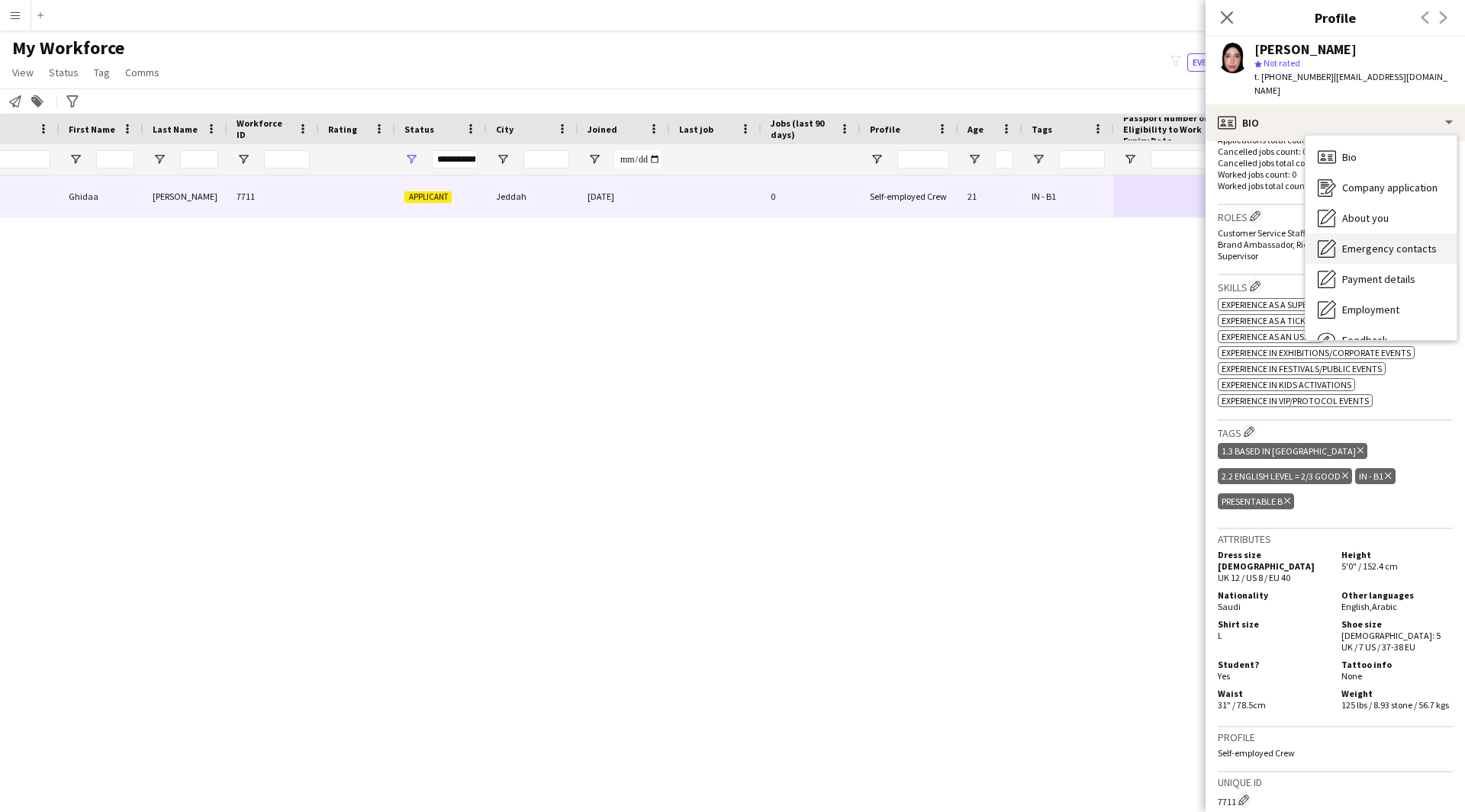
click at [1379, 233] on div "Emergency contacts Emergency contacts" at bounding box center [1380, 248] width 151 height 31
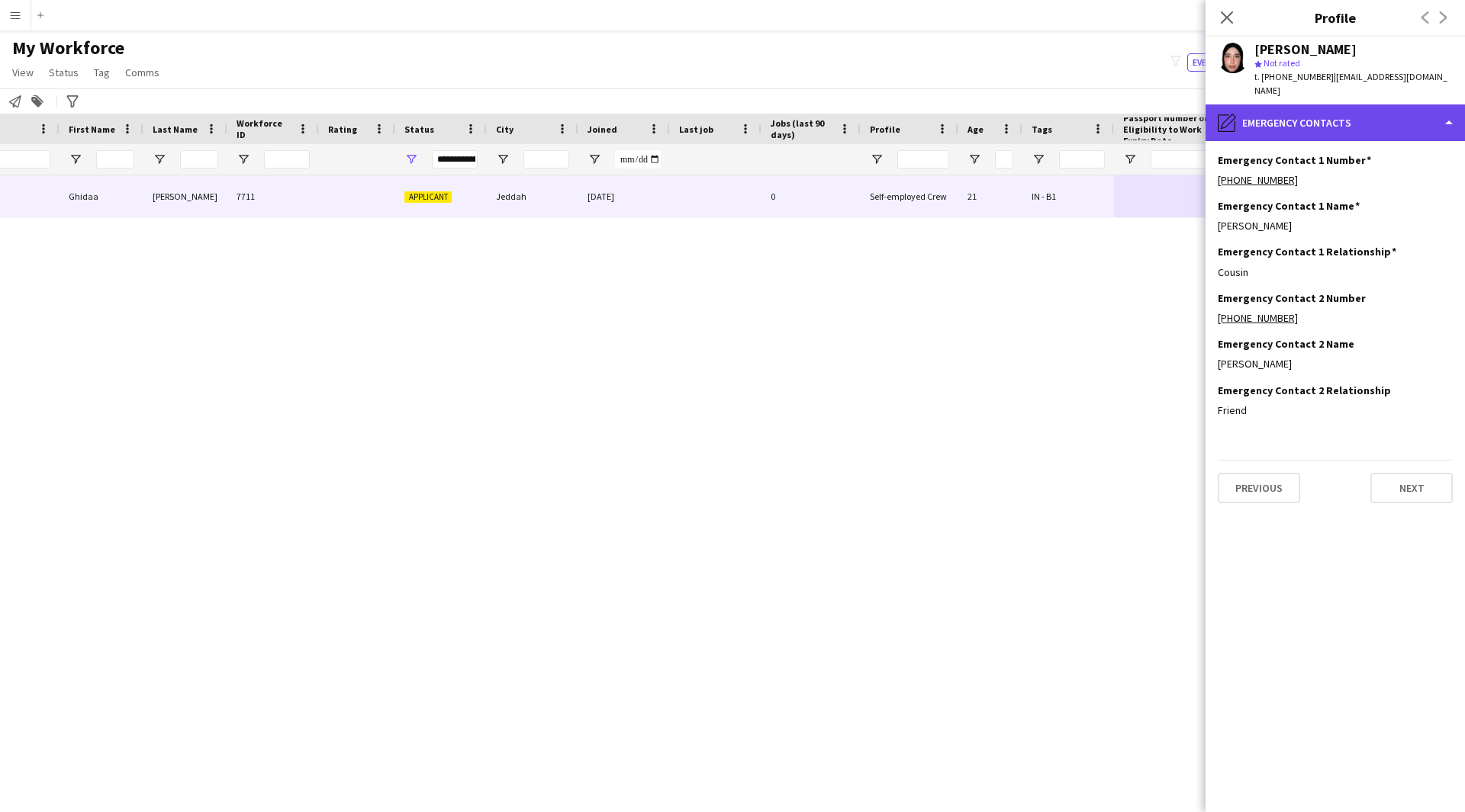
click at [1337, 109] on div "pencil4 Emergency contacts" at bounding box center [1335, 122] width 260 height 36
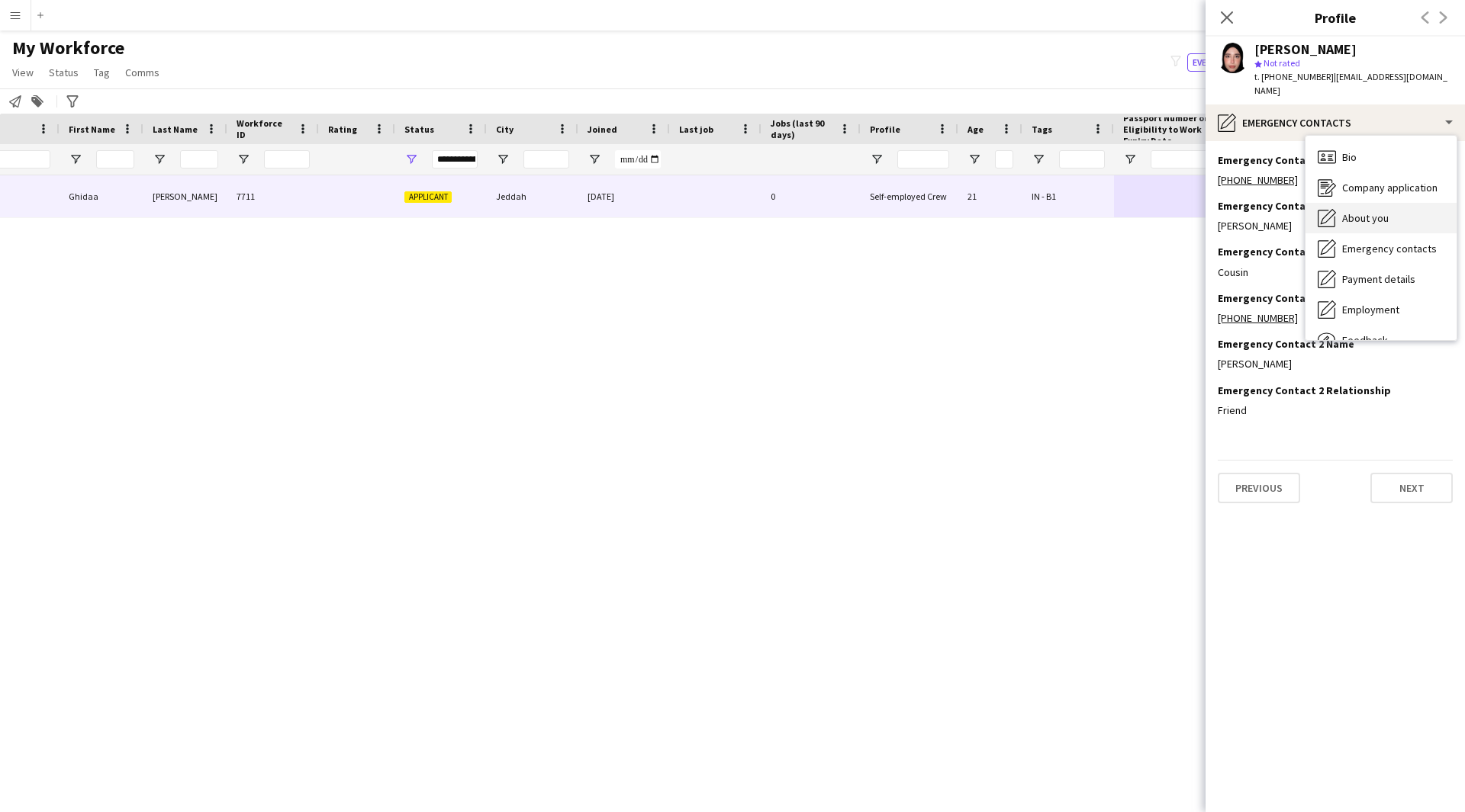
click at [1371, 203] on div "About you About you" at bounding box center [1380, 218] width 151 height 31
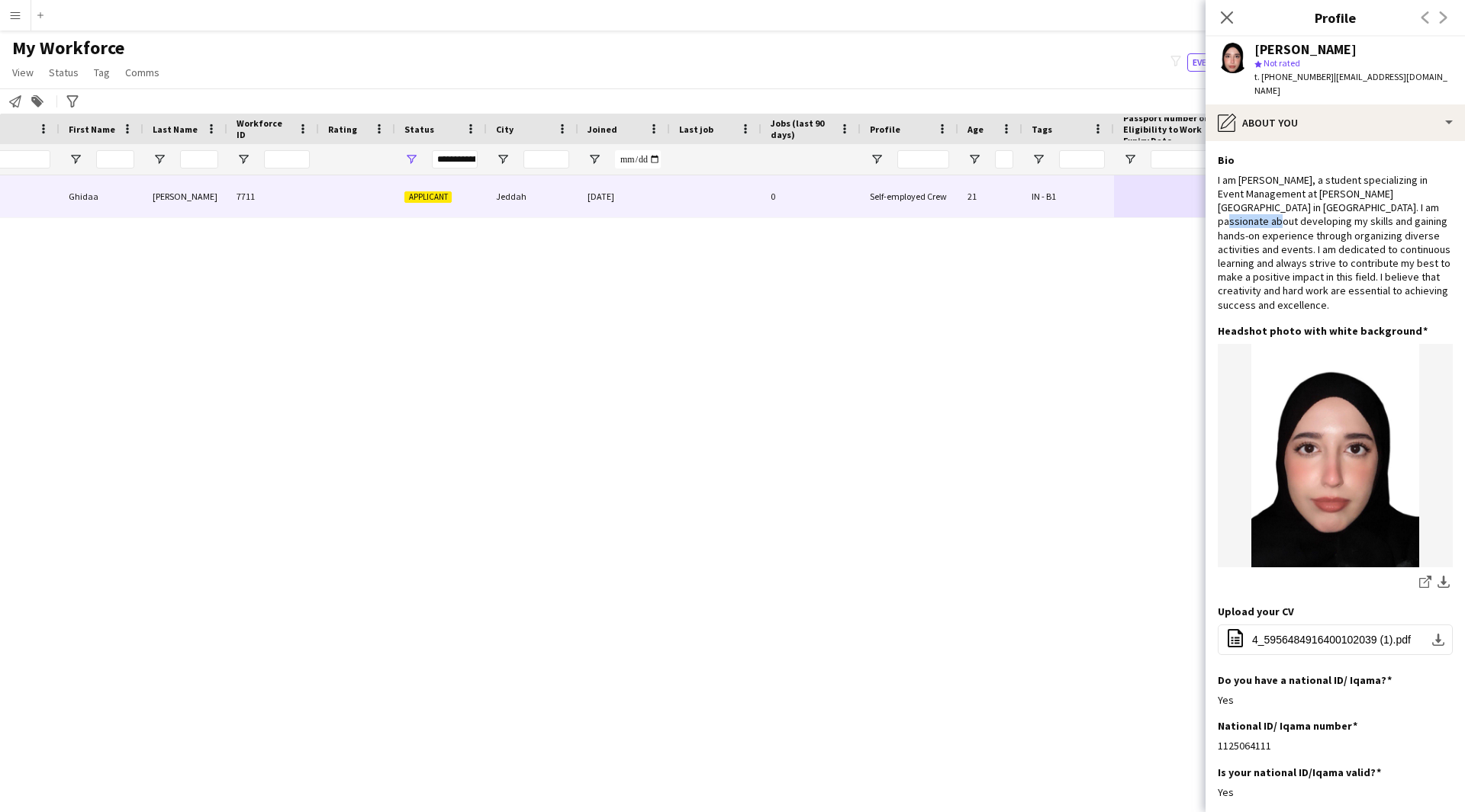
click at [1371, 193] on div "I am [PERSON_NAME], a student specializing in Event Management at [PERSON_NAME]…" at bounding box center [1335, 242] width 235 height 139
click at [1326, 212] on div "I am [PERSON_NAME], a student specializing in Event Management at [PERSON_NAME]…" at bounding box center [1335, 242] width 235 height 139
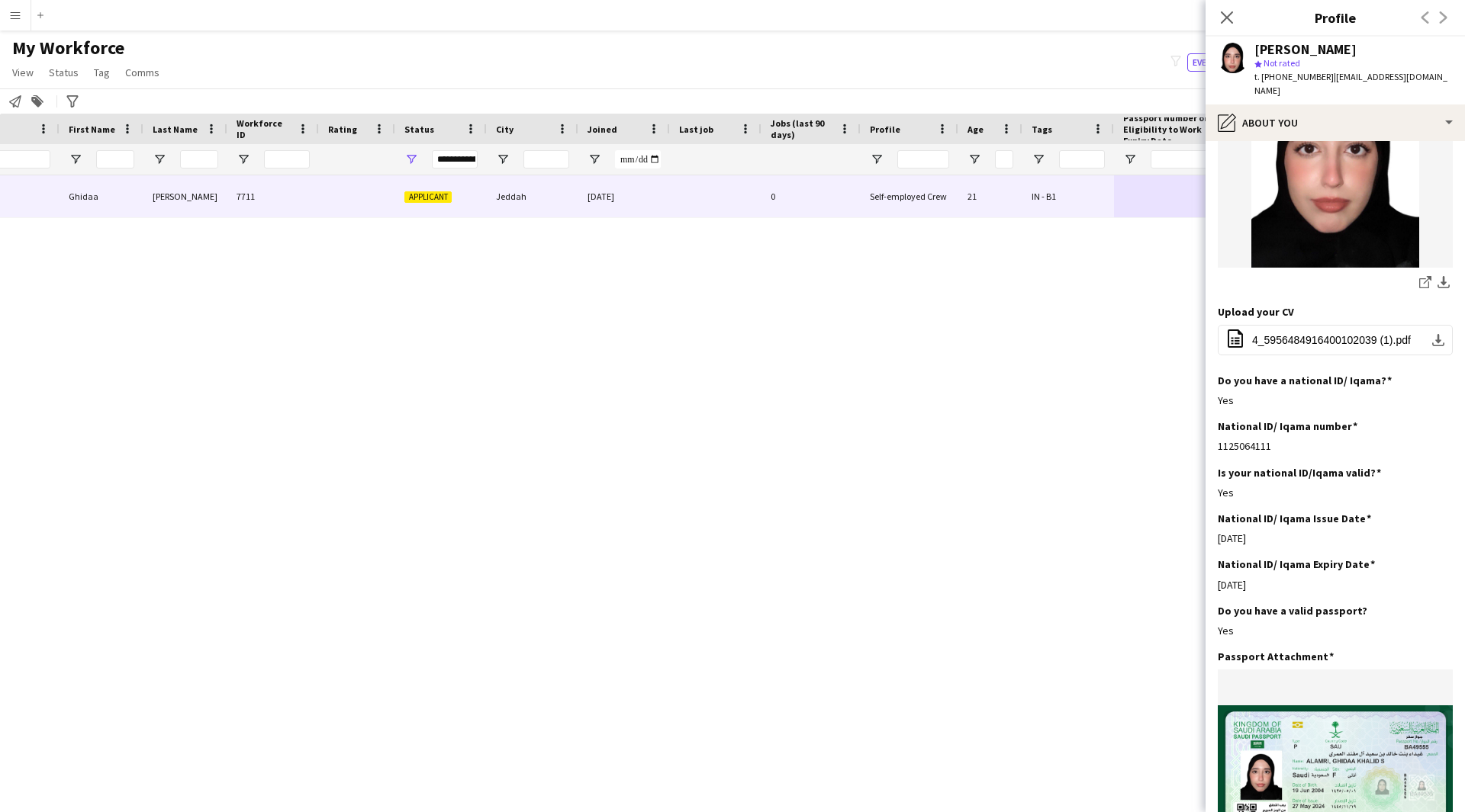
scroll to position [103, 0]
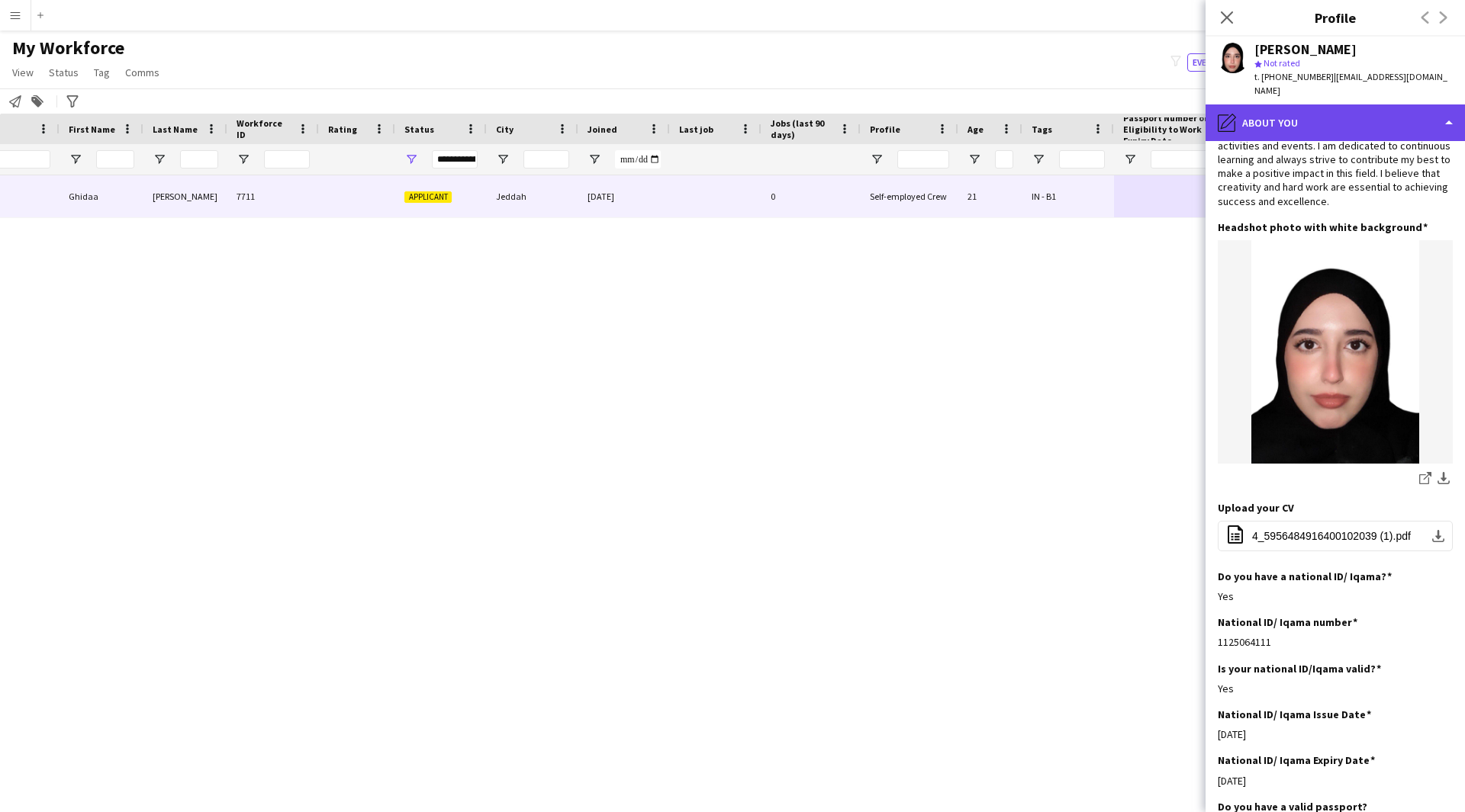
click at [1355, 115] on div "pencil4 About you" at bounding box center [1335, 122] width 260 height 36
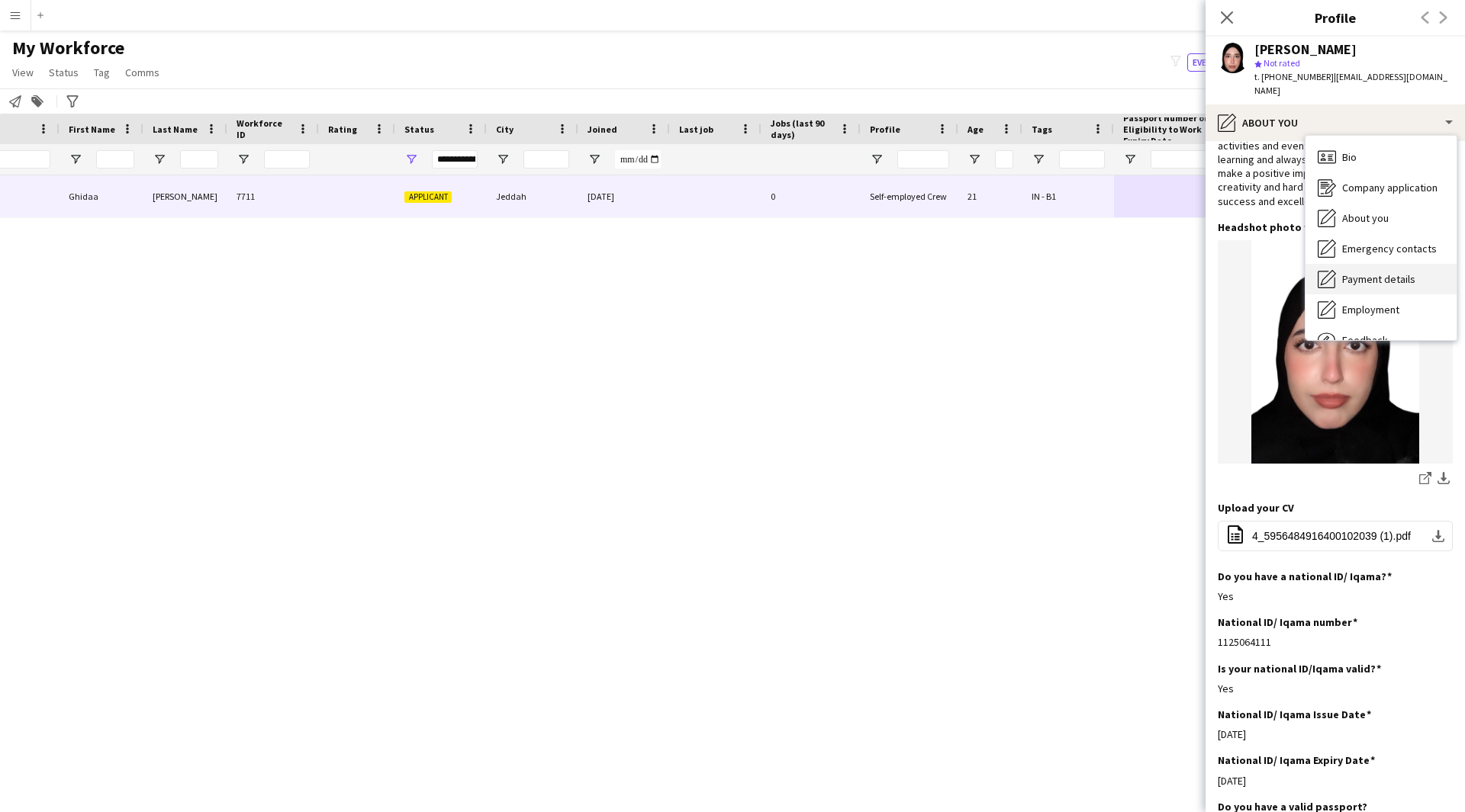
click at [1379, 264] on div "Payment details Payment details" at bounding box center [1380, 279] width 151 height 31
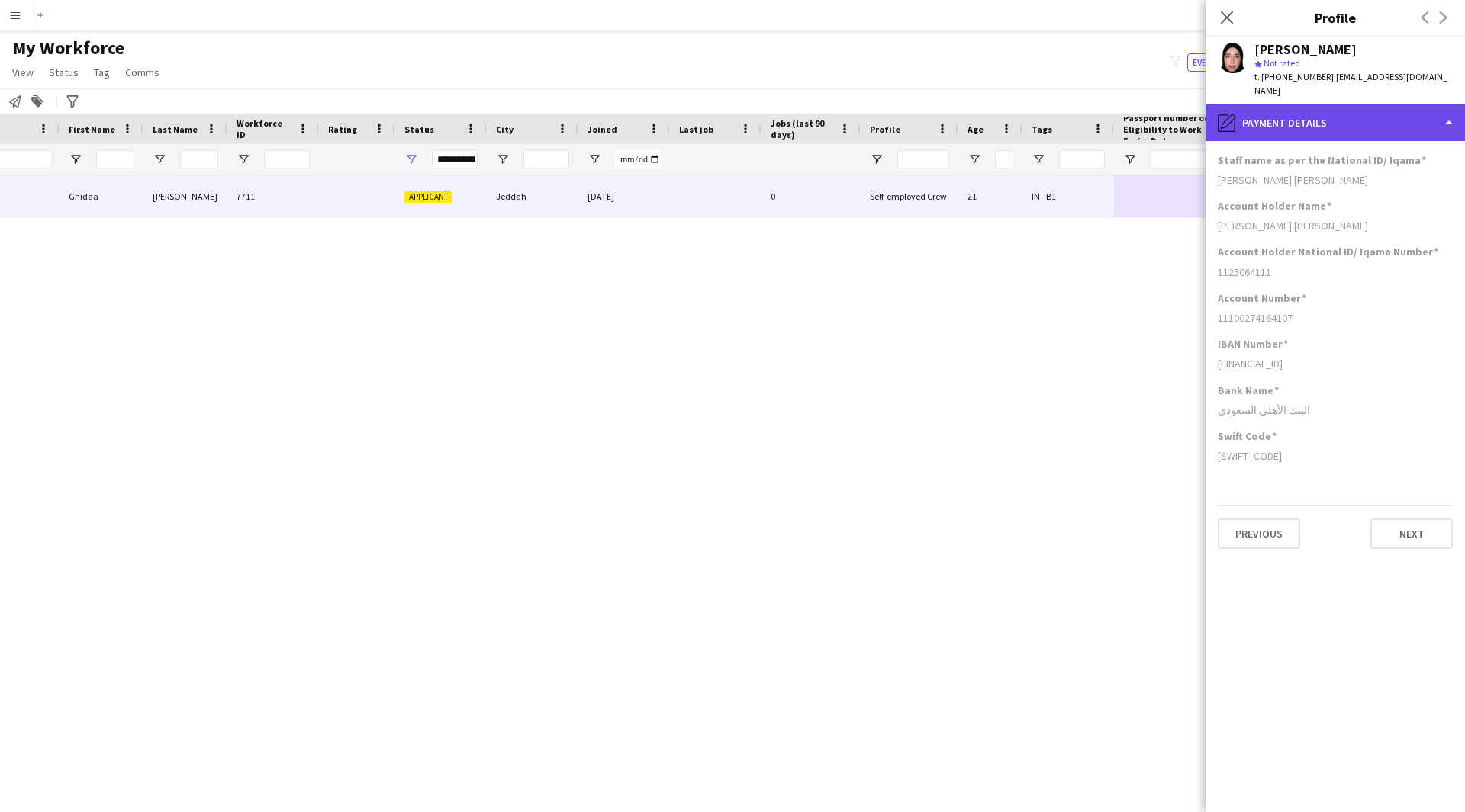
click at [1308, 124] on div "pencil4 Payment details" at bounding box center [1335, 122] width 260 height 36
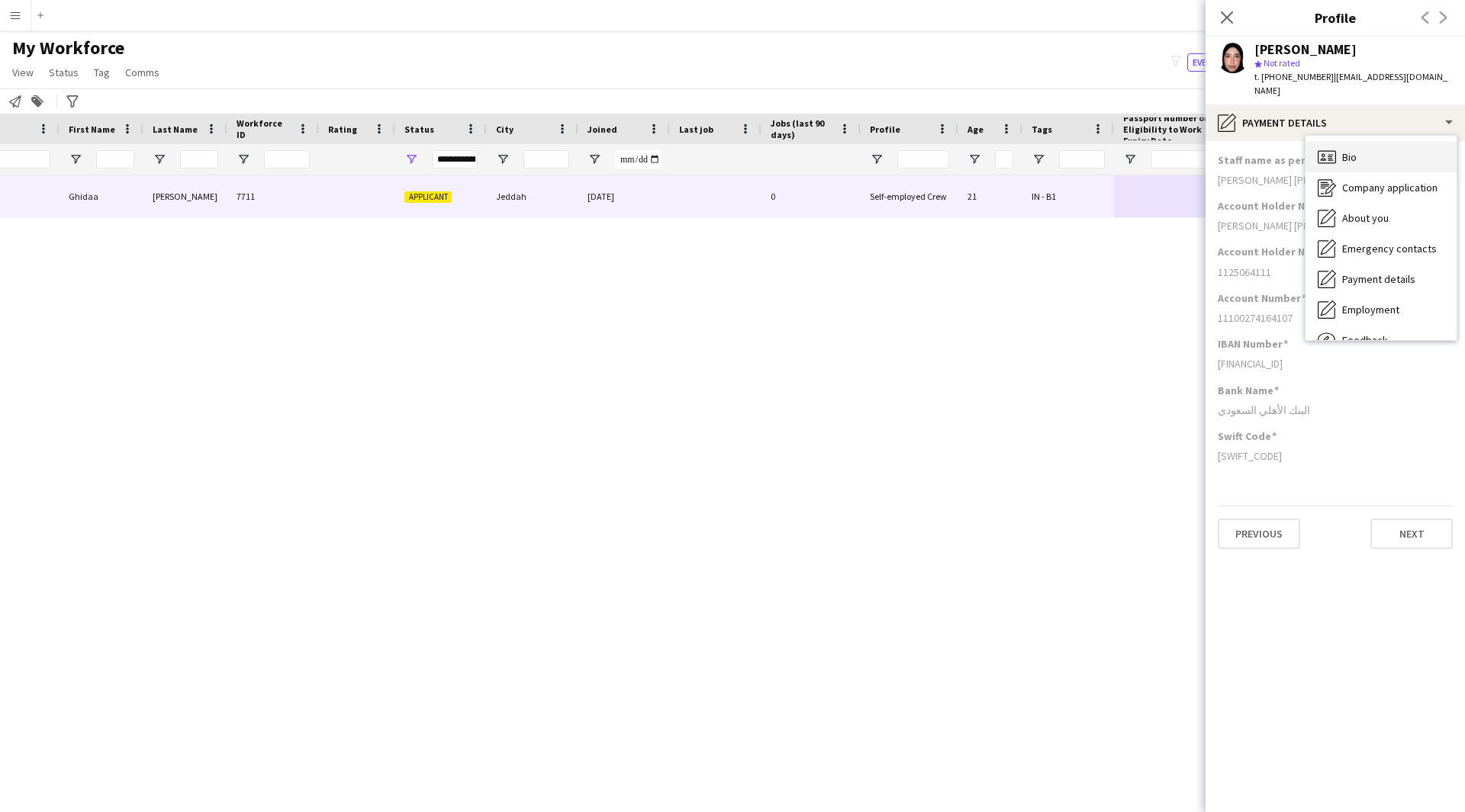
click at [1345, 142] on div "Bio Bio" at bounding box center [1380, 157] width 151 height 31
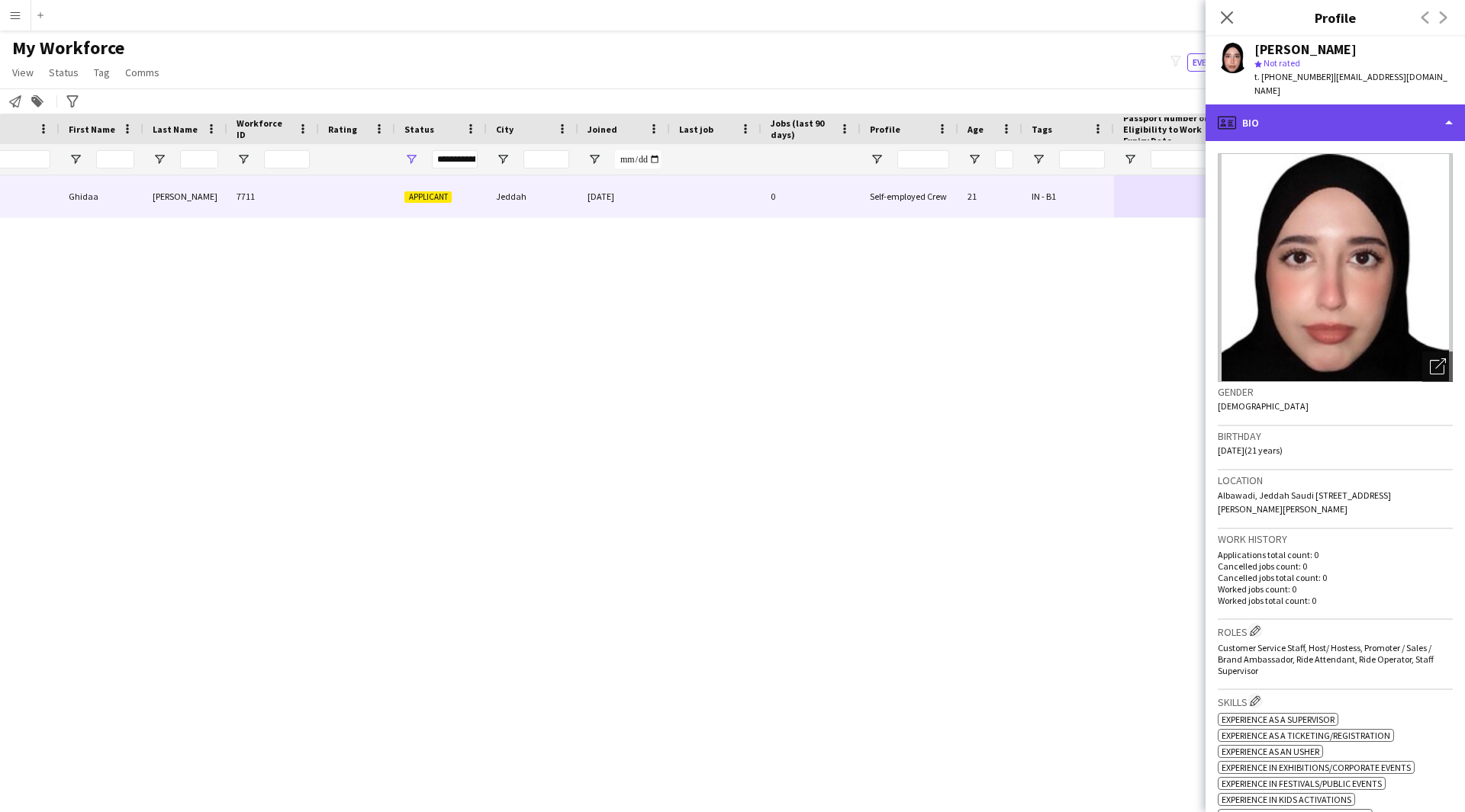
click at [1284, 115] on div "profile Bio" at bounding box center [1335, 122] width 260 height 36
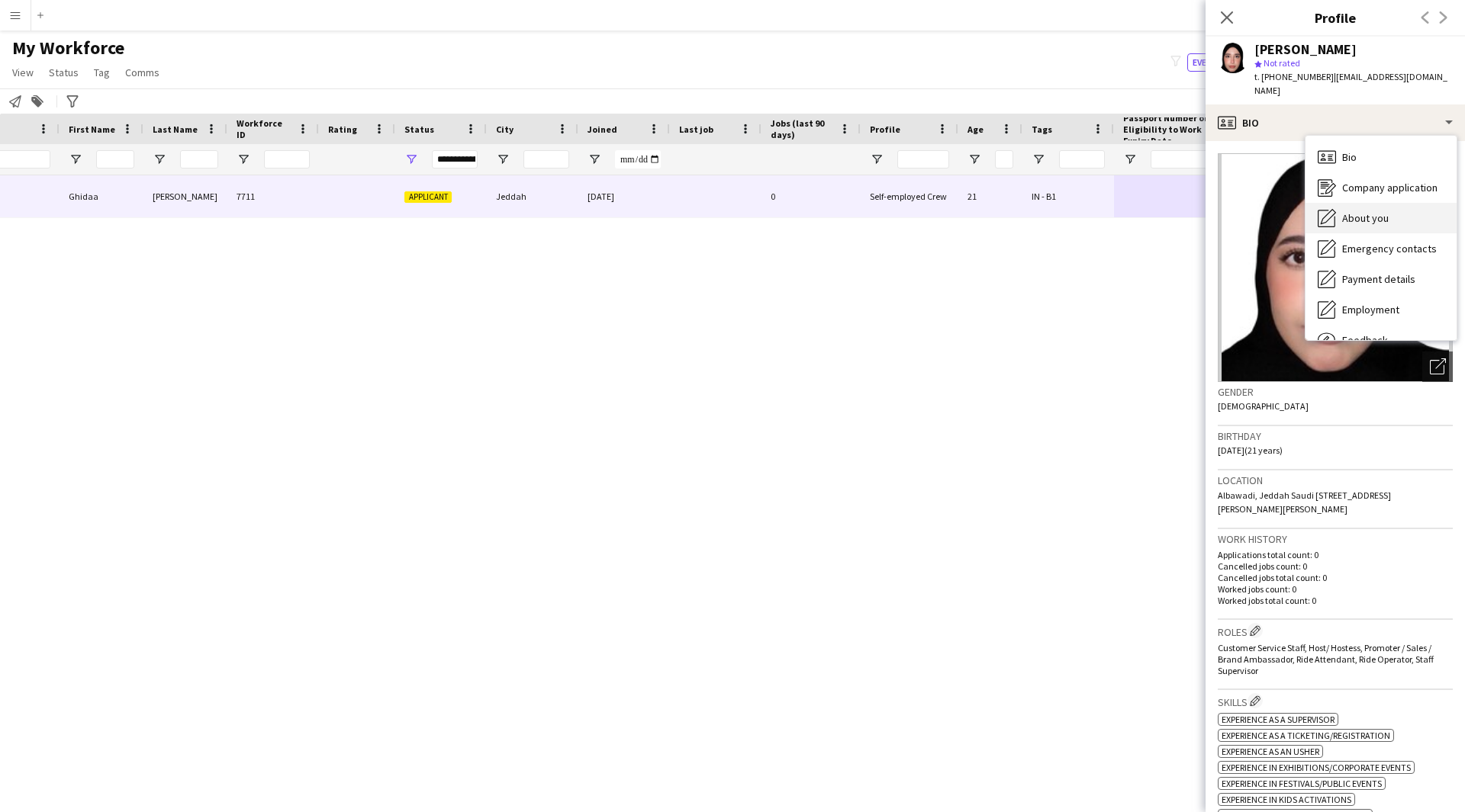
click at [1357, 211] on span "About you" at bounding box center [1365, 218] width 47 height 14
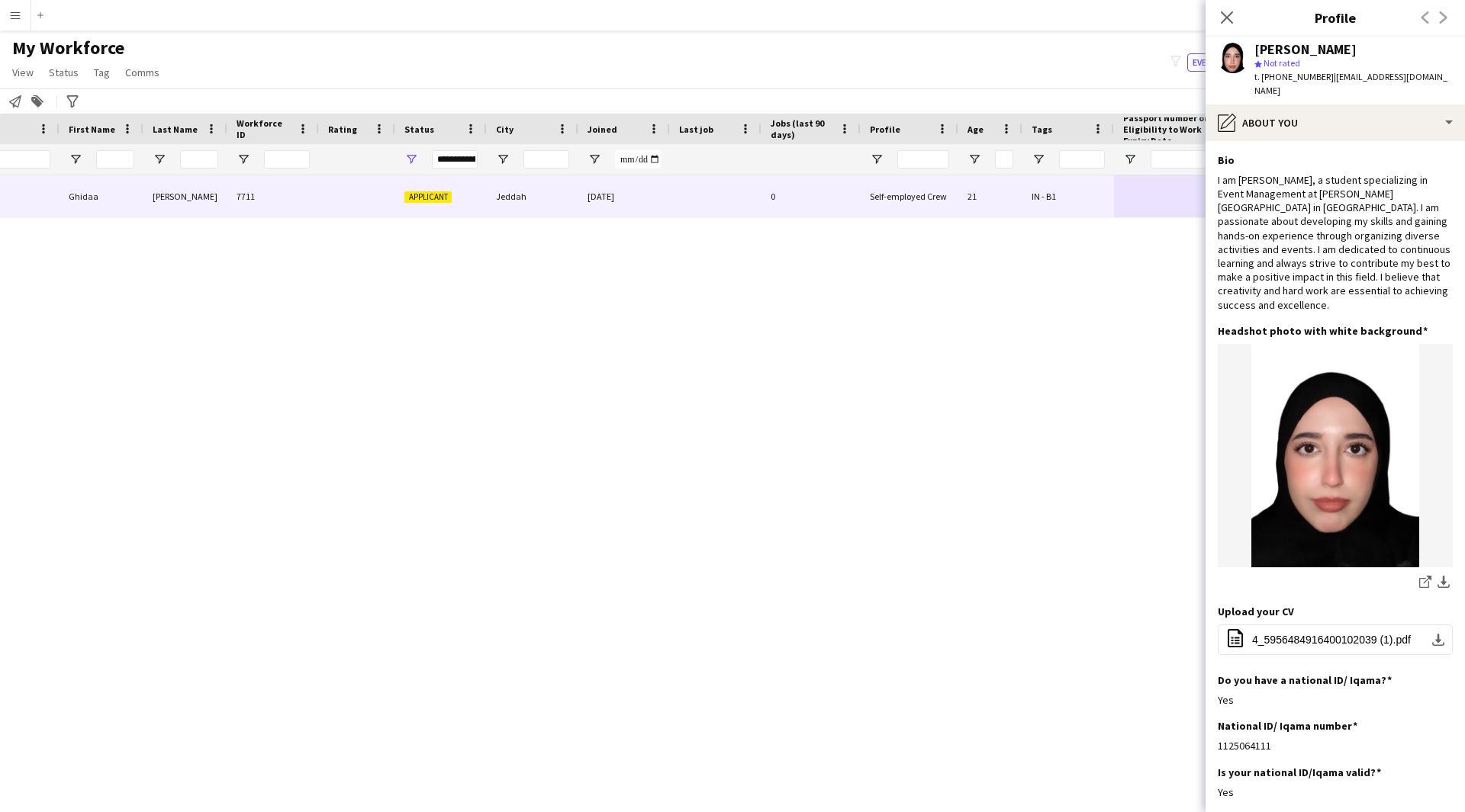
click at [1338, 141] on app-section-data-types "Bio Edit this field I am [PERSON_NAME], a student specializing in Event Managem…" at bounding box center [1335, 477] width 260 height 671
click at [1358, 122] on div "pencil4 About you" at bounding box center [1335, 122] width 260 height 36
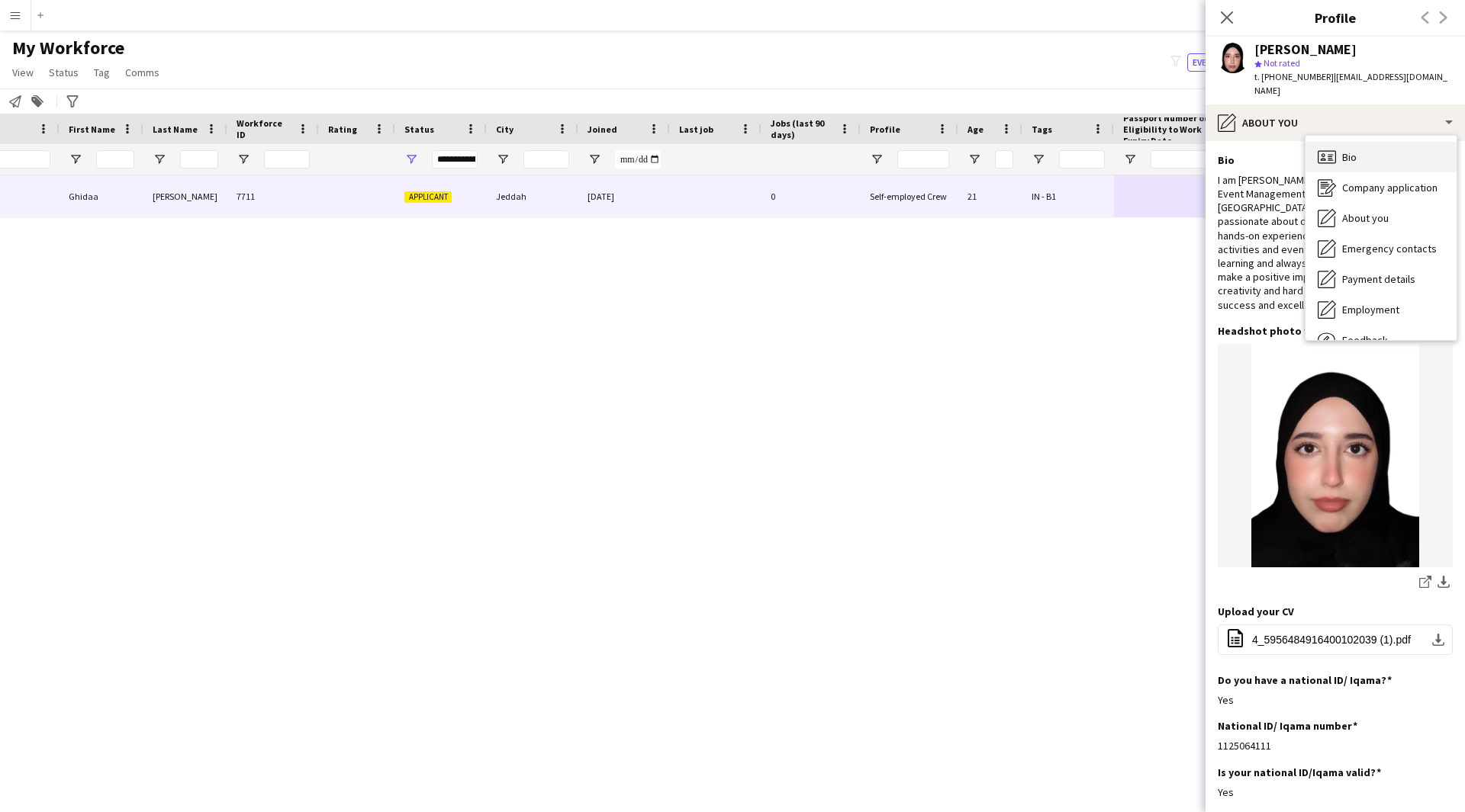
click at [1372, 143] on div "Bio Bio" at bounding box center [1380, 157] width 151 height 31
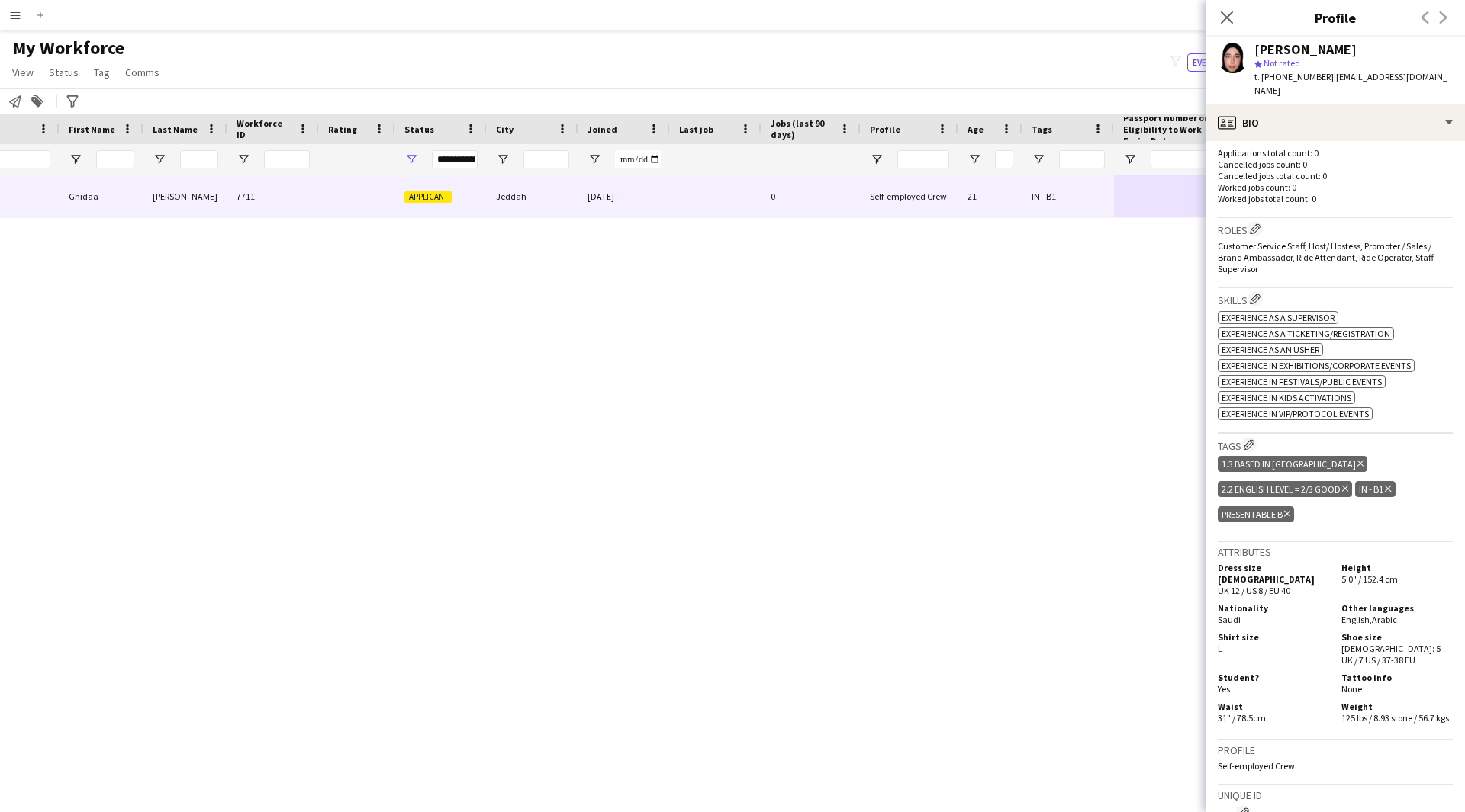
scroll to position [337, 0]
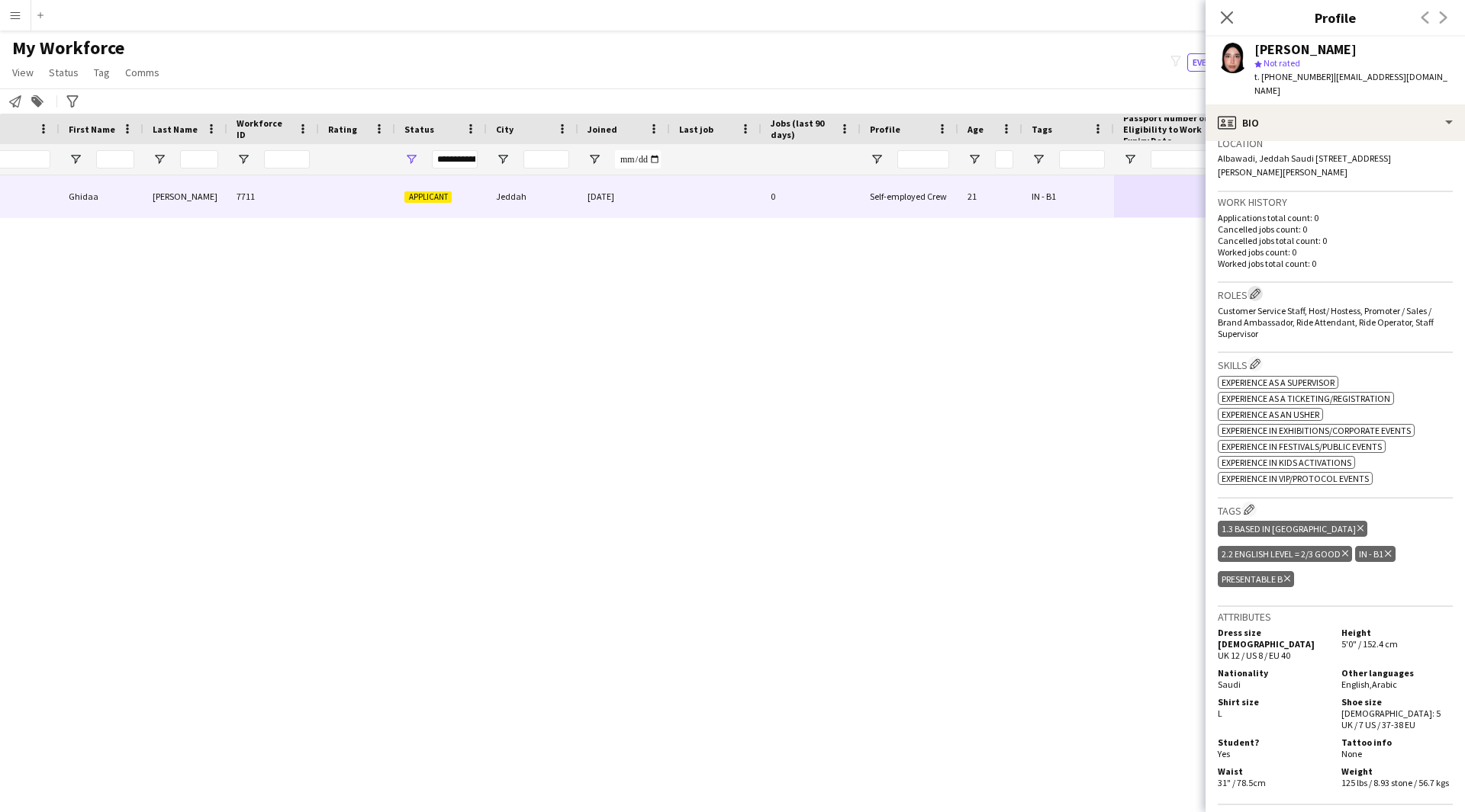
click at [1251, 289] on app-icon "Edit crew company roles" at bounding box center [1255, 294] width 11 height 11
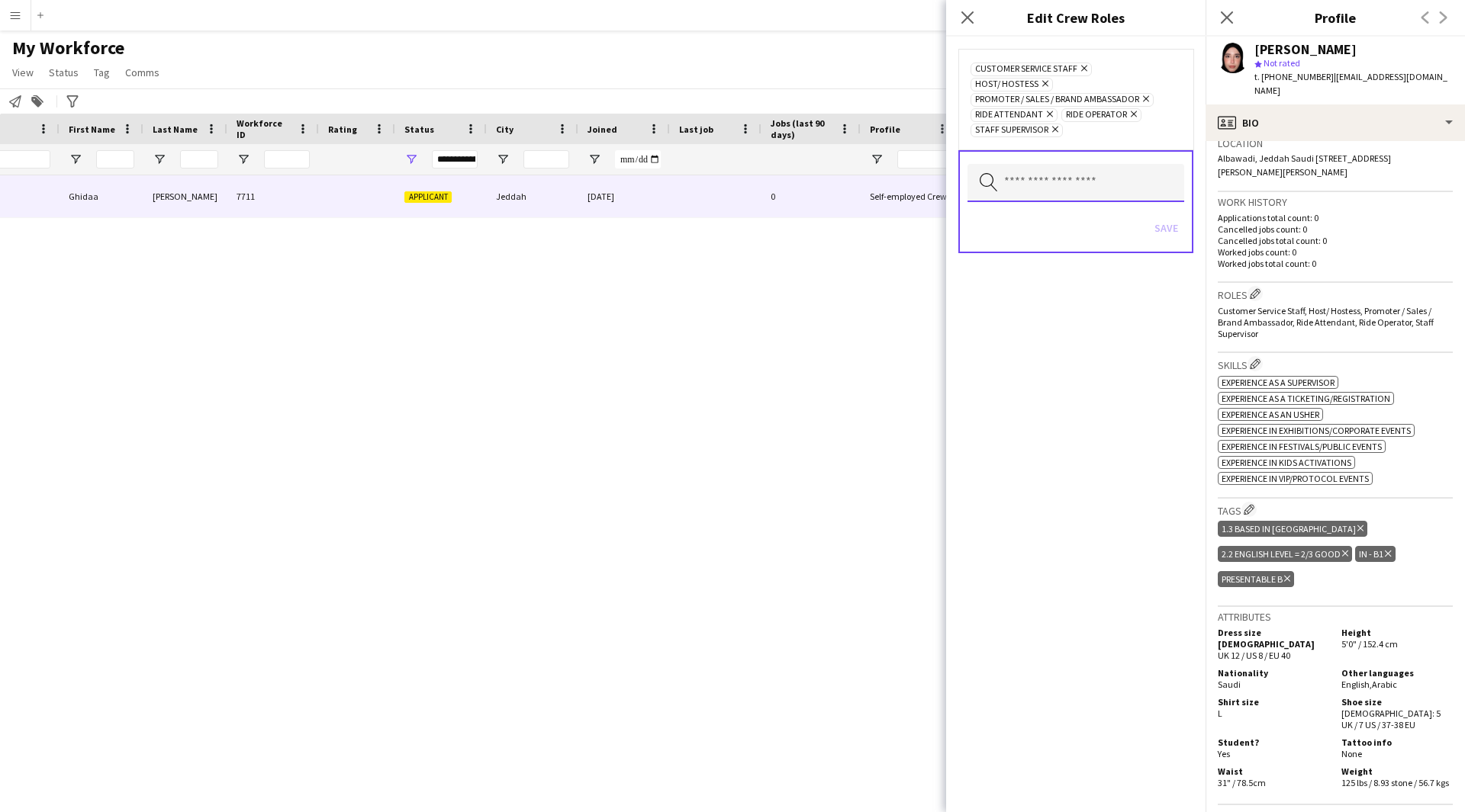
click at [1084, 165] on input "text" at bounding box center [1075, 183] width 216 height 38
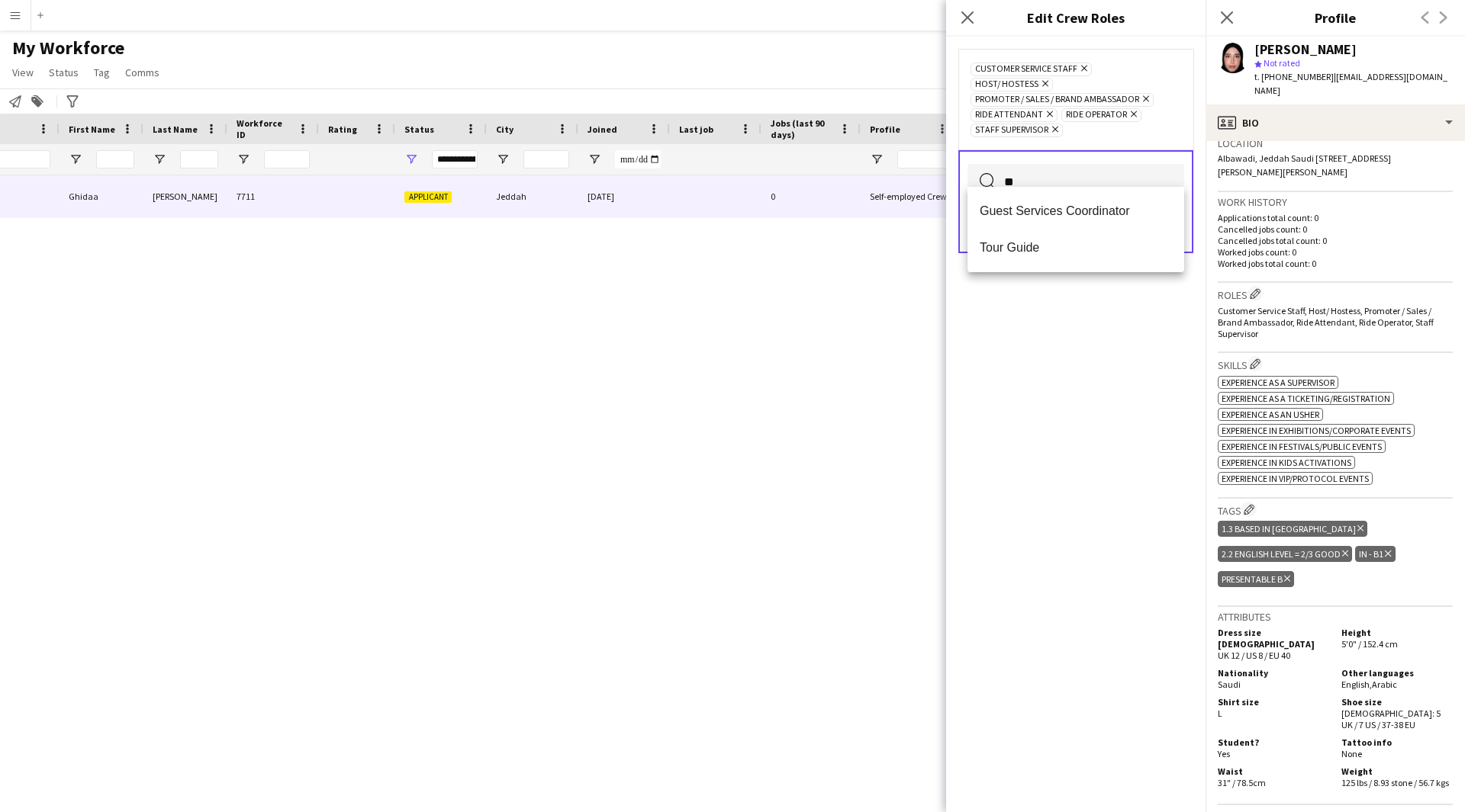
type input "*"
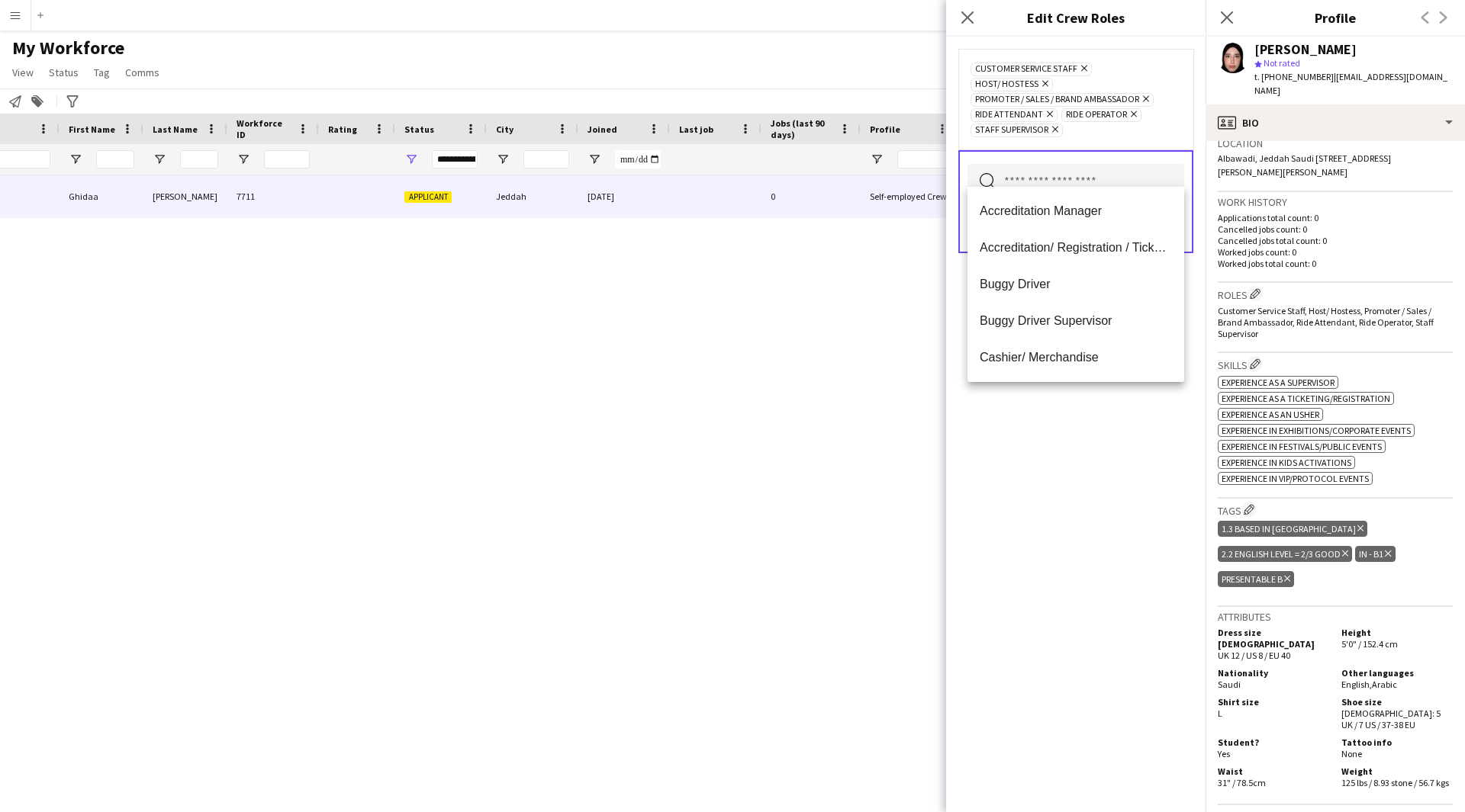
click at [1098, 609] on div "Customer Service Staff Remove Host/ Hostess Remove Promoter / Sales / Brand Amb…" at bounding box center [1076, 424] width 260 height 776
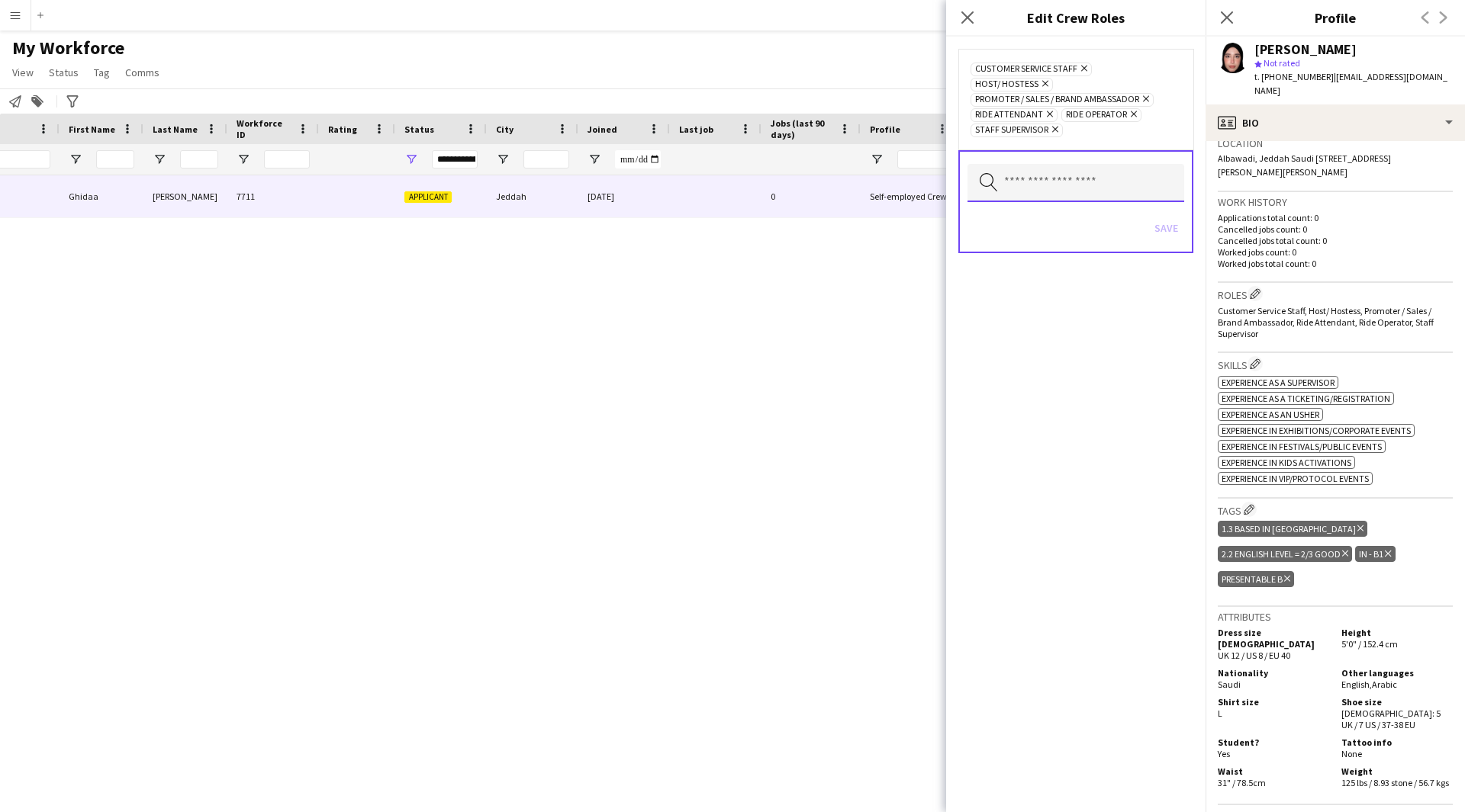
click at [1029, 164] on input "text" at bounding box center [1075, 183] width 216 height 38
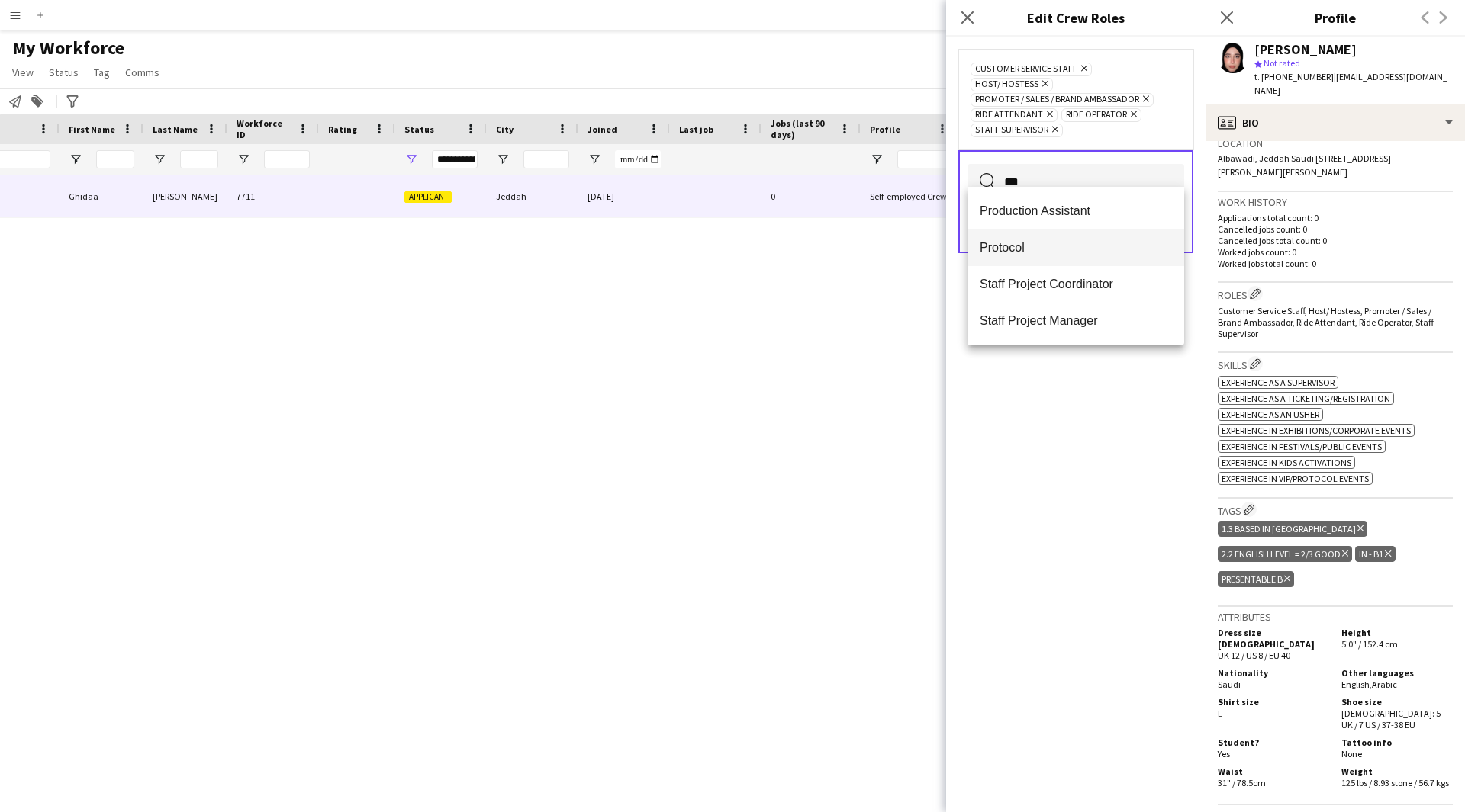
type input "***"
click at [1035, 247] on span "Protocol" at bounding box center [1076, 247] width 193 height 14
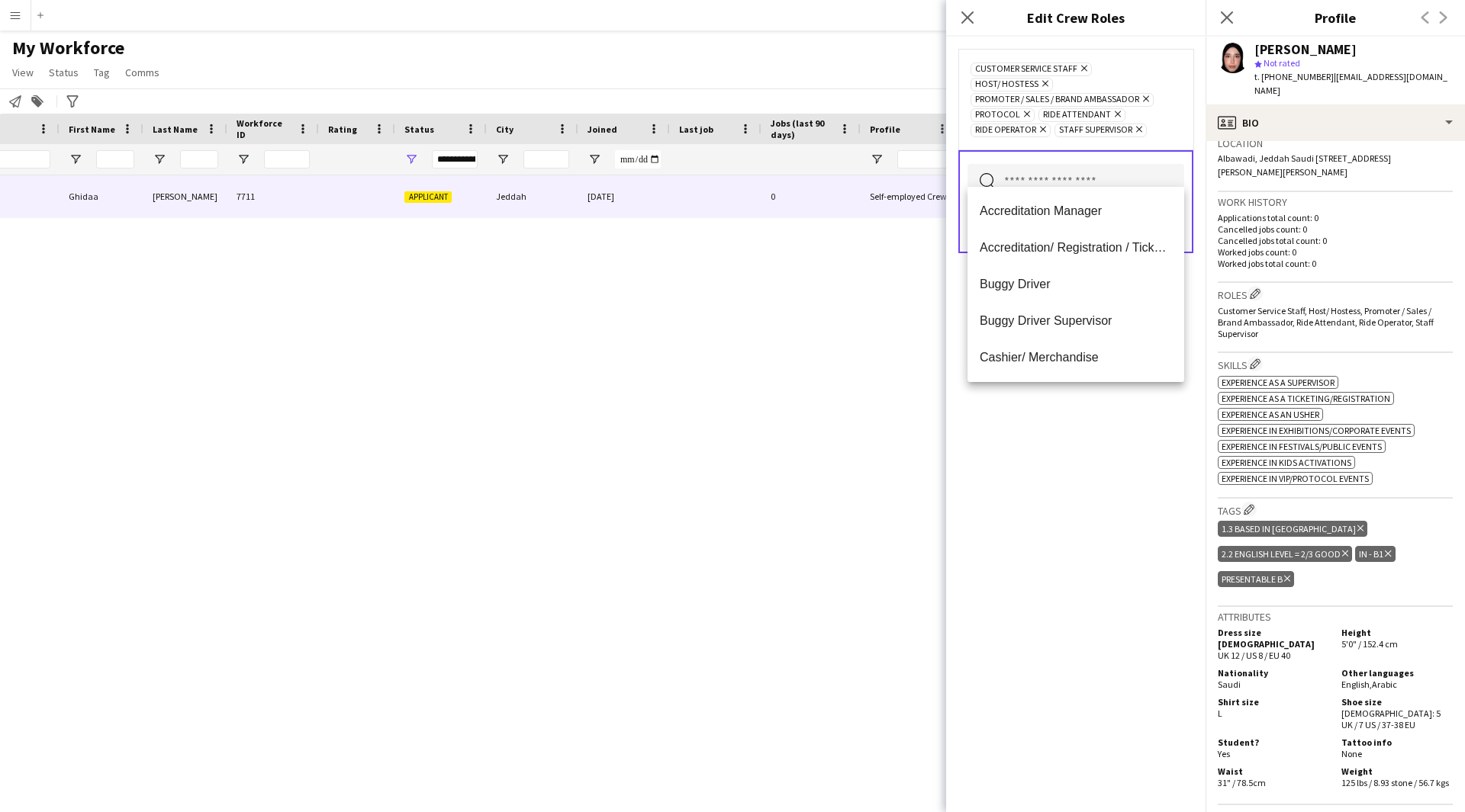
click at [1103, 496] on div "Customer Service Staff Remove Host/ Hostess Remove Promoter / Sales / Brand Amb…" at bounding box center [1076, 424] width 260 height 776
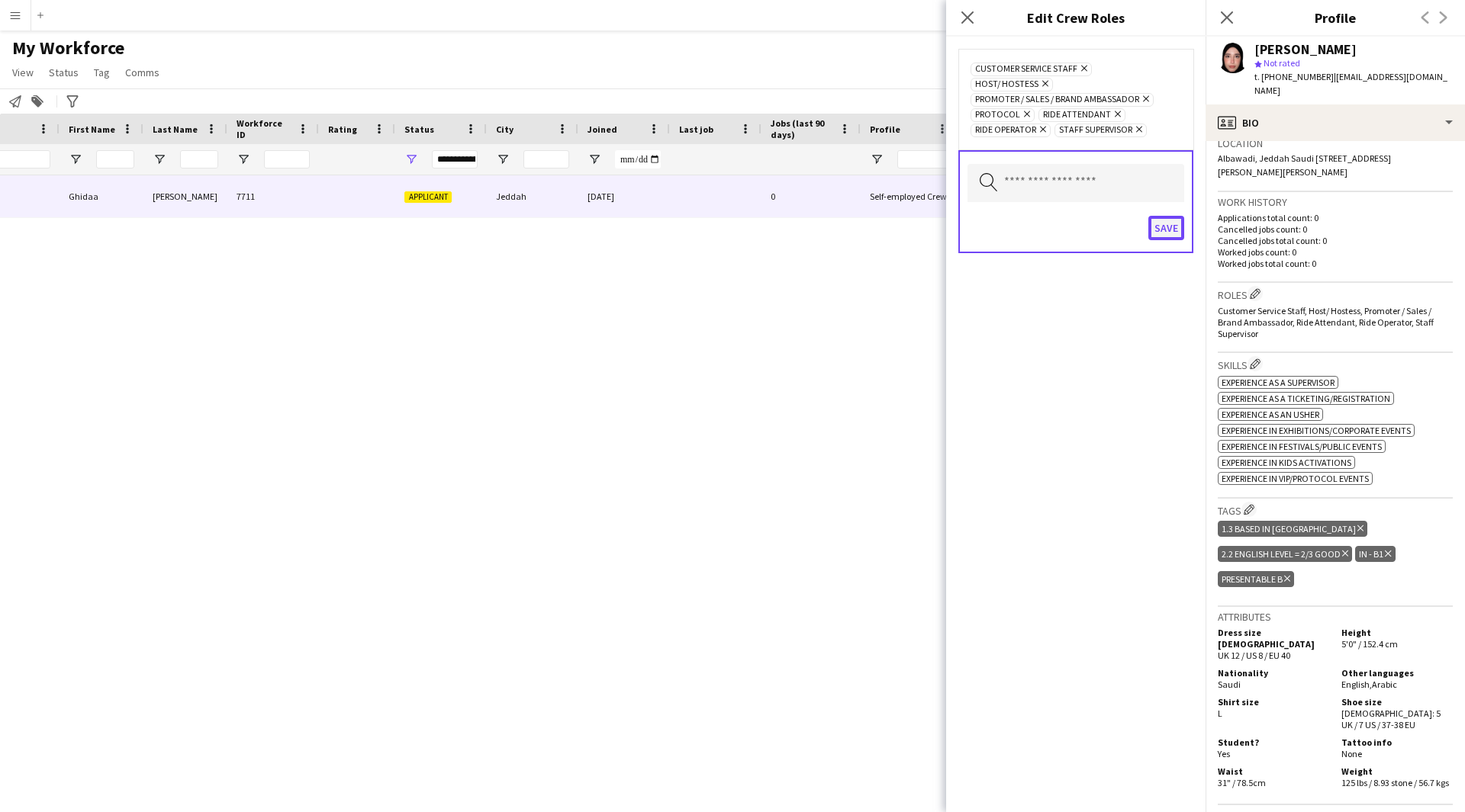
click at [1163, 215] on button "Save" at bounding box center [1166, 228] width 36 height 25
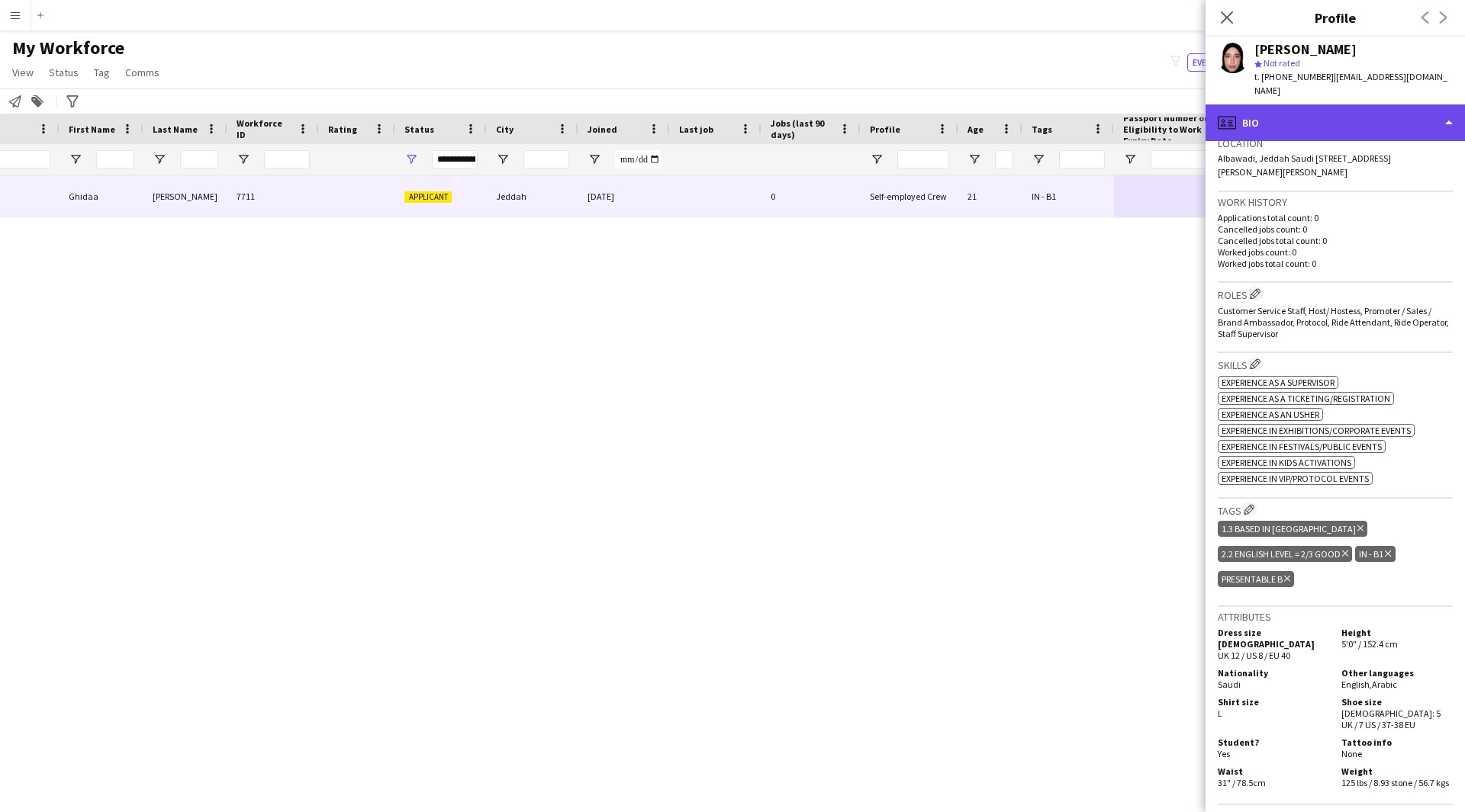
click at [1378, 114] on div "profile Bio" at bounding box center [1335, 122] width 260 height 36
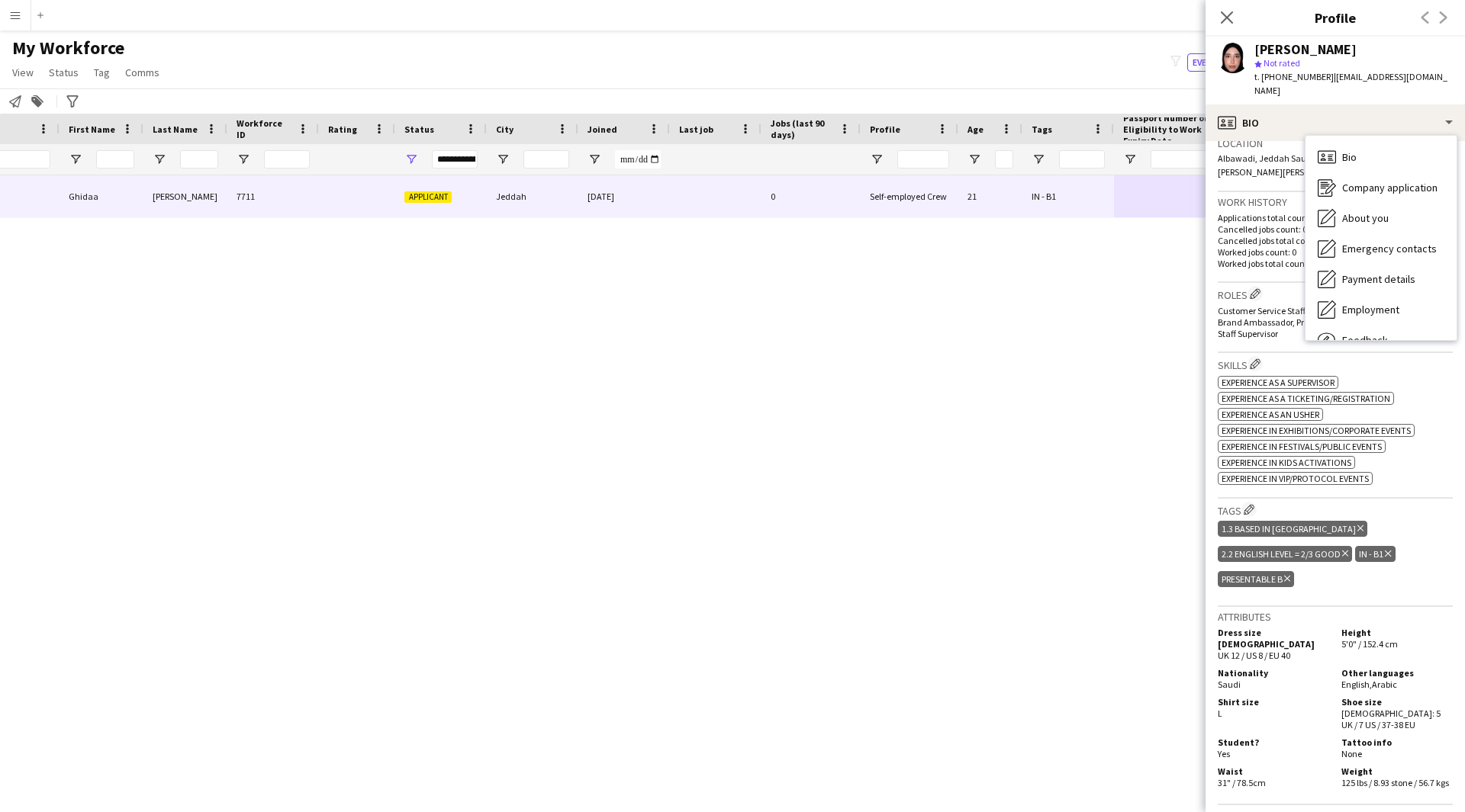
click at [1097, 416] on div "[PERSON_NAME] [PERSON_NAME] 7711 Applicant Jeddah [DATE] 0 Self-employed Crew 2…" at bounding box center [709, 475] width 1419 height 598
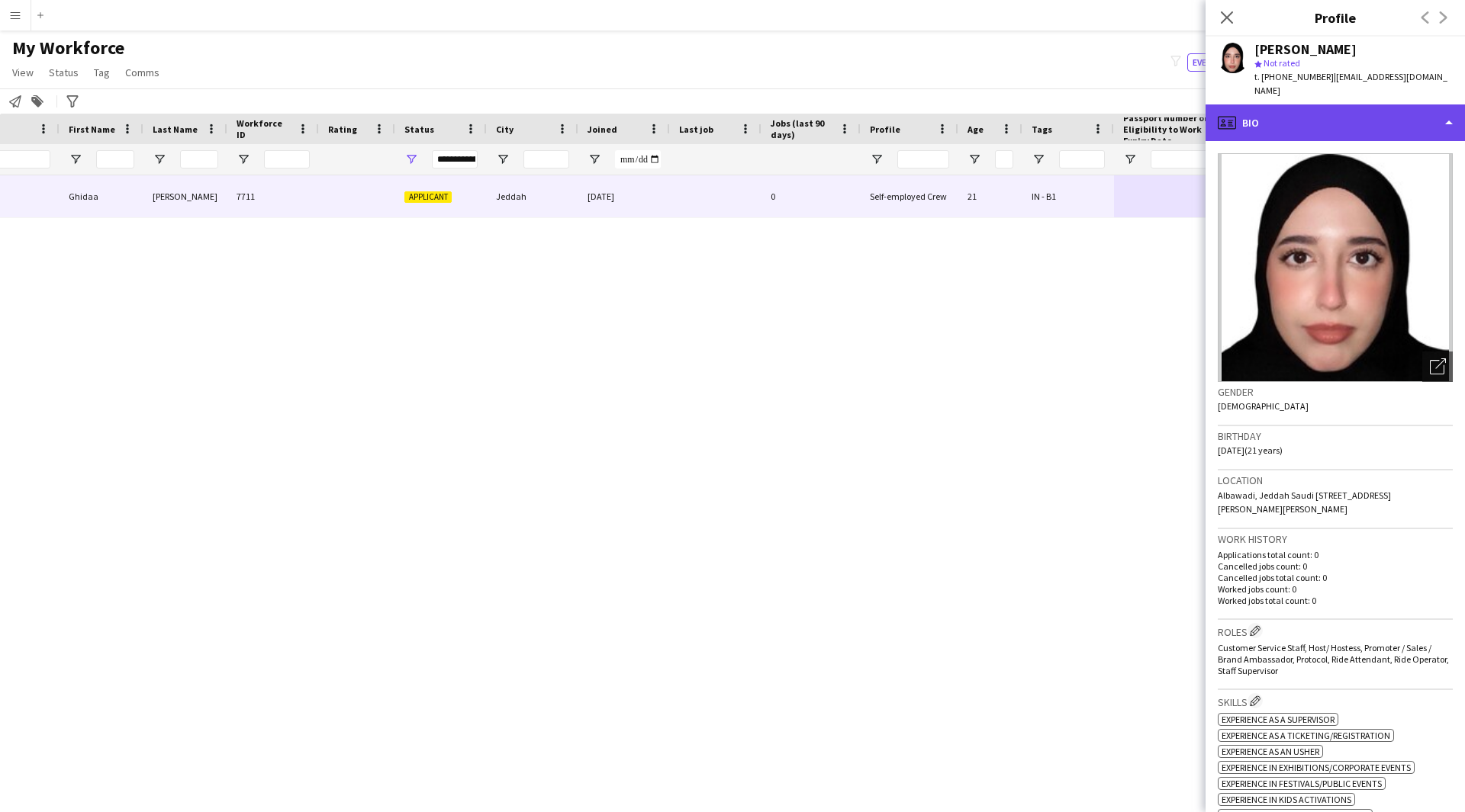
click at [1333, 109] on div "profile Bio" at bounding box center [1335, 122] width 260 height 36
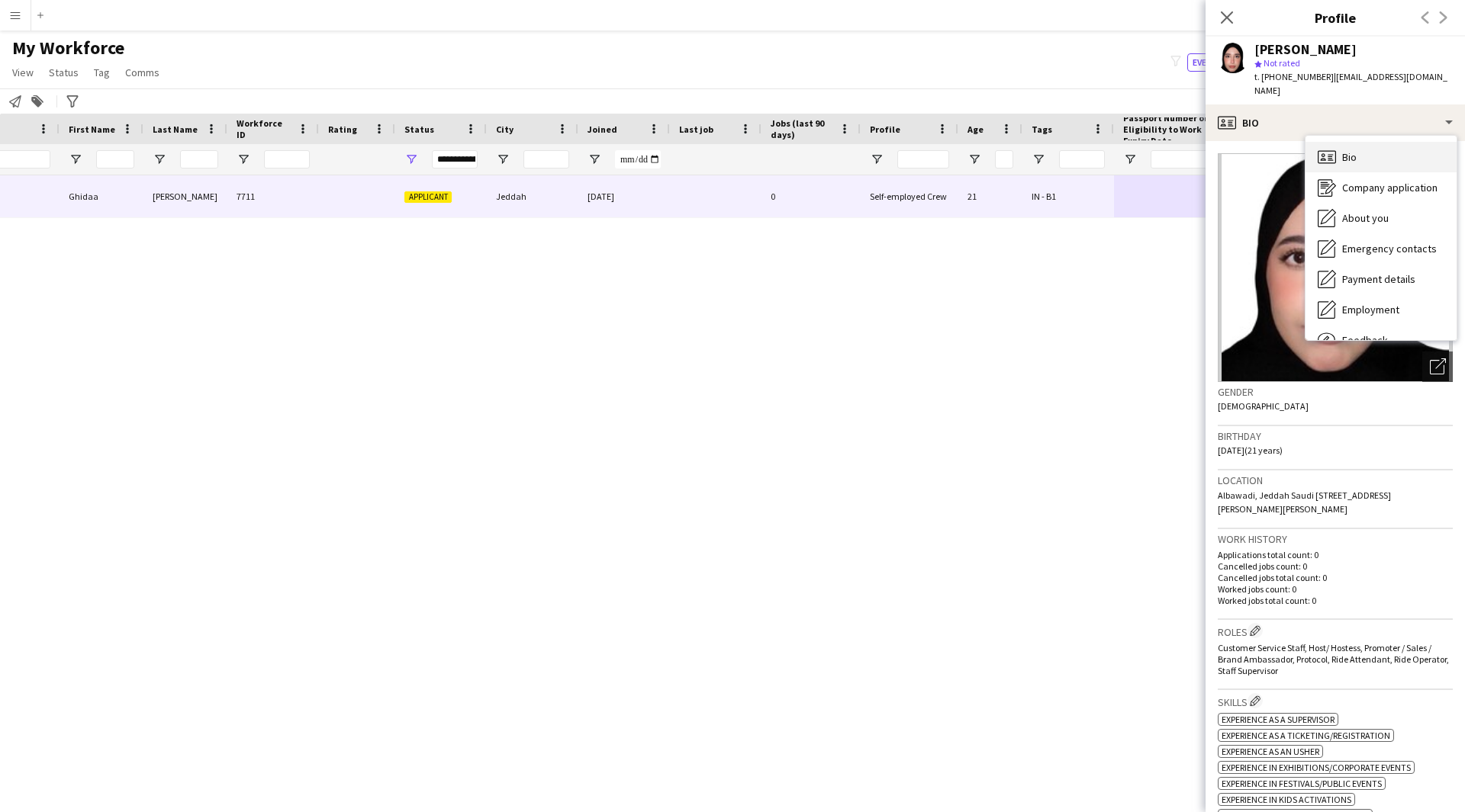
click at [1356, 150] on span "Bio" at bounding box center [1349, 157] width 14 height 14
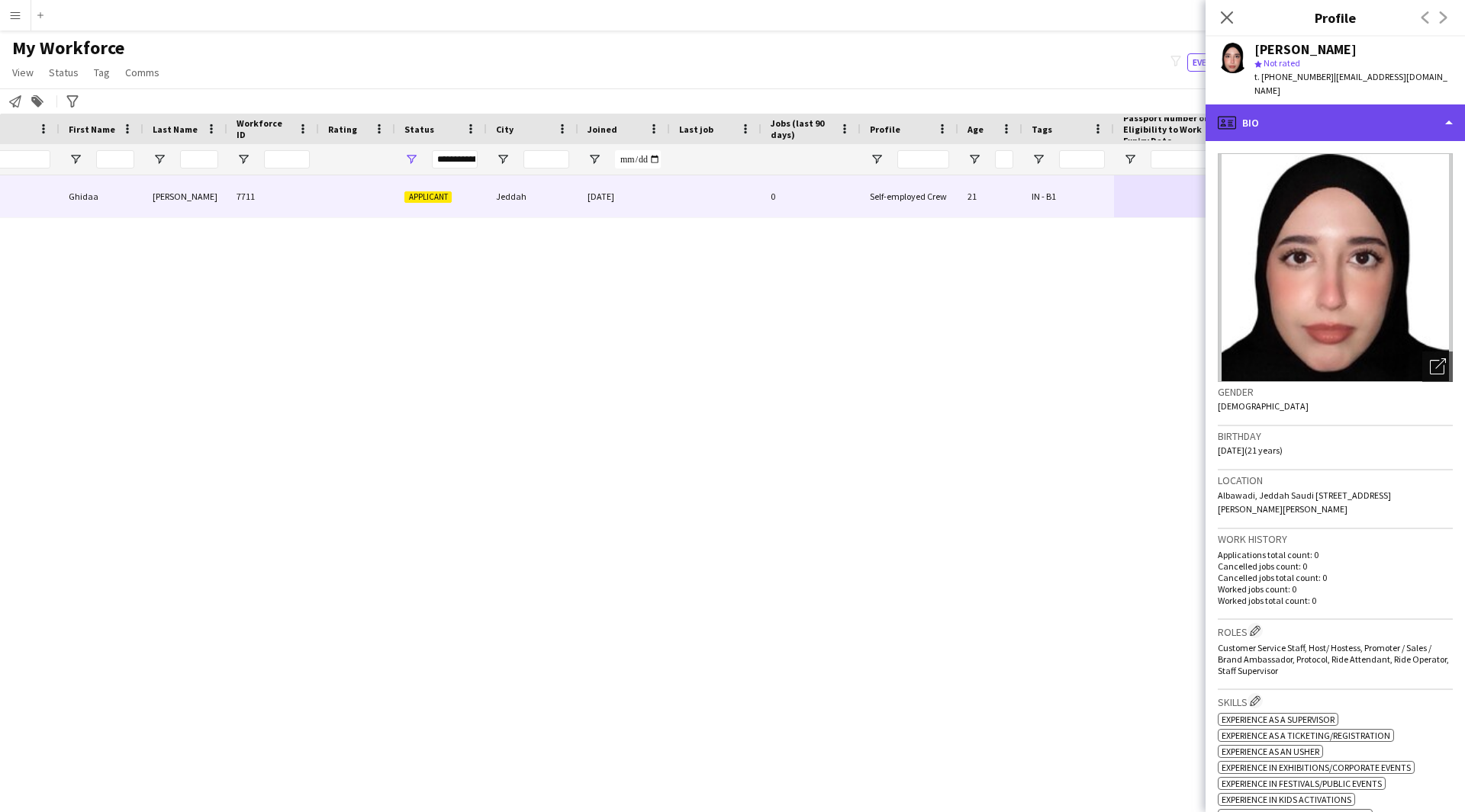
click at [1340, 104] on div "profile Bio" at bounding box center [1335, 122] width 260 height 36
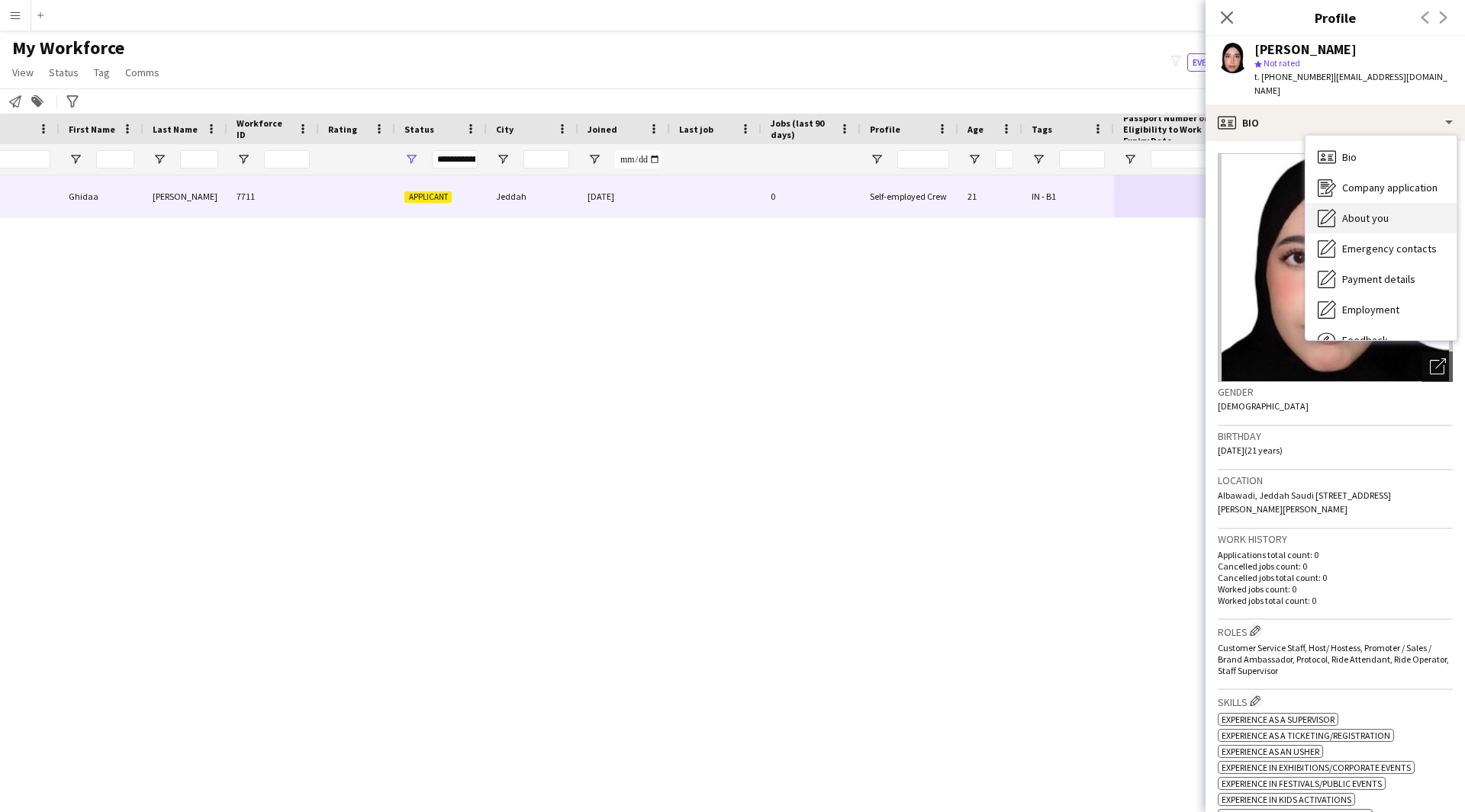
click at [1364, 211] on span "About you" at bounding box center [1365, 218] width 47 height 14
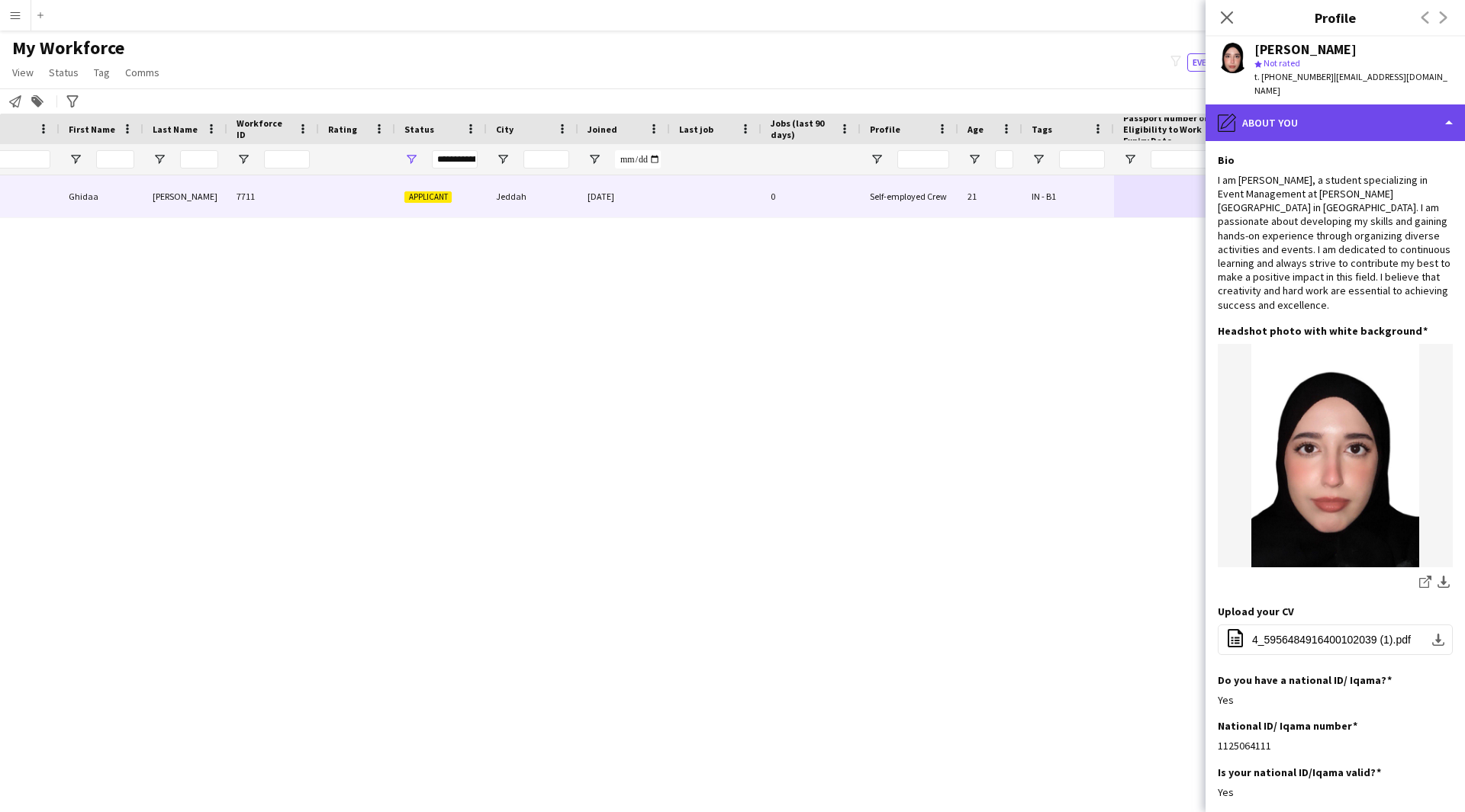
click at [1291, 124] on div "pencil4 About you" at bounding box center [1335, 122] width 260 height 36
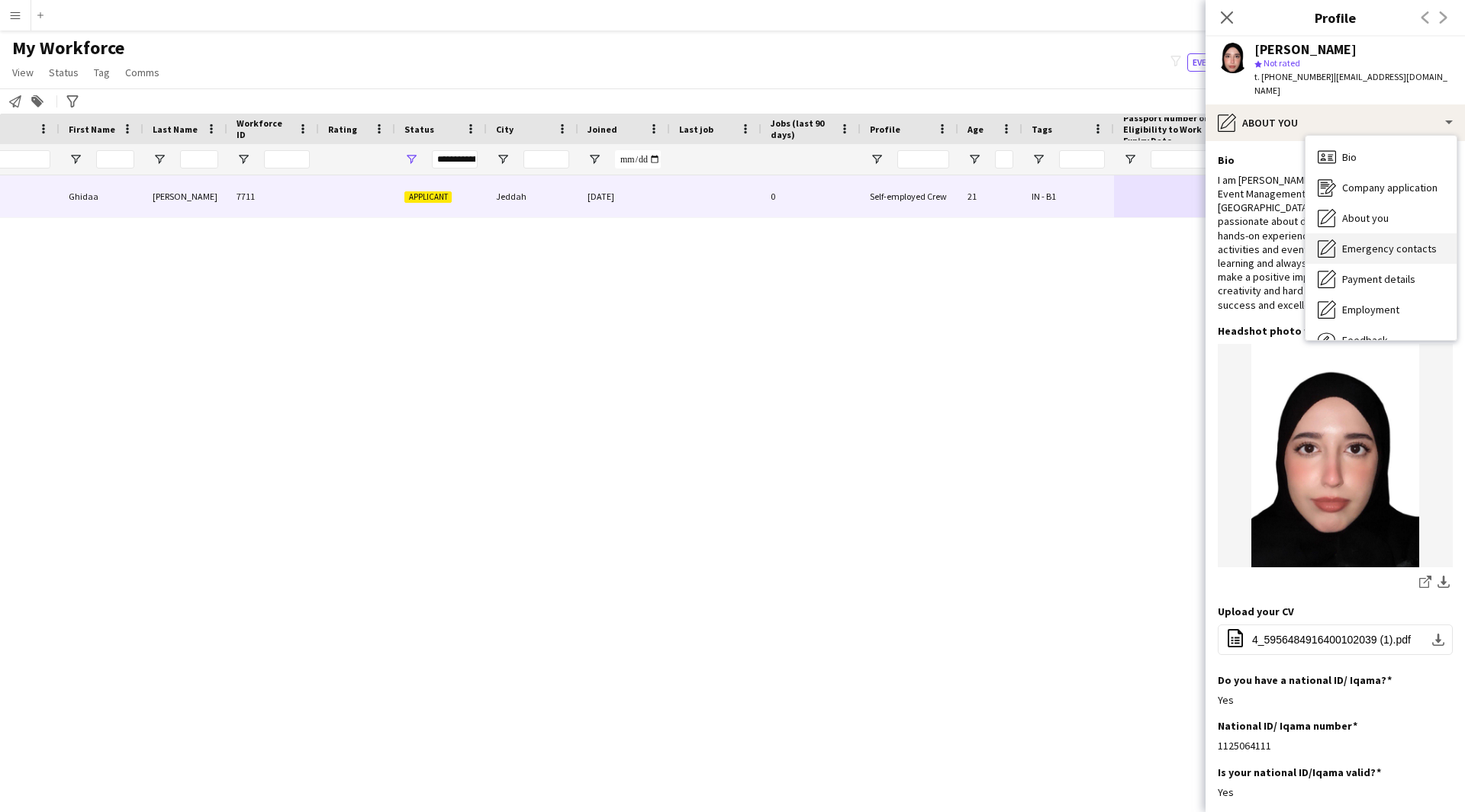
click at [1355, 242] on span "Emergency contacts" at bounding box center [1389, 249] width 94 height 14
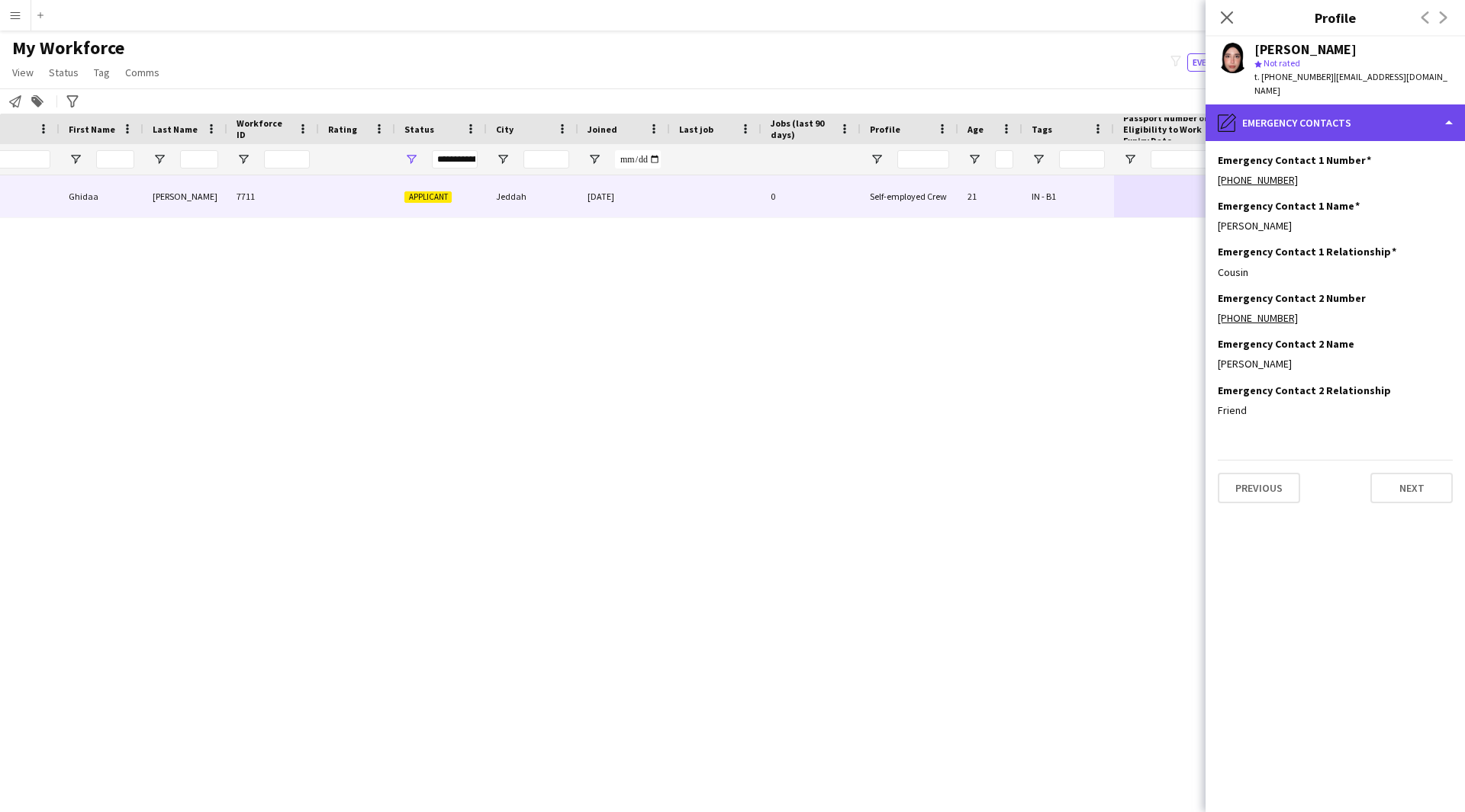
click at [1346, 108] on div "pencil4 Emergency contacts" at bounding box center [1335, 122] width 260 height 36
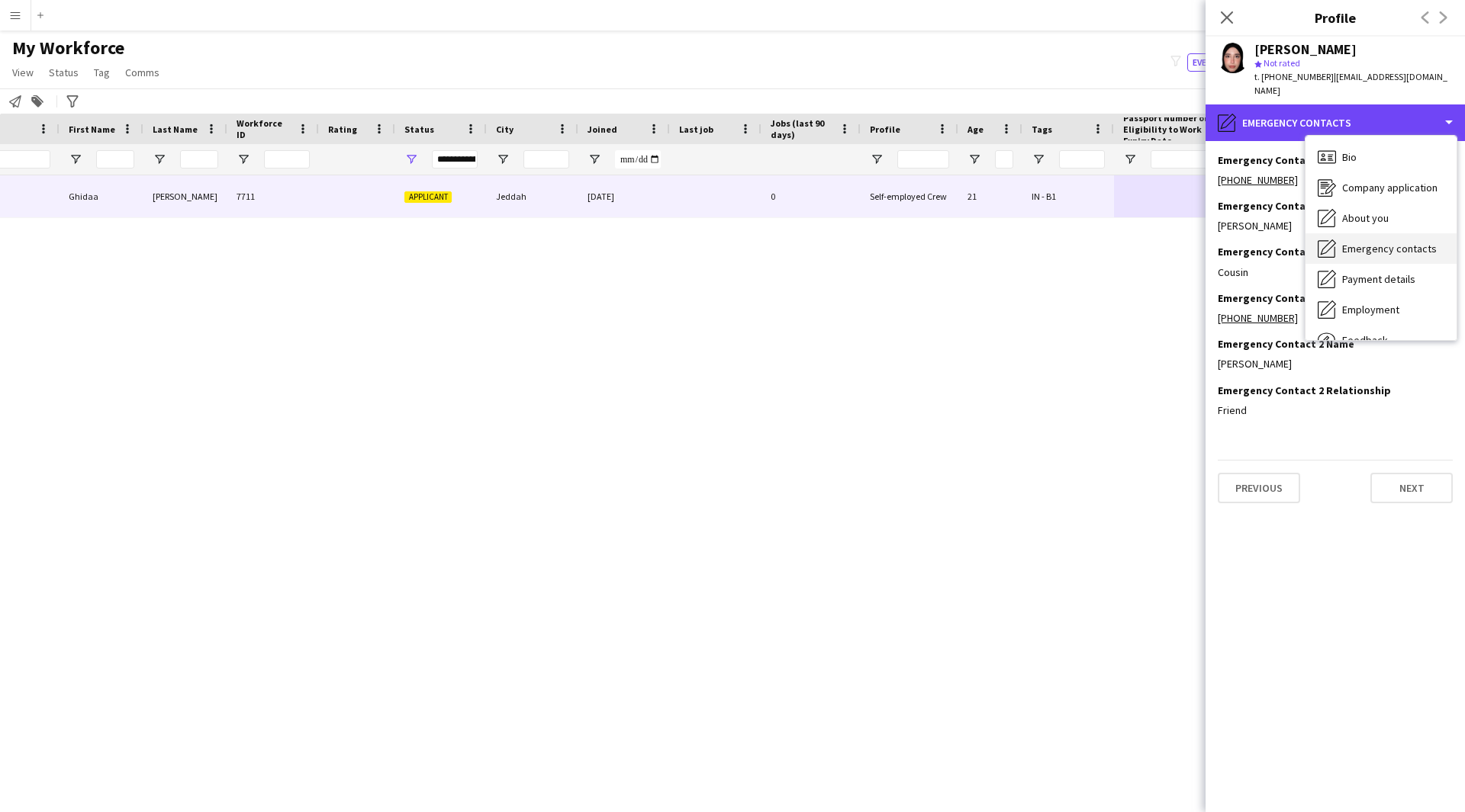
scroll to position [52, 0]
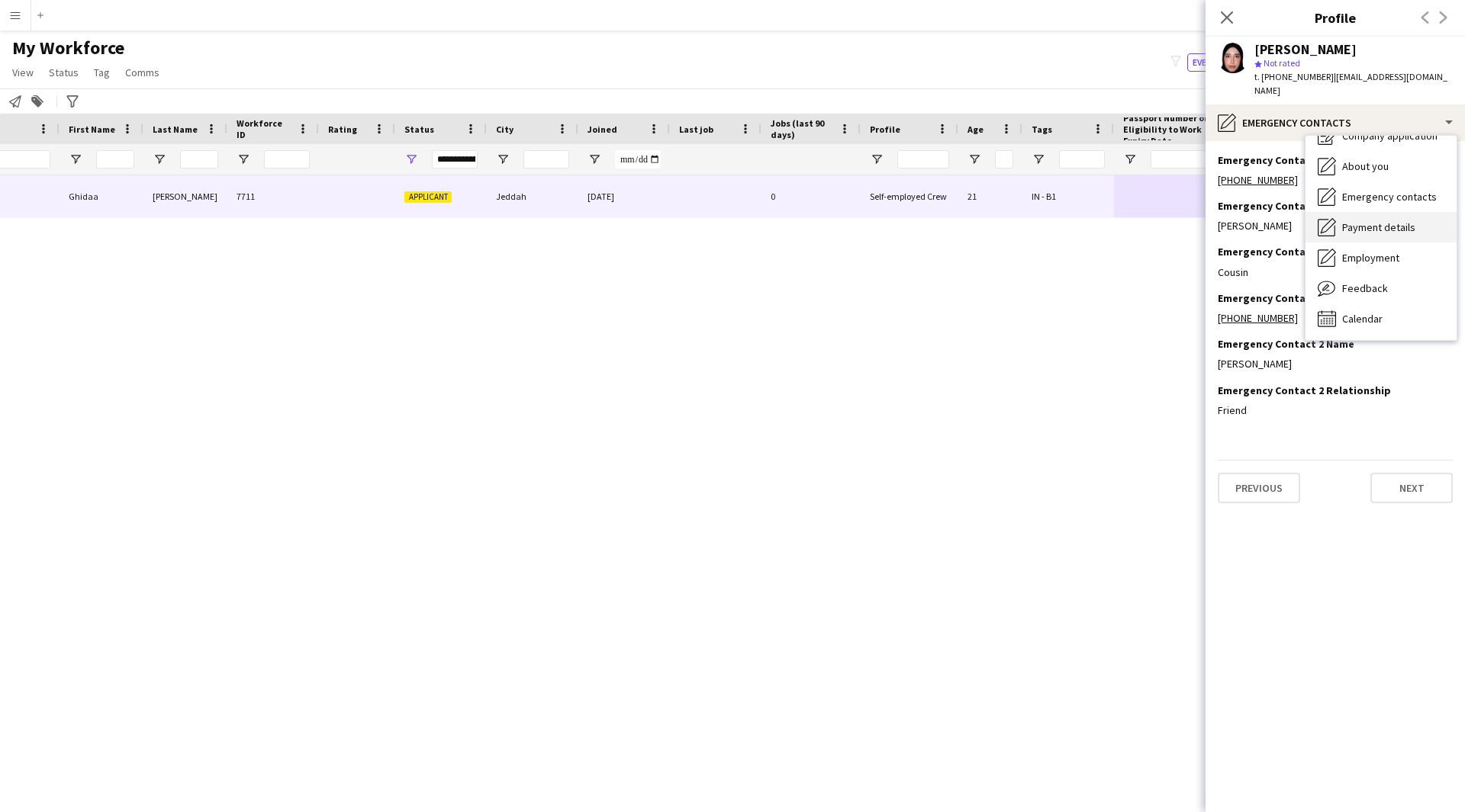
click at [1386, 221] on span "Payment details" at bounding box center [1378, 228] width 73 height 14
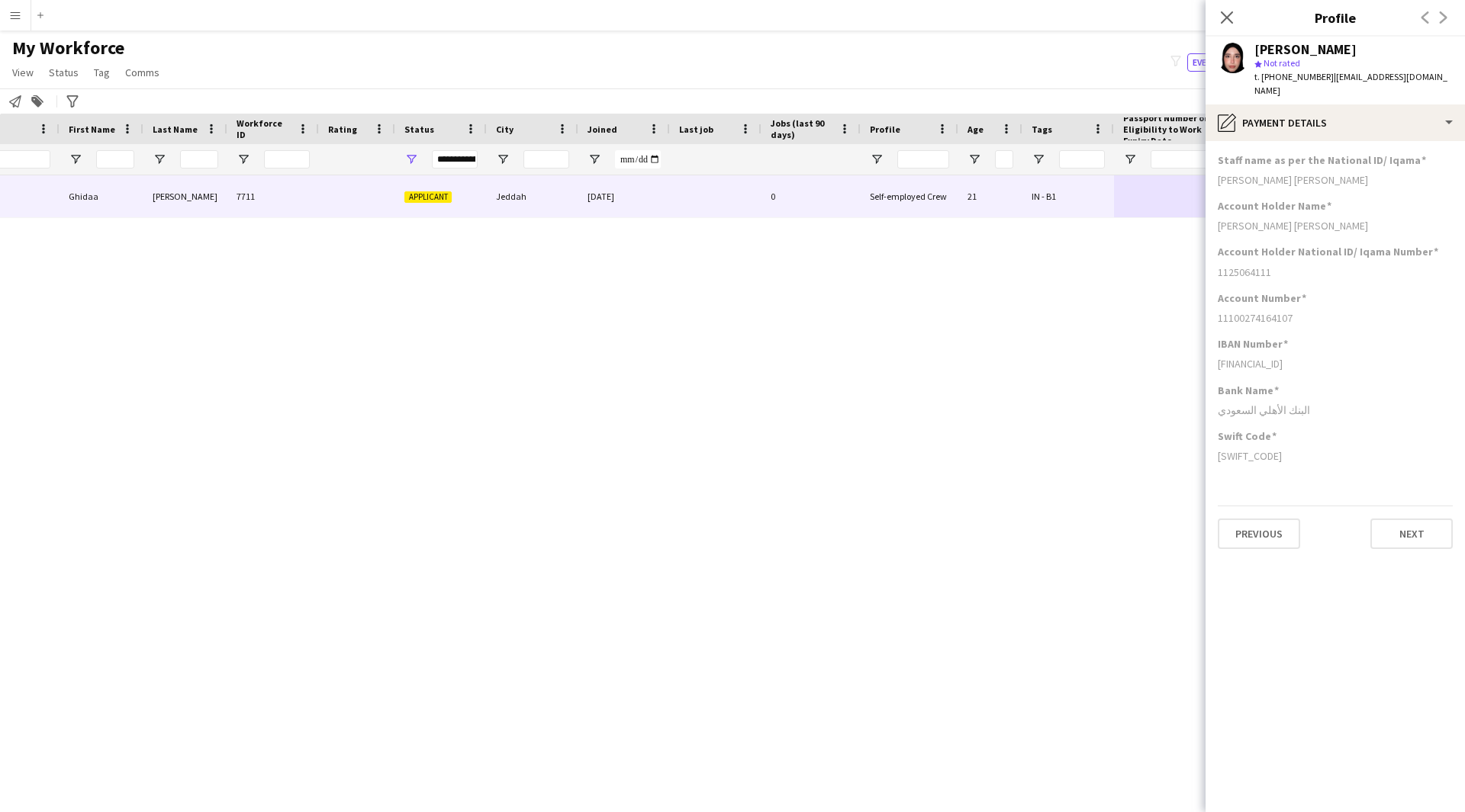
drag, startPoint x: 1304, startPoint y: 308, endPoint x: 1231, endPoint y: 311, distance: 73.1
click at [1231, 311] on div "11100274164107" at bounding box center [1335, 318] width 235 height 14
click at [1310, 322] on div "Account Number 11100274164107" at bounding box center [1335, 314] width 235 height 46
click at [1356, 109] on div "pencil4 Payment details" at bounding box center [1335, 122] width 260 height 36
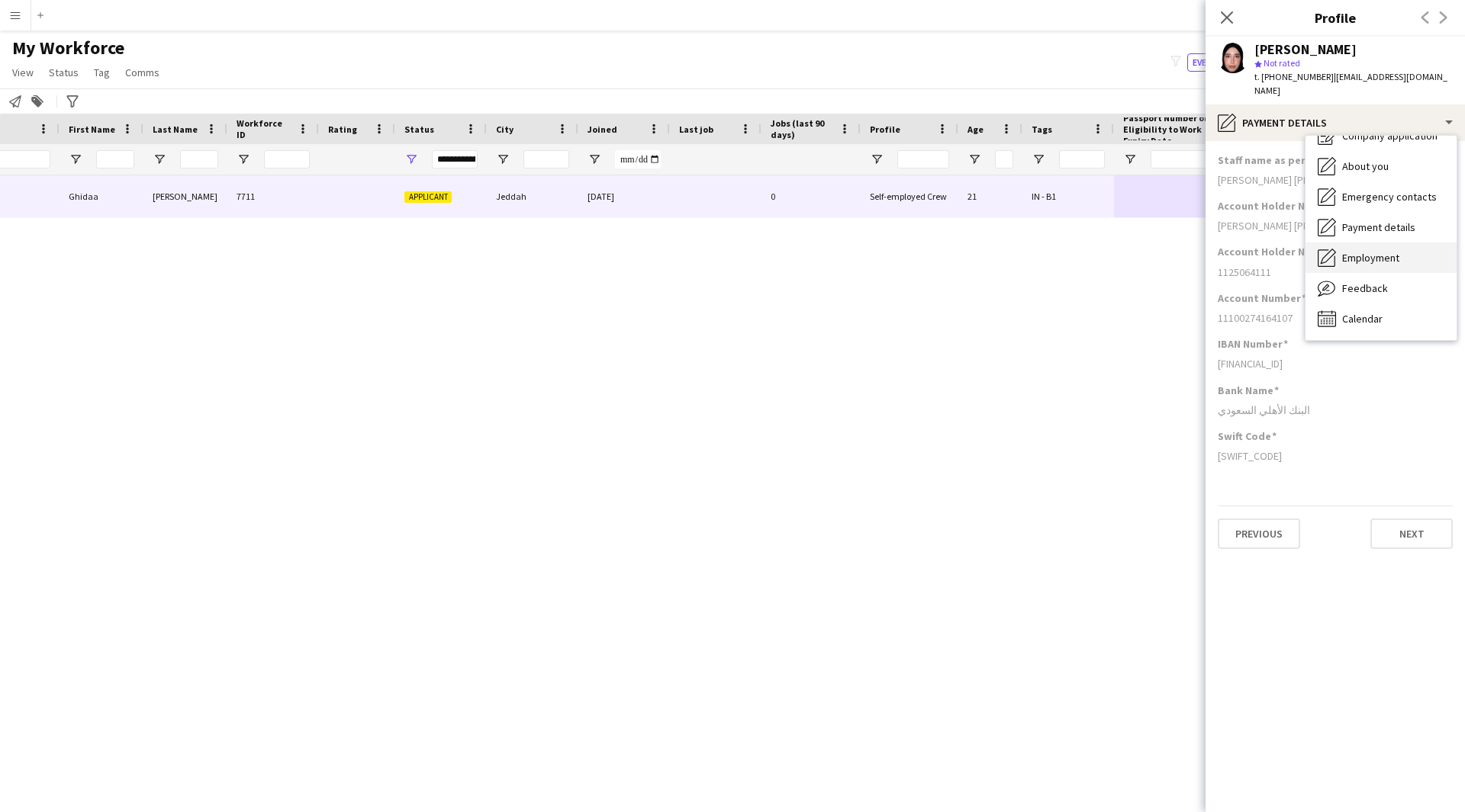
click at [1375, 243] on div "Employment Employment" at bounding box center [1380, 258] width 151 height 31
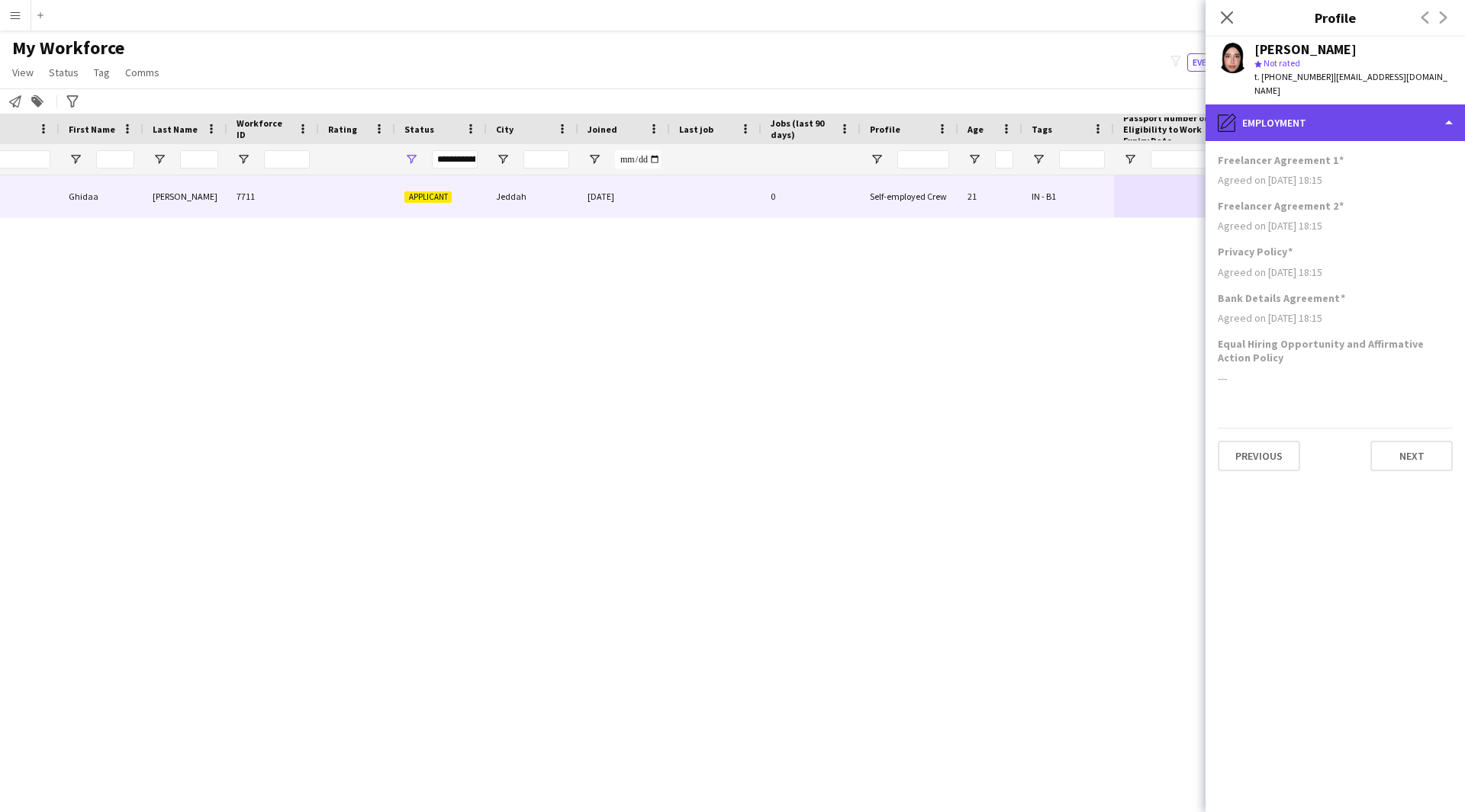
click at [1318, 113] on div "pencil4 Employment" at bounding box center [1335, 122] width 260 height 36
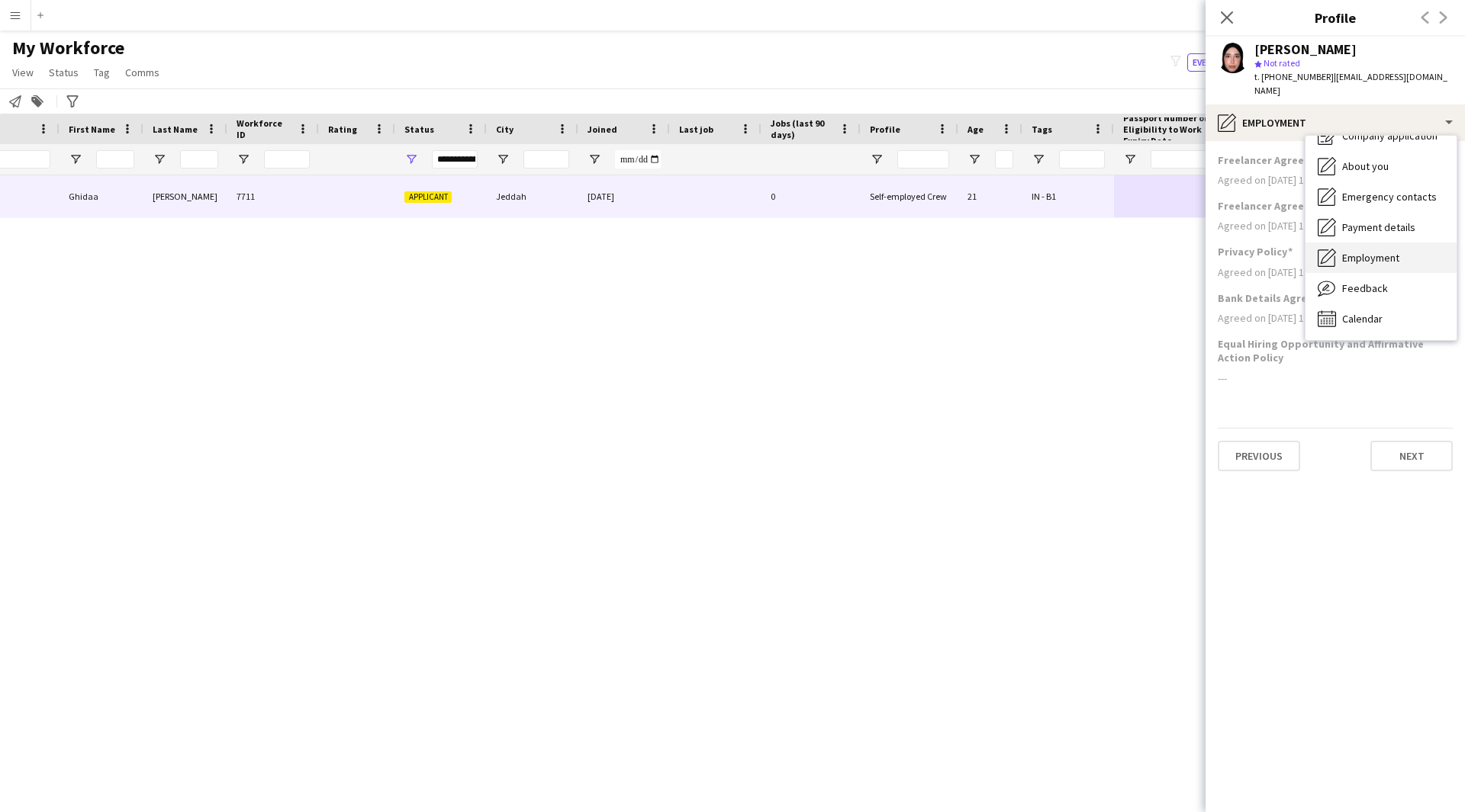
click at [1363, 256] on div "Employment Employment" at bounding box center [1380, 258] width 151 height 31
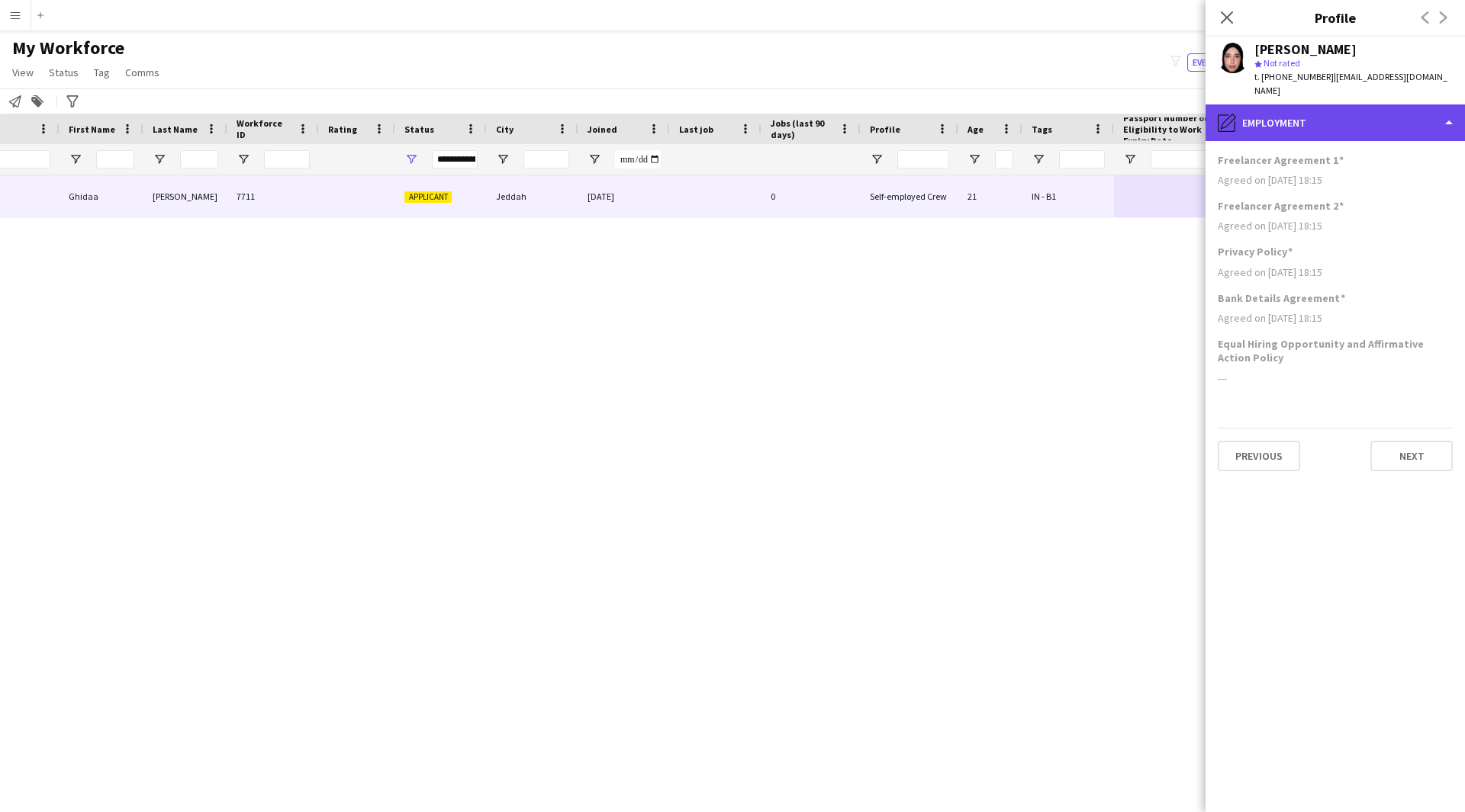
click at [1343, 122] on div "pencil4 Employment" at bounding box center [1335, 122] width 260 height 36
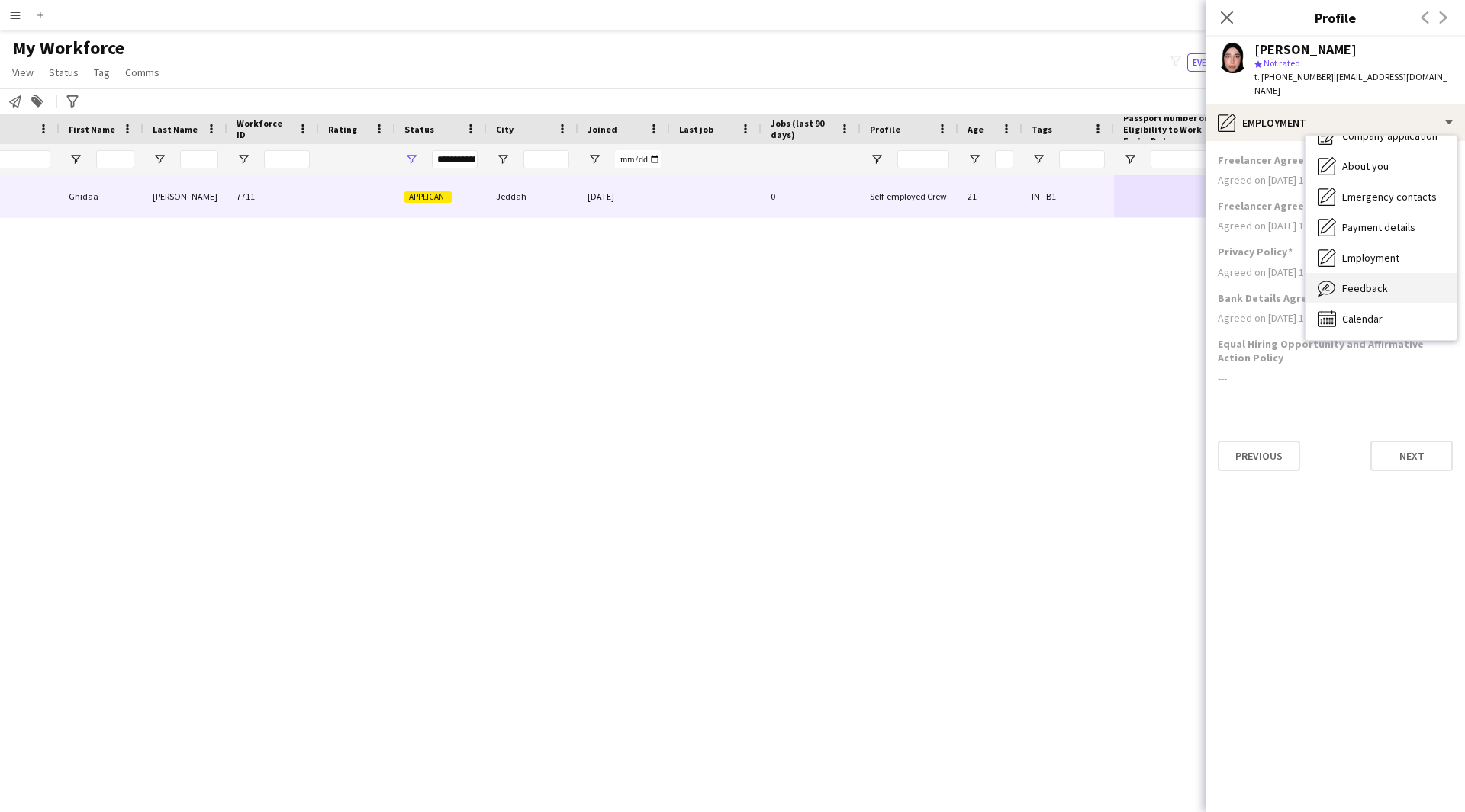
click at [1393, 282] on div "Feedback Feedback" at bounding box center [1380, 288] width 151 height 31
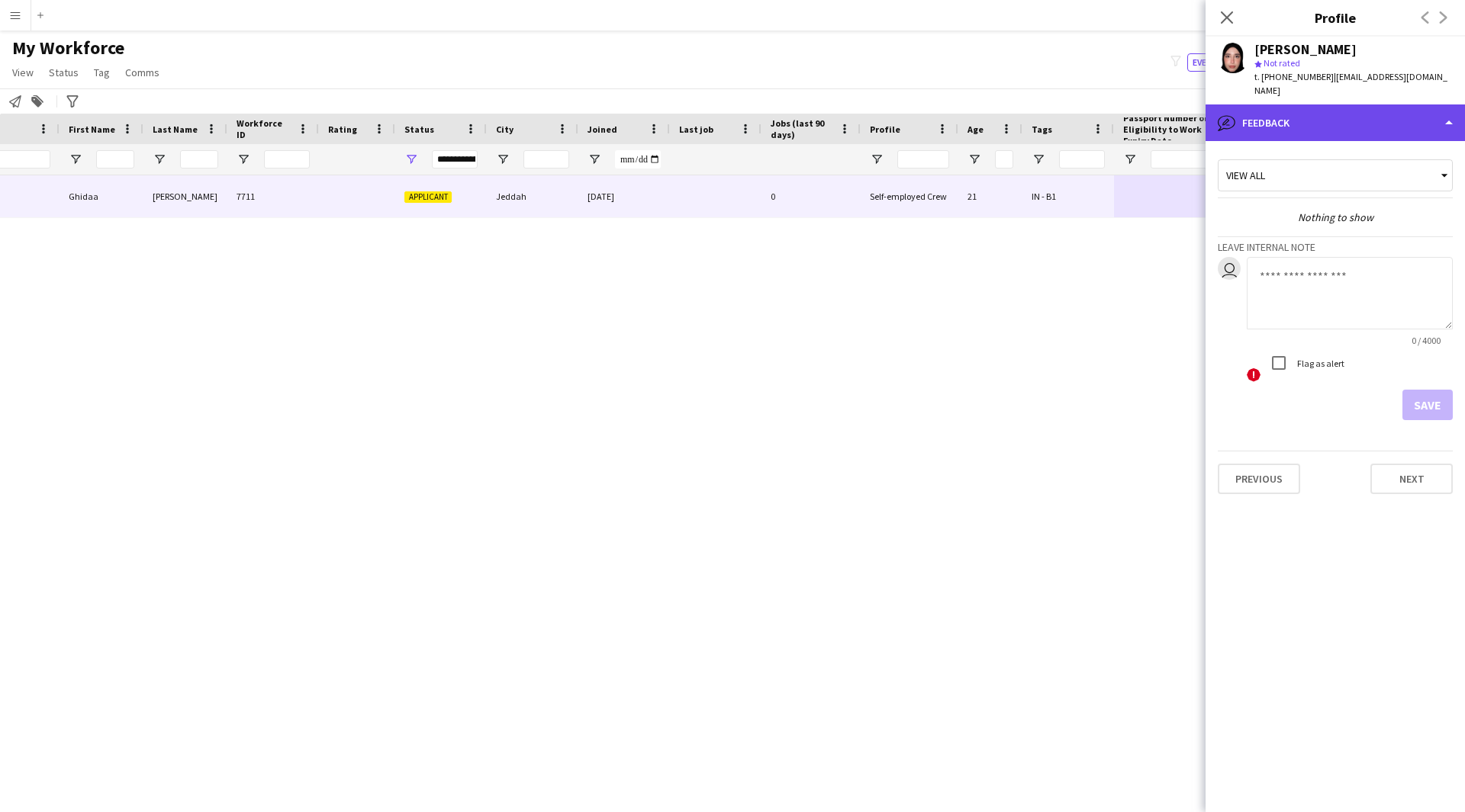
click at [1355, 113] on div "bubble-pencil Feedback" at bounding box center [1335, 122] width 260 height 36
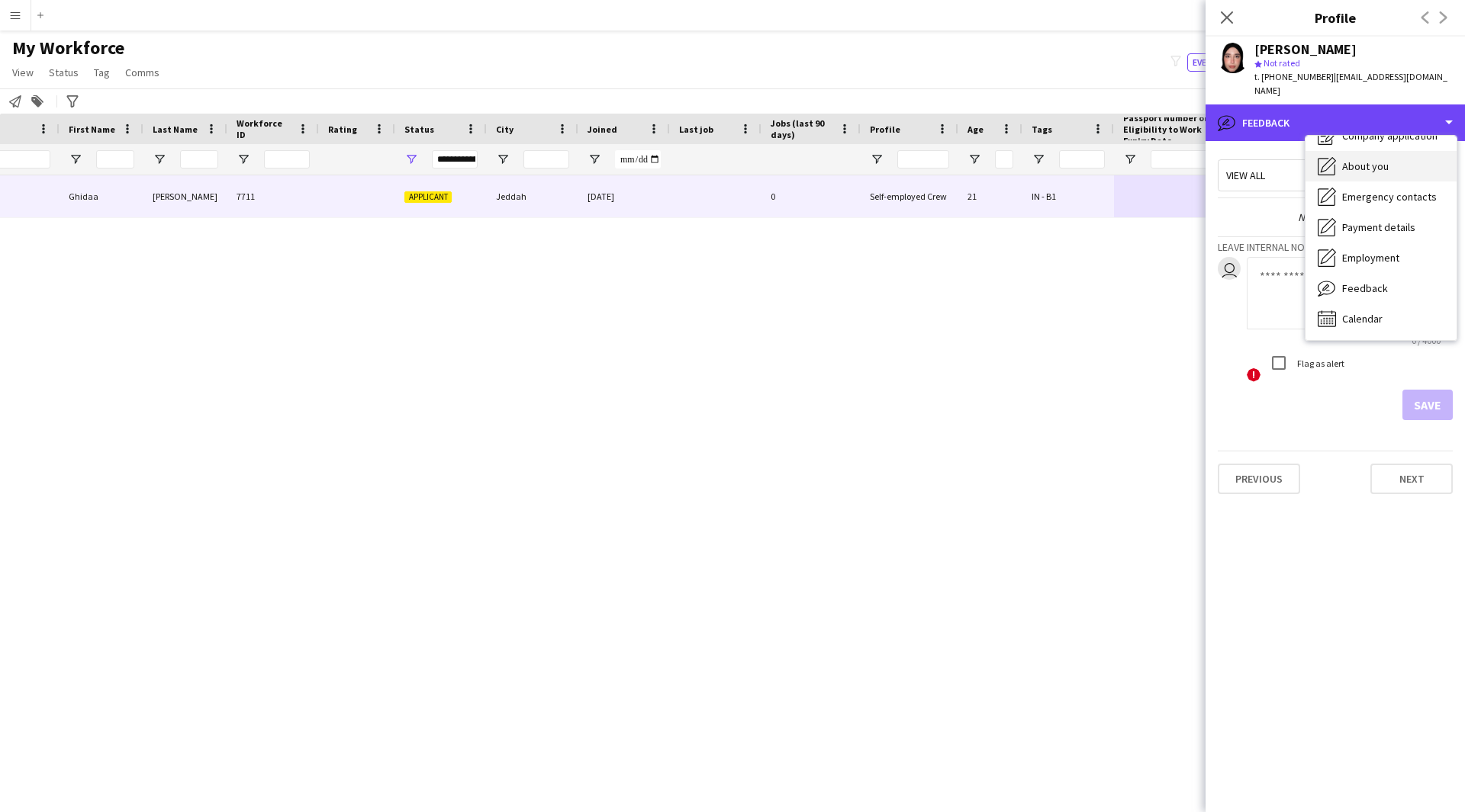
scroll to position [0, 0]
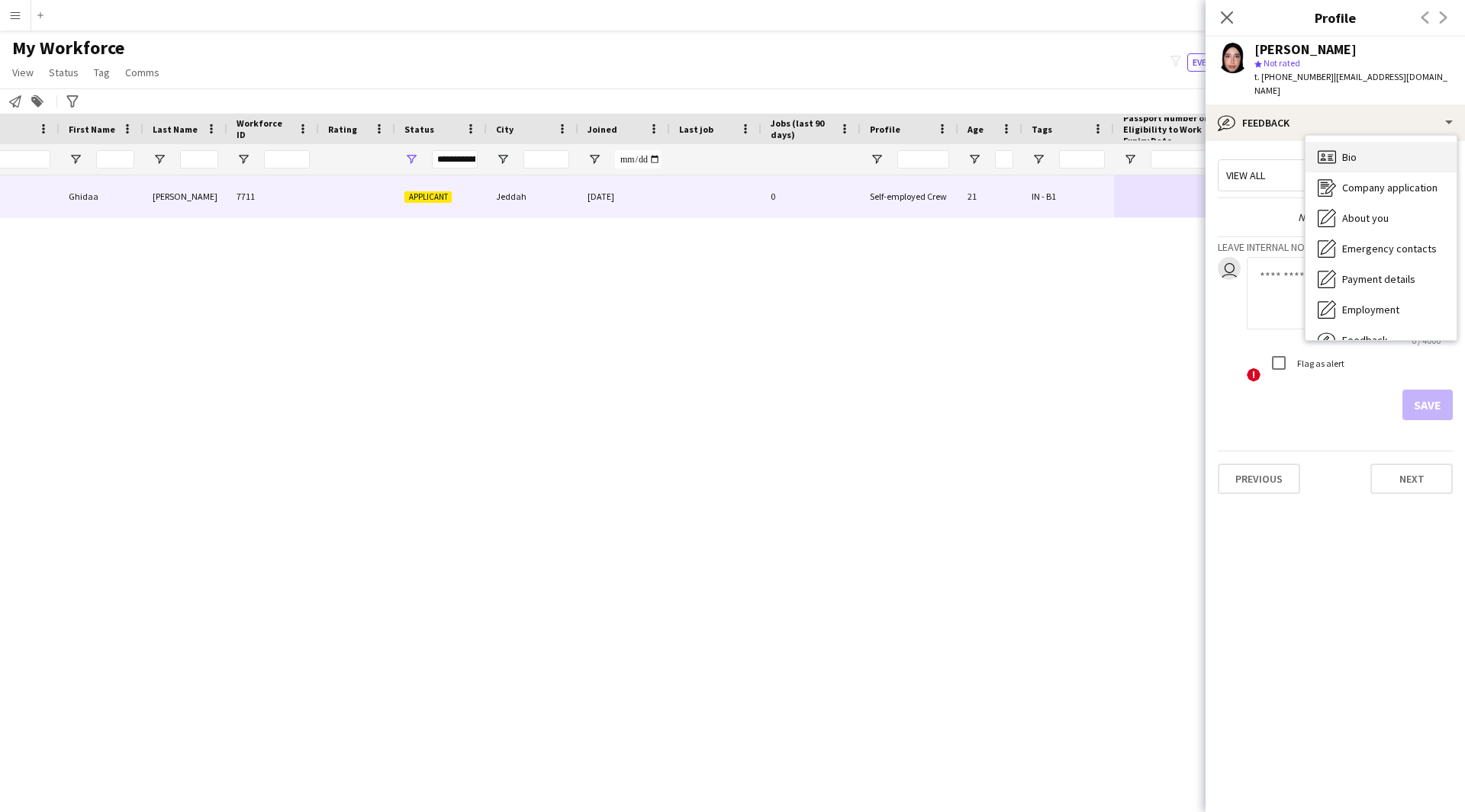
click at [1355, 150] on span "Bio" at bounding box center [1349, 157] width 14 height 14
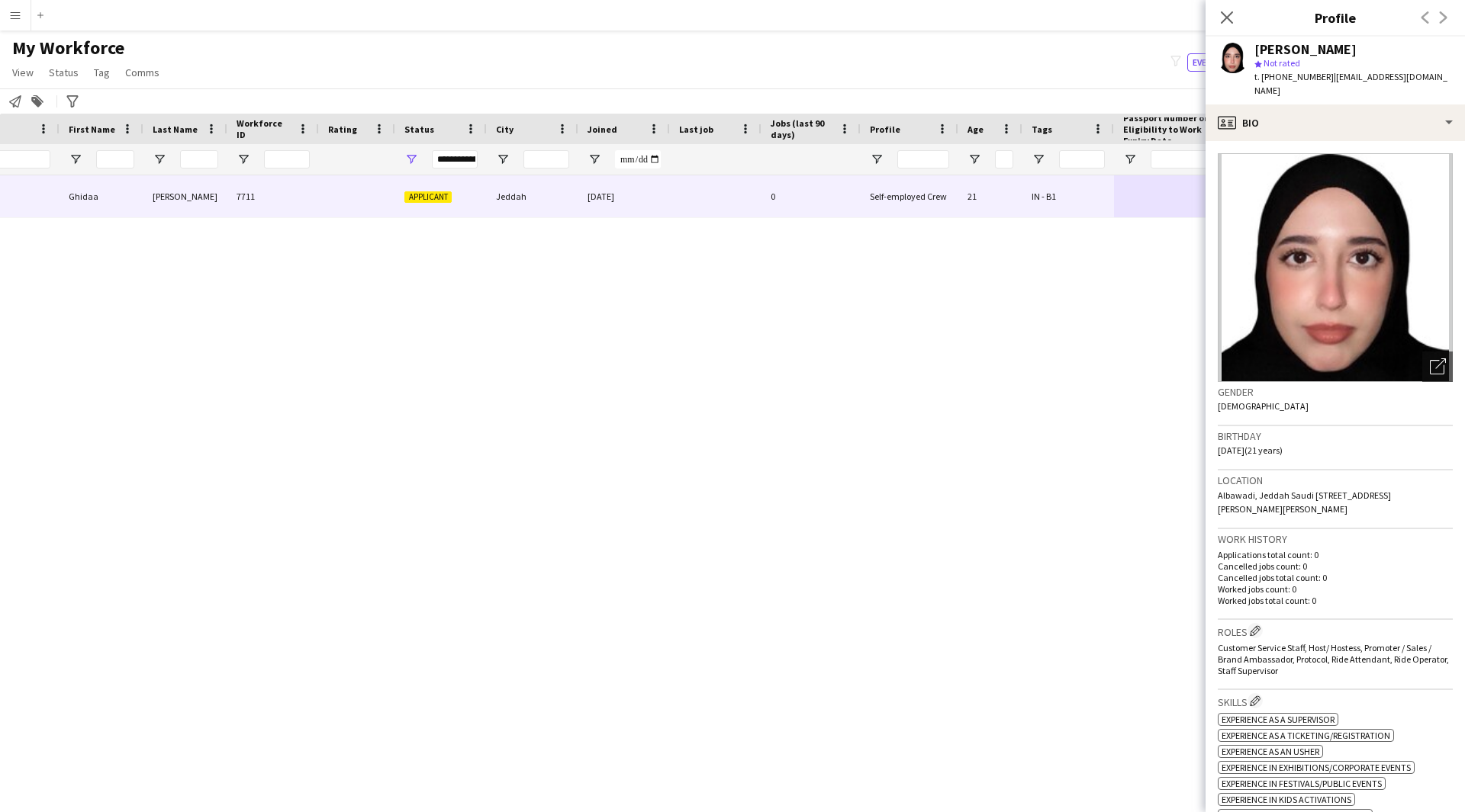
click at [834, 640] on div "[PERSON_NAME] [PERSON_NAME] 7711 Applicant Jeddah [DATE] 0 Self-employed Crew 2…" at bounding box center [709, 475] width 1419 height 598
click at [1225, 14] on icon at bounding box center [1227, 18] width 12 height 12
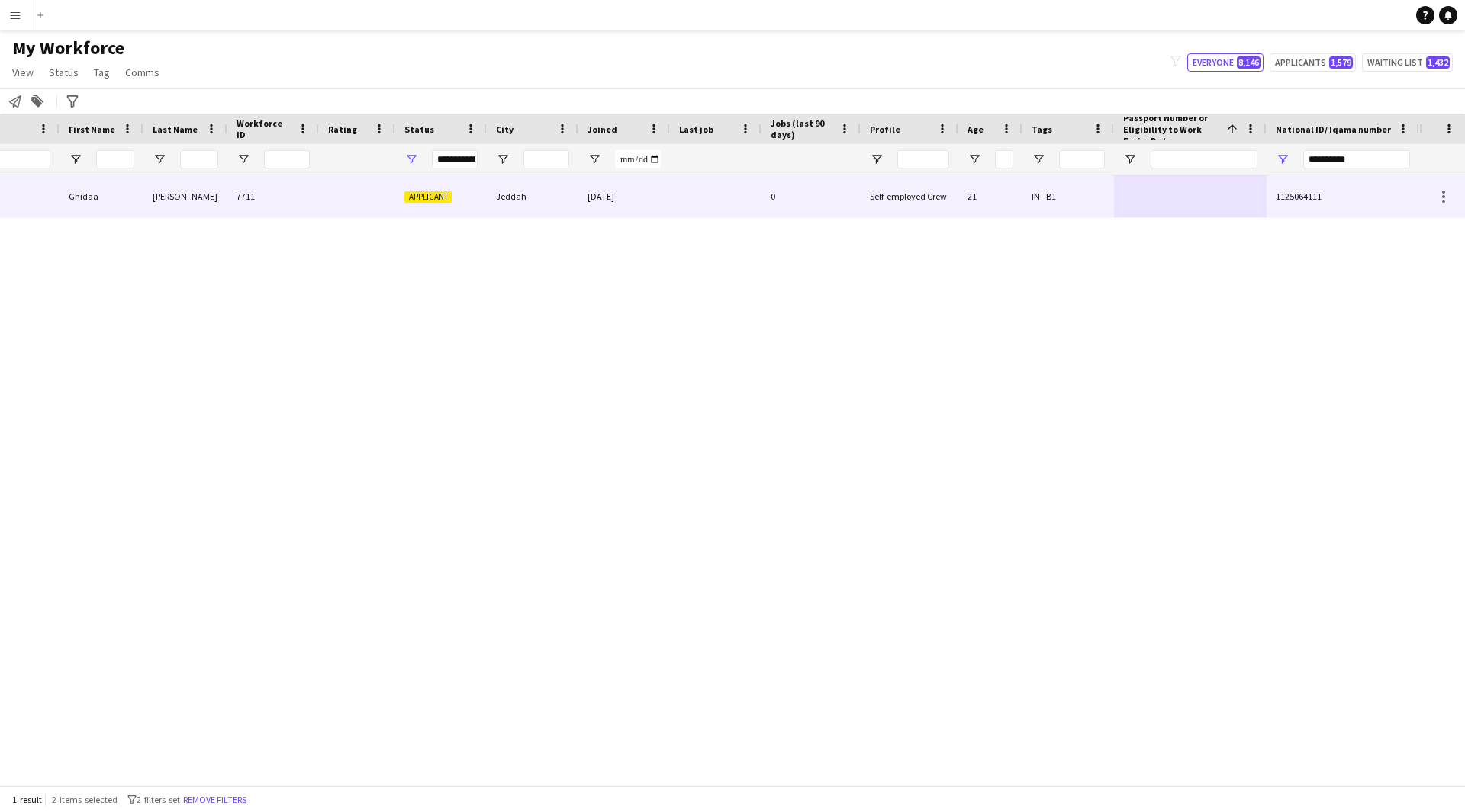
click at [1105, 206] on div "IN - B1" at bounding box center [1069, 197] width 92 height 42
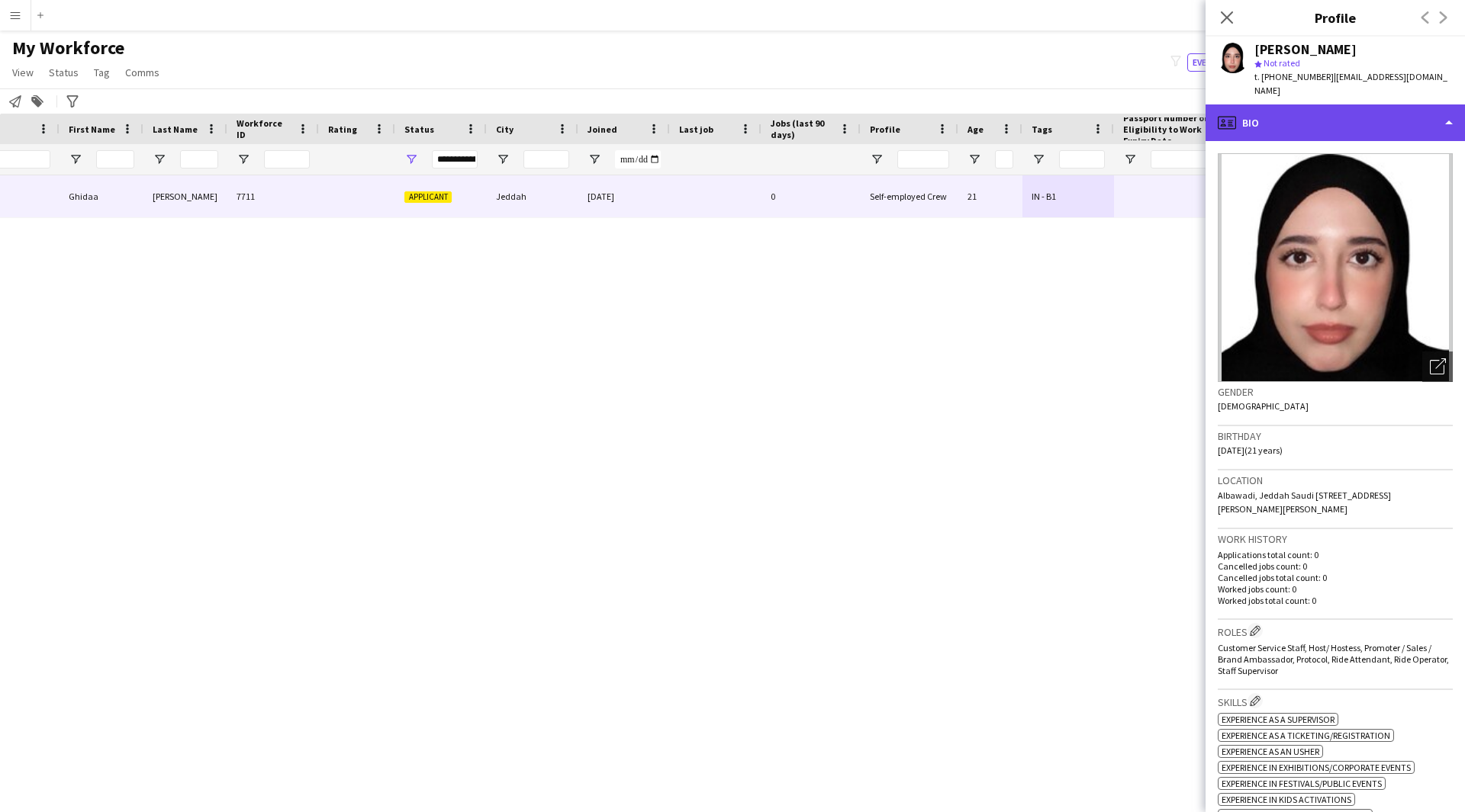
click at [1231, 114] on icon "profile" at bounding box center [1227, 123] width 19 height 19
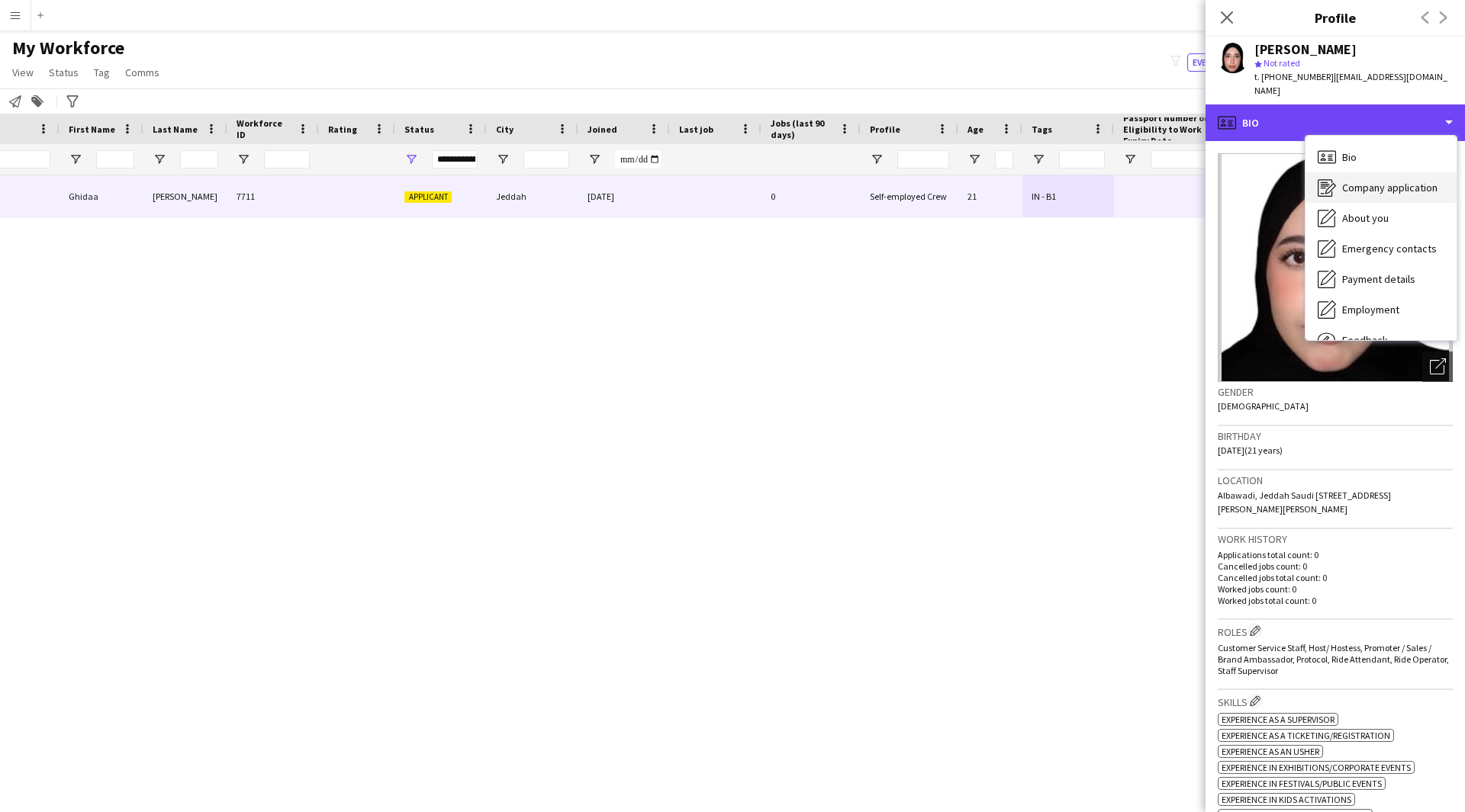
scroll to position [52, 0]
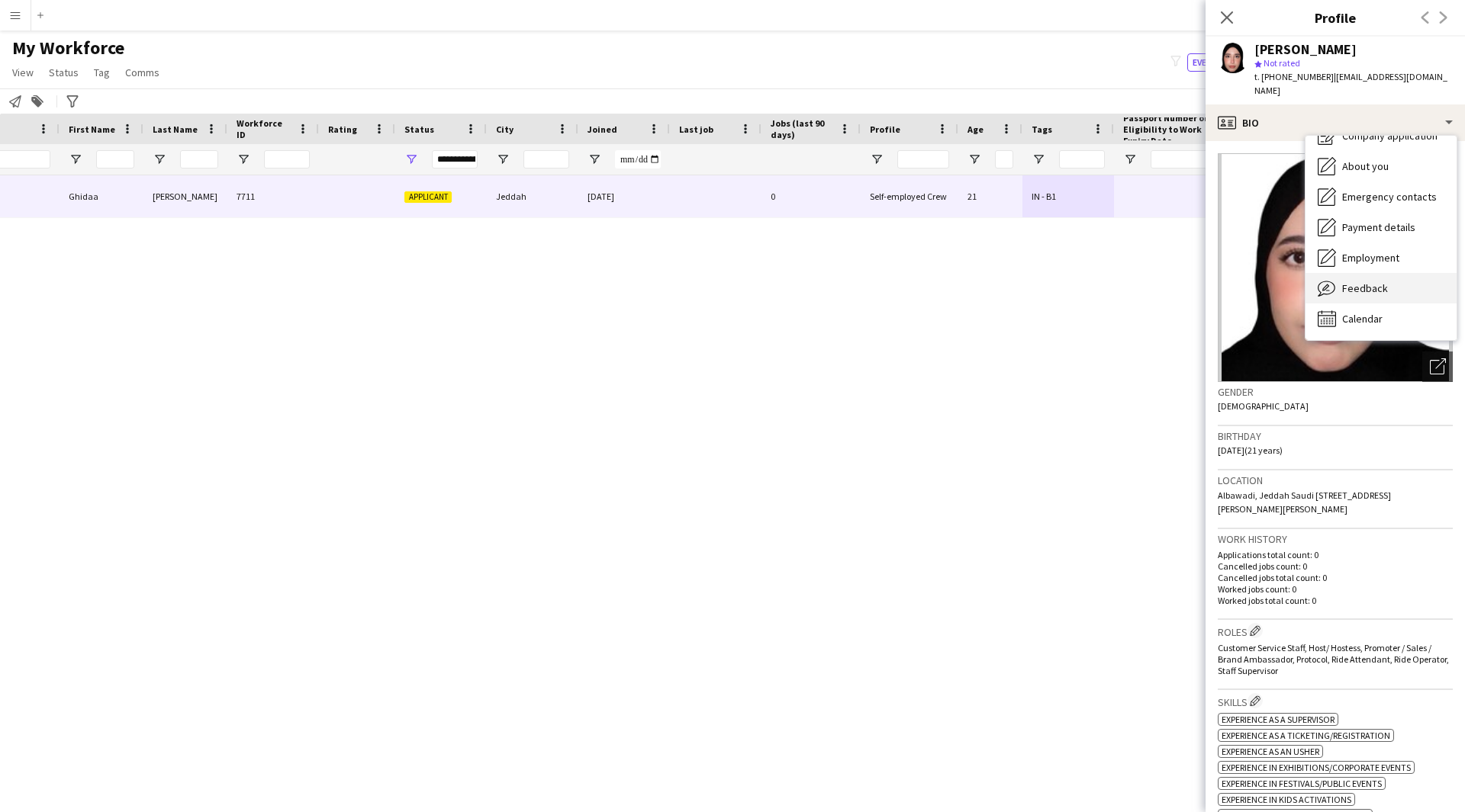
click at [1391, 273] on div "Feedback Feedback" at bounding box center [1380, 288] width 151 height 31
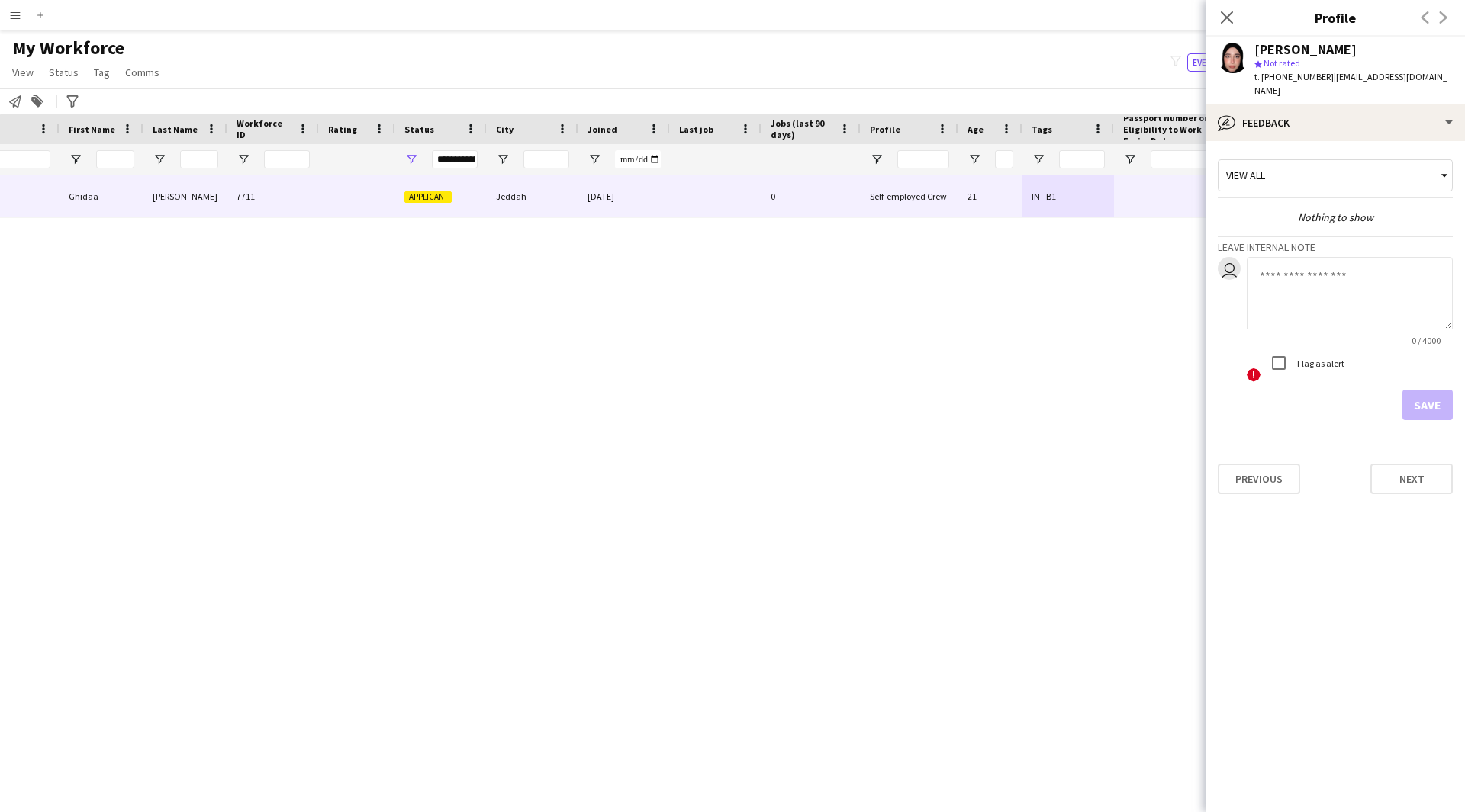
click at [1399, 141] on app-crew-profile-feedback-tab "View all Nothing to show Leave internal note user 0 / 4000 ! Flag as alert Save…" at bounding box center [1335, 477] width 260 height 671
click at [1393, 113] on div "bubble-pencil Feedback" at bounding box center [1335, 122] width 260 height 36
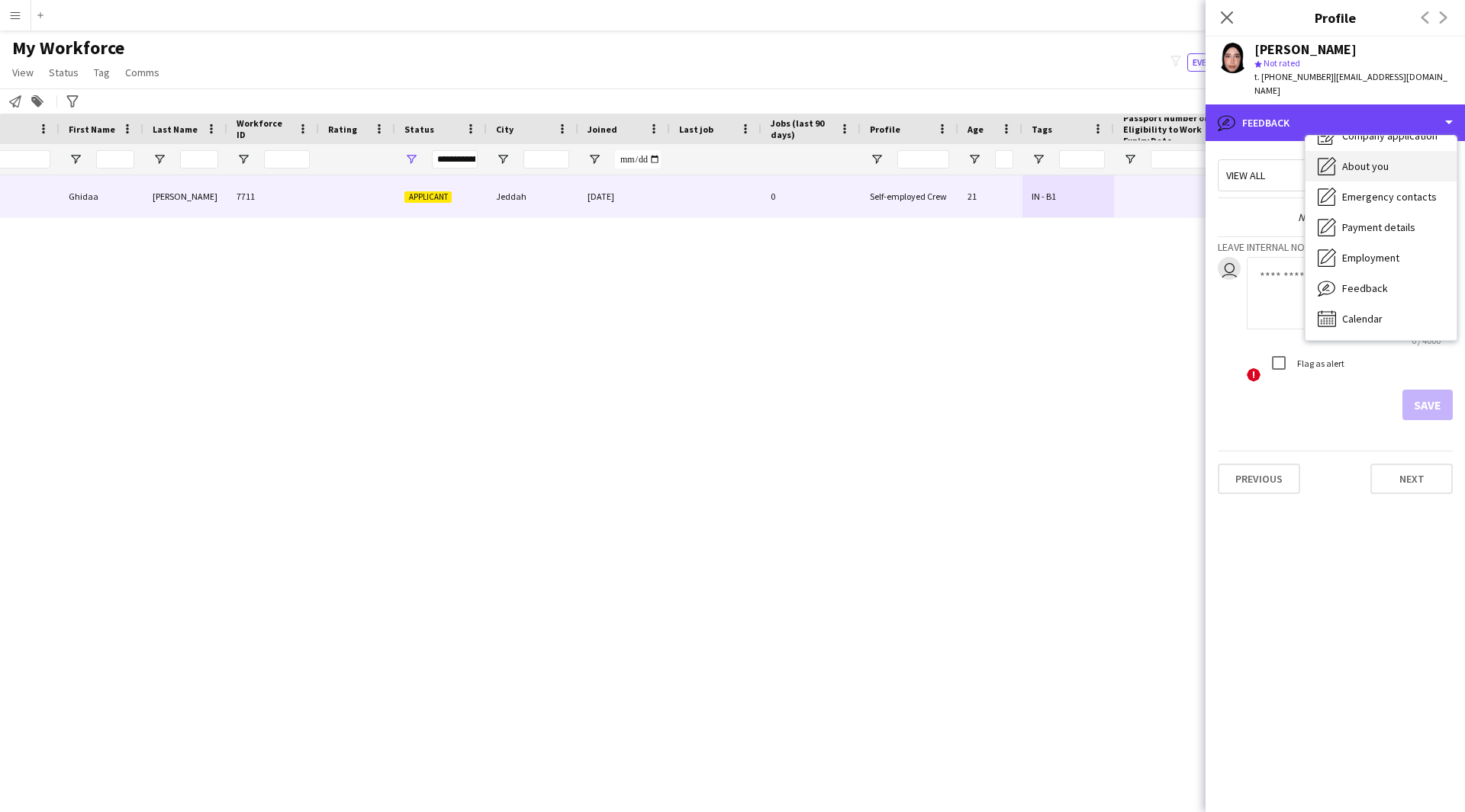
scroll to position [0, 0]
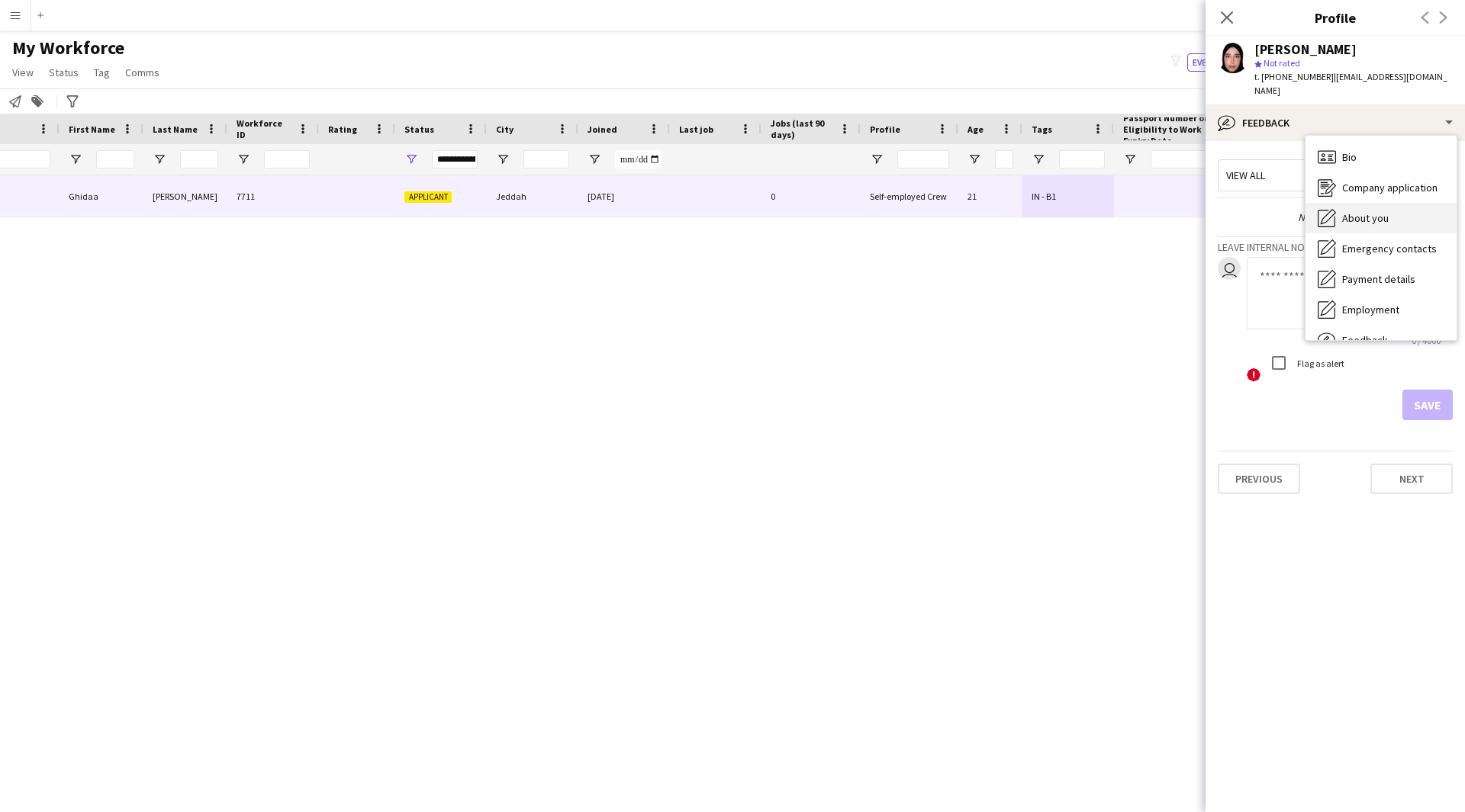
click at [1329, 148] on icon "Bio" at bounding box center [1326, 157] width 19 height 19
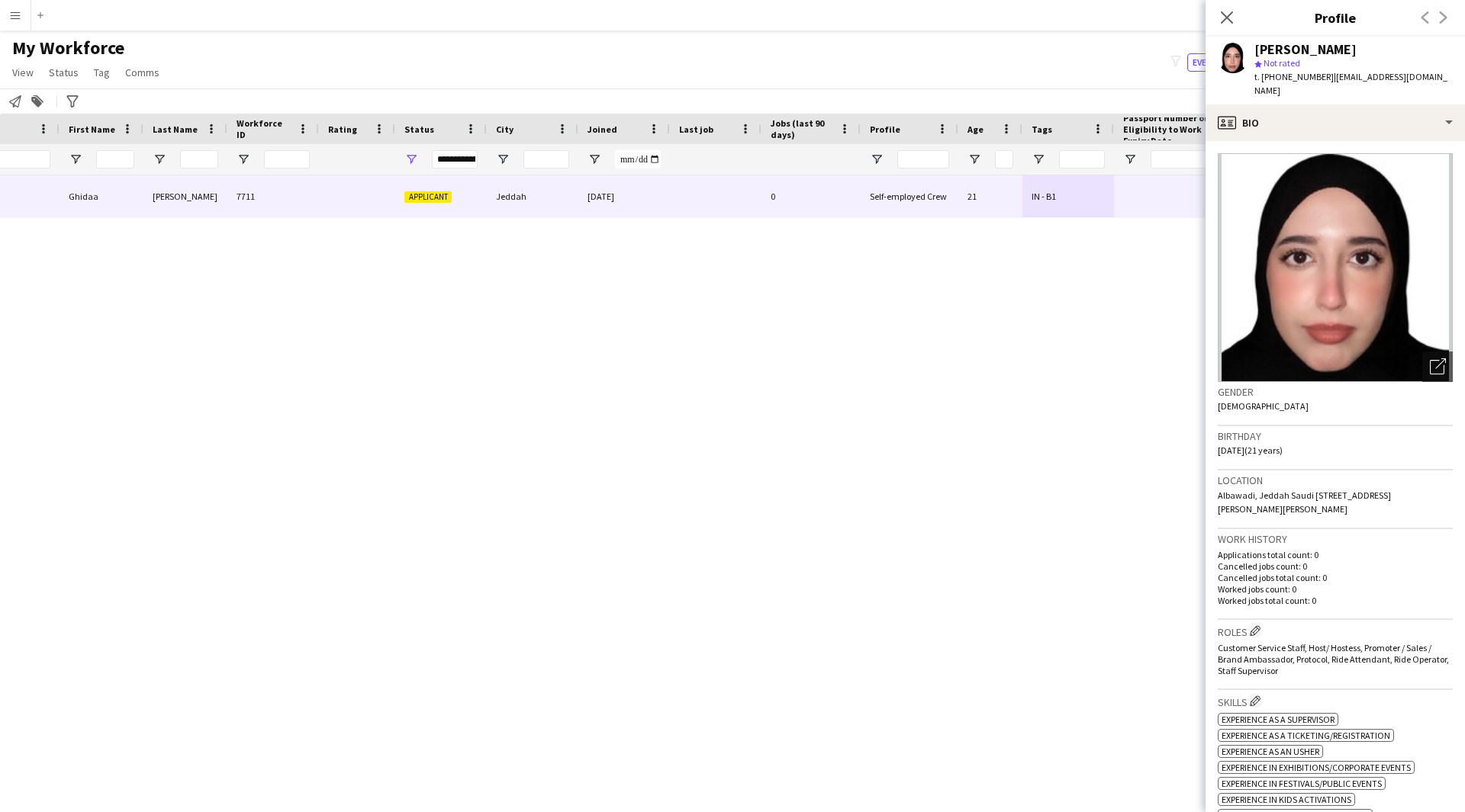
click at [1219, 19] on app-icon "Close pop-in" at bounding box center [1227, 18] width 19 height 19
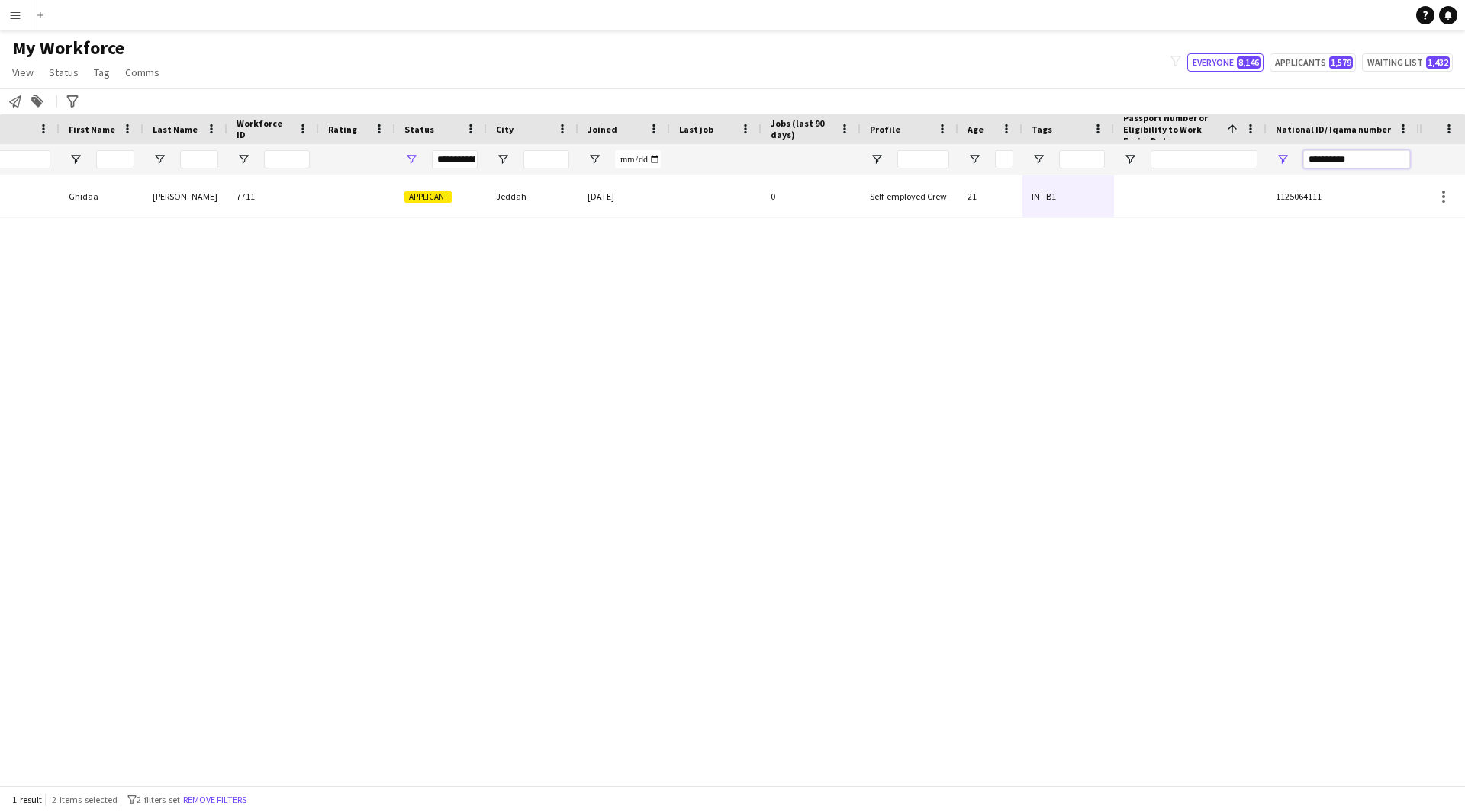
drag, startPoint x: 1358, startPoint y: 165, endPoint x: 1264, endPoint y: 173, distance: 94.3
click at [1264, 173] on div "**********" at bounding box center [617, 159] width 1604 height 31
paste input "National ID/ Iqama number Filter Input"
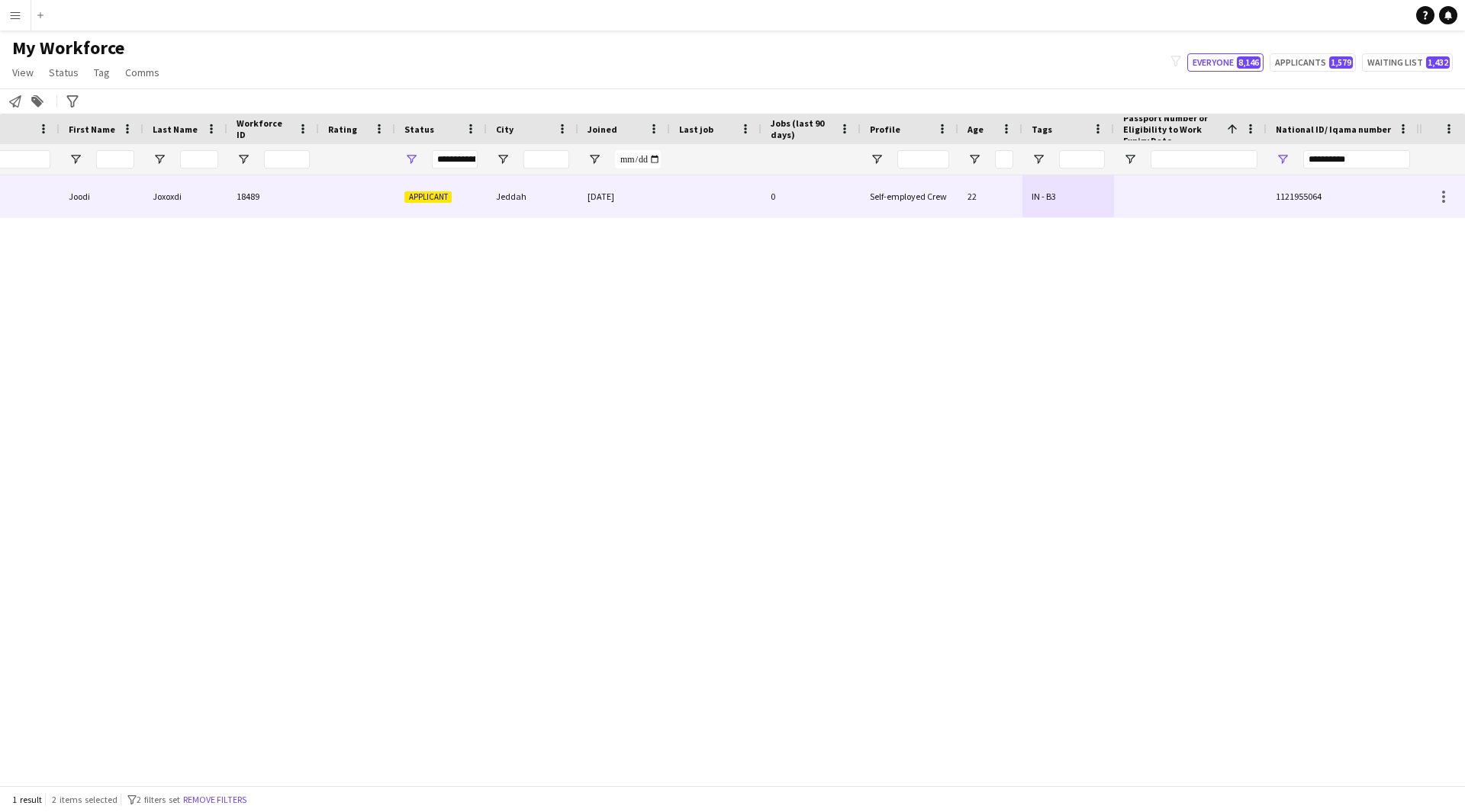
click at [1223, 202] on div at bounding box center [1189, 197] width 153 height 42
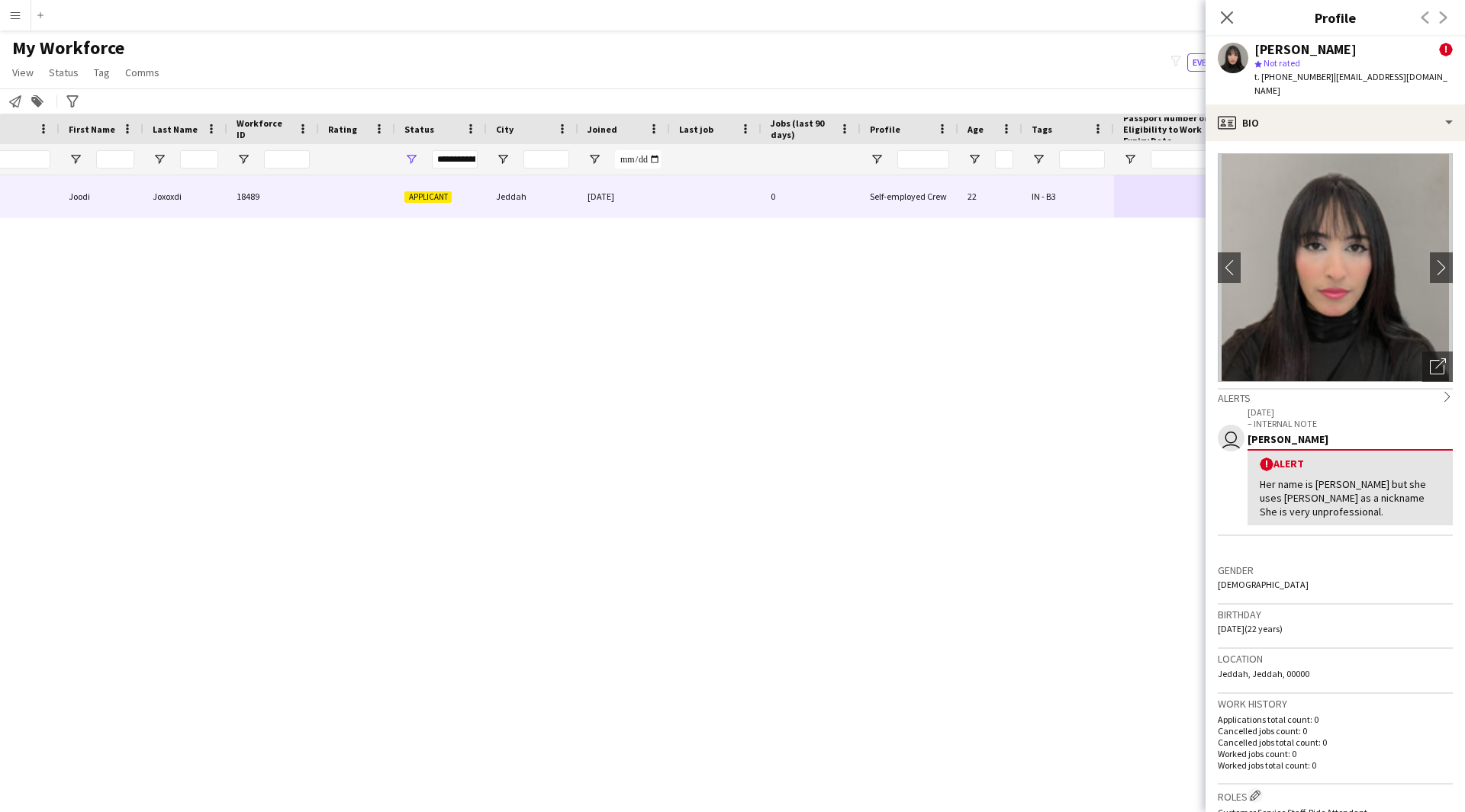
drag, startPoint x: 1339, startPoint y: 53, endPoint x: 1255, endPoint y: 55, distance: 84.0
click at [1255, 55] on div "Joodi Joxoxdi !" at bounding box center [1353, 49] width 199 height 14
click at [1426, 361] on div "Open photos pop-in" at bounding box center [1437, 366] width 31 height 31
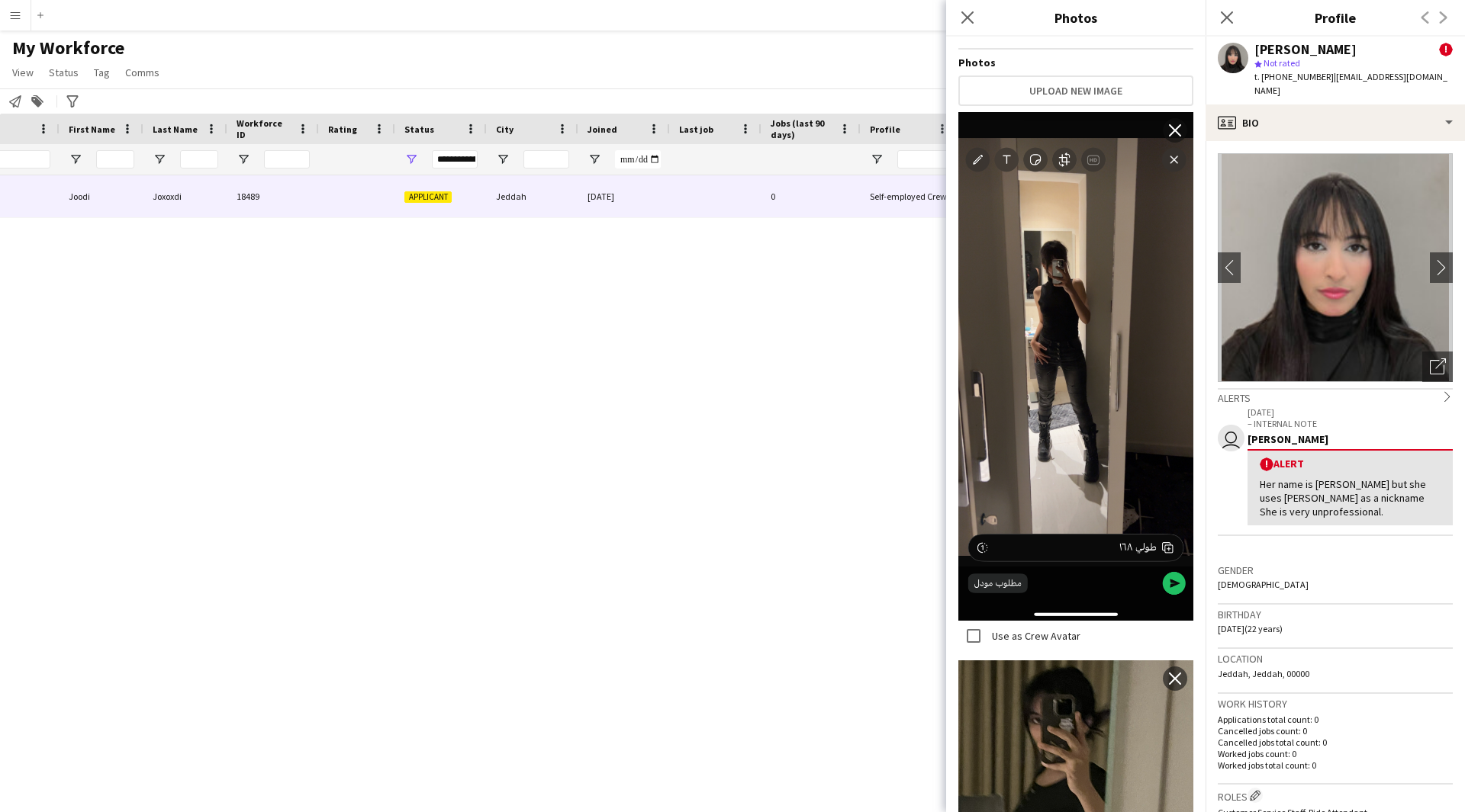
scroll to position [253, 0]
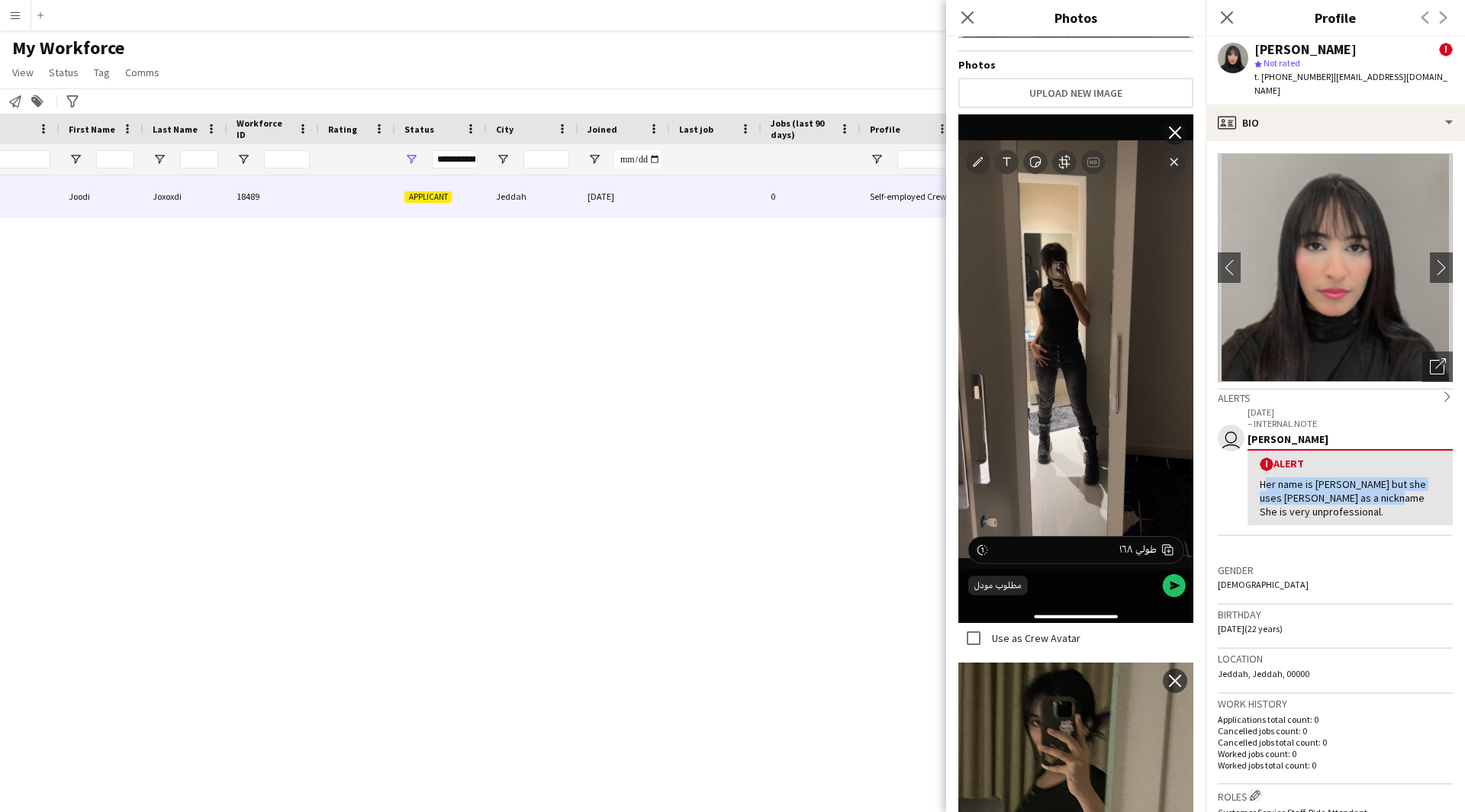
drag, startPoint x: 1256, startPoint y: 471, endPoint x: 1376, endPoint y: 490, distance: 121.5
click at [1376, 490] on div "! Alert Her name is [PERSON_NAME] but she uses [PERSON_NAME] as a nickname She …" at bounding box center [1349, 487] width 205 height 76
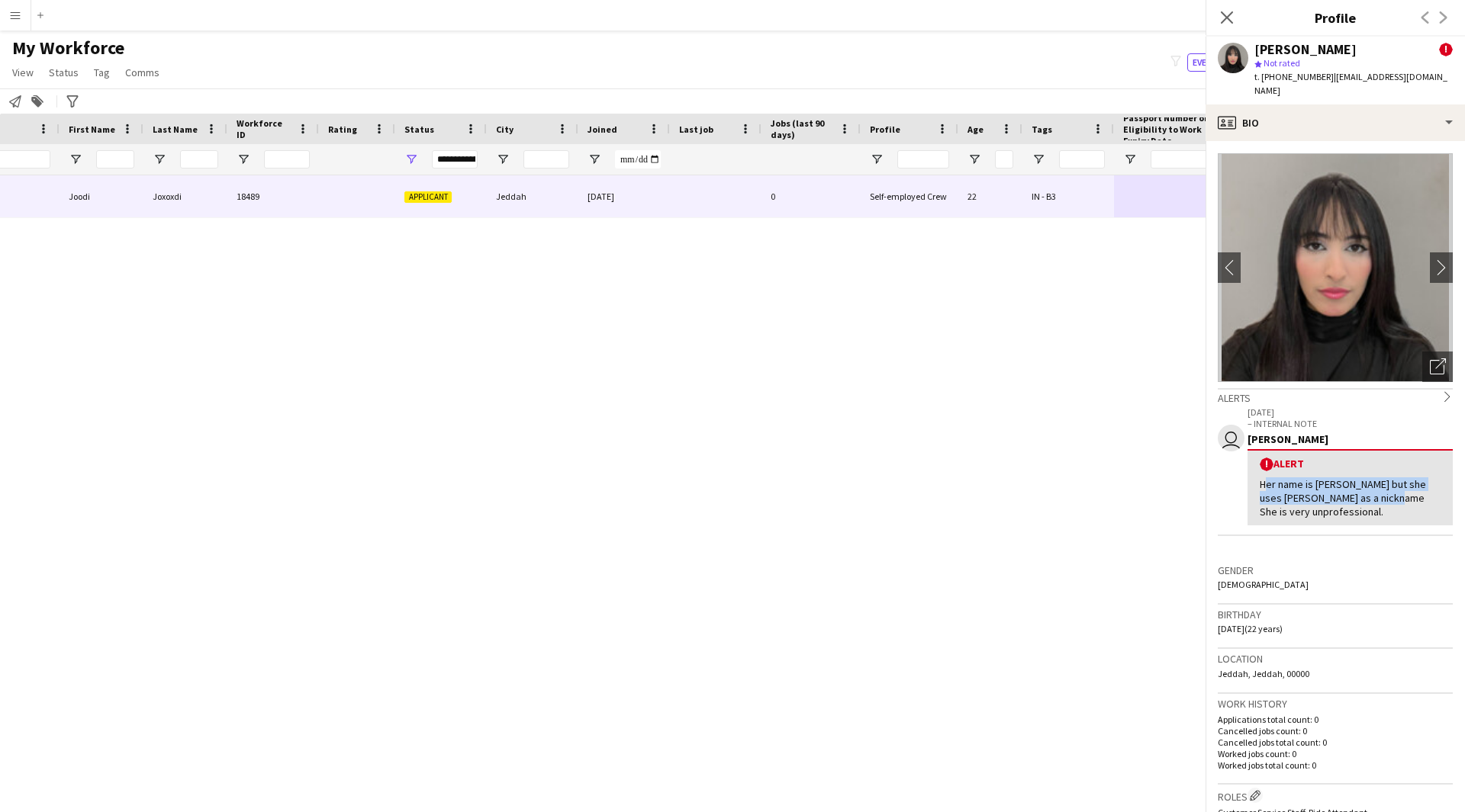
click at [1376, 490] on div "Her name is [PERSON_NAME] but she uses [PERSON_NAME] as a nickname She is very …" at bounding box center [1349, 499] width 181 height 42
click at [1422, 351] on div "Open photos pop-in" at bounding box center [1437, 366] width 31 height 31
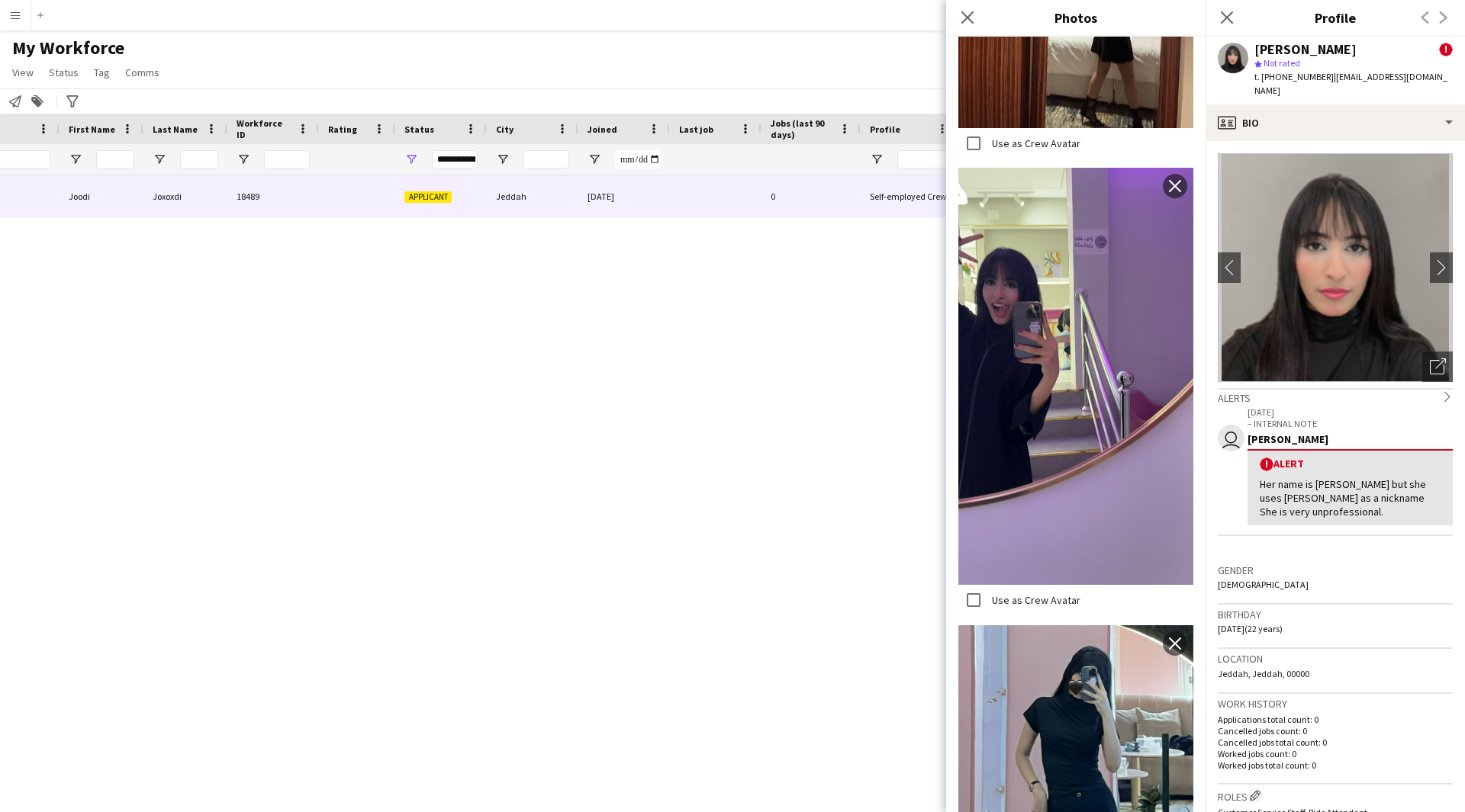
scroll to position [2968, 0]
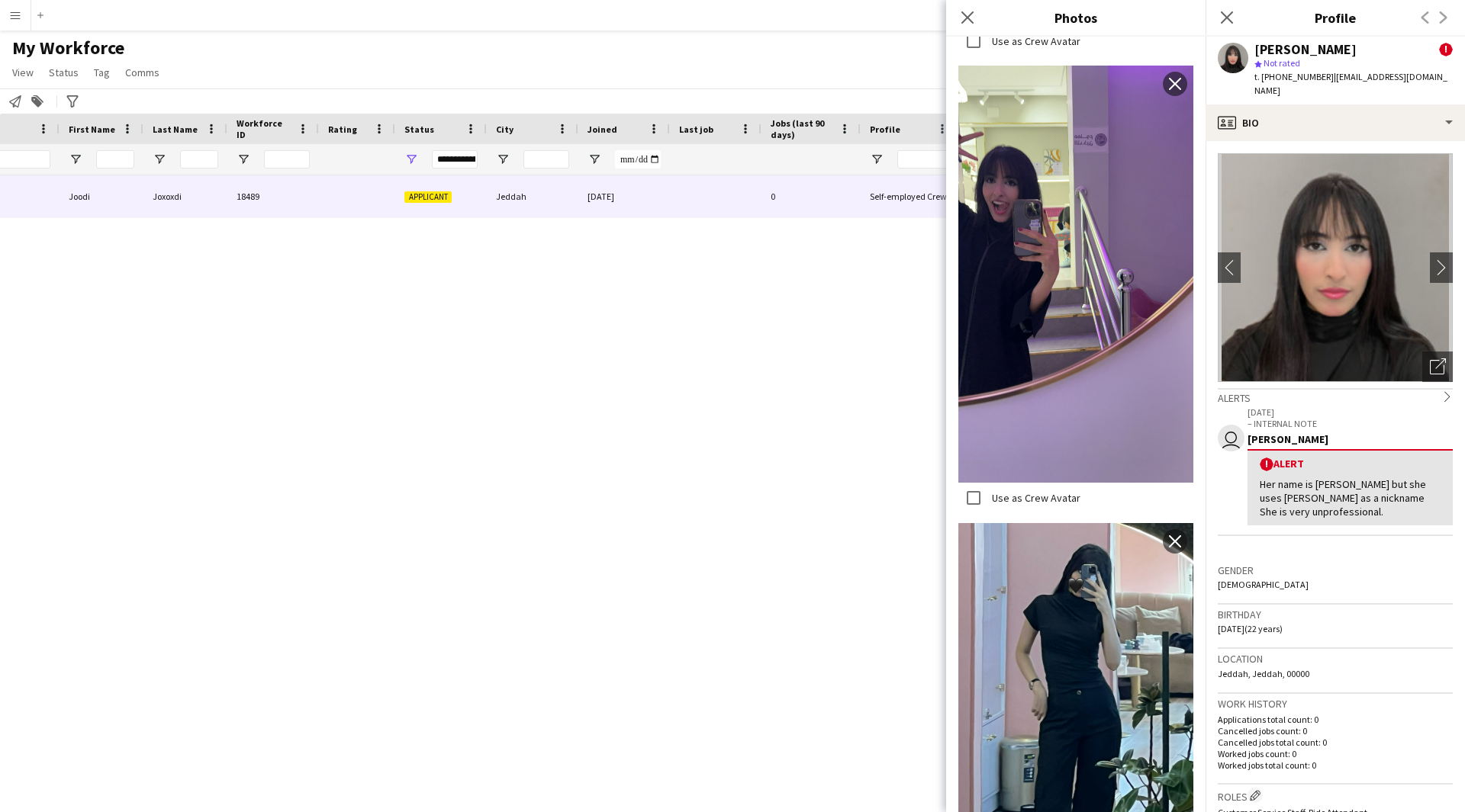
click at [1237, 668] on span "Jeddah, Jeddah, 00000" at bounding box center [1264, 673] width 92 height 11
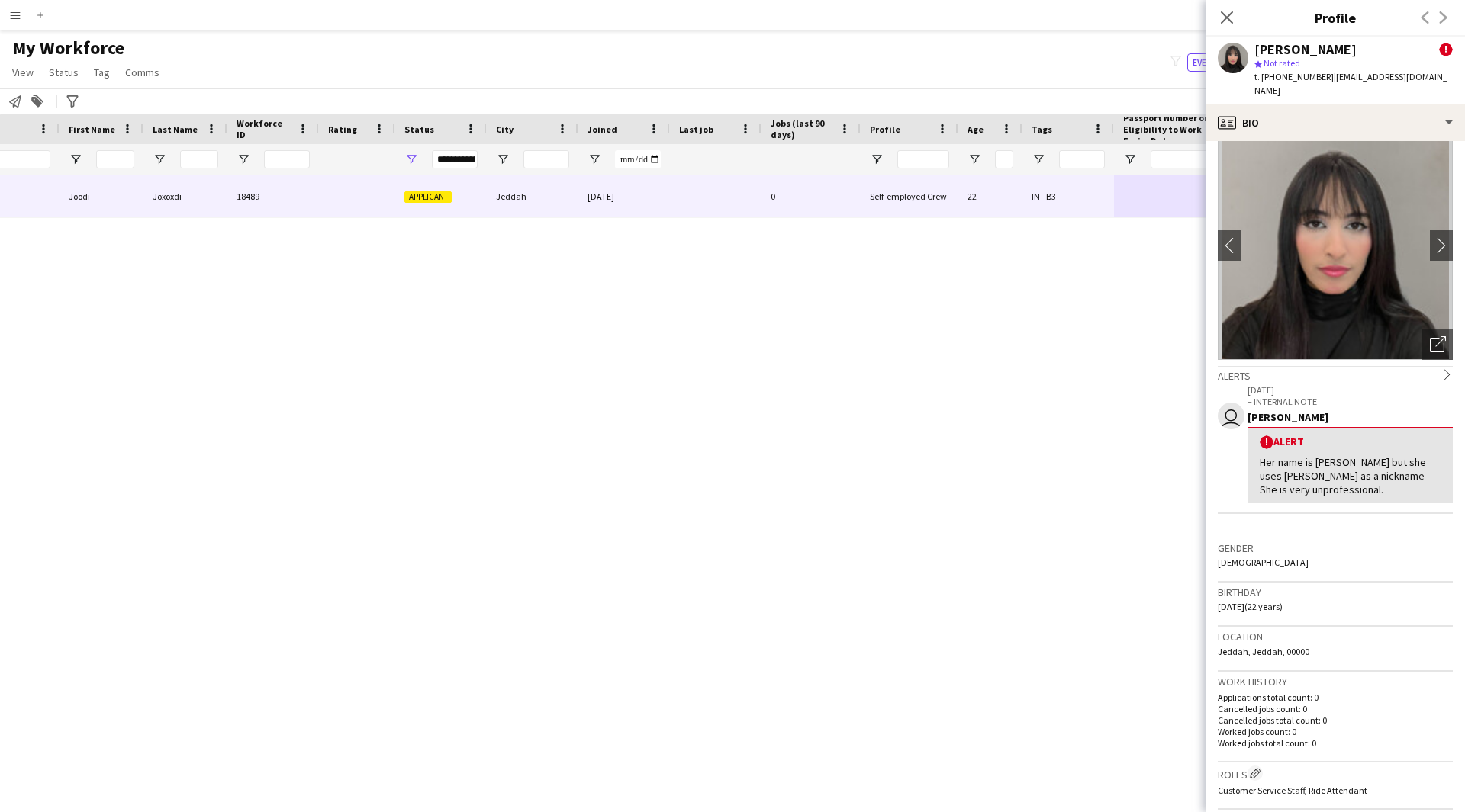
scroll to position [0, 0]
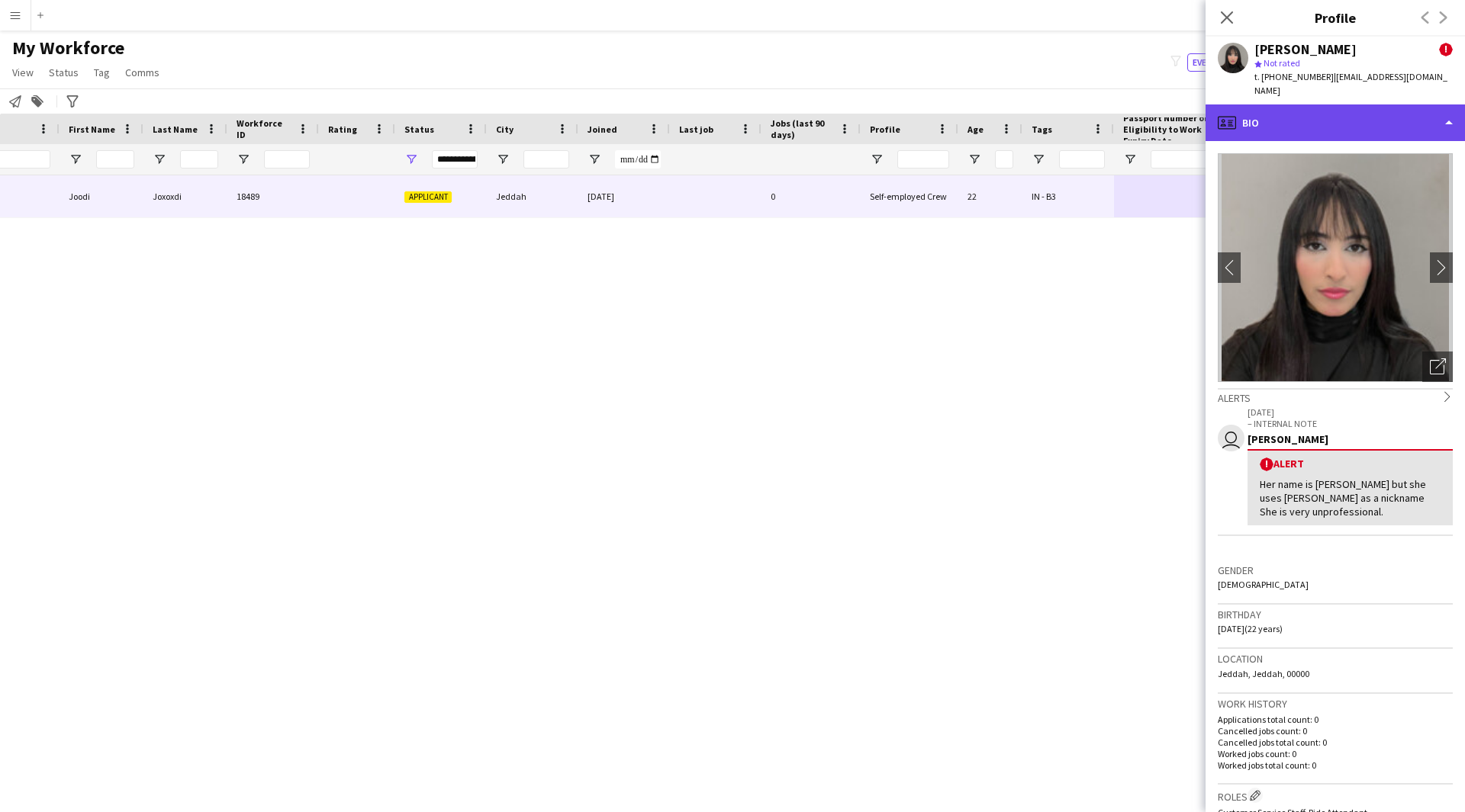
click at [1283, 109] on div "profile Bio" at bounding box center [1335, 122] width 260 height 36
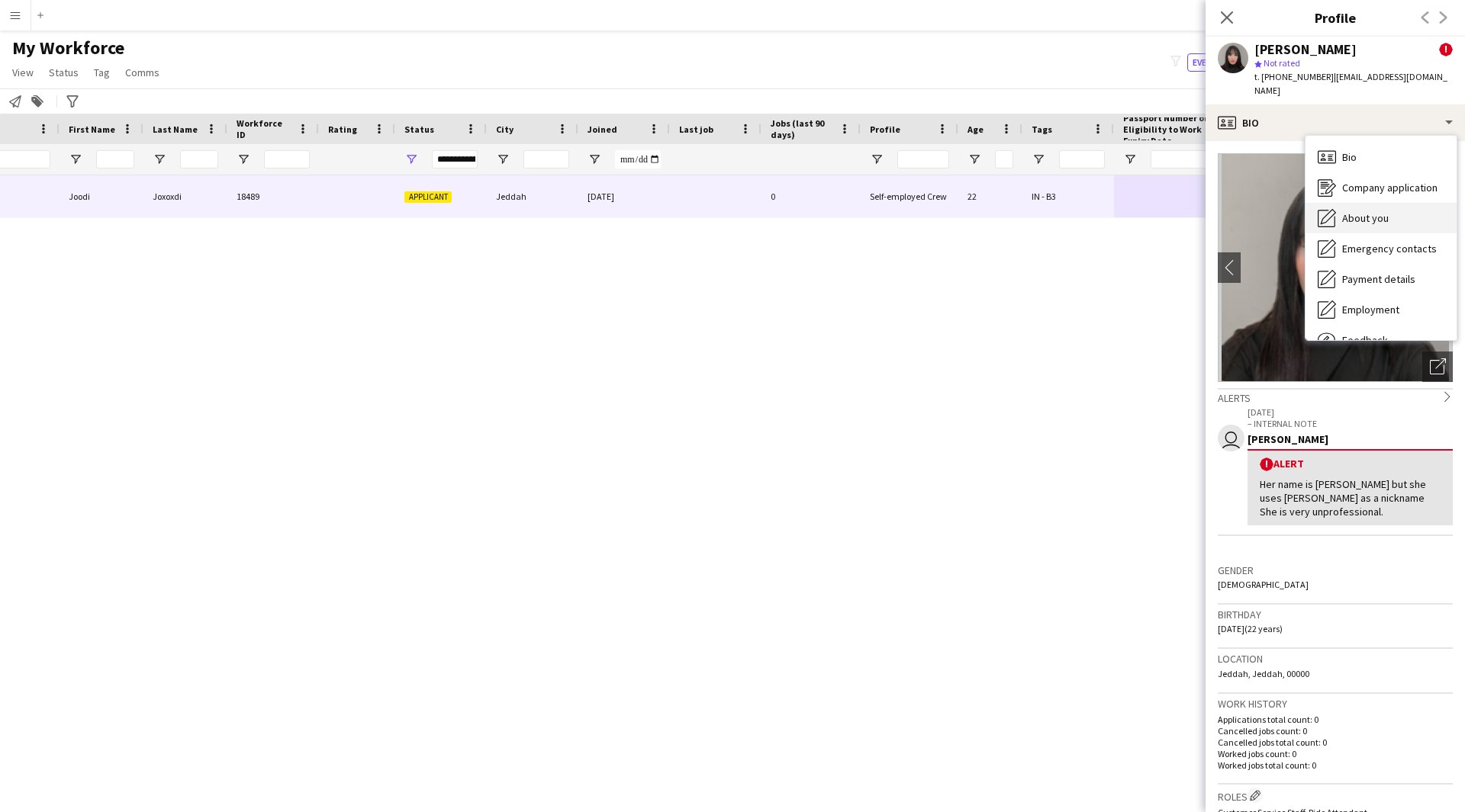
click at [1343, 212] on div "About you About you" at bounding box center [1380, 218] width 151 height 31
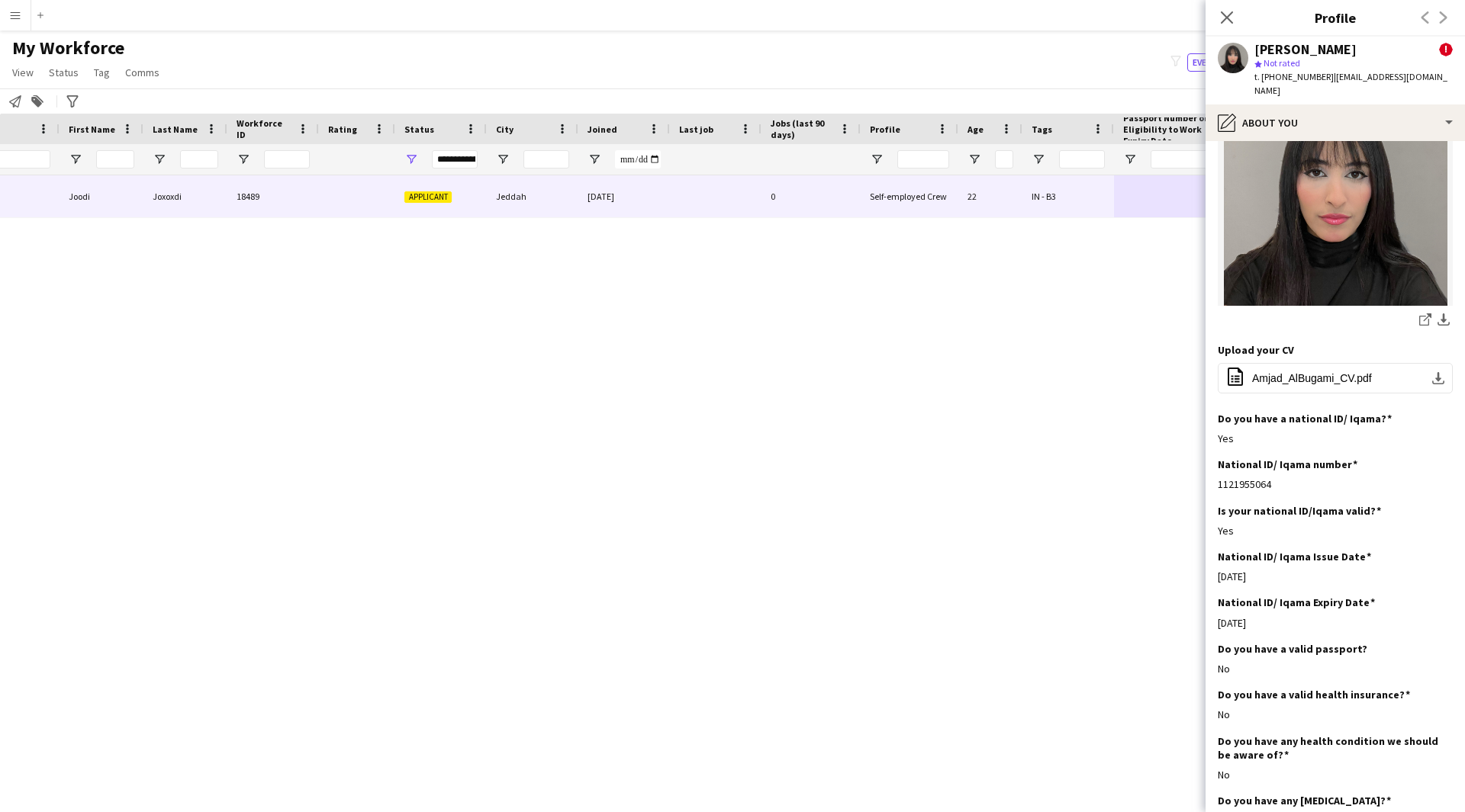
scroll to position [199, 0]
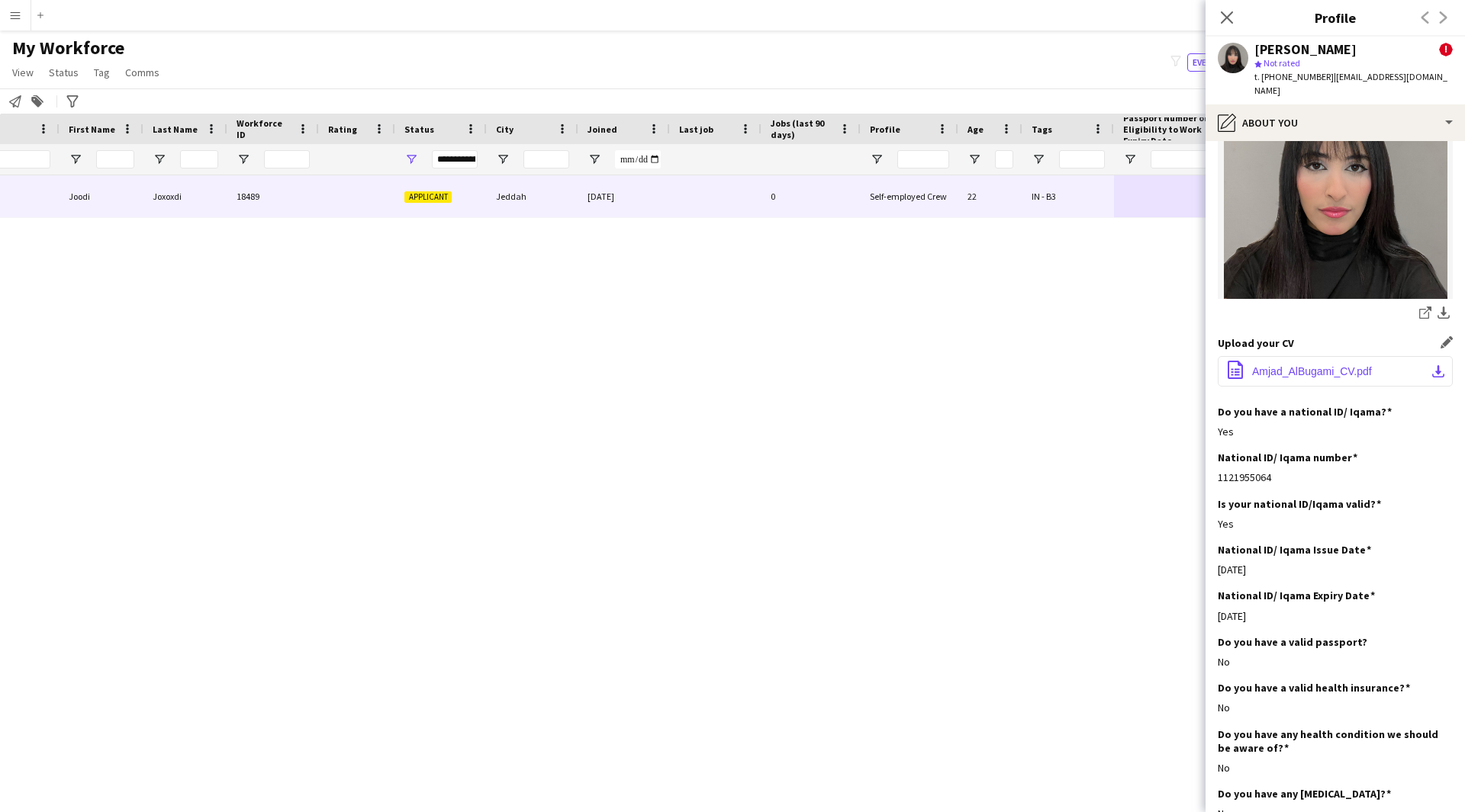
click at [1310, 365] on span "Amjad_AlBugami_CV.pdf" at bounding box center [1312, 372] width 120 height 12
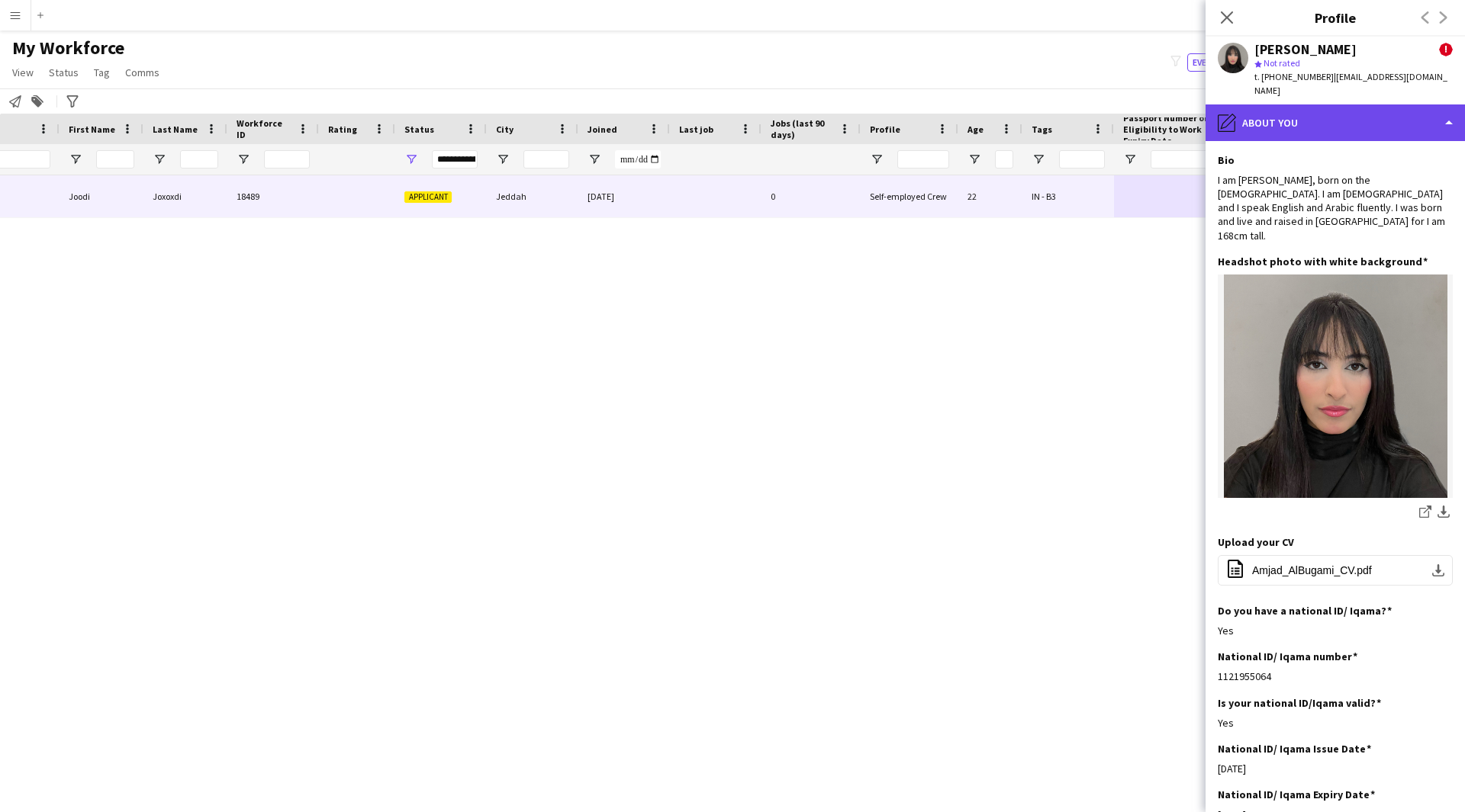
click at [1276, 113] on div "pencil4 About you" at bounding box center [1335, 122] width 260 height 36
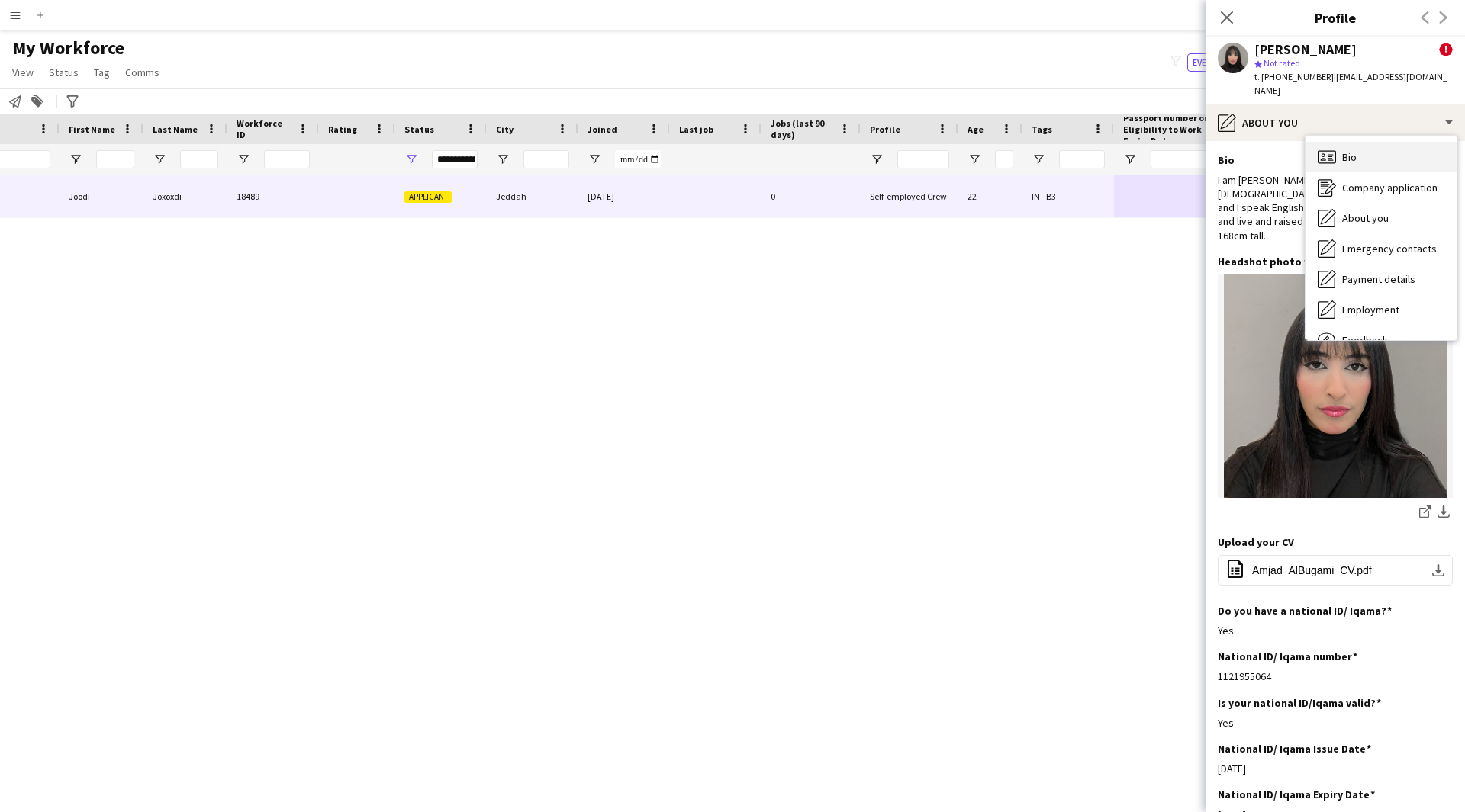
click at [1337, 142] on div "Bio Bio" at bounding box center [1380, 157] width 151 height 31
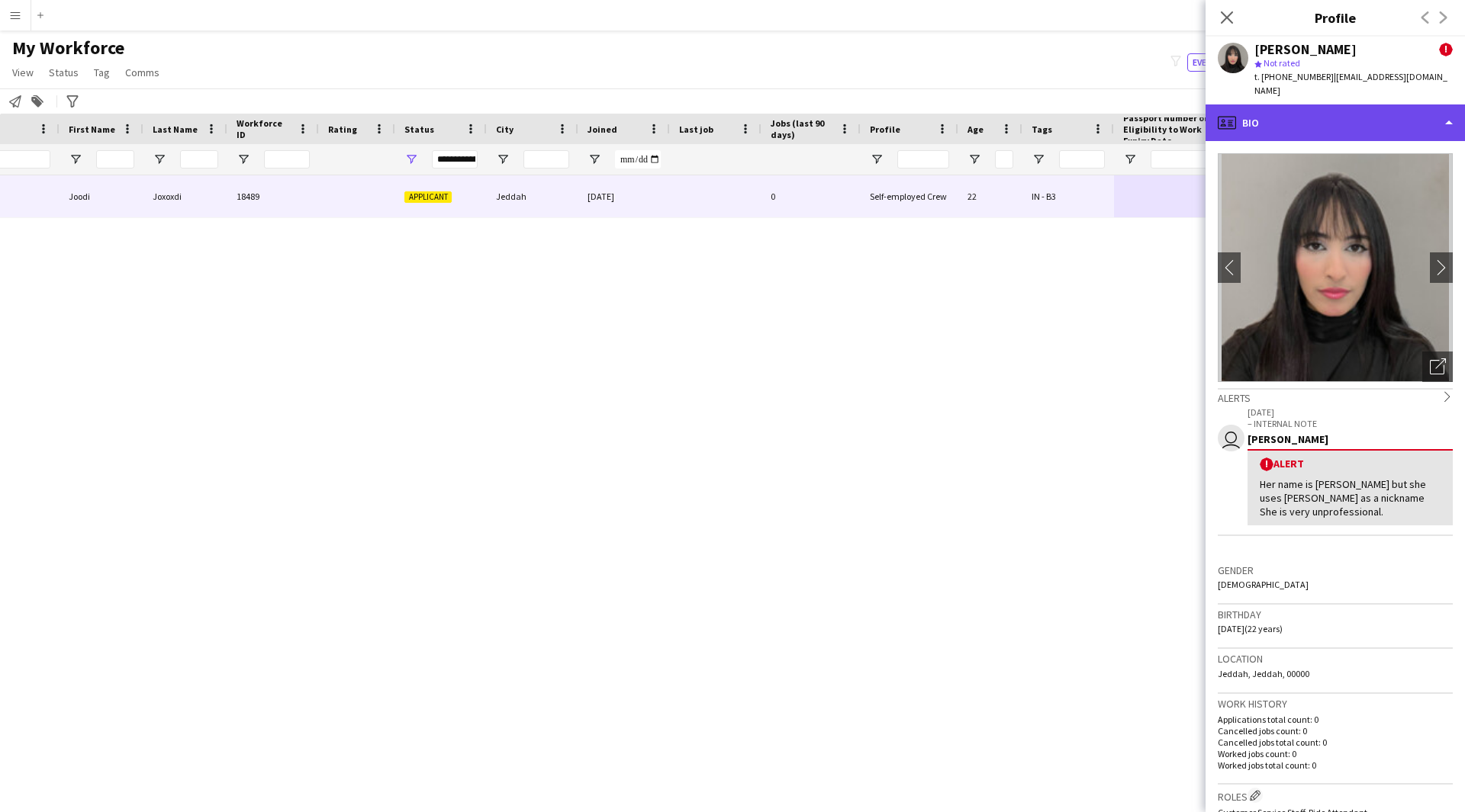
click at [1314, 122] on div "profile Bio" at bounding box center [1335, 122] width 260 height 36
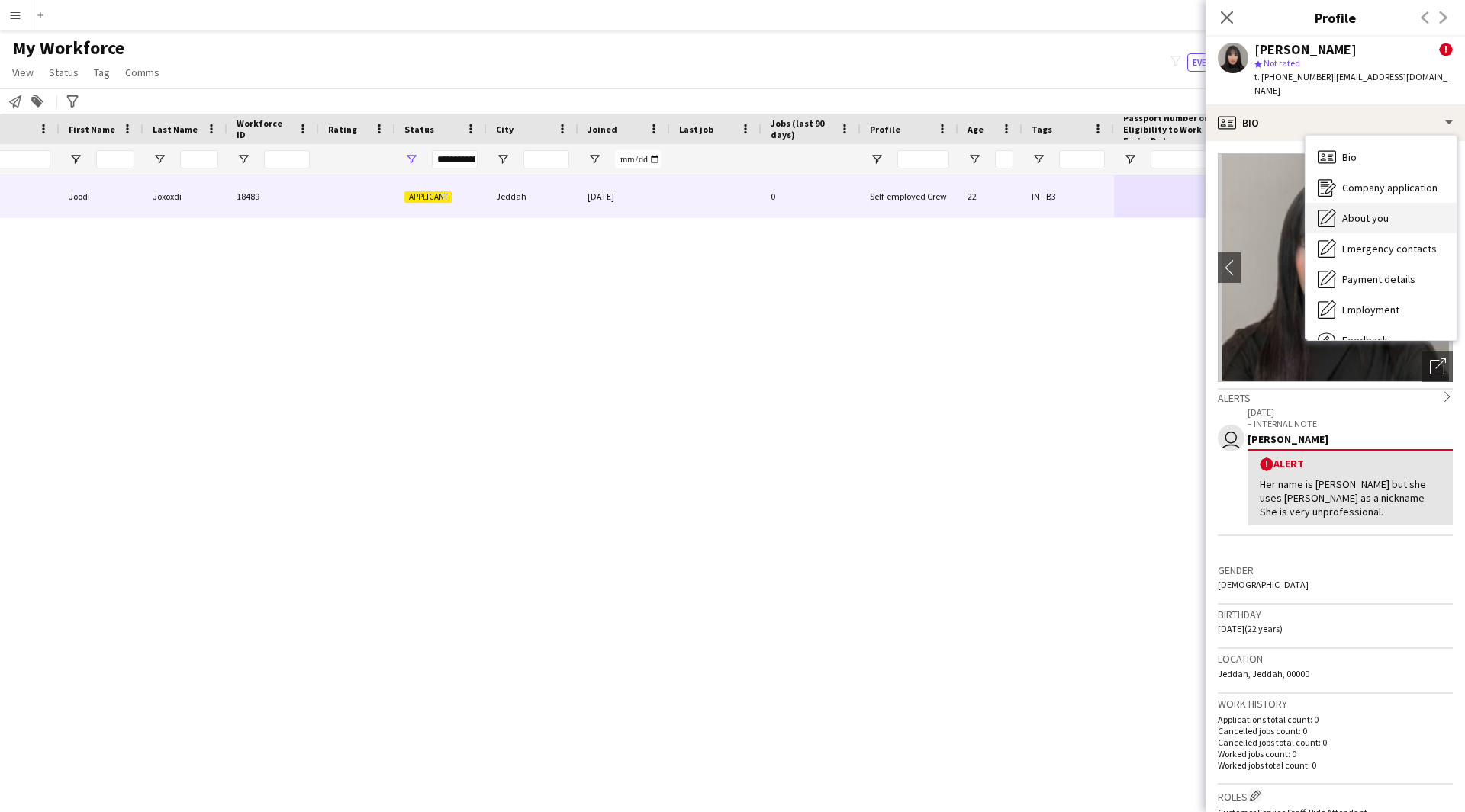
click at [1333, 203] on div "About you About you" at bounding box center [1380, 218] width 151 height 31
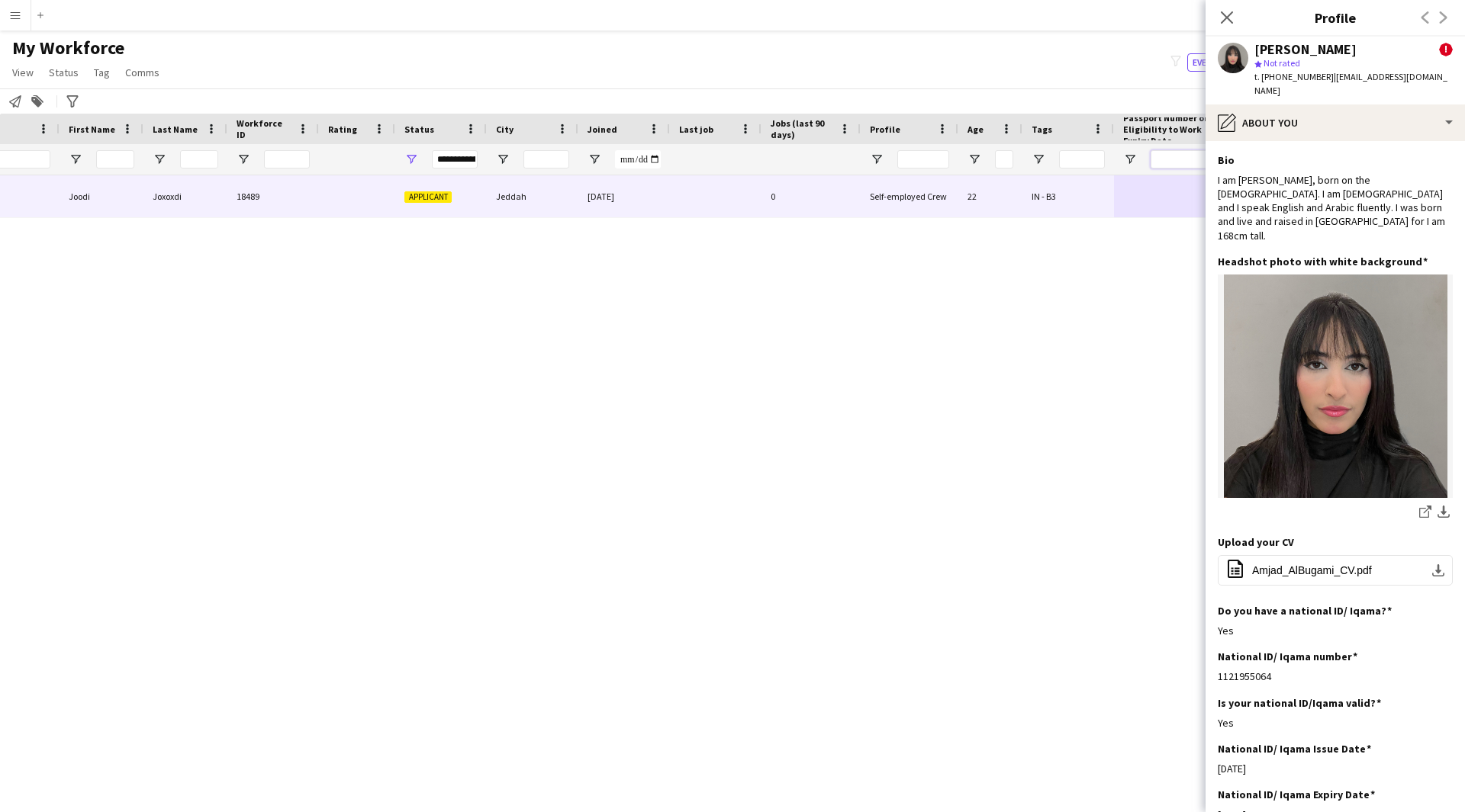
click at [1181, 164] on input "Passport Number or Eligibility to Work Expiry Date Filter Input" at bounding box center [1204, 159] width 107 height 19
click at [1234, 26] on app-icon "Close pop-in" at bounding box center [1227, 18] width 22 height 22
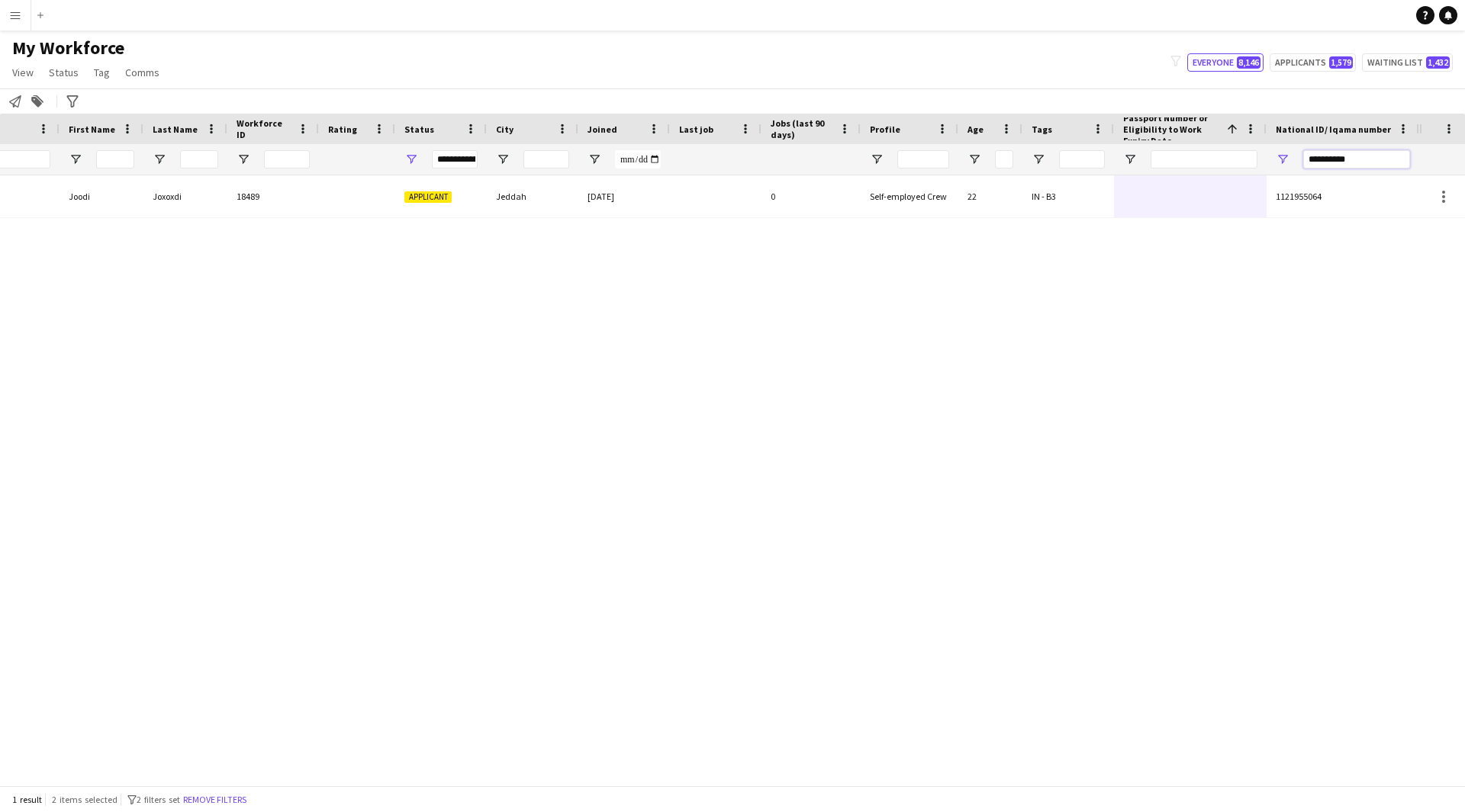
drag, startPoint x: 1378, startPoint y: 165, endPoint x: 1243, endPoint y: 172, distance: 135.2
click at [1243, 172] on div "**********" at bounding box center [617, 159] width 1604 height 31
paste input "National ID/ Iqama number Filter Input"
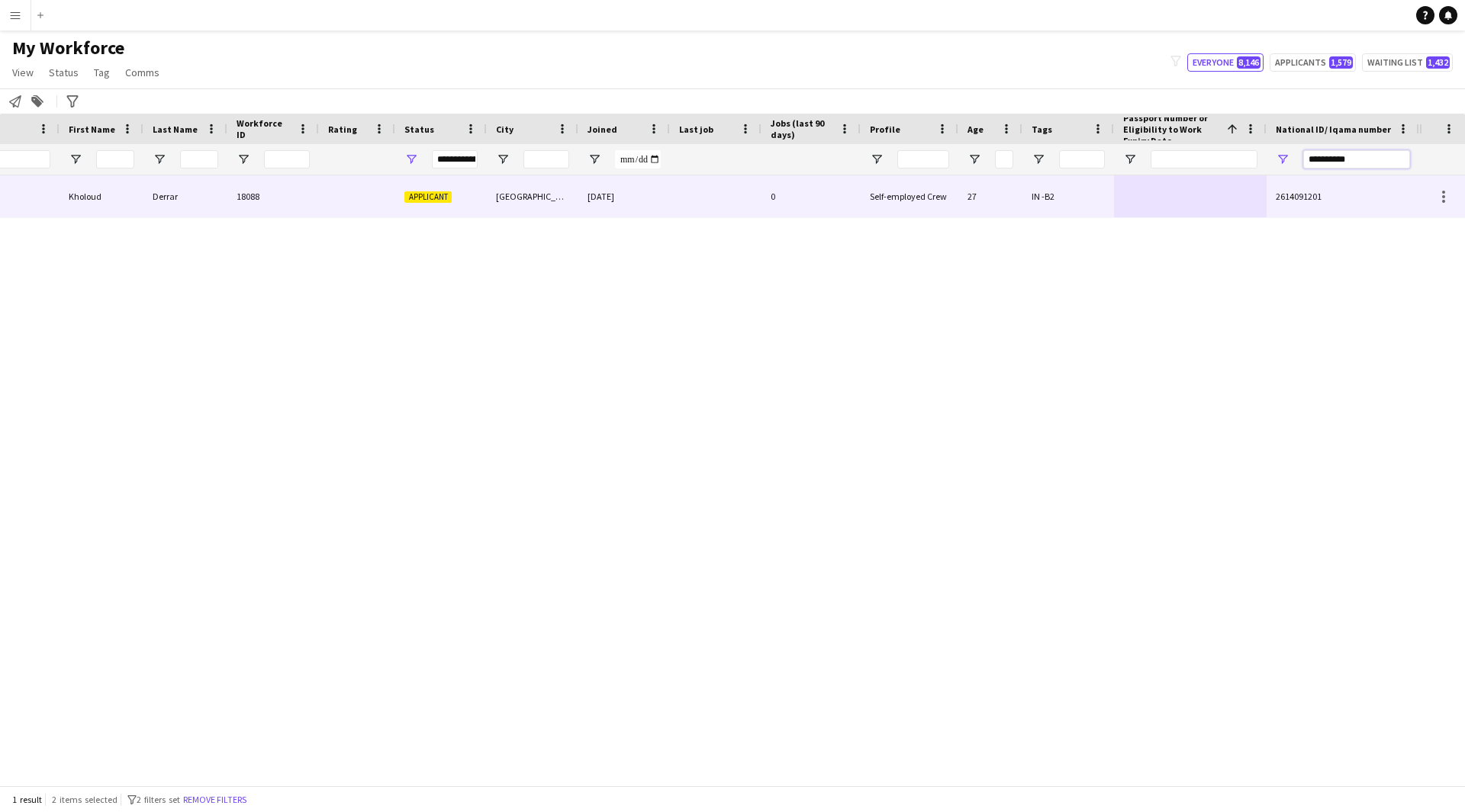
type input "**********"
click at [1001, 198] on div "27" at bounding box center [990, 197] width 64 height 42
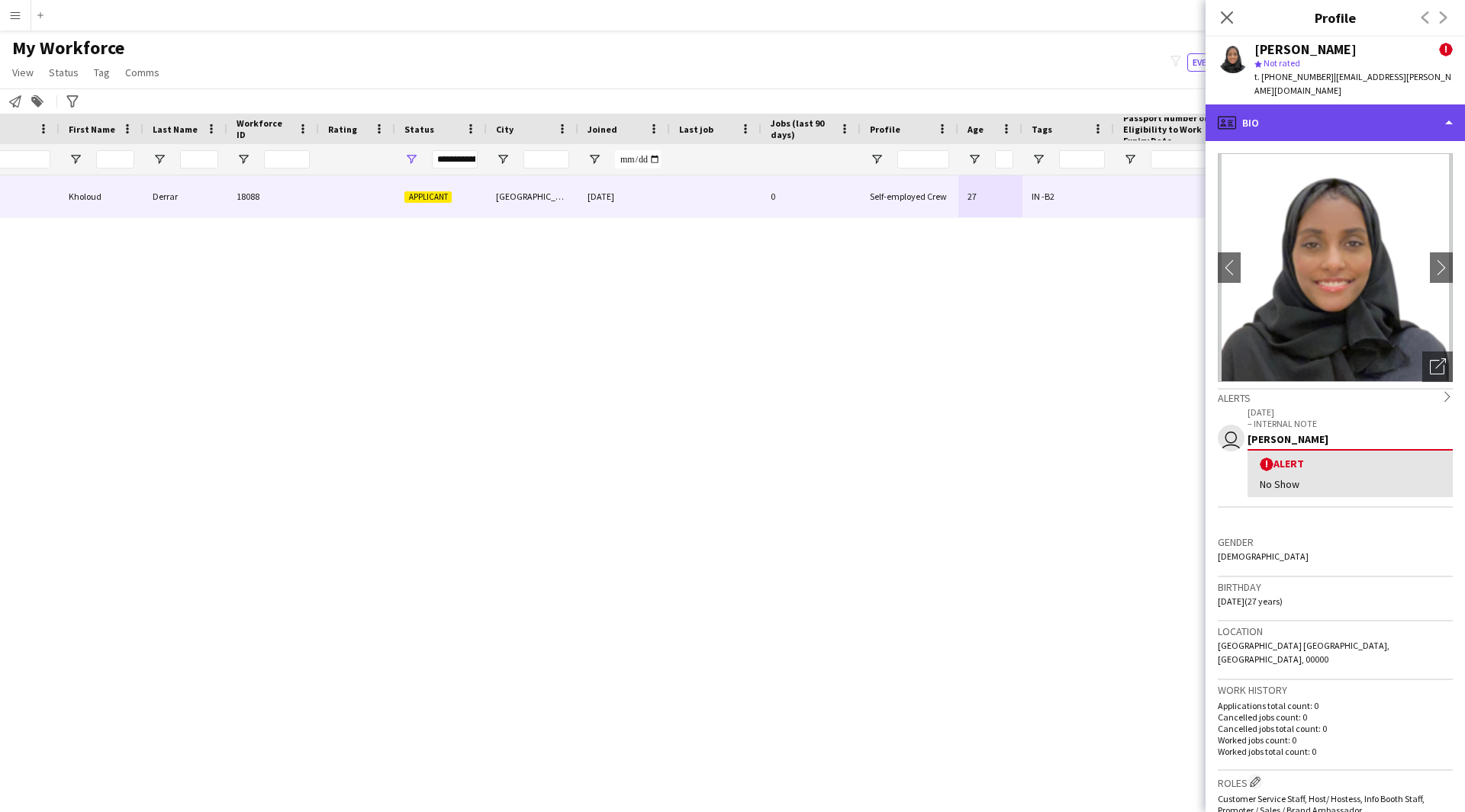
click at [1359, 112] on div "profile Bio" at bounding box center [1335, 122] width 260 height 36
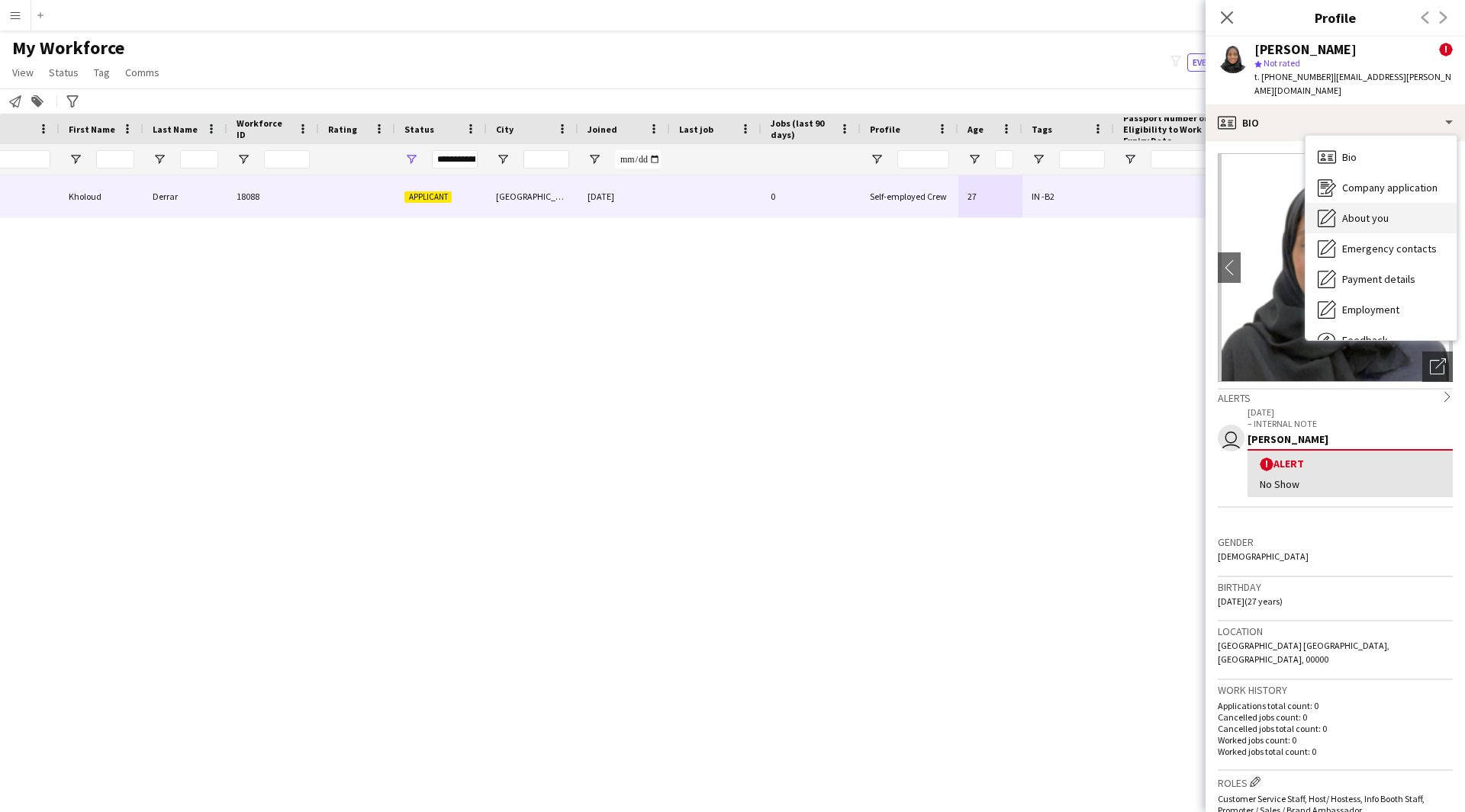
click at [1384, 211] on span "About you" at bounding box center [1365, 218] width 47 height 14
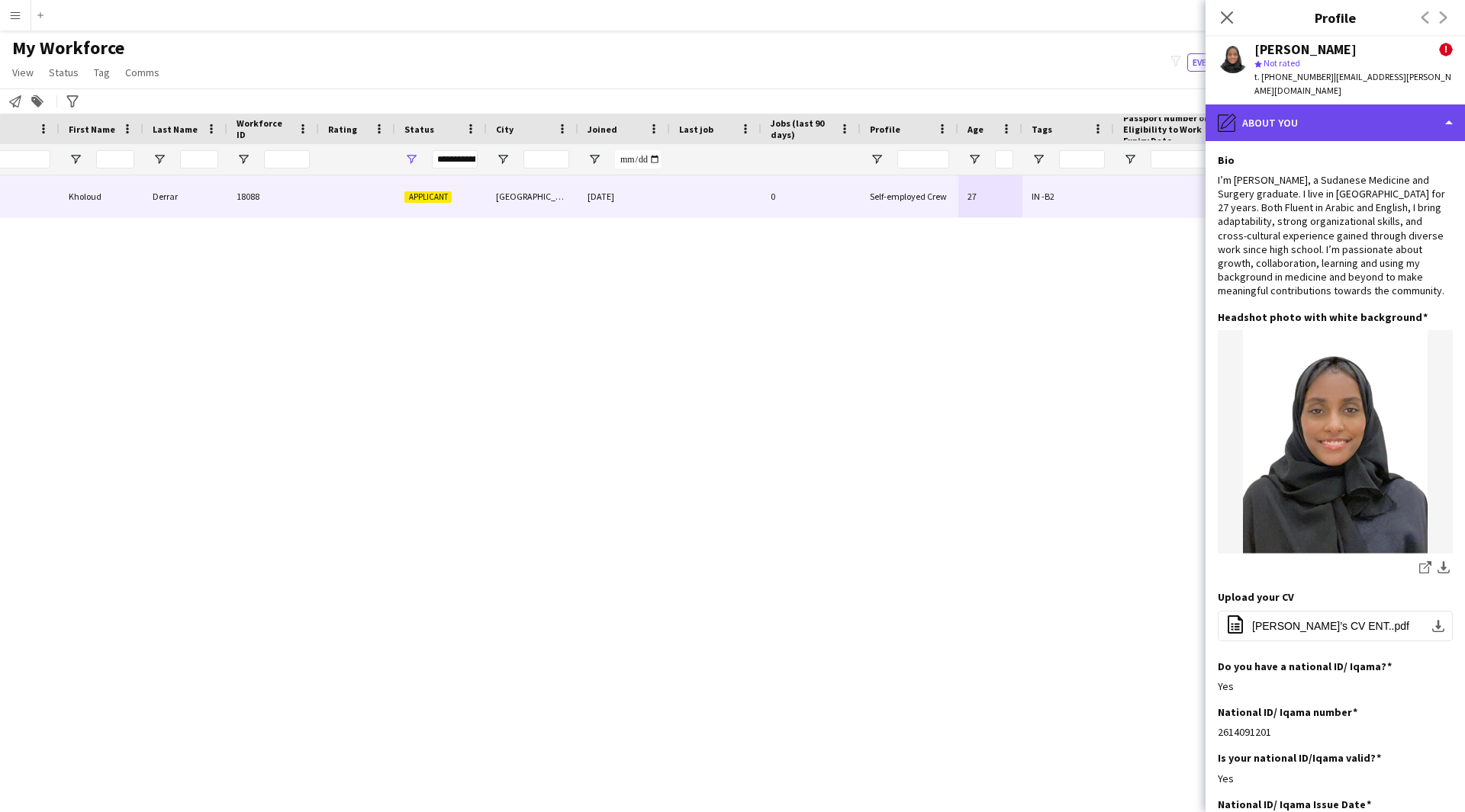
click at [1296, 104] on div "pencil4 About you" at bounding box center [1335, 122] width 260 height 36
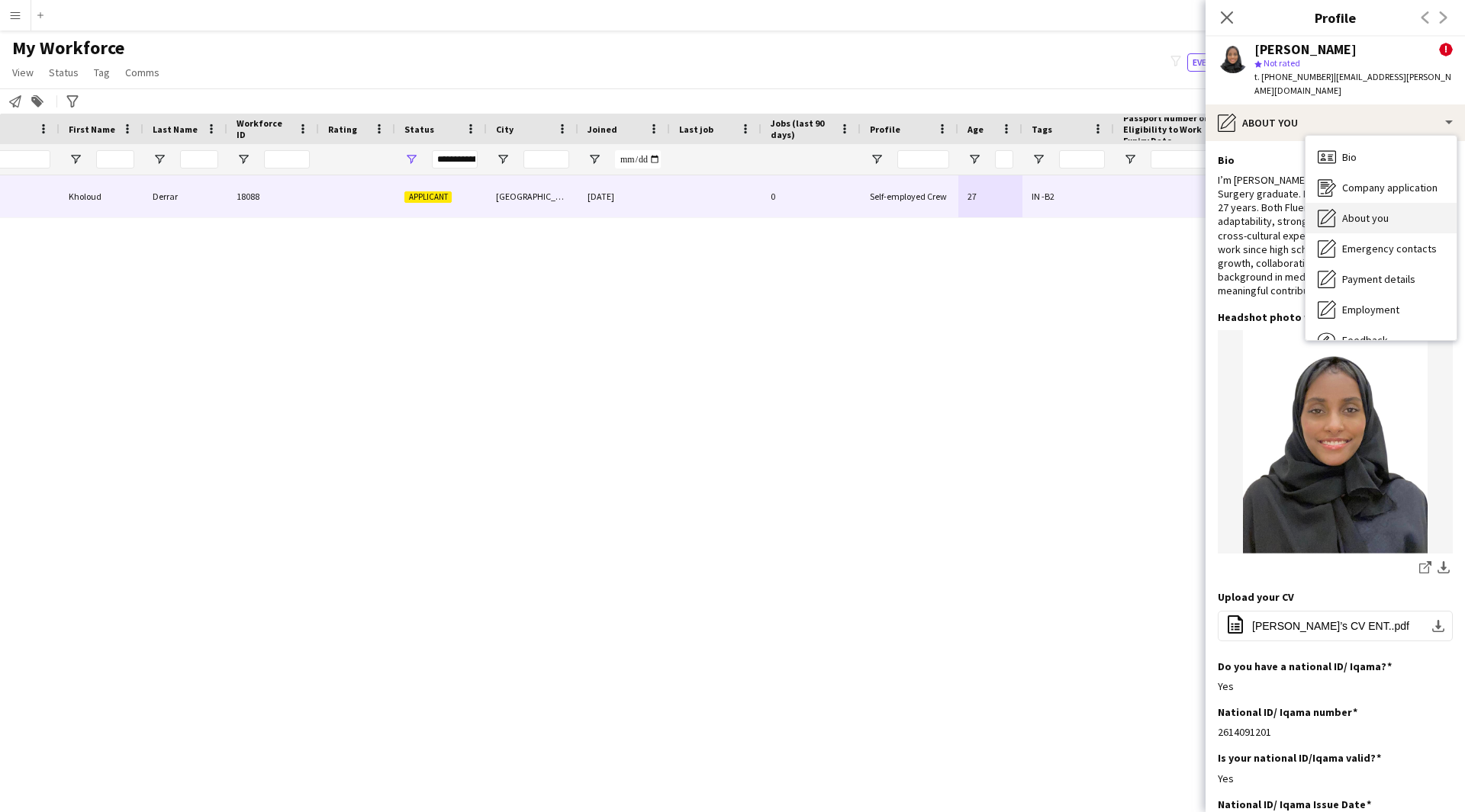
click at [1388, 205] on div "About you About you" at bounding box center [1380, 218] width 151 height 31
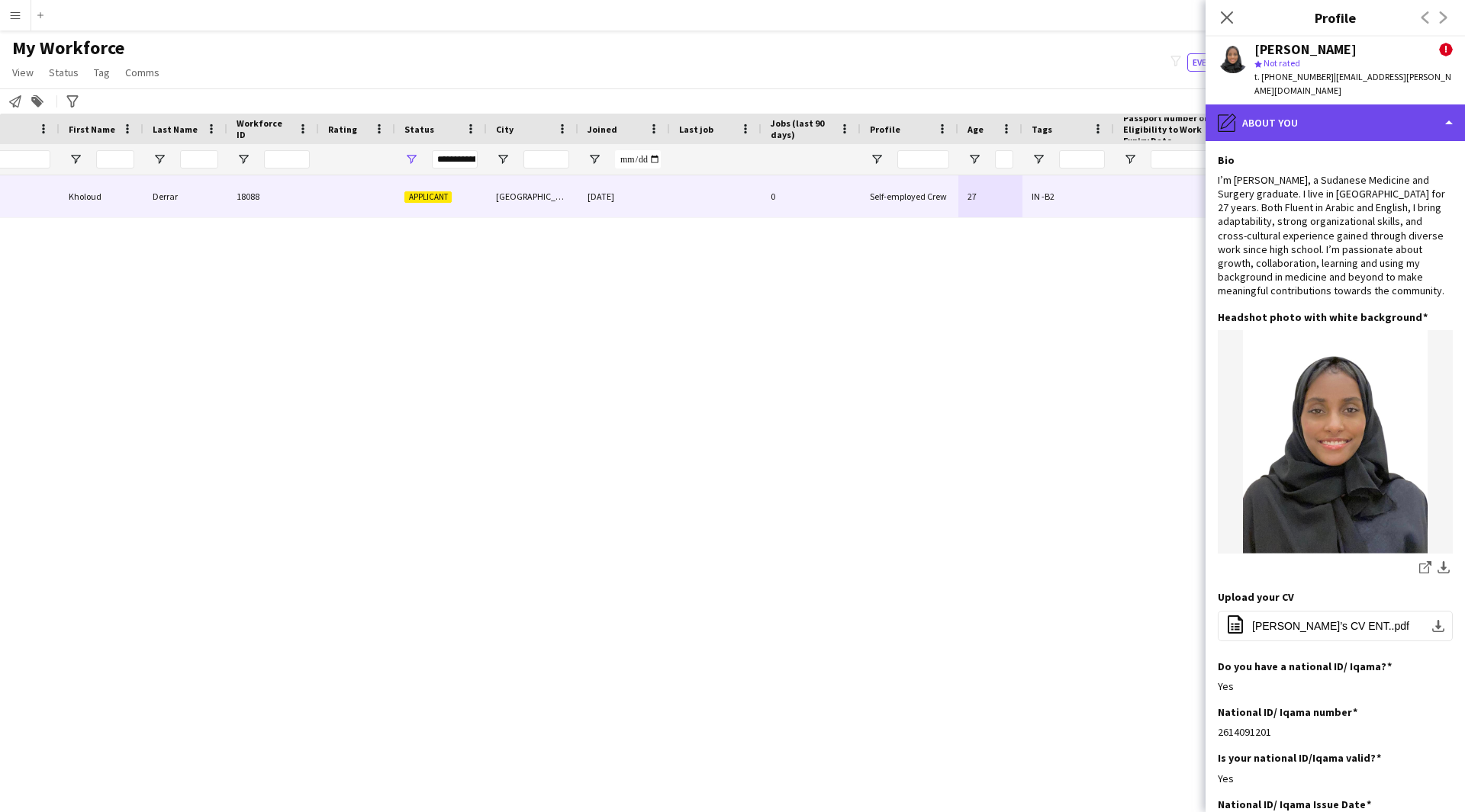
click at [1295, 115] on div "pencil4 About you" at bounding box center [1335, 122] width 260 height 36
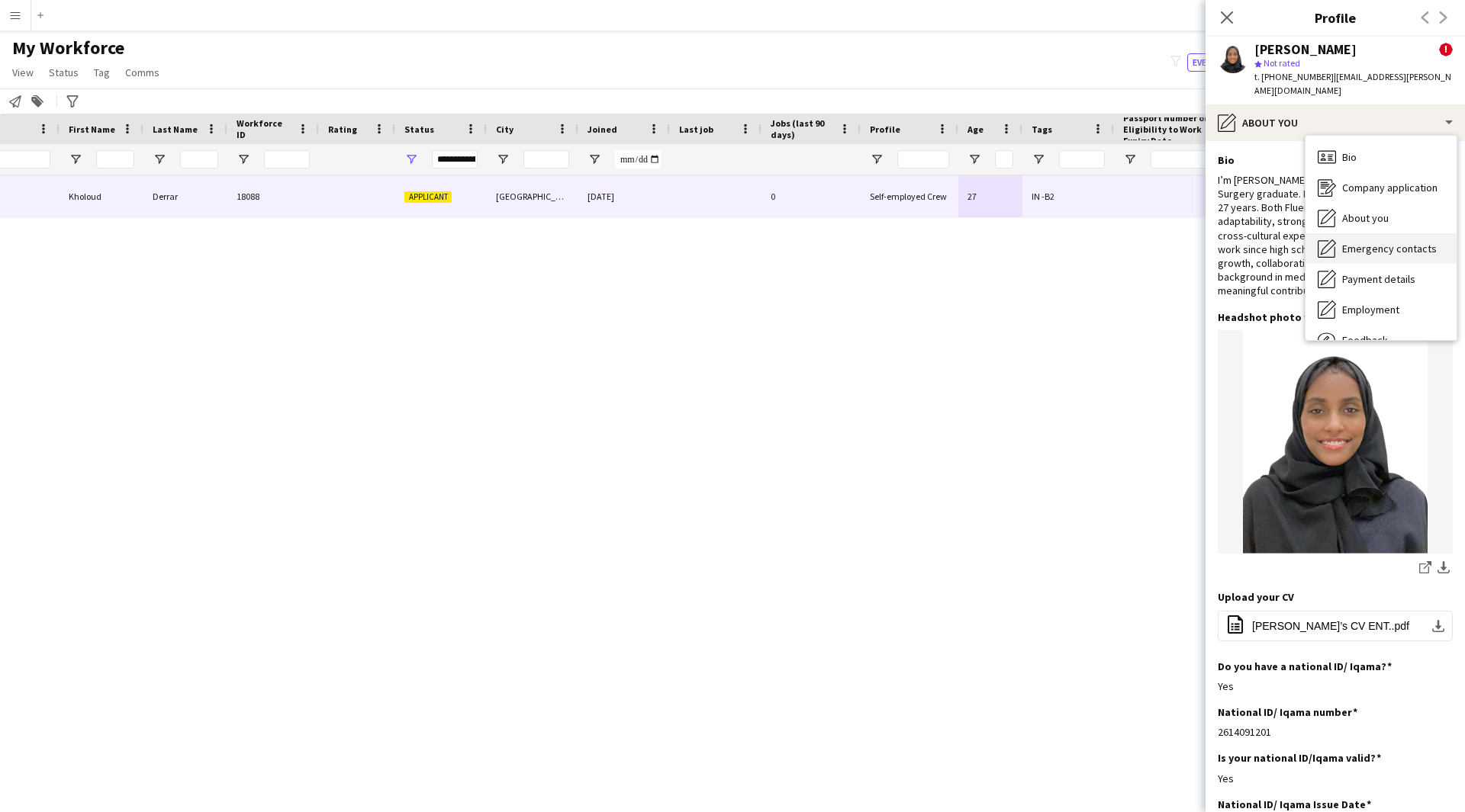
click at [1400, 244] on div "Emergency contacts Emergency contacts" at bounding box center [1380, 248] width 151 height 31
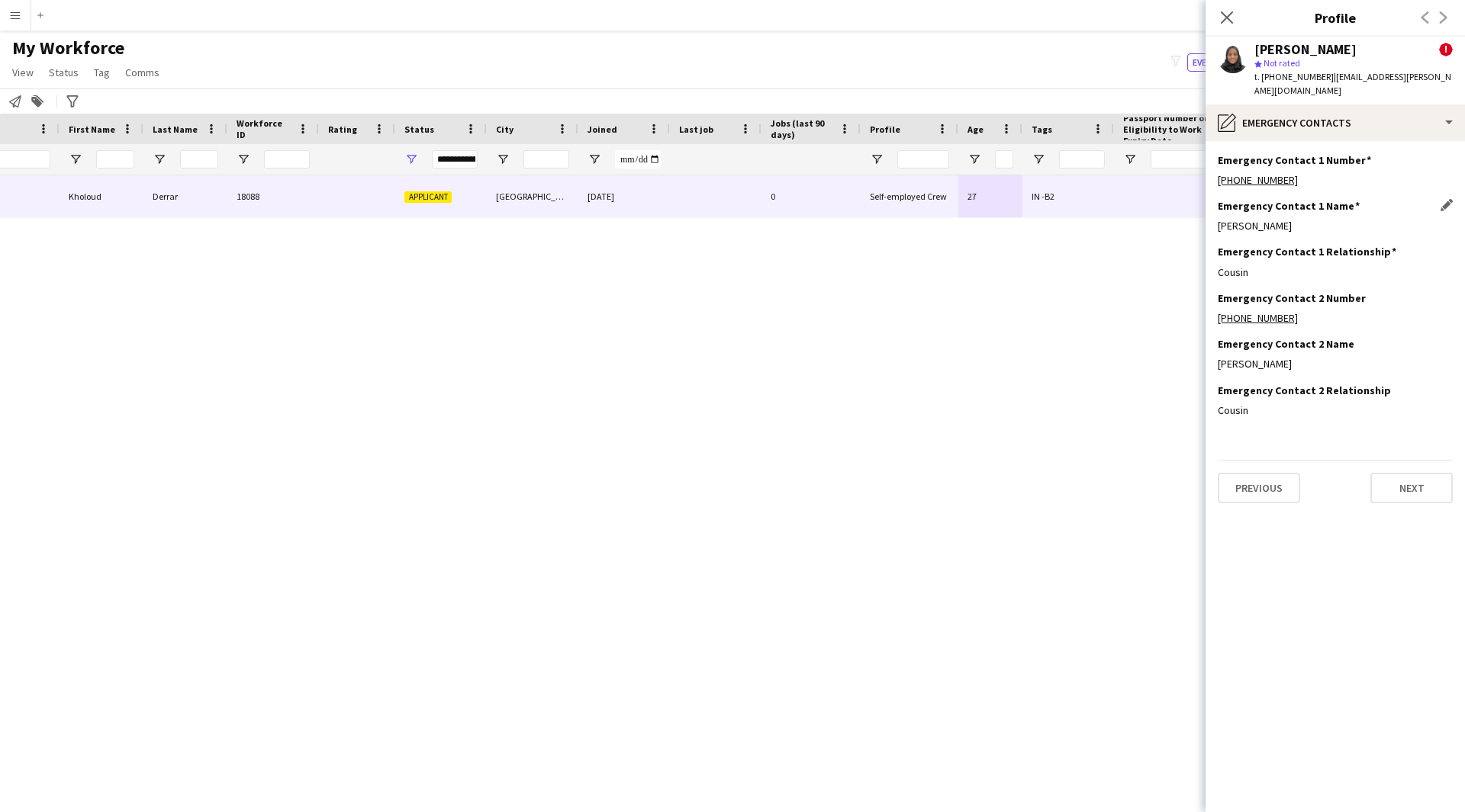
drag, startPoint x: 1354, startPoint y: 112, endPoint x: 1446, endPoint y: 217, distance: 139.6
click at [1446, 219] on div "[PERSON_NAME]" at bounding box center [1335, 226] width 235 height 14
click at [1377, 109] on div "pencil4 Emergency contacts" at bounding box center [1335, 122] width 260 height 36
click at [1372, 272] on span "Payment details" at bounding box center [1378, 279] width 73 height 14
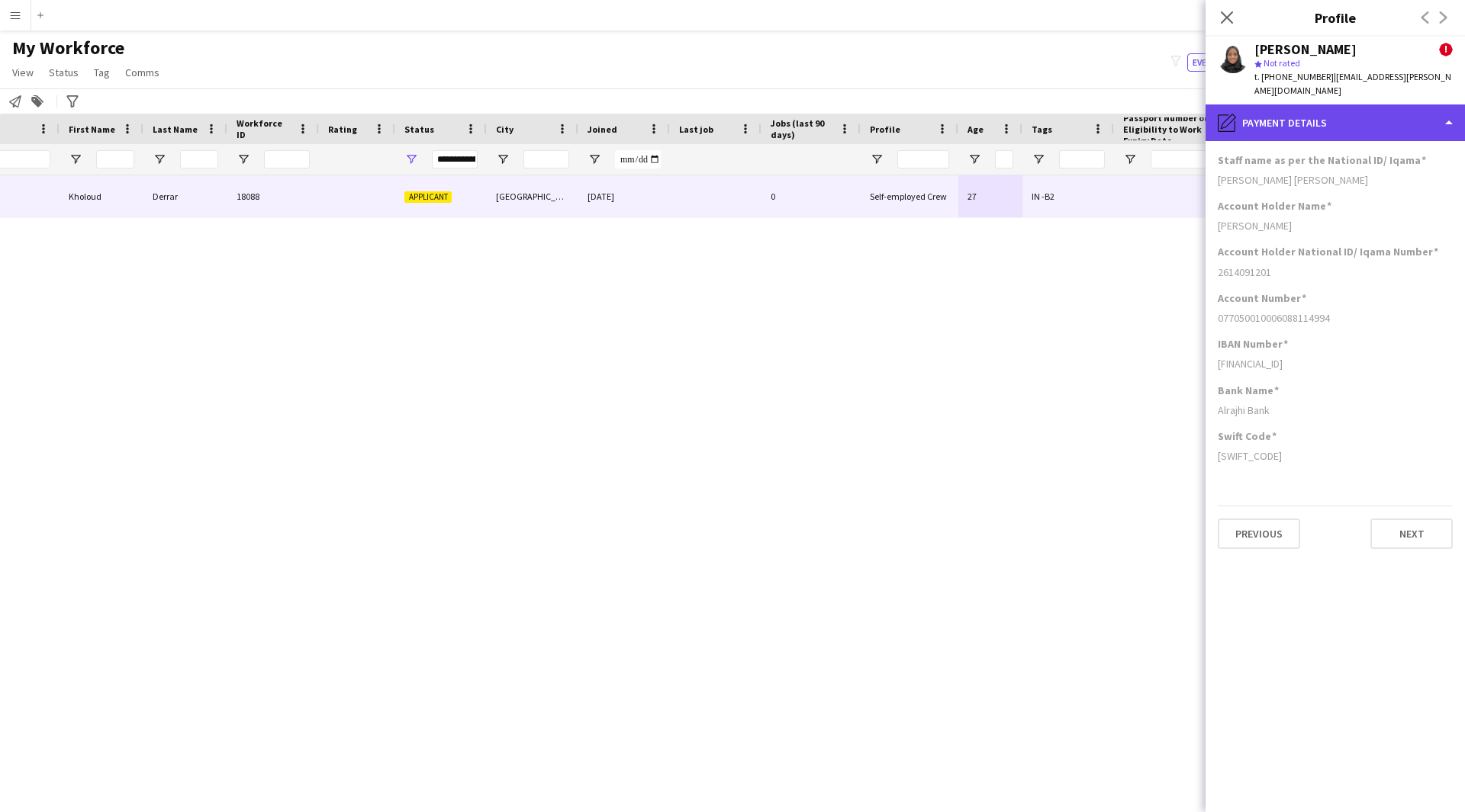
click at [1333, 109] on div "pencil4 Payment details" at bounding box center [1335, 122] width 260 height 36
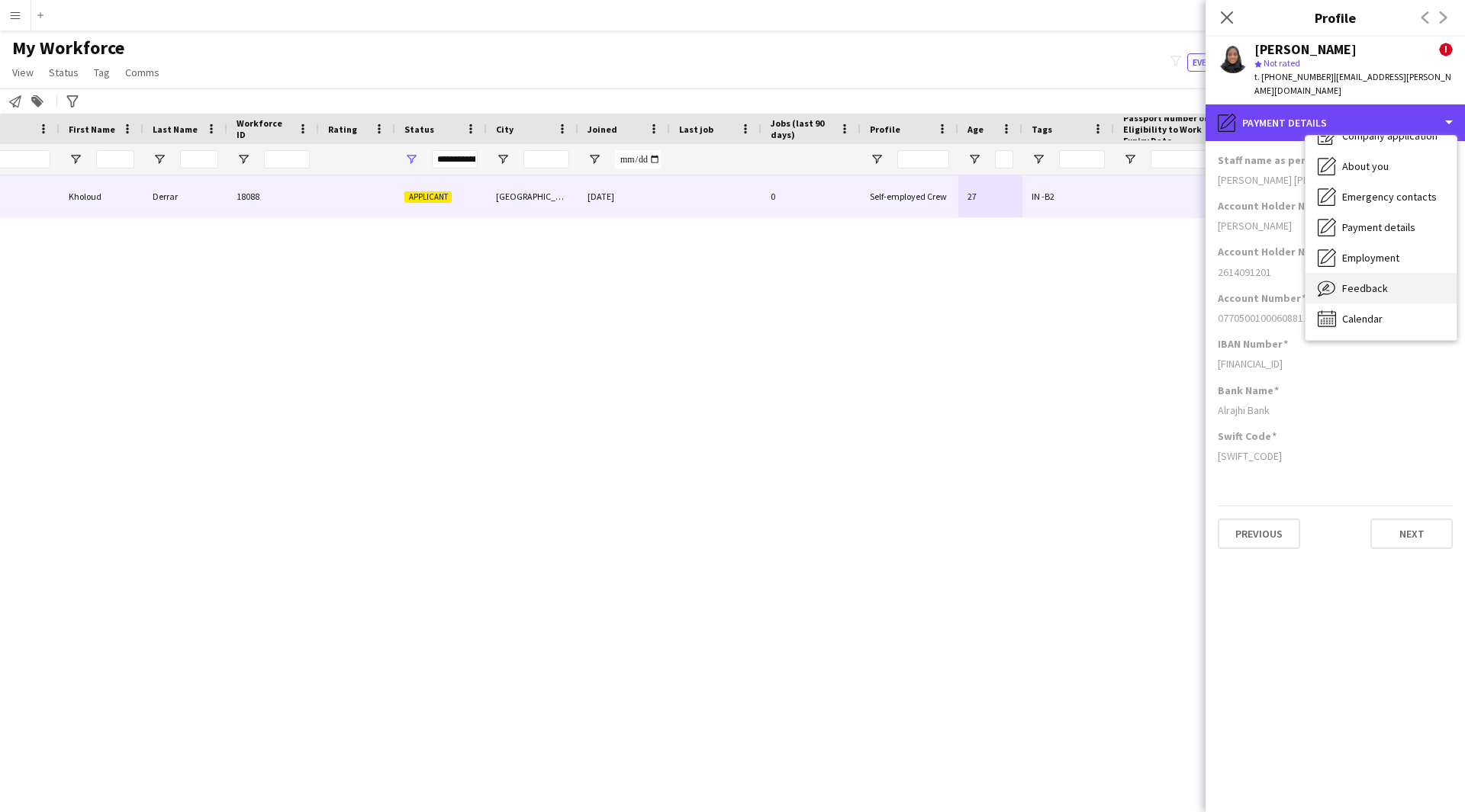
scroll to position [51, 0]
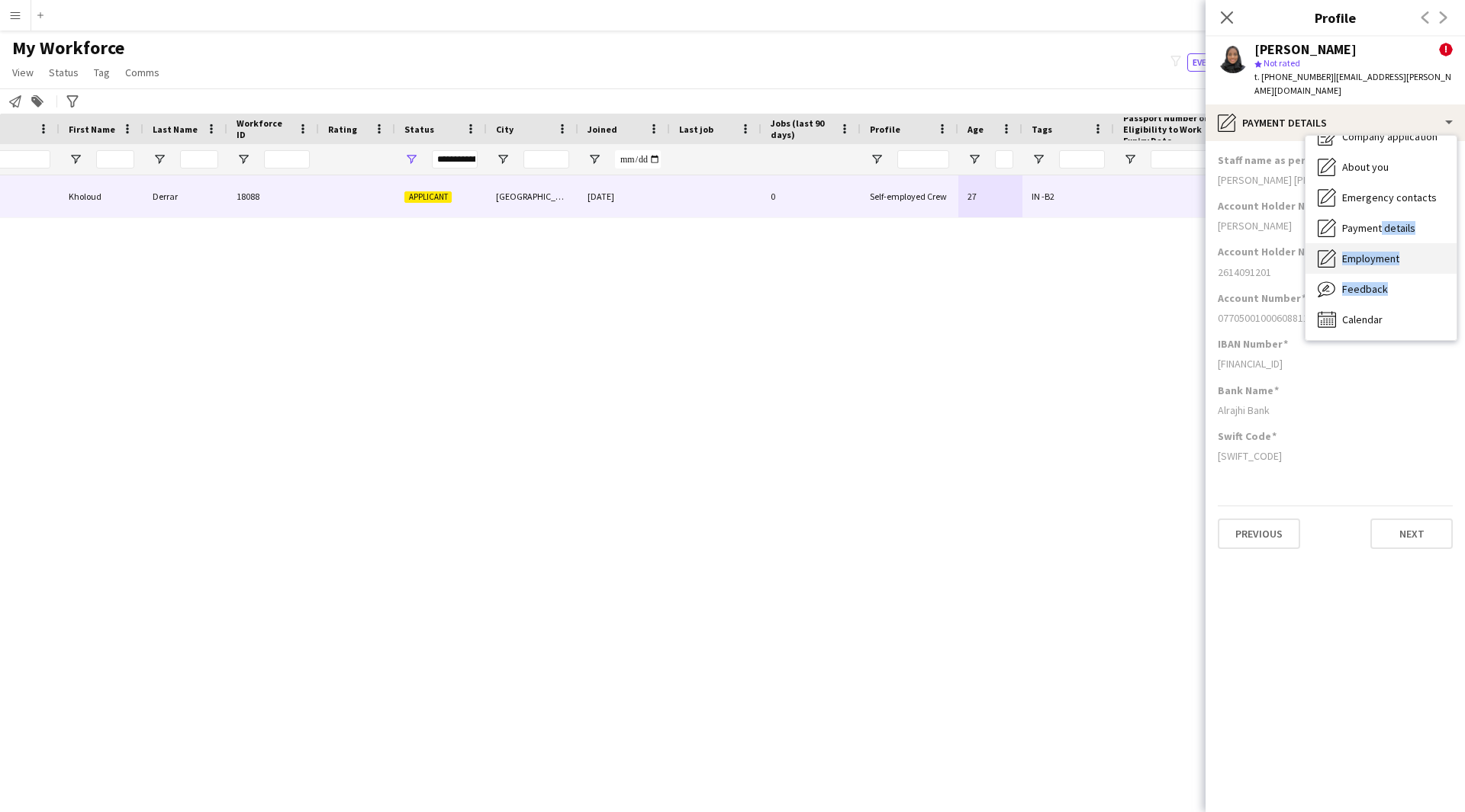
drag, startPoint x: 1378, startPoint y: 227, endPoint x: 1379, endPoint y: 259, distance: 32.0
click at [1379, 259] on div "Bio Bio Company application Company application About you About you Emergency c…" at bounding box center [1380, 238] width 151 height 205
click at [1389, 252] on span "Employment" at bounding box center [1371, 259] width 57 height 14
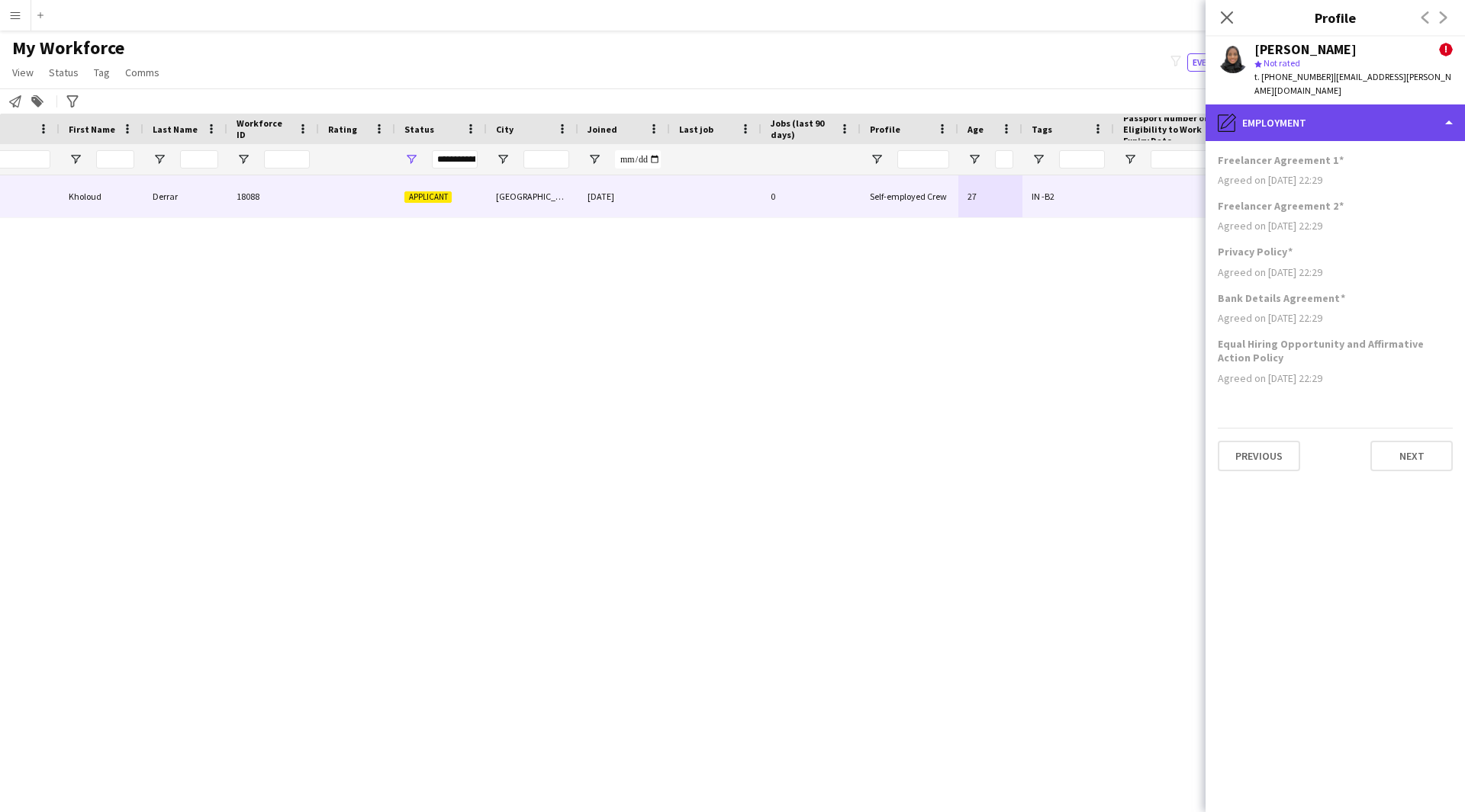
click at [1341, 104] on div "pencil4 Employment" at bounding box center [1335, 122] width 260 height 36
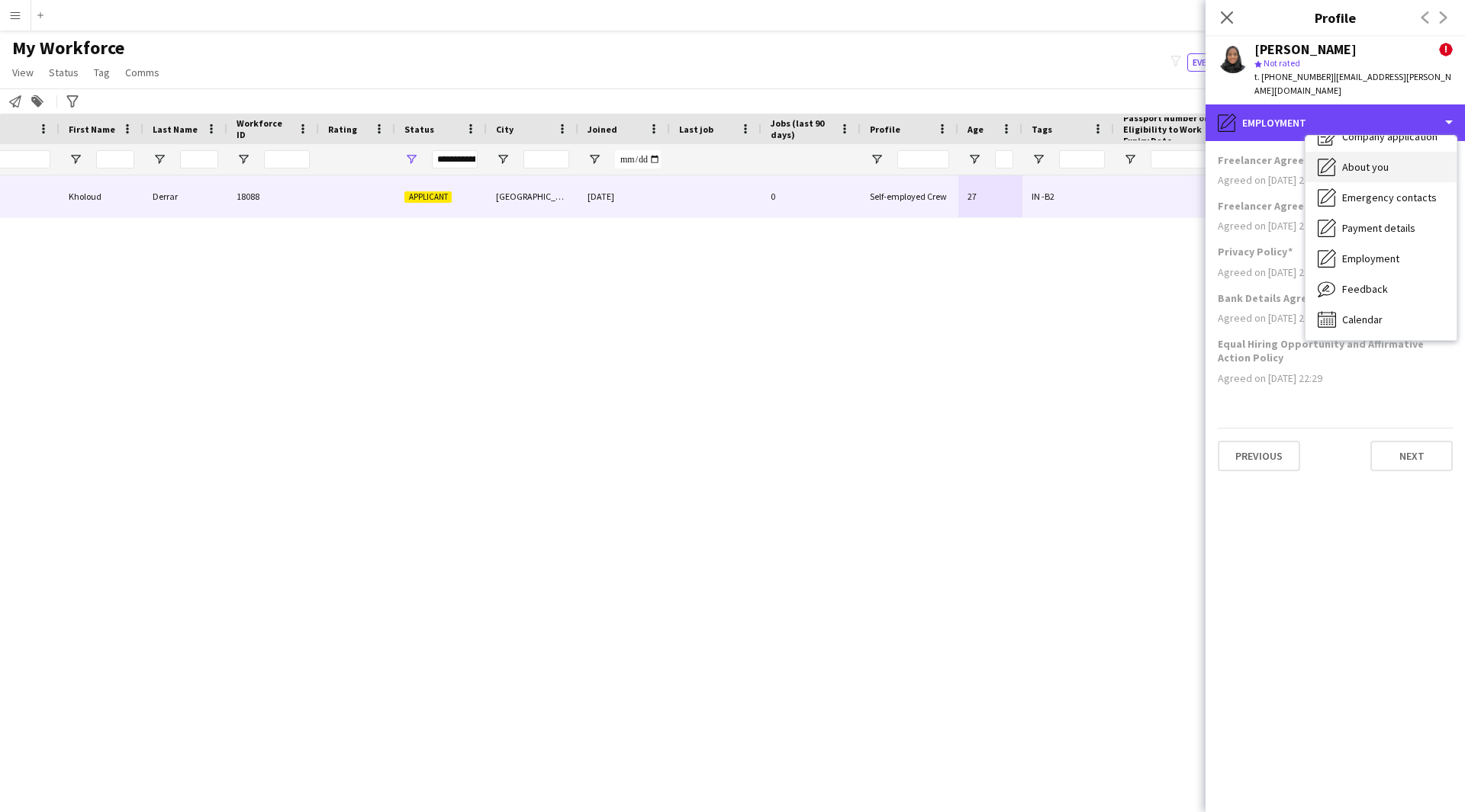
scroll to position [52, 0]
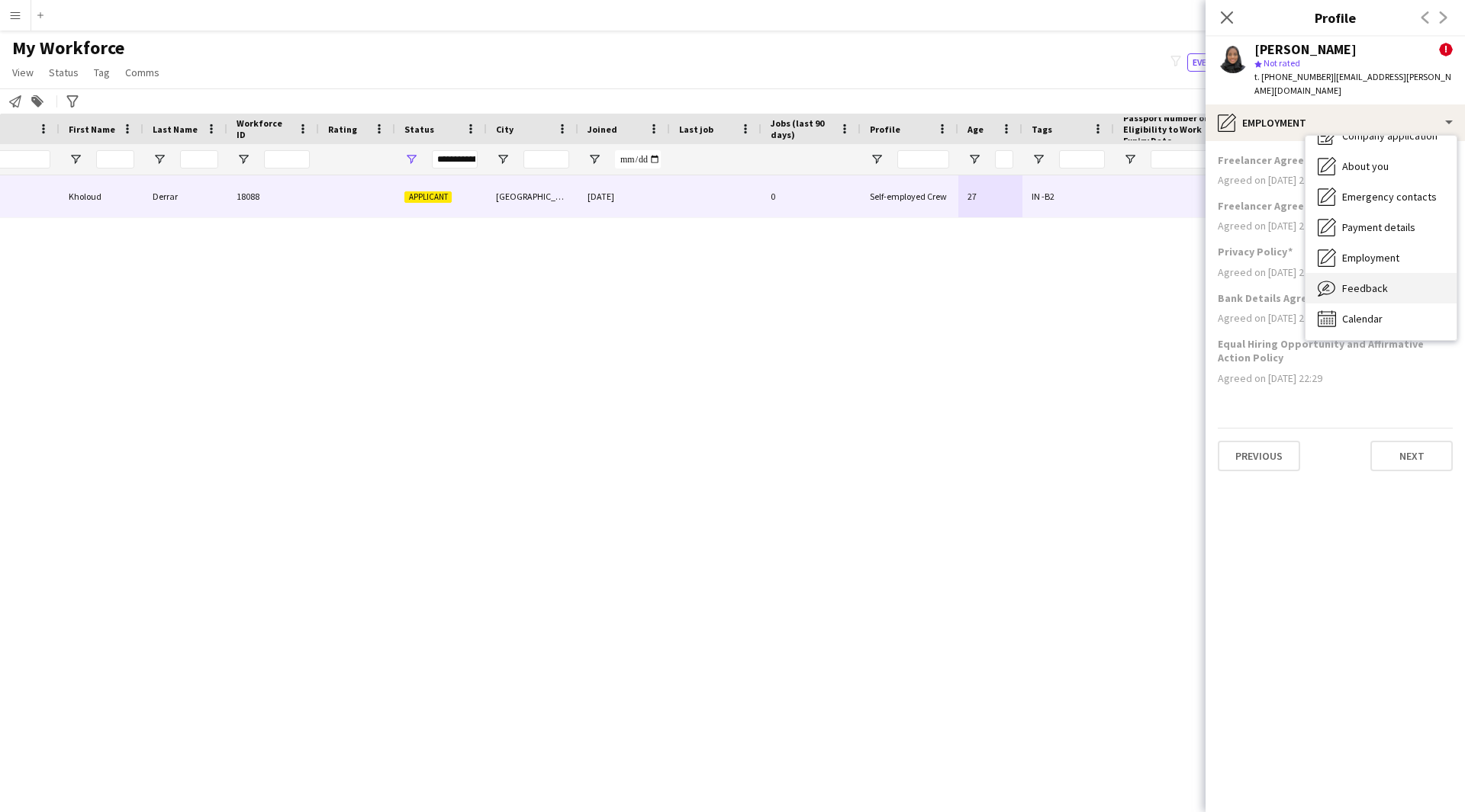
click at [1371, 282] on span "Feedback" at bounding box center [1365, 289] width 46 height 14
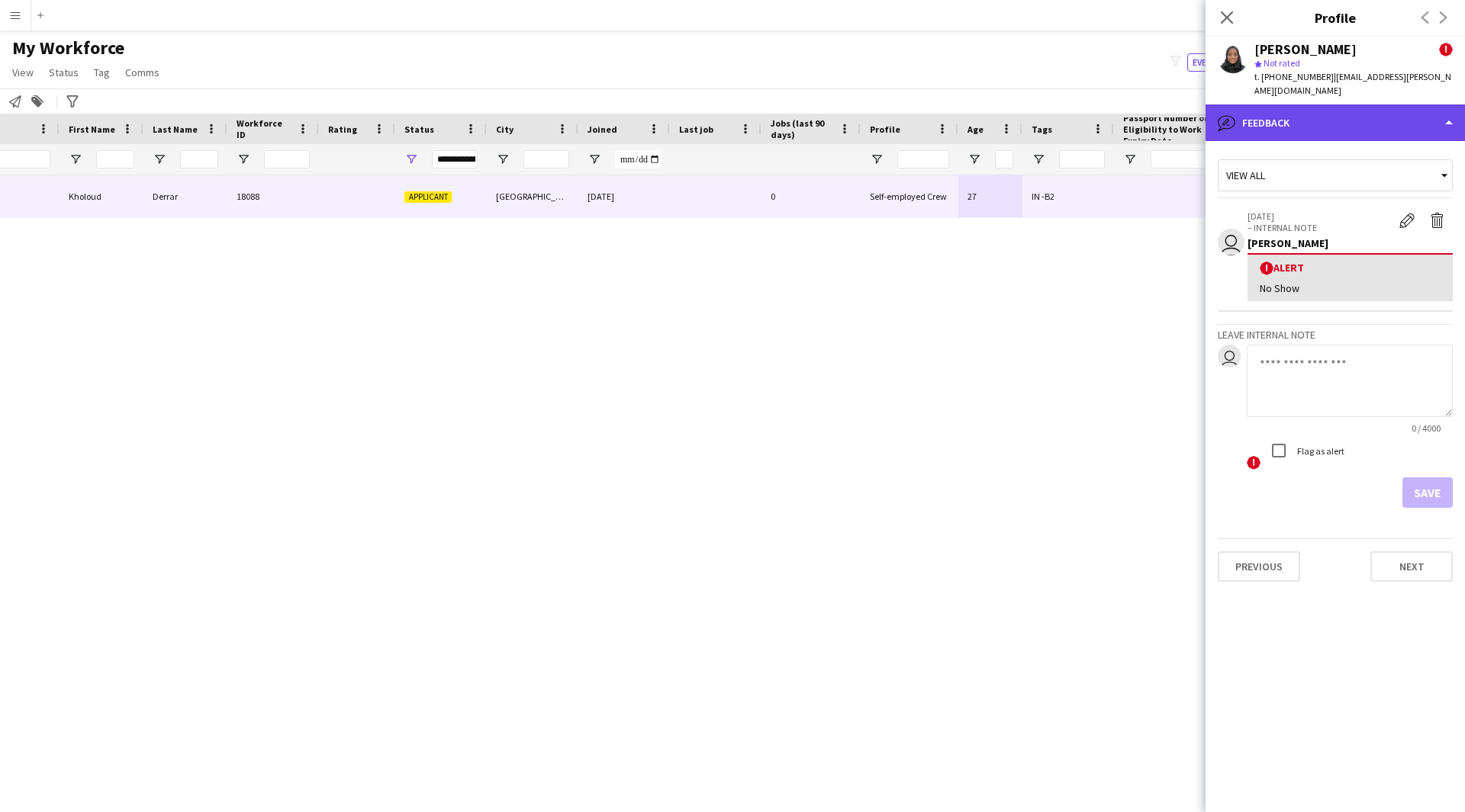
click at [1342, 116] on div "bubble-pencil Feedback" at bounding box center [1335, 122] width 260 height 36
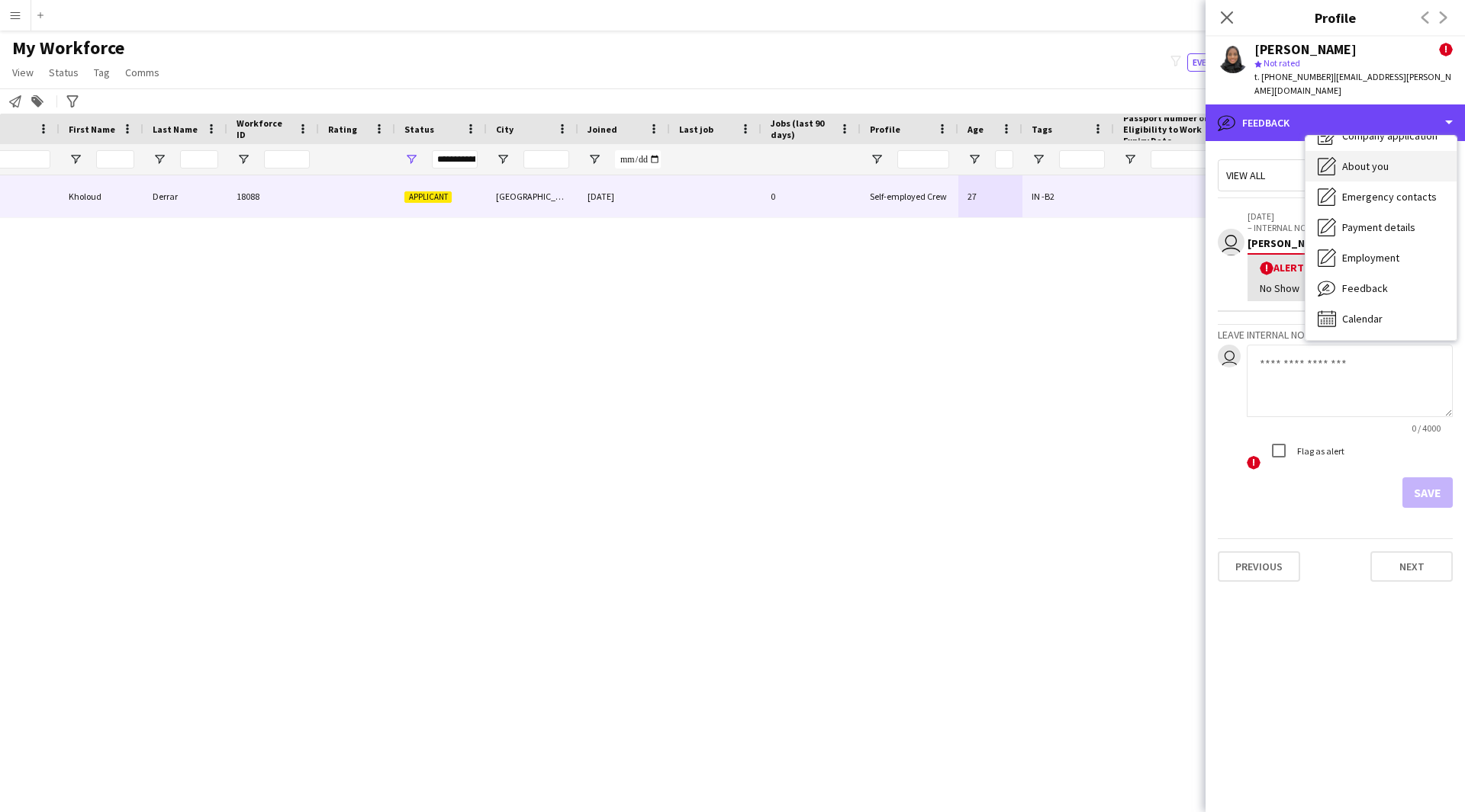
scroll to position [0, 0]
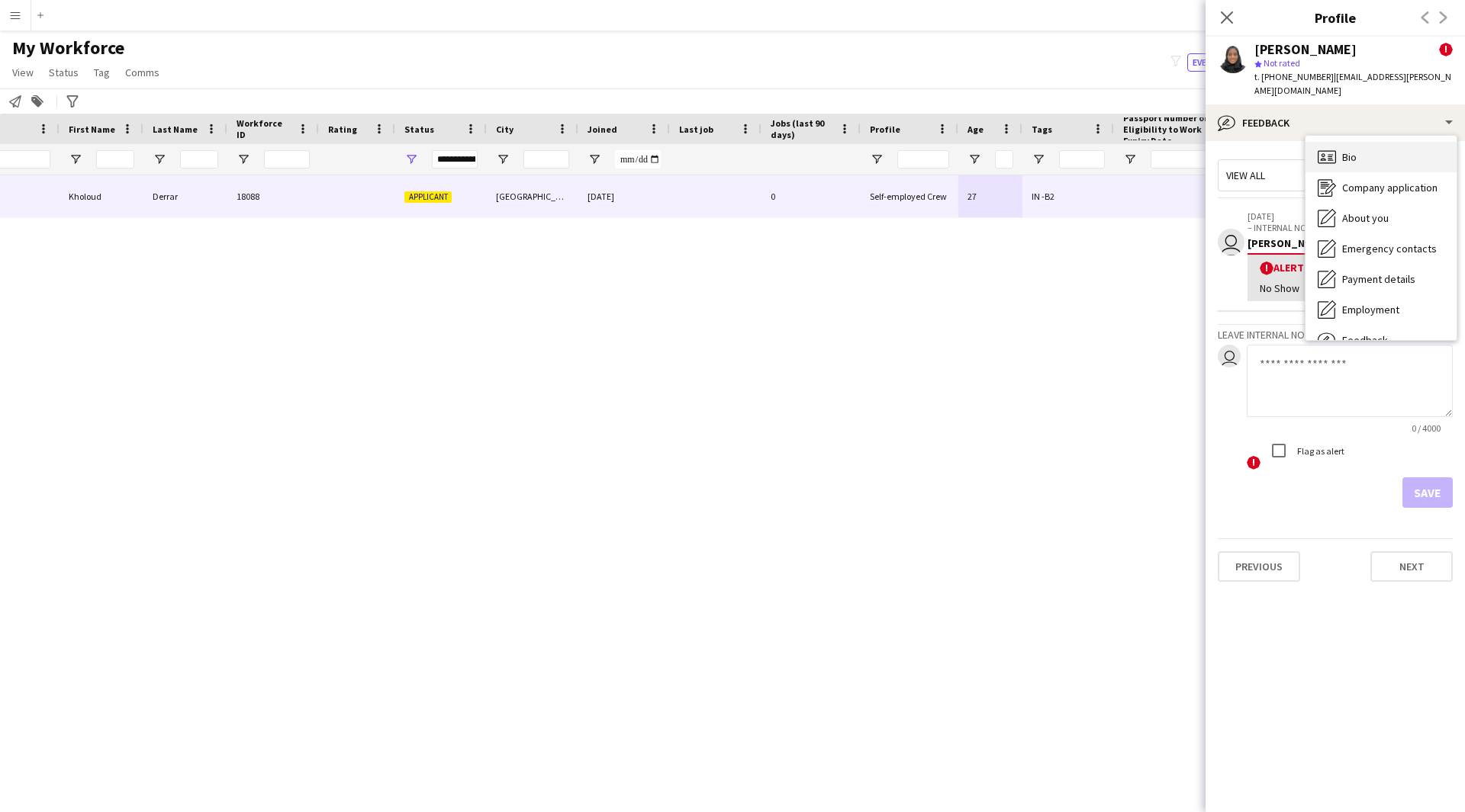
click at [1359, 142] on div "Bio Bio" at bounding box center [1380, 157] width 151 height 31
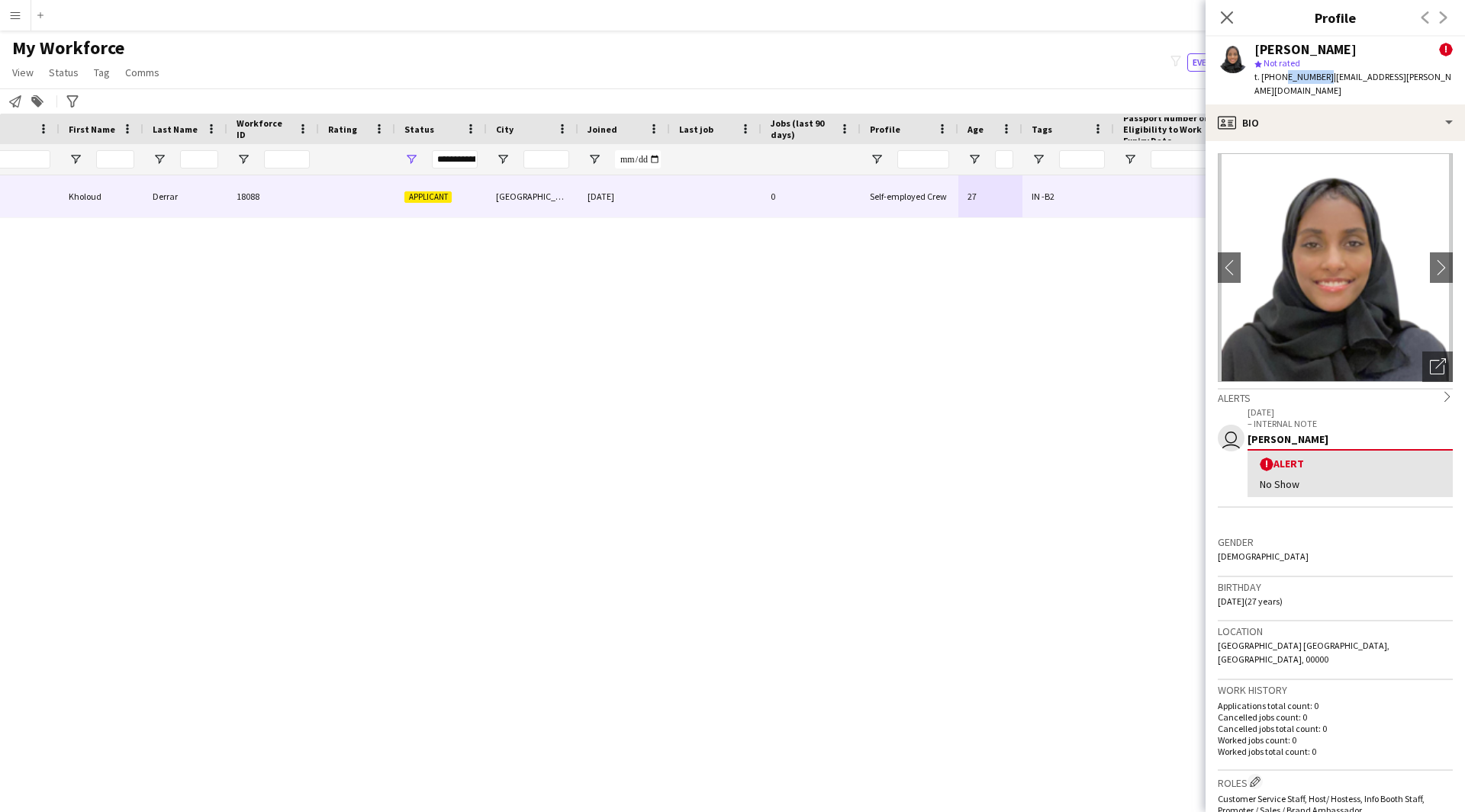
drag, startPoint x: 1320, startPoint y: 79, endPoint x: 1280, endPoint y: 86, distance: 40.6
click at [1280, 86] on div "[PERSON_NAME] ! star Not rated t. [PHONE_NUMBER] | [EMAIL_ADDRESS][PERSON_NAME]…" at bounding box center [1335, 70] width 260 height 68
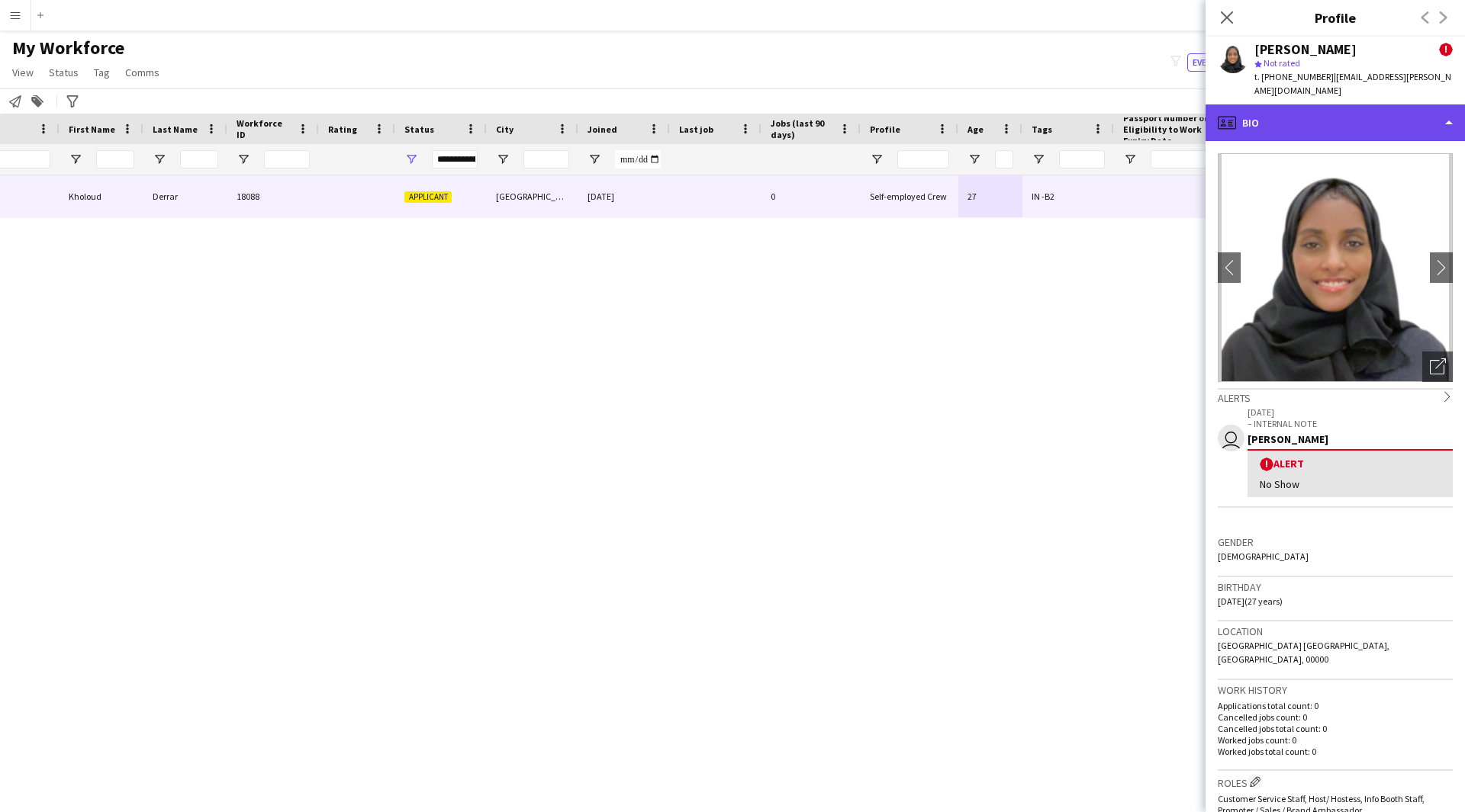
click at [1328, 107] on div "profile Bio" at bounding box center [1335, 122] width 260 height 36
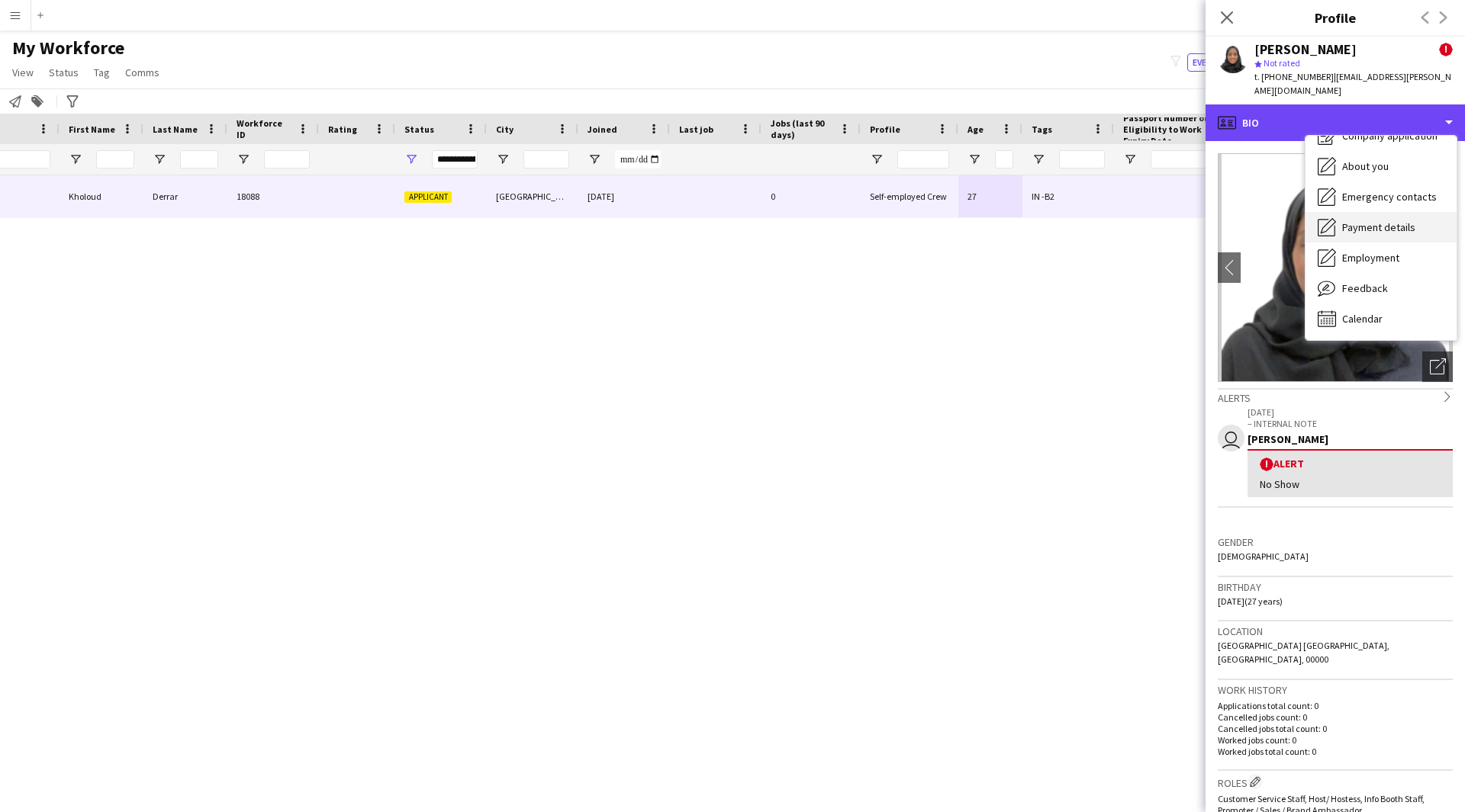
scroll to position [51, 0]
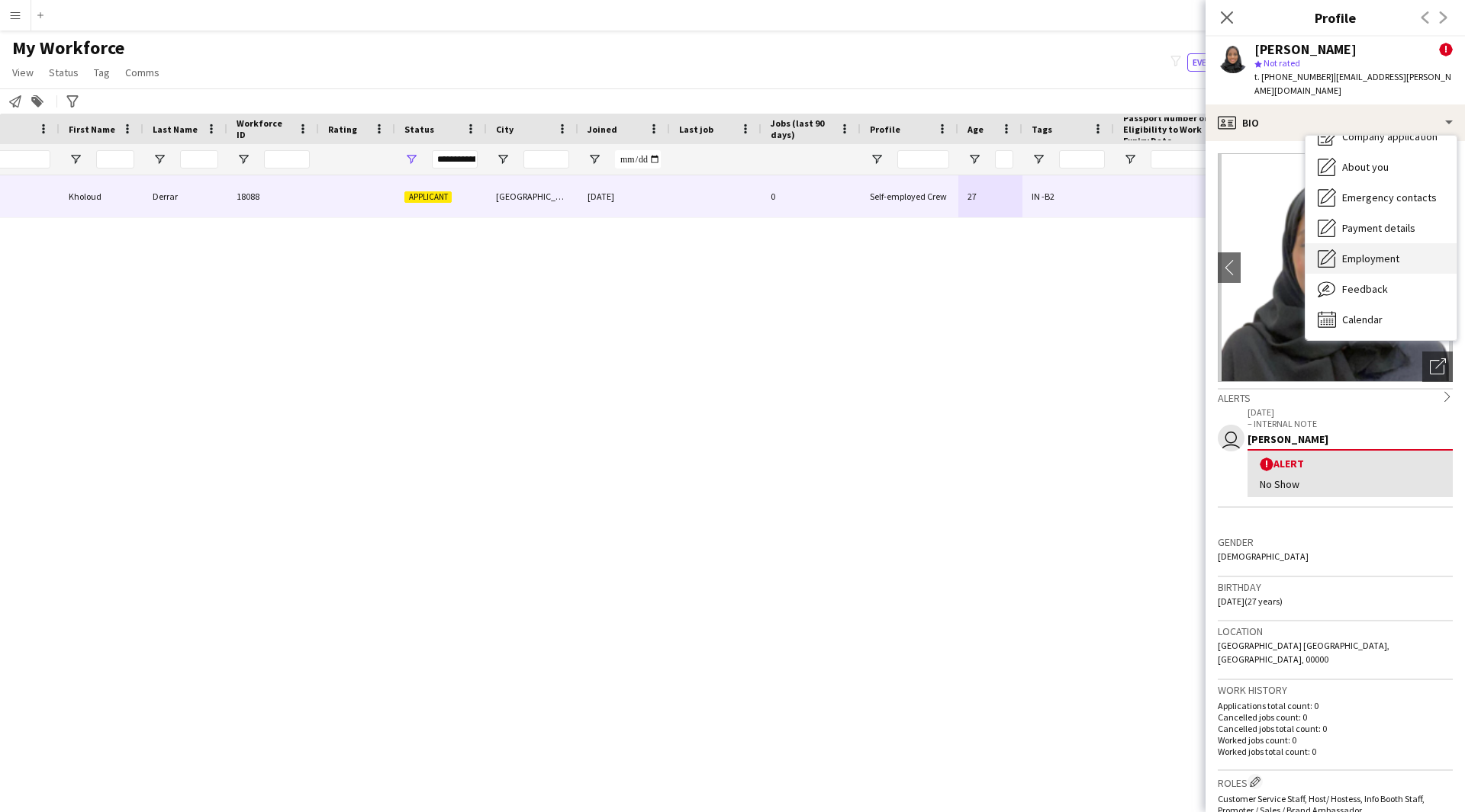
click at [1369, 252] on span "Employment" at bounding box center [1371, 259] width 57 height 14
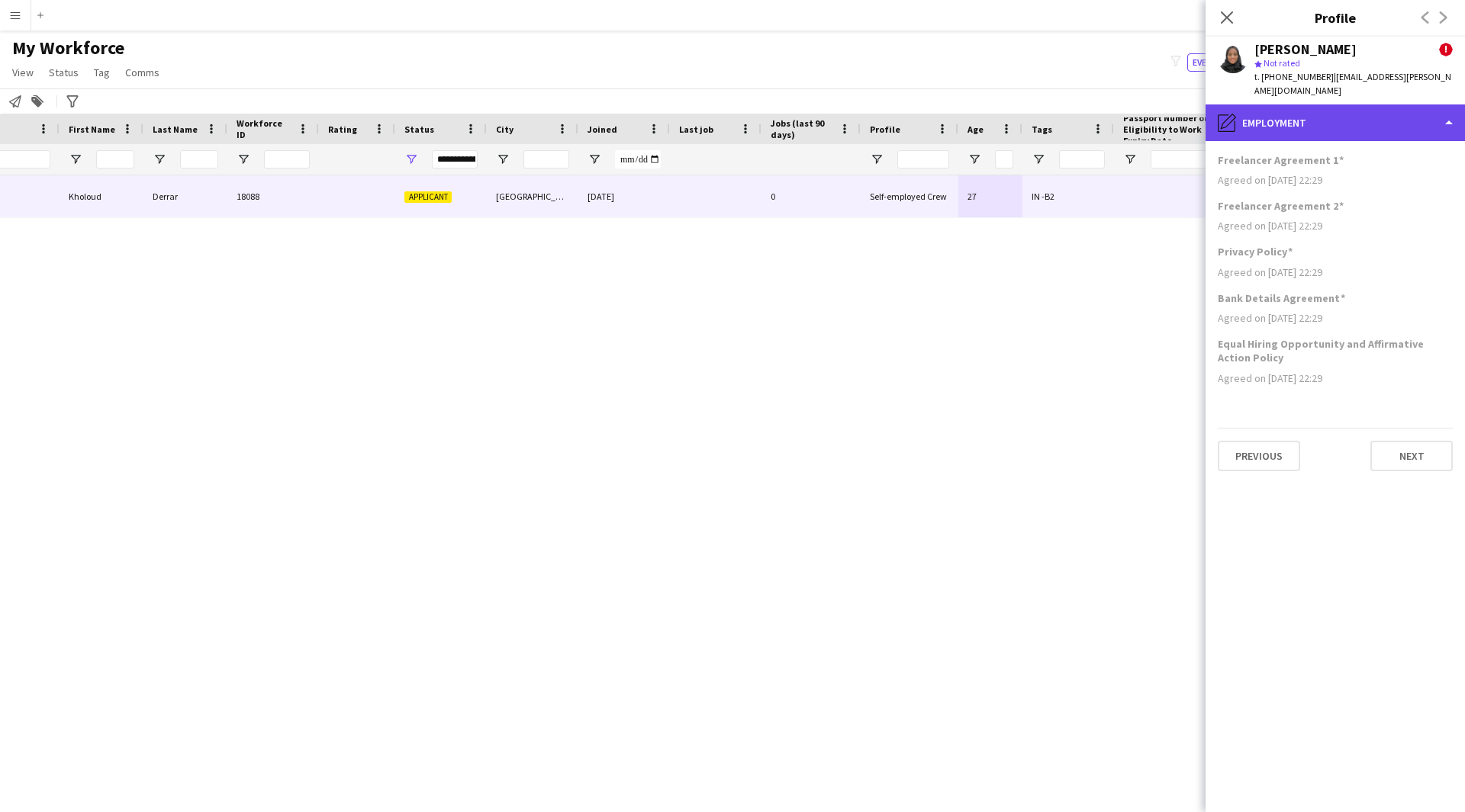
click at [1327, 123] on div "pencil4 Employment" at bounding box center [1335, 122] width 260 height 36
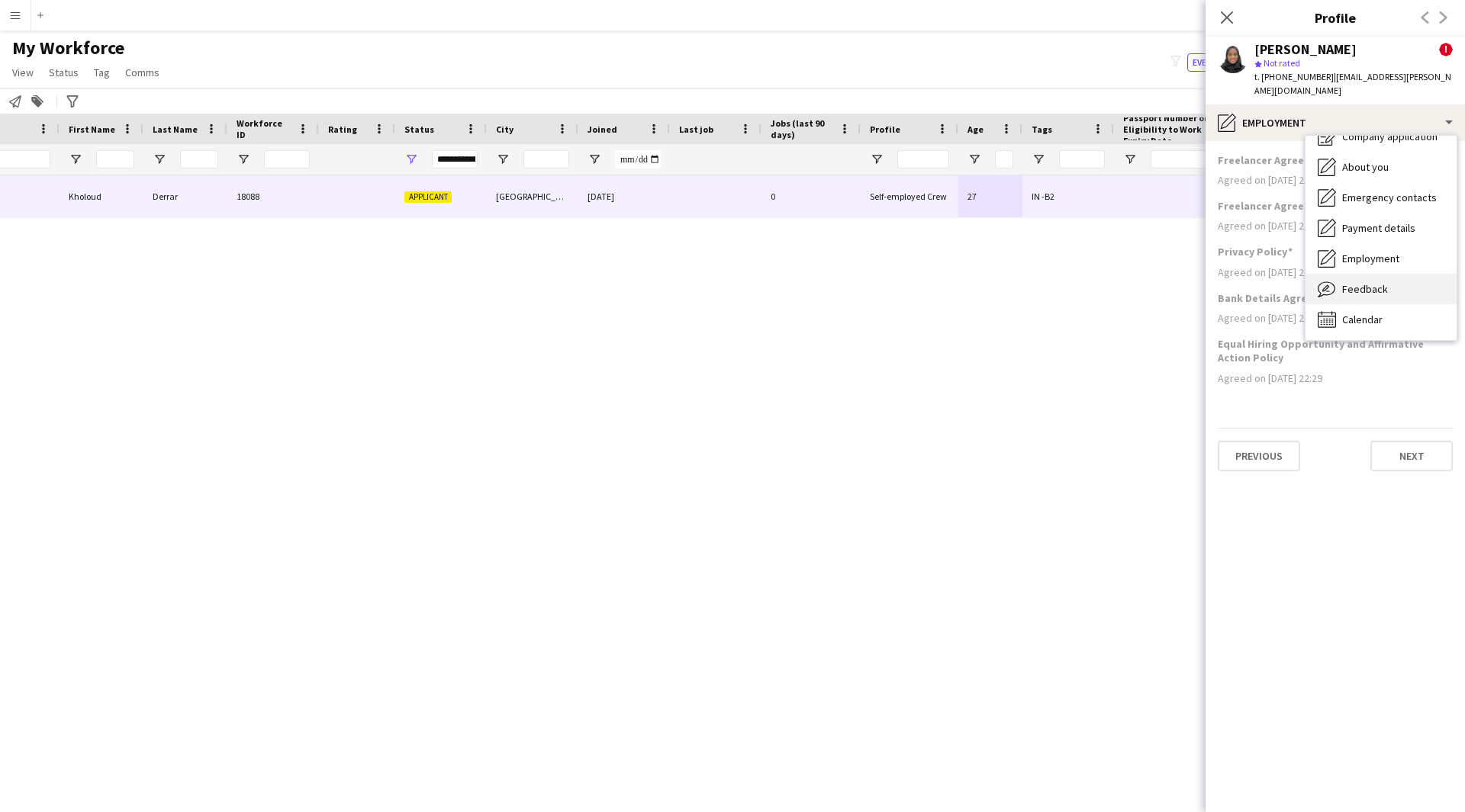
click at [1354, 282] on span "Feedback" at bounding box center [1365, 289] width 46 height 14
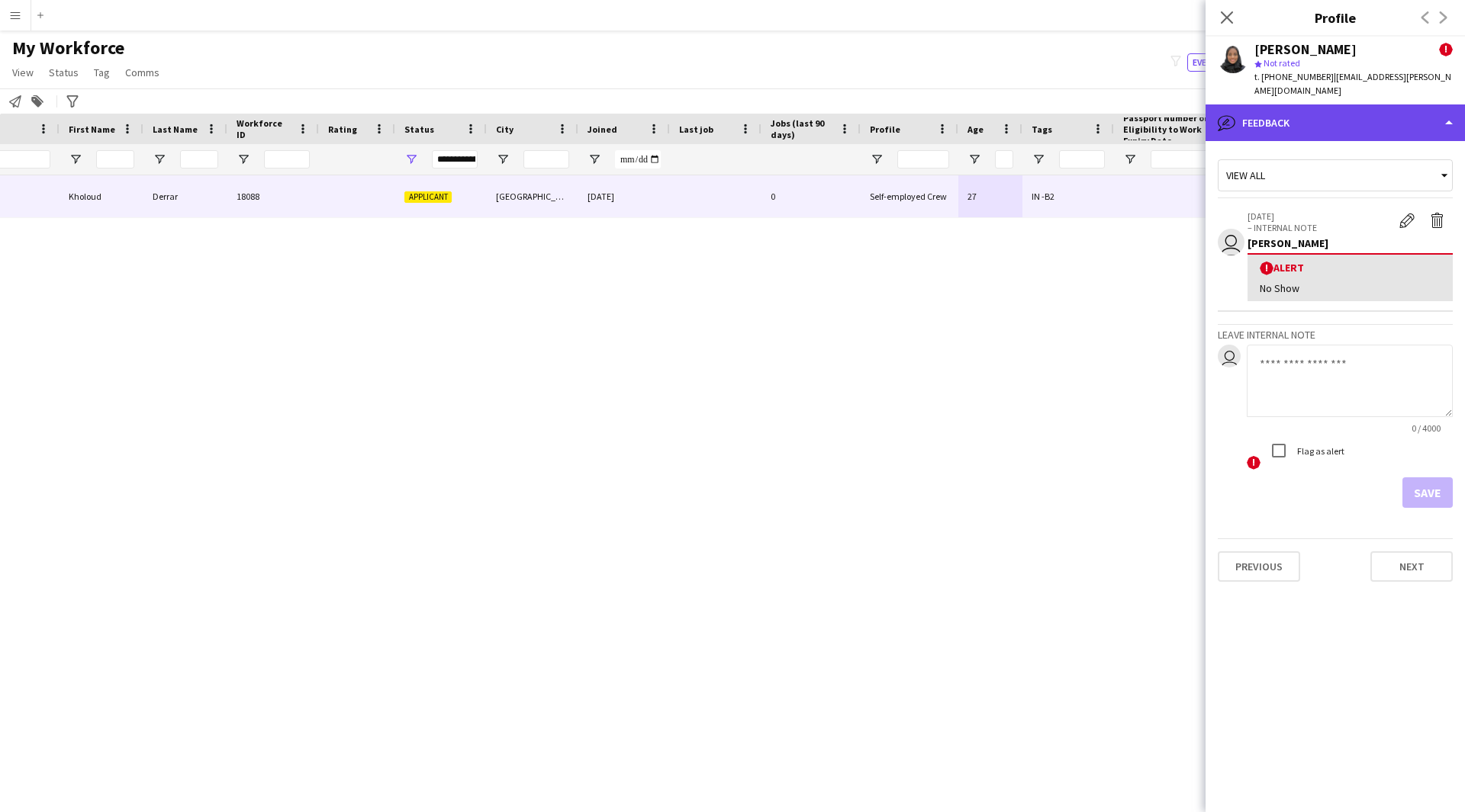
click at [1305, 104] on div "bubble-pencil Feedback" at bounding box center [1335, 122] width 260 height 36
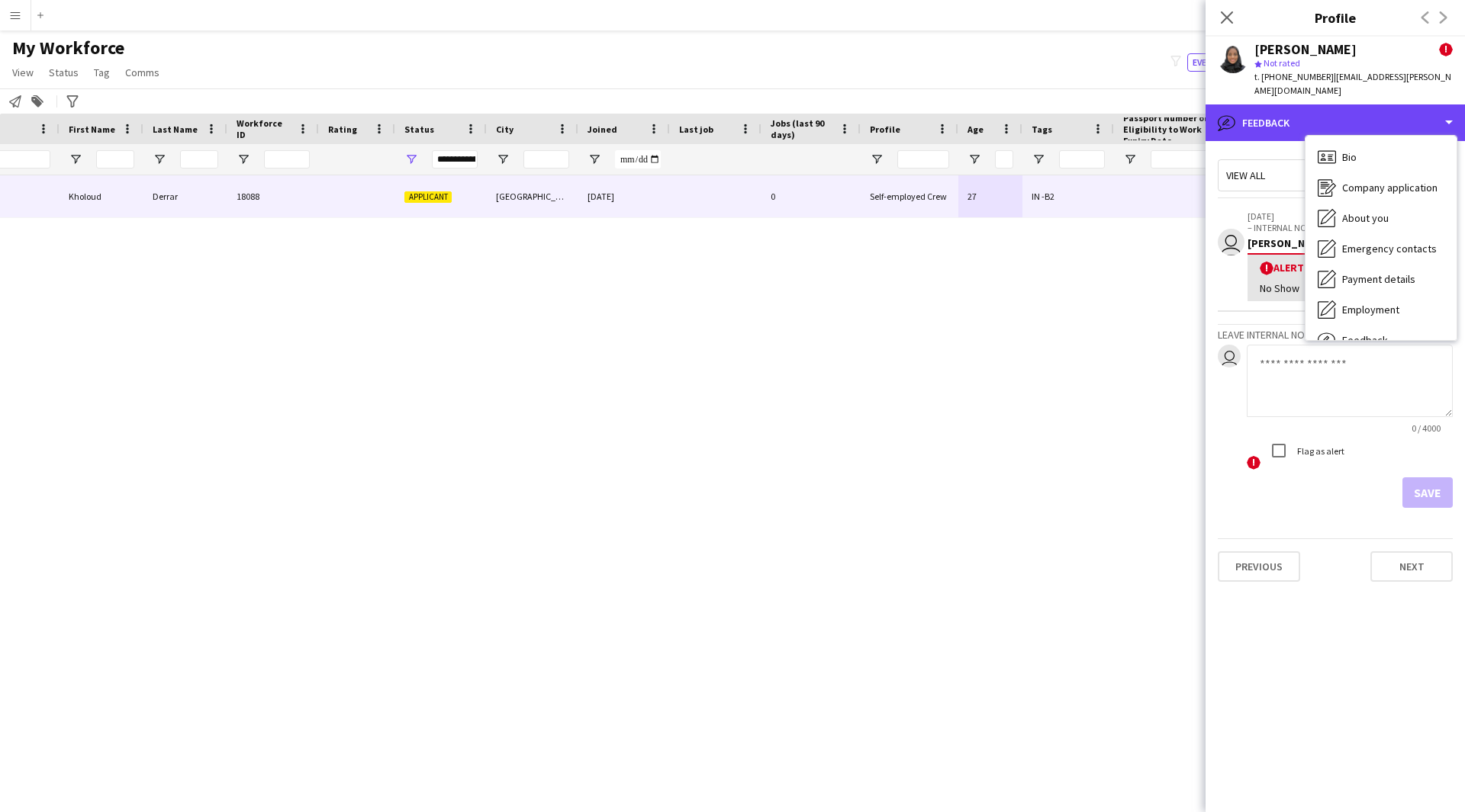
scroll to position [1, 0]
click at [1393, 136] on div "Bio Bio Company application Company application About you About you Emergency c…" at bounding box center [1380, 238] width 151 height 205
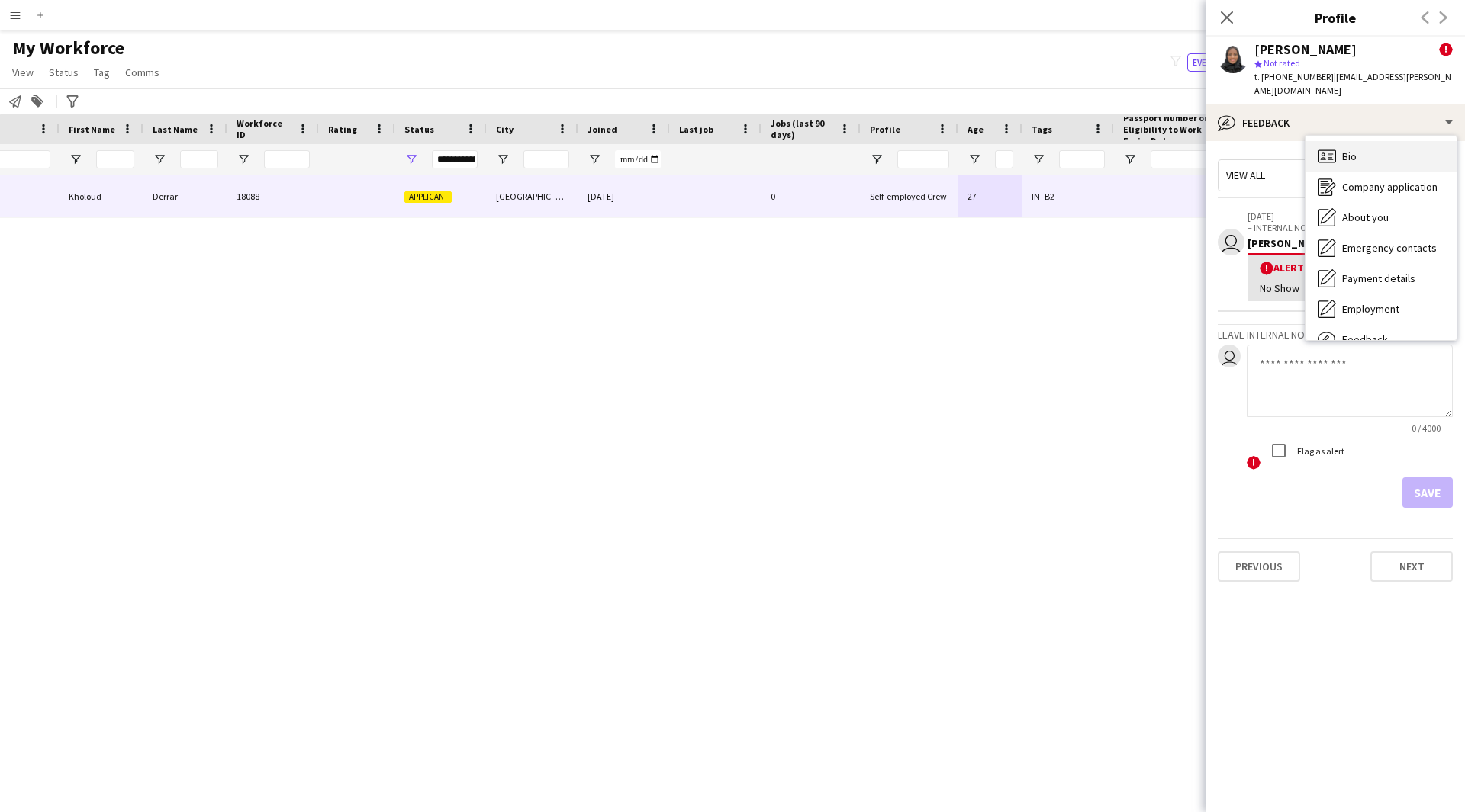
click at [1390, 143] on div "Bio Bio" at bounding box center [1380, 156] width 151 height 31
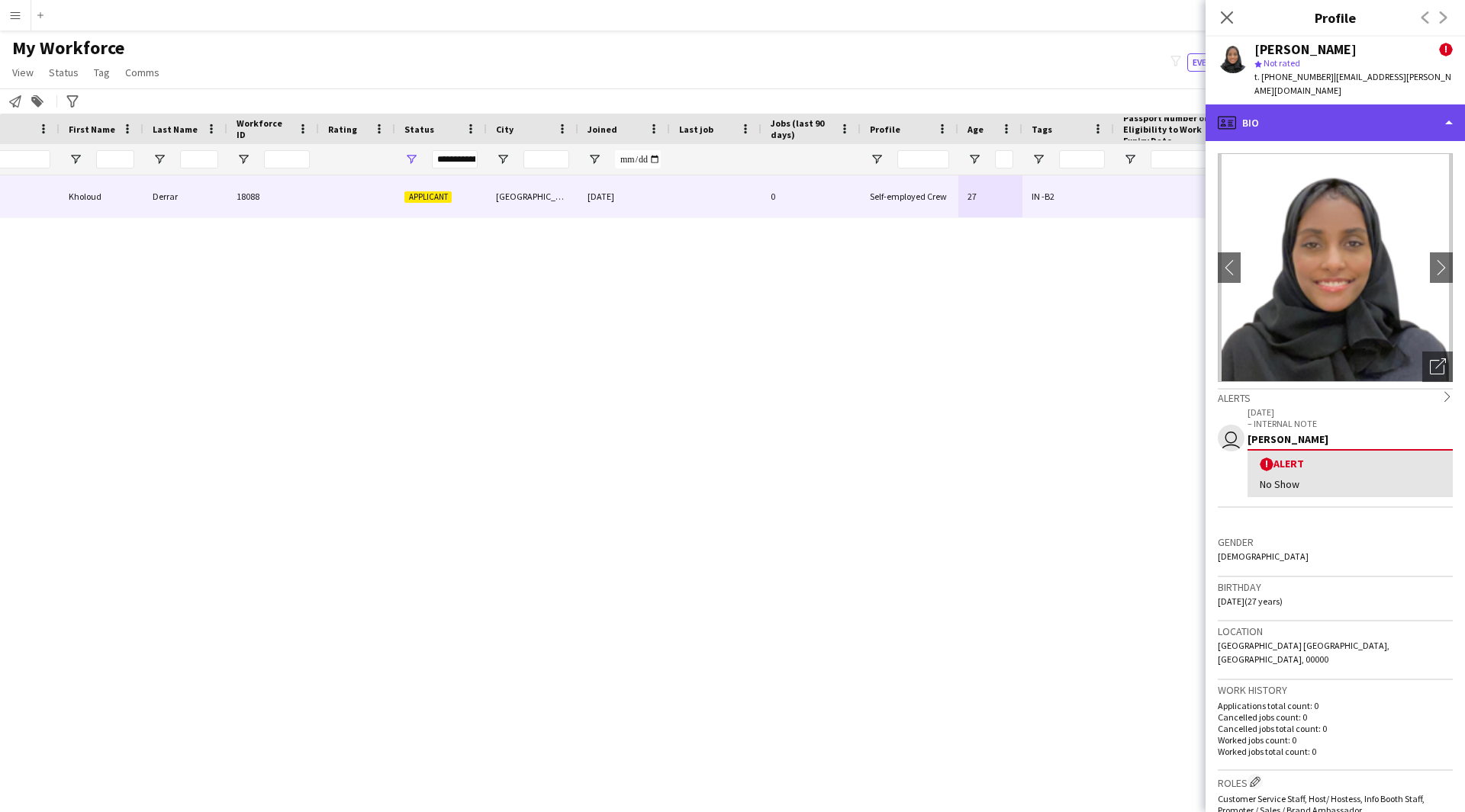
click at [1347, 115] on div "profile Bio" at bounding box center [1335, 122] width 260 height 36
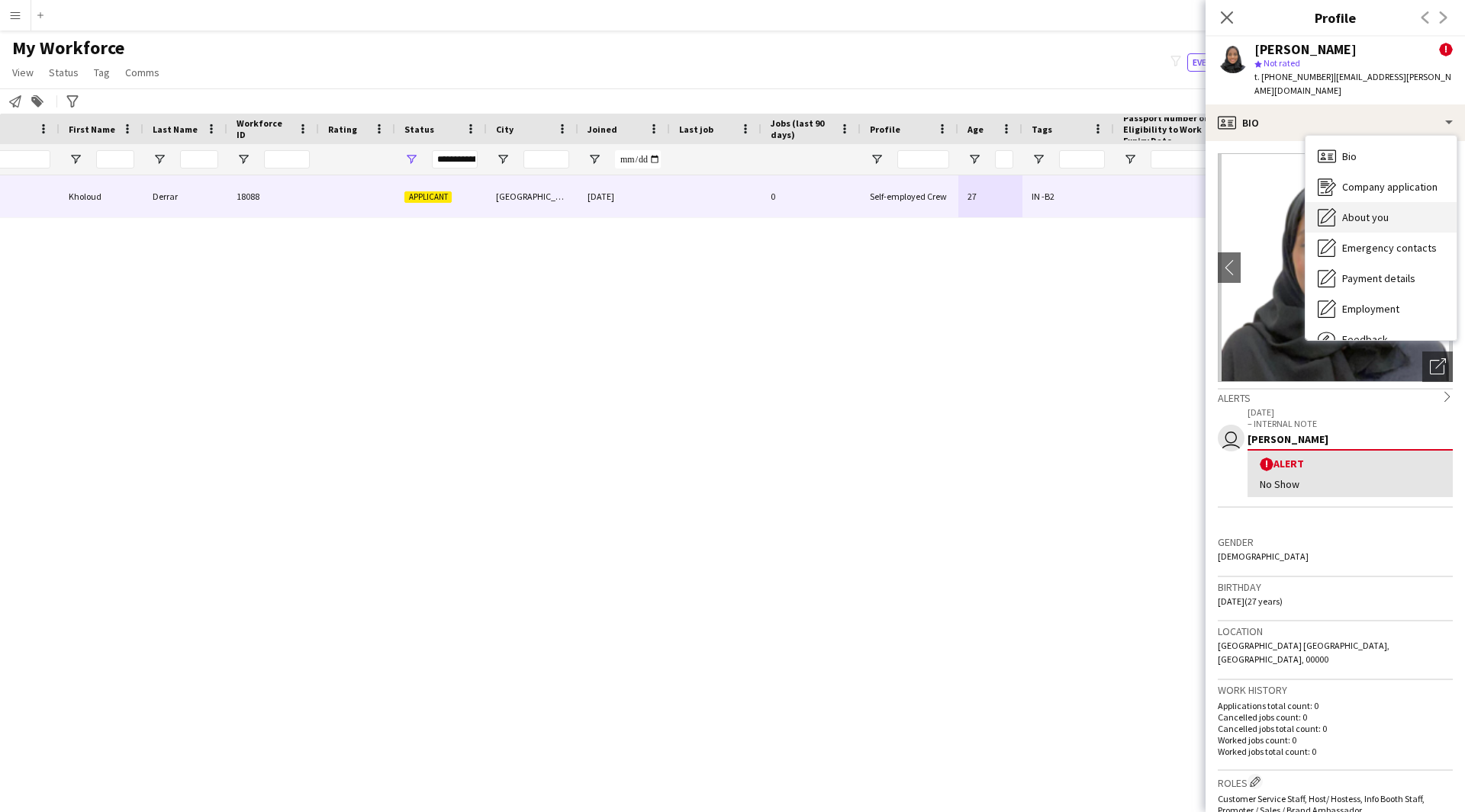
click at [1362, 210] on span "About you" at bounding box center [1365, 217] width 47 height 14
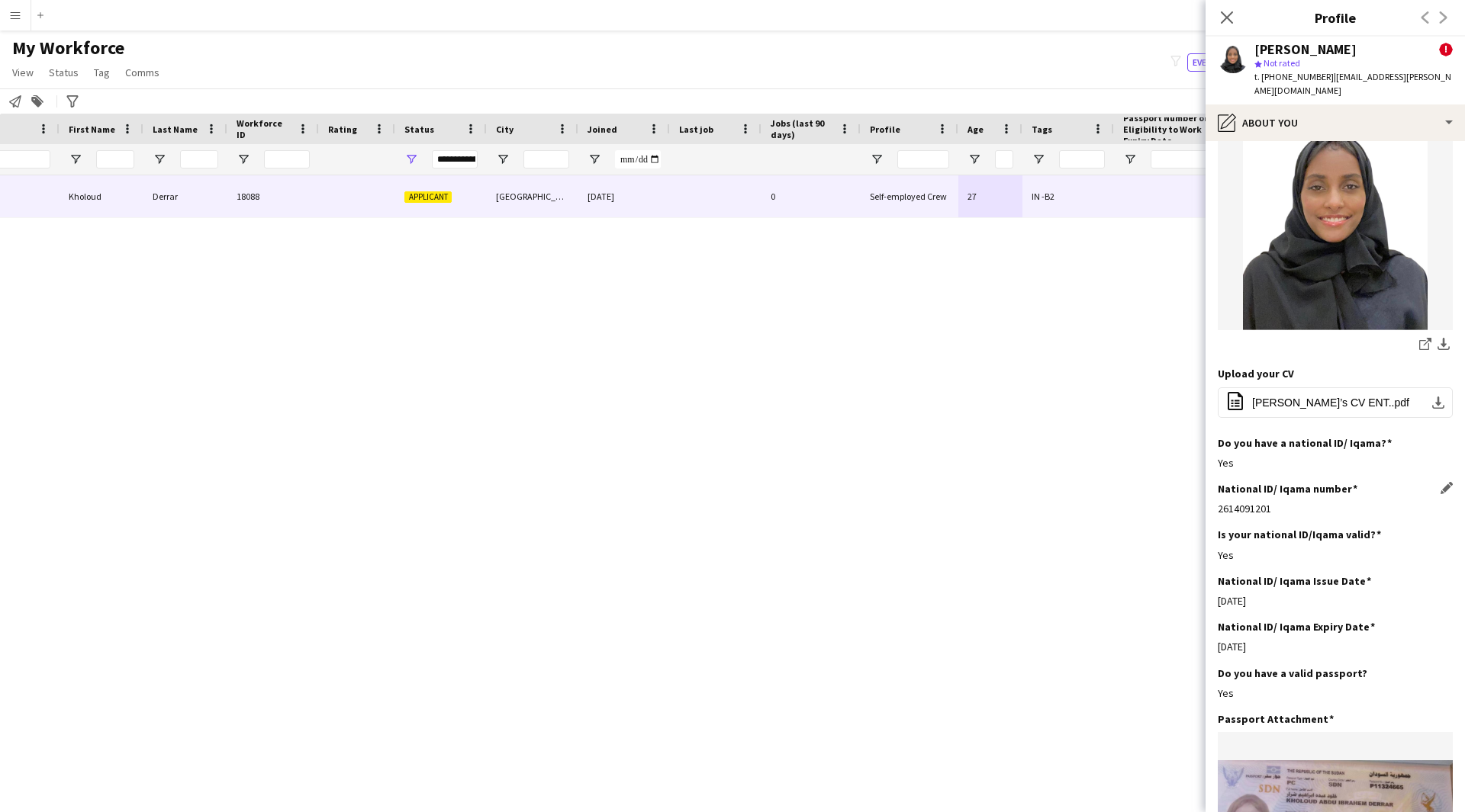
scroll to position [220, 0]
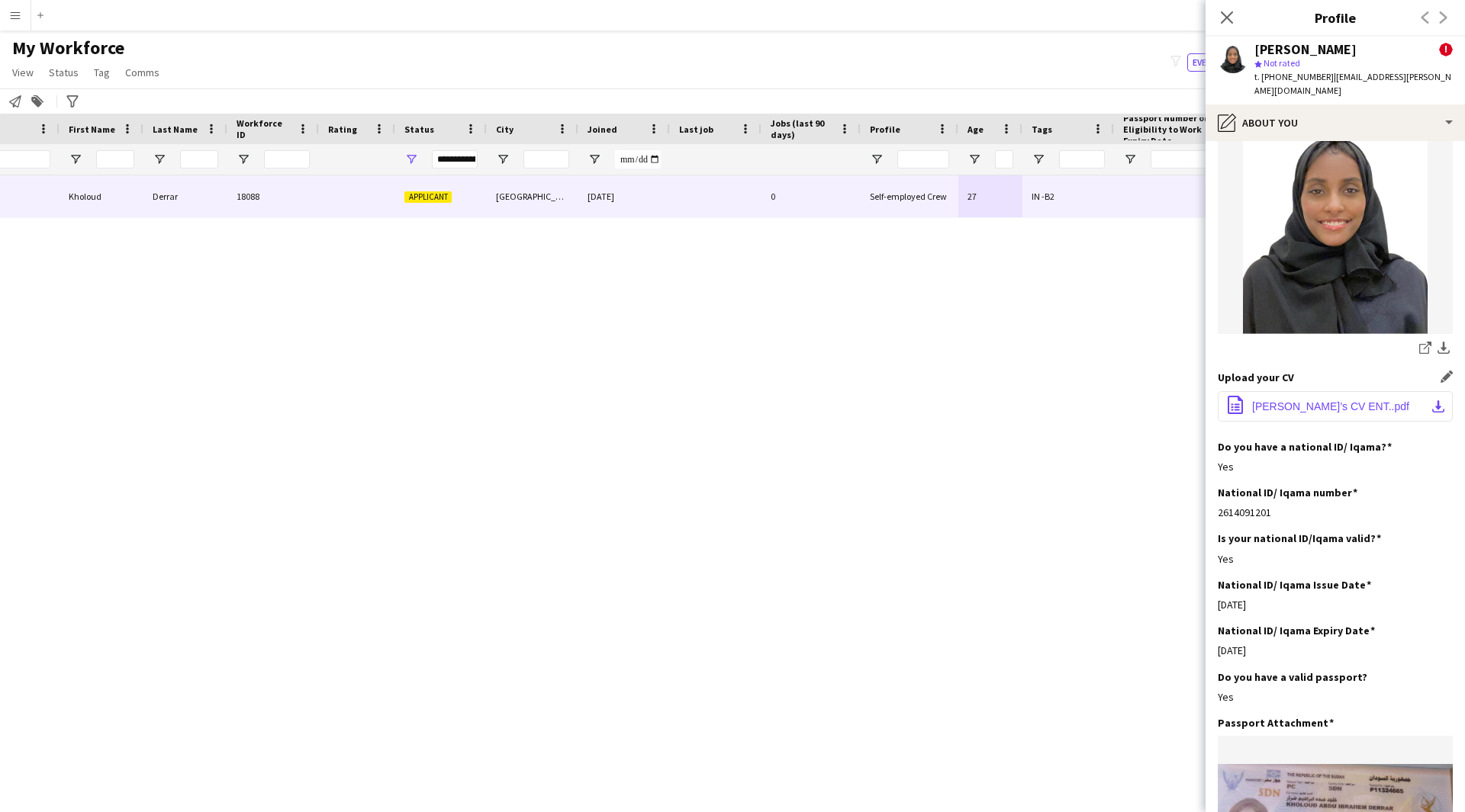
click at [1280, 401] on span "[PERSON_NAME]’s CV ENT..pdf" at bounding box center [1331, 407] width 157 height 12
click at [668, 407] on div "! [PERSON_NAME] [PERSON_NAME] 18088 Applicant [GEOGRAPHIC_DATA] [DATE] 0 Self-e…" at bounding box center [709, 475] width 1419 height 598
click at [1233, 26] on div "Close pop-in" at bounding box center [1227, 18] width 42 height 35
click at [1226, 21] on icon "Close pop-in" at bounding box center [1226, 17] width 14 height 14
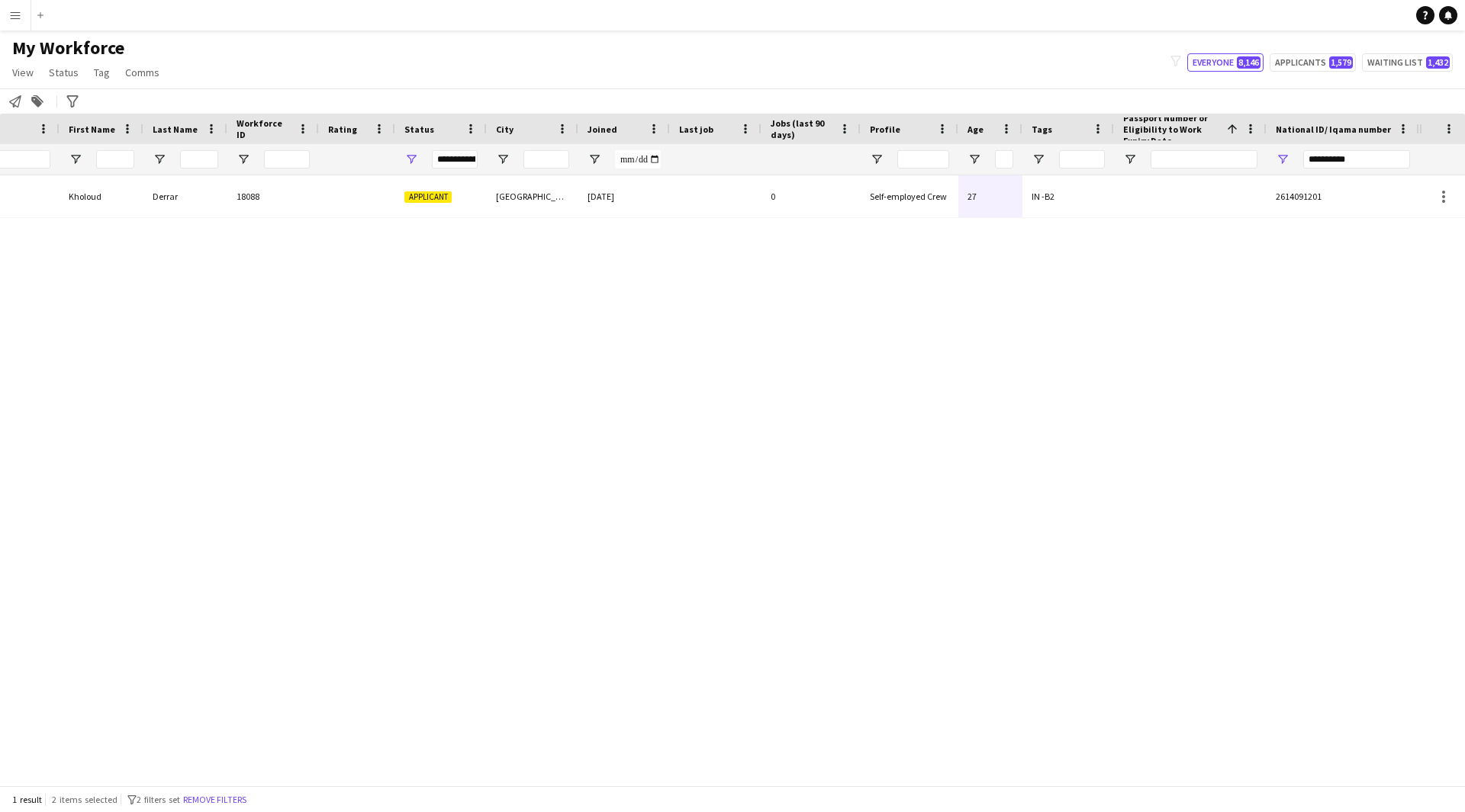
scroll to position [0, 0]
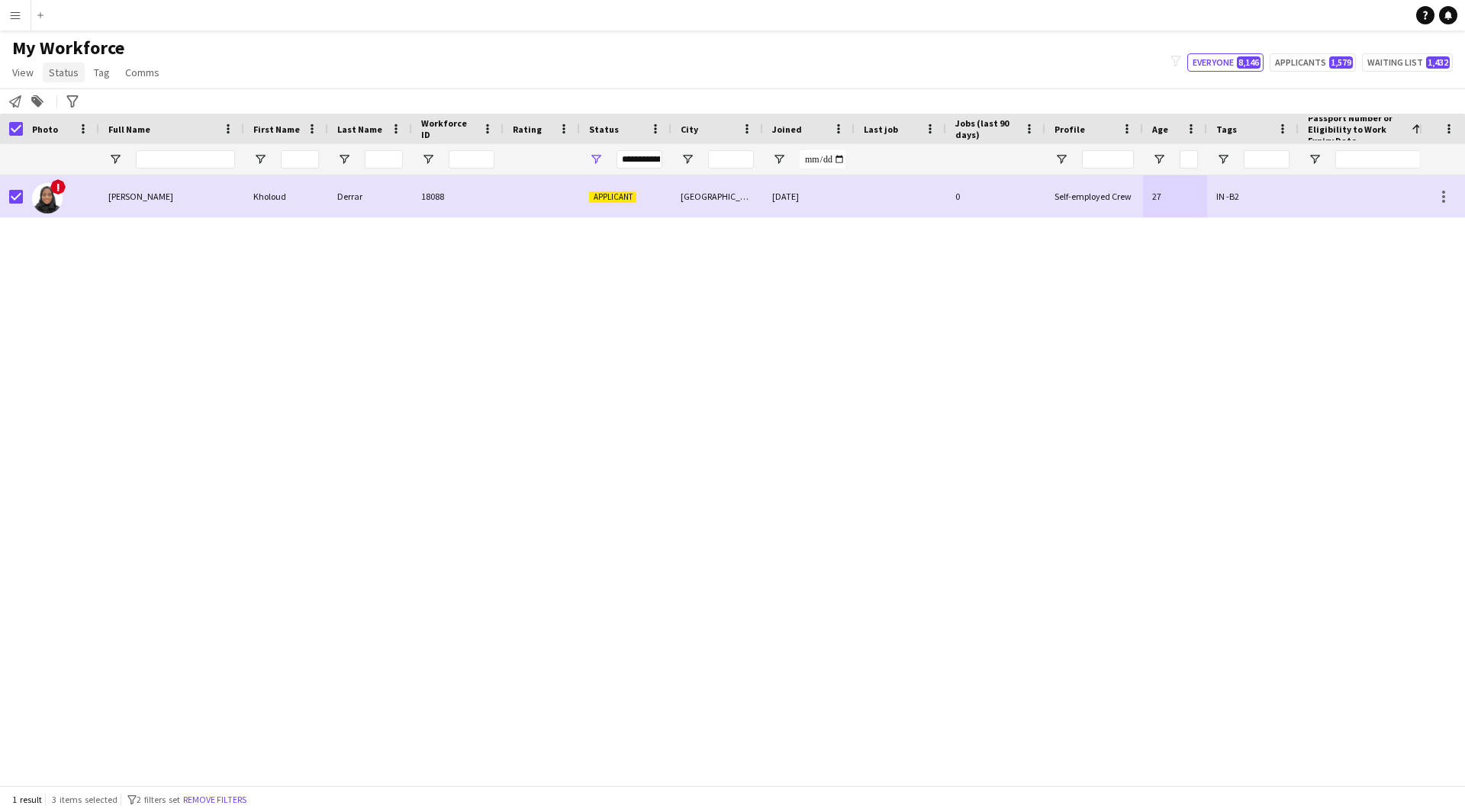
click at [55, 70] on span "Status" at bounding box center [64, 72] width 30 height 14
click at [114, 100] on link "Edit" at bounding box center [96, 105] width 107 height 32
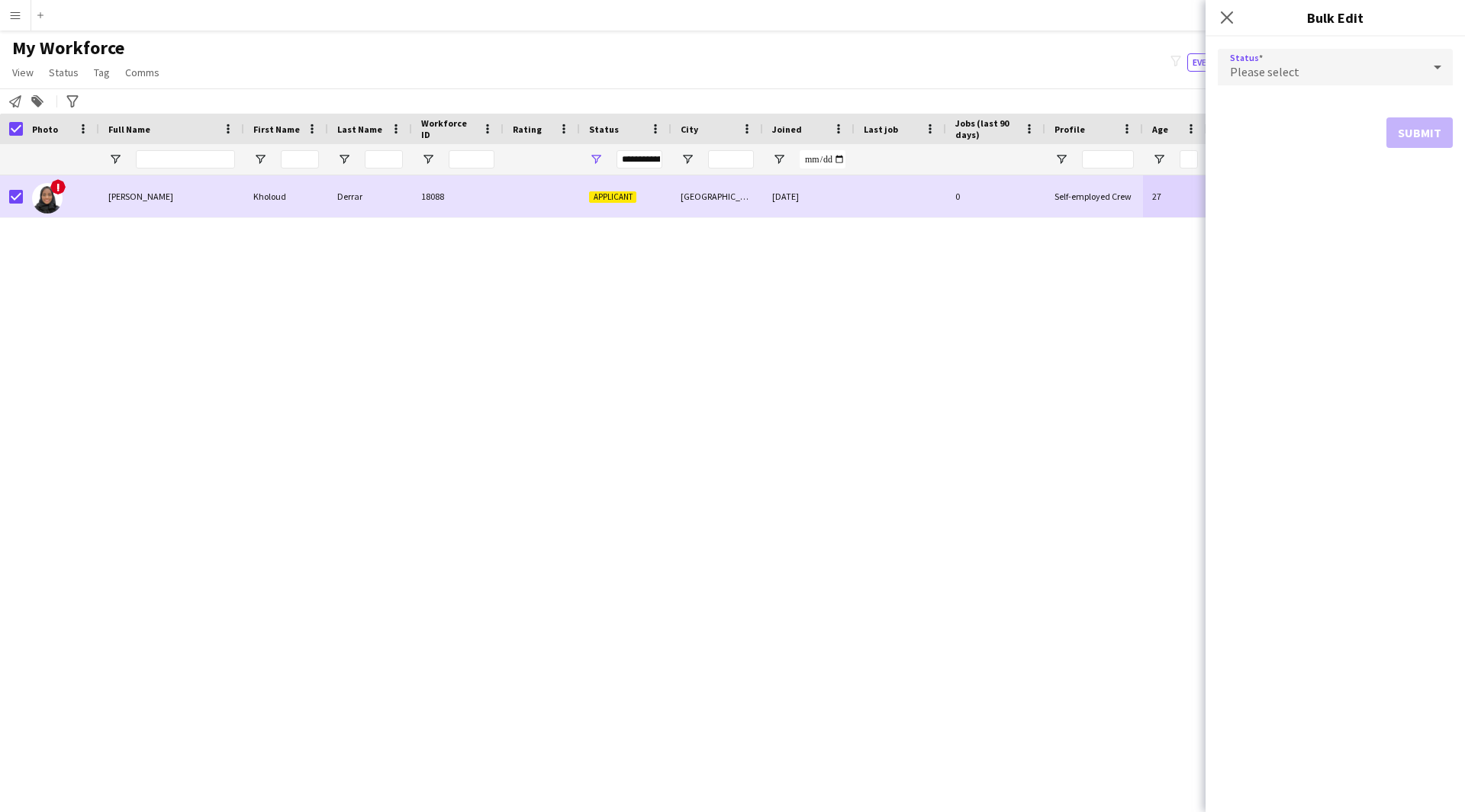
click at [1272, 71] on span "Please select" at bounding box center [1265, 71] width 70 height 15
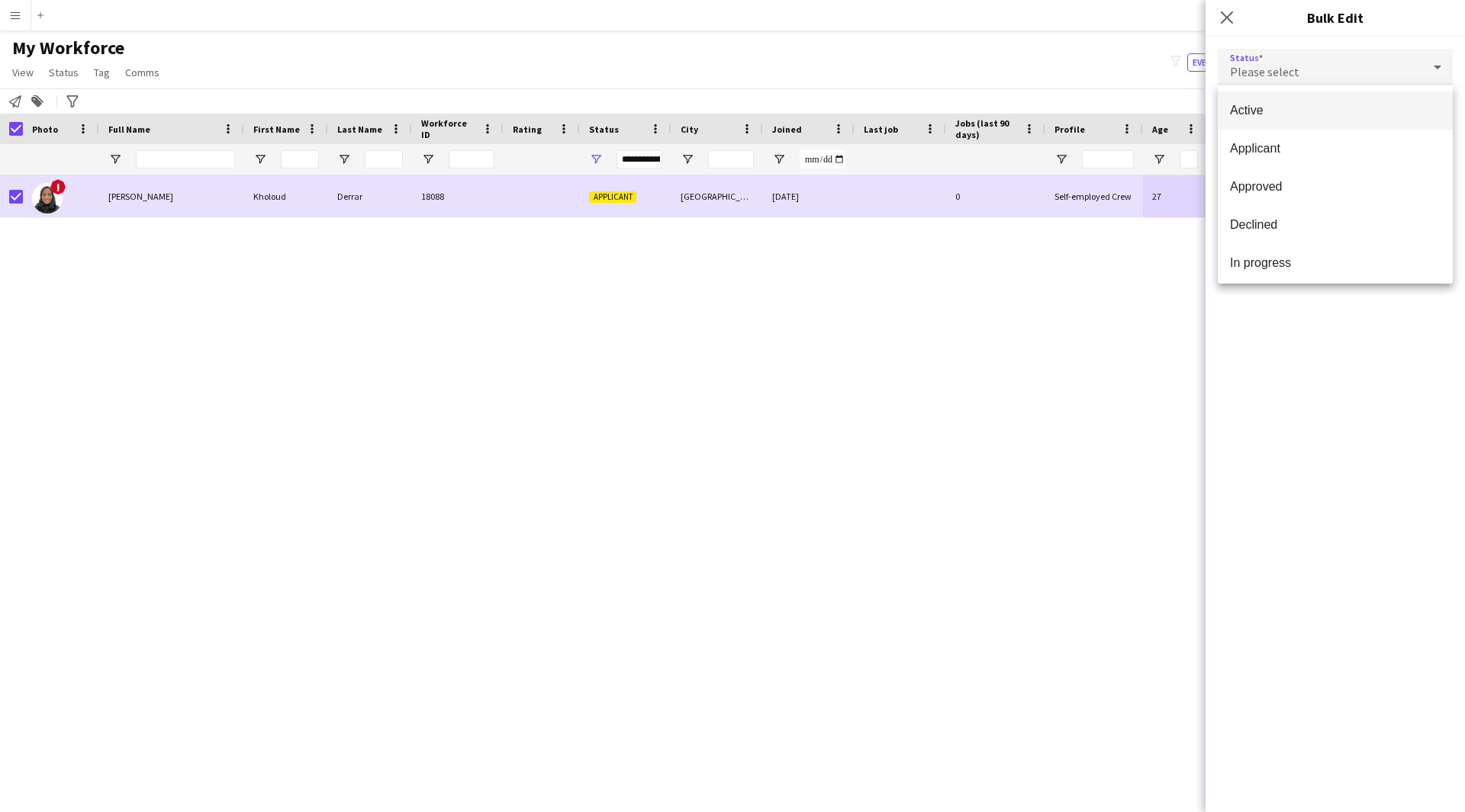
click at [1295, 113] on span "Active" at bounding box center [1335, 110] width 210 height 14
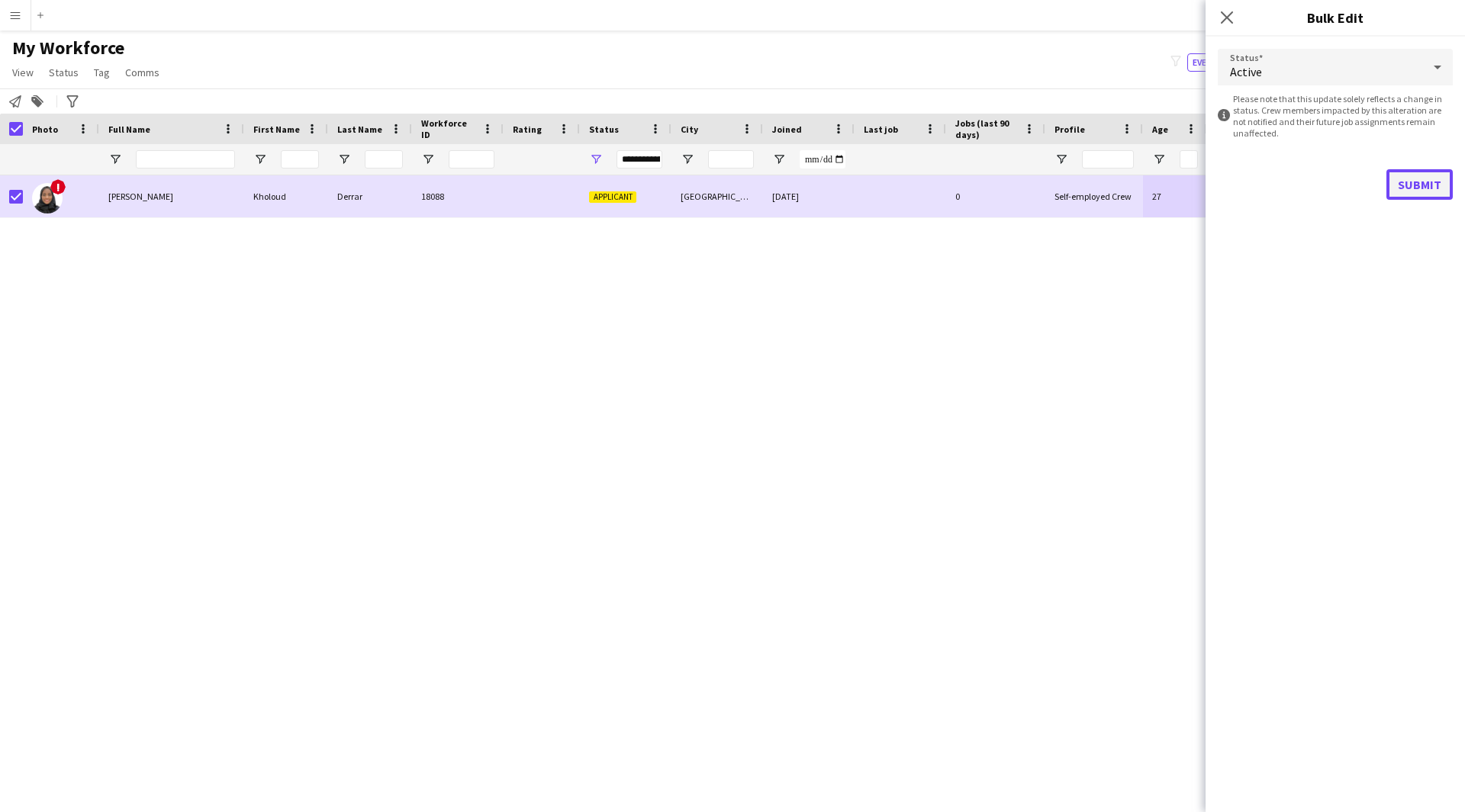
click at [1421, 184] on button "Submit" at bounding box center [1419, 184] width 66 height 31
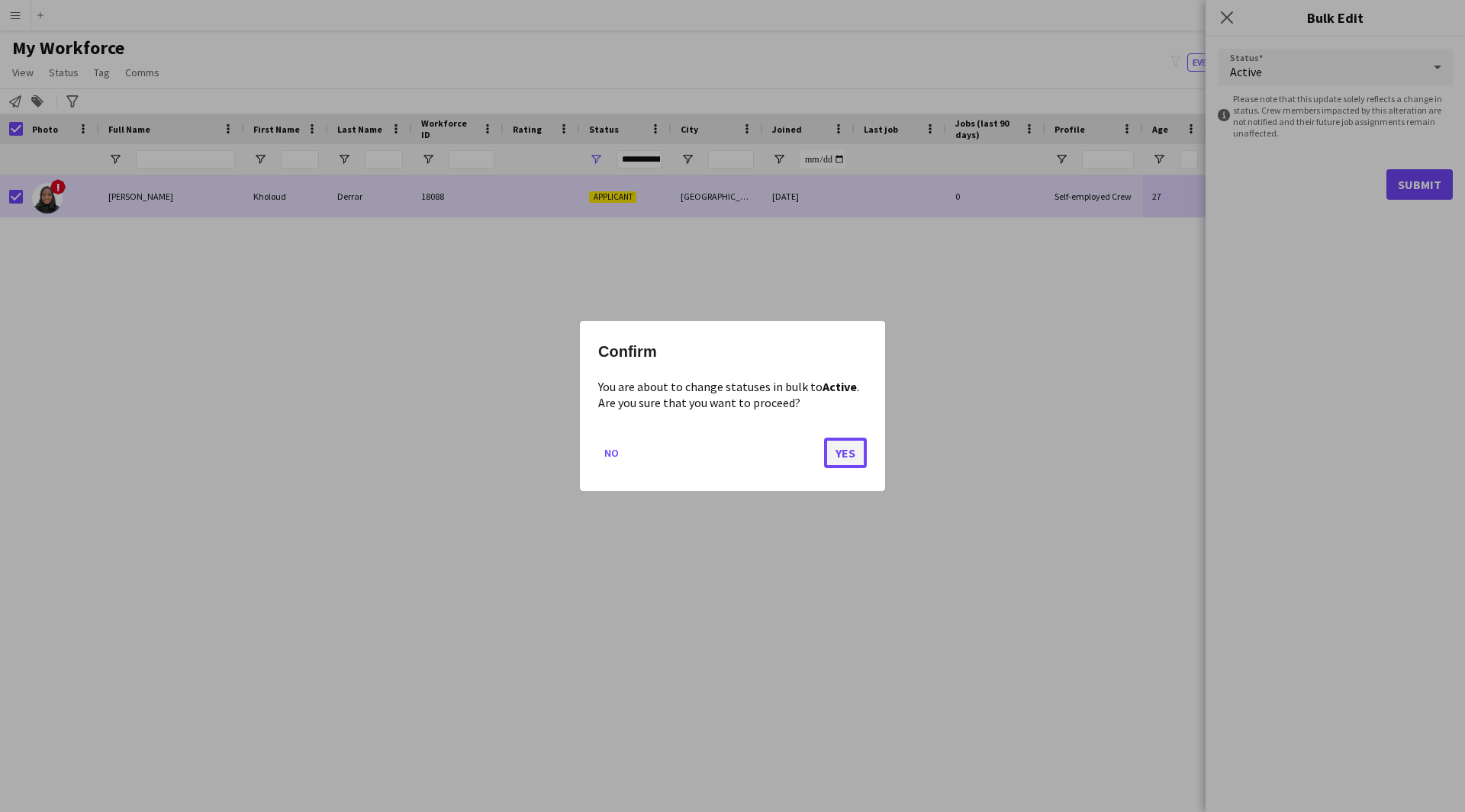
click at [850, 448] on button "Yes" at bounding box center [845, 453] width 42 height 31
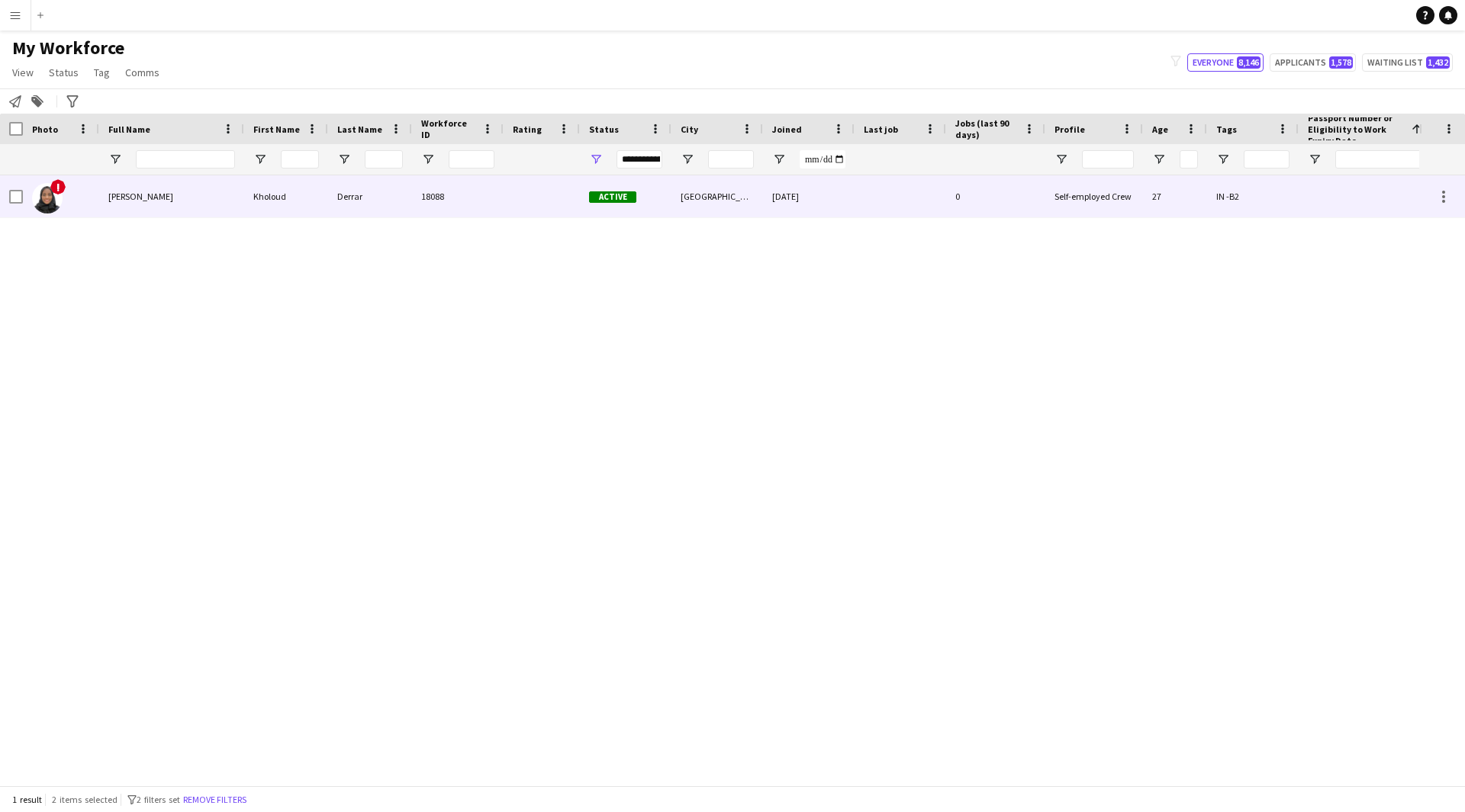
click at [546, 209] on div at bounding box center [541, 197] width 76 height 42
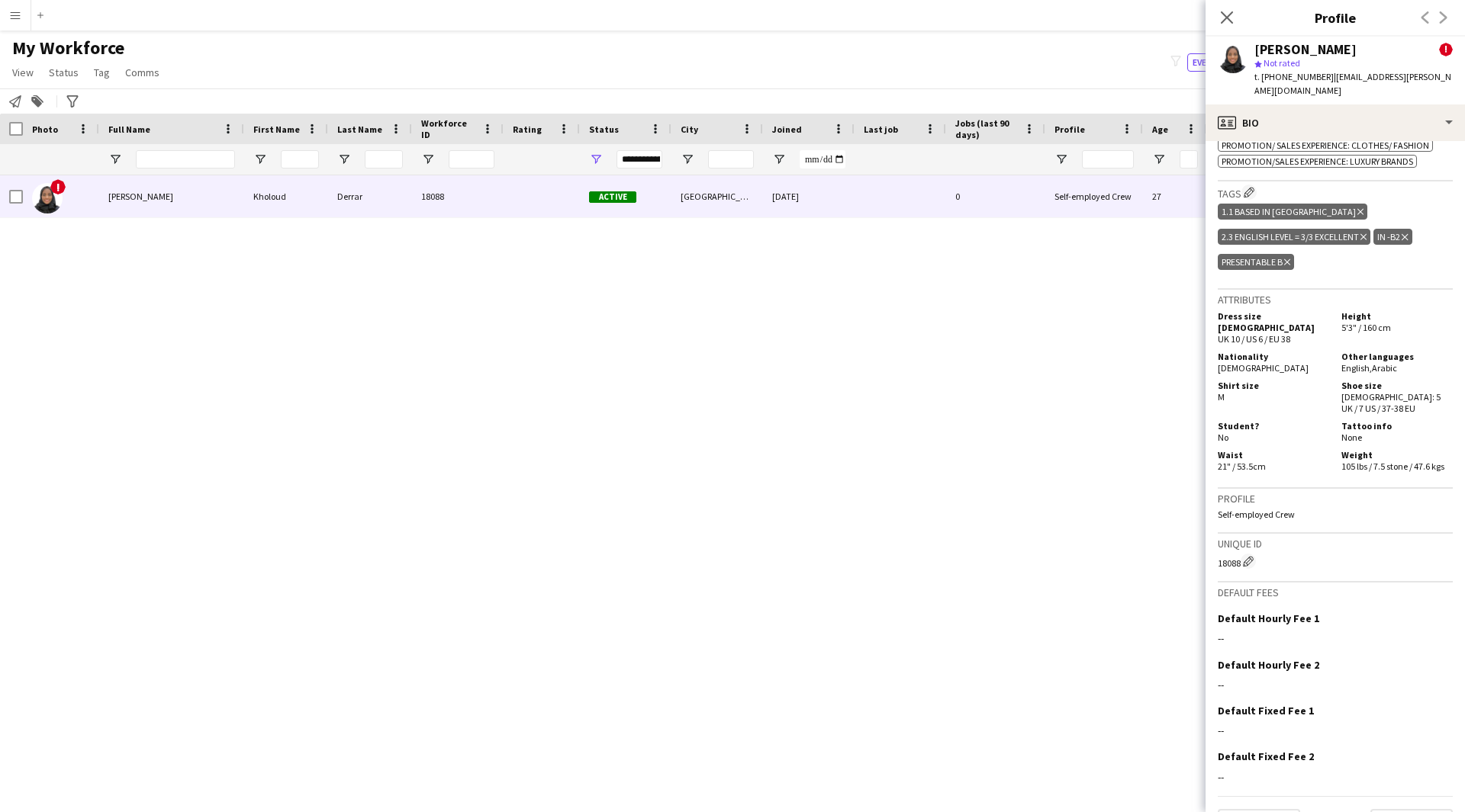
scroll to position [872, 0]
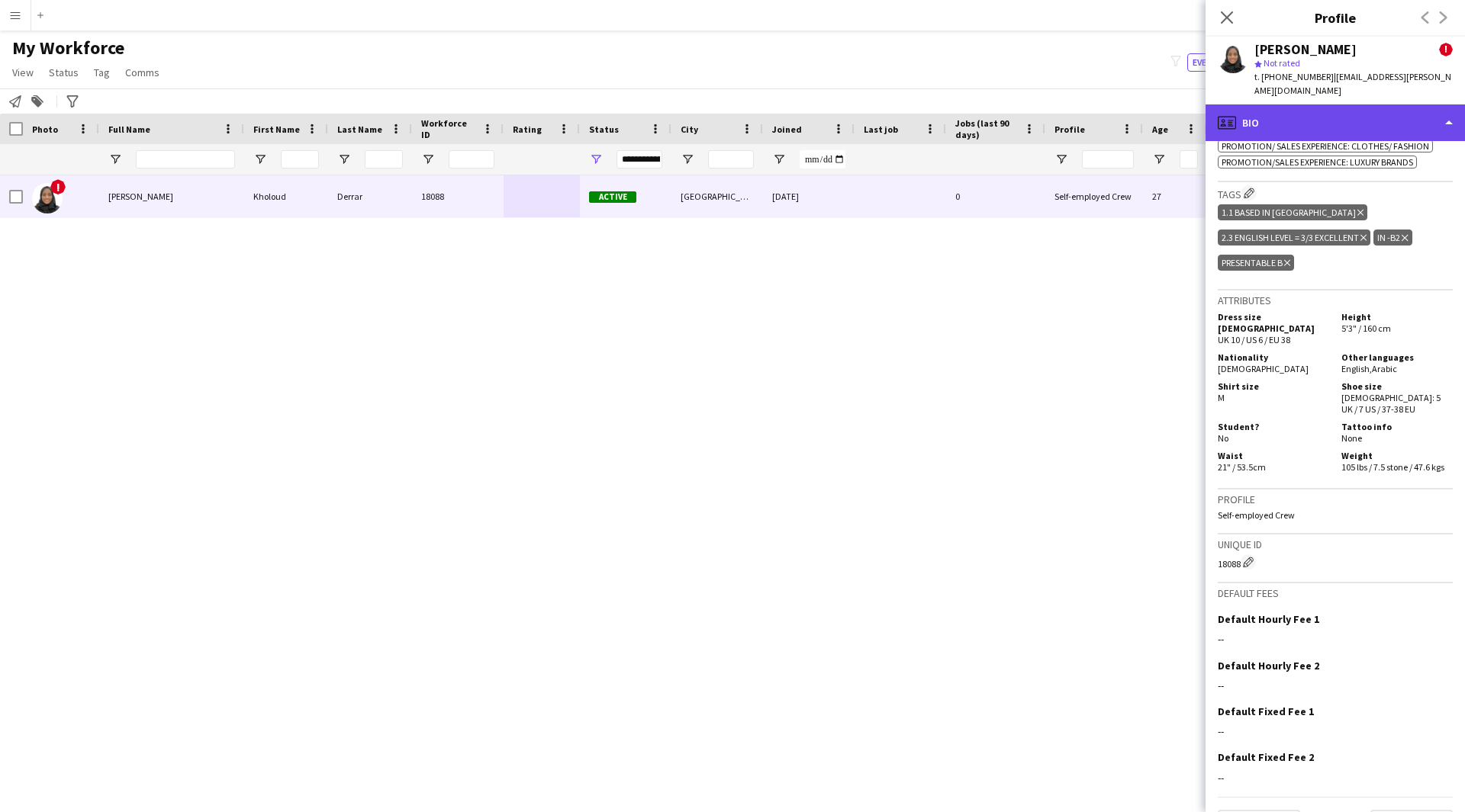
click at [1316, 104] on div "profile Bio" at bounding box center [1335, 122] width 260 height 36
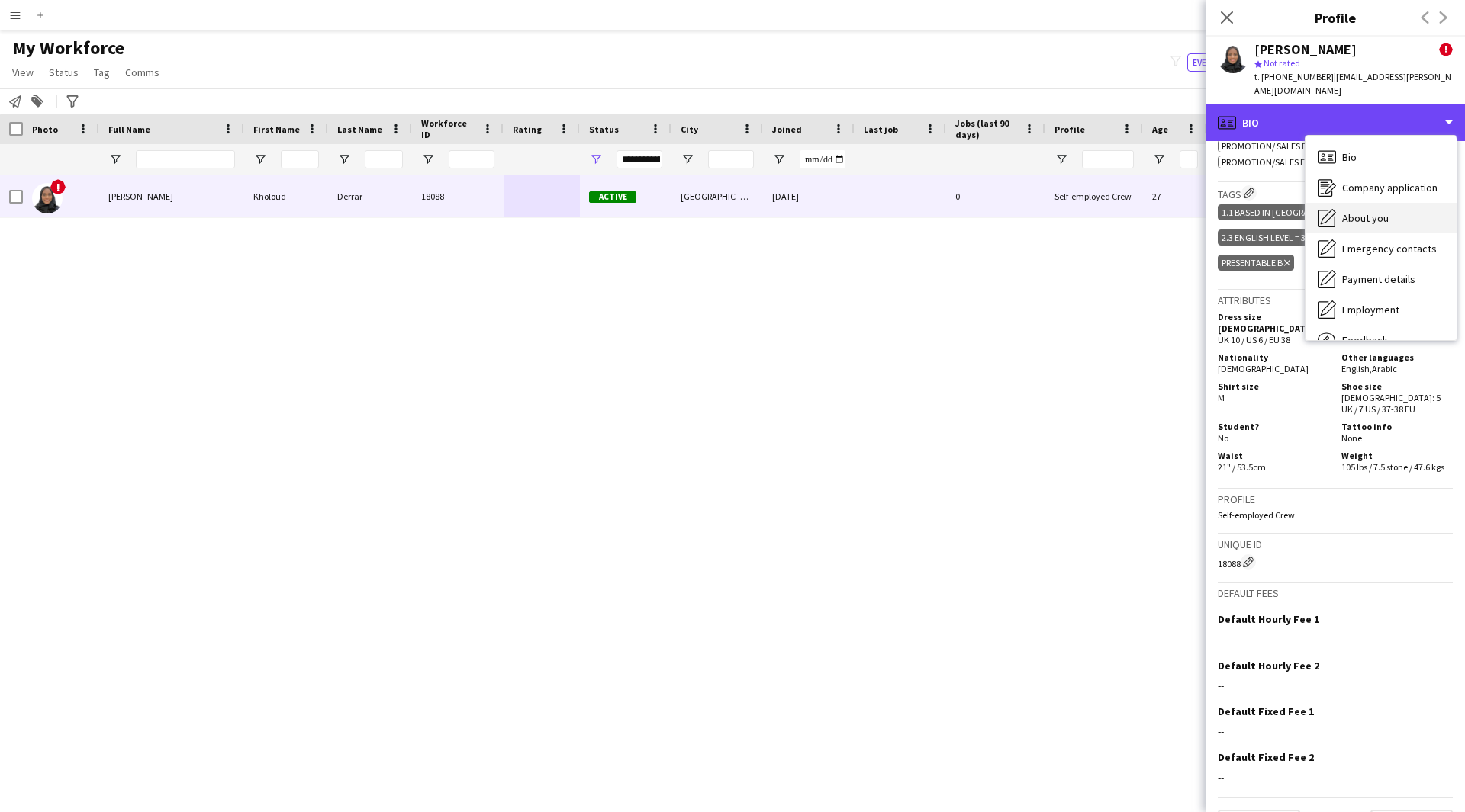
scroll to position [51, 0]
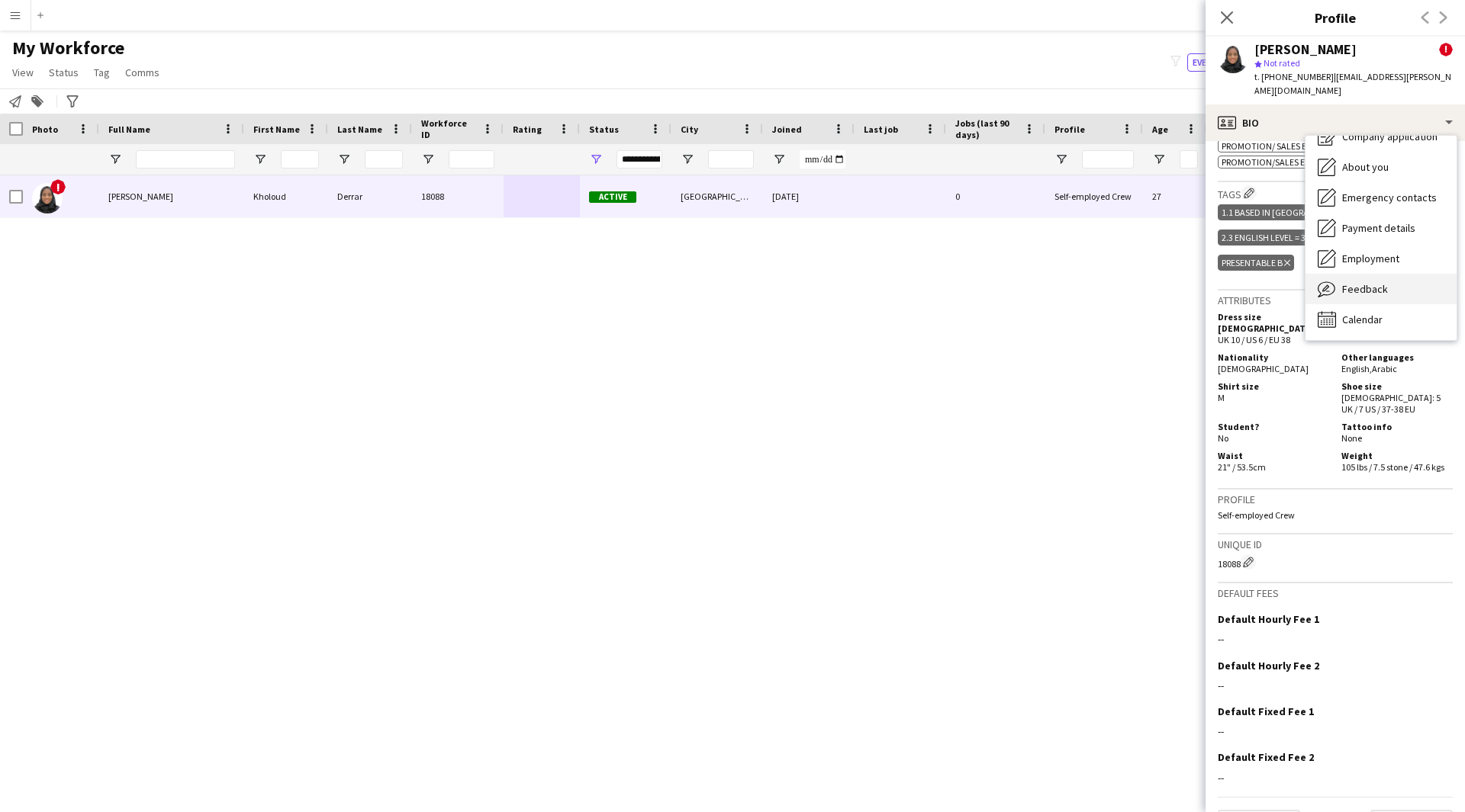
click at [1386, 283] on div "Feedback Feedback" at bounding box center [1380, 289] width 151 height 31
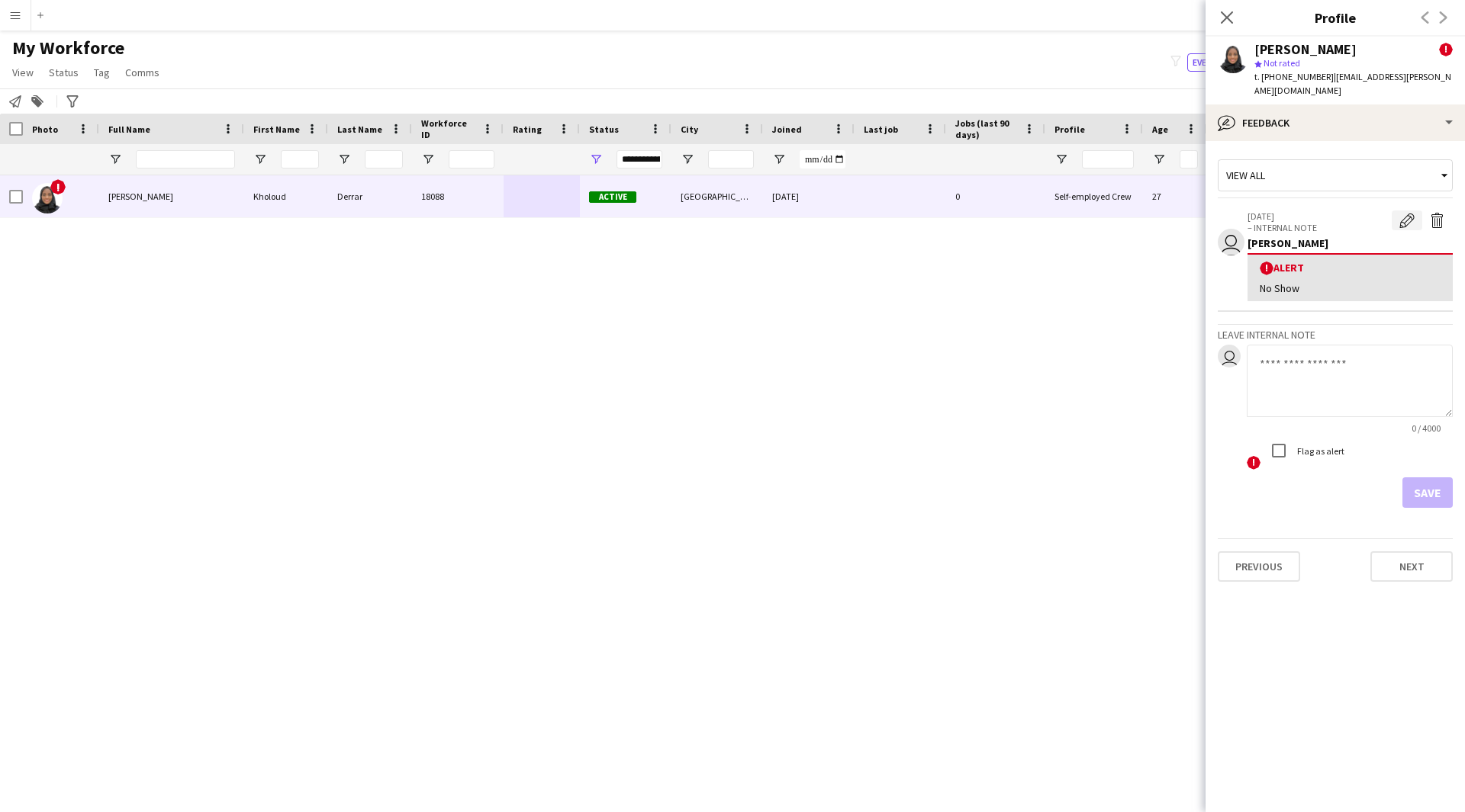
click at [1412, 213] on app-icon "Edit alert" at bounding box center [1406, 220] width 15 height 15
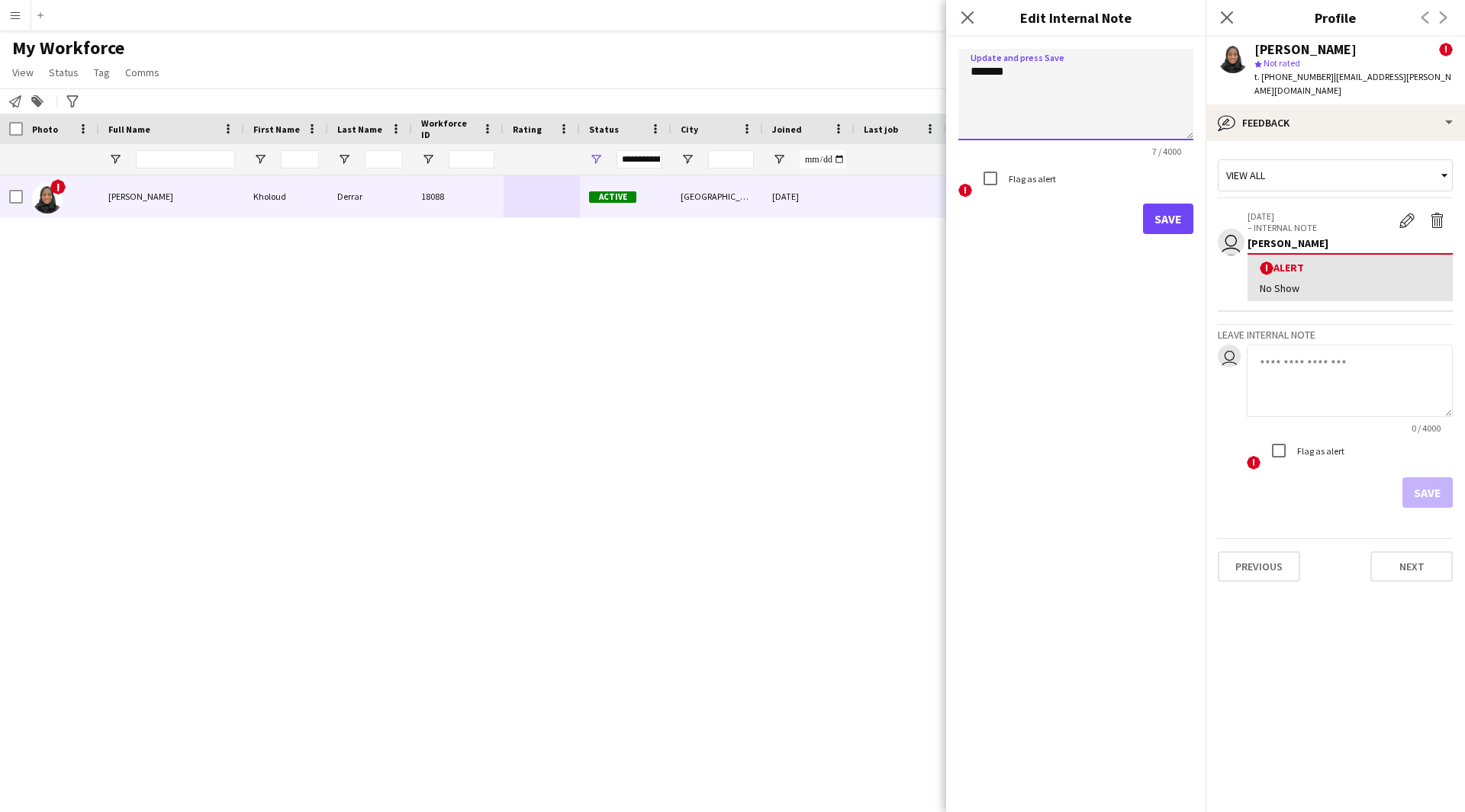
drag, startPoint x: 1060, startPoint y: 81, endPoint x: 726, endPoint y: 123, distance: 336.6
click at [726, 123] on body "Menu Boards Boards Boards All jobs Status Workforce Workforce My Workforce Recr…" at bounding box center [732, 406] width 1465 height 812
type textarea "*"
click at [967, 14] on icon "Close pop-in" at bounding box center [967, 17] width 14 height 14
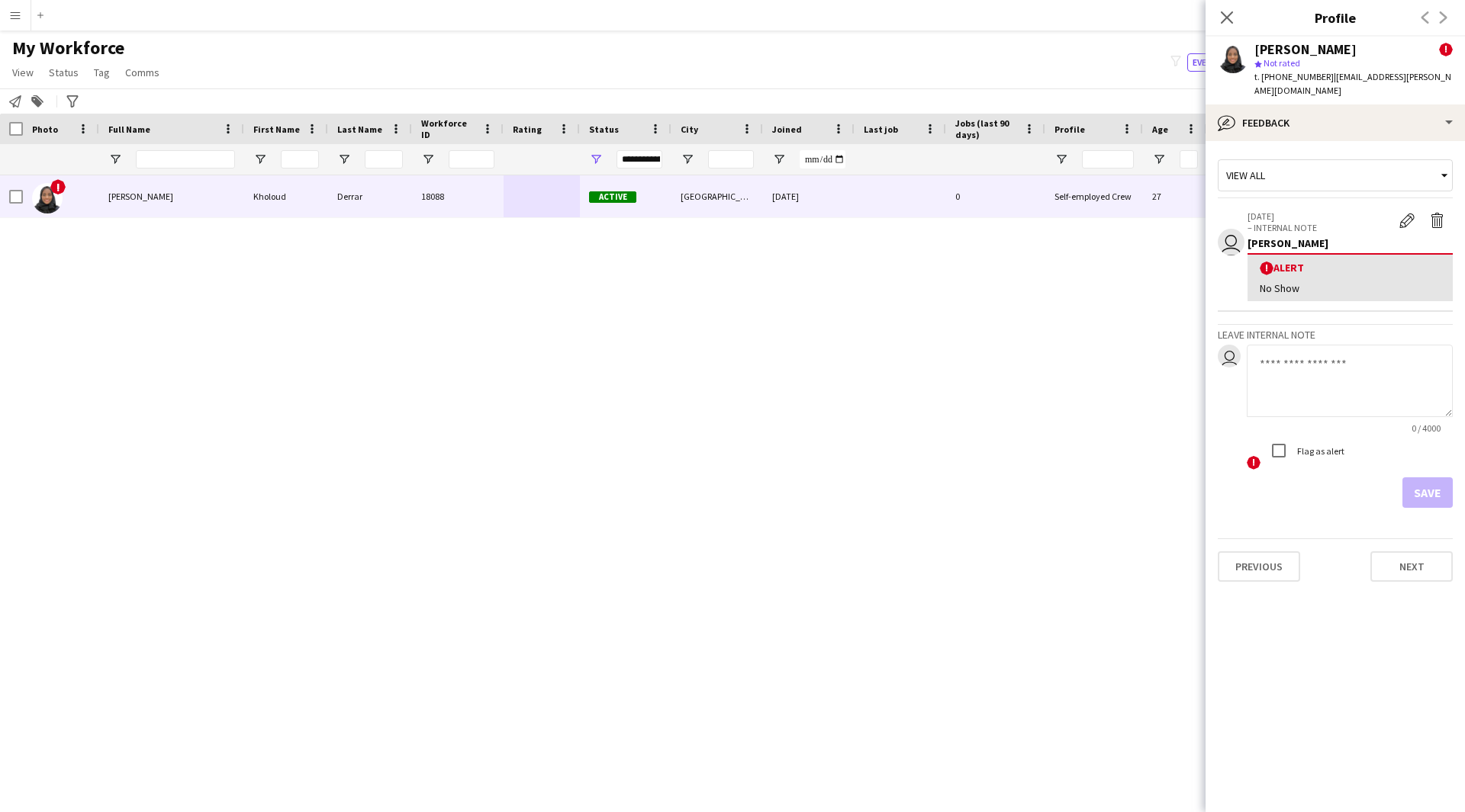
click at [1325, 344] on textarea at bounding box center [1349, 380] width 206 height 72
click at [1401, 221] on div "[DATE] – INTERNAL NOTE Edit alert Delete alert [PERSON_NAME] ! Alert No Show" at bounding box center [1349, 255] width 205 height 91
click at [1404, 215] on button "Edit alert" at bounding box center [1407, 220] width 31 height 19
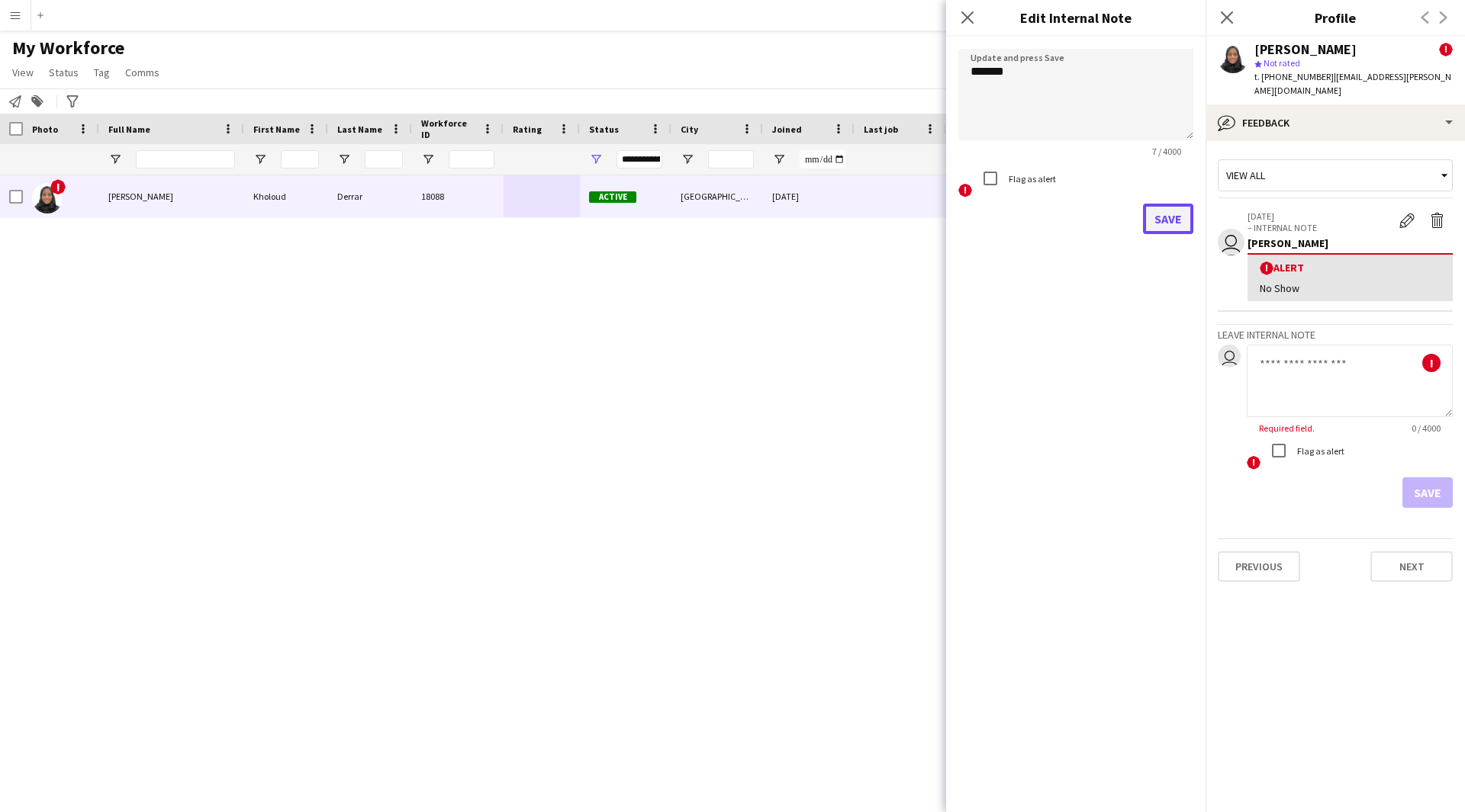
click at [1151, 218] on button "Save" at bounding box center [1167, 219] width 50 height 31
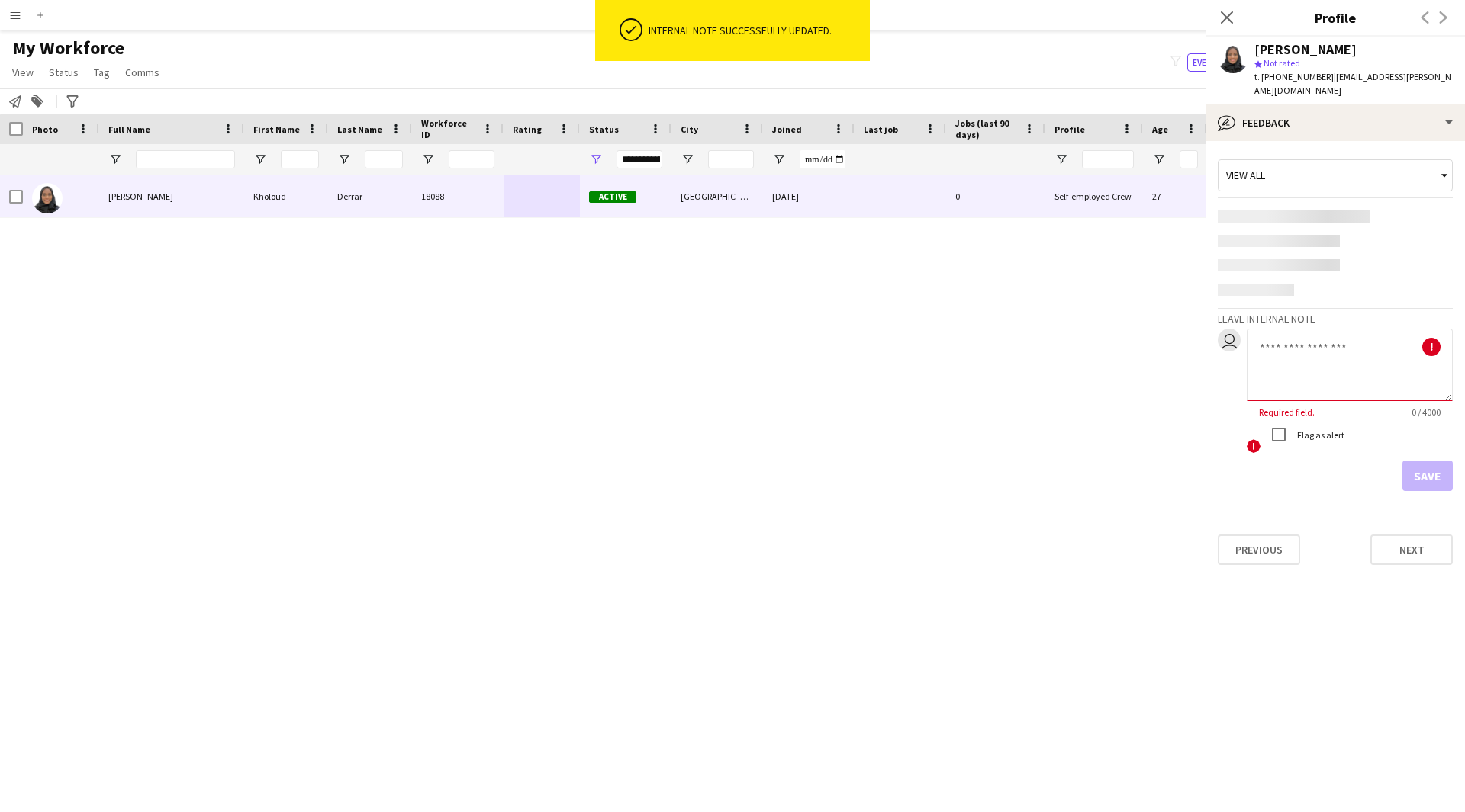
click at [1328, 375] on textarea at bounding box center [1349, 365] width 206 height 72
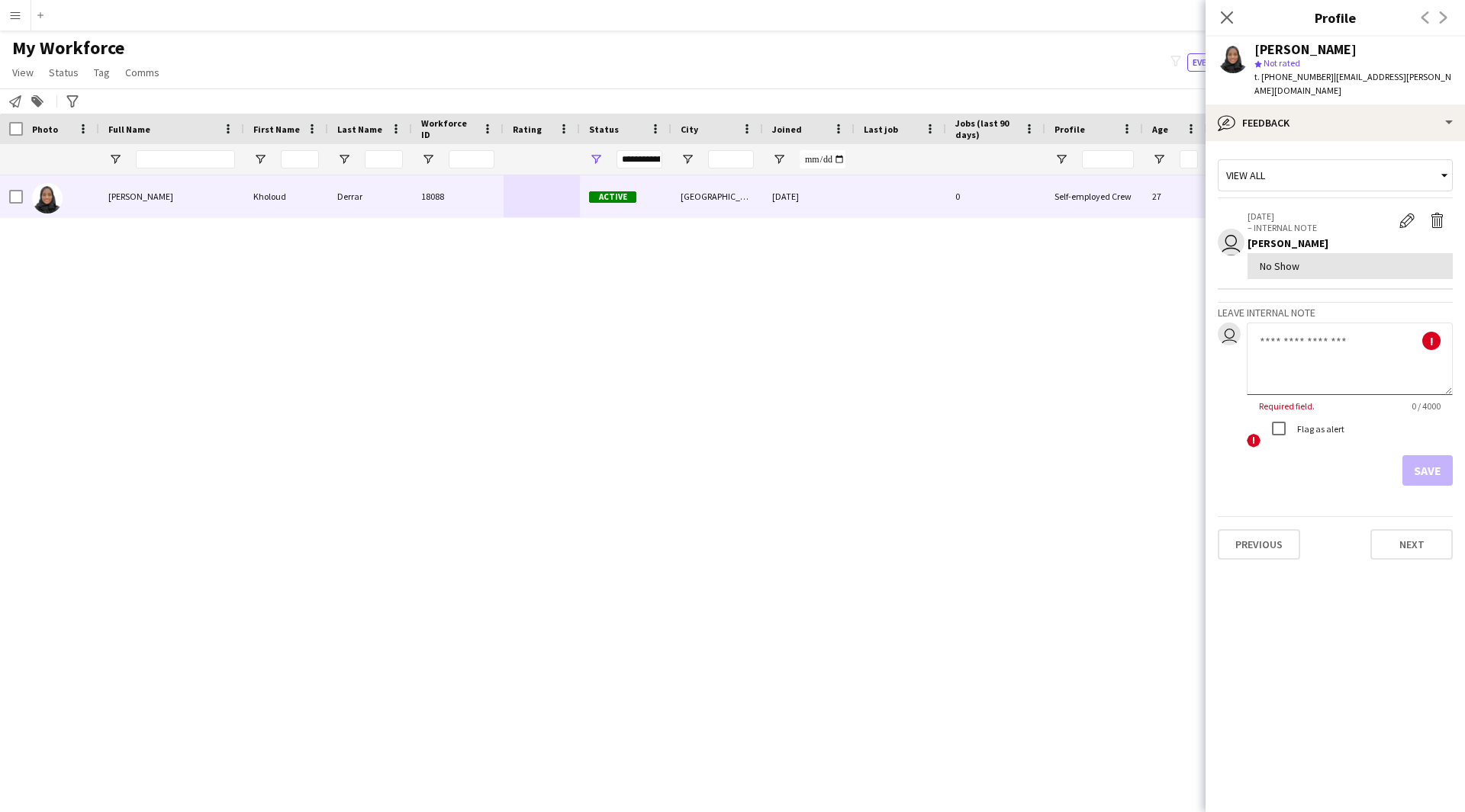
paste textarea "**********"
type textarea "**********"
click at [1439, 462] on button "Save" at bounding box center [1427, 470] width 50 height 31
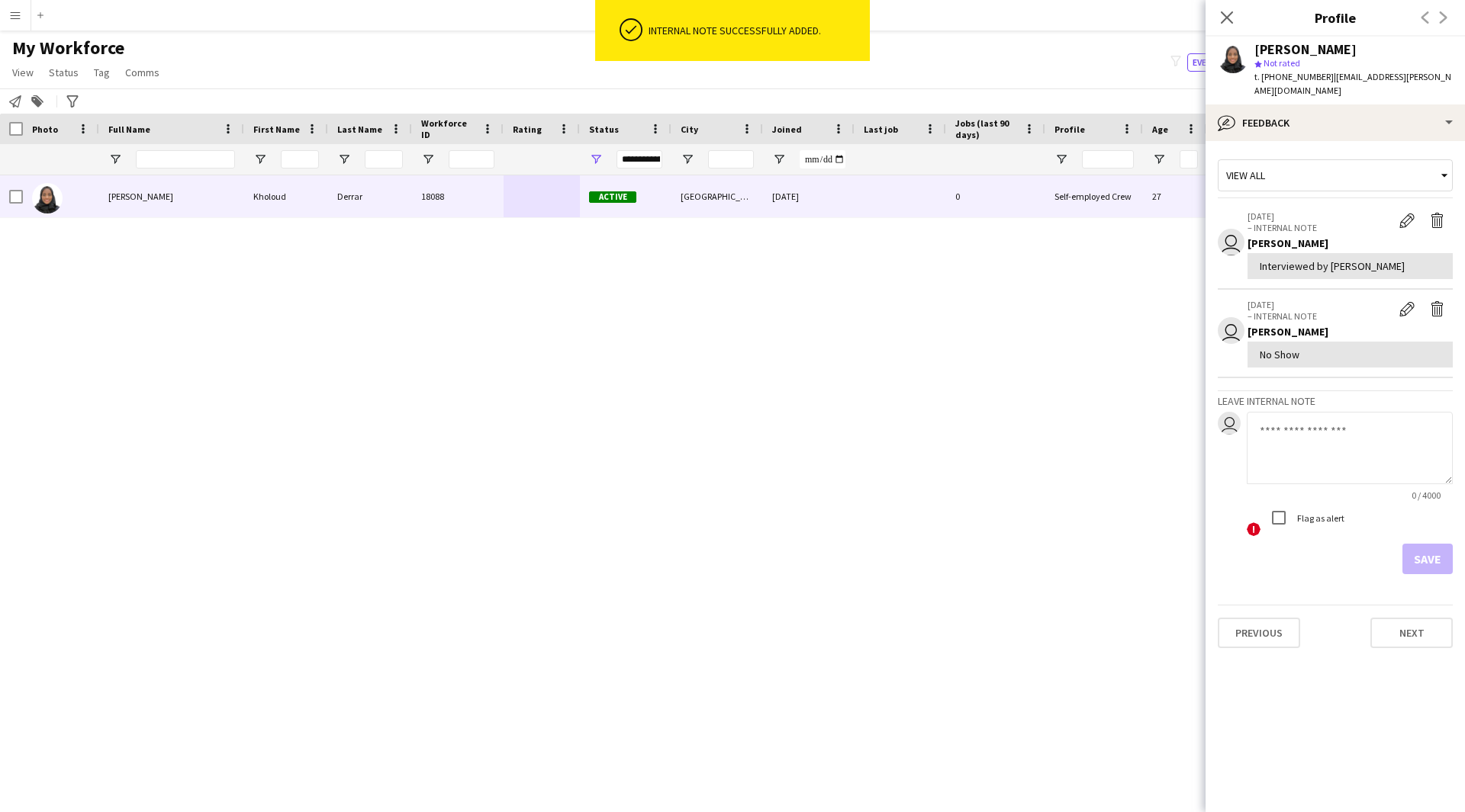
drag, startPoint x: 1354, startPoint y: 51, endPoint x: 1248, endPoint y: 51, distance: 106.0
click at [1248, 51] on div "[PERSON_NAME] star Not rated t. [PHONE_NUMBER] | [EMAIL_ADDRESS][PERSON_NAME][D…" at bounding box center [1335, 70] width 260 height 68
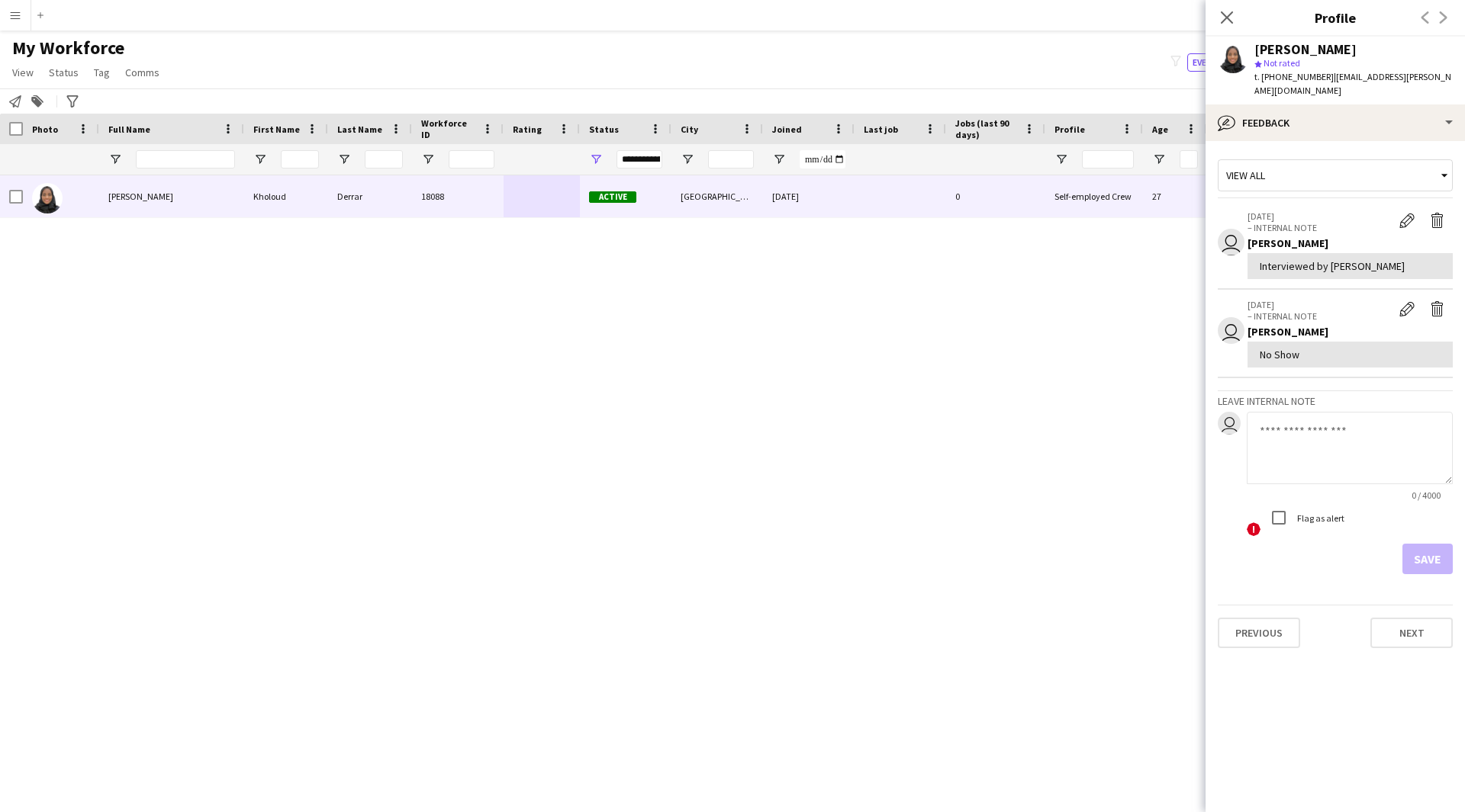
copy div "[PERSON_NAME]"
click at [1306, 104] on div "bubble-pencil Feedback" at bounding box center [1335, 122] width 260 height 36
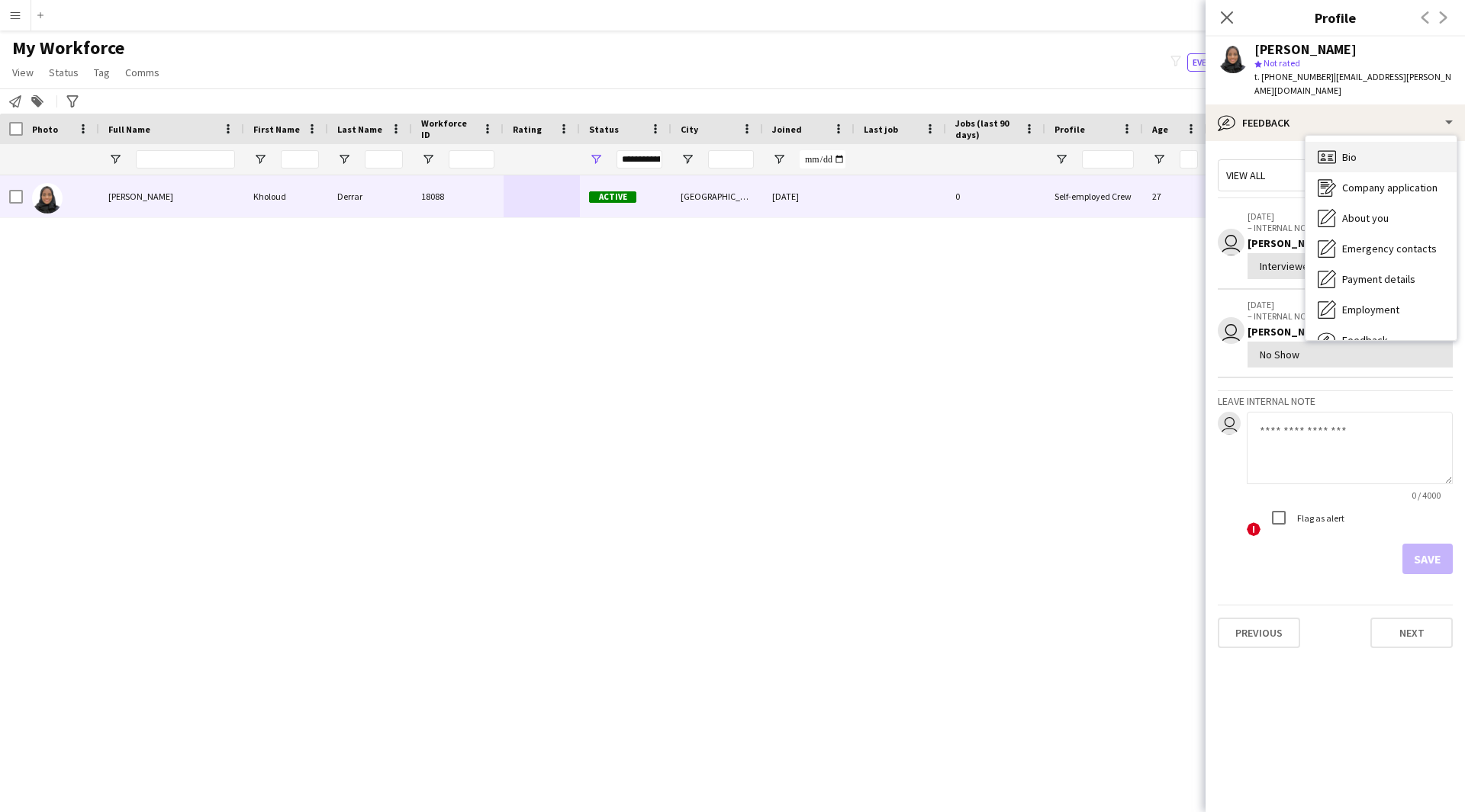
scroll to position [1, 0]
click at [1356, 149] on span "Bio" at bounding box center [1349, 156] width 14 height 14
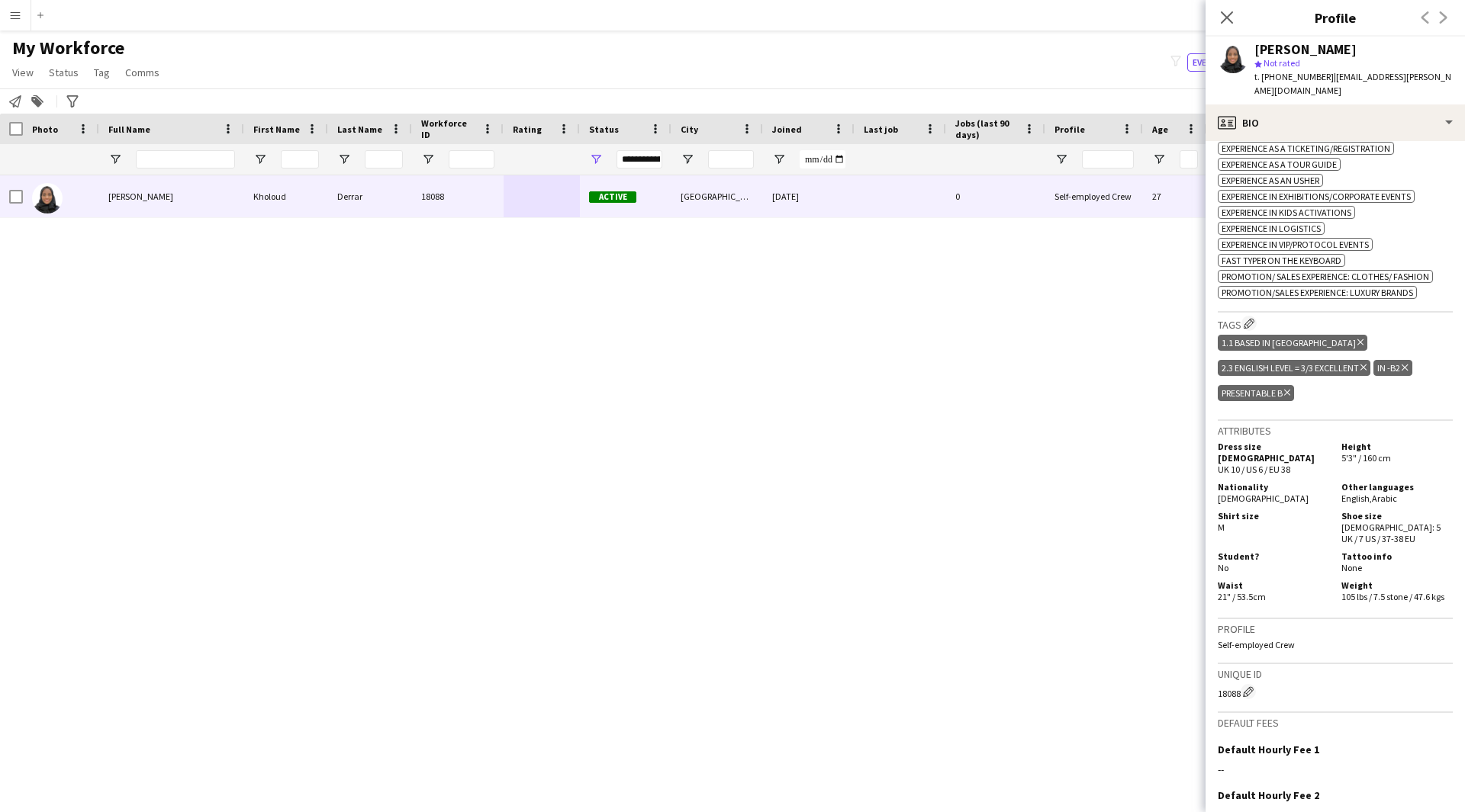
scroll to position [591, 0]
click at [1222, 25] on app-icon "Close pop-in" at bounding box center [1227, 18] width 22 height 22
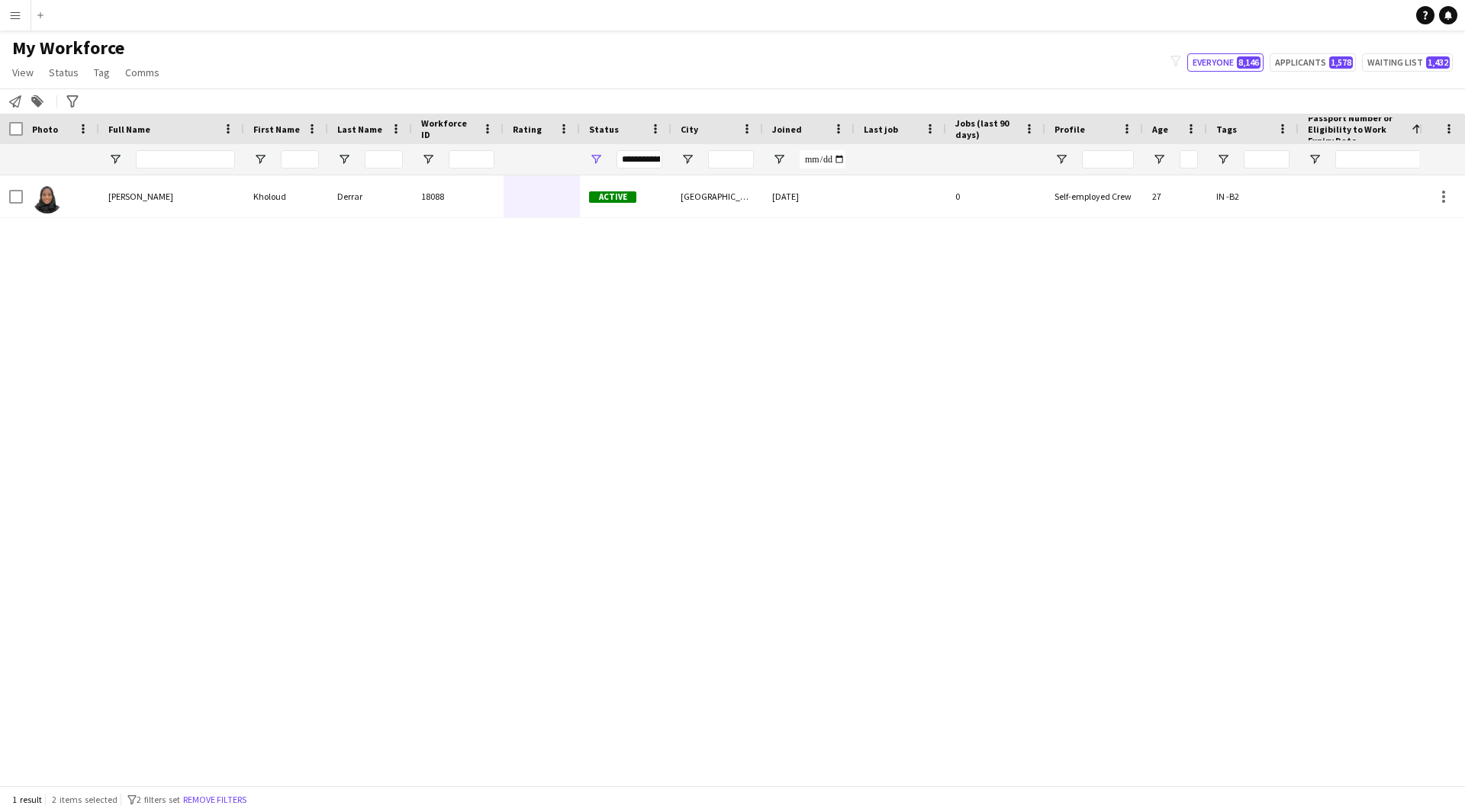
scroll to position [0, 185]
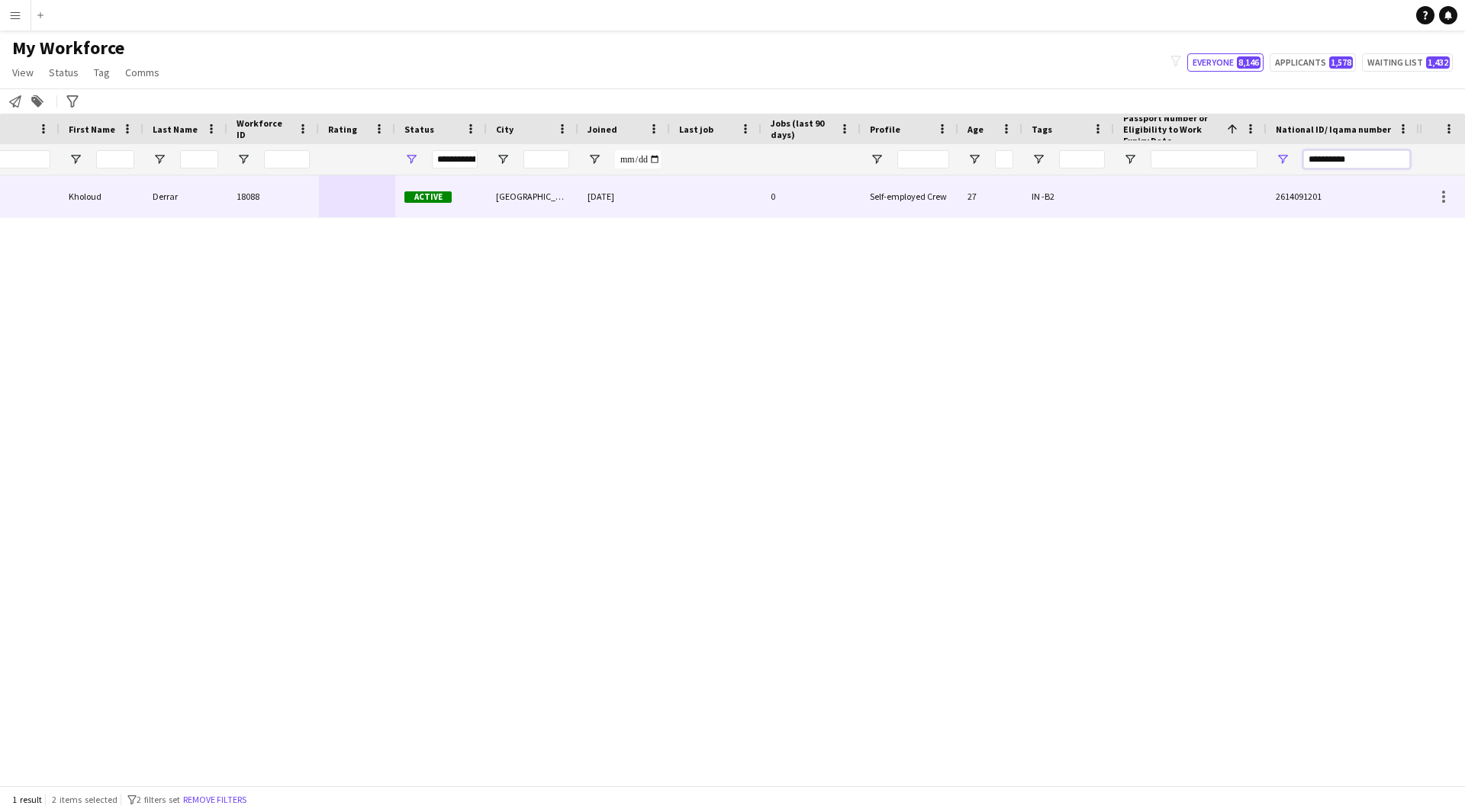
drag, startPoint x: 1378, startPoint y: 164, endPoint x: 1056, endPoint y: 203, distance: 324.4
click at [1056, 203] on div "Workforce Details Profile Data Photo First Name Last Name 1" at bounding box center [732, 449] width 1465 height 672
paste input "National ID/ Iqama number Filter Input"
type input "**********"
click at [886, 189] on div "Self-employed Crew" at bounding box center [909, 197] width 98 height 42
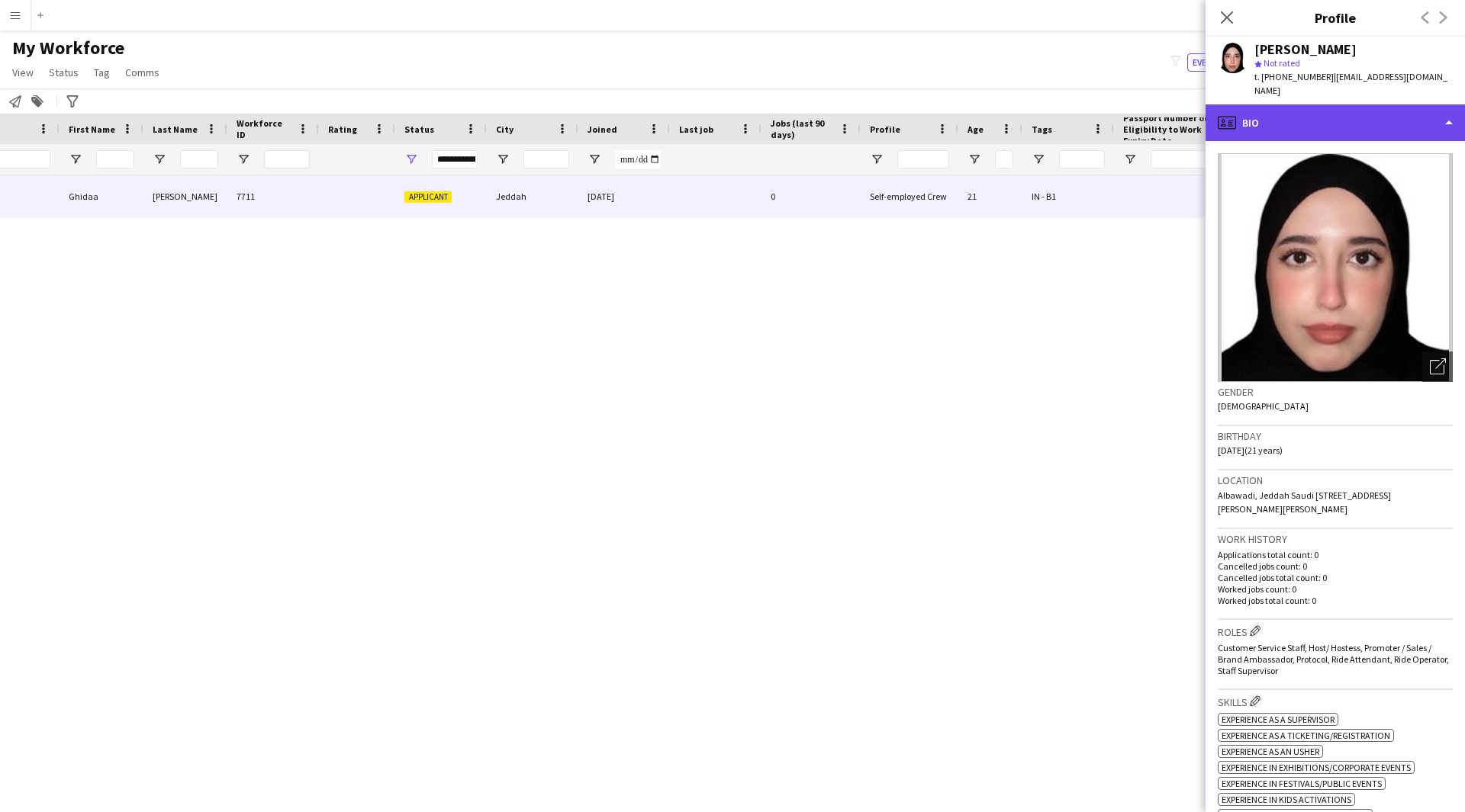
click at [1367, 104] on div "profile Bio" at bounding box center [1335, 122] width 260 height 36
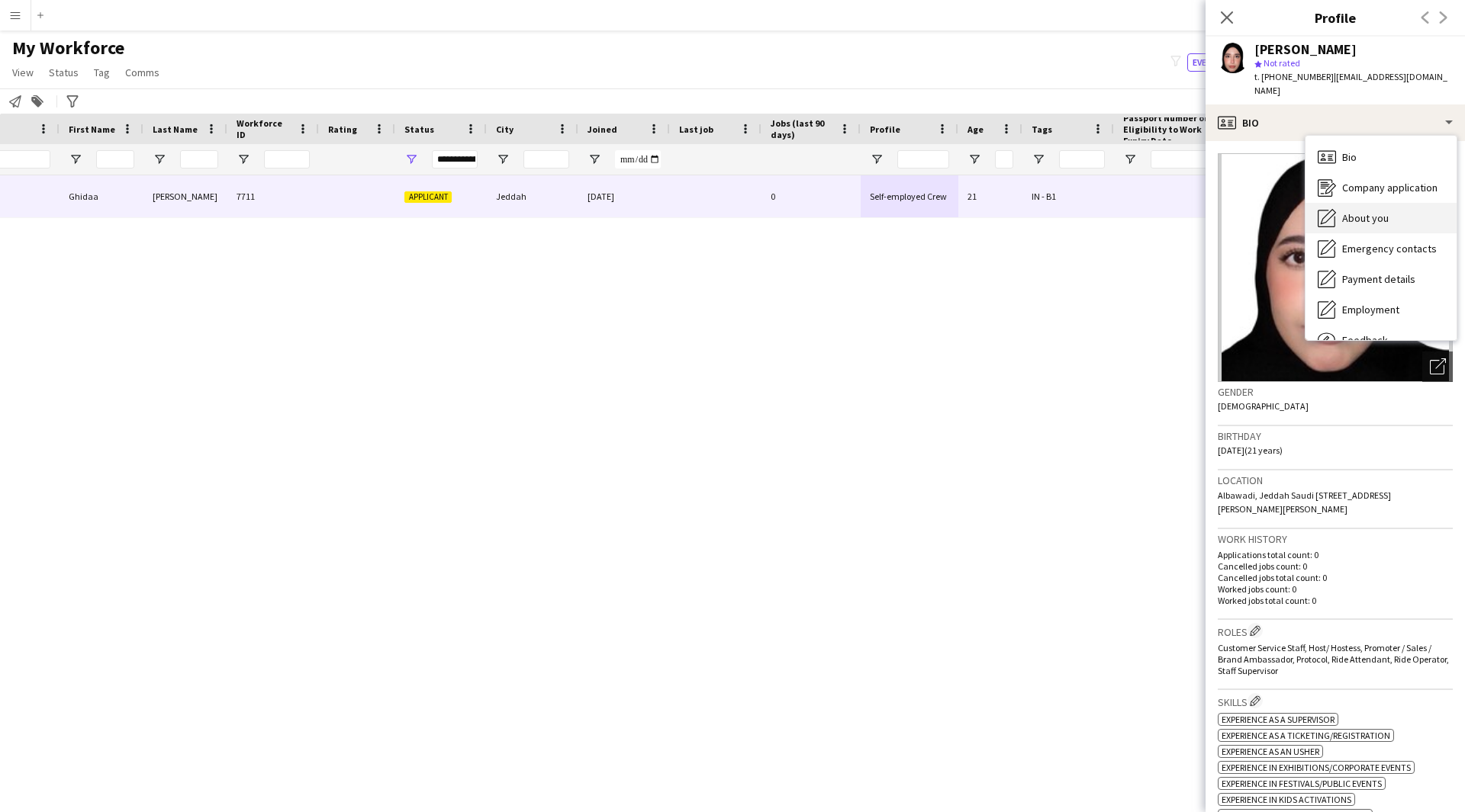
click at [1398, 205] on div "About you About you" at bounding box center [1380, 218] width 151 height 31
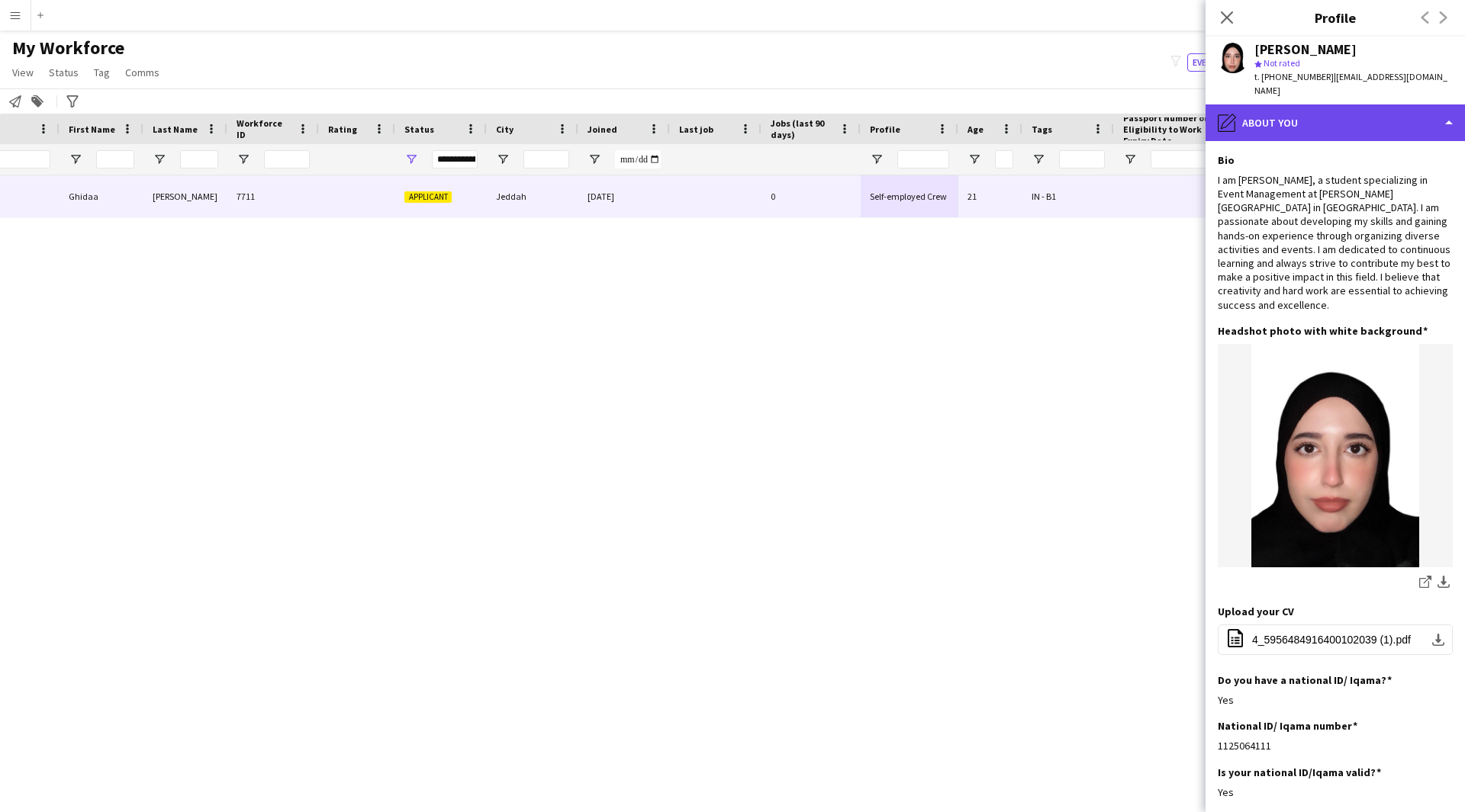
click at [1352, 125] on div "pencil4 About you" at bounding box center [1335, 122] width 260 height 36
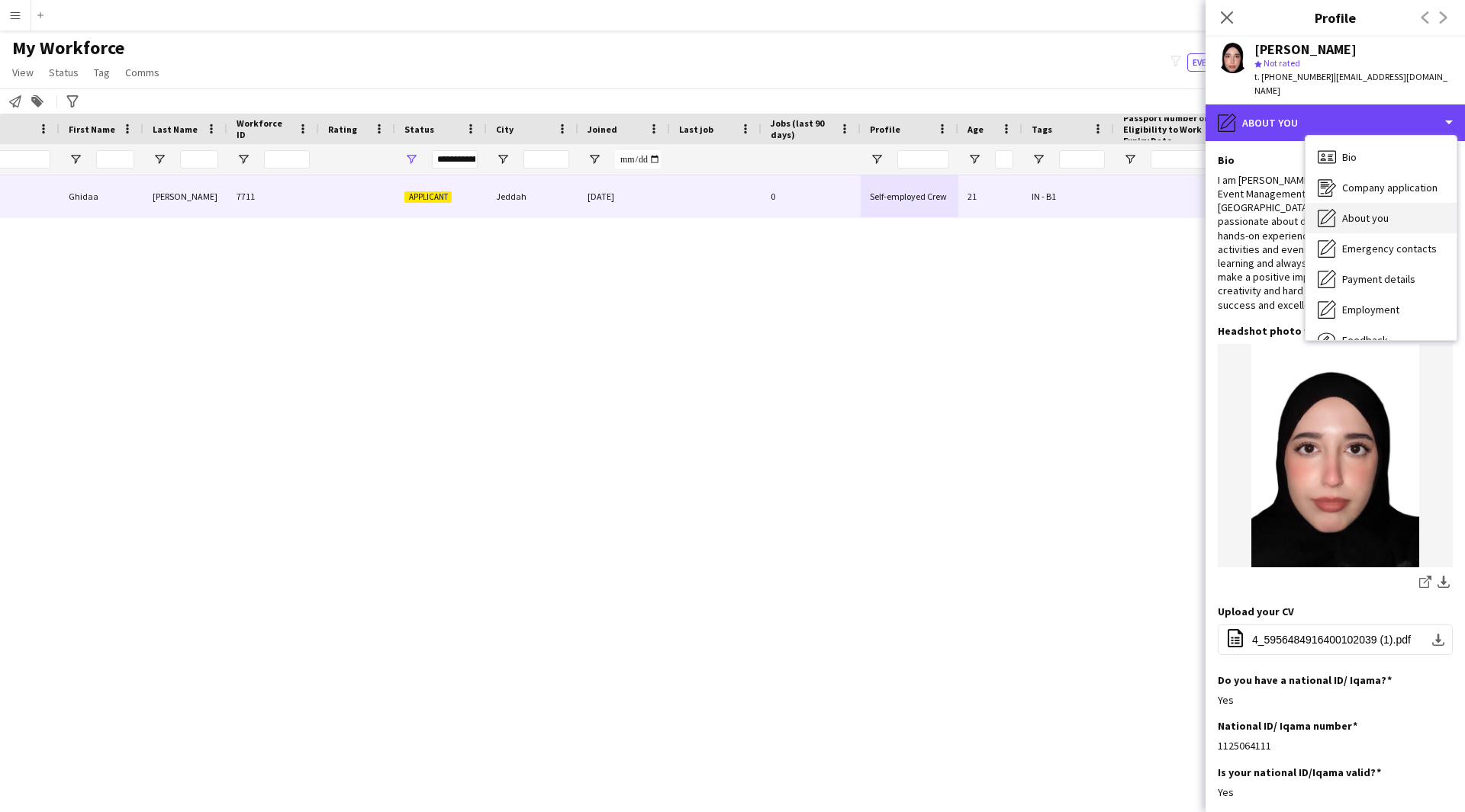
scroll to position [52, 0]
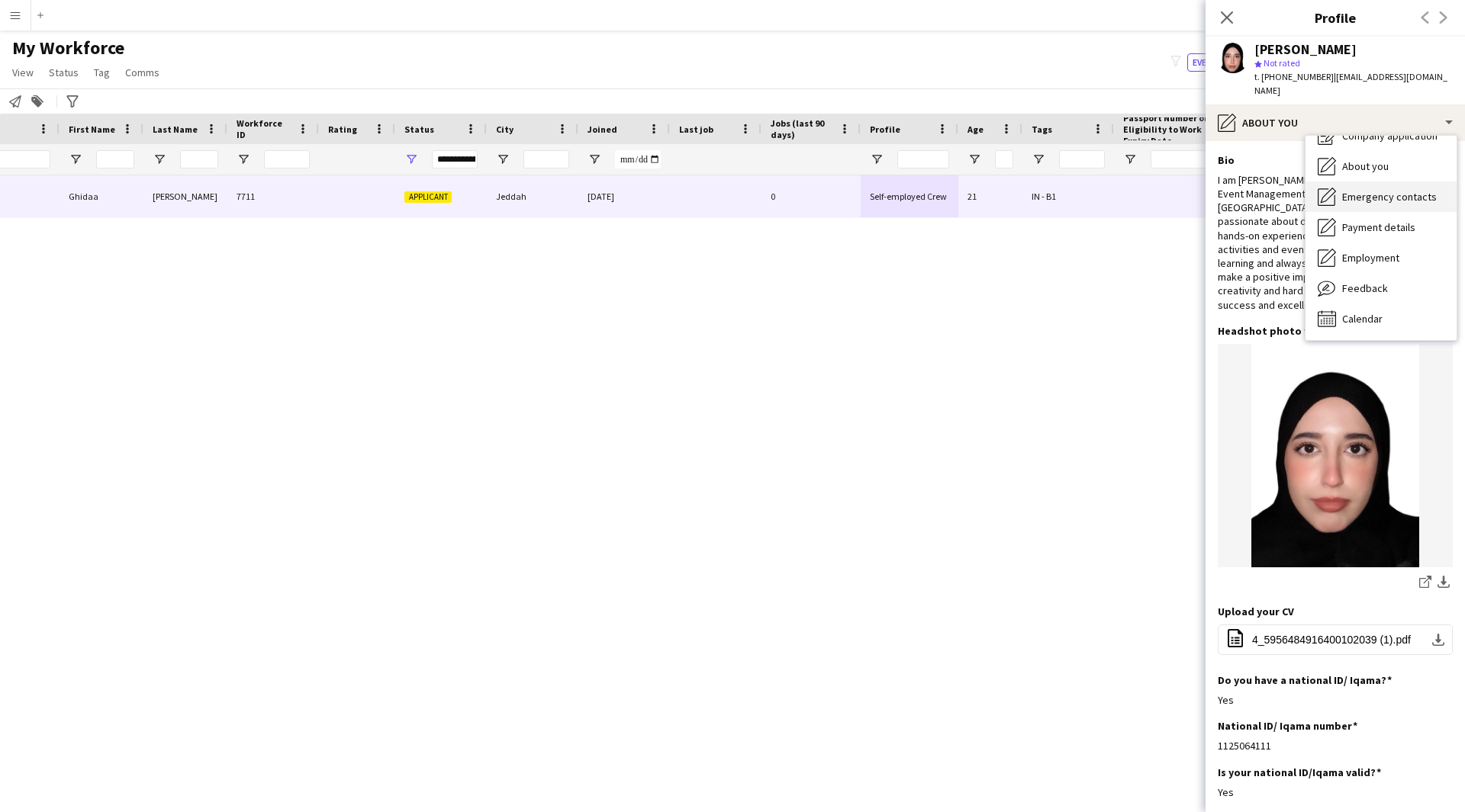
click at [1388, 190] on span "Emergency contacts" at bounding box center [1389, 197] width 94 height 14
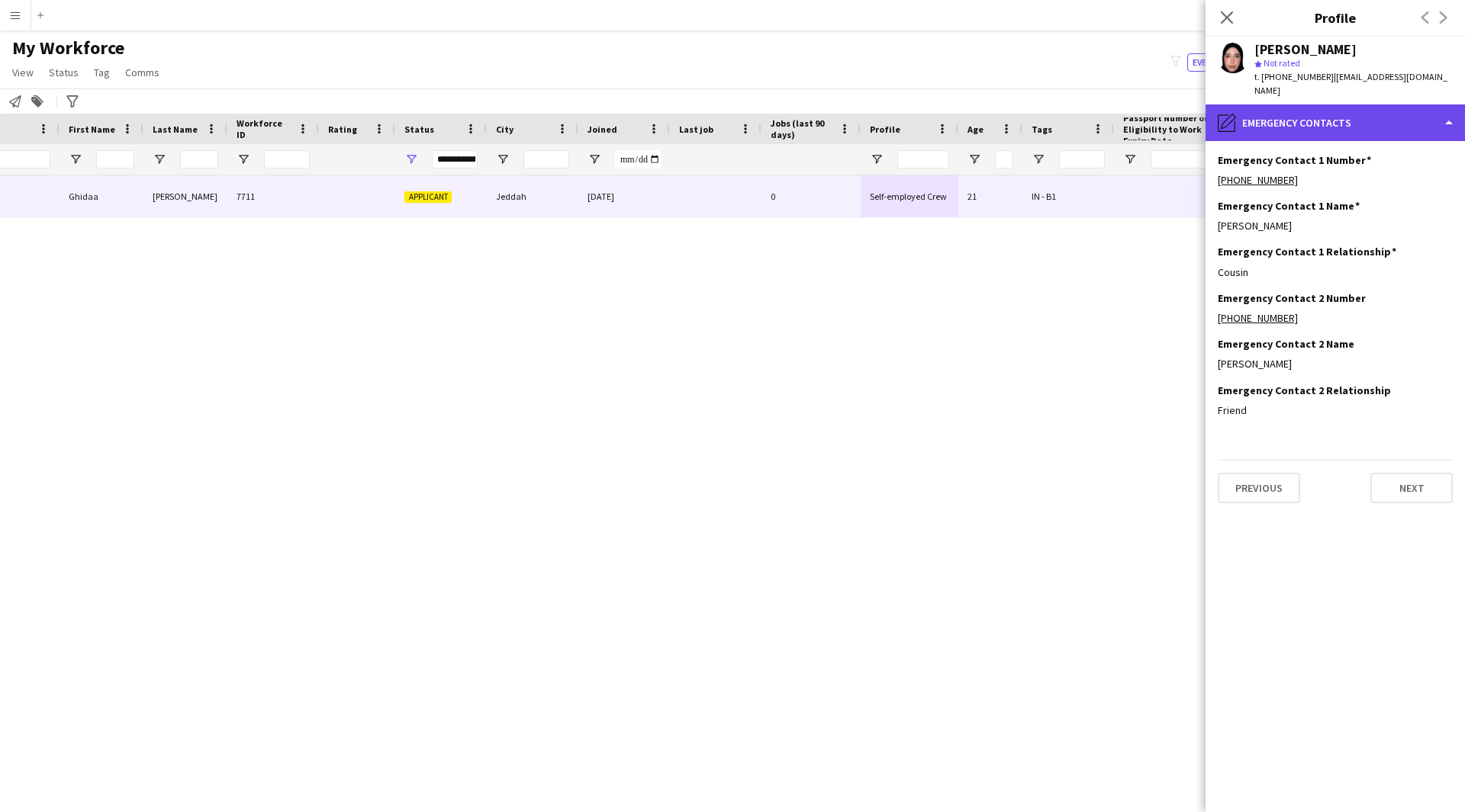
click at [1363, 114] on div "pencil4 Emergency contacts" at bounding box center [1335, 122] width 260 height 36
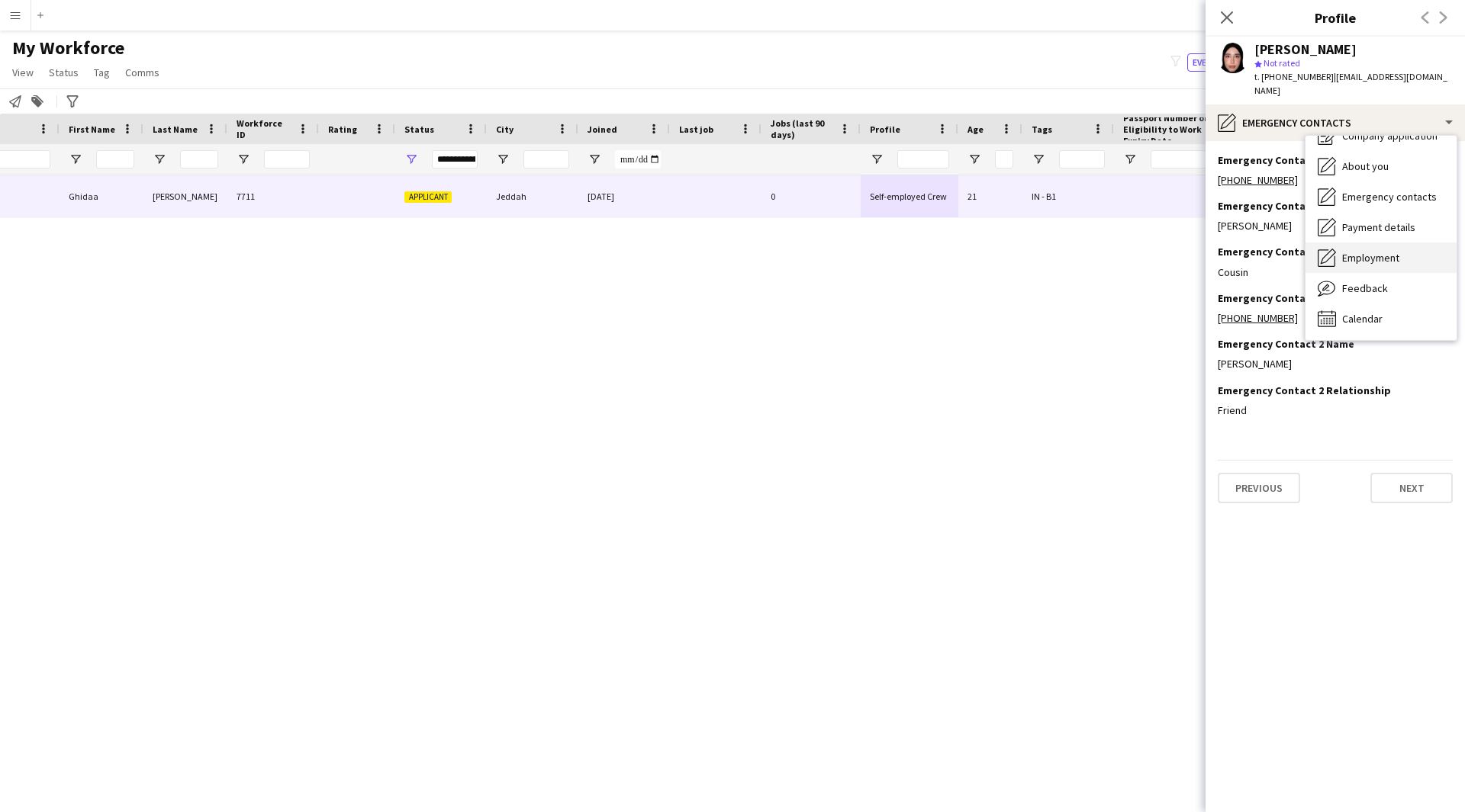
click at [1380, 251] on span "Employment" at bounding box center [1371, 258] width 57 height 14
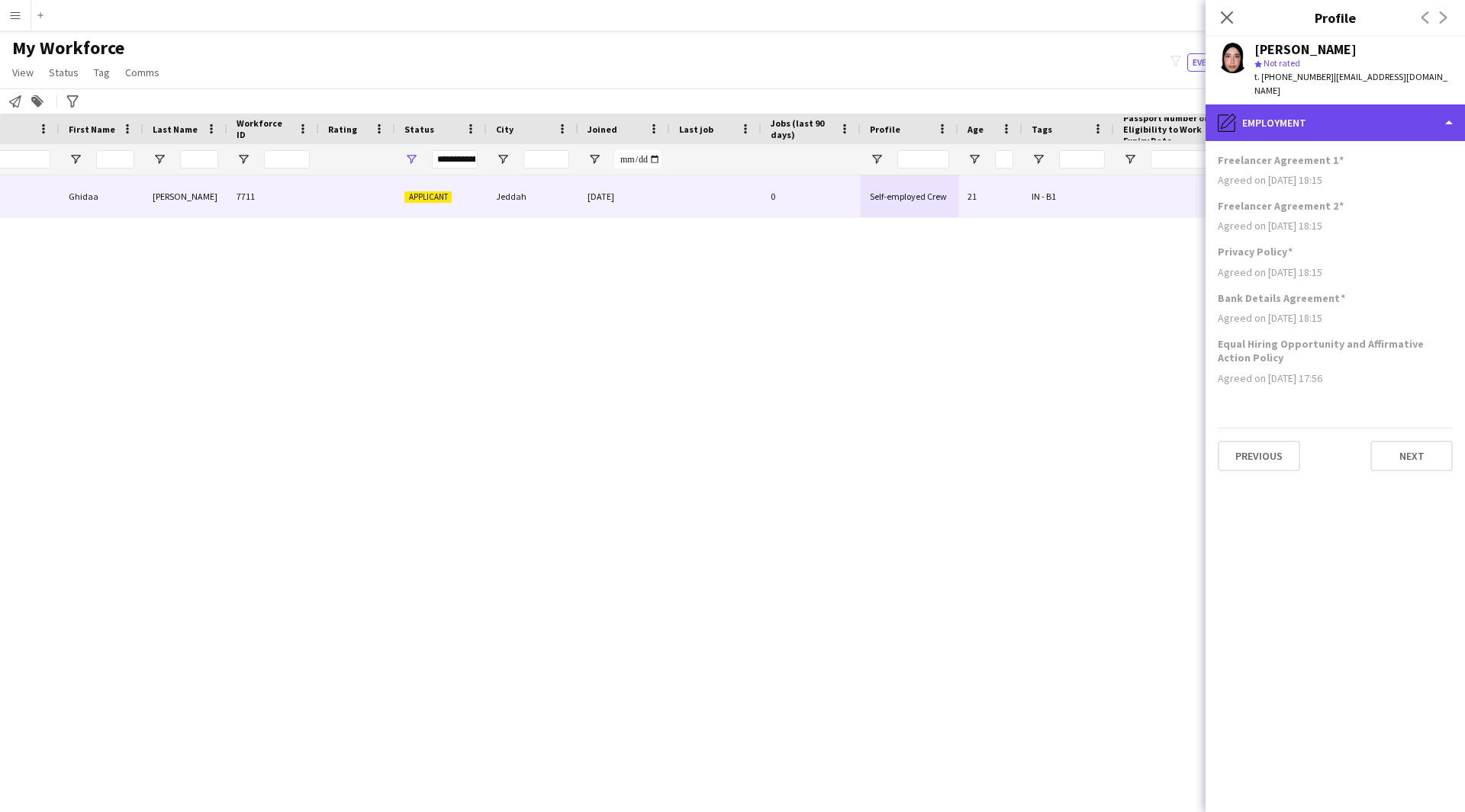
click at [1348, 107] on div "pencil4 Employment" at bounding box center [1335, 122] width 260 height 36
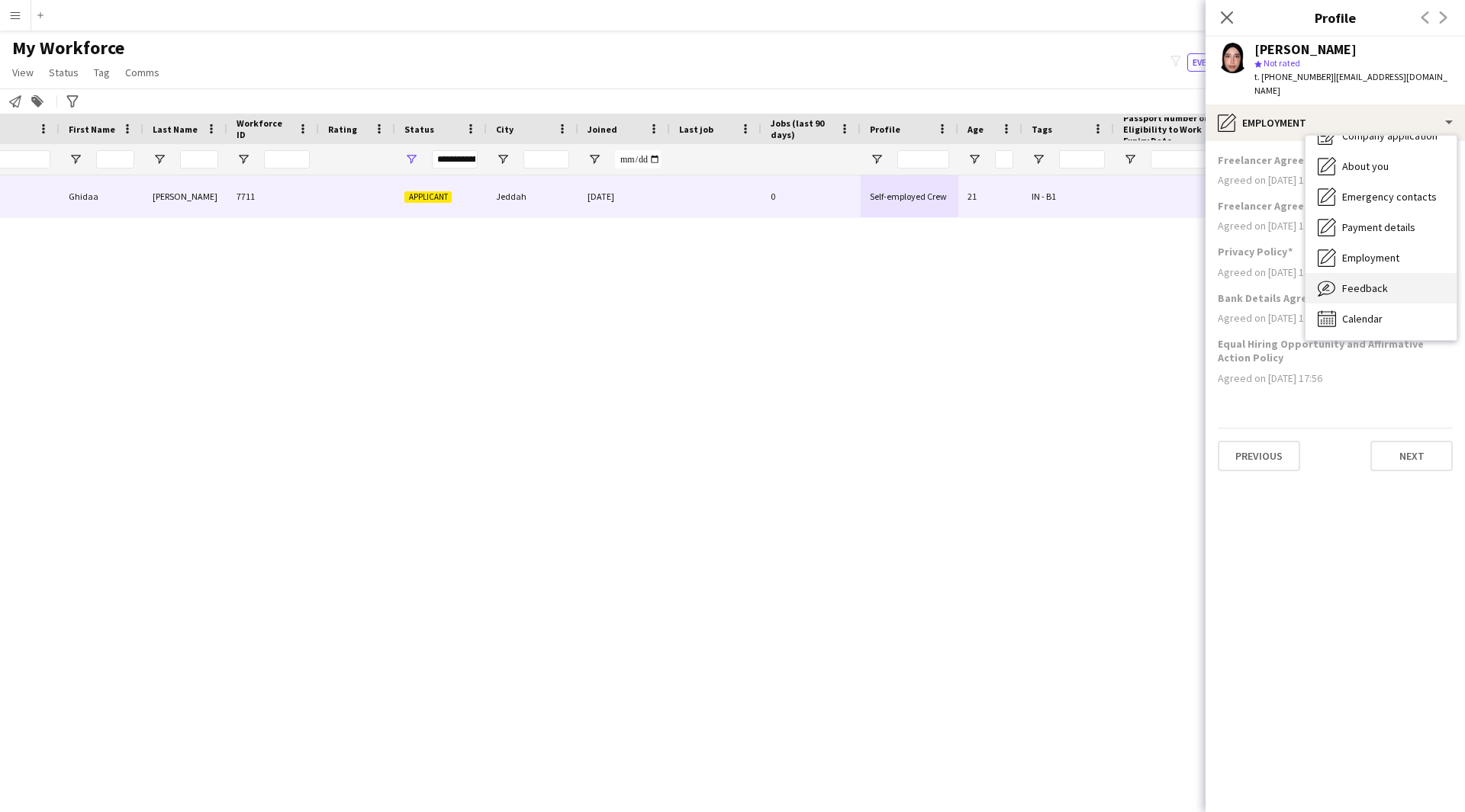
click at [1393, 273] on div "Feedback Feedback" at bounding box center [1380, 288] width 151 height 31
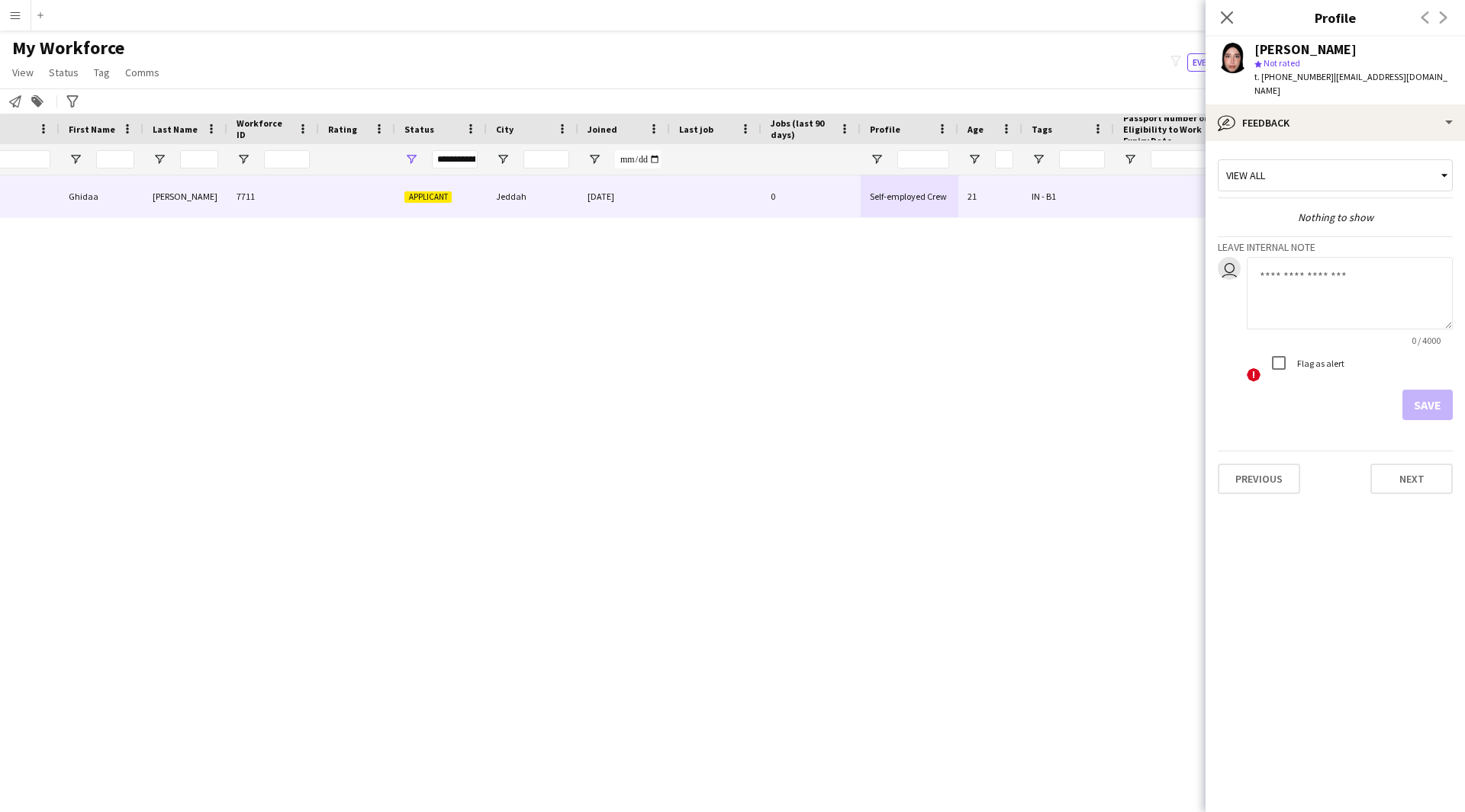
click at [1320, 263] on textarea at bounding box center [1349, 293] width 206 height 72
paste textarea "**********"
type textarea "**********"
click at [1431, 389] on button "Save" at bounding box center [1427, 404] width 50 height 31
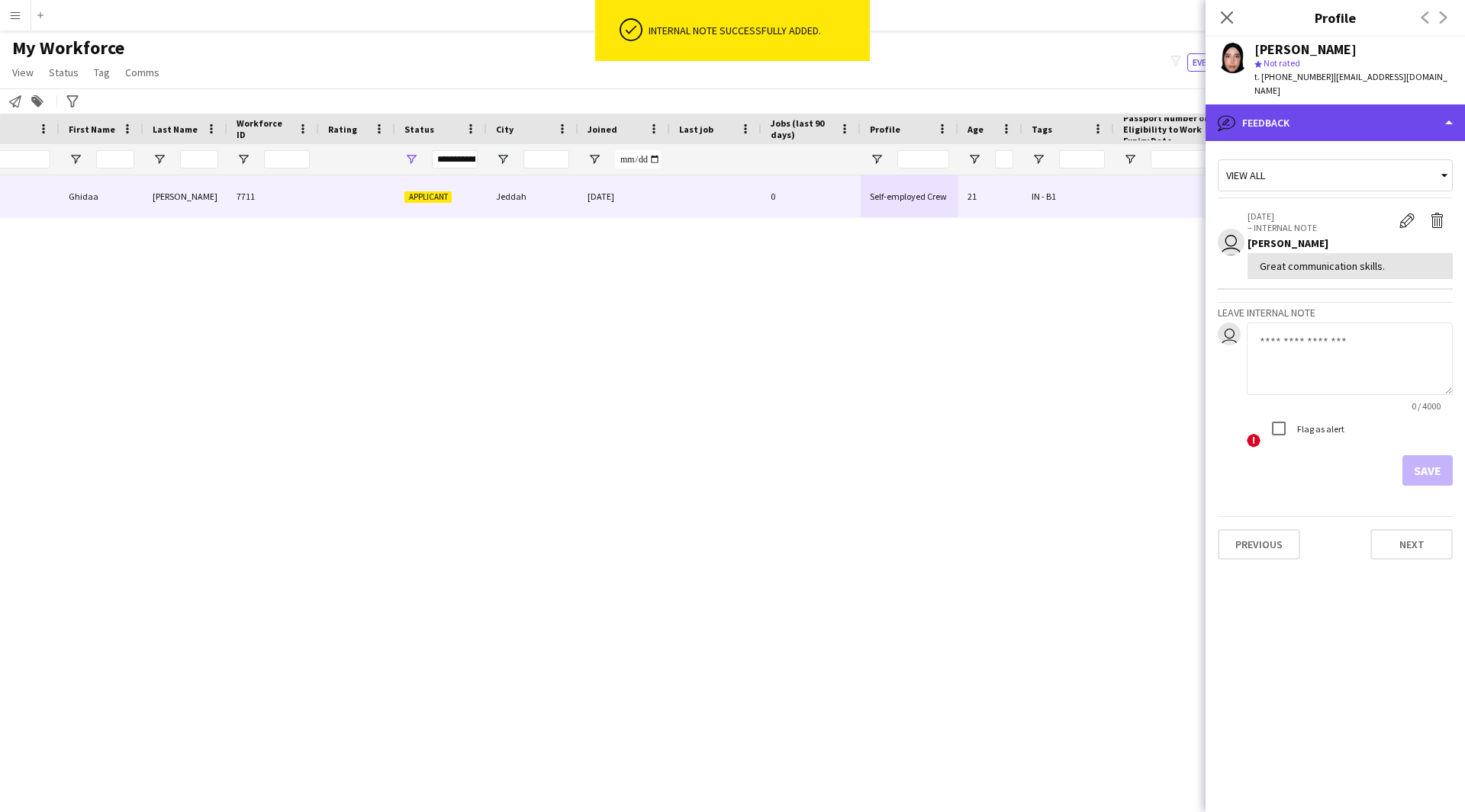
click at [1345, 104] on div "bubble-pencil Feedback" at bounding box center [1335, 122] width 260 height 36
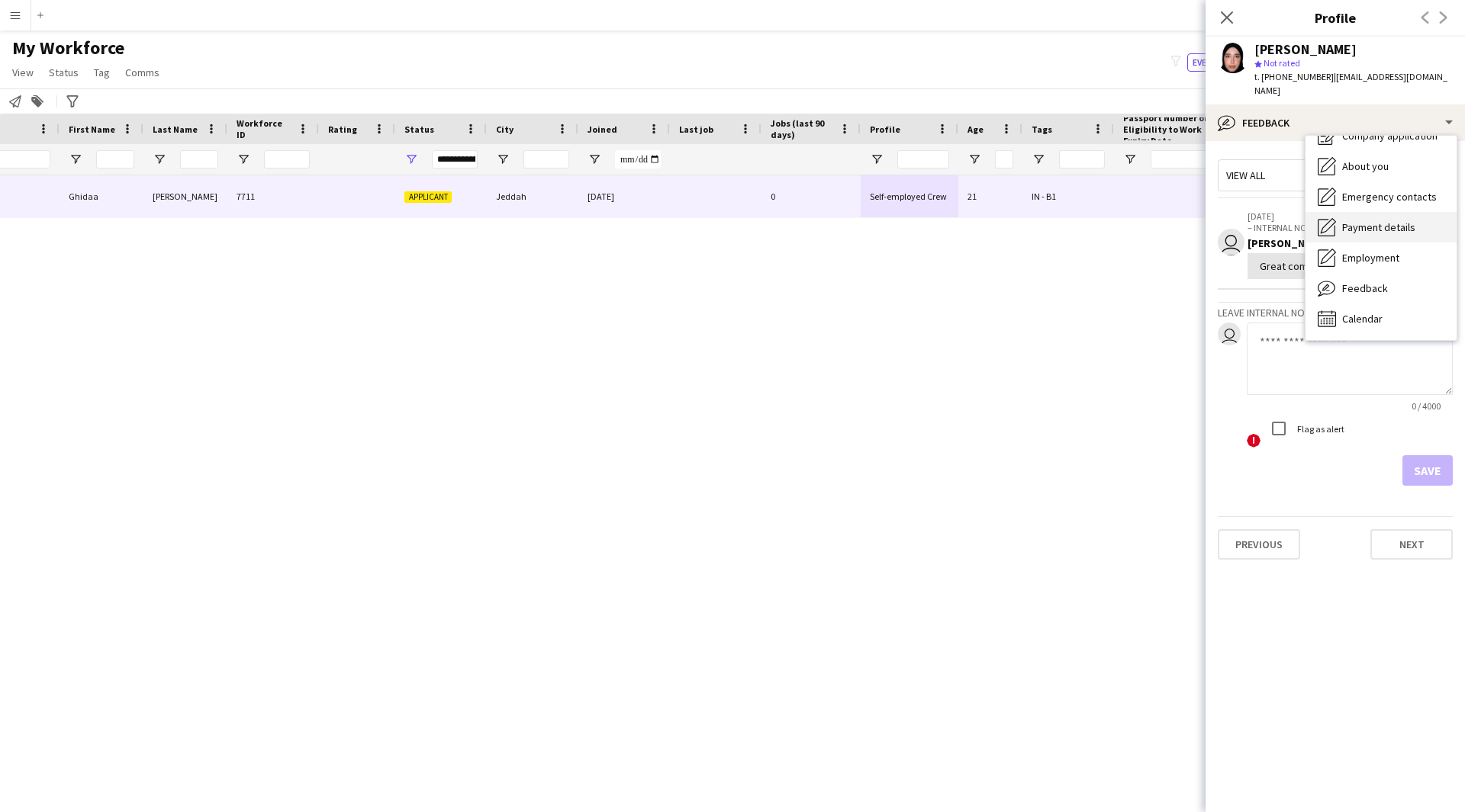
click at [1391, 221] on span "Payment details" at bounding box center [1378, 228] width 73 height 14
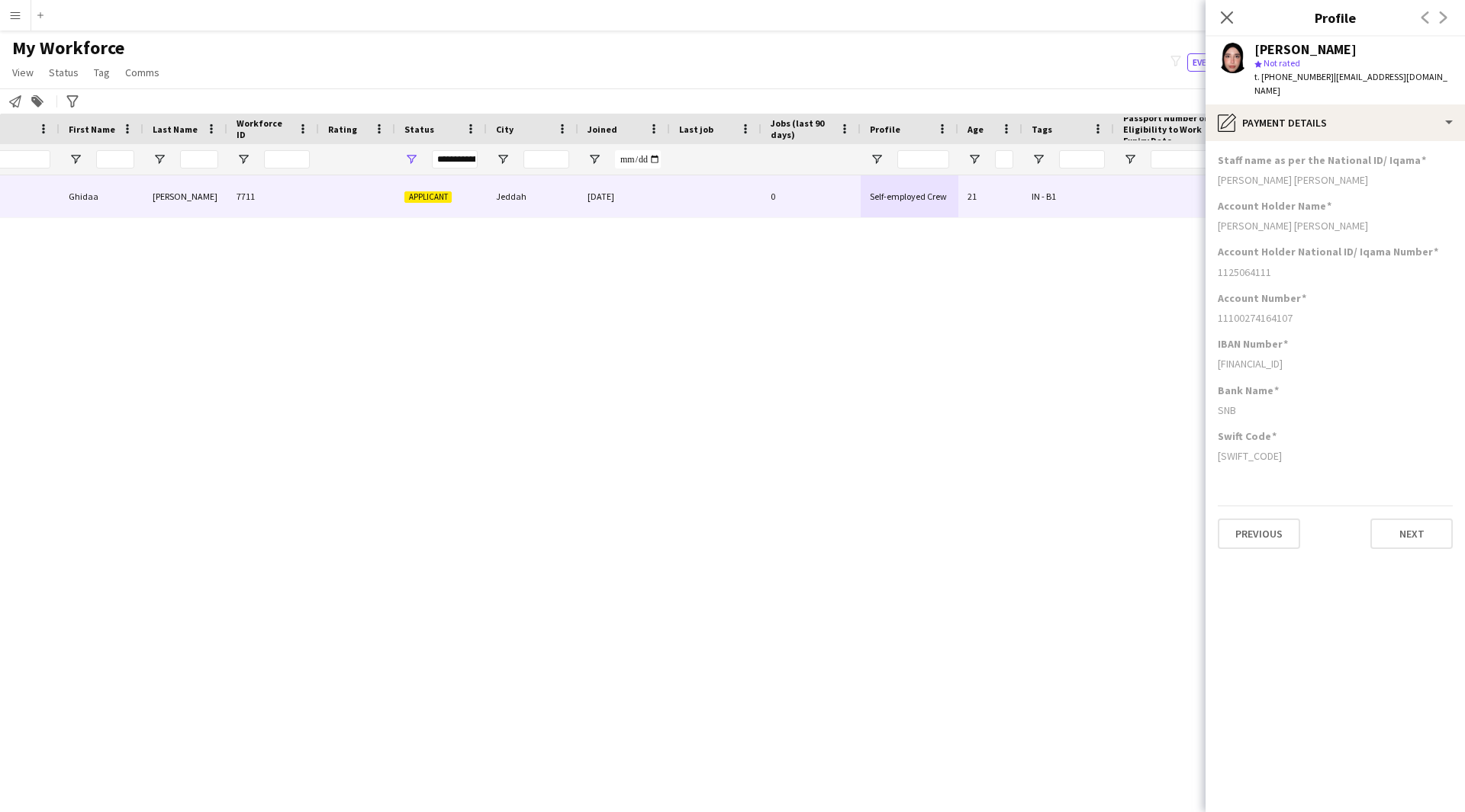
drag, startPoint x: 1358, startPoint y: 42, endPoint x: 1257, endPoint y: 53, distance: 101.6
click at [1257, 53] on div "[PERSON_NAME]" at bounding box center [1353, 49] width 199 height 14
copy div "[PERSON_NAME]"
click at [1354, 117] on div "pencil4 Payment details" at bounding box center [1335, 122] width 260 height 36
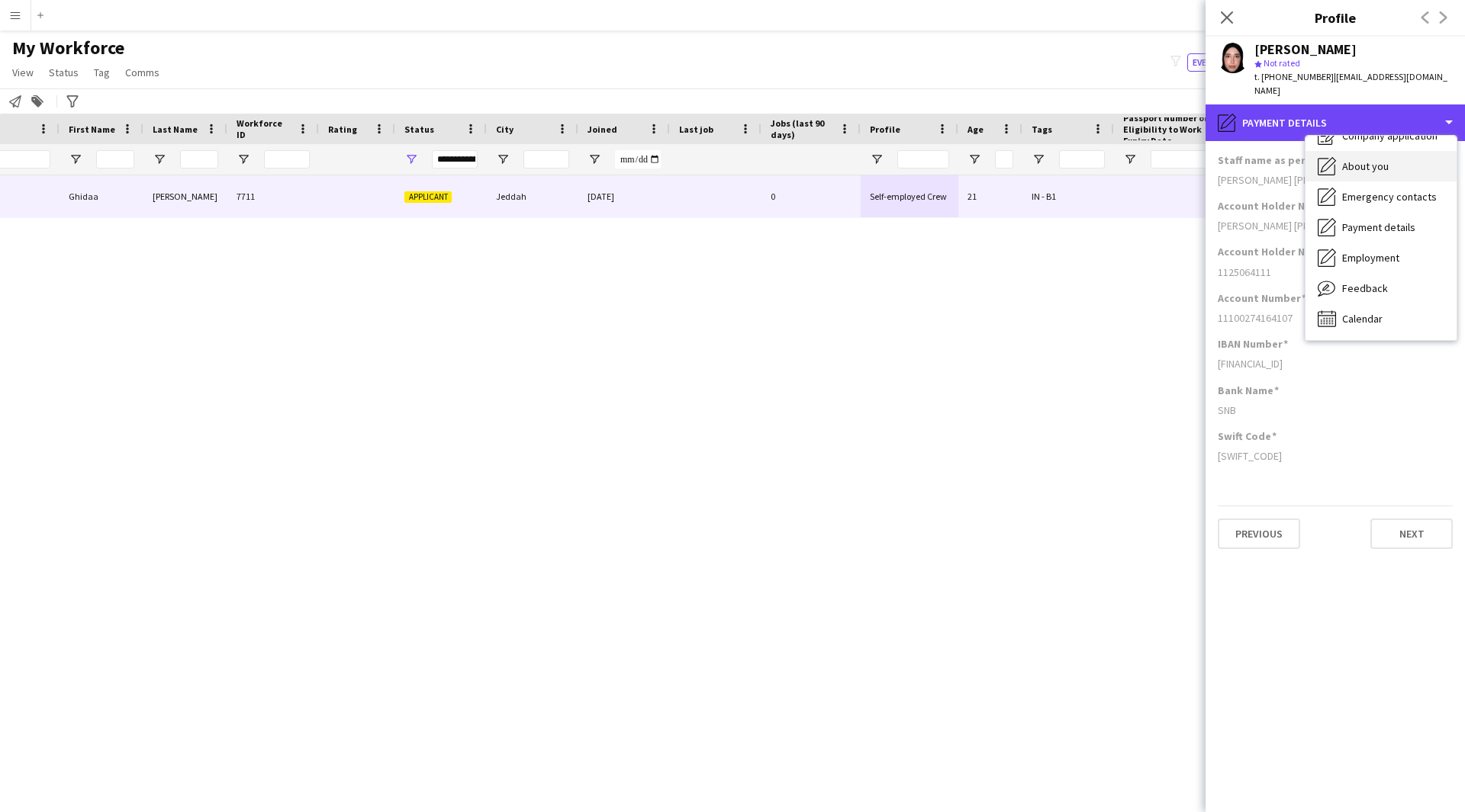
scroll to position [0, 0]
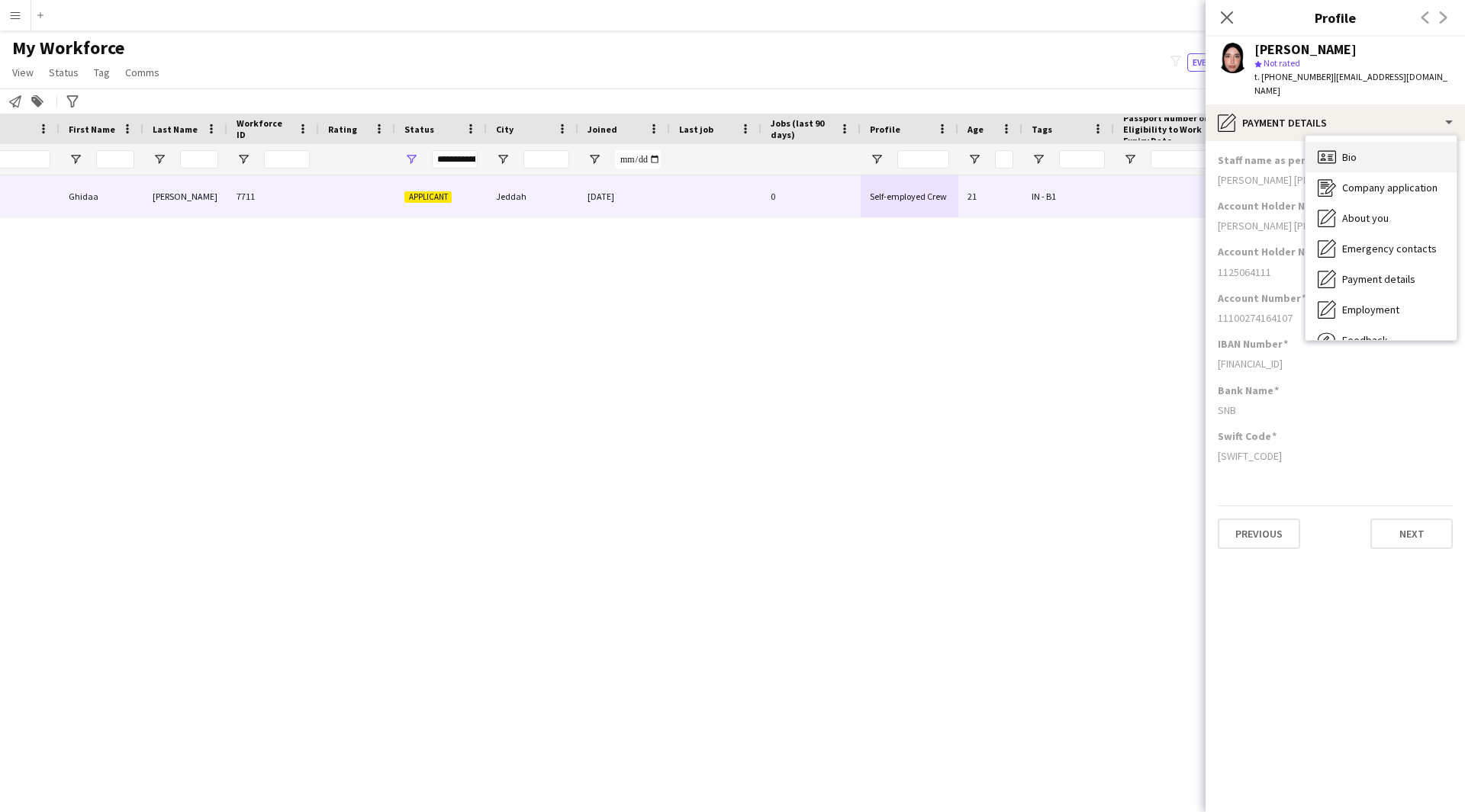
click at [1356, 142] on div "Bio Bio" at bounding box center [1380, 157] width 151 height 31
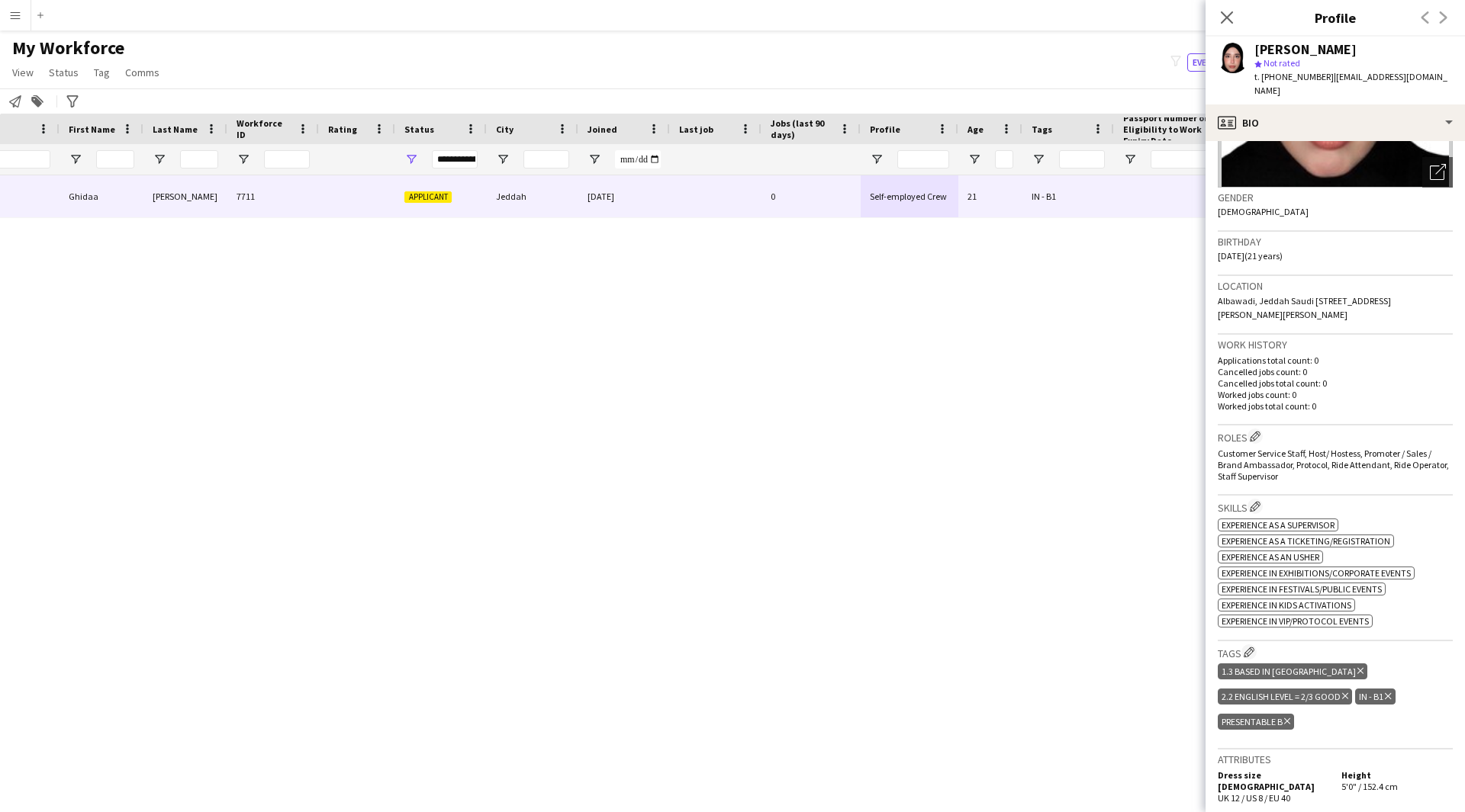
scroll to position [394, 0]
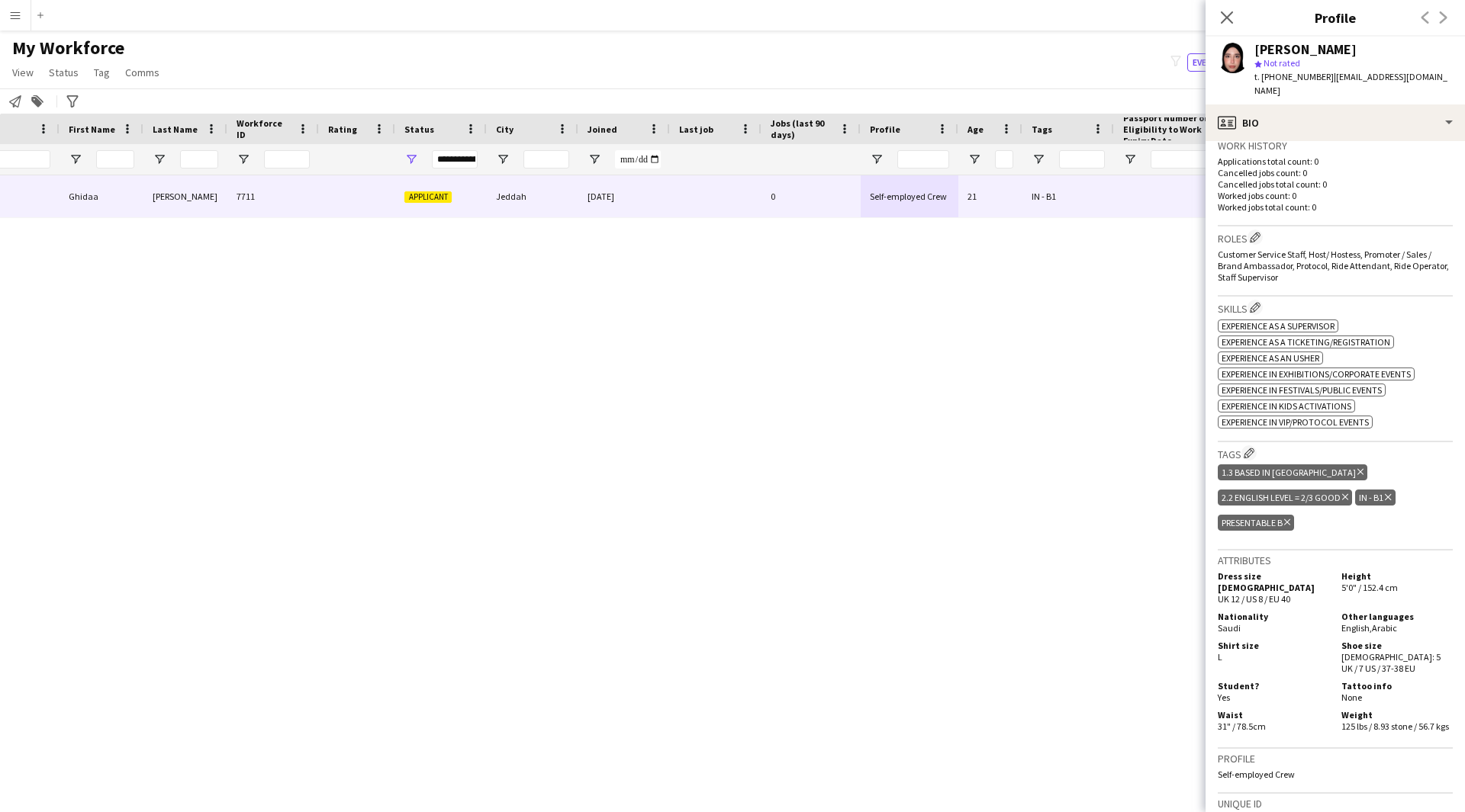
click at [1287, 519] on icon at bounding box center [1287, 522] width 6 height 6
click at [1252, 447] on app-icon "Edit crew company tags" at bounding box center [1249, 453] width 11 height 11
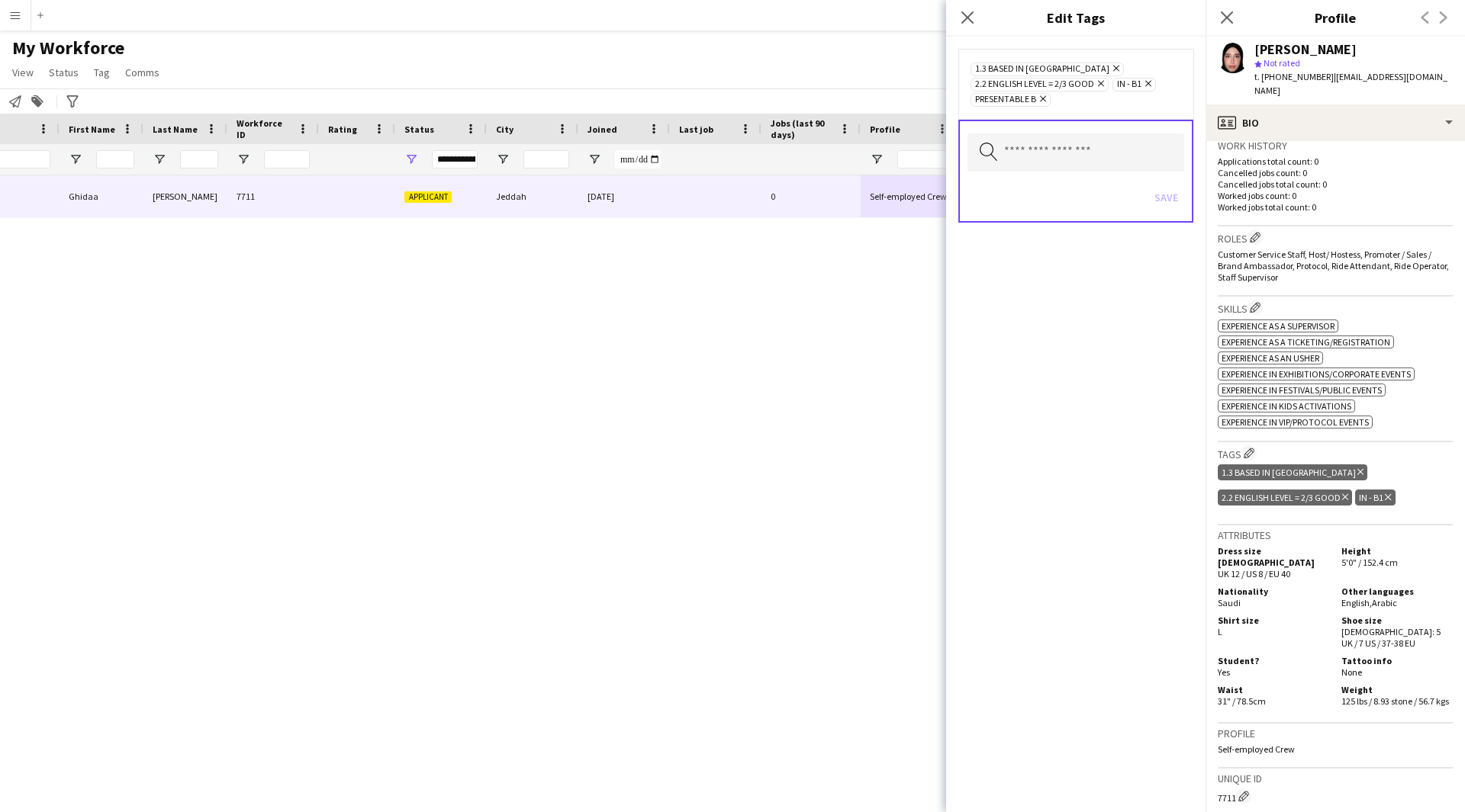
click at [1039, 98] on icon "Remove" at bounding box center [1040, 98] width 10 height 10
click at [1058, 146] on input "text" at bounding box center [1075, 137] width 216 height 38
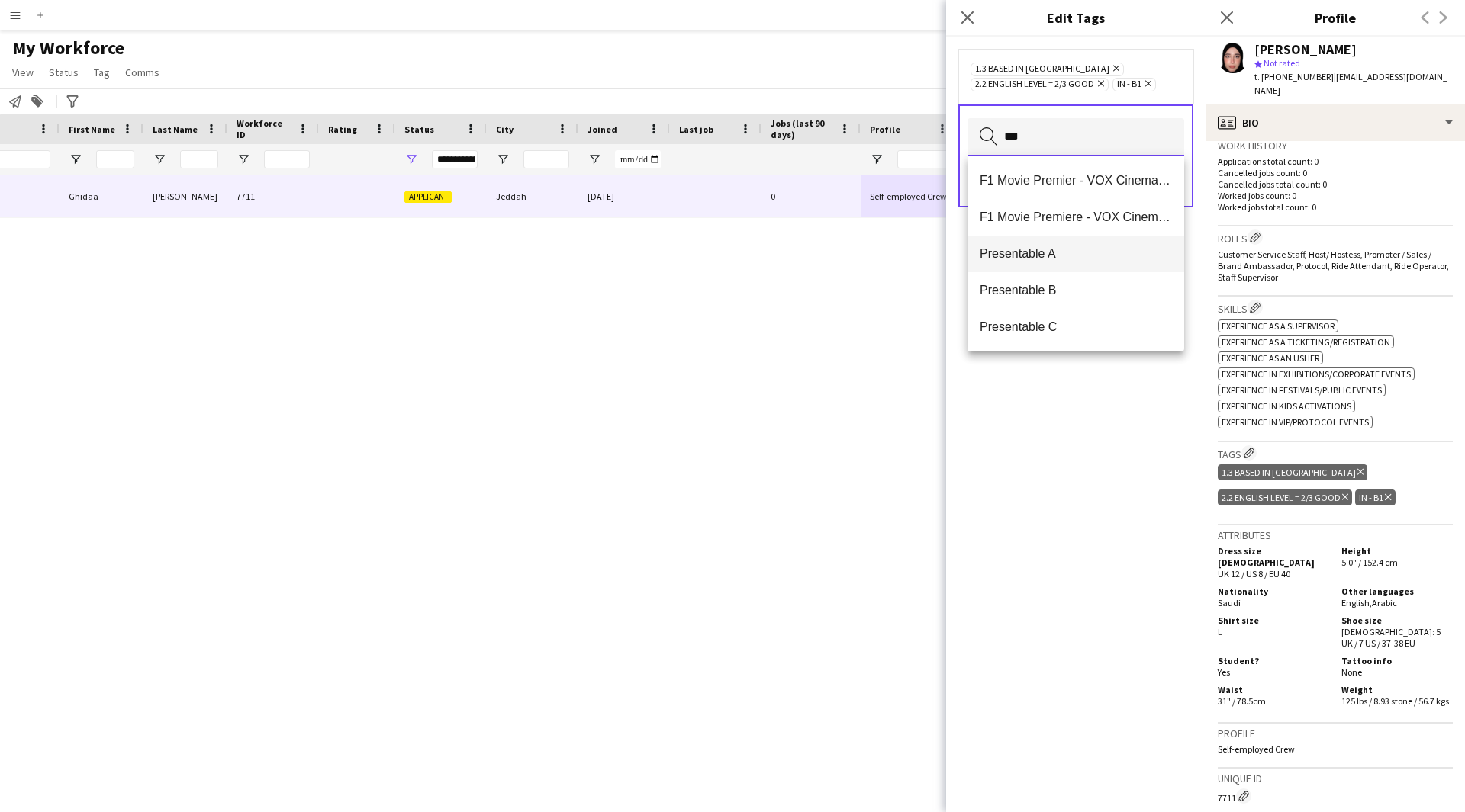
type input "***"
click at [1065, 249] on span "Presentable A" at bounding box center [1076, 253] width 193 height 14
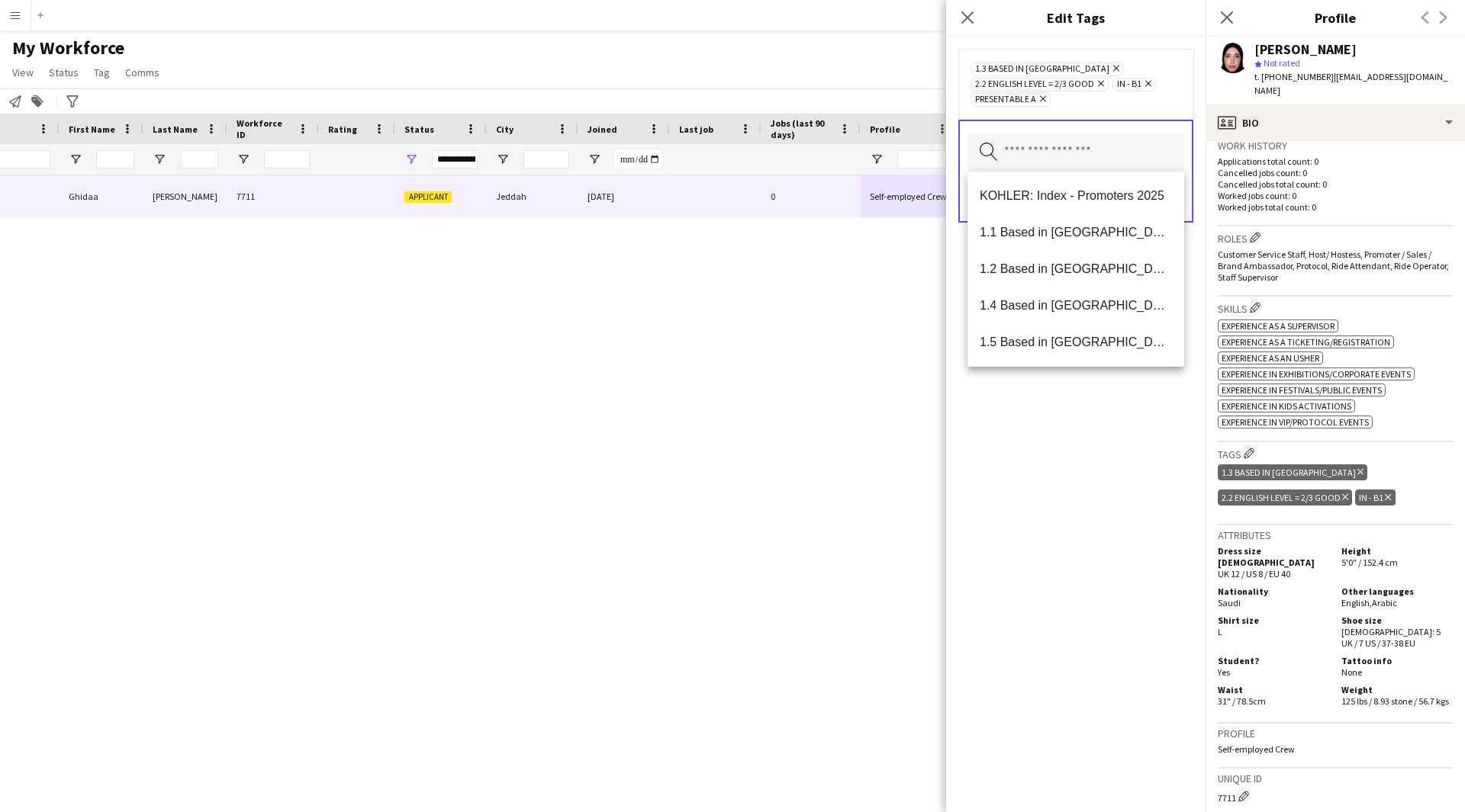
click at [1077, 465] on div "1.3 Based in [GEOGRAPHIC_DATA] Remove 2.2 English Level = 2/3 Good Remove IN - …" at bounding box center [1076, 424] width 260 height 776
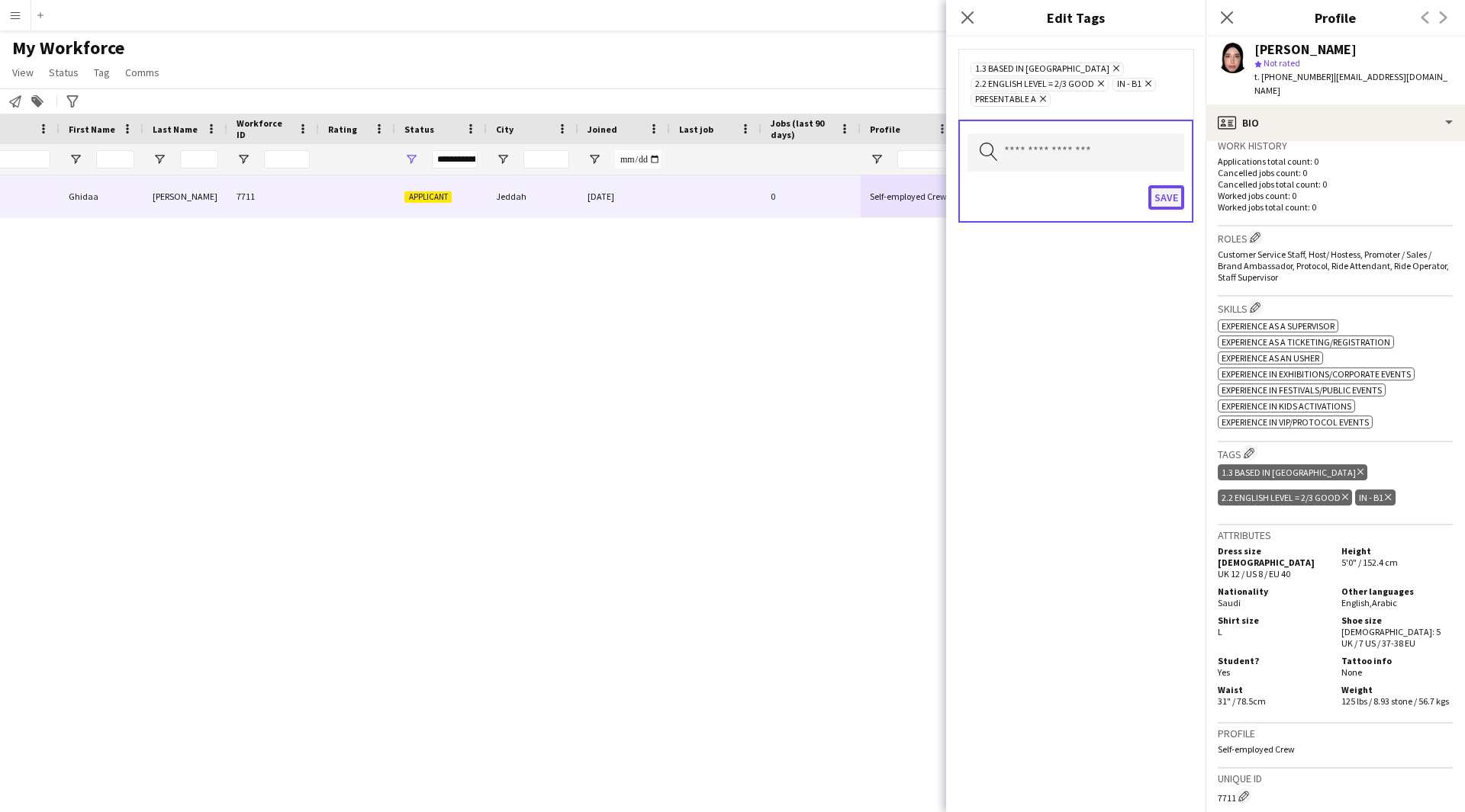
click at [1169, 188] on button "Save" at bounding box center [1166, 198] width 36 height 25
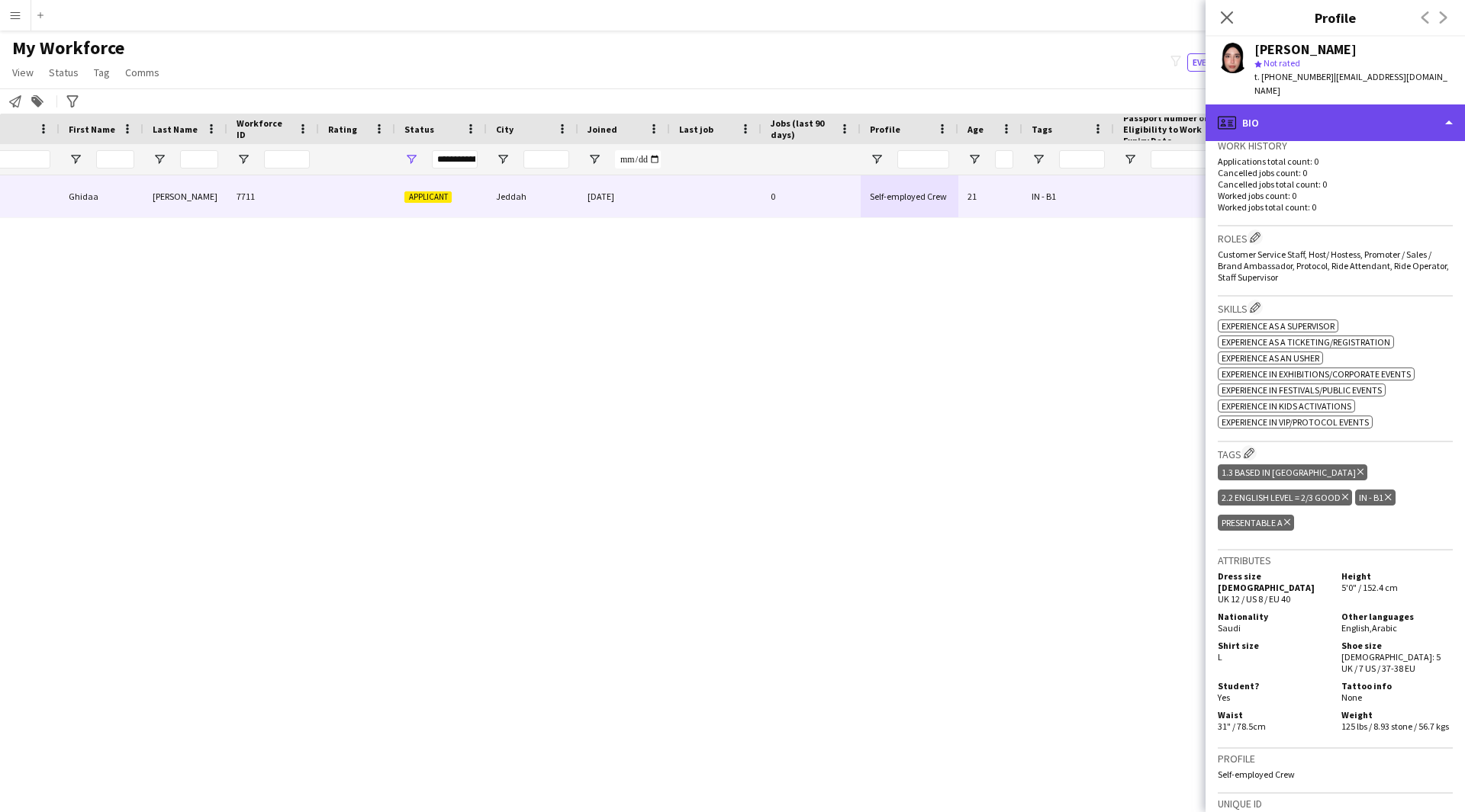
click at [1392, 109] on div "profile Bio" at bounding box center [1335, 122] width 260 height 36
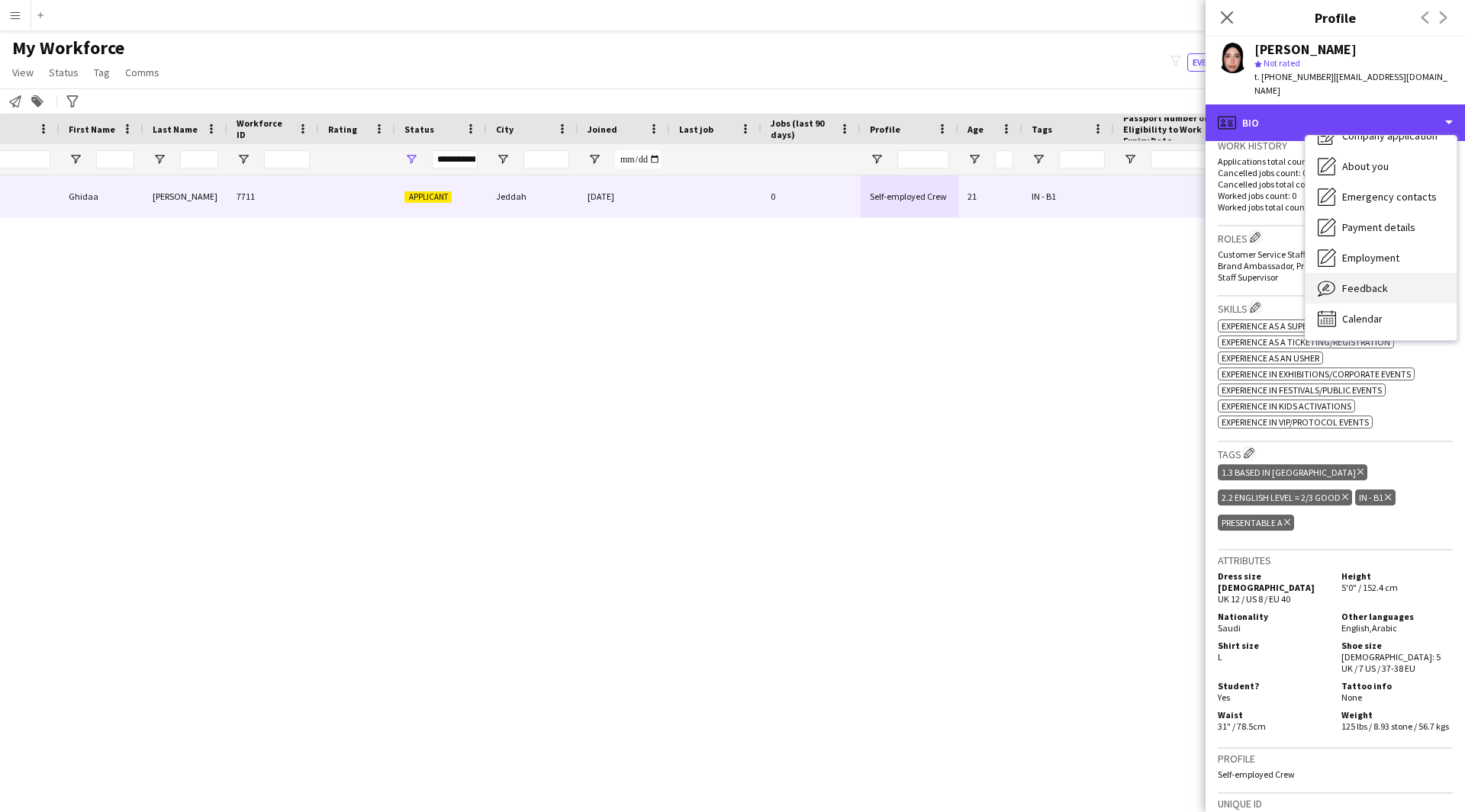
scroll to position [51, 0]
click at [1375, 282] on span "Feedback" at bounding box center [1365, 289] width 46 height 14
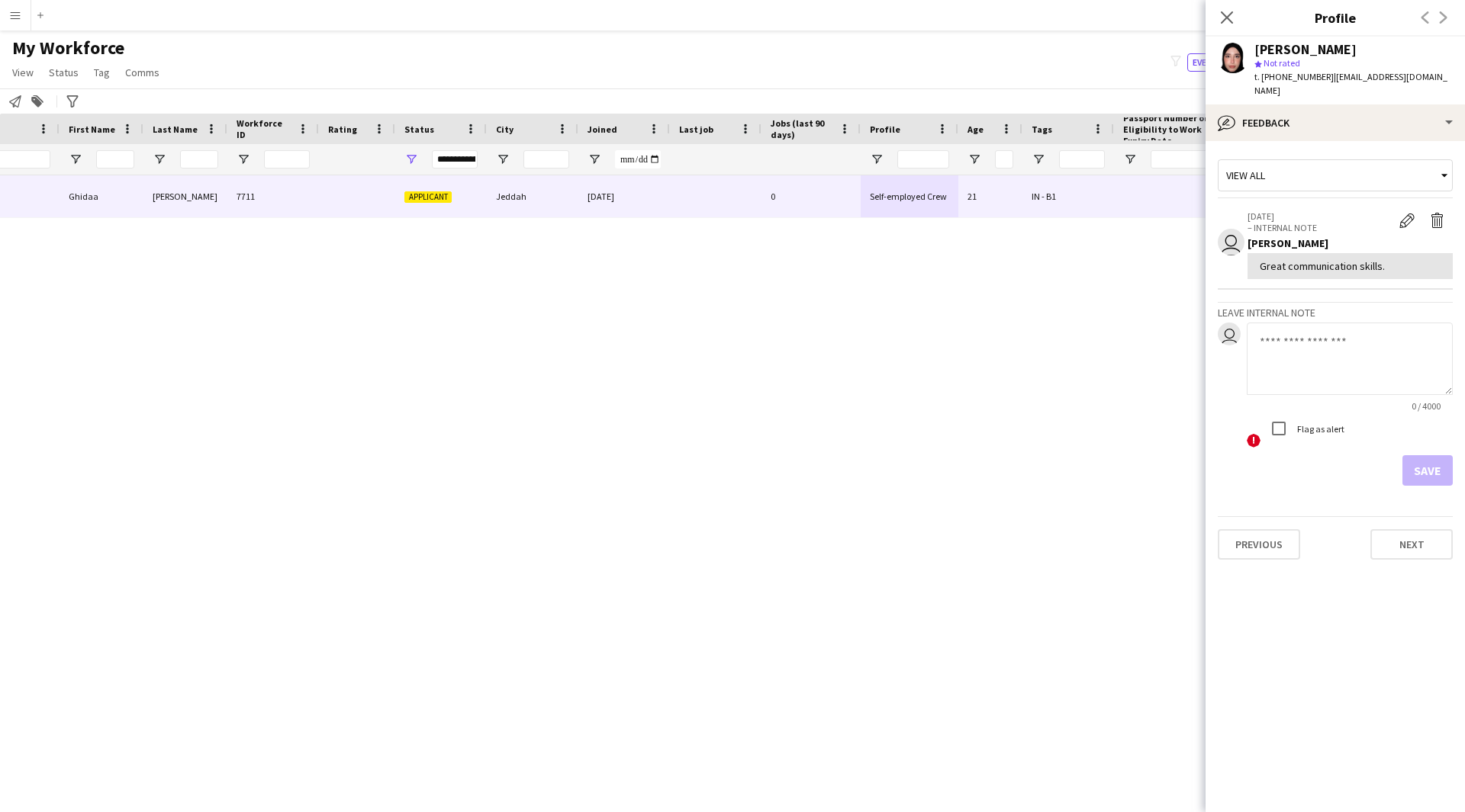
drag, startPoint x: 1386, startPoint y: 255, endPoint x: 1240, endPoint y: 271, distance: 146.9
click at [1240, 271] on app-crew-profile-feedback-item "user [DATE] – INTERNAL NOTE Edit internal note Delete internal note [PERSON_NAM…" at bounding box center [1335, 245] width 235 height 88
copy div "Great communication skills."
click at [1230, 19] on icon "Close pop-in" at bounding box center [1226, 17] width 14 height 14
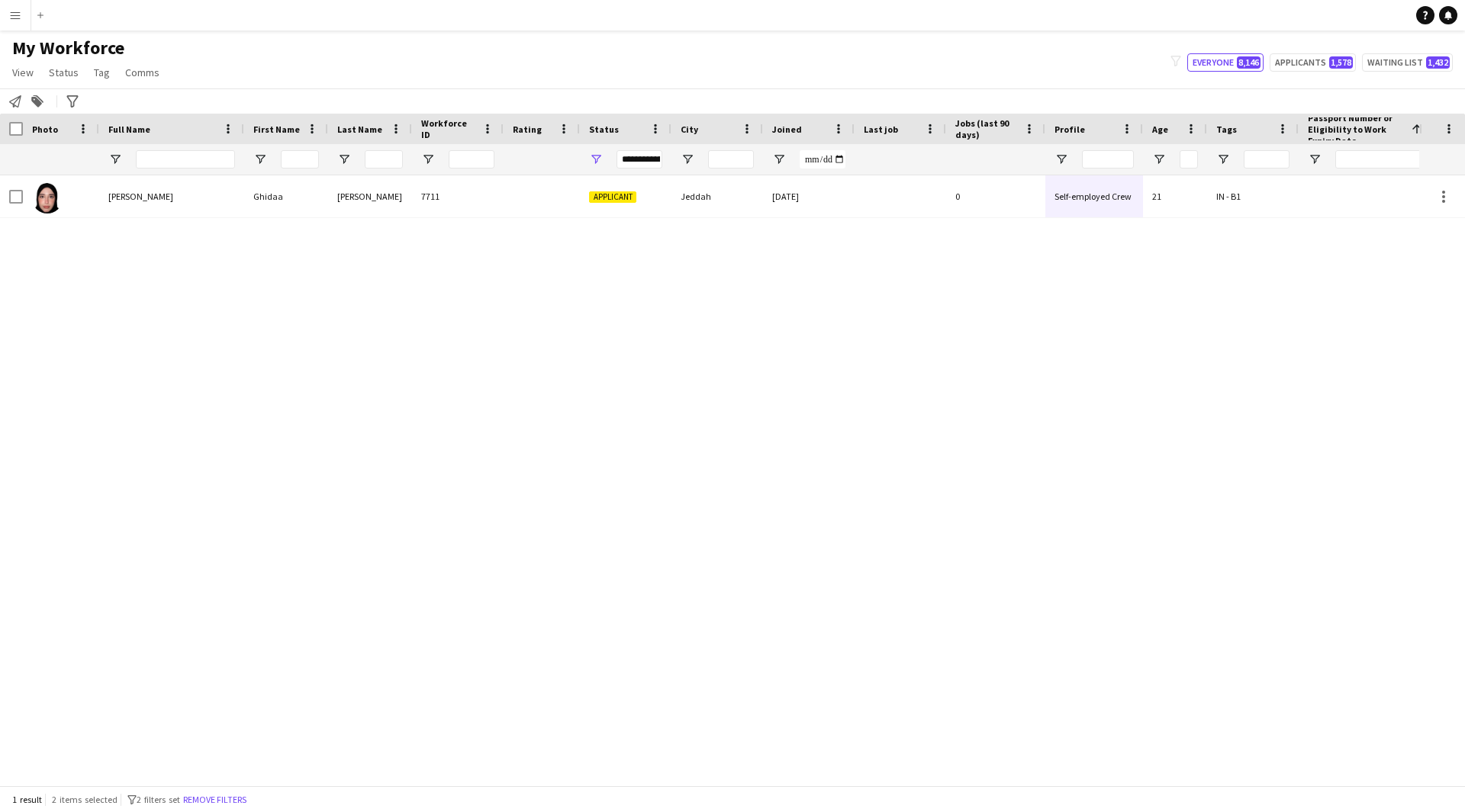
scroll to position [0, 0]
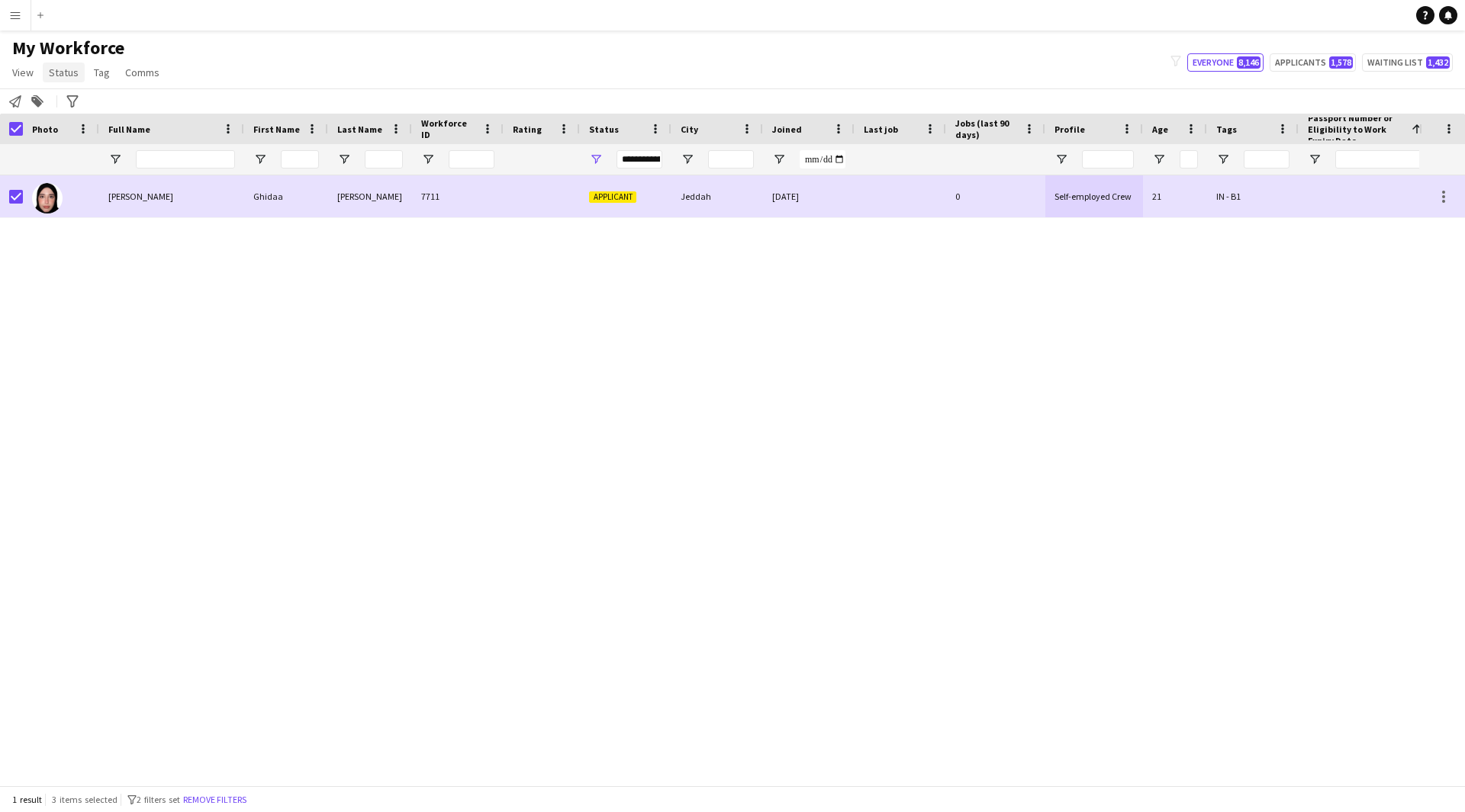
click at [59, 74] on span "Status" at bounding box center [64, 72] width 30 height 14
click at [99, 109] on link "Edit" at bounding box center [96, 105] width 107 height 32
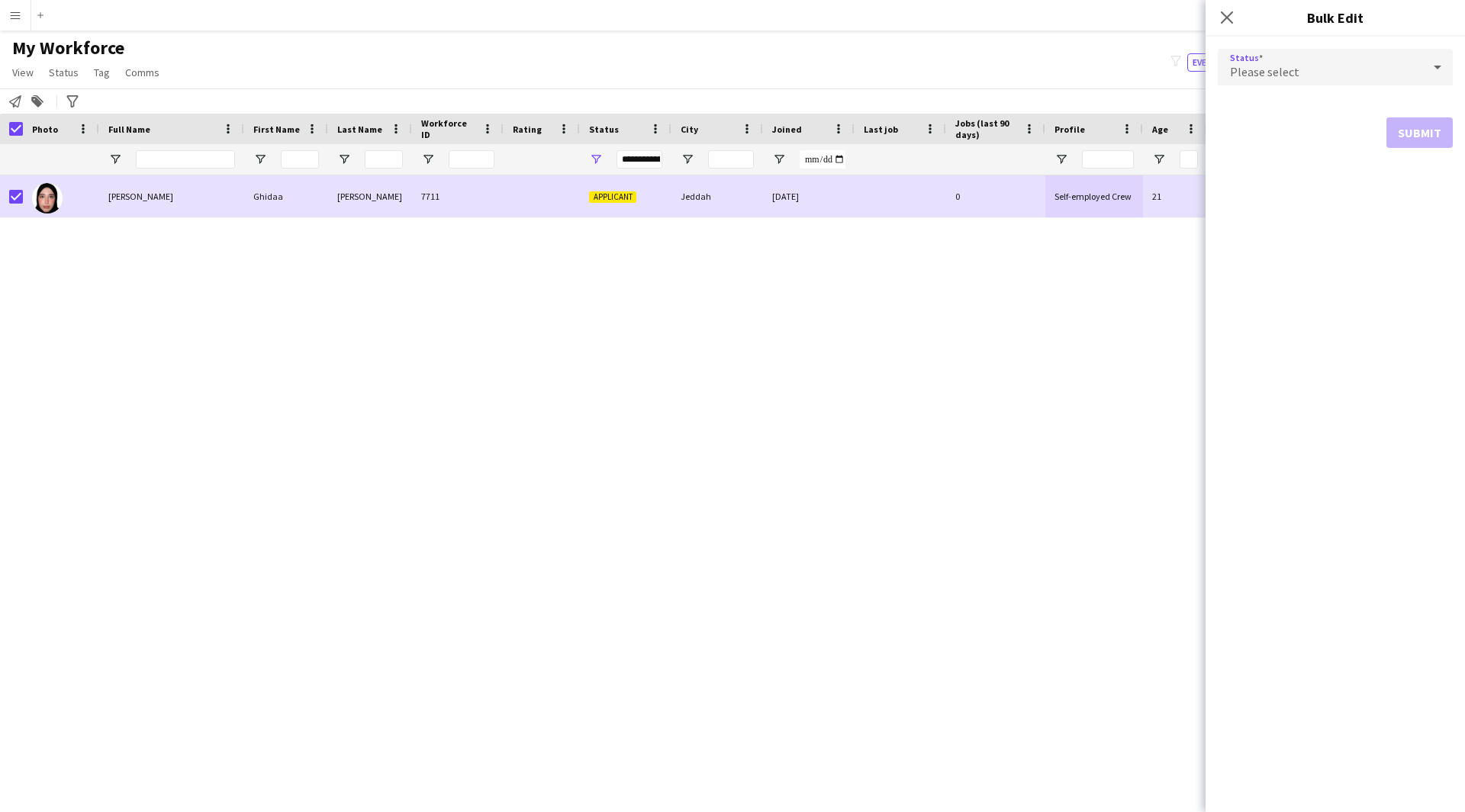
click at [1321, 65] on div "Please select" at bounding box center [1320, 66] width 205 height 36
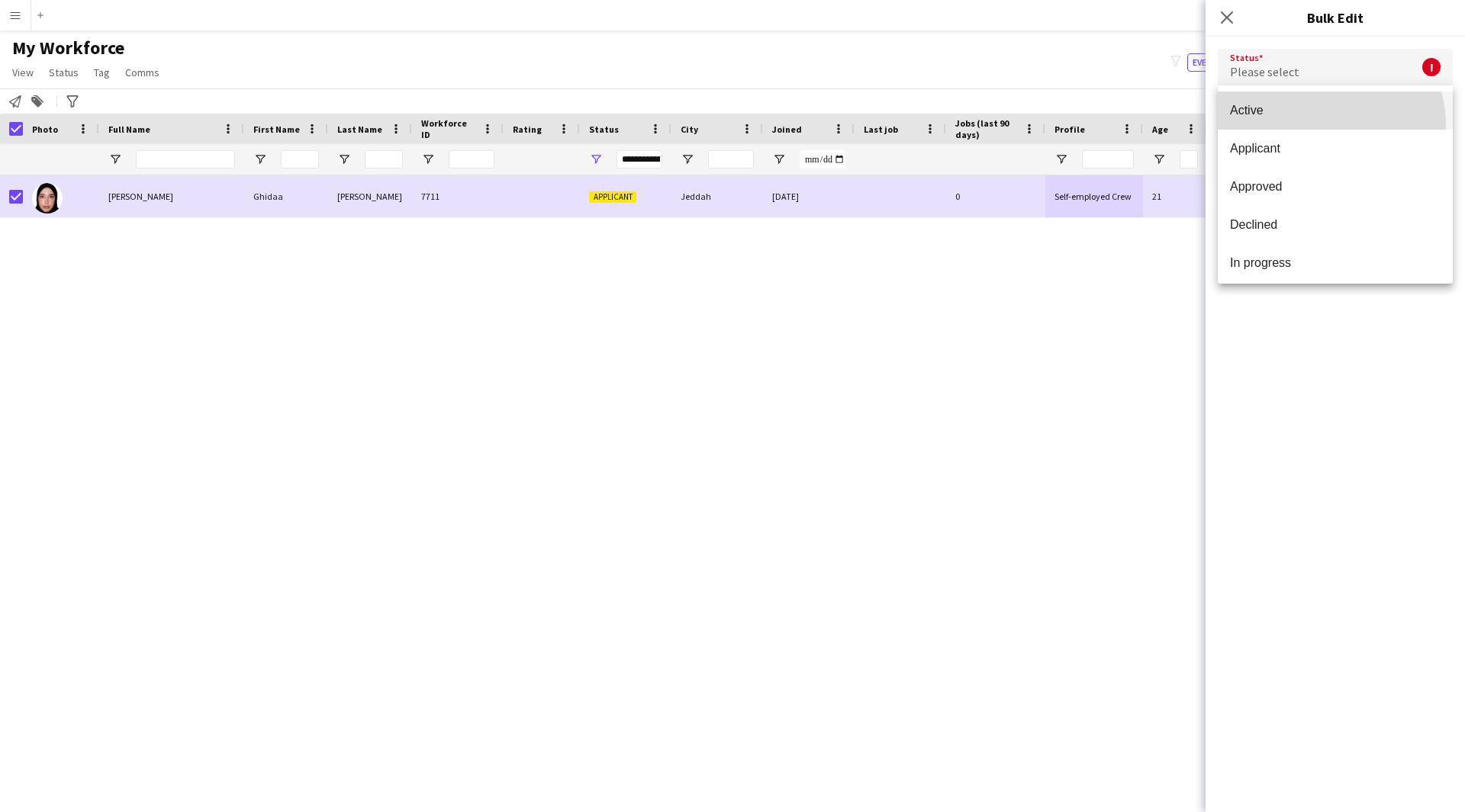
click at [1325, 124] on mat-option "Active" at bounding box center [1335, 110] width 235 height 38
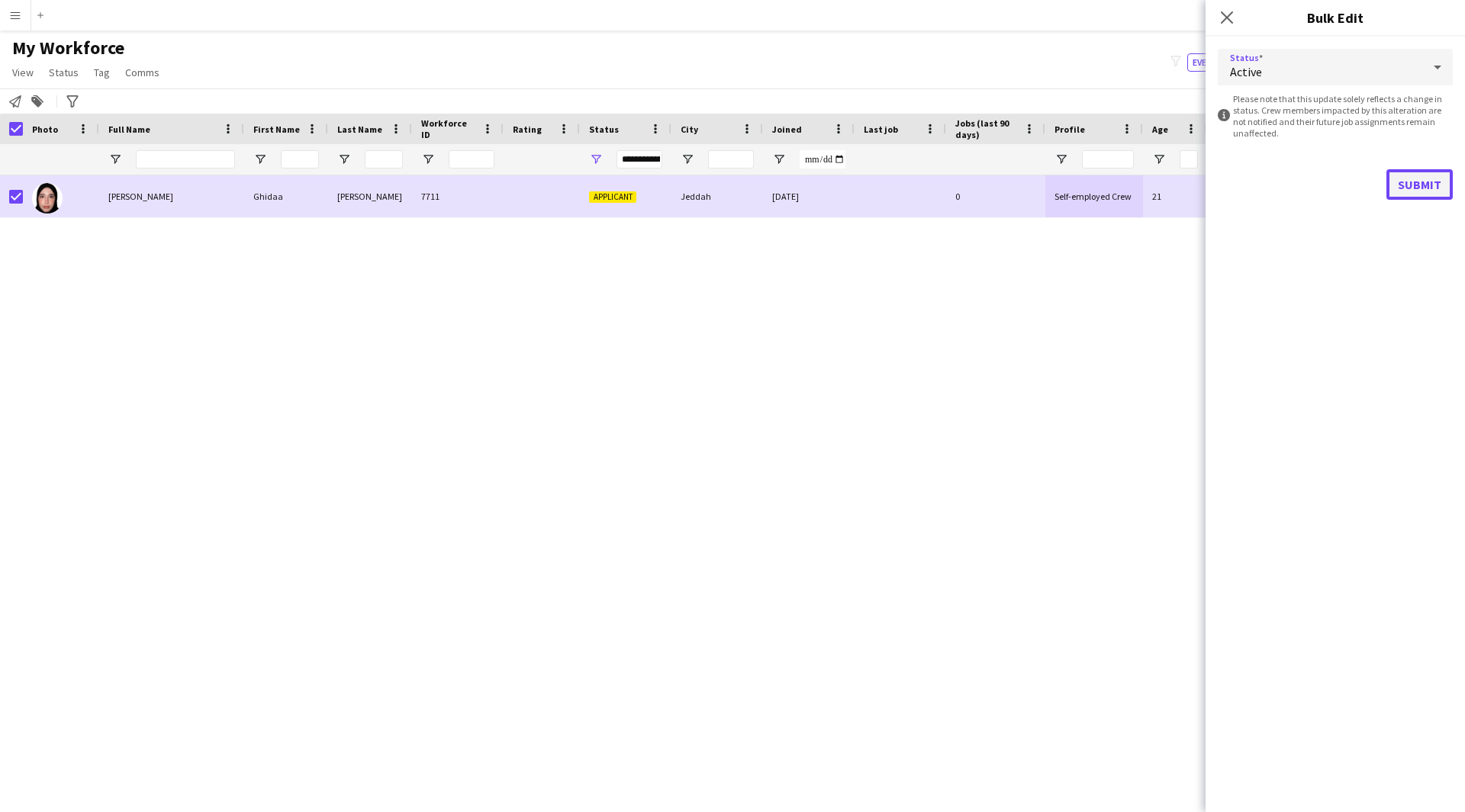
click at [1438, 171] on button "Submit" at bounding box center [1419, 184] width 66 height 31
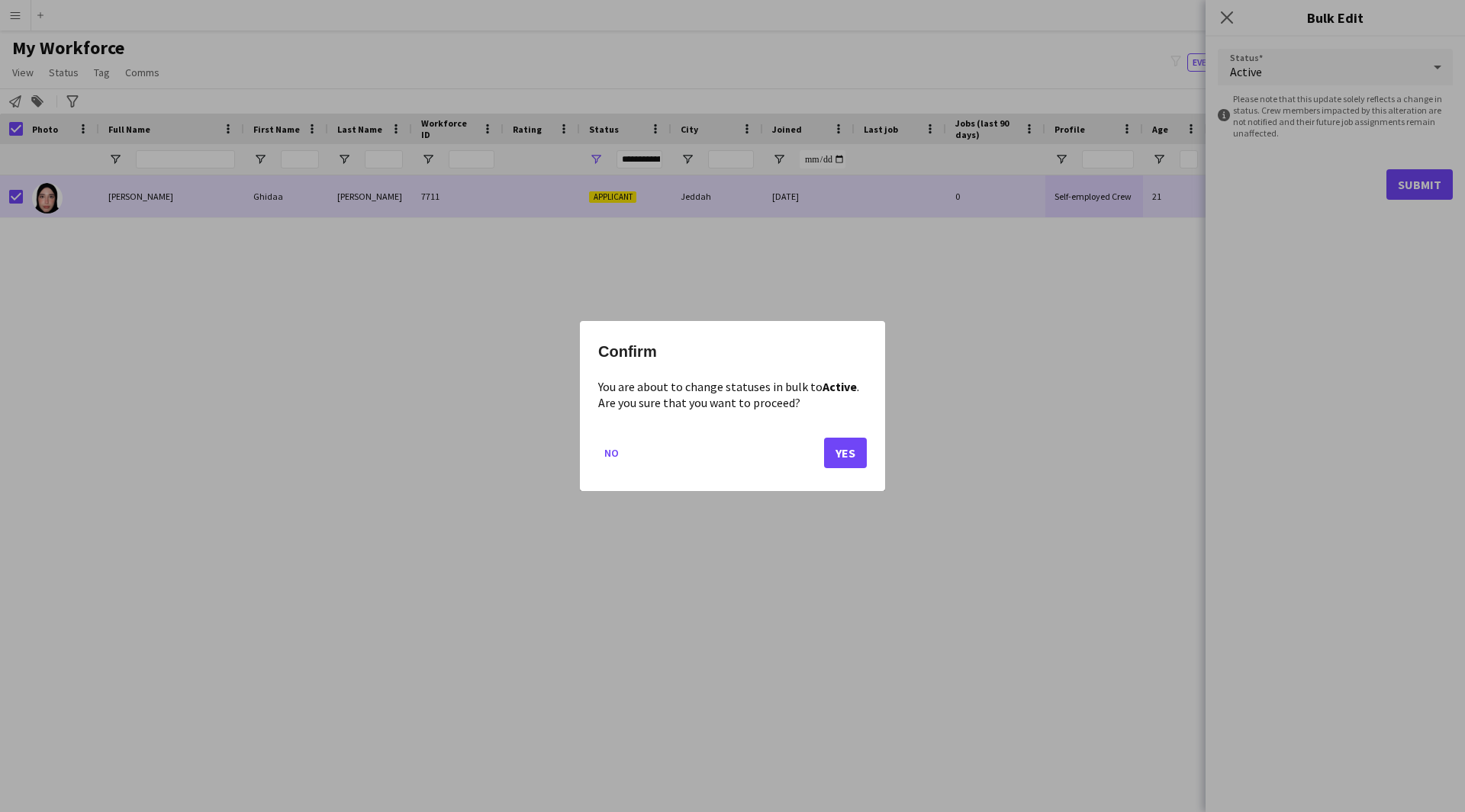
click at [843, 473] on mat-dialog-actions "No Yes" at bounding box center [732, 458] width 268 height 64
click at [849, 456] on button "Yes" at bounding box center [845, 453] width 42 height 31
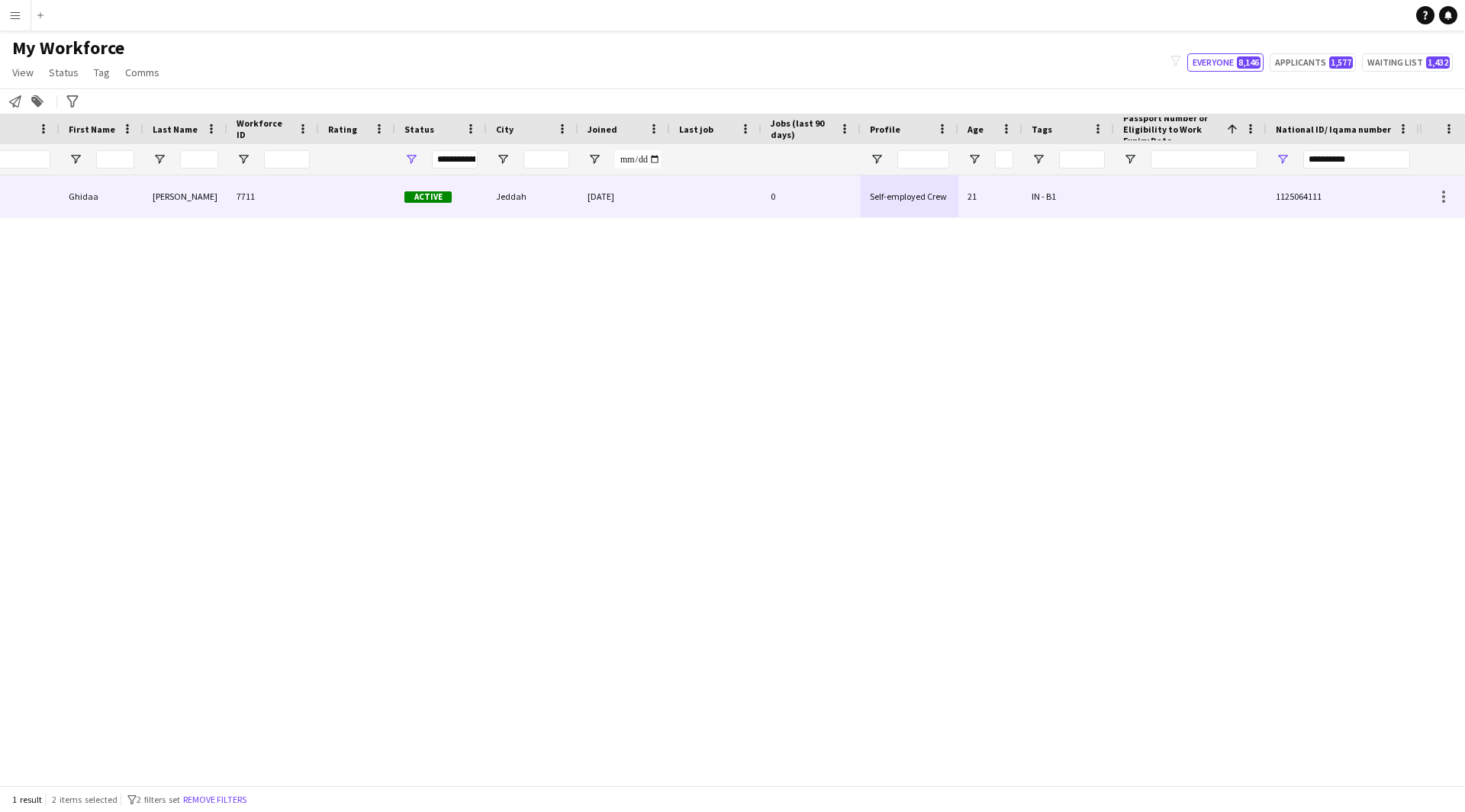
scroll to position [0, 184]
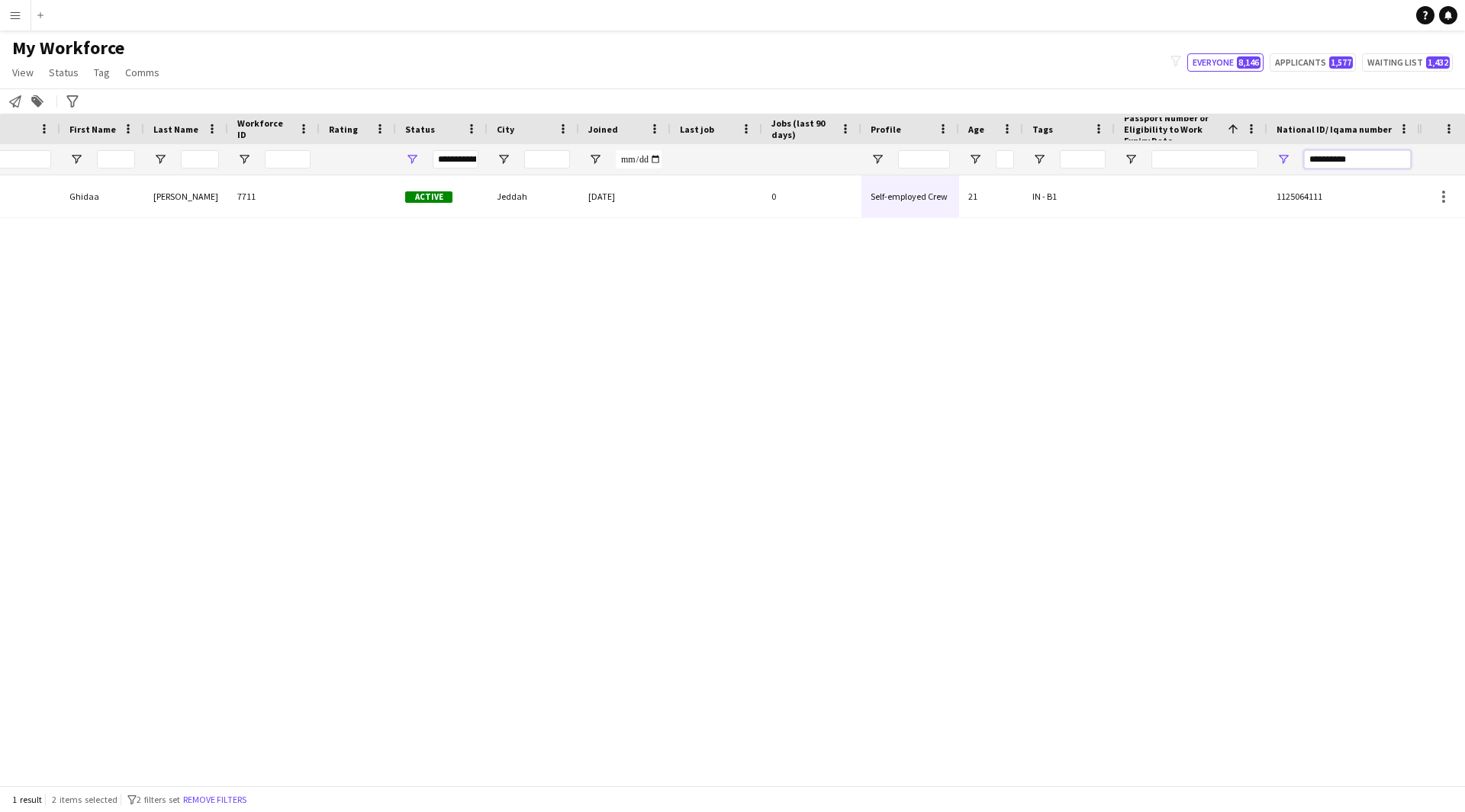
drag, startPoint x: 1374, startPoint y: 155, endPoint x: 1127, endPoint y: 193, distance: 249.9
click at [1127, 193] on div "Workforce Details Profile Data Photo First Name Last Name 1" at bounding box center [732, 449] width 1465 height 672
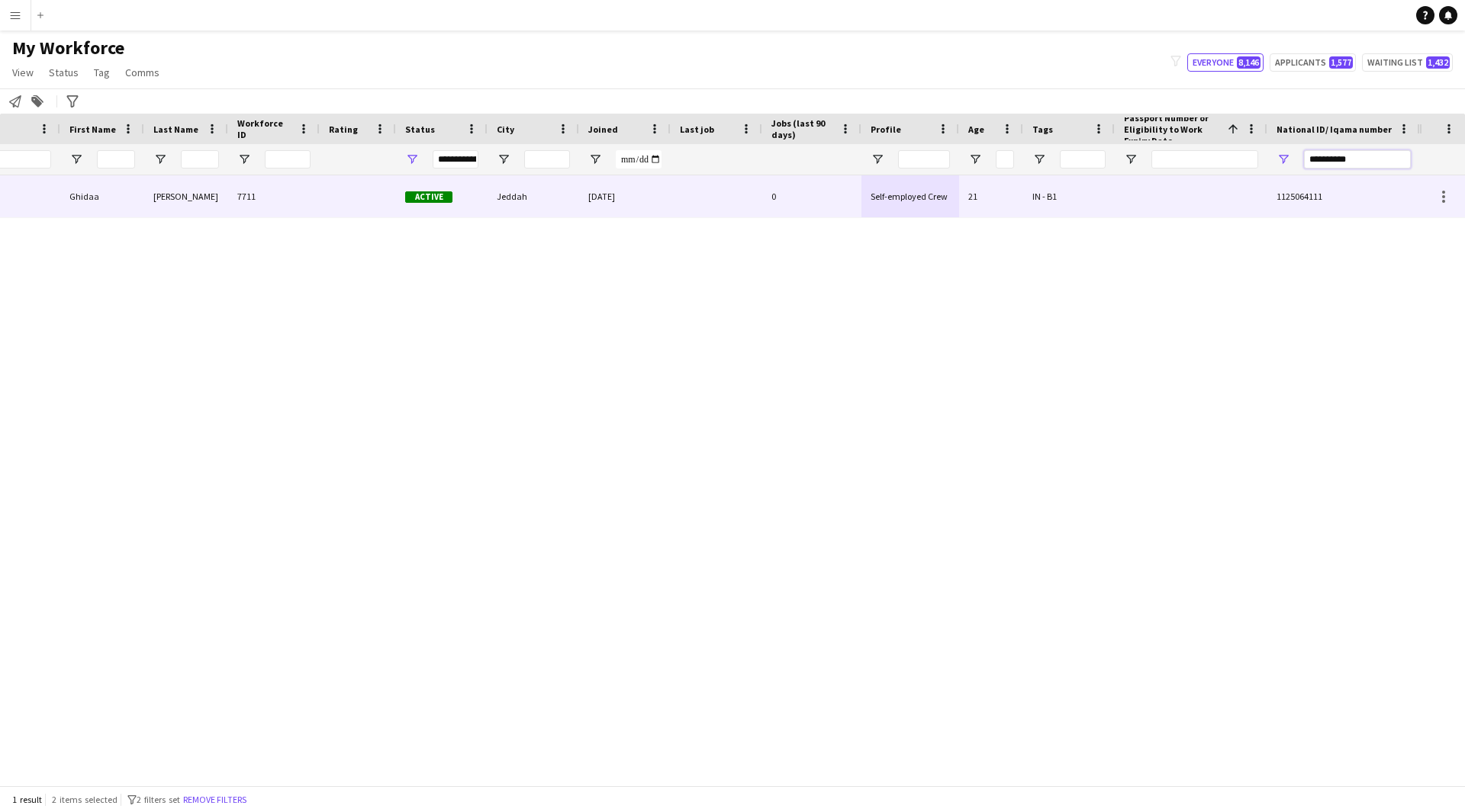
paste input "National ID/ Iqama number Filter Input"
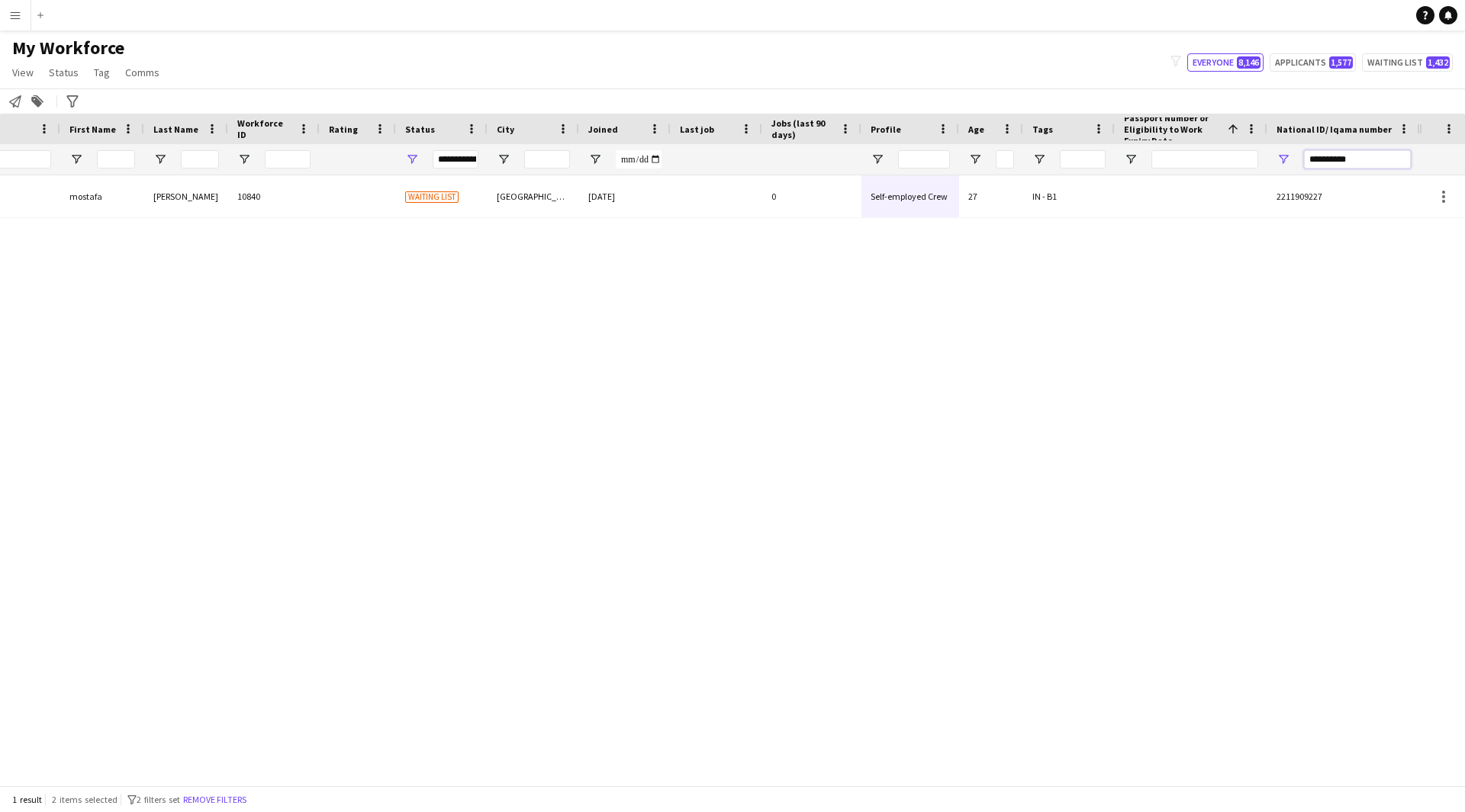
type input "**********"
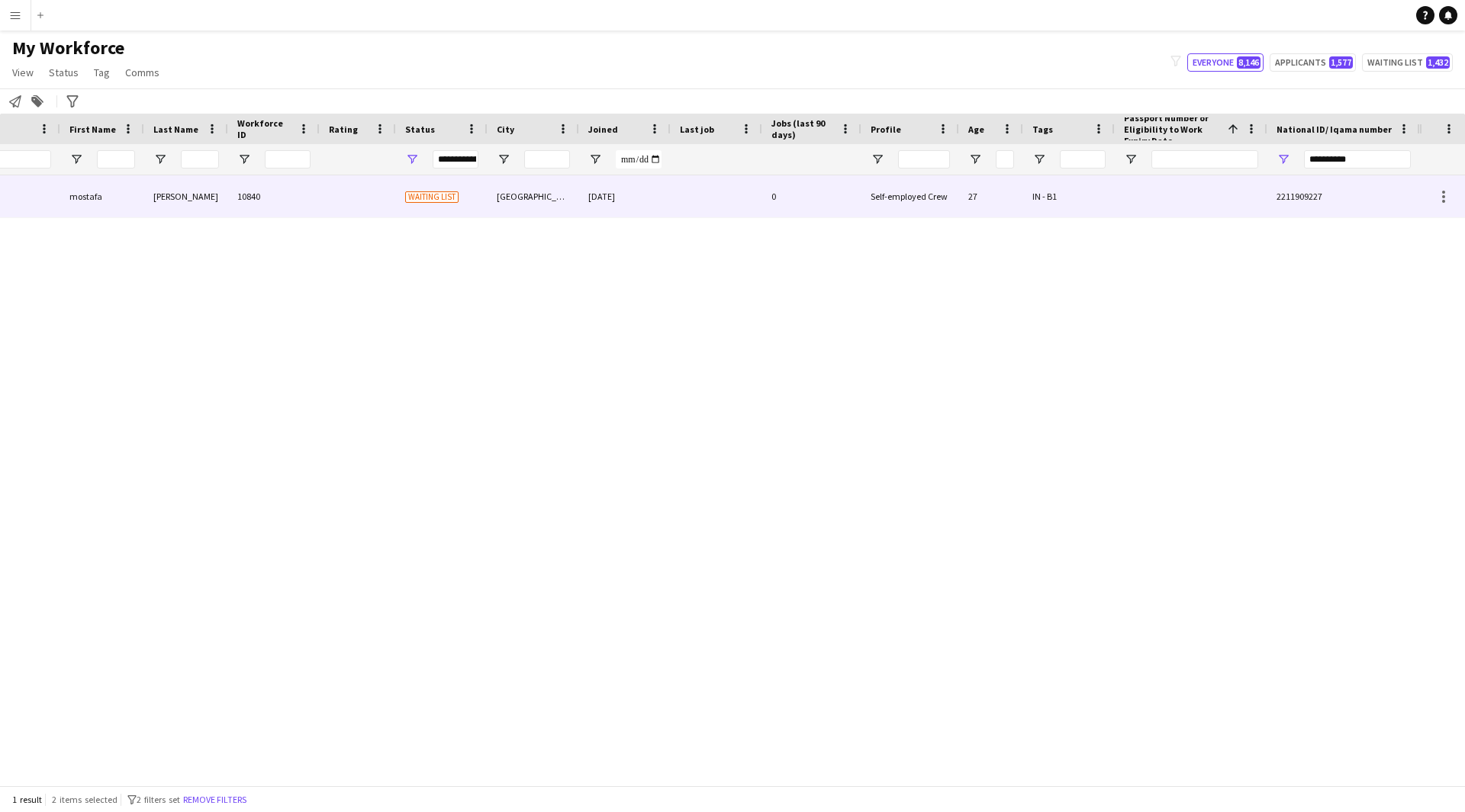
click at [709, 197] on div at bounding box center [716, 197] width 92 height 42
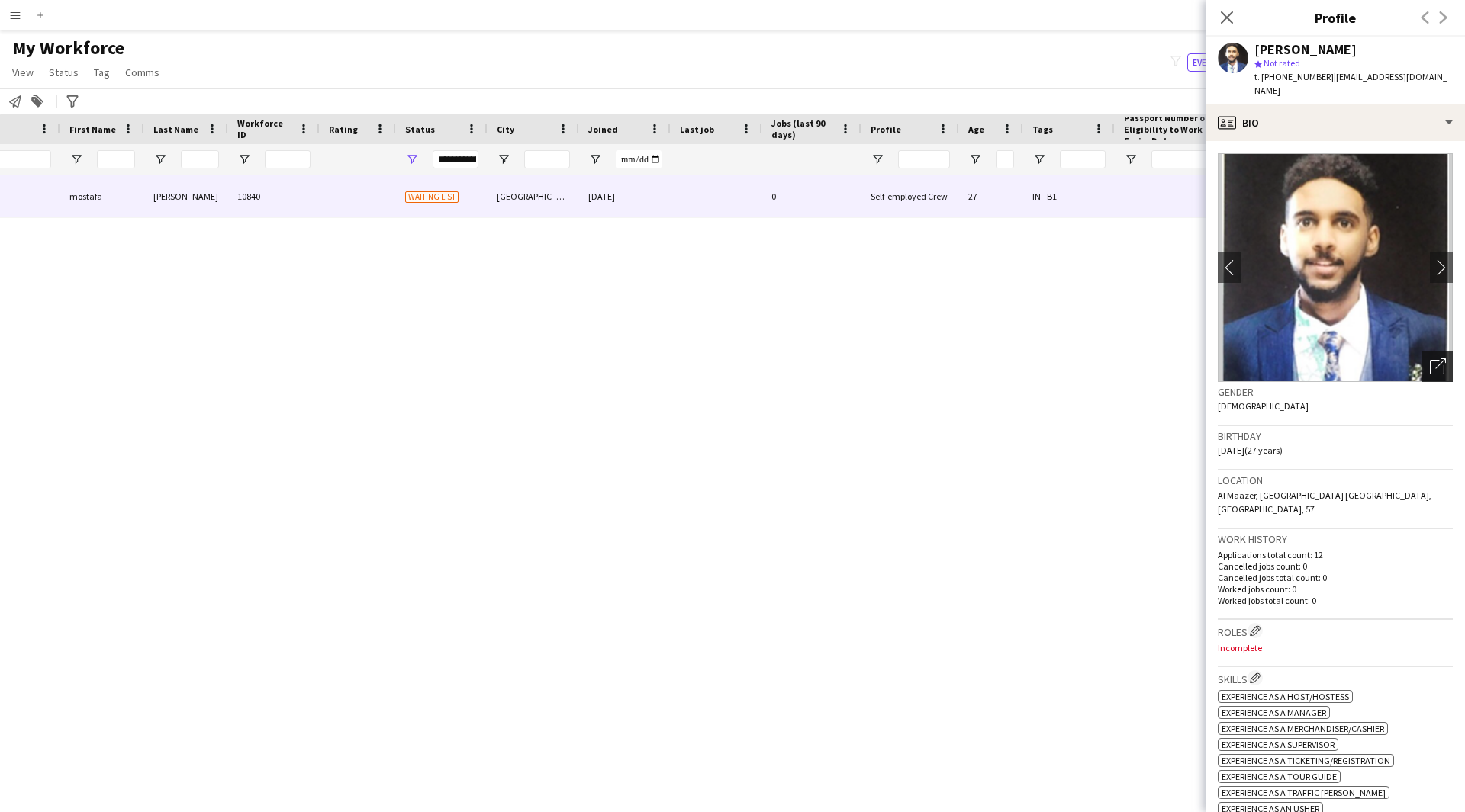
click at [1430, 358] on icon "Open photos pop-in" at bounding box center [1438, 366] width 16 height 16
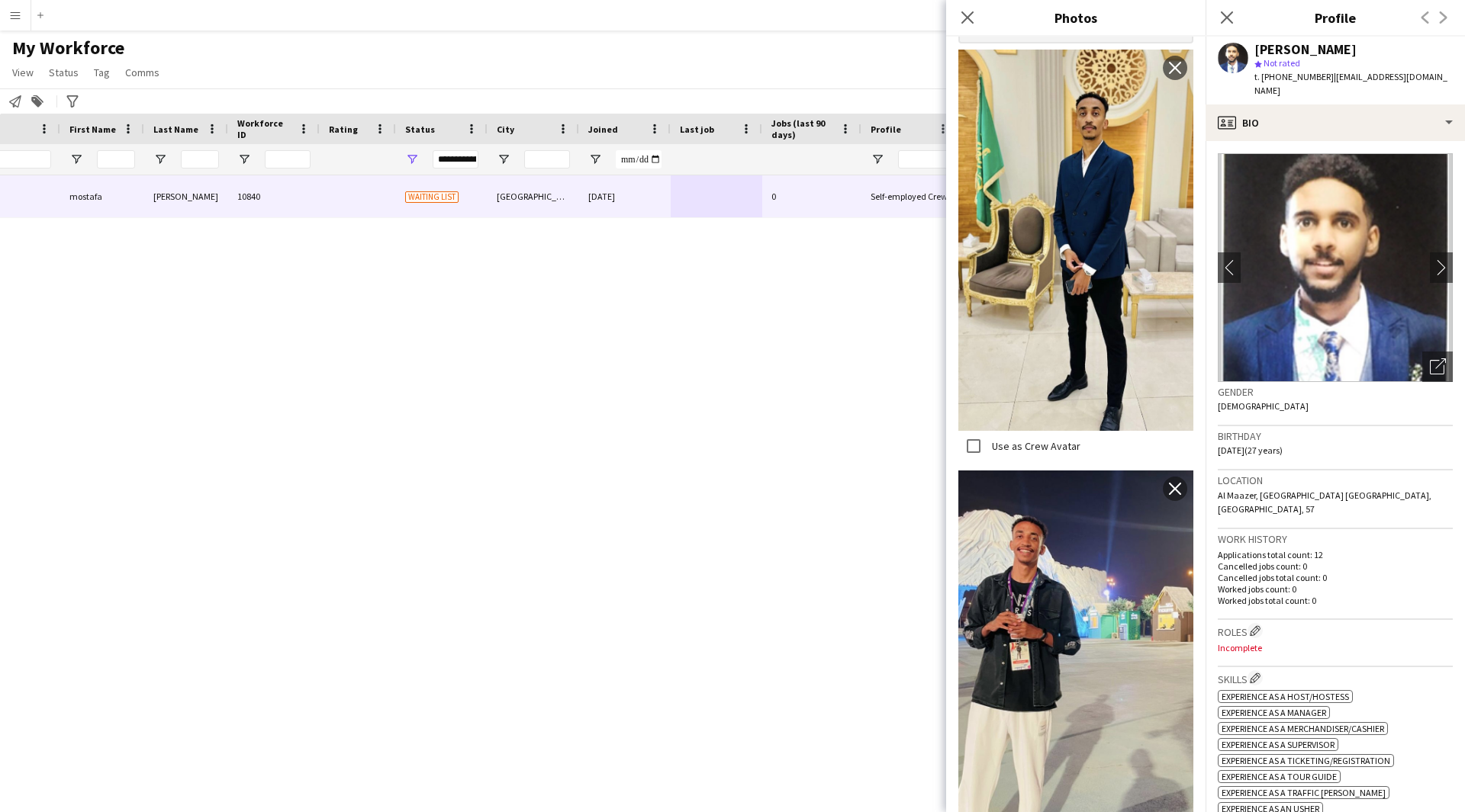
scroll to position [330, 0]
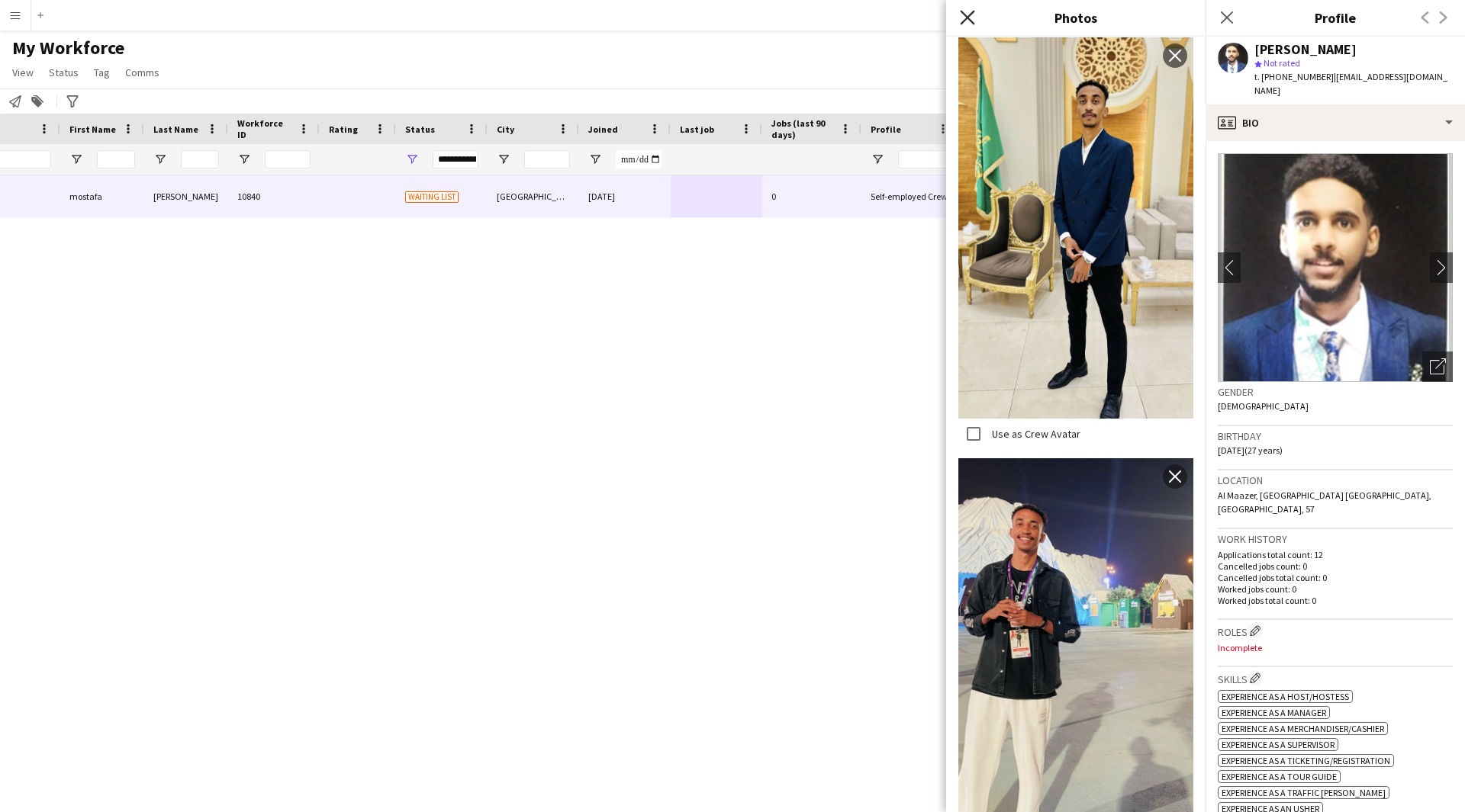
click at [962, 23] on icon at bounding box center [967, 17] width 14 height 14
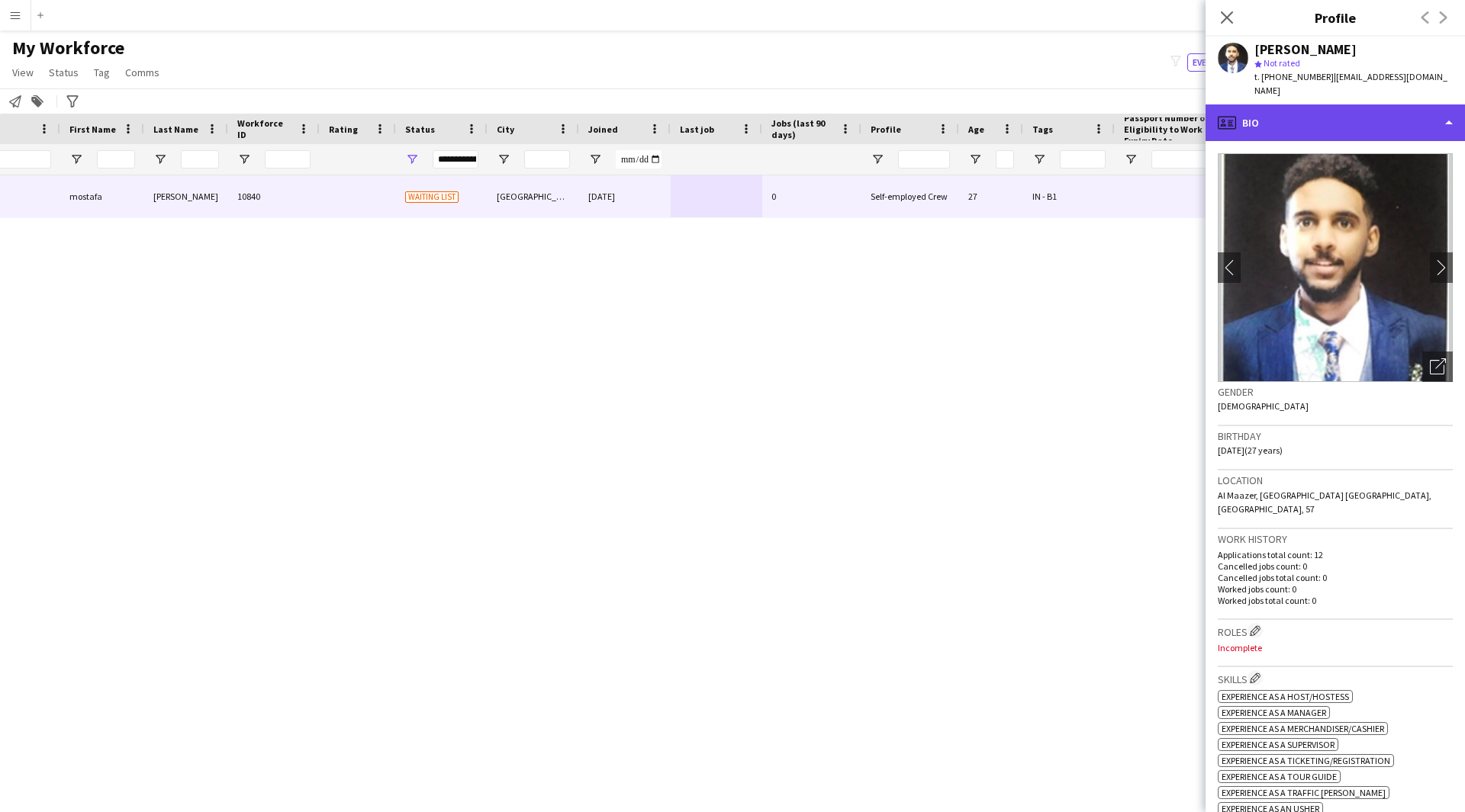
click at [1308, 104] on div "profile Bio" at bounding box center [1335, 122] width 260 height 36
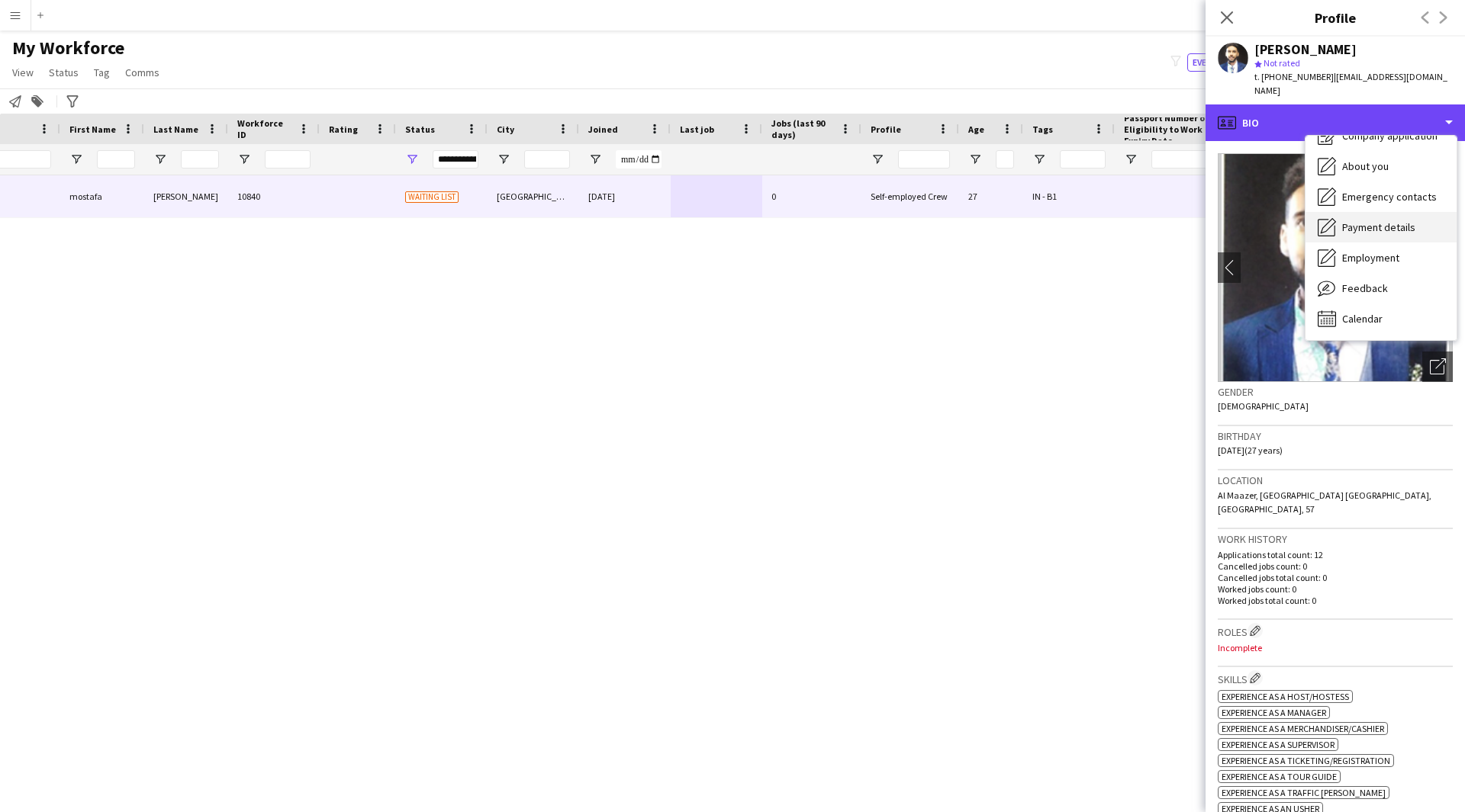
scroll to position [51, 0]
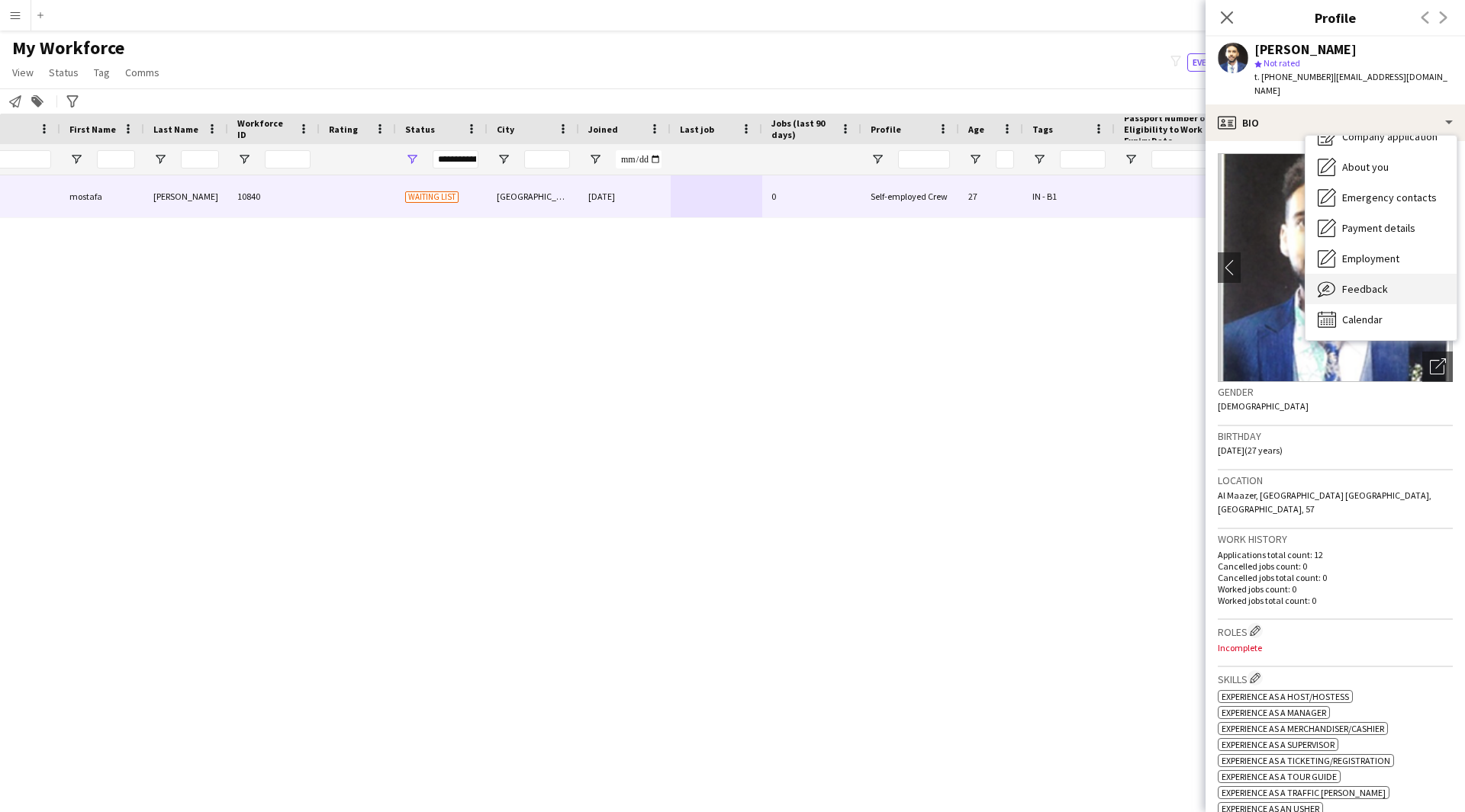
click at [1371, 274] on div "Feedback Feedback" at bounding box center [1380, 289] width 151 height 31
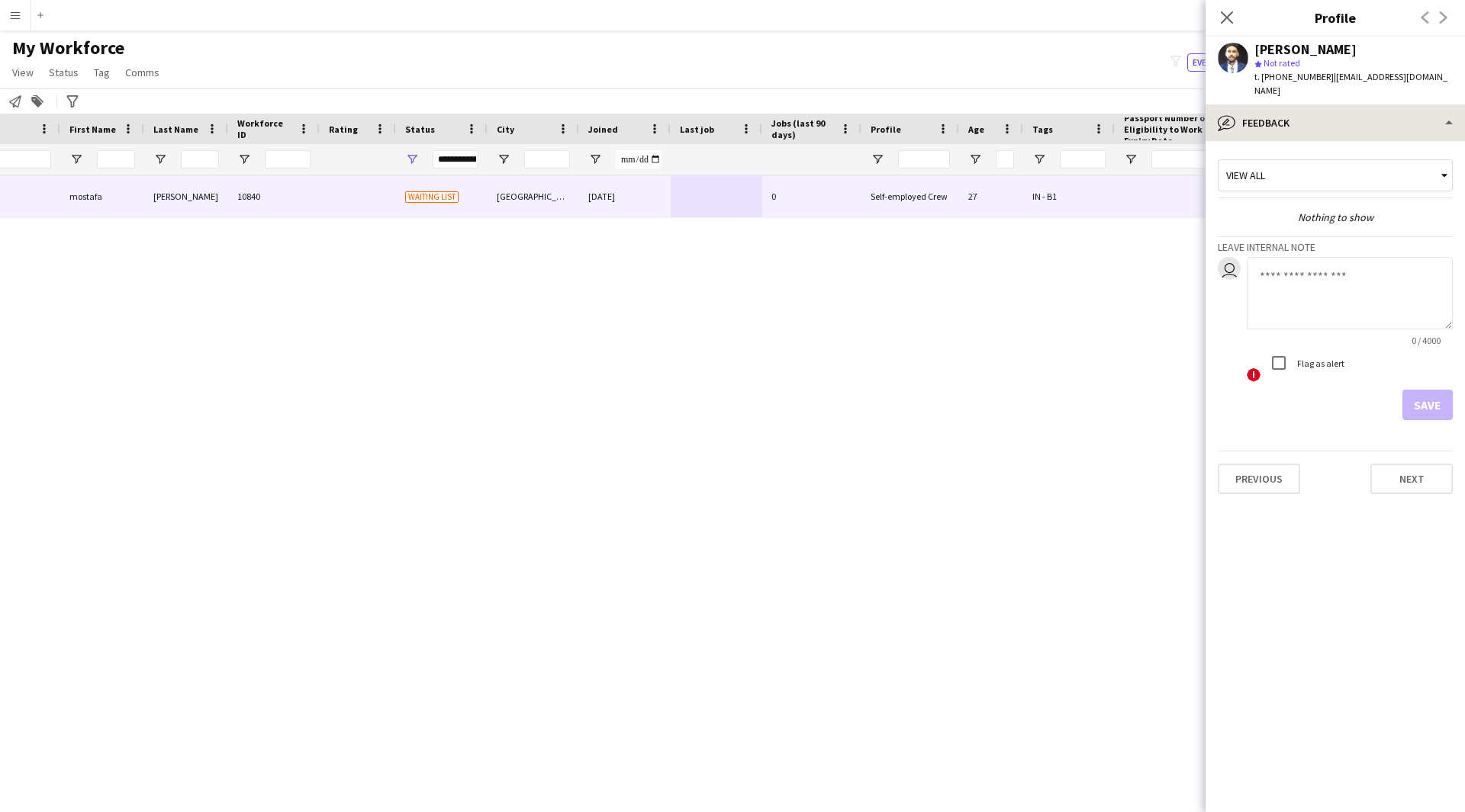
click at [1223, 22] on icon at bounding box center [1227, 18] width 12 height 12
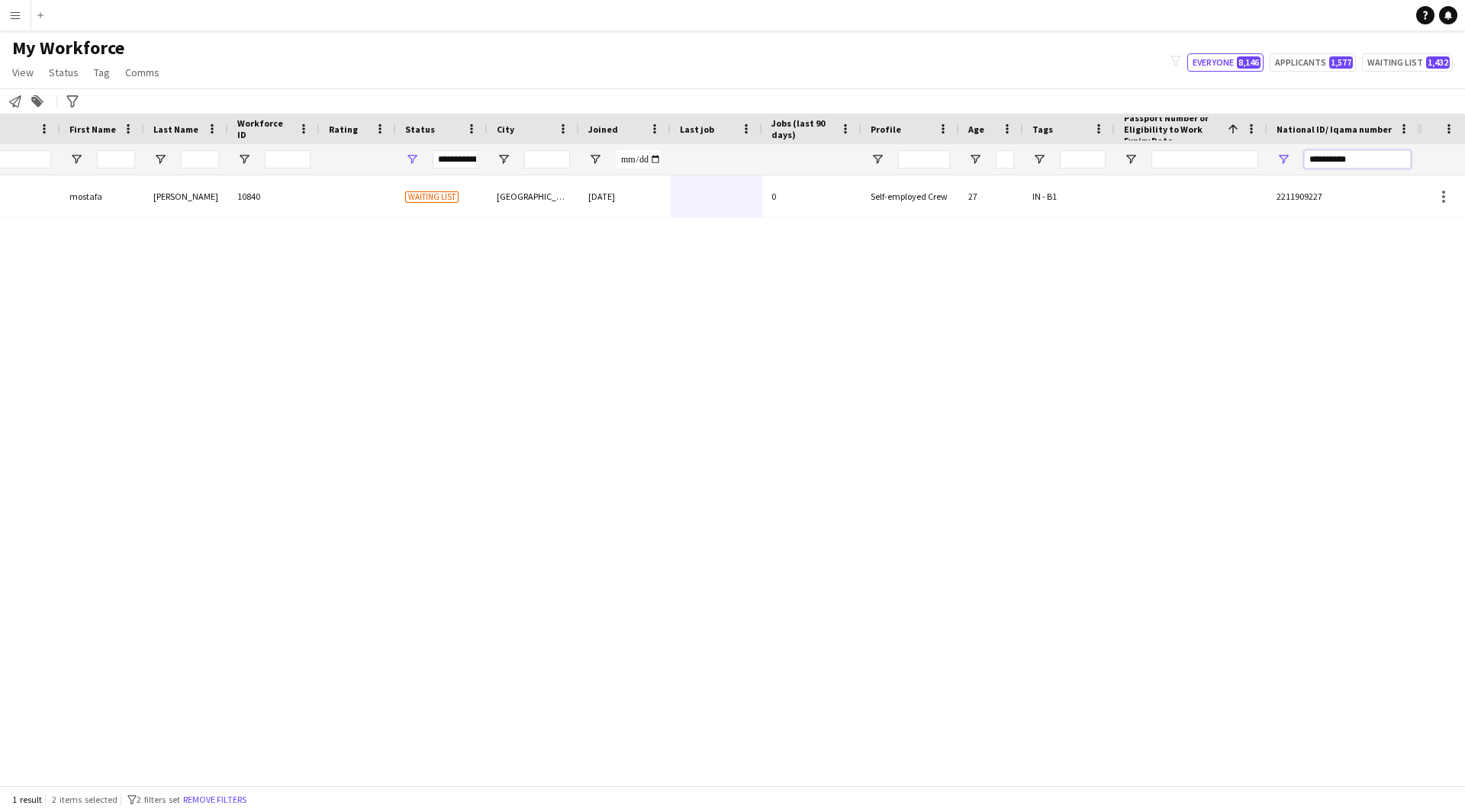
drag, startPoint x: 1376, startPoint y: 160, endPoint x: 1081, endPoint y: 175, distance: 295.4
click at [1081, 175] on div "**********" at bounding box center [618, 159] width 1604 height 31
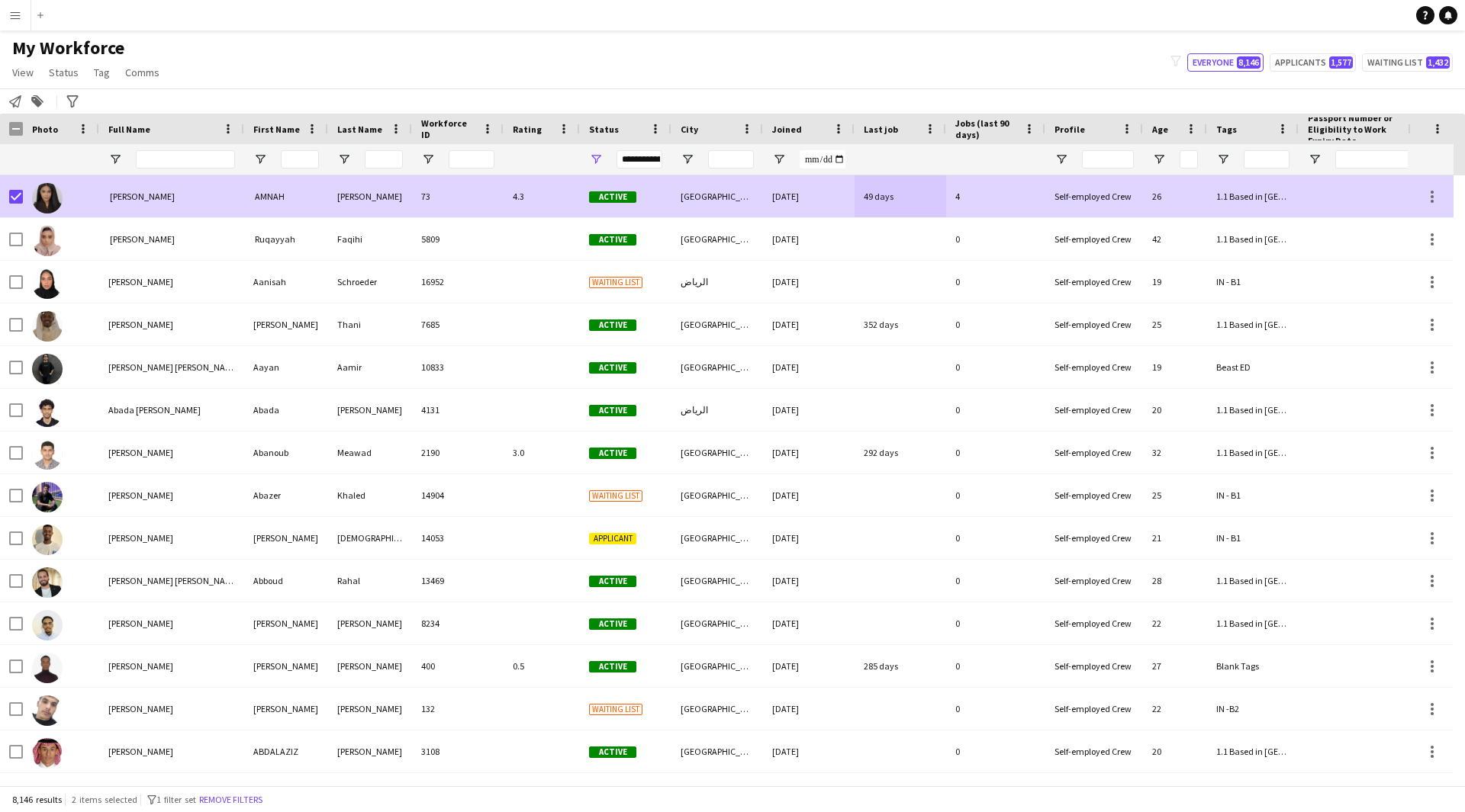
scroll to position [0, 1]
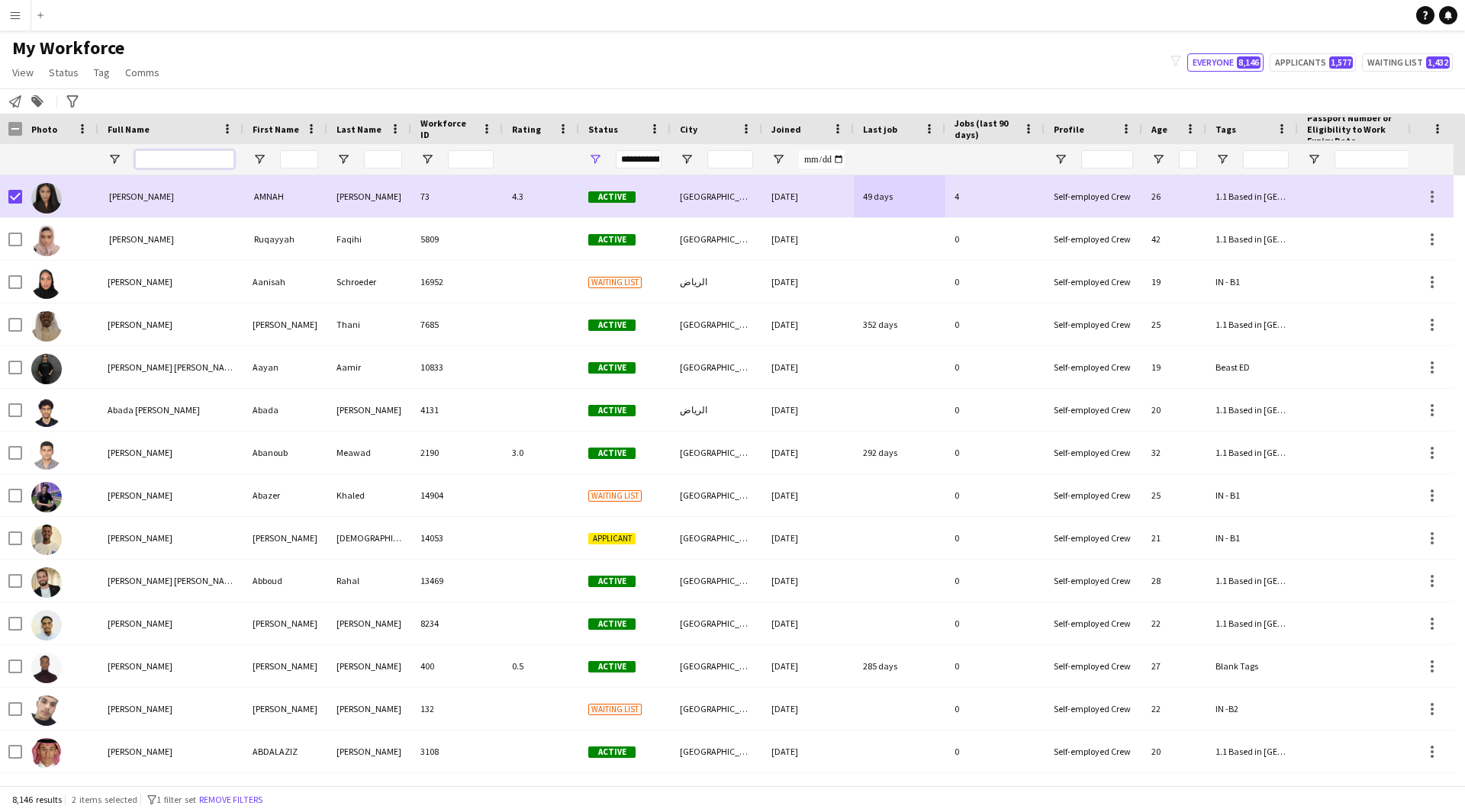
click at [181, 164] on input "Full Name Filter Input" at bounding box center [185, 159] width 99 height 19
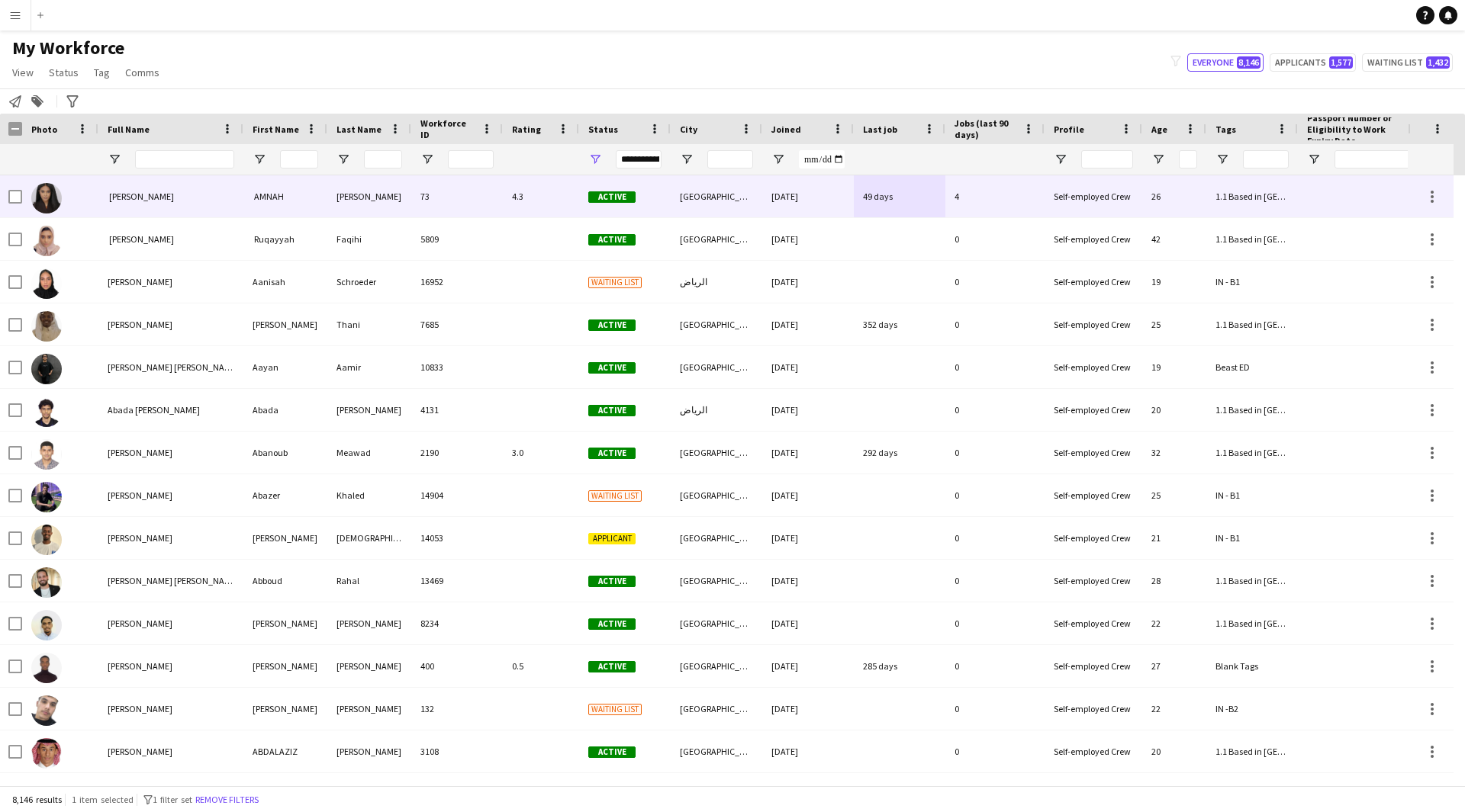
click at [99, 194] on div "‏ [PERSON_NAME]" at bounding box center [170, 197] width 145 height 42
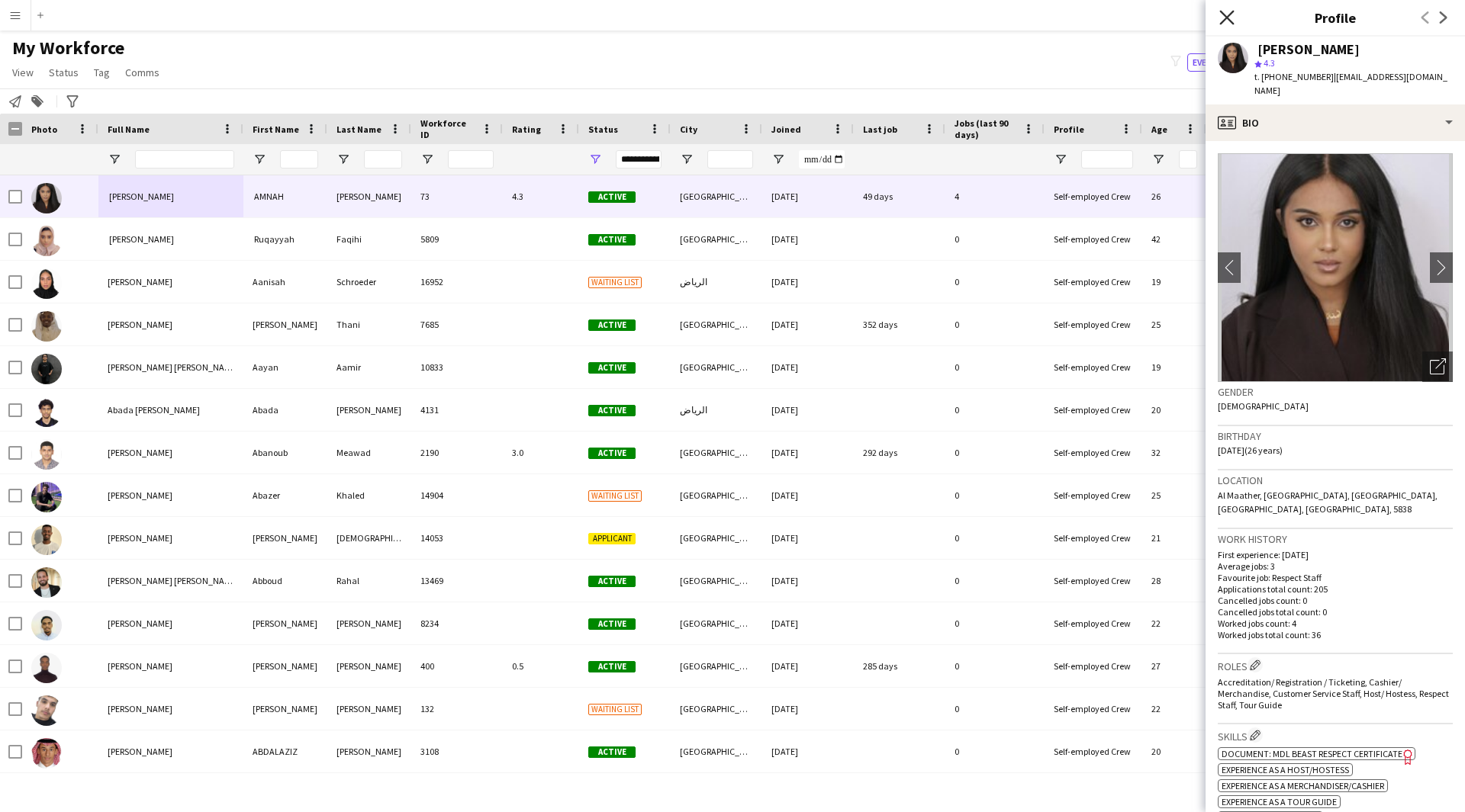
click at [1228, 16] on icon at bounding box center [1226, 17] width 14 height 14
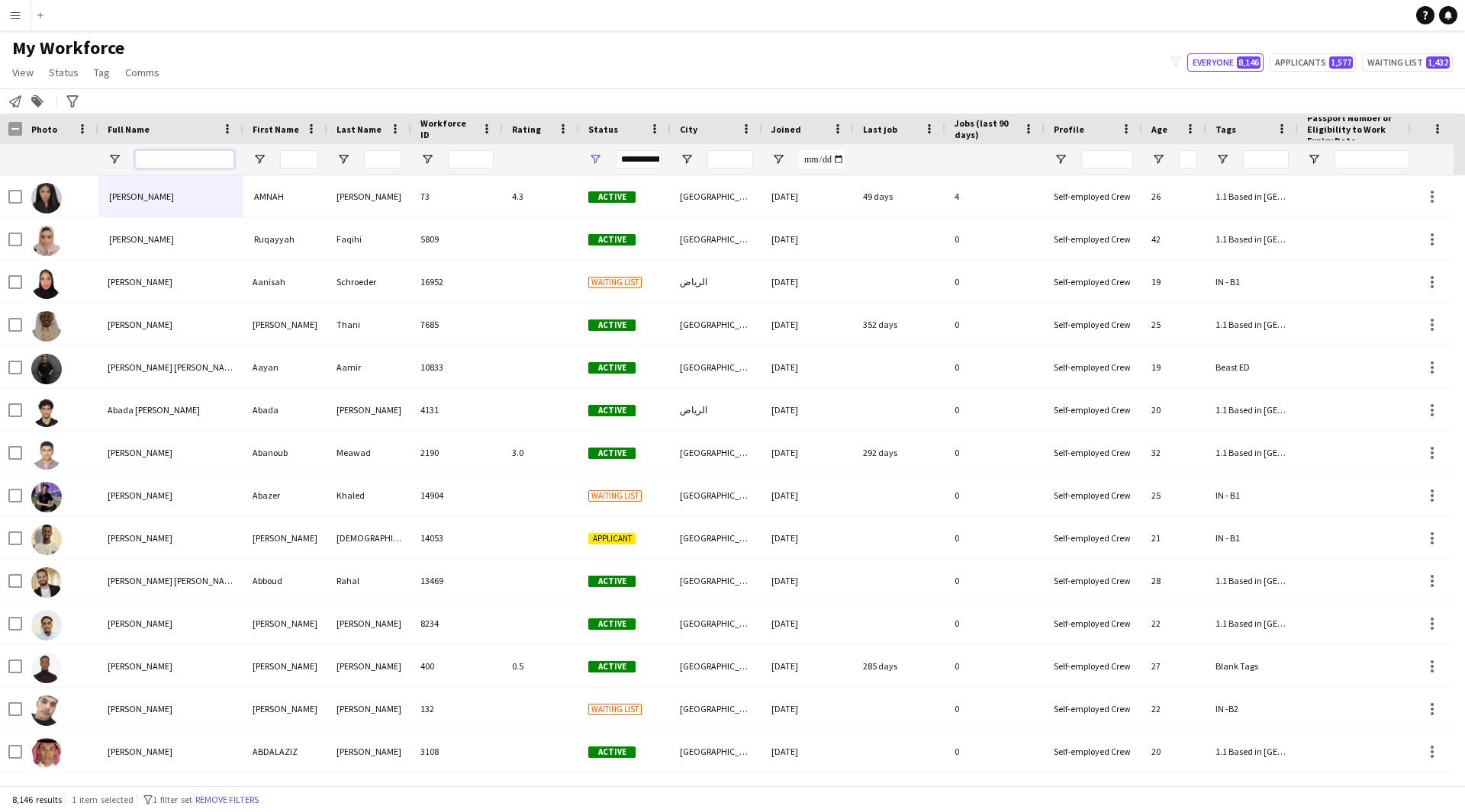
click at [215, 155] on input "Full Name Filter Input" at bounding box center [185, 159] width 99 height 19
paste input "**********"
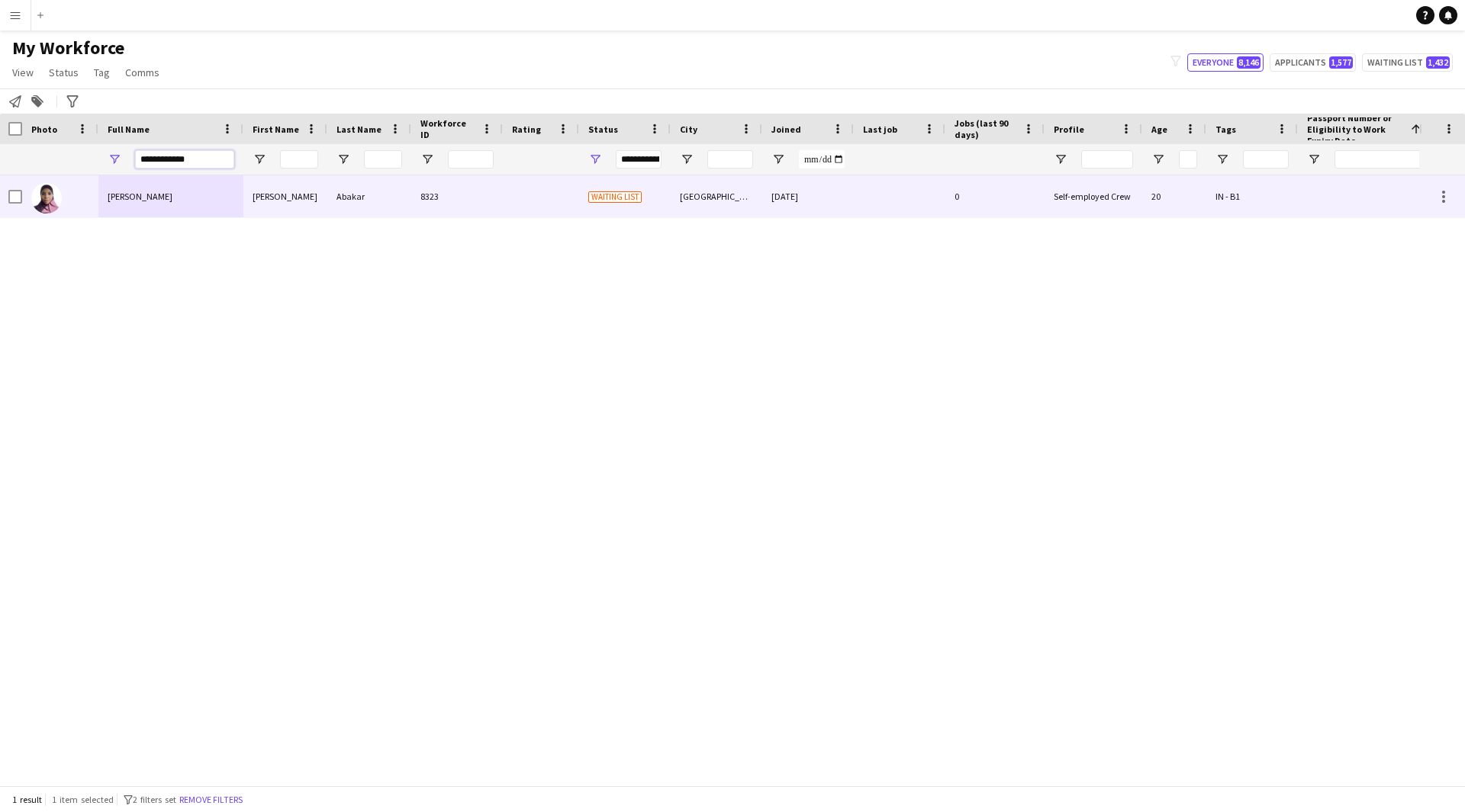
type input "**********"
click at [660, 210] on div "Waiting list" at bounding box center [625, 197] width 92 height 42
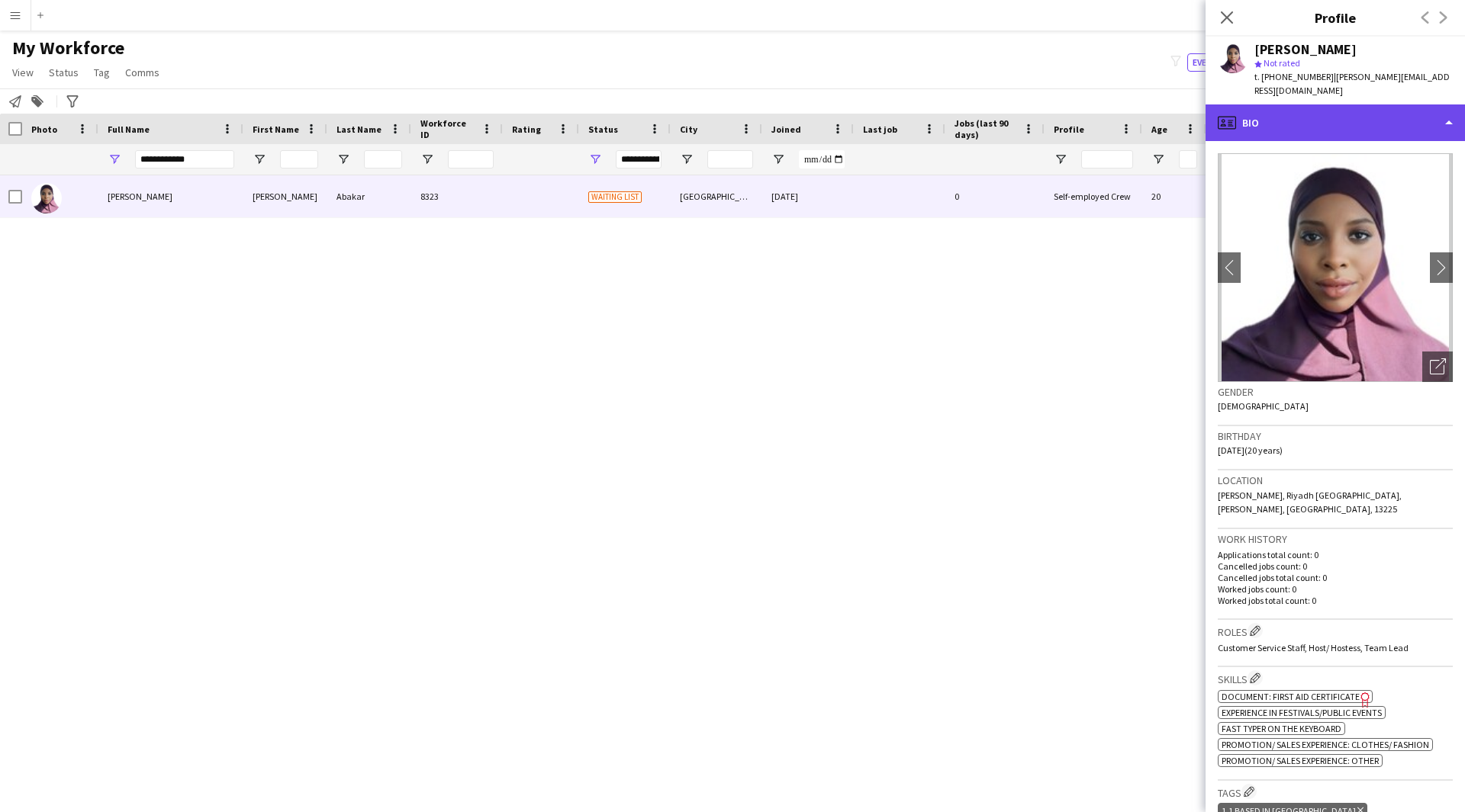
click at [1365, 104] on div "profile Bio" at bounding box center [1335, 122] width 260 height 36
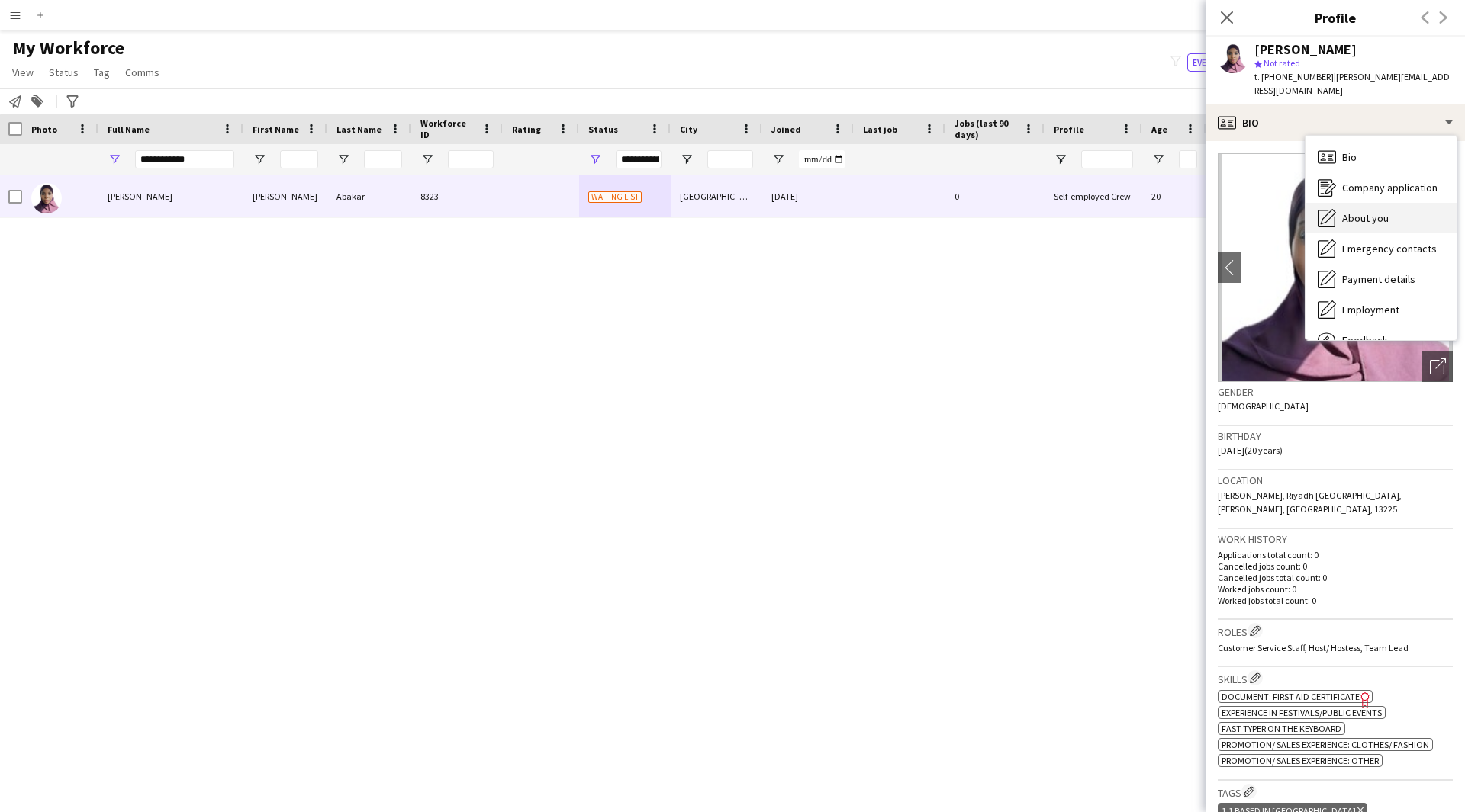
click at [1397, 203] on div "About you About you" at bounding box center [1380, 218] width 151 height 31
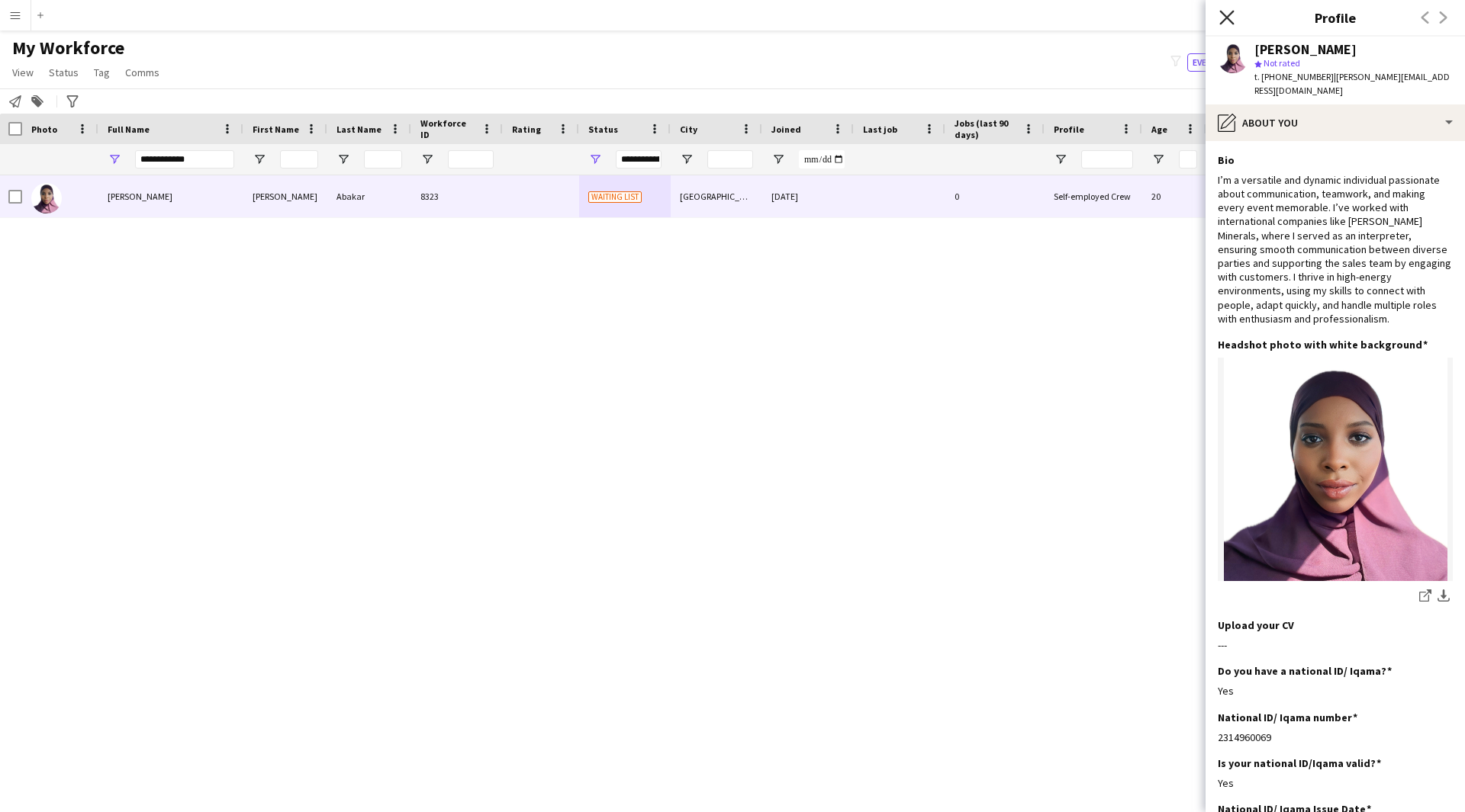
click at [1230, 23] on icon "Close pop-in" at bounding box center [1226, 17] width 14 height 14
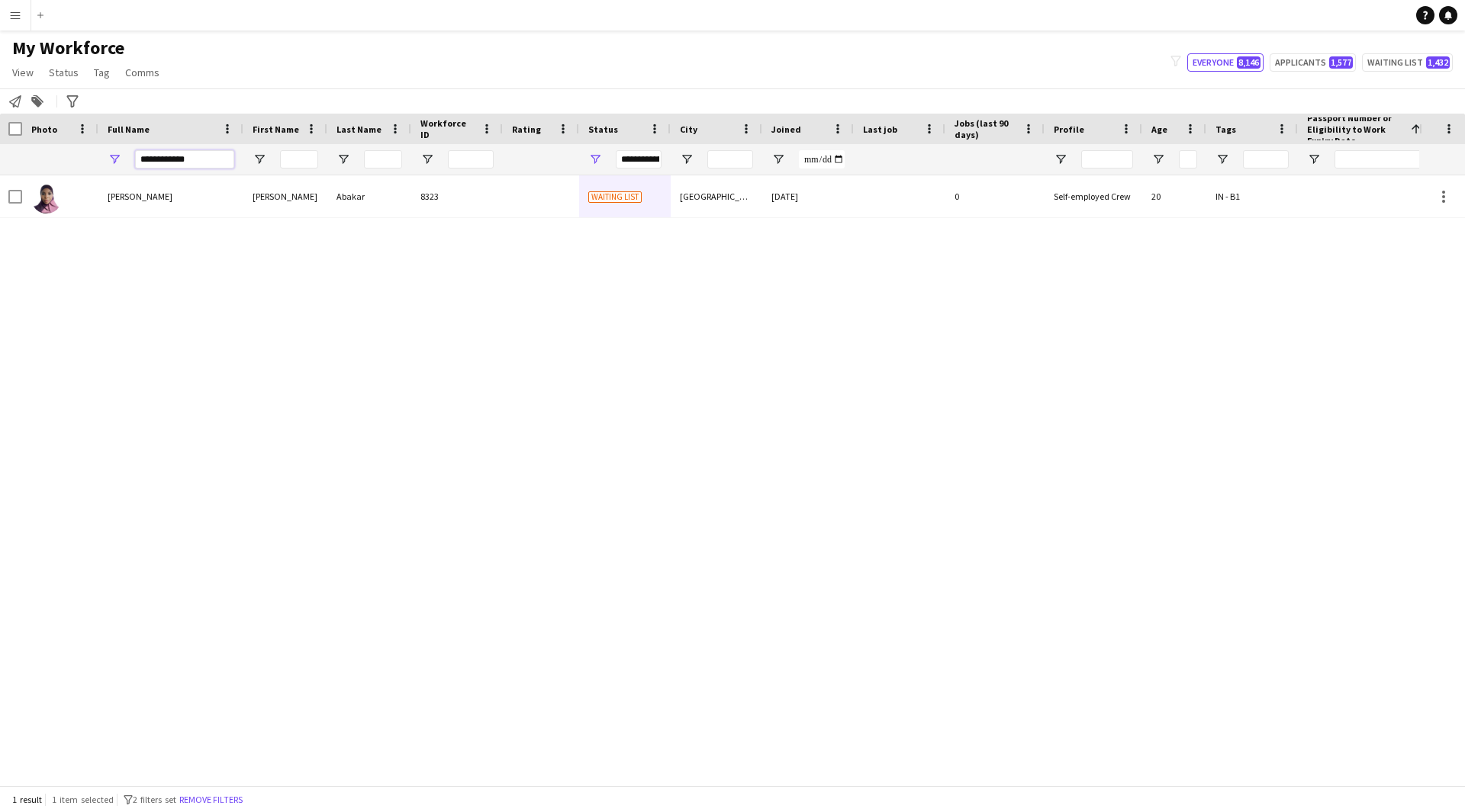
drag, startPoint x: 227, startPoint y: 154, endPoint x: 31, endPoint y: 178, distance: 197.5
click at [31, 178] on div "Workforce Details Profile Data Photo First Name City" at bounding box center [732, 449] width 1465 height 672
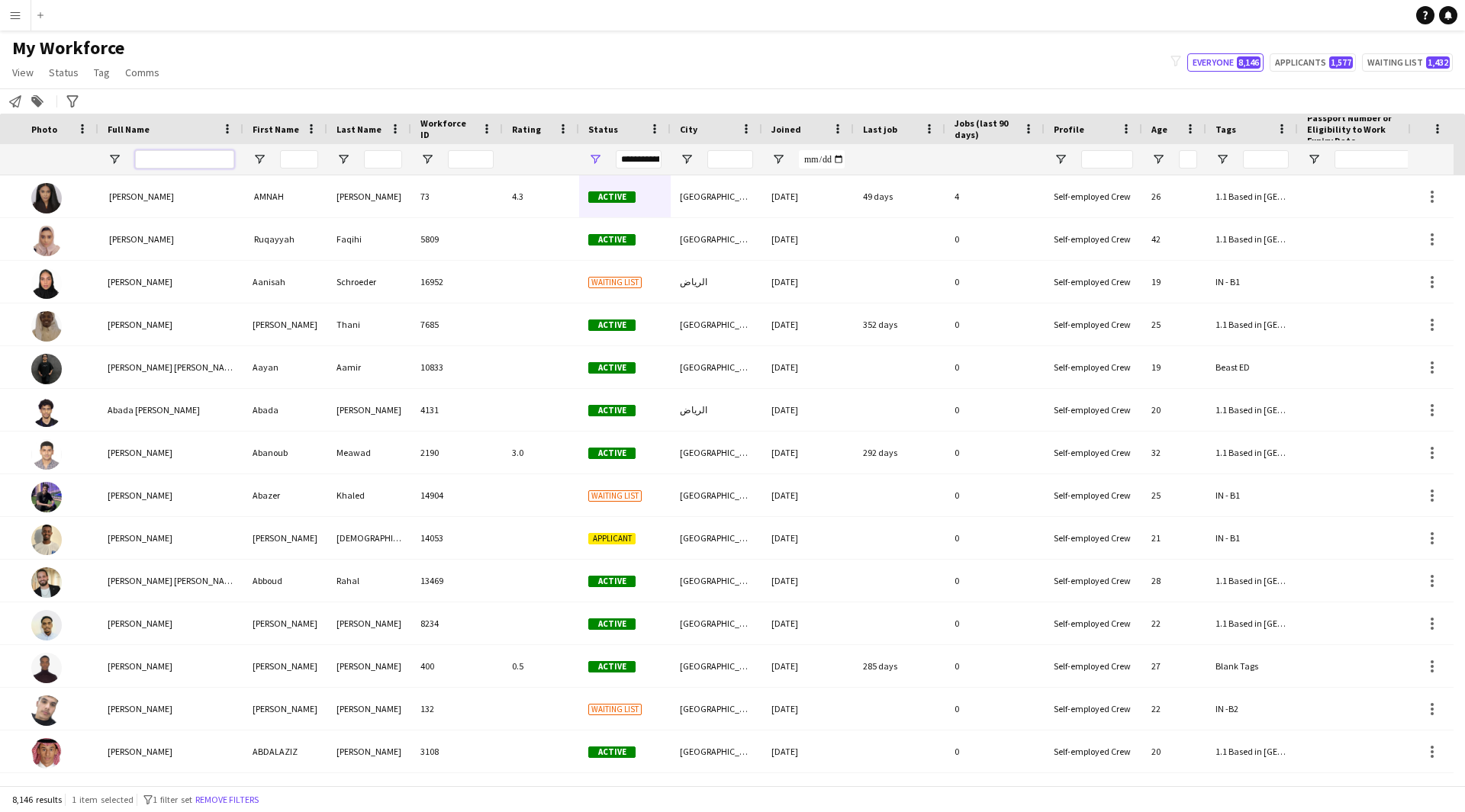
scroll to position [0, 195]
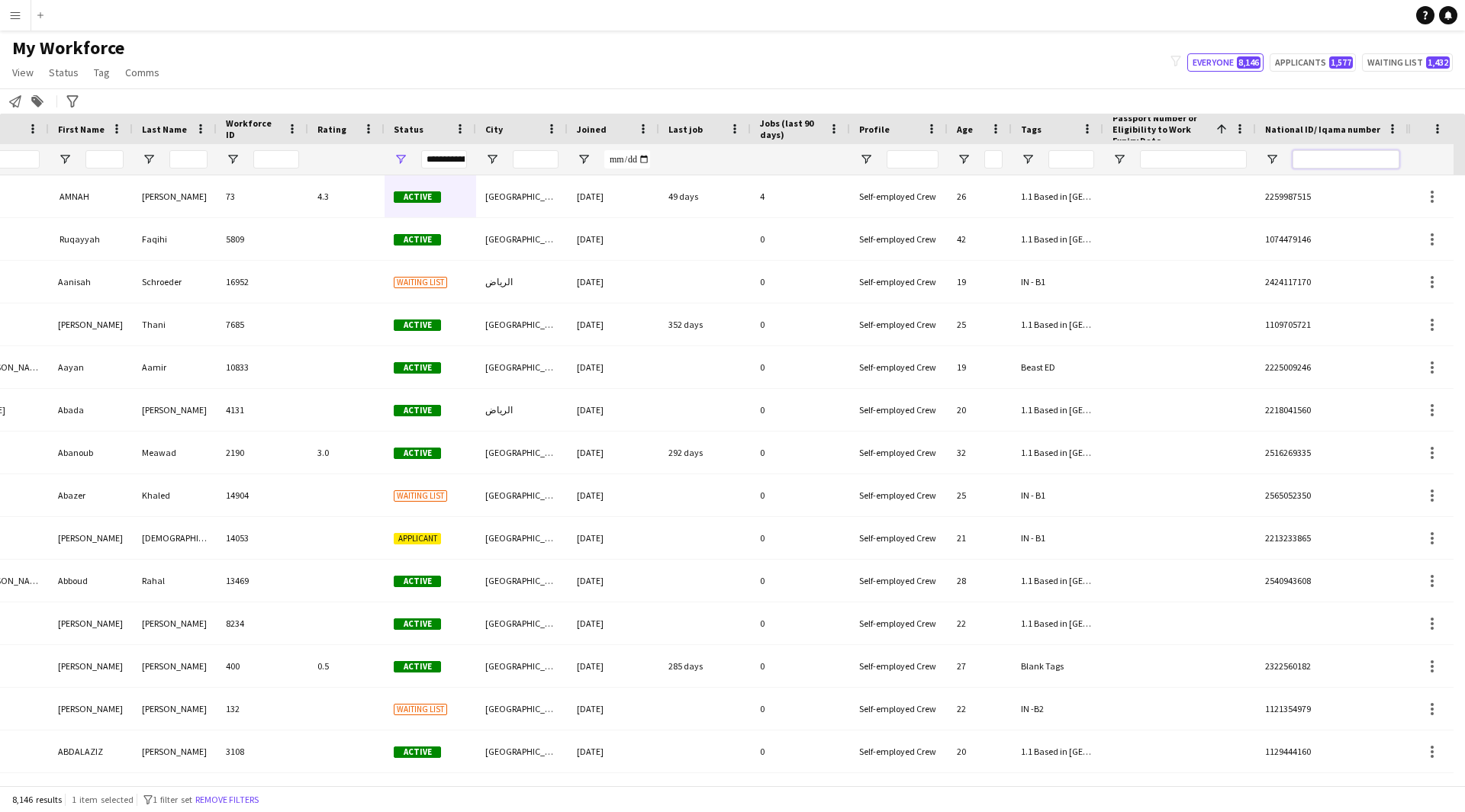
click at [1355, 155] on input "National ID/ Iqama number Filter Input" at bounding box center [1345, 159] width 107 height 19
paste input "**********"
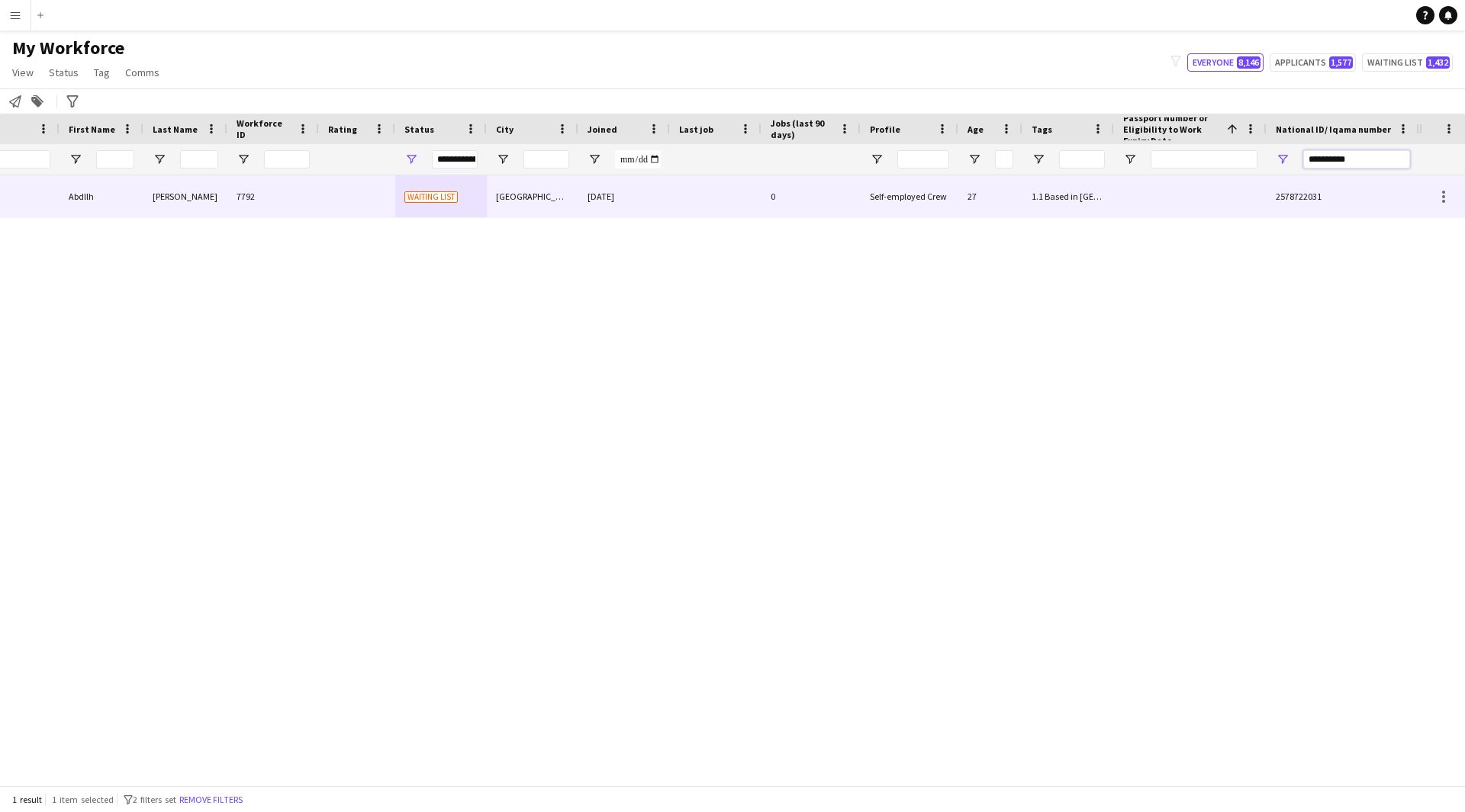
scroll to position [0, 185]
type input "**********"
click at [953, 204] on div "Self-employed Crew" at bounding box center [909, 197] width 98 height 42
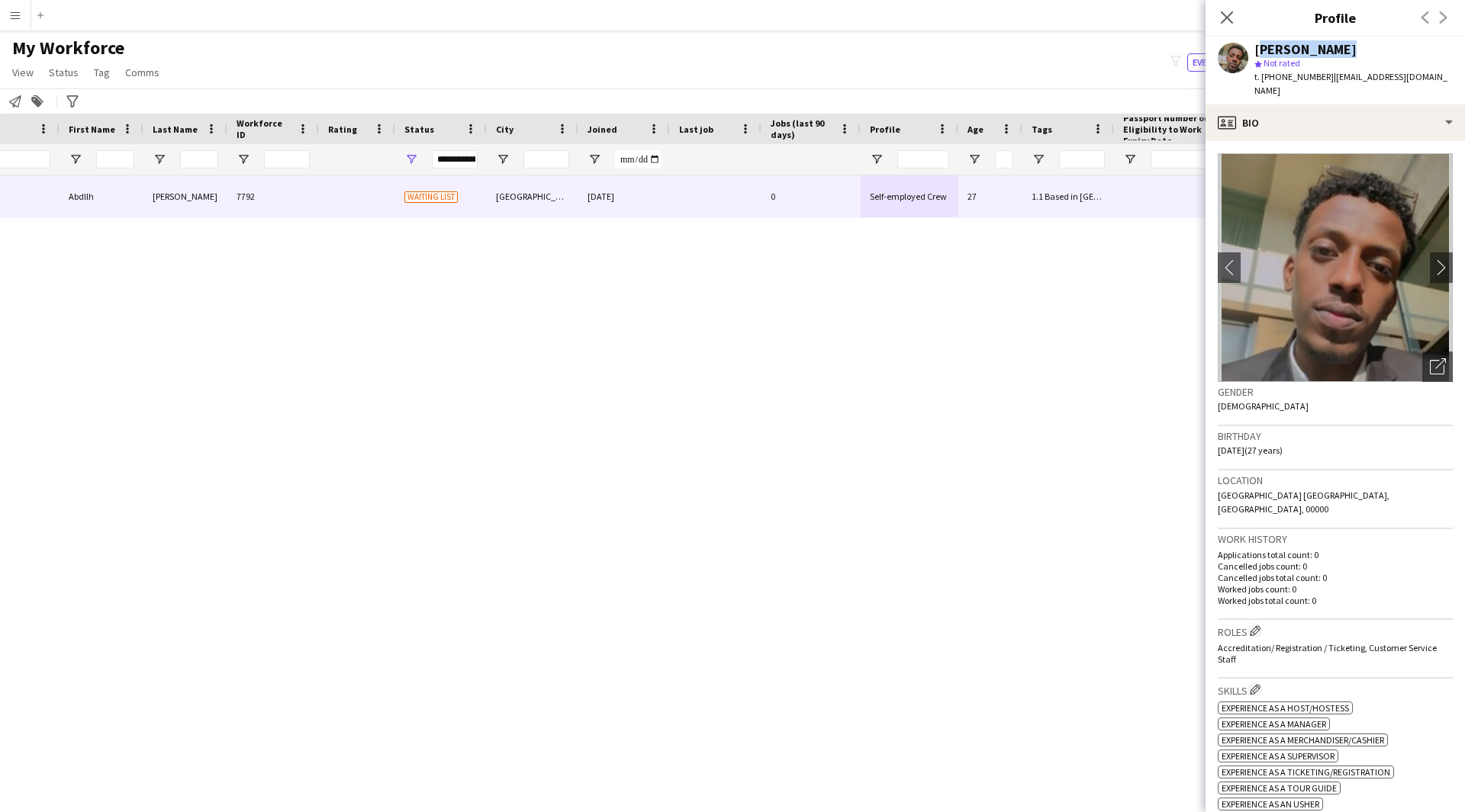
drag, startPoint x: 1340, startPoint y: 48, endPoint x: 1255, endPoint y: 52, distance: 85.1
click at [1255, 52] on div "[PERSON_NAME]" at bounding box center [1353, 49] width 199 height 14
copy div "[PERSON_NAME]"
click at [922, 705] on div "Abdllh [PERSON_NAME] Abdllh [PERSON_NAME] 7792 Waiting list [GEOGRAPHIC_DATA] […" at bounding box center [709, 475] width 1419 height 598
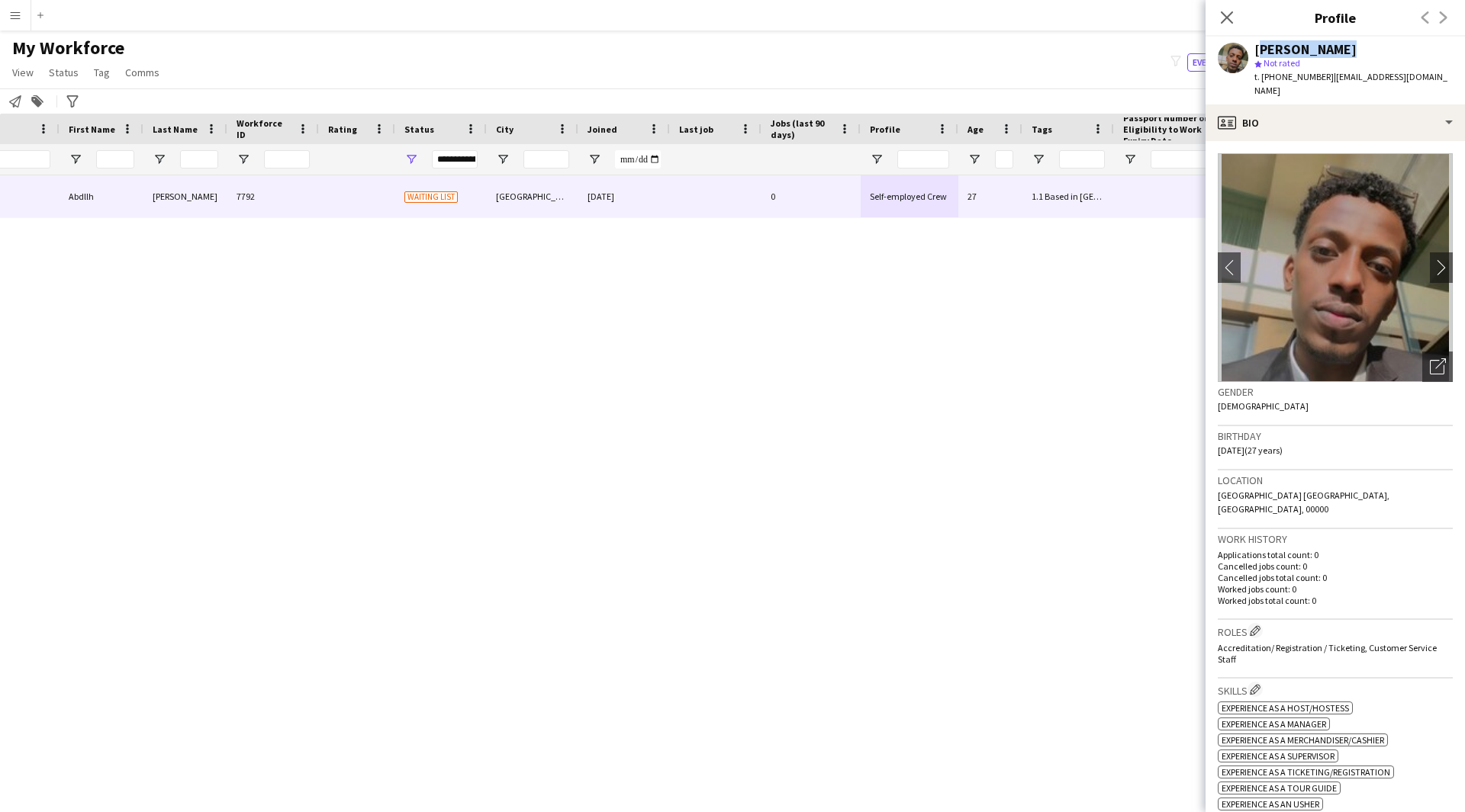
click at [995, 769] on div "Abdllh [PERSON_NAME] Abdllh [PERSON_NAME] 7792 Waiting list [GEOGRAPHIC_DATA] […" at bounding box center [709, 475] width 1419 height 598
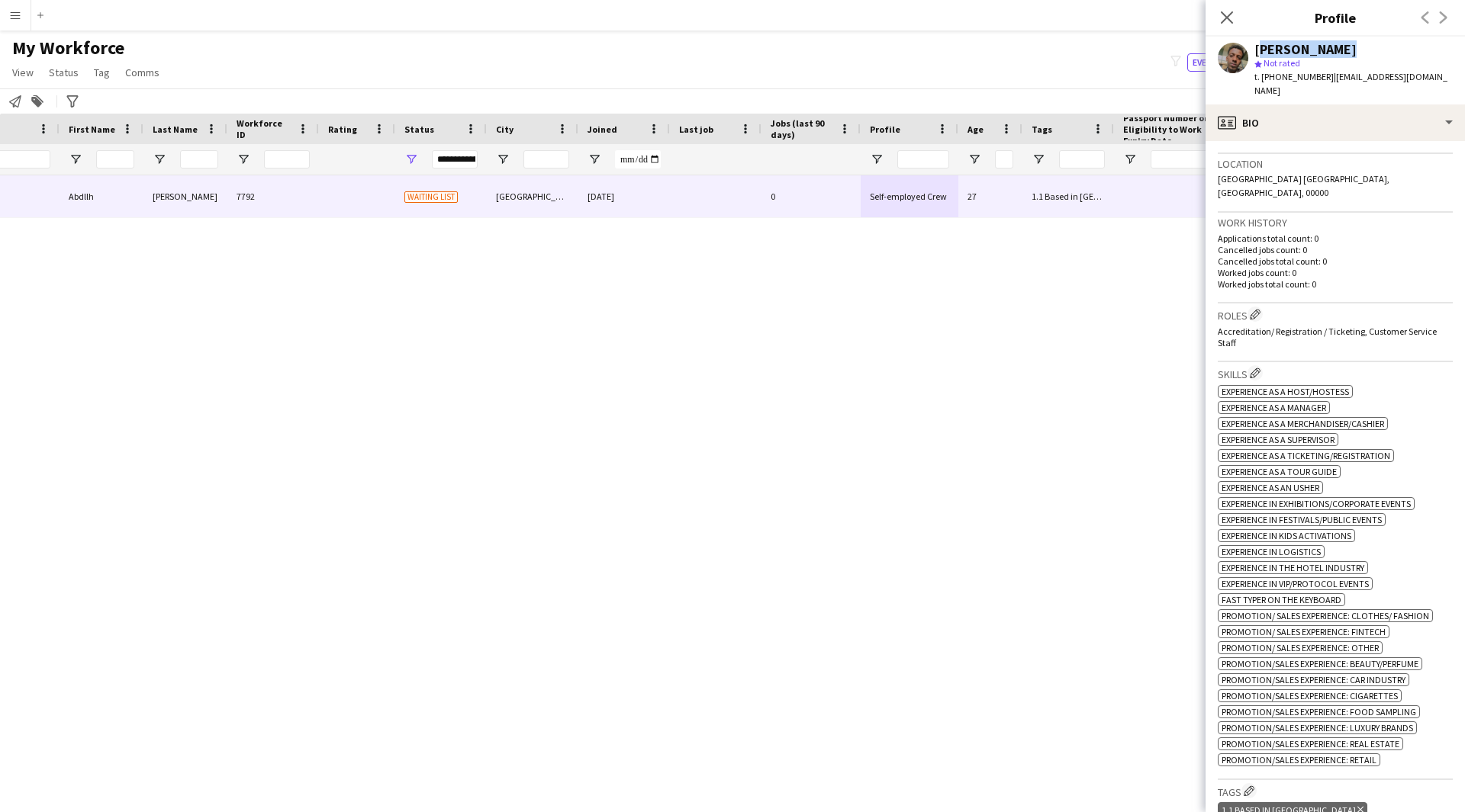
scroll to position [0, 0]
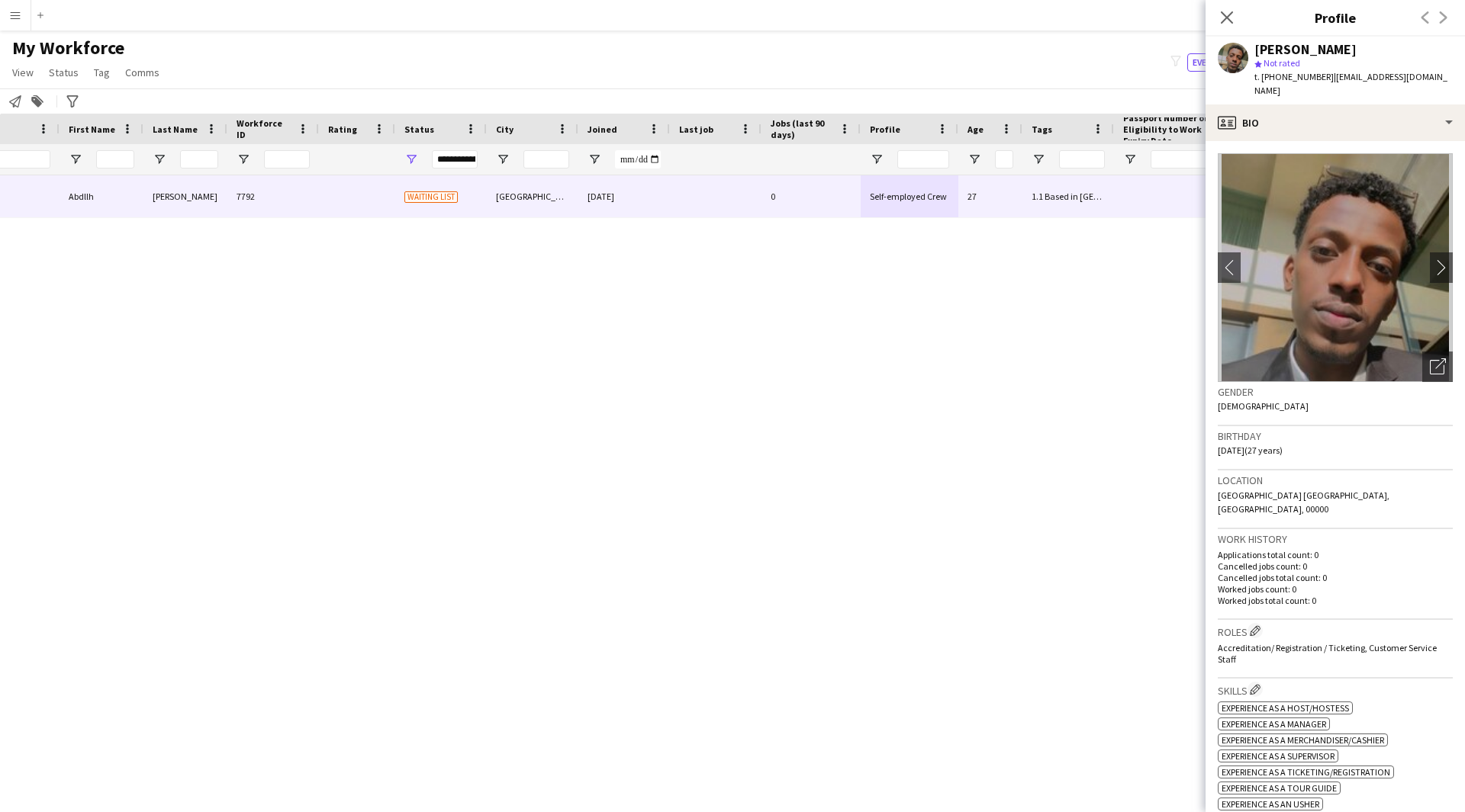
drag, startPoint x: 1354, startPoint y: 114, endPoint x: 1385, endPoint y: 132, distance: 35.8
click at [1385, 141] on app-crew-profile-bio "chevron-left chevron-right Open photos pop-in Gender [DEMOGRAPHIC_DATA] Birthda…" at bounding box center [1335, 477] width 260 height 671
click at [1371, 119] on div "profile Bio" at bounding box center [1335, 122] width 260 height 36
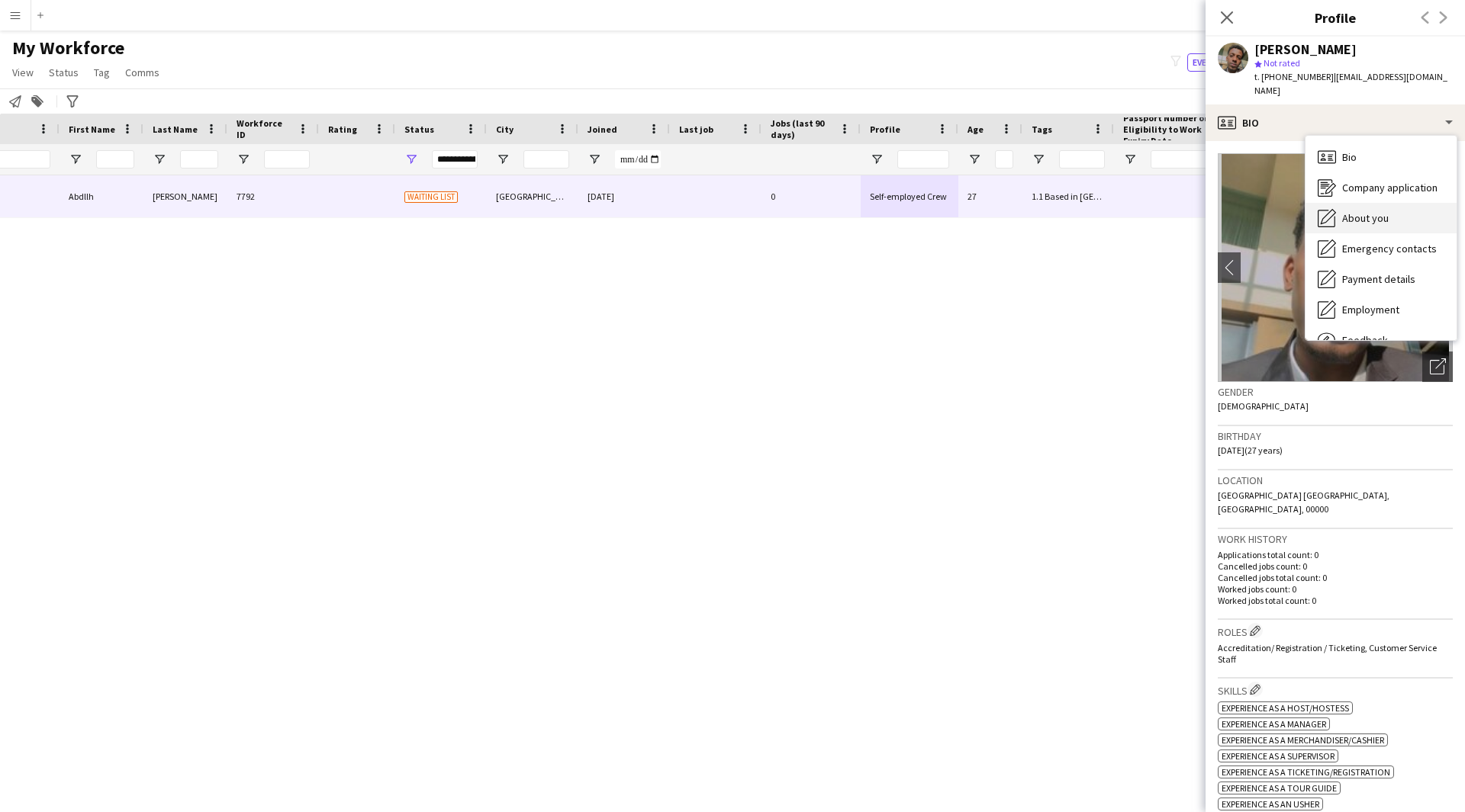
click at [1387, 203] on div "About you About you" at bounding box center [1380, 218] width 151 height 31
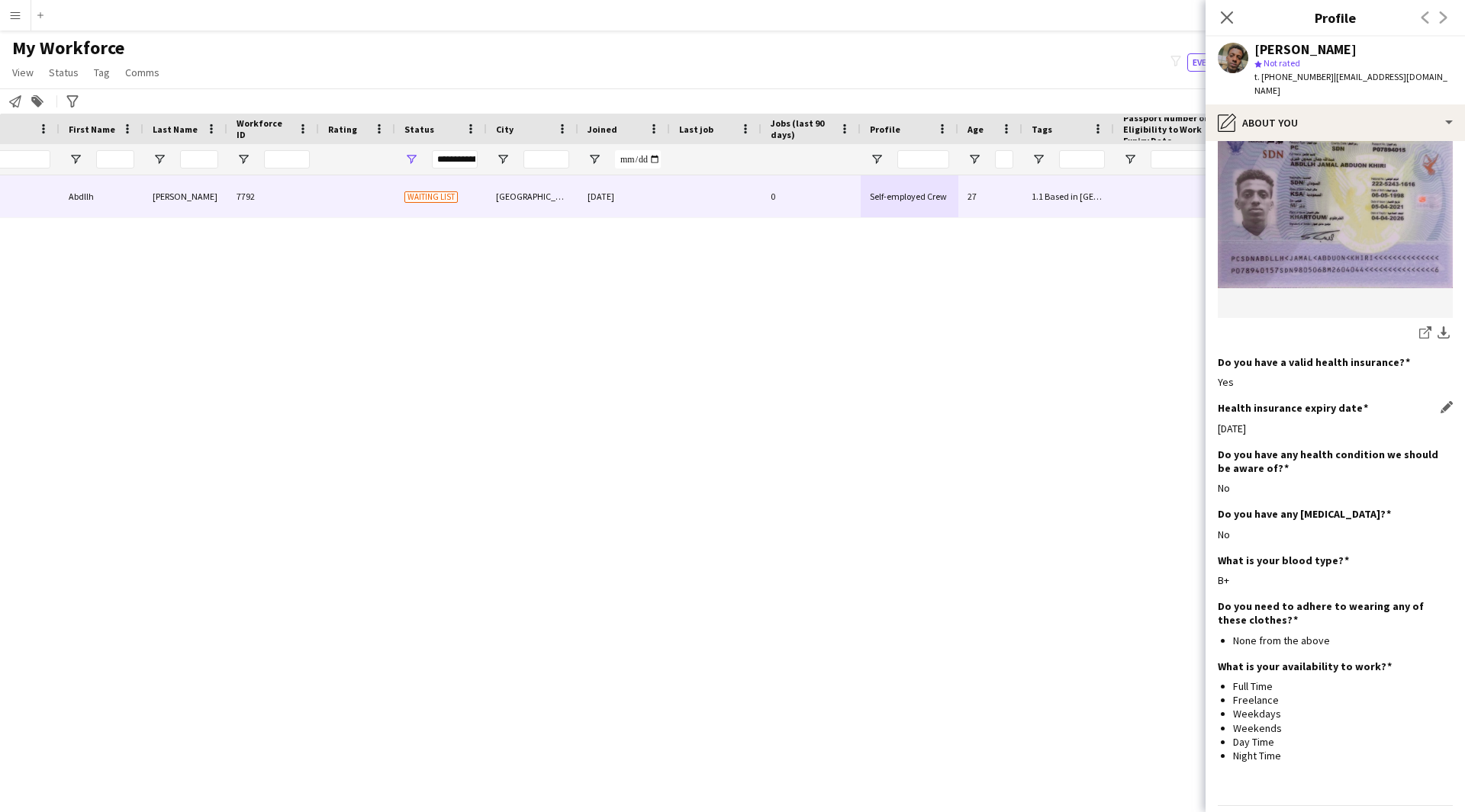
scroll to position [155, 0]
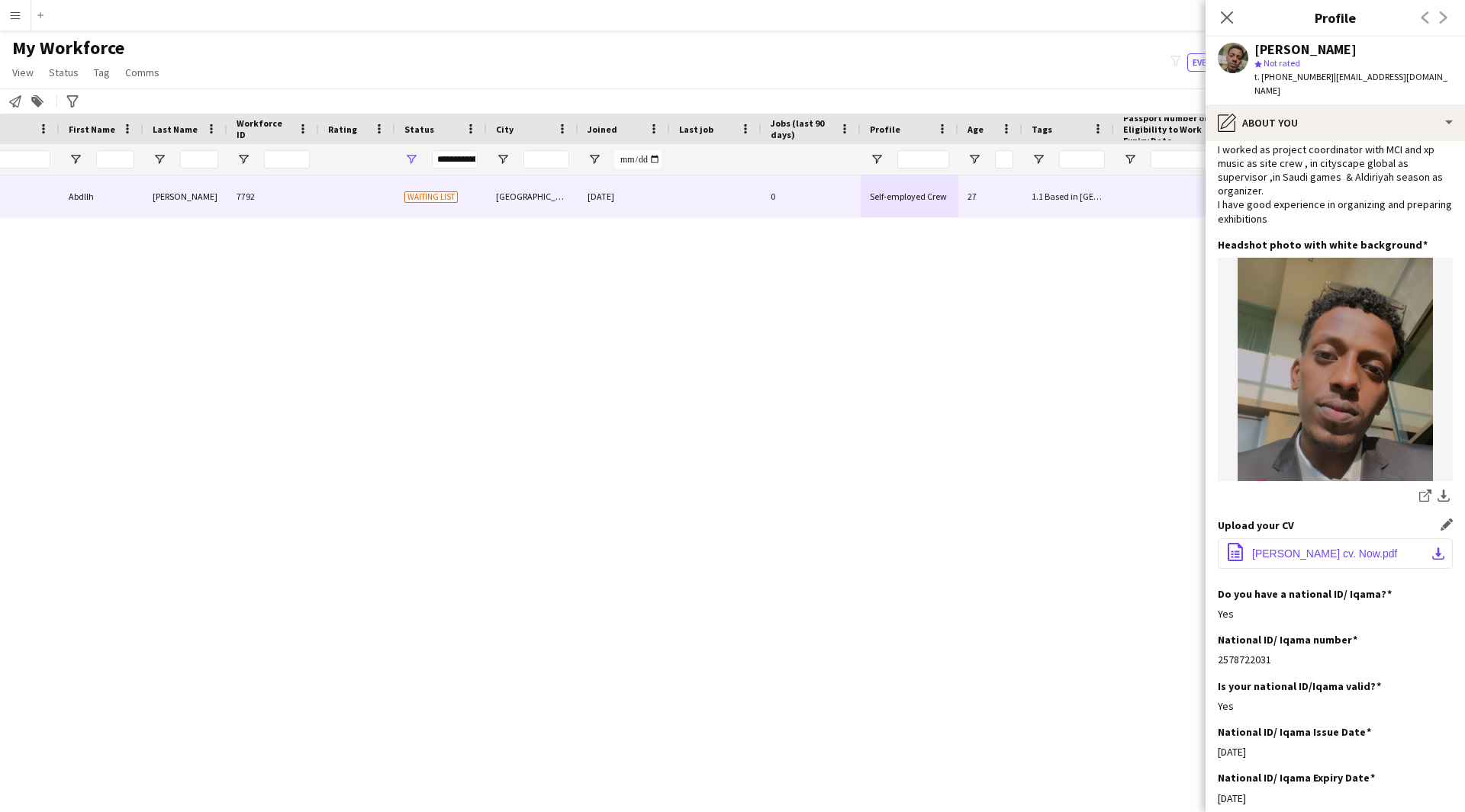
click at [1288, 547] on span "[PERSON_NAME] cv. Now.pdf" at bounding box center [1325, 553] width 145 height 12
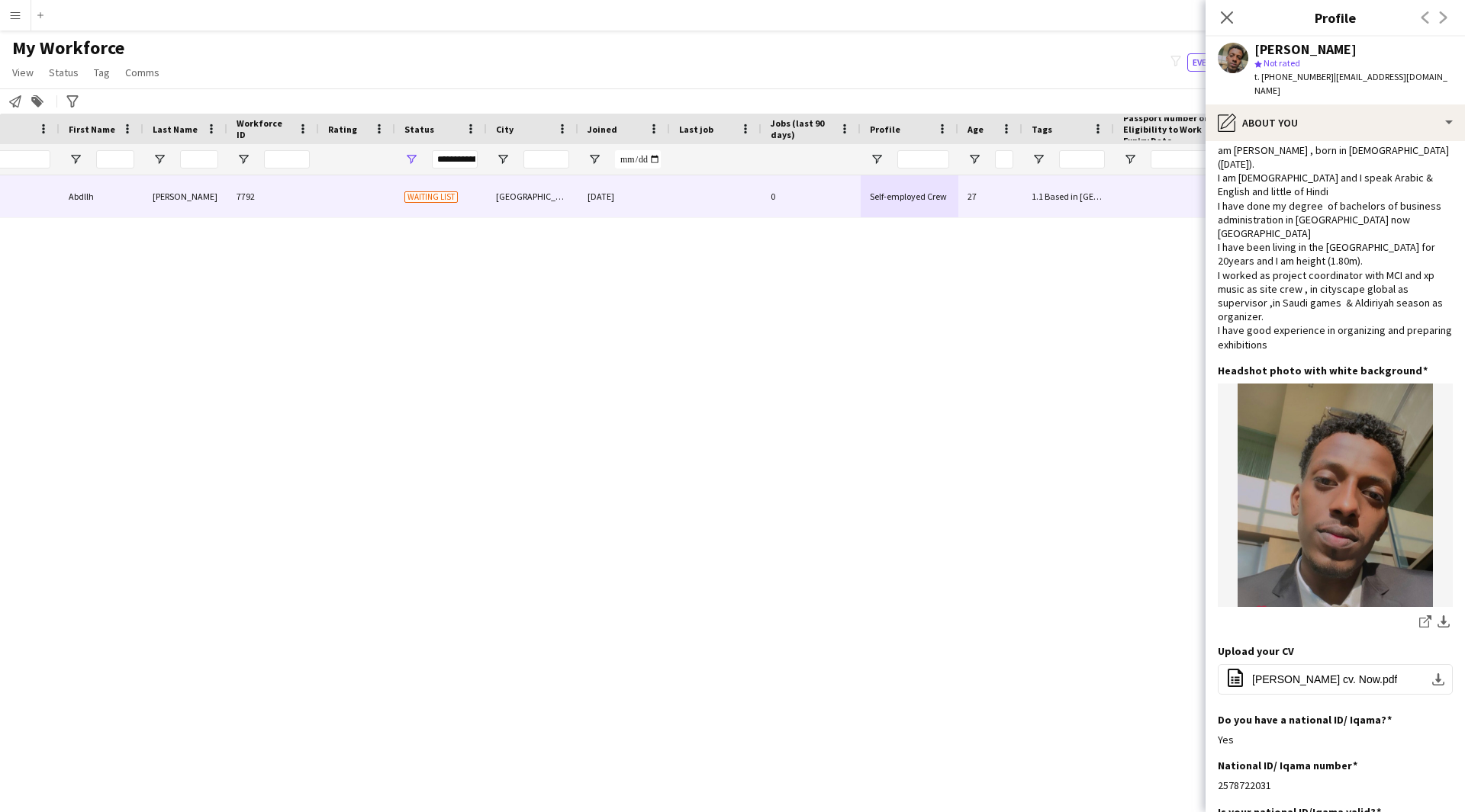
scroll to position [0, 0]
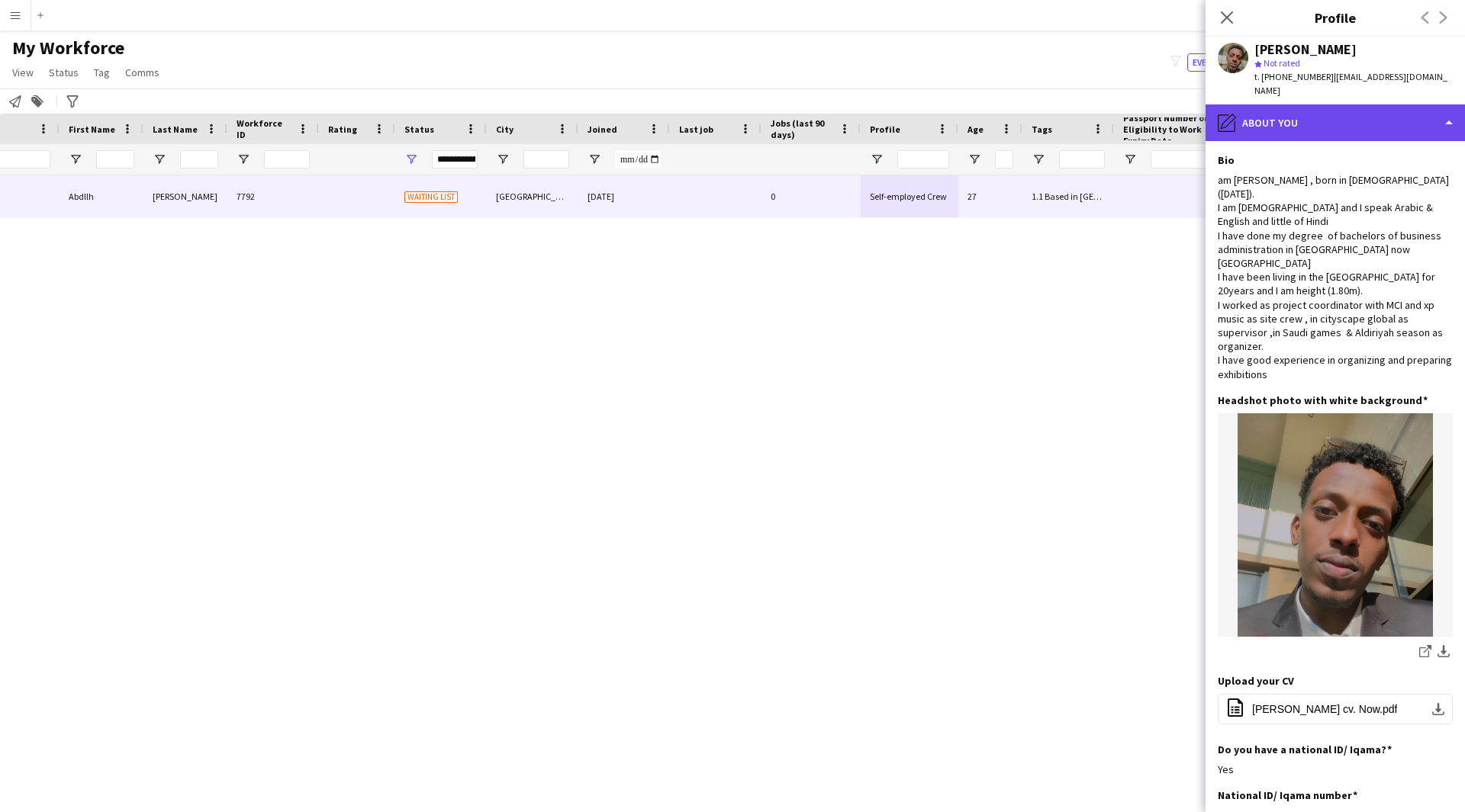
click at [1314, 104] on div "pencil4 About you" at bounding box center [1335, 122] width 260 height 36
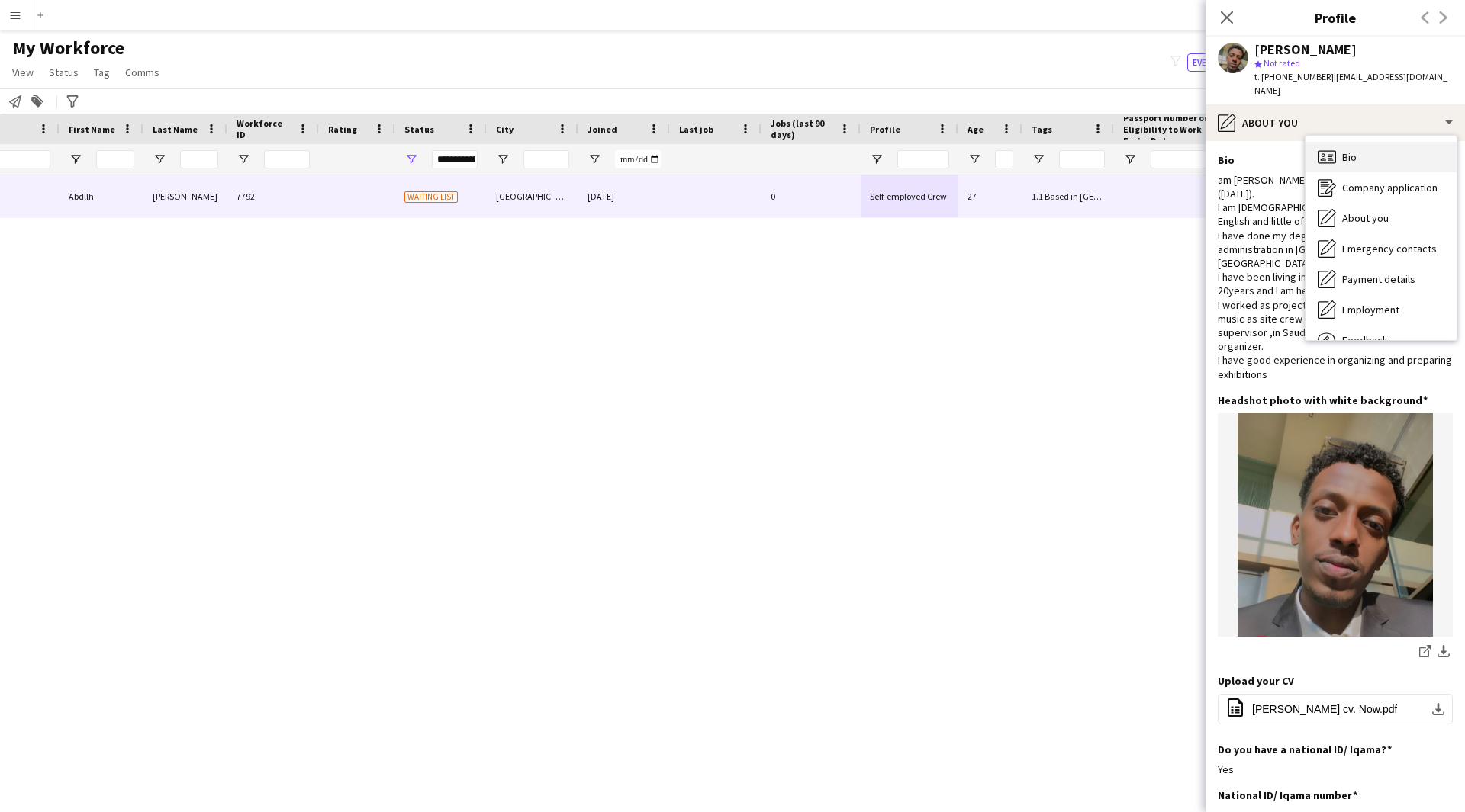
click at [1355, 150] on span "Bio" at bounding box center [1349, 157] width 14 height 14
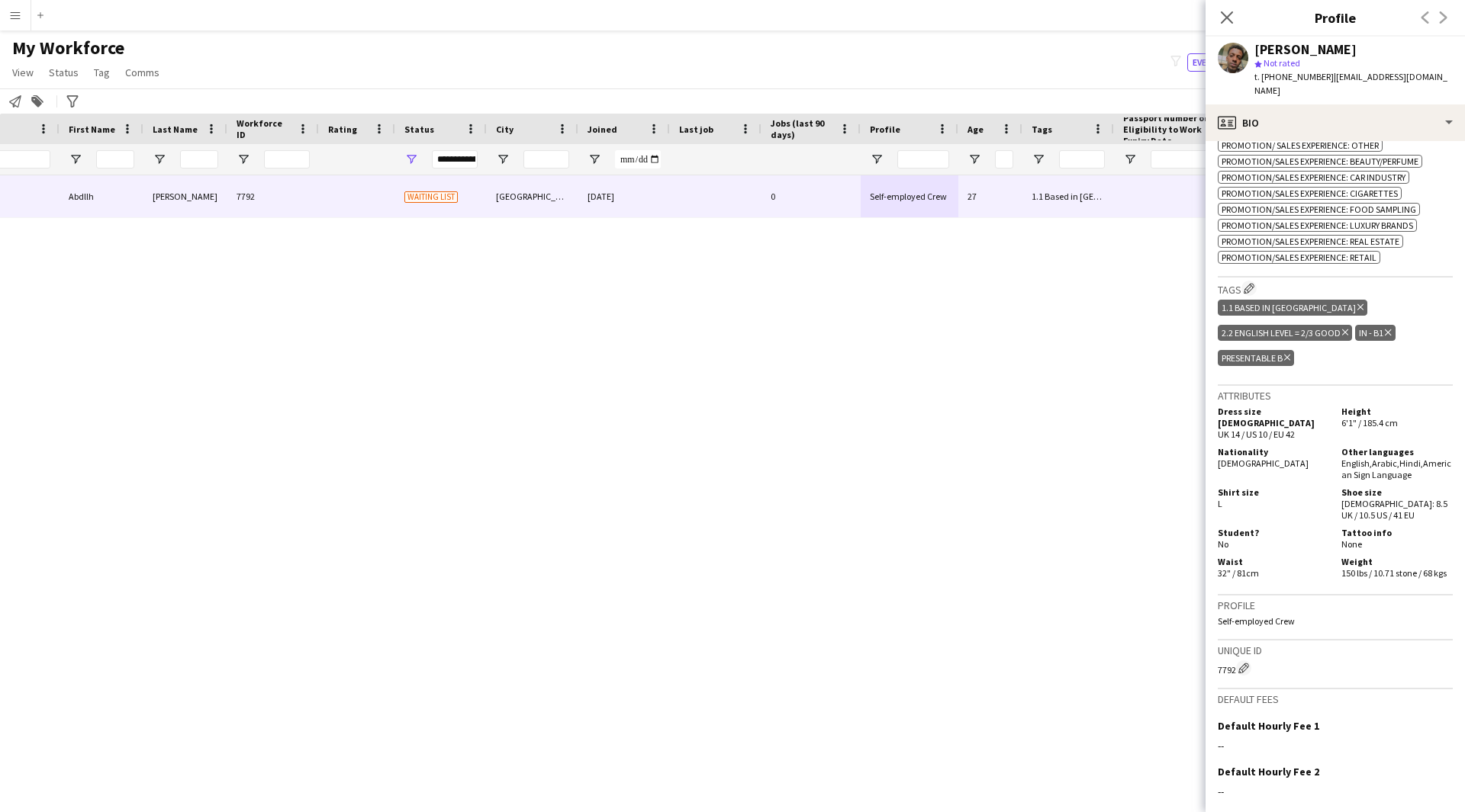
scroll to position [816, 0]
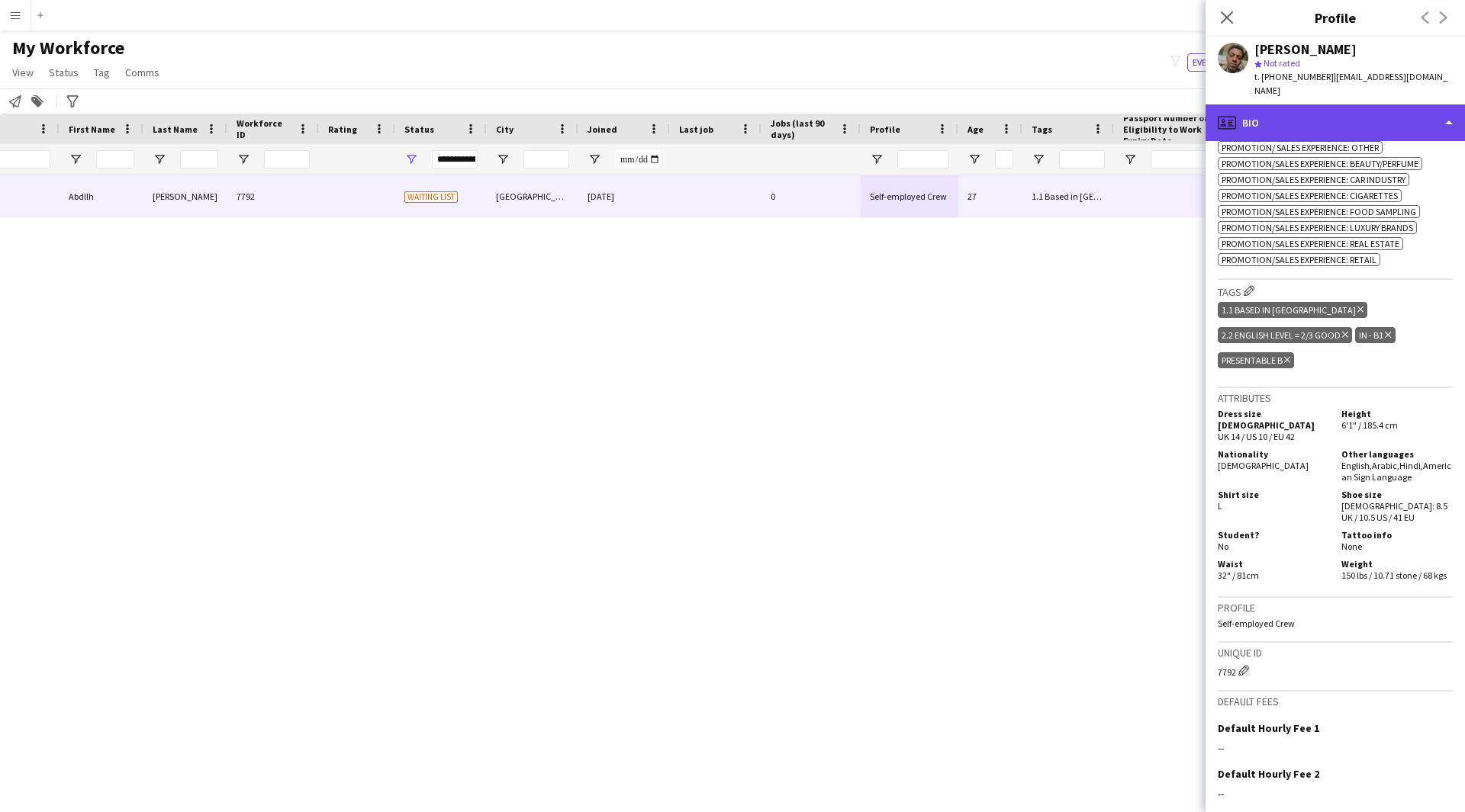
click at [1385, 125] on div "profile Bio" at bounding box center [1335, 122] width 260 height 36
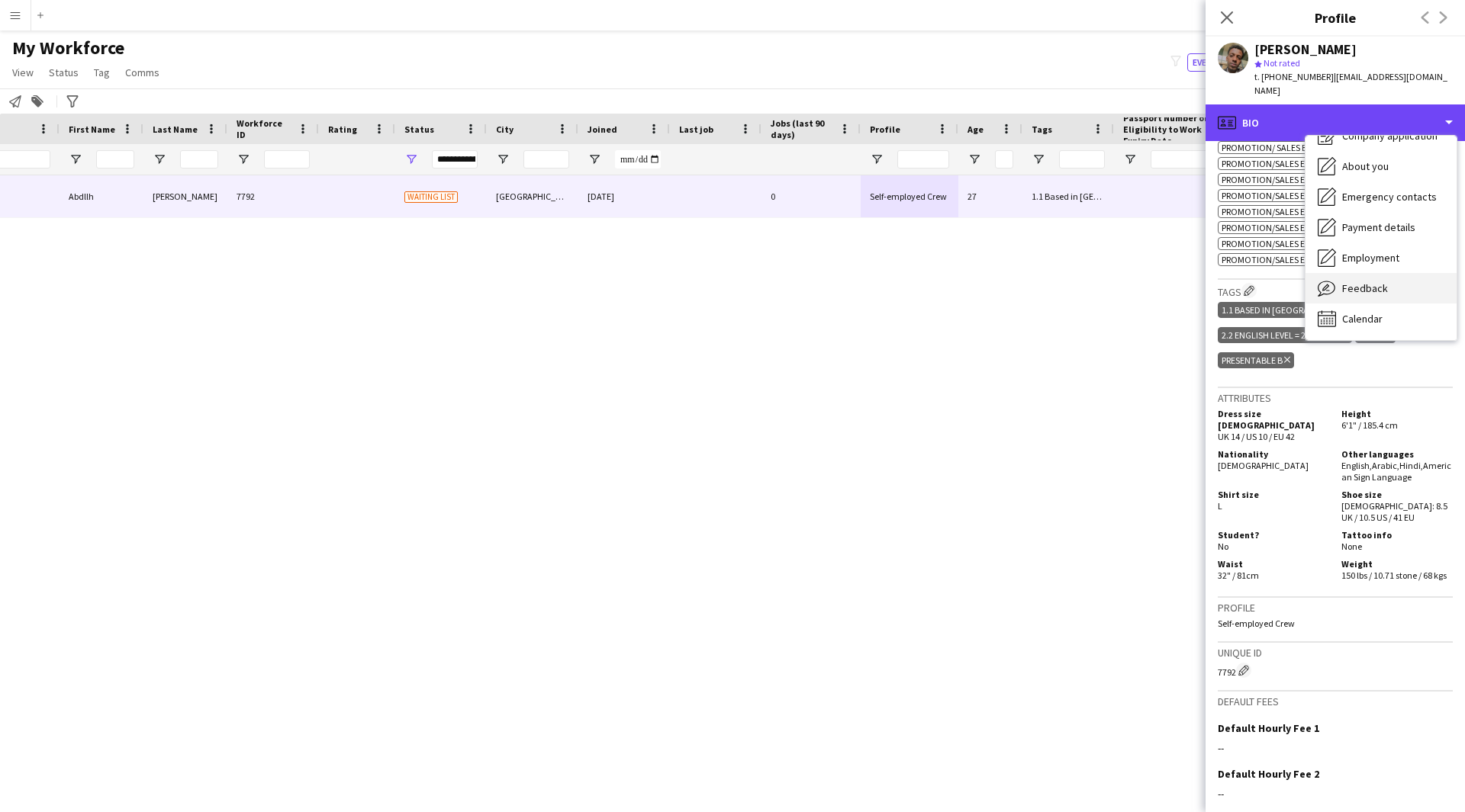
scroll to position [51, 0]
click at [1398, 288] on div "Feedback Feedback" at bounding box center [1380, 289] width 151 height 31
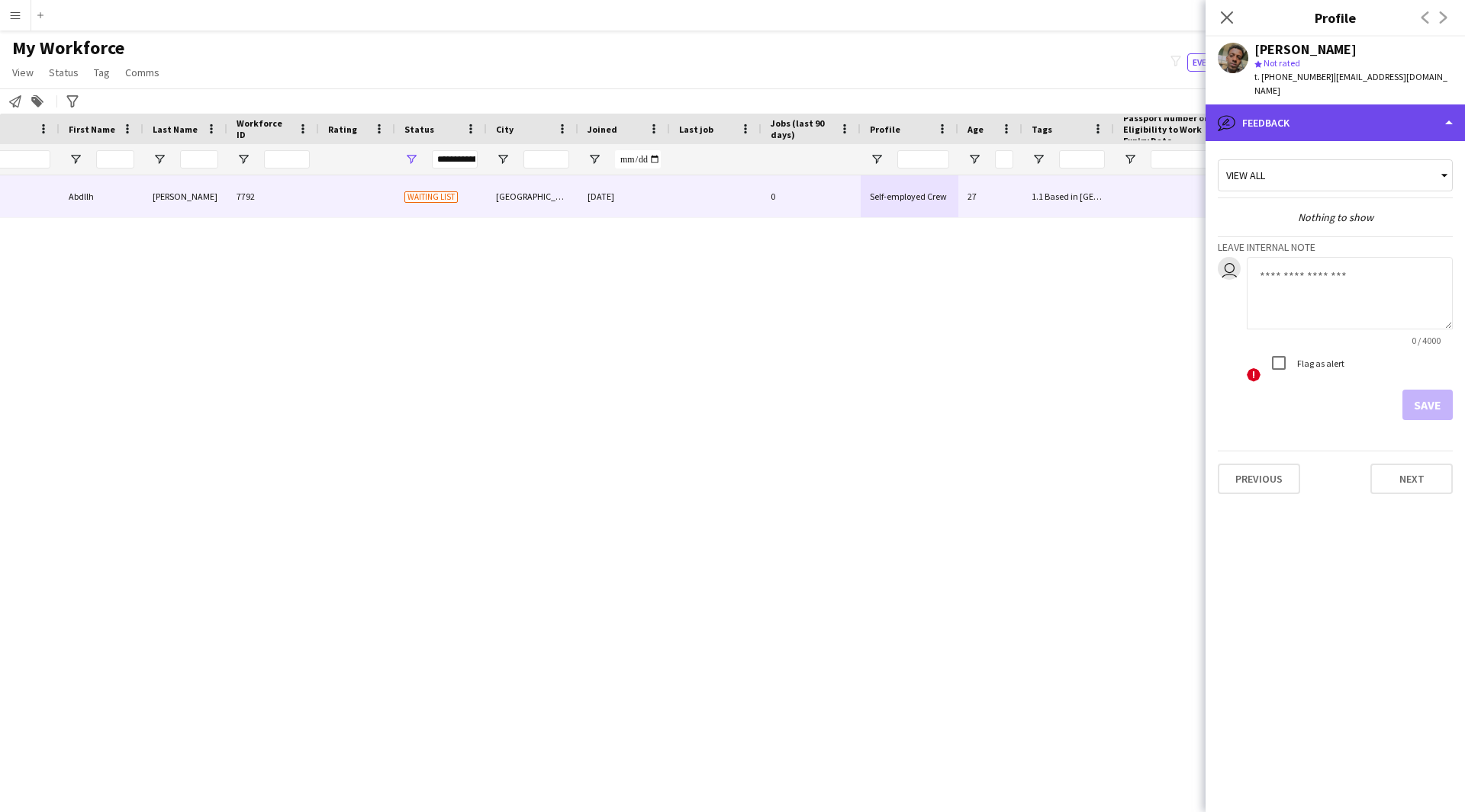
click at [1373, 104] on div "bubble-pencil Feedback" at bounding box center [1335, 122] width 260 height 36
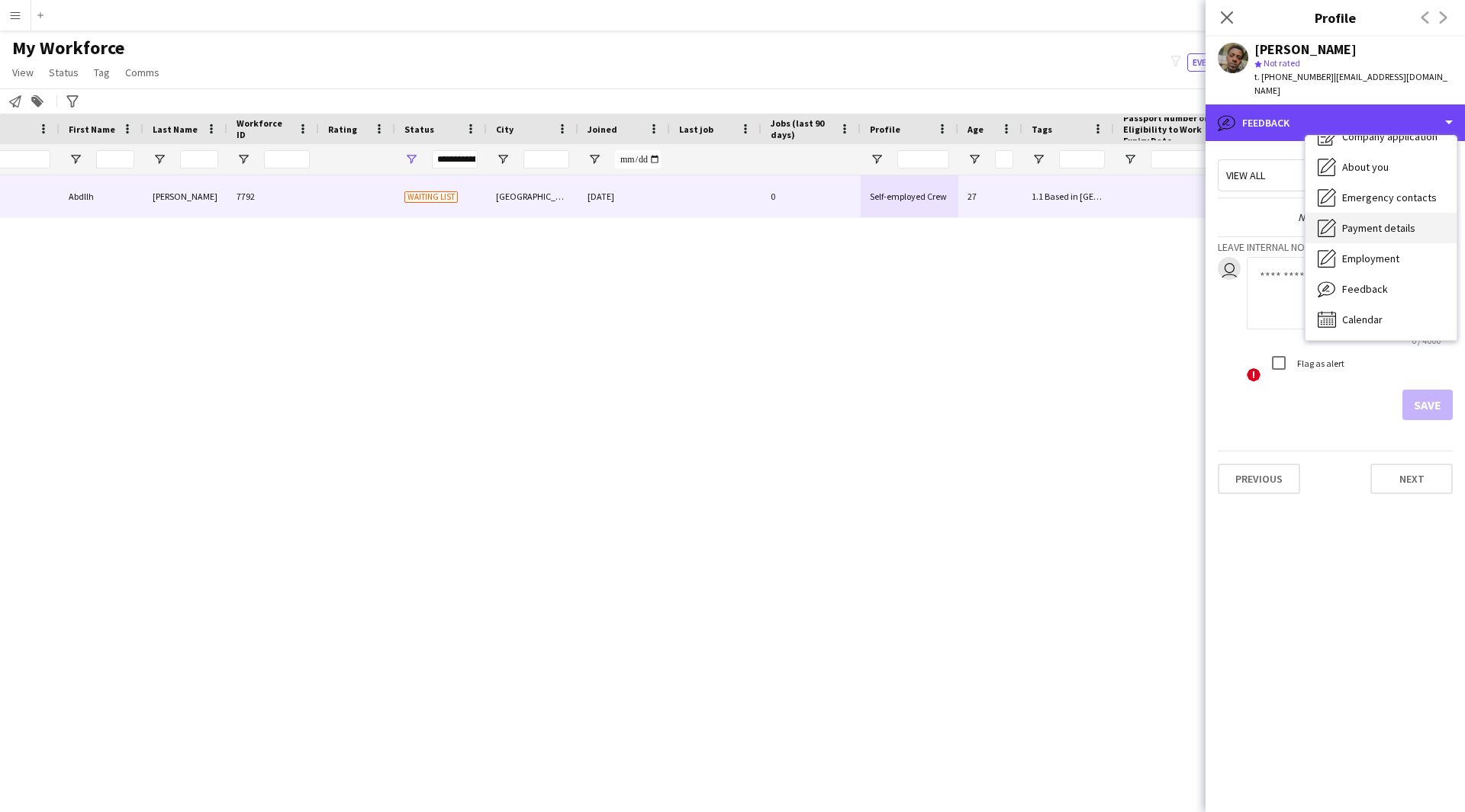
scroll to position [0, 0]
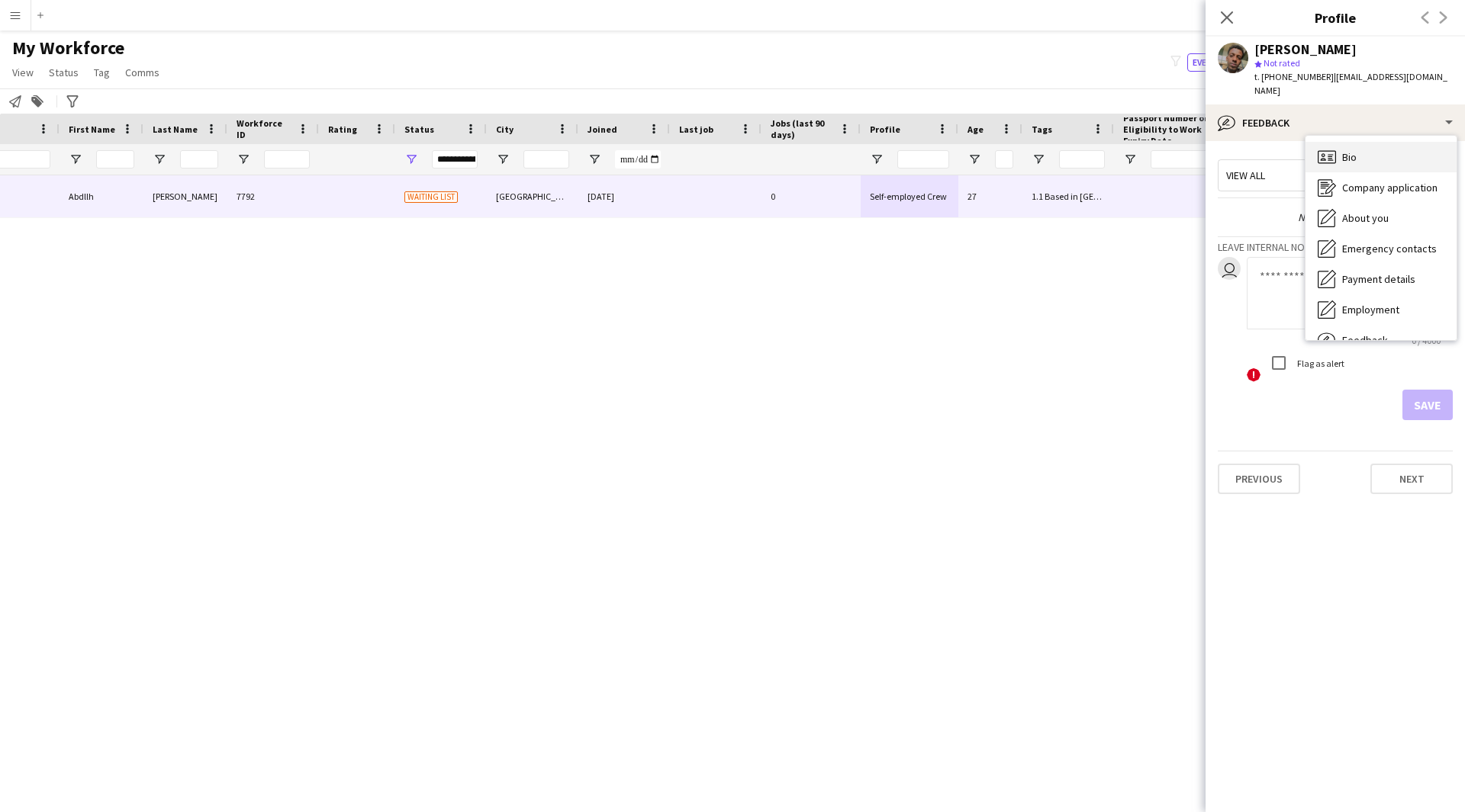
click at [1339, 155] on div "Bio Bio" at bounding box center [1380, 157] width 151 height 31
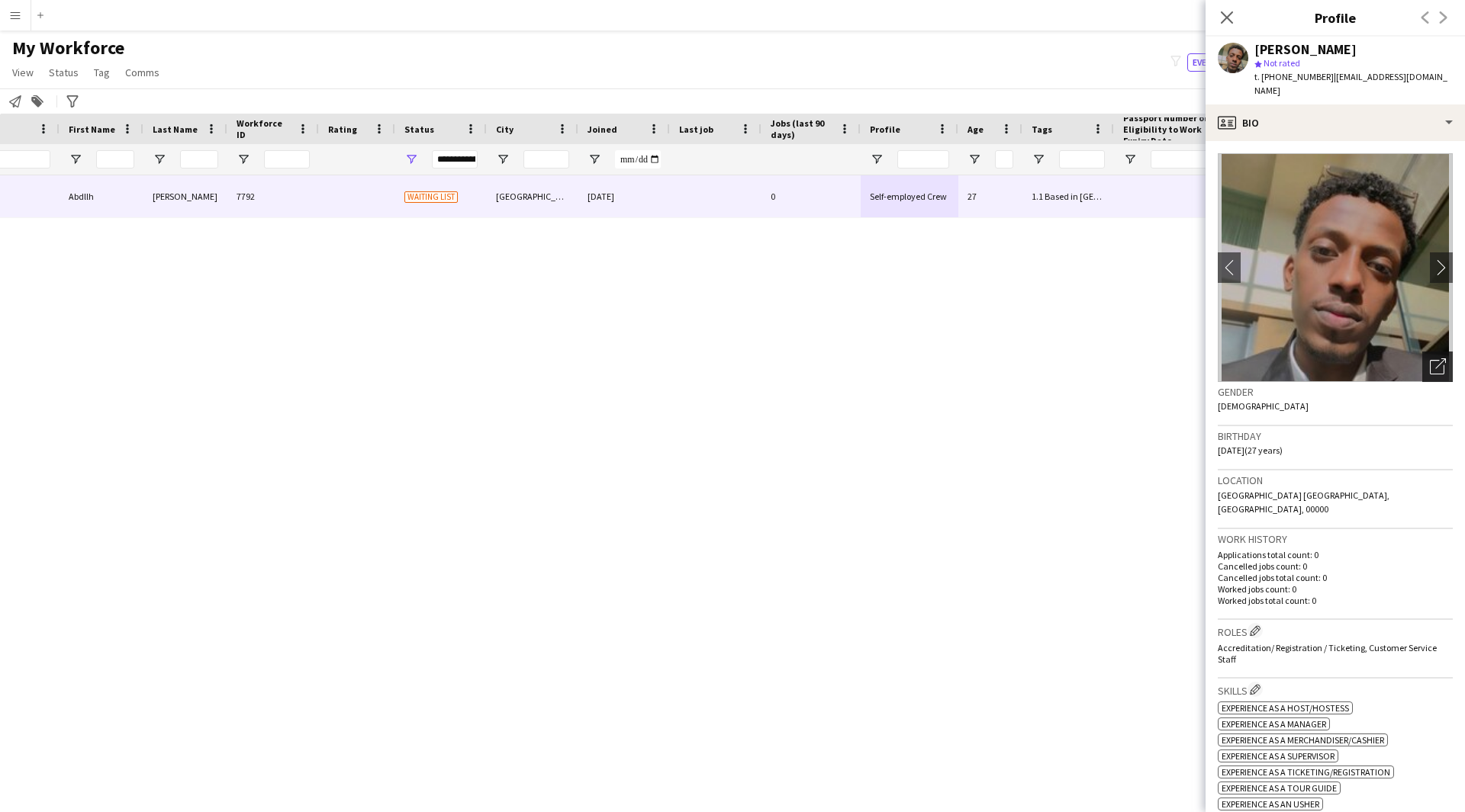
click at [1430, 358] on icon "Open photos pop-in" at bounding box center [1438, 366] width 16 height 16
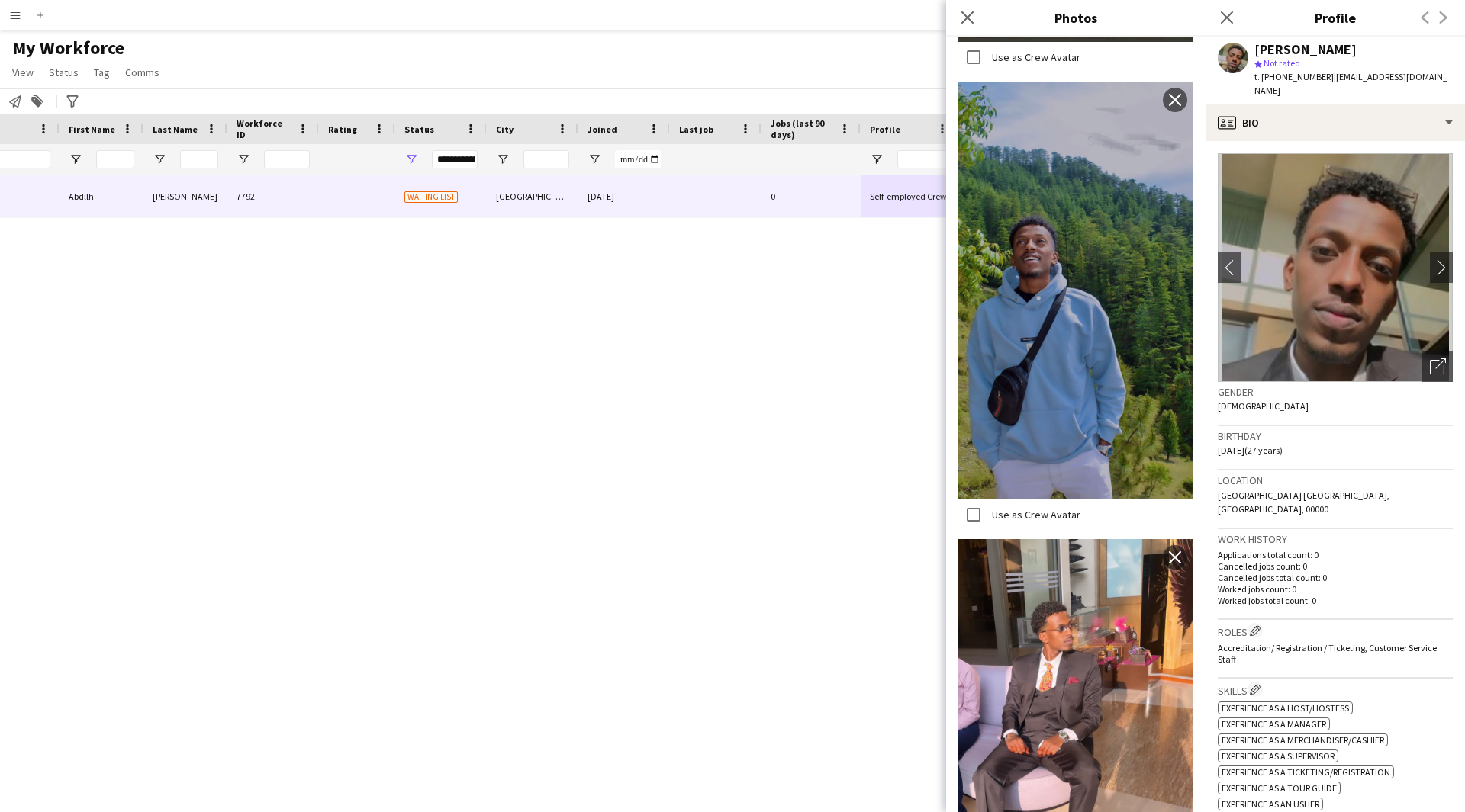
scroll to position [855, 0]
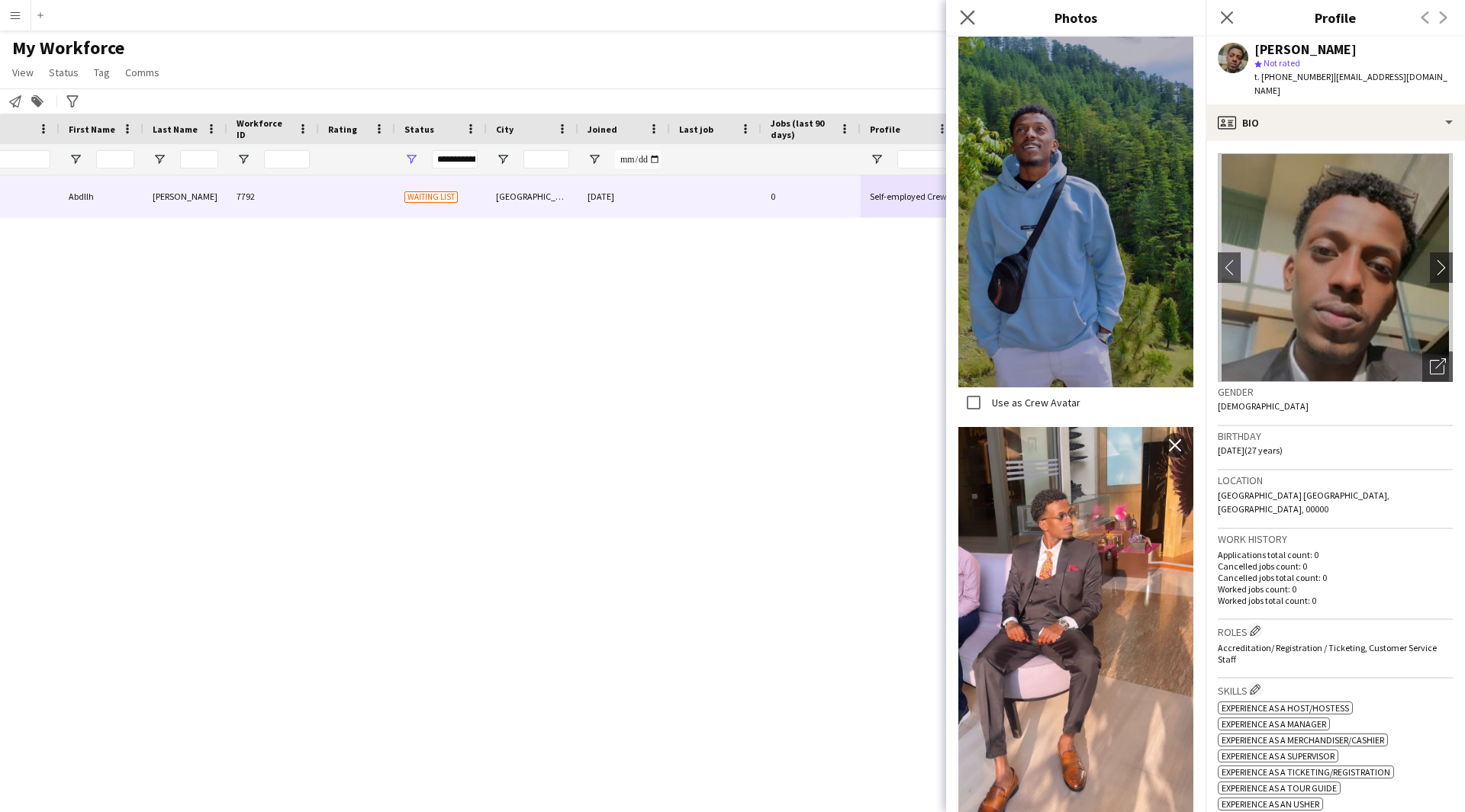
click at [966, 26] on app-icon "Close pop-in" at bounding box center [967, 18] width 22 height 22
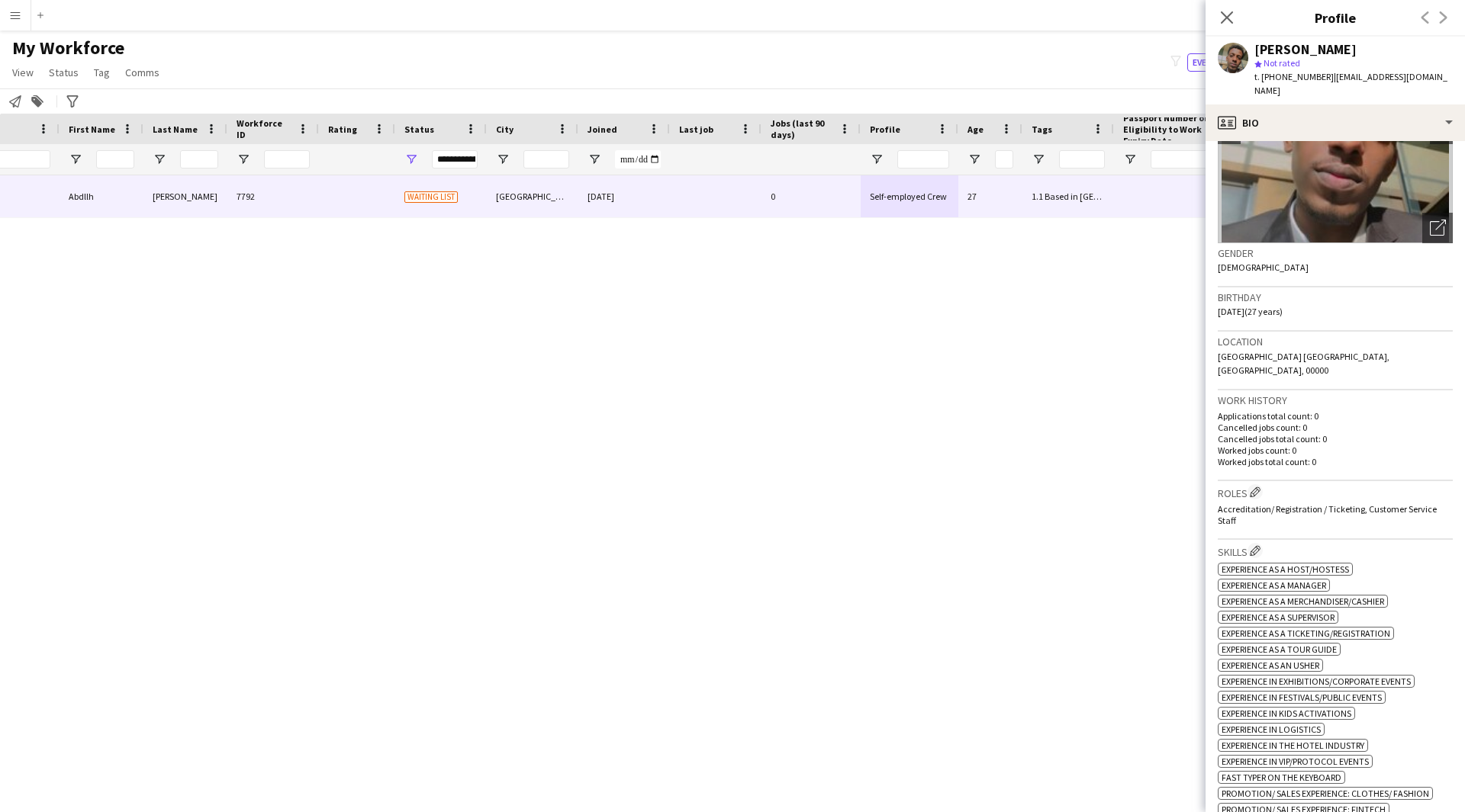
scroll to position [133, 0]
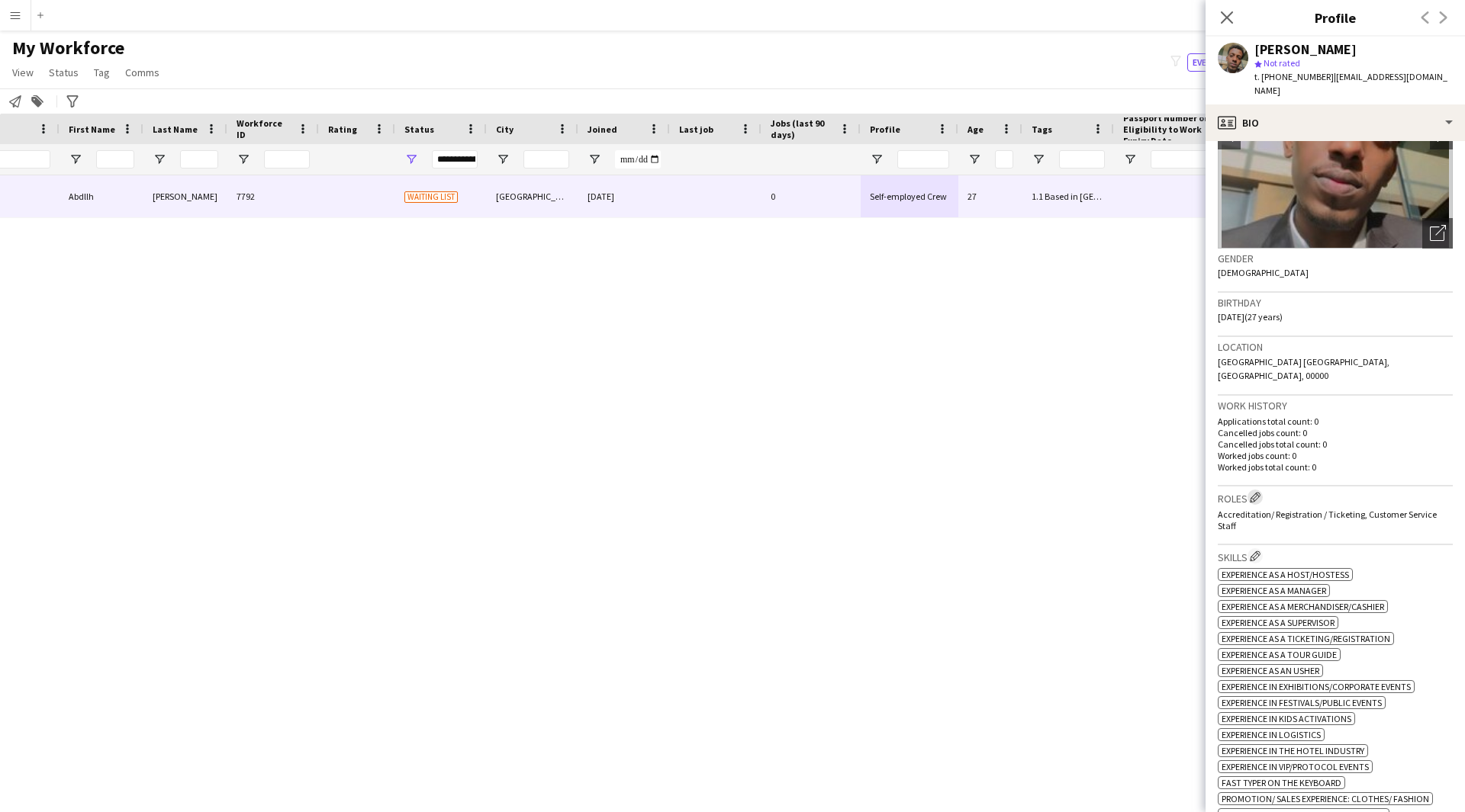
click at [1252, 492] on app-icon "Edit crew company roles" at bounding box center [1255, 497] width 11 height 11
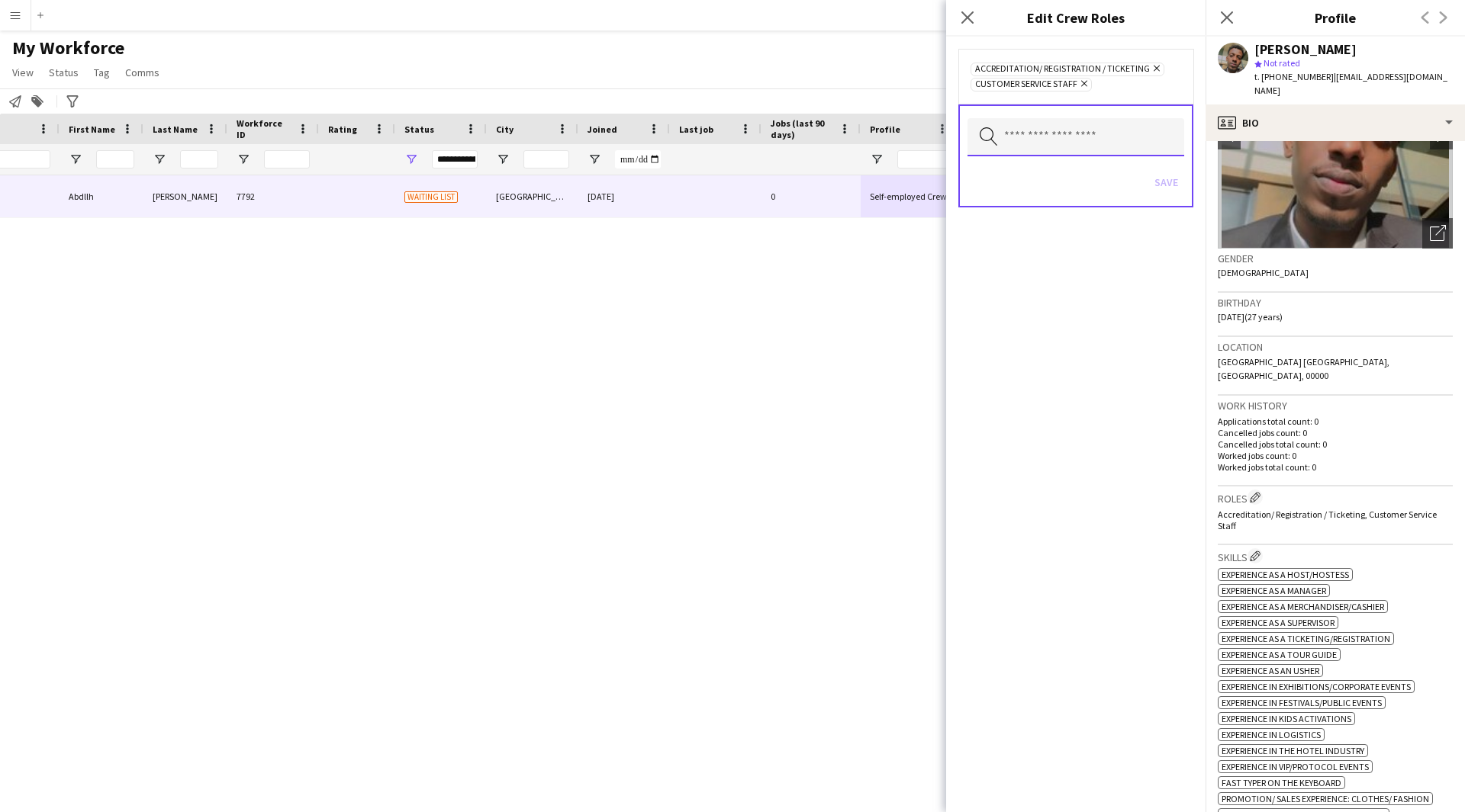
click at [1052, 154] on input "text" at bounding box center [1075, 137] width 216 height 38
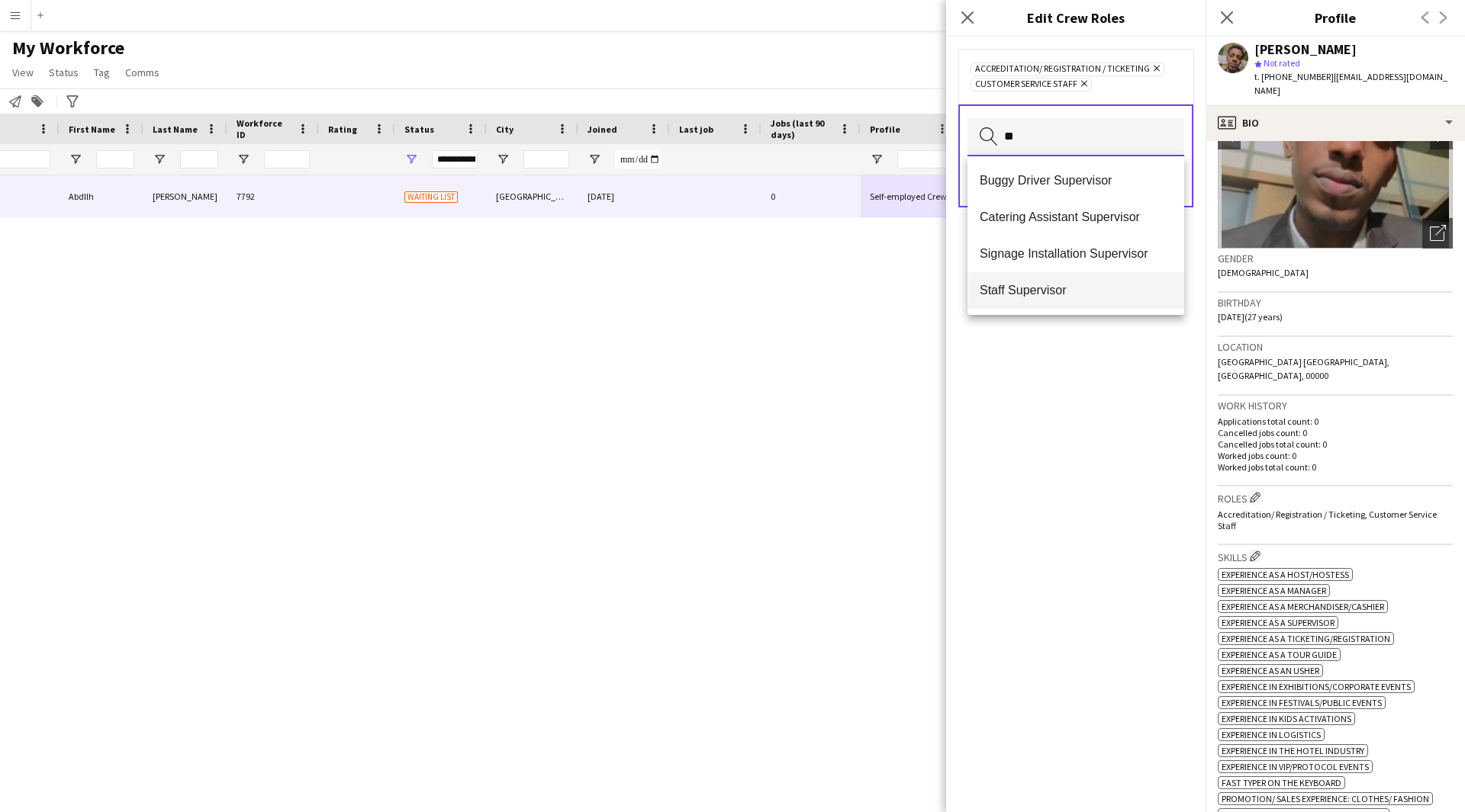
type input "**"
click at [1101, 286] on span "Staff Supervisor" at bounding box center [1076, 289] width 193 height 14
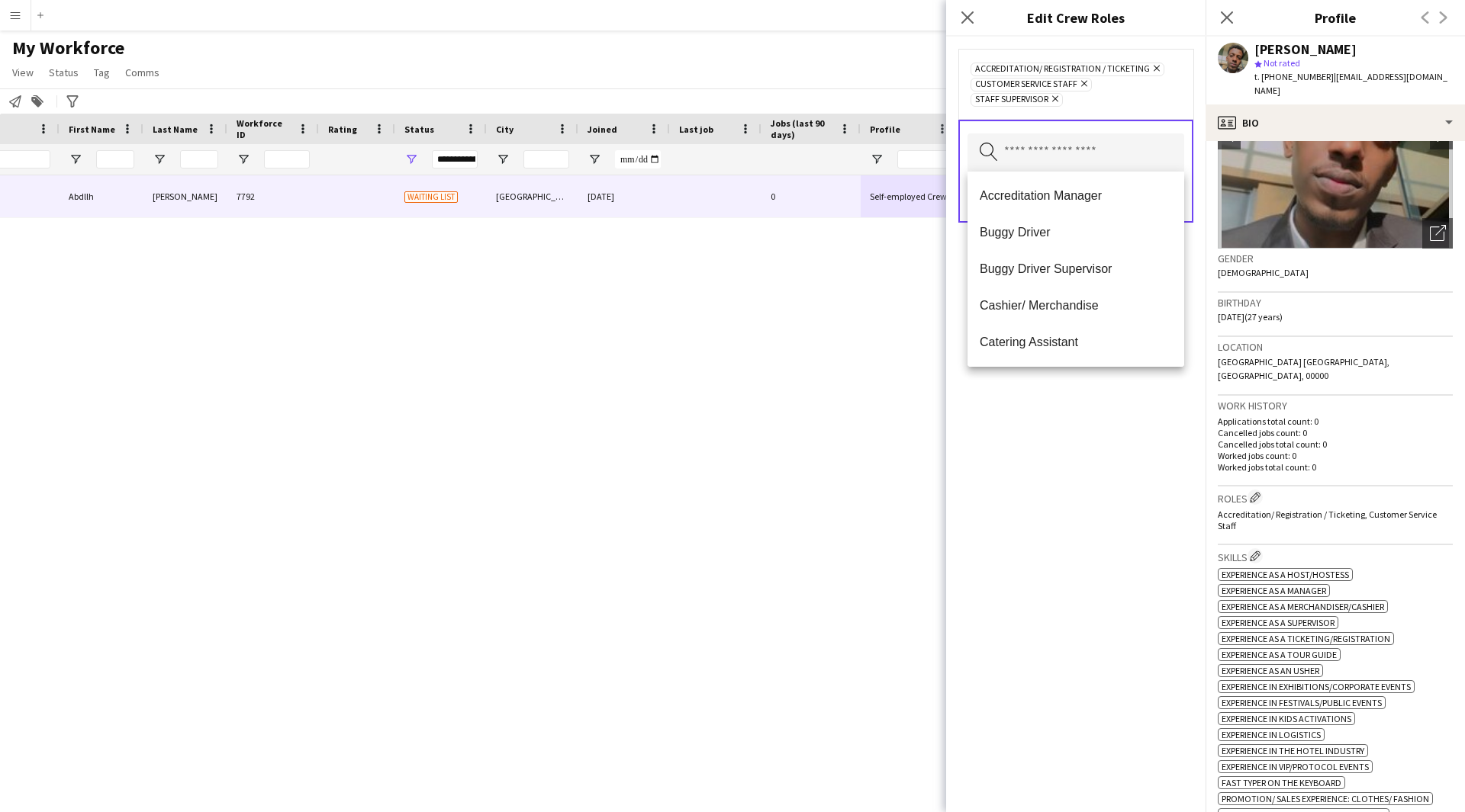
click at [1146, 568] on div "Accreditation/ Registration / Ticketing Remove Customer Service Staff Remove St…" at bounding box center [1076, 424] width 260 height 776
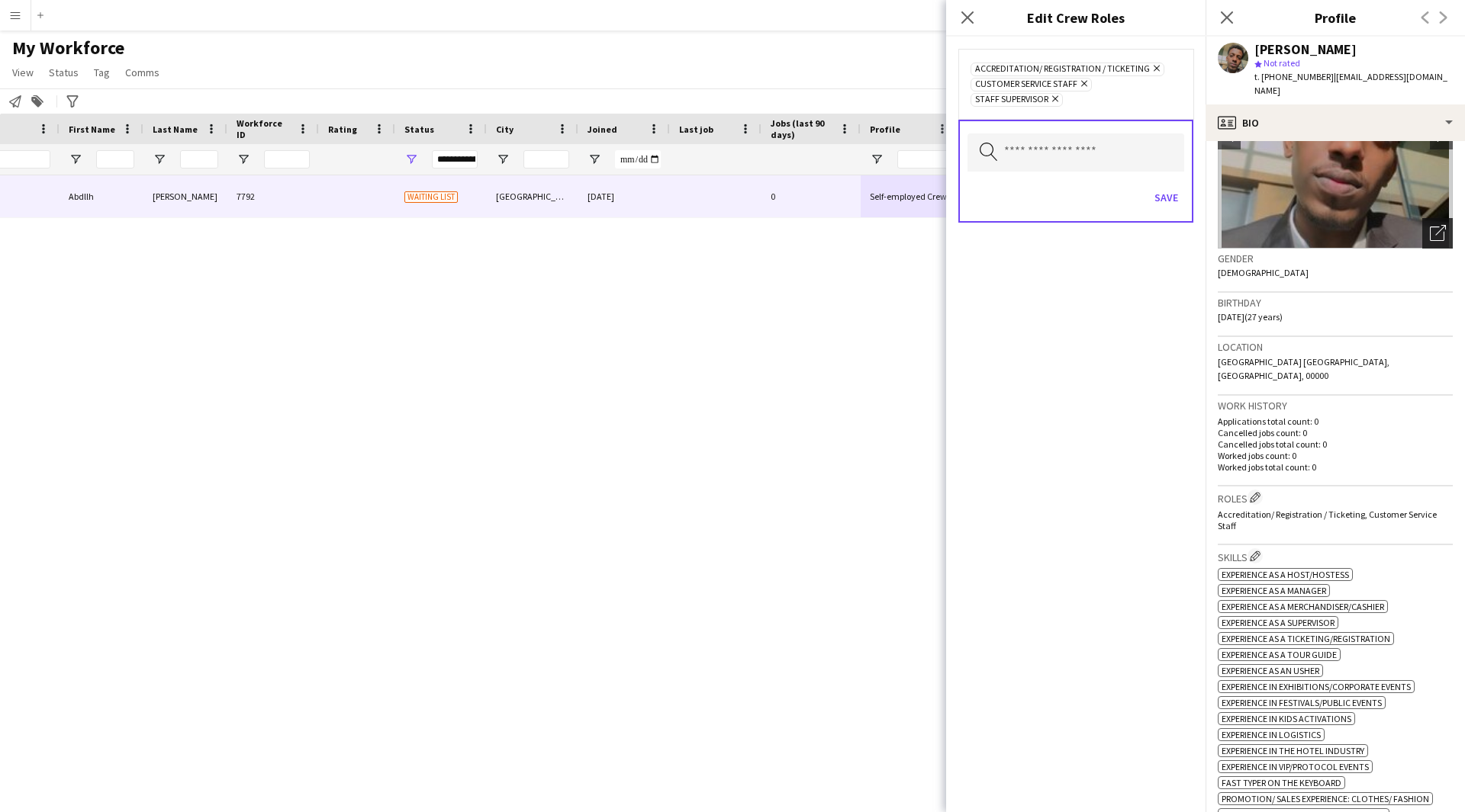
click at [1435, 225] on icon at bounding box center [1440, 230] width 11 height 11
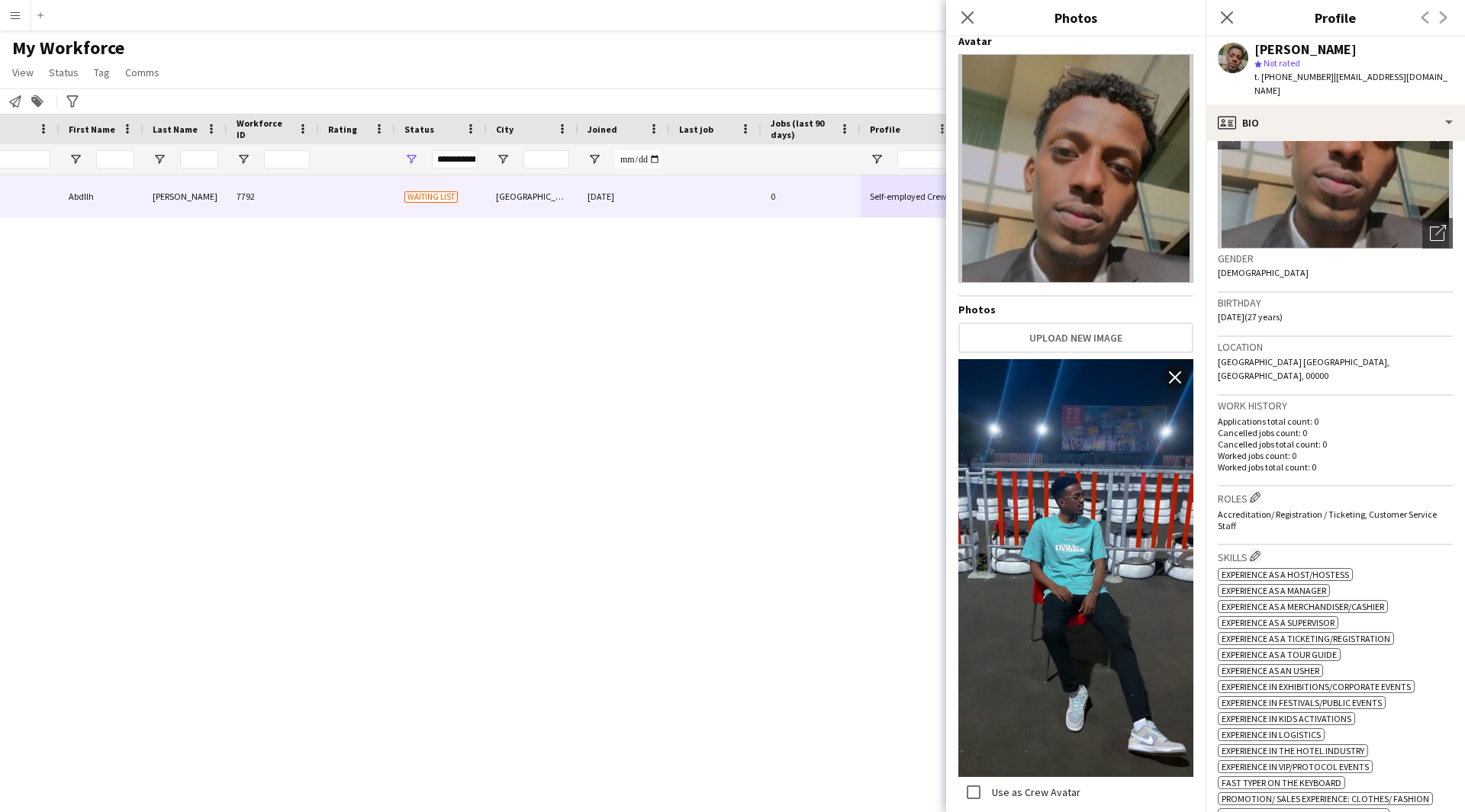
scroll to position [0, 0]
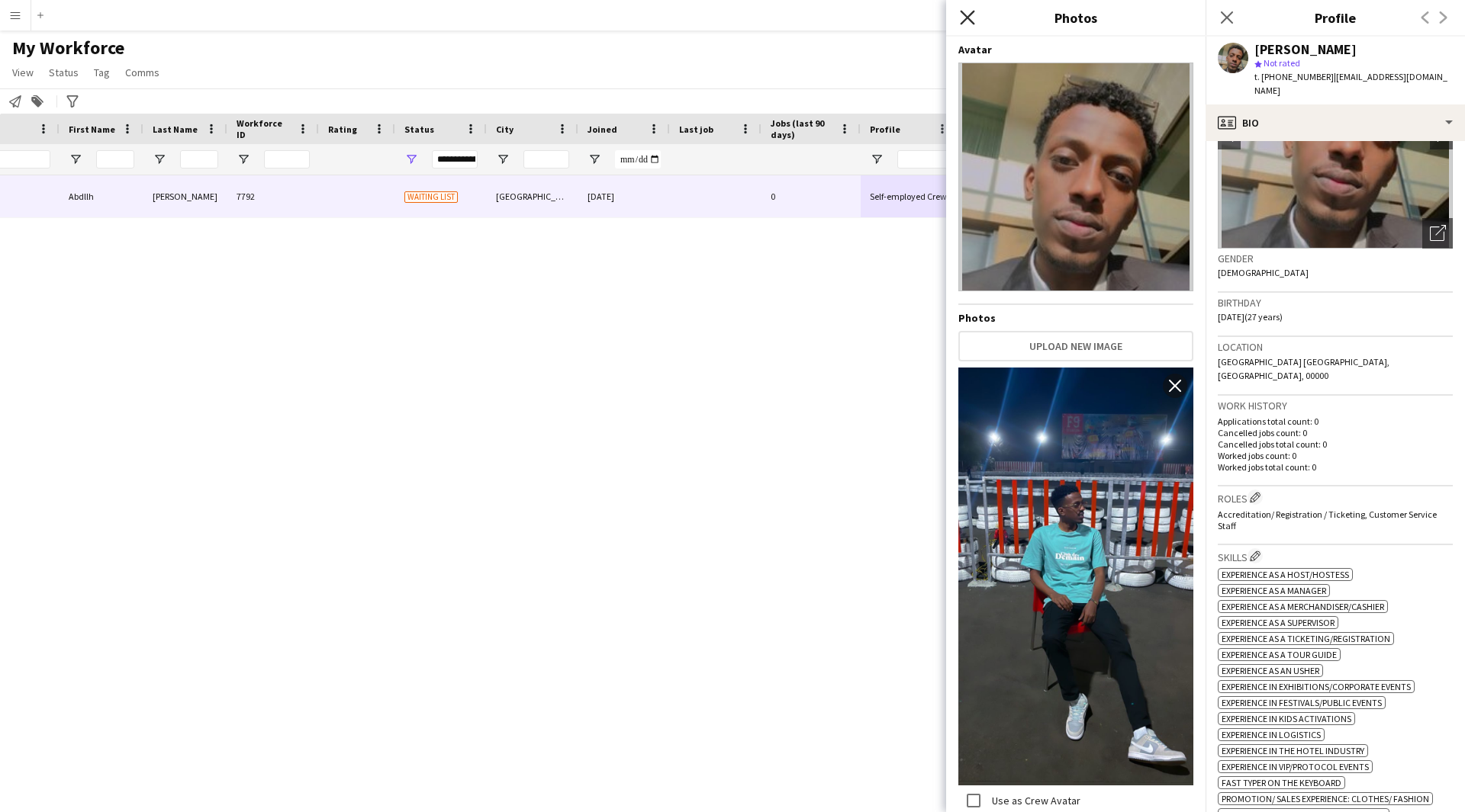
click at [962, 24] on icon at bounding box center [967, 17] width 14 height 14
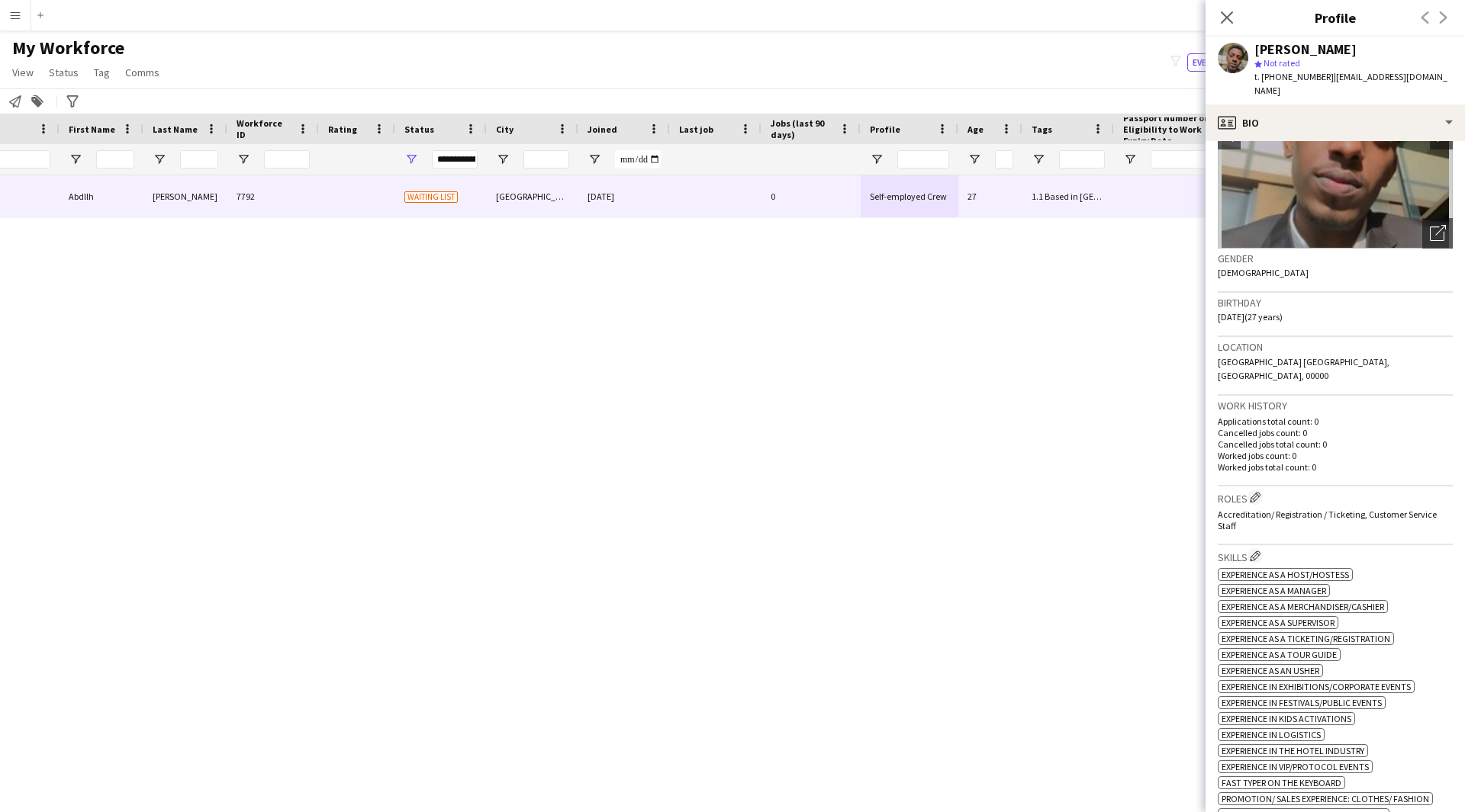
scroll to position [253, 0]
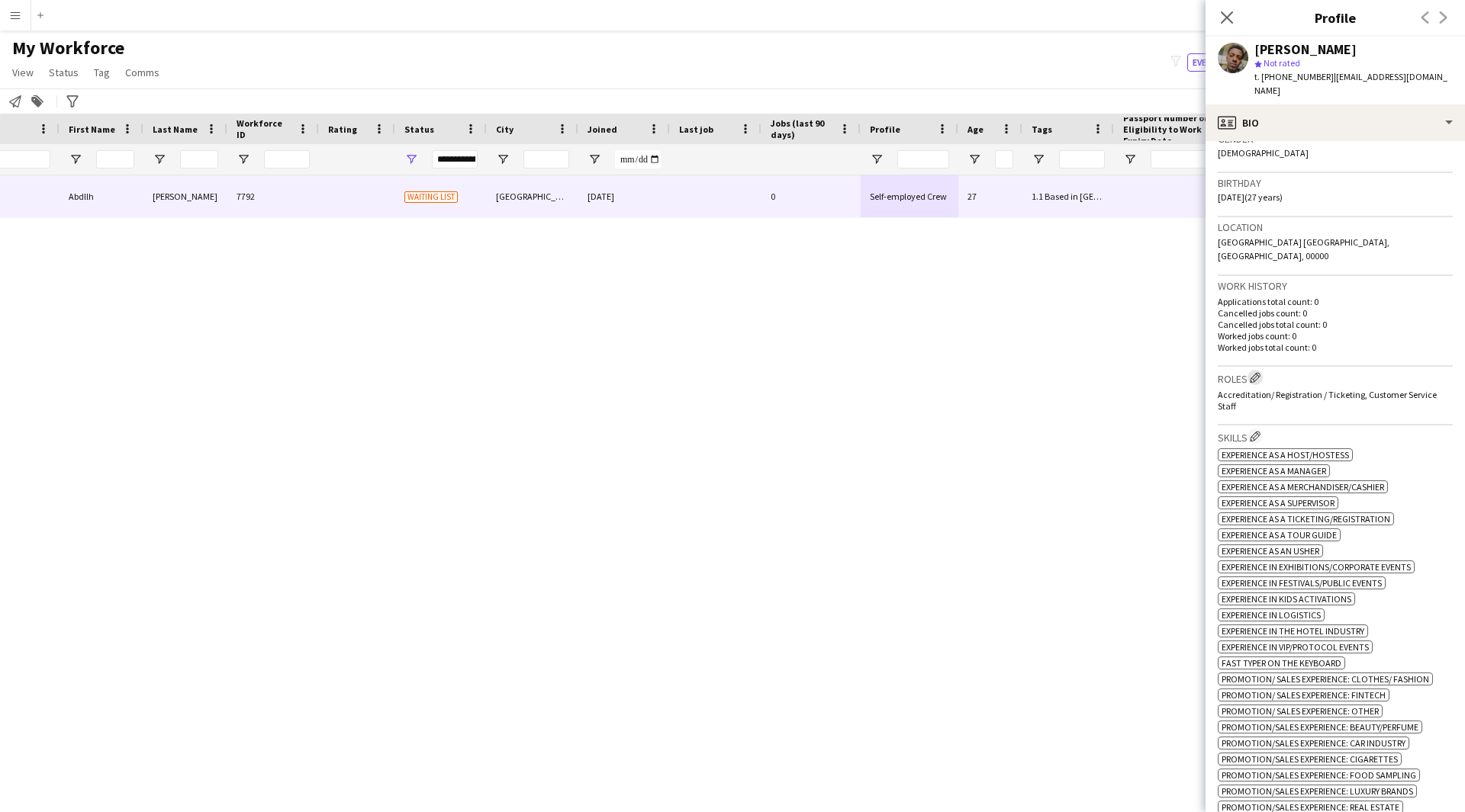
click at [1256, 372] on app-icon "Edit crew company roles" at bounding box center [1255, 378] width 11 height 11
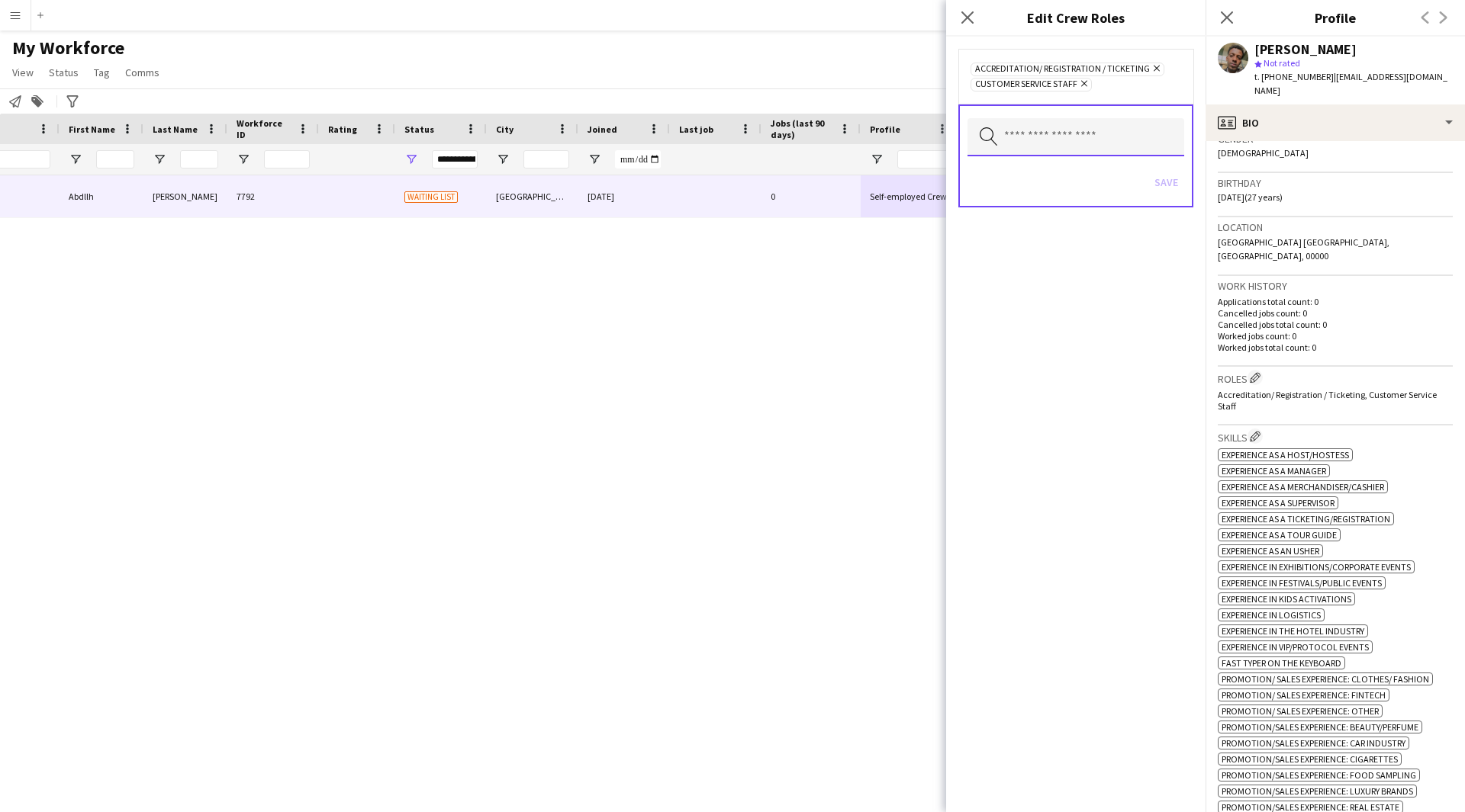
click at [1050, 131] on input "text" at bounding box center [1075, 137] width 216 height 38
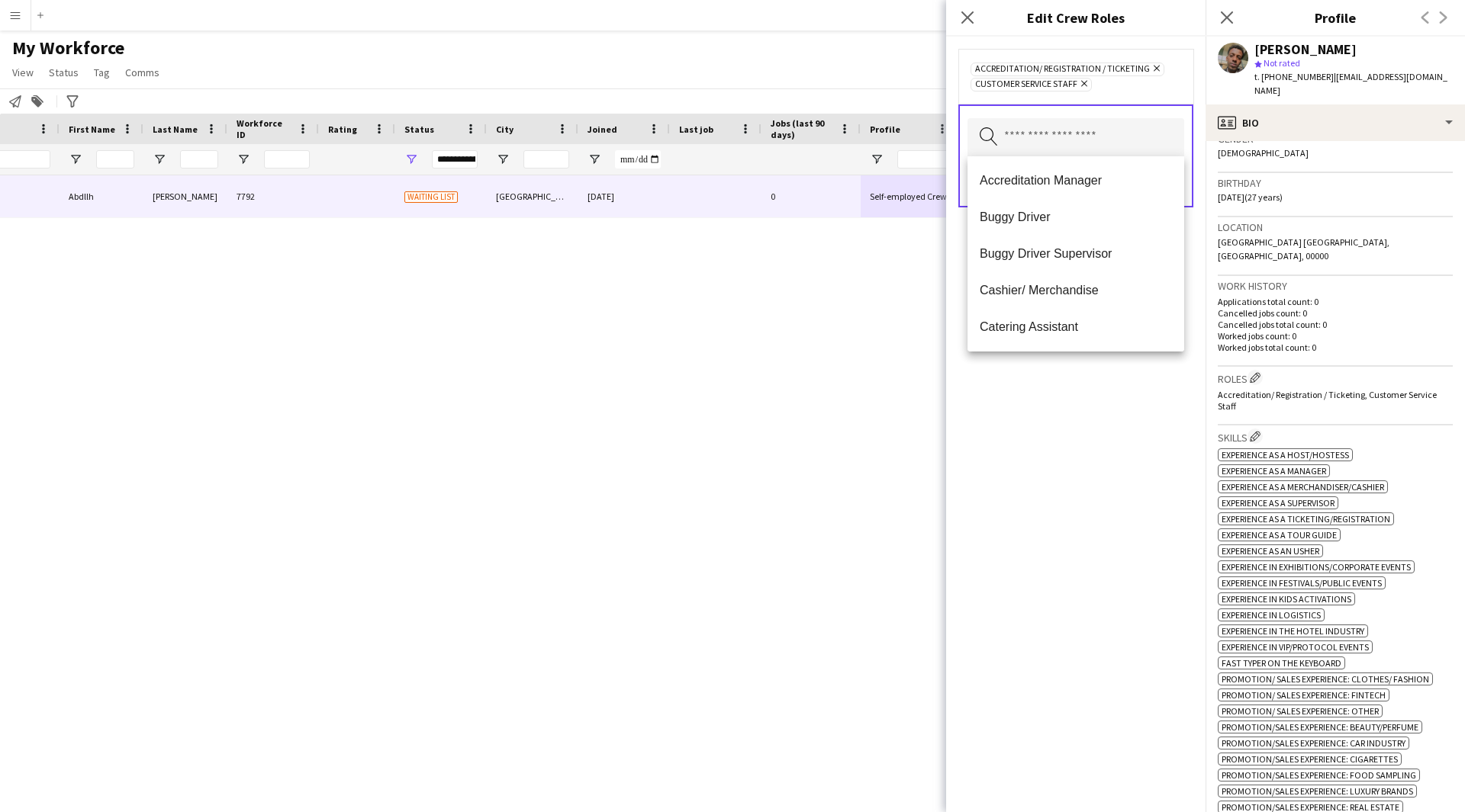
click at [1071, 486] on div "Accreditation/ Registration / Ticketing Remove Customer Service Staff Remove Se…" at bounding box center [1076, 424] width 260 height 776
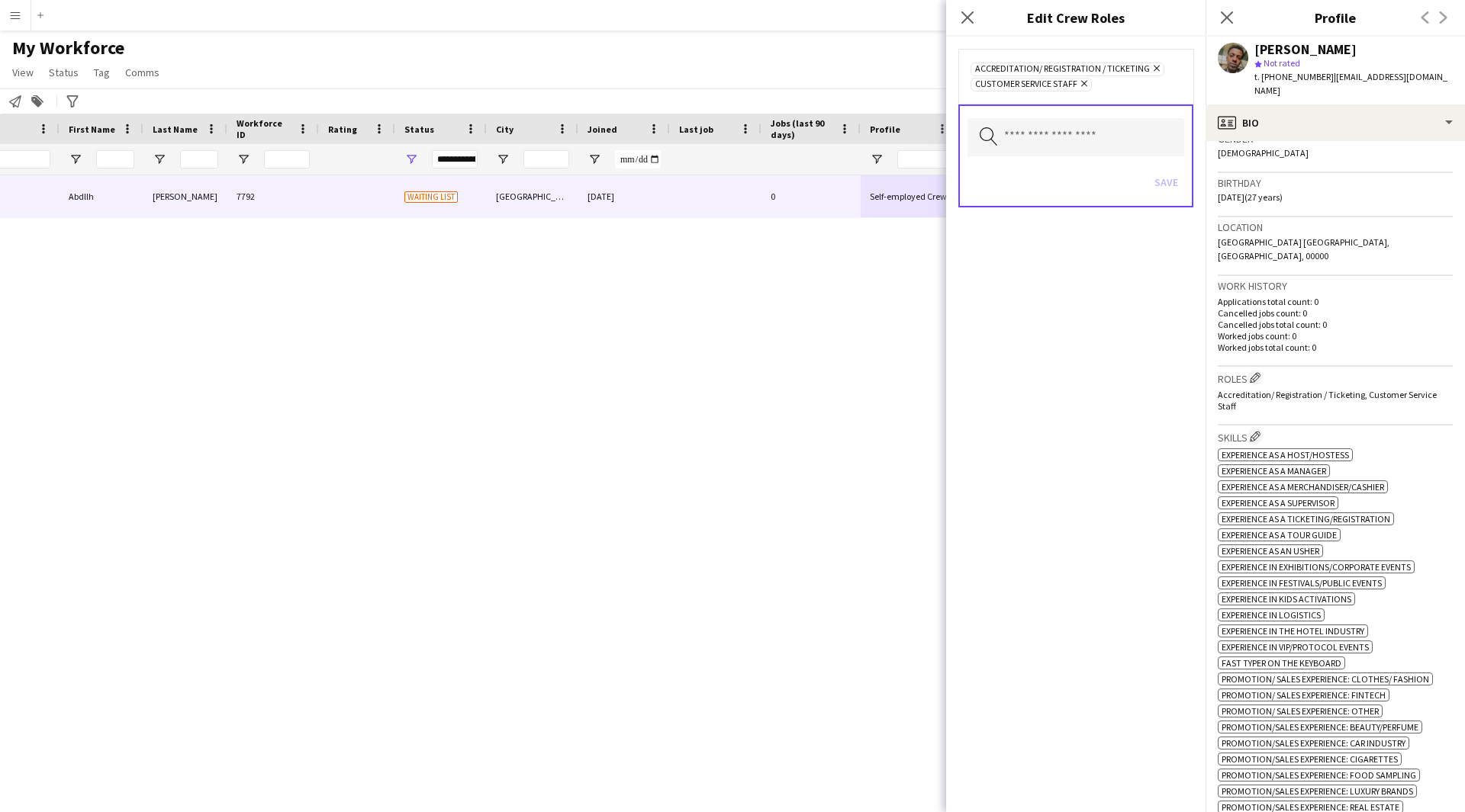
click at [1069, 464] on div "Accreditation/ Registration / Ticketing Remove Customer Service Staff Remove Se…" at bounding box center [1076, 424] width 260 height 776
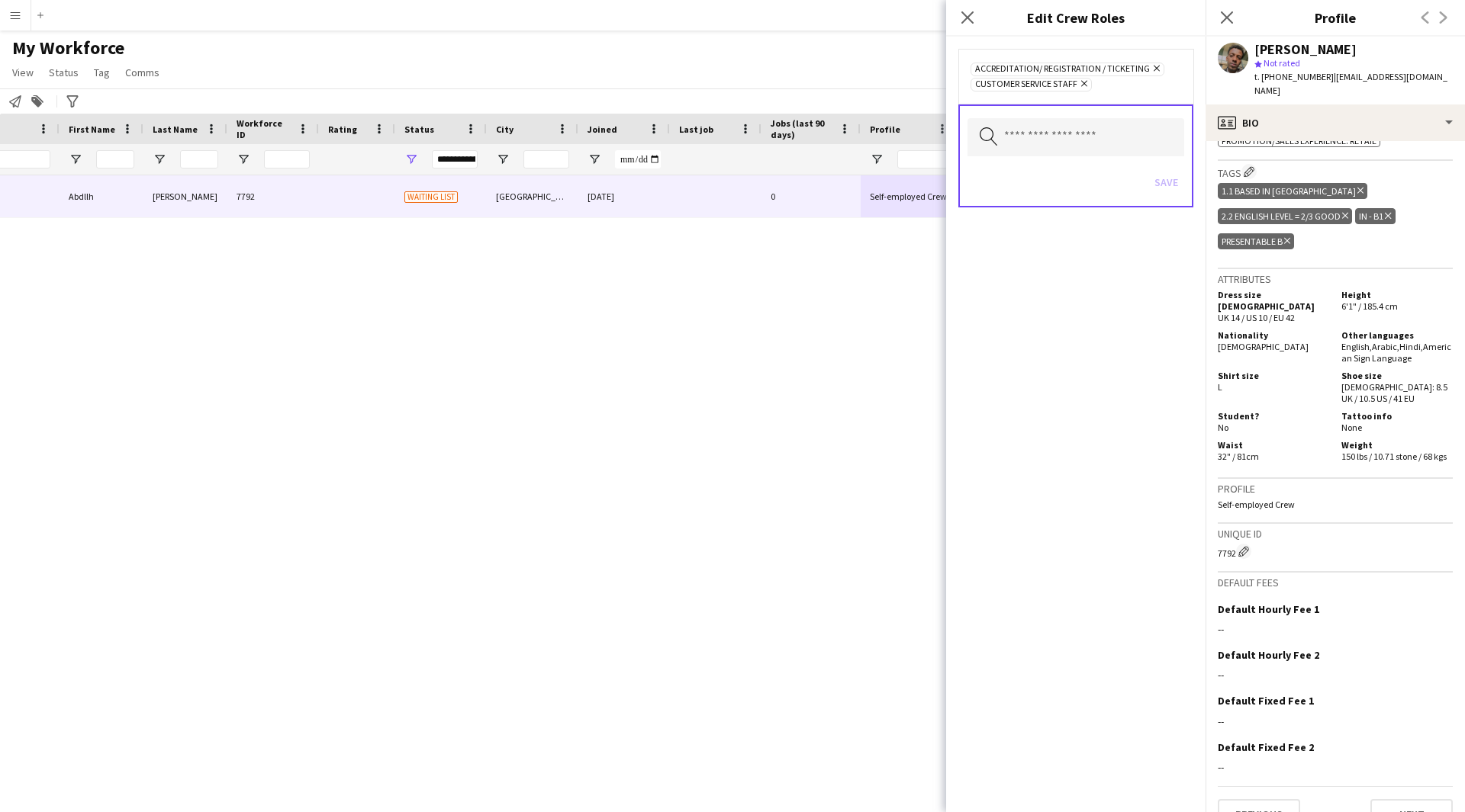
scroll to position [937, 0]
click at [837, 714] on div "Abdllh [PERSON_NAME] Abdllh [PERSON_NAME] 7792 Waiting list [GEOGRAPHIC_DATA] […" at bounding box center [709, 475] width 1419 height 598
click at [1080, 129] on input "text" at bounding box center [1075, 137] width 216 height 38
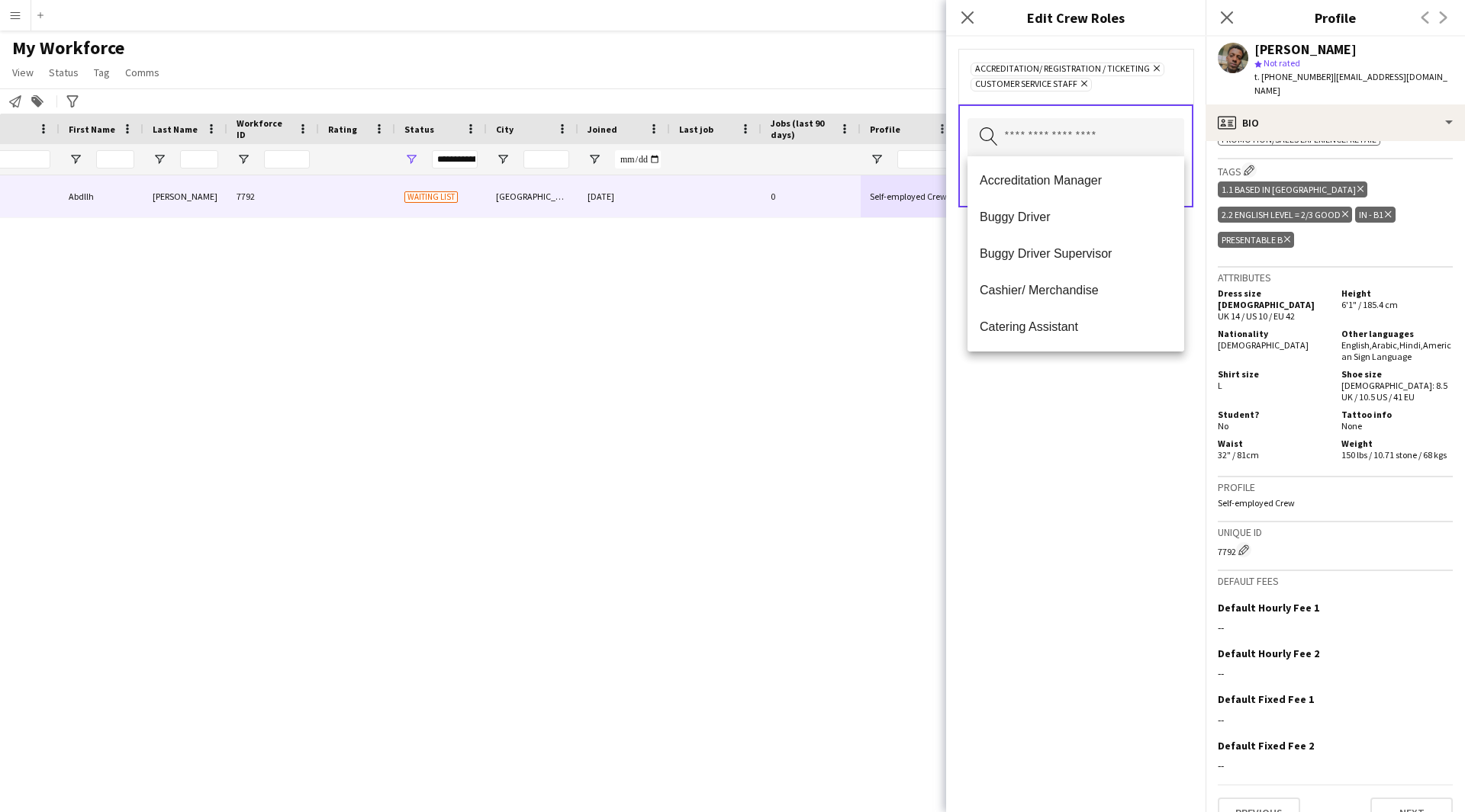
click at [1157, 581] on div "Accreditation/ Registration / Ticketing Remove Customer Service Staff Remove Se…" at bounding box center [1076, 424] width 260 height 776
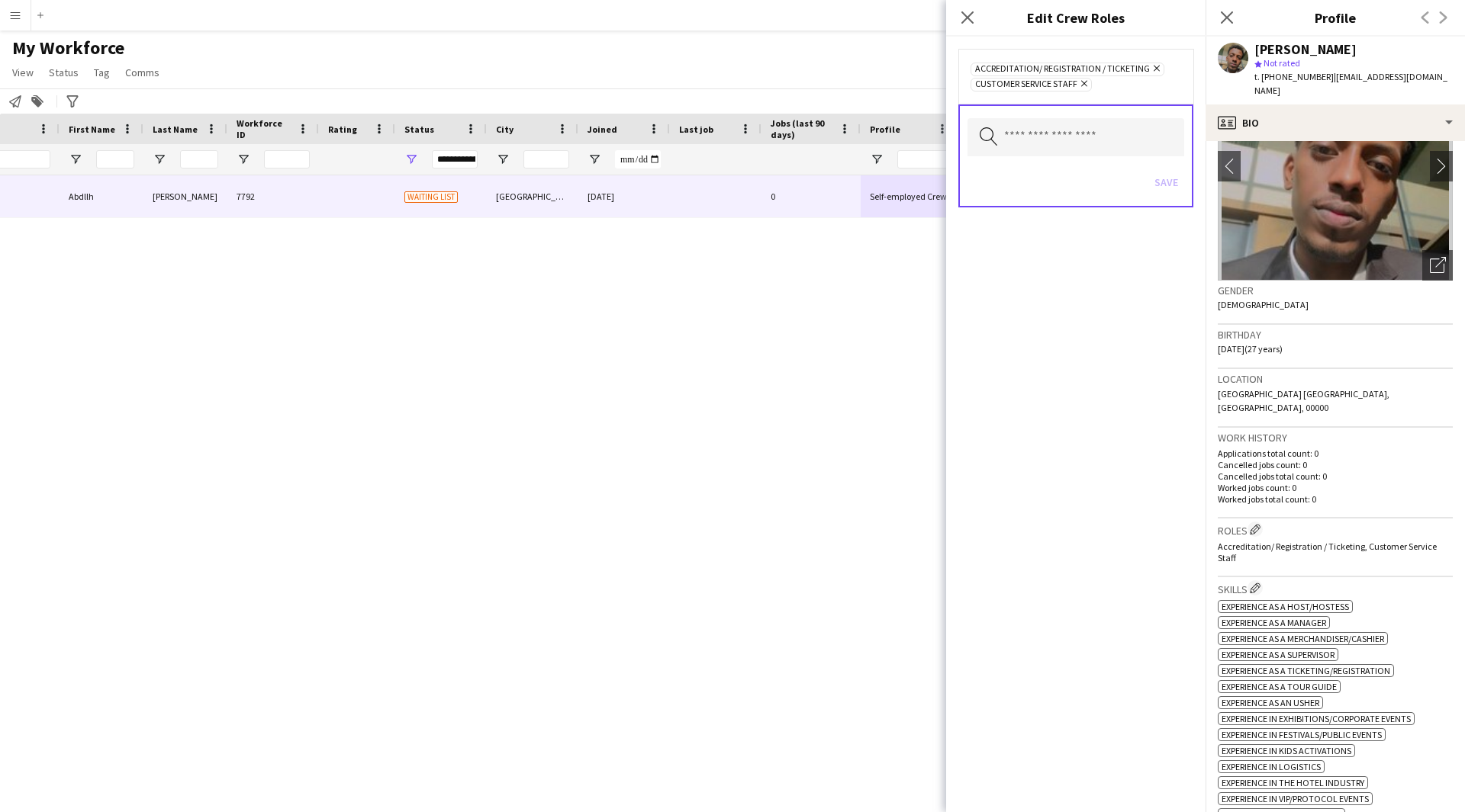
scroll to position [79, 0]
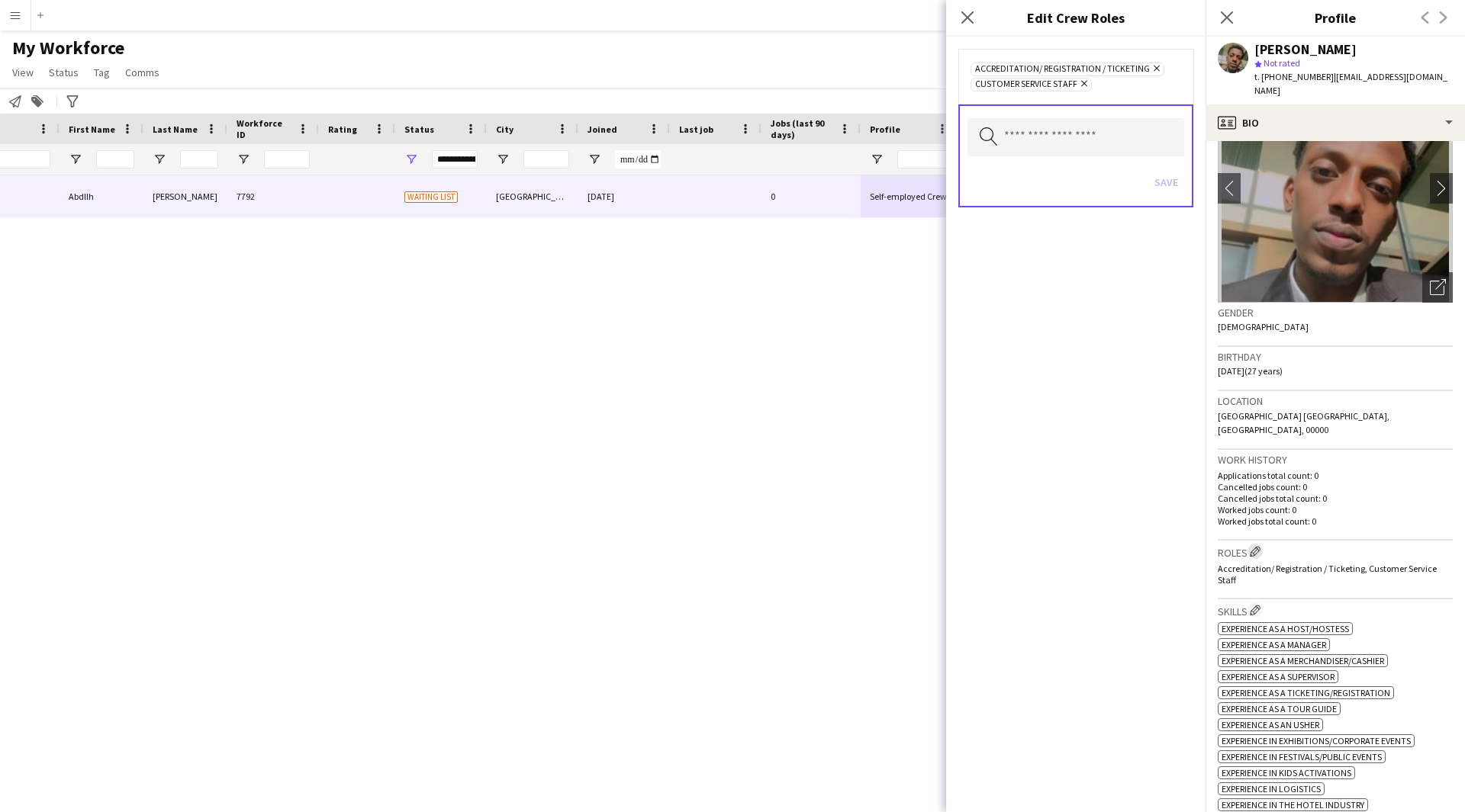
click at [1251, 546] on app-icon "Edit crew company roles" at bounding box center [1255, 552] width 11 height 11
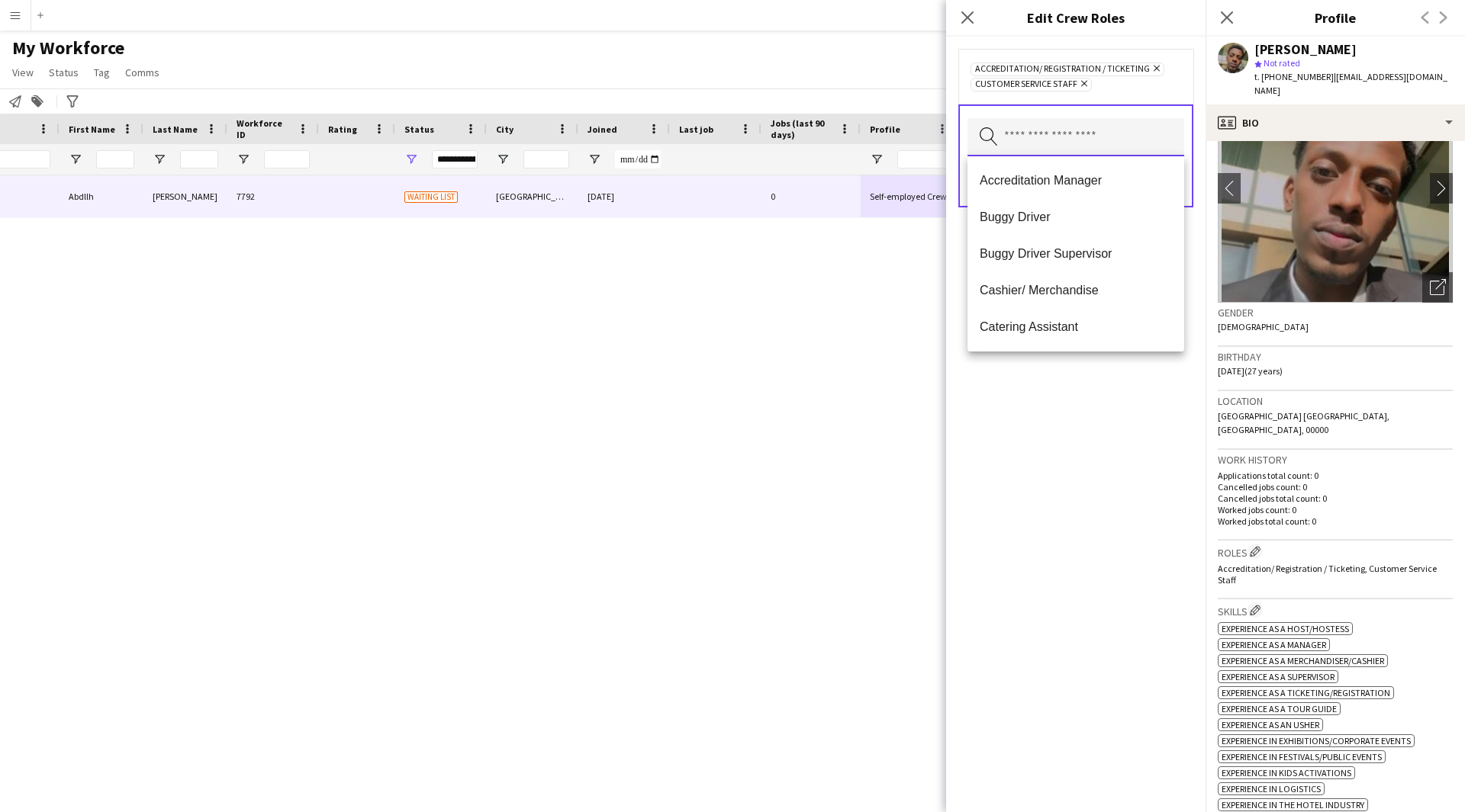
click at [1085, 127] on input "text" at bounding box center [1075, 137] width 216 height 38
click at [1116, 440] on div "Accreditation/ Registration / Ticketing Remove Customer Service Staff Remove Se…" at bounding box center [1076, 424] width 260 height 776
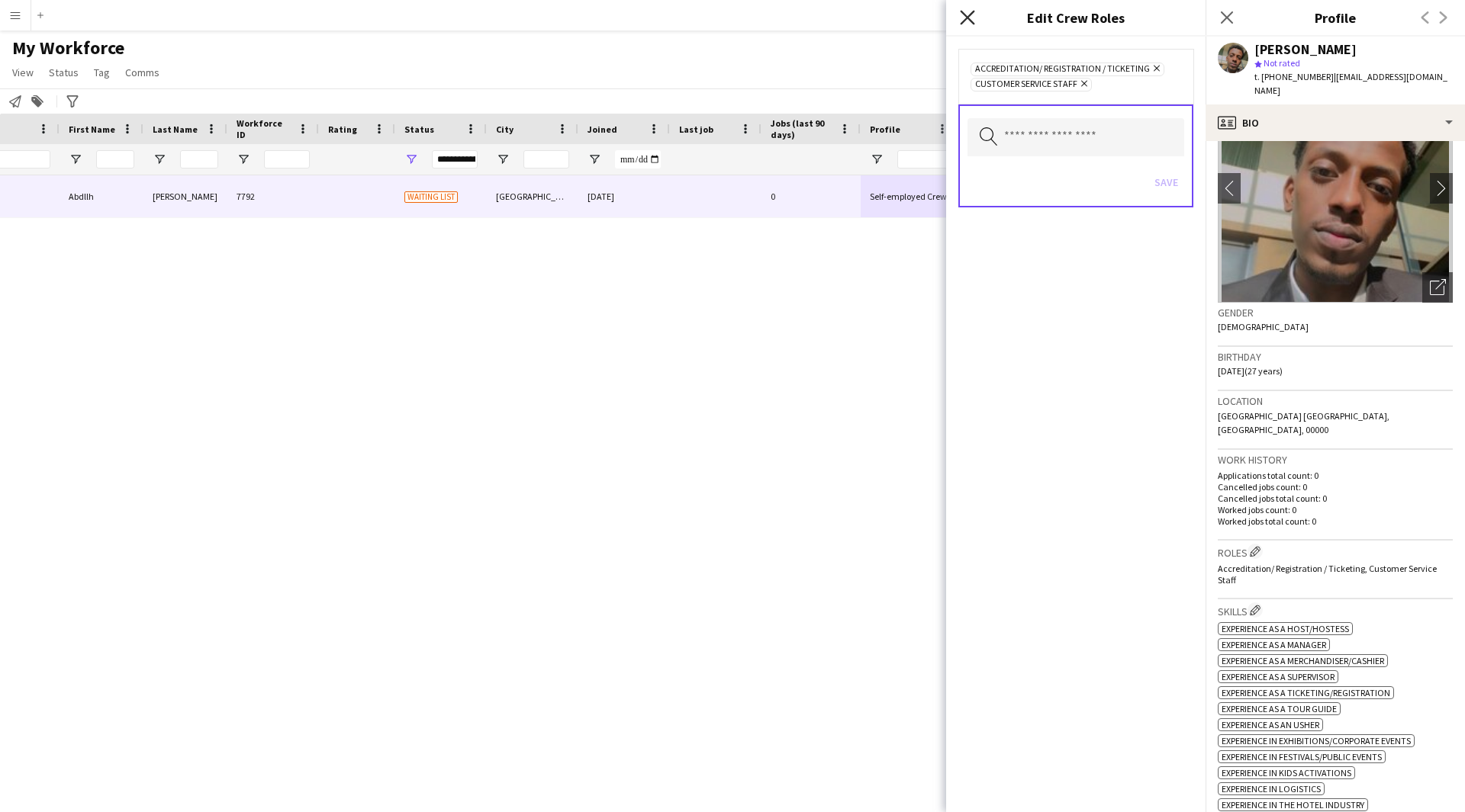
click at [967, 19] on icon at bounding box center [967, 17] width 14 height 14
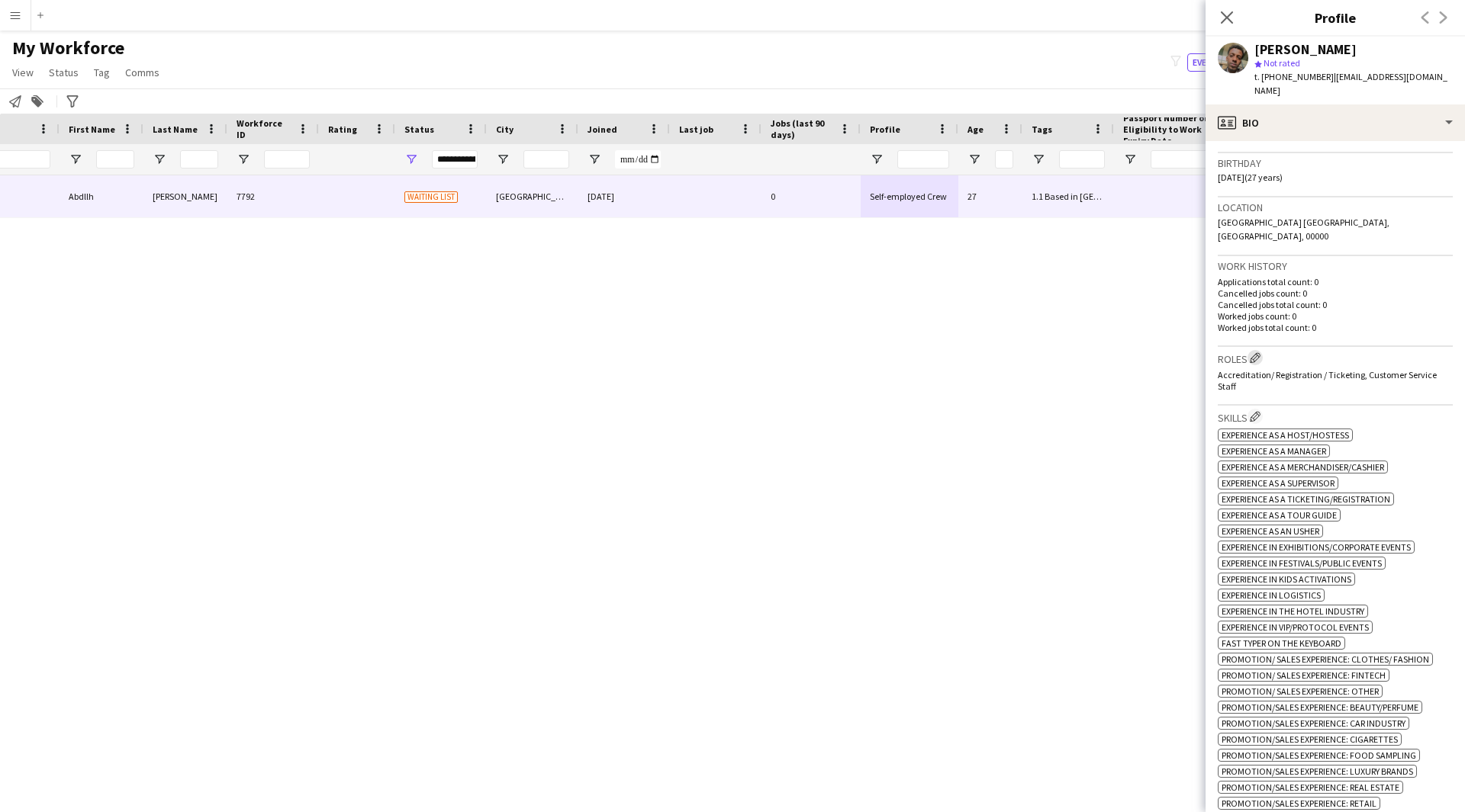
scroll to position [0, 0]
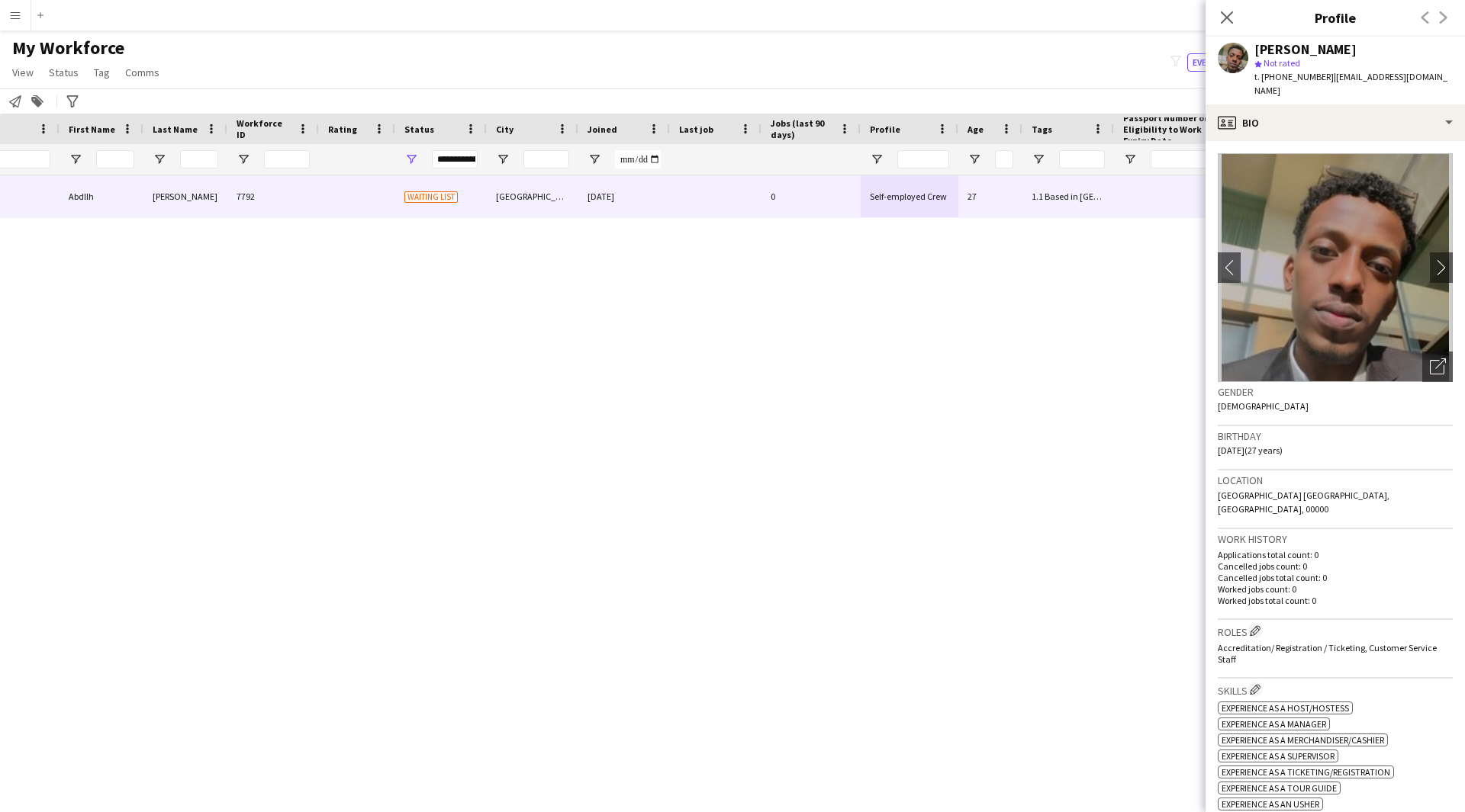
click at [1291, 141] on app-crew-profile-bio "chevron-left chevron-right Open photos pop-in Gender [DEMOGRAPHIC_DATA] Birthda…" at bounding box center [1335, 477] width 260 height 671
click at [1307, 122] on div "profile Bio" at bounding box center [1335, 122] width 260 height 36
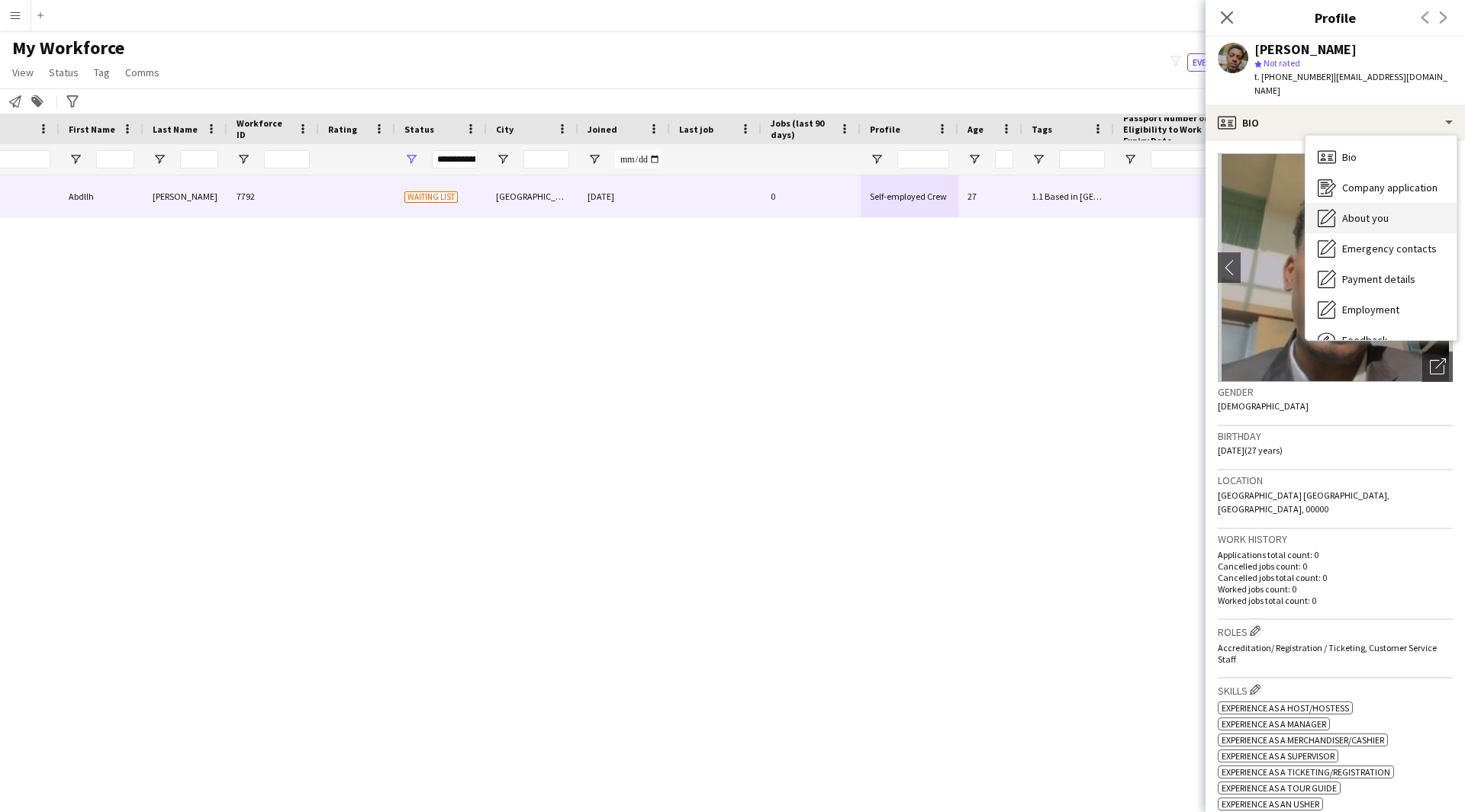
click at [1371, 211] on span "About you" at bounding box center [1365, 218] width 47 height 14
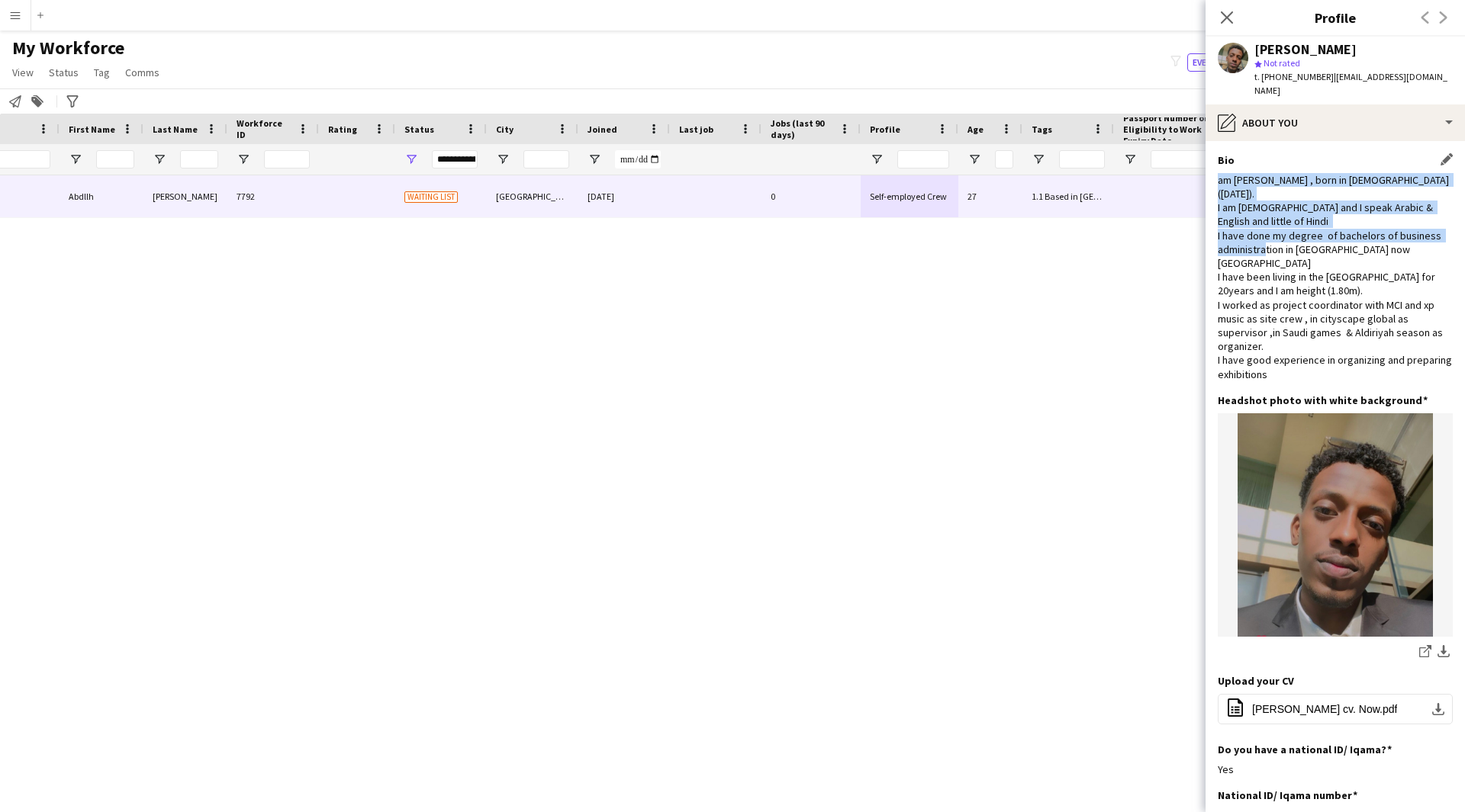
drag, startPoint x: 1216, startPoint y: 165, endPoint x: 1297, endPoint y: 234, distance: 106.4
click at [1297, 234] on app-section-data-types "Bio Edit this field am [PERSON_NAME] , born in [DEMOGRAPHIC_DATA] ([DATE]). ‏I …" at bounding box center [1335, 477] width 260 height 671
click at [1319, 191] on div "am [PERSON_NAME] , born in [DEMOGRAPHIC_DATA] ([DATE]). ‏I am [DEMOGRAPHIC_DATA…" at bounding box center [1335, 277] width 235 height 208
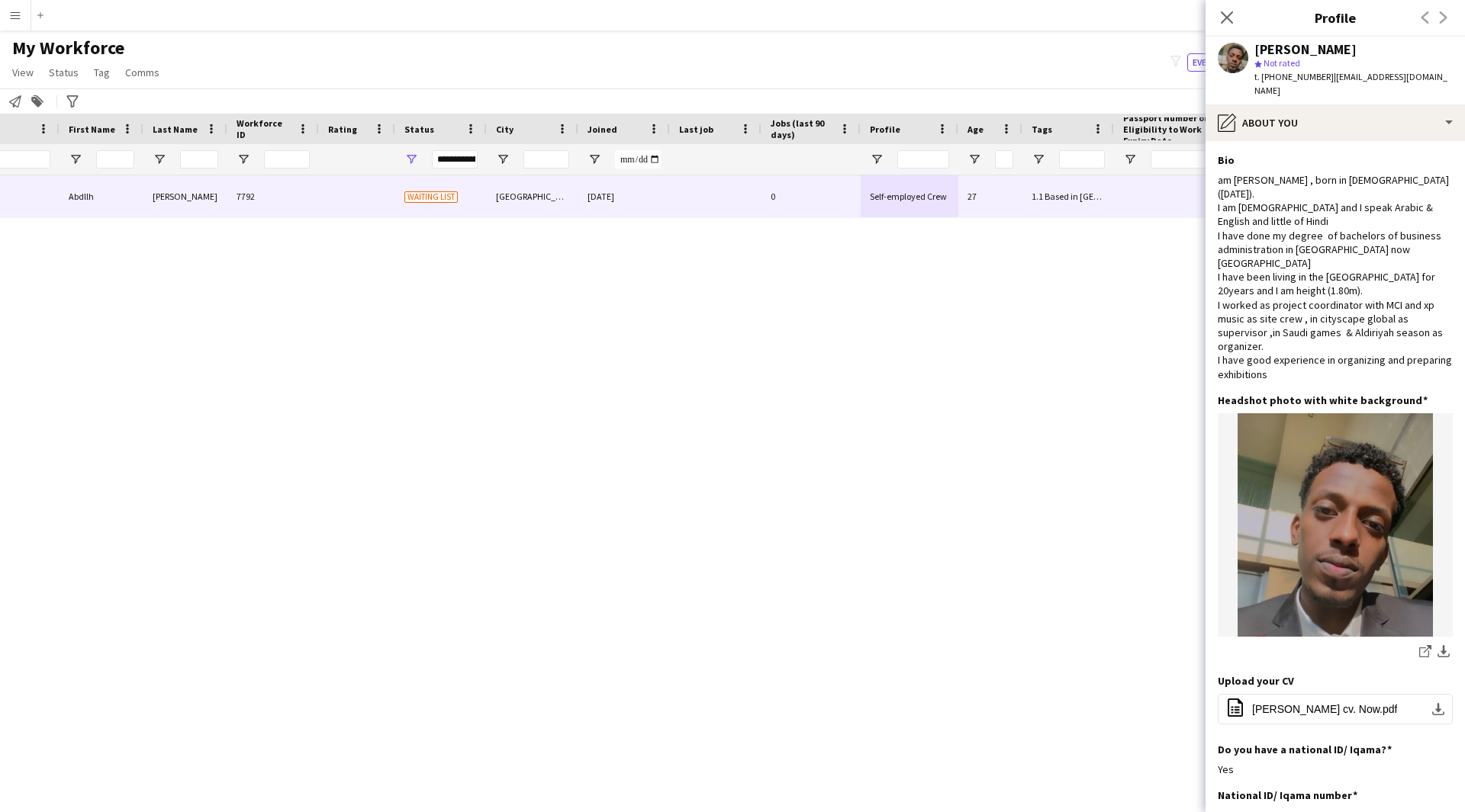
click at [1291, 141] on app-section-data-types "Bio Edit this field am [PERSON_NAME] , born in [DEMOGRAPHIC_DATA] ([DATE]). ‏I …" at bounding box center [1335, 477] width 260 height 671
click at [1295, 120] on div "pencil4 About you" at bounding box center [1335, 122] width 260 height 36
click at [1349, 233] on div "Emergency contacts Emergency contacts" at bounding box center [1380, 248] width 151 height 31
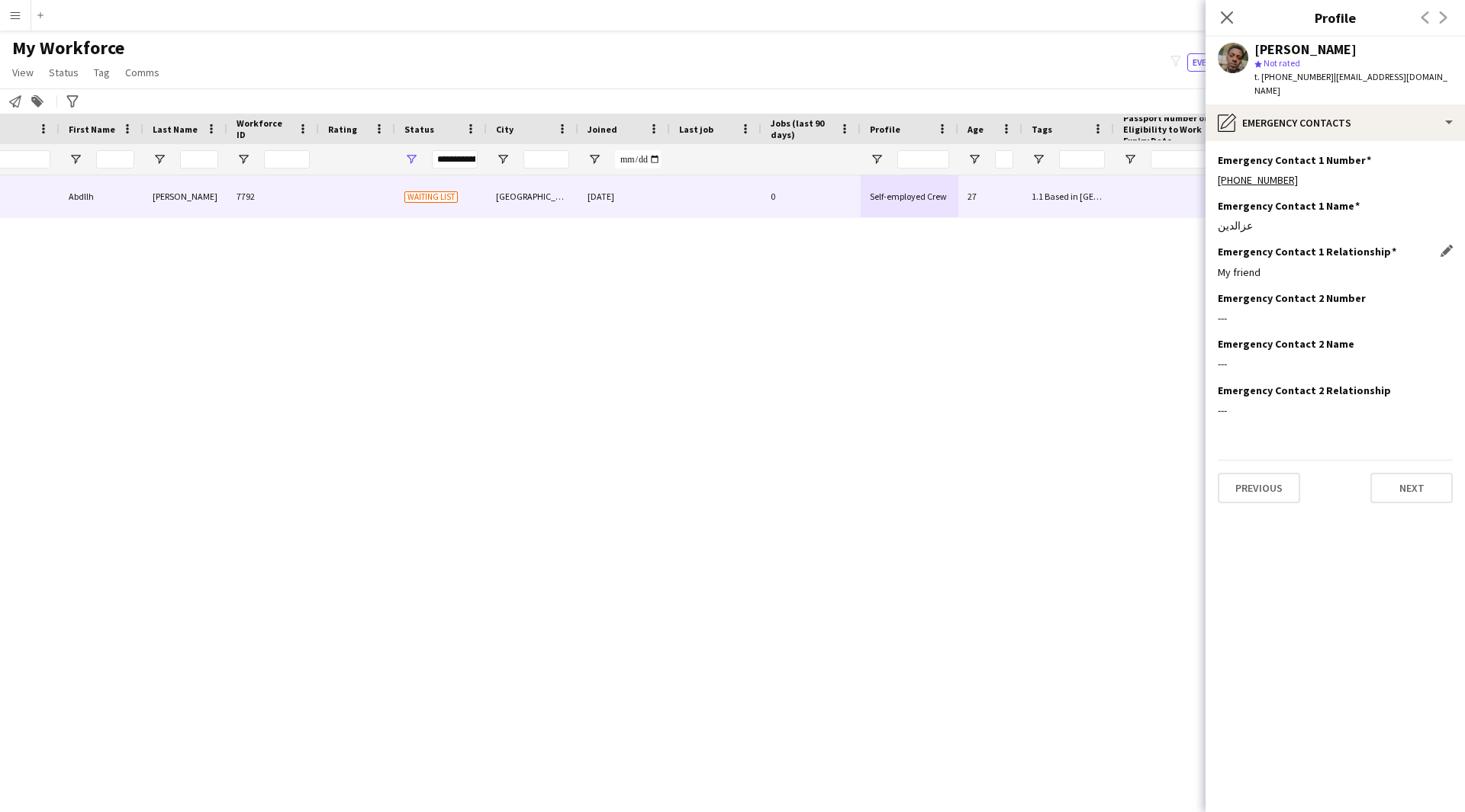
drag, startPoint x: 1272, startPoint y: 255, endPoint x: 1230, endPoint y: 259, distance: 42.2
click at [1230, 266] on div "My friend" at bounding box center [1335, 273] width 235 height 14
click at [1005, 351] on div "Abdllh [PERSON_NAME] Abdllh [PERSON_NAME] 7792 Waiting list [GEOGRAPHIC_DATA] […" at bounding box center [709, 475] width 1419 height 598
click at [1310, 104] on div "pencil4 Emergency contacts" at bounding box center [1335, 122] width 260 height 36
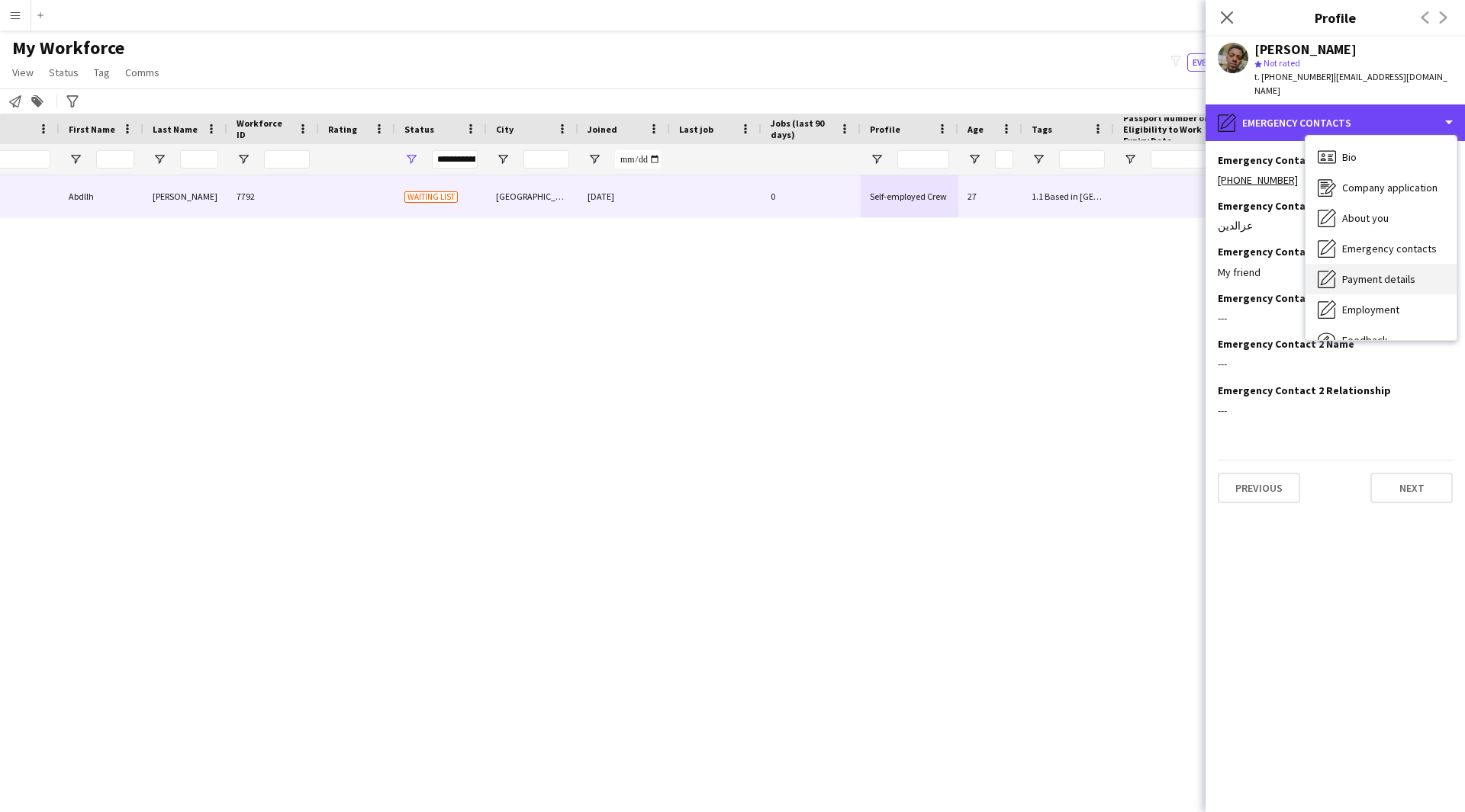
scroll to position [52, 0]
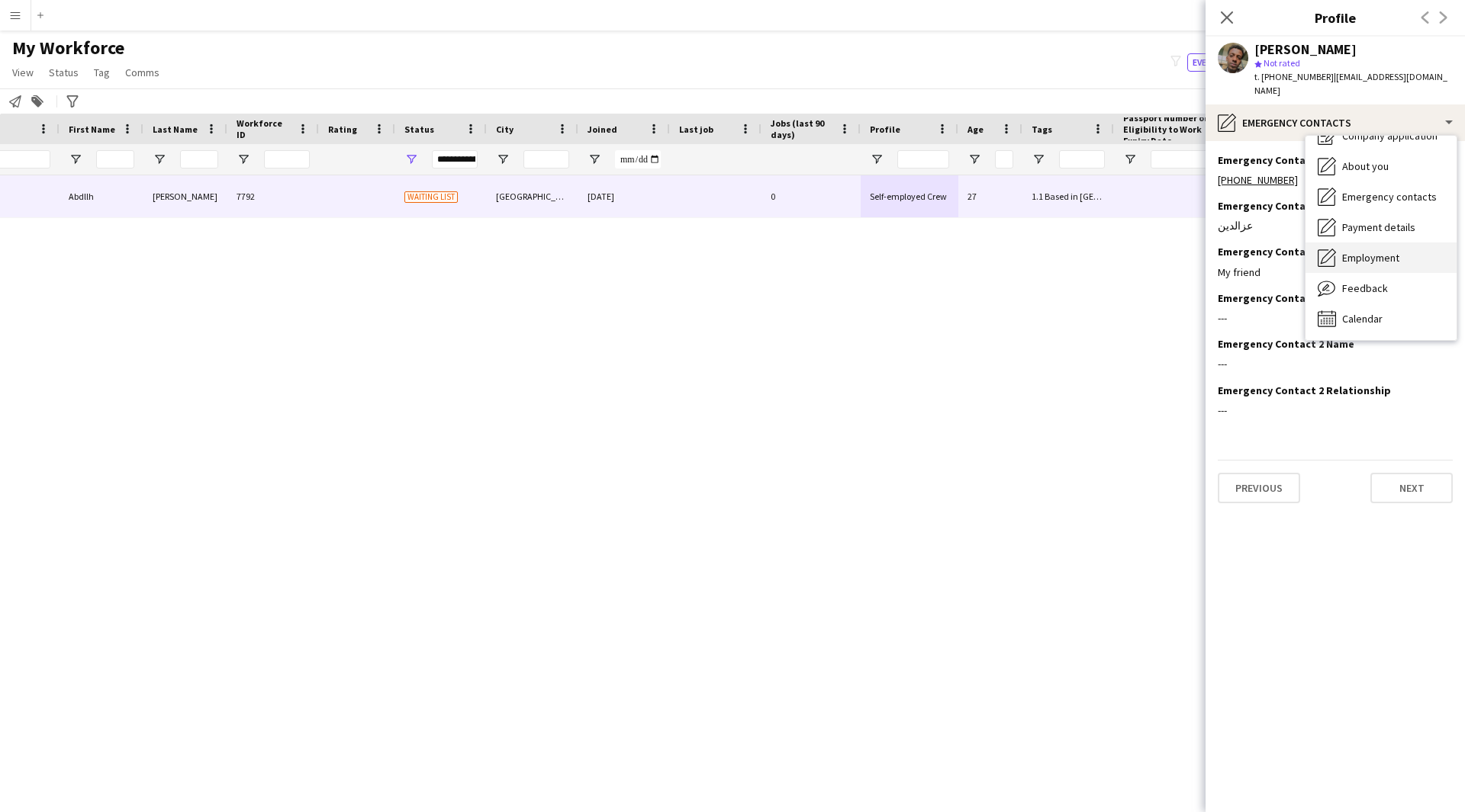
click at [1390, 255] on div "Employment Employment" at bounding box center [1380, 258] width 151 height 31
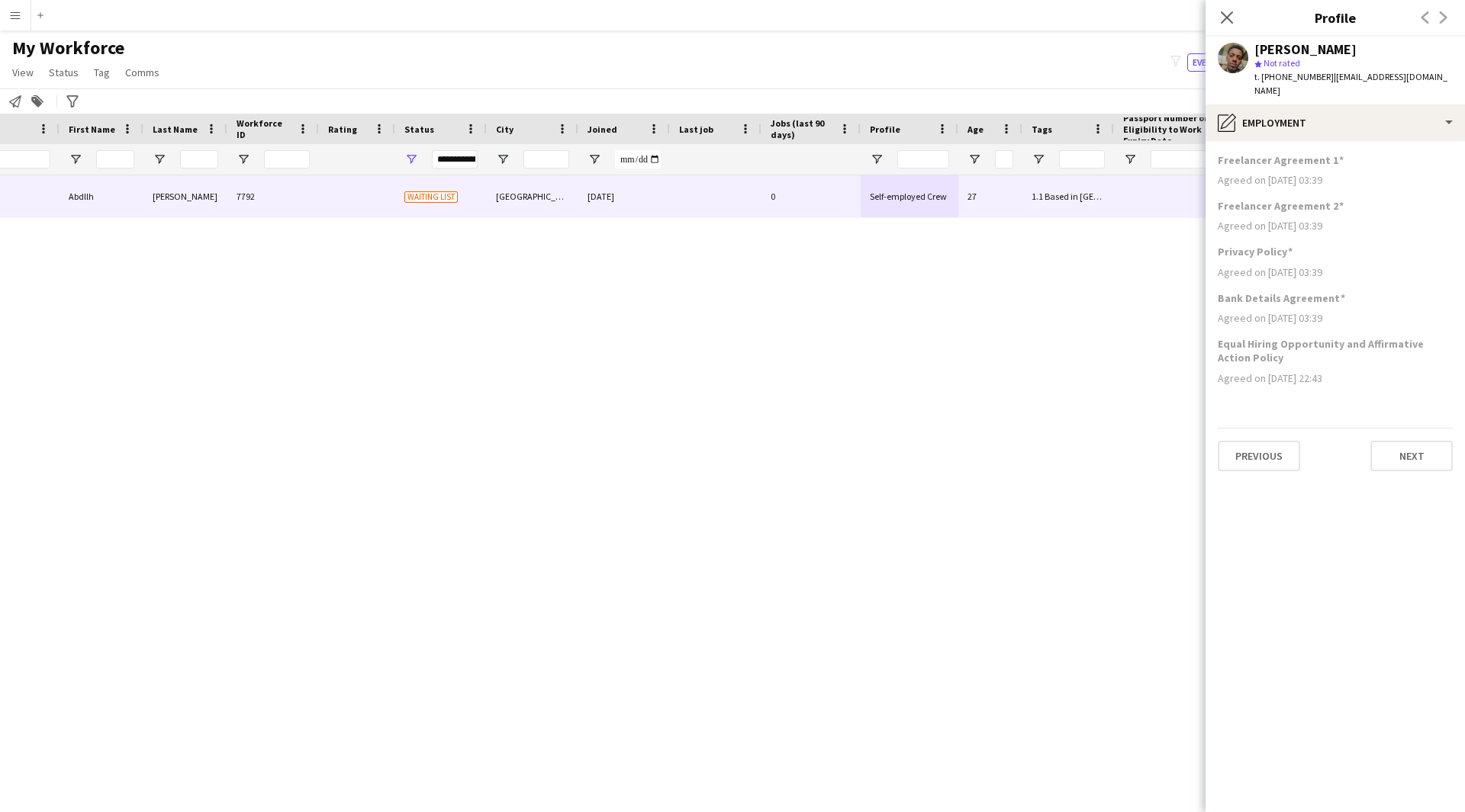
click at [1348, 141] on app-section-data-types "Freelancer Agreement 1 Agreed on [DATE] 03:39 Freelancer Agreement 2 Agreed on …" at bounding box center [1335, 477] width 260 height 671
click at [1345, 123] on div "pencil4 Employment" at bounding box center [1335, 122] width 260 height 36
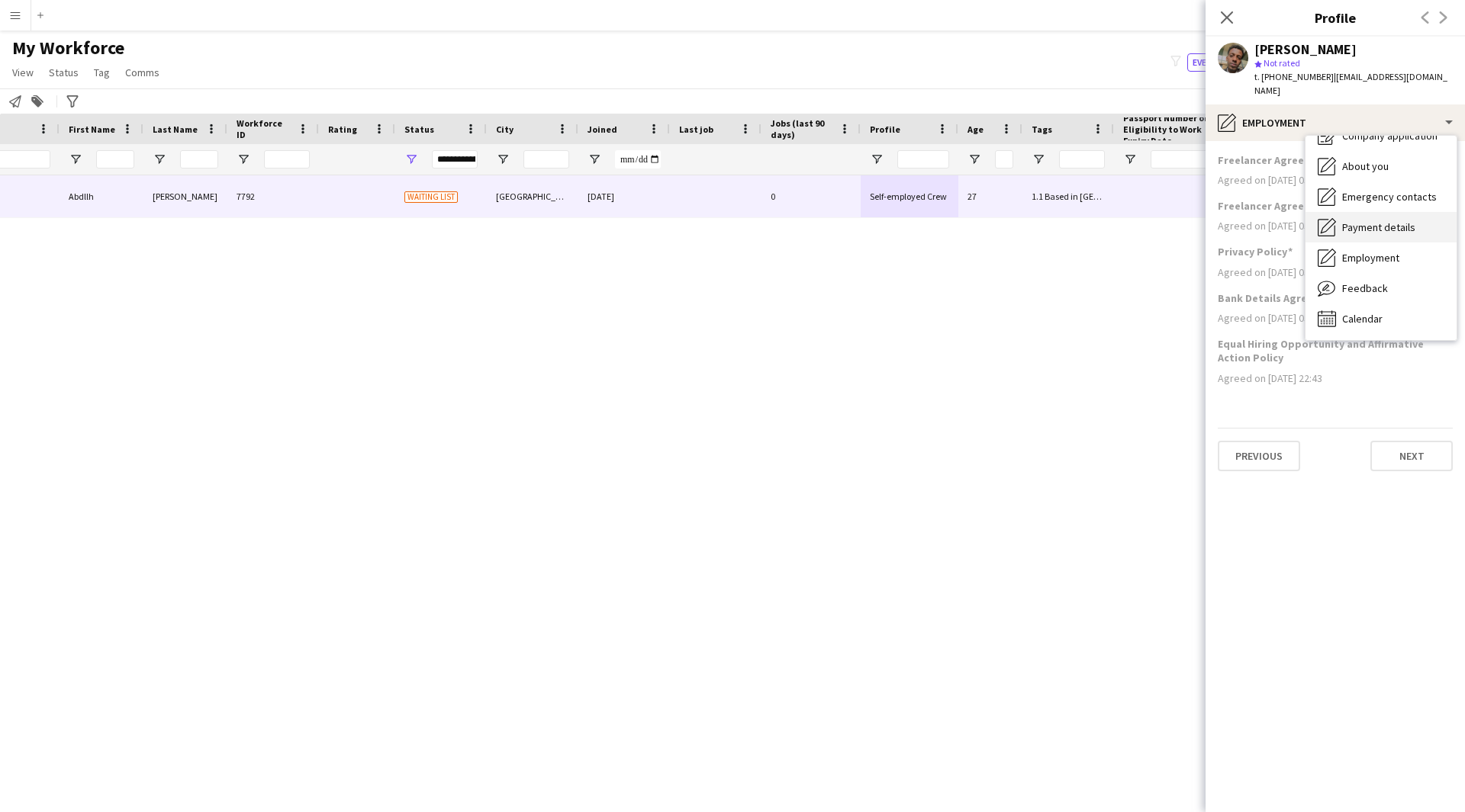
click at [1388, 221] on span "Payment details" at bounding box center [1378, 228] width 73 height 14
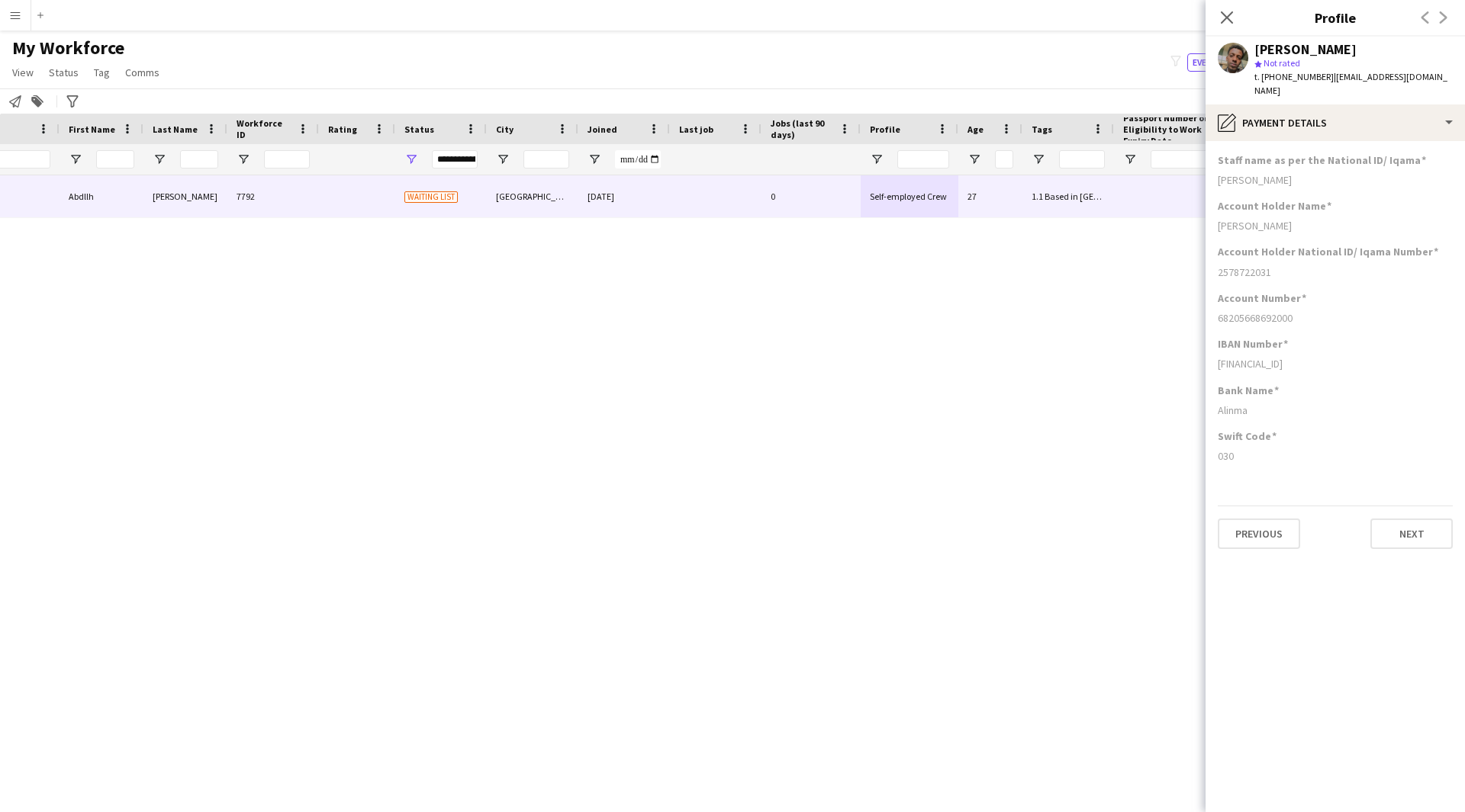
scroll to position [0, 0]
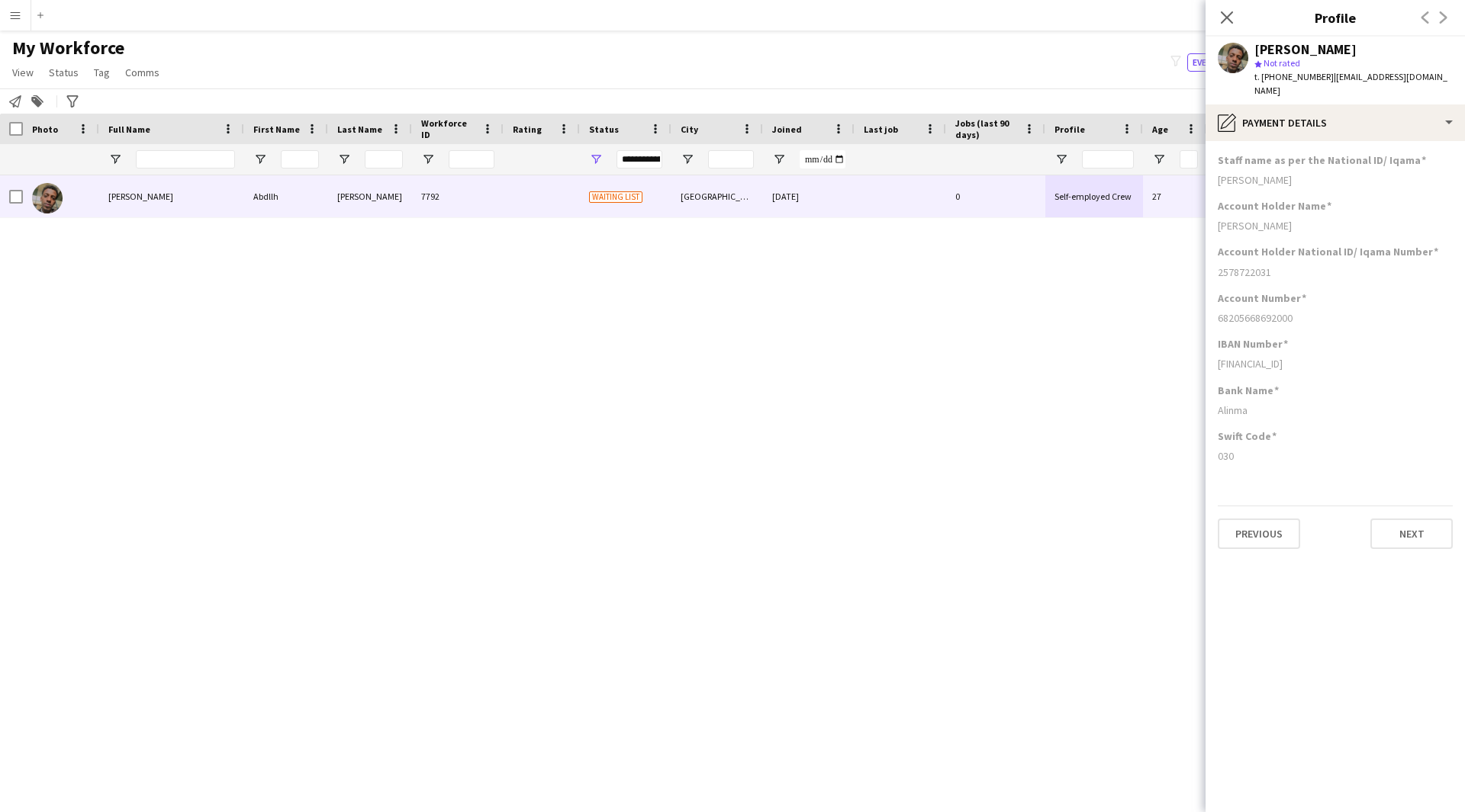
click at [1240, 10] on div "Close pop-in" at bounding box center [1227, 18] width 42 height 35
click at [1227, 12] on icon "Close pop-in" at bounding box center [1226, 17] width 14 height 14
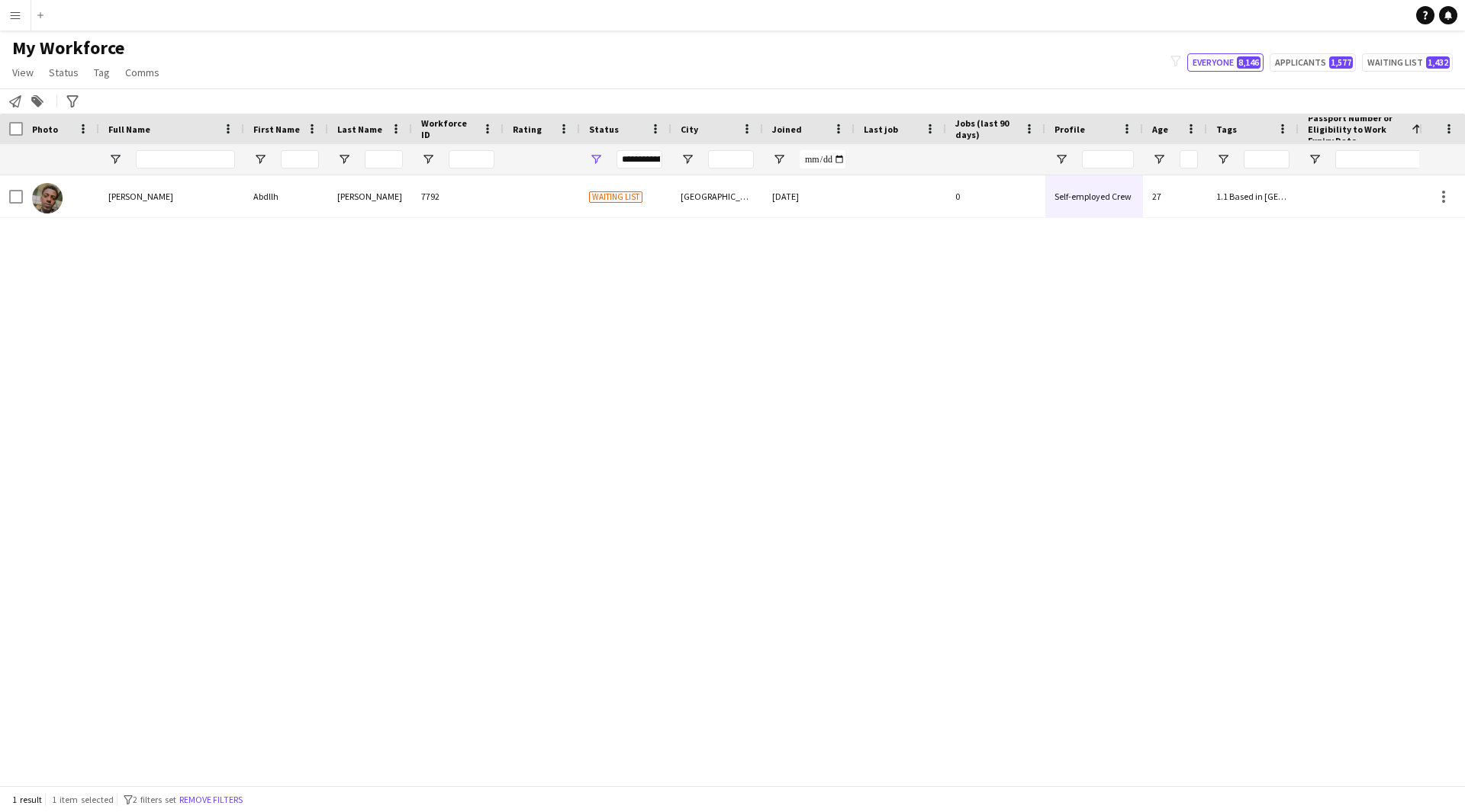
click at [754, 732] on div "Abdllh [PERSON_NAME] Abdllh [PERSON_NAME] 7792 Waiting list [GEOGRAPHIC_DATA] […" at bounding box center [709, 475] width 1419 height 598
click at [915, 677] on div "Abdllh [PERSON_NAME] Abdllh [PERSON_NAME] 7792 Waiting list [GEOGRAPHIC_DATA] […" at bounding box center [709, 475] width 1419 height 598
click at [1421, 382] on div "Abdllh [PERSON_NAME] Abdllh [PERSON_NAME] 7792 Waiting list [GEOGRAPHIC_DATA] […" at bounding box center [732, 475] width 1465 height 598
click at [1416, 342] on div "Abdllh [PERSON_NAME] Abdllh [PERSON_NAME] 7792 Waiting list [GEOGRAPHIC_DATA] […" at bounding box center [709, 475] width 1419 height 598
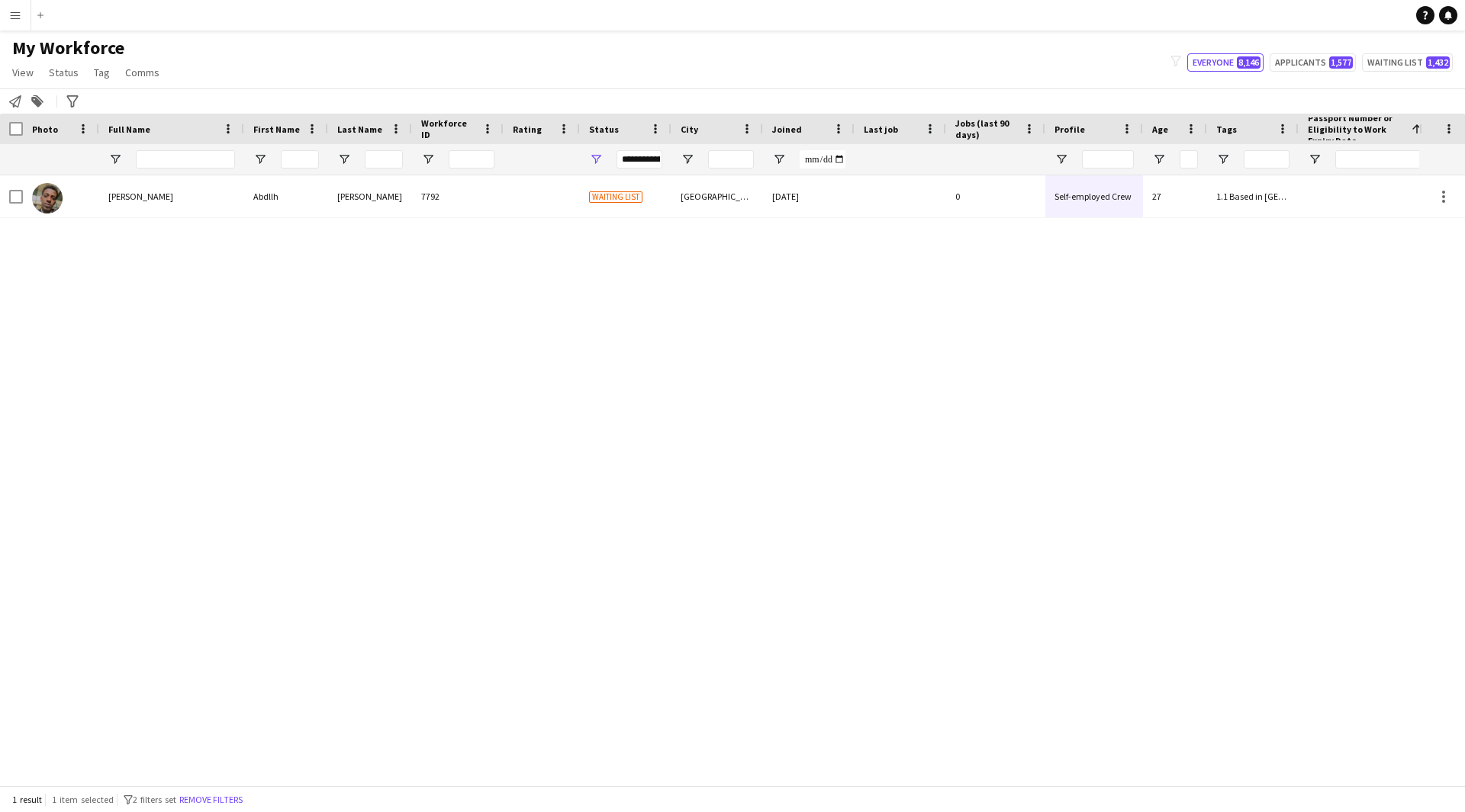
click at [1220, 222] on div "Abdllh [PERSON_NAME] Abdllh [PERSON_NAME] 7792 Waiting list [GEOGRAPHIC_DATA] […" at bounding box center [709, 475] width 1419 height 598
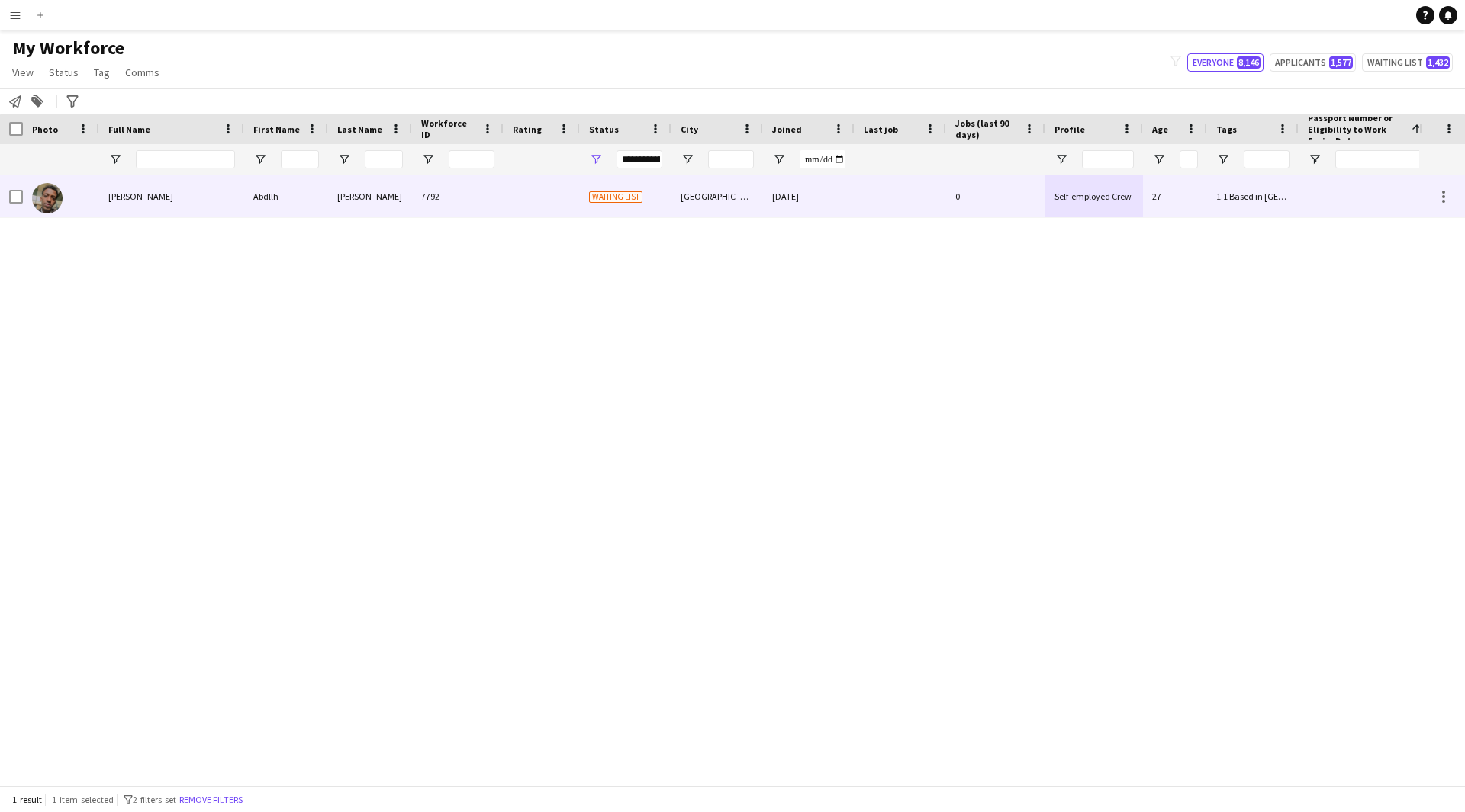
click at [1252, 199] on div "1.1 Based in [GEOGRAPHIC_DATA], 2.2 English Level = 2/3 Good, IN - B1, Presenta…" at bounding box center [1253, 197] width 92 height 42
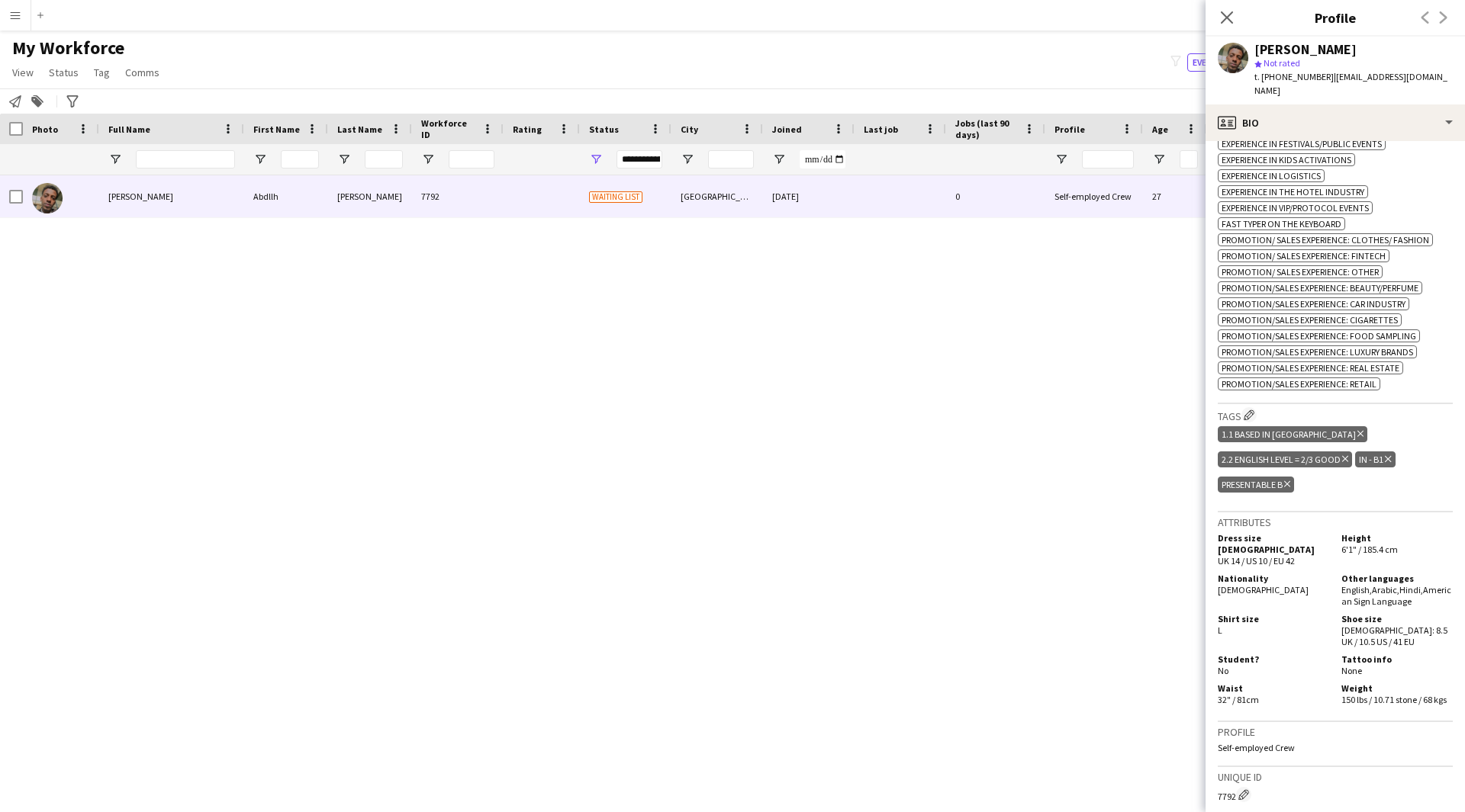
scroll to position [700, 0]
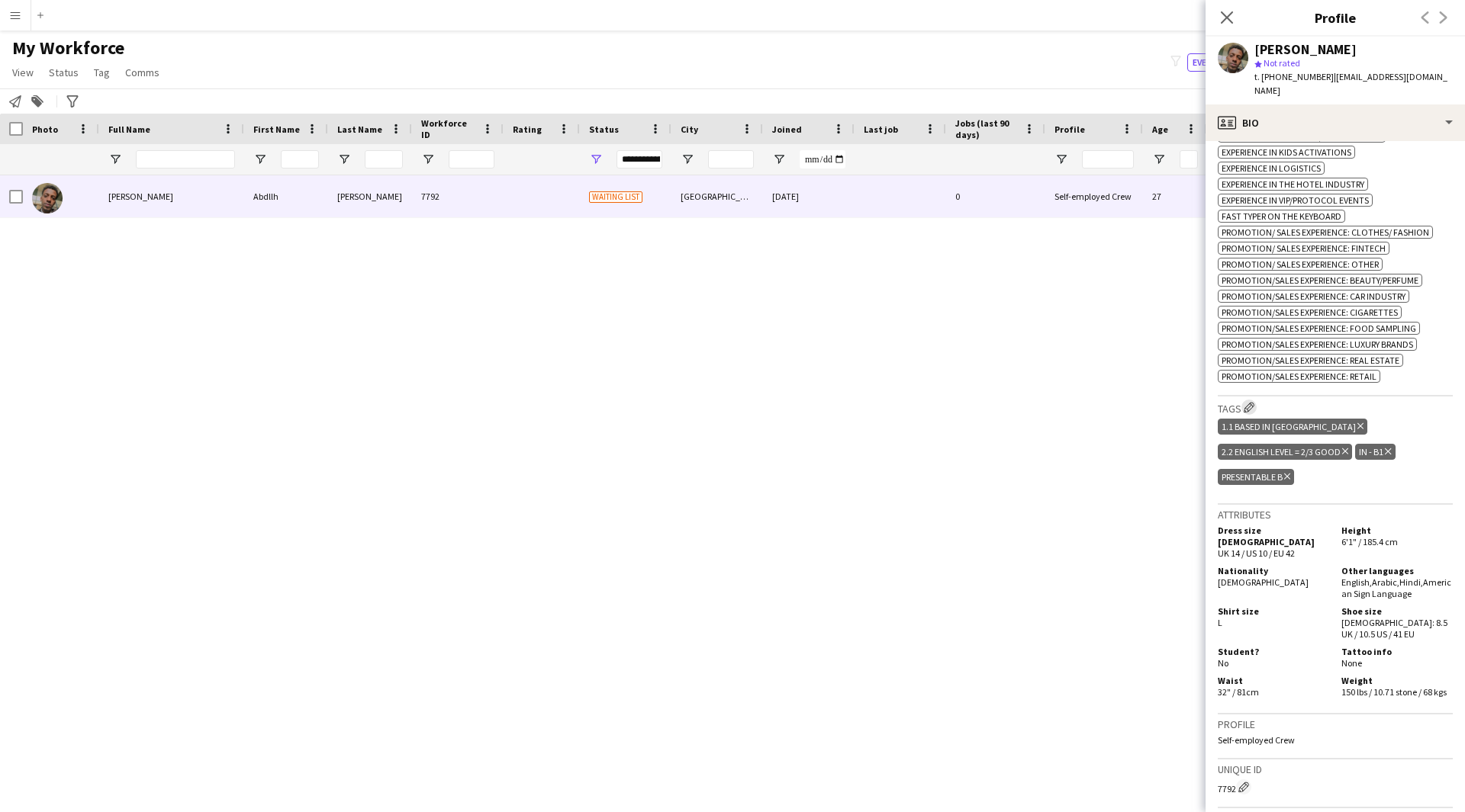
click at [1250, 402] on app-icon "Edit crew company tags" at bounding box center [1249, 407] width 11 height 11
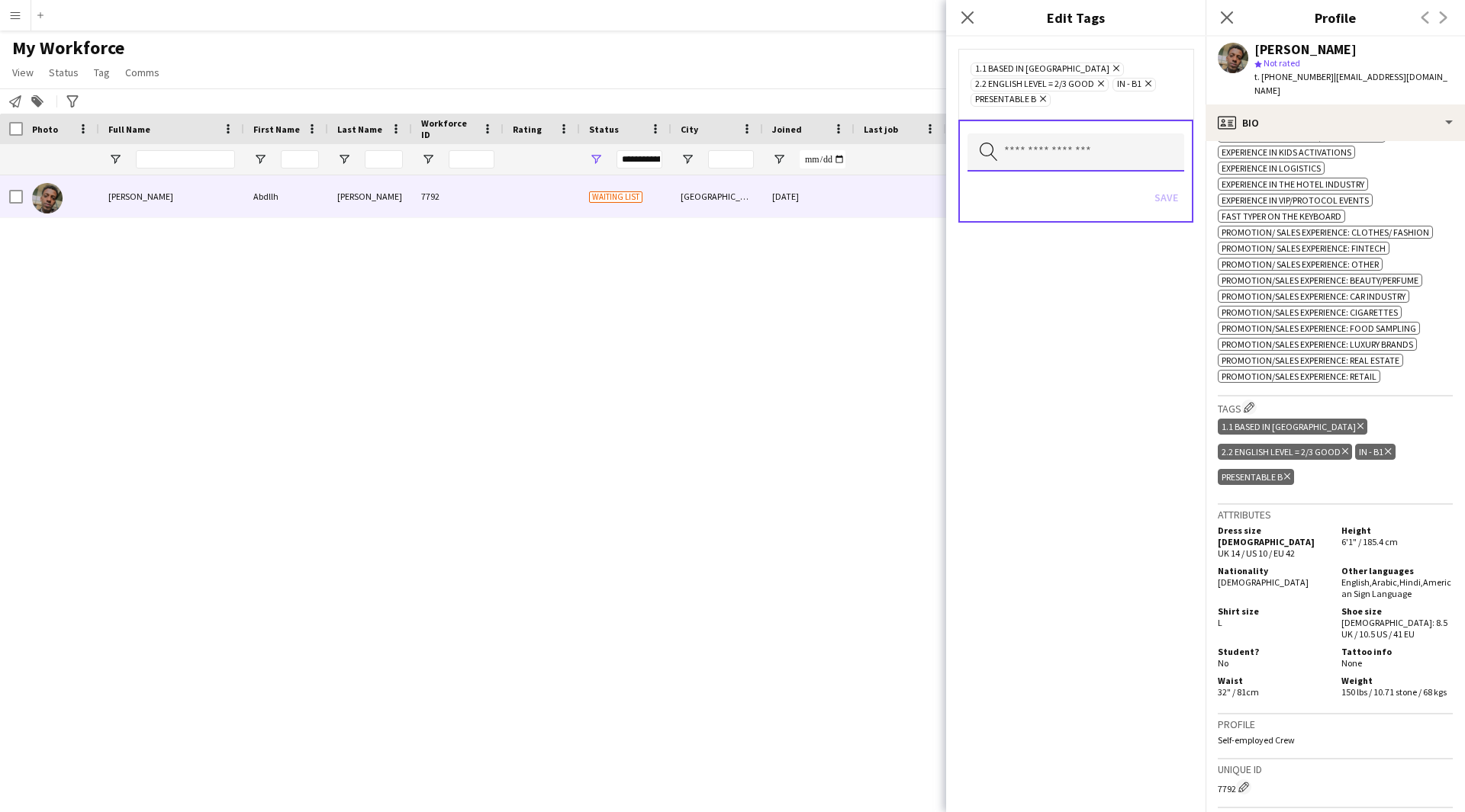
click at [1028, 161] on input "text" at bounding box center [1075, 152] width 216 height 38
type input "****"
click at [1041, 206] on mat-option "Speaks different languages" at bounding box center [1075, 195] width 216 height 36
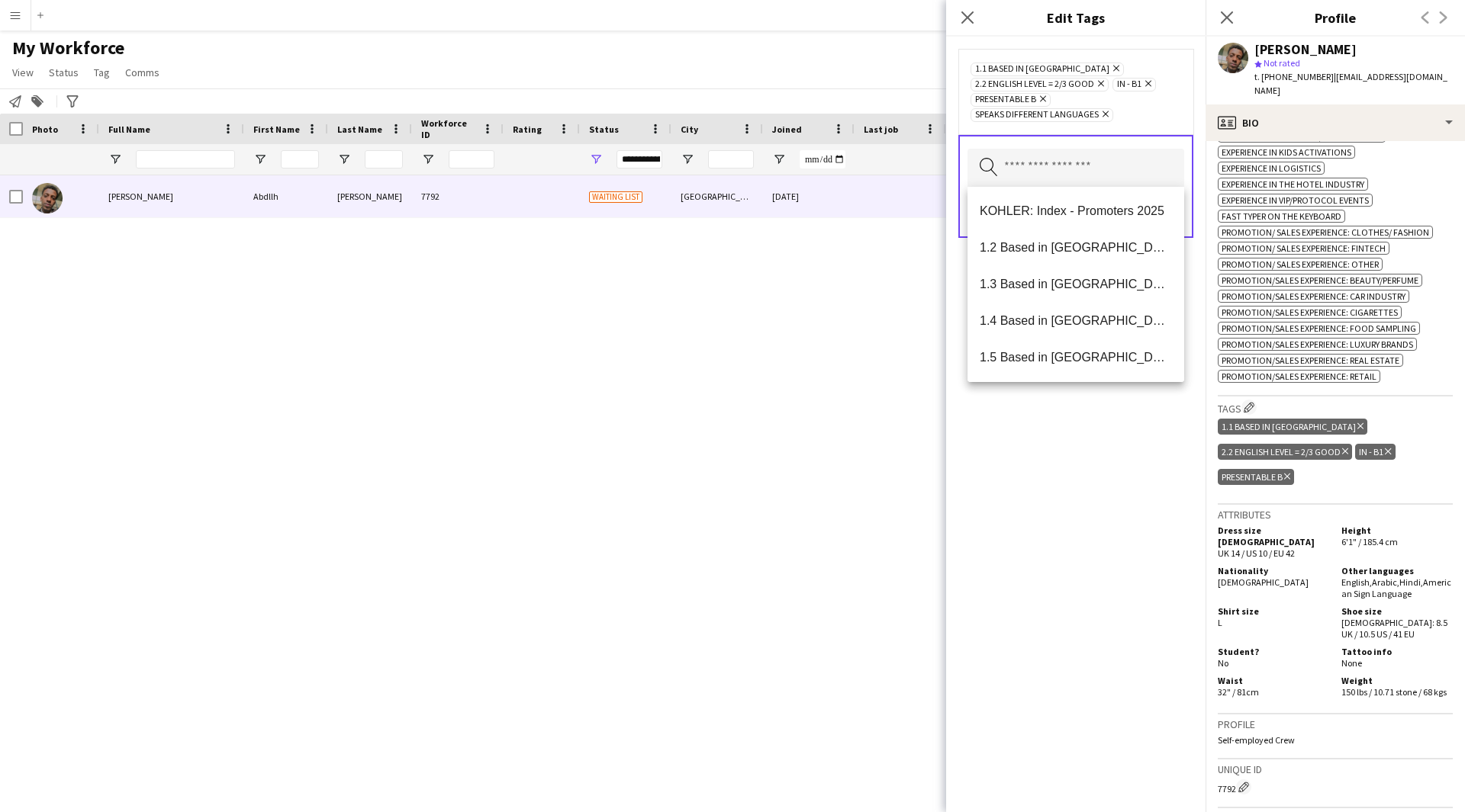
click at [1152, 632] on div "1.1 Based in [GEOGRAPHIC_DATA] Remove 2.2 English Level = 2/3 Good Remove IN - …" at bounding box center [1076, 424] width 260 height 776
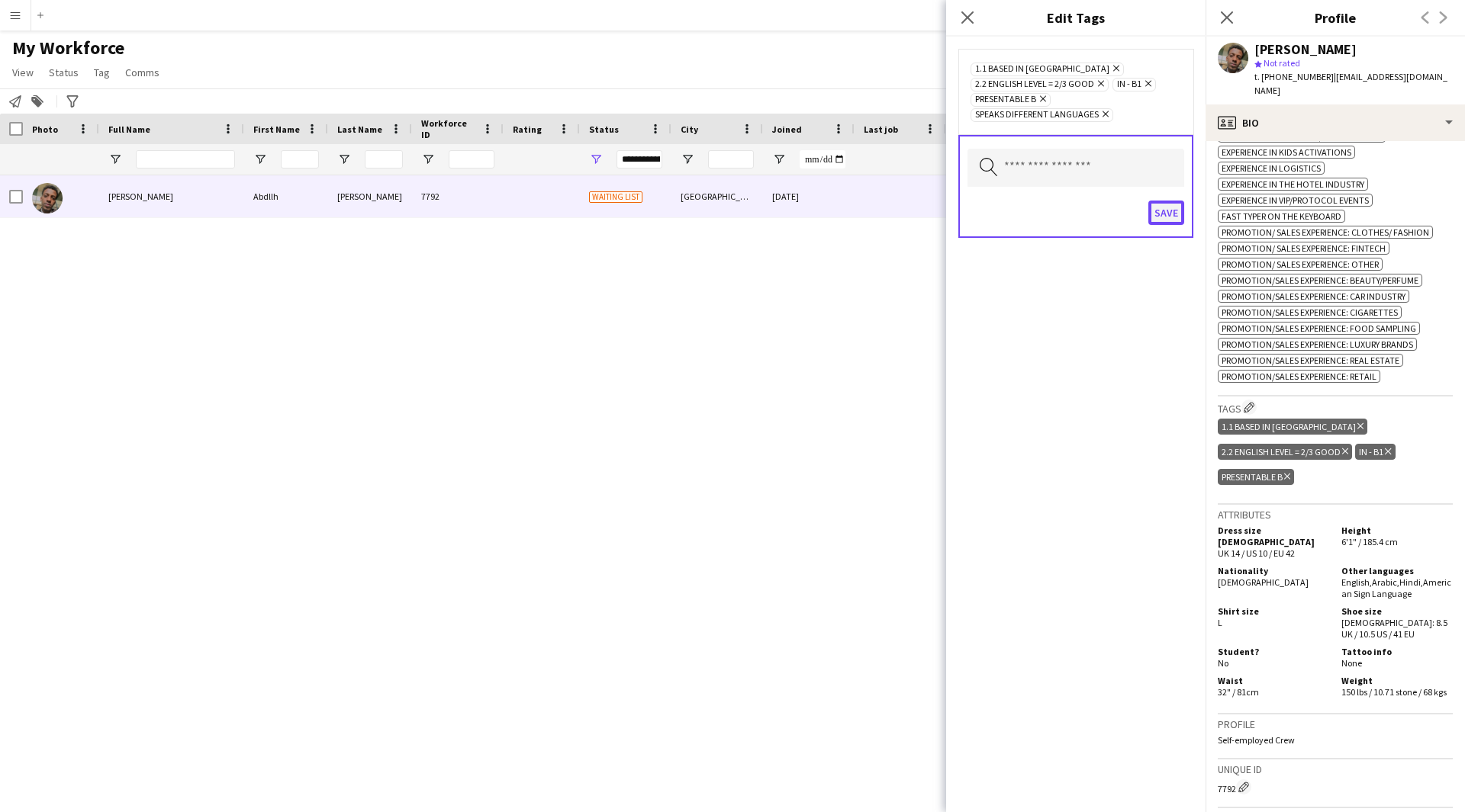
click at [1172, 215] on button "Save" at bounding box center [1166, 213] width 36 height 25
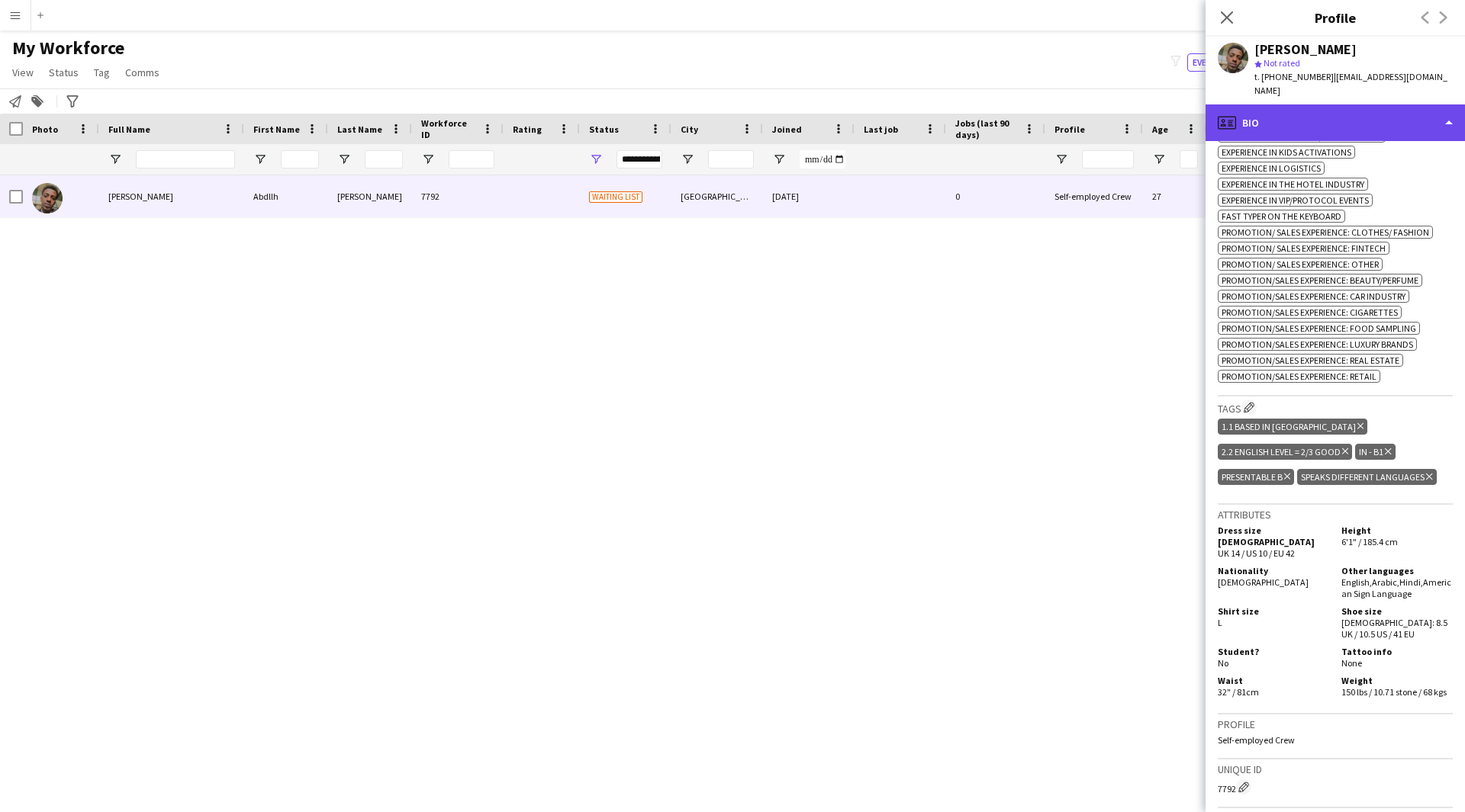
click at [1348, 109] on div "profile Bio" at bounding box center [1335, 122] width 260 height 36
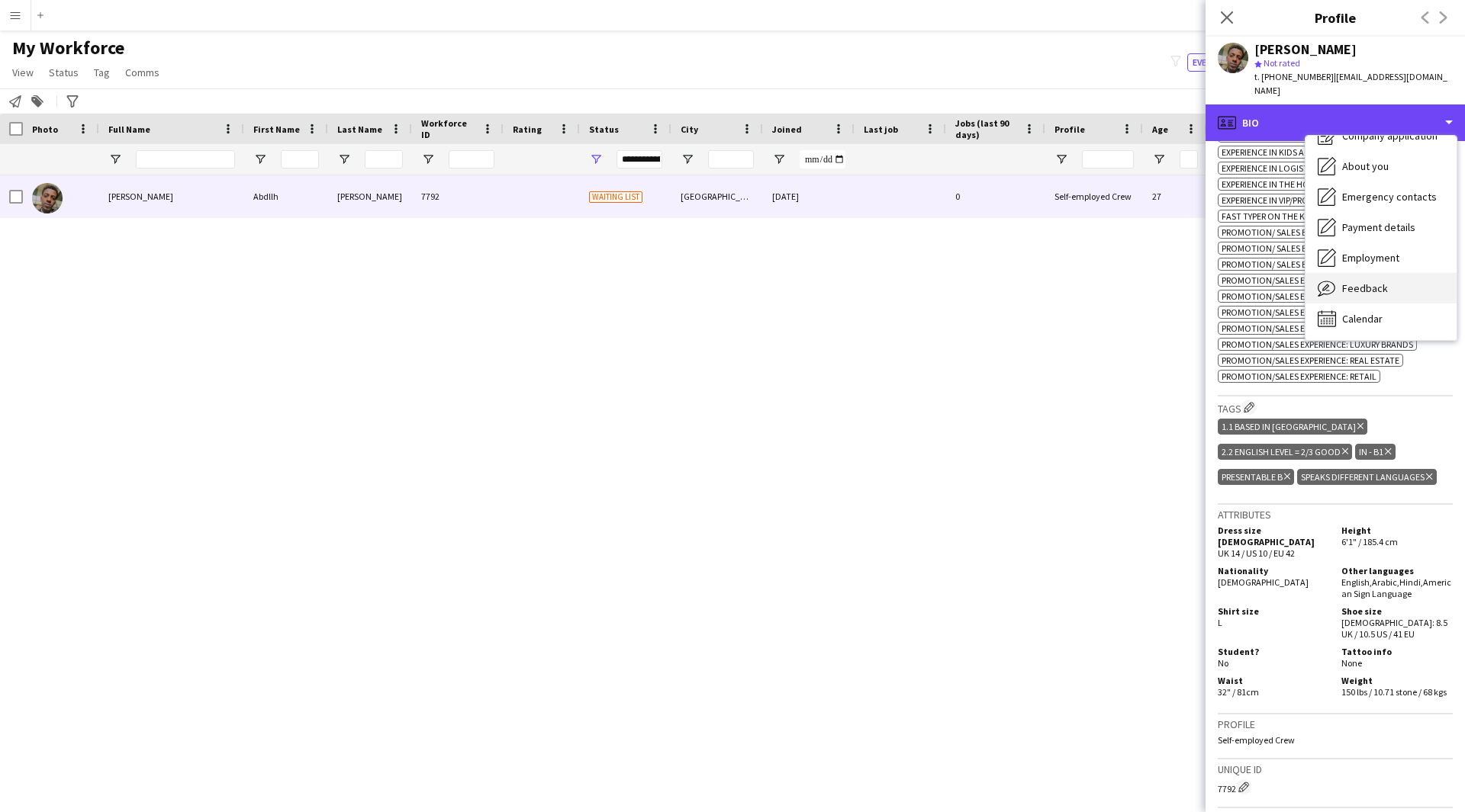
scroll to position [51, 0]
click at [1361, 282] on span "Feedback" at bounding box center [1365, 289] width 46 height 14
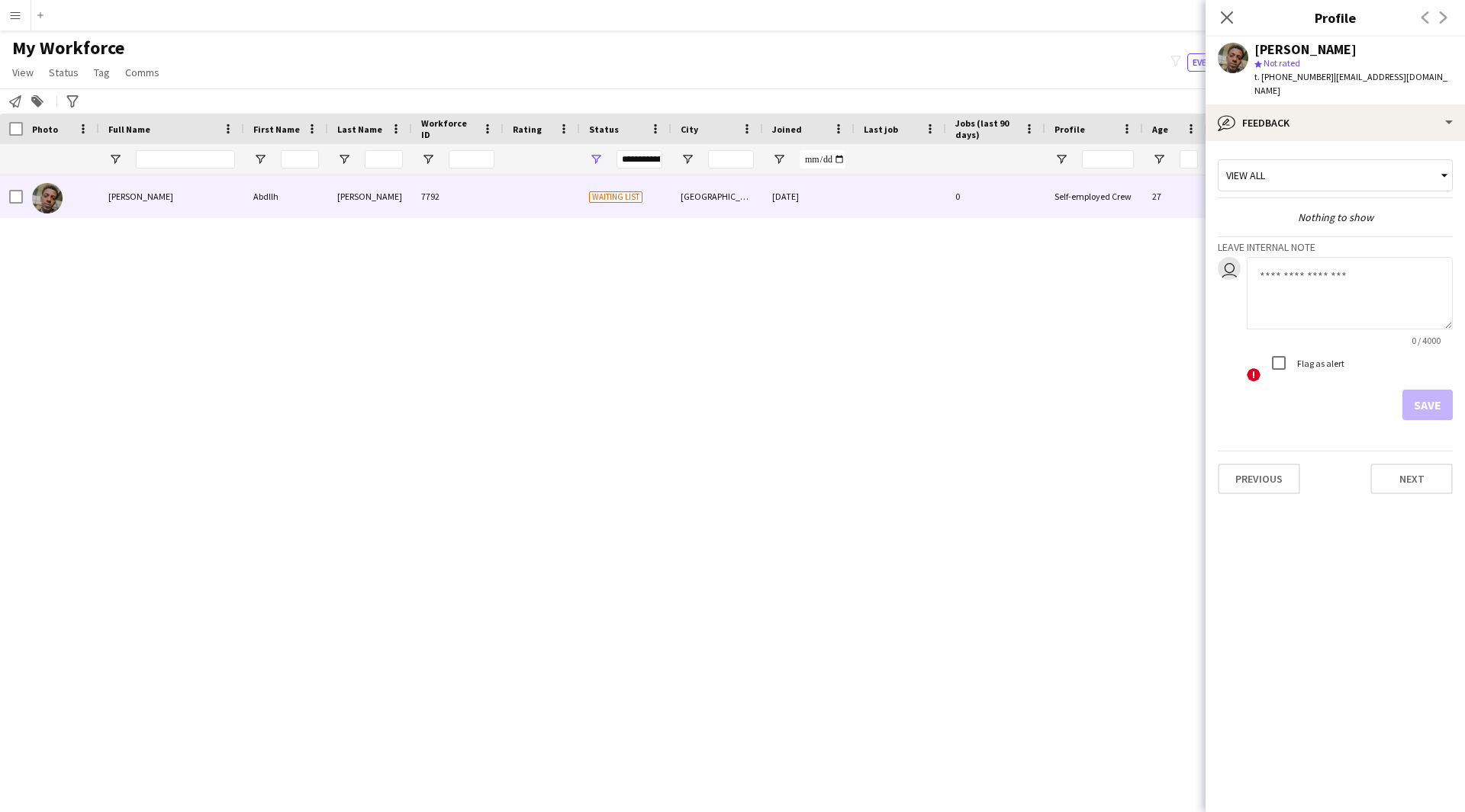
click at [1331, 272] on textarea at bounding box center [1349, 293] width 206 height 72
type textarea "*"
paste textarea "**********"
click at [1288, 265] on textarea "**********" at bounding box center [1349, 293] width 206 height 72
click at [1388, 257] on textarea "**********" at bounding box center [1349, 293] width 206 height 72
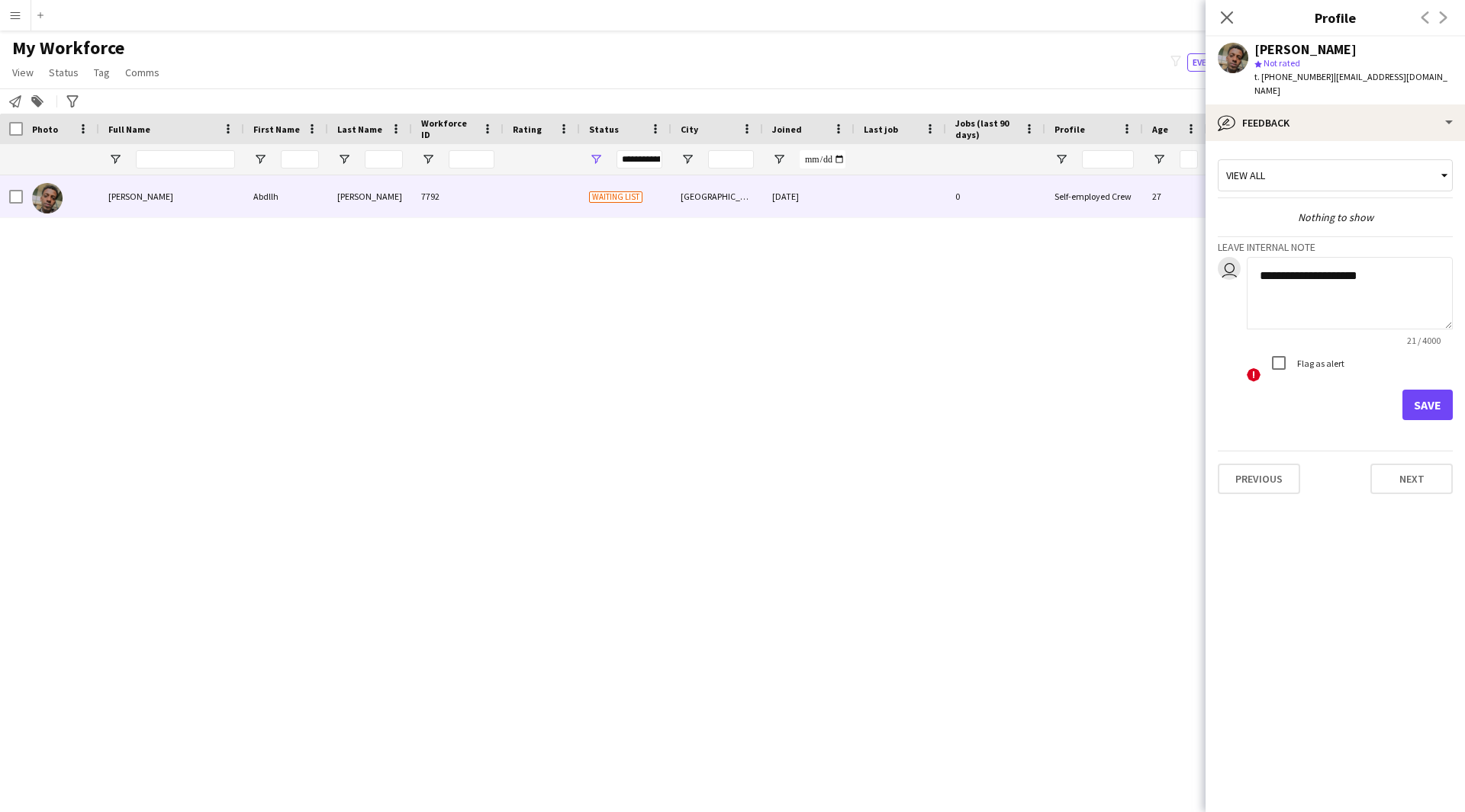
type textarea "**********"
click at [1427, 392] on button "Save" at bounding box center [1427, 404] width 50 height 31
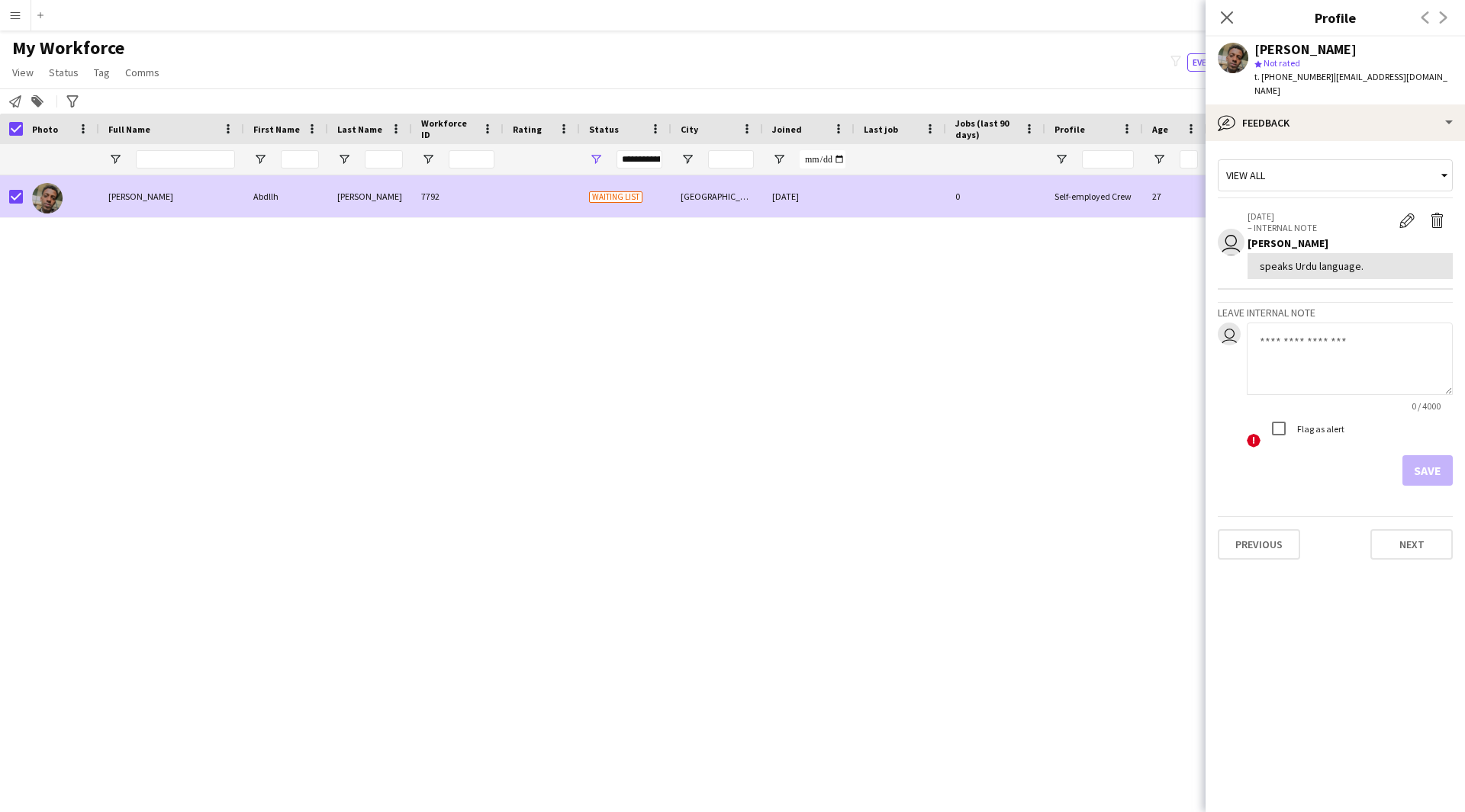
click at [63, 82] on link "Status" at bounding box center [64, 72] width 42 height 19
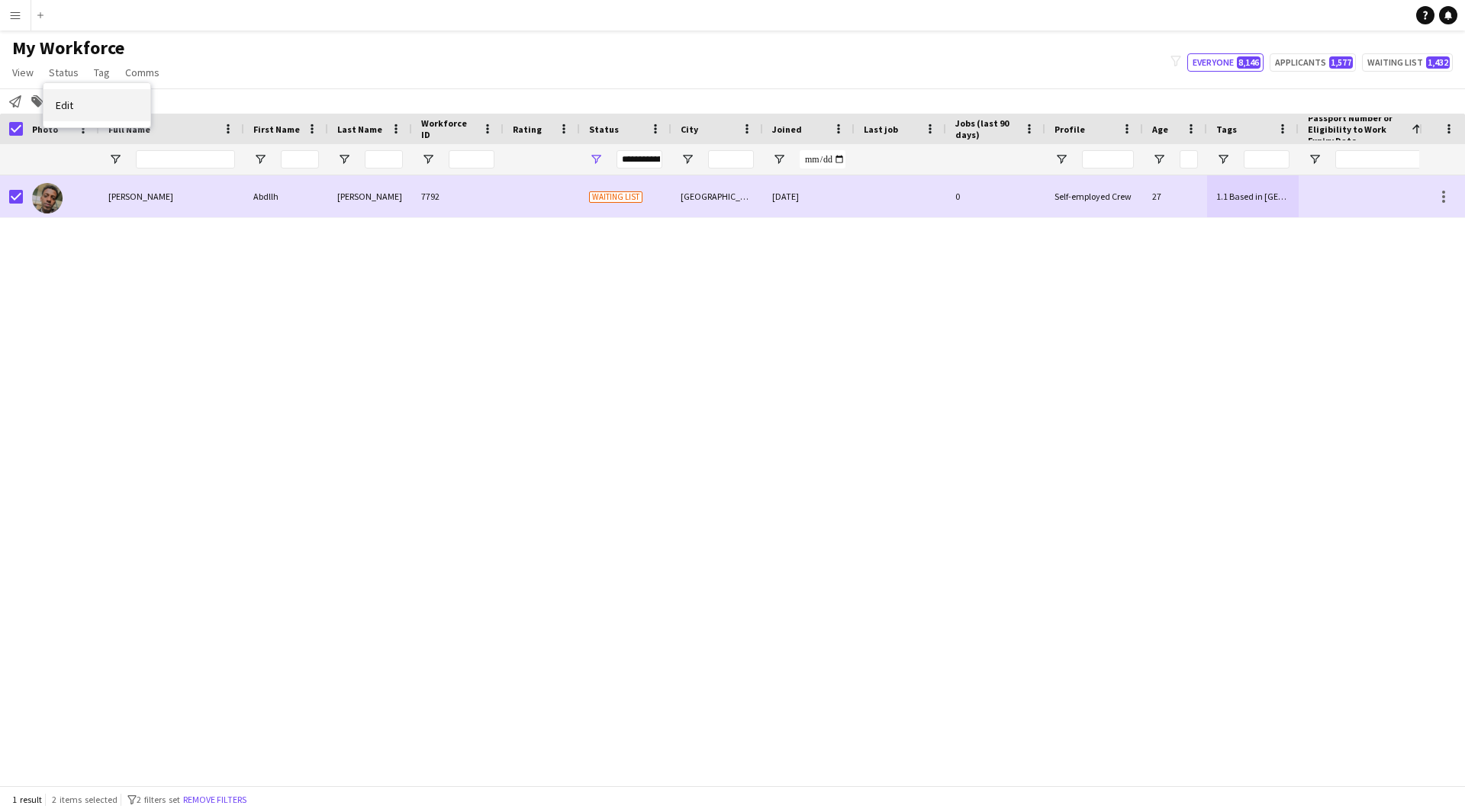
click at [103, 103] on link "Edit" at bounding box center [96, 105] width 107 height 32
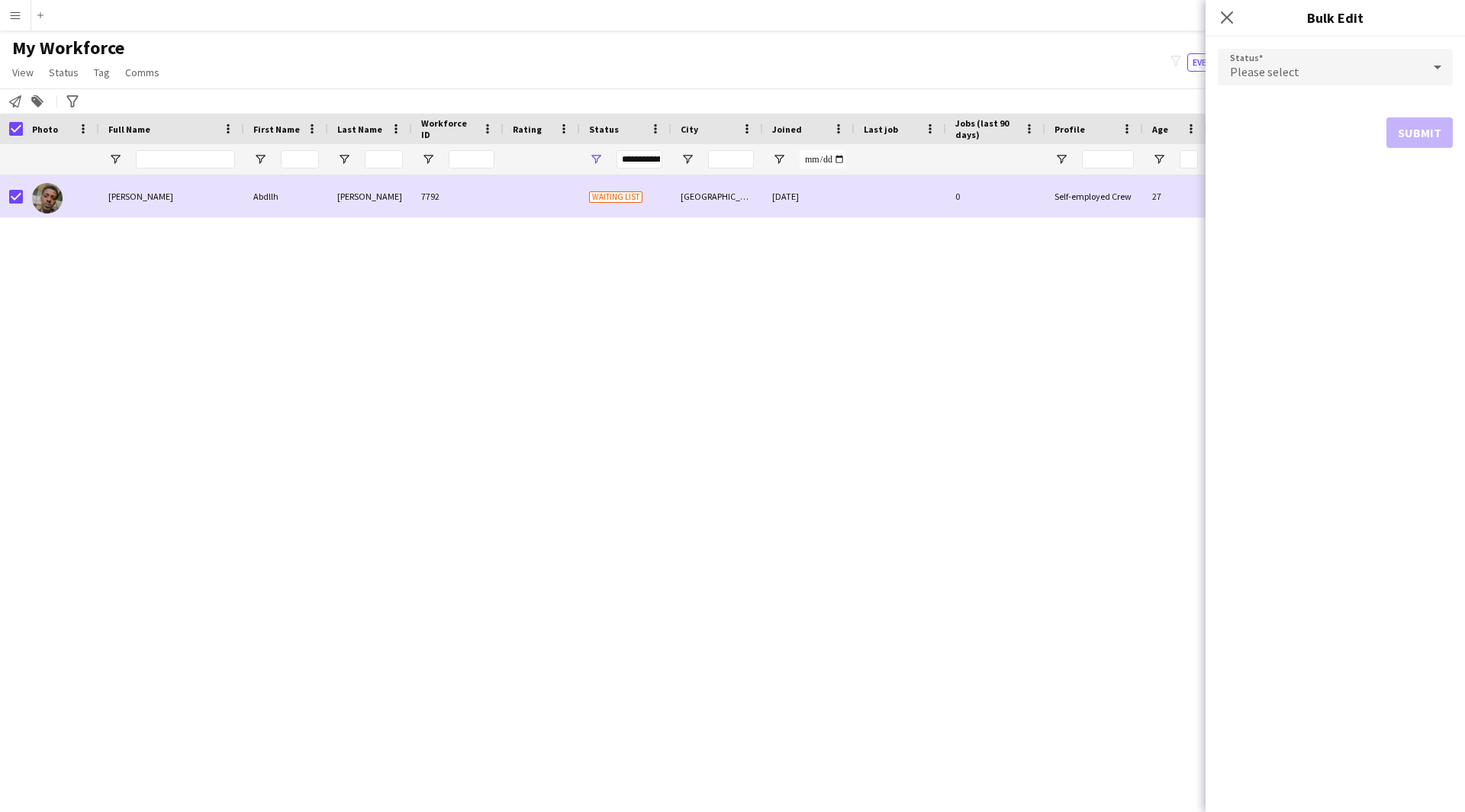
click at [1302, 64] on div "Please select" at bounding box center [1320, 66] width 205 height 36
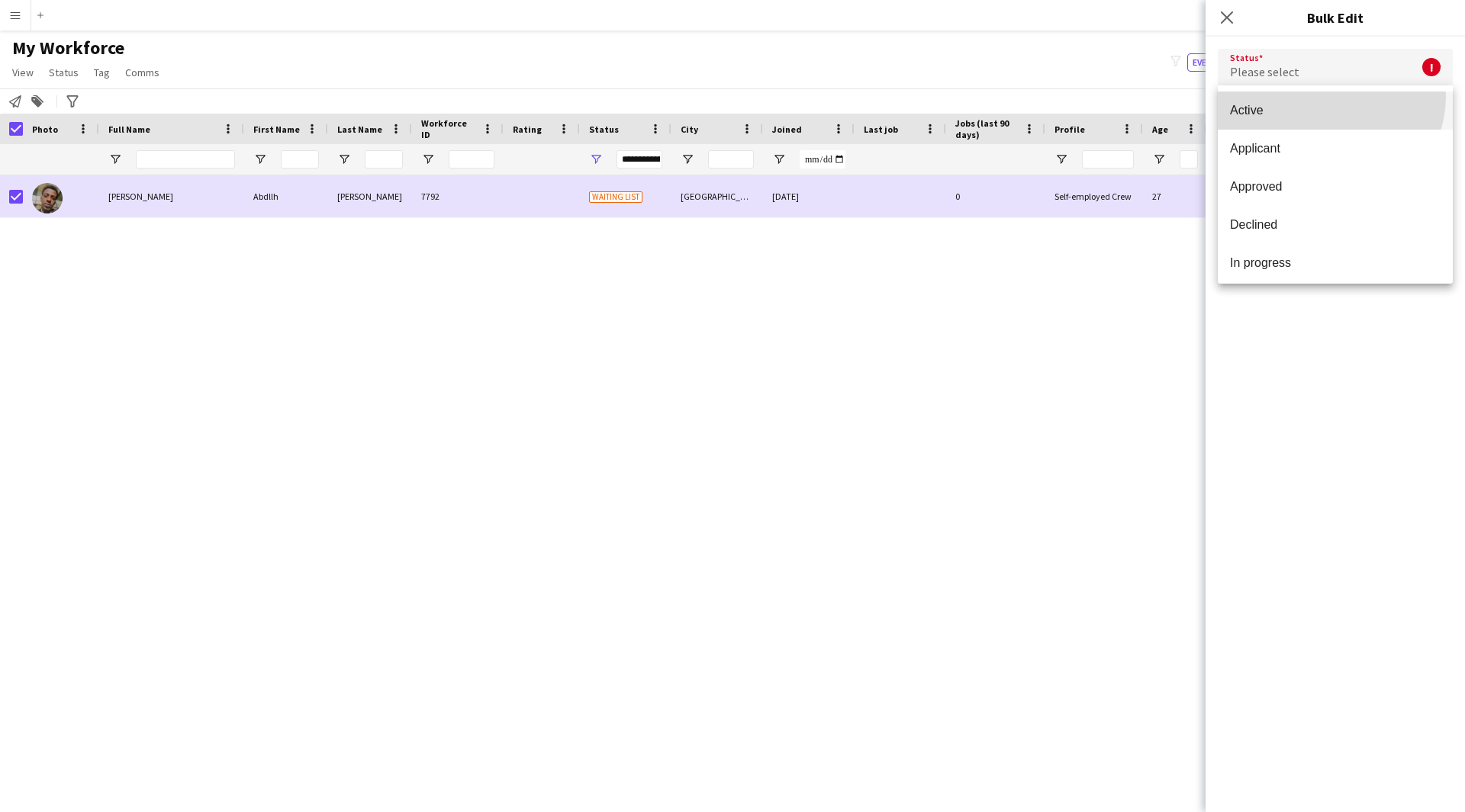
click at [1327, 96] on mat-option "Active" at bounding box center [1335, 110] width 235 height 38
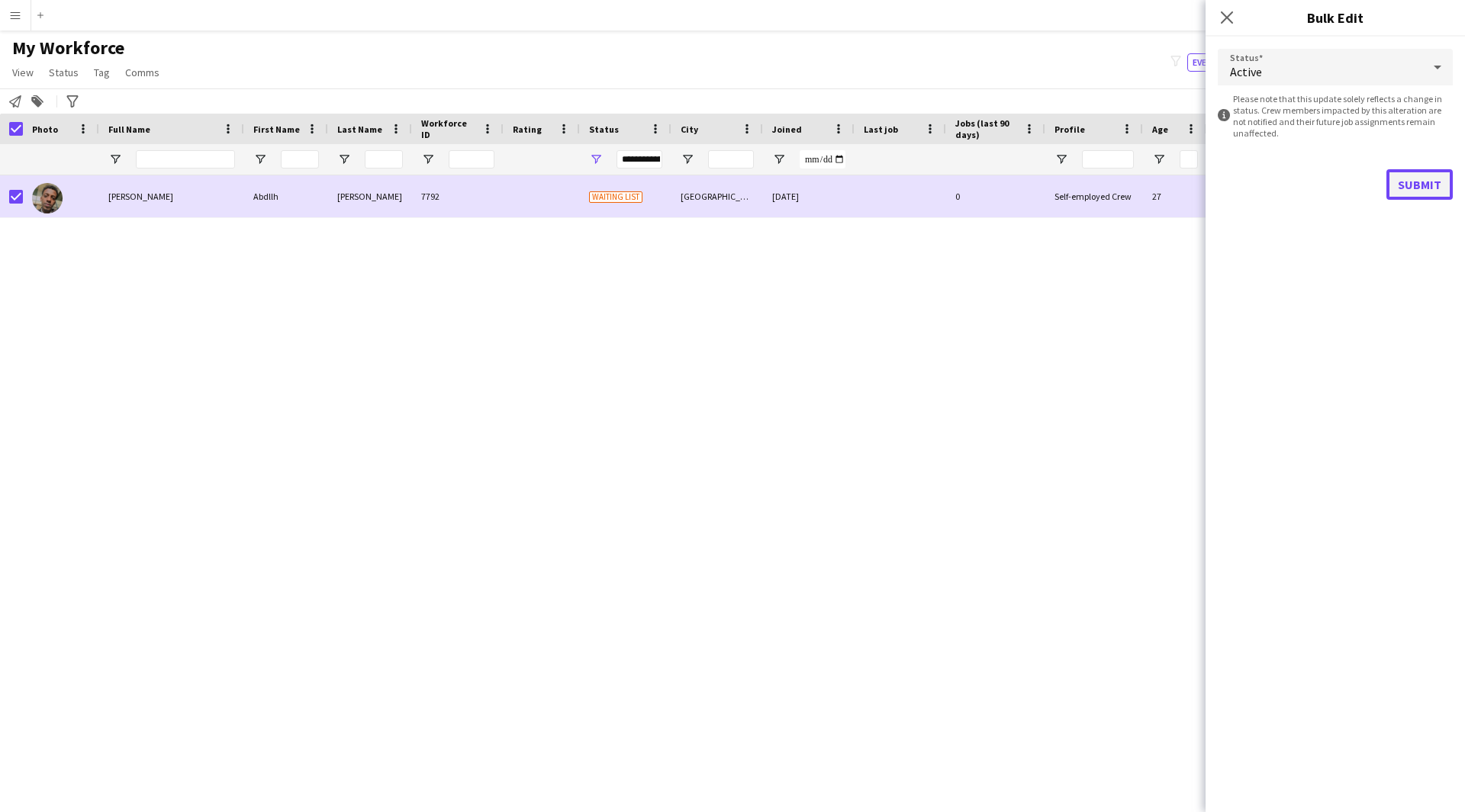
click at [1413, 194] on button "Submit" at bounding box center [1419, 184] width 66 height 31
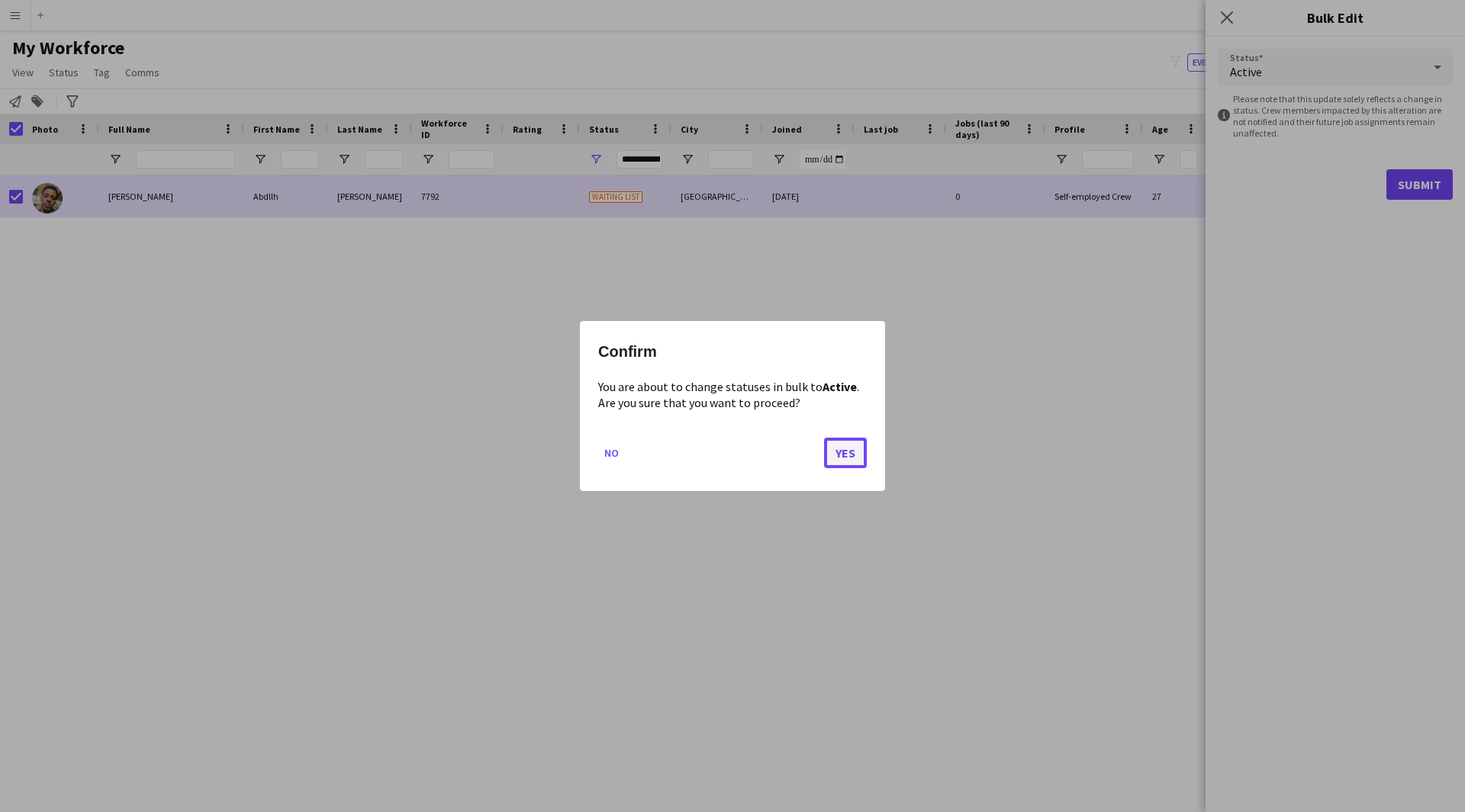
click at [845, 453] on button "Yes" at bounding box center [845, 453] width 42 height 31
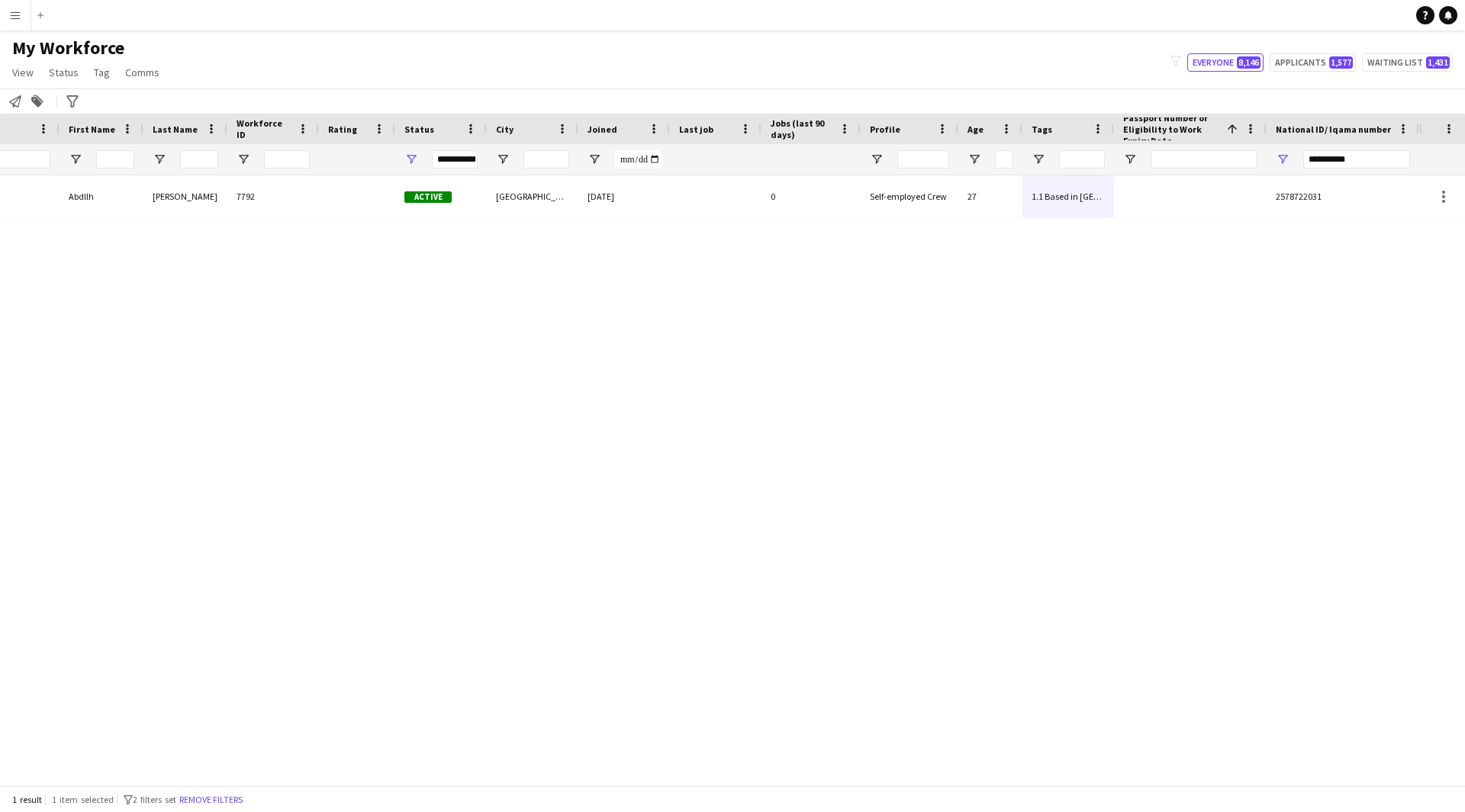
scroll to position [0, 184]
drag, startPoint x: 1358, startPoint y: 161, endPoint x: 946, endPoint y: 187, distance: 412.8
click at [946, 187] on div "Workforce Details Profile Data Photo First Name Last Name 1" at bounding box center [732, 449] width 1465 height 672
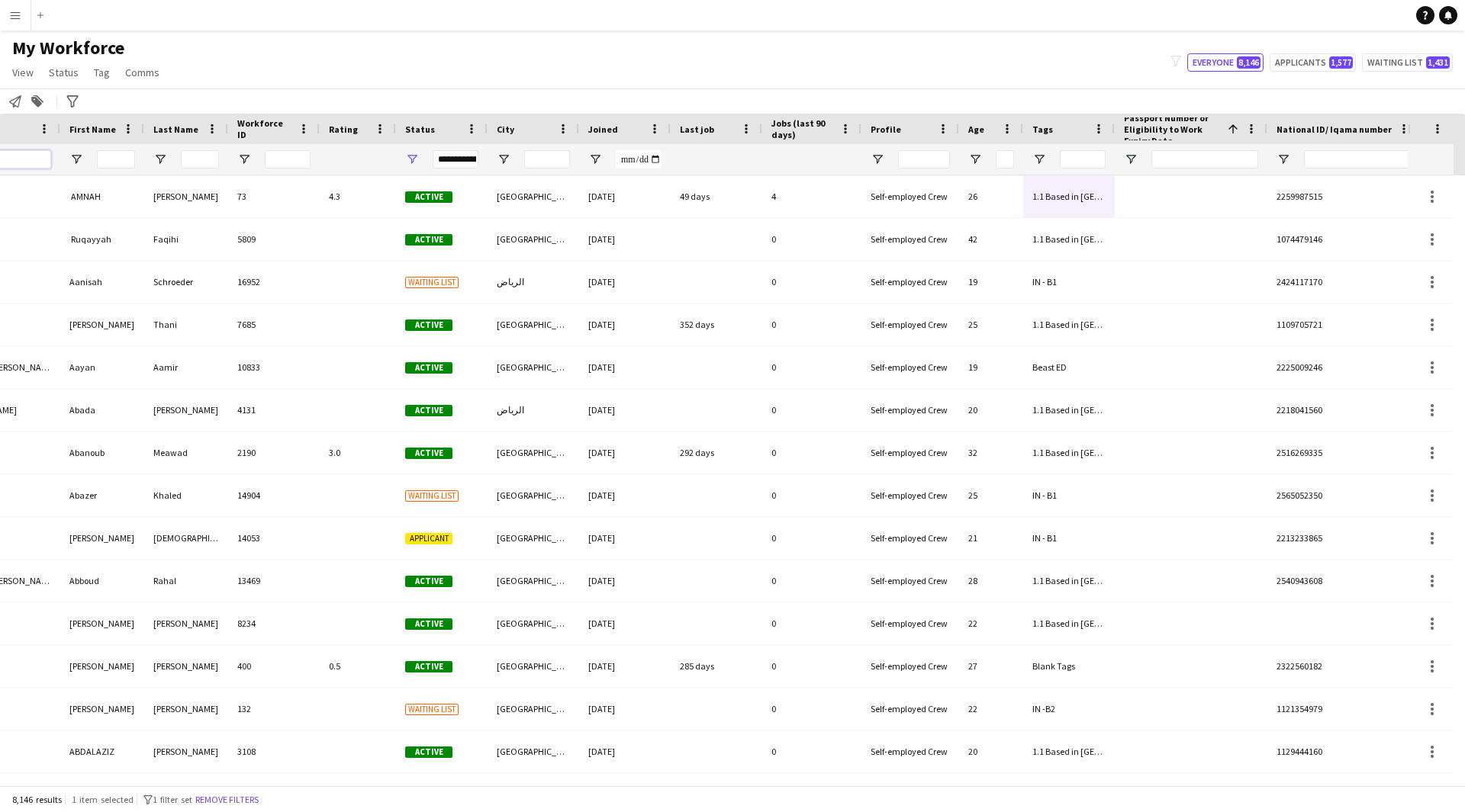
click at [51, 163] on input "Full Name Filter Input" at bounding box center [2, 159] width 99 height 19
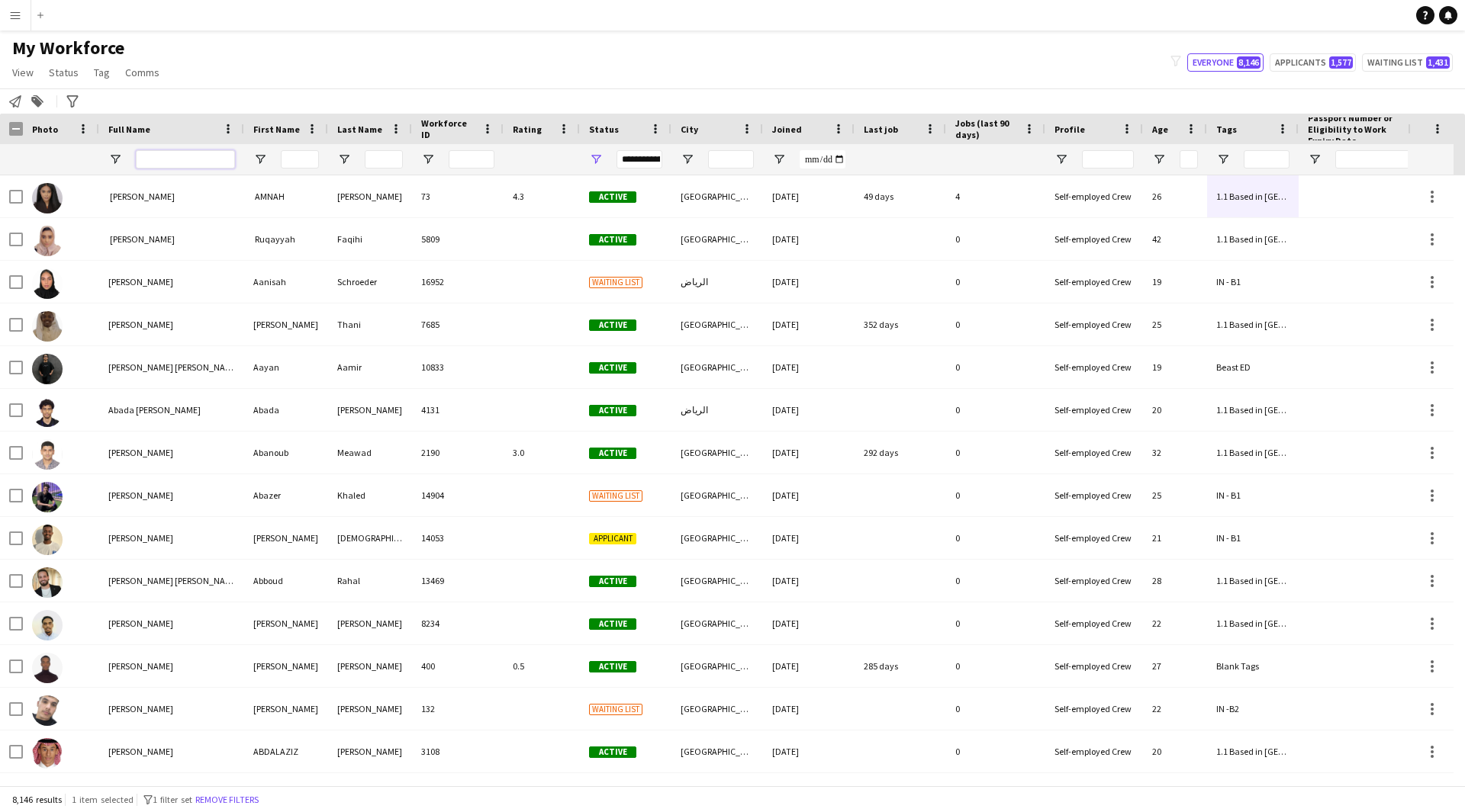
paste input "**********"
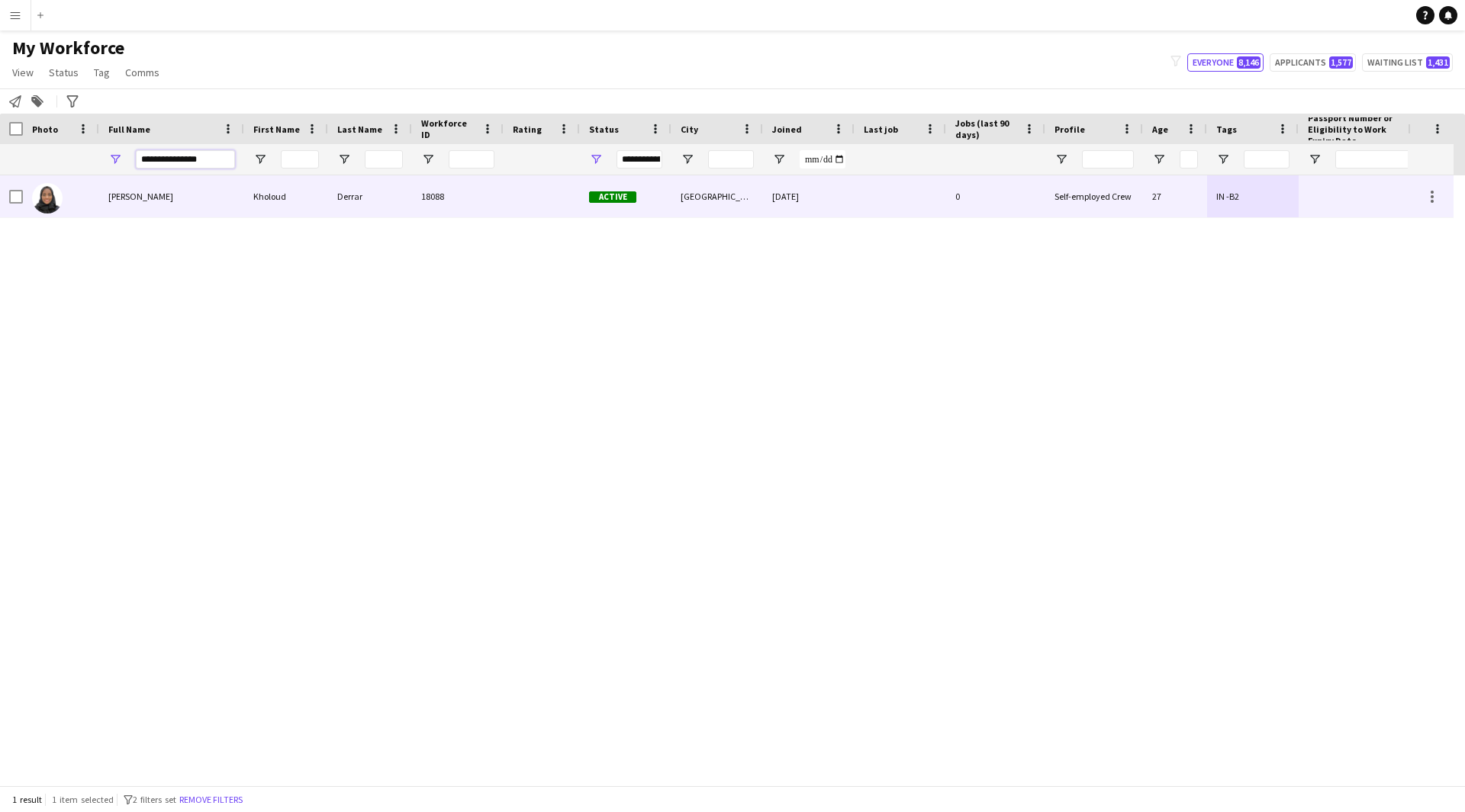
type input "**********"
click at [585, 208] on div "Active" at bounding box center [626, 197] width 92 height 42
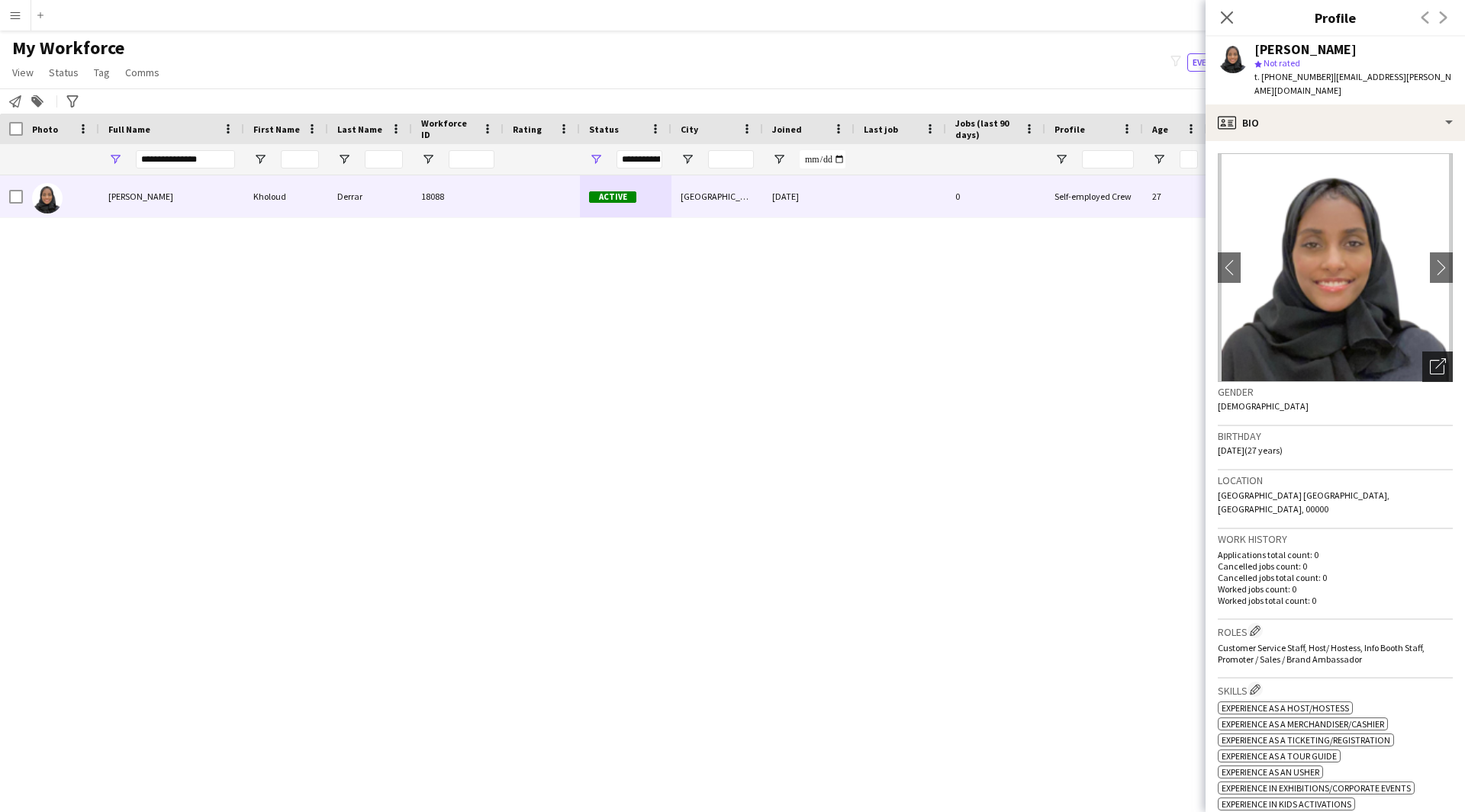
click at [1431, 358] on icon "Open photos pop-in" at bounding box center [1438, 366] width 16 height 16
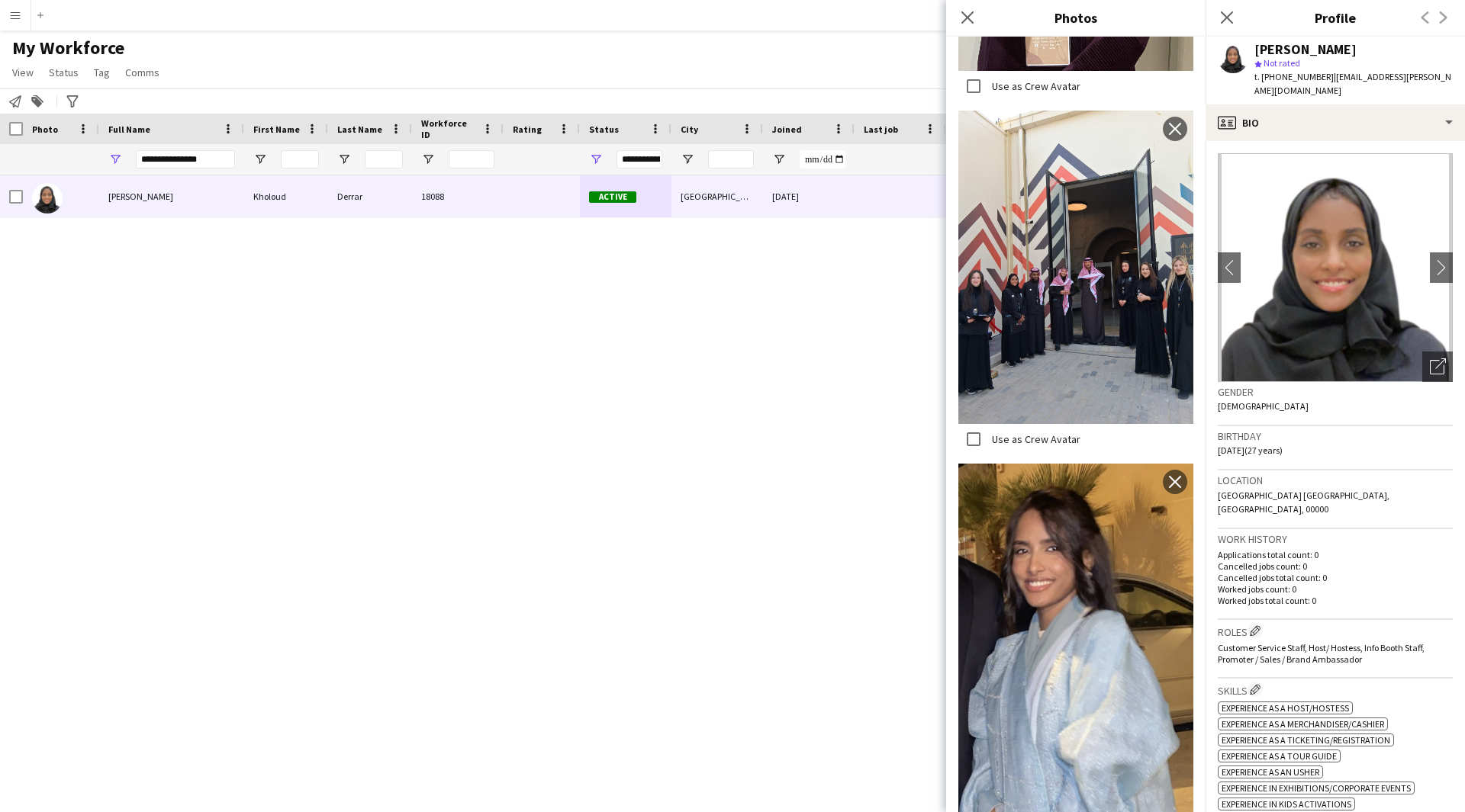
scroll to position [492, 0]
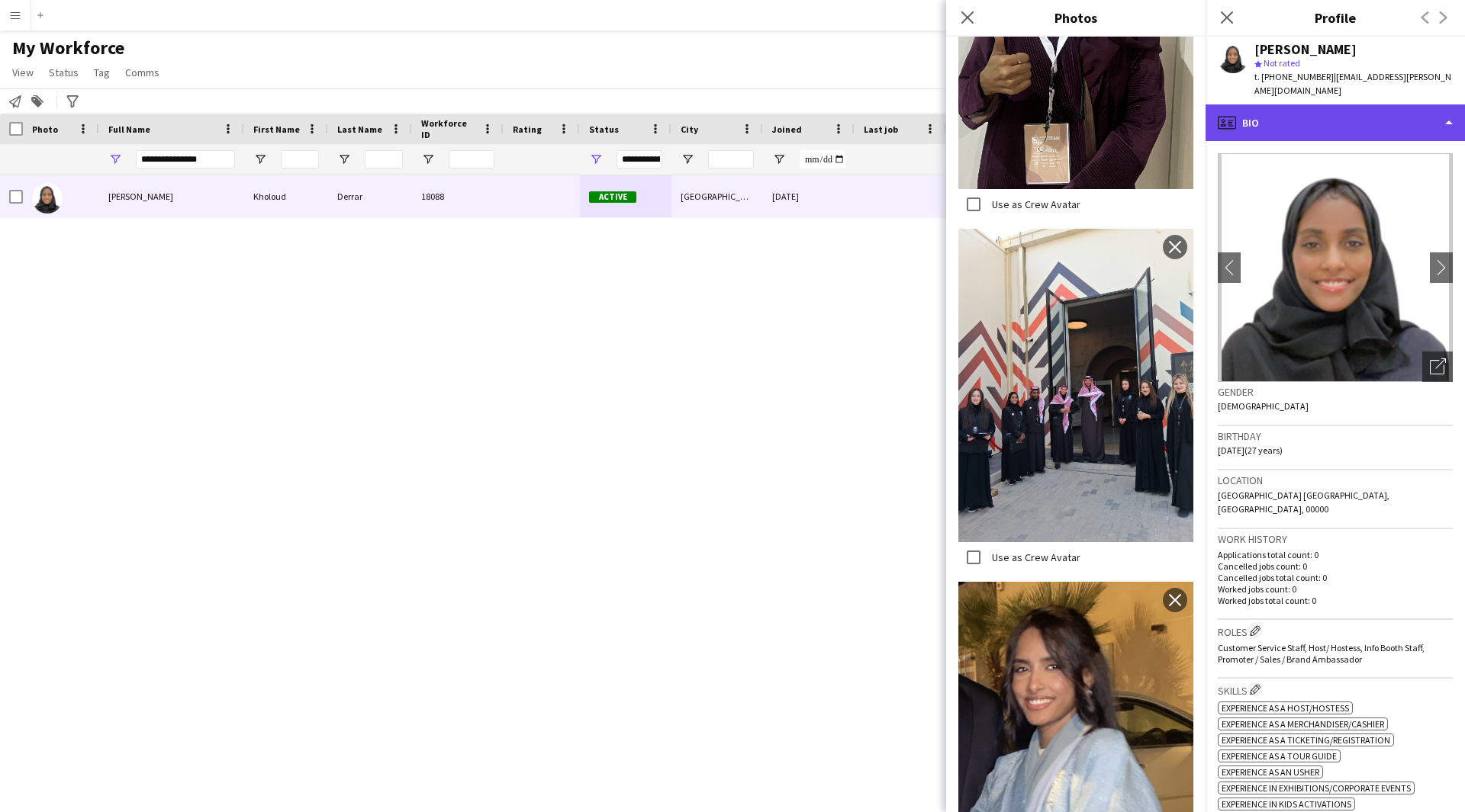
click at [1291, 123] on div "profile Bio" at bounding box center [1335, 122] width 260 height 36
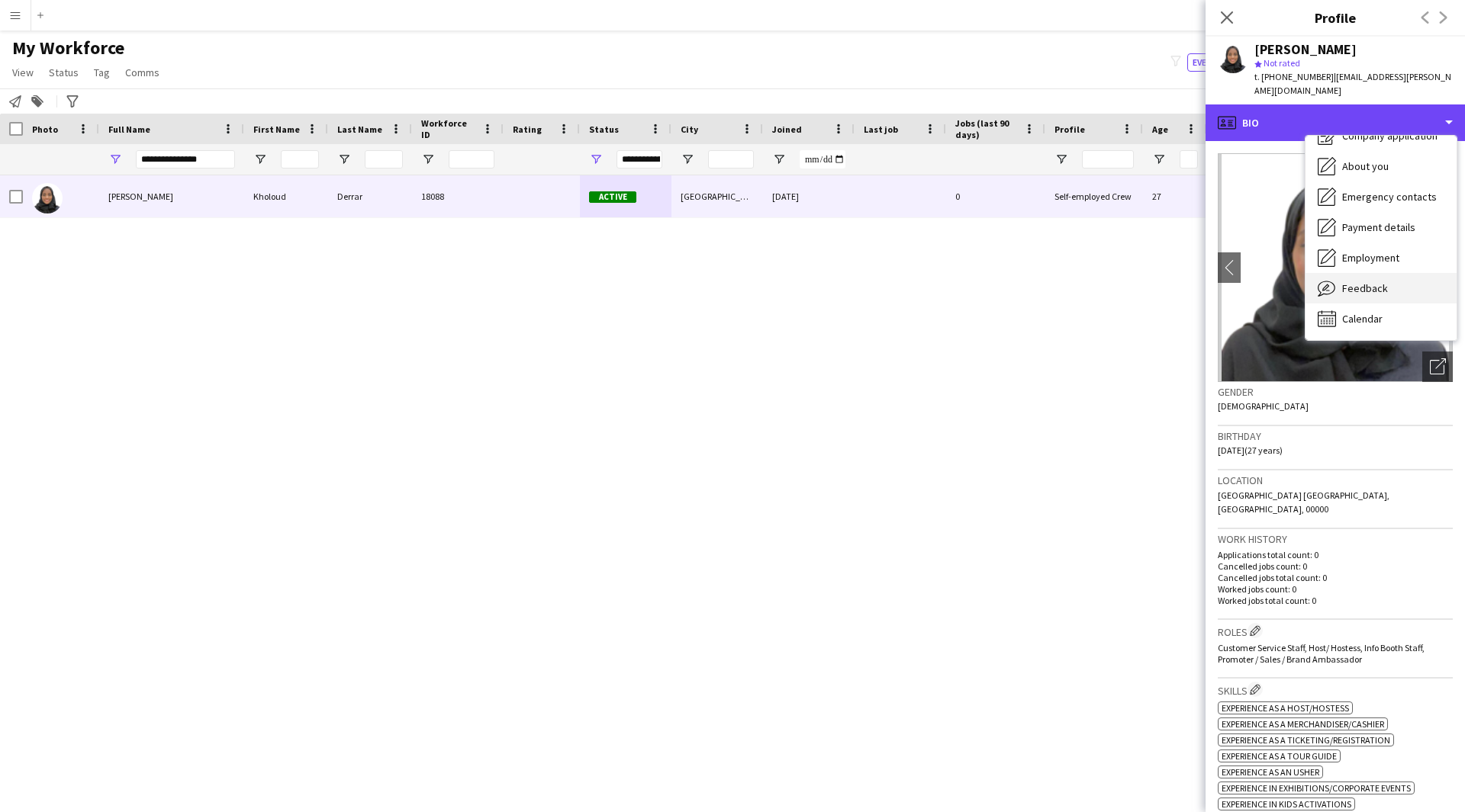
scroll to position [51, 0]
click at [1364, 282] on span "Feedback" at bounding box center [1365, 289] width 46 height 14
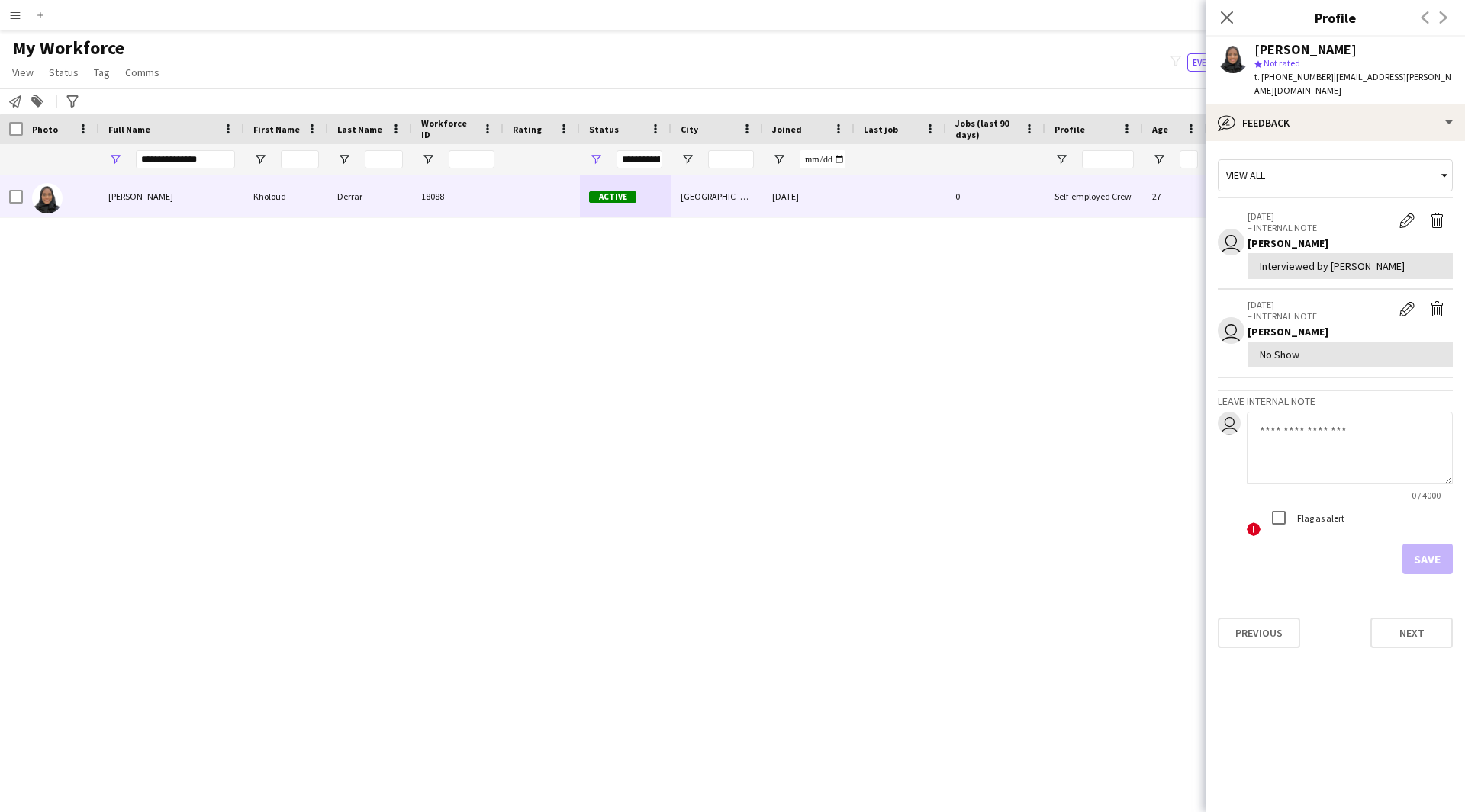
click at [1319, 417] on textarea at bounding box center [1349, 447] width 206 height 72
click at [1409, 301] on app-icon "Edit internal note" at bounding box center [1406, 308] width 15 height 15
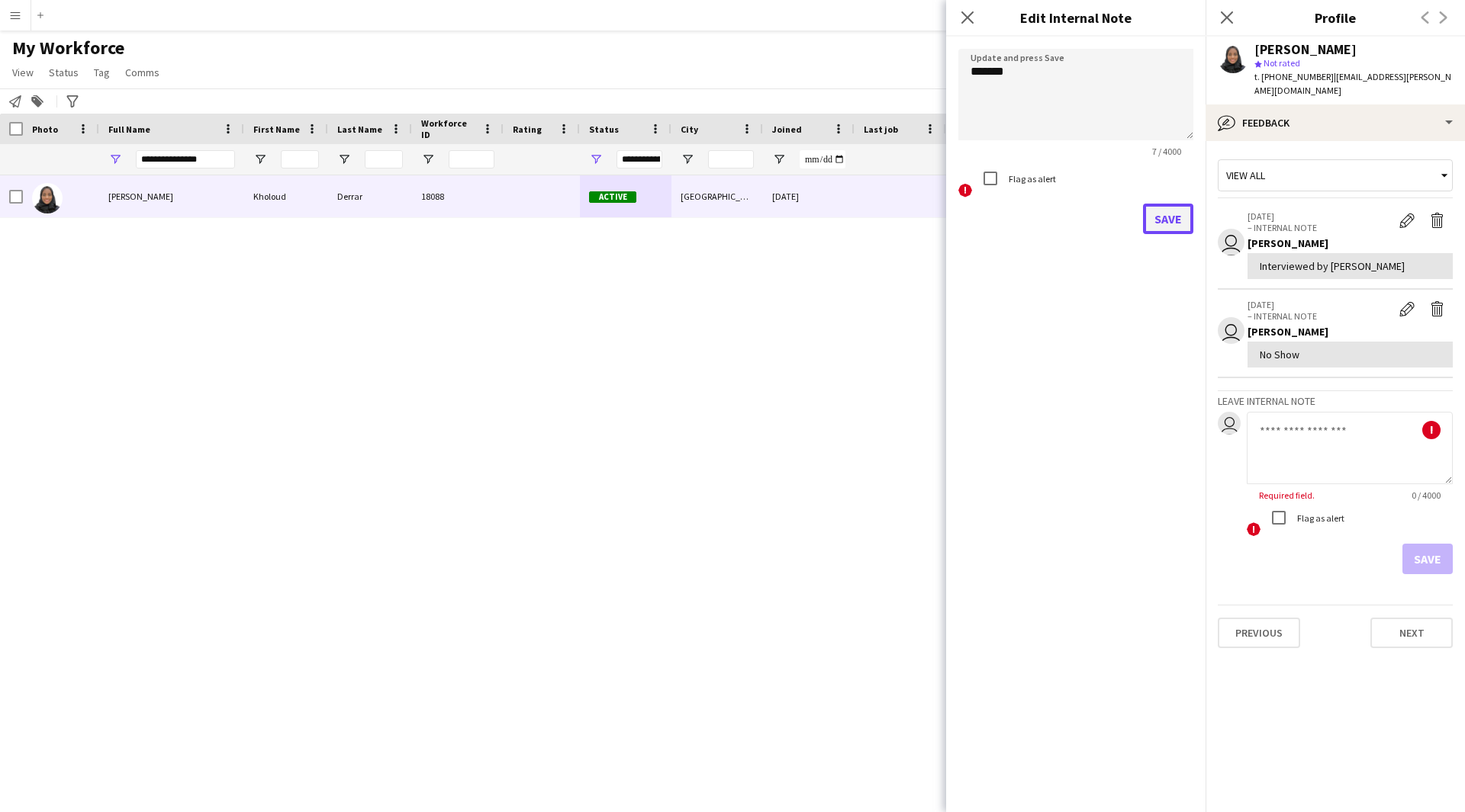
click at [1168, 223] on button "Save" at bounding box center [1167, 219] width 50 height 31
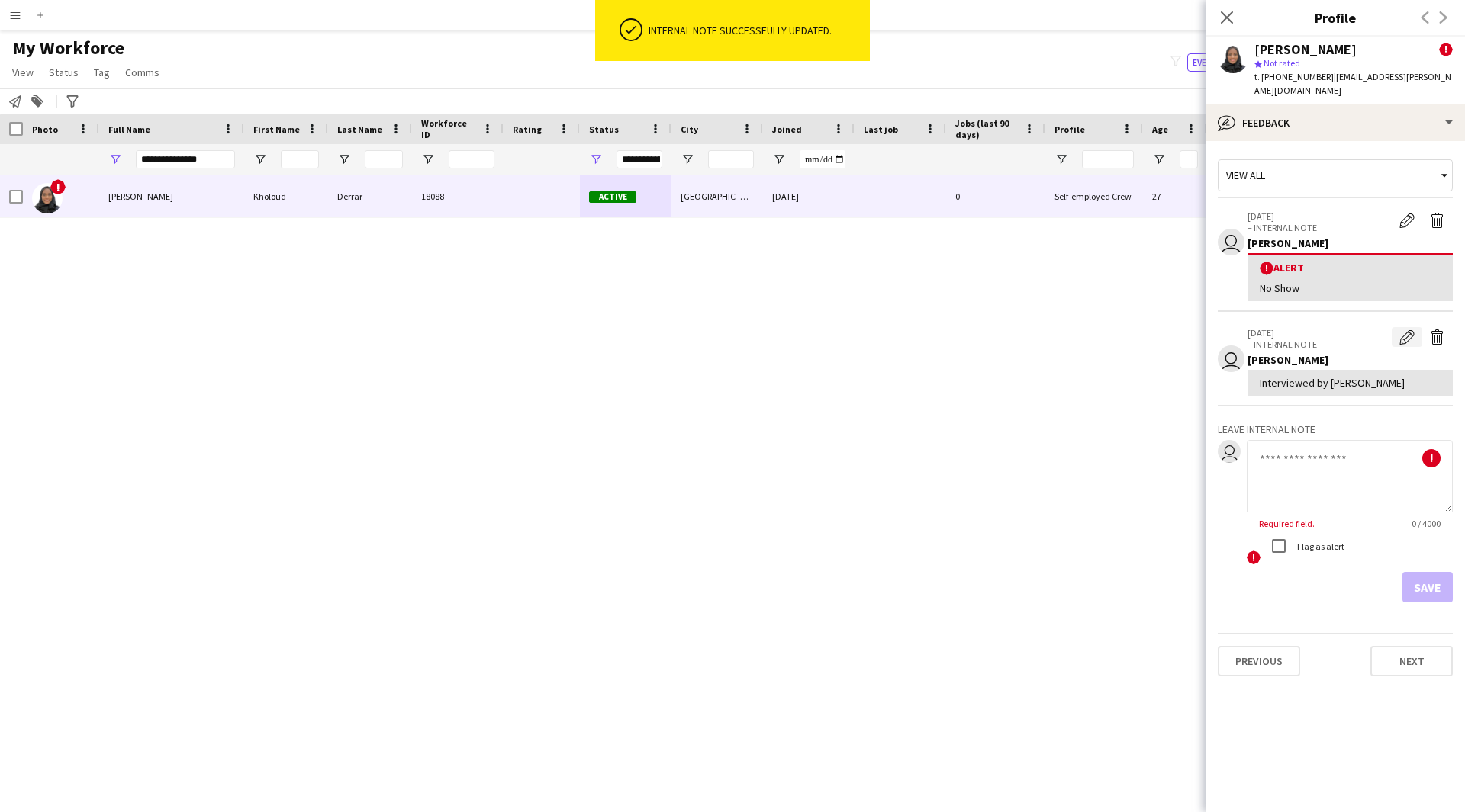
click at [1405, 333] on button "Edit internal note" at bounding box center [1407, 337] width 31 height 19
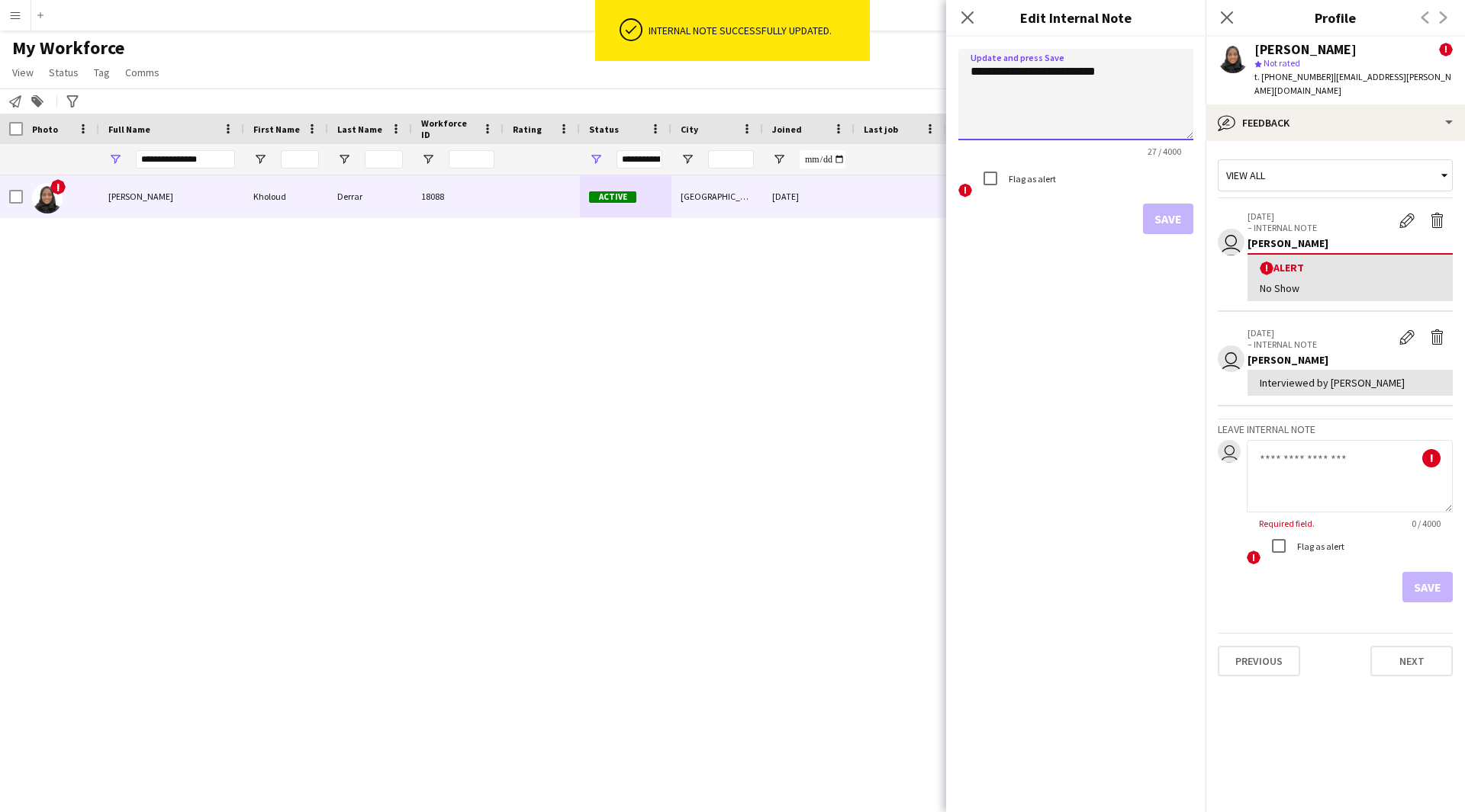
click at [1091, 114] on textarea "**********" at bounding box center [1076, 94] width 235 height 92
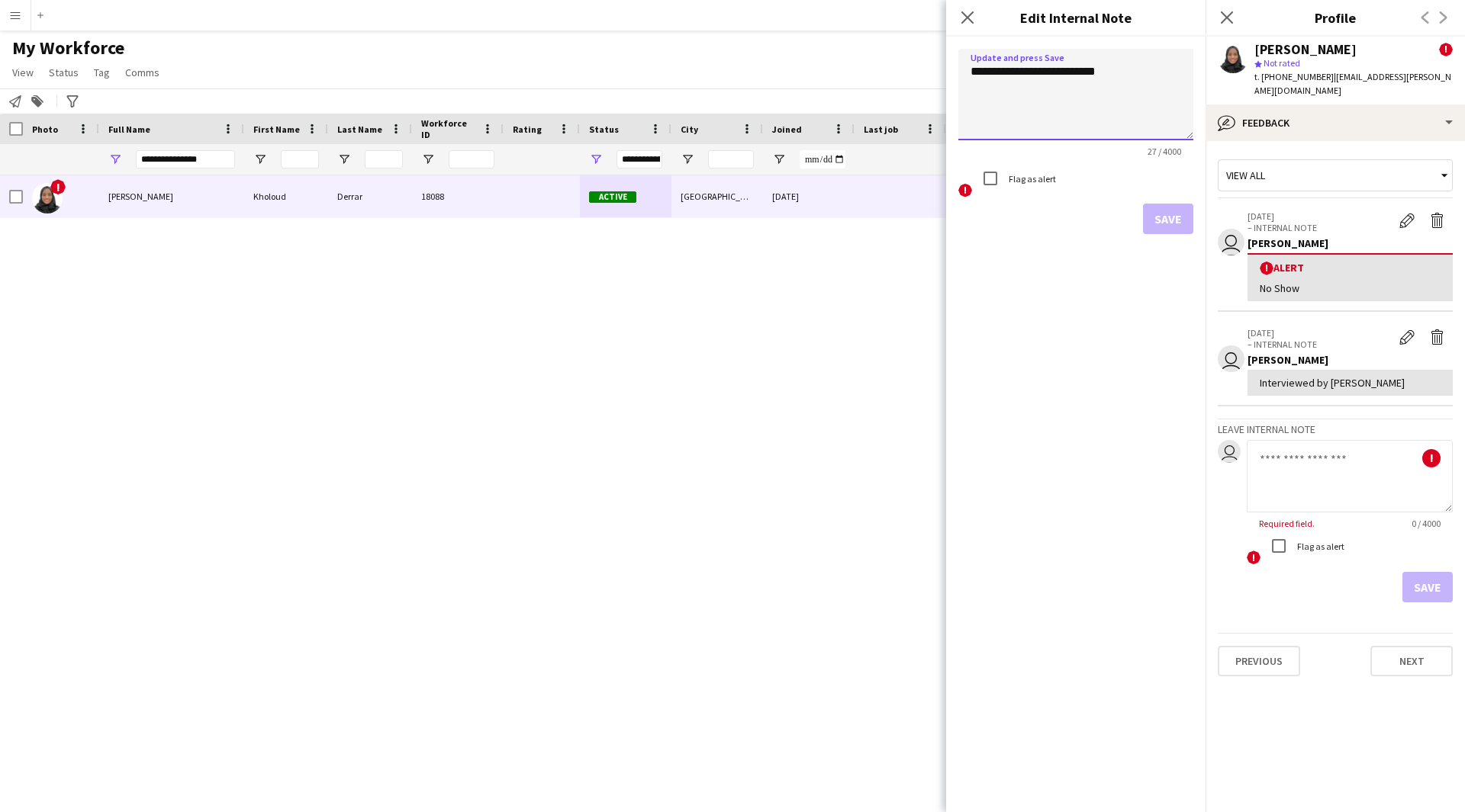
click at [1140, 76] on textarea "**********" at bounding box center [1076, 94] width 235 height 92
drag, startPoint x: 1144, startPoint y: 69, endPoint x: 895, endPoint y: 124, distance: 255.0
click at [895, 124] on body "Menu Boards Boards Boards All jobs Status Workforce Workforce My Workforce Recr…" at bounding box center [732, 406] width 1465 height 812
paste textarea "**********"
drag, startPoint x: 1058, startPoint y: 92, endPoint x: 950, endPoint y: 75, distance: 109.3
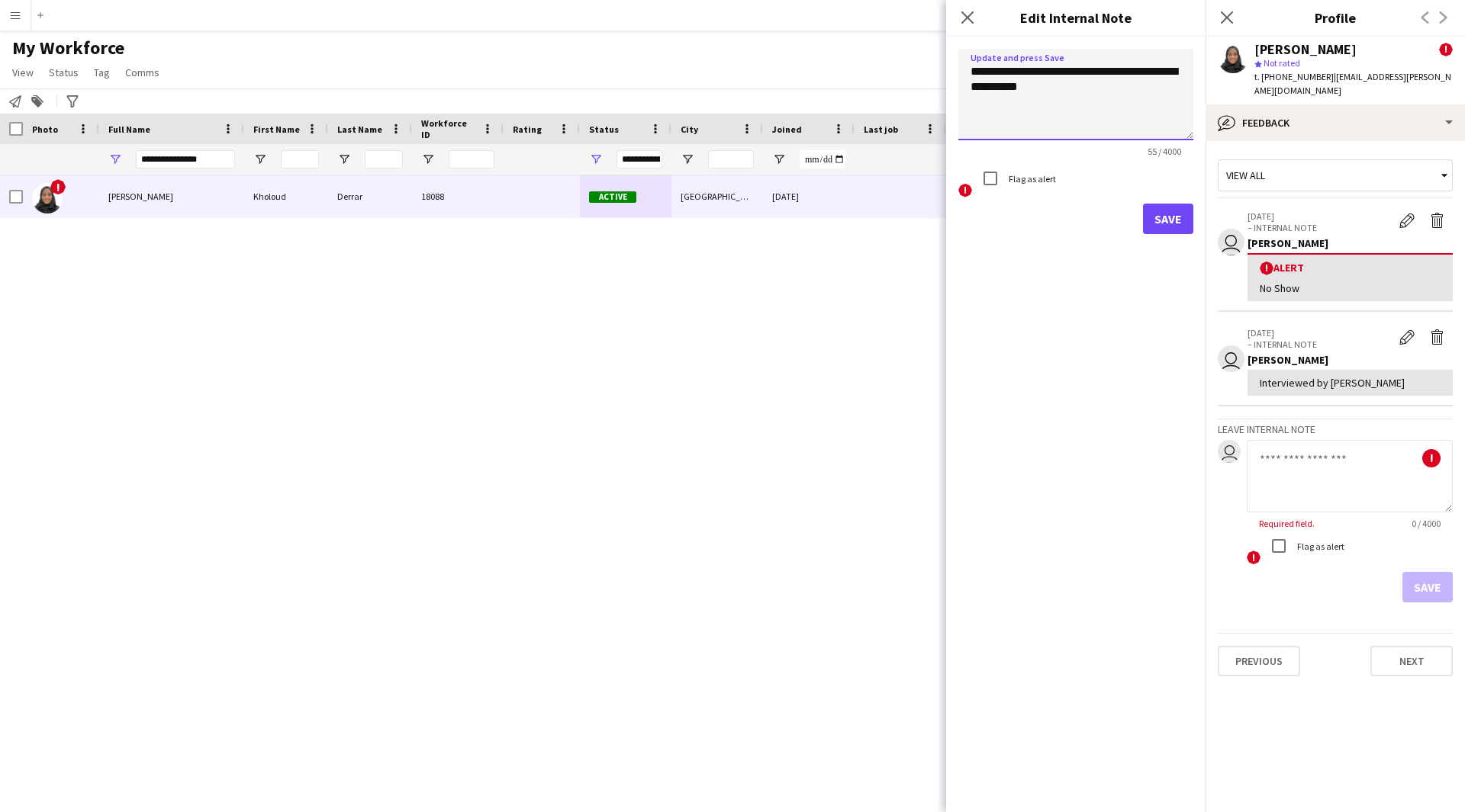
click at [950, 75] on form "**********" at bounding box center [1076, 141] width 260 height 210
type textarea "**********"
click at [1166, 225] on button "Save" at bounding box center [1167, 219] width 50 height 31
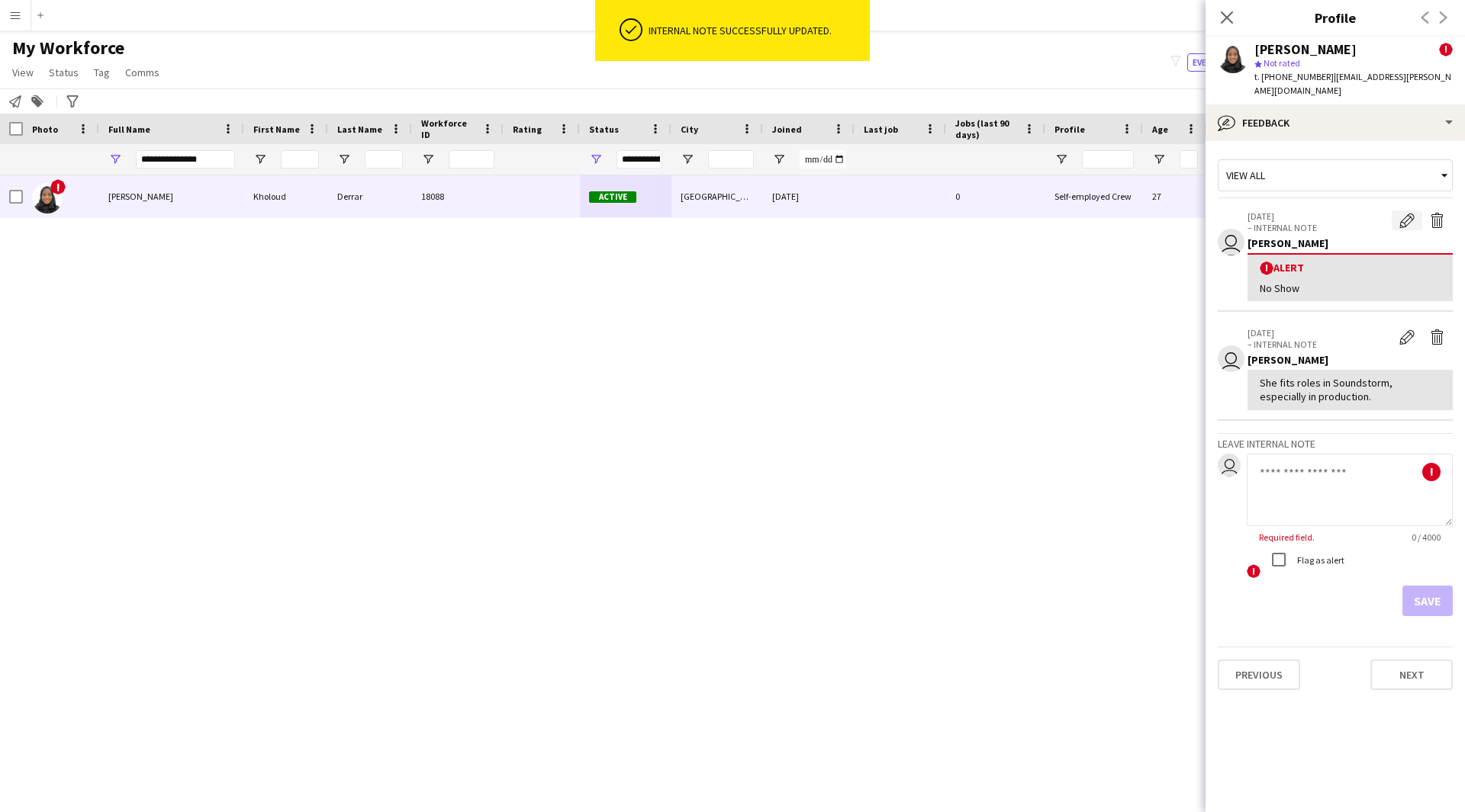
click at [1404, 213] on app-icon "Edit alert" at bounding box center [1406, 220] width 15 height 15
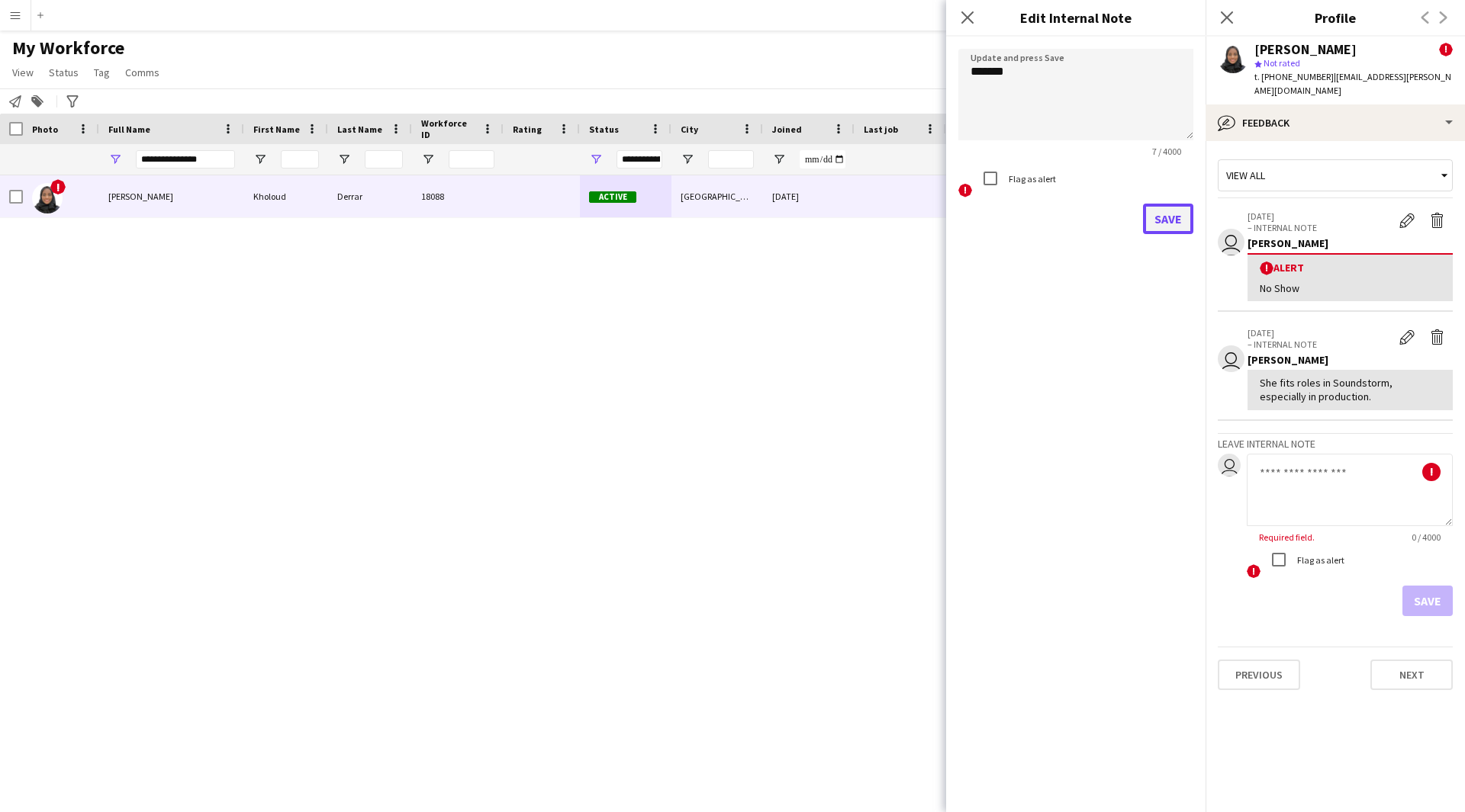
click at [1158, 218] on button "Save" at bounding box center [1167, 219] width 50 height 31
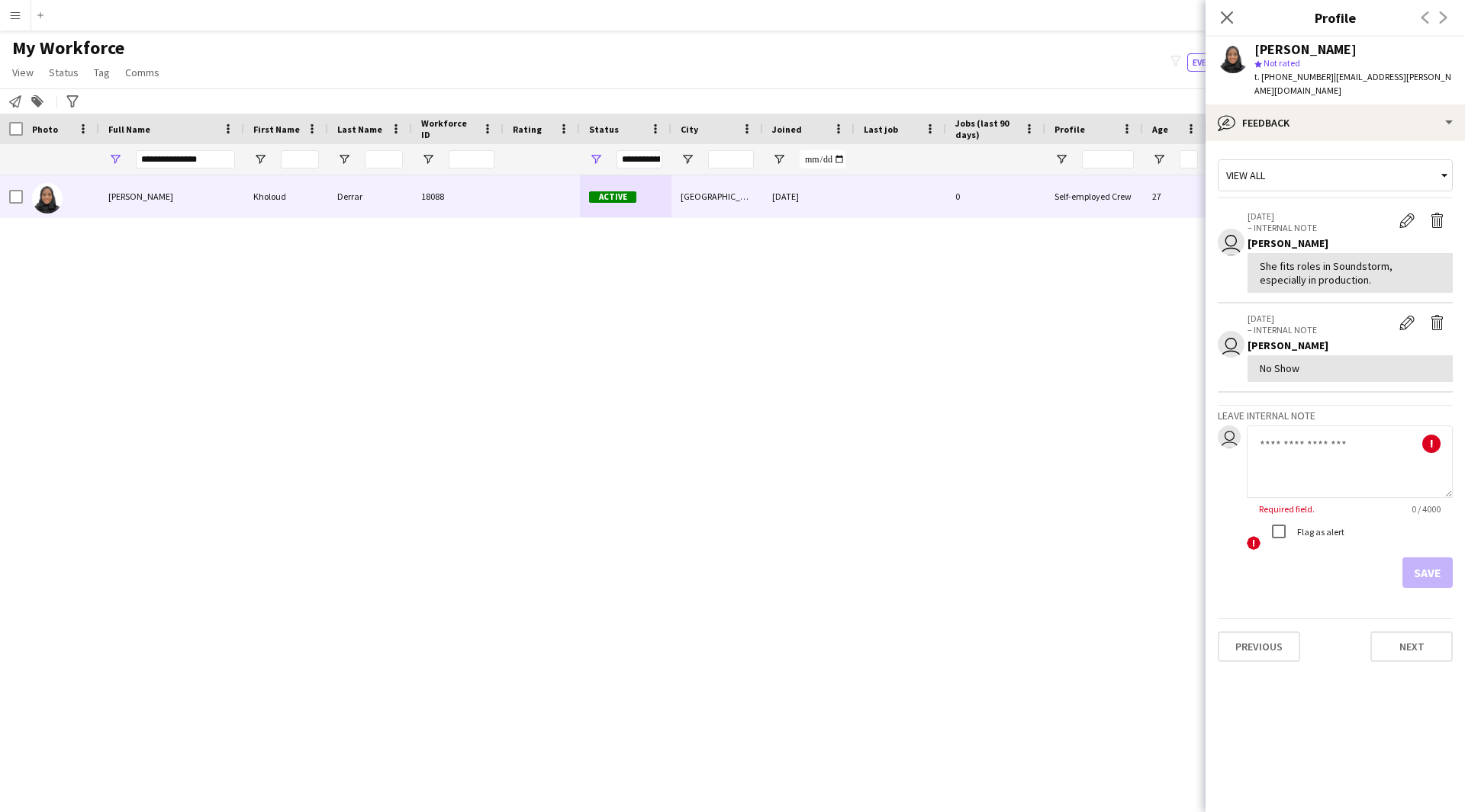
click at [1230, 18] on icon "Close pop-in" at bounding box center [1227, 18] width 12 height 12
